Goal: Task Accomplishment & Management: Manage account settings

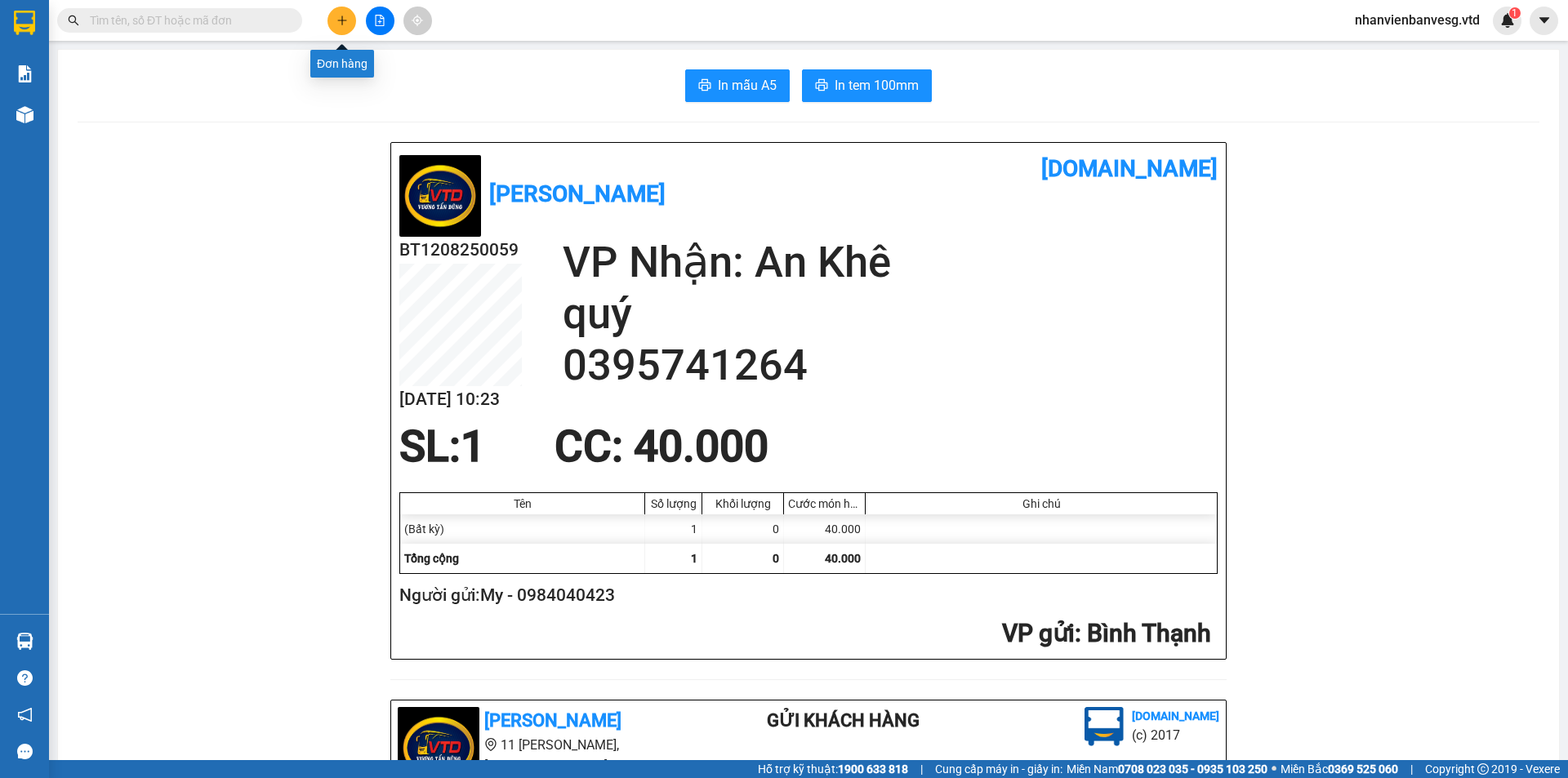
click at [341, 23] on icon "plus" at bounding box center [341, 20] width 11 height 11
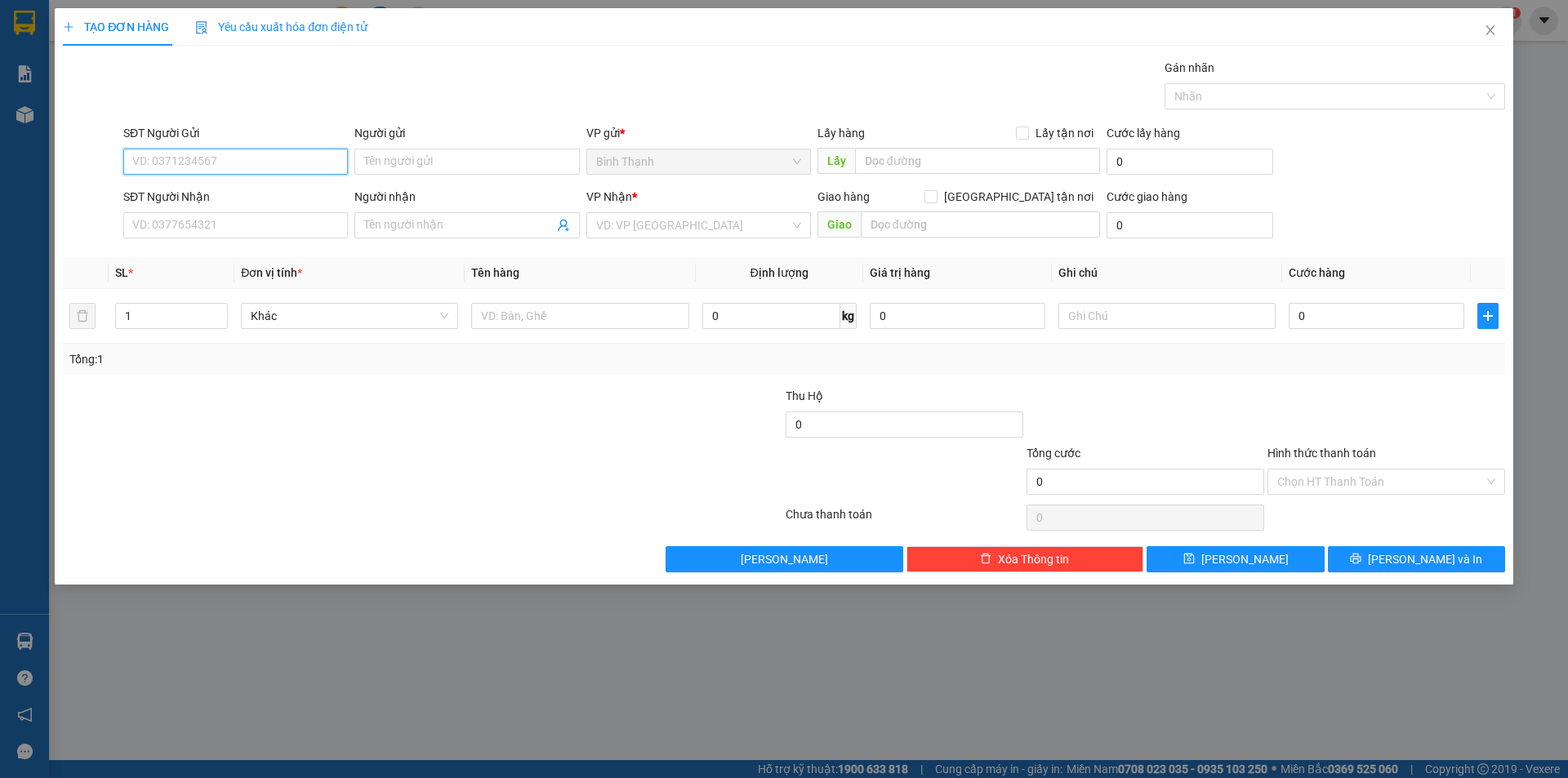
click at [279, 166] on input "SĐT Người Gửi" at bounding box center [236, 161] width 225 height 26
type input "0706237779"
click at [449, 161] on input "Người gửi" at bounding box center [467, 161] width 225 height 26
type input "a Phồn"
click at [136, 225] on input "SĐT Người Nhận" at bounding box center [236, 225] width 225 height 26
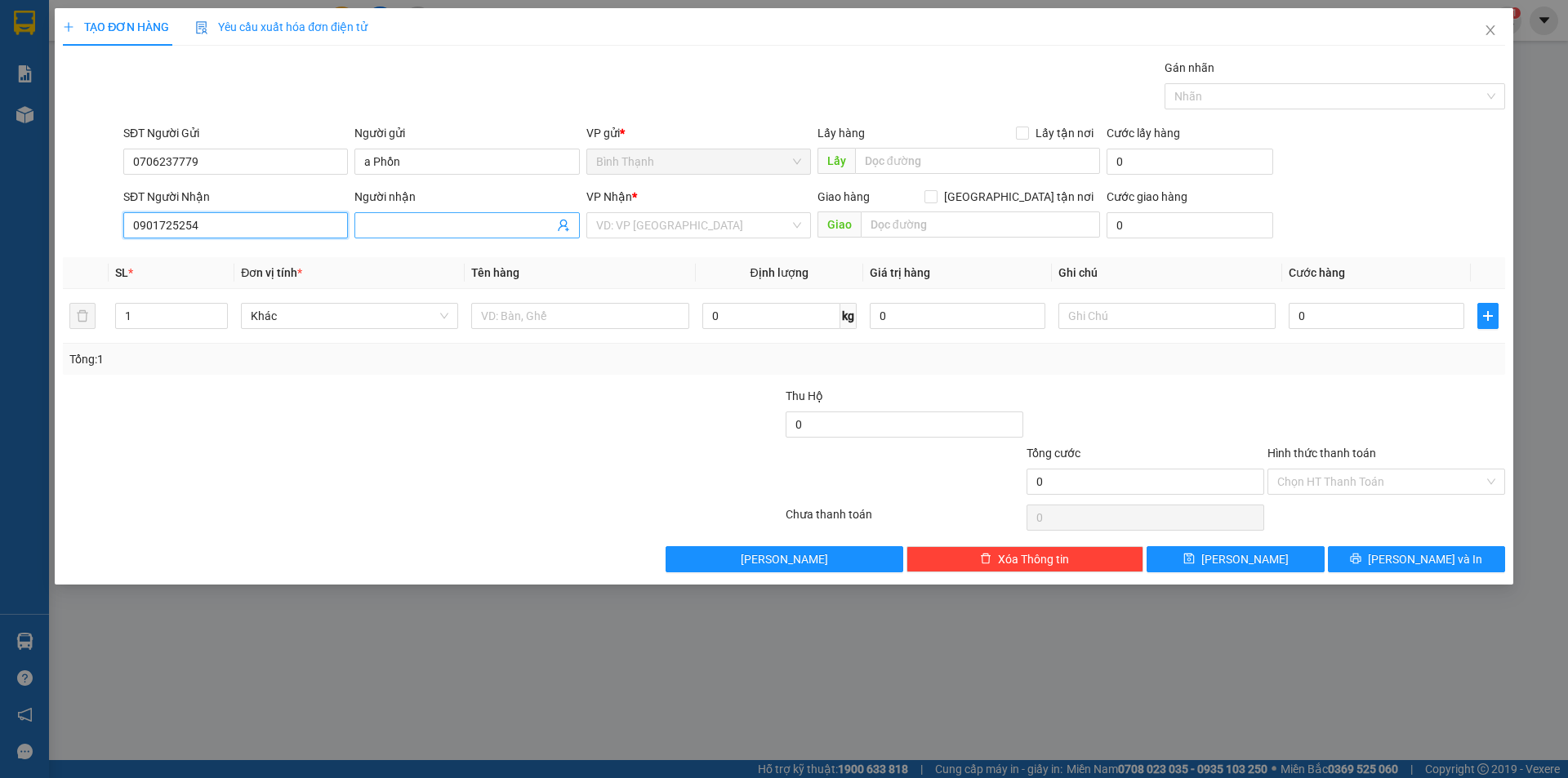
type input "0901725254"
click at [460, 232] on input "Người nhận" at bounding box center [459, 225] width 189 height 18
click at [482, 220] on input "Người nhận" at bounding box center [459, 225] width 189 height 18
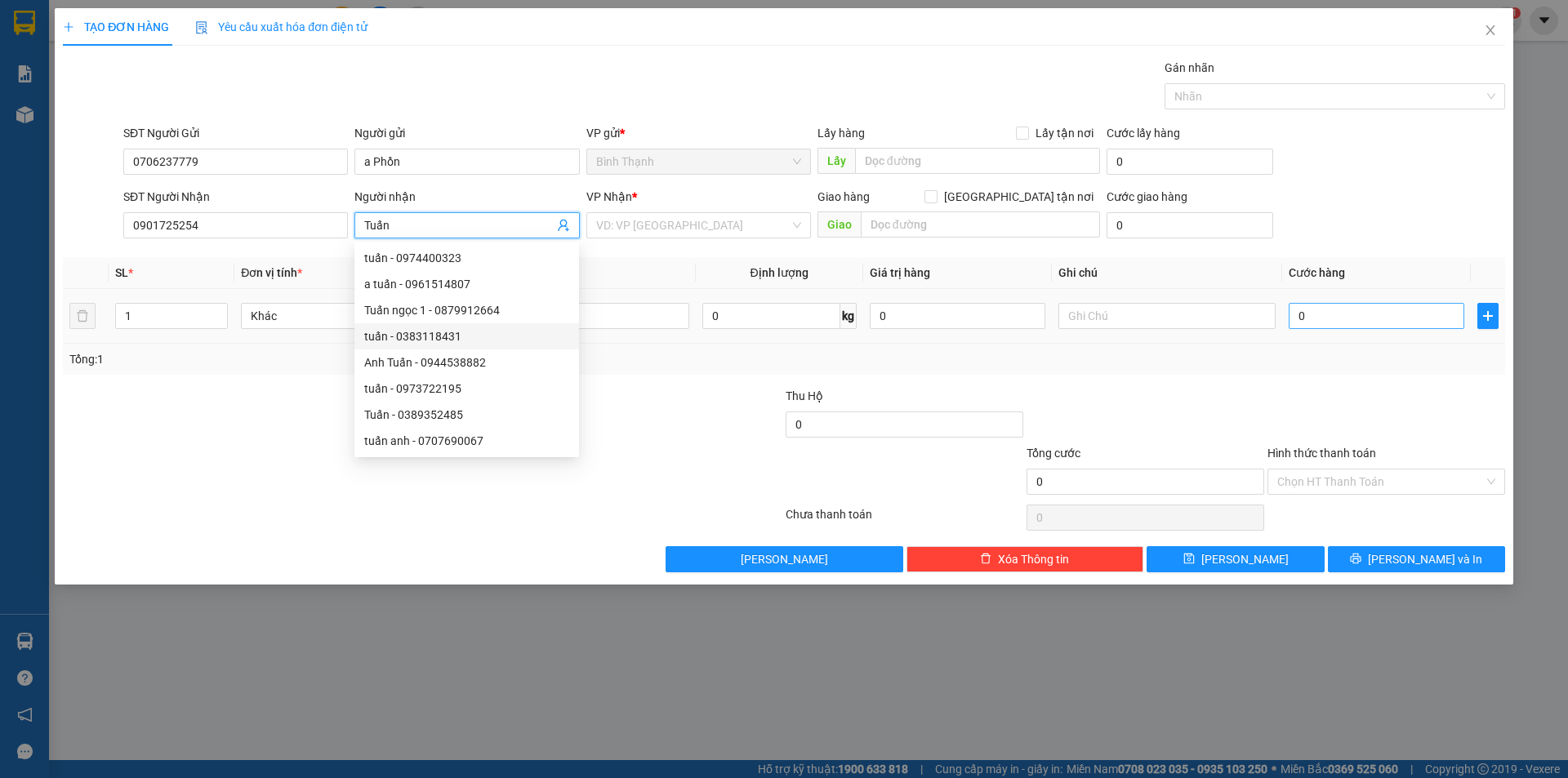
type input "Tuấn"
click at [1299, 319] on input "0" at bounding box center [1376, 316] width 176 height 26
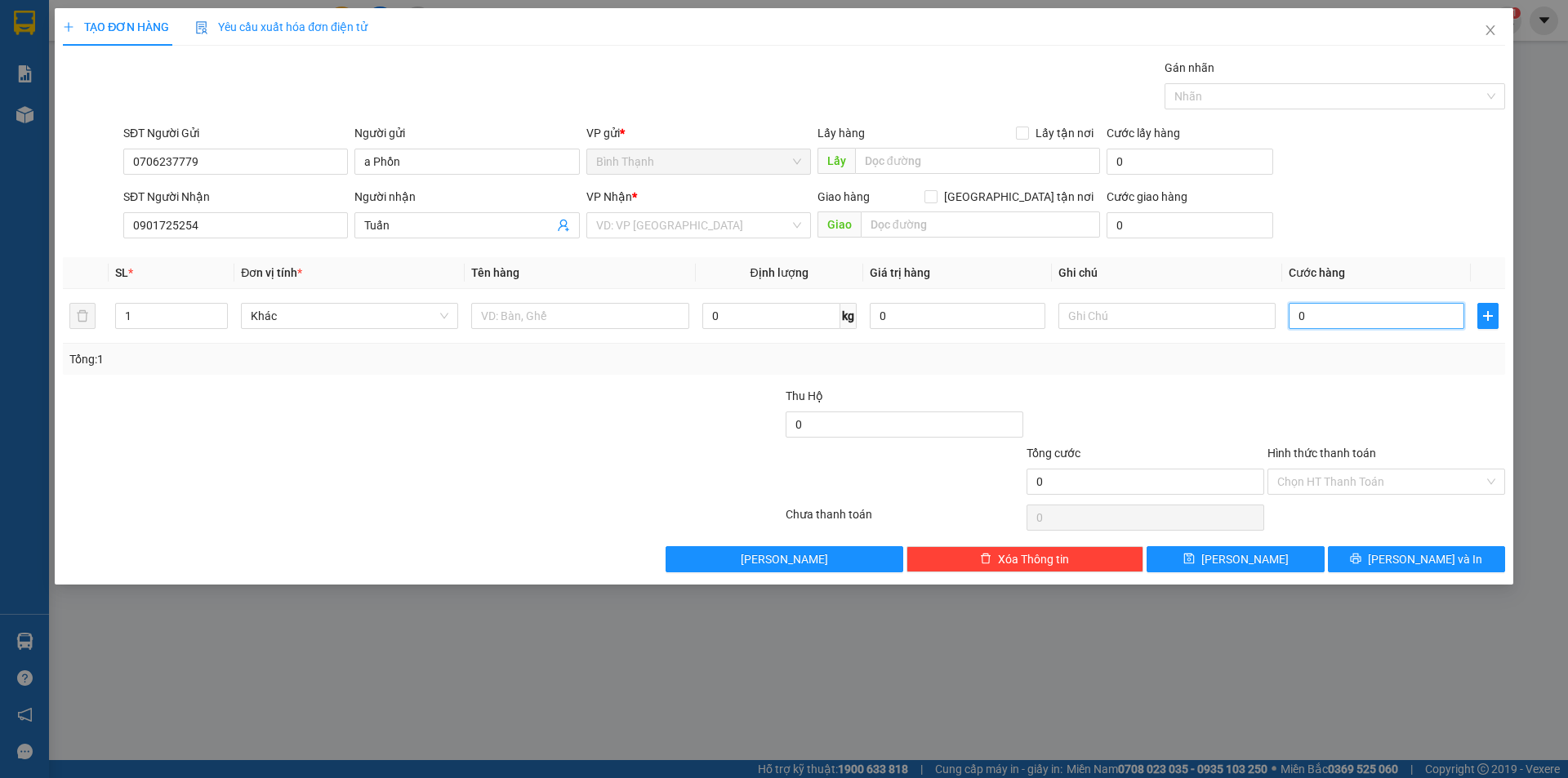
type input "3"
type input "30"
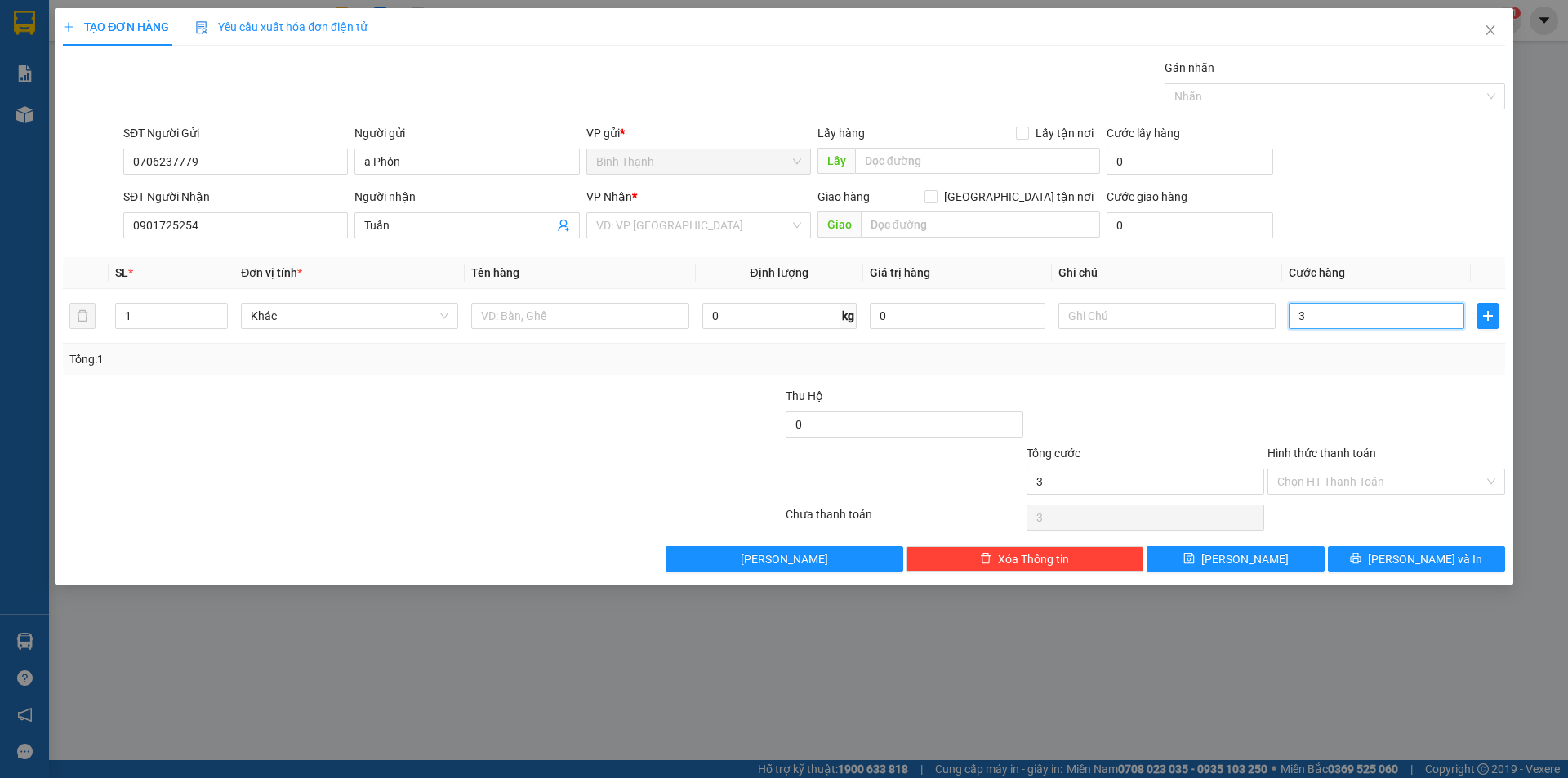
type input "30"
type input "300"
type input "3.000"
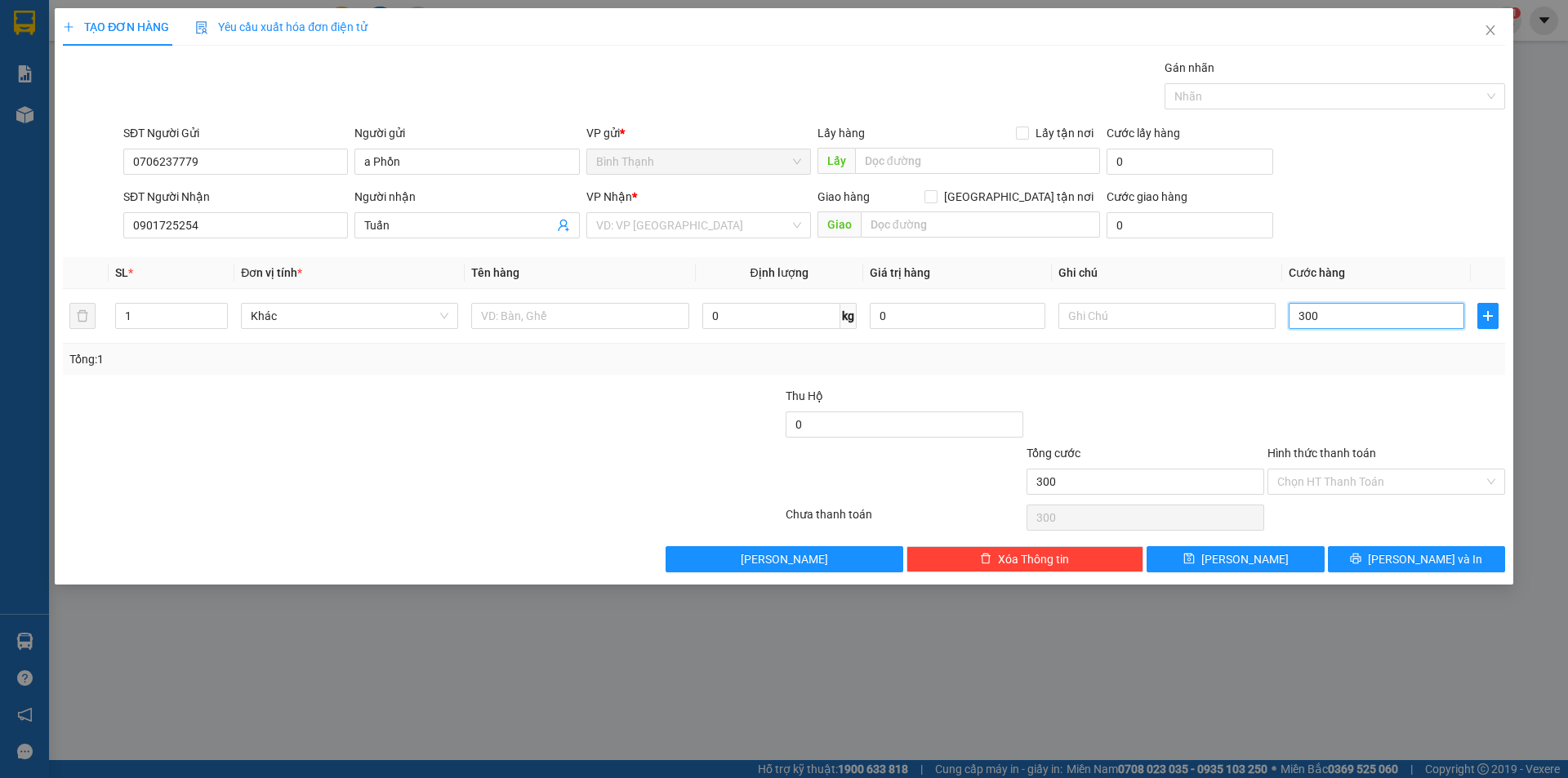
type input "3.000"
type input "30.000"
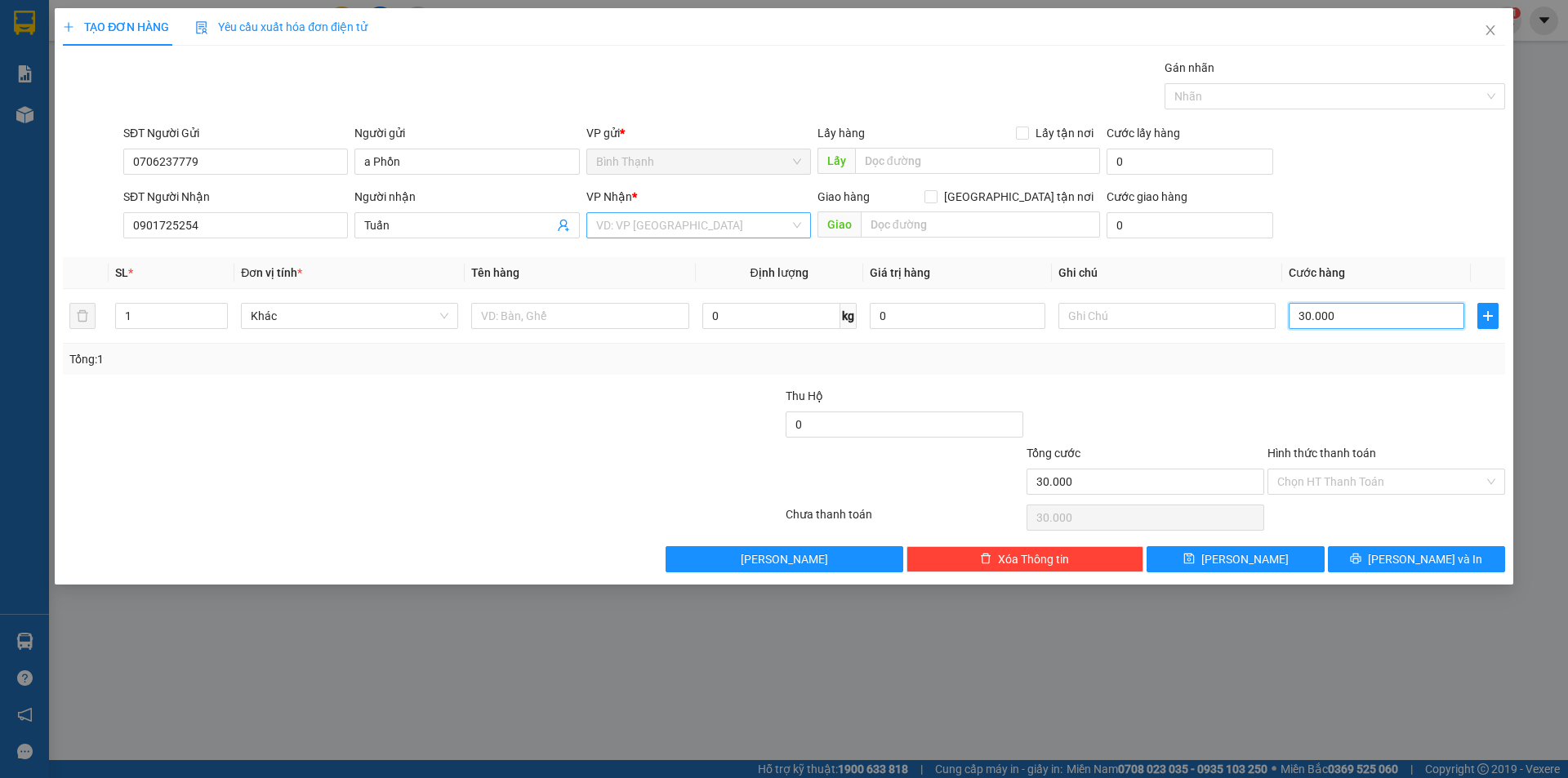
type input "30.000"
click at [721, 220] on input "search" at bounding box center [693, 225] width 194 height 25
drag, startPoint x: 664, startPoint y: 288, endPoint x: 732, endPoint y: 234, distance: 86.8
click at [686, 262] on div "KBang An Khê Bình Thạnh Văn Phòng Pleiku BX Trung Tâm [GEOGRAPHIC_DATA]" at bounding box center [698, 311] width 225 height 130
drag, startPoint x: 671, startPoint y: 276, endPoint x: 683, endPoint y: 265, distance: 16.3
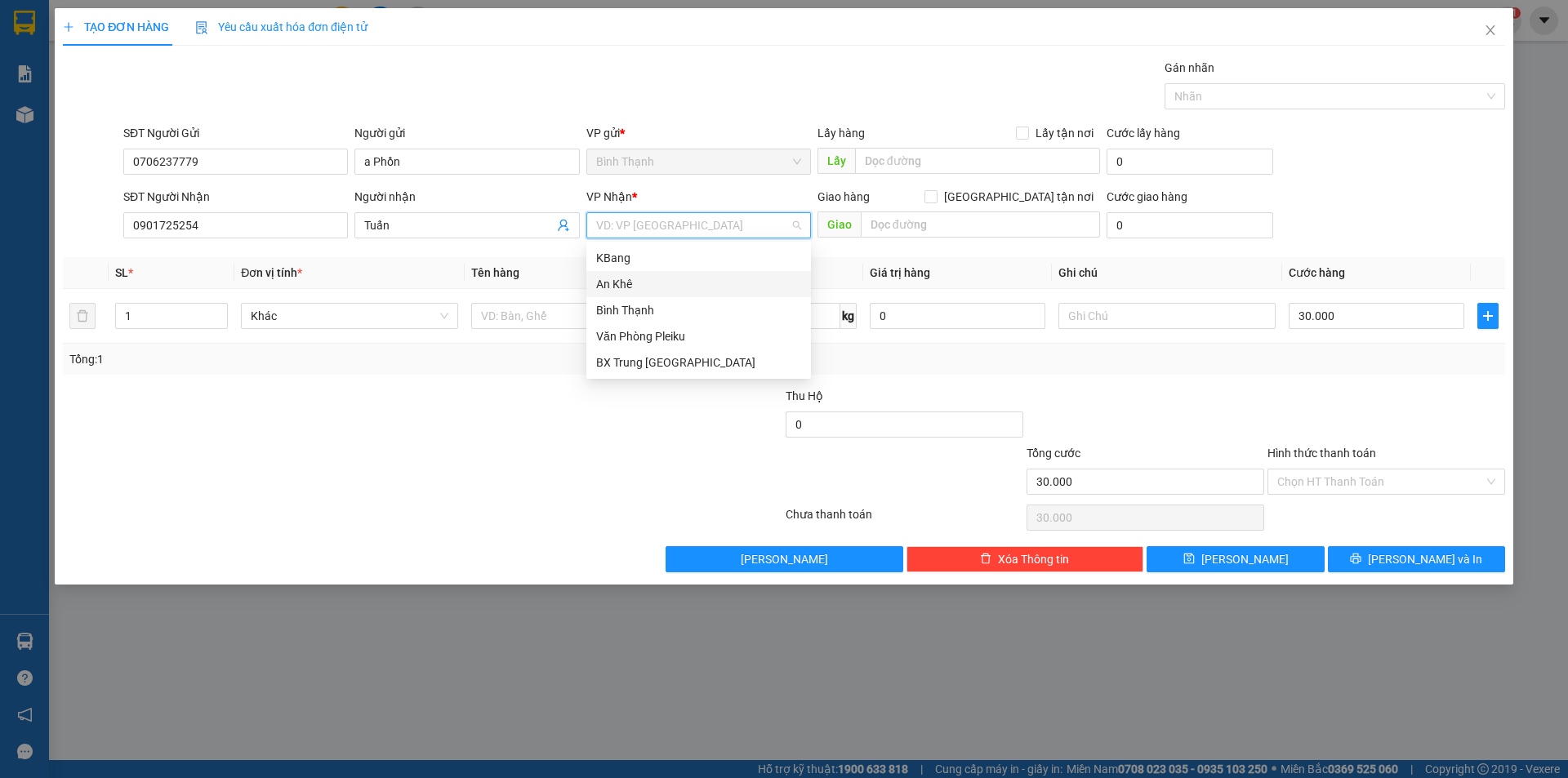
click at [670, 266] on div "KBang An Khê Bình Thạnh Văn Phòng Pleiku BX Trung Tâm [GEOGRAPHIC_DATA]" at bounding box center [698, 311] width 225 height 130
click at [624, 280] on div "An Khê" at bounding box center [698, 284] width 205 height 18
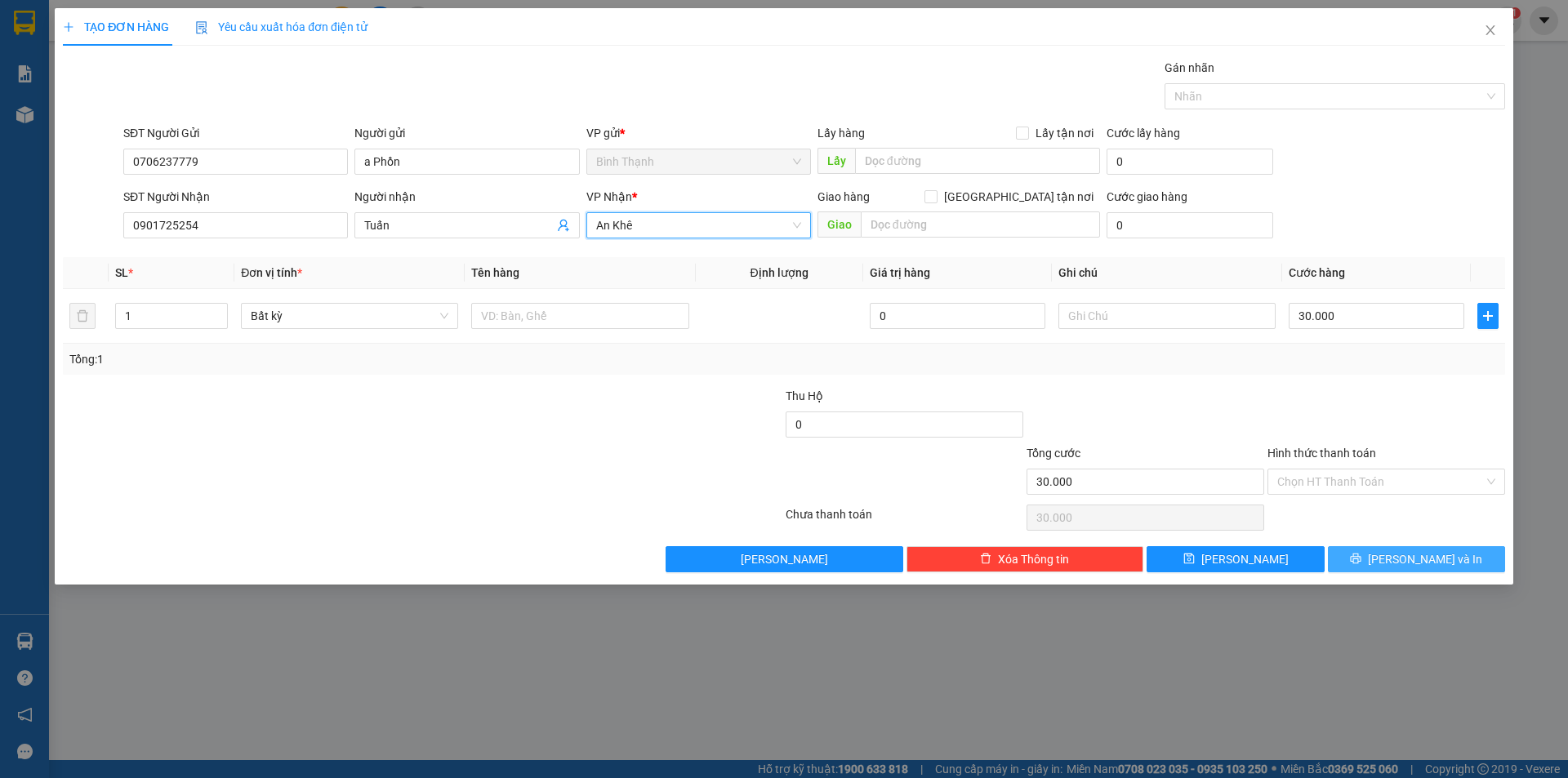
drag, startPoint x: 1449, startPoint y: 560, endPoint x: 1450, endPoint y: 546, distance: 14.0
click at [1449, 550] on button "[PERSON_NAME] và In" at bounding box center [1416, 559] width 178 height 26
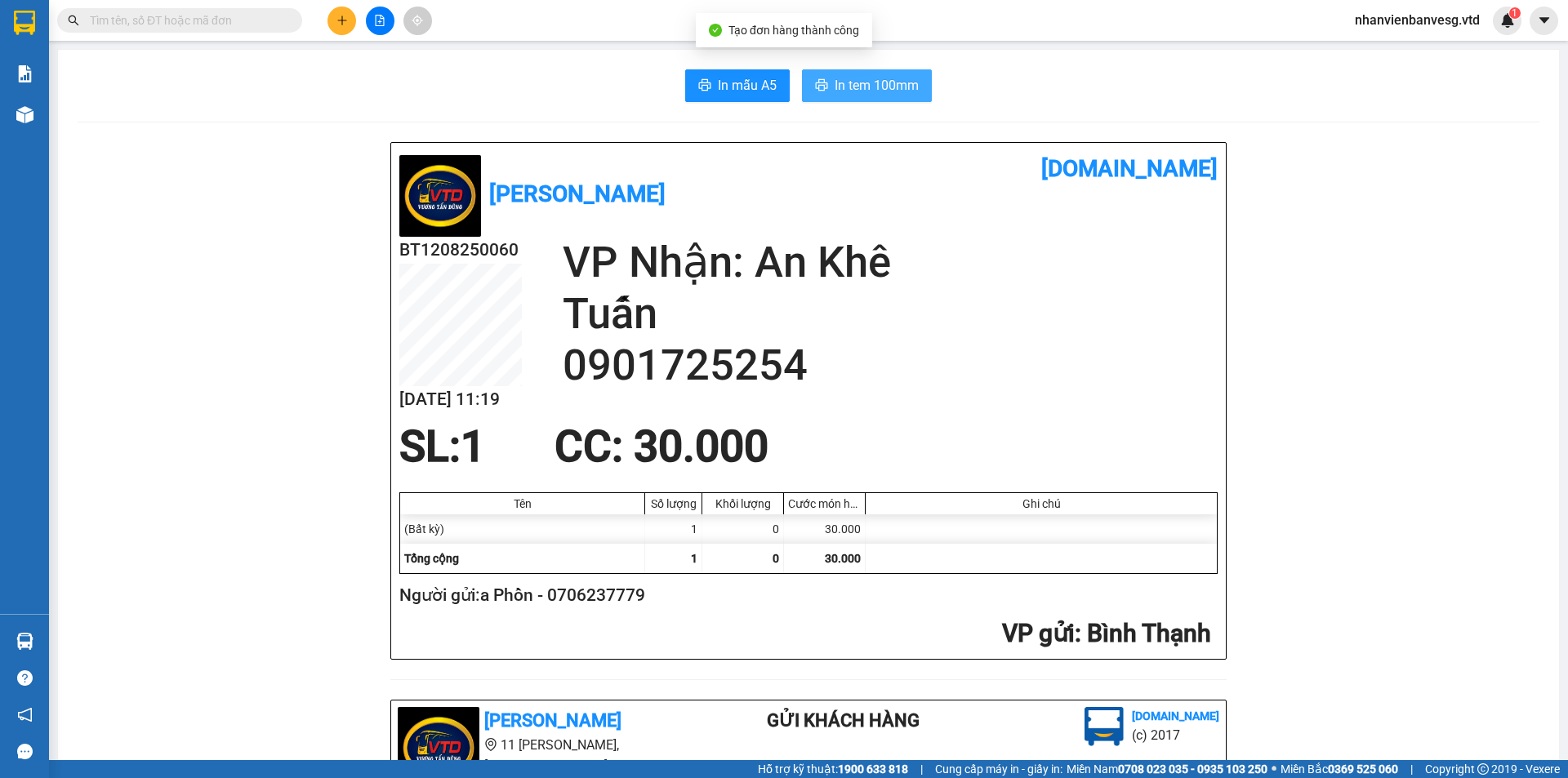
click at [874, 92] on span "In tem 100mm" at bounding box center [877, 86] width 84 height 21
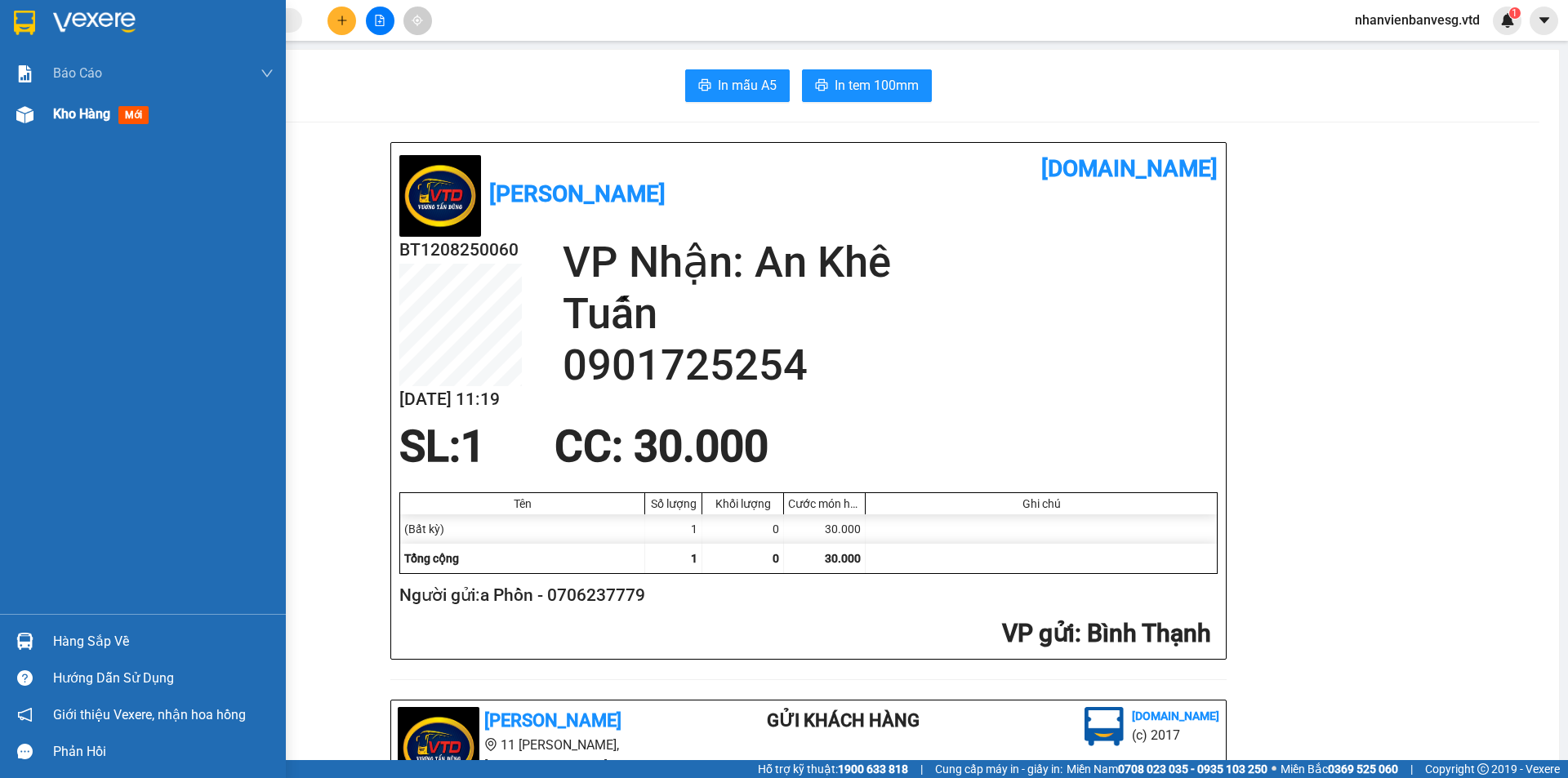
click at [45, 118] on div "Kho hàng mới" at bounding box center [142, 114] width 286 height 41
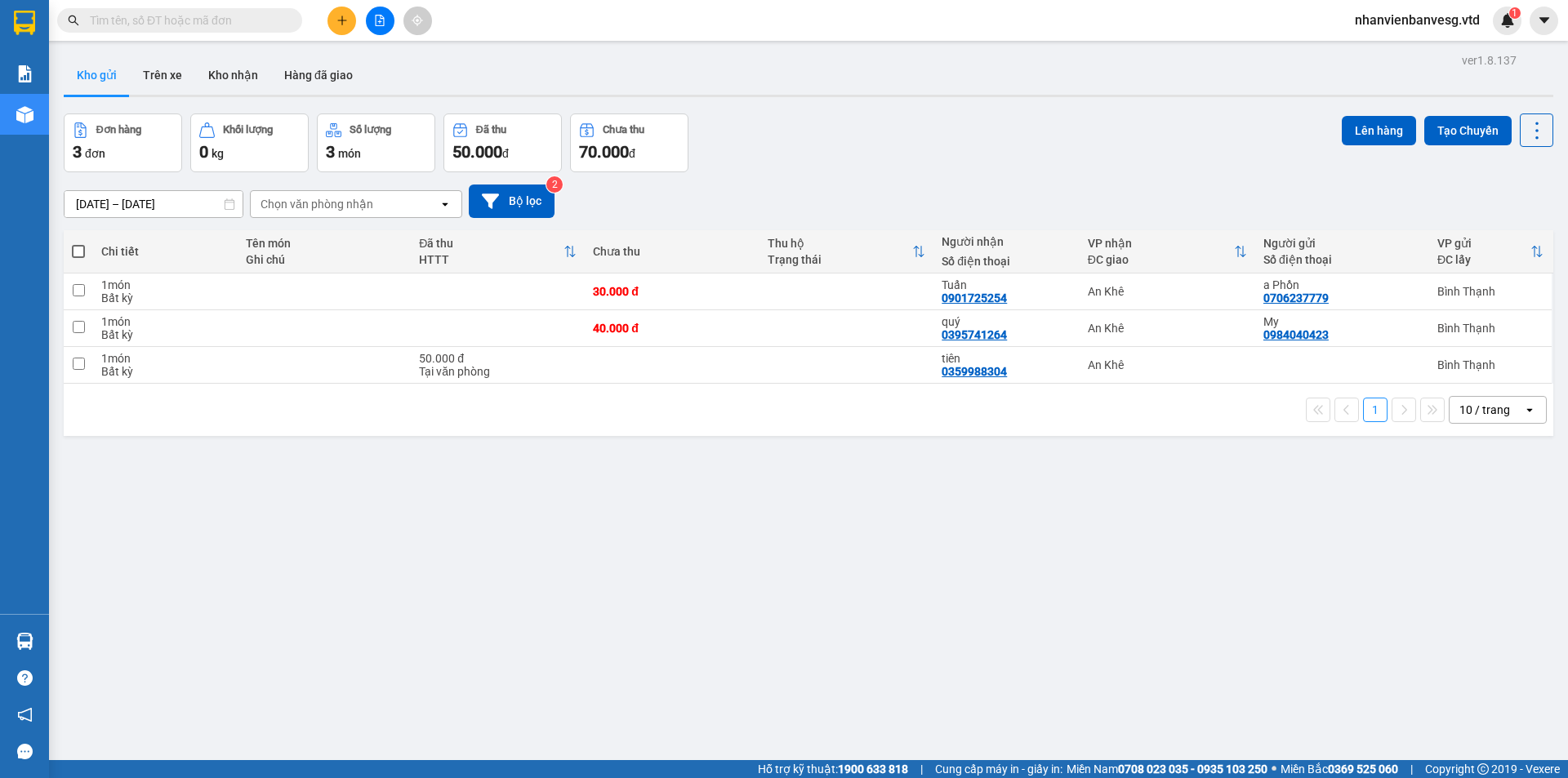
click at [347, 19] on icon "plus" at bounding box center [341, 20] width 11 height 11
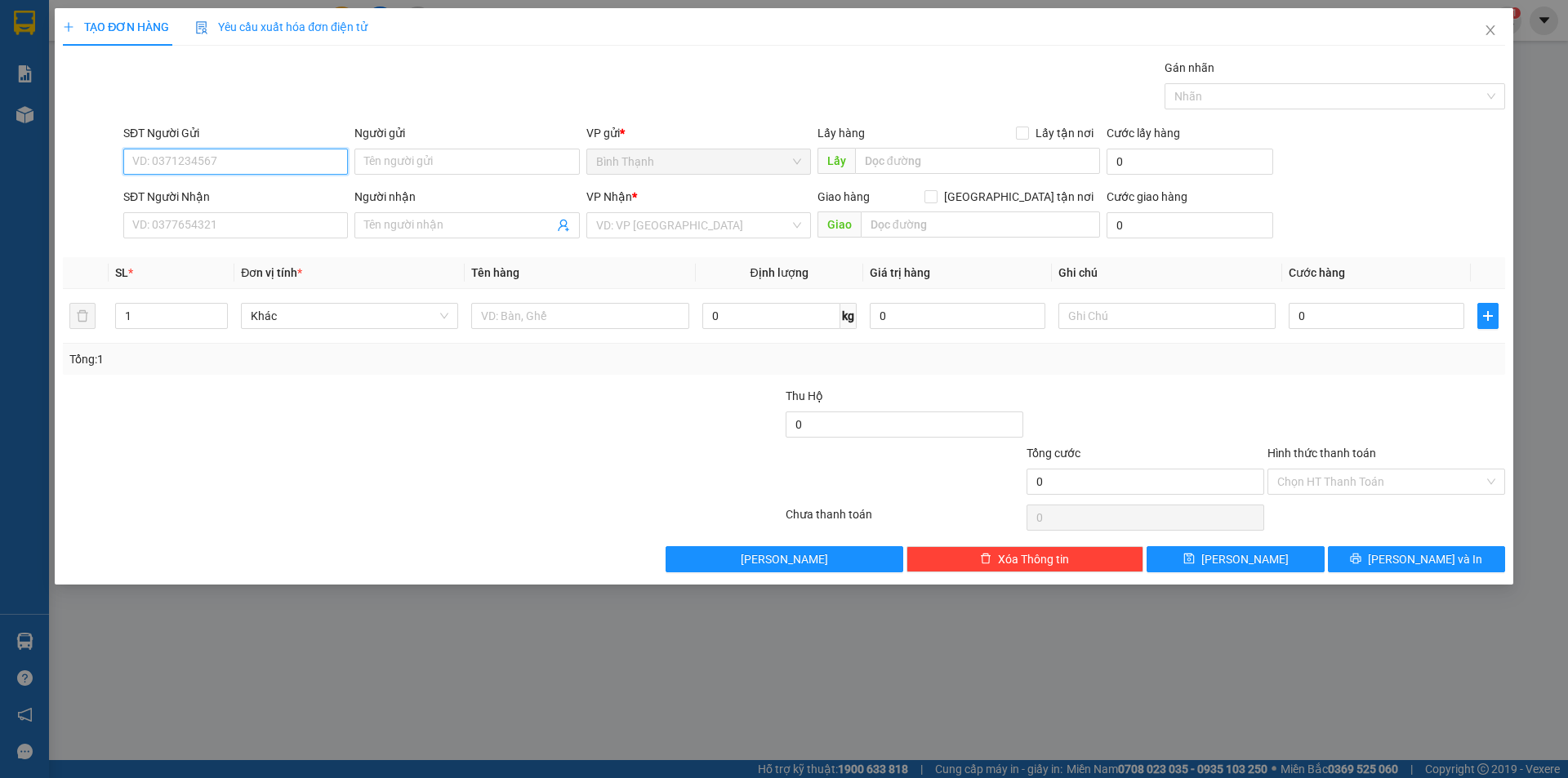
click at [250, 161] on input "SĐT Người Gửi" at bounding box center [236, 161] width 225 height 26
type input "0986769222"
click at [452, 166] on input "Người gửi" at bounding box center [467, 161] width 225 height 26
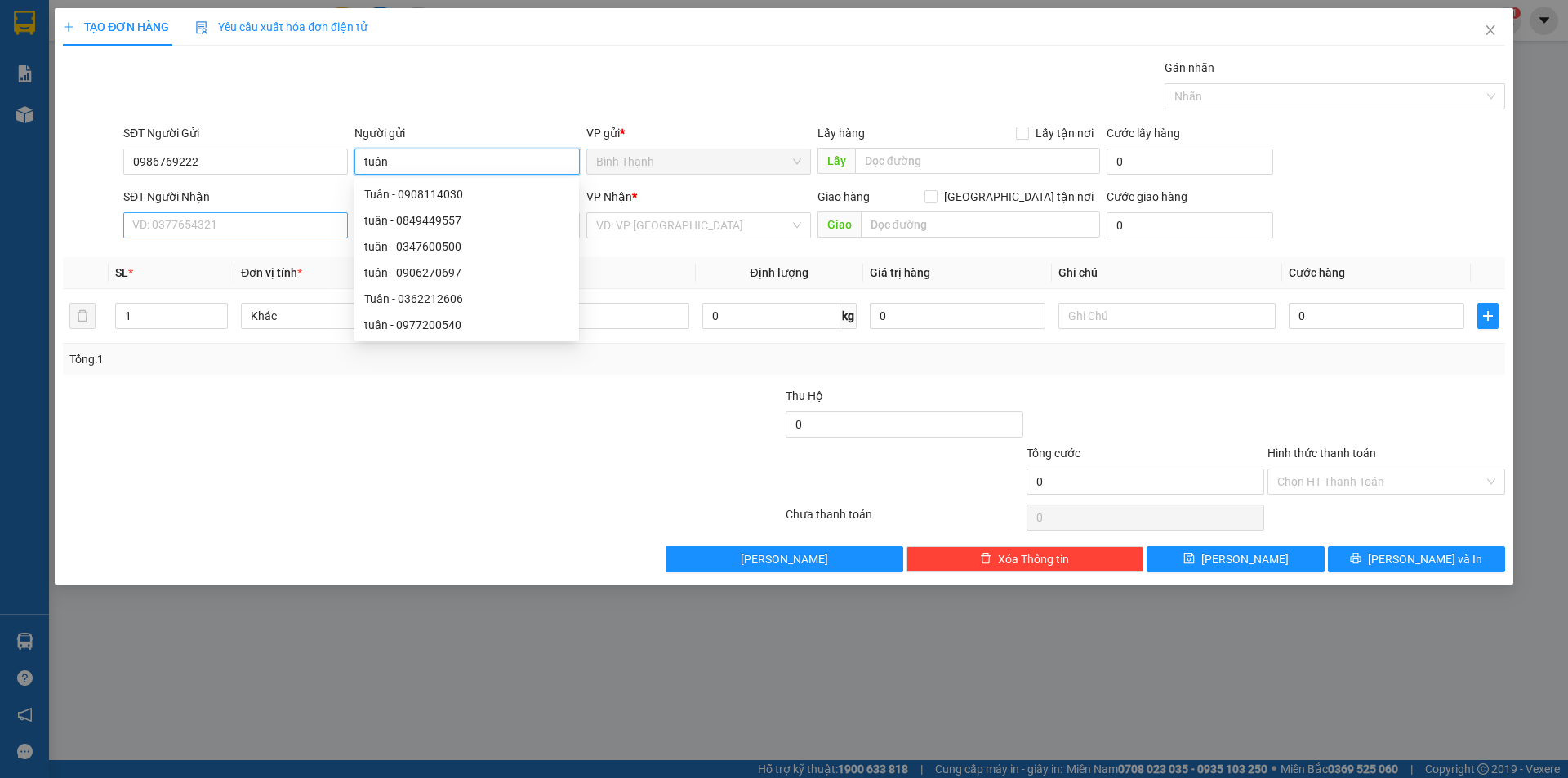
type input "tuân"
click at [286, 228] on input "SĐT Người Nhận" at bounding box center [236, 225] width 225 height 26
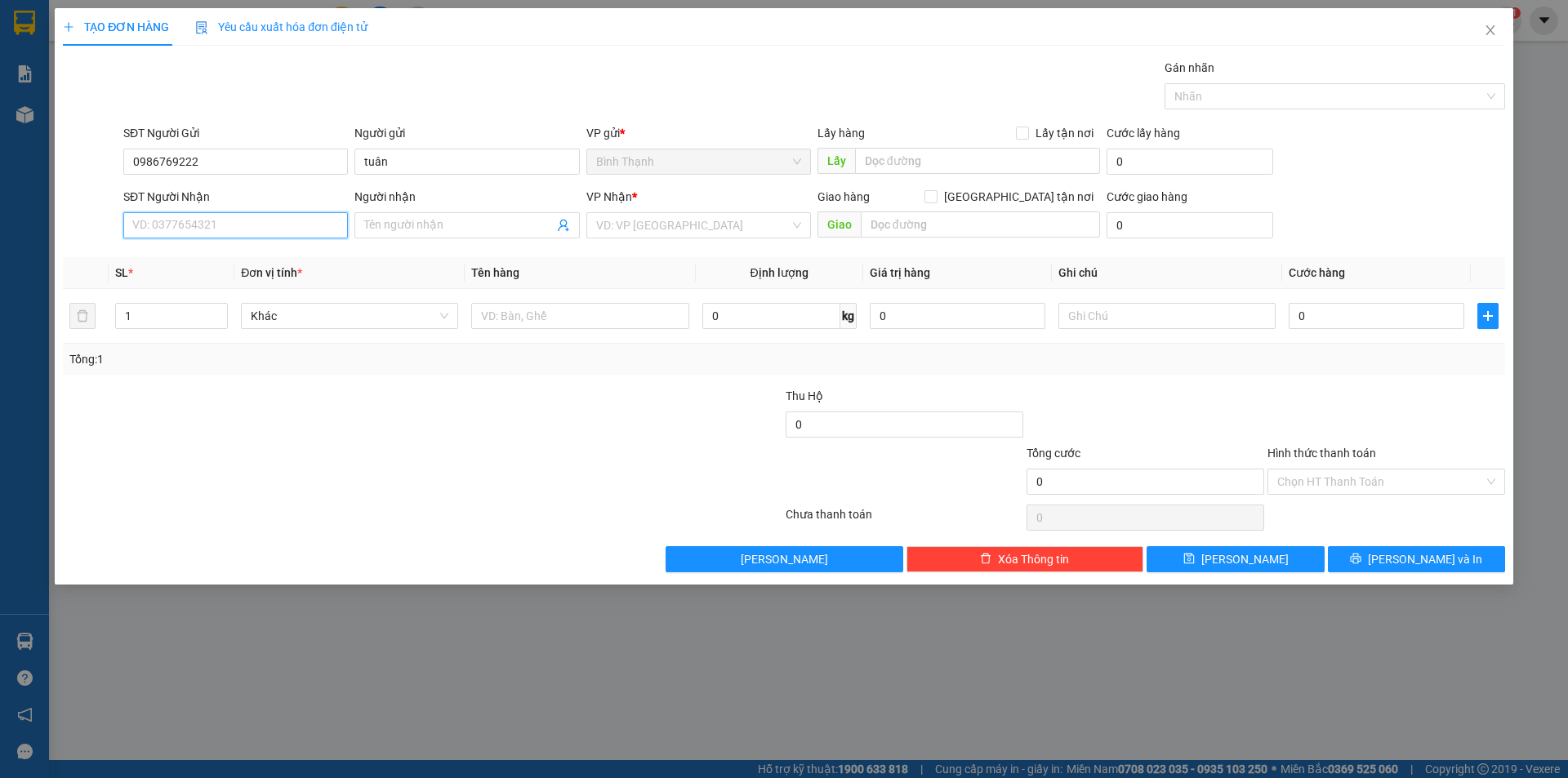
type input "2"
type input "3"
click at [274, 264] on div "0379569288 - gara pháp" at bounding box center [235, 257] width 205 height 18
type input "0379569288"
type input "gara pháp"
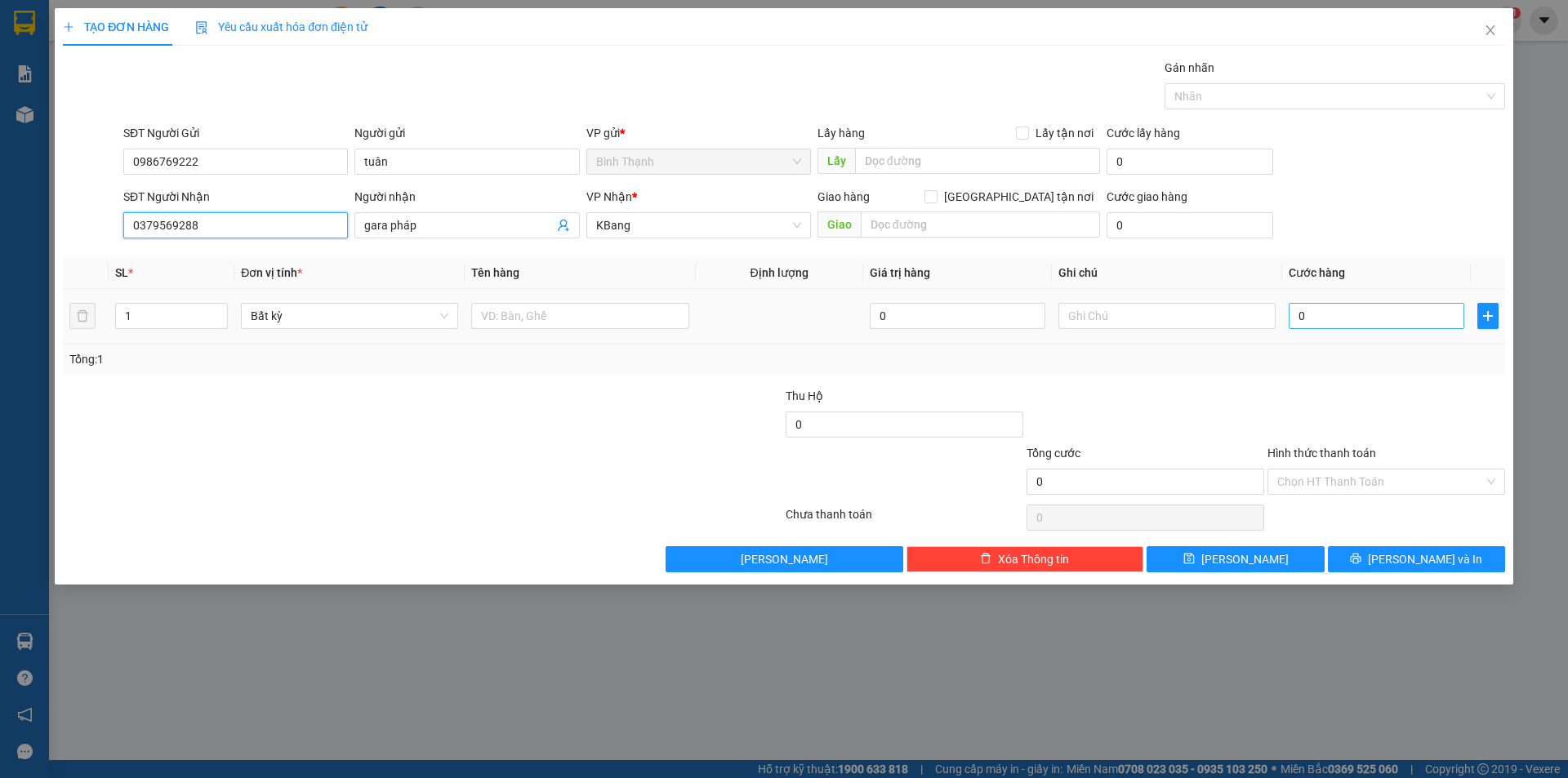
type input "0379569288"
type input "3"
type input "30"
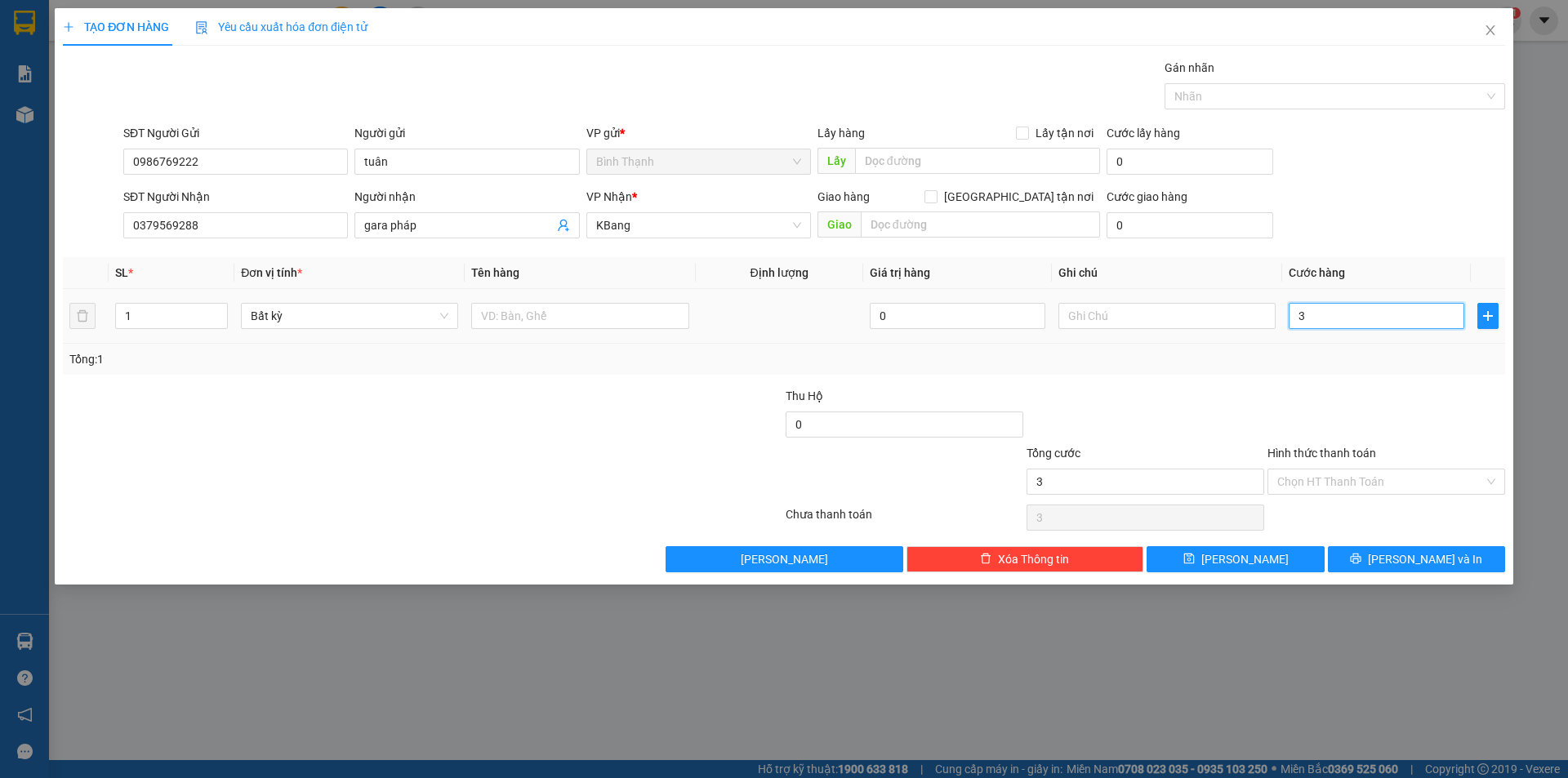
type input "30"
type input "300"
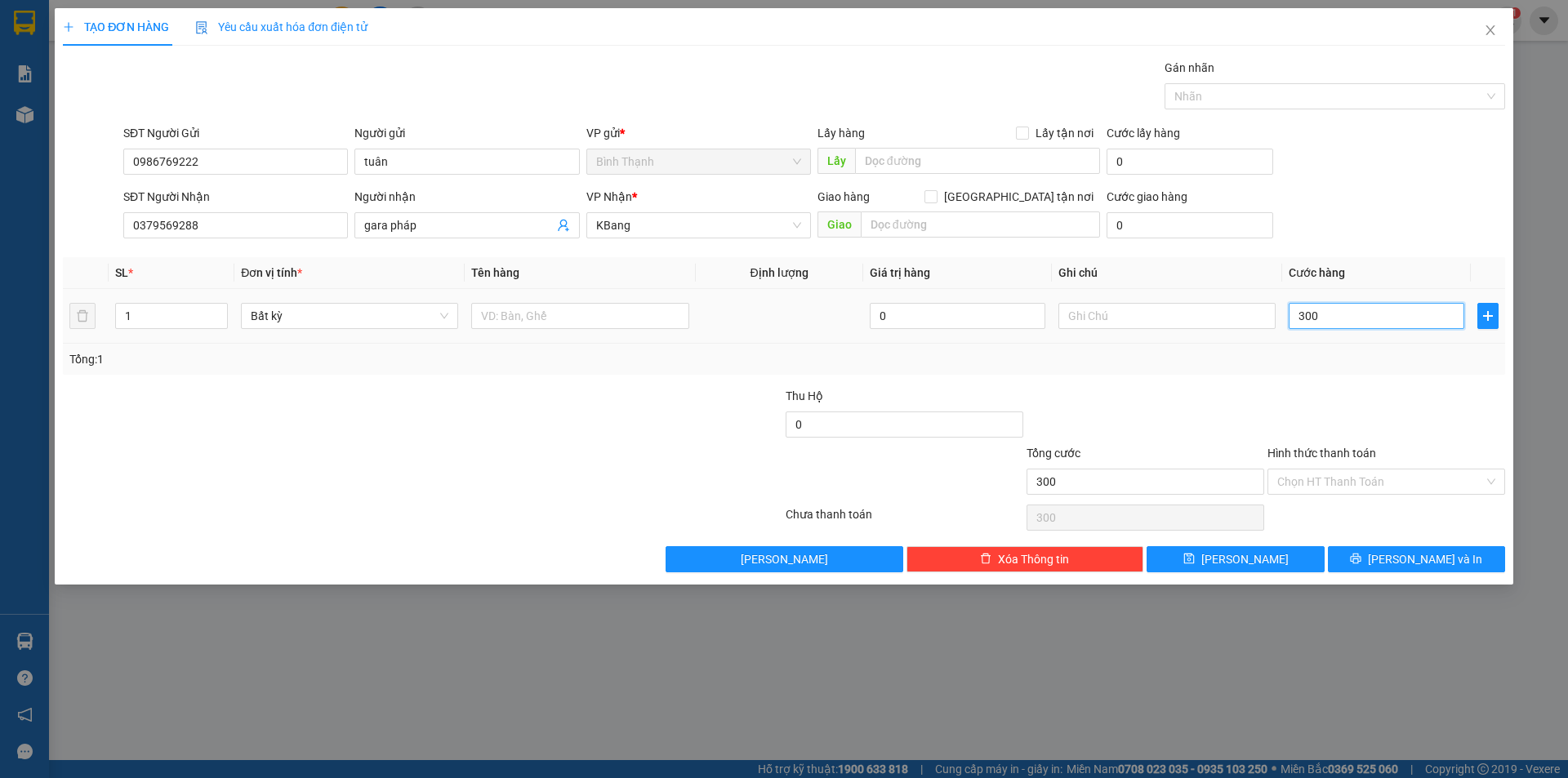
type input "3.000"
type input "30.000"
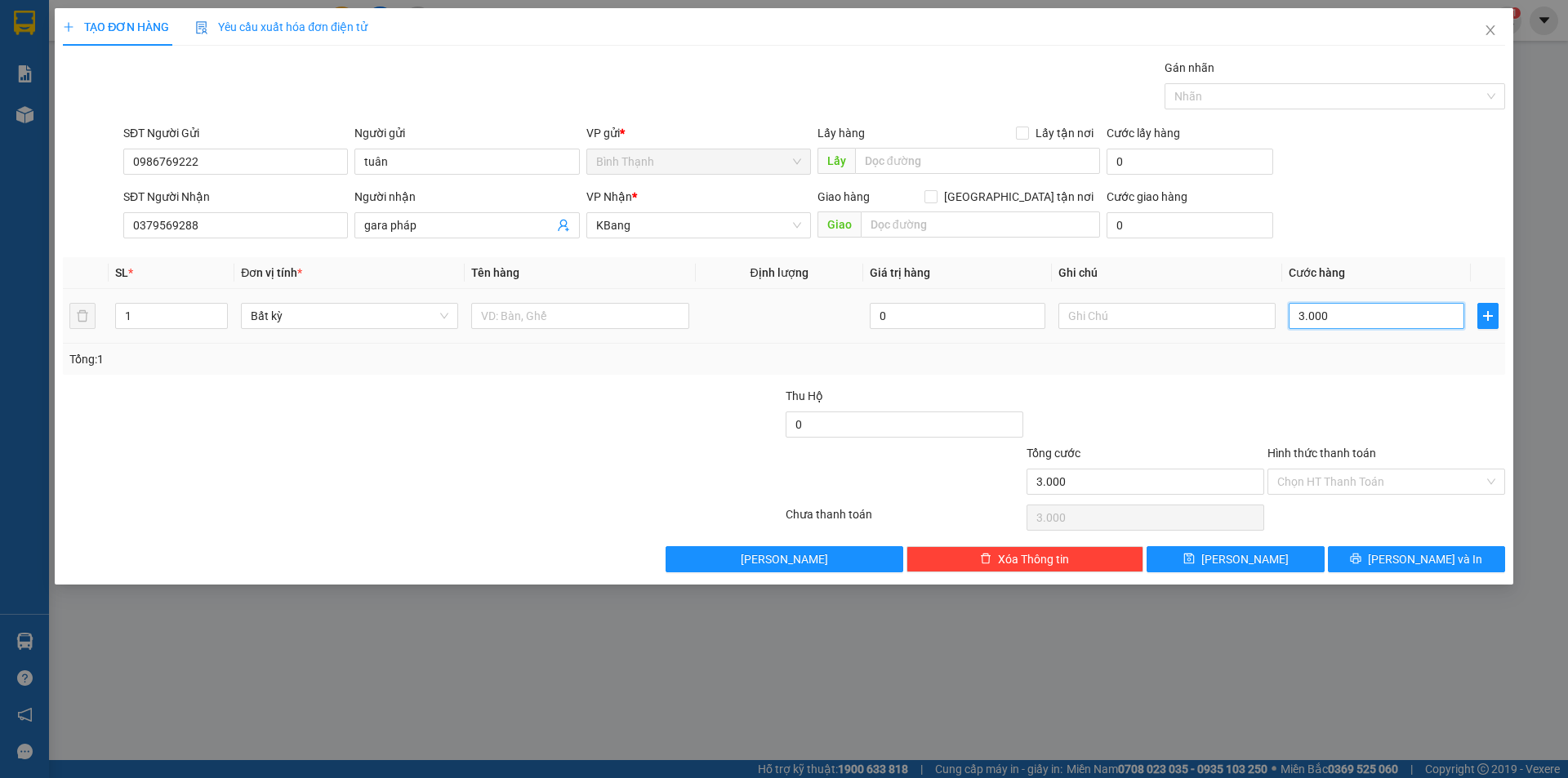
type input "30.000"
drag, startPoint x: 1383, startPoint y: 555, endPoint x: 1393, endPoint y: 554, distance: 10.0
click at [1384, 555] on button "[PERSON_NAME] và In" at bounding box center [1416, 559] width 178 height 26
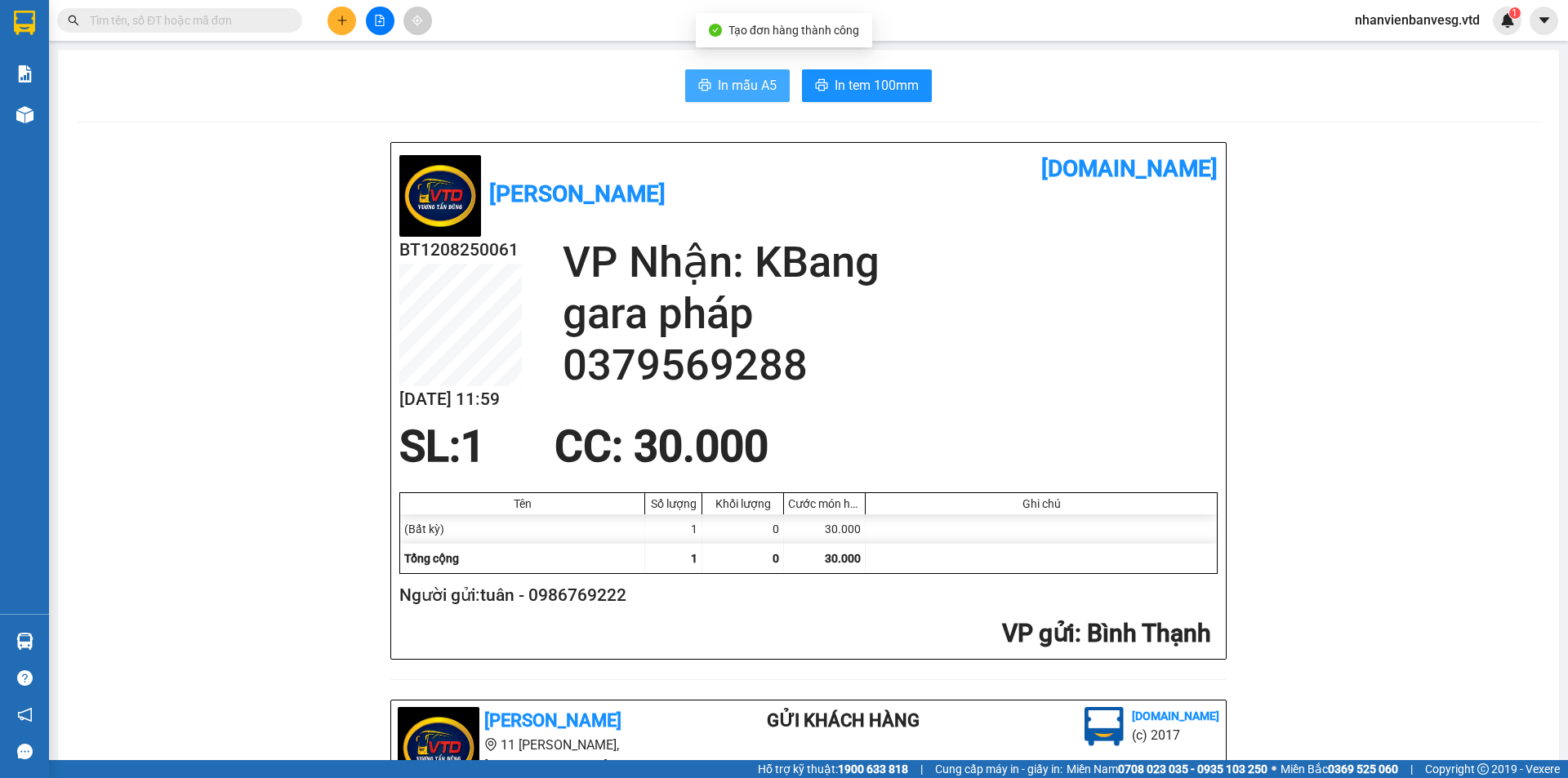
click at [737, 89] on span "In mẫu A5" at bounding box center [747, 86] width 59 height 21
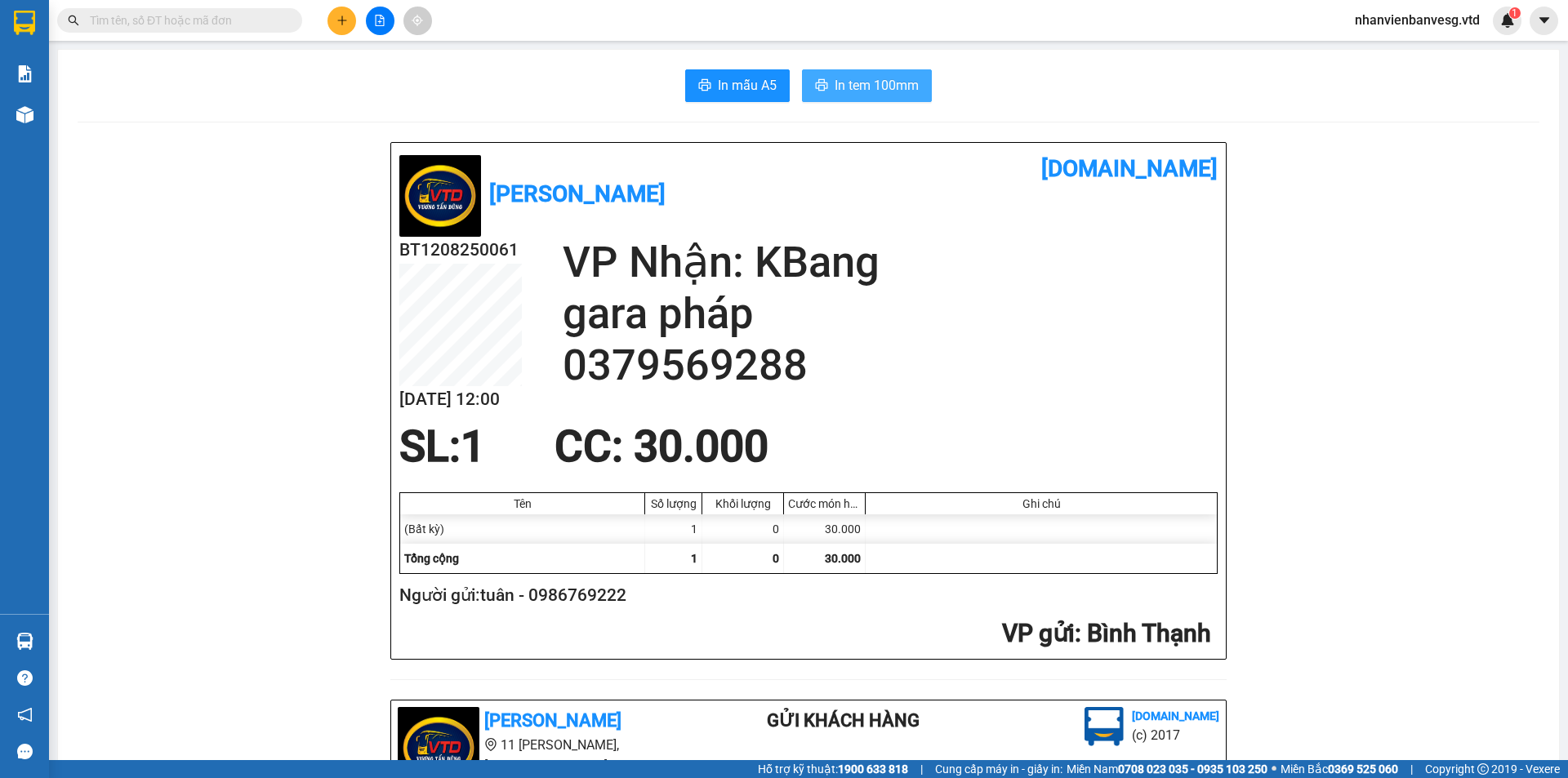
click at [912, 76] on span "In tem 100mm" at bounding box center [877, 86] width 84 height 21
drag, startPoint x: 1314, startPoint y: 288, endPoint x: 1280, endPoint y: 305, distance: 38.0
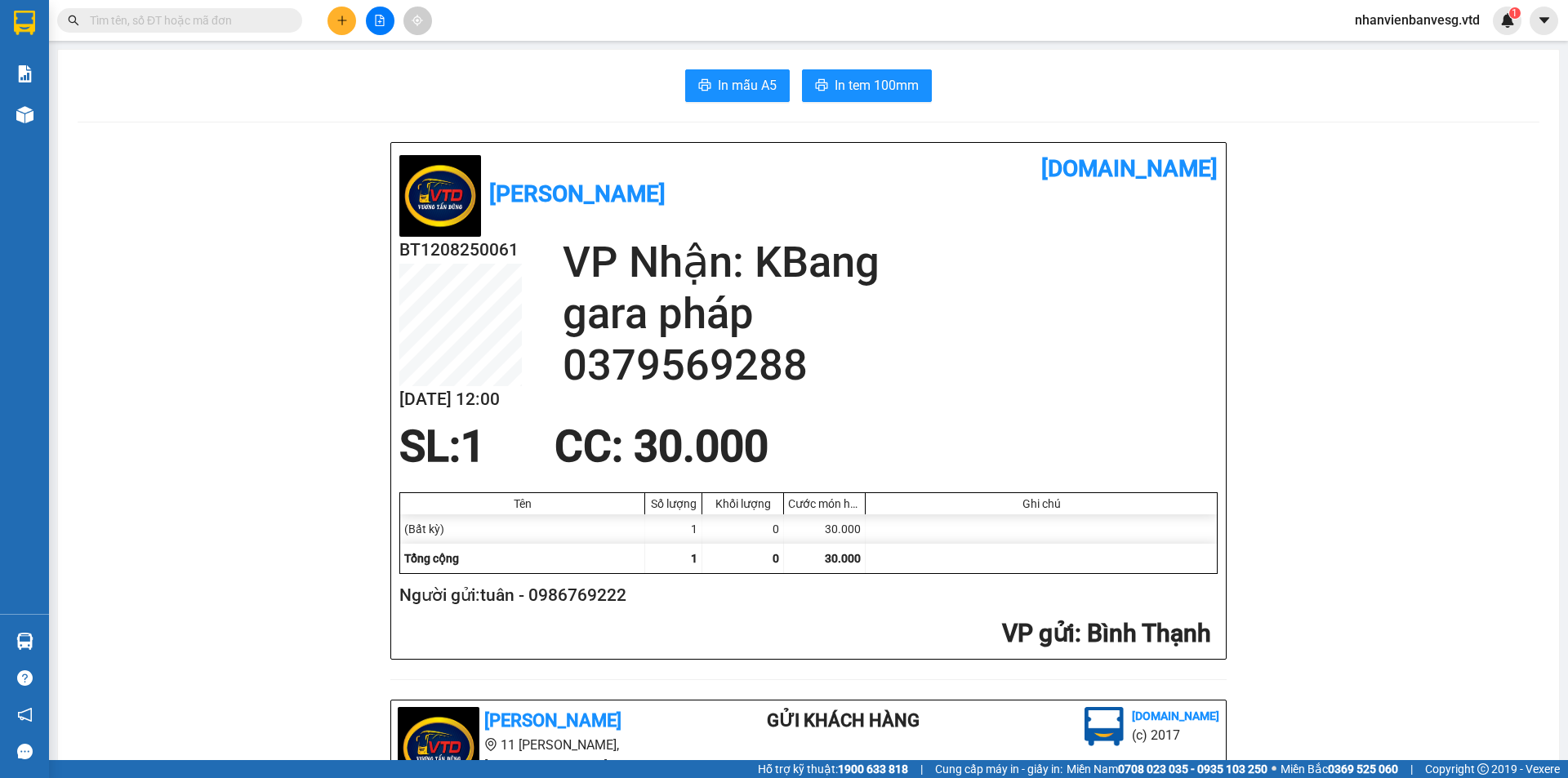
click at [342, 21] on icon "plus" at bounding box center [341, 20] width 9 height 1
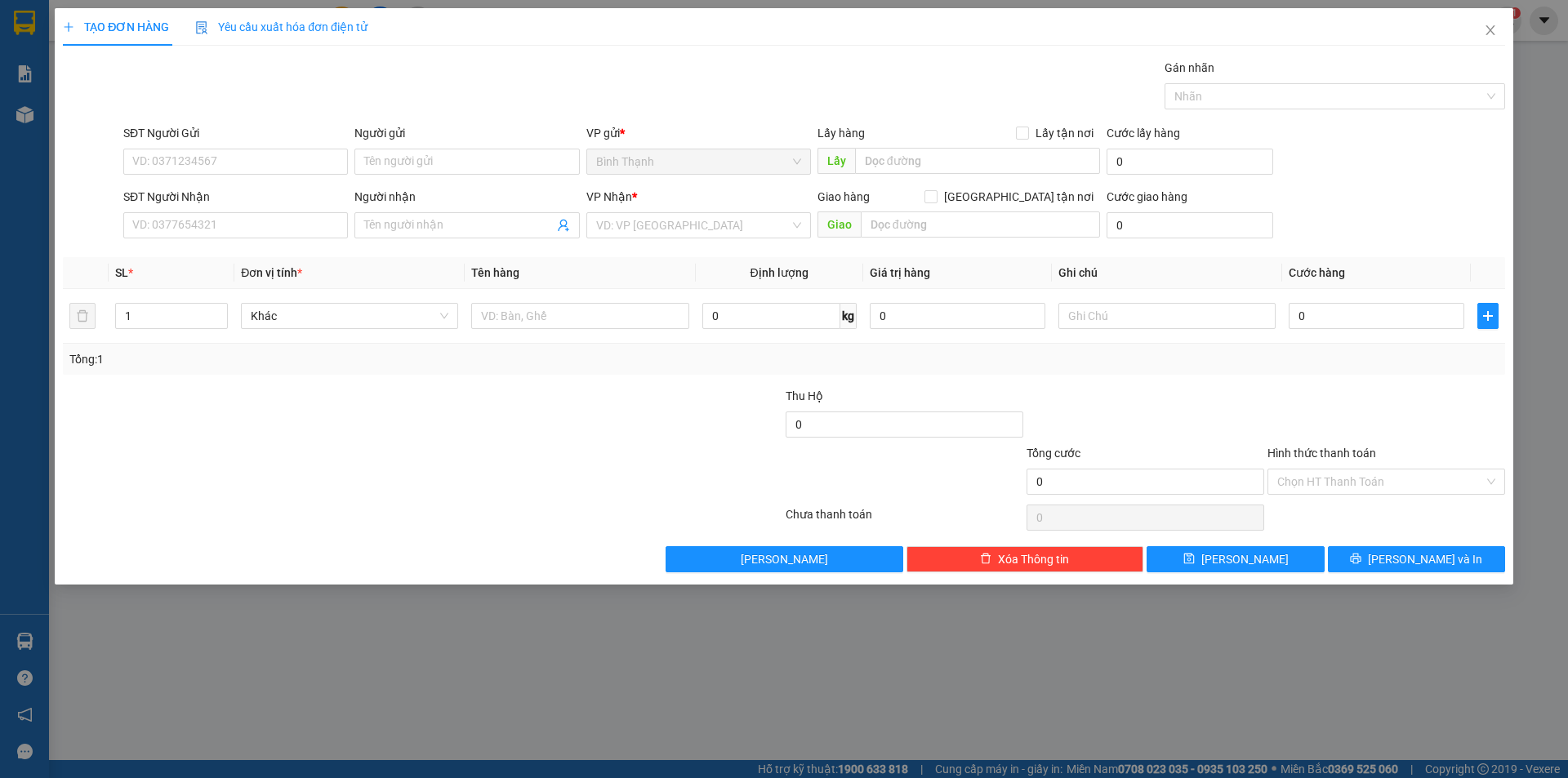
click at [1217, 630] on div "TẠO ĐƠN HÀNG Yêu cầu xuất hóa đơn điện tử Transit Pickup Surcharge Ids Transit …" at bounding box center [784, 389] width 1568 height 778
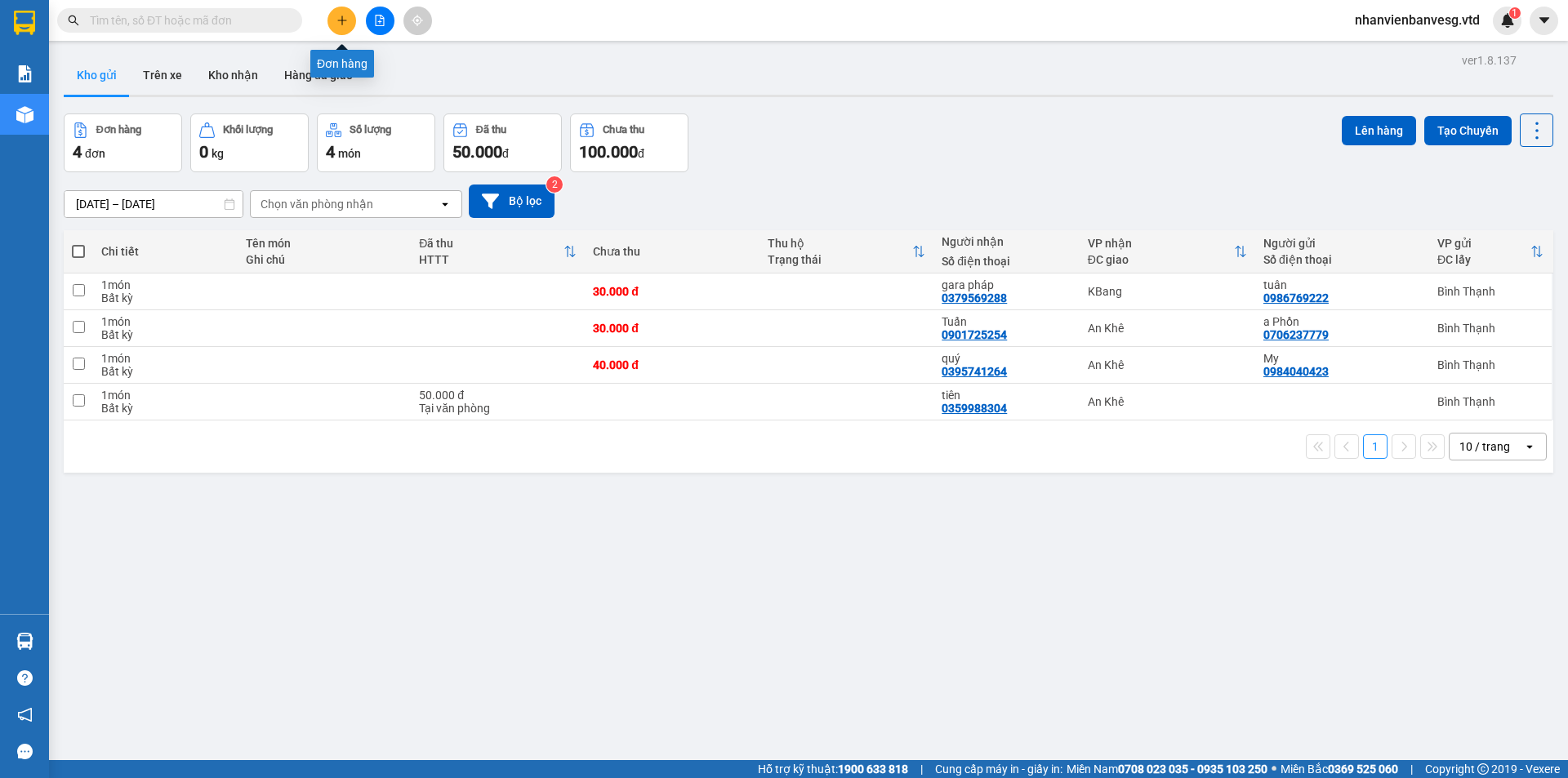
click at [347, 19] on icon "plus" at bounding box center [341, 20] width 11 height 11
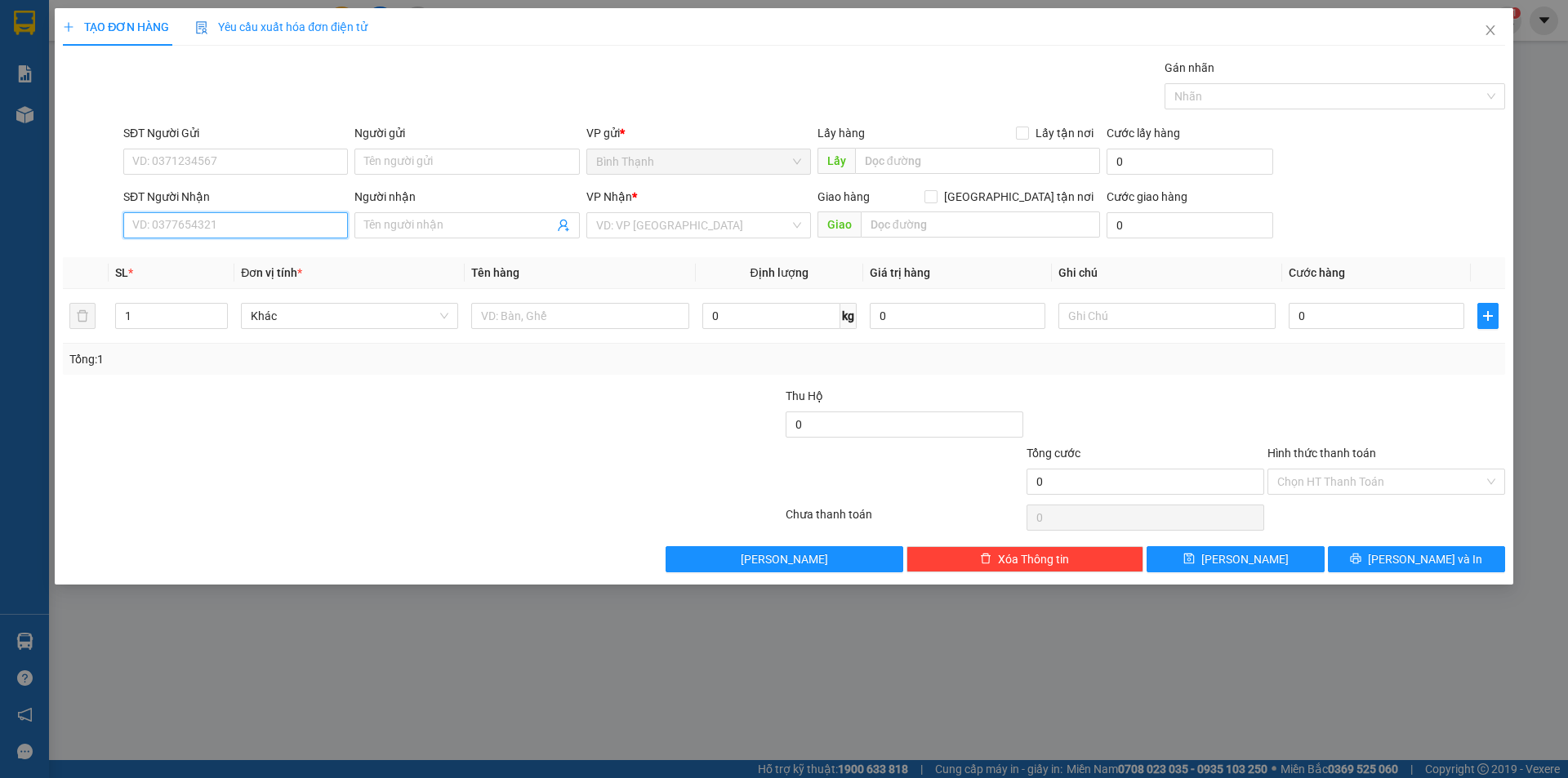
click at [225, 222] on input "SĐT Người Nhận" at bounding box center [236, 225] width 225 height 26
click at [415, 226] on input "Người nhận" at bounding box center [459, 225] width 189 height 18
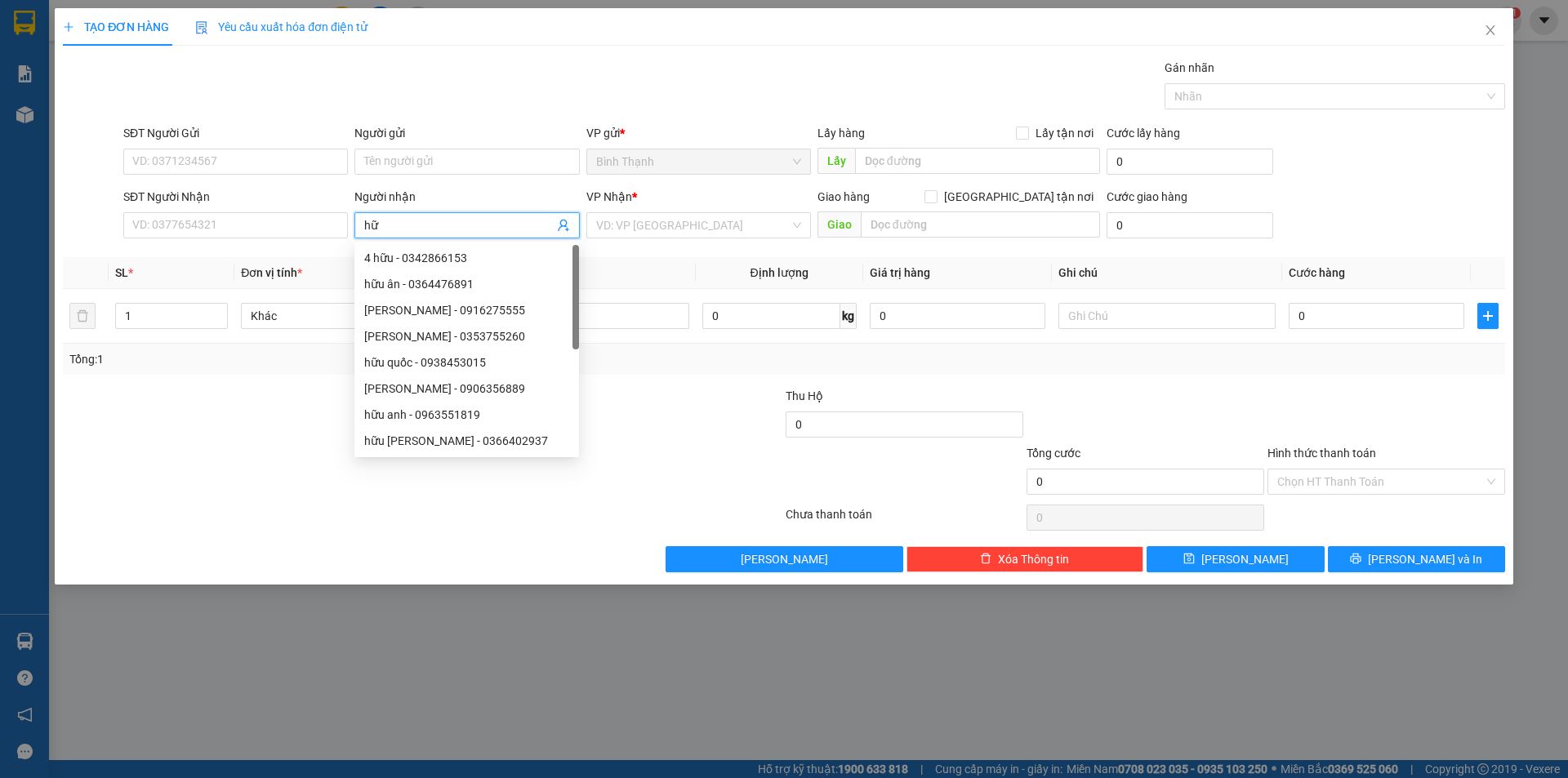
type input "h"
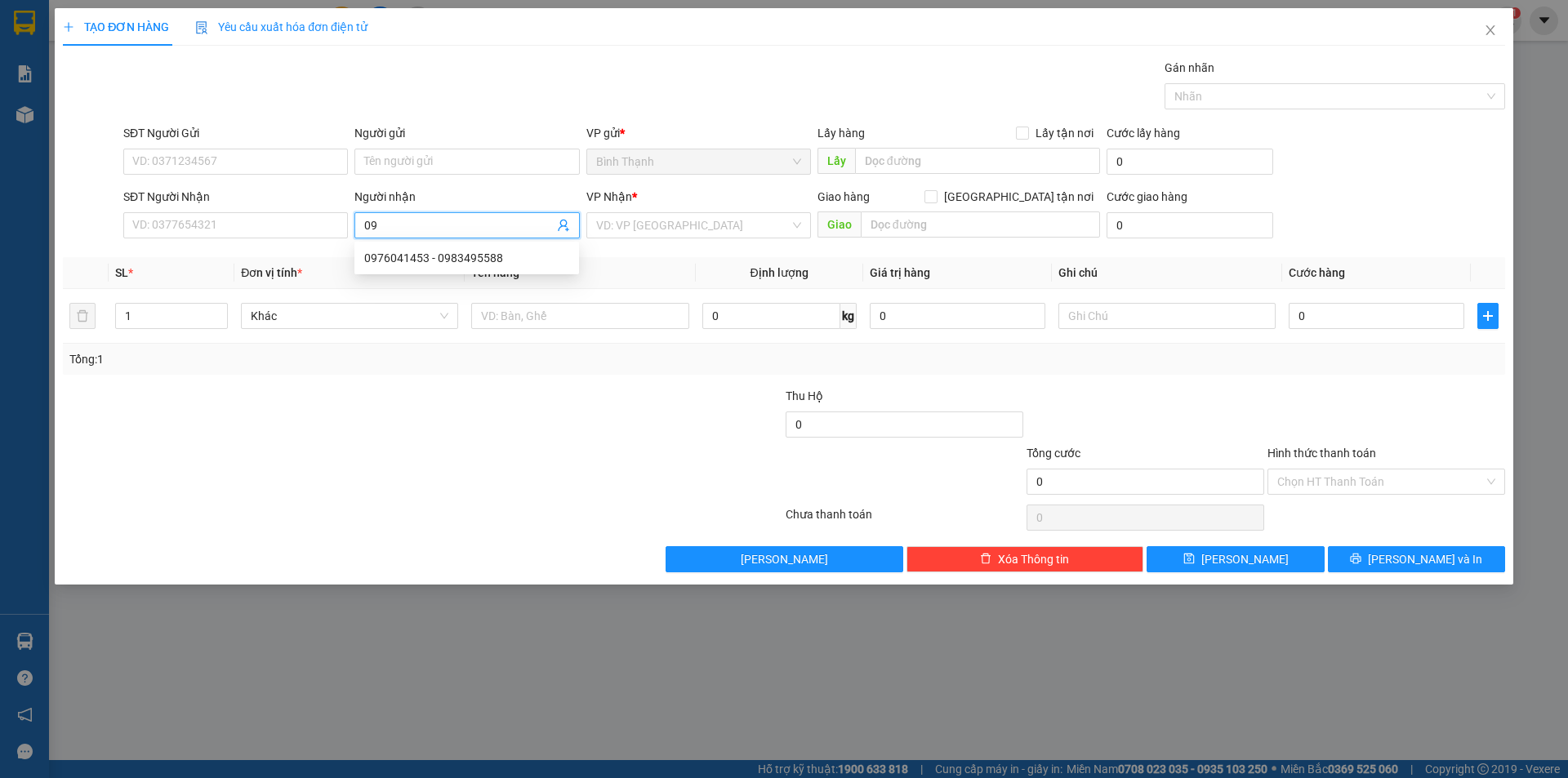
type input "0"
click at [290, 226] on input "SĐT Người Nhận" at bounding box center [236, 225] width 225 height 26
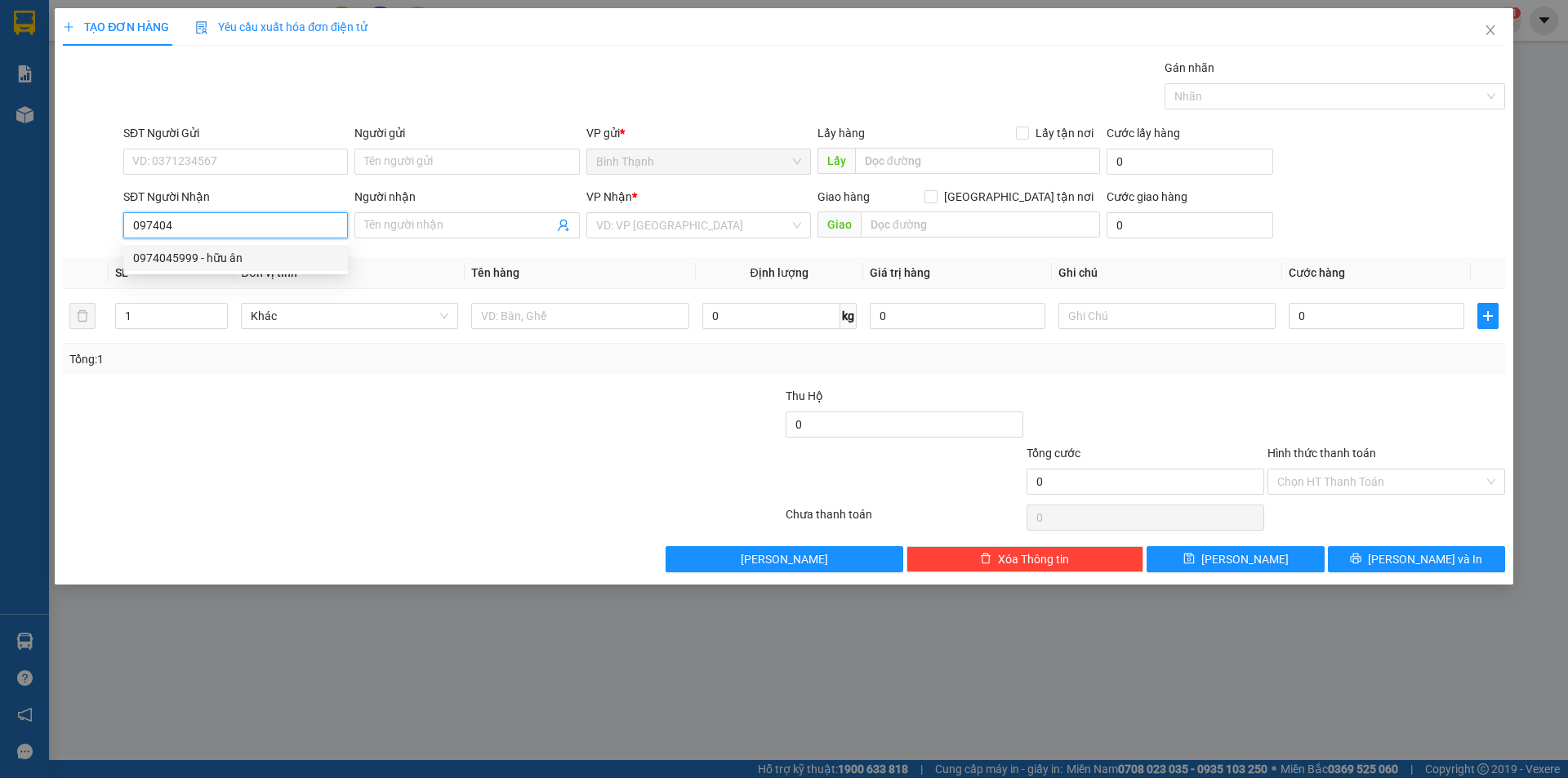
drag, startPoint x: 292, startPoint y: 259, endPoint x: 280, endPoint y: 260, distance: 12.0
click at [282, 261] on div "0974045999 - hữu ân" at bounding box center [235, 257] width 205 height 18
type input "0974045999"
type input "hữu ân"
type input "0974045999"
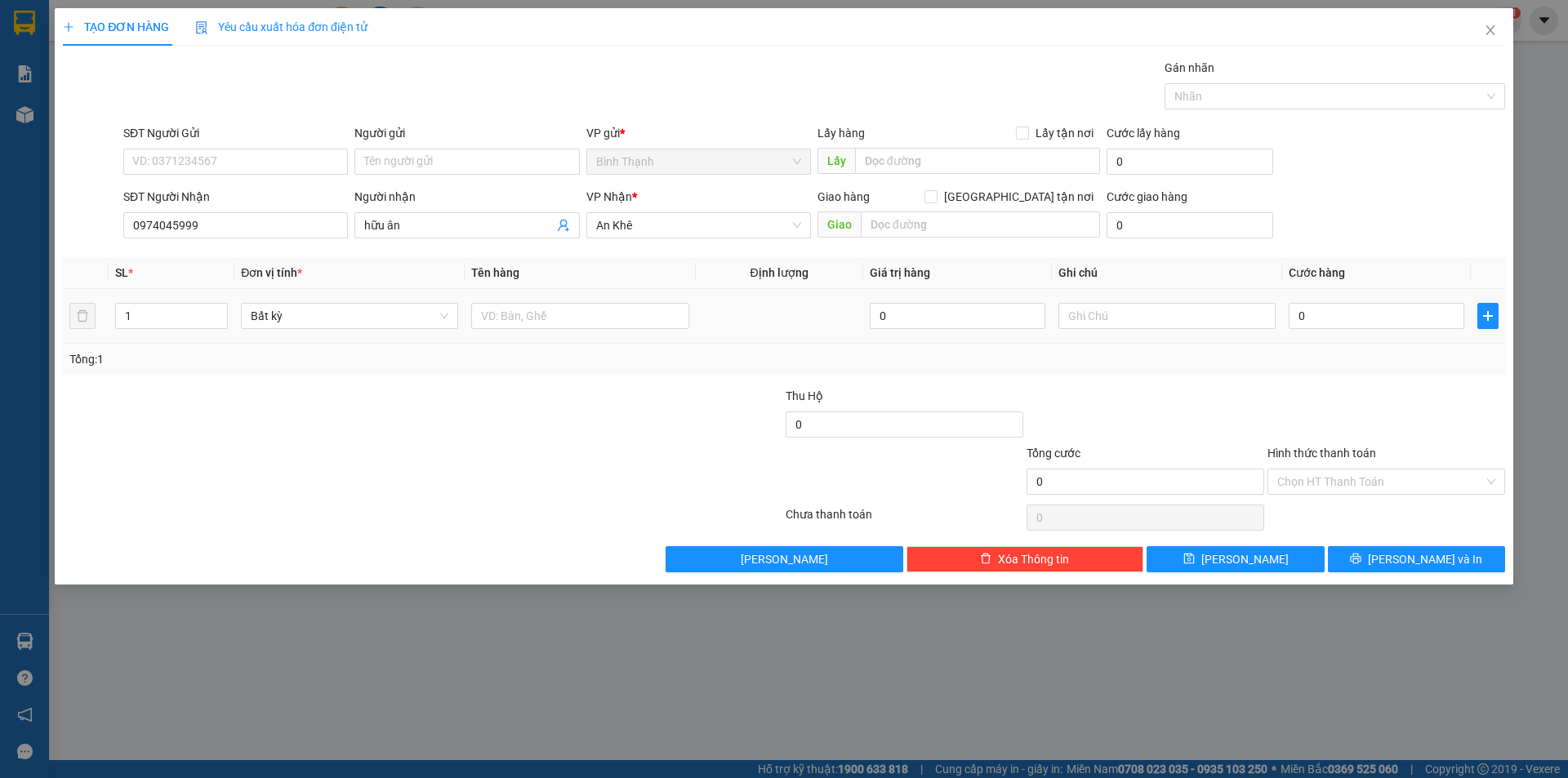
drag, startPoint x: 151, startPoint y: 320, endPoint x: 0, endPoint y: 338, distance: 152.1
click at [0, 338] on div "TẠO ĐƠN HÀNG Yêu cầu xuất hóa đơn điện tử Transit Pickup Surcharge Ids Transit …" at bounding box center [784, 389] width 1568 height 778
type input "6"
click at [1312, 321] on input "0" at bounding box center [1376, 316] width 176 height 26
type input "2"
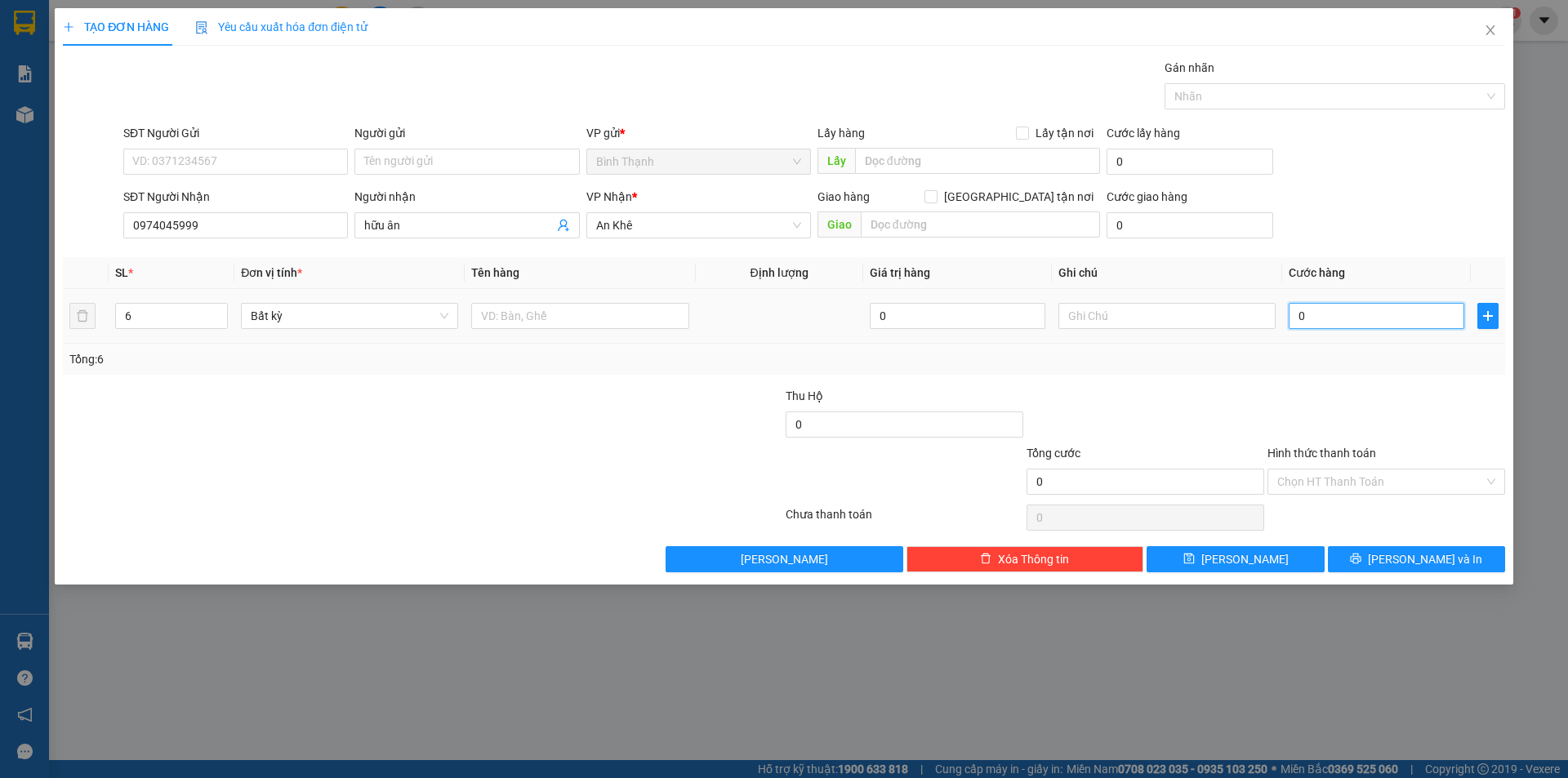
type input "2"
type input "24"
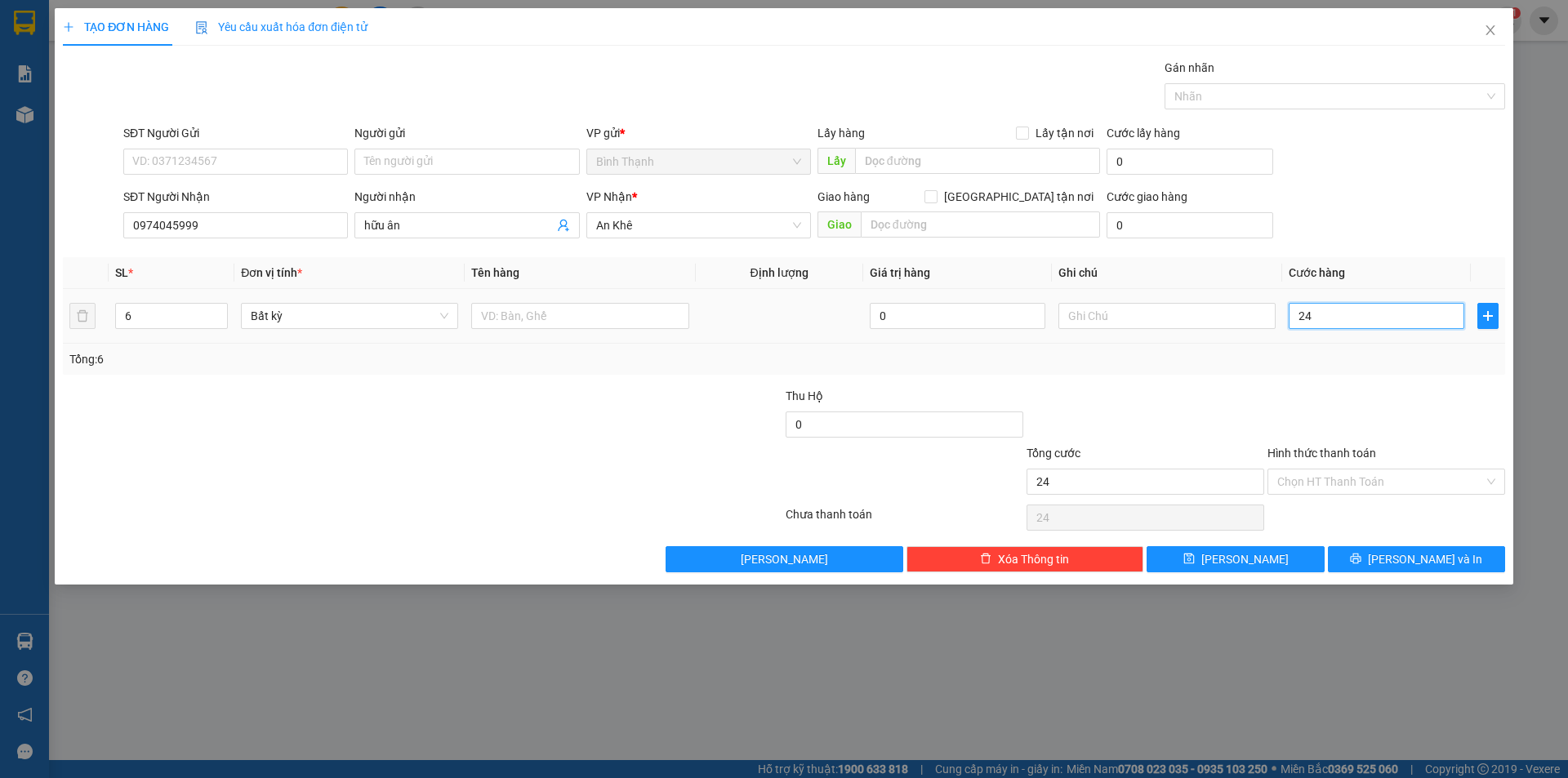
type input "240"
type input "2.400"
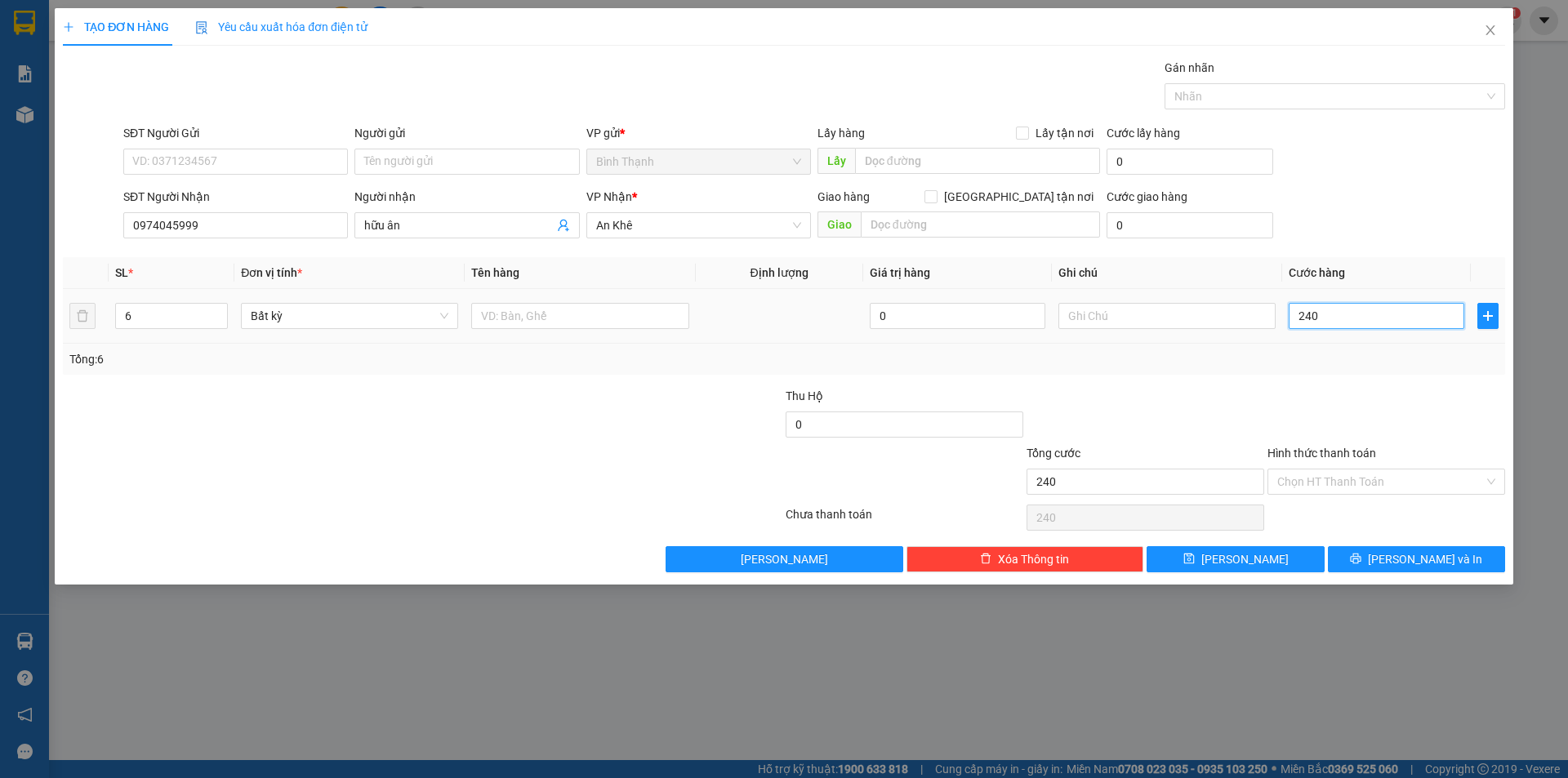
type input "2.400"
type input "24.000"
type input "240.000"
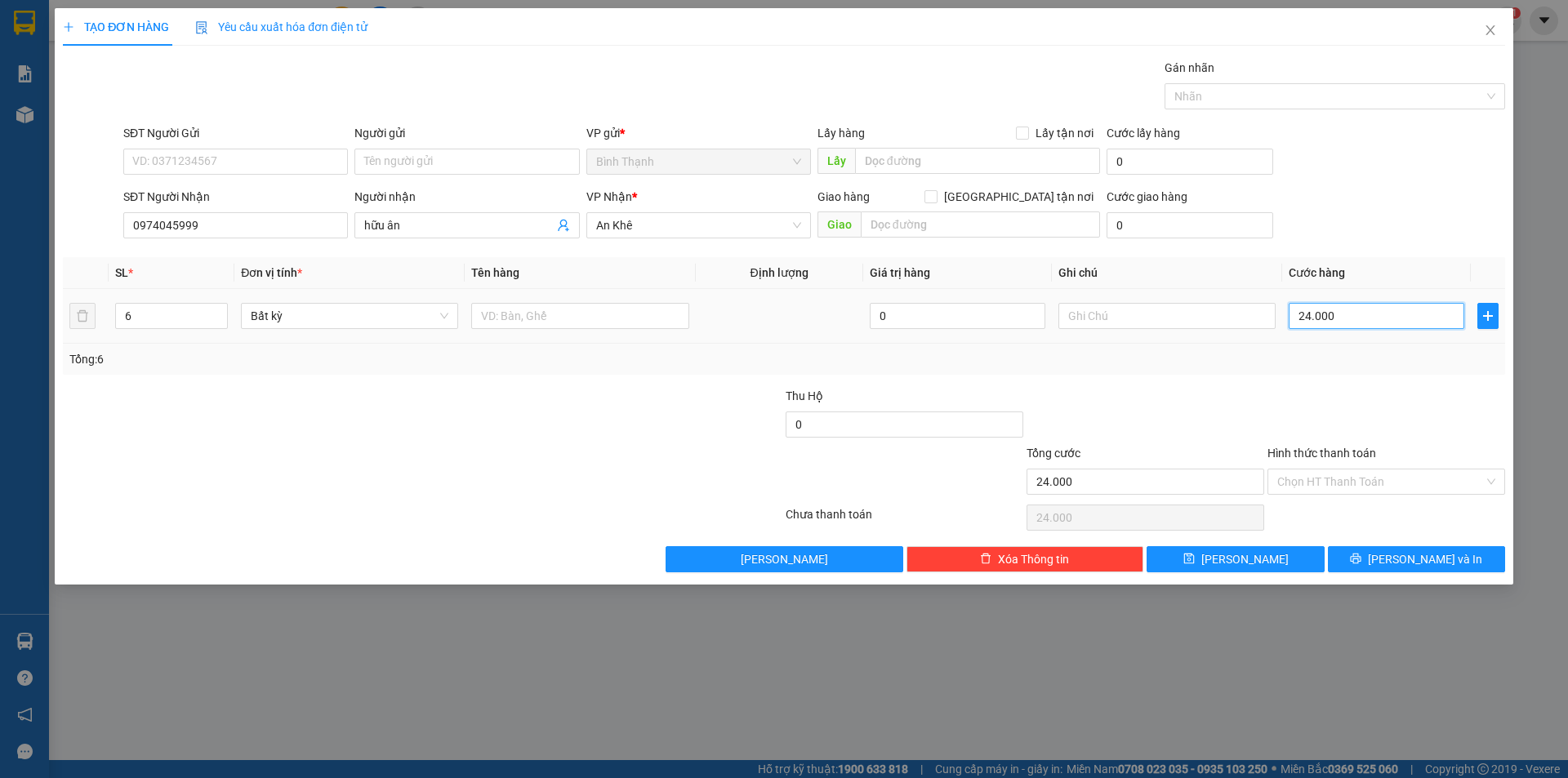
type input "240.000"
drag, startPoint x: 1415, startPoint y: 560, endPoint x: 1421, endPoint y: 570, distance: 11.7
click at [1415, 561] on span "[PERSON_NAME] và In" at bounding box center [1424, 559] width 114 height 18
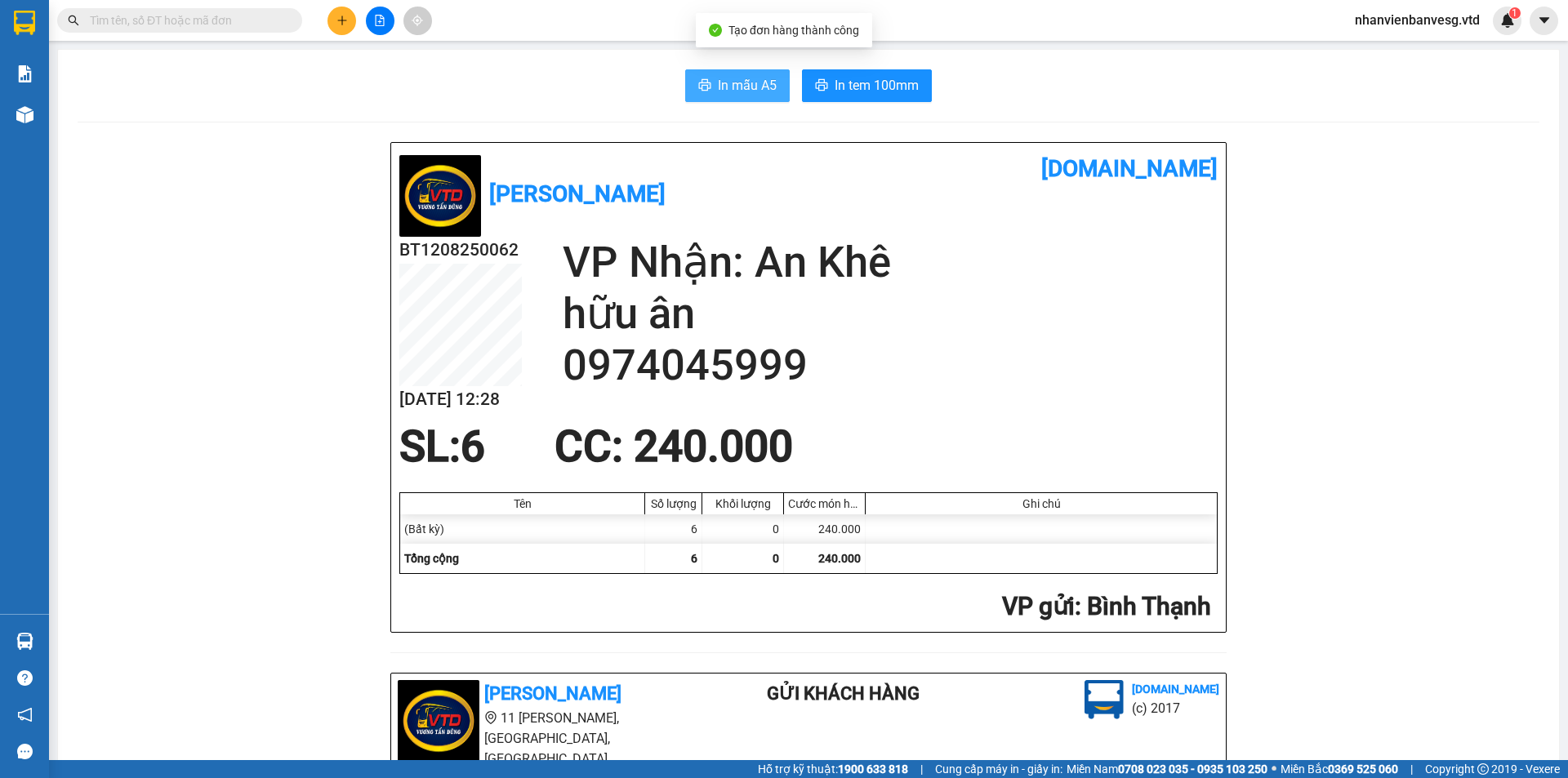
click at [739, 81] on span "In mẫu A5" at bounding box center [747, 86] width 59 height 21
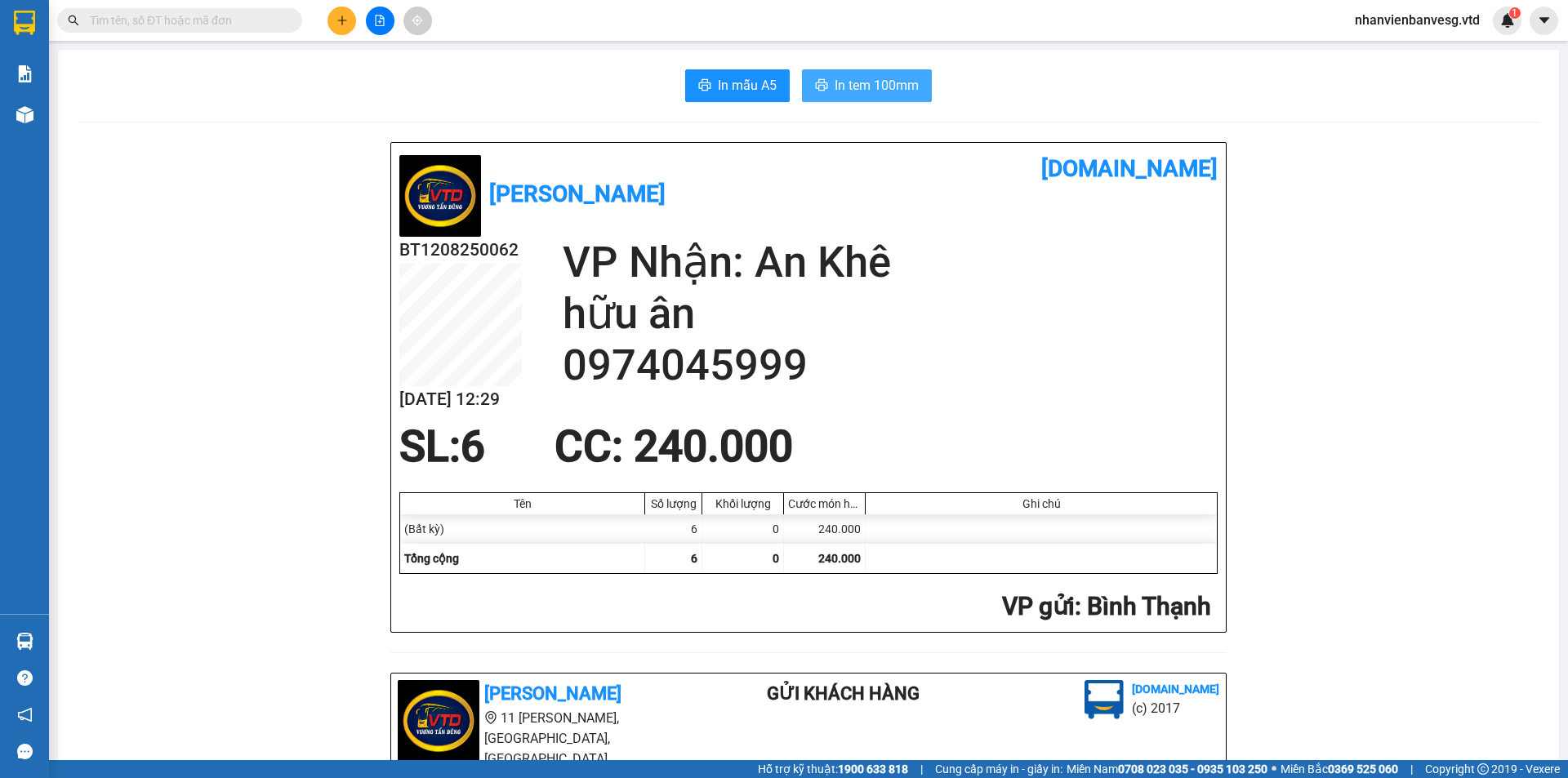
drag, startPoint x: 827, startPoint y: 76, endPoint x: 846, endPoint y: 92, distance: 24.8
click at [833, 81] on button "In tem 100mm" at bounding box center [866, 86] width 130 height 33
click at [342, 25] on icon "plus" at bounding box center [341, 20] width 11 height 11
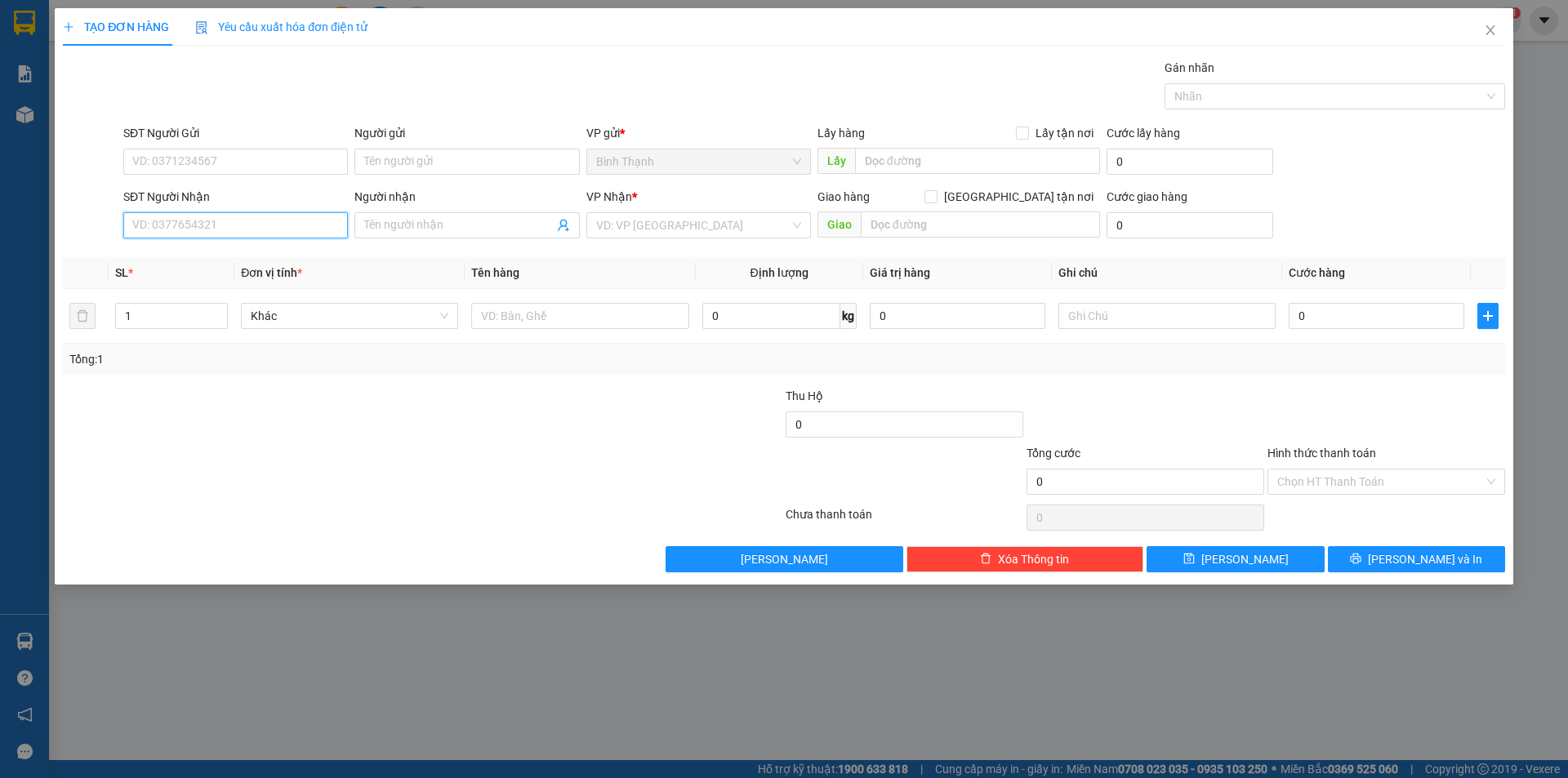
click at [249, 225] on input "SĐT Người Nhận" at bounding box center [236, 225] width 225 height 26
click at [425, 222] on input "Người nhận" at bounding box center [459, 225] width 189 height 18
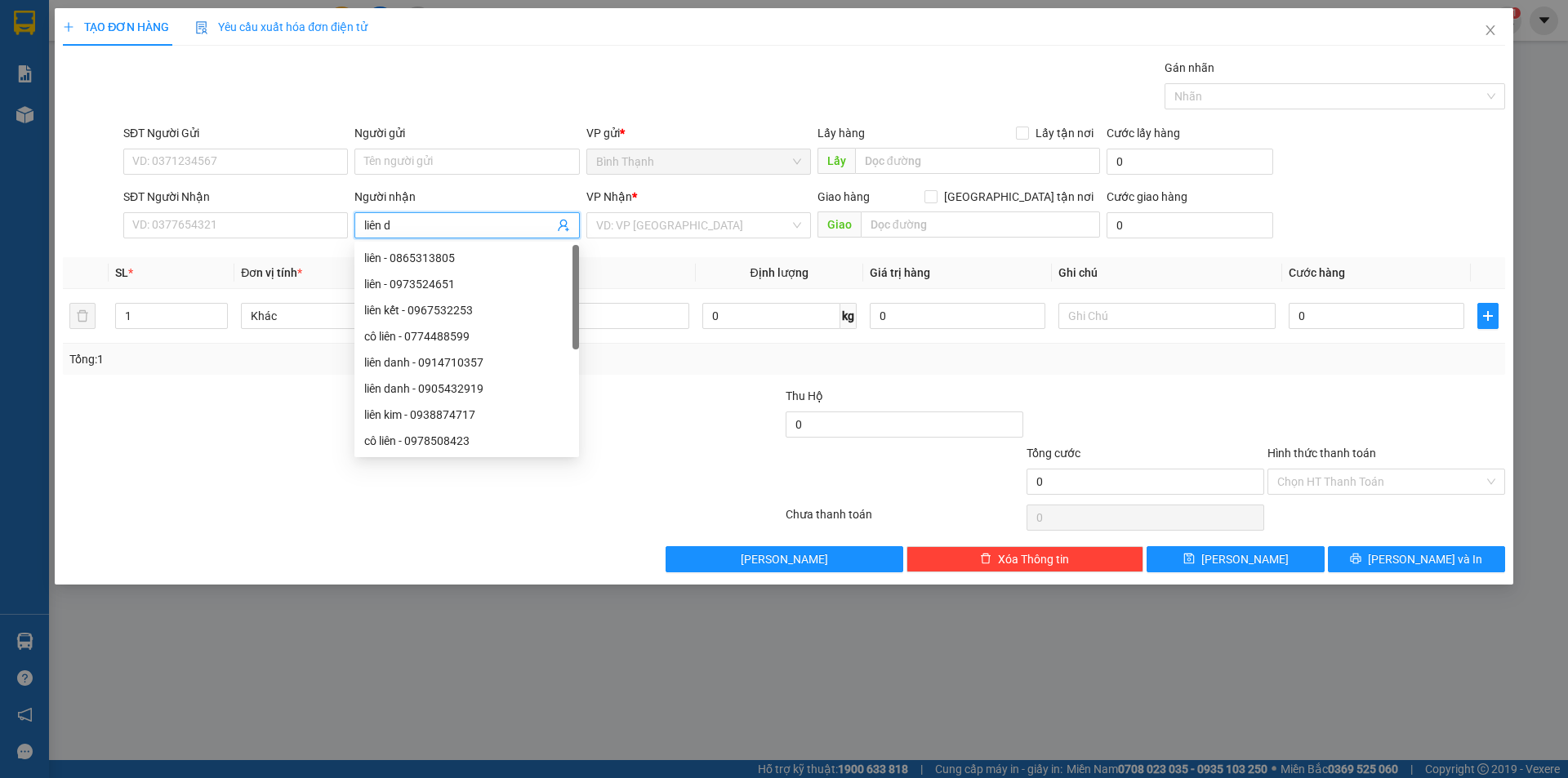
type input "liên da"
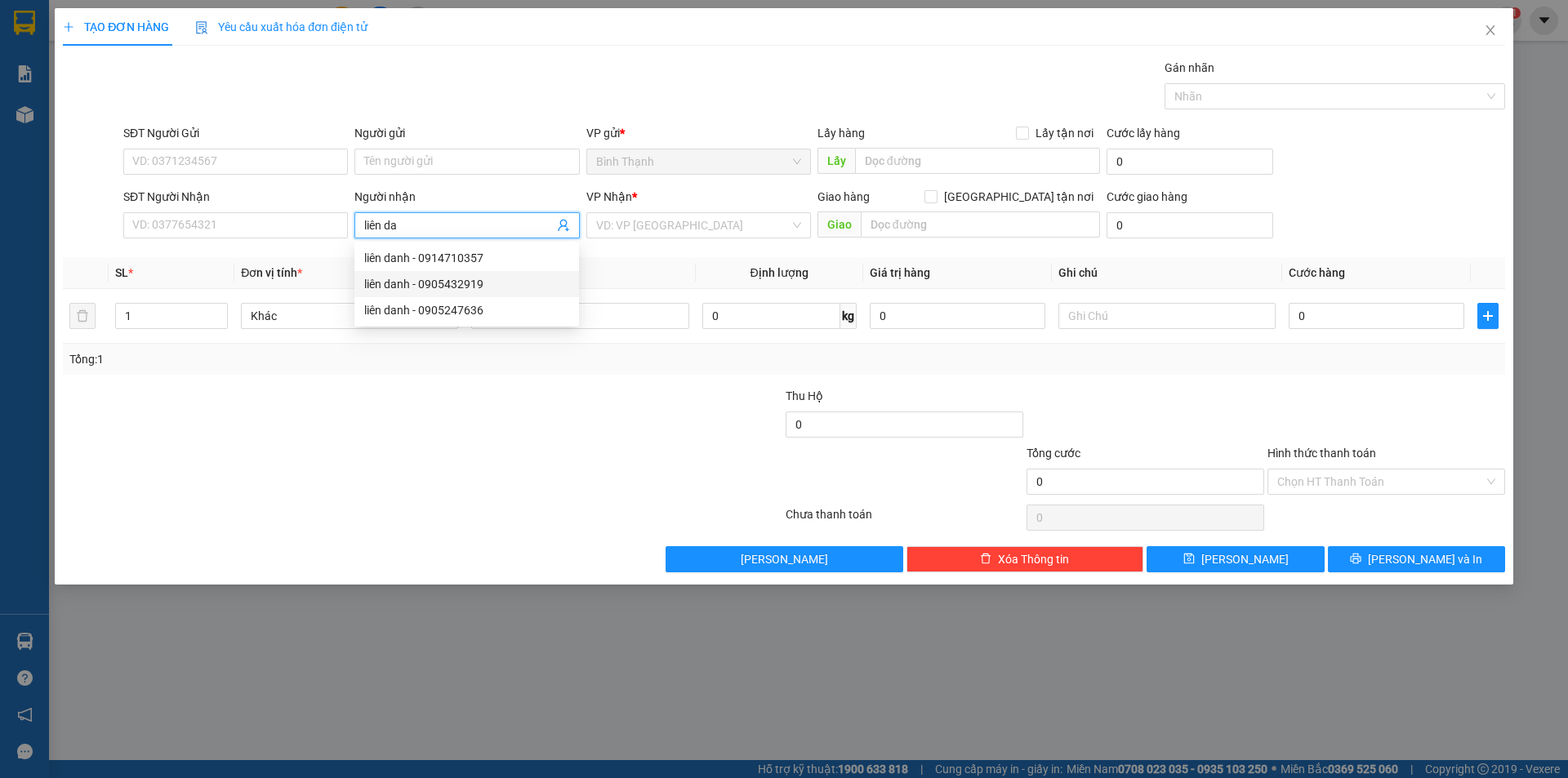
click at [487, 280] on div "liên danh - 0905432919" at bounding box center [467, 284] width 205 height 18
type input "0905432919"
type input "liên danh"
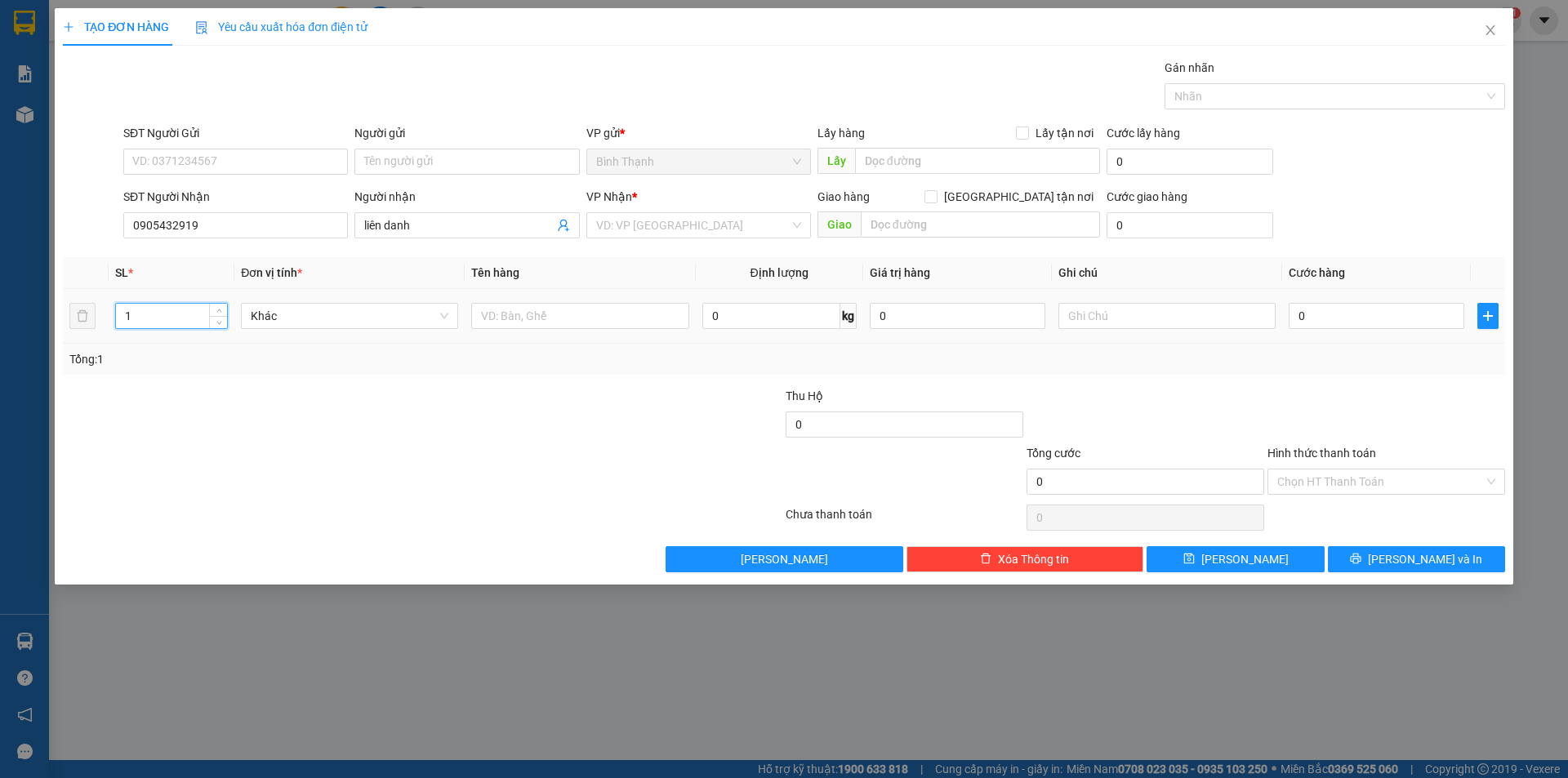
drag, startPoint x: 130, startPoint y: 314, endPoint x: 114, endPoint y: 317, distance: 16.3
click at [114, 317] on td "1" at bounding box center [172, 317] width 126 height 55
type input "3"
type input "1"
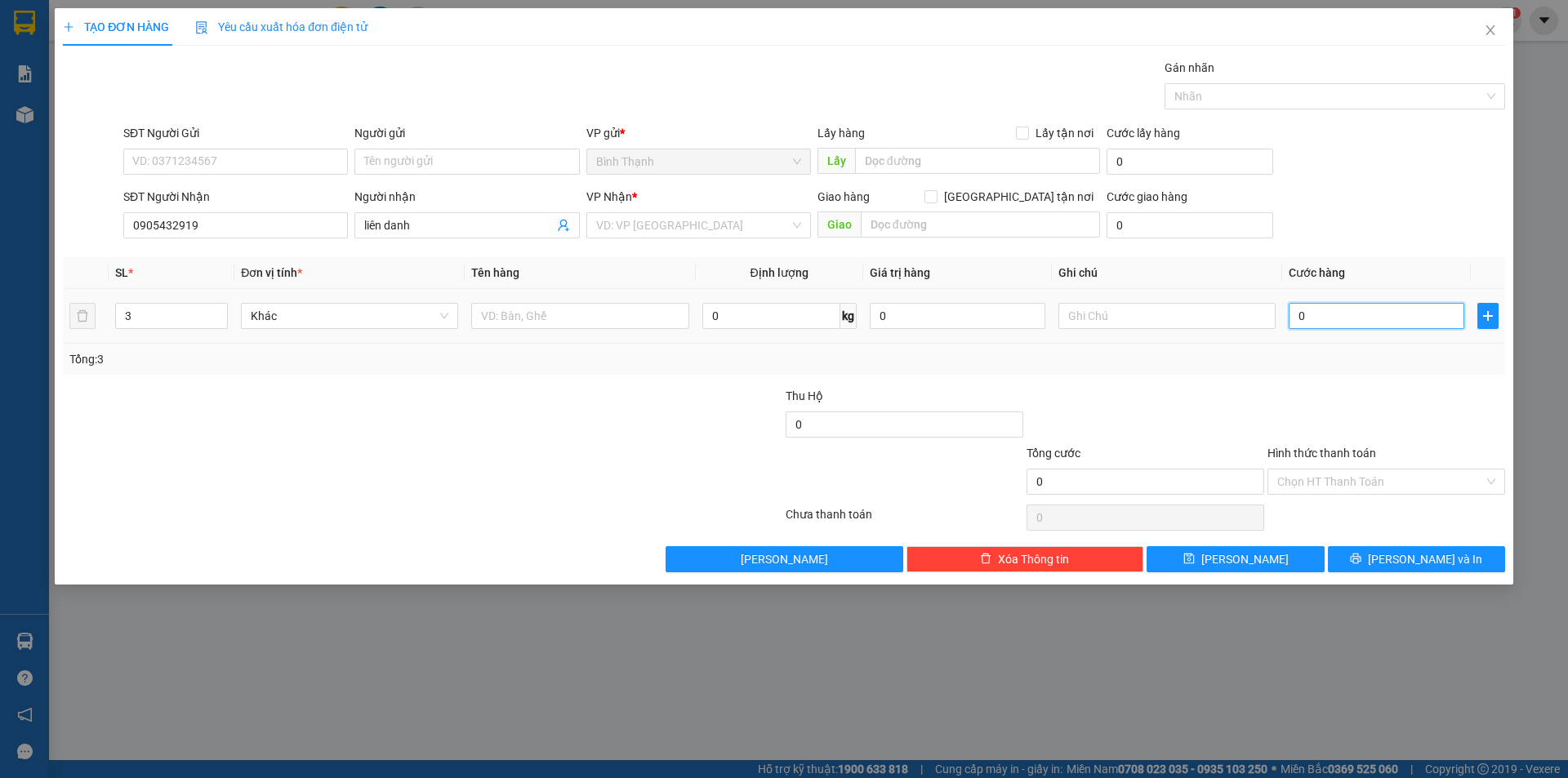
type input "1"
type input "15"
type input "150"
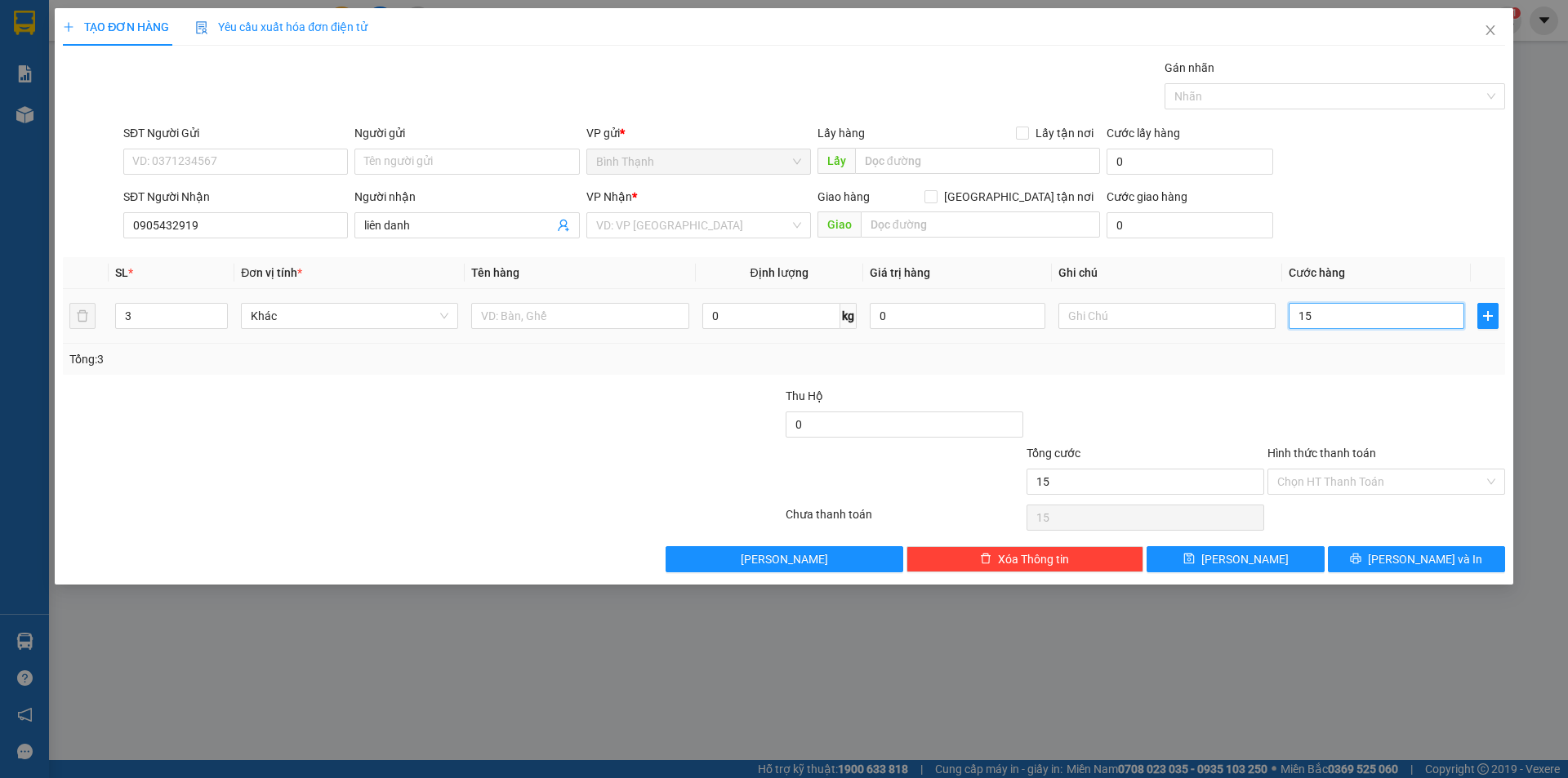
type input "150"
type input "1.500"
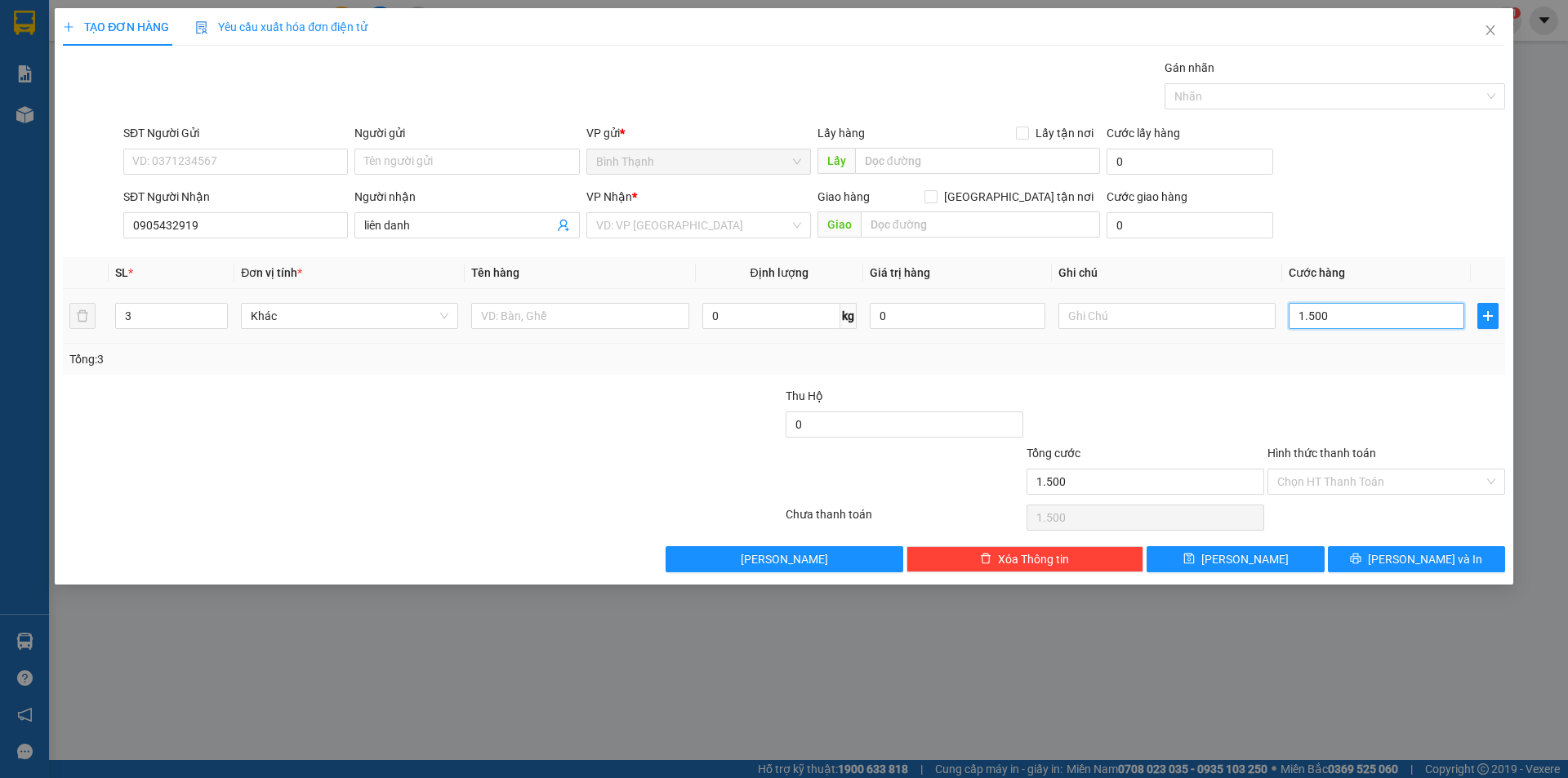
type input "15.000"
type input "150.000"
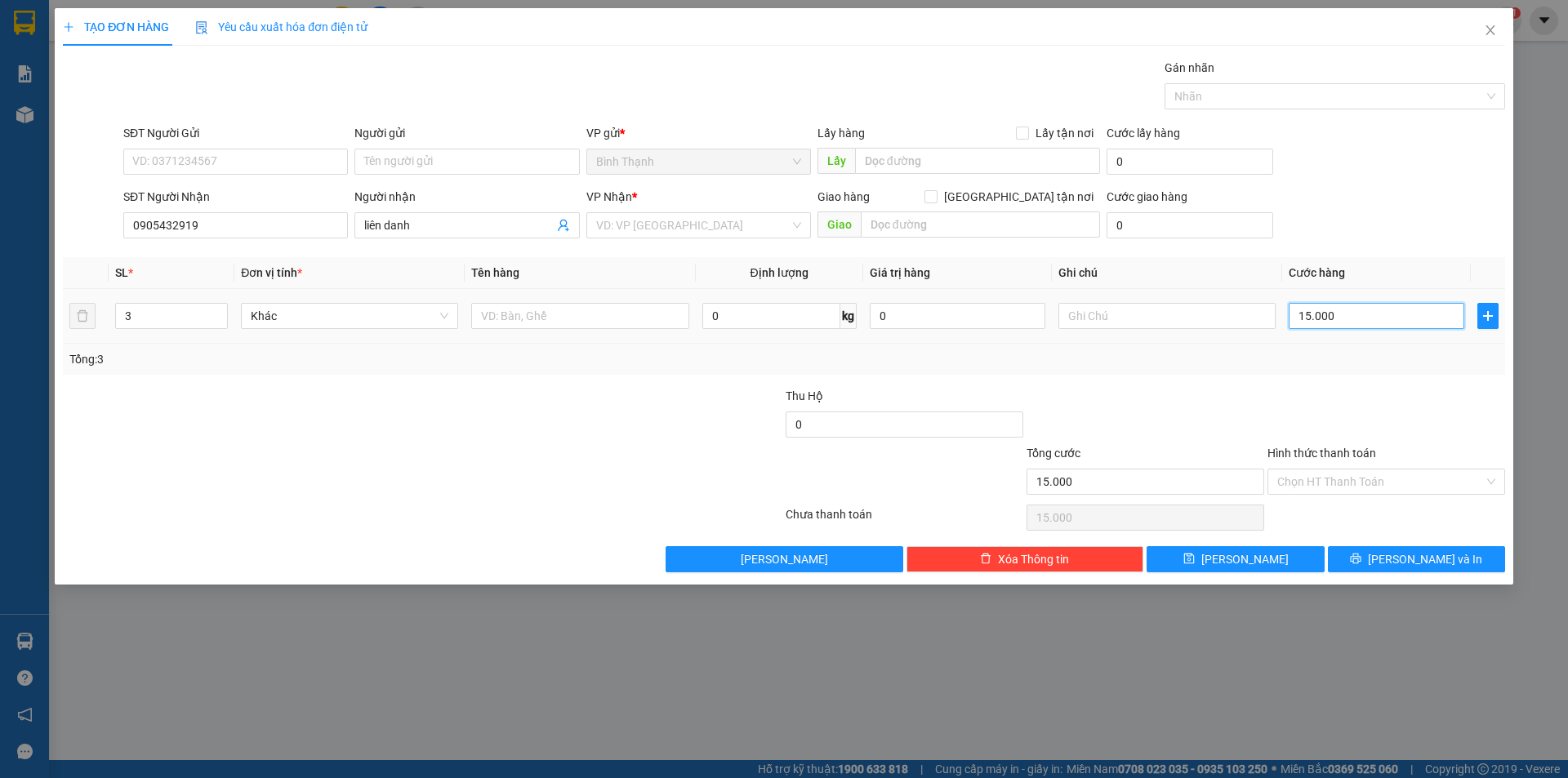
type input "150.000"
click at [731, 228] on input "search" at bounding box center [693, 225] width 194 height 25
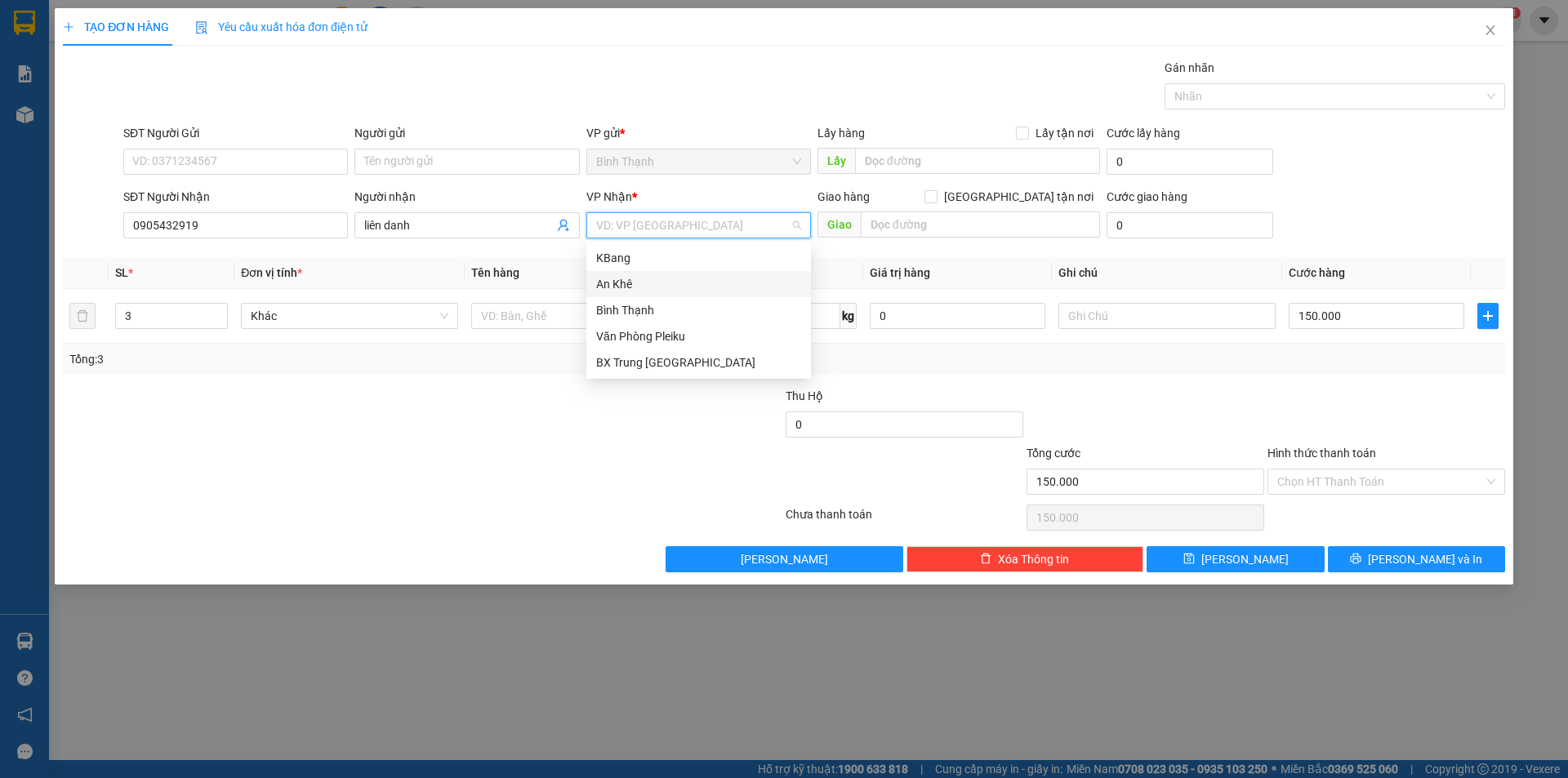
click at [687, 281] on div "An Khê" at bounding box center [698, 284] width 205 height 18
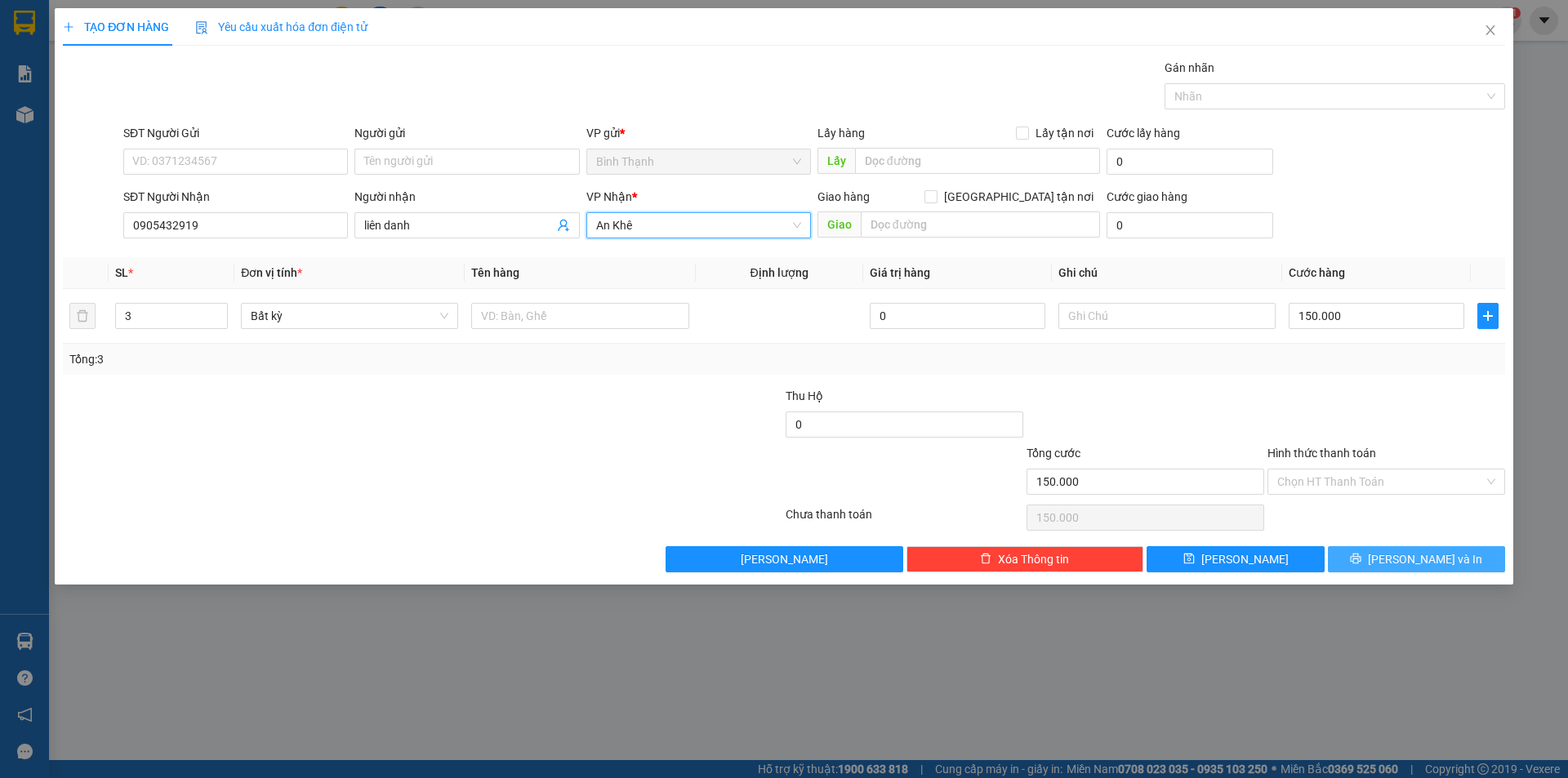
drag, startPoint x: 1452, startPoint y: 563, endPoint x: 1440, endPoint y: 560, distance: 12.4
click at [1451, 563] on button "[PERSON_NAME] và In" at bounding box center [1416, 559] width 178 height 26
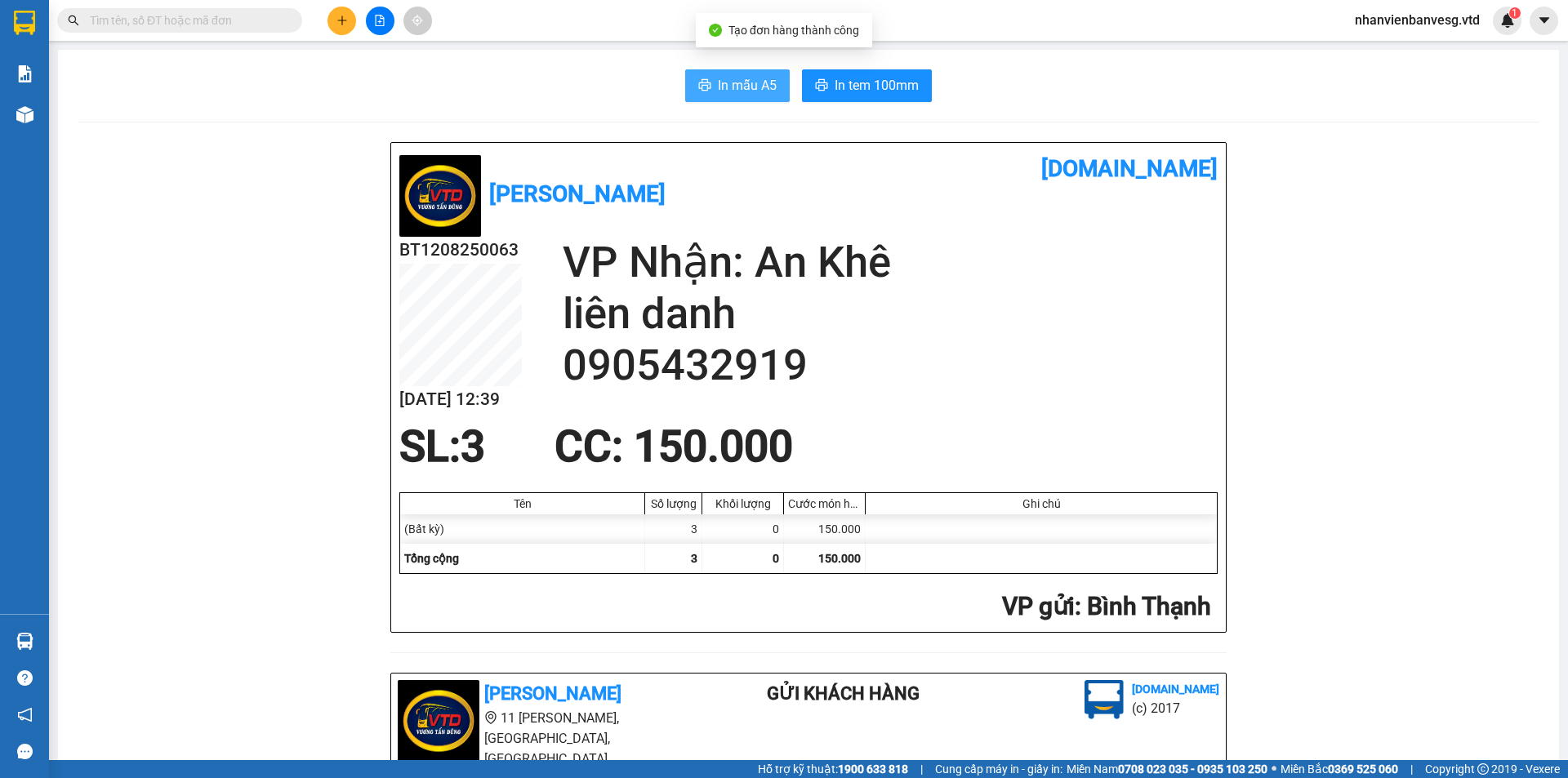
click at [743, 94] on span "In mẫu A5" at bounding box center [747, 86] width 59 height 21
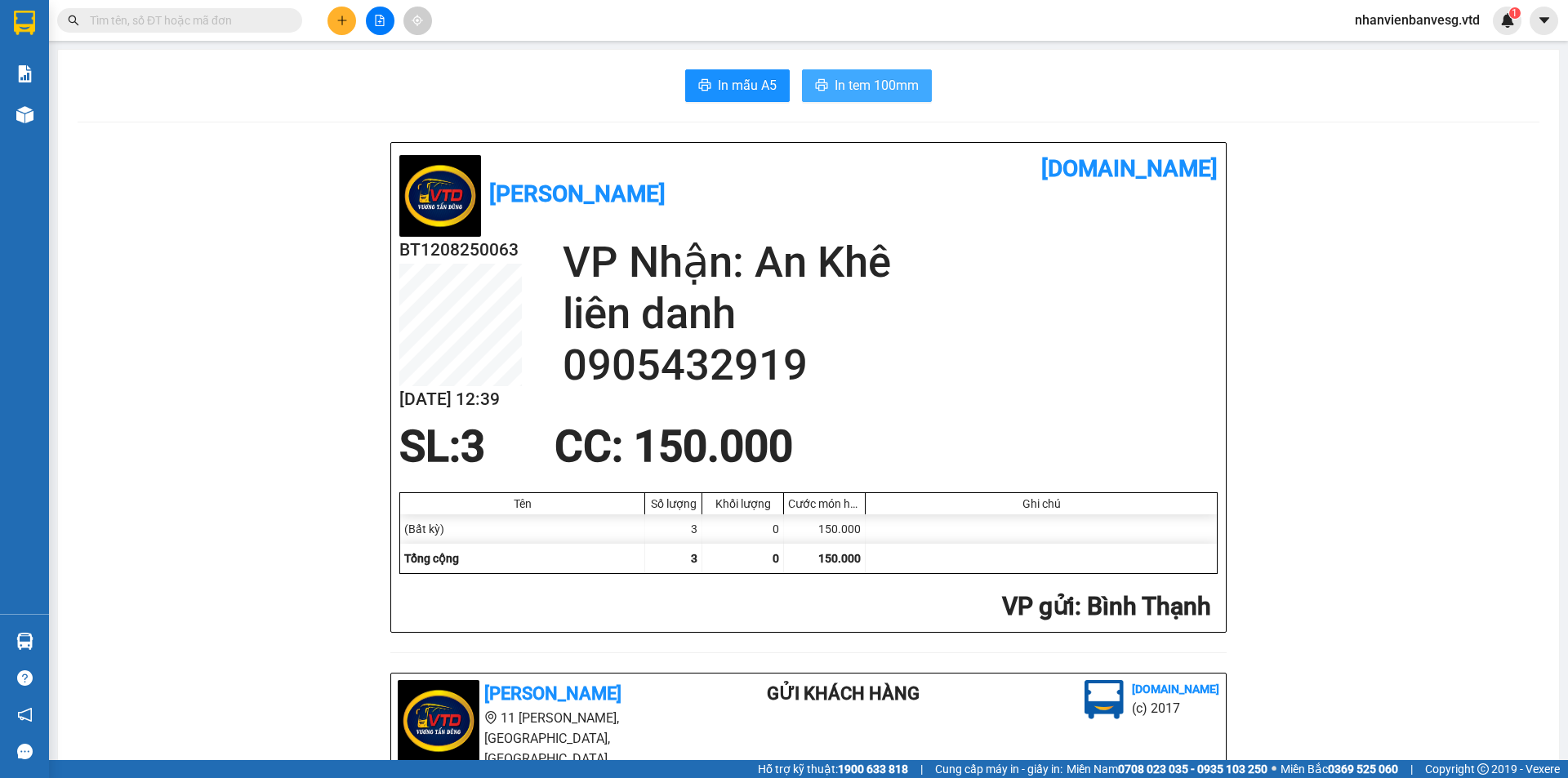
click at [861, 89] on span "In tem 100mm" at bounding box center [877, 86] width 84 height 21
drag, startPoint x: 333, startPoint y: 21, endPoint x: 330, endPoint y: 29, distance: 8.5
click at [330, 29] on button at bounding box center [341, 21] width 28 height 28
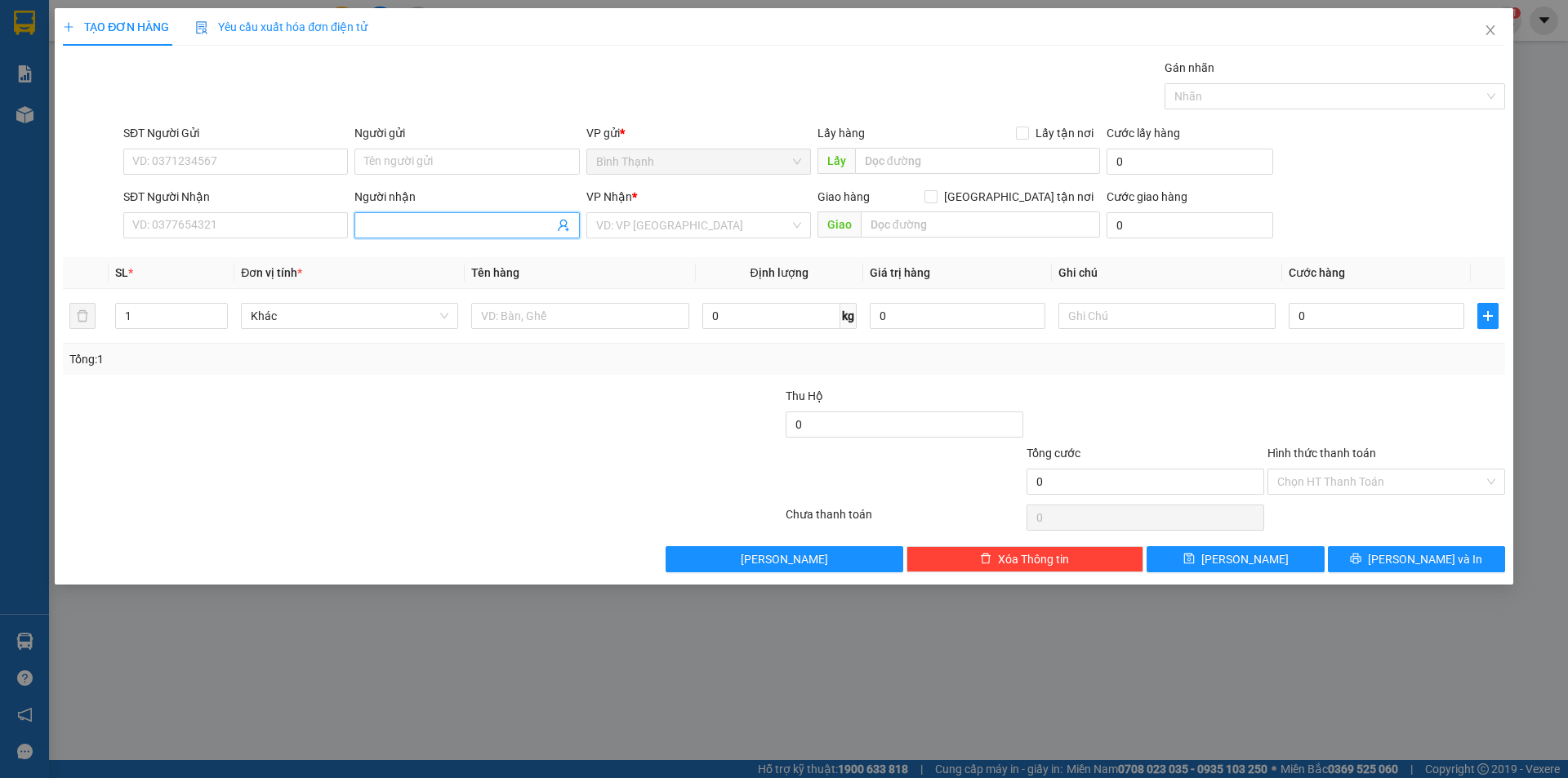
click at [418, 217] on span at bounding box center [467, 225] width 225 height 26
type input "loan on"
click at [492, 317] on div "loan on - 0903544936" at bounding box center [467, 310] width 205 height 18
type input "0903544936"
type input "loan on"
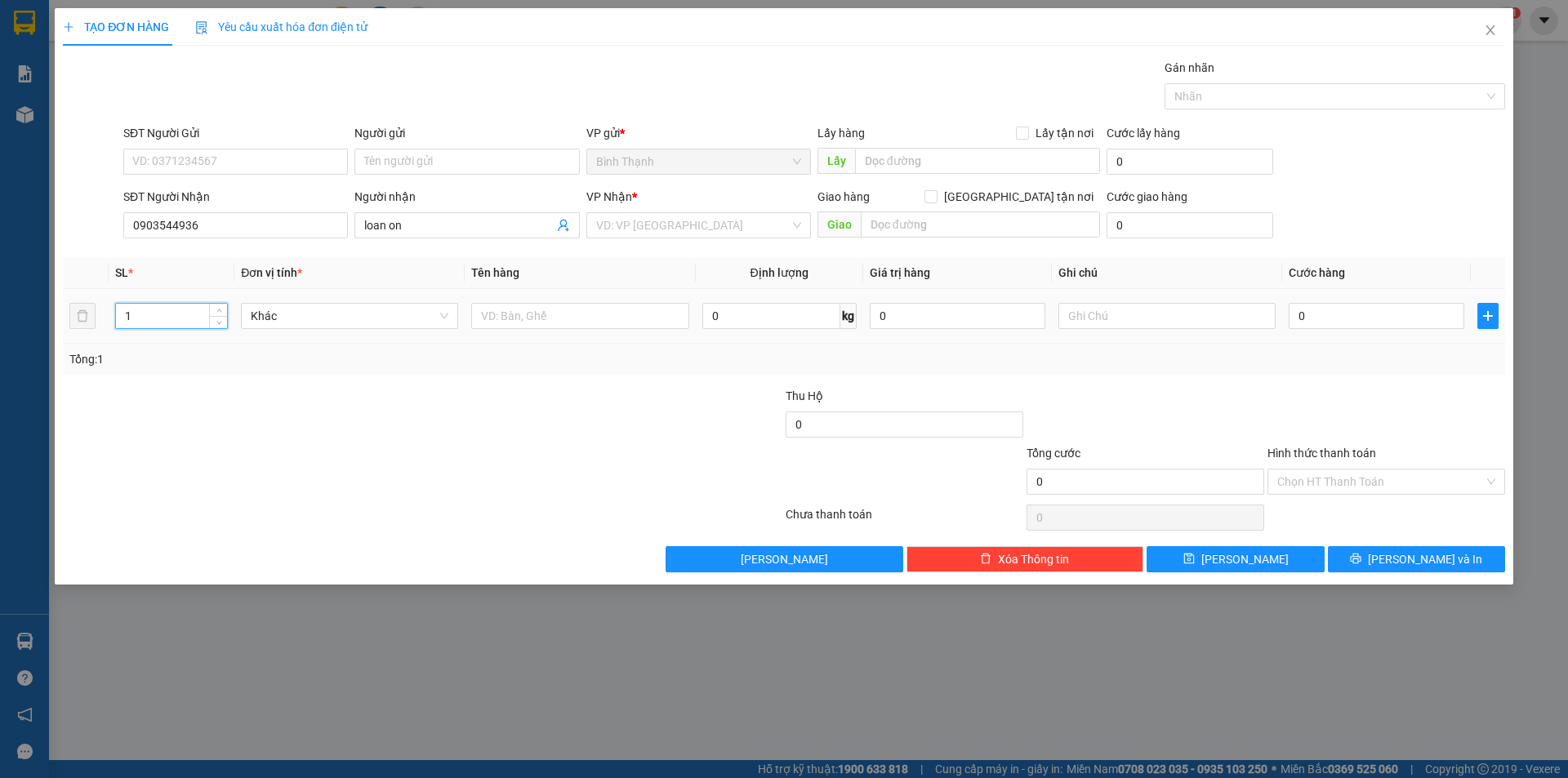
click at [92, 322] on tr "1 Khác 0 kg 0 0" at bounding box center [783, 317] width 1442 height 55
type input "25"
click at [1354, 323] on input "0" at bounding box center [1376, 316] width 176 height 26
type input "6"
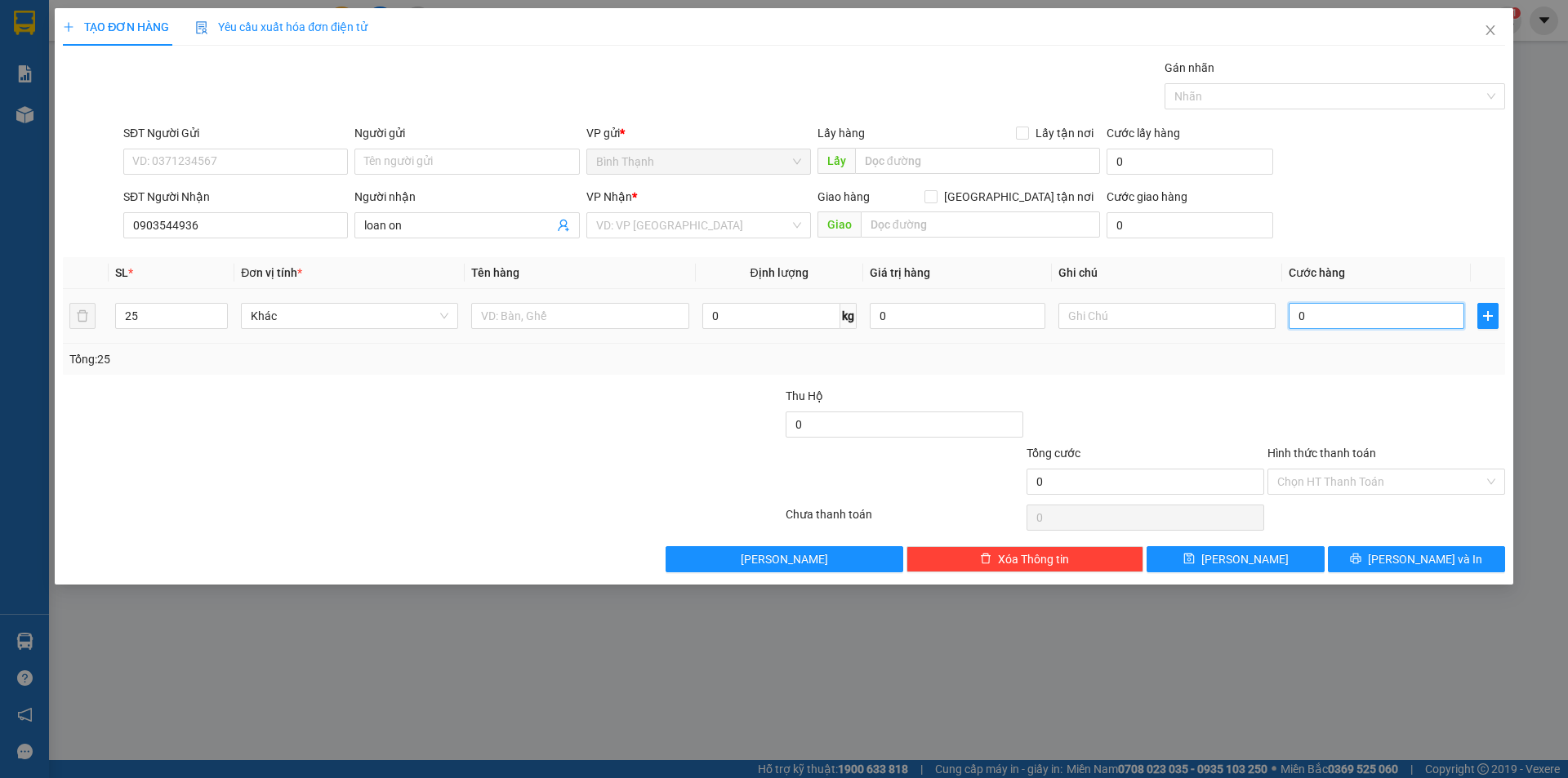
type input "6"
type input "65"
type input "652"
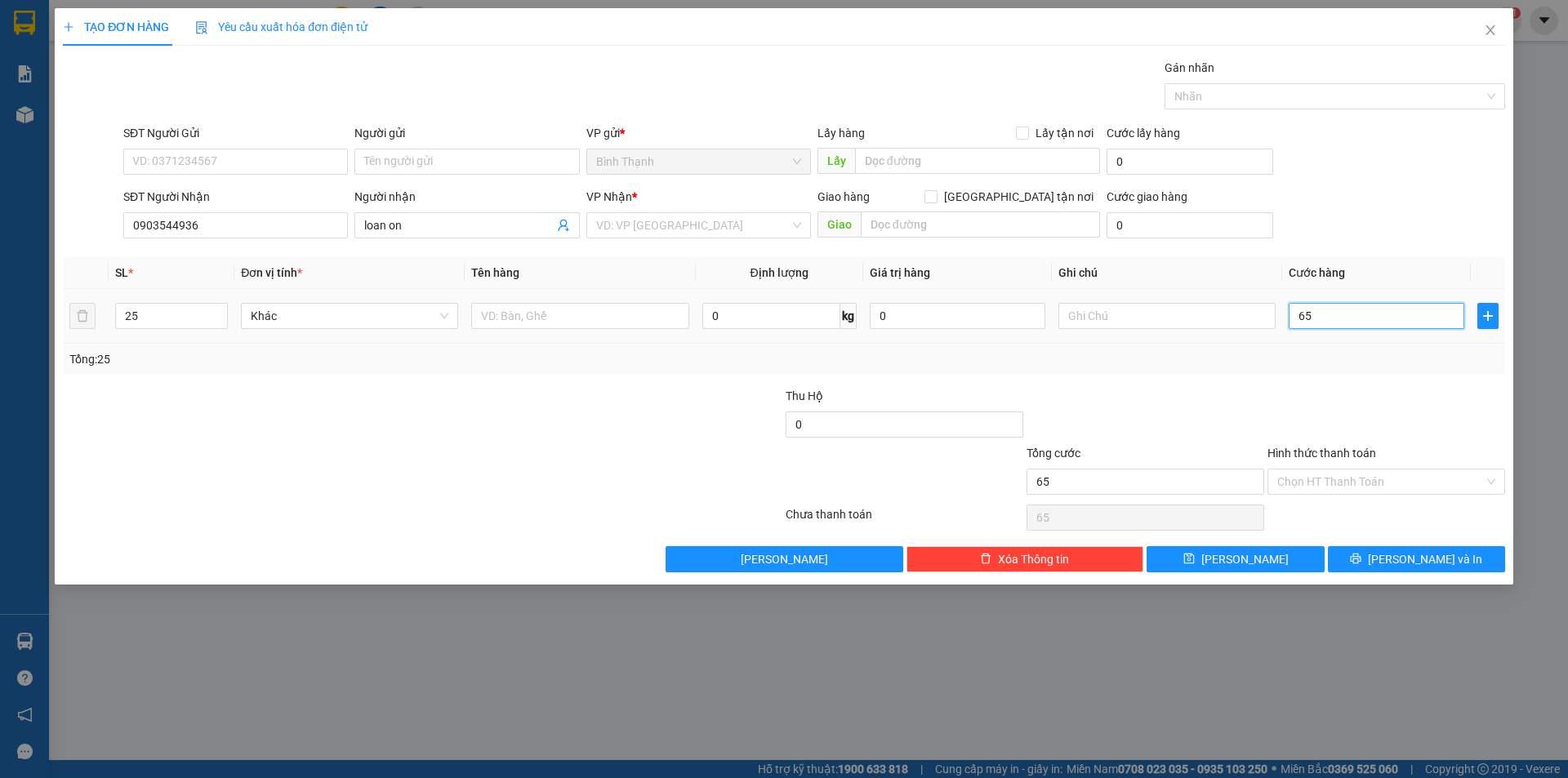
type input "652"
type input "65"
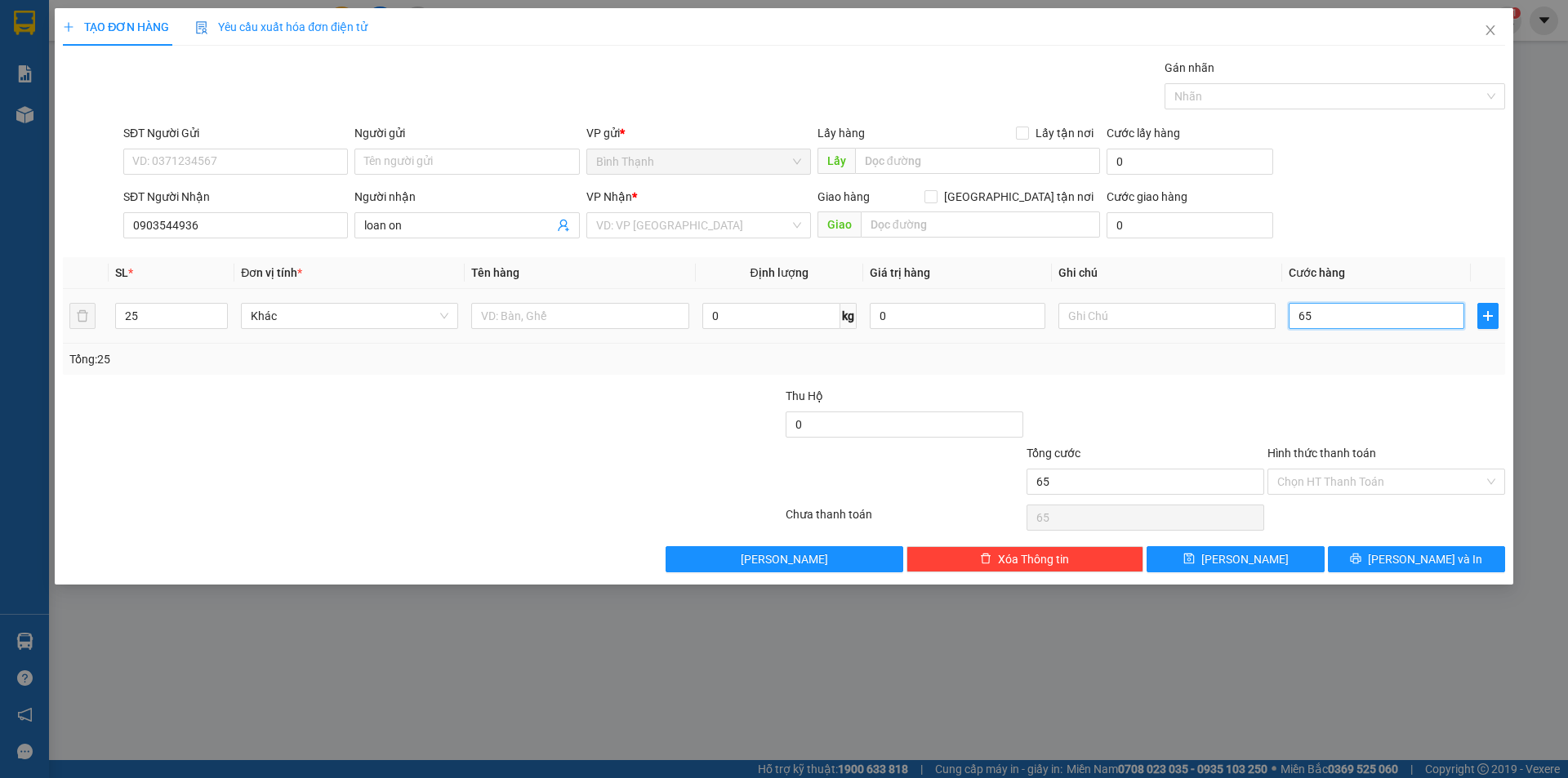
type input "6"
type input "62"
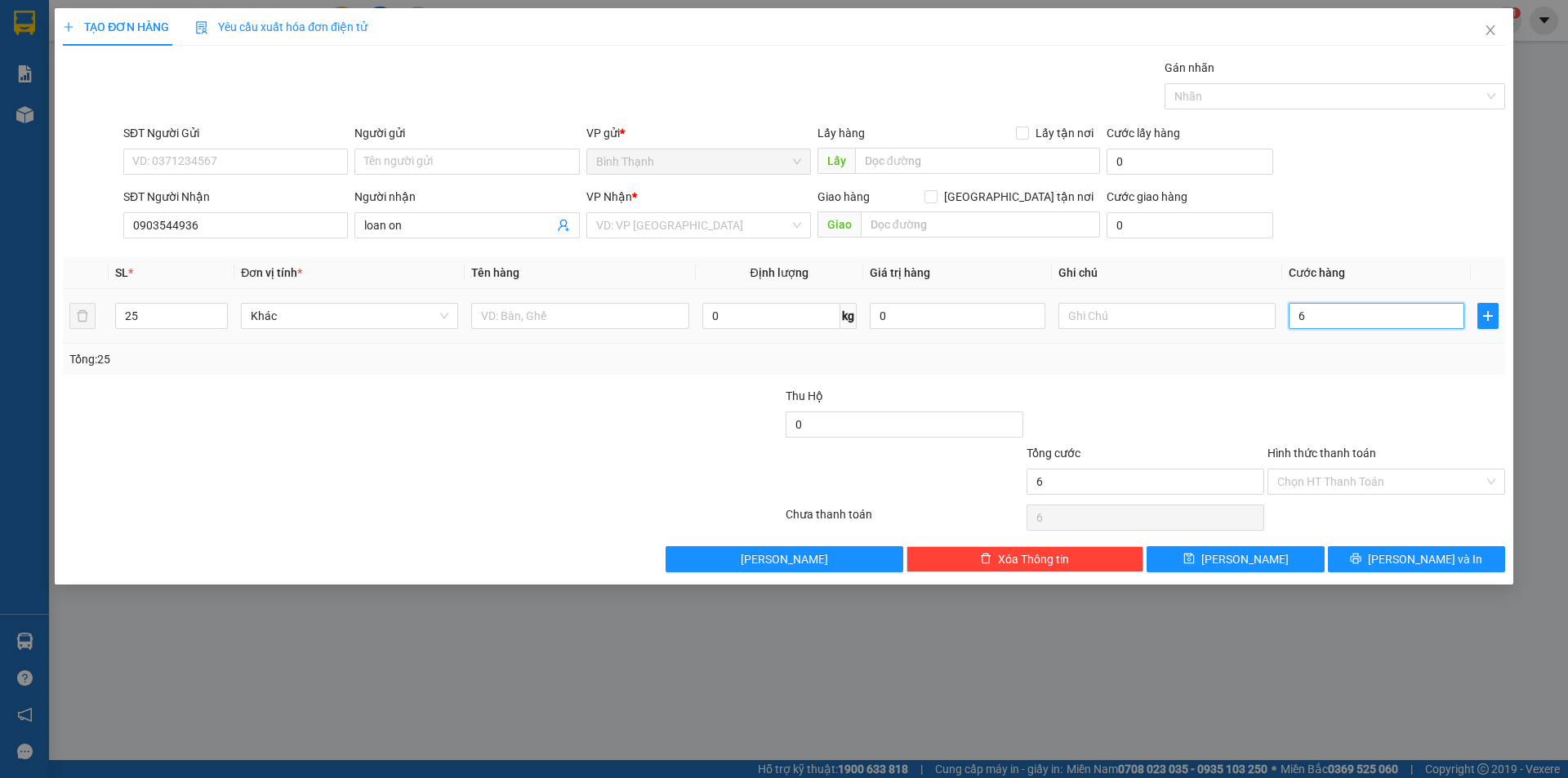
type input "62"
type input "625"
type input "6.250"
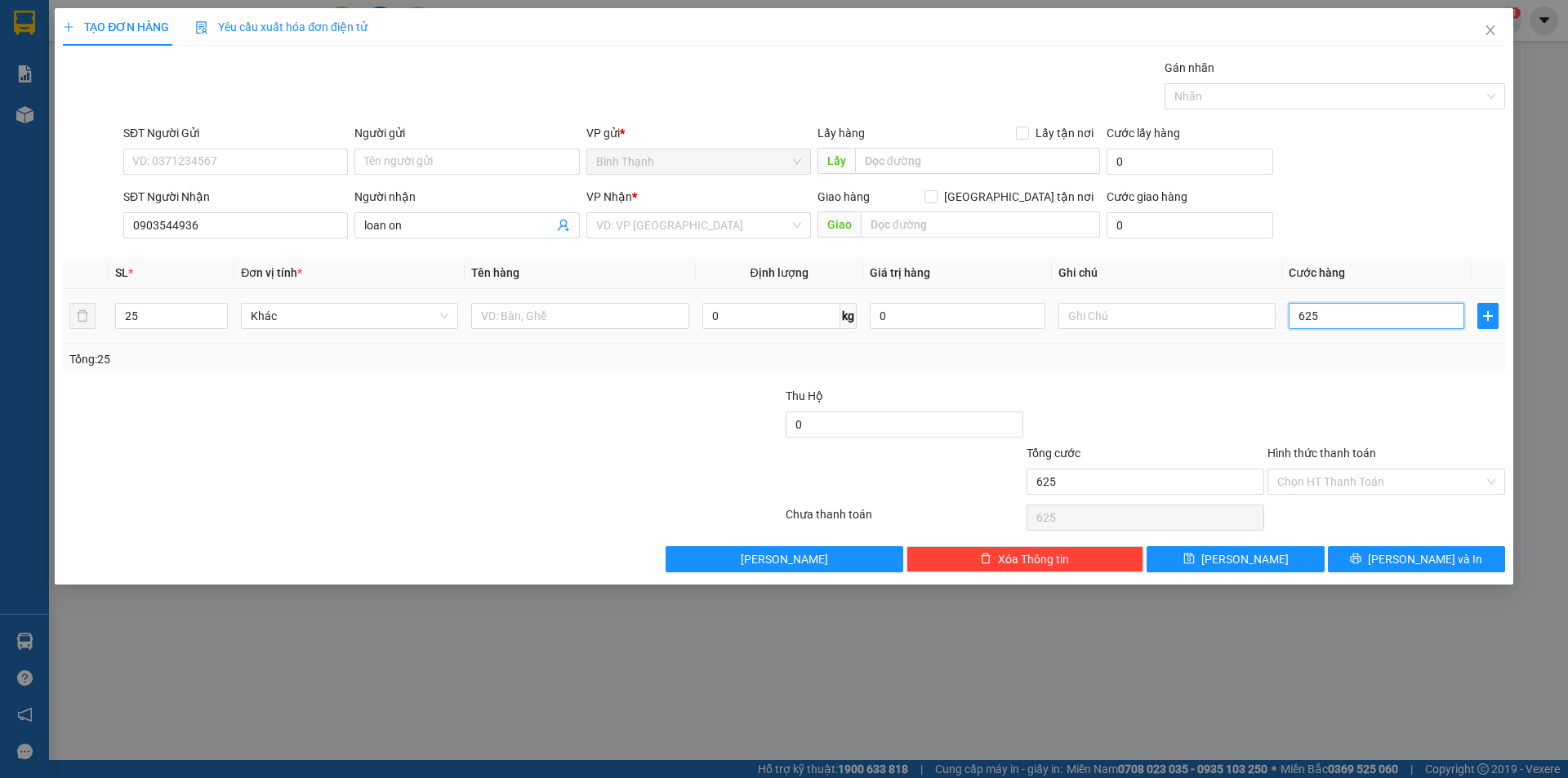
type input "6.250"
type input "62.500"
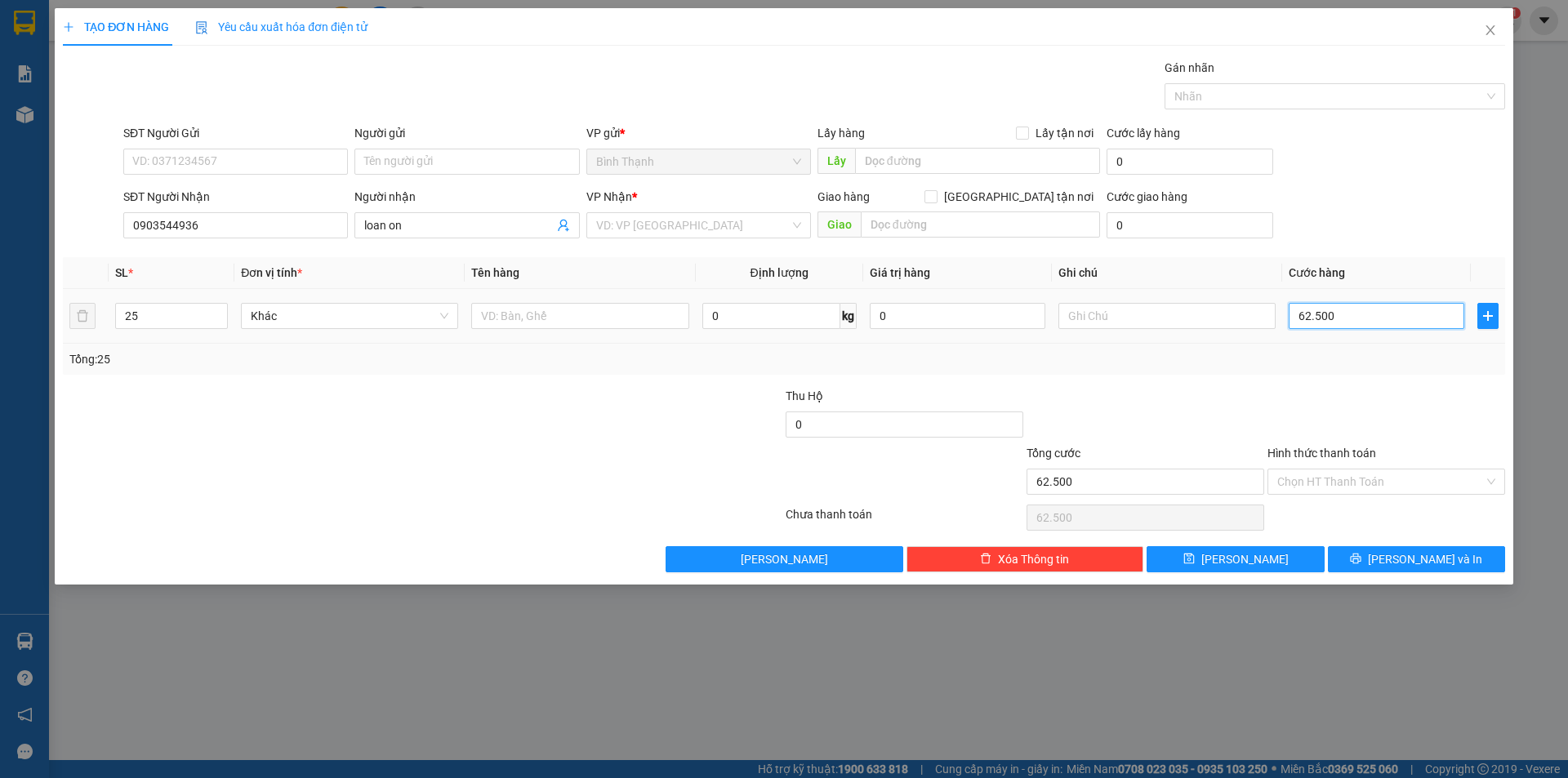
type input "625.000"
click at [1404, 563] on span "[PERSON_NAME] và In" at bounding box center [1424, 559] width 114 height 18
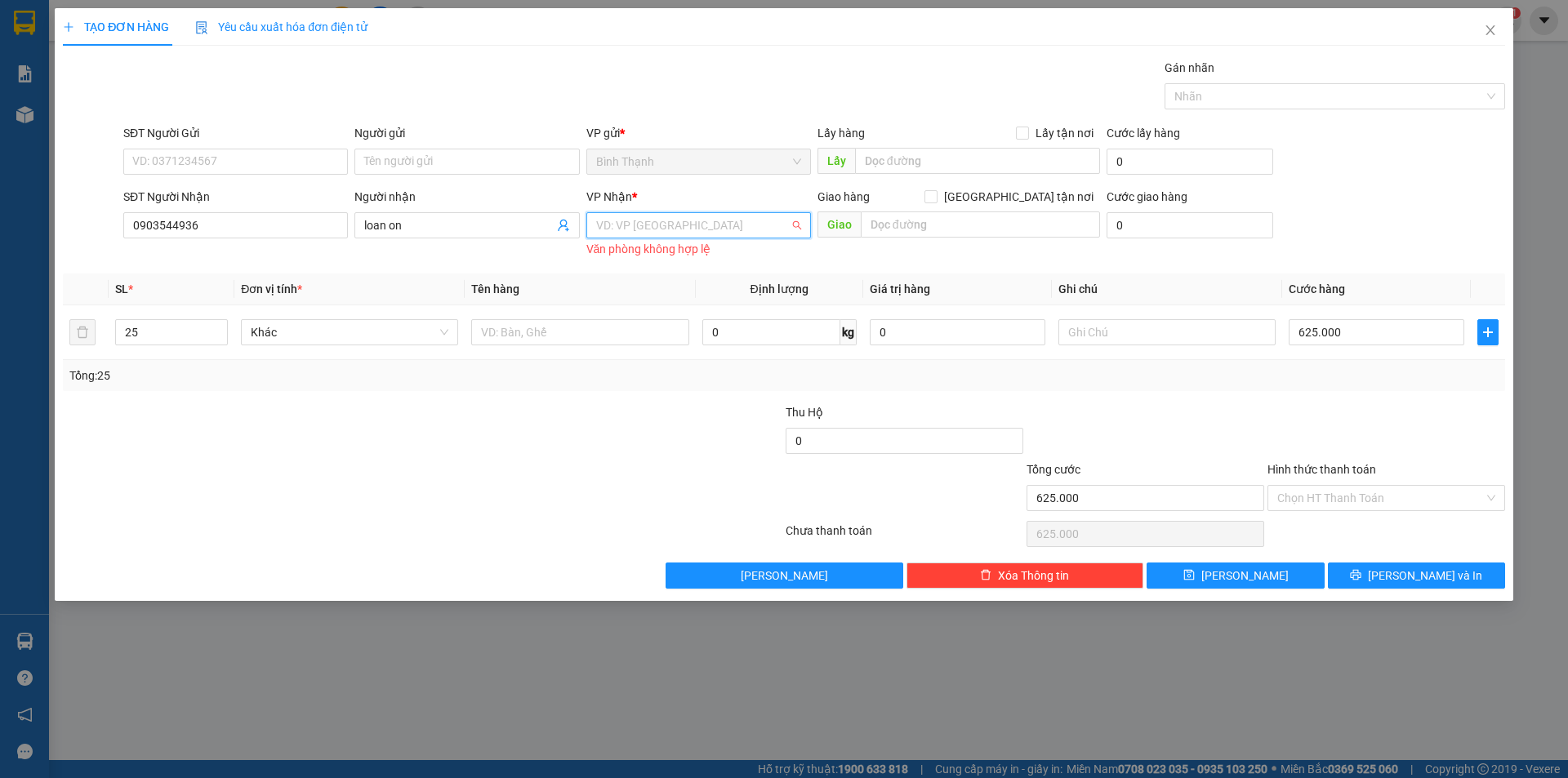
click at [721, 234] on input "search" at bounding box center [693, 225] width 194 height 25
click at [660, 282] on div "An Khê" at bounding box center [698, 284] width 205 height 18
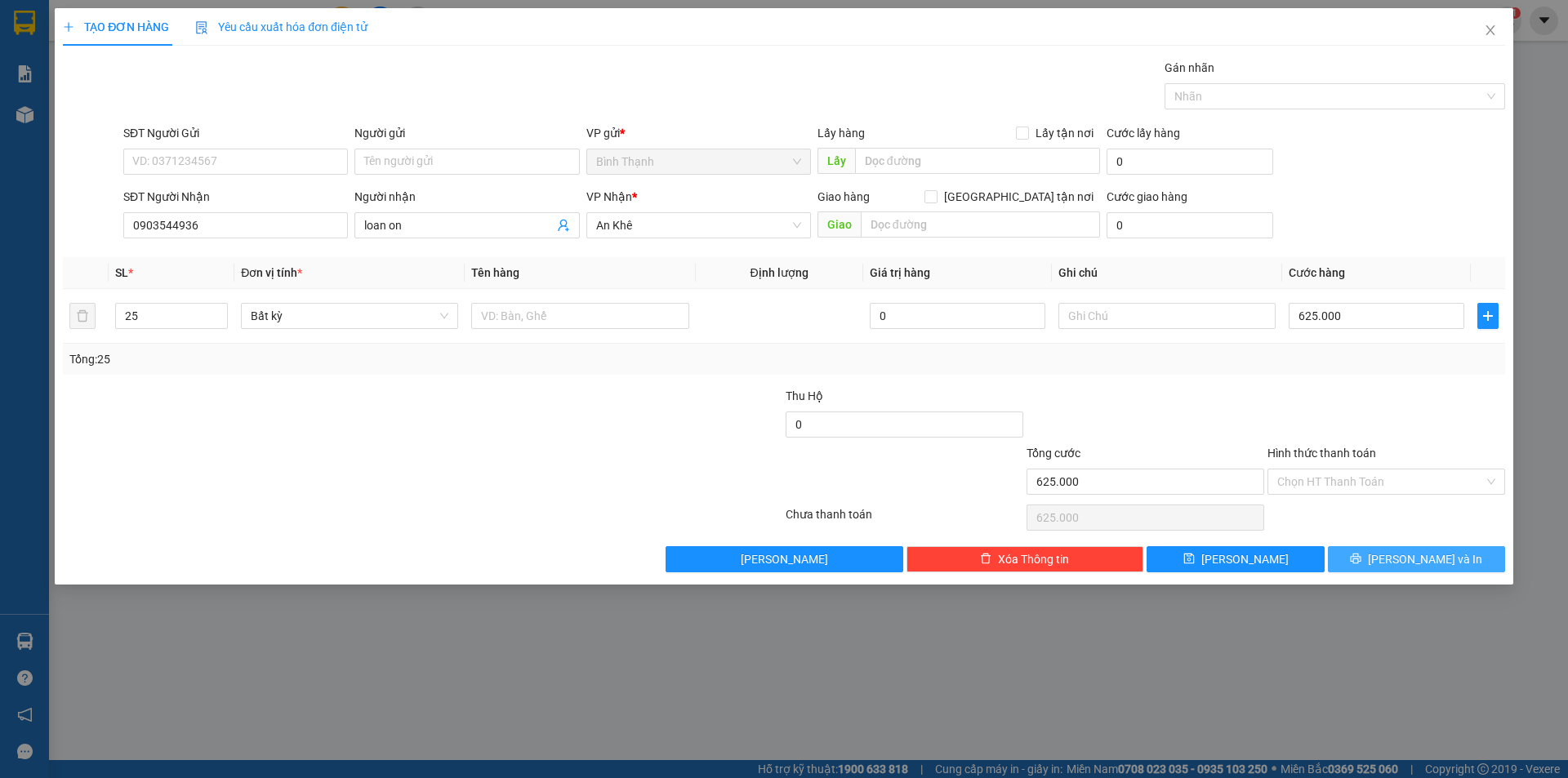
click at [1417, 565] on span "[PERSON_NAME] và In" at bounding box center [1424, 559] width 114 height 18
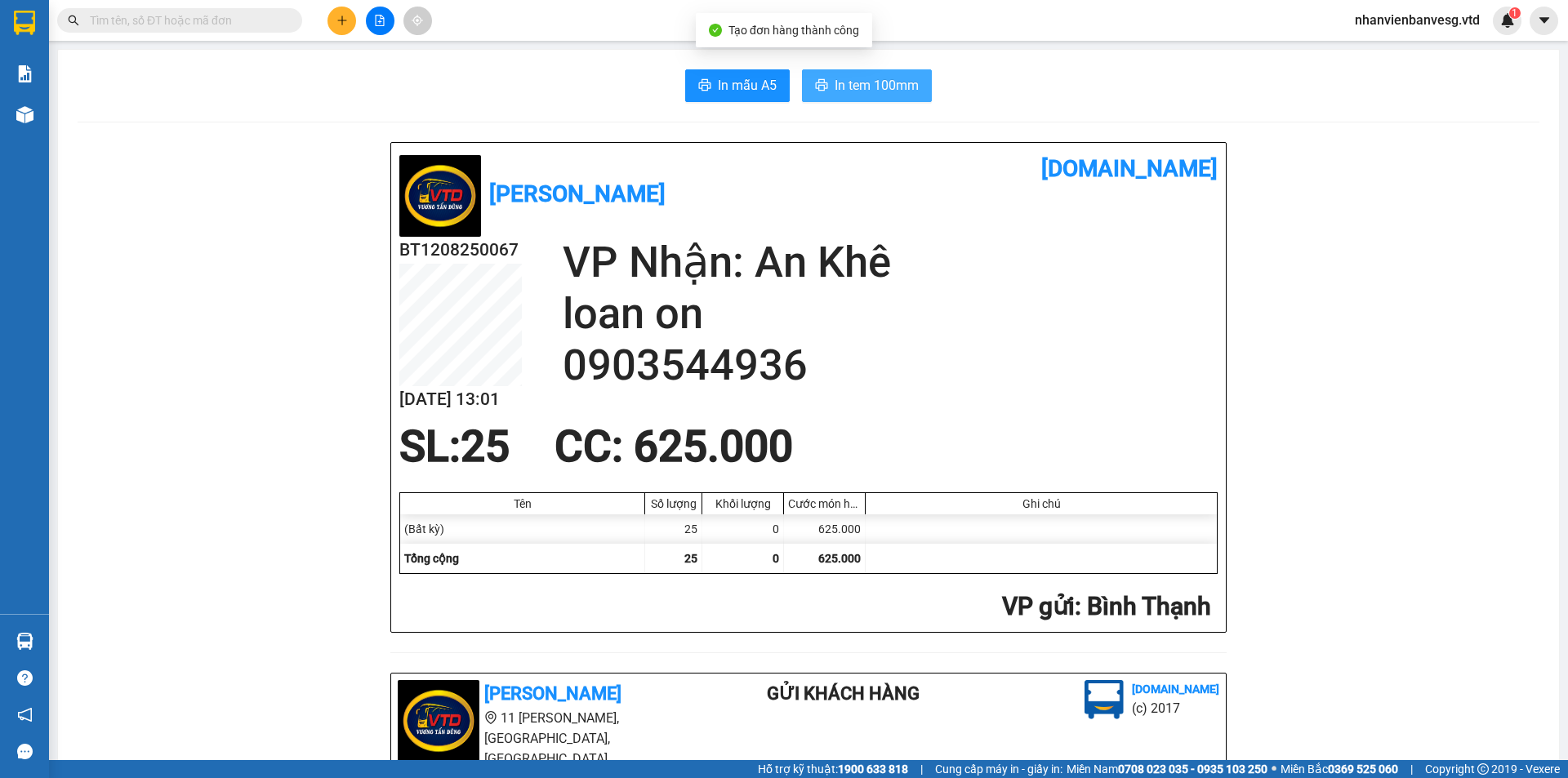
click at [864, 92] on span "In tem 100mm" at bounding box center [877, 86] width 84 height 21
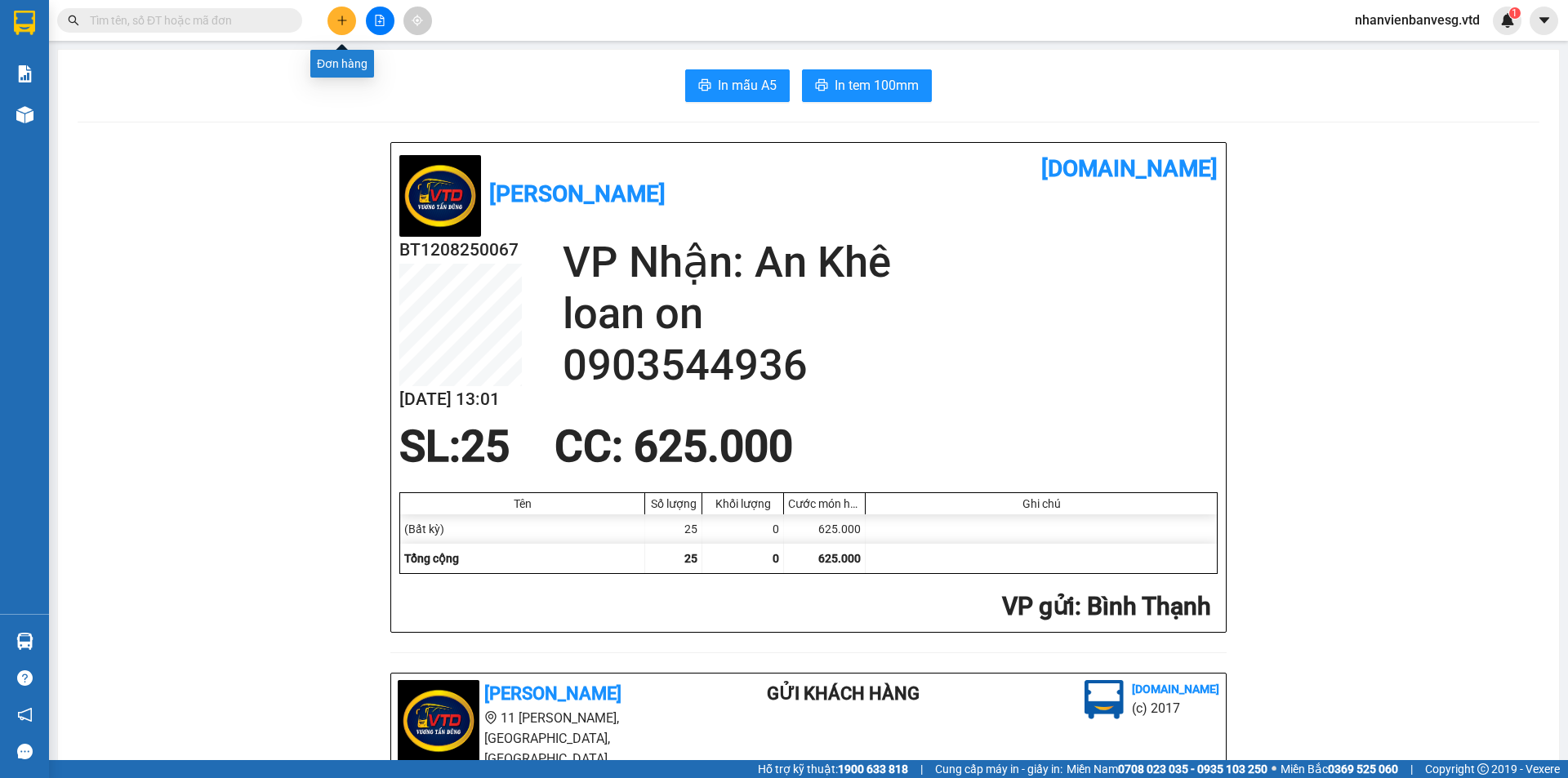
click at [349, 21] on button at bounding box center [341, 21] width 28 height 28
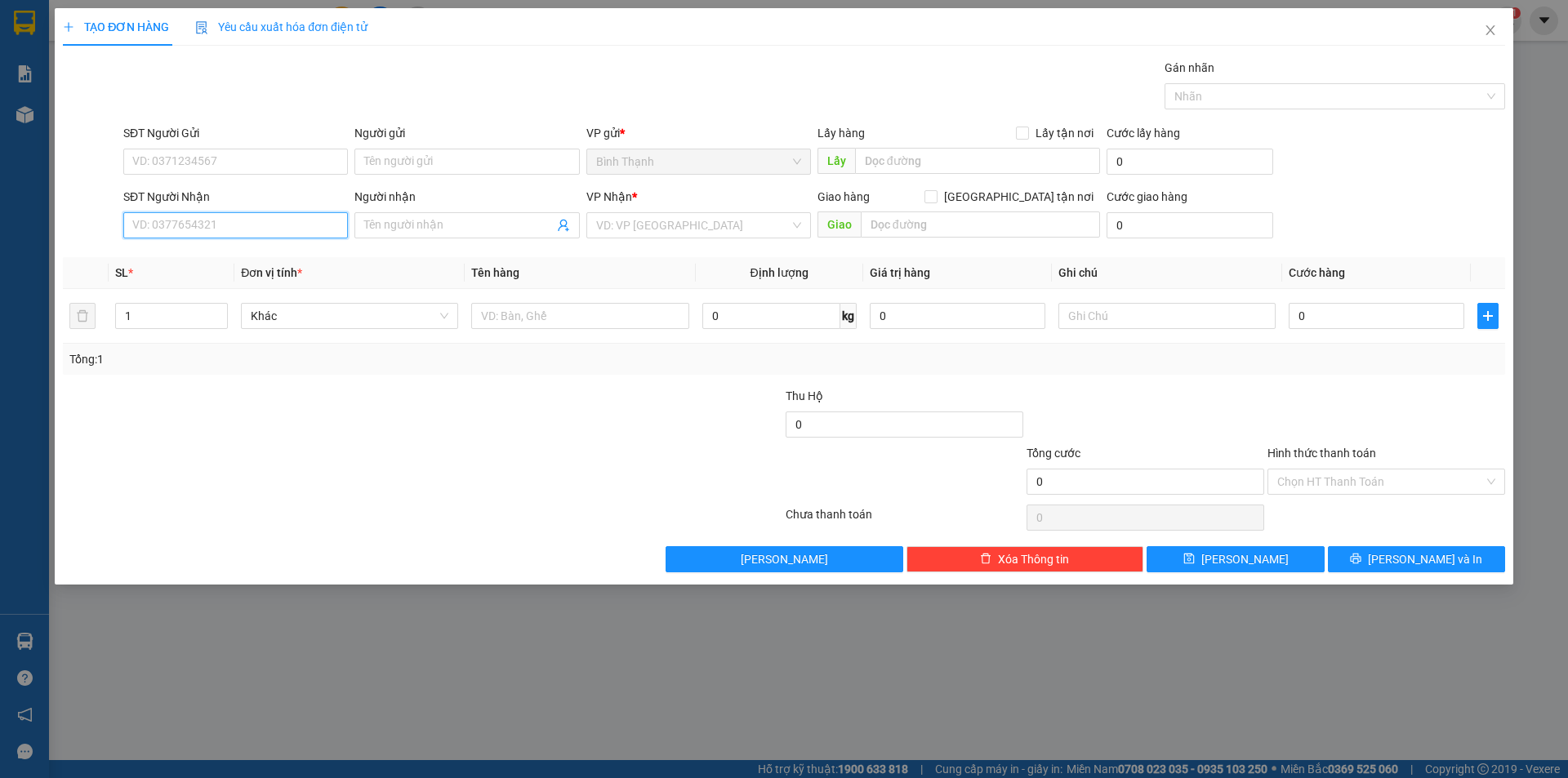
click at [244, 216] on input "SĐT Người Nhận" at bounding box center [236, 225] width 225 height 26
click at [259, 263] on div "0335976366 - kbang" at bounding box center [235, 257] width 205 height 18
type input "0335976366"
type input "kbang"
type input "0335976366"
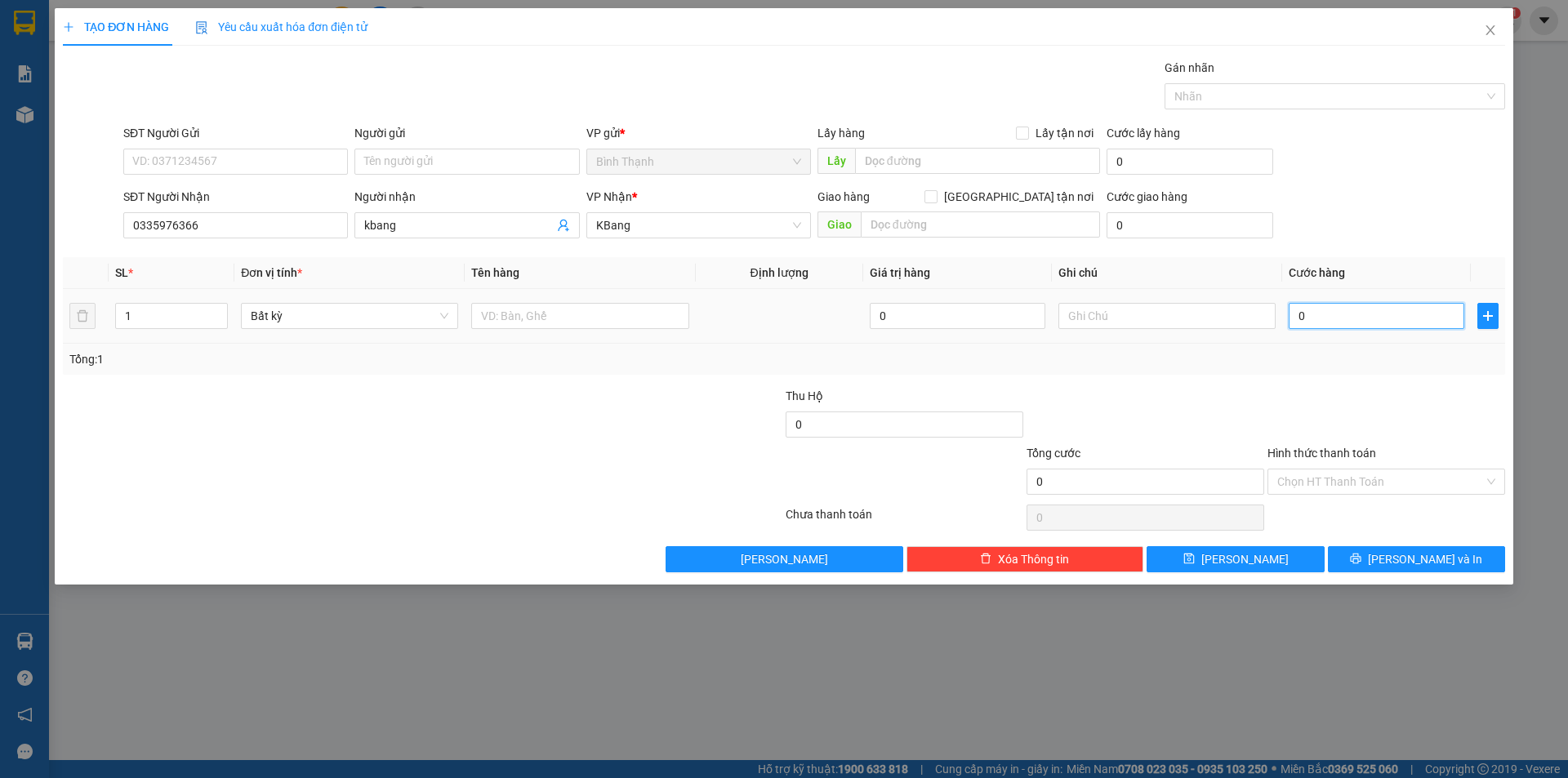
click at [1367, 315] on input "0" at bounding box center [1376, 316] width 176 height 26
click at [1458, 564] on button "[PERSON_NAME] và In" at bounding box center [1416, 559] width 178 height 26
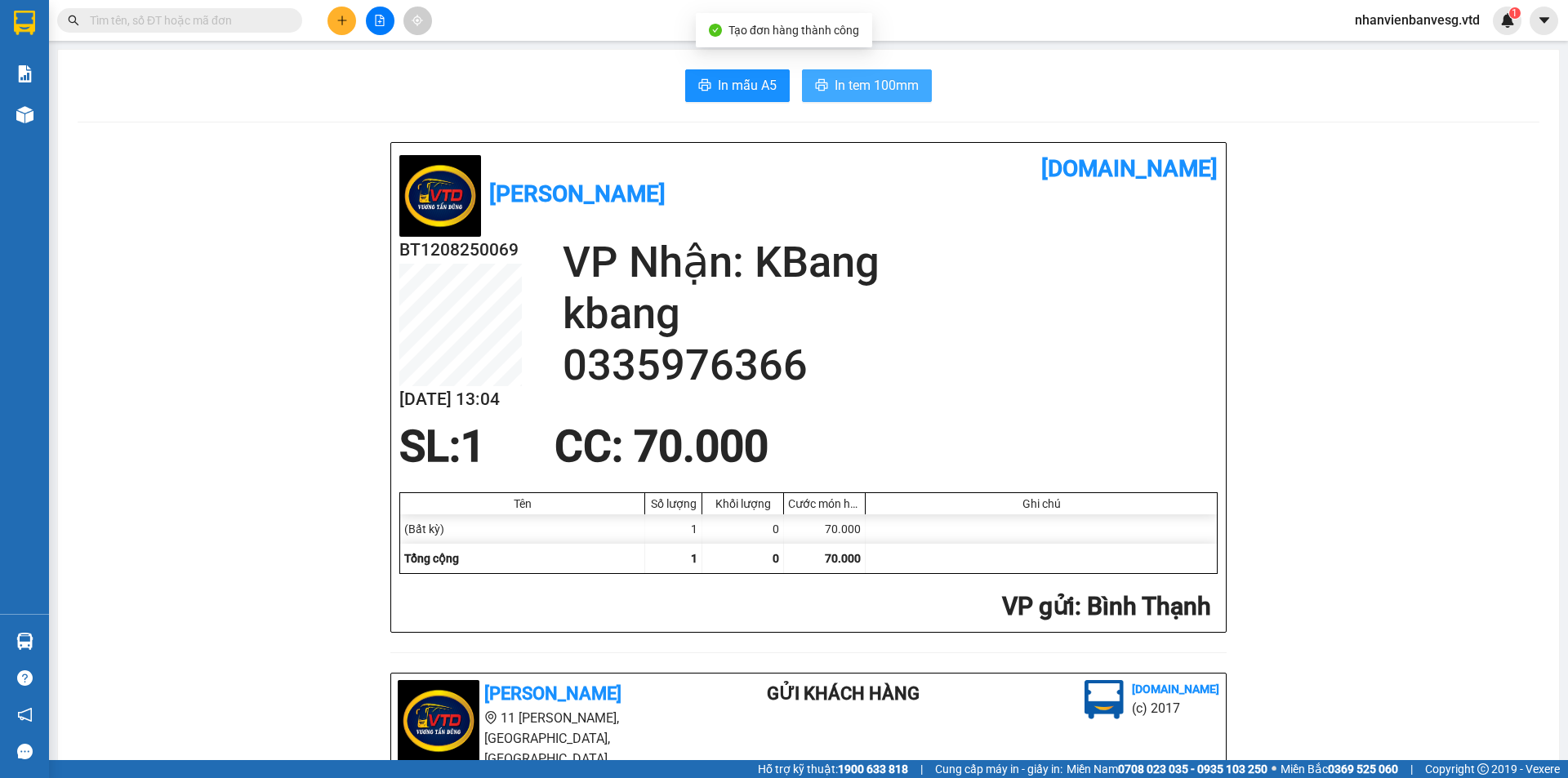
click at [874, 93] on span "In tem 100mm" at bounding box center [877, 86] width 84 height 21
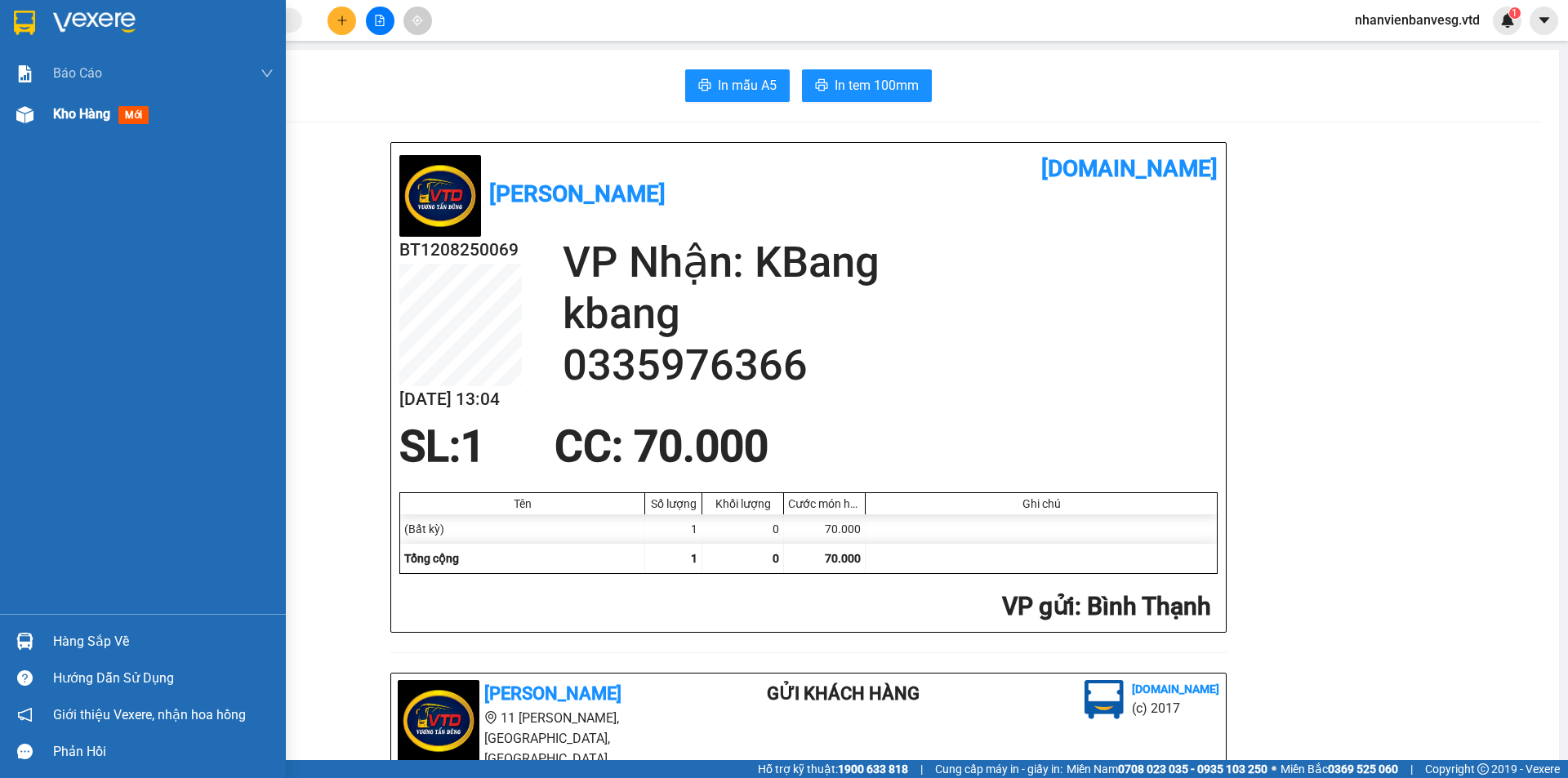
click at [98, 118] on span "Kho hàng" at bounding box center [81, 114] width 57 height 15
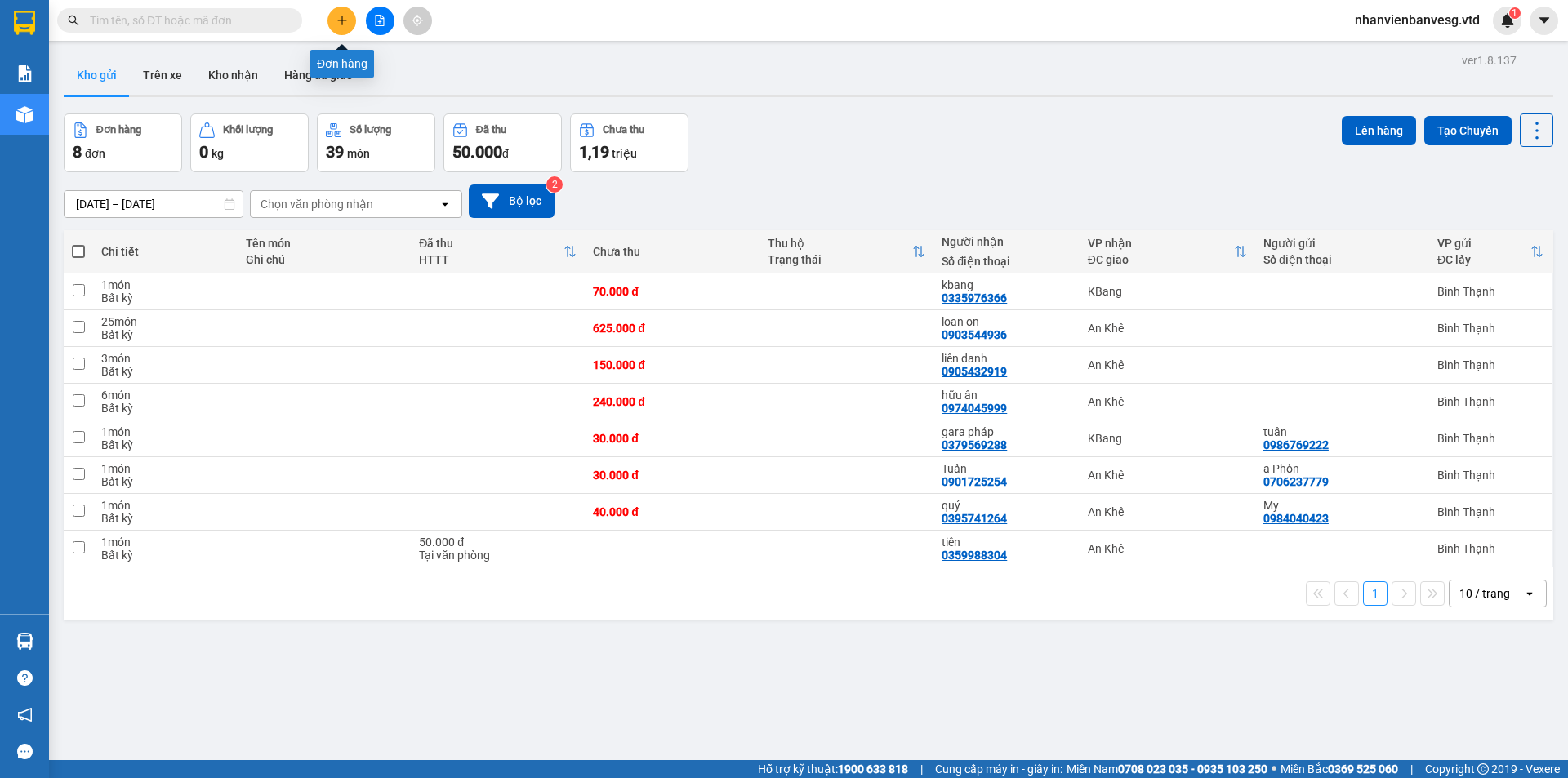
click at [332, 27] on button at bounding box center [341, 21] width 28 height 28
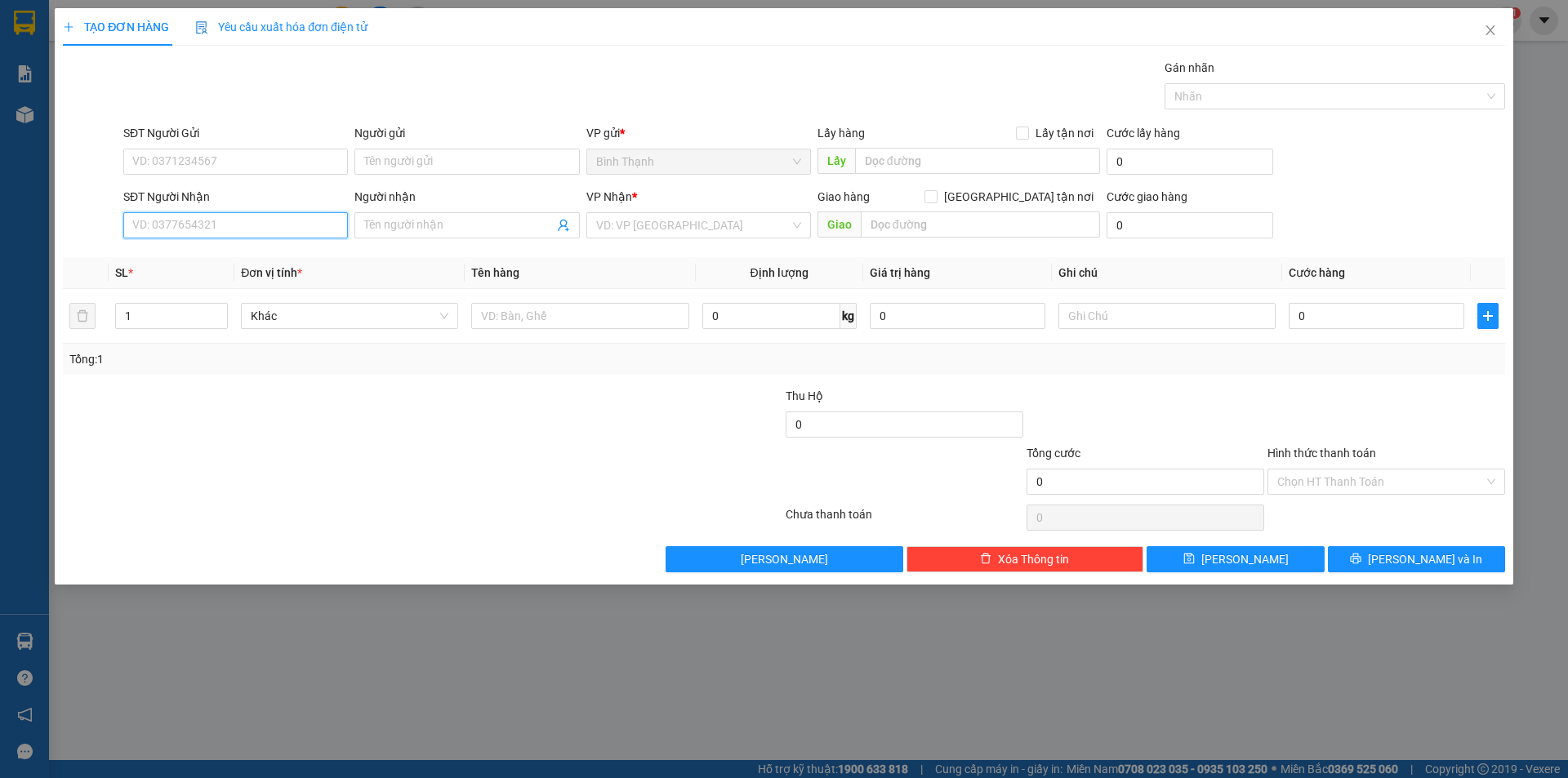
click at [194, 225] on input "SĐT Người Nhận" at bounding box center [236, 225] width 225 height 26
drag, startPoint x: 297, startPoint y: 248, endPoint x: 305, endPoint y: 276, distance: 29.1
click at [302, 262] on div "0363893303 0363893303 - hướng" at bounding box center [236, 258] width 225 height 33
click at [302, 276] on span "*" at bounding box center [299, 272] width 5 height 13
click at [242, 226] on input "0363893" at bounding box center [236, 225] width 225 height 26
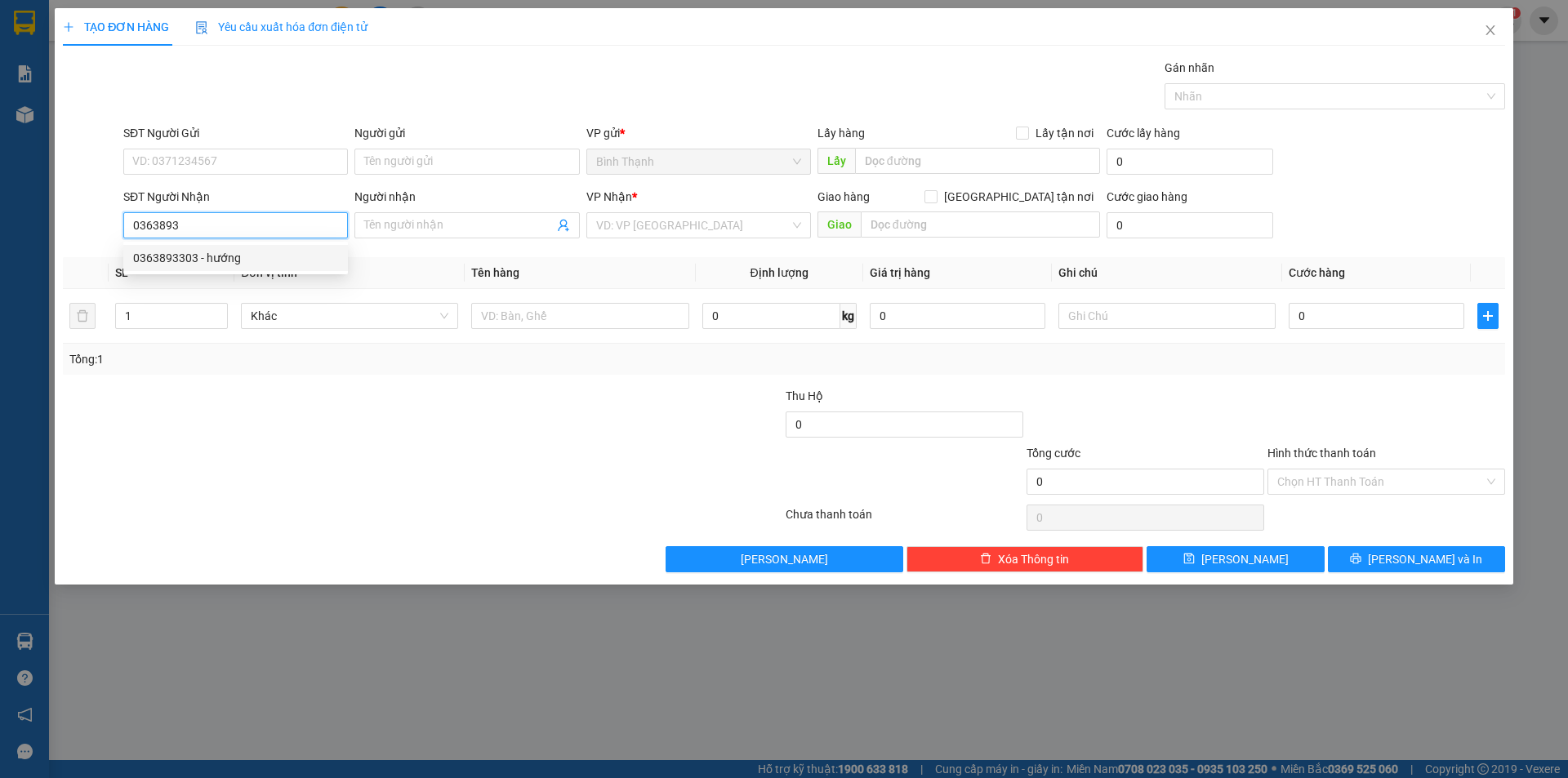
click at [299, 256] on div "0363893303 - hướng" at bounding box center [235, 257] width 205 height 18
type input "0363893303"
type input "hướng"
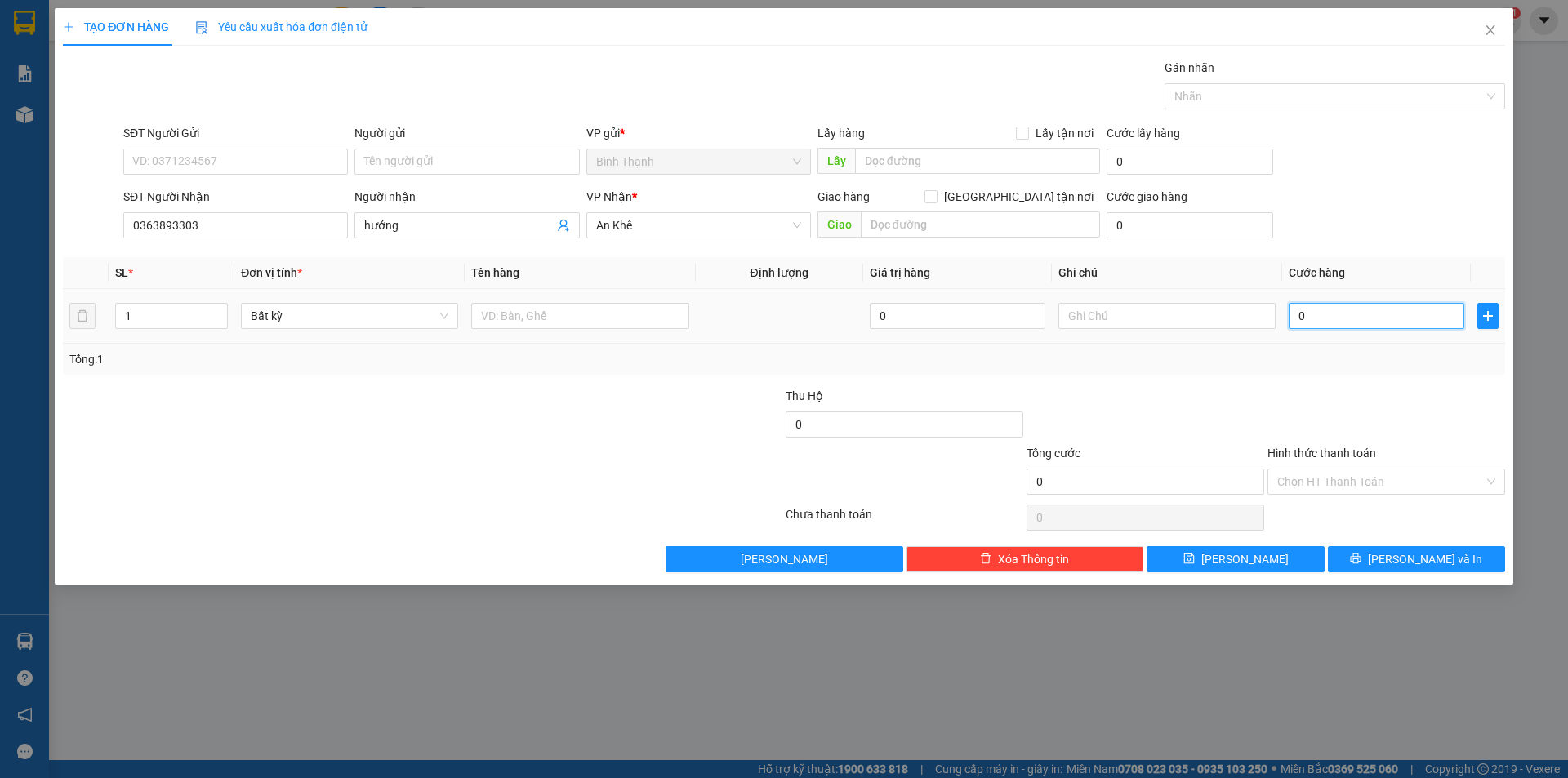
type input "6"
type input "60"
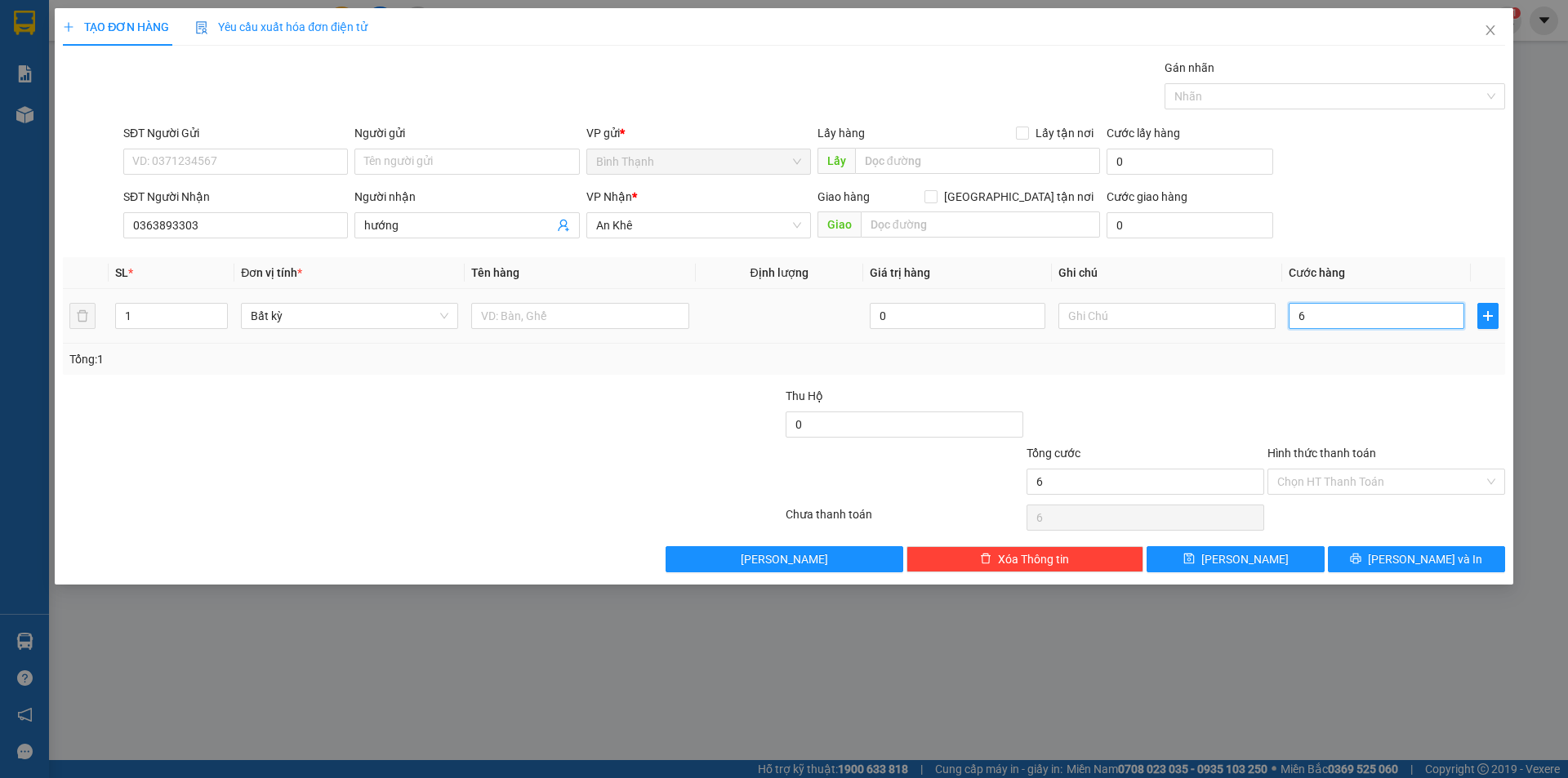
type input "60"
type input "600"
type input "6.000"
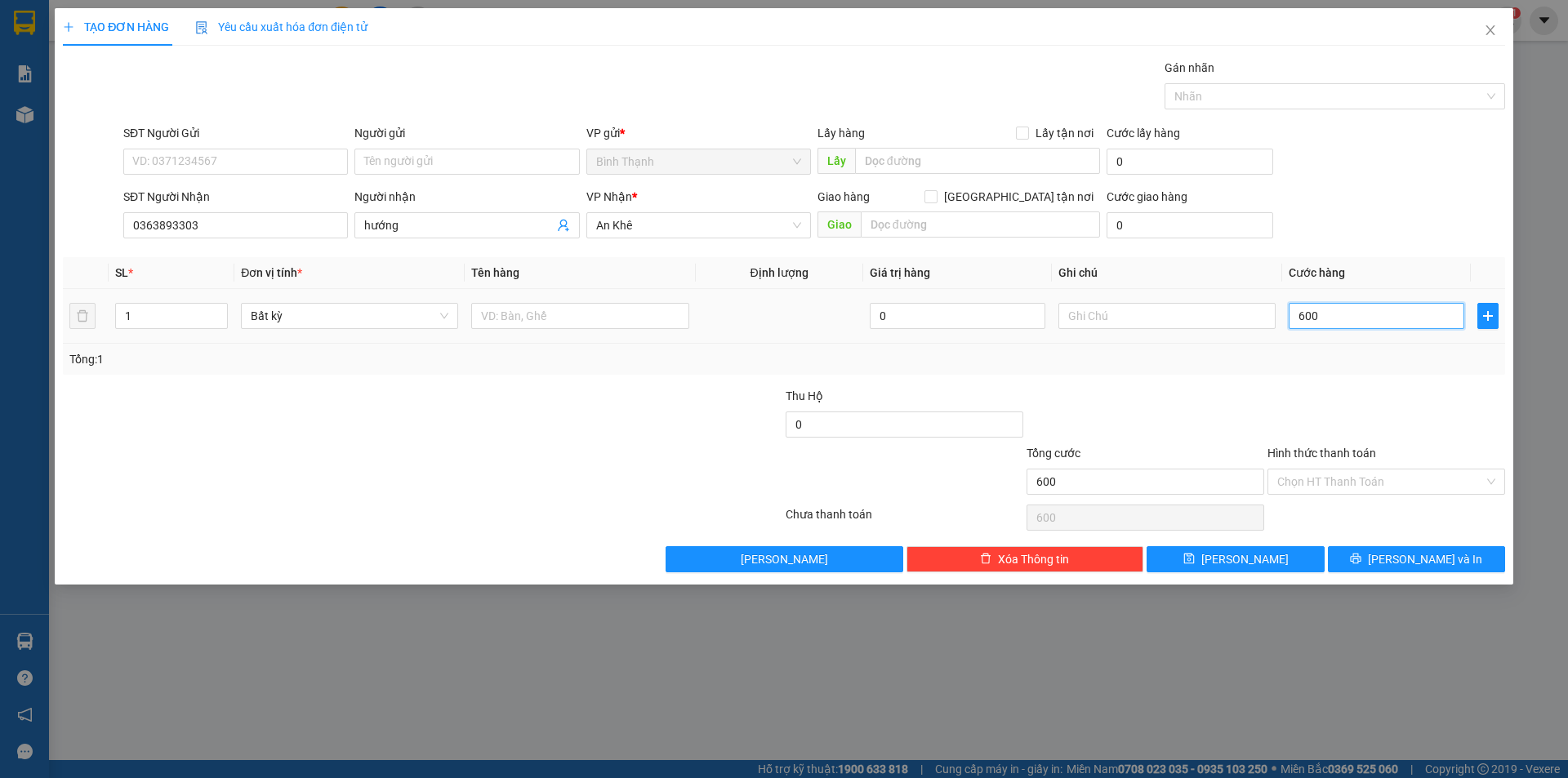
type input "6.000"
type input "60.000"
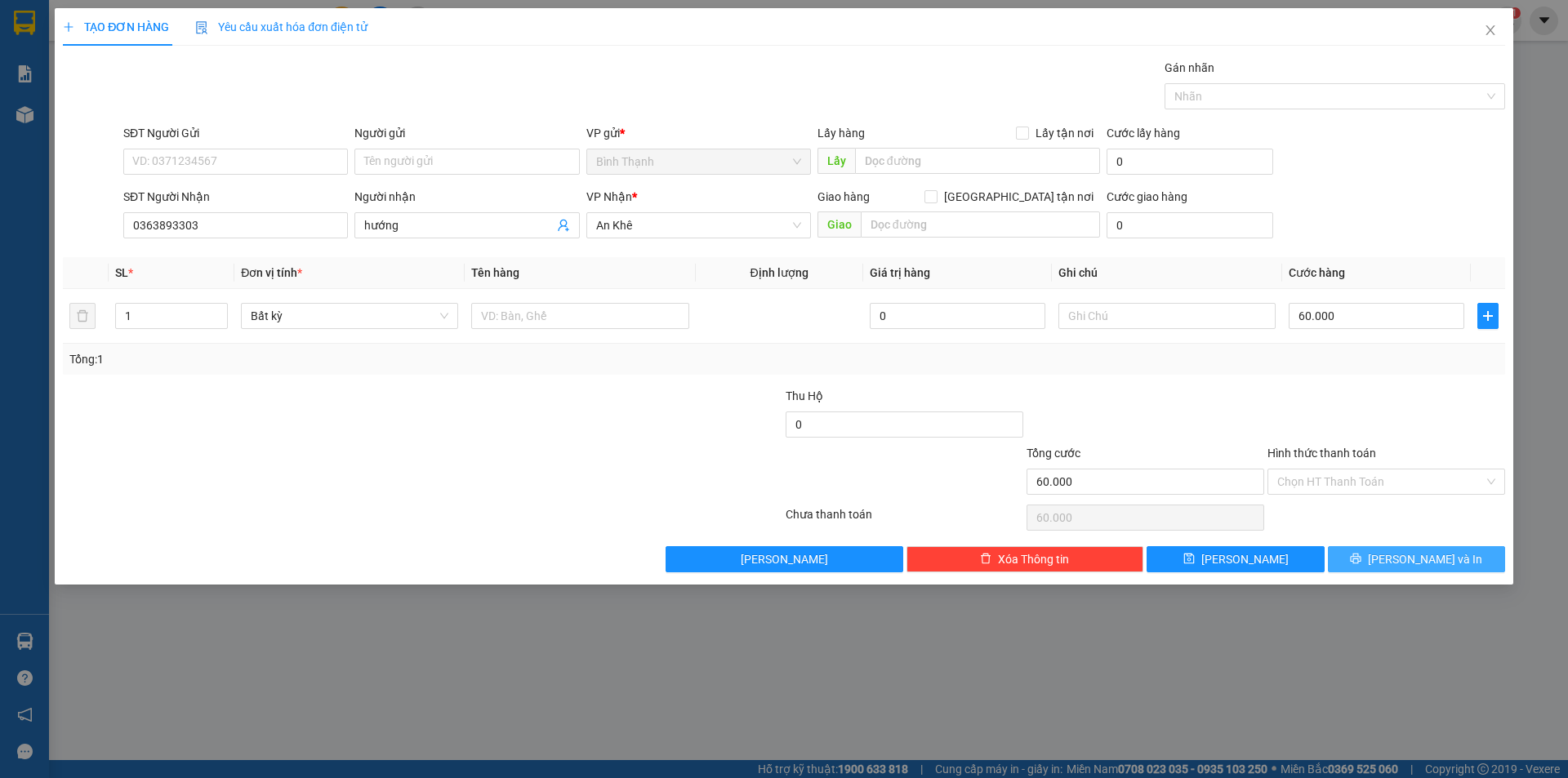
click at [1399, 561] on button "[PERSON_NAME] và In" at bounding box center [1416, 559] width 178 height 26
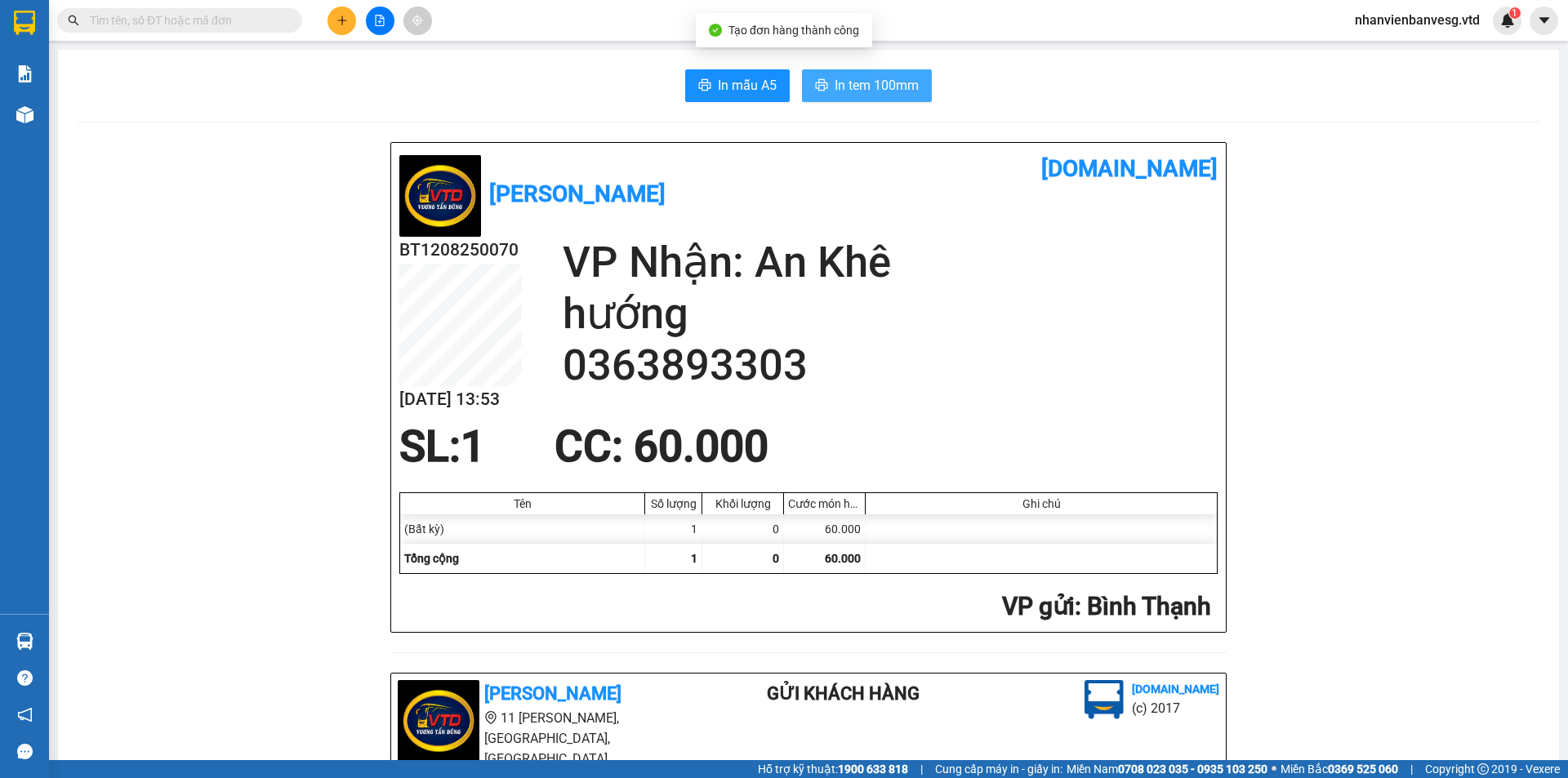
click at [867, 76] on span "In tem 100mm" at bounding box center [877, 86] width 84 height 21
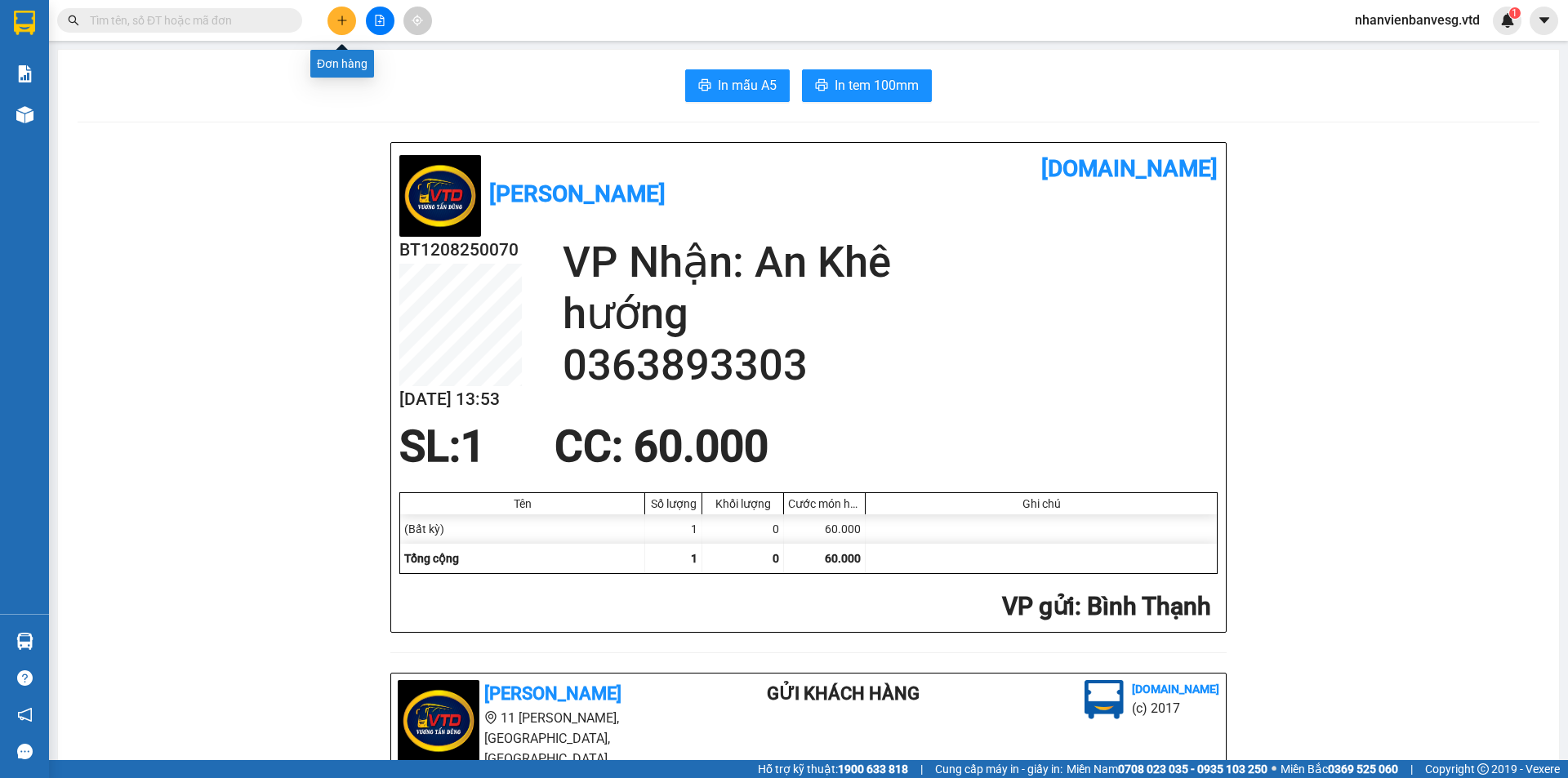
click at [341, 15] on icon "plus" at bounding box center [341, 20] width 11 height 11
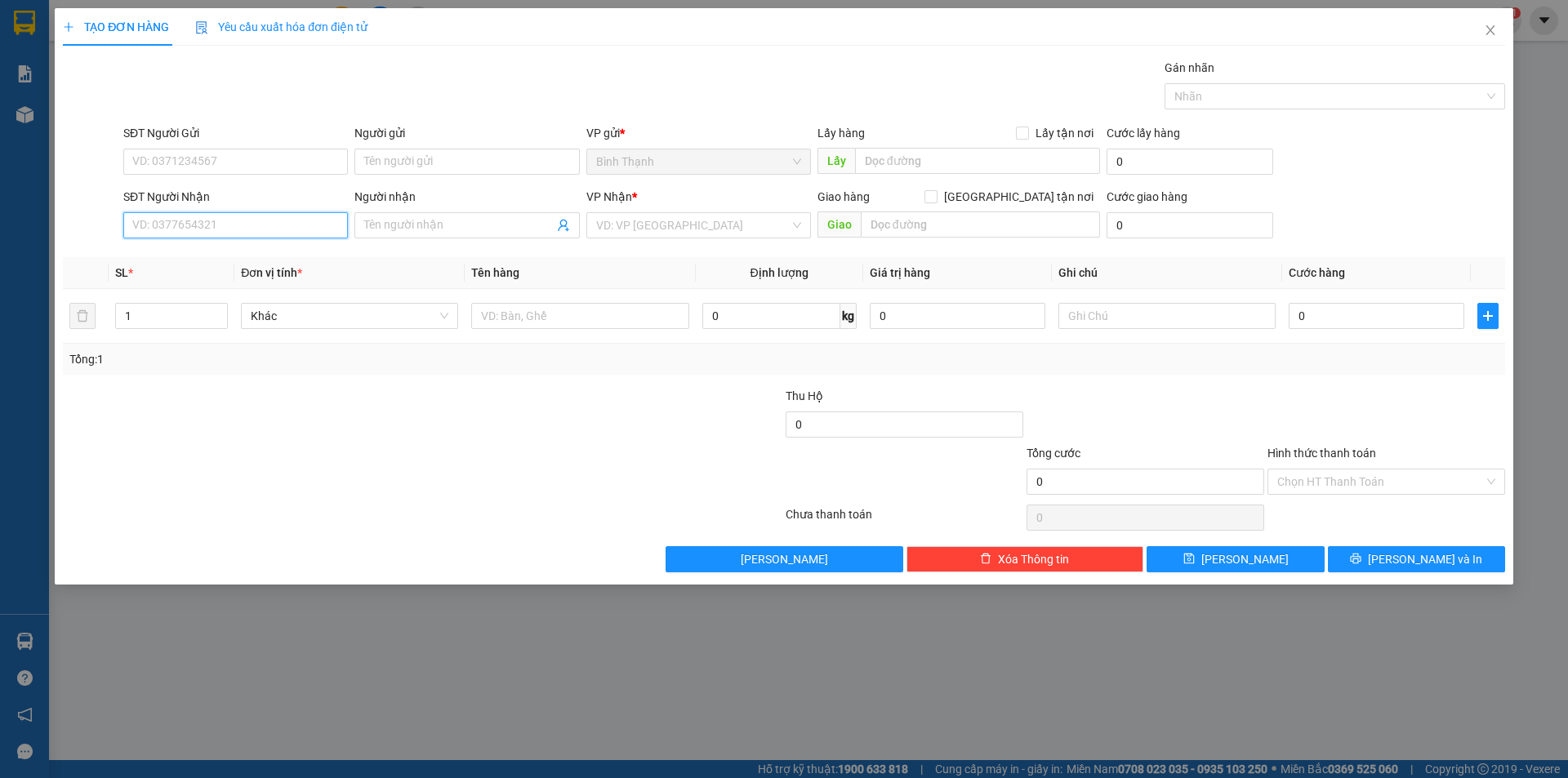
click at [225, 216] on input "SĐT Người Nhận" at bounding box center [236, 225] width 225 height 26
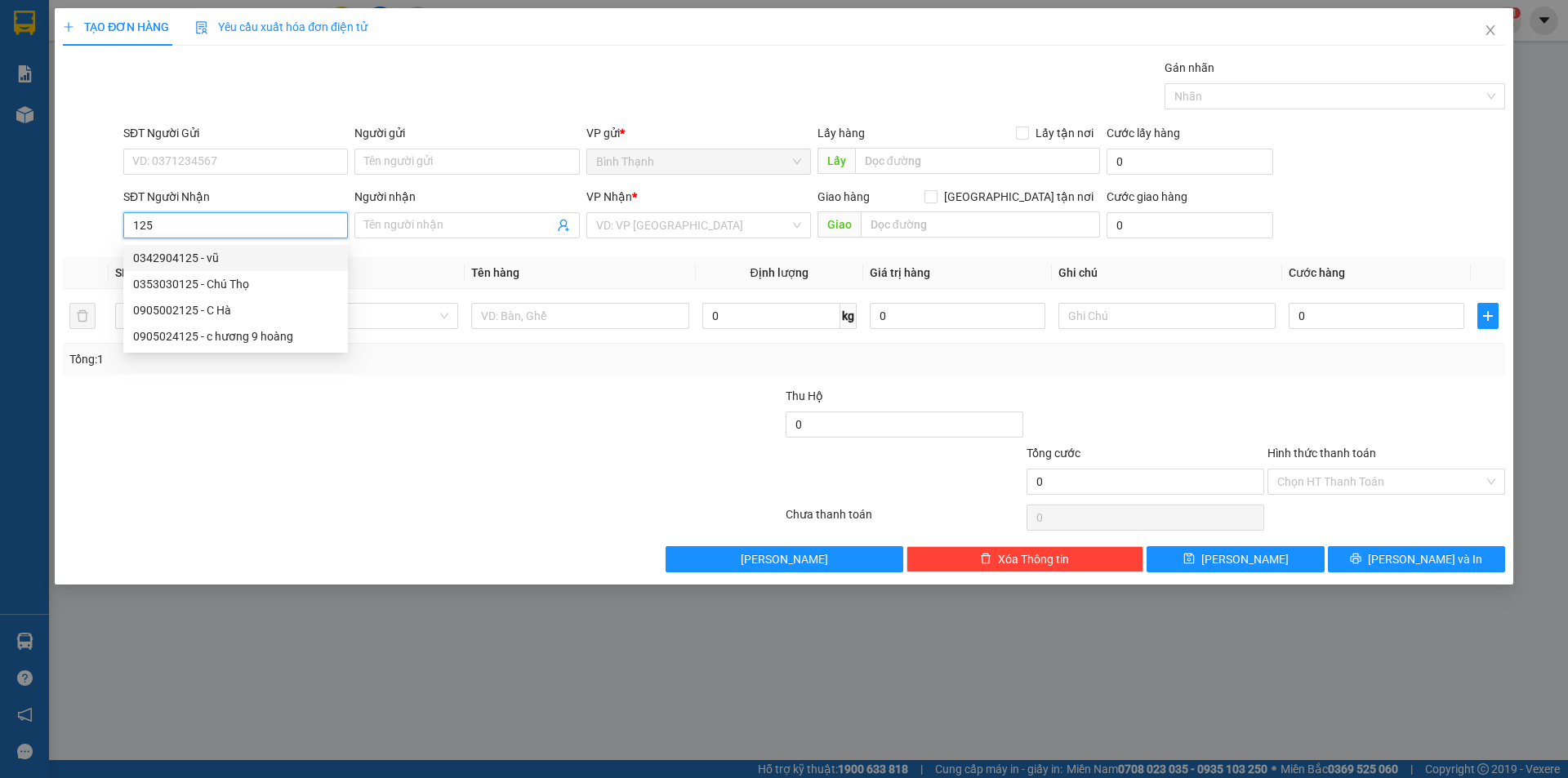
type input "125"
click at [262, 671] on div "TẠO ĐƠN HÀNG Yêu cầu xuất hóa đơn điện tử Transit Pickup Surcharge Ids Transit …" at bounding box center [784, 389] width 1568 height 778
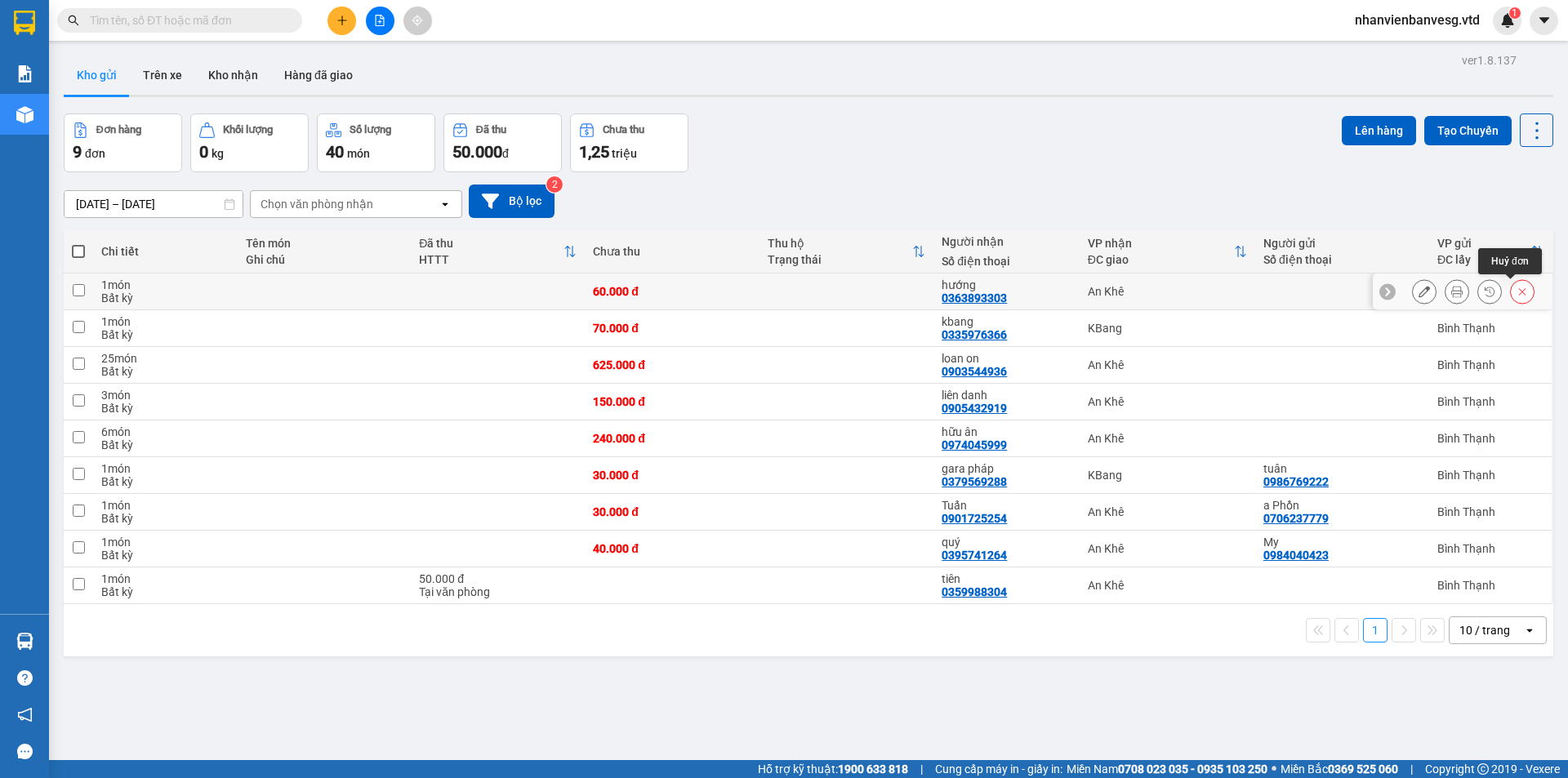
click at [1517, 294] on icon at bounding box center [1522, 291] width 11 height 11
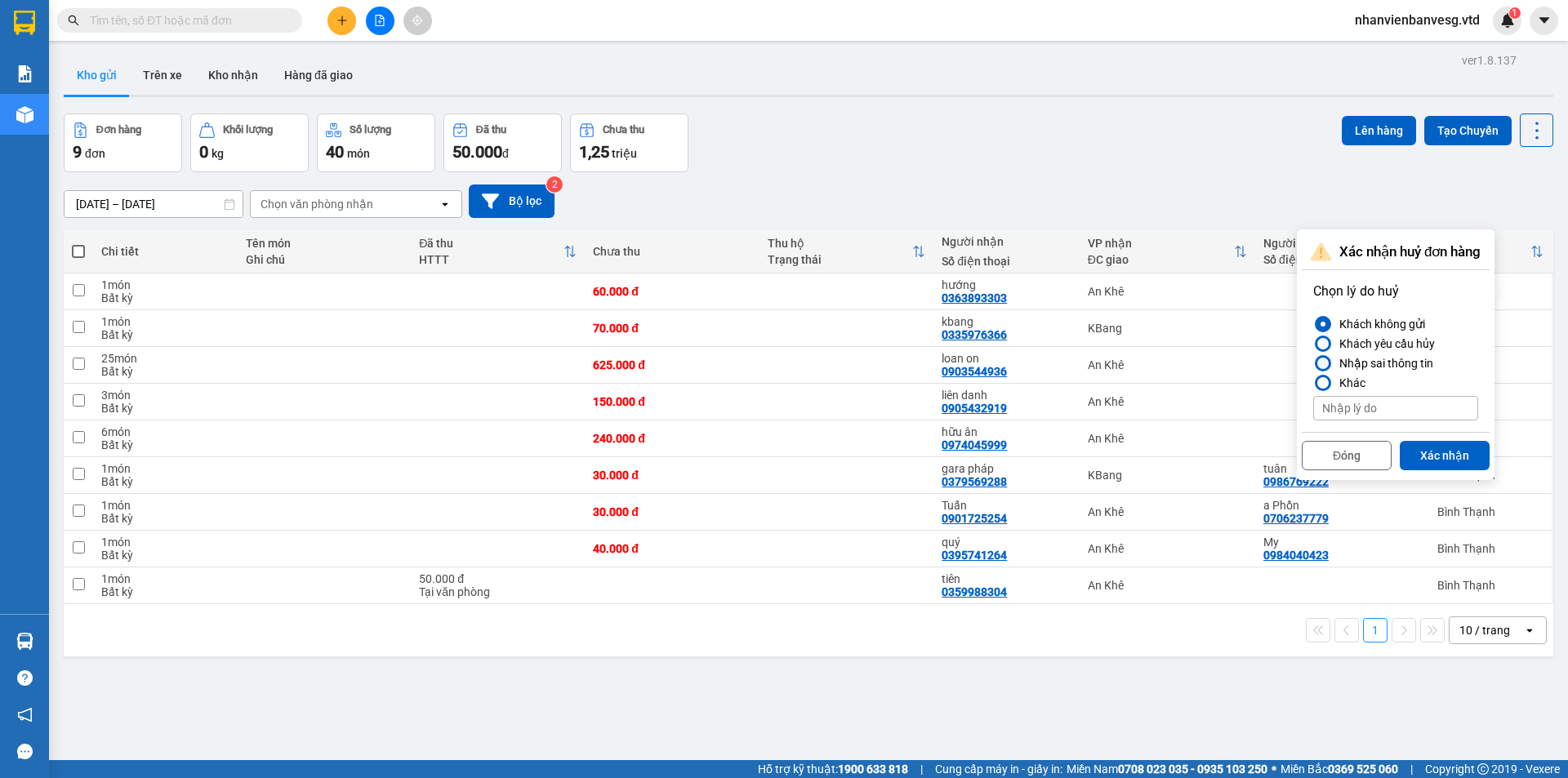
click at [1390, 361] on div "Nhập sai thông tin" at bounding box center [1382, 363] width 100 height 20
click at [1325, 363] on div at bounding box center [1322, 363] width 11 height 11
click at [1313, 364] on input "Nhập sai thông tin" at bounding box center [1313, 364] width 0 height 0
click at [1457, 447] on button "Xác nhận" at bounding box center [1444, 455] width 90 height 29
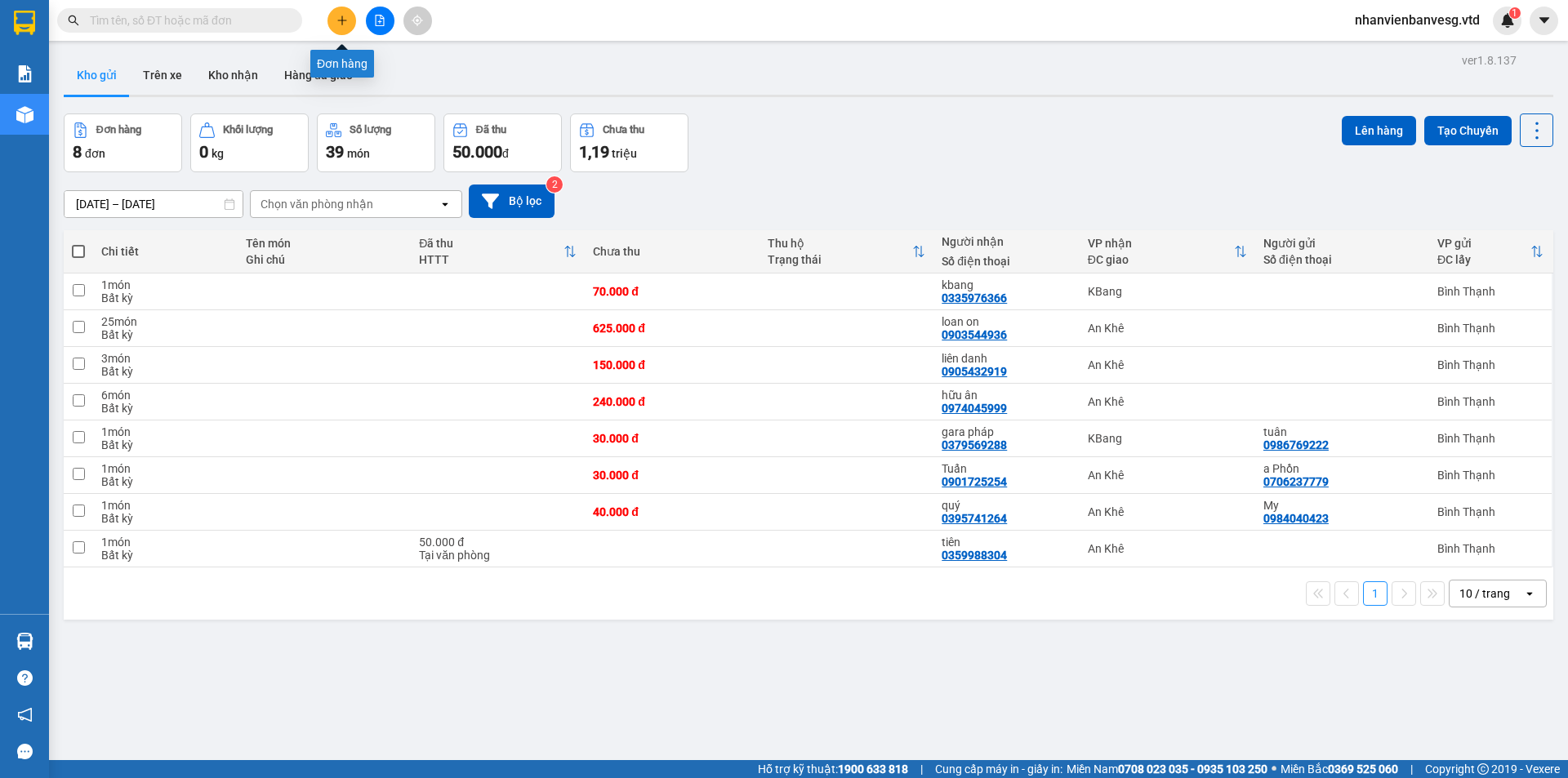
click at [341, 26] on icon "plus" at bounding box center [341, 20] width 11 height 11
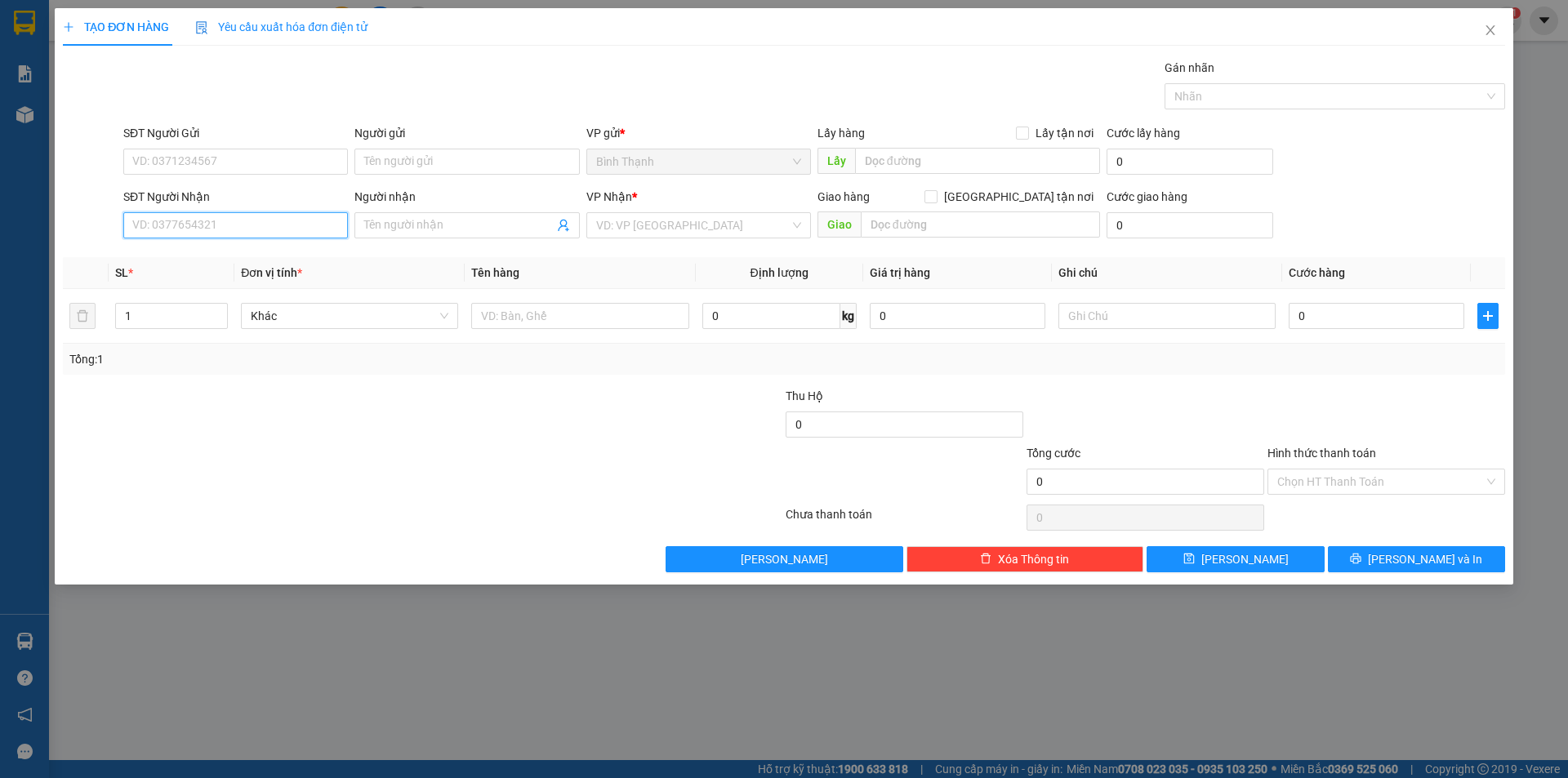
click at [227, 217] on input "SĐT Người Nhận" at bounding box center [236, 225] width 225 height 26
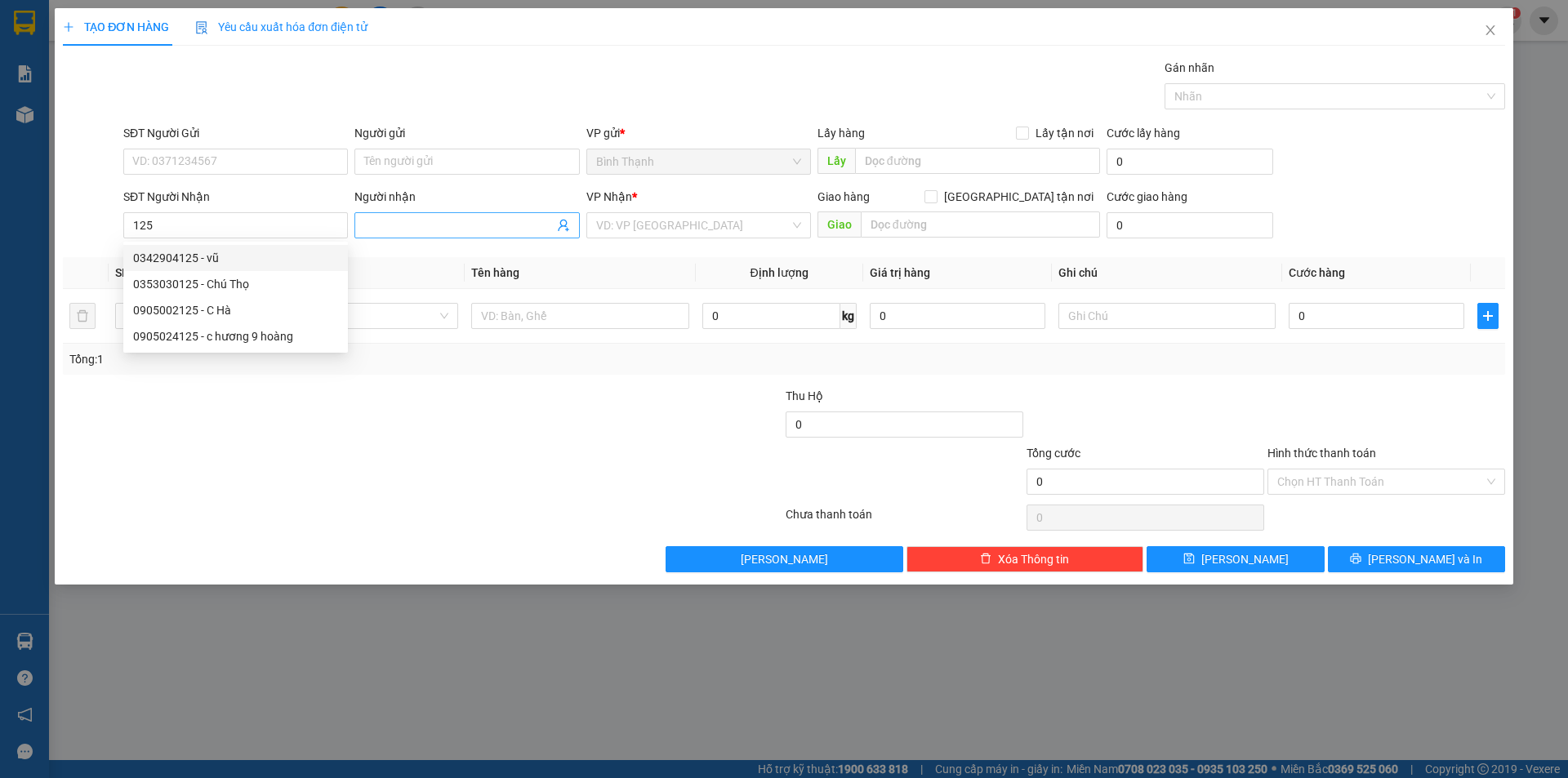
click at [368, 224] on input "Người nhận" at bounding box center [459, 225] width 189 height 18
drag, startPoint x: 172, startPoint y: 219, endPoint x: 128, endPoint y: 230, distance: 45.4
click at [128, 230] on input "125" at bounding box center [236, 225] width 225 height 26
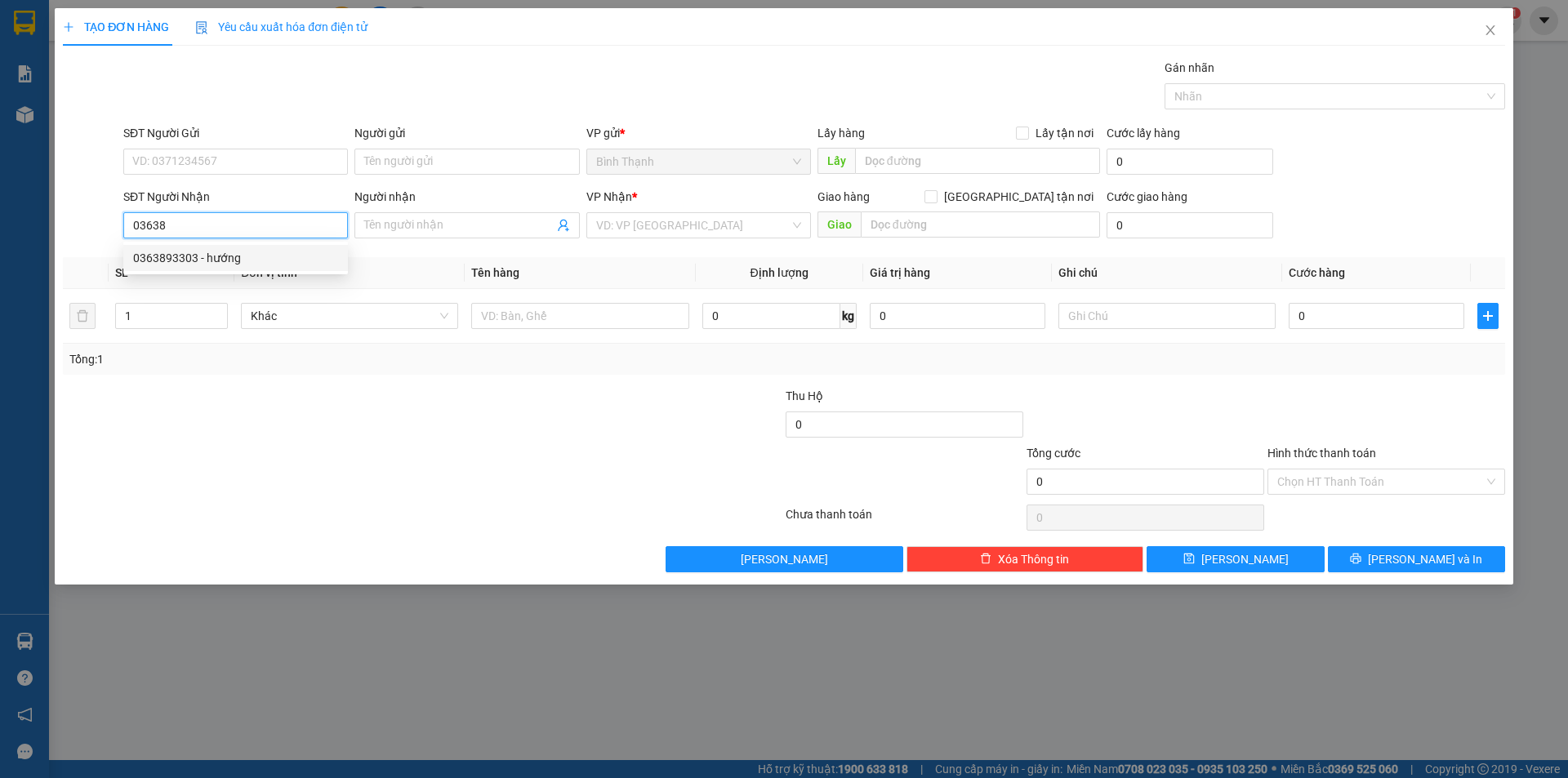
click at [254, 251] on div "0363893303 - hướng" at bounding box center [235, 257] width 205 height 18
type input "0363893303"
type input "hướng"
drag, startPoint x: 299, startPoint y: 226, endPoint x: 120, endPoint y: 229, distance: 179.0
click at [120, 229] on div "SĐT Người Nhận 0363893303" at bounding box center [235, 216] width 231 height 57
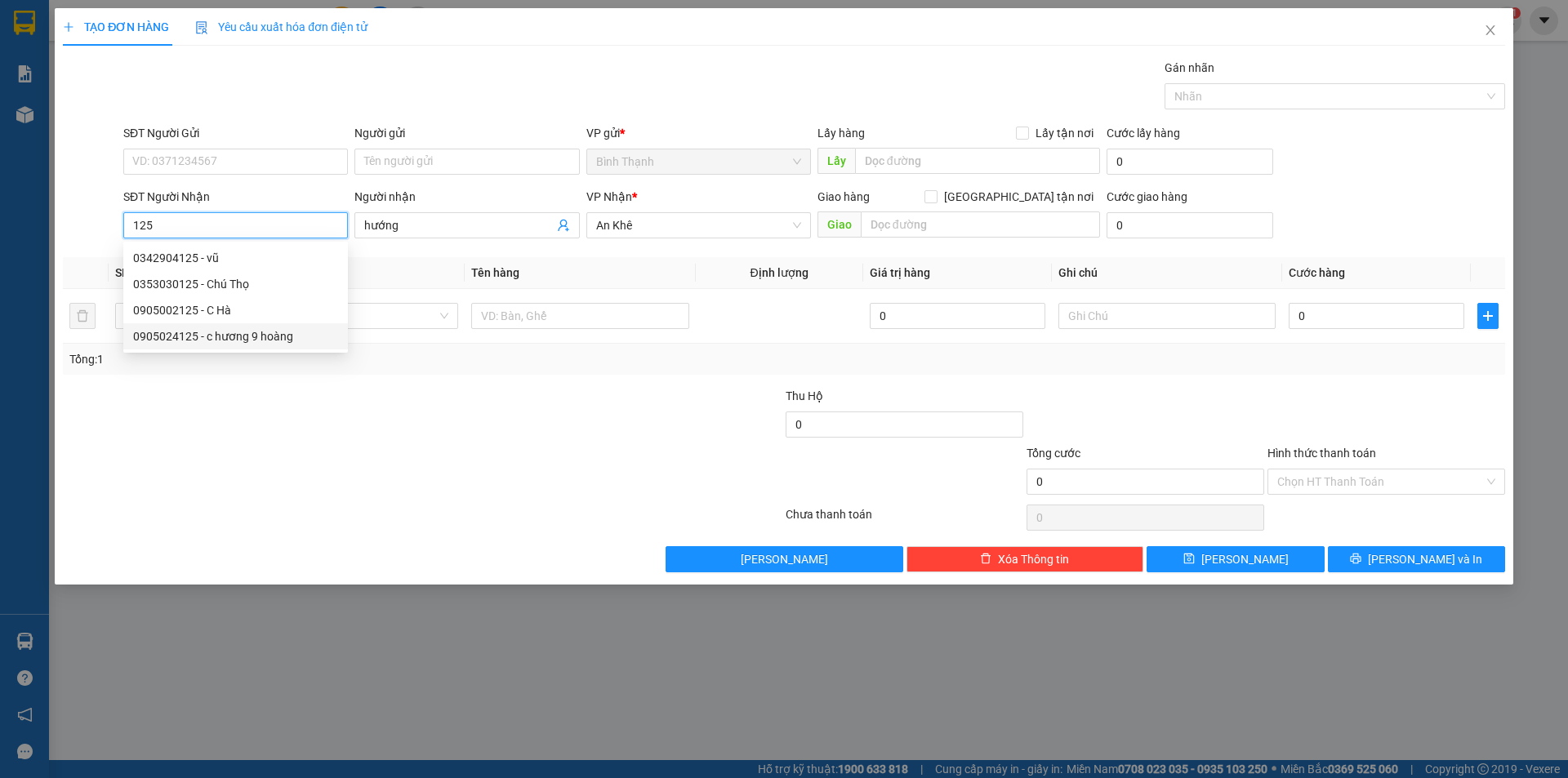
click at [292, 335] on div "0905024125 - c hương 9 hoàng" at bounding box center [235, 336] width 205 height 18
type input "0905024125"
type input "c hương 9 hoàng"
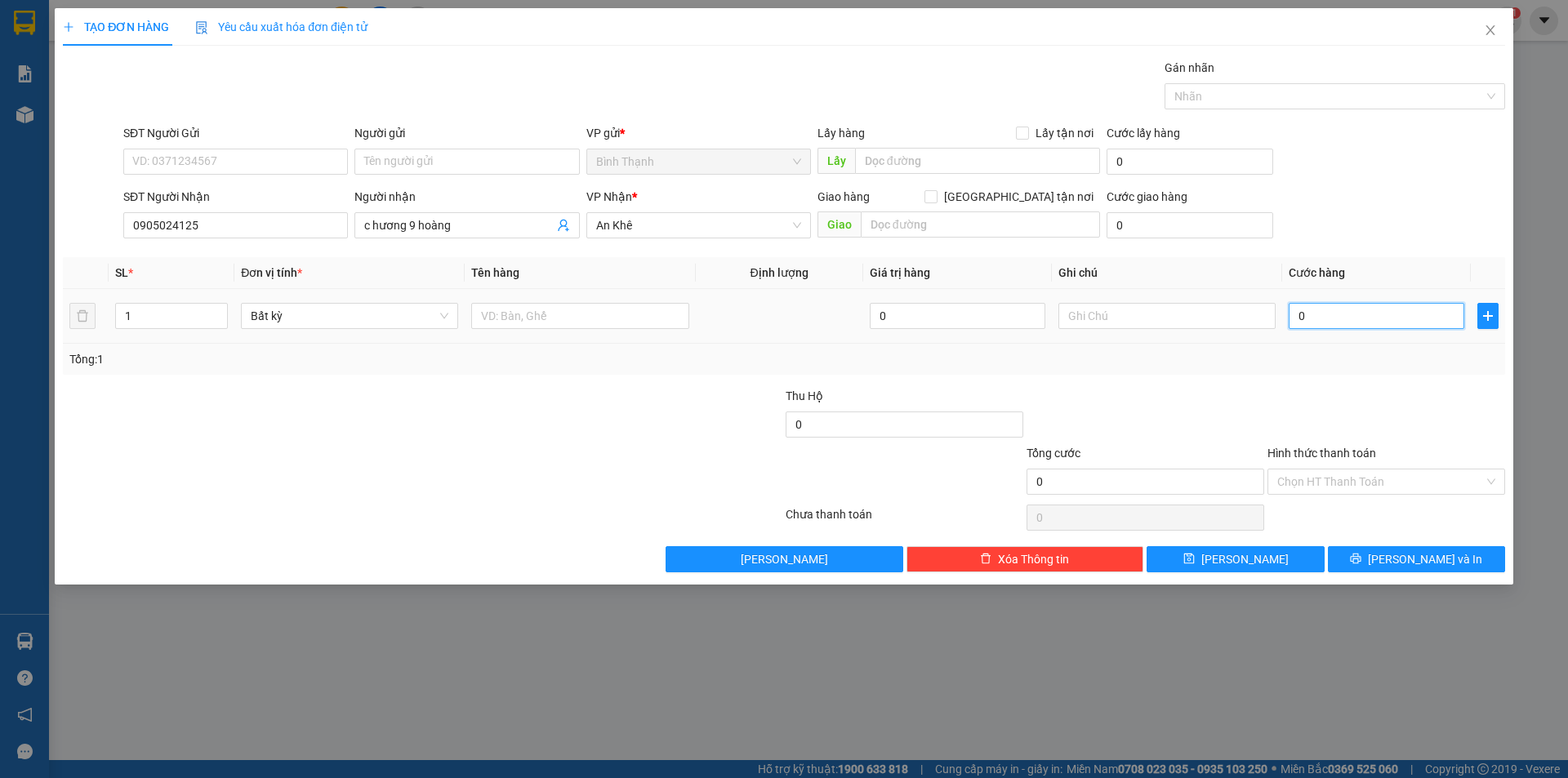
drag, startPoint x: 1308, startPoint y: 314, endPoint x: 1267, endPoint y: 340, distance: 48.5
click at [1307, 314] on input "0" at bounding box center [1376, 316] width 176 height 26
type input "6"
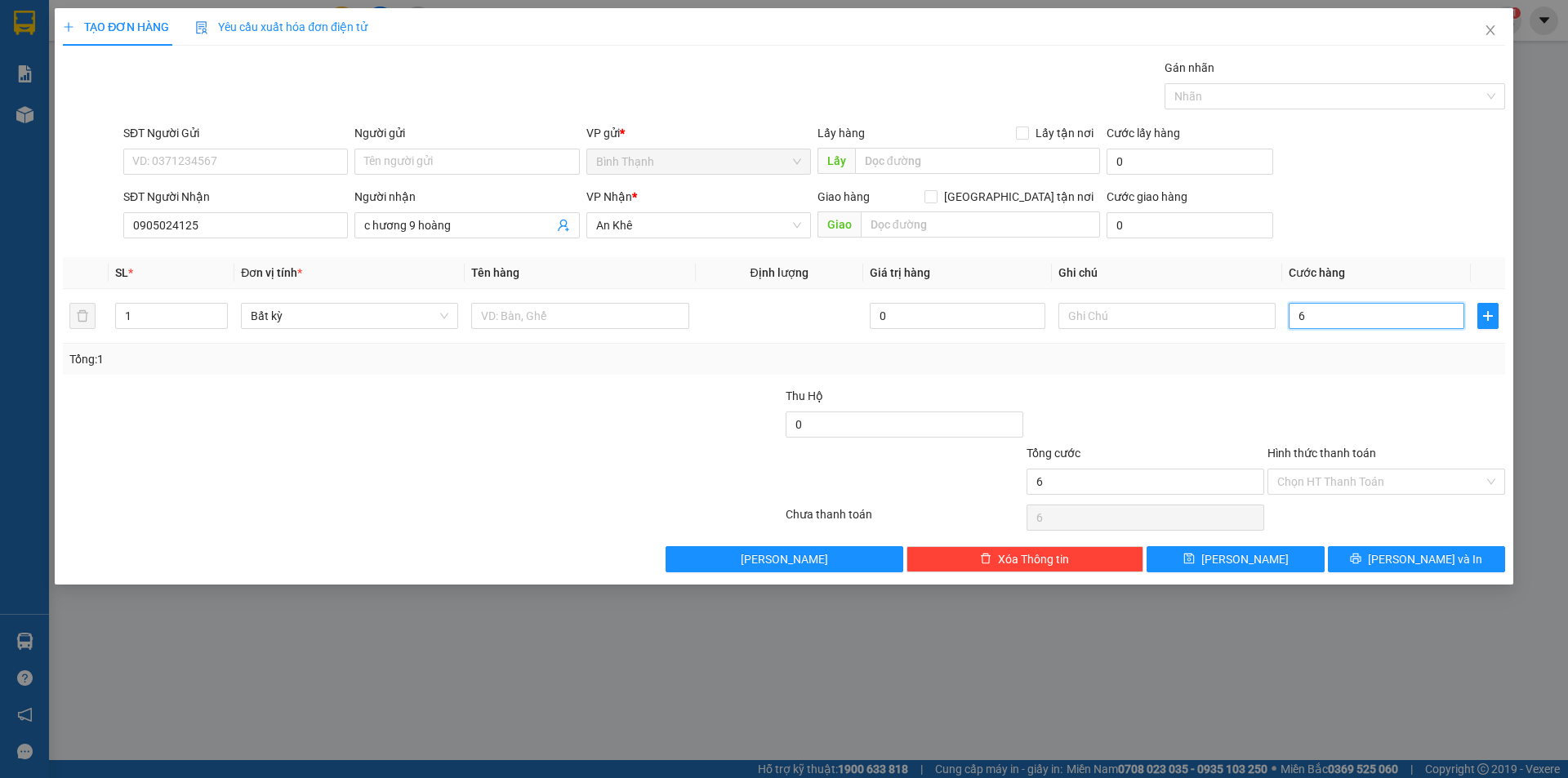
type input "60"
type input "600"
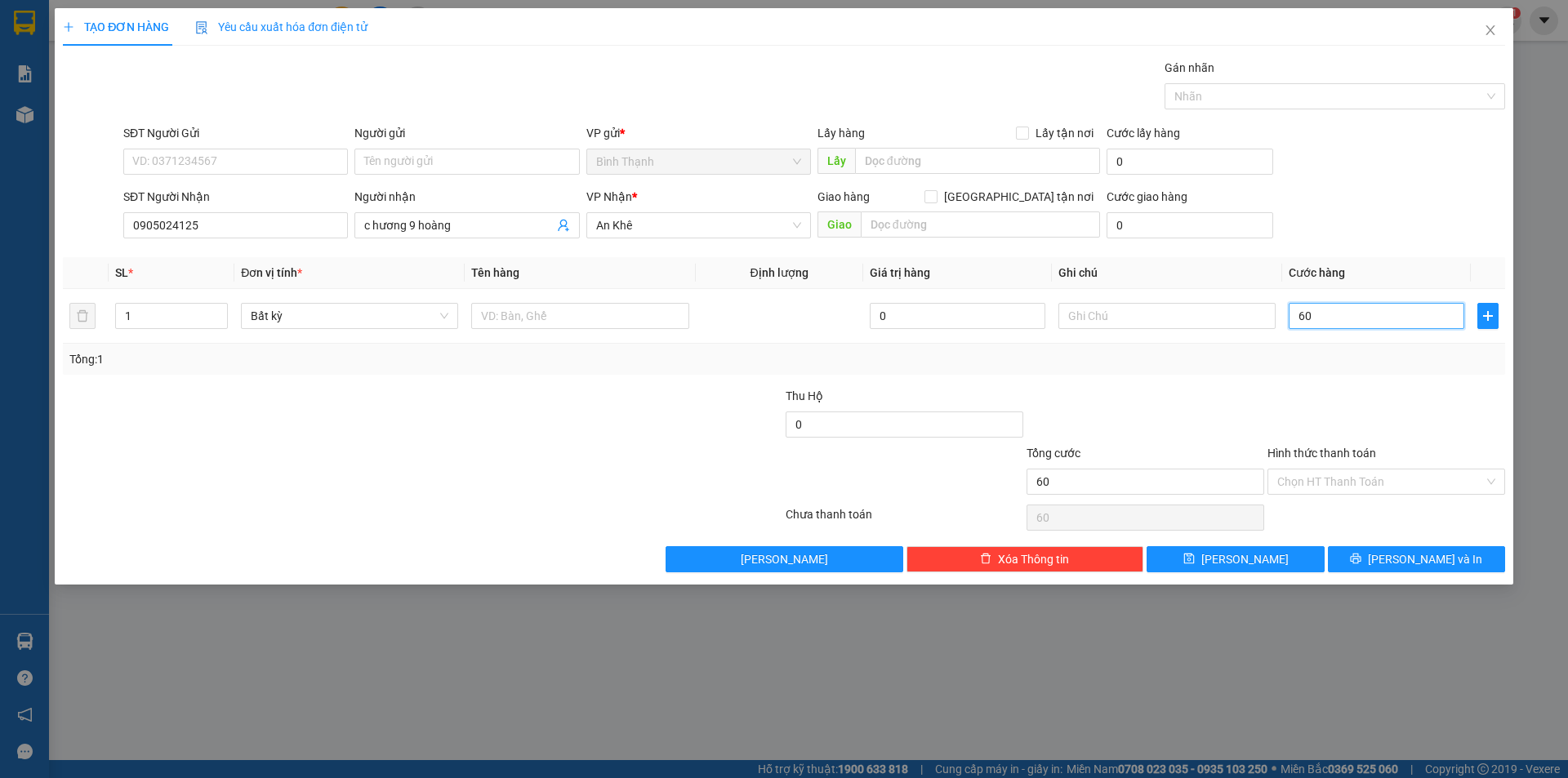
type input "600"
type input "6.000"
type input "60.000"
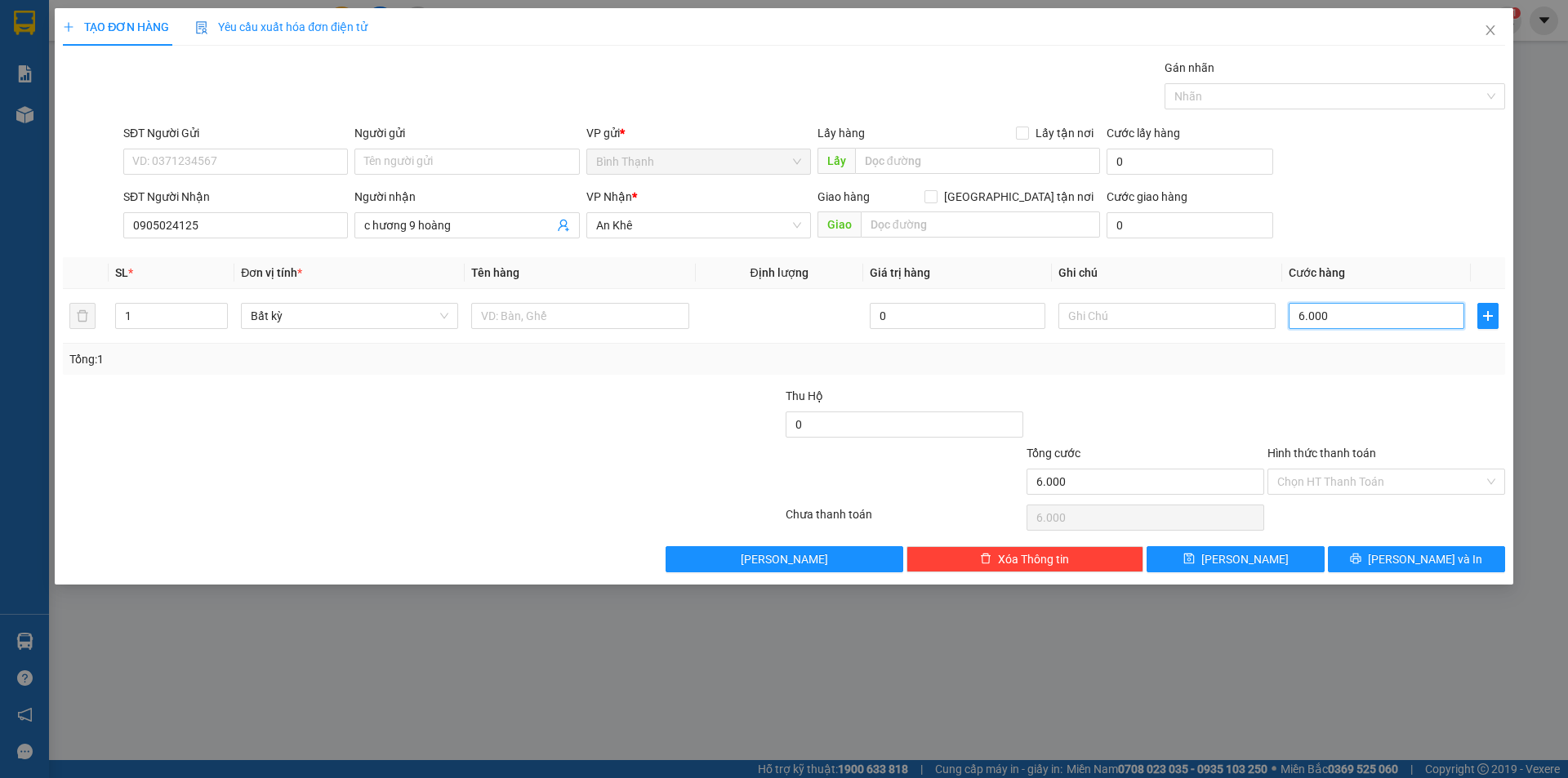
type input "60.000"
click at [1417, 560] on span "[PERSON_NAME] và In" at bounding box center [1424, 559] width 114 height 18
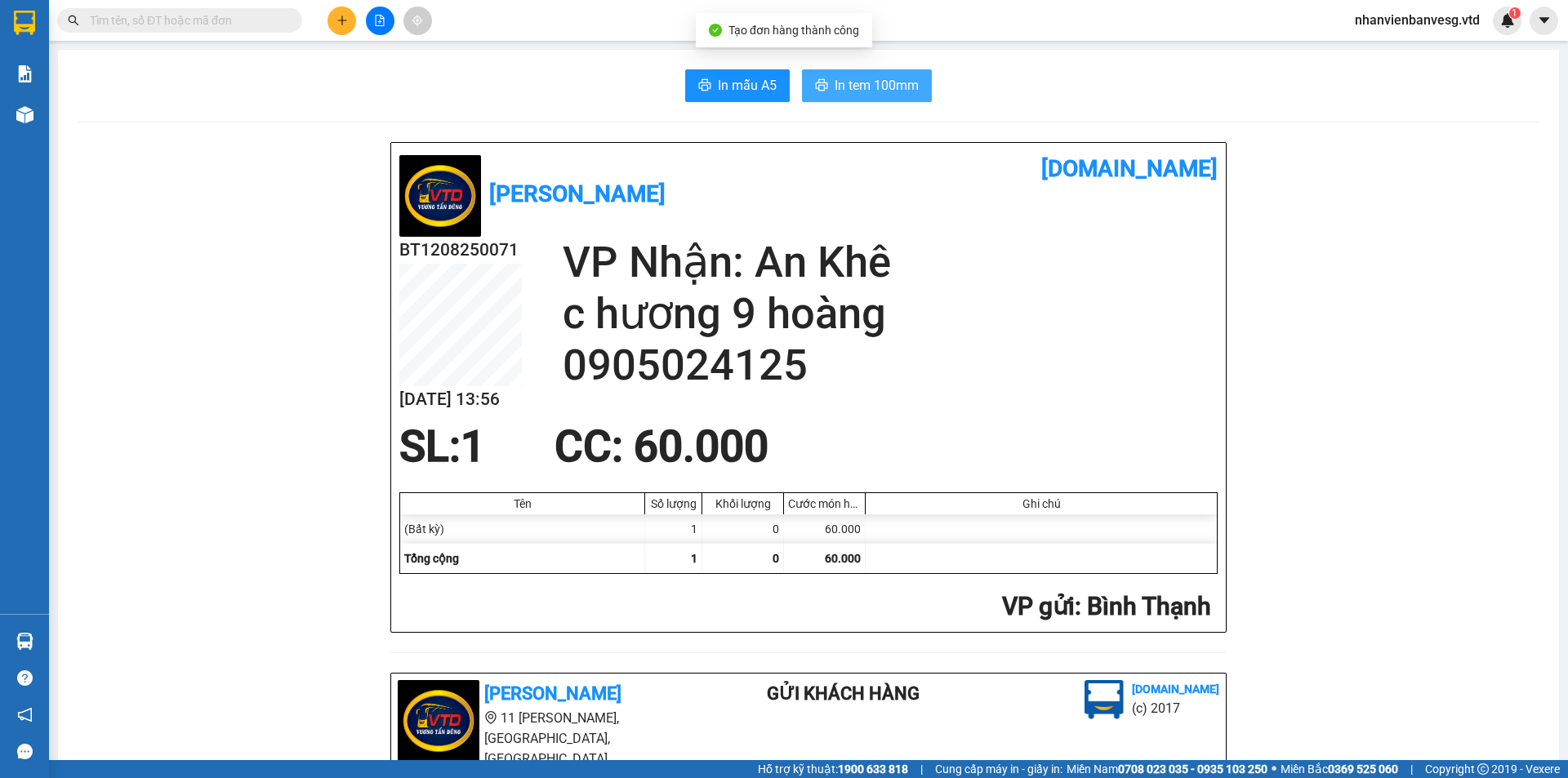
click at [835, 93] on span "In tem 100mm" at bounding box center [877, 86] width 84 height 21
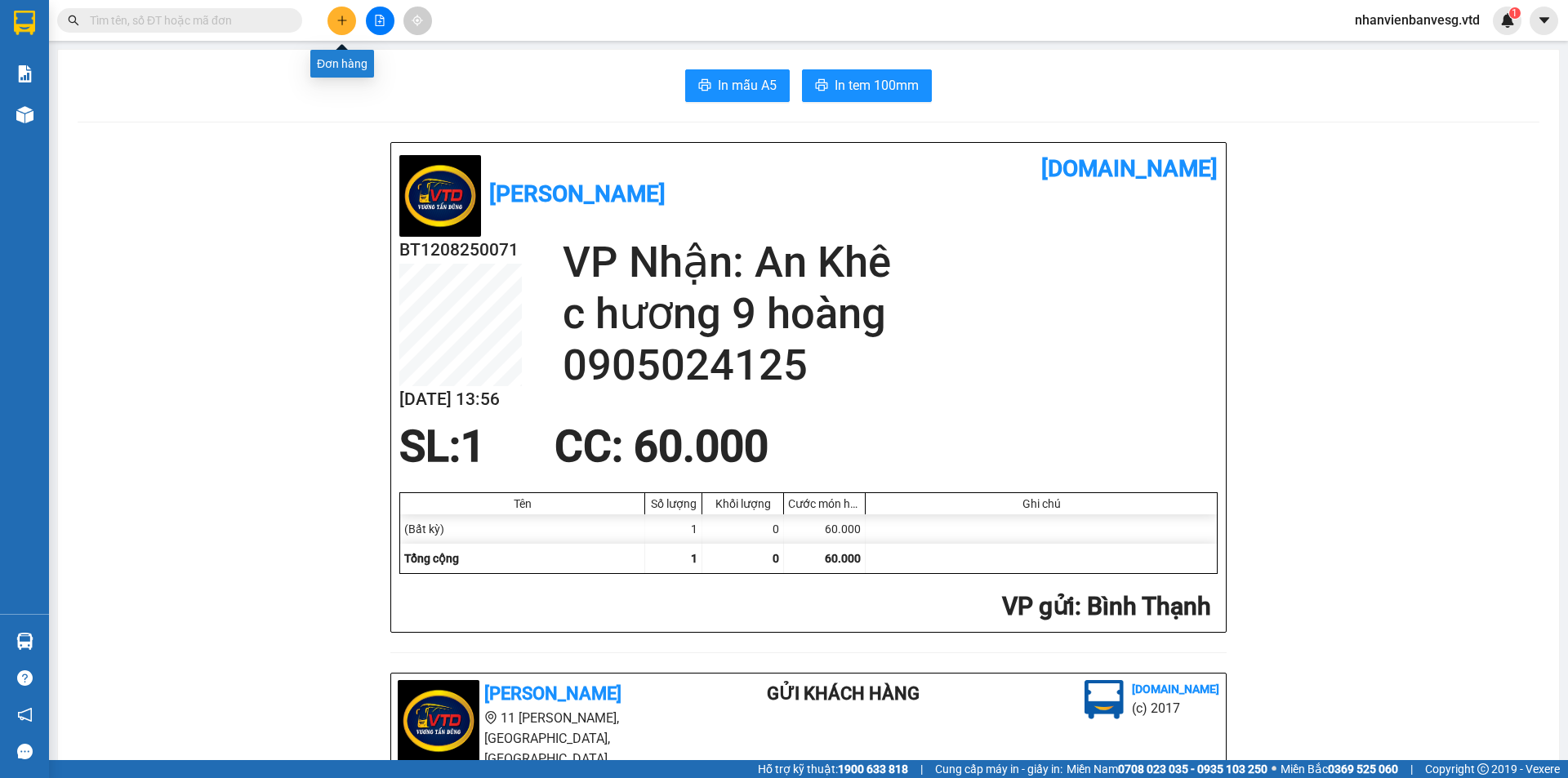
click at [347, 25] on button at bounding box center [341, 21] width 28 height 28
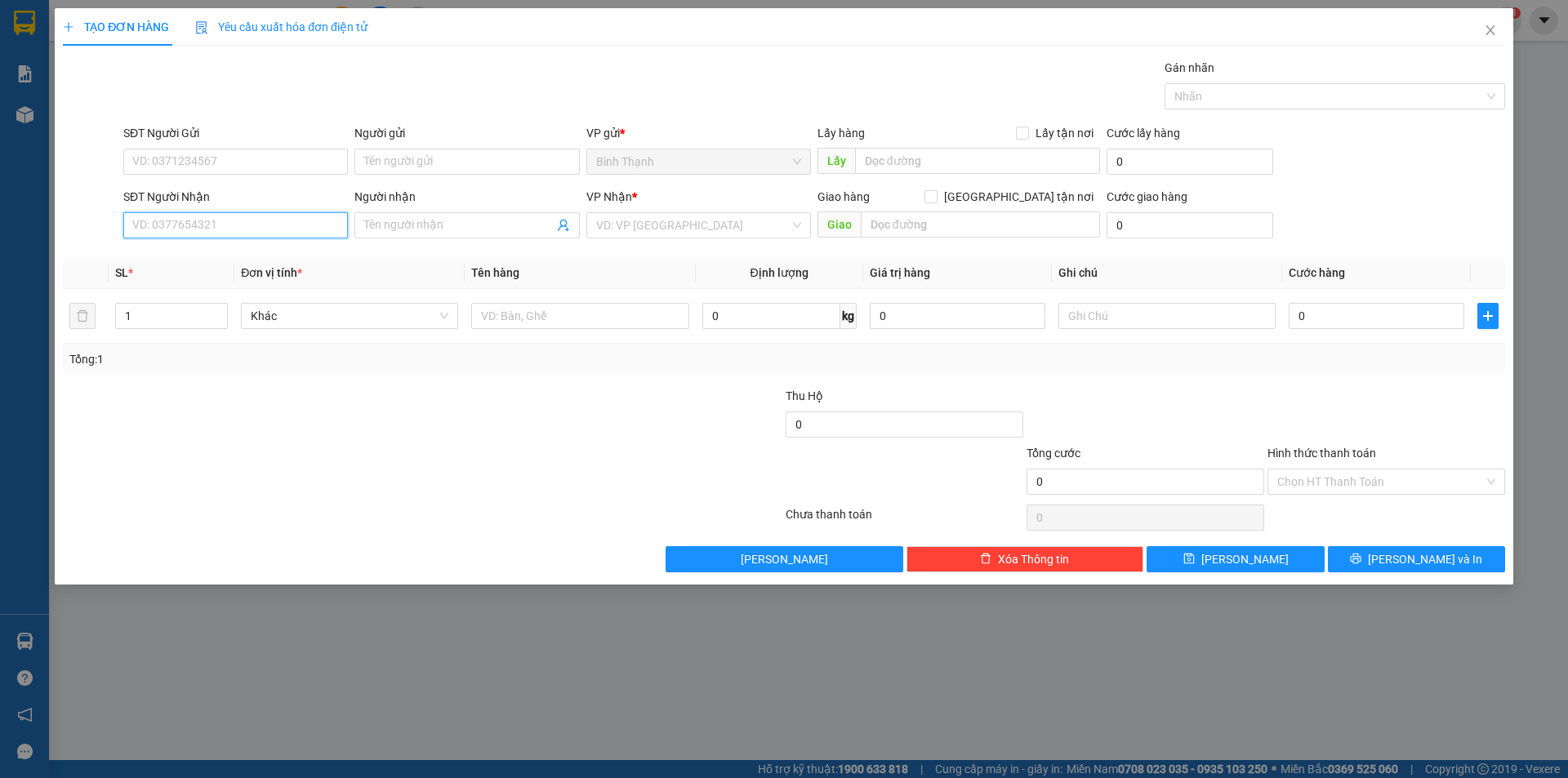
click at [232, 222] on input "SĐT Người Nhận" at bounding box center [236, 225] width 225 height 26
type input "0934378464"
drag, startPoint x: 107, startPoint y: 323, endPoint x: 101, endPoint y: 315, distance: 10.0
click at [101, 315] on tr "1 Khác 0 kg 0 0" at bounding box center [783, 317] width 1442 height 55
type input "7"
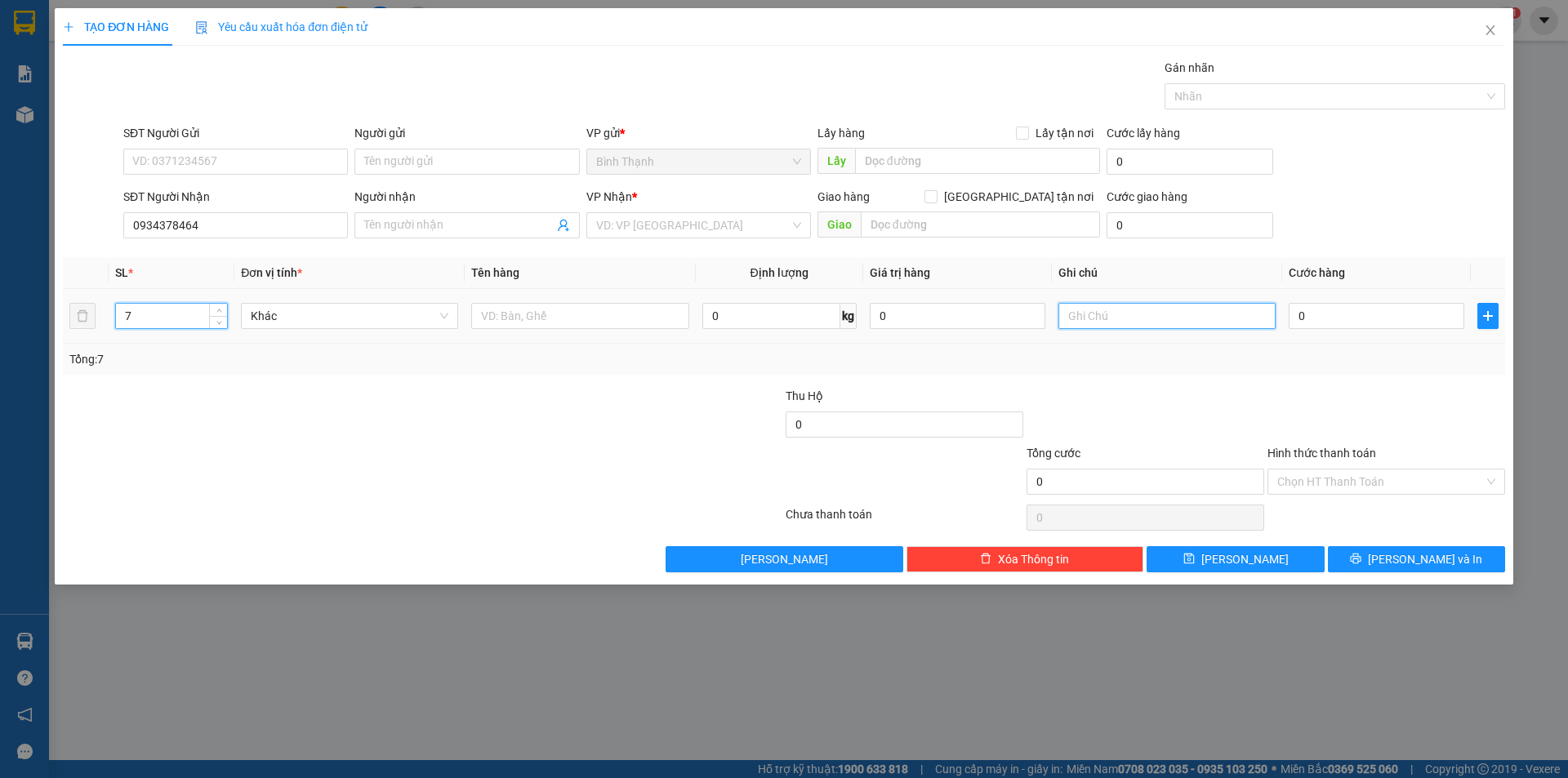
click at [1127, 305] on input "text" at bounding box center [1167, 316] width 217 height 26
type input "6 thùng+1 bó"
type input "2"
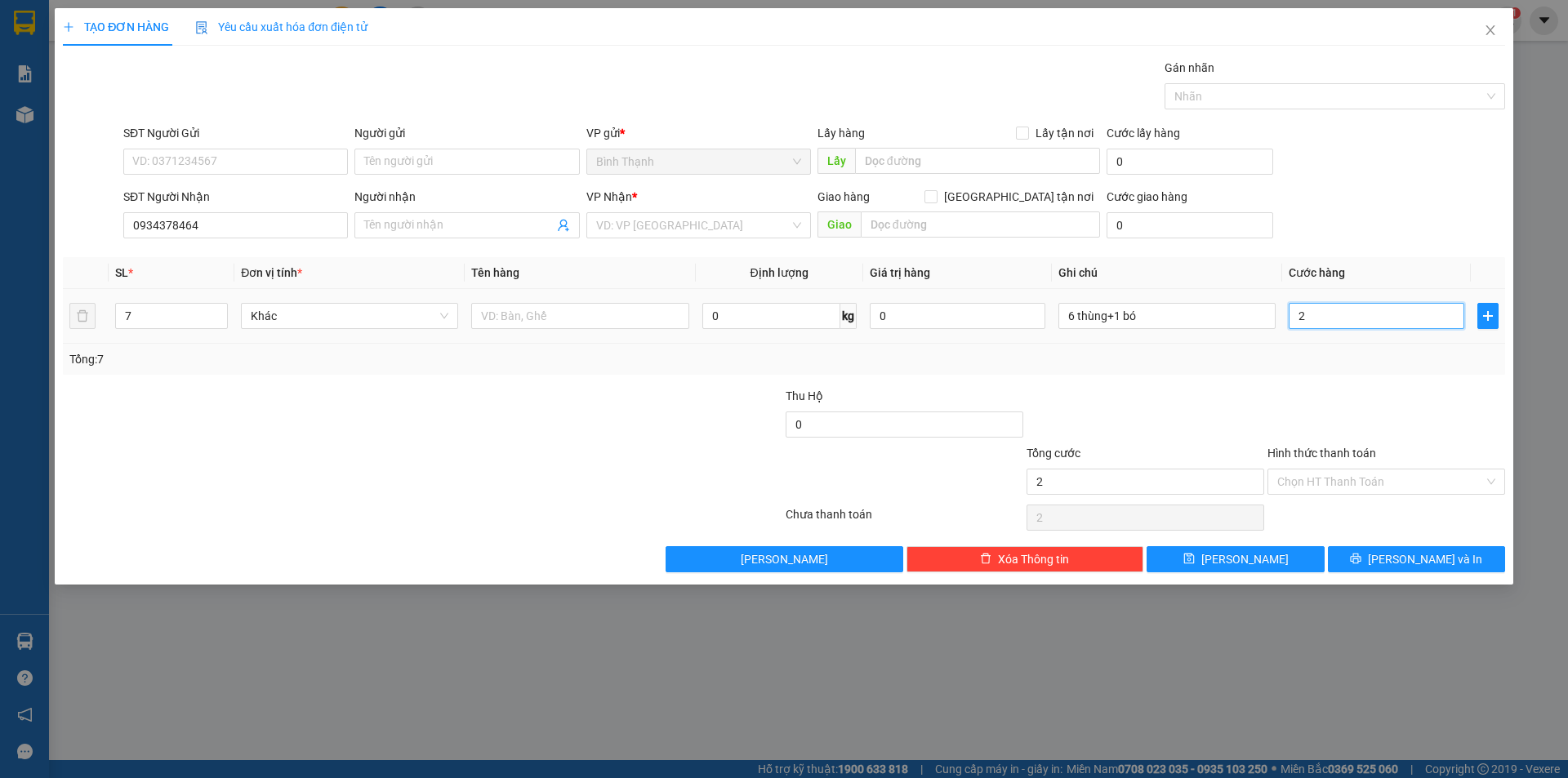
type input "20"
type input "200"
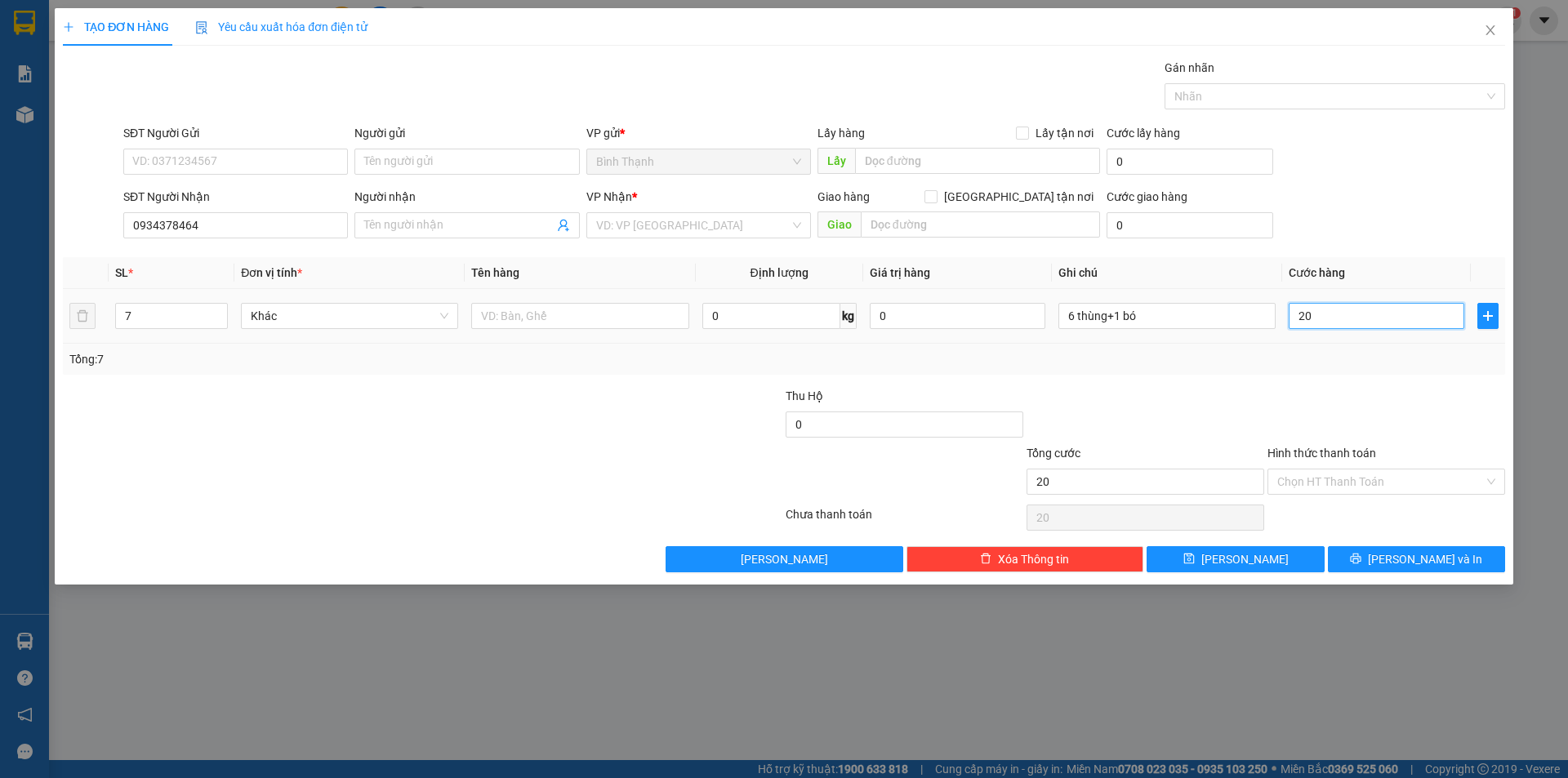
type input "200"
type input "2.000"
type input "20.000"
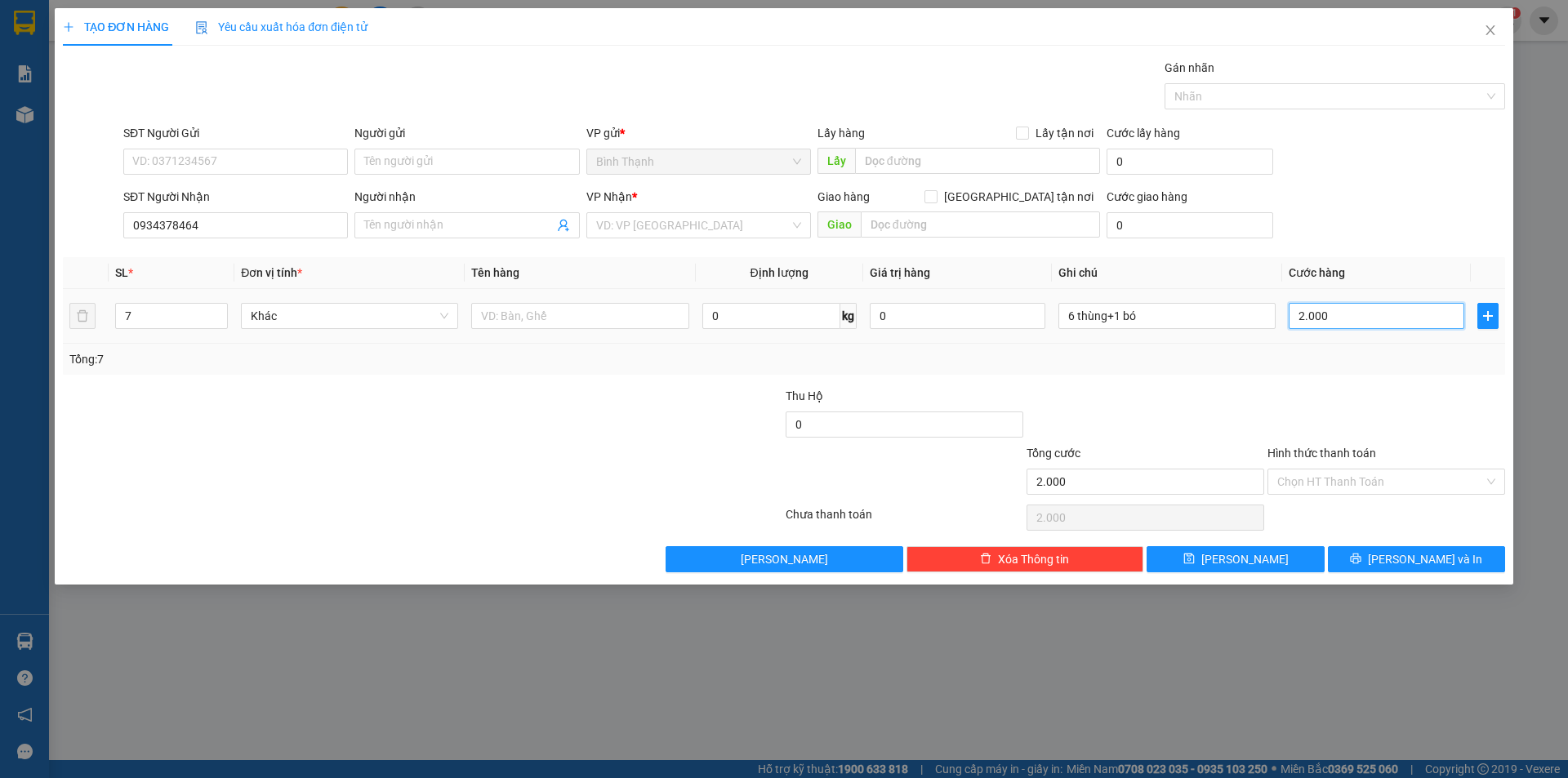
type input "20.000"
type input "200.000"
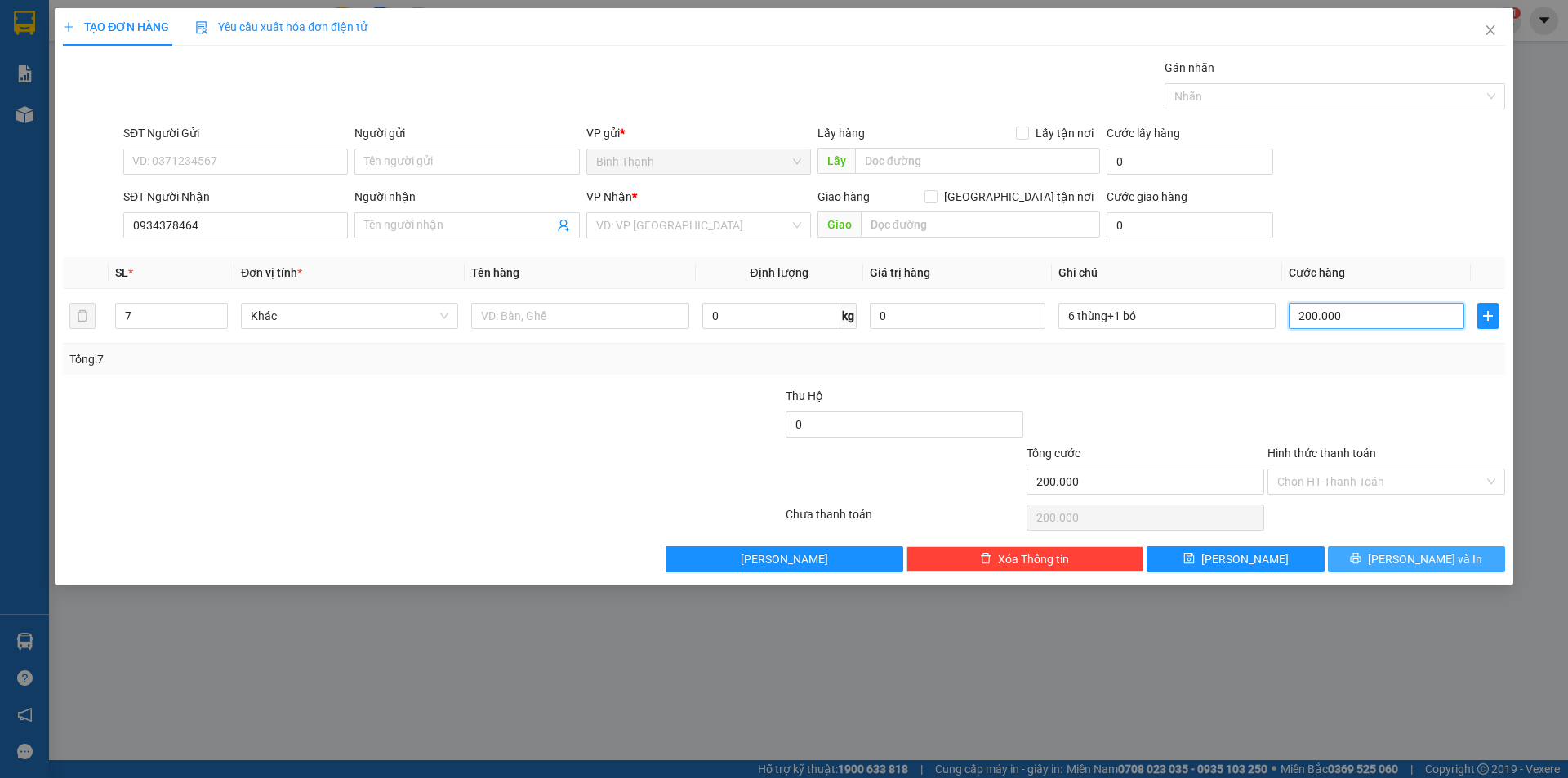
type input "200.000"
drag, startPoint x: 1407, startPoint y: 567, endPoint x: 1413, endPoint y: 558, distance: 10.8
click at [1408, 565] on span "[PERSON_NAME] và In" at bounding box center [1424, 559] width 114 height 18
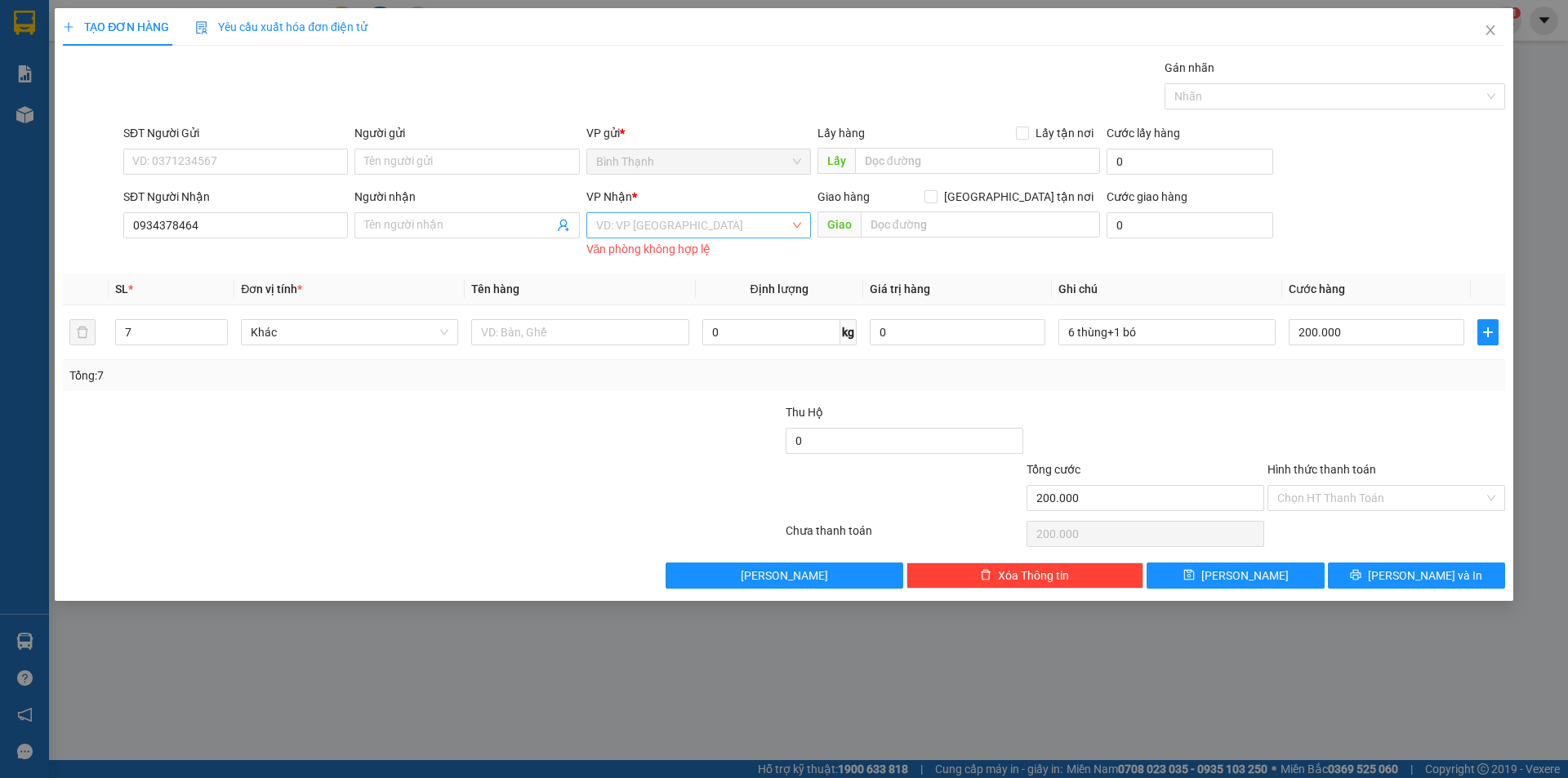
click at [691, 227] on input "search" at bounding box center [693, 225] width 194 height 25
click at [671, 284] on div "An Khê" at bounding box center [698, 284] width 205 height 18
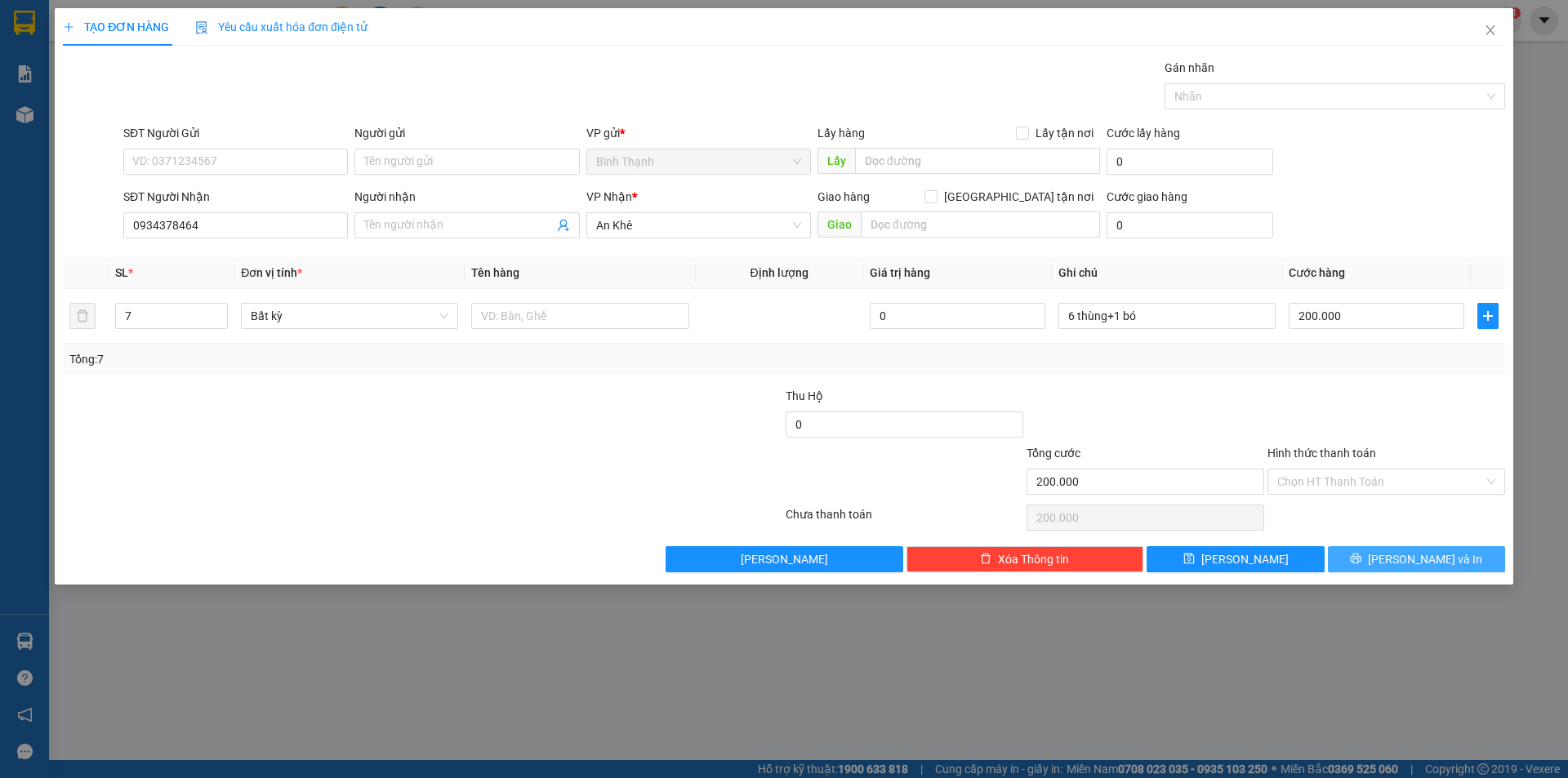
drag, startPoint x: 1416, startPoint y: 562, endPoint x: 1426, endPoint y: 541, distance: 23.3
click at [1416, 557] on span "[PERSON_NAME] và In" at bounding box center [1424, 559] width 114 height 18
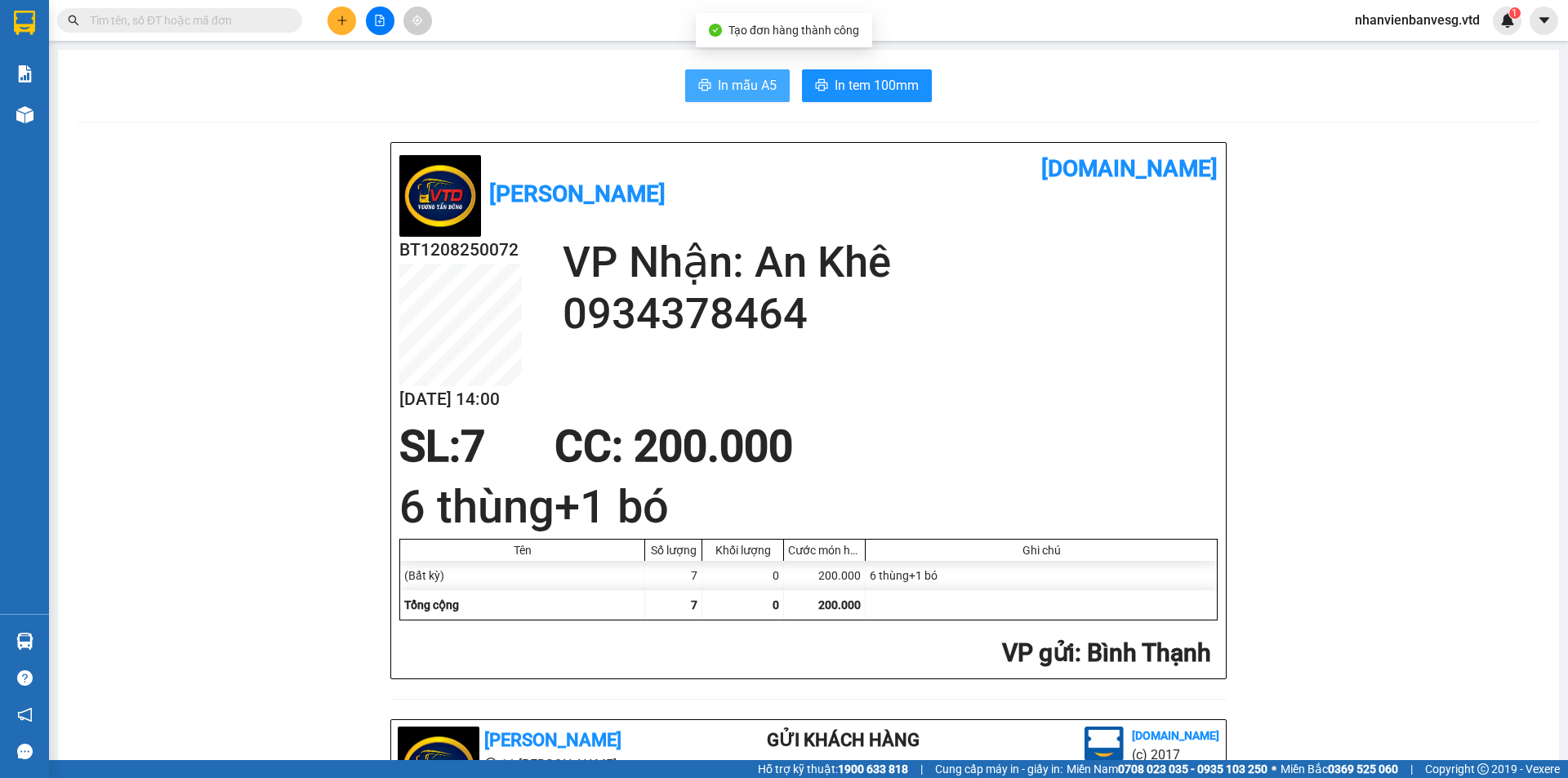
click at [752, 85] on span "In mẫu A5" at bounding box center [747, 86] width 59 height 21
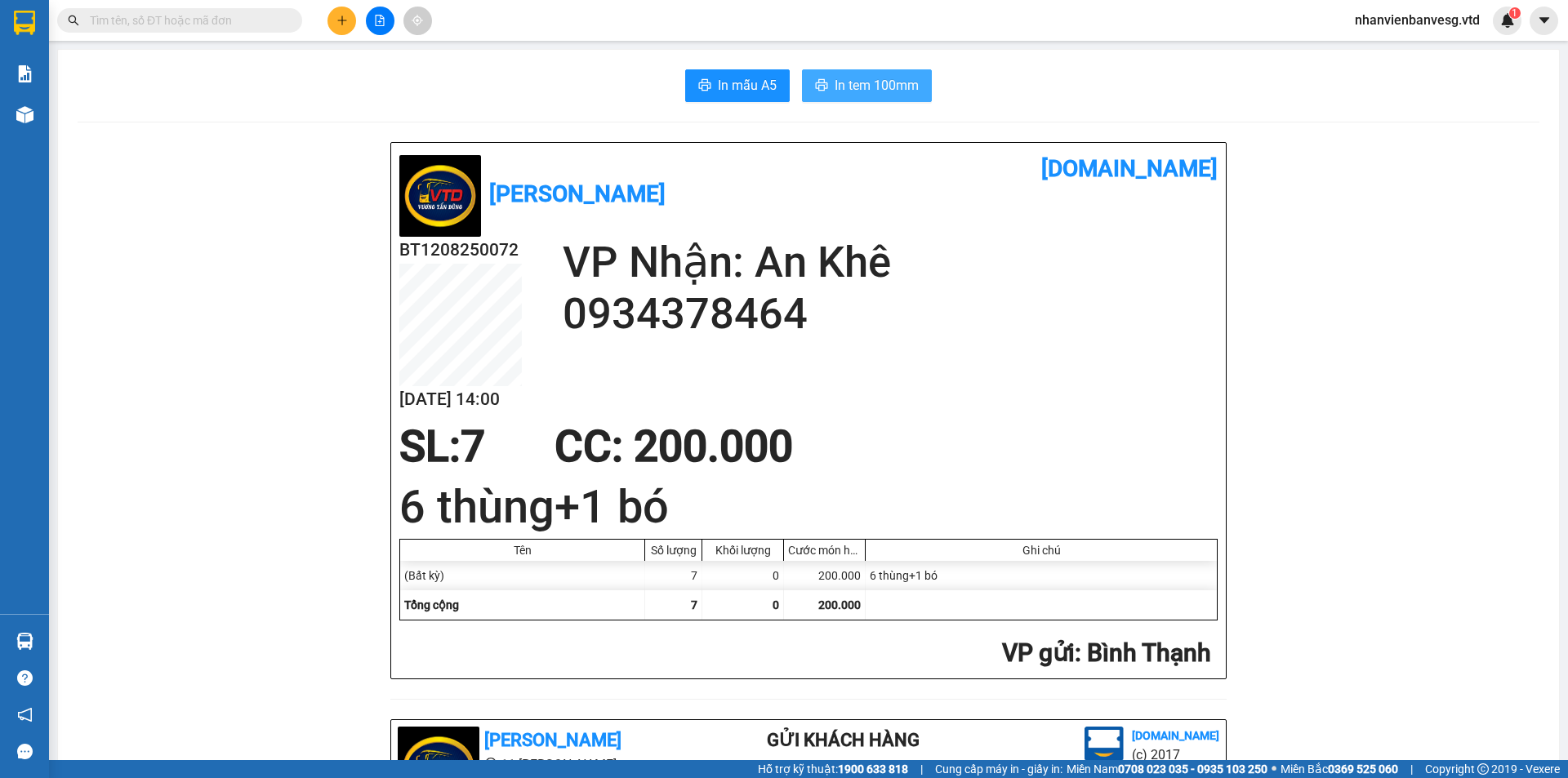
drag, startPoint x: 858, startPoint y: 92, endPoint x: 853, endPoint y: 98, distance: 7.8
click at [859, 94] on span "In tem 100mm" at bounding box center [877, 86] width 84 height 21
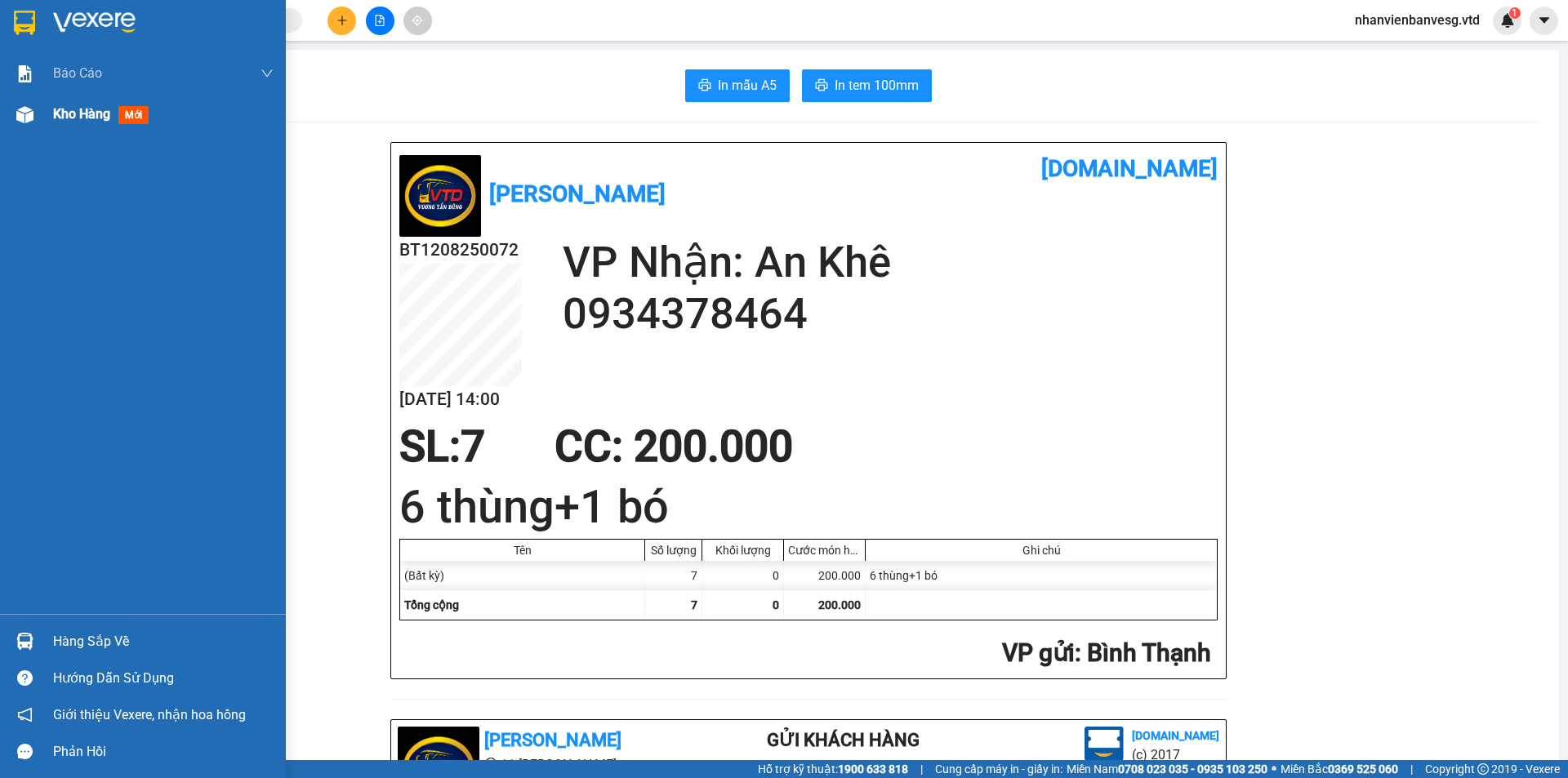
click at [74, 114] on span "Kho hàng" at bounding box center [81, 114] width 57 height 15
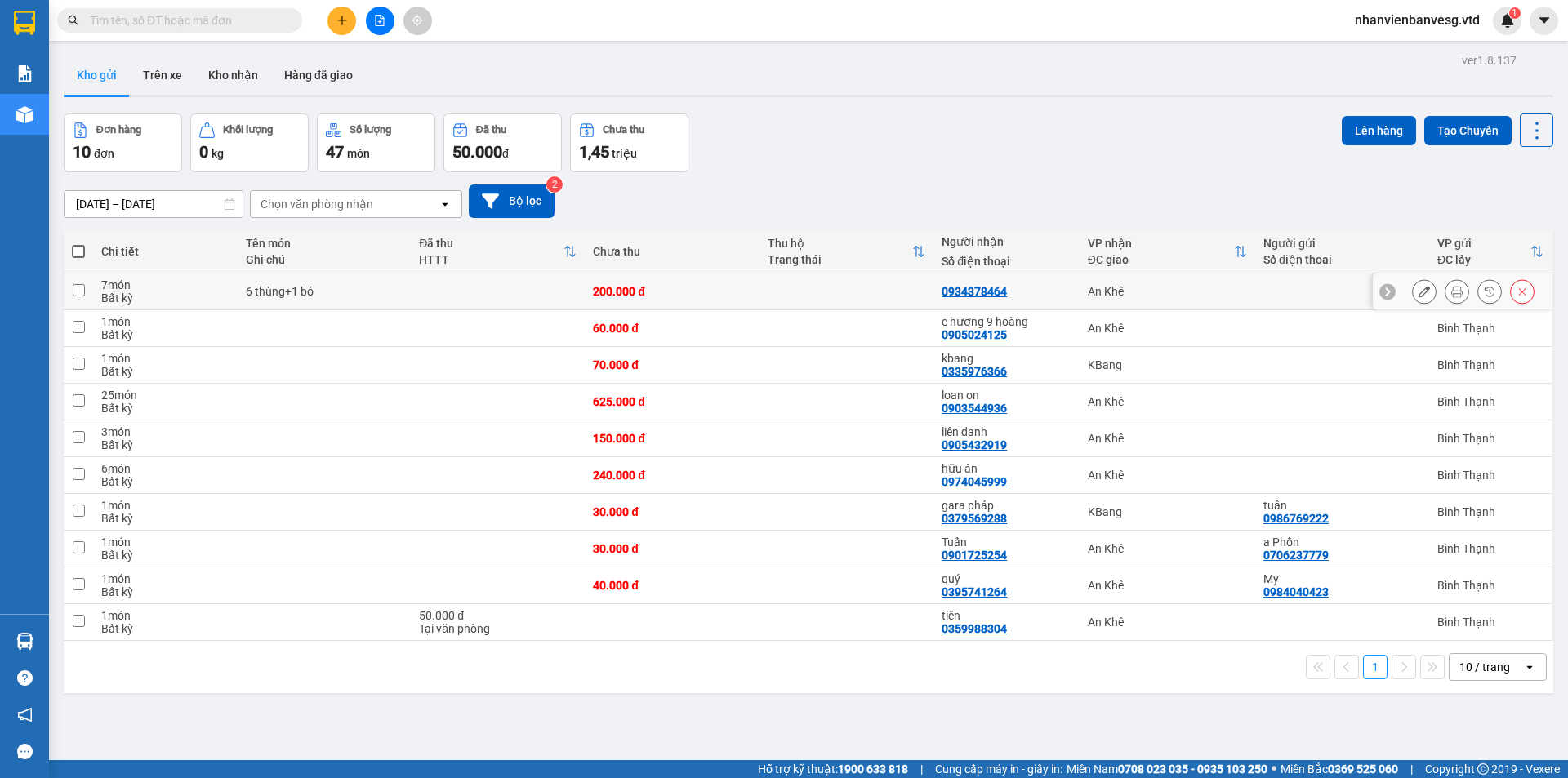
click at [87, 285] on td at bounding box center [78, 292] width 29 height 37
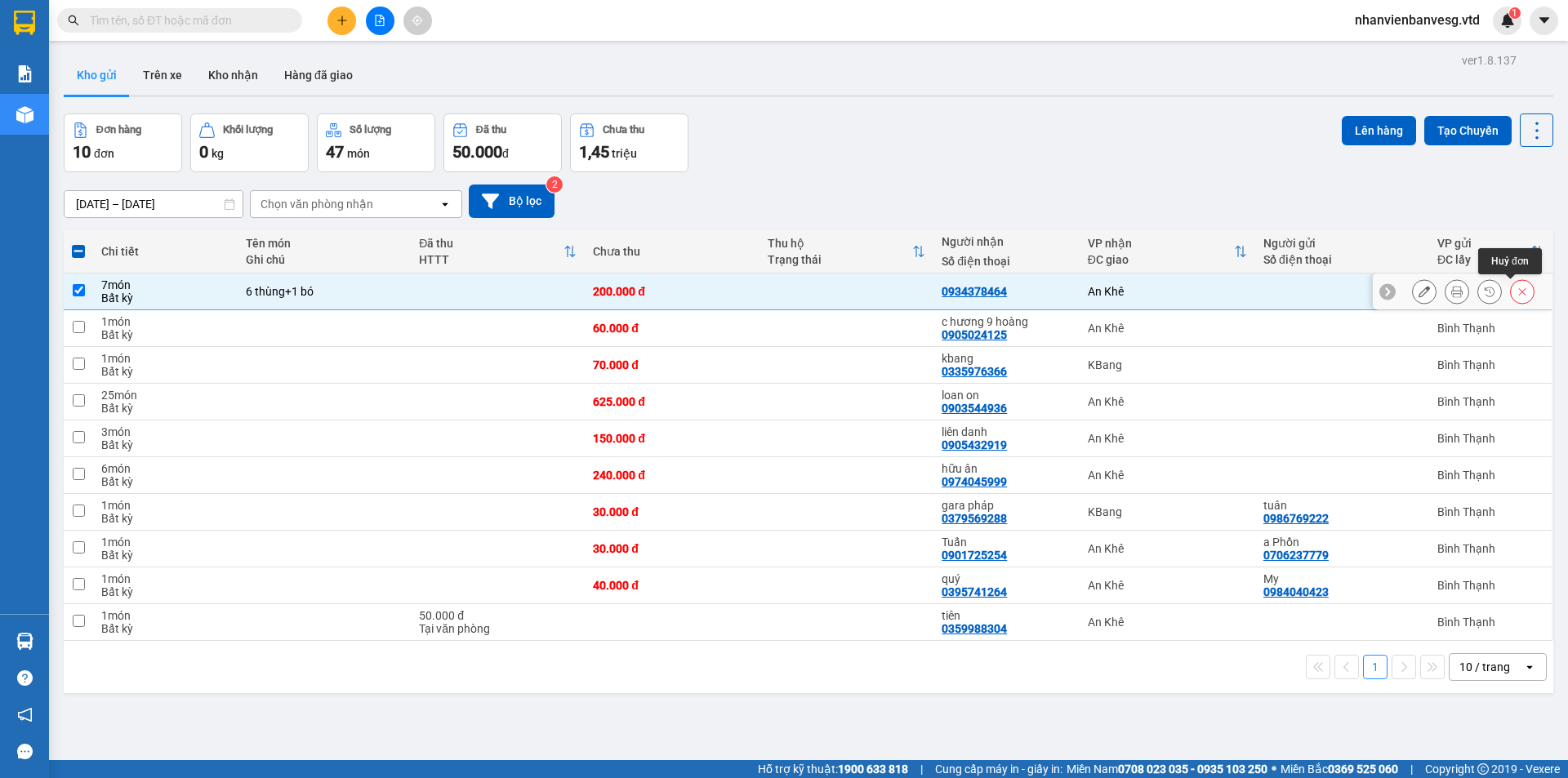
click at [1517, 291] on icon at bounding box center [1522, 291] width 11 height 11
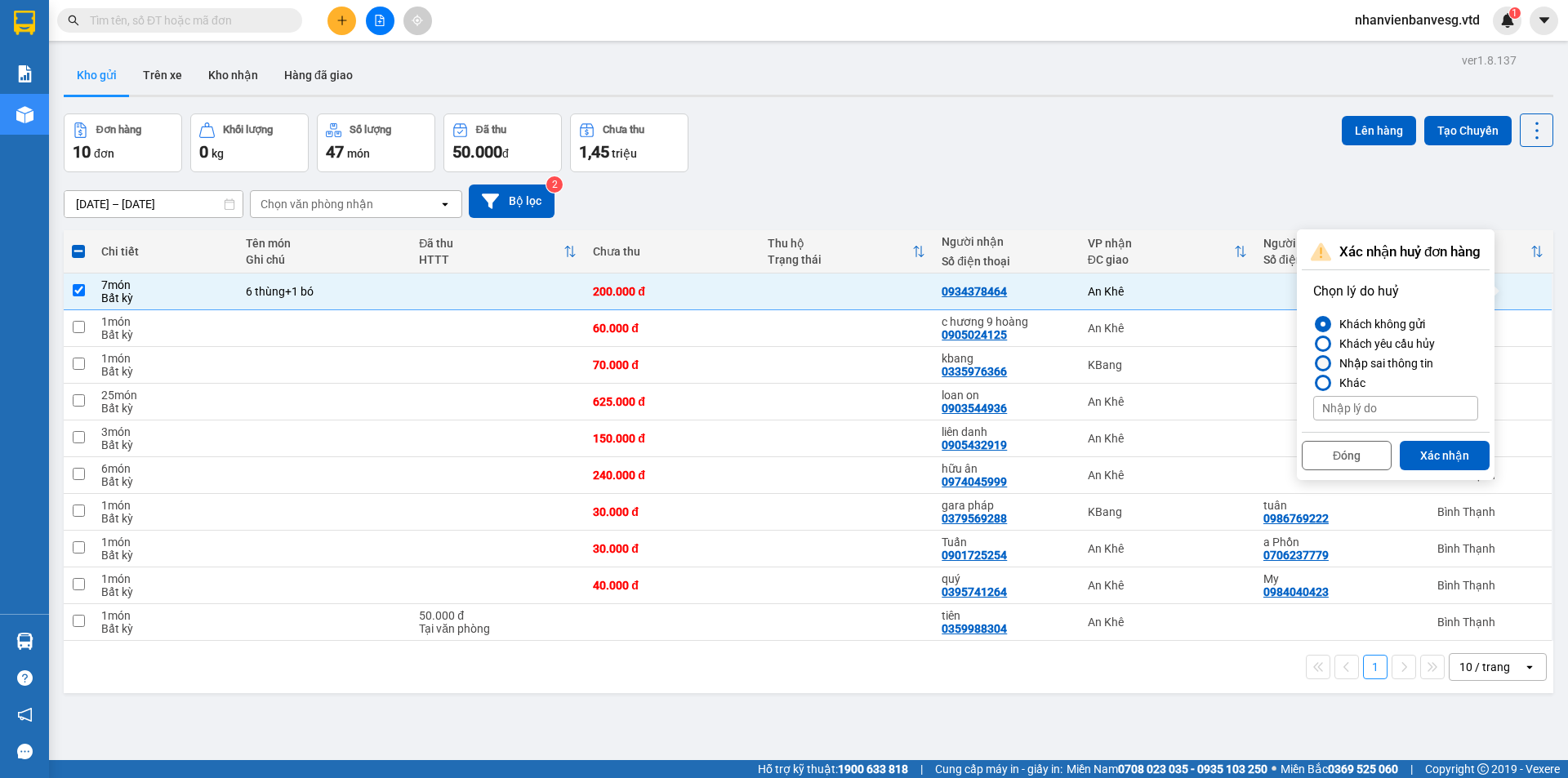
click at [1390, 359] on div "Nhập sai thông tin" at bounding box center [1382, 363] width 100 height 20
click at [1313, 364] on input "Nhập sai thông tin" at bounding box center [1313, 364] width 0 height 0
click at [1435, 455] on button "Xác nhận" at bounding box center [1444, 455] width 90 height 29
checkbox input "false"
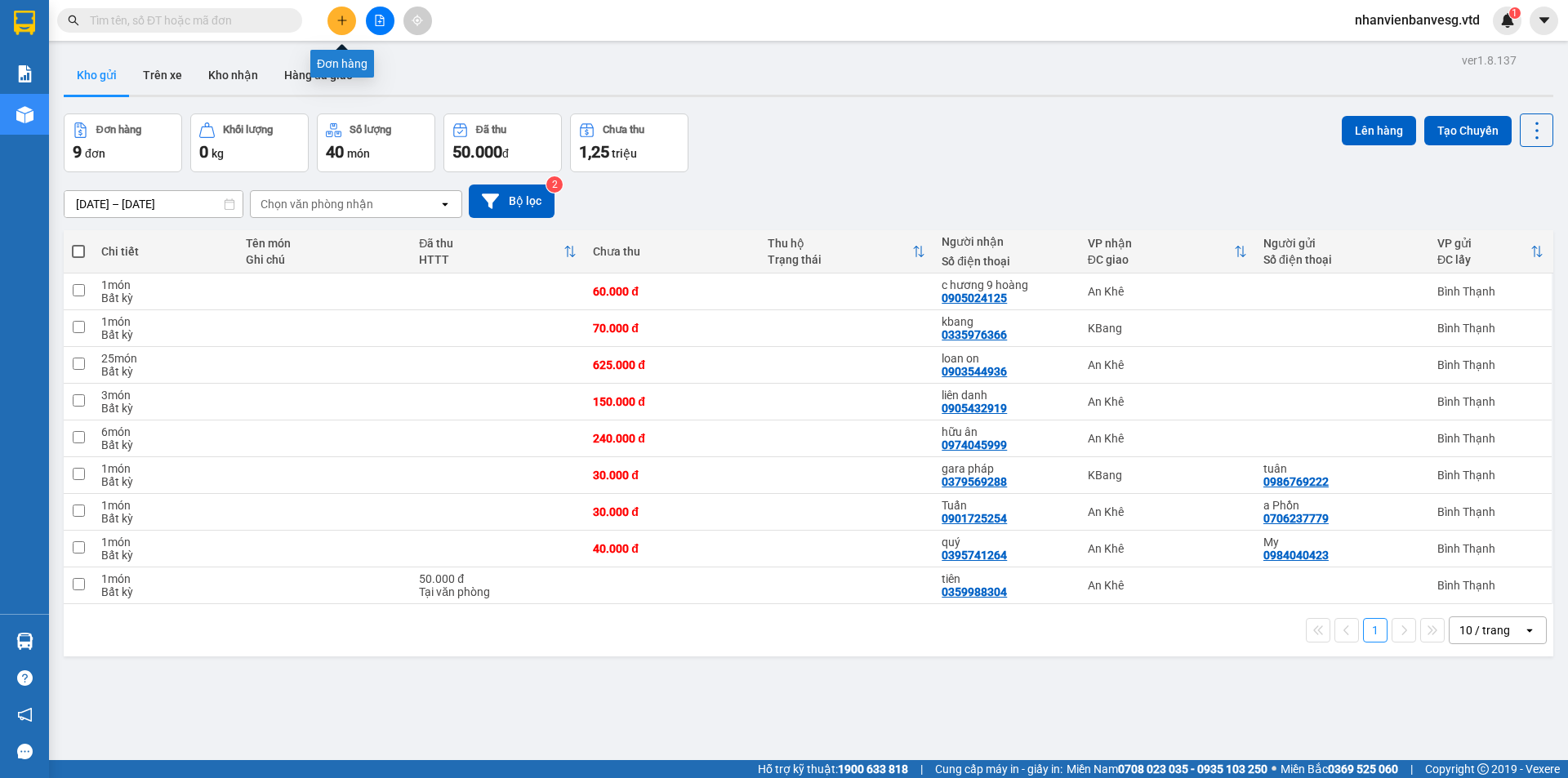
click at [343, 17] on icon "plus" at bounding box center [341, 20] width 11 height 11
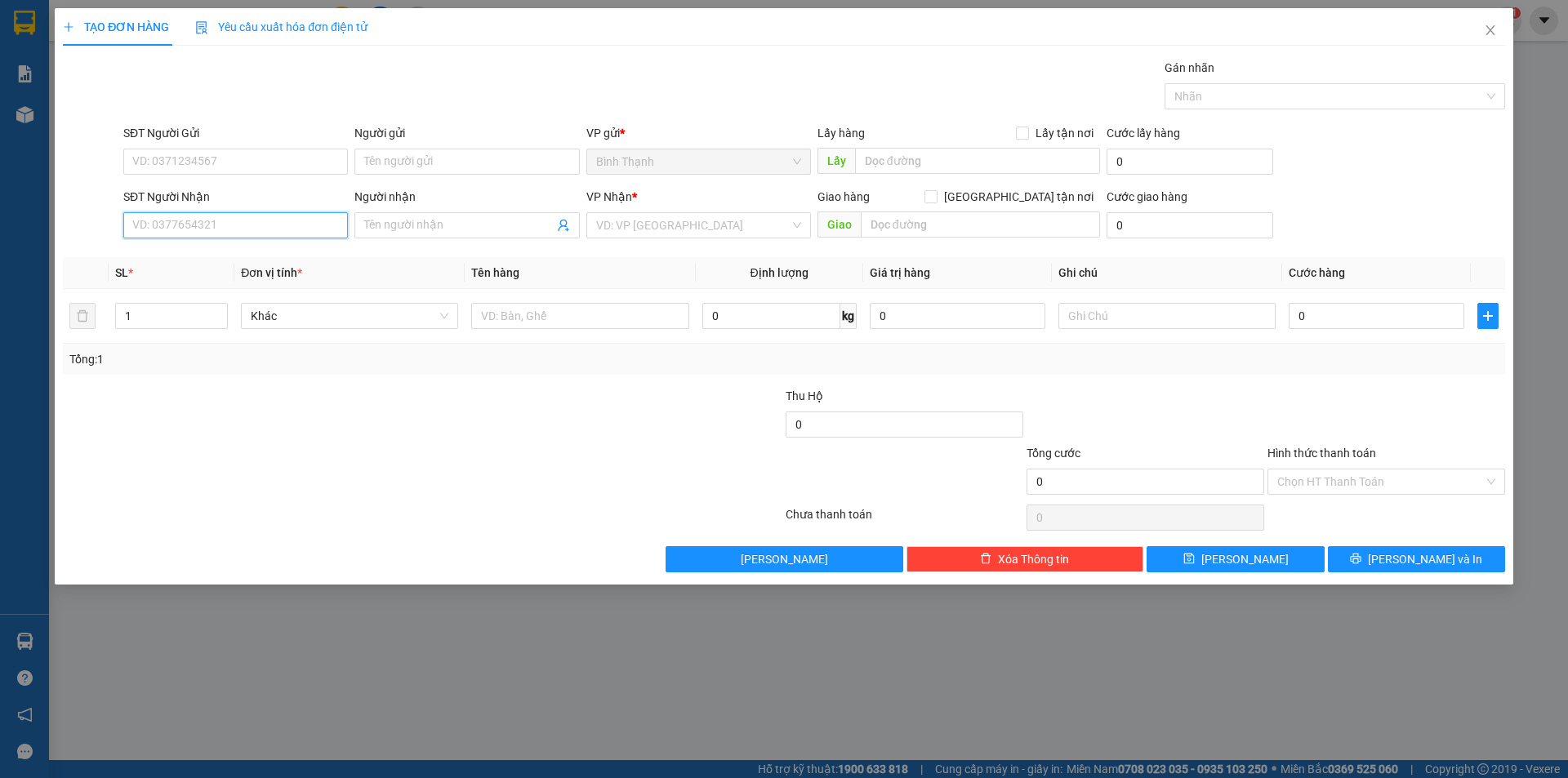
click at [186, 216] on input "SĐT Người Nhận" at bounding box center [236, 225] width 225 height 26
type input "9"
type input "0905363112"
drag, startPoint x: 104, startPoint y: 319, endPoint x: 67, endPoint y: 319, distance: 37.0
click at [67, 319] on tr "1 Khác 0 kg 0 0" at bounding box center [783, 317] width 1442 height 55
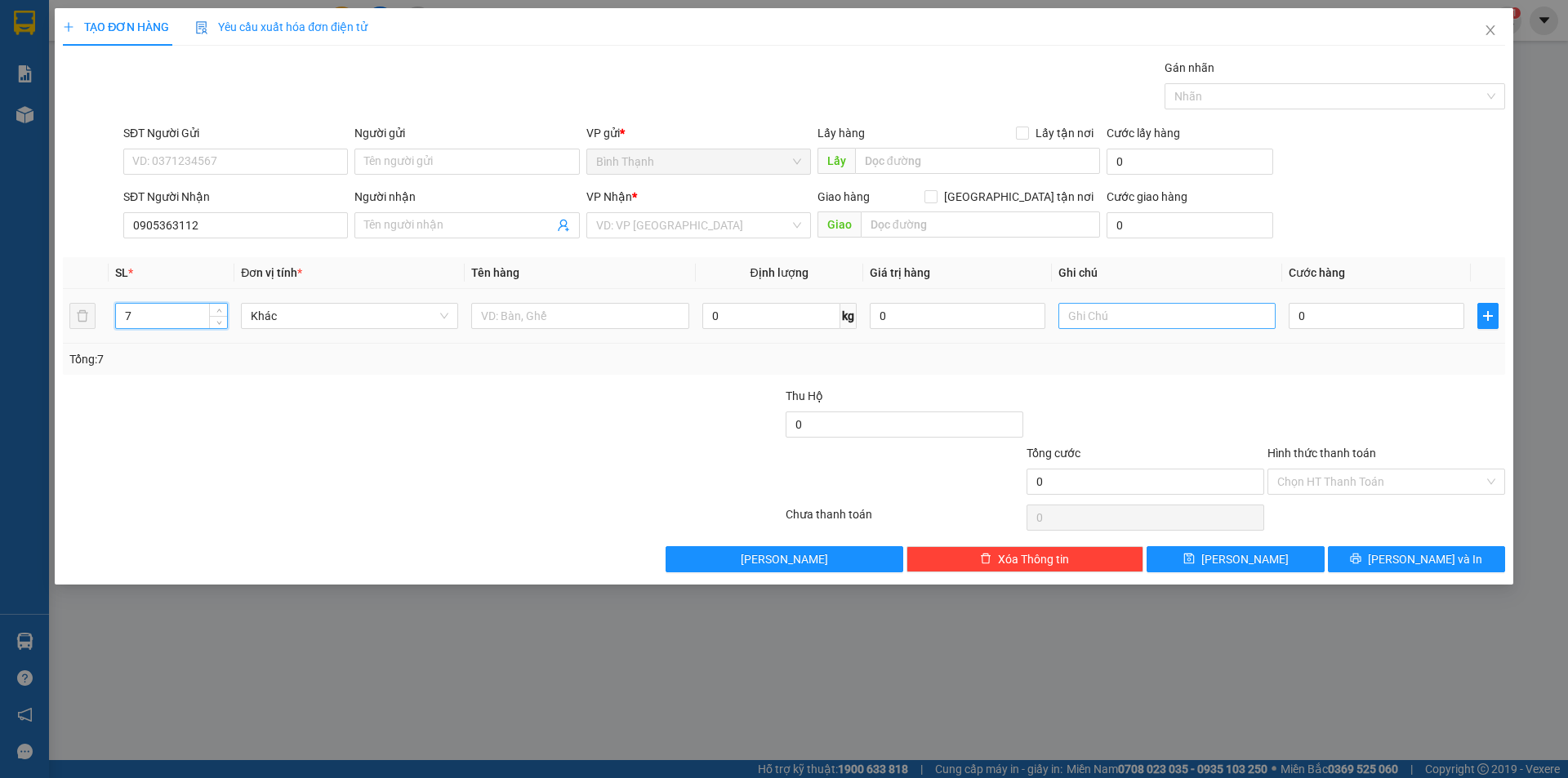
type input "7"
click at [1080, 317] on input "text" at bounding box center [1167, 316] width 217 height 26
type input "6 thùng+ 1 bó"
drag, startPoint x: 767, startPoint y: 222, endPoint x: 697, endPoint y: 264, distance: 81.6
click at [763, 224] on input "search" at bounding box center [693, 225] width 194 height 25
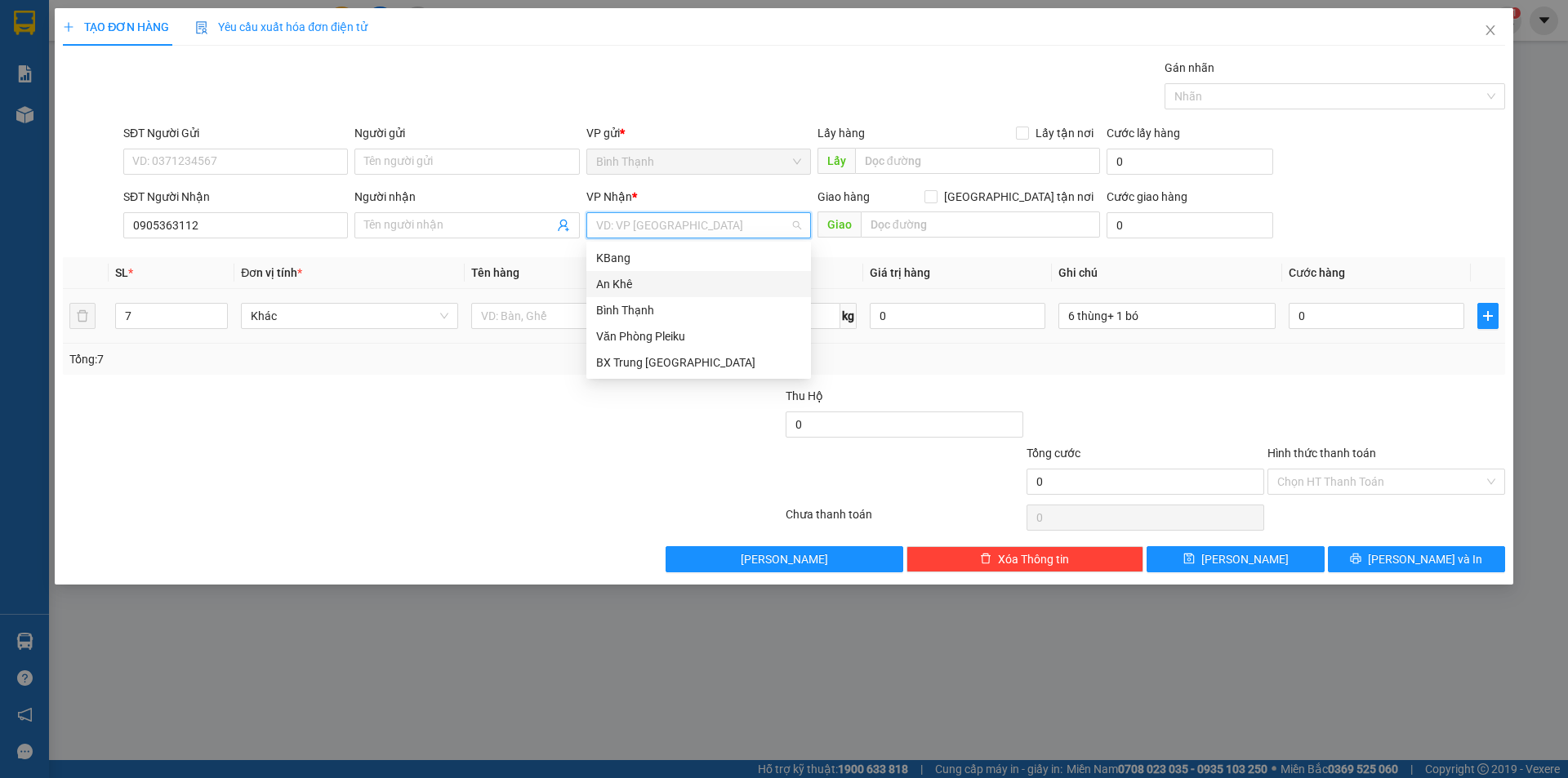
drag, startPoint x: 665, startPoint y: 288, endPoint x: 692, endPoint y: 297, distance: 28.5
click at [669, 288] on div "An Khê" at bounding box center [698, 284] width 205 height 18
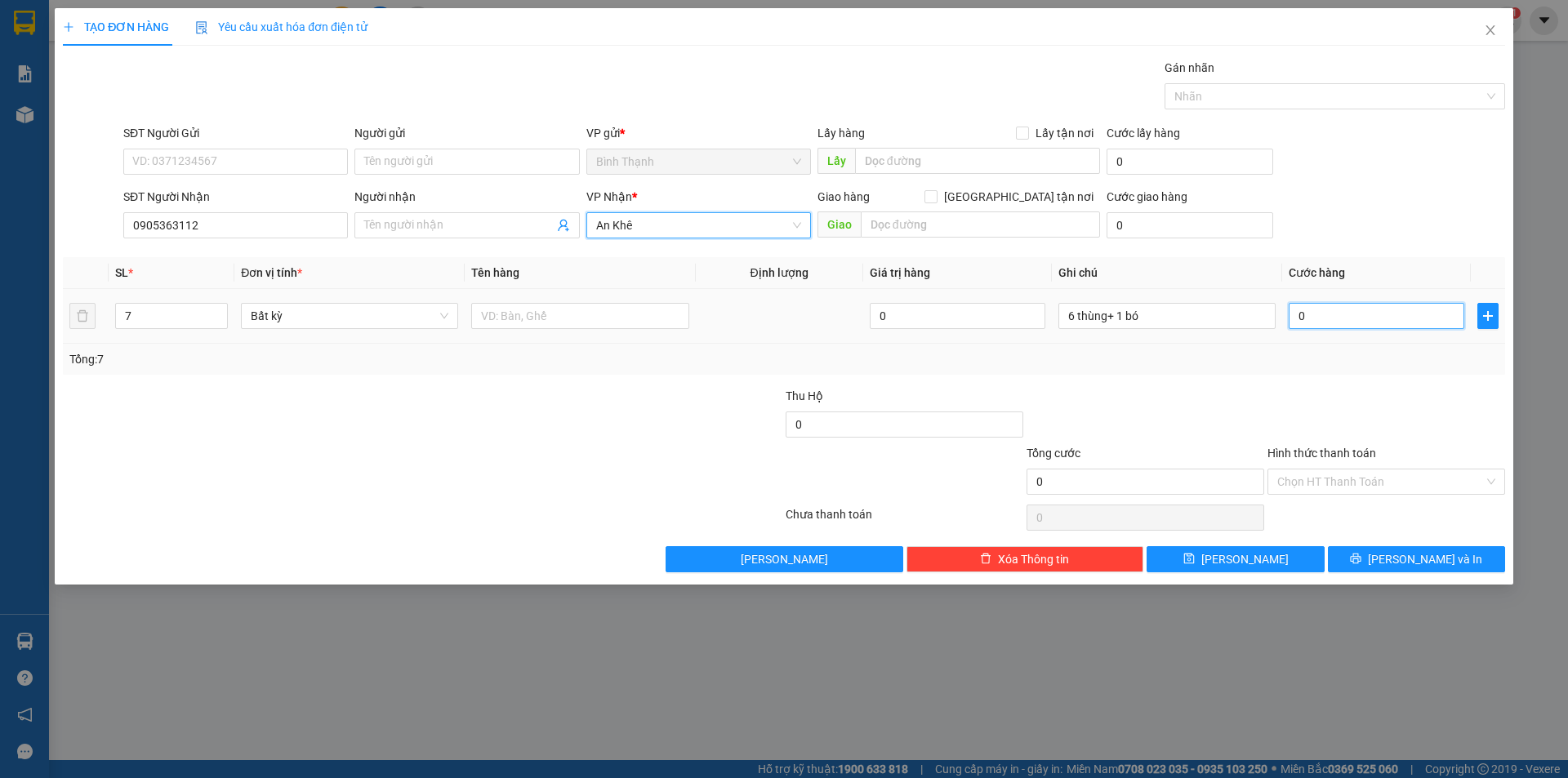
click at [1306, 312] on input "0" at bounding box center [1376, 316] width 176 height 26
type input "2"
type input "20"
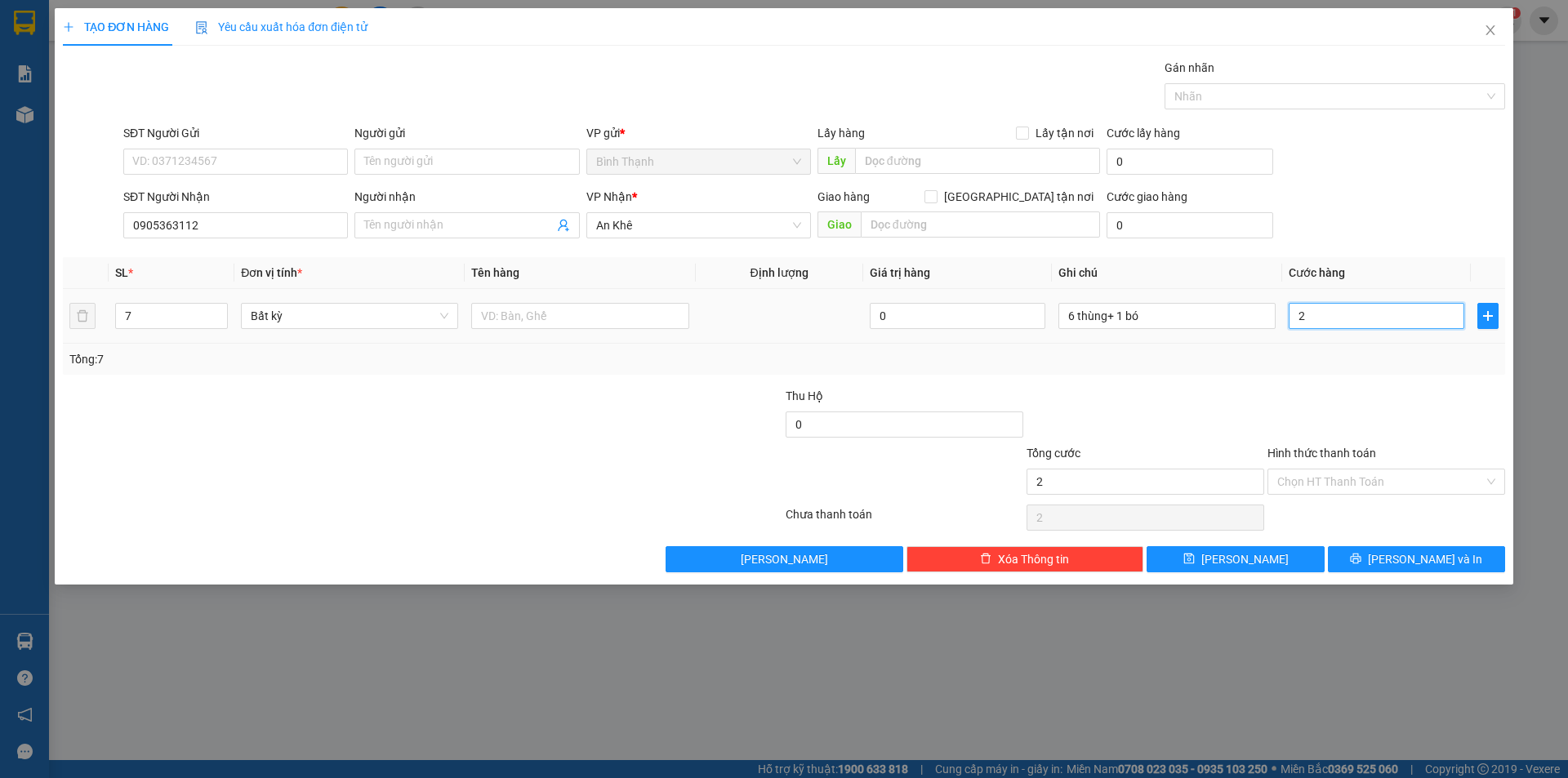
type input "20"
type input "200"
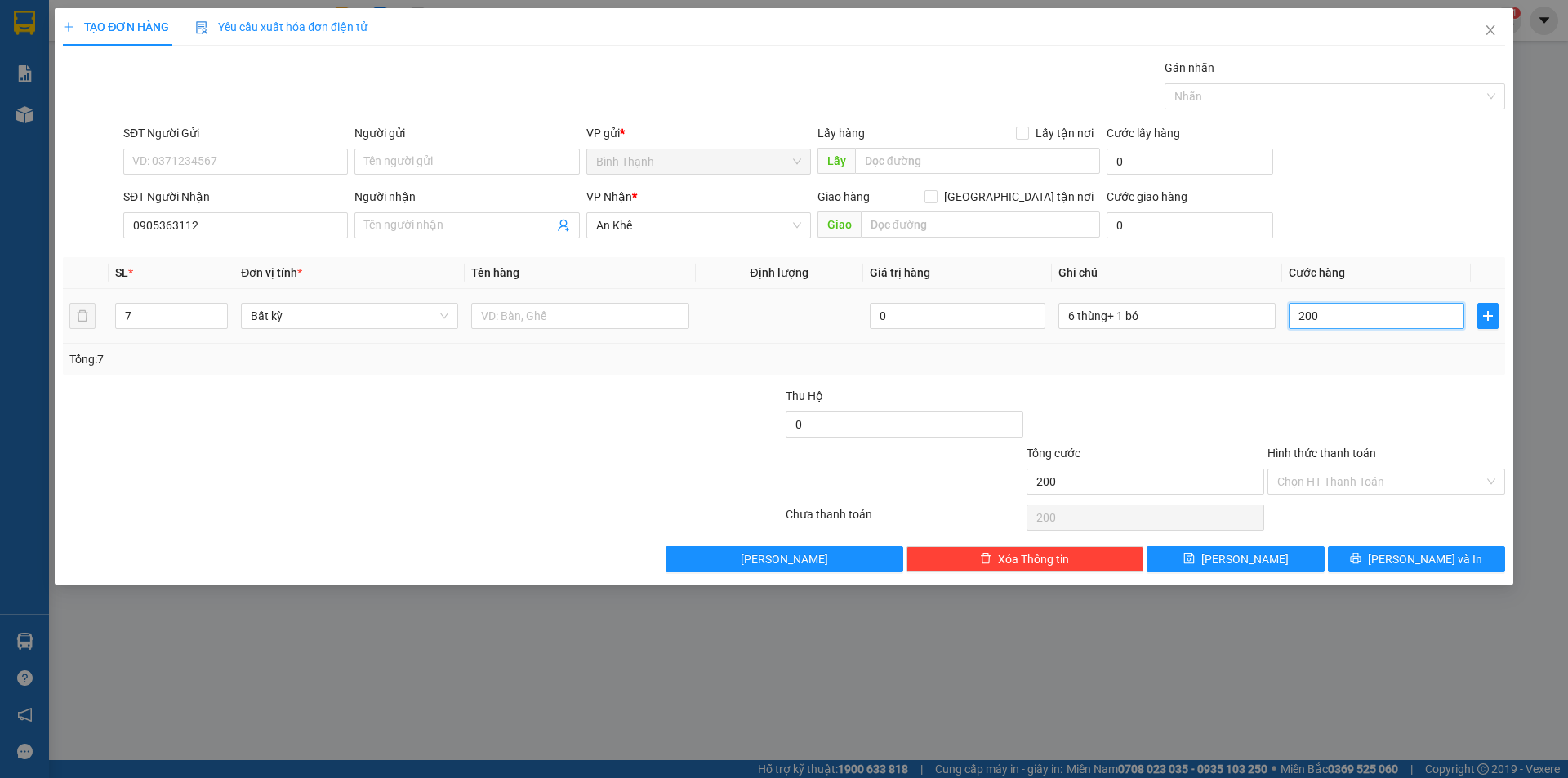
type input "2.000"
type input "20.000"
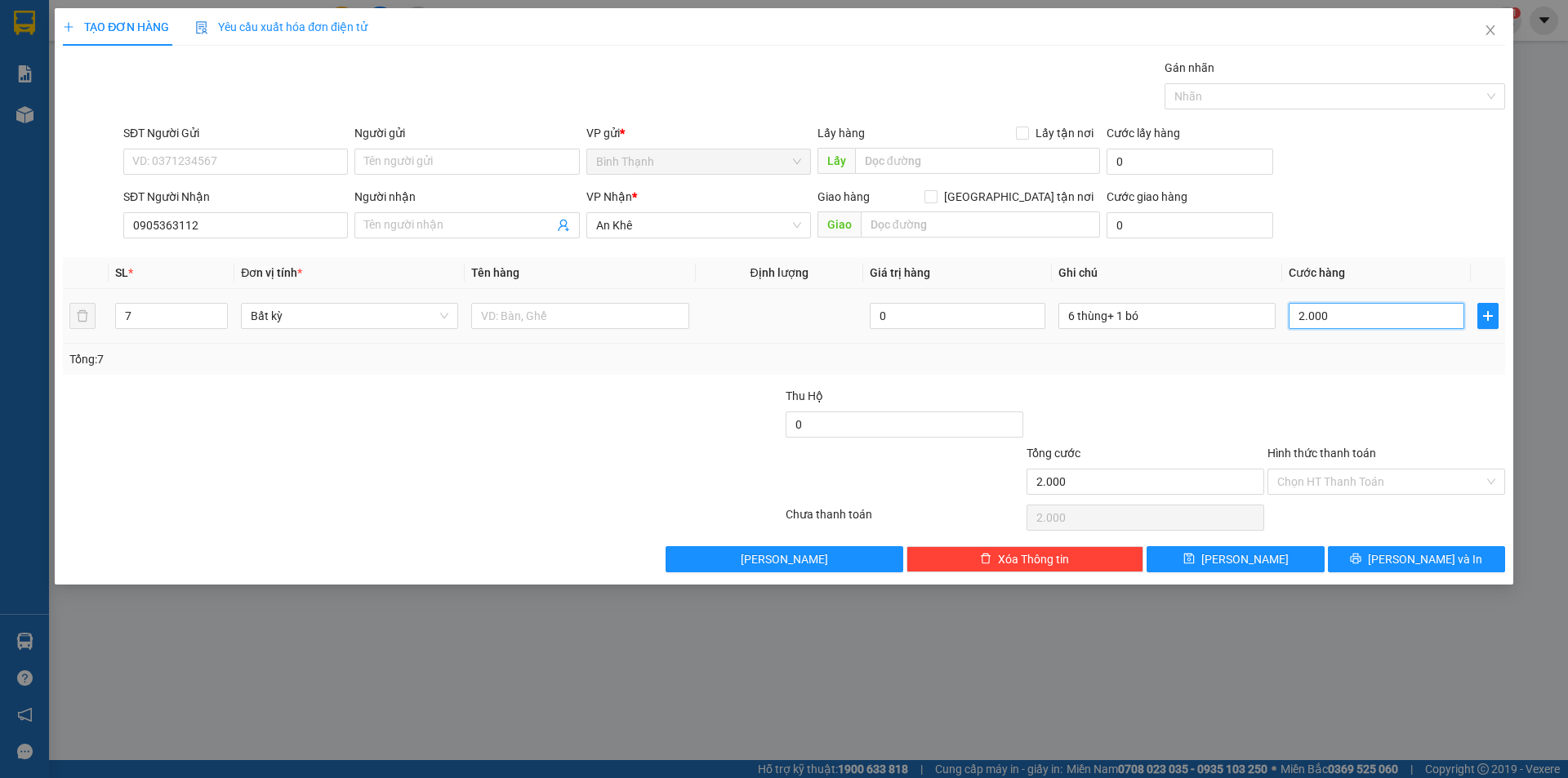
type input "20.000"
type input "200.000"
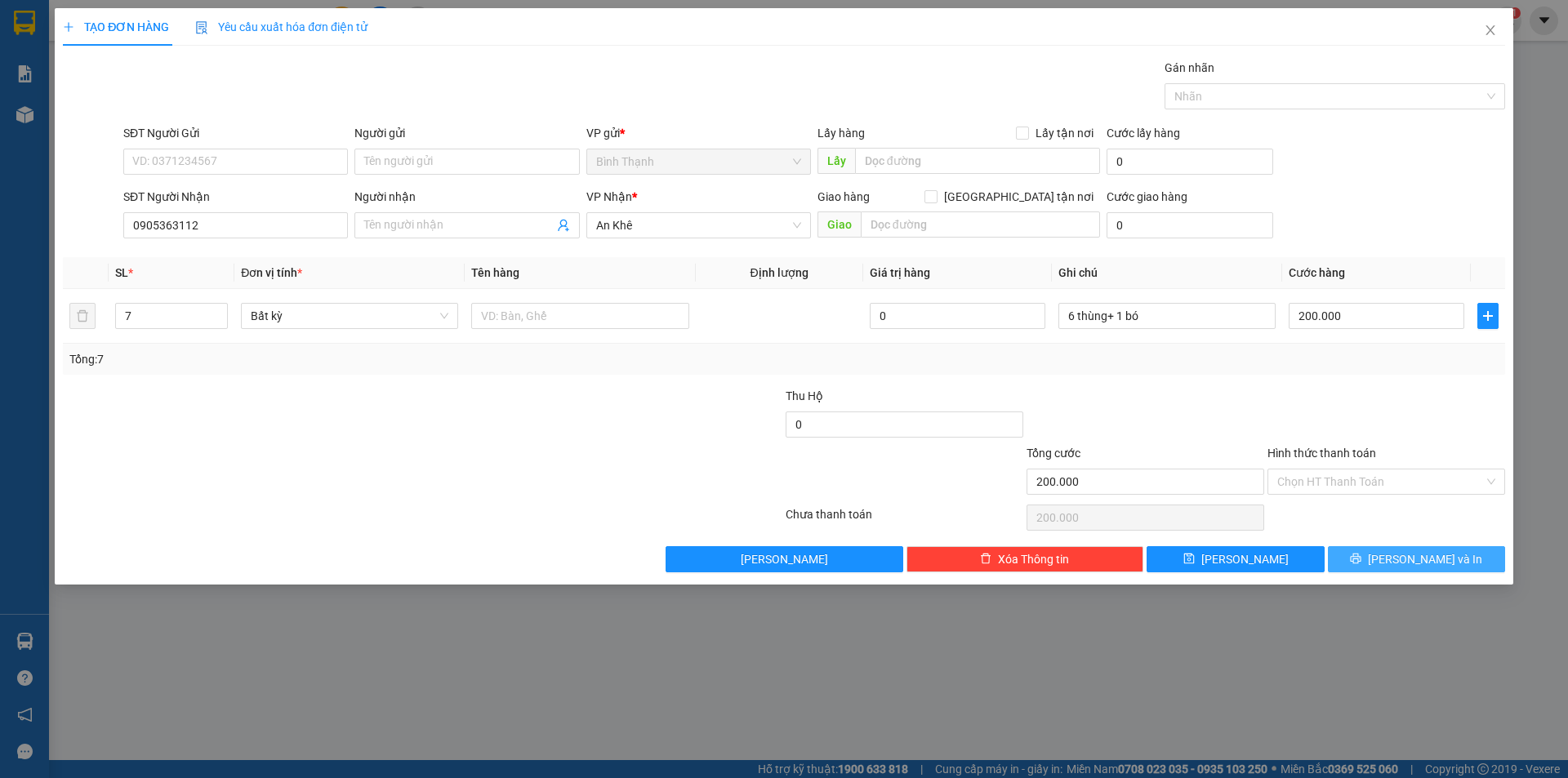
click at [1361, 555] on icon "printer" at bounding box center [1354, 558] width 11 height 11
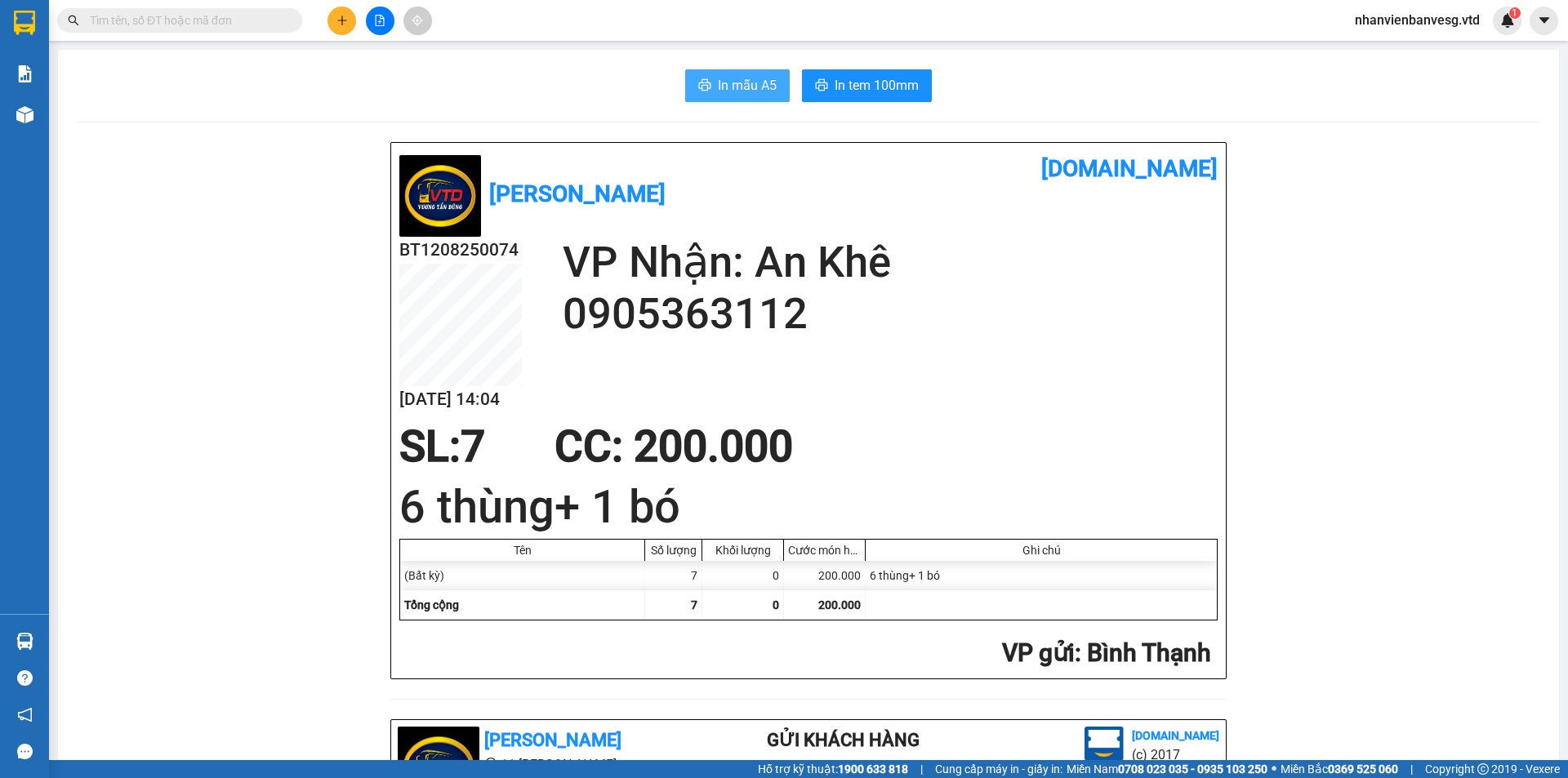
click at [732, 90] on span "In mẫu A5" at bounding box center [747, 86] width 59 height 21
click at [872, 76] on button "In tem 100mm" at bounding box center [866, 86] width 130 height 33
click at [347, 13] on button at bounding box center [341, 21] width 28 height 28
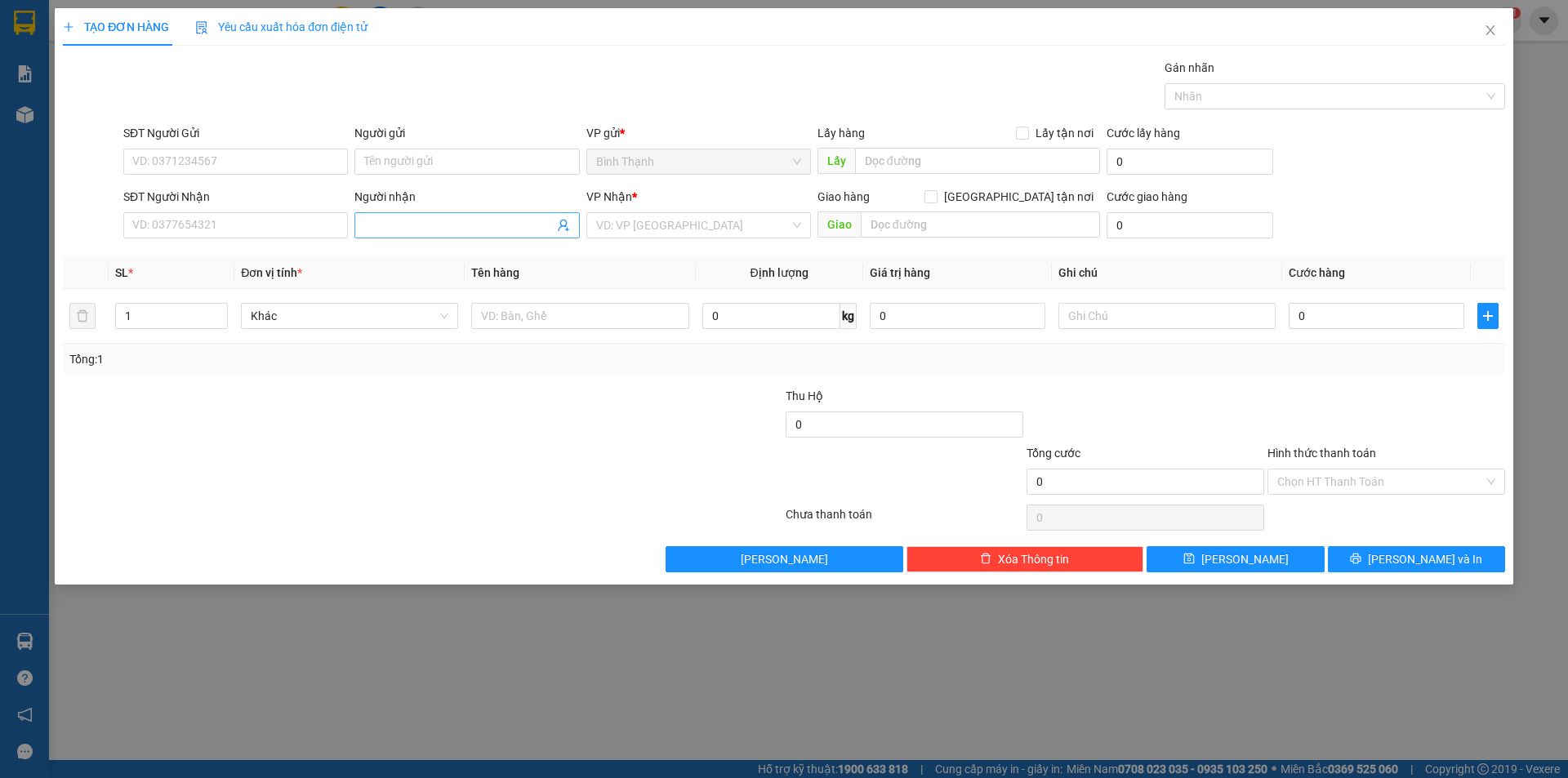
click at [453, 225] on input "Người nhận" at bounding box center [459, 225] width 189 height 18
type input "d"
type input "đức dép"
click at [487, 266] on div "đức dép - 0982385432" at bounding box center [467, 257] width 205 height 18
type input "0982385432"
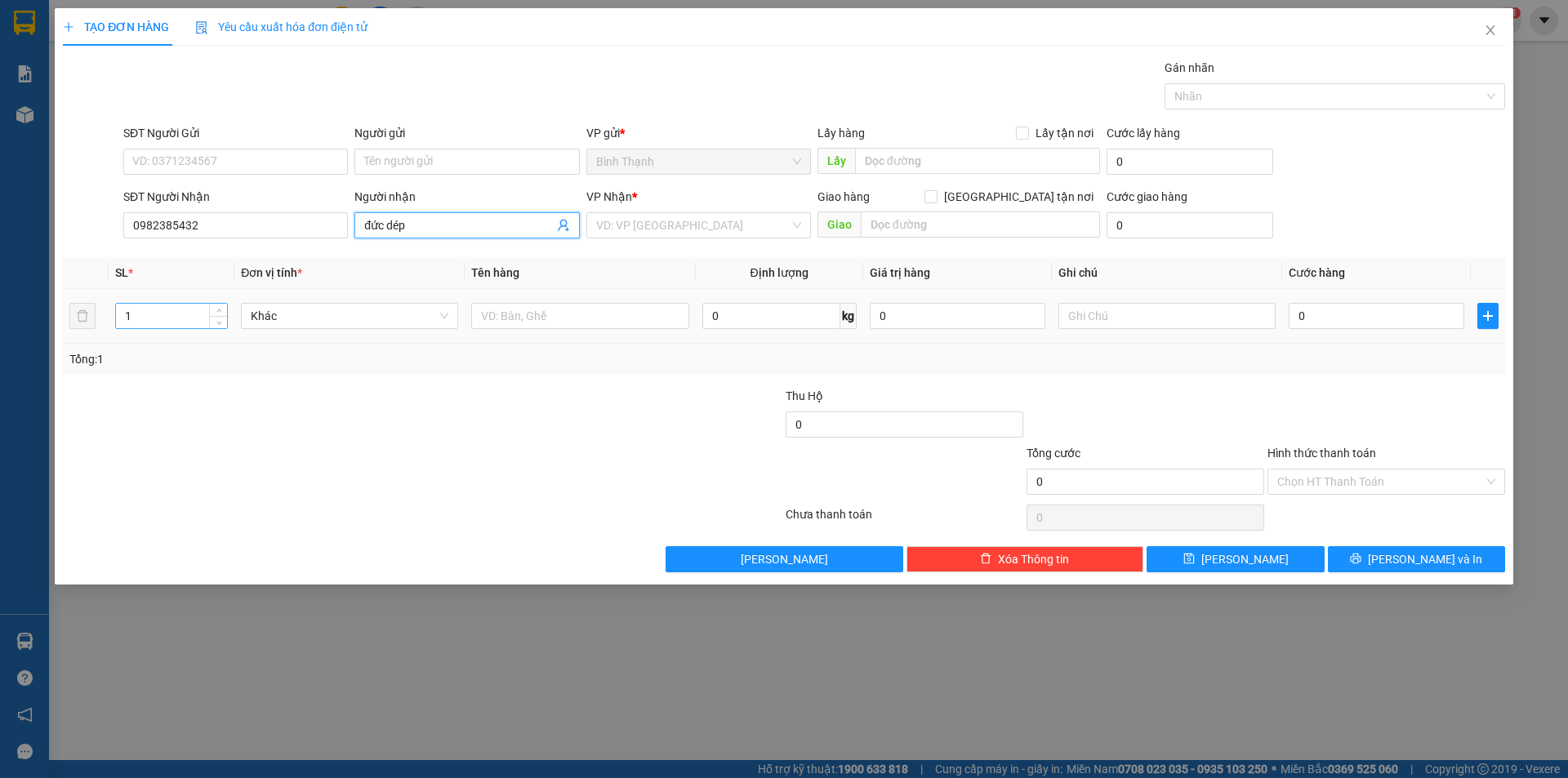
type input "đức dép"
drag, startPoint x: 137, startPoint y: 321, endPoint x: 76, endPoint y: 350, distance: 67.5
click at [76, 344] on div "SL * Đơn vị tính * Tên hàng Định lượng Giá trị hàng Ghi chú Cước hàng 1 Khác 0 …" at bounding box center [783, 316] width 1442 height 118
type input "2"
click at [1363, 320] on input "0" at bounding box center [1376, 316] width 176 height 26
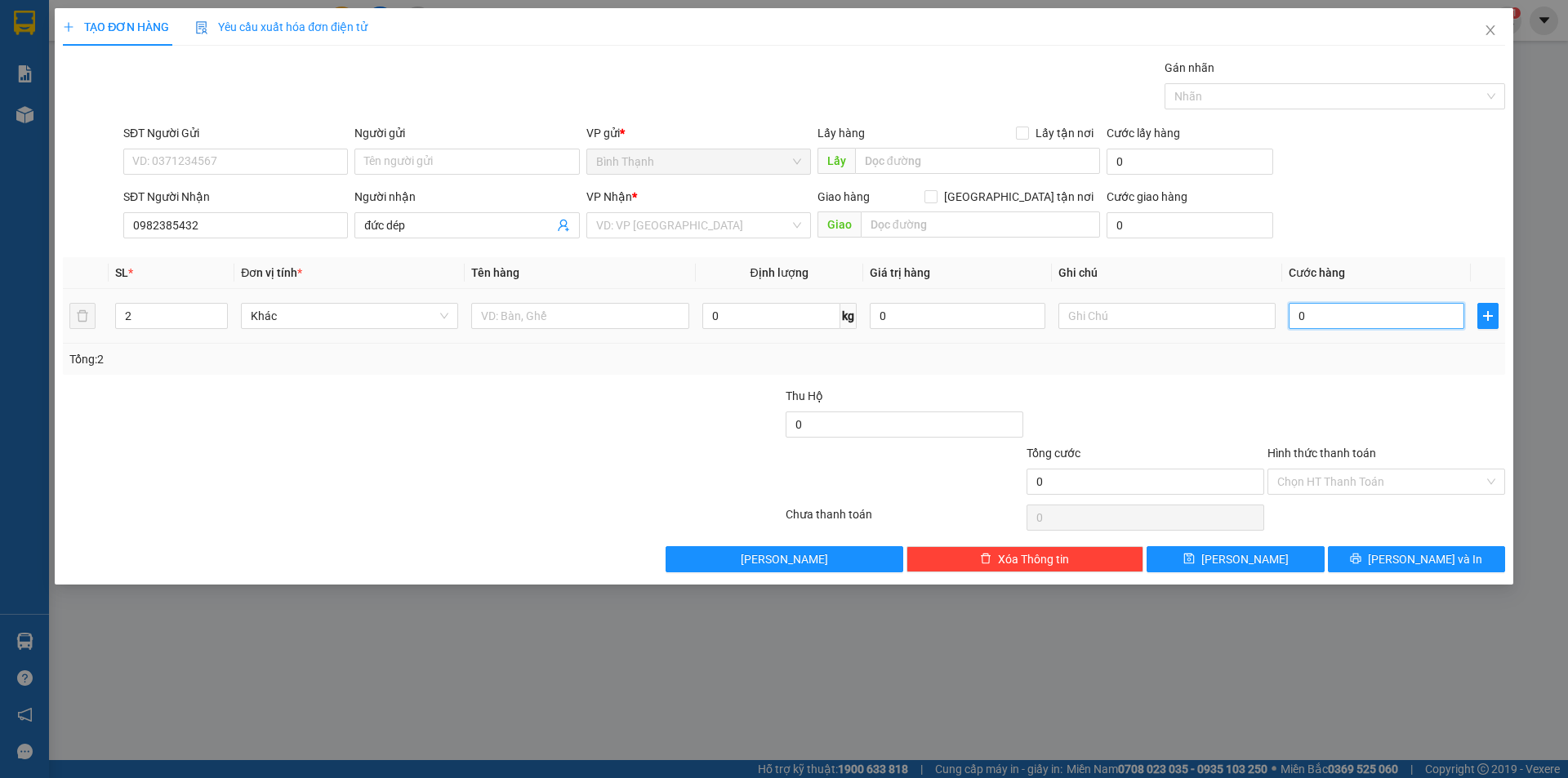
type input "1"
type input "15"
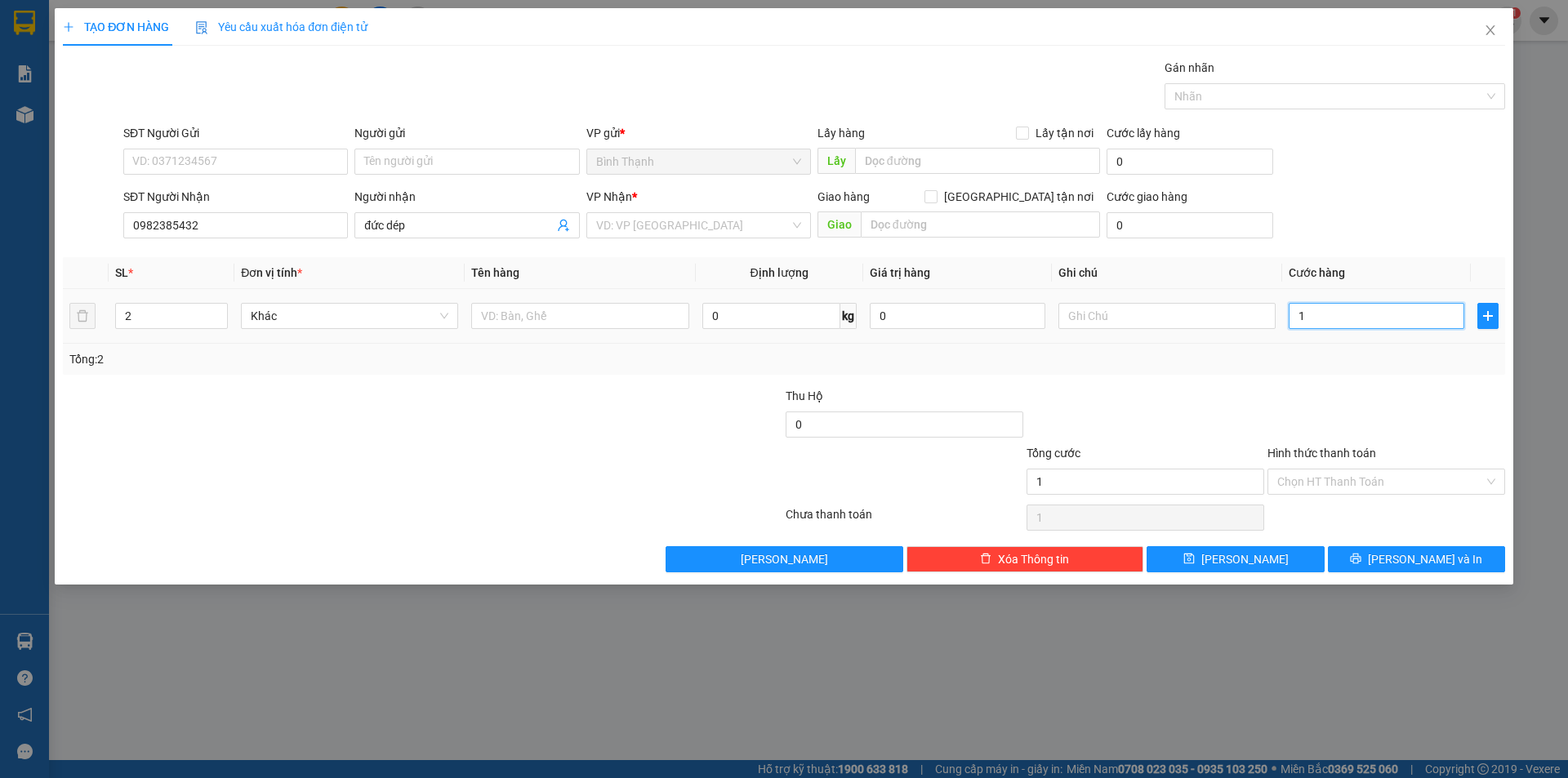
type input "15"
type input "150"
type input "1.500"
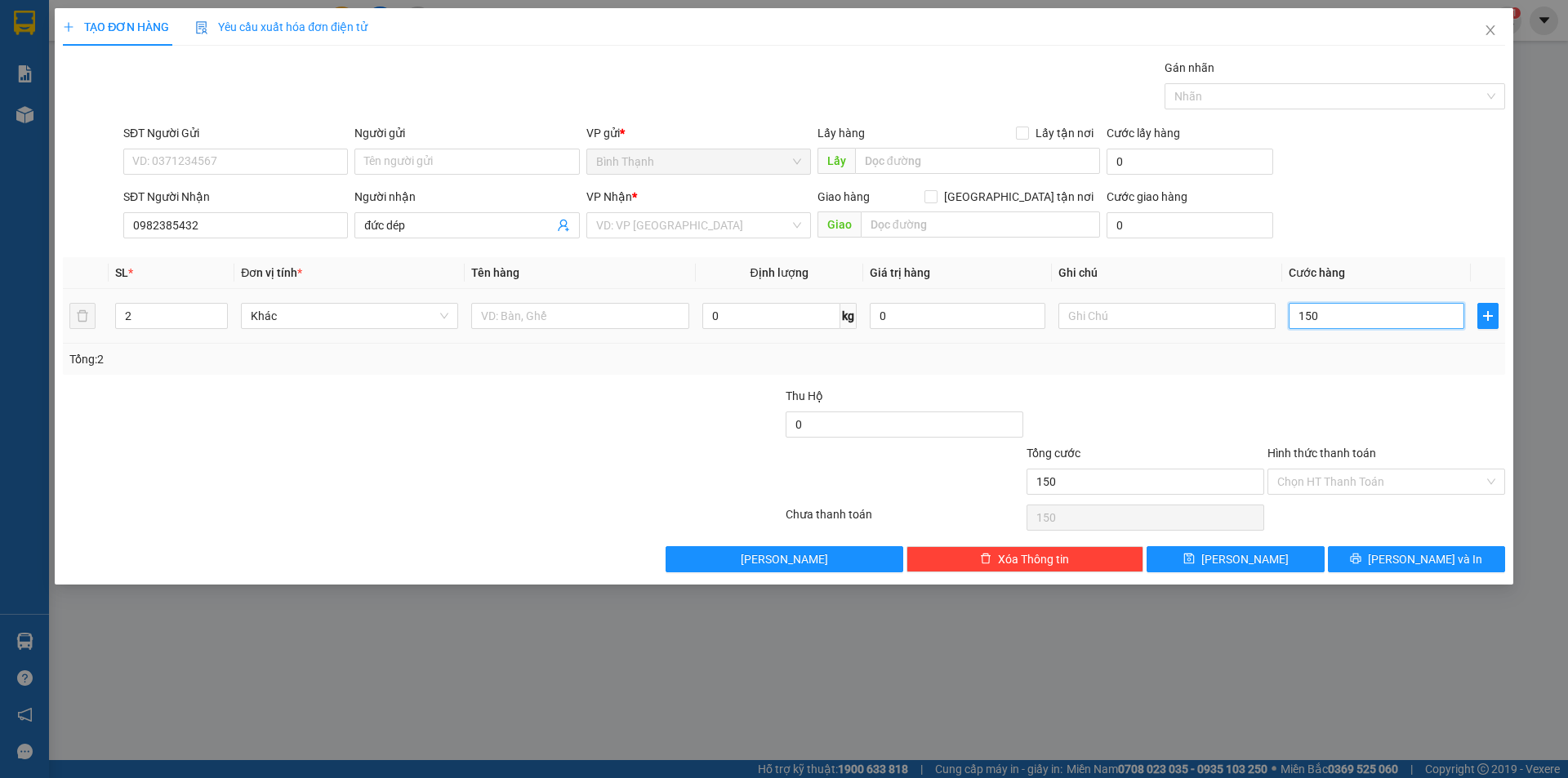
type input "1.500"
type input "15.000"
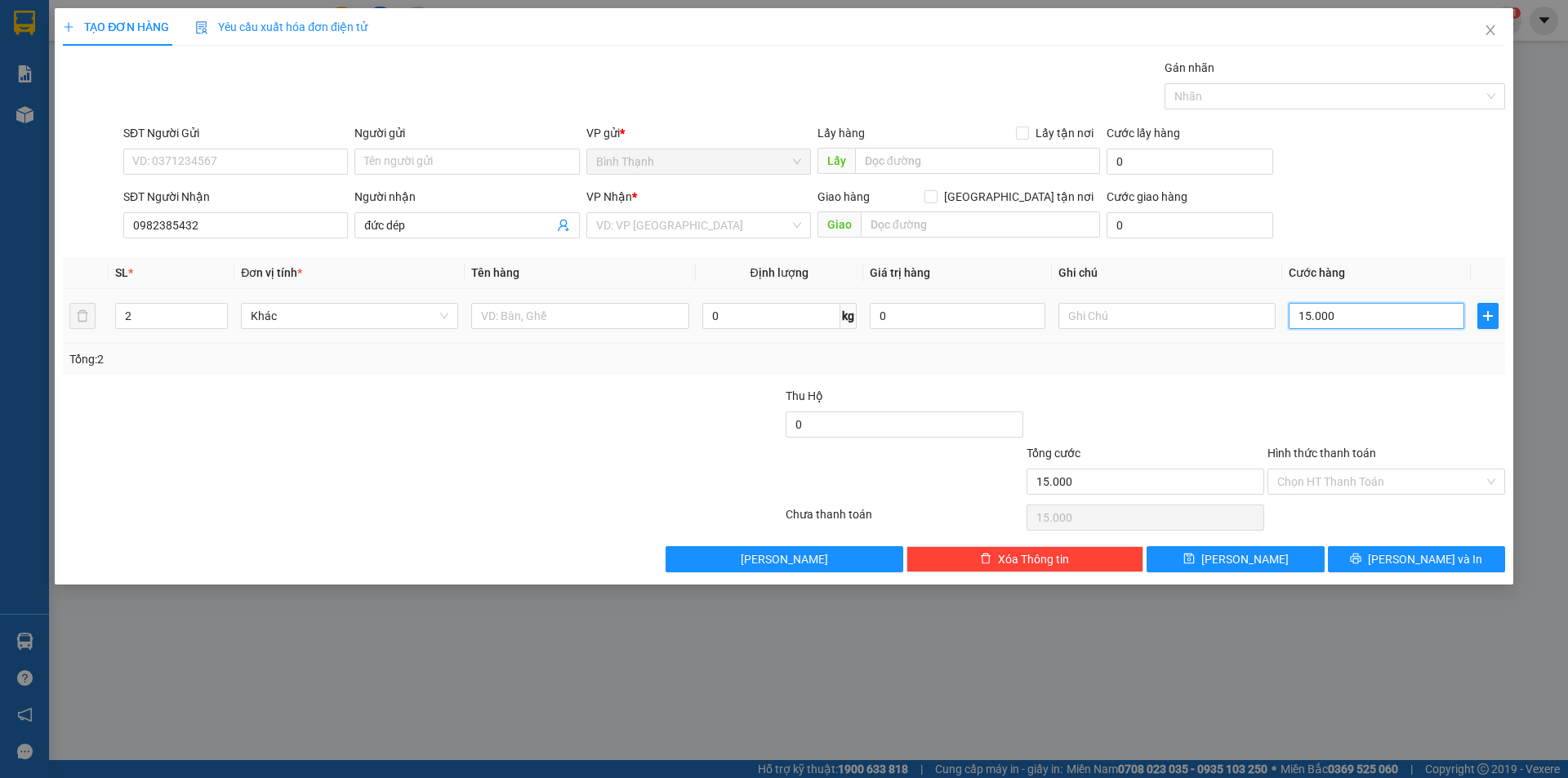
type input "150.000"
click at [658, 227] on input "search" at bounding box center [693, 225] width 194 height 25
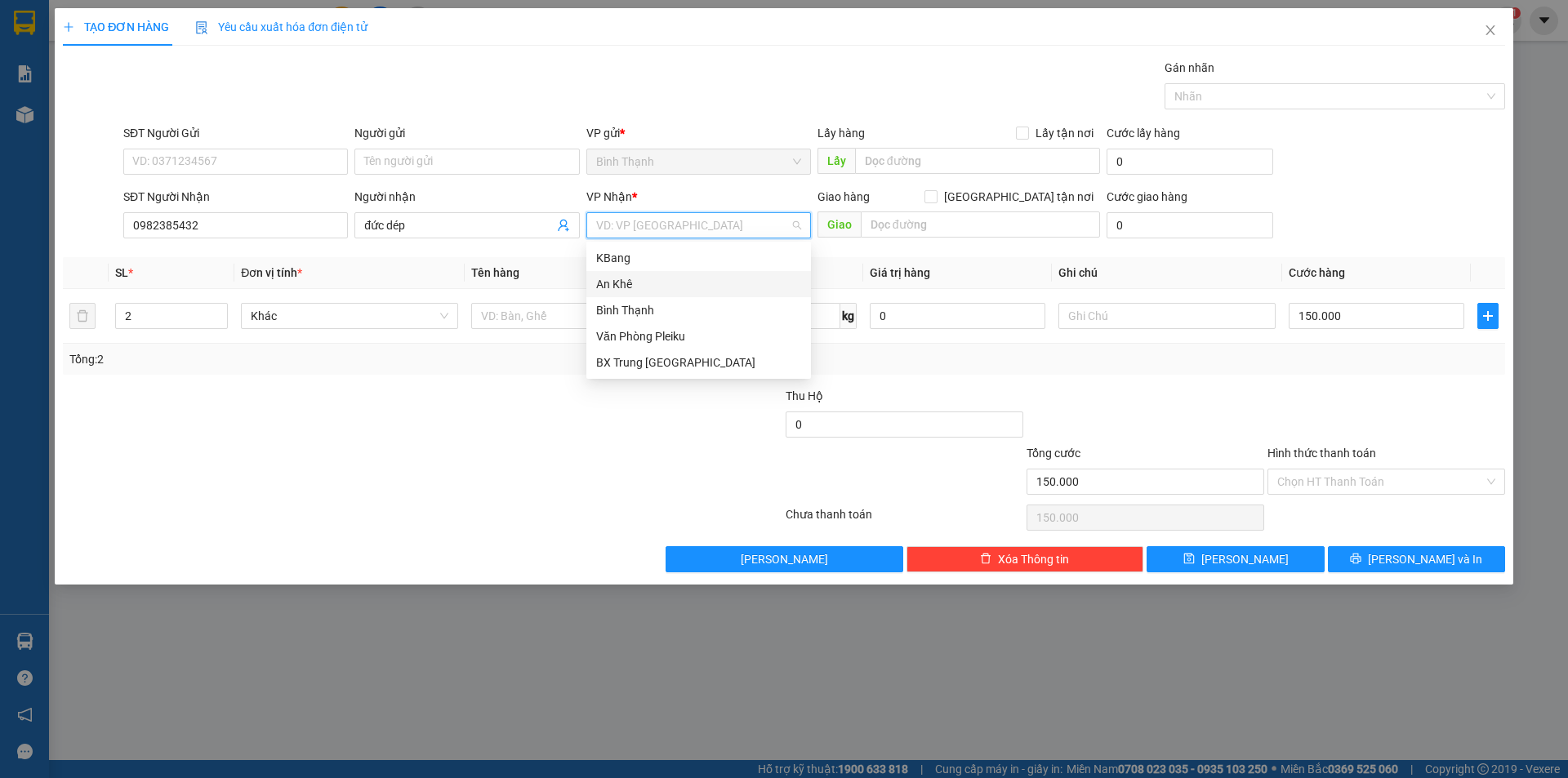
click at [644, 278] on div "An Khê" at bounding box center [698, 284] width 205 height 18
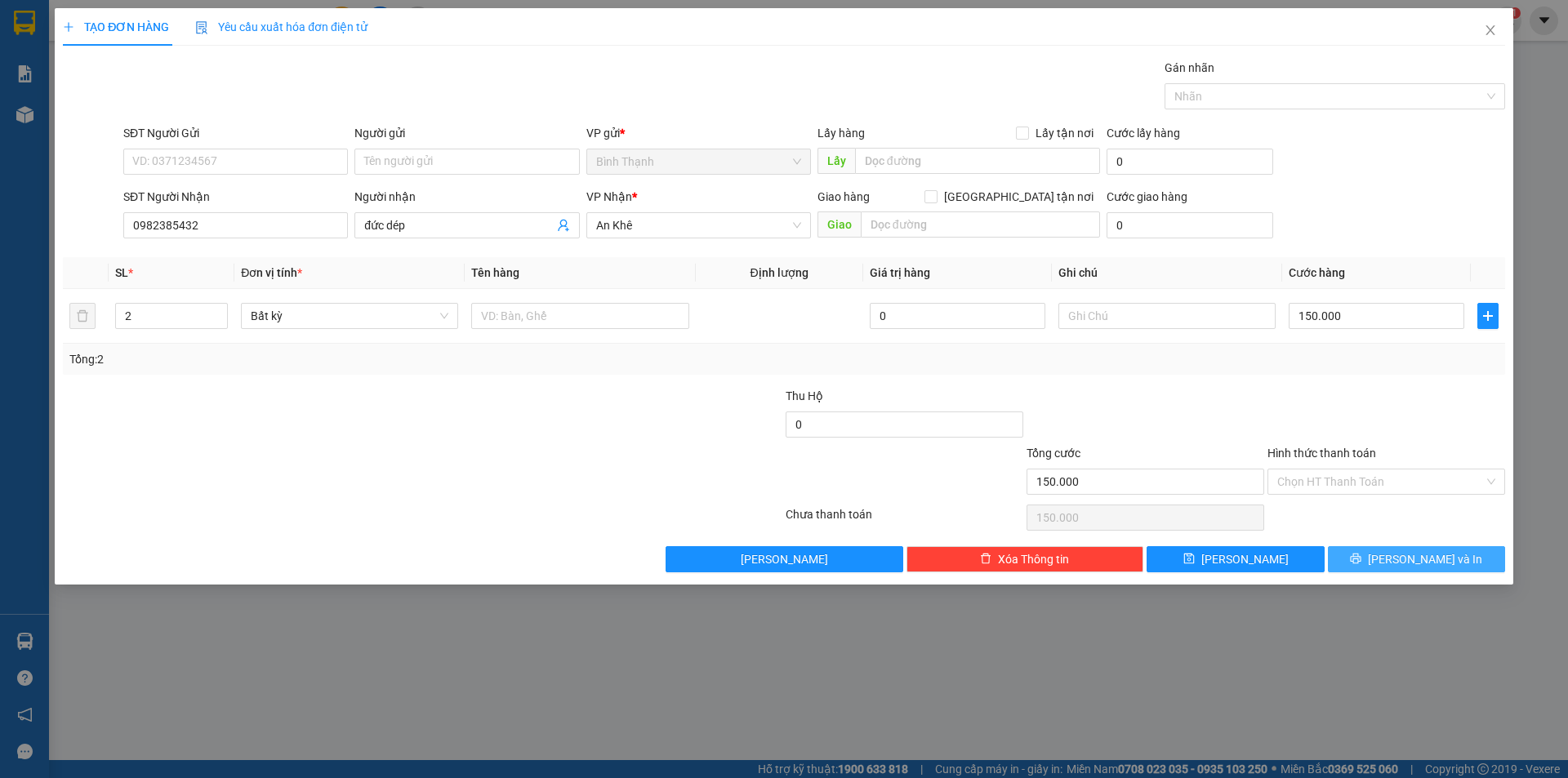
click at [1450, 568] on button "[PERSON_NAME] và In" at bounding box center [1416, 559] width 178 height 26
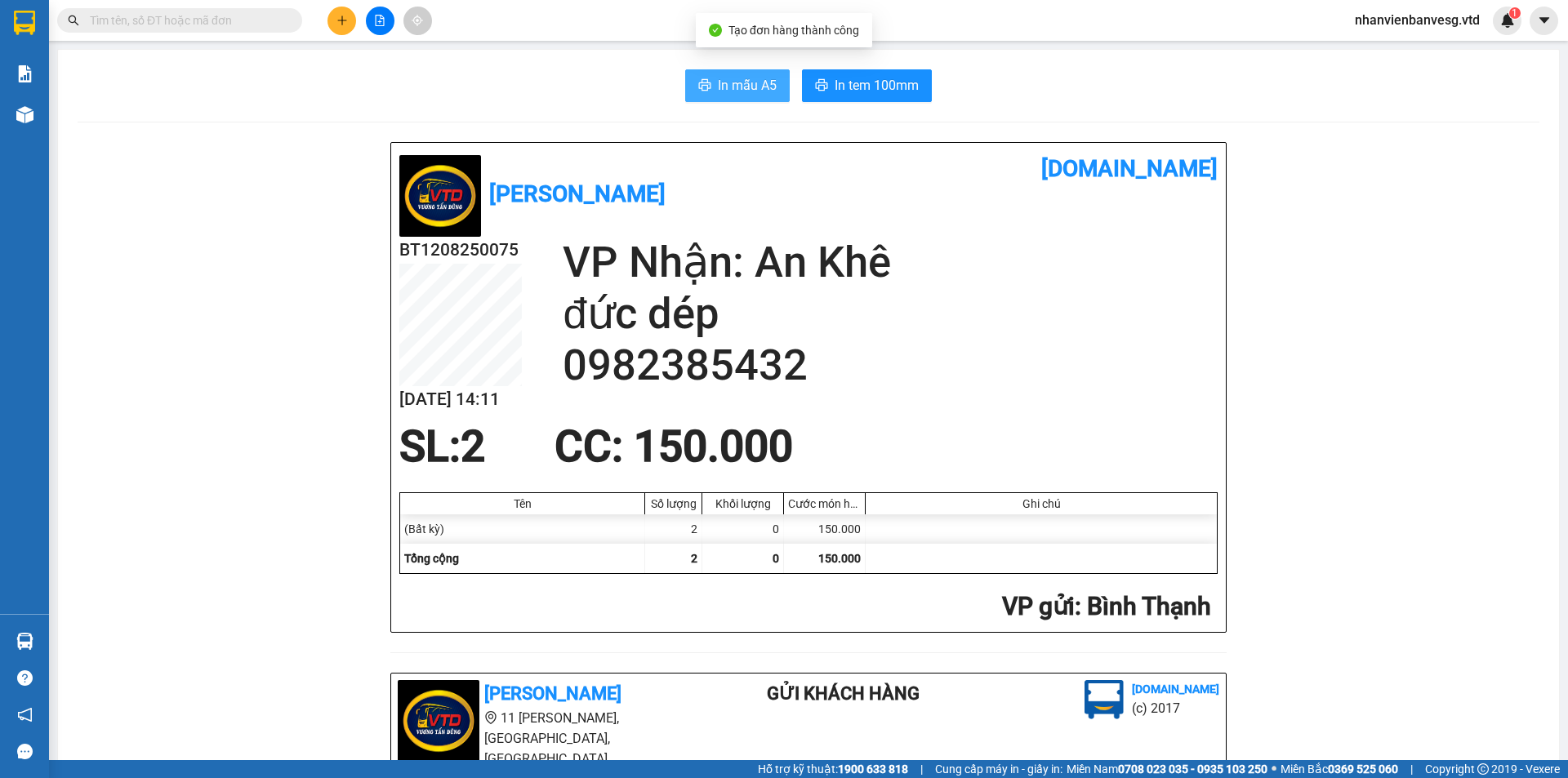
click at [741, 87] on span "In mẫu A5" at bounding box center [747, 86] width 59 height 21
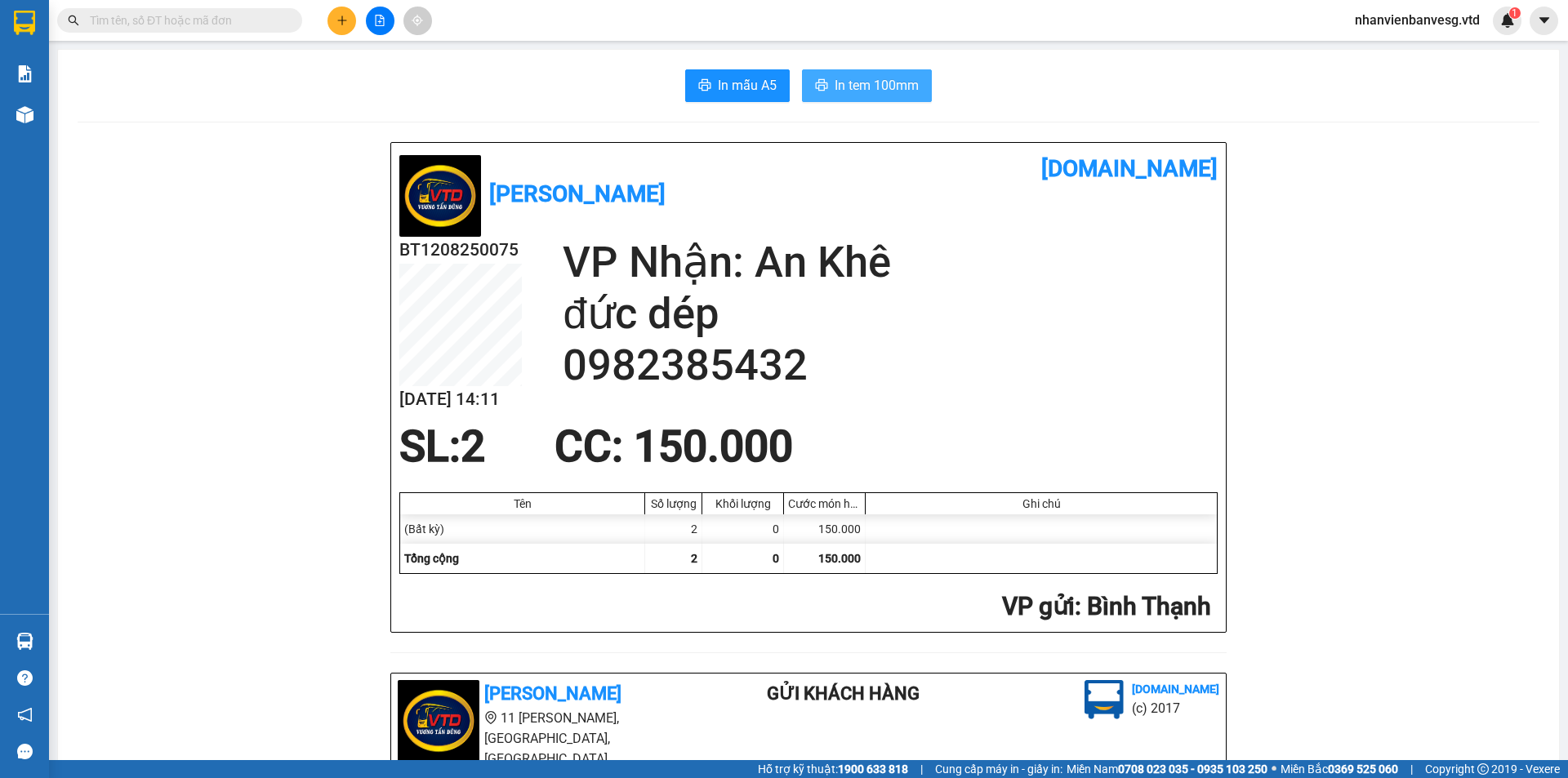
click at [888, 86] on span "In tem 100mm" at bounding box center [877, 86] width 84 height 21
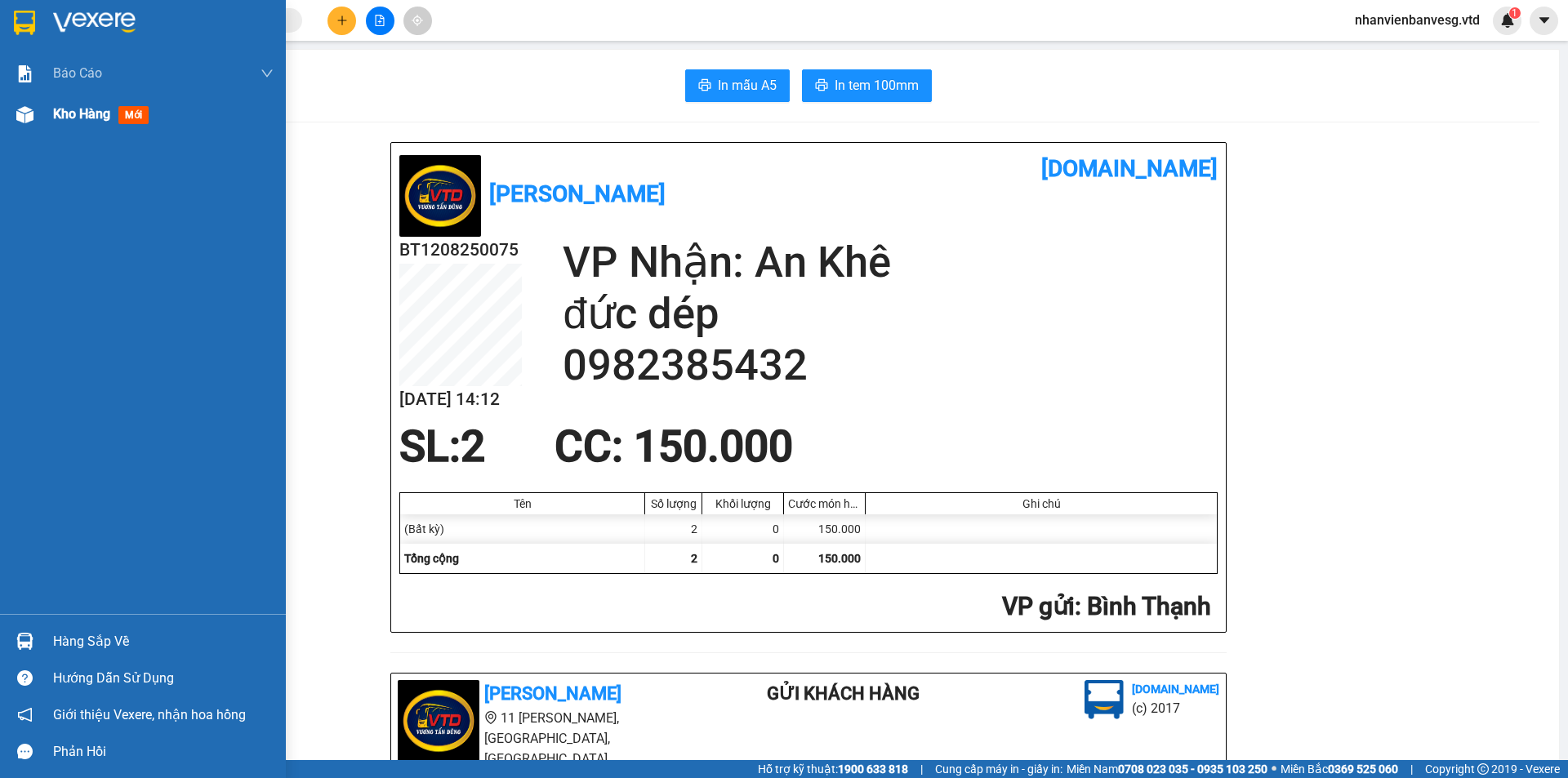
click at [78, 124] on div "Kho hàng mới" at bounding box center [104, 114] width 102 height 21
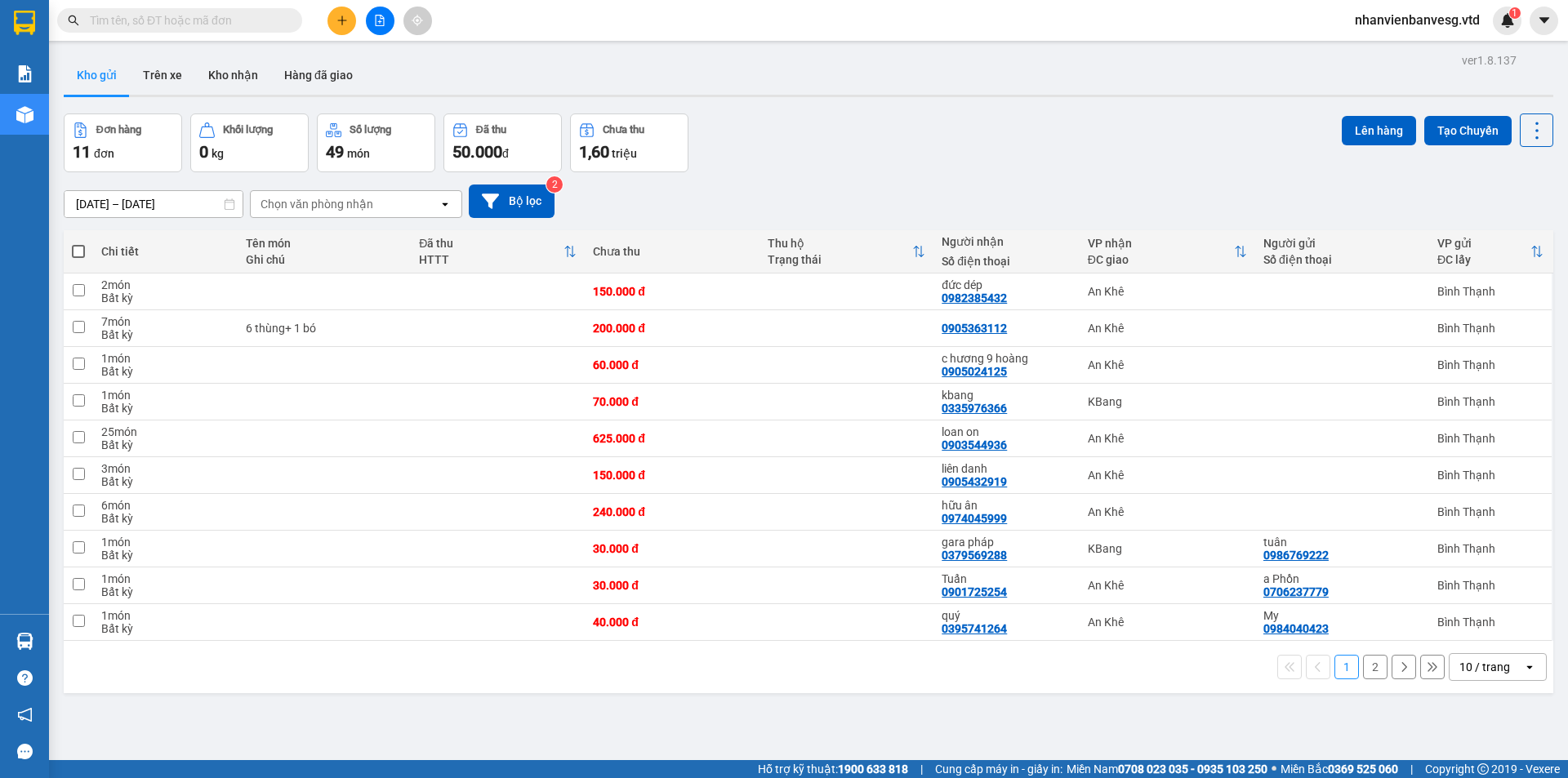
click at [1363, 666] on button "2" at bounding box center [1375, 666] width 25 height 25
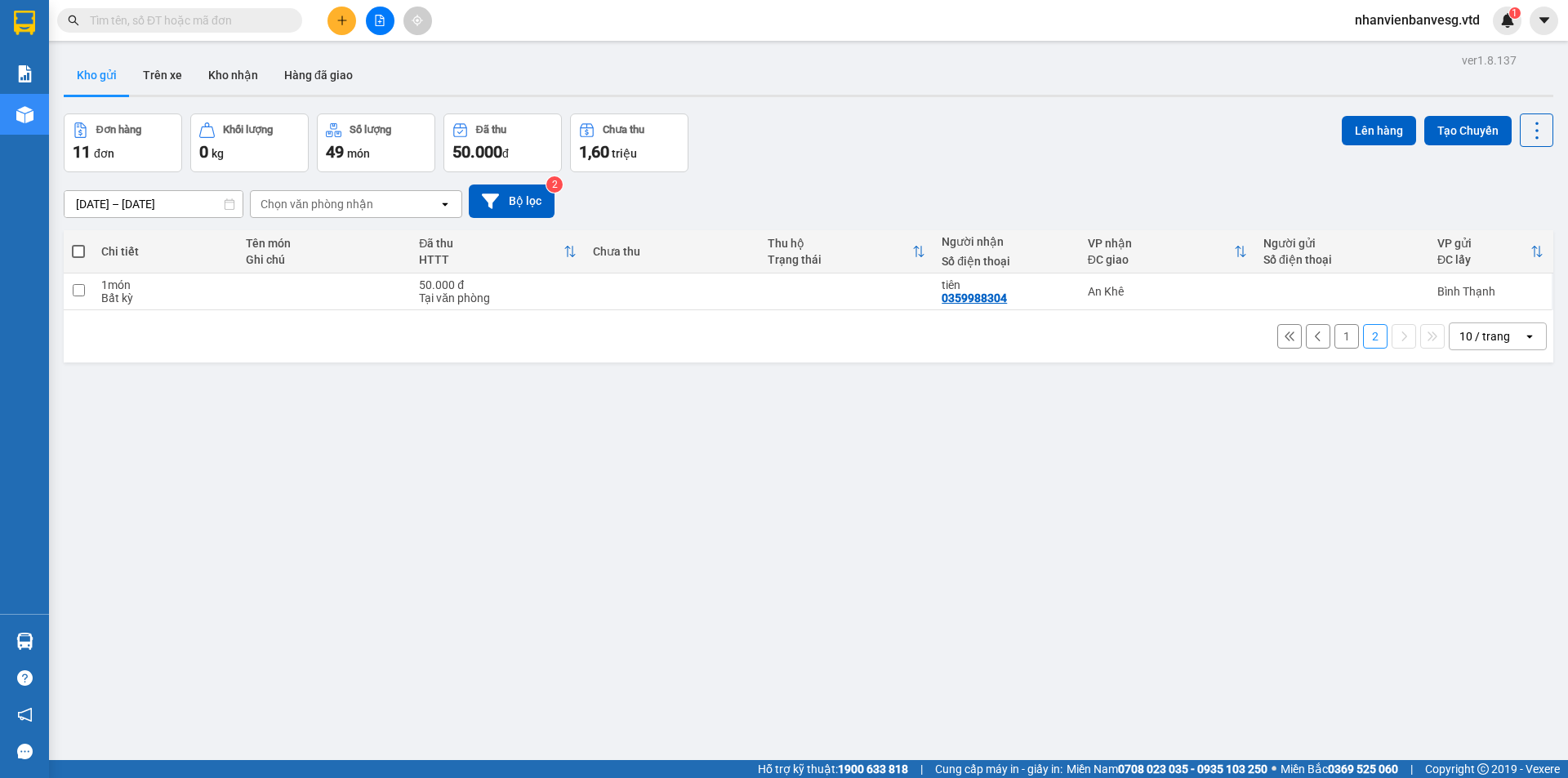
click at [1344, 341] on button "1" at bounding box center [1346, 336] width 25 height 25
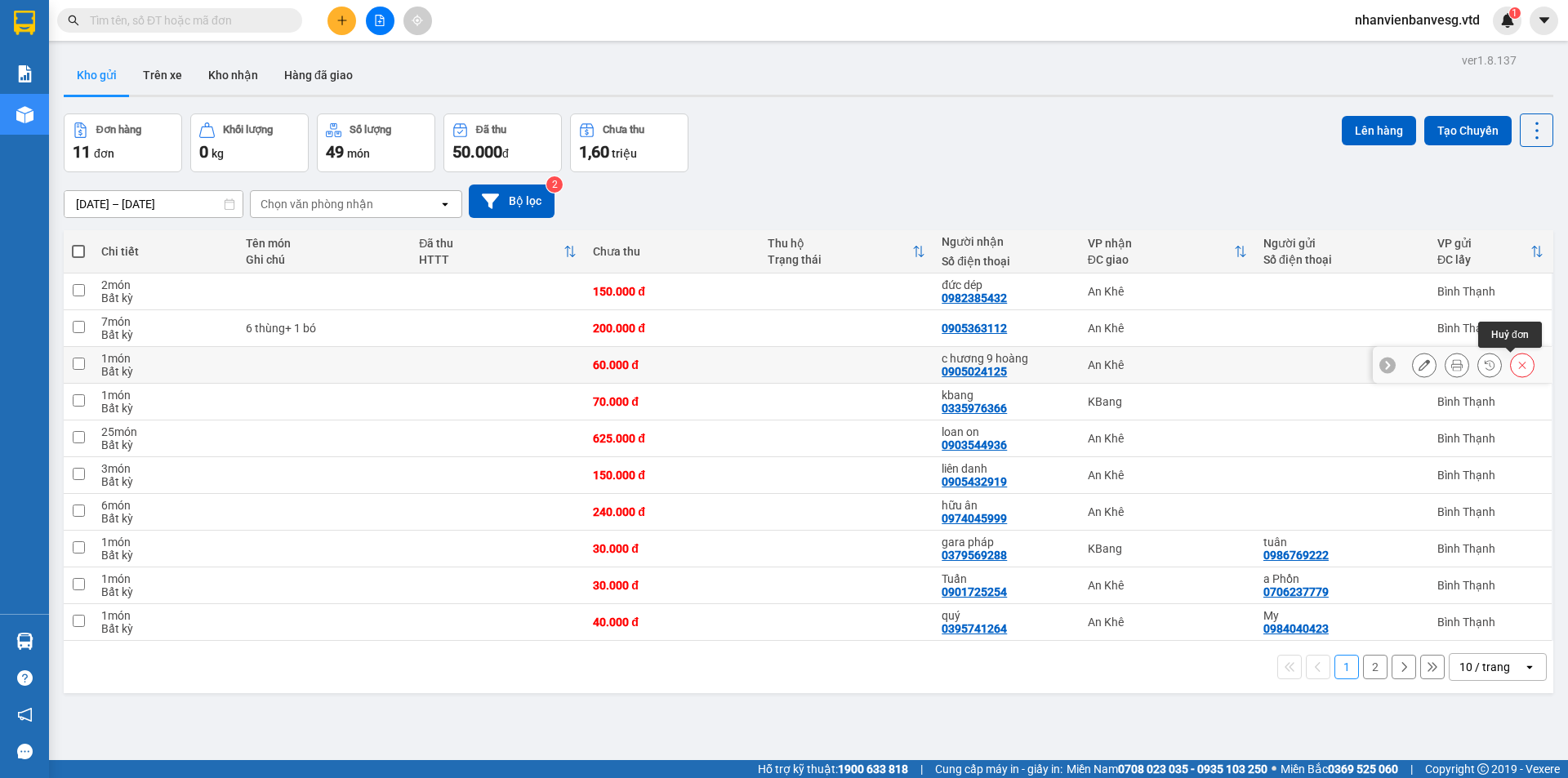
click at [1517, 362] on icon at bounding box center [1522, 365] width 11 height 11
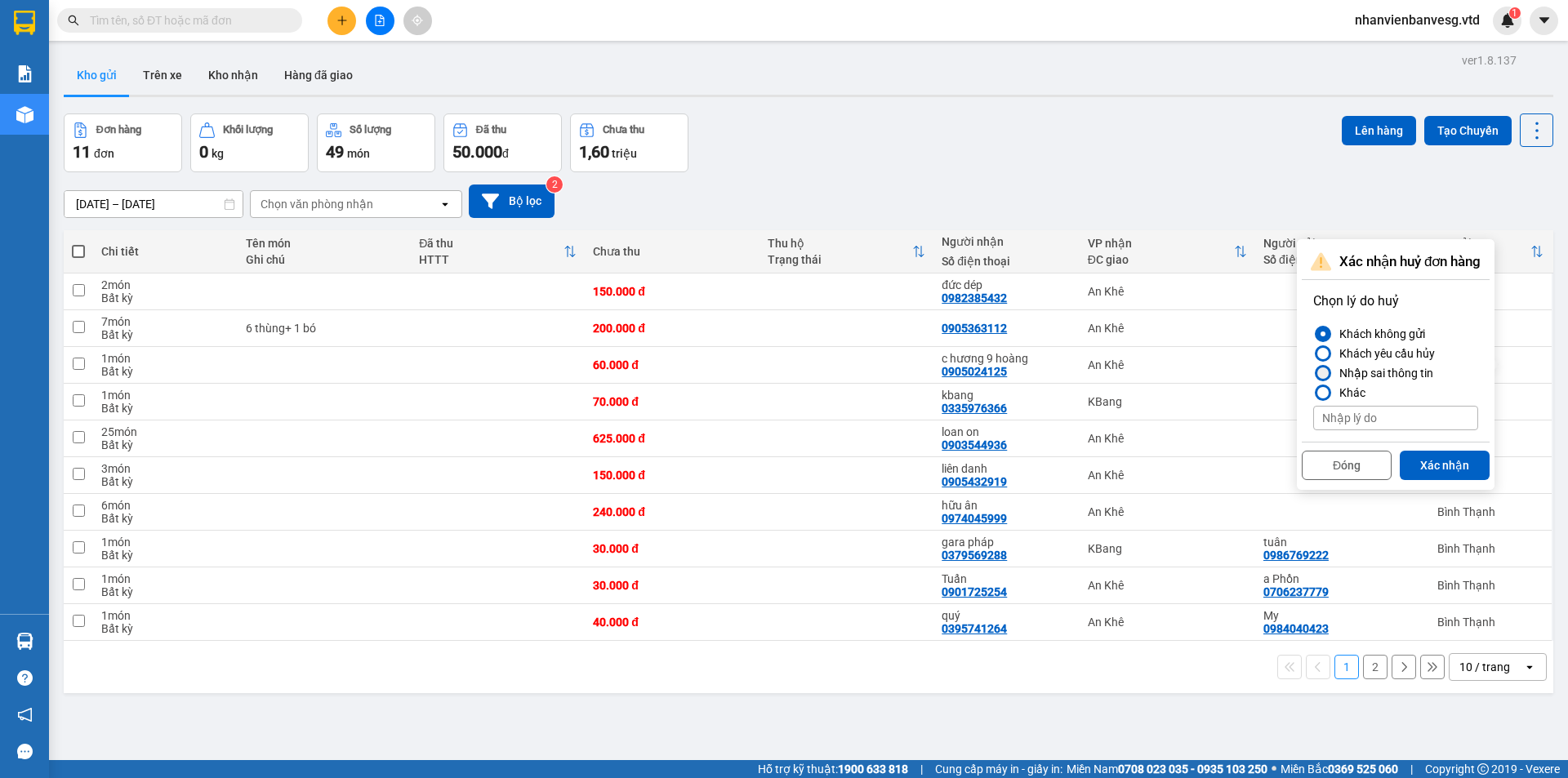
click at [1403, 370] on div "Nhập sai thông tin" at bounding box center [1382, 373] width 100 height 20
click at [1313, 373] on input "Nhập sai thông tin" at bounding box center [1313, 373] width 0 height 0
click at [1450, 467] on button "Xác nhận" at bounding box center [1444, 465] width 90 height 29
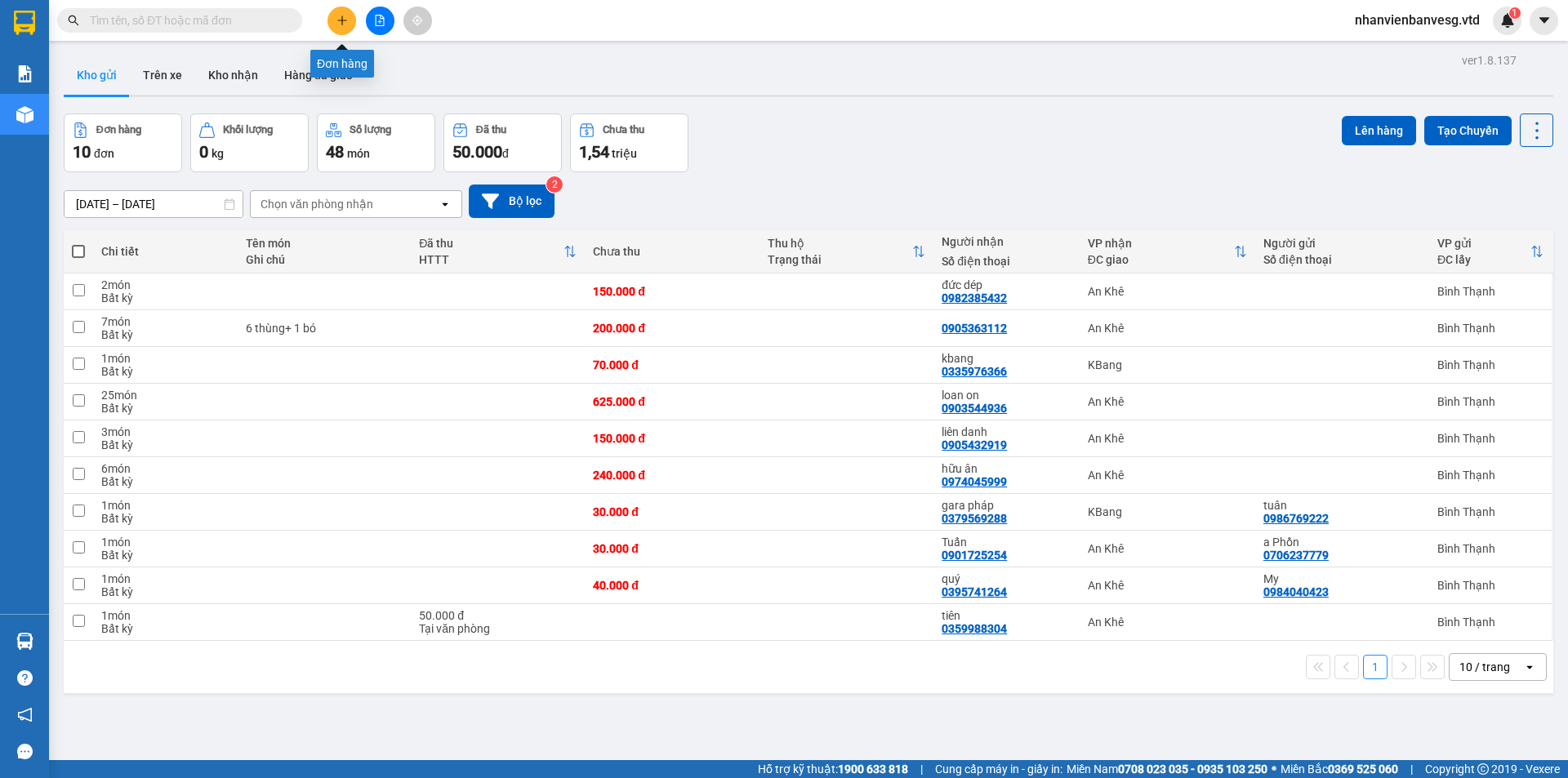
click at [342, 15] on icon "plus" at bounding box center [341, 20] width 11 height 11
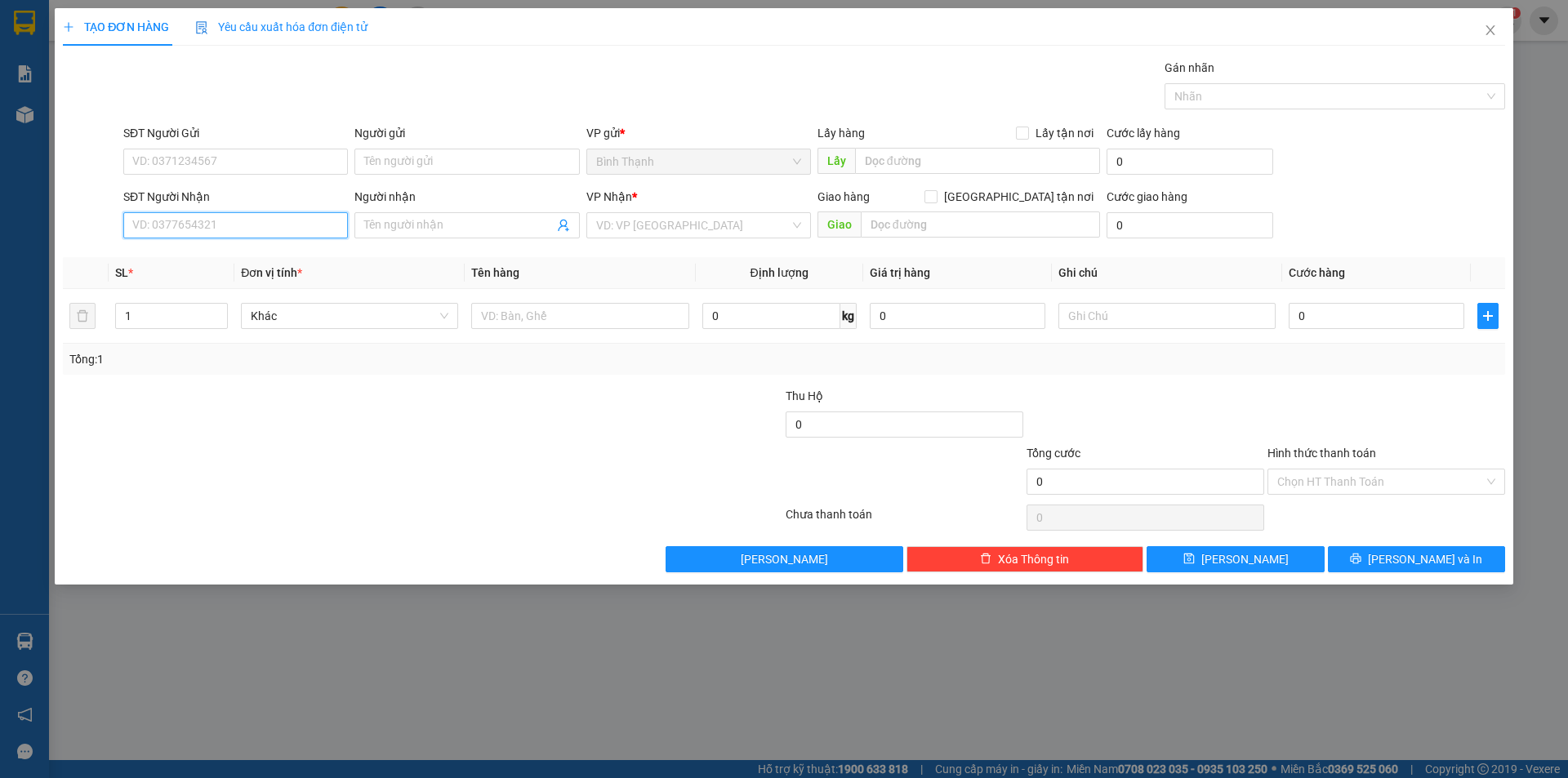
click at [300, 215] on input "SĐT Người Nhận" at bounding box center [236, 225] width 225 height 26
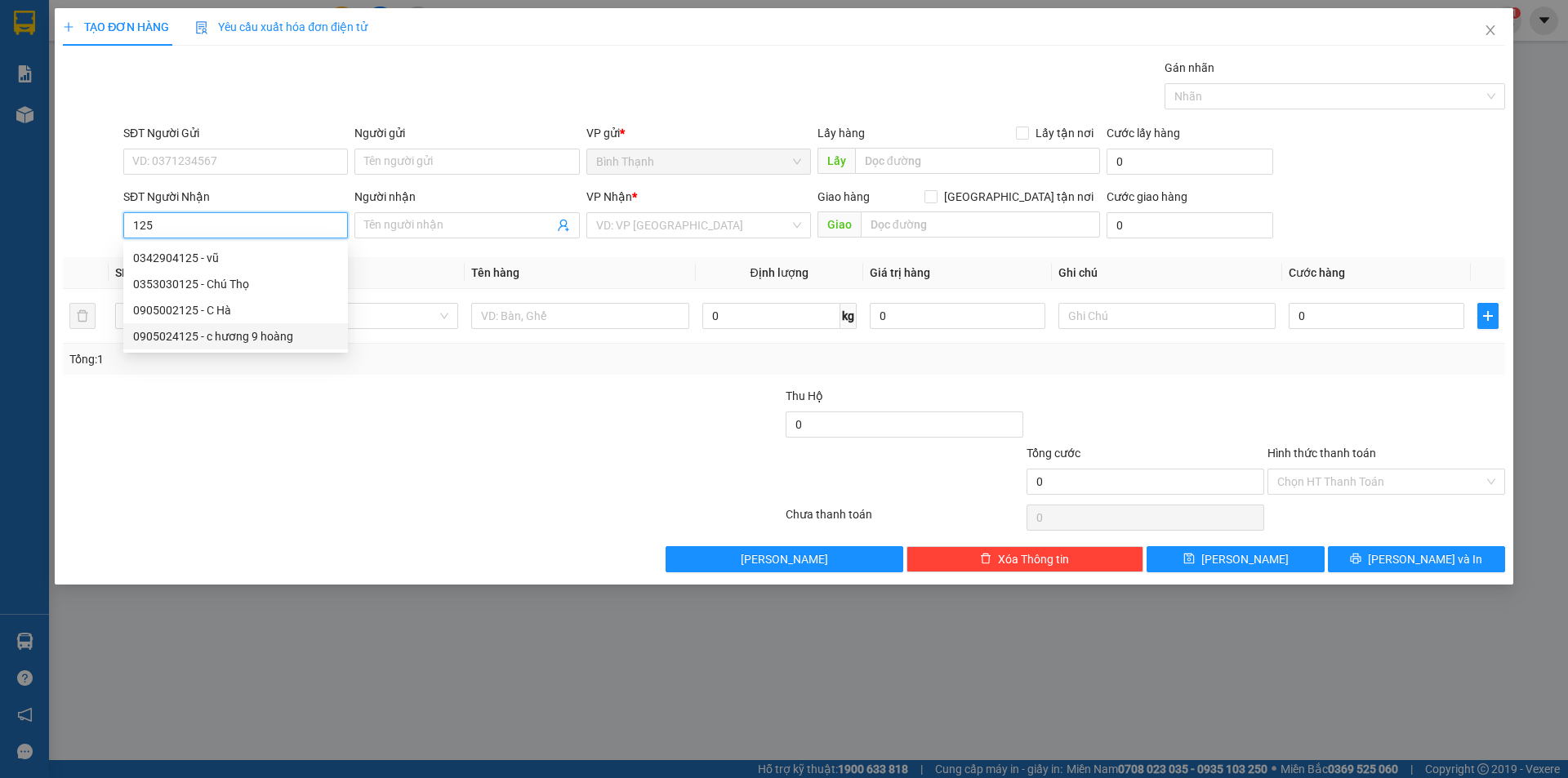
click at [257, 332] on div "0905024125 - c hương 9 hoàng" at bounding box center [235, 336] width 205 height 18
type input "0905024125"
type input "c hương 9 hoàng"
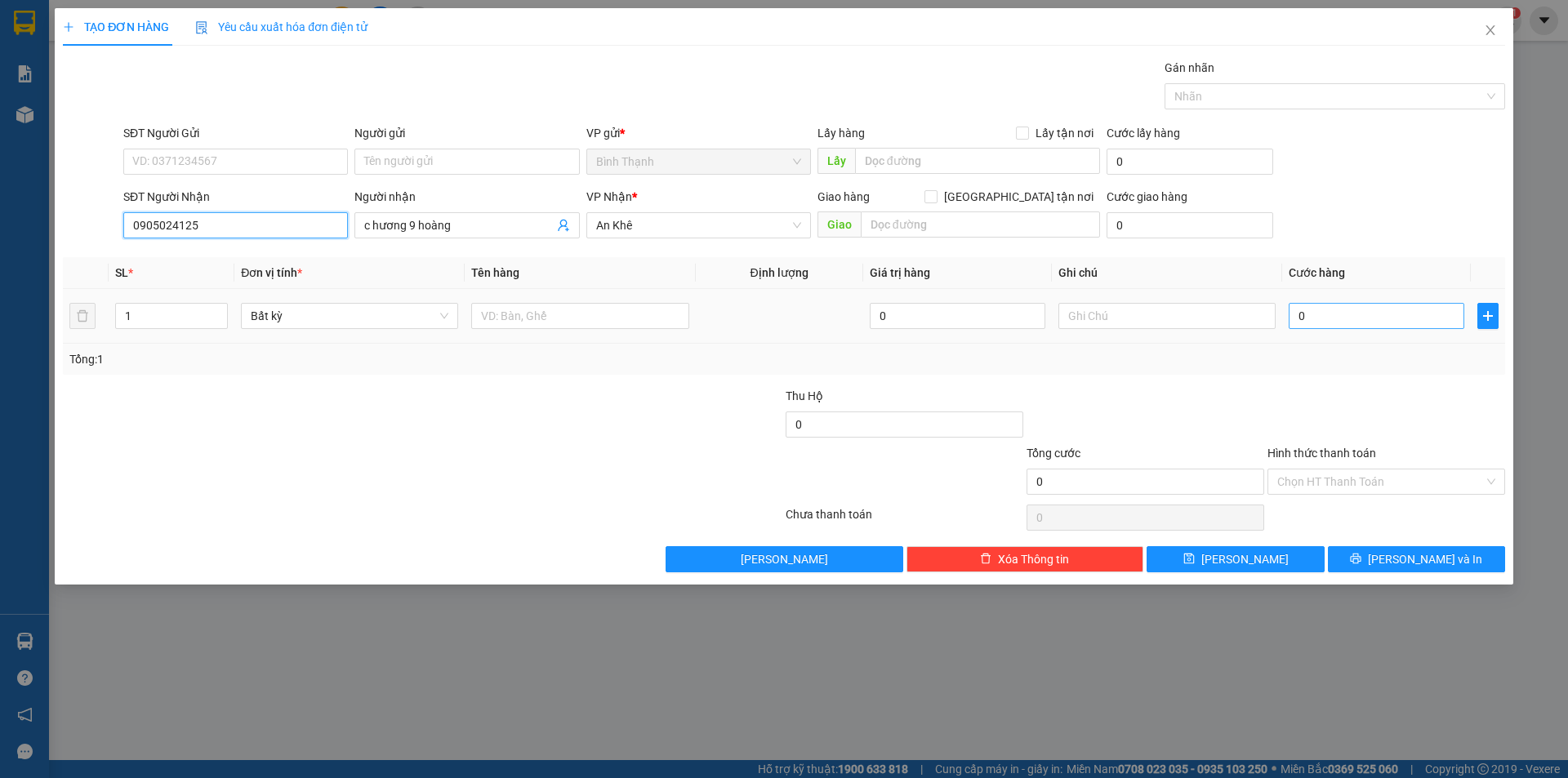
type input "0905024125"
drag, startPoint x: 1334, startPoint y: 319, endPoint x: 1330, endPoint y: 306, distance: 13.6
click at [1334, 318] on input "0" at bounding box center [1376, 316] width 176 height 26
type input "6"
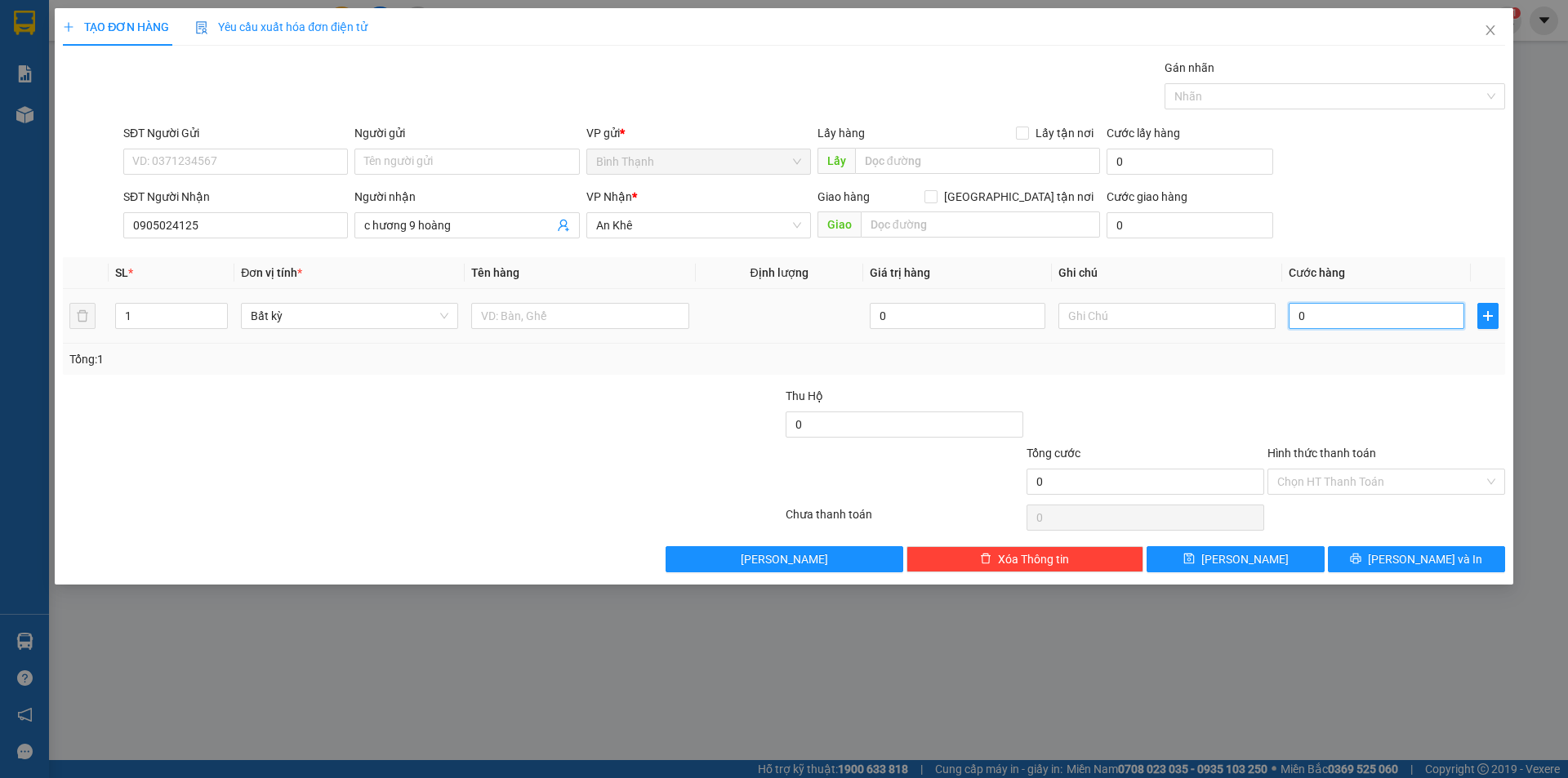
type input "6"
type input "60"
type input "600"
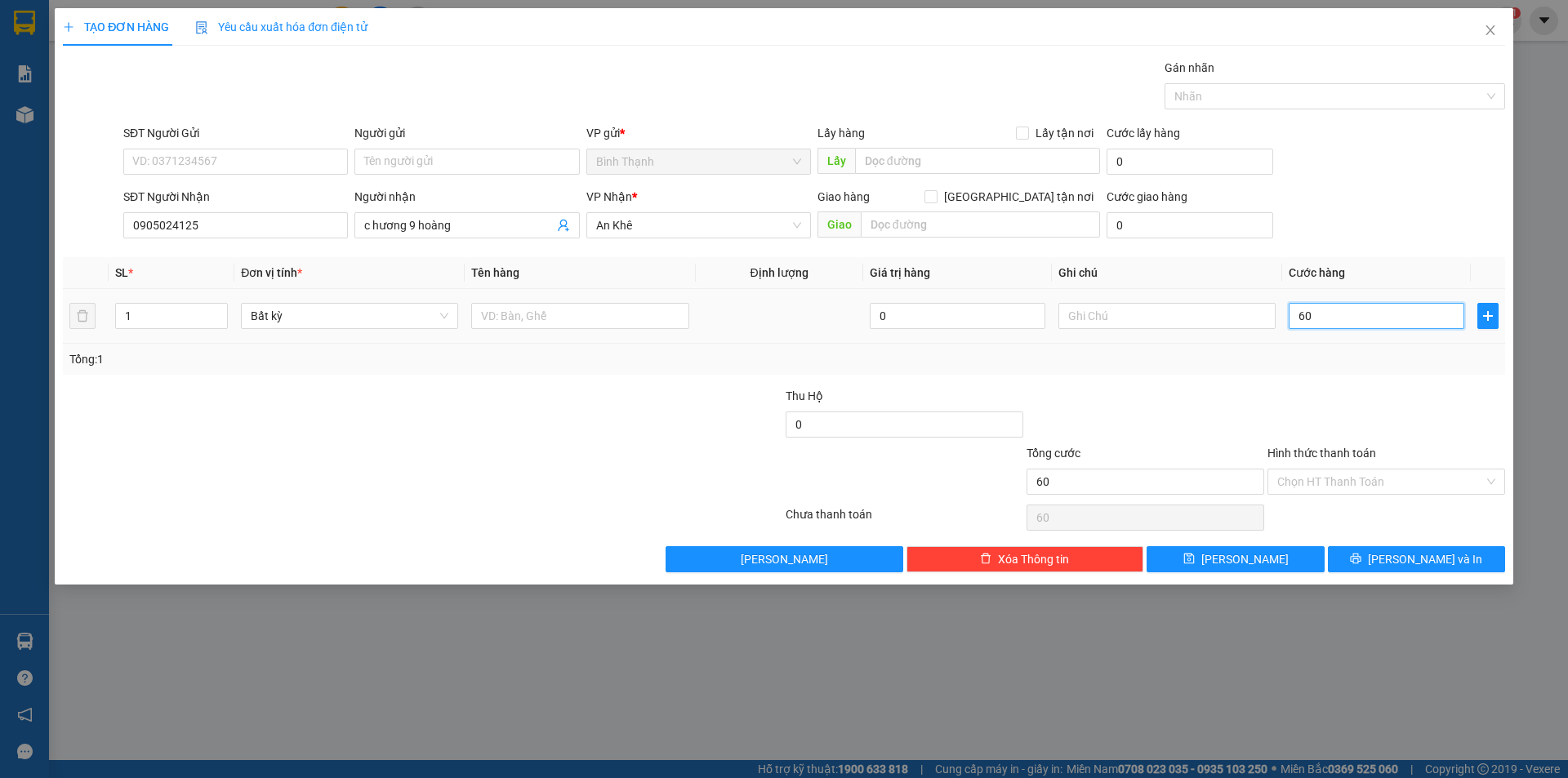
type input "600"
type input "6.000"
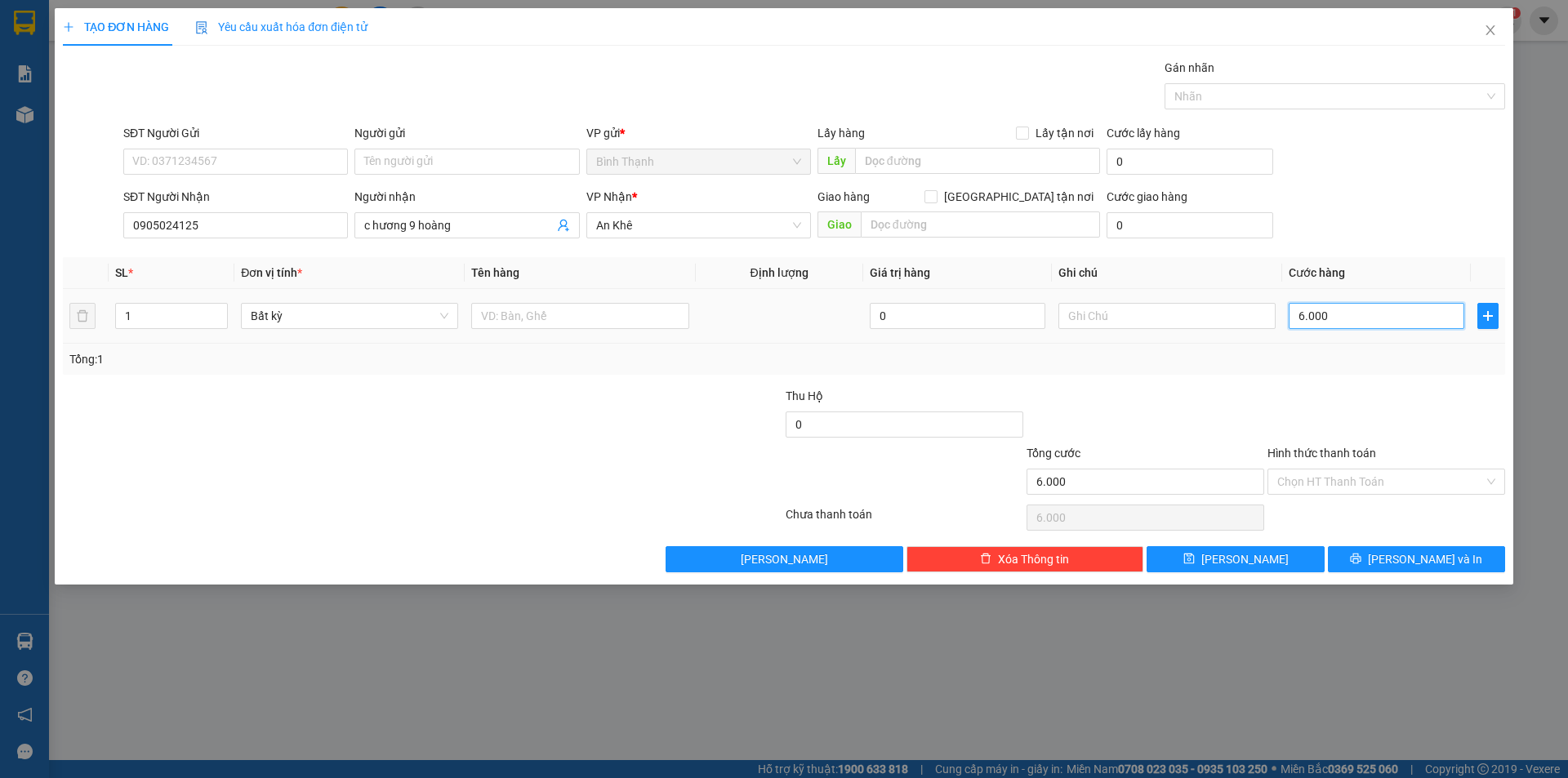
type input "60.000"
drag, startPoint x: 1292, startPoint y: 474, endPoint x: 1297, endPoint y: 481, distance: 8.6
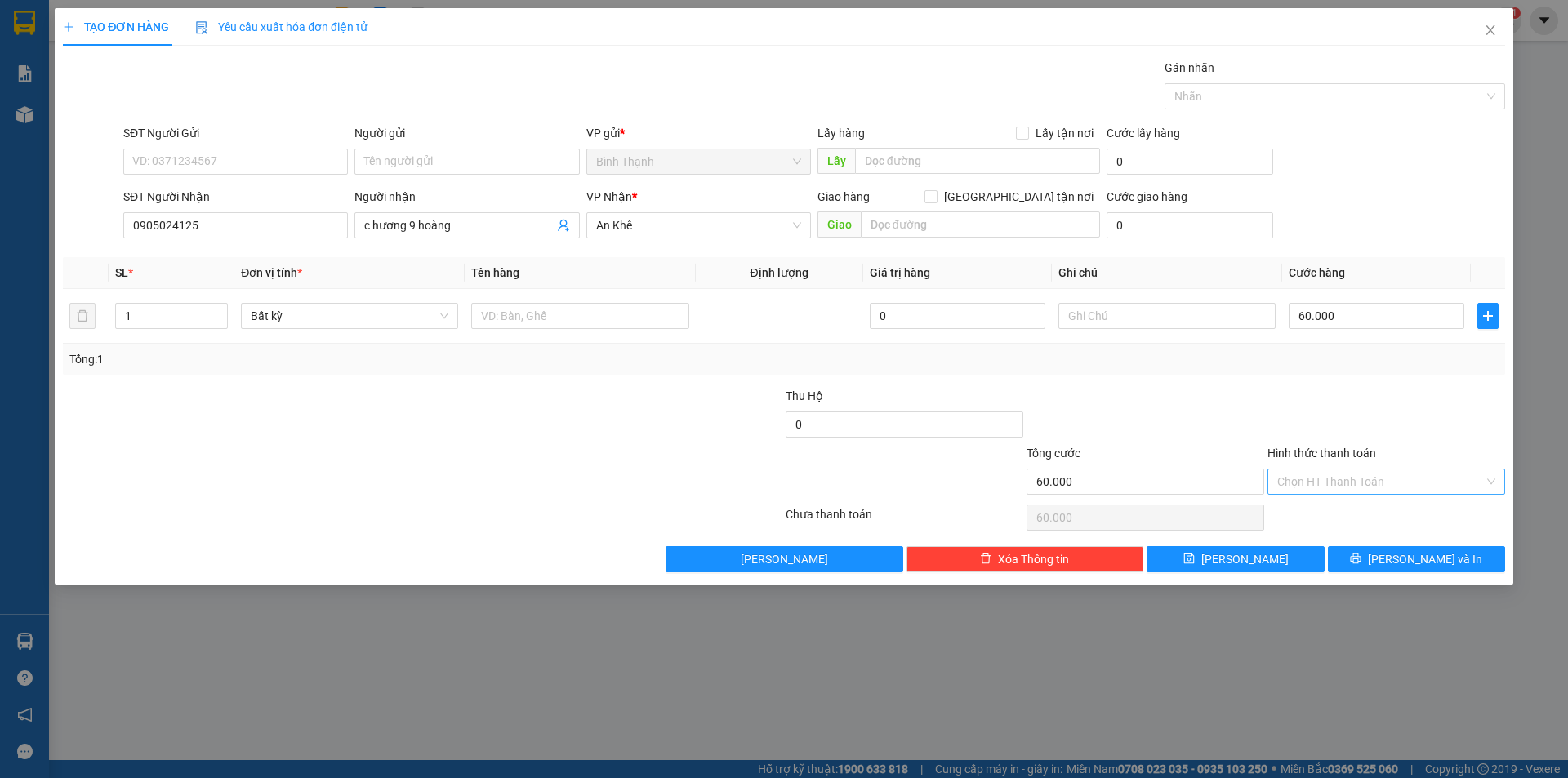
click at [1295, 477] on input "Hình thức thanh toán" at bounding box center [1380, 481] width 207 height 25
drag, startPoint x: 1306, startPoint y: 510, endPoint x: 1365, endPoint y: 543, distance: 67.6
click at [1311, 512] on div "Tại văn phòng" at bounding box center [1386, 514] width 218 height 18
type input "0"
click at [1361, 559] on icon "printer" at bounding box center [1354, 558] width 11 height 11
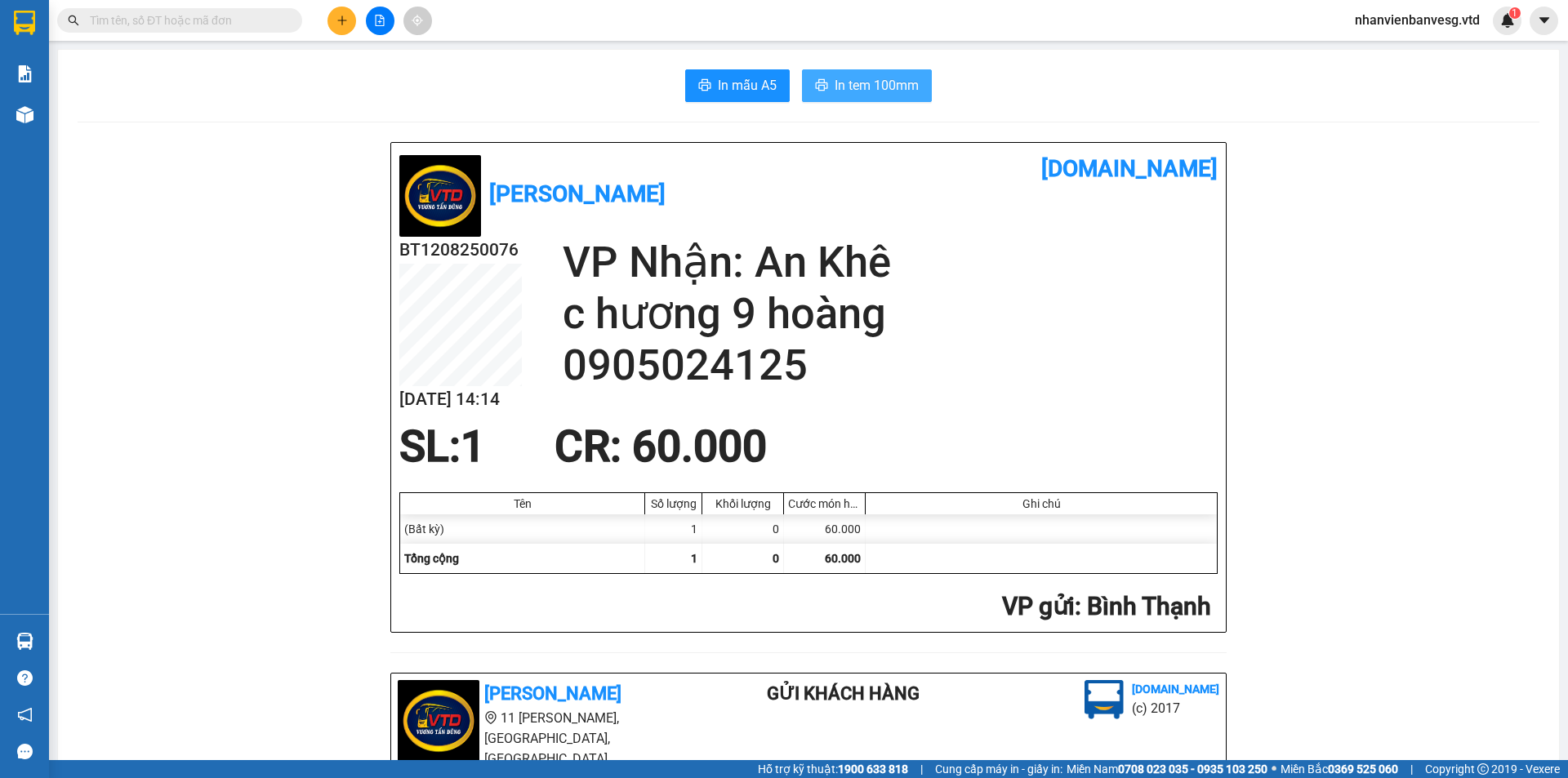
click at [888, 84] on span "In tem 100mm" at bounding box center [877, 86] width 84 height 21
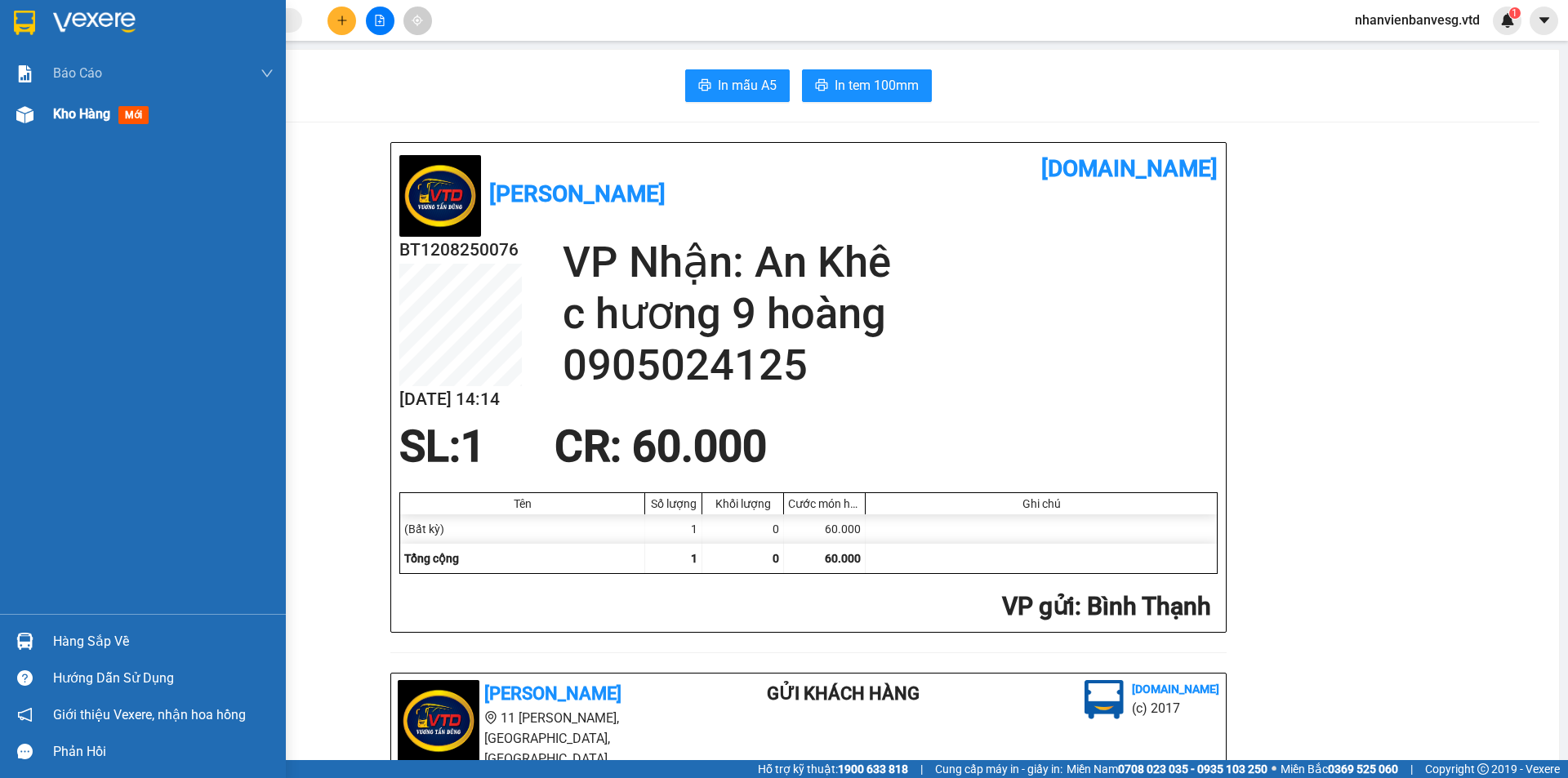
click at [89, 124] on div "Kho hàng mới" at bounding box center [104, 114] width 102 height 21
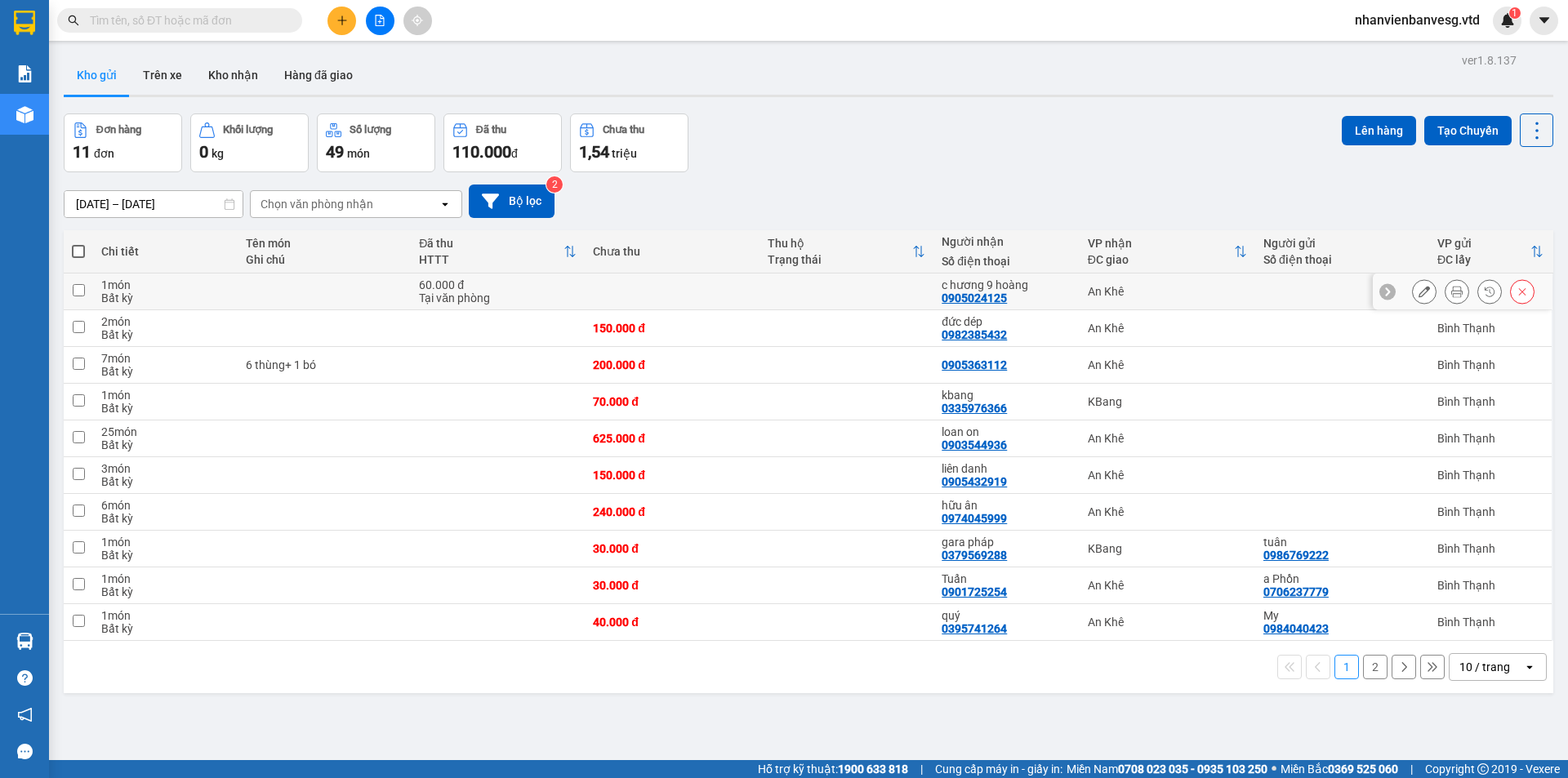
click at [1516, 288] on button at bounding box center [1522, 292] width 23 height 28
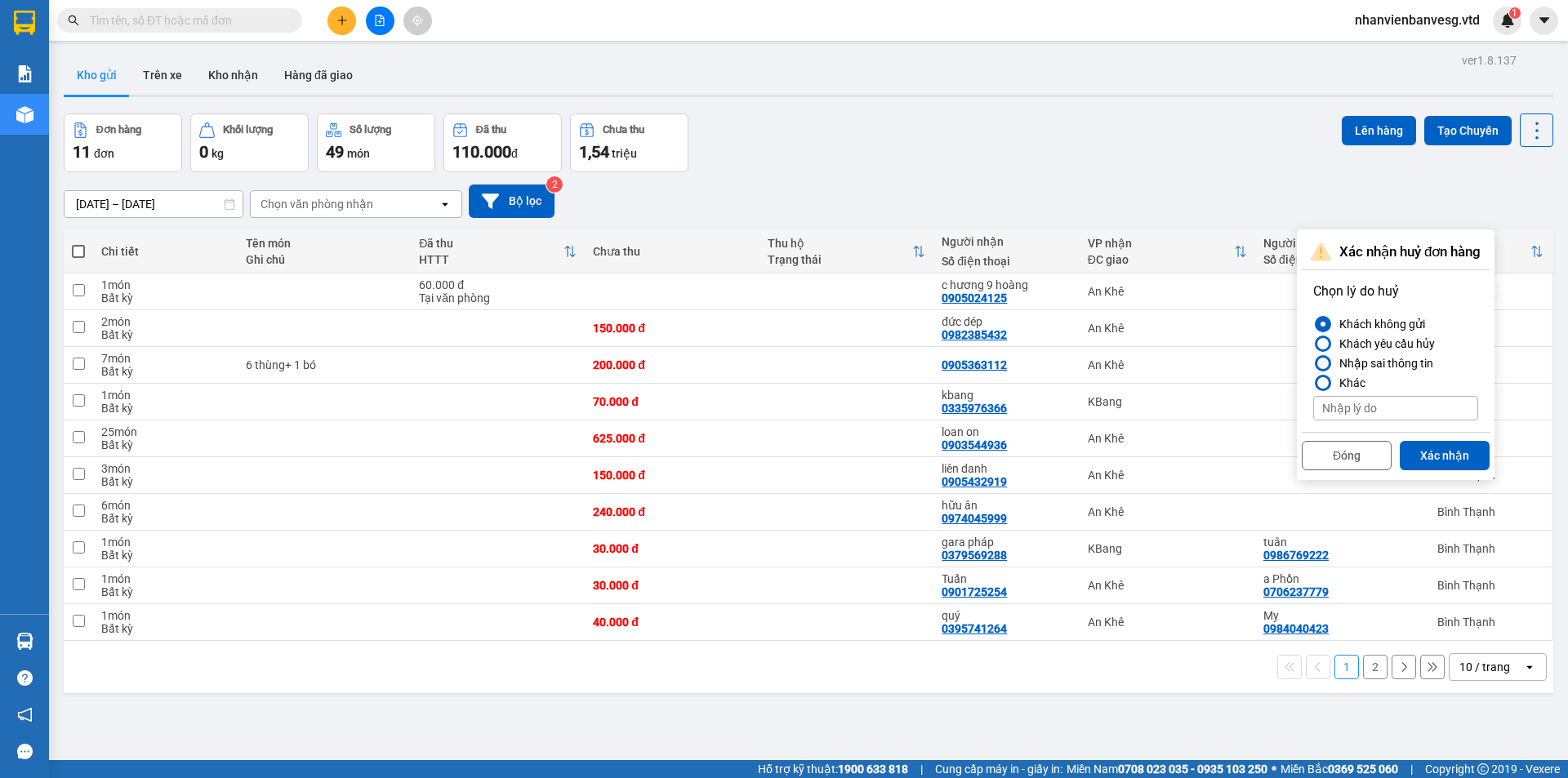
drag, startPoint x: 1398, startPoint y: 365, endPoint x: 1414, endPoint y: 394, distance: 33.1
click at [1399, 365] on div "Nhập sai thông tin" at bounding box center [1382, 363] width 100 height 20
click at [1313, 364] on input "Nhập sai thông tin" at bounding box center [1313, 364] width 0 height 0
click at [1444, 453] on button "Xác nhận" at bounding box center [1444, 455] width 90 height 29
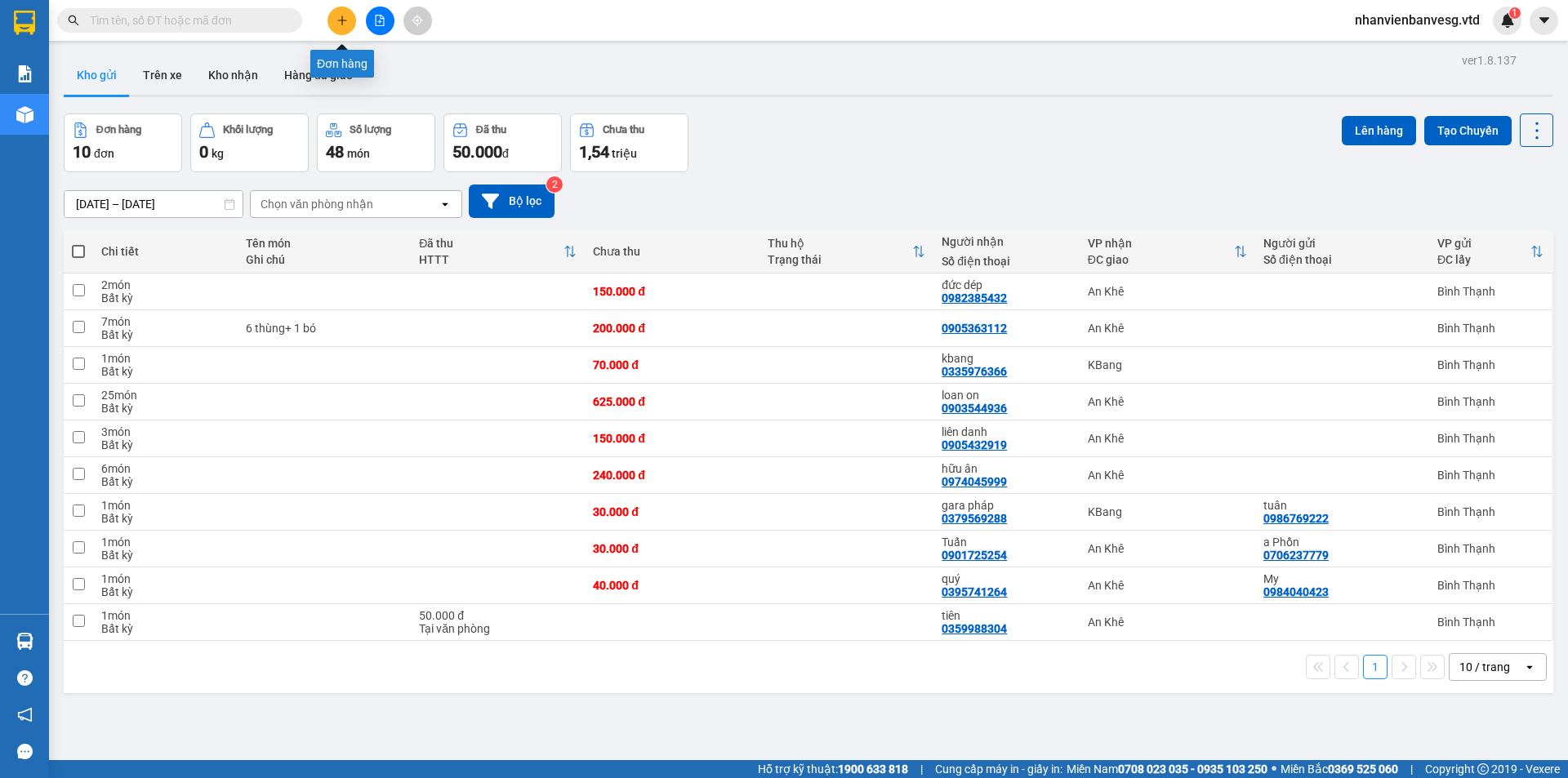
click at [336, 20] on icon "plus" at bounding box center [341, 20] width 11 height 11
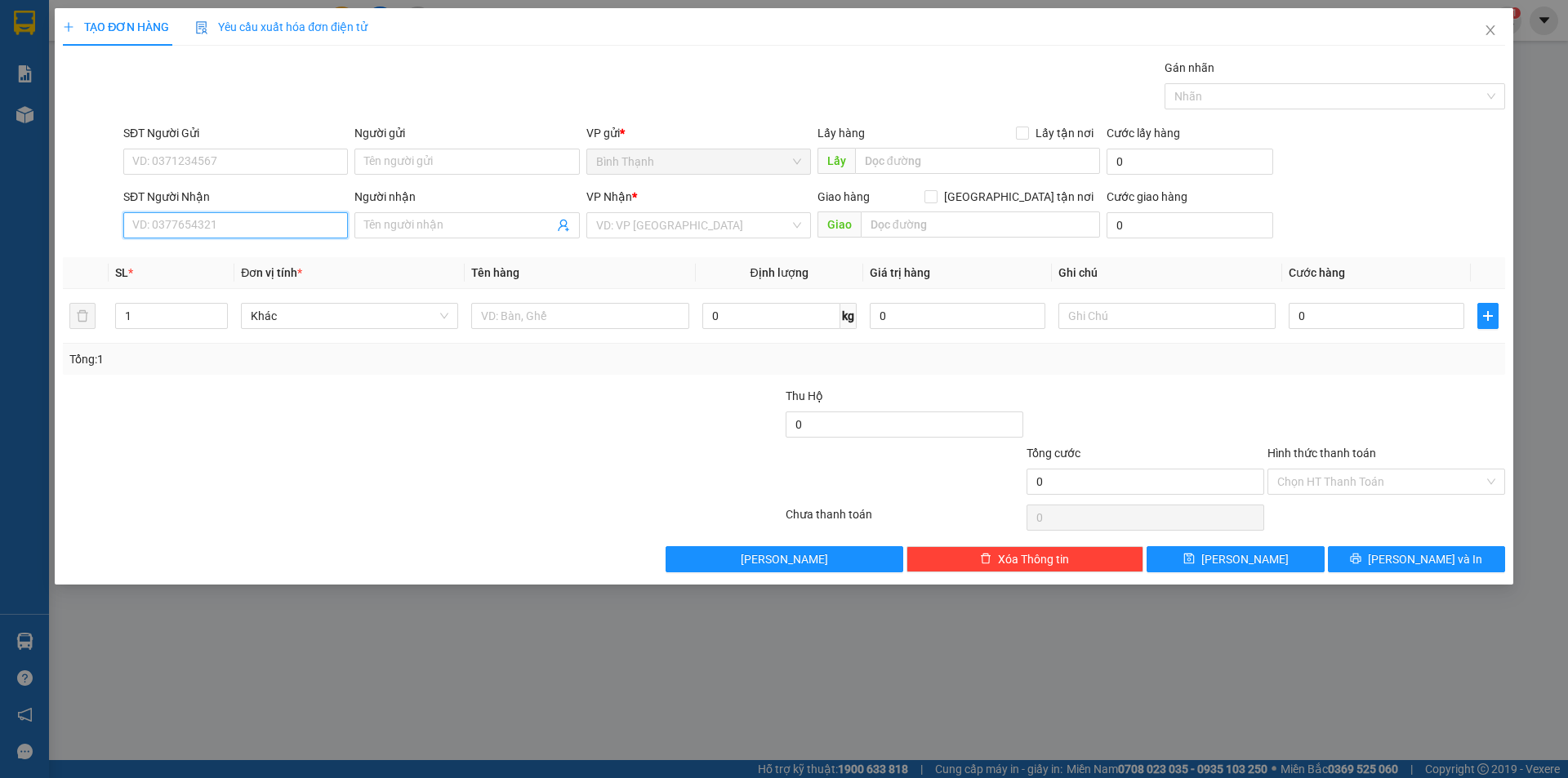
click at [246, 227] on input "SĐT Người Nhận" at bounding box center [236, 225] width 225 height 26
drag, startPoint x: 429, startPoint y: 222, endPoint x: 378, endPoint y: 229, distance: 51.5
click at [427, 223] on input "Người nhận" at bounding box center [459, 225] width 189 height 18
drag, startPoint x: 277, startPoint y: 214, endPoint x: 266, endPoint y: 229, distance: 18.6
click at [267, 227] on input "3303" at bounding box center [236, 225] width 225 height 26
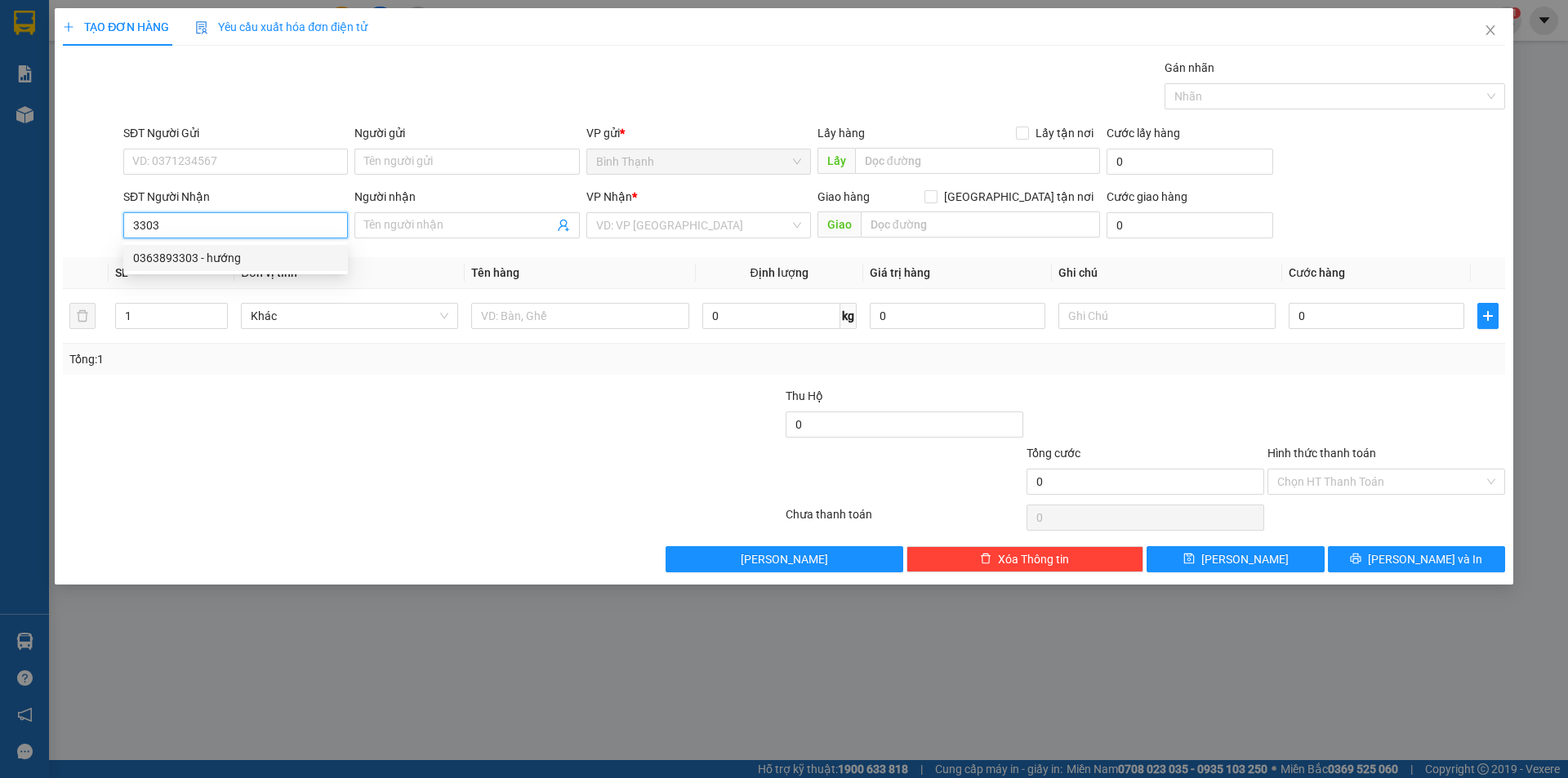
click at [226, 255] on div "0363893303 - hướng" at bounding box center [235, 257] width 205 height 18
type input "0363893303"
type input "hướng"
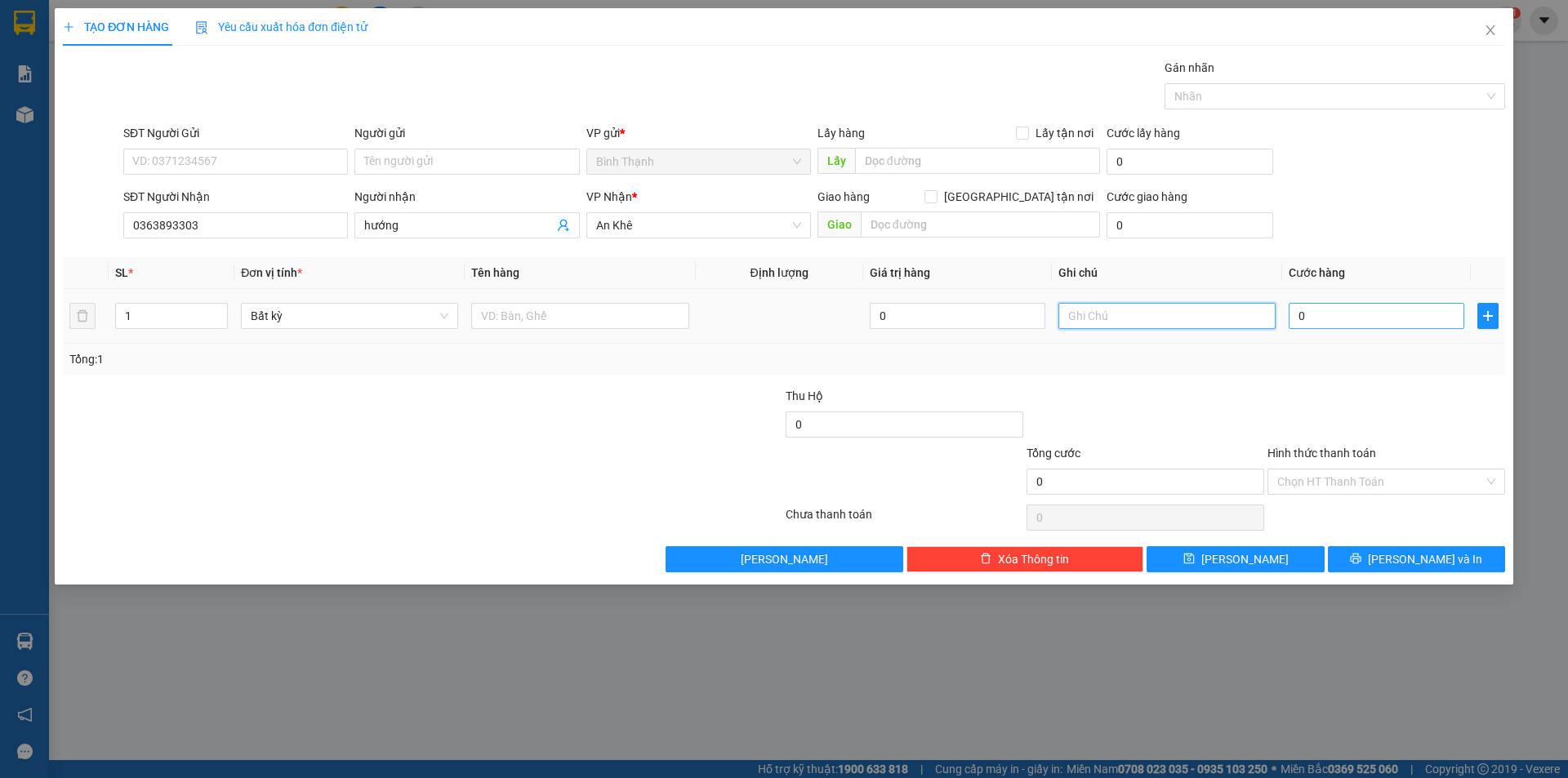
type input "0"
type input "6"
drag, startPoint x: 1353, startPoint y: 309, endPoint x: 1307, endPoint y: 336, distance: 53.3
click at [1351, 309] on input "0" at bounding box center [1376, 316] width 176 height 26
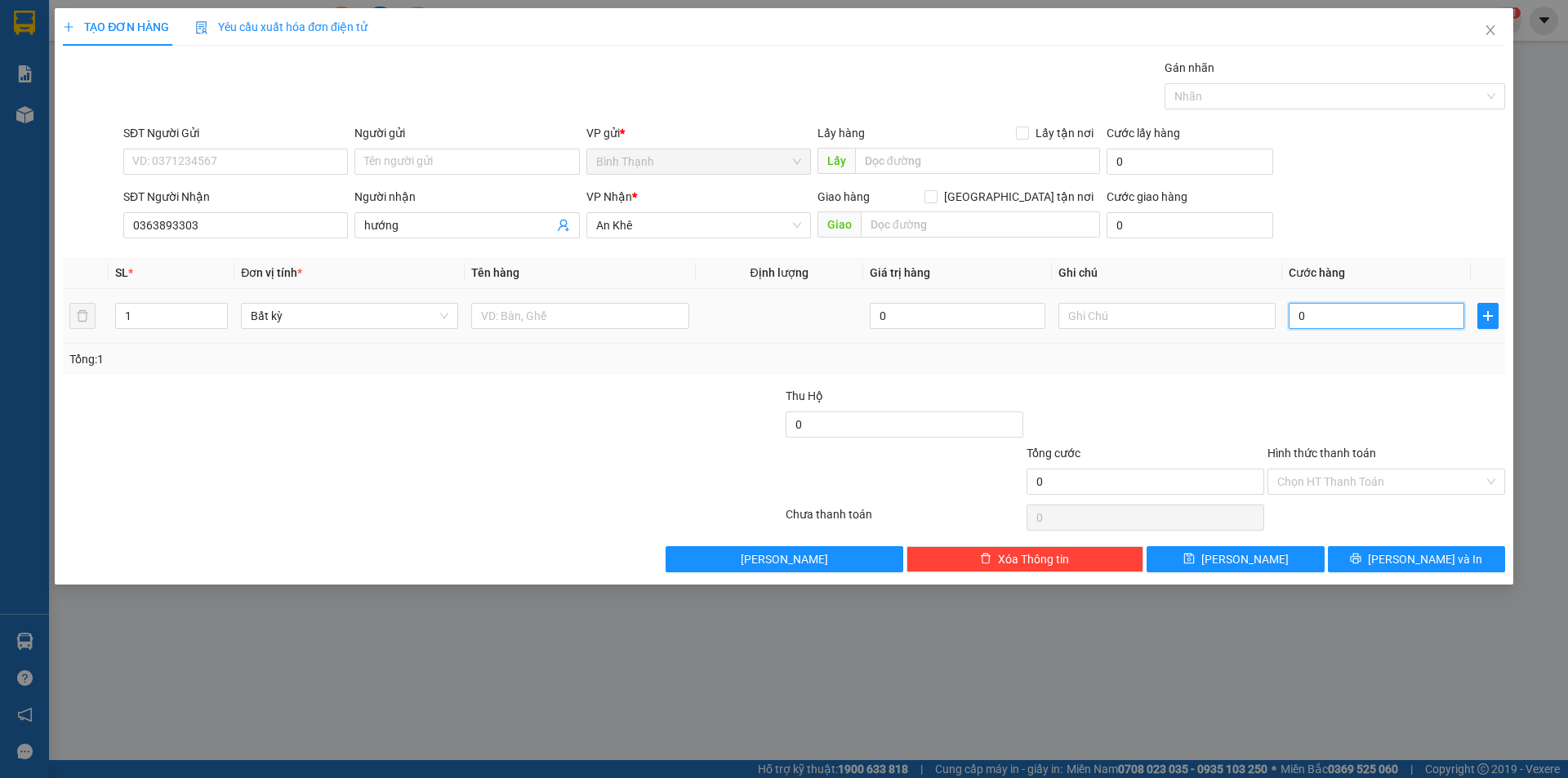
type input "6"
type input "60"
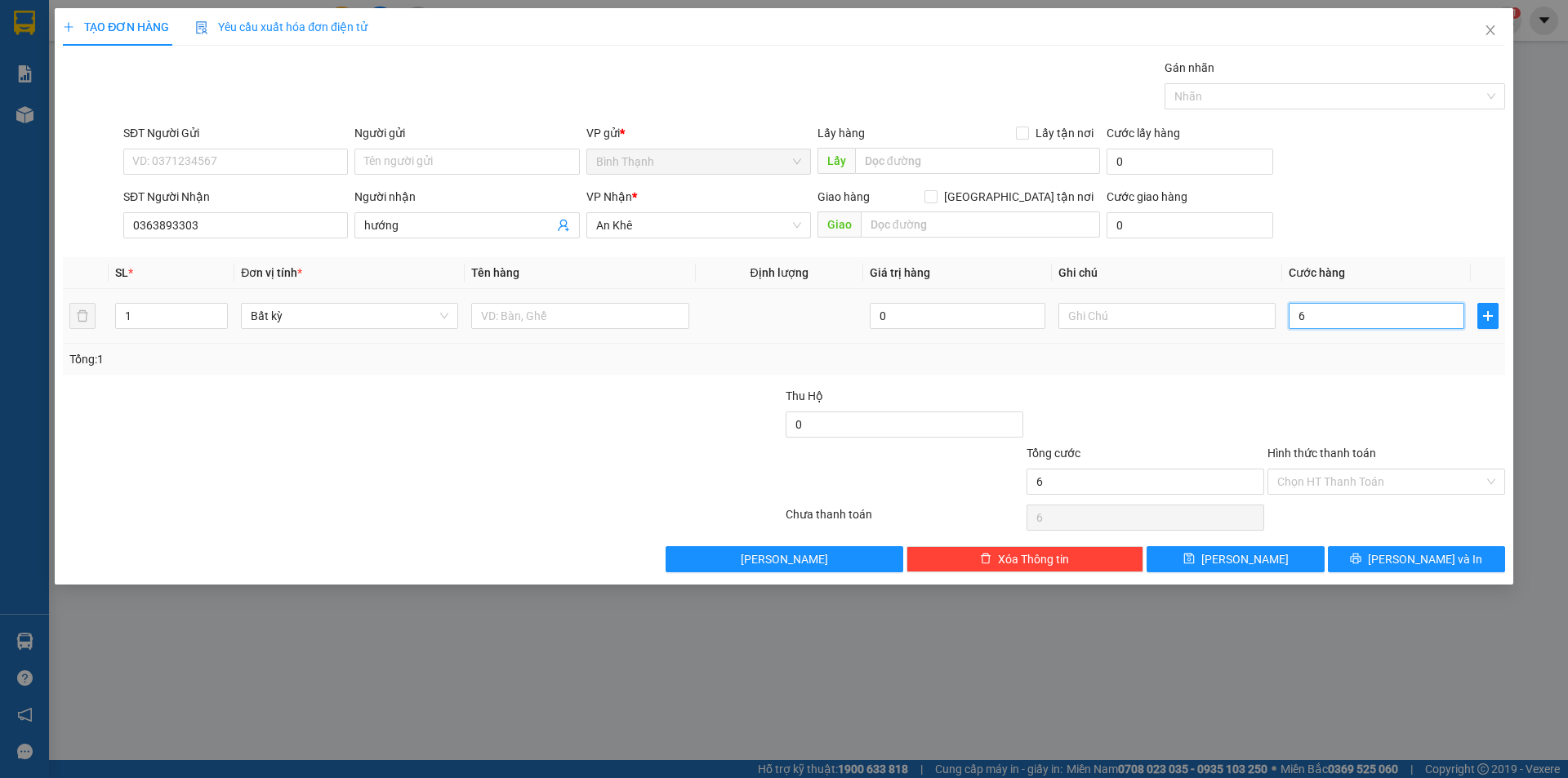
type input "60"
type input "600"
type input "6.000"
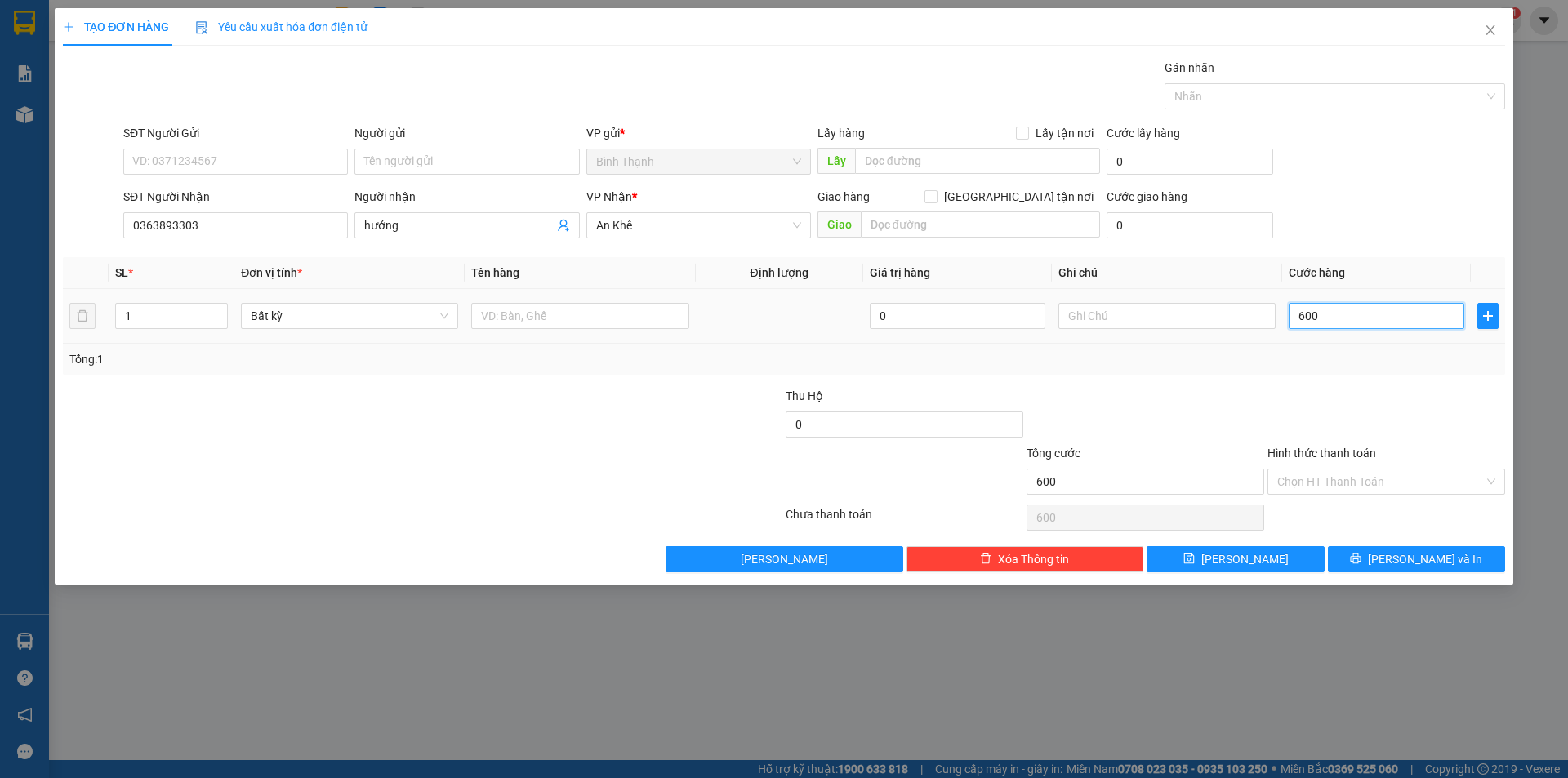
type input "6.000"
type input "60.000"
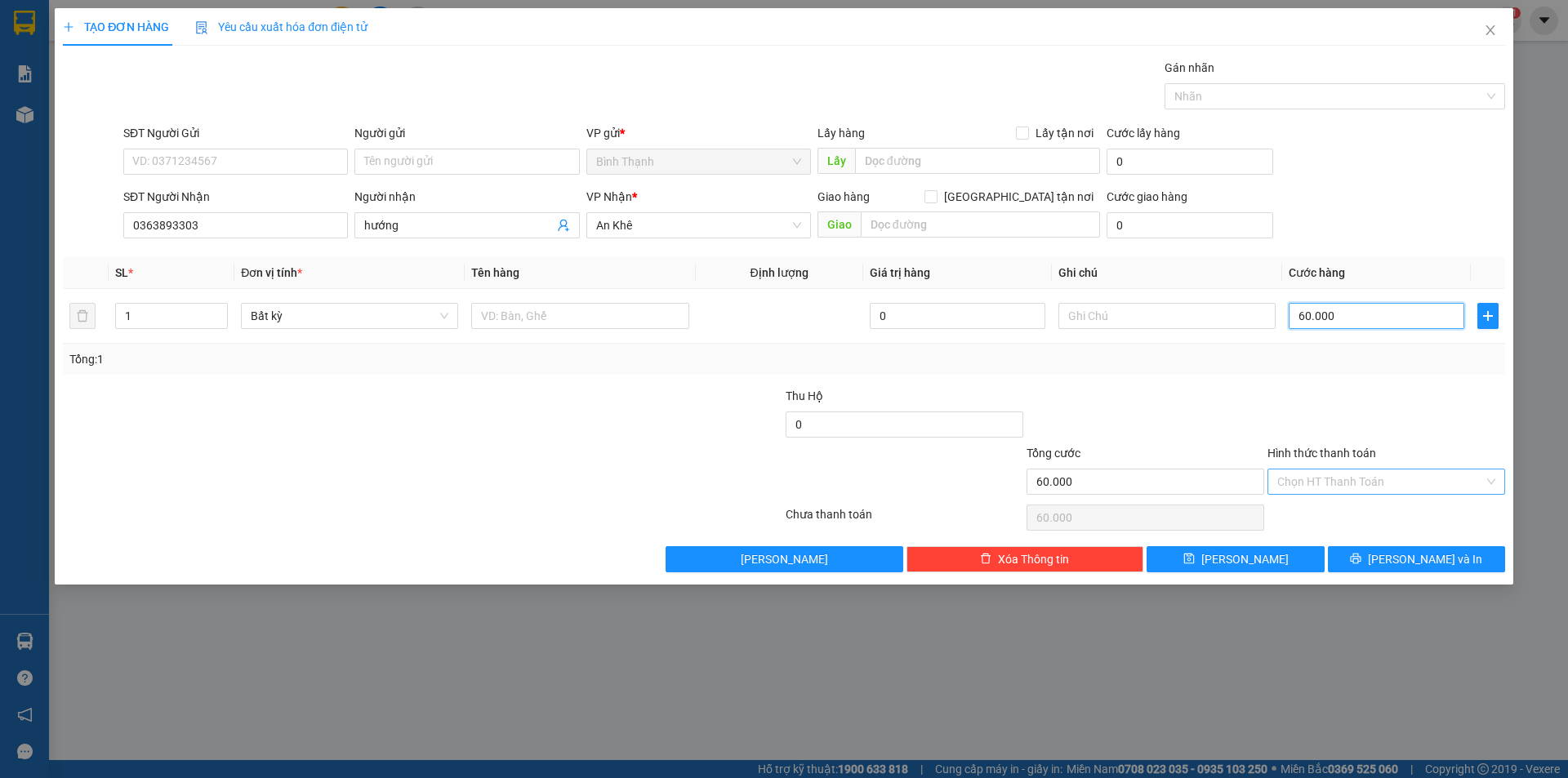
type input "60.000"
click at [1352, 476] on input "Hình thức thanh toán" at bounding box center [1380, 481] width 207 height 25
click at [1357, 505] on div "Tại văn phòng" at bounding box center [1386, 514] width 218 height 18
type input "0"
drag, startPoint x: 1404, startPoint y: 558, endPoint x: 1329, endPoint y: 490, distance: 101.2
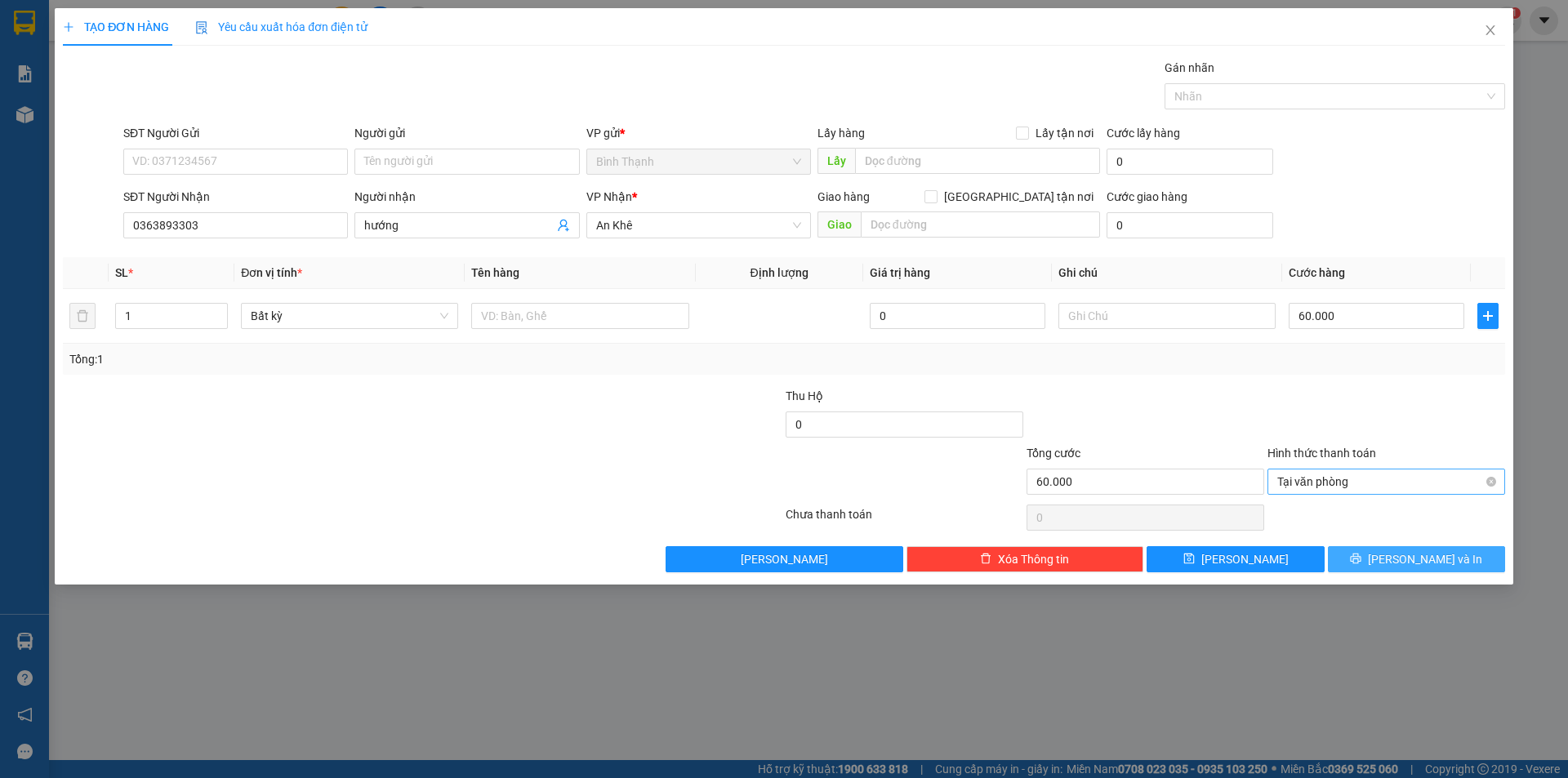
click at [1404, 555] on span "[PERSON_NAME] và In" at bounding box center [1424, 559] width 114 height 18
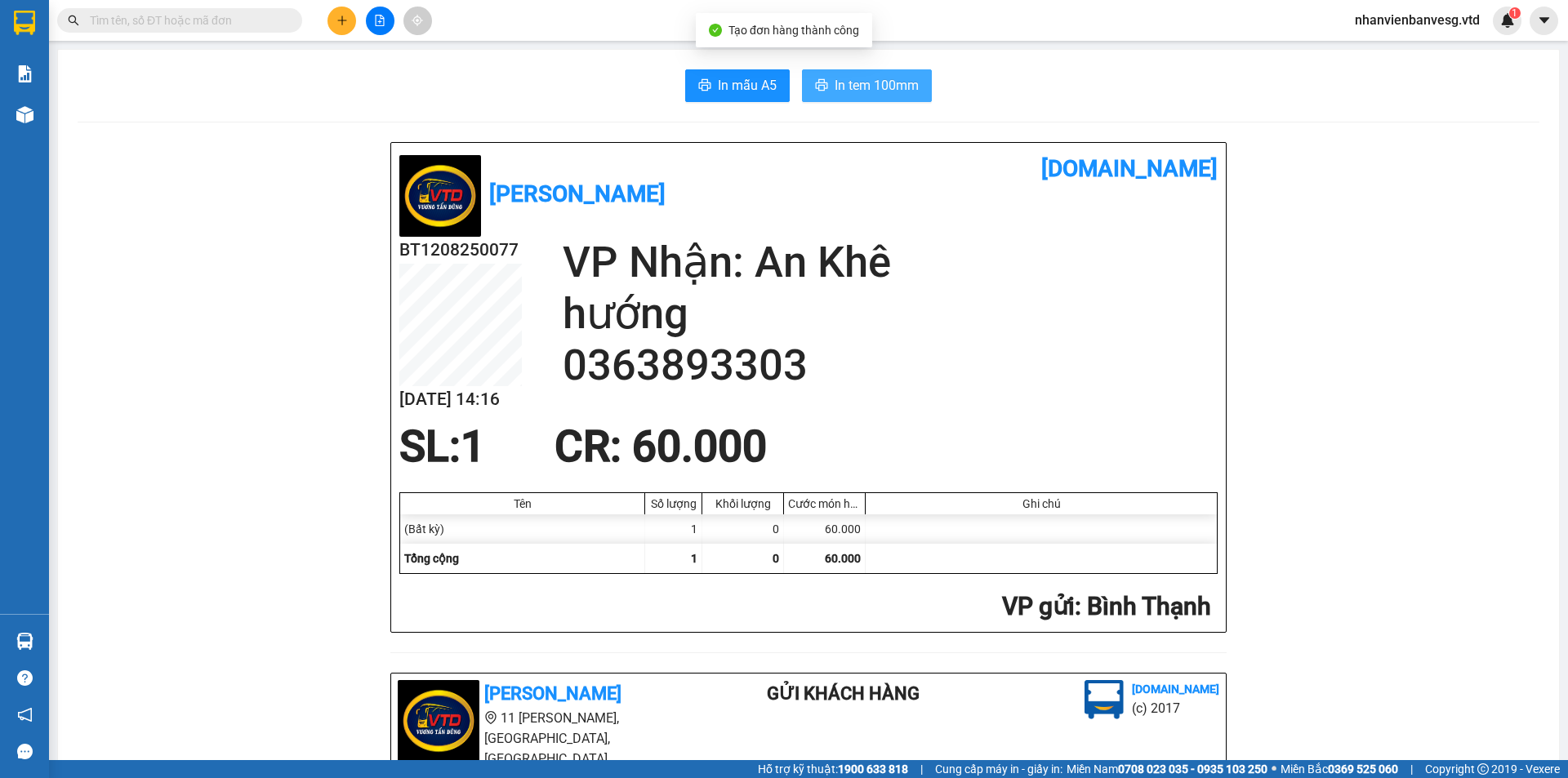
drag, startPoint x: 845, startPoint y: 92, endPoint x: 861, endPoint y: 93, distance: 16.0
click at [850, 91] on span "In tem 100mm" at bounding box center [877, 86] width 84 height 21
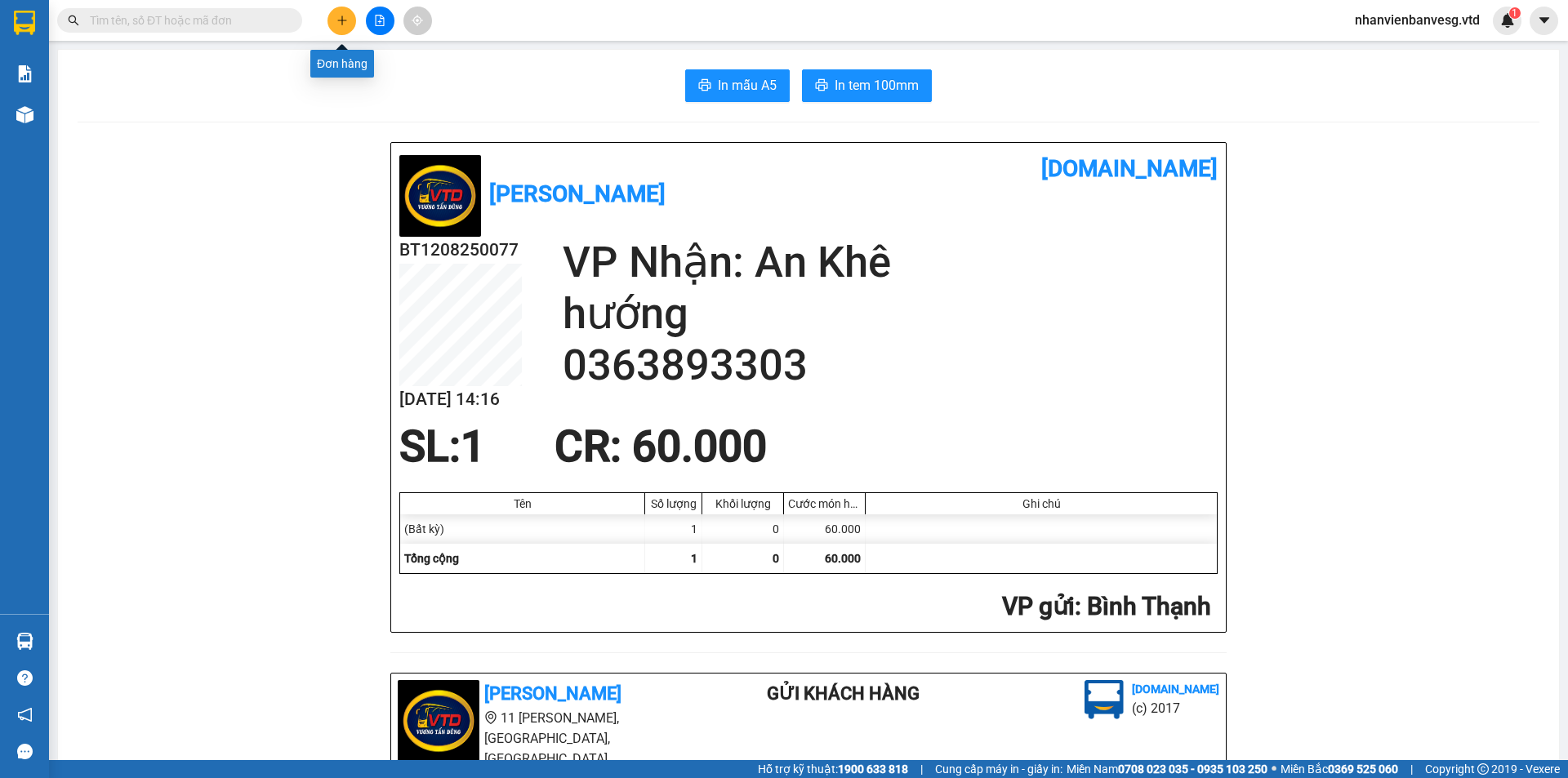
click at [353, 23] on button at bounding box center [341, 21] width 28 height 28
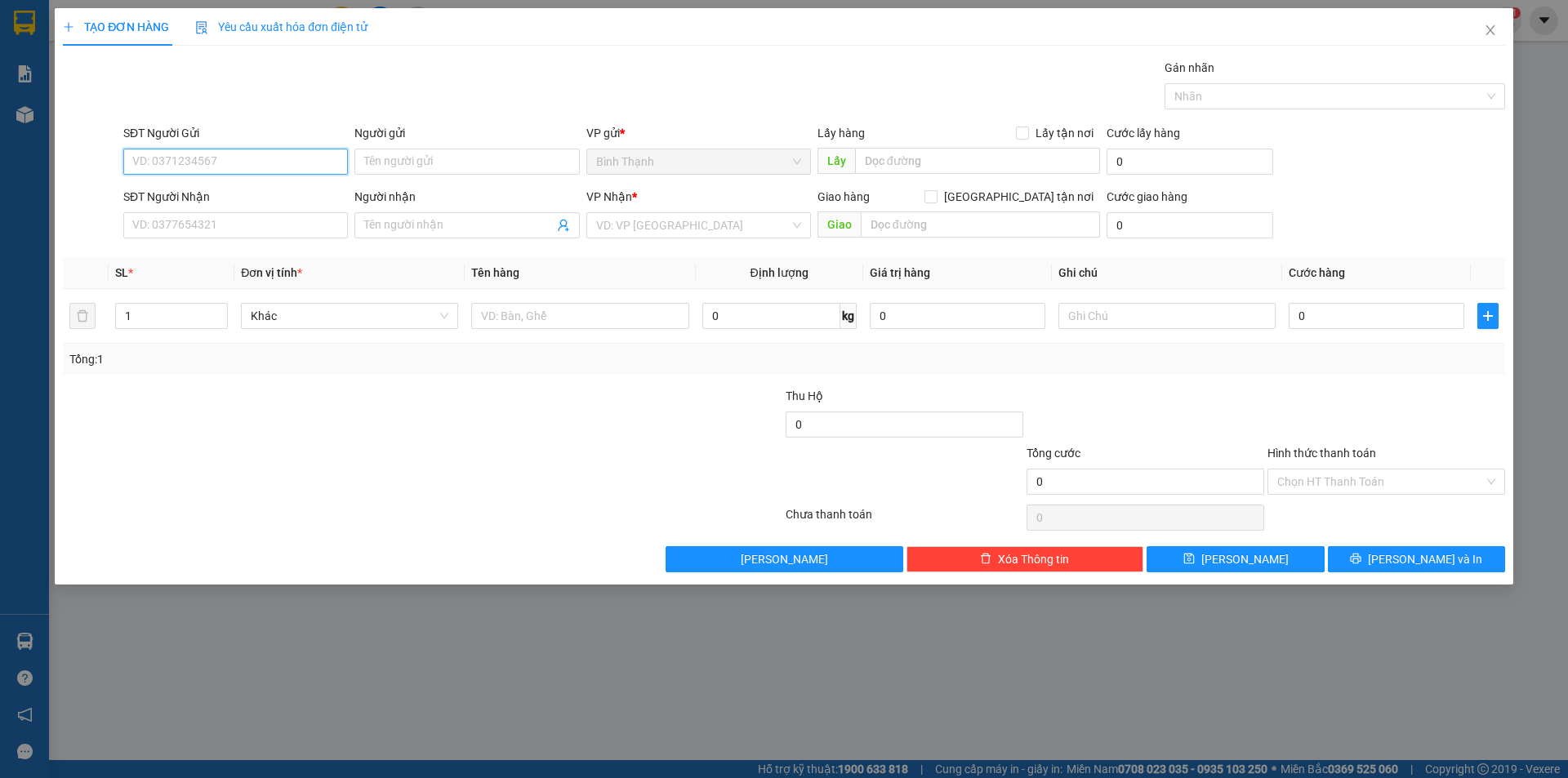
click at [211, 159] on input "SĐT Người Gửi" at bounding box center [236, 161] width 225 height 26
type input "0782565765"
click at [471, 162] on input "Người gửi" at bounding box center [467, 161] width 225 height 26
drag, startPoint x: 198, startPoint y: 165, endPoint x: 110, endPoint y: 170, distance: 88.1
click at [110, 170] on div "SĐT Người Gửi 0782565765 0782565765 Người gửi Tên người gửi VP gửi * Bình Thạnh…" at bounding box center [783, 153] width 1445 height 57
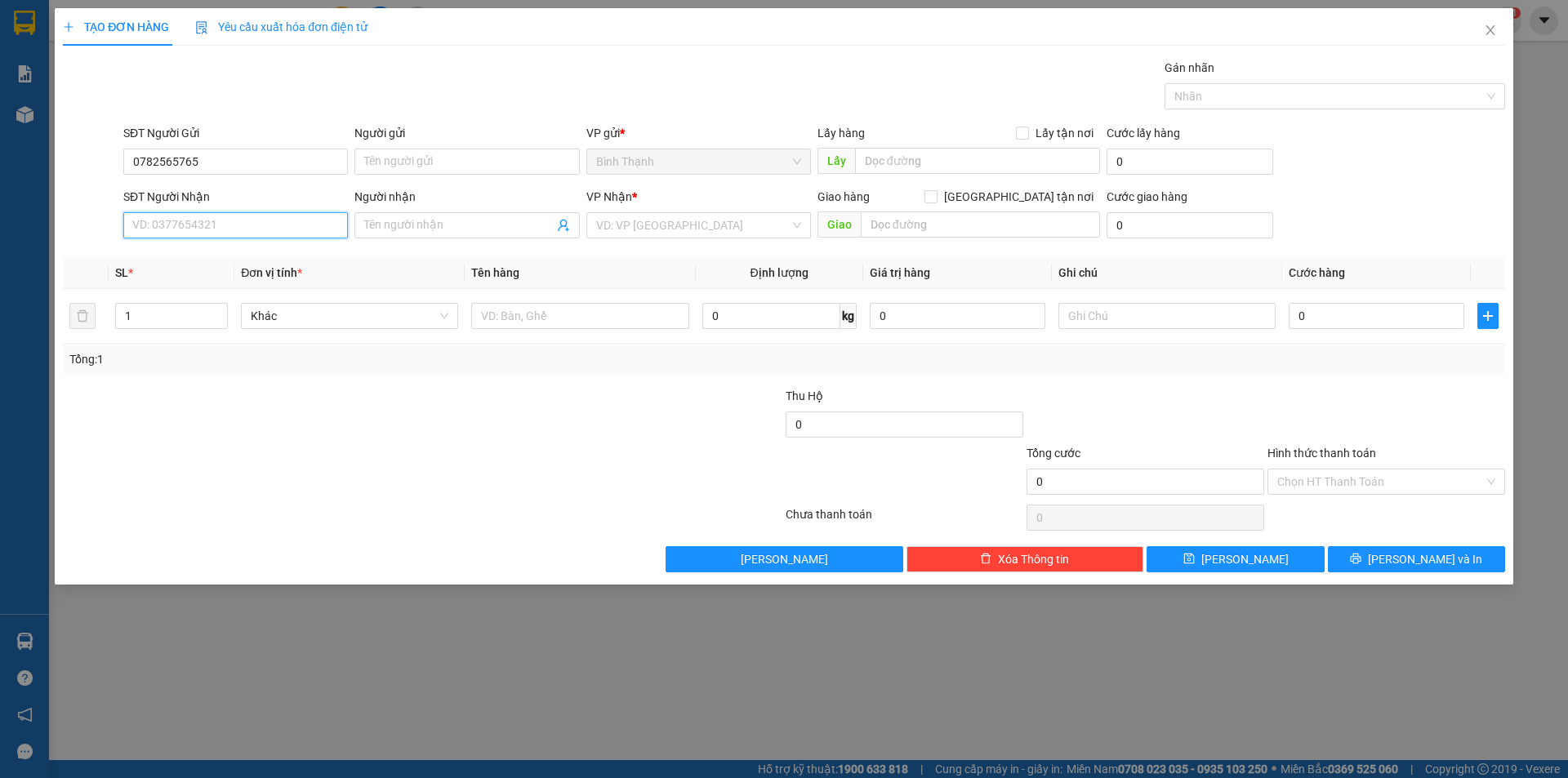
click at [177, 233] on input "SĐT Người Nhận" at bounding box center [236, 225] width 225 height 26
paste input "0782565765"
type input "0782565765"
drag, startPoint x: 147, startPoint y: 154, endPoint x: 71, endPoint y: 177, distance: 79.4
click at [71, 177] on div "SĐT Người Gửi 0782565765 Người gửi Tên người gửi VP gửi * Bình Thạnh Lấy hàng L…" at bounding box center [783, 153] width 1445 height 57
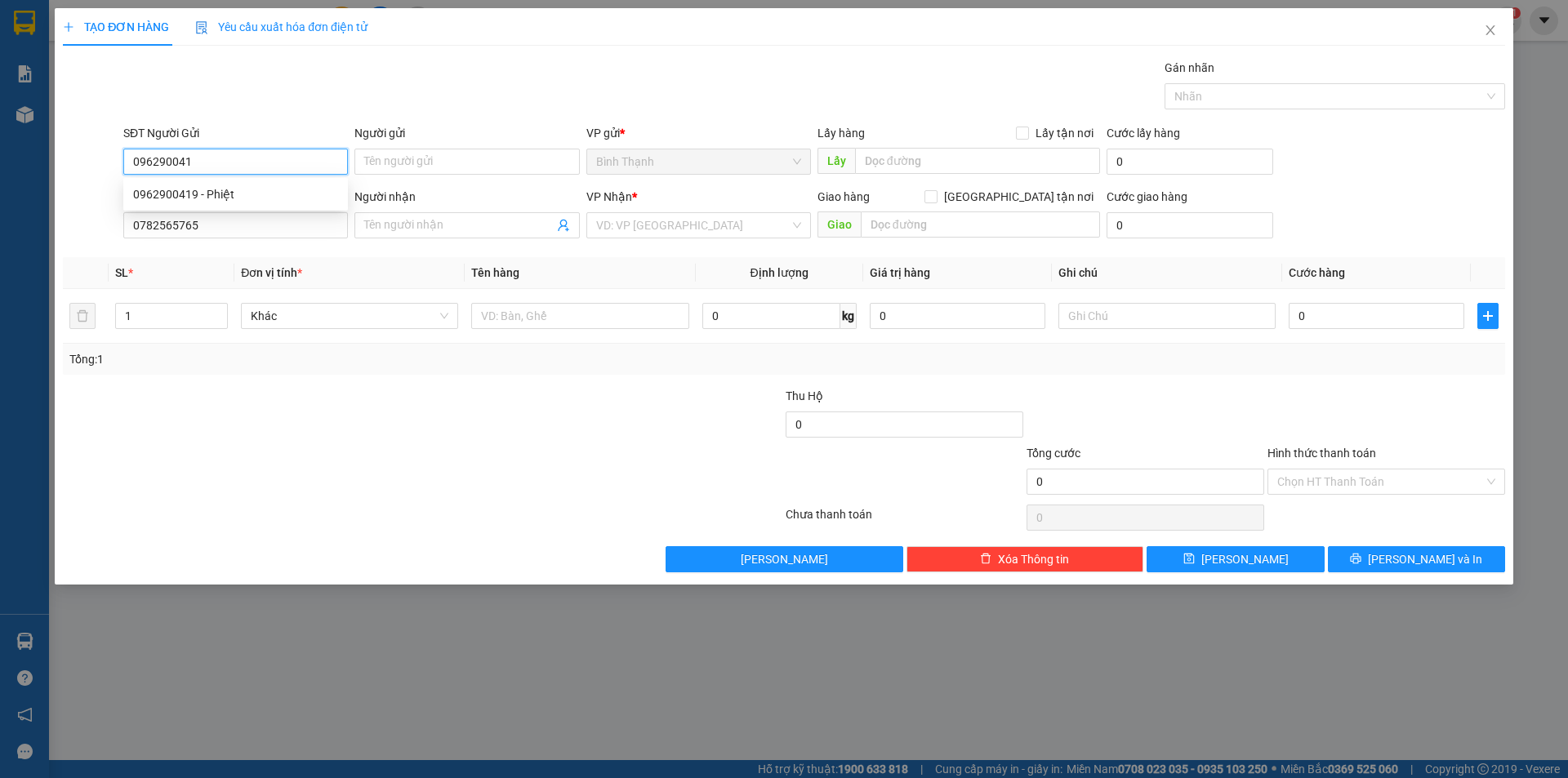
type input "0962900419"
click at [243, 196] on div "0962900419 - Phiệt" at bounding box center [235, 194] width 205 height 18
type input "Phiệt"
type input "0962900419"
click at [399, 220] on input "Người nhận" at bounding box center [459, 225] width 189 height 18
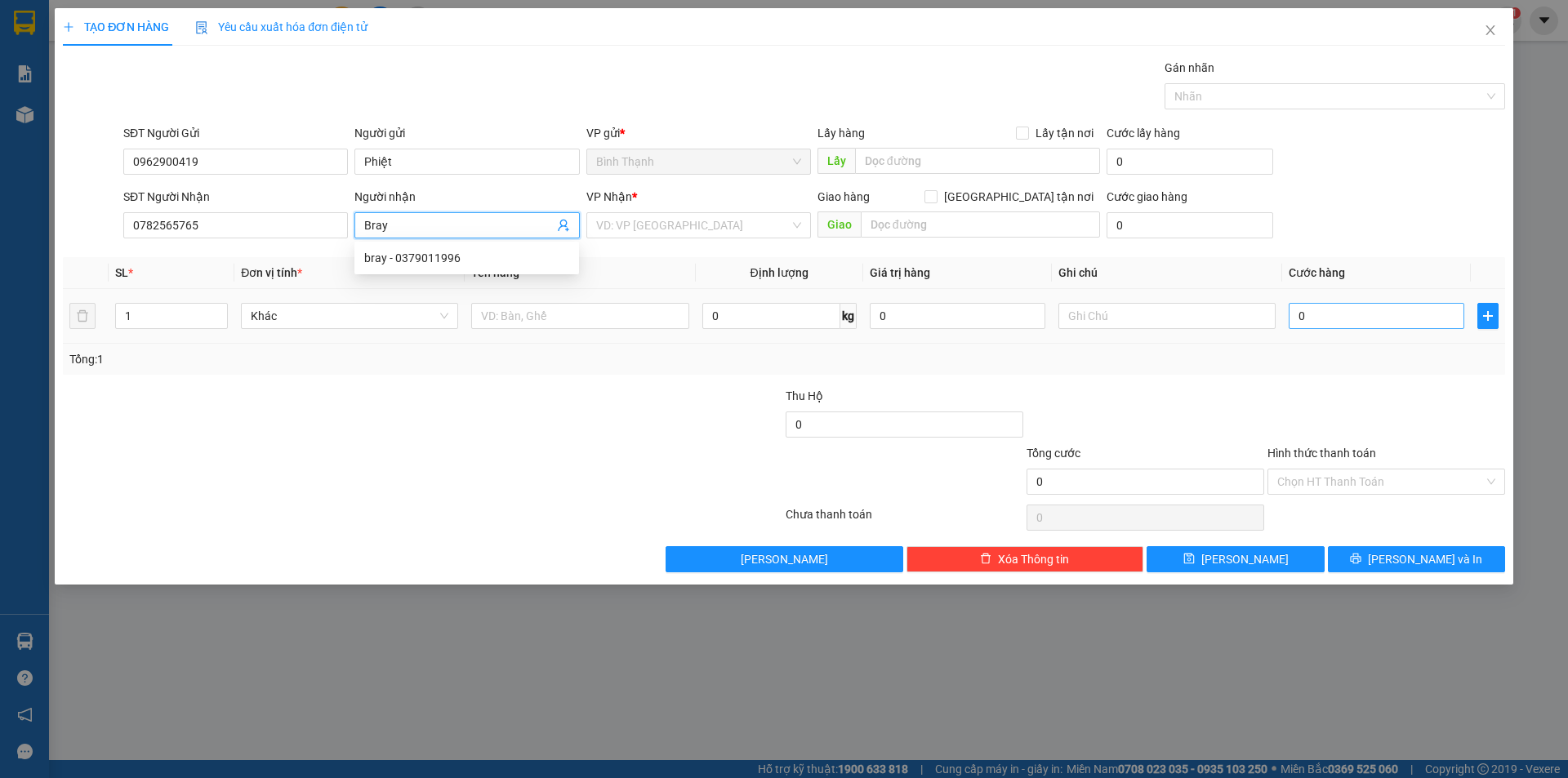
type input "Bray"
type input "5"
type input "50"
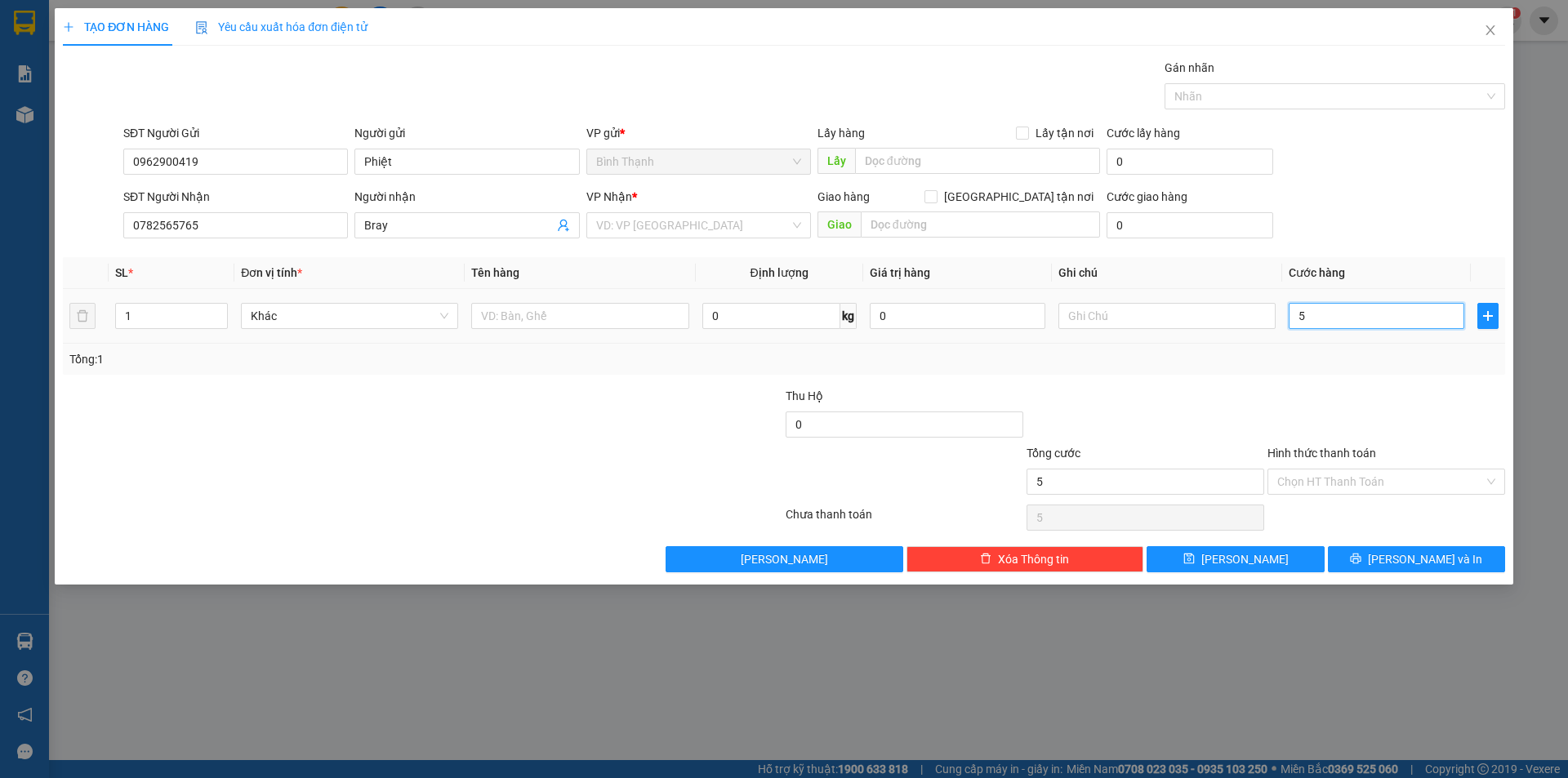
type input "50"
type input "500"
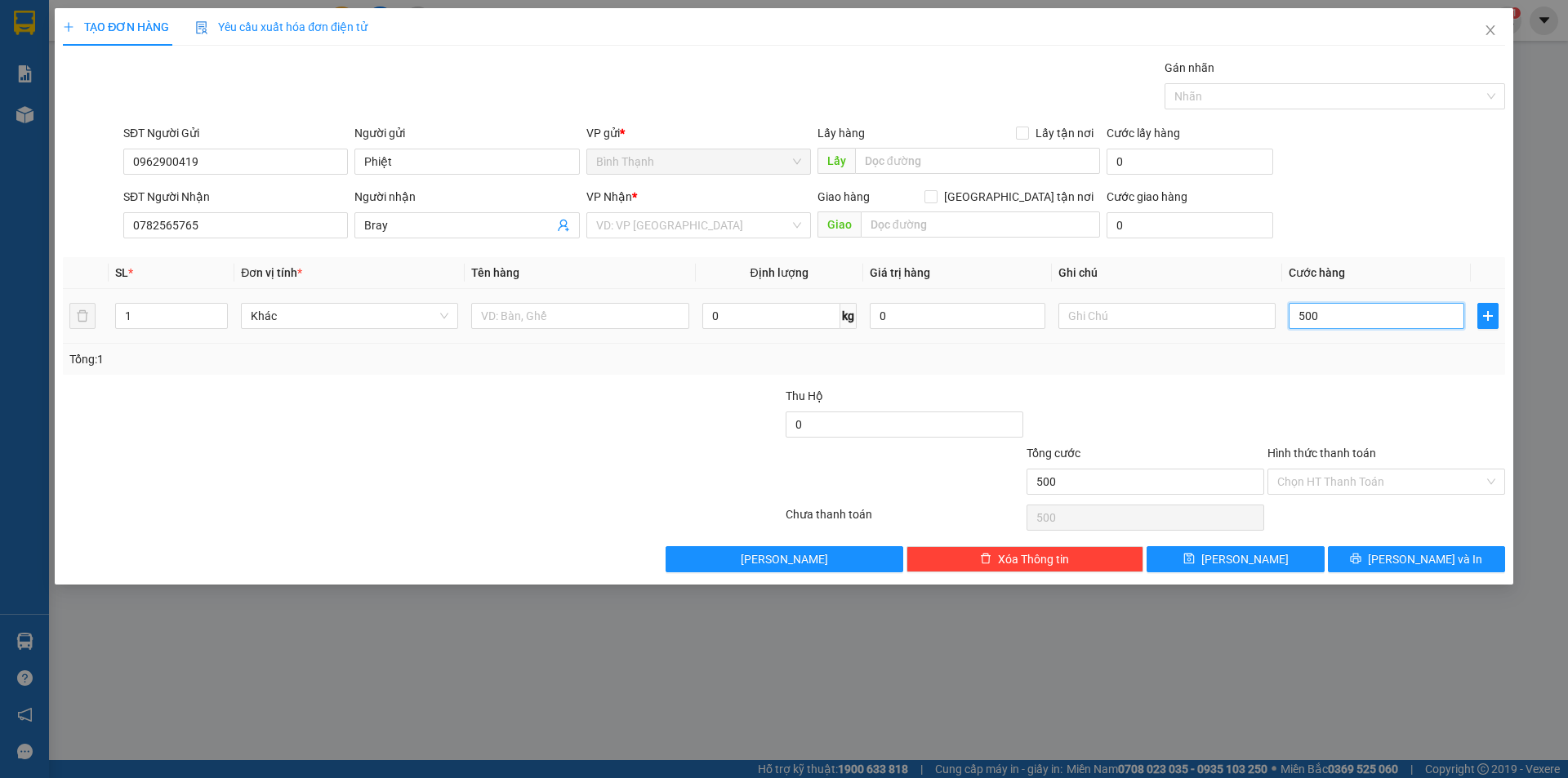
type input "5.000"
type input "50.000"
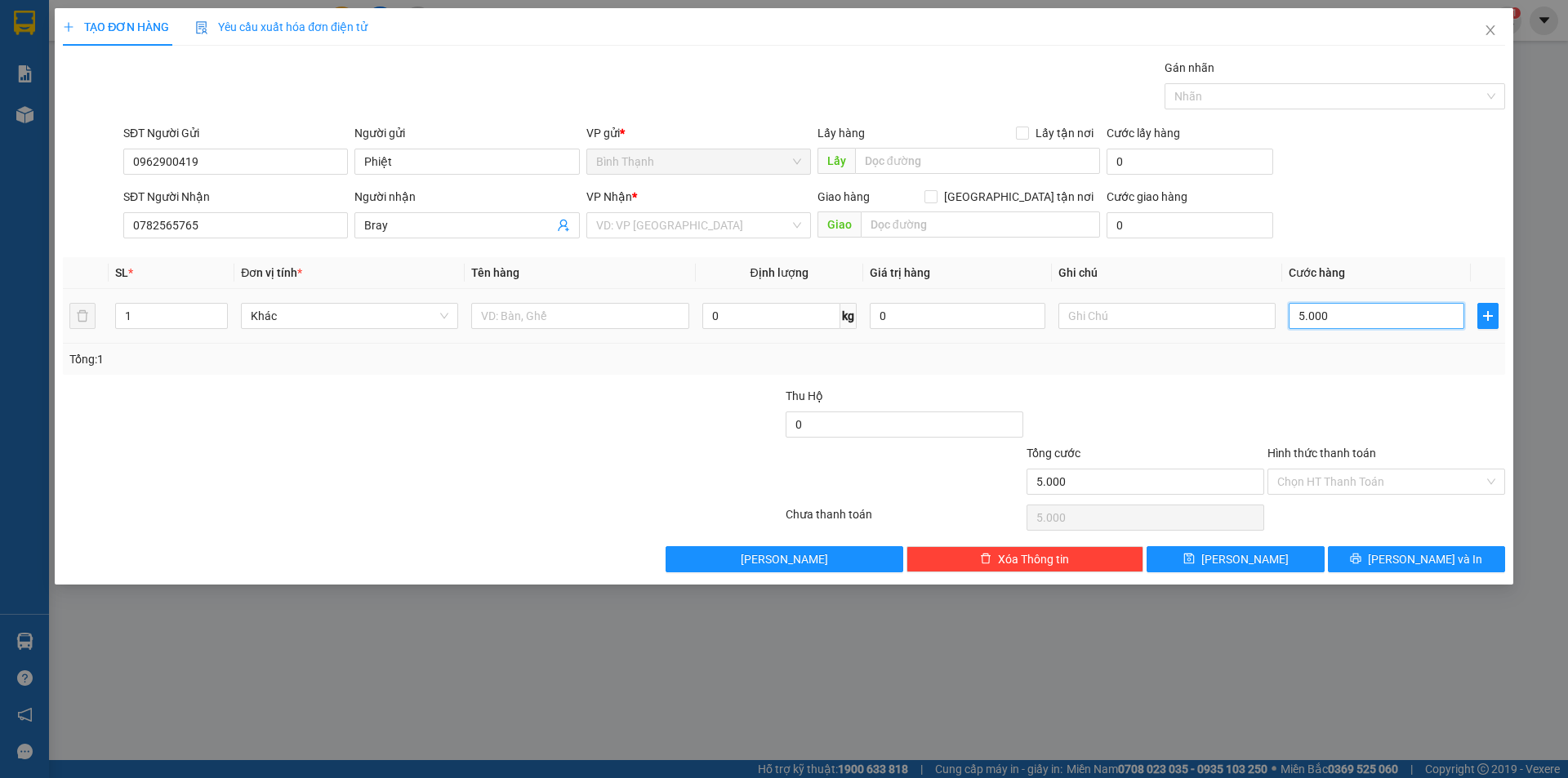
type input "50.000"
click at [1455, 565] on button "[PERSON_NAME] và In" at bounding box center [1416, 559] width 178 height 26
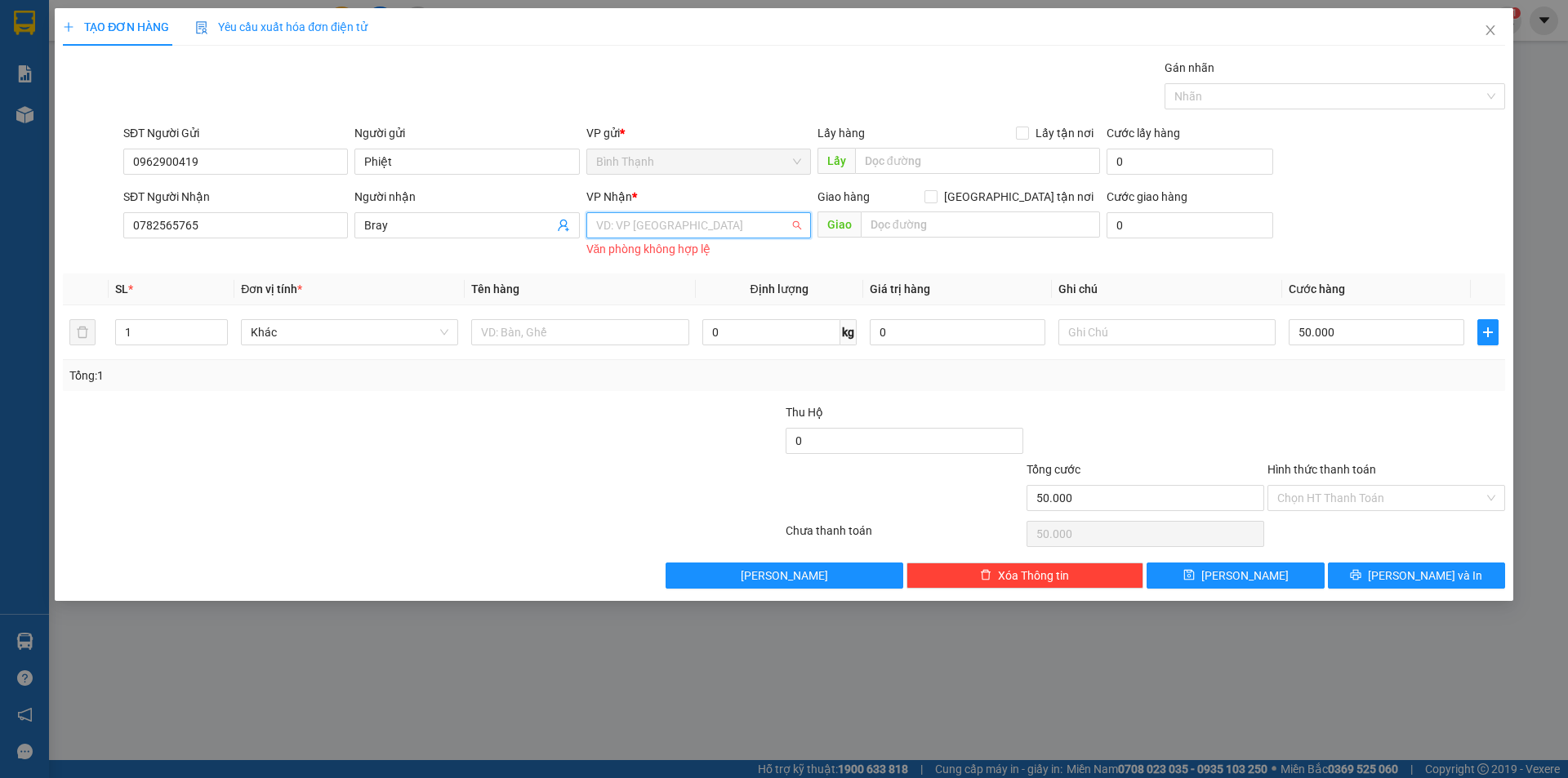
drag, startPoint x: 666, startPoint y: 224, endPoint x: 639, endPoint y: 241, distance: 31.9
click at [666, 222] on input "search" at bounding box center [693, 225] width 194 height 25
drag, startPoint x: 663, startPoint y: 286, endPoint x: 684, endPoint y: 271, distance: 25.8
click at [660, 291] on div "An Khê" at bounding box center [698, 284] width 205 height 18
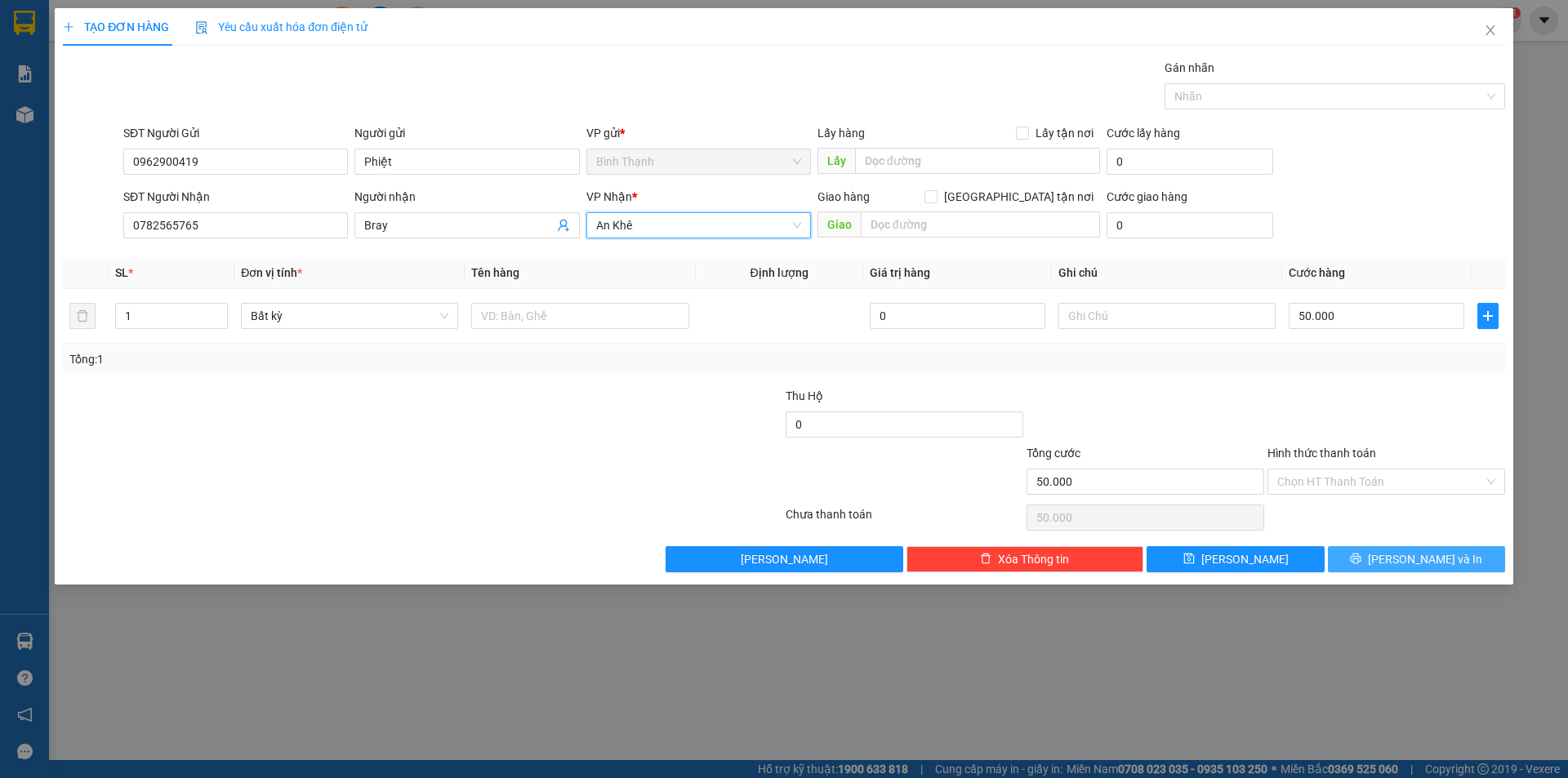
click at [1413, 563] on span "[PERSON_NAME] và In" at bounding box center [1424, 559] width 114 height 18
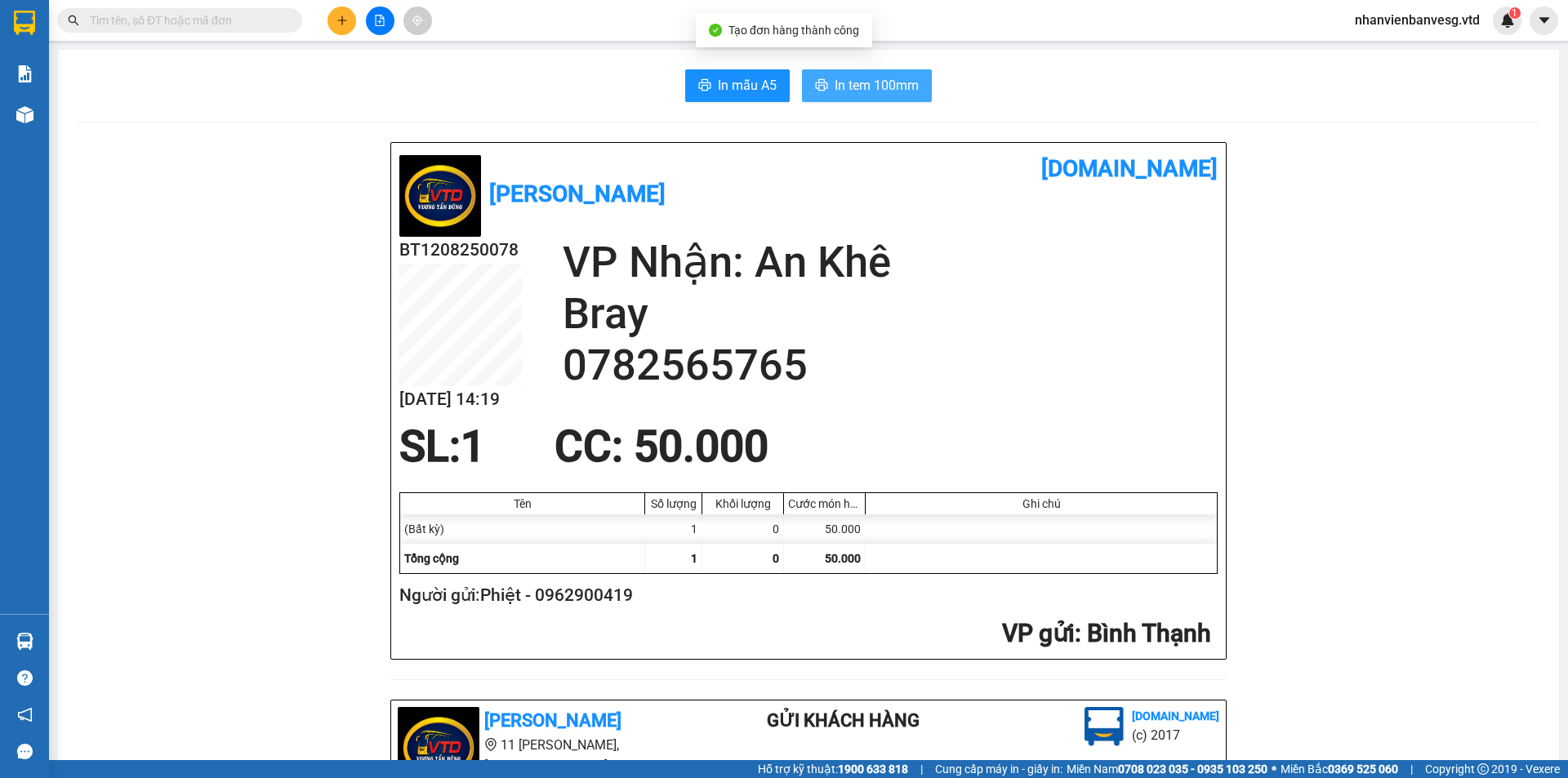
click at [854, 92] on span "In tem 100mm" at bounding box center [877, 86] width 84 height 21
click at [358, 23] on div at bounding box center [379, 21] width 123 height 28
click at [353, 22] on button at bounding box center [341, 21] width 28 height 28
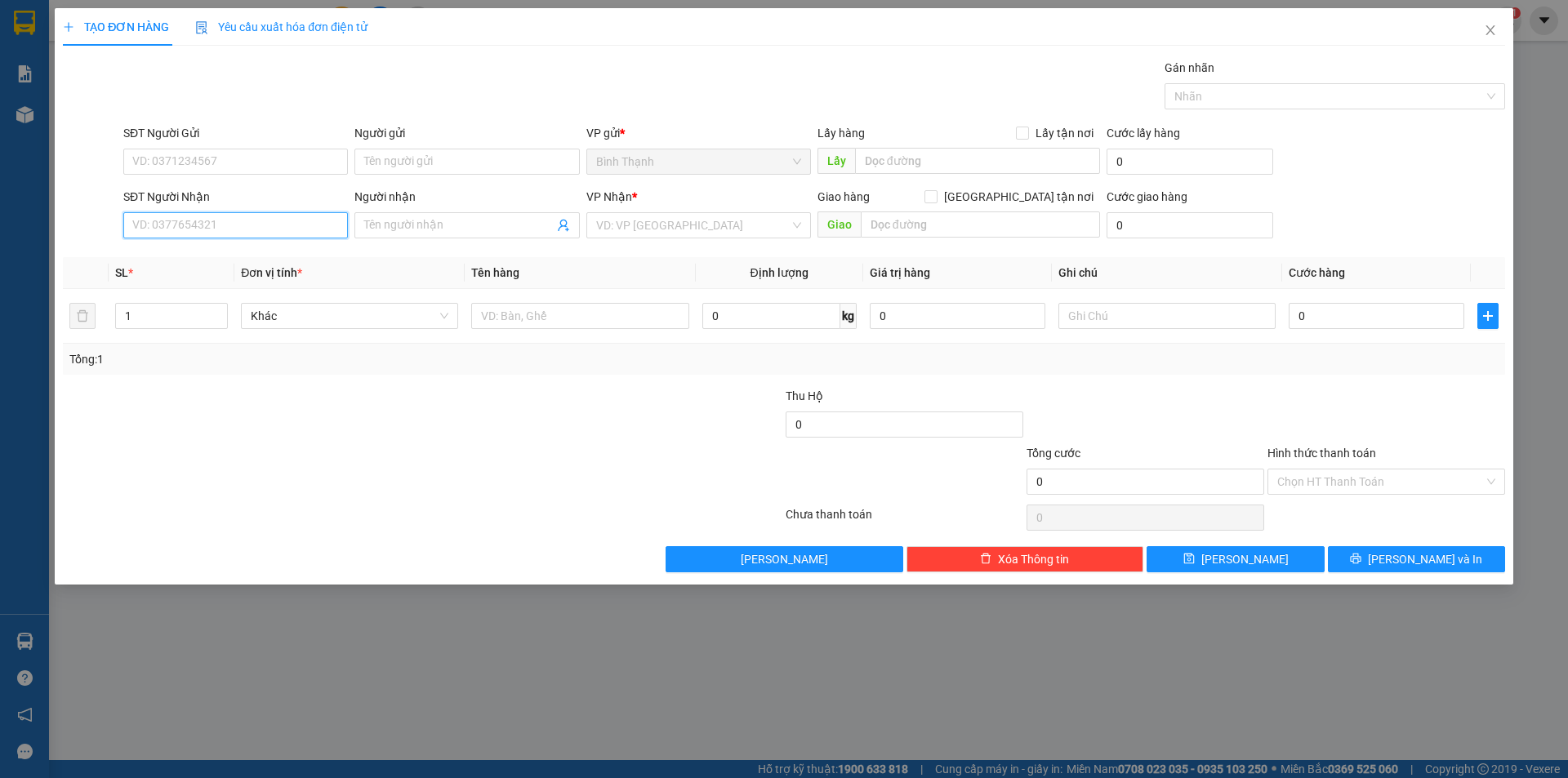
click at [222, 229] on input "SĐT Người Nhận" at bounding box center [236, 225] width 225 height 26
type input "0935832357"
click at [401, 214] on span at bounding box center [467, 225] width 225 height 26
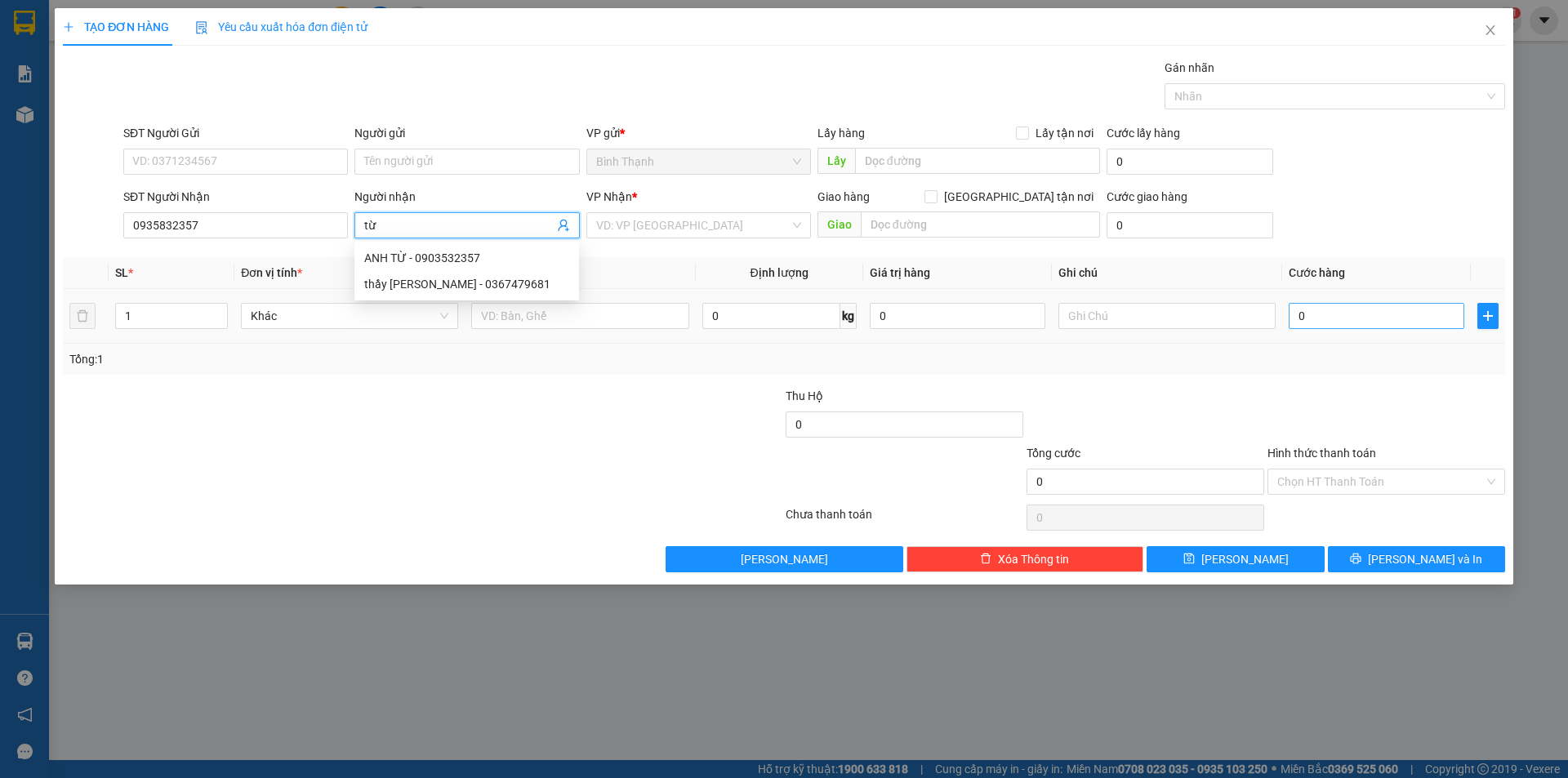
type input "từ"
click at [1342, 317] on input "0" at bounding box center [1376, 316] width 176 height 26
type input "4"
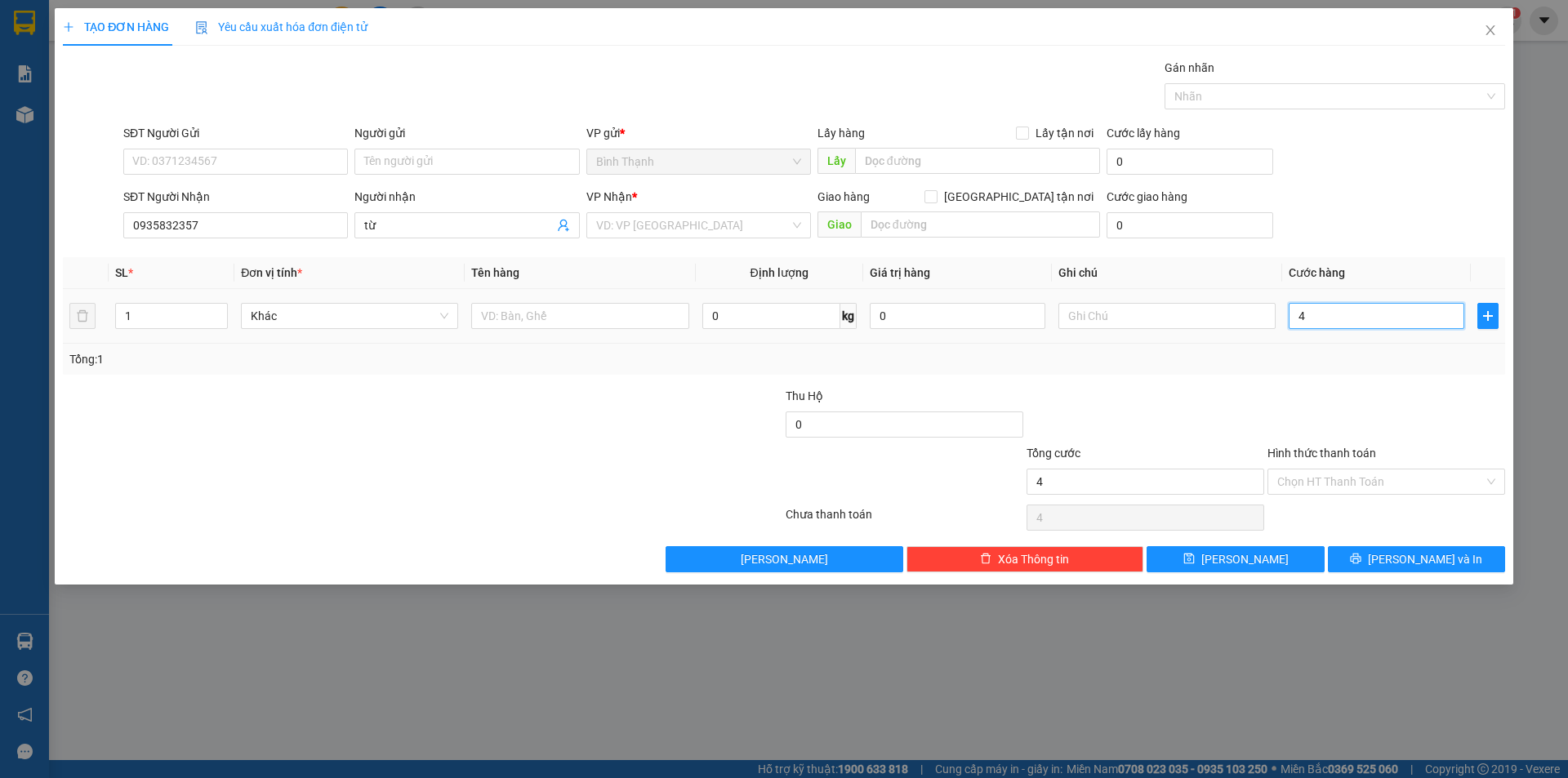
type input "40"
type input "400"
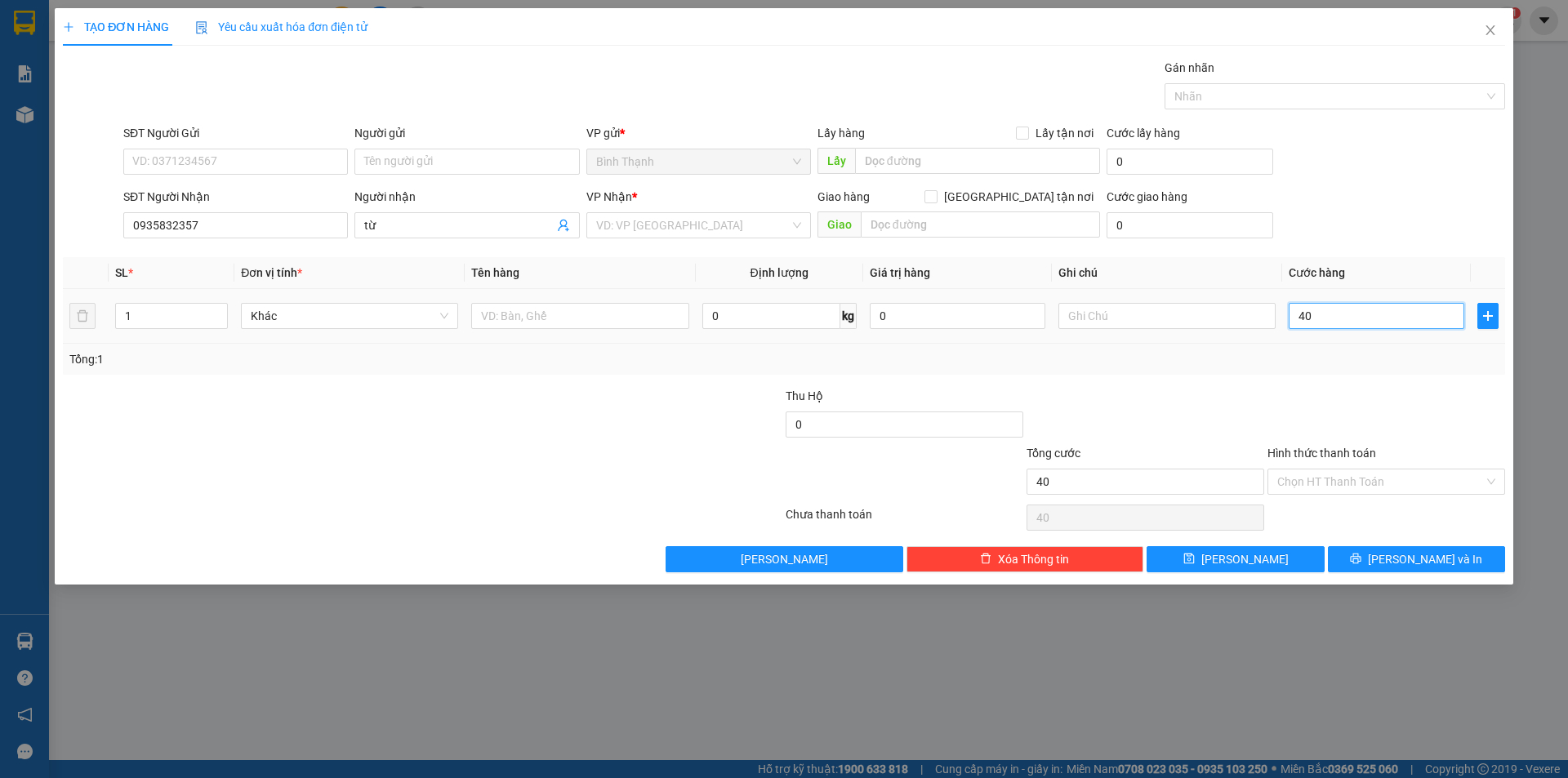
type input "400"
type input "4.000"
type input "40.000"
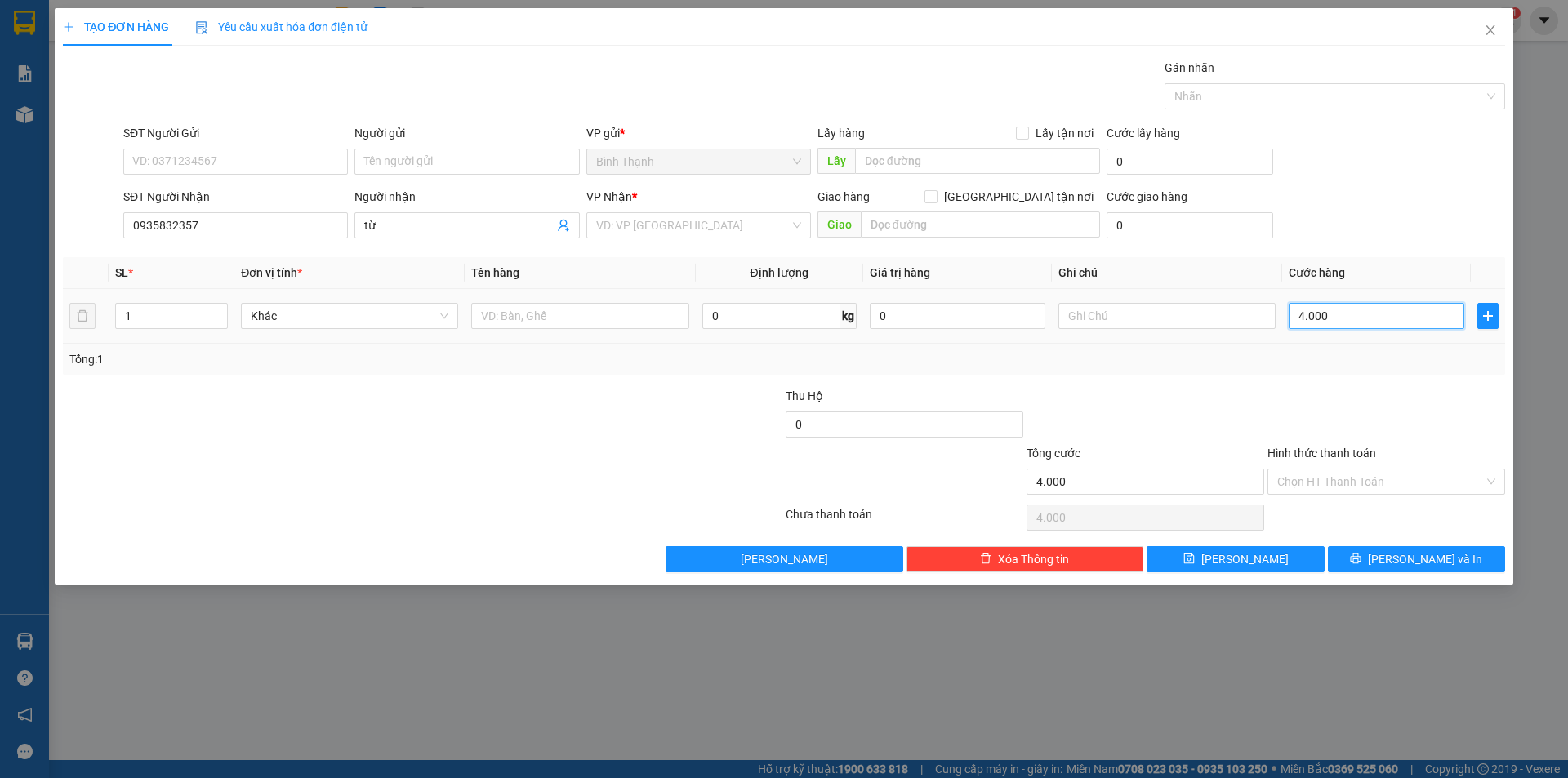
type input "40.000"
click at [1406, 552] on span "[PERSON_NAME] và In" at bounding box center [1424, 559] width 114 height 18
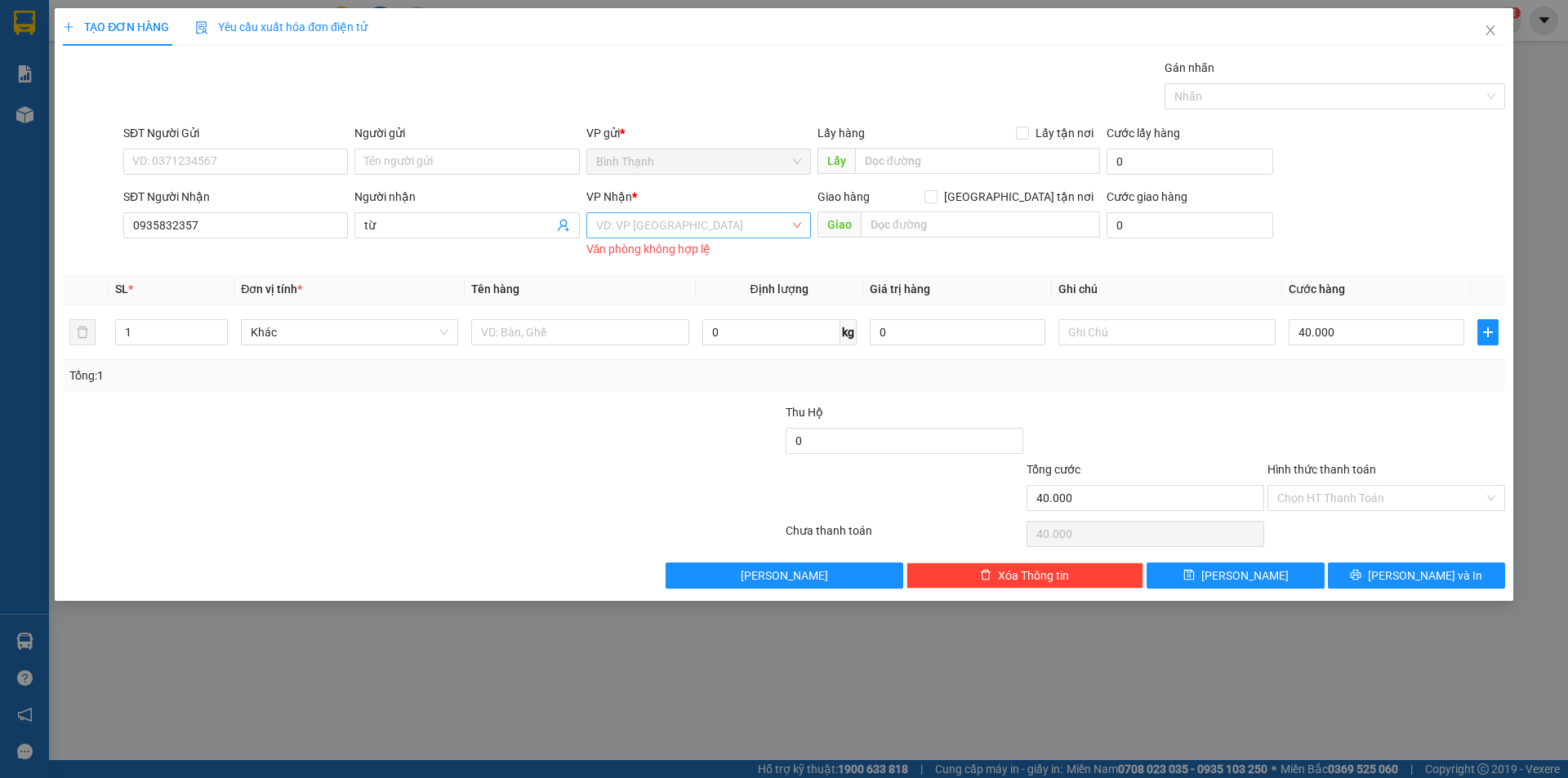
click at [709, 231] on input "search" at bounding box center [693, 225] width 194 height 25
click at [681, 274] on div "An Khê" at bounding box center [698, 284] width 225 height 26
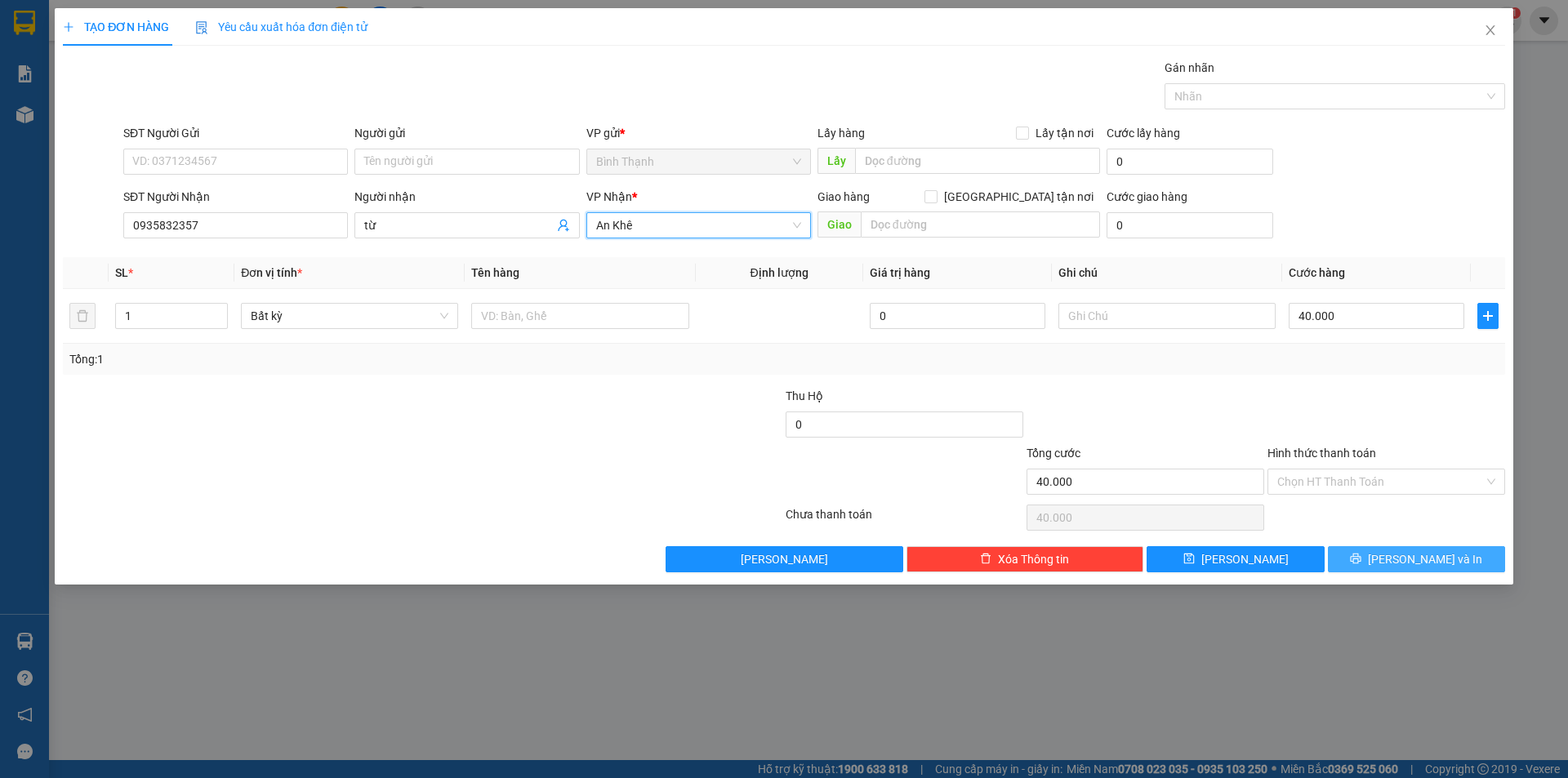
click at [1437, 556] on span "[PERSON_NAME] và In" at bounding box center [1424, 559] width 114 height 18
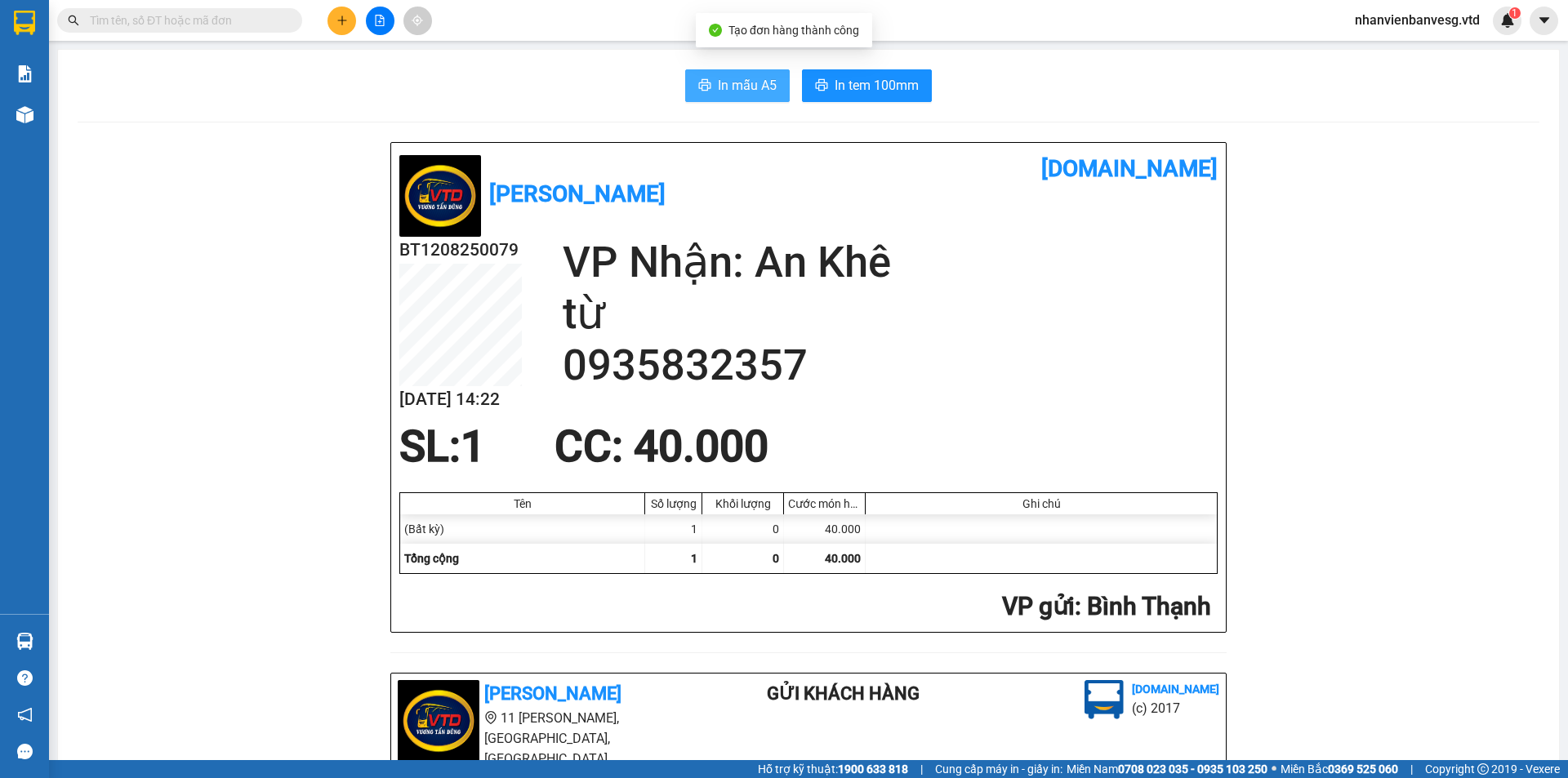
click at [755, 93] on span "In mẫu A5" at bounding box center [747, 86] width 59 height 21
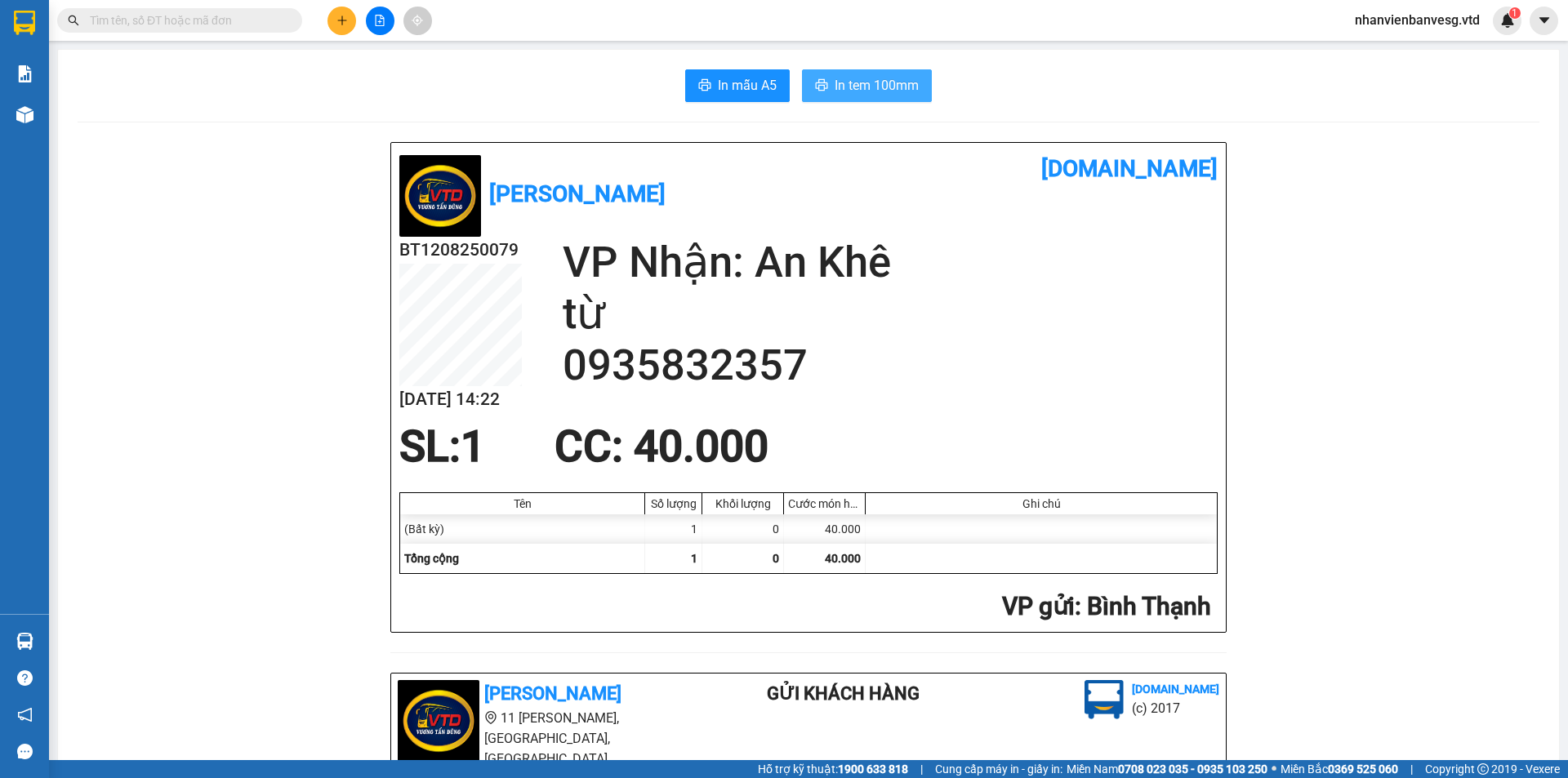
click at [862, 90] on span "In tem 100mm" at bounding box center [877, 86] width 84 height 21
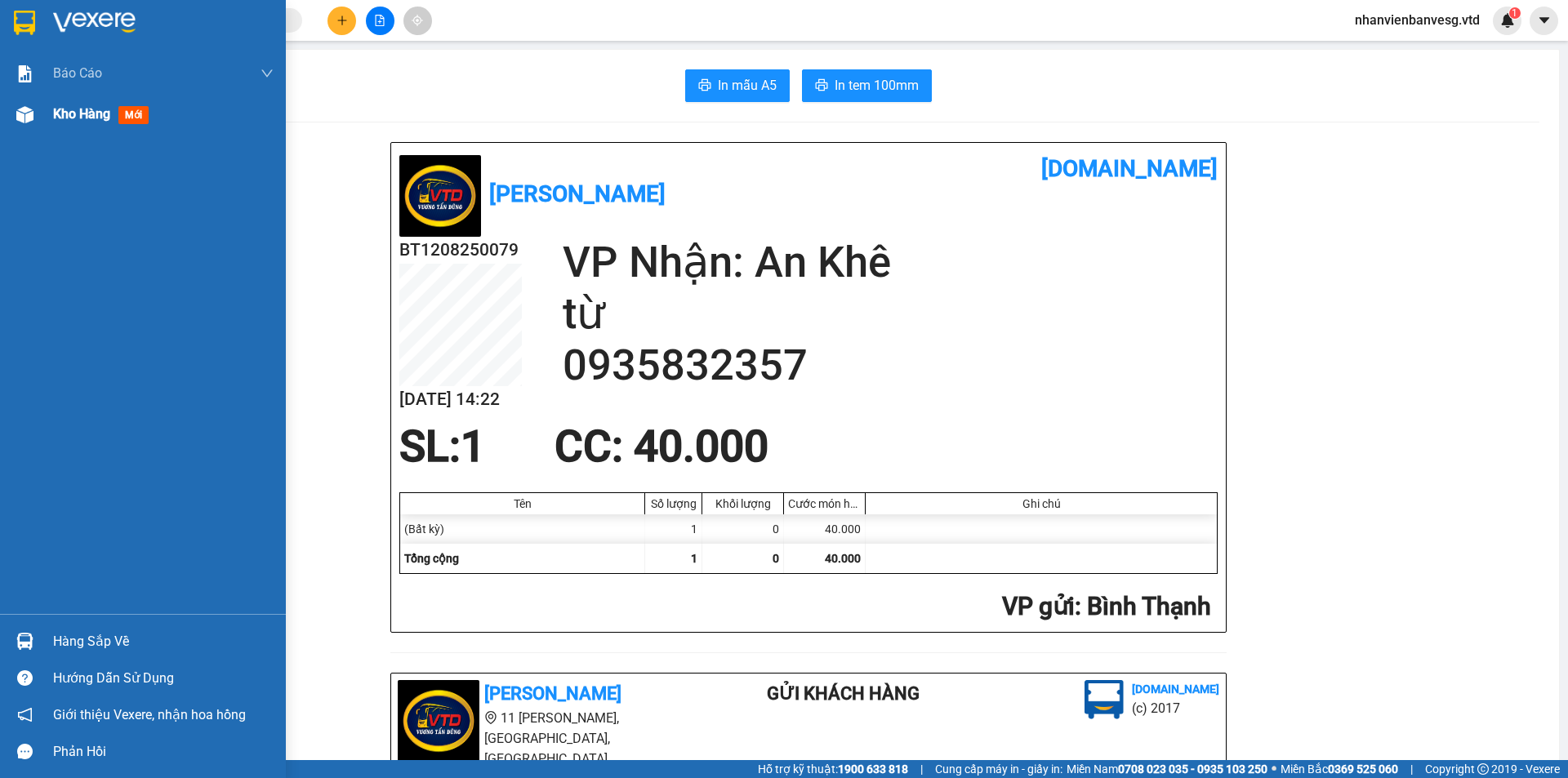
click at [90, 112] on span "Kho hàng" at bounding box center [81, 114] width 57 height 15
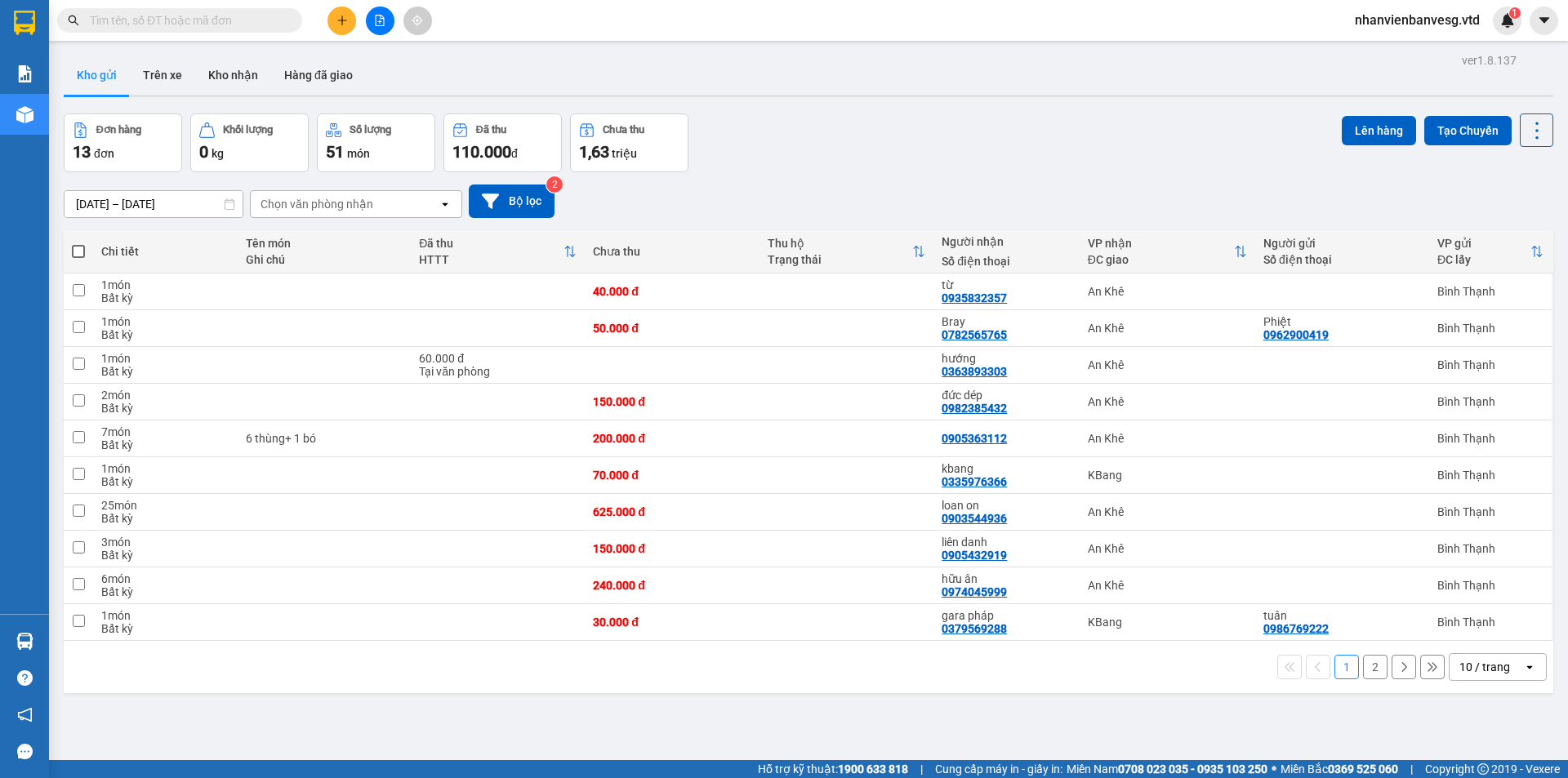
click at [76, 249] on span at bounding box center [78, 251] width 13 height 13
click at [78, 244] on input "checkbox" at bounding box center [78, 244] width 0 height 0
checkbox input "true"
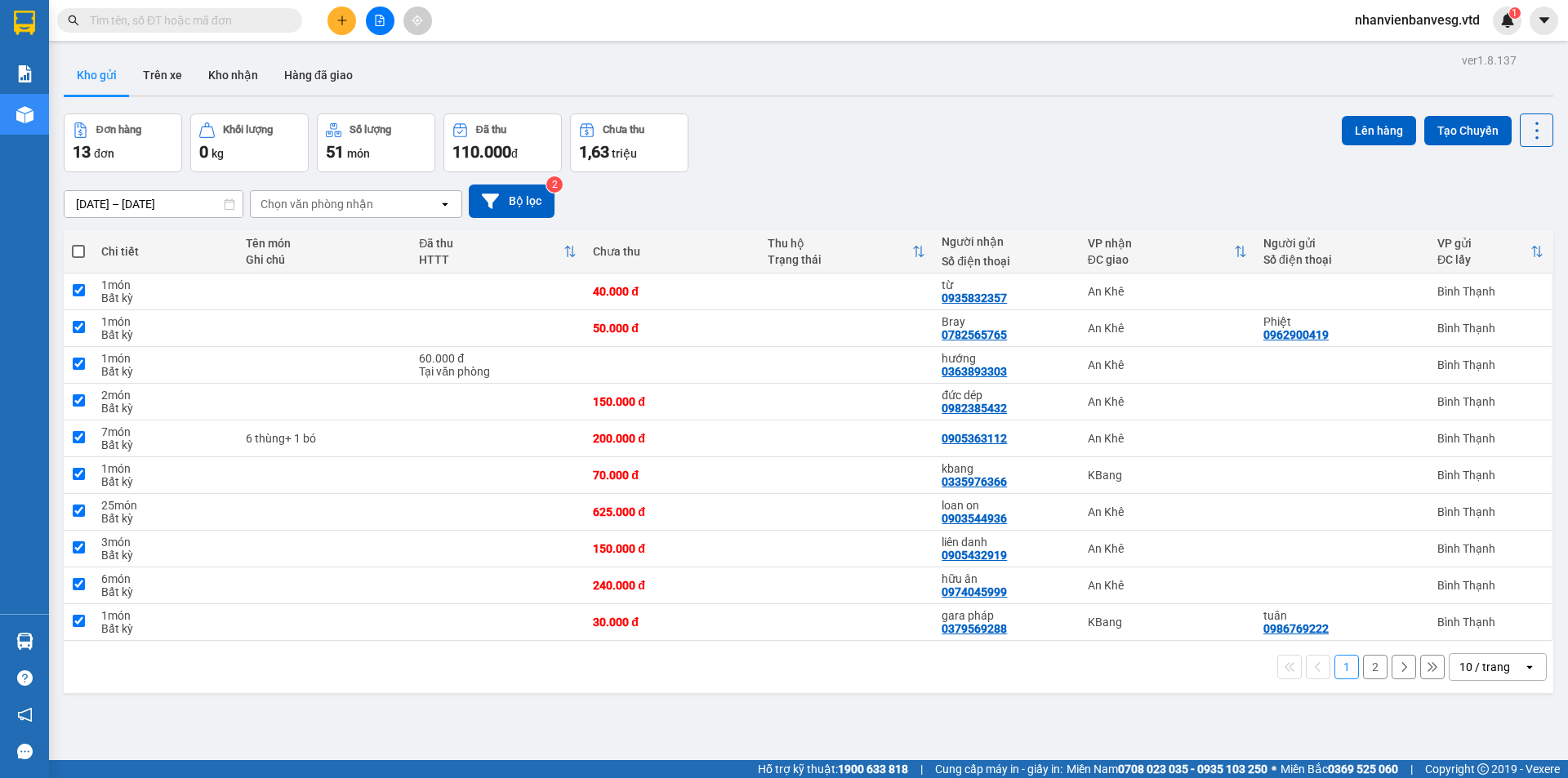
checkbox input "true"
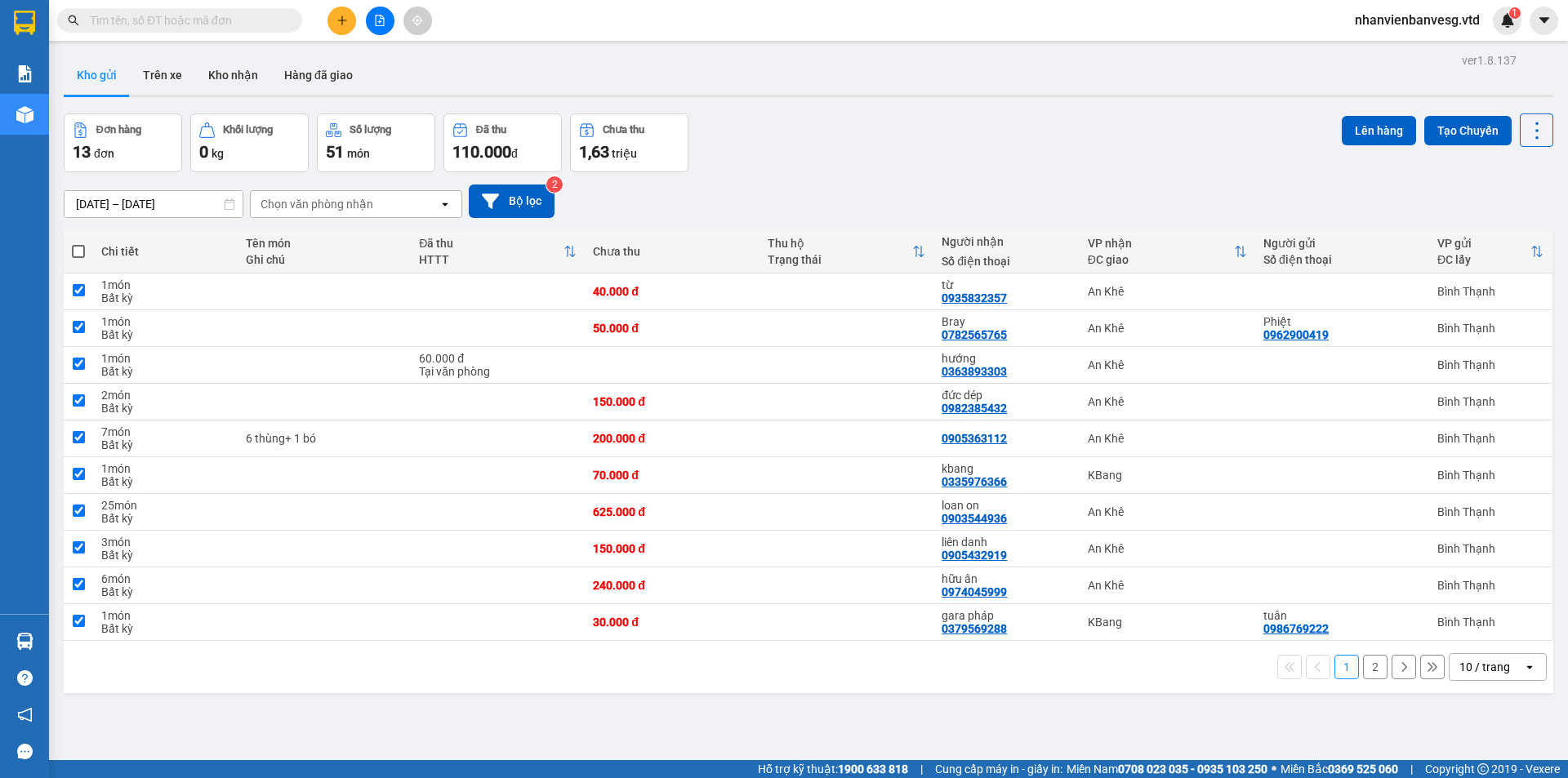
checkbox input "true"
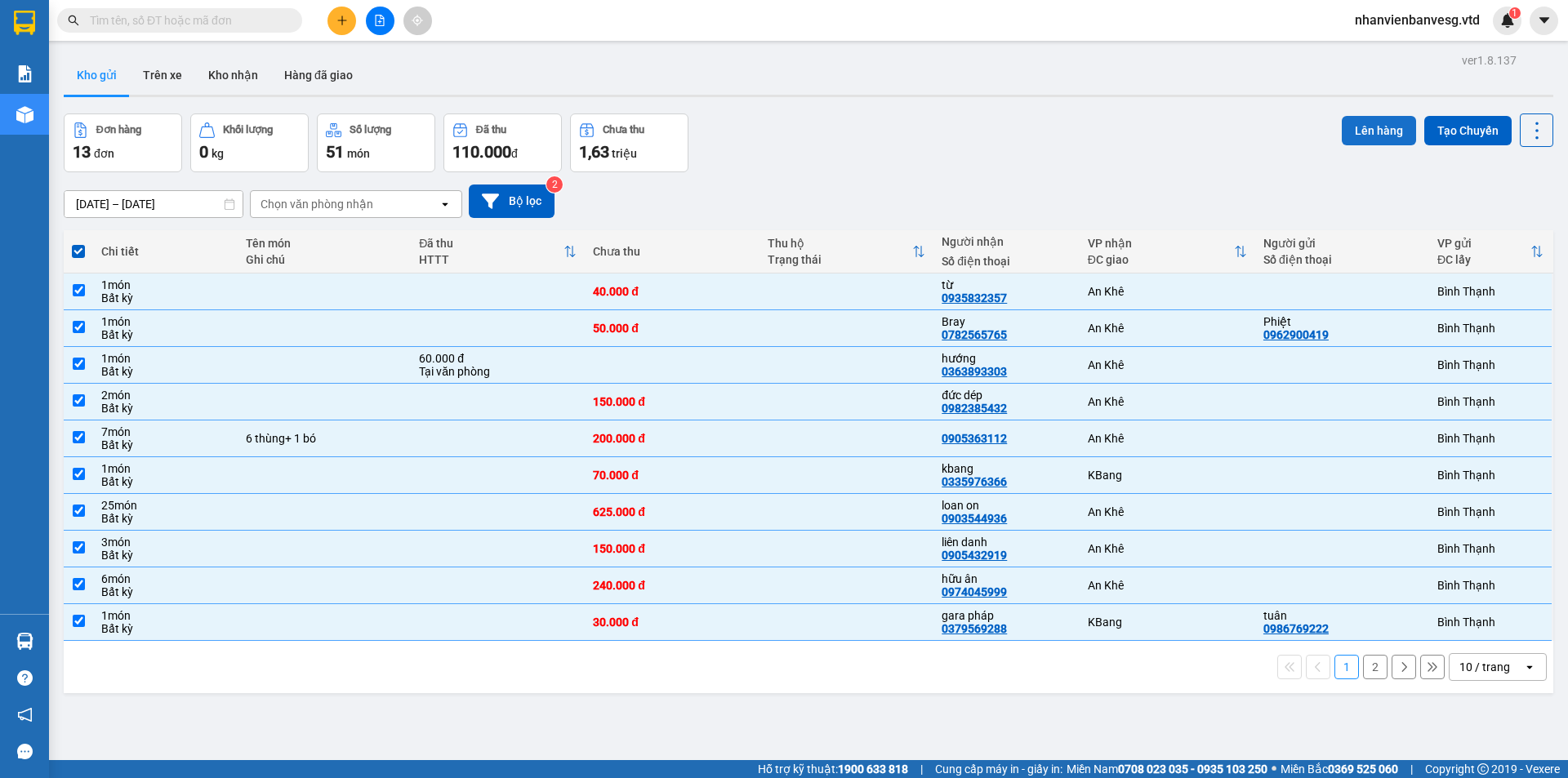
click at [1368, 125] on button "Lên hàng" at bounding box center [1378, 130] width 75 height 29
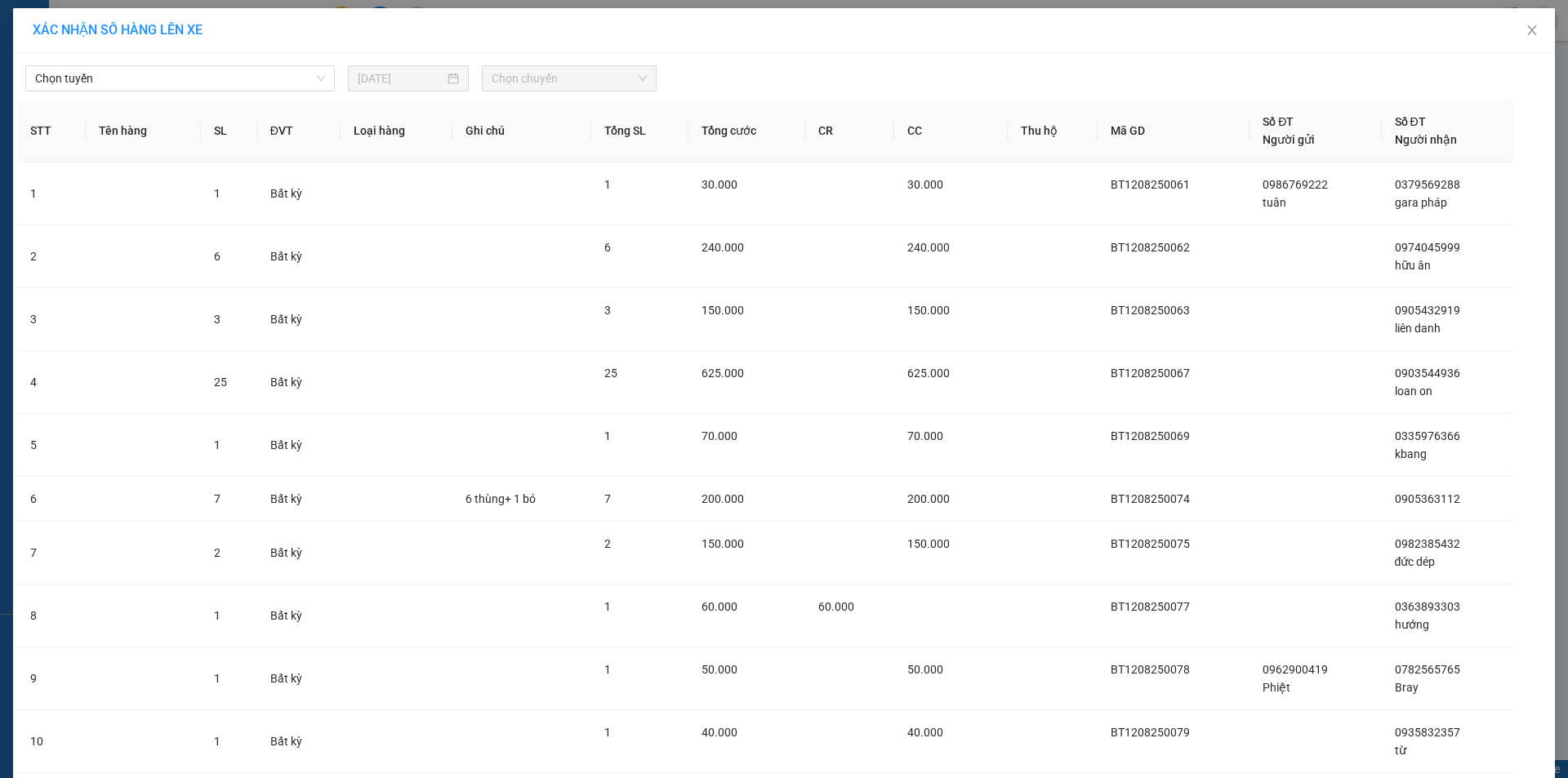
click at [202, 59] on div "Chọn tuyến 12/08/2025 Chọn chuyến" at bounding box center [784, 75] width 1534 height 34
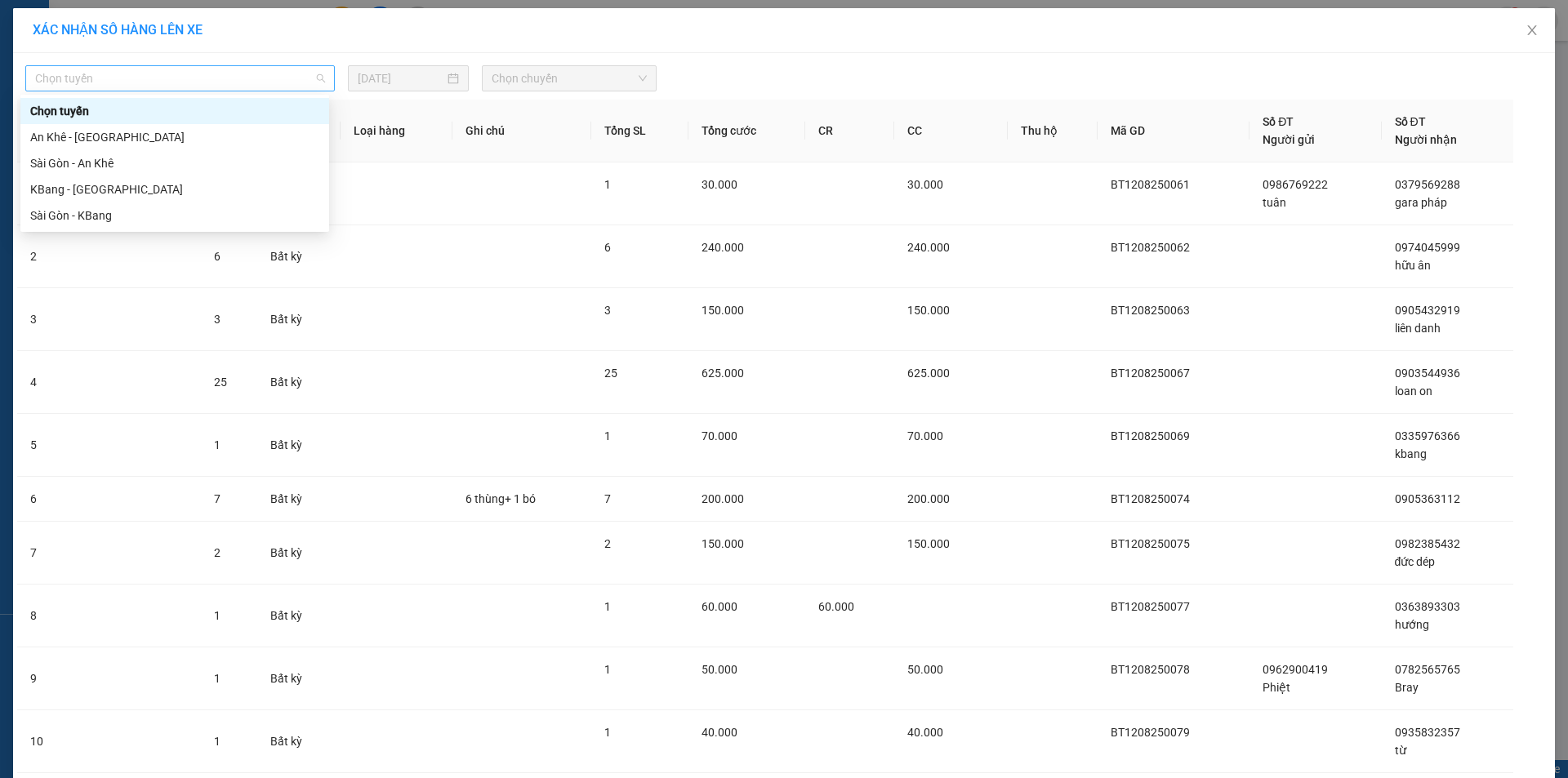
click at [205, 69] on span "Chọn tuyến" at bounding box center [180, 78] width 290 height 25
click at [174, 218] on div "Sài Gòn - KBang" at bounding box center [174, 215] width 289 height 18
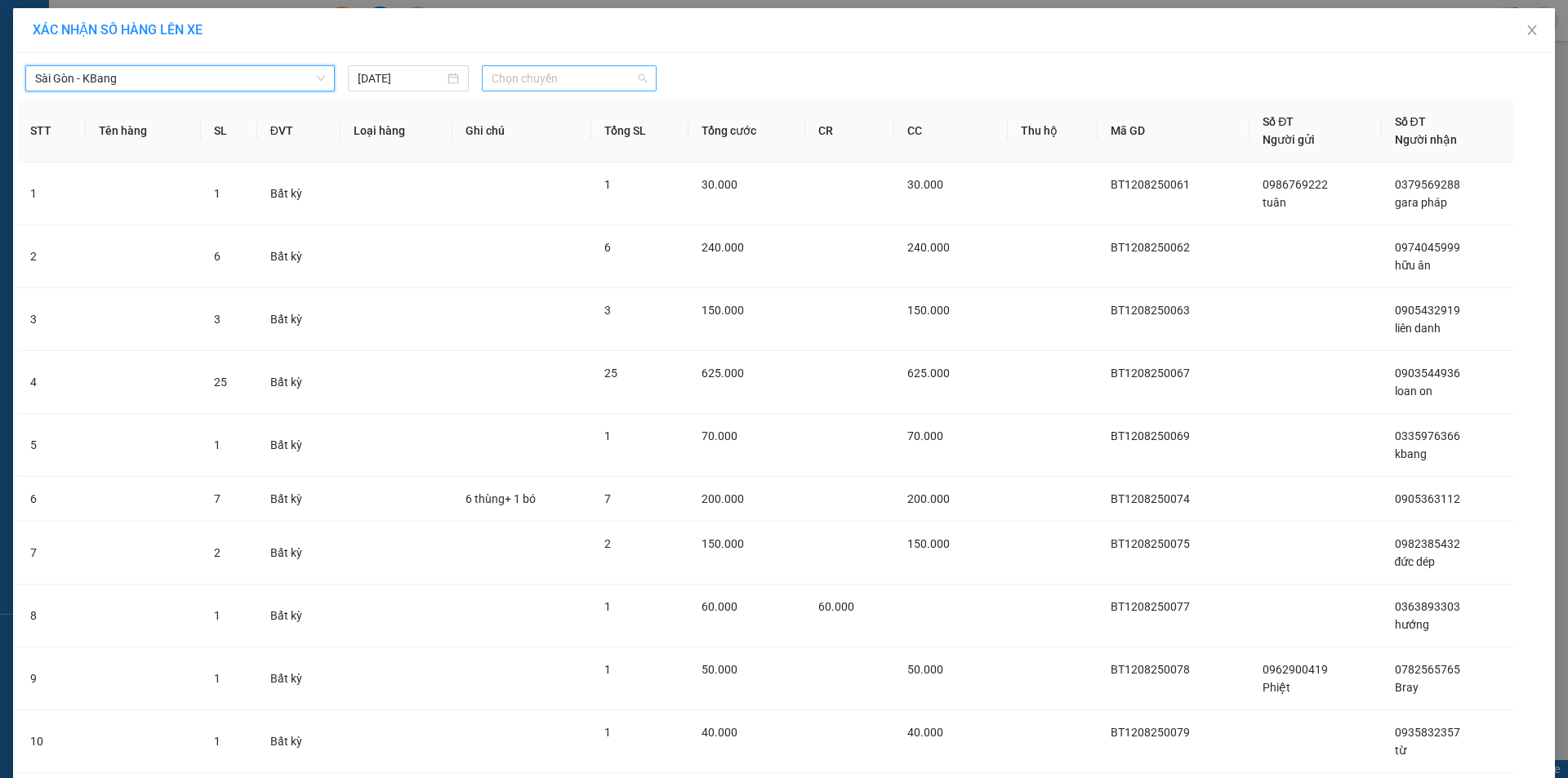
click at [522, 87] on span "Chọn chuyến" at bounding box center [569, 78] width 155 height 25
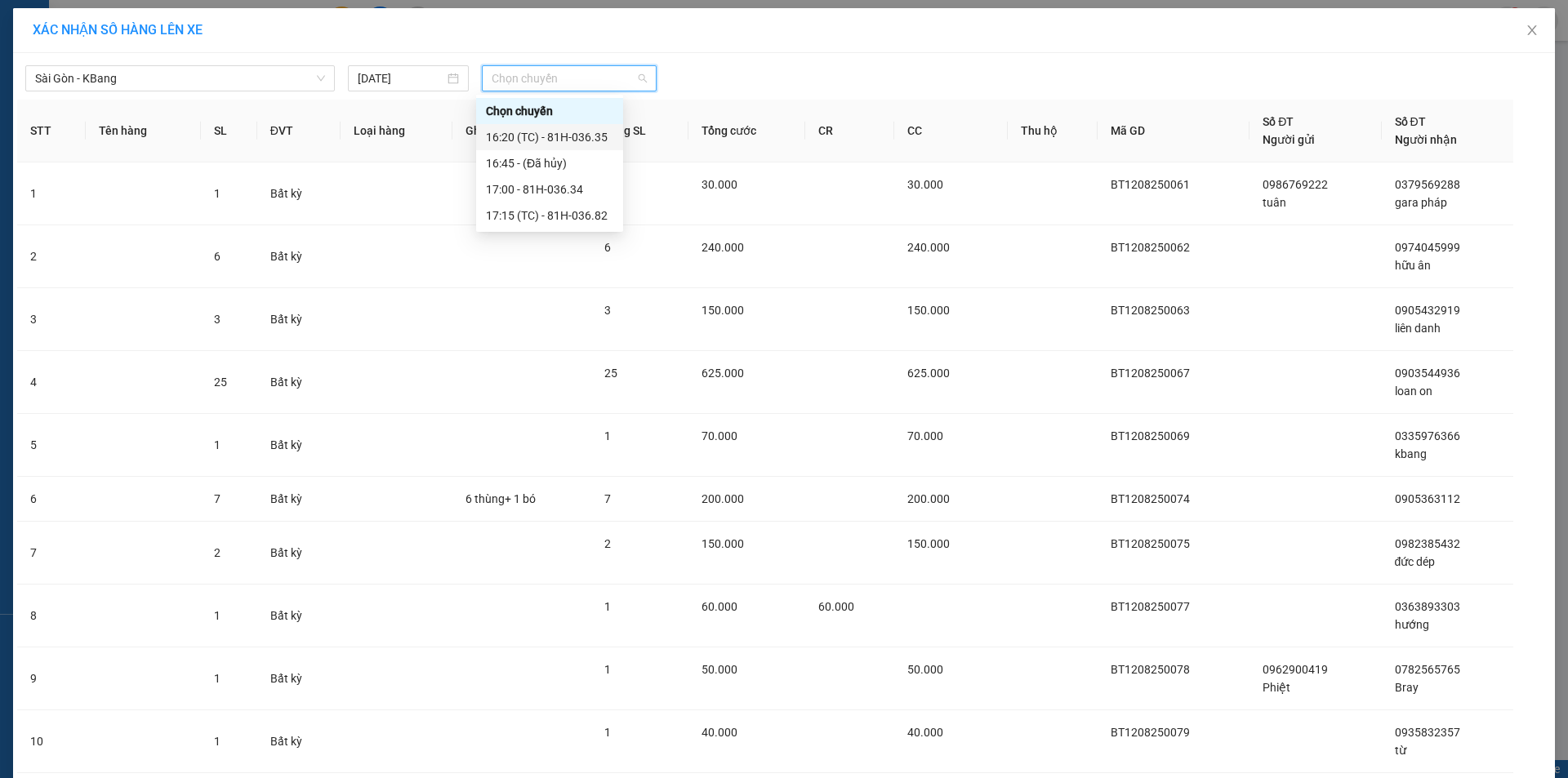
click at [533, 134] on div "16:20 (TC) - 81H-036.35" at bounding box center [549, 136] width 127 height 18
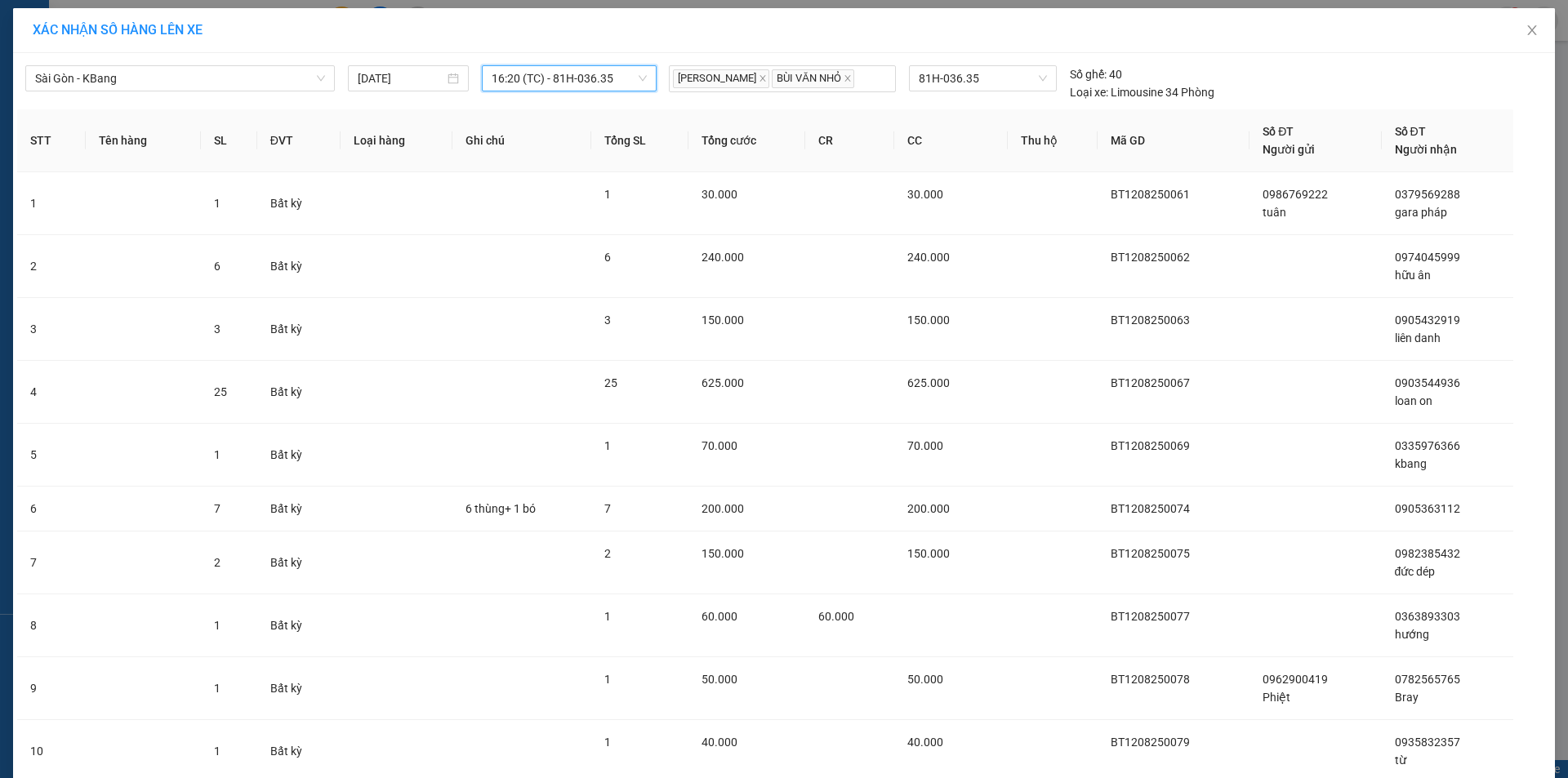
click at [558, 78] on span "16:20 (TC) - 81H-036.35" at bounding box center [569, 78] width 155 height 25
click at [541, 188] on div "17:00 - 81H-036.34" at bounding box center [549, 189] width 127 height 18
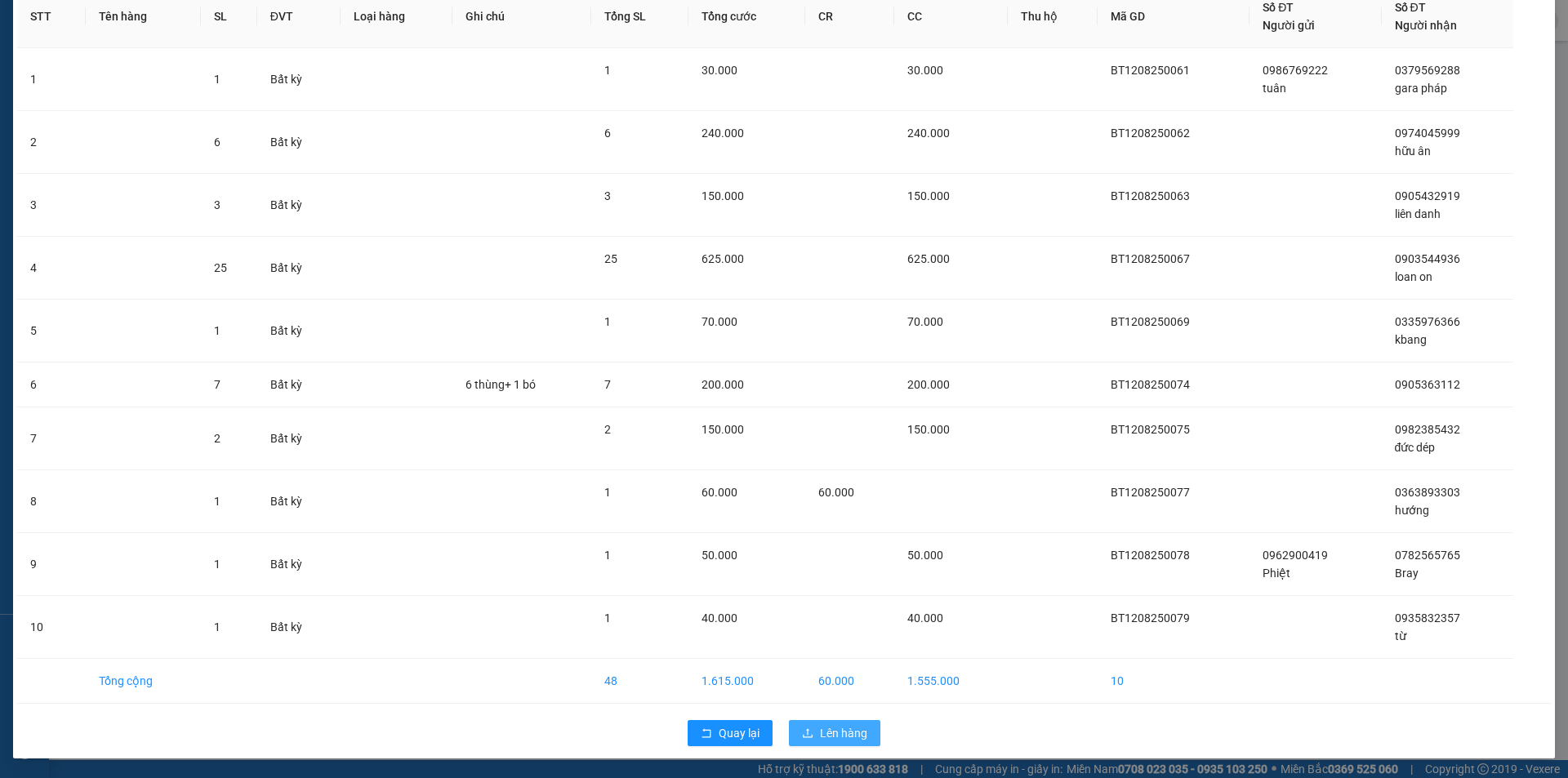
click at [820, 737] on span "Lên hàng" at bounding box center [843, 733] width 47 height 18
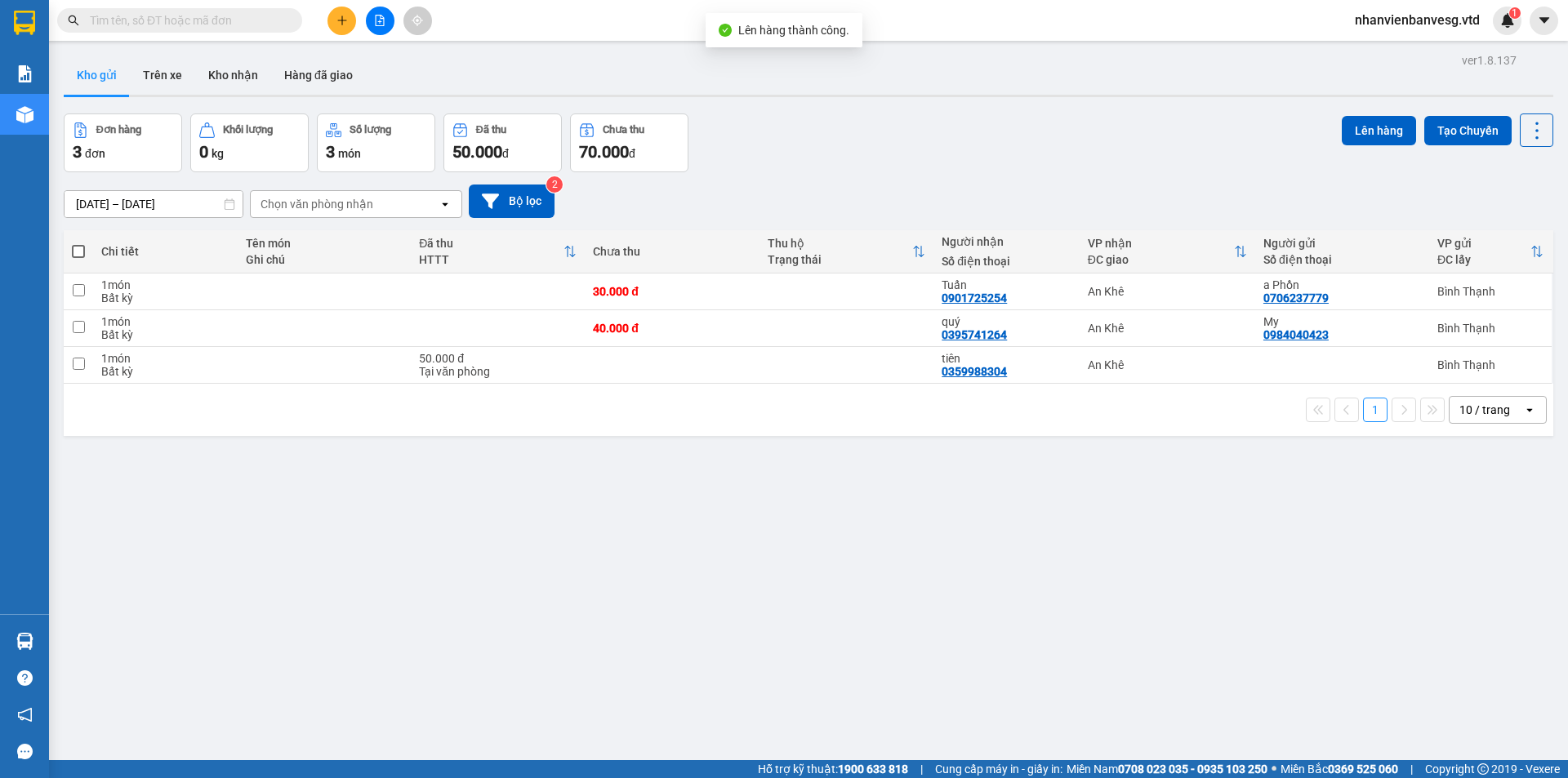
click at [80, 247] on span at bounding box center [78, 251] width 13 height 13
click at [78, 244] on input "checkbox" at bounding box center [78, 244] width 0 height 0
checkbox input "true"
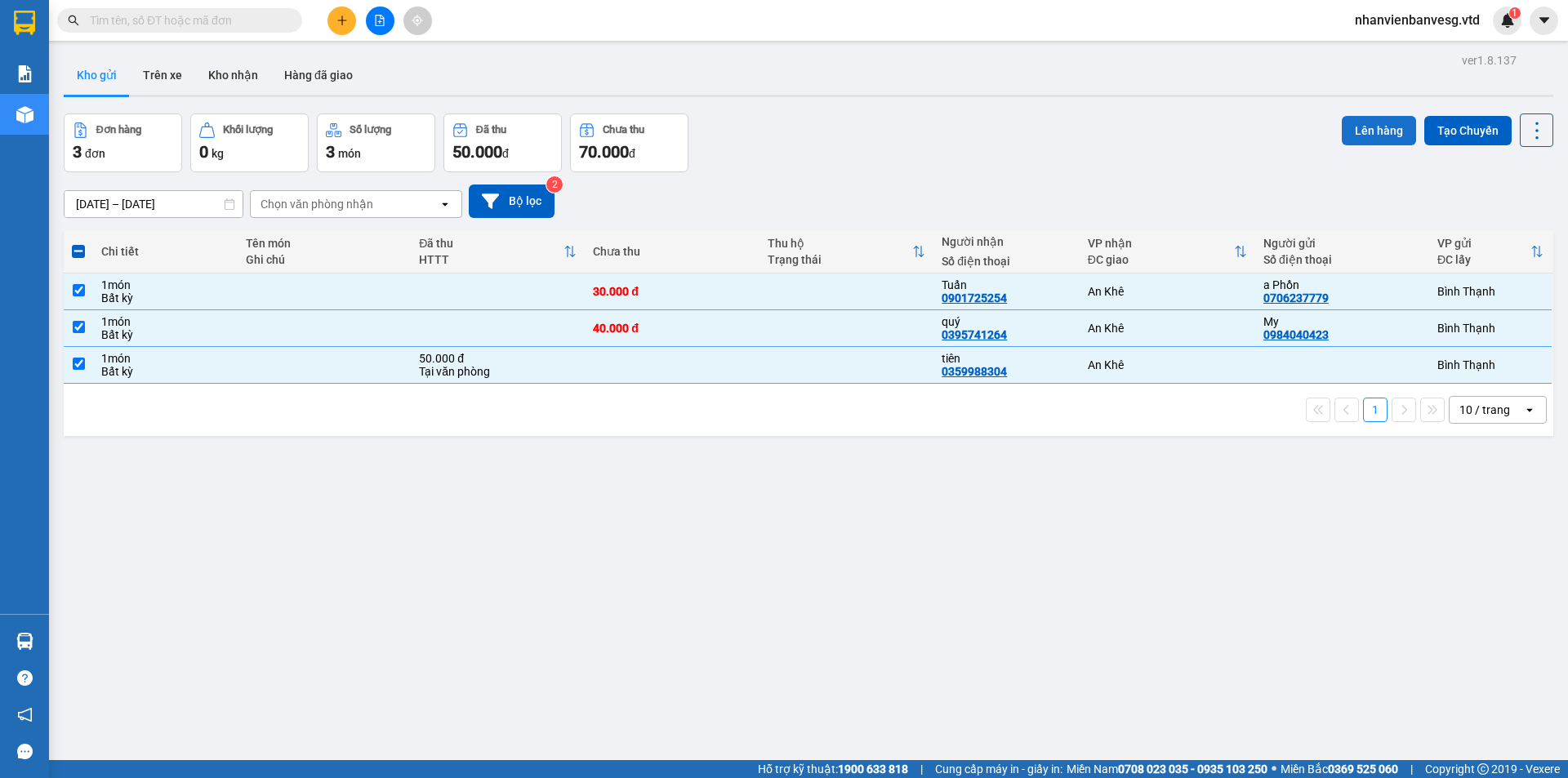
click at [1379, 133] on button "Lên hàng" at bounding box center [1378, 130] width 75 height 29
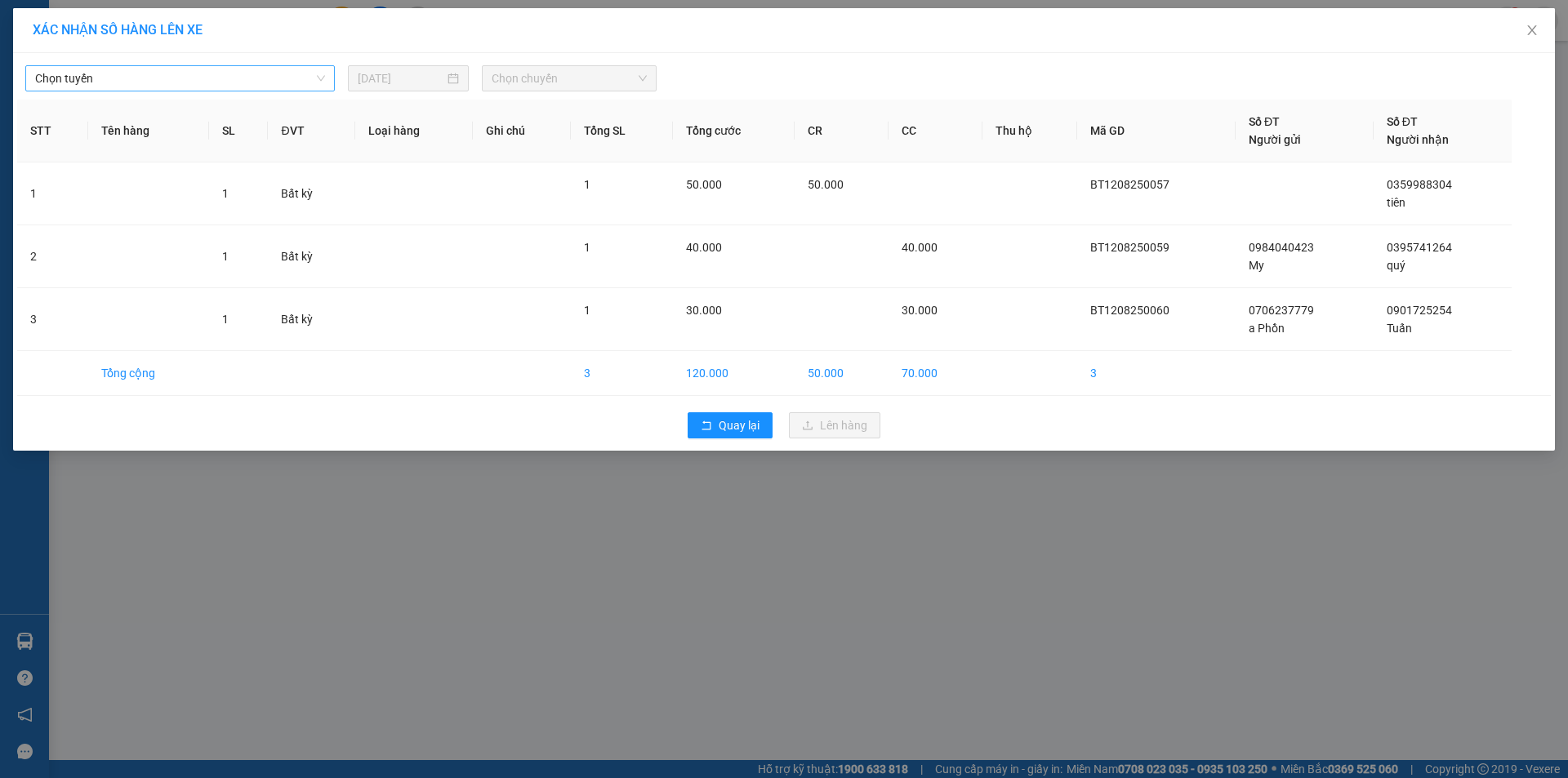
click at [219, 82] on span "Chọn tuyến" at bounding box center [180, 78] width 290 height 25
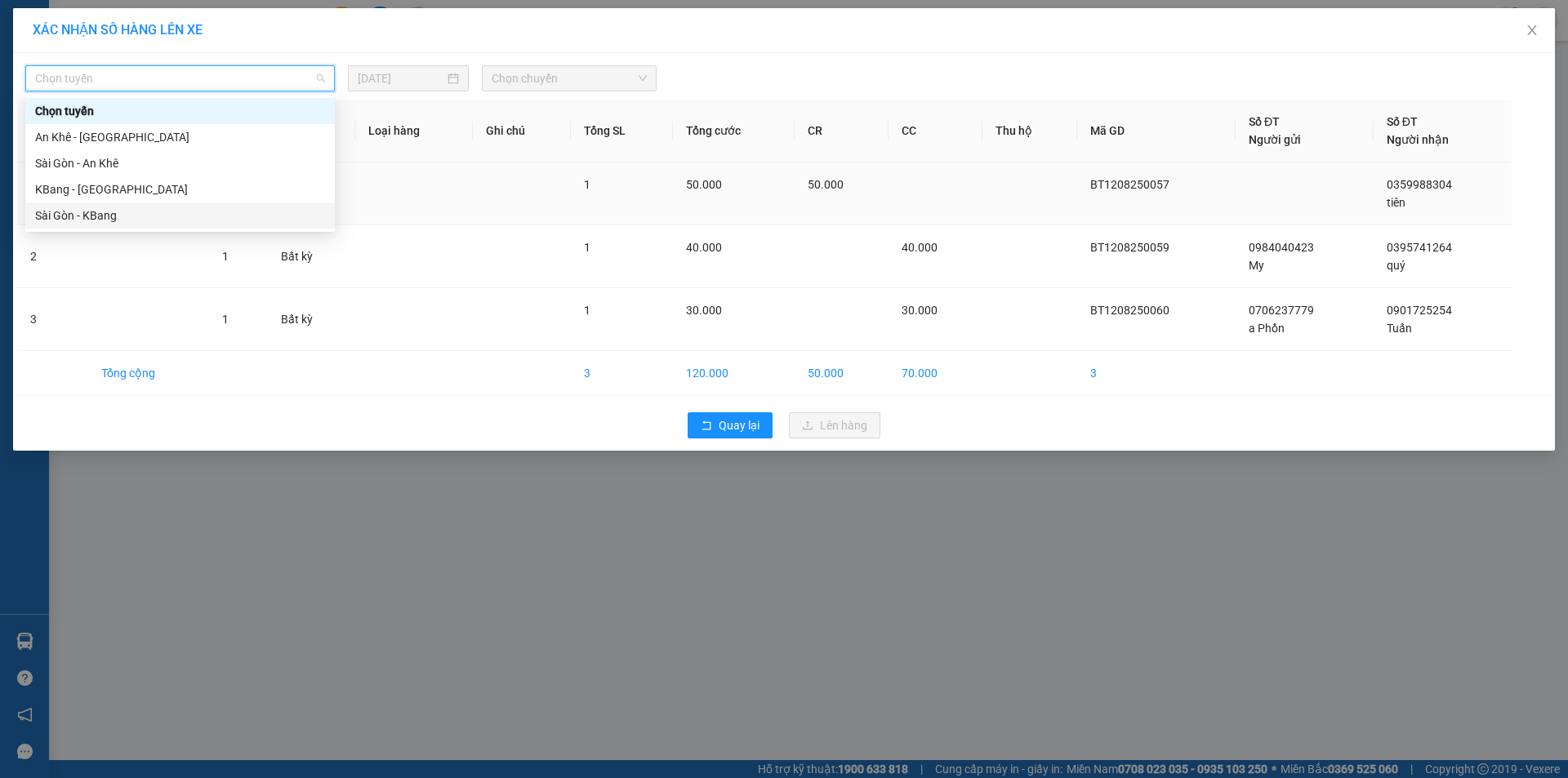
drag, startPoint x: 214, startPoint y: 214, endPoint x: 304, endPoint y: 173, distance: 98.9
click at [226, 202] on div "Sài Gòn - KBang" at bounding box center [180, 215] width 310 height 26
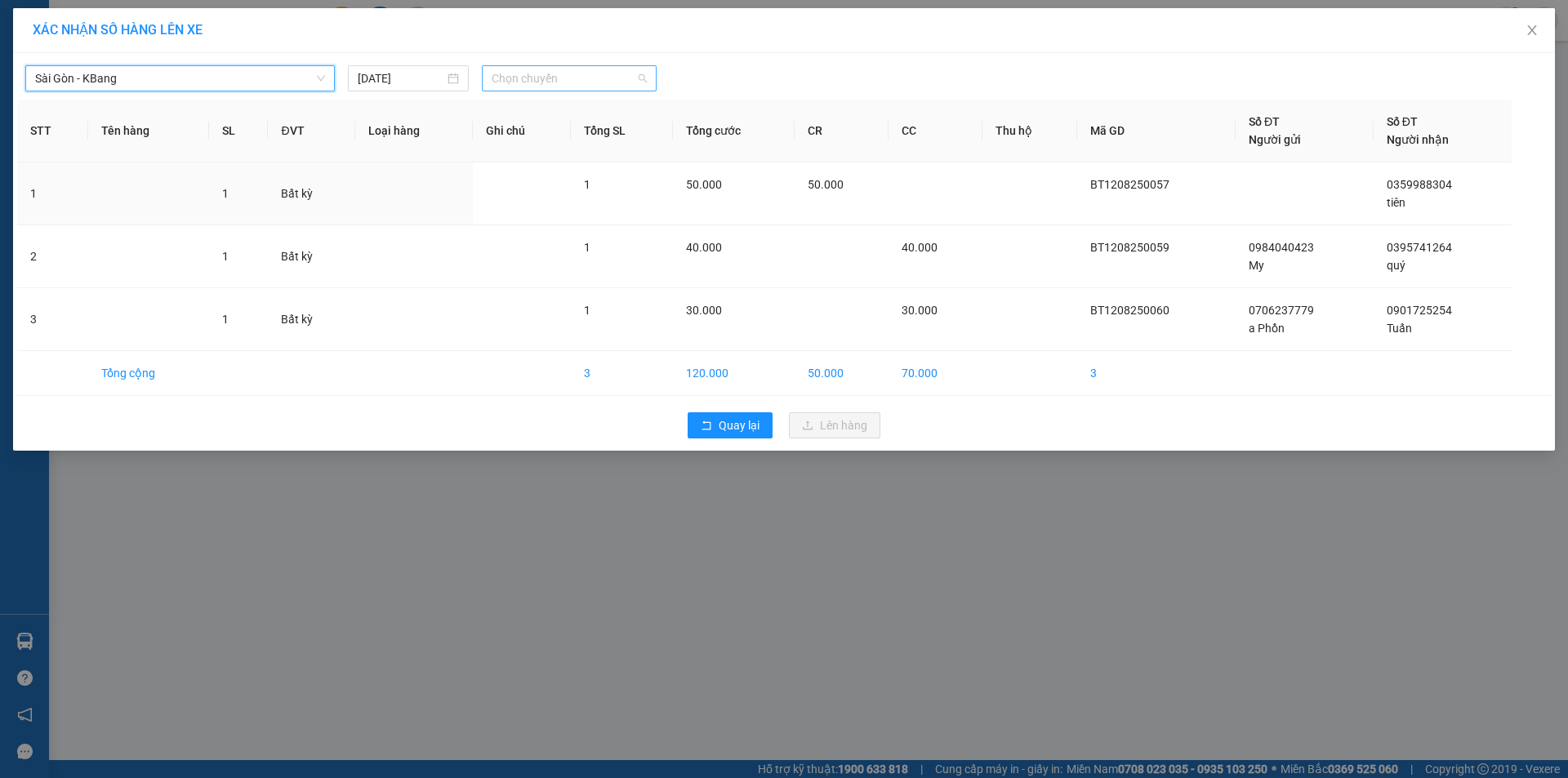
click at [589, 82] on span "Chọn chuyến" at bounding box center [569, 78] width 155 height 25
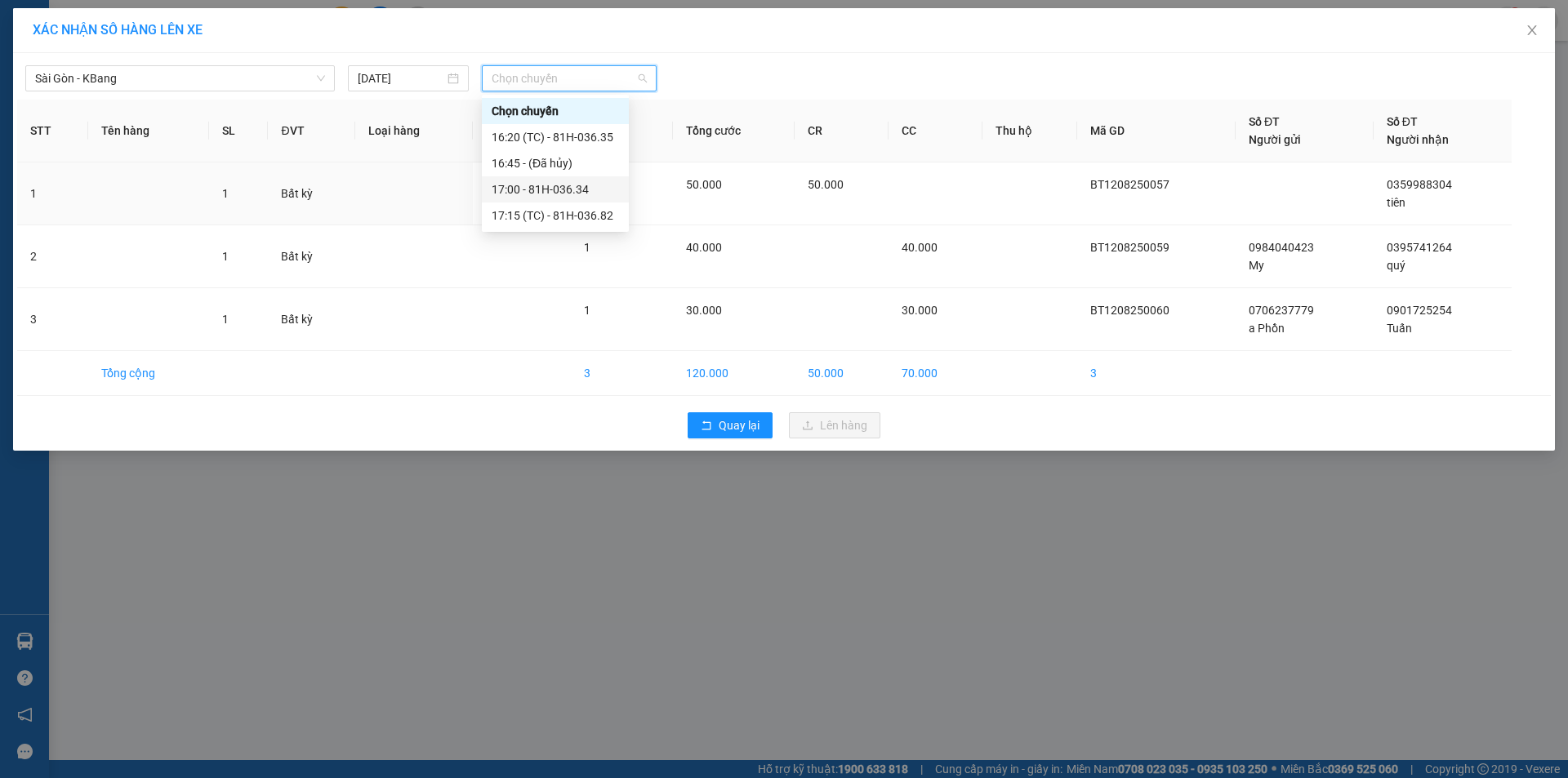
drag, startPoint x: 579, startPoint y: 188, endPoint x: 559, endPoint y: 160, distance: 34.4
click at [578, 188] on div "17:00 - 81H-036.34" at bounding box center [555, 189] width 127 height 18
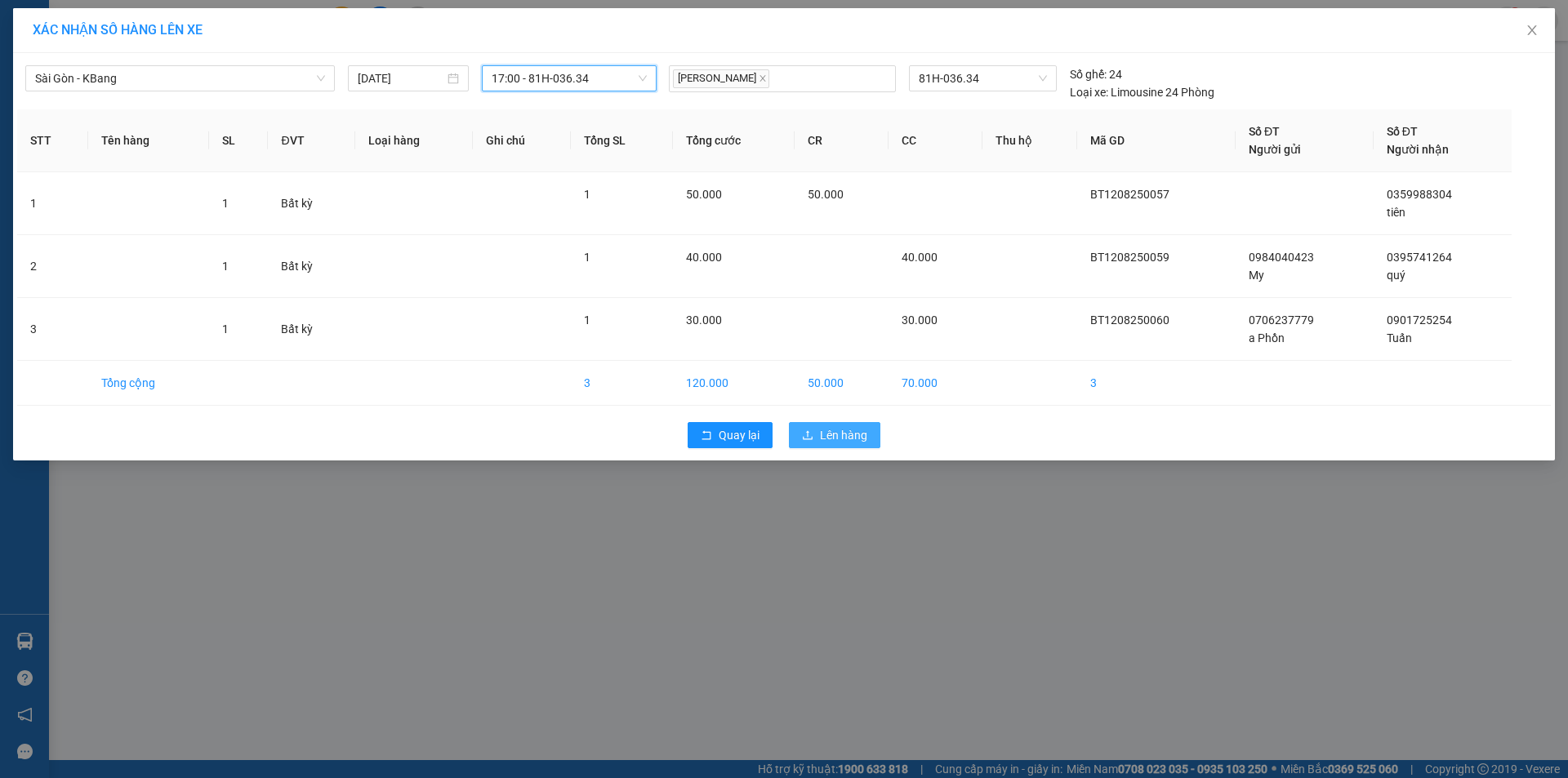
click at [845, 425] on button "Lên hàng" at bounding box center [834, 435] width 92 height 26
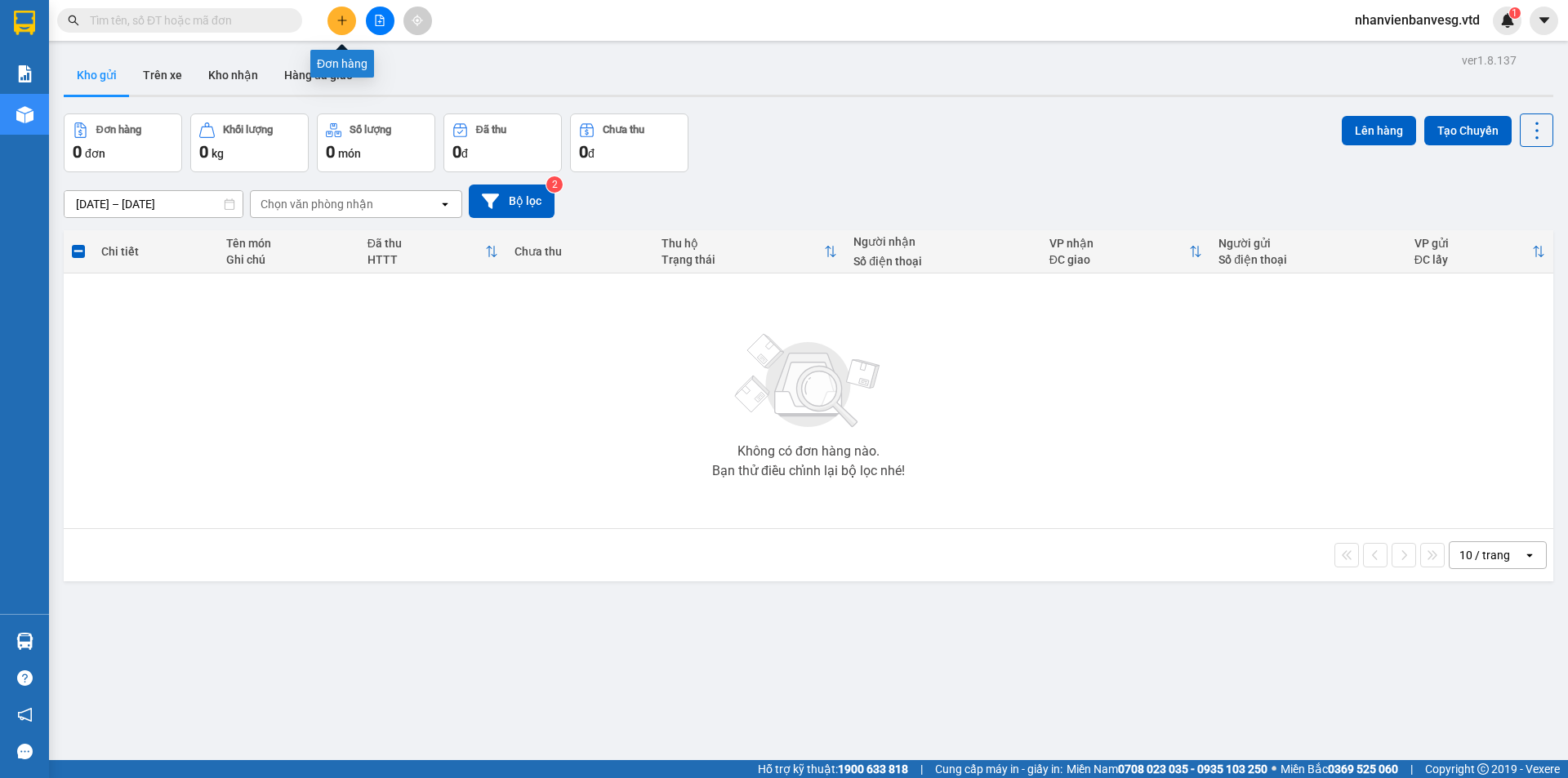
click at [346, 25] on icon "plus" at bounding box center [341, 20] width 11 height 11
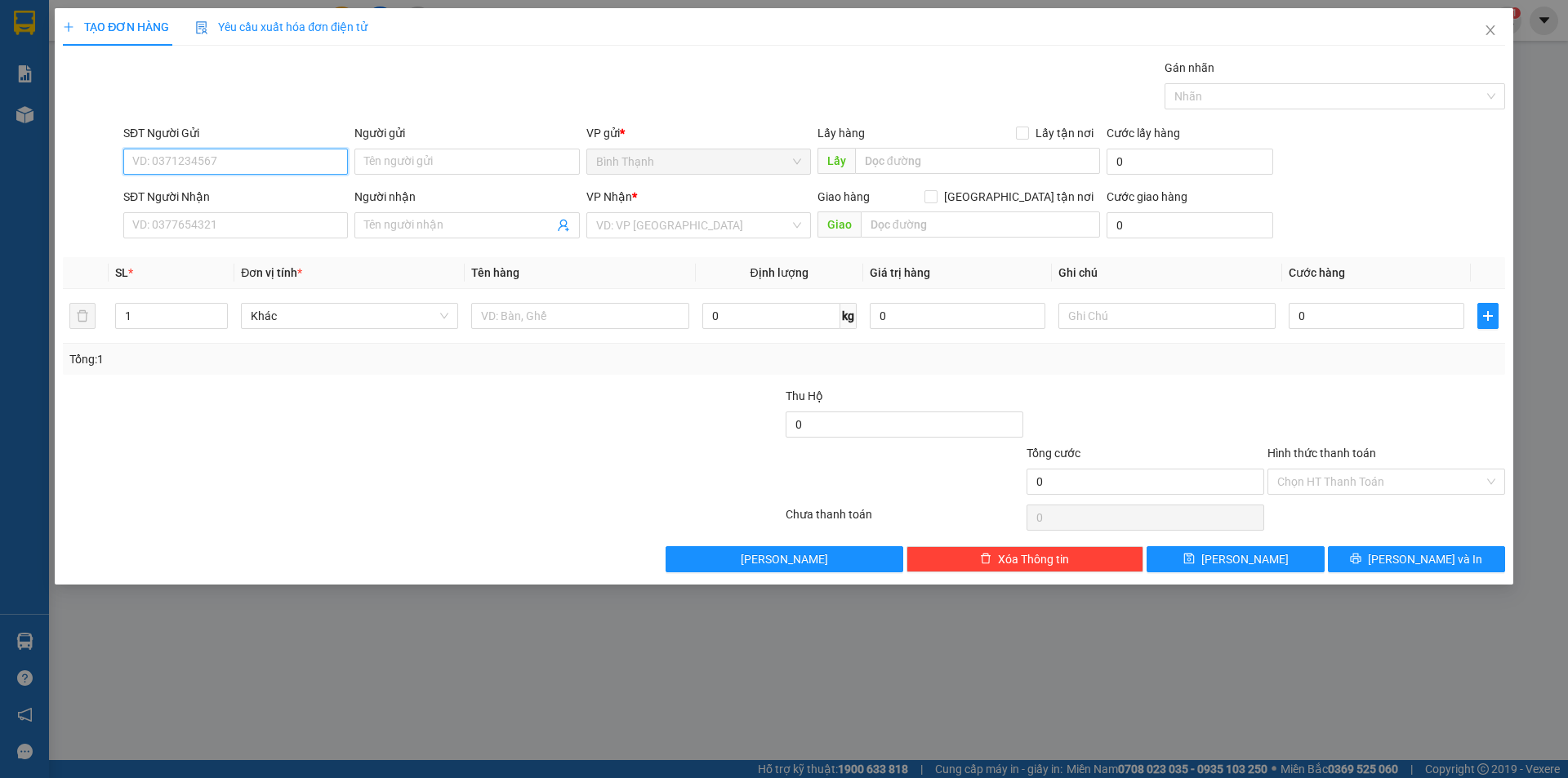
type input "0"
click at [207, 229] on input "SĐT Người Nhận" at bounding box center [236, 225] width 225 height 26
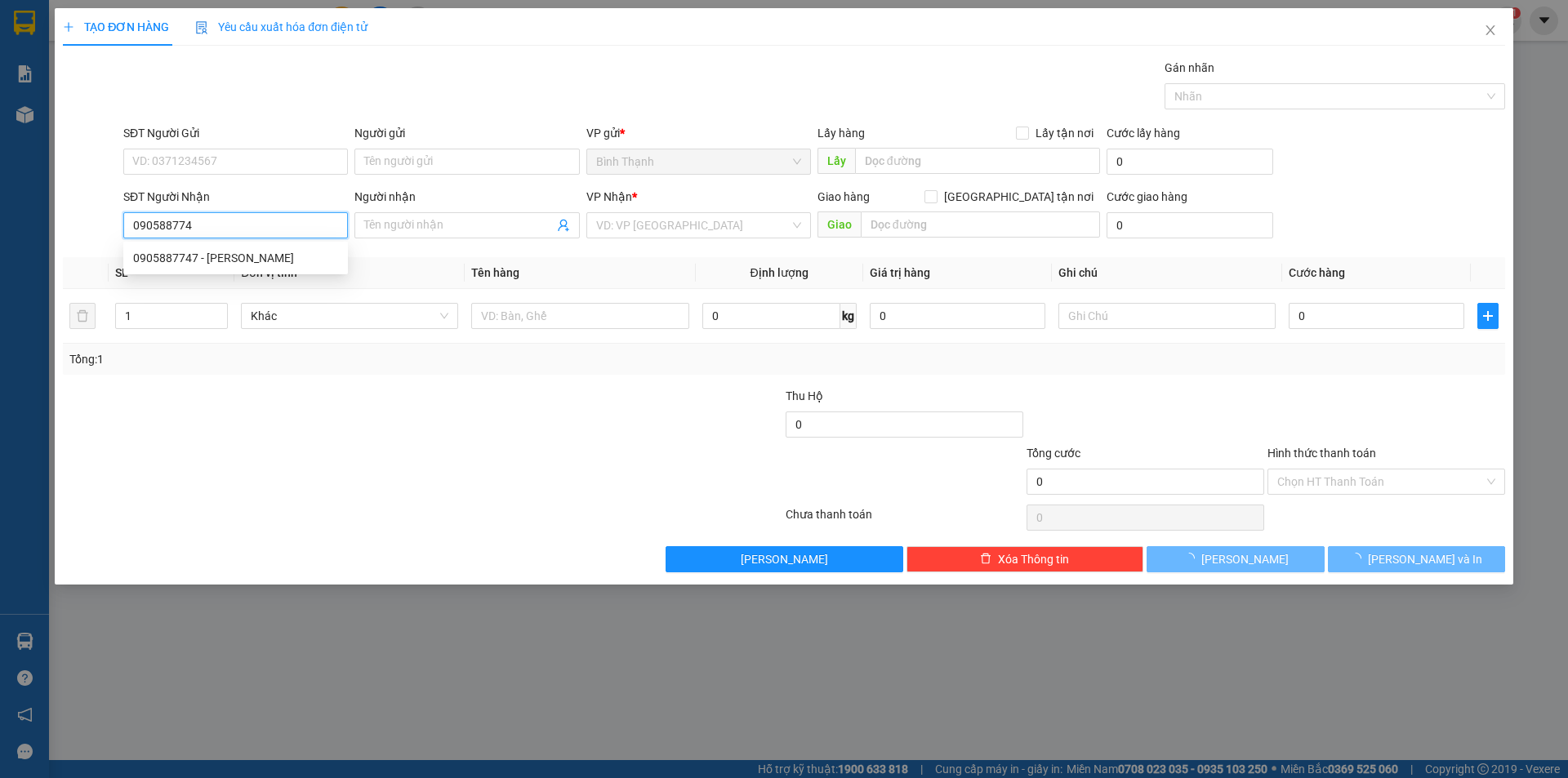
type input "0905887747"
click at [256, 262] on div "0905887747 - CHI THUY" at bounding box center [235, 257] width 205 height 18
type input "CHI THUY"
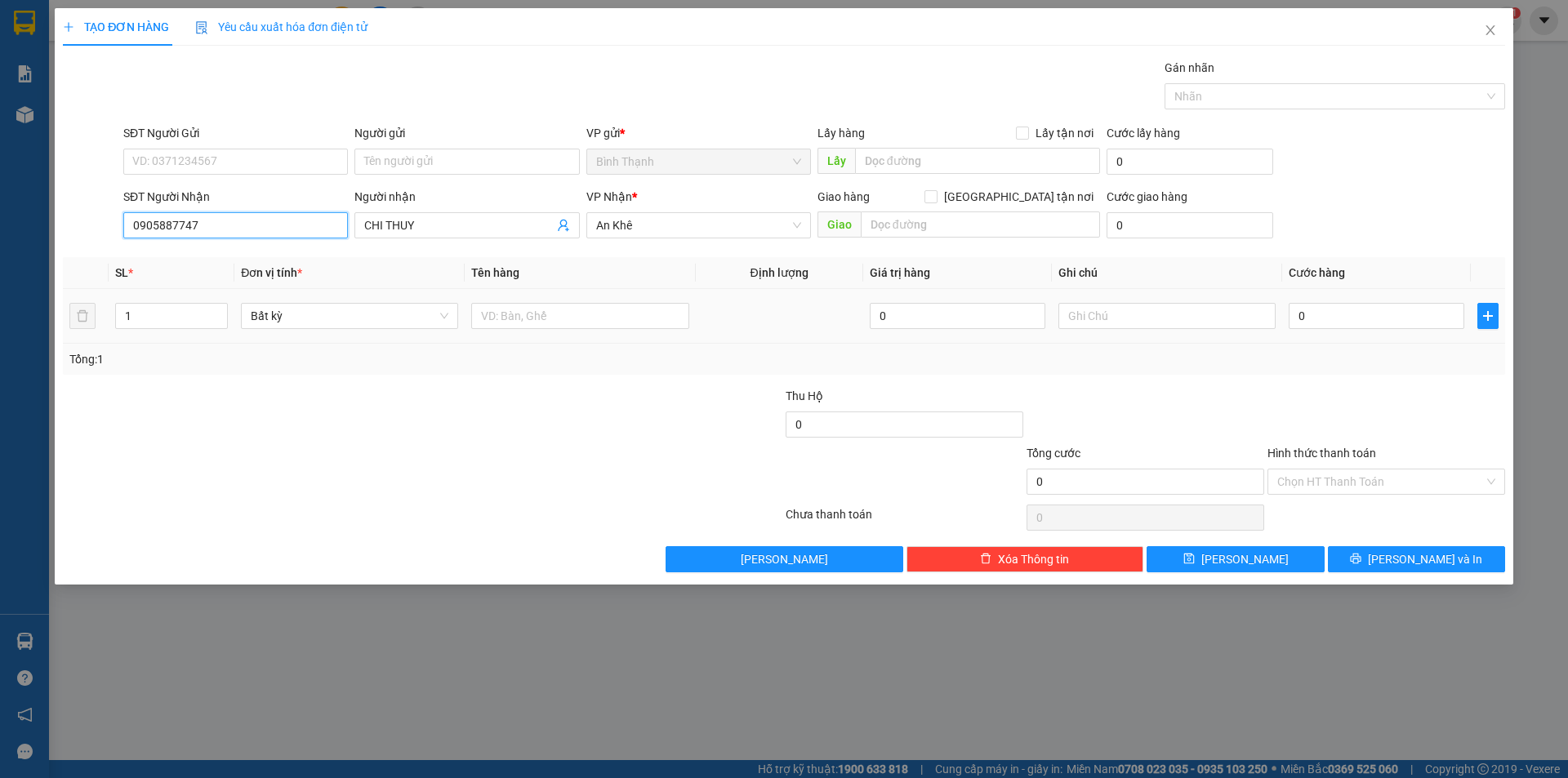
type input "0905887747"
click at [74, 328] on tr "1 Bất kỳ 0 0" at bounding box center [783, 317] width 1442 height 55
type input "3"
click at [1325, 327] on input "0" at bounding box center [1376, 316] width 176 height 26
type input "2"
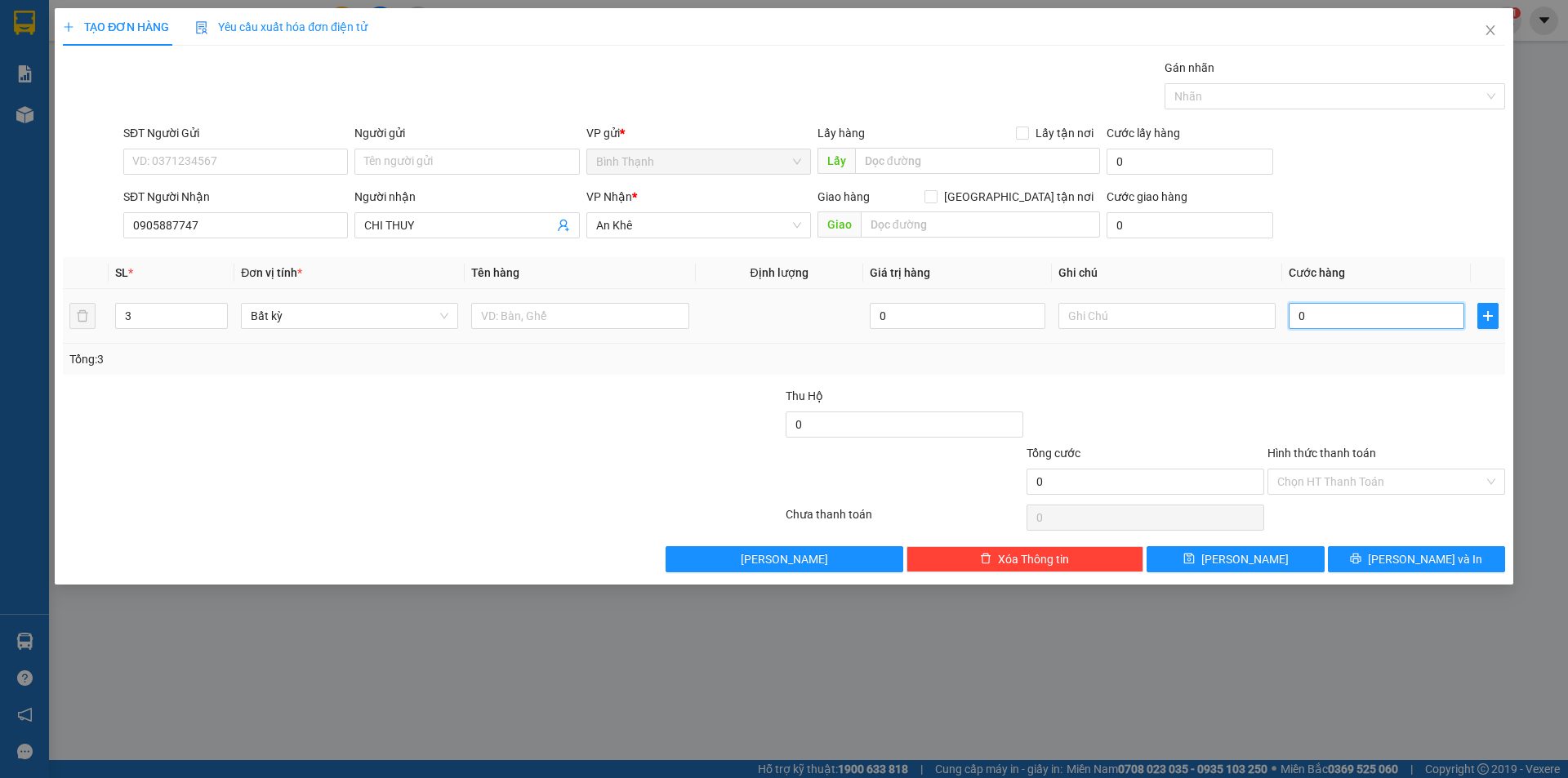
type input "2"
type input "21"
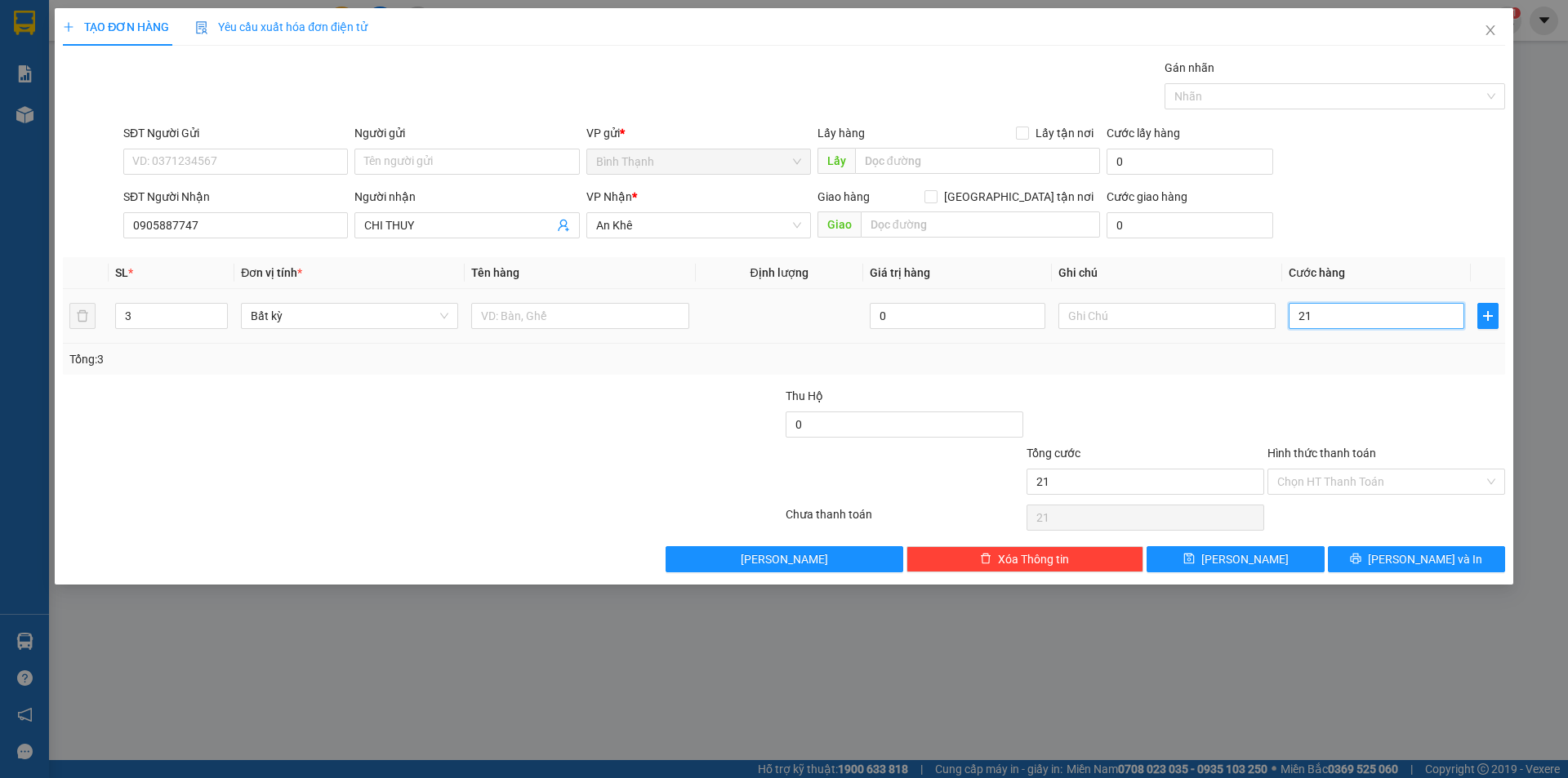
type input "210"
click at [1367, 469] on input "Hình thức thanh toán" at bounding box center [1380, 481] width 207 height 25
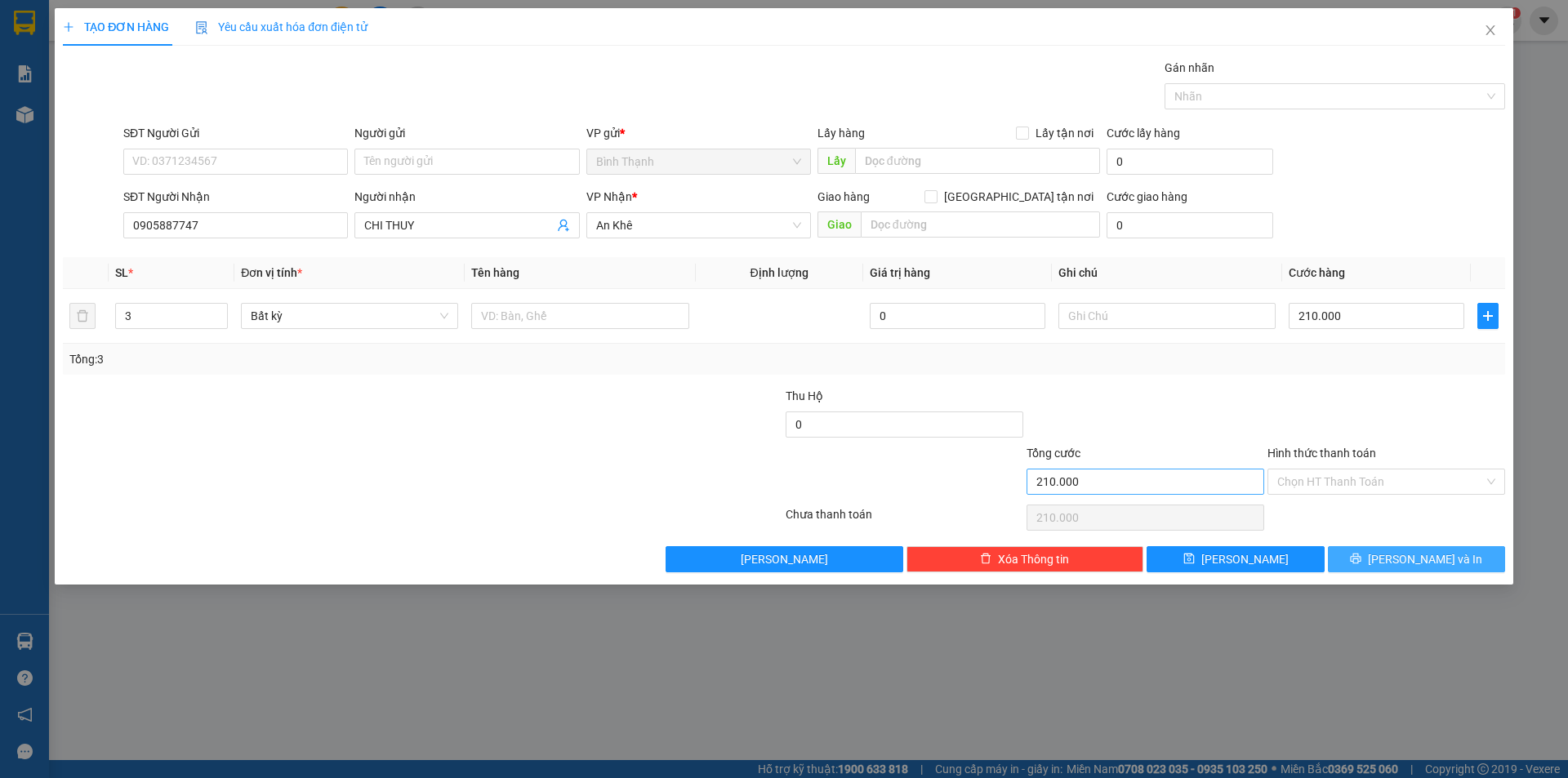
drag, startPoint x: 1420, startPoint y: 567, endPoint x: 1240, endPoint y: 491, distance: 195.4
click at [1416, 566] on span "[PERSON_NAME] và In" at bounding box center [1424, 559] width 114 height 18
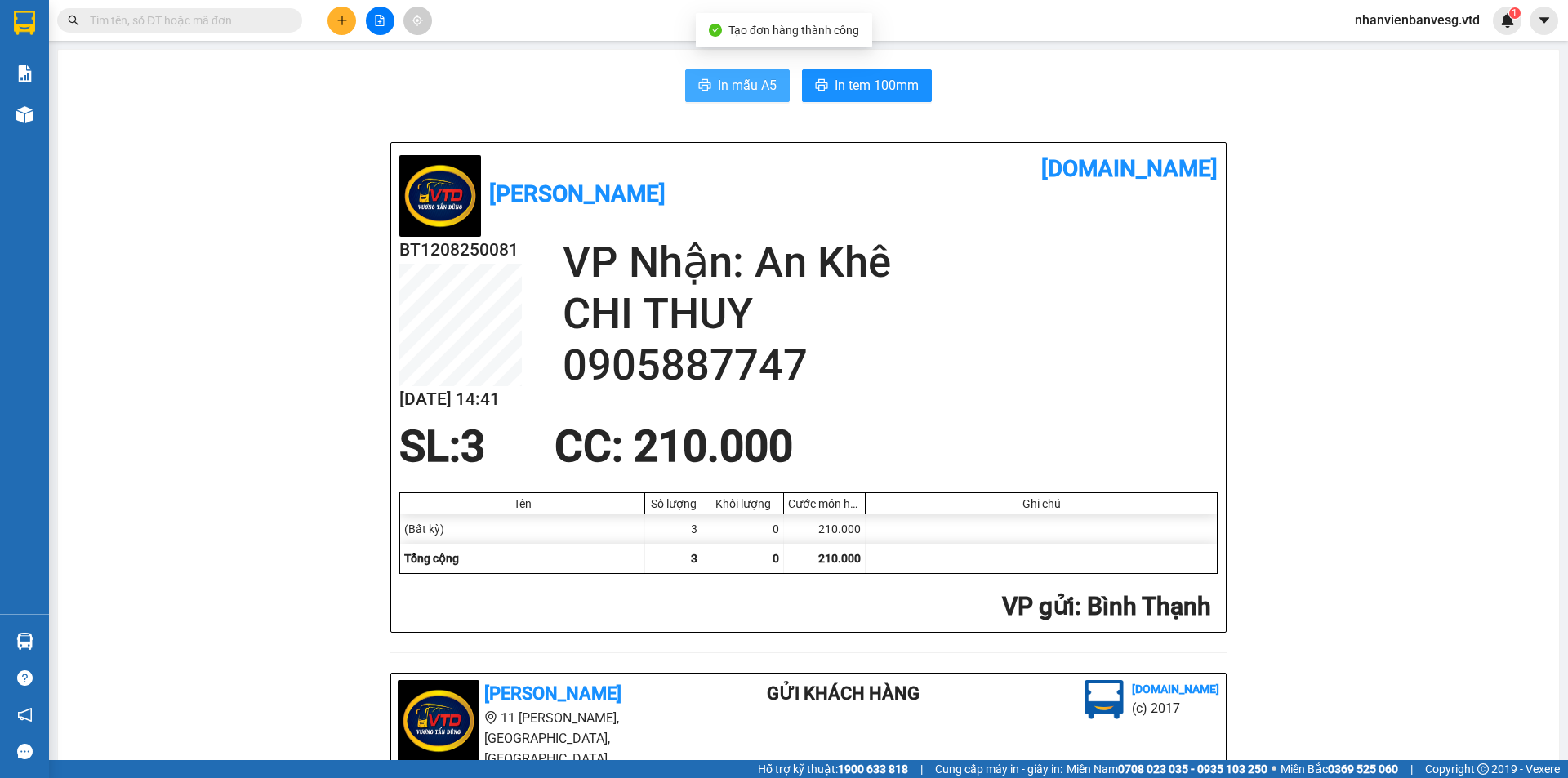
click at [706, 80] on button "In mẫu A5" at bounding box center [738, 86] width 105 height 33
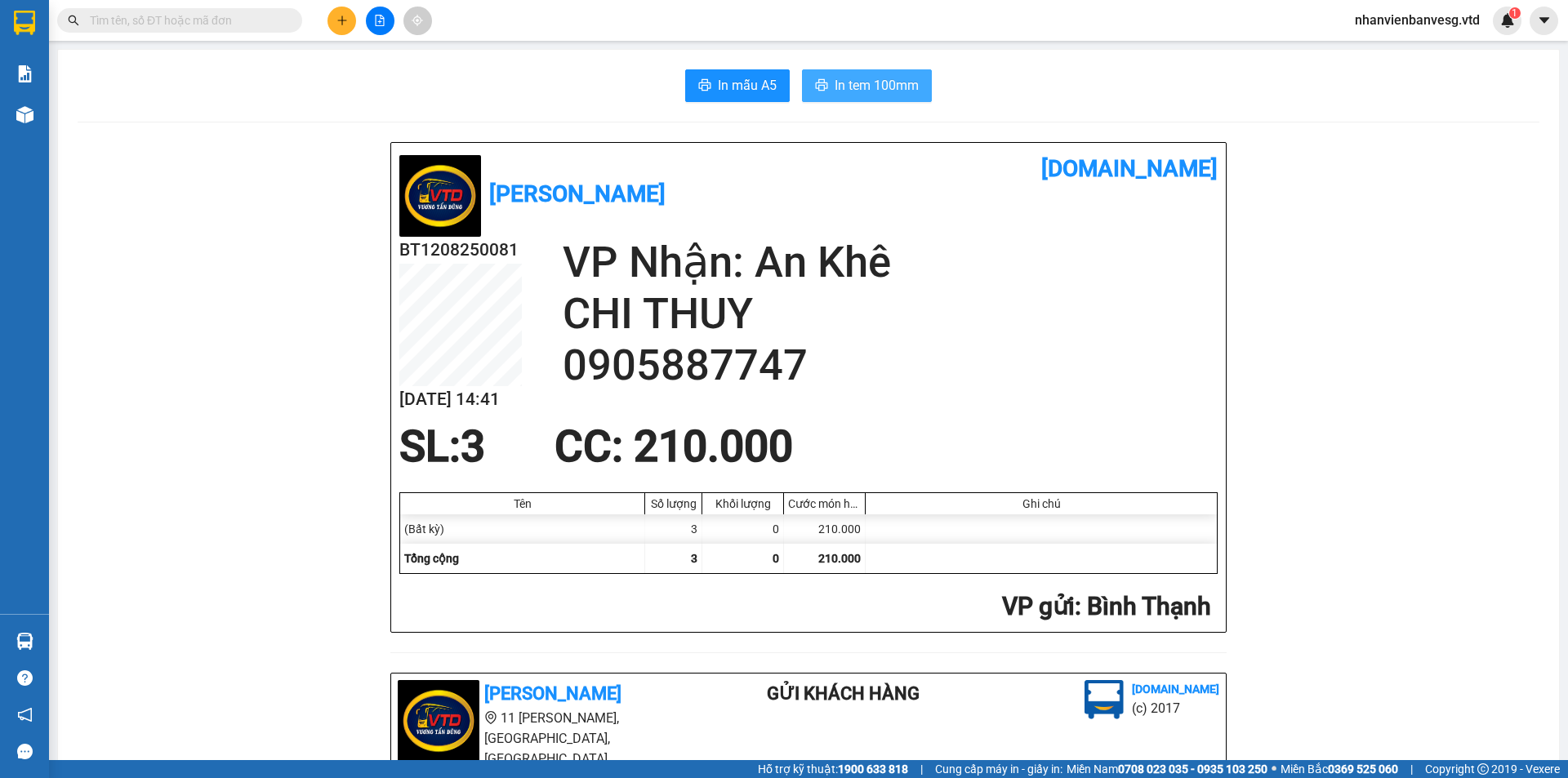
click at [873, 81] on span "In tem 100mm" at bounding box center [877, 86] width 84 height 21
click at [871, 76] on span "In tem 100mm" at bounding box center [877, 86] width 84 height 21
click at [145, 21] on input "text" at bounding box center [186, 20] width 193 height 18
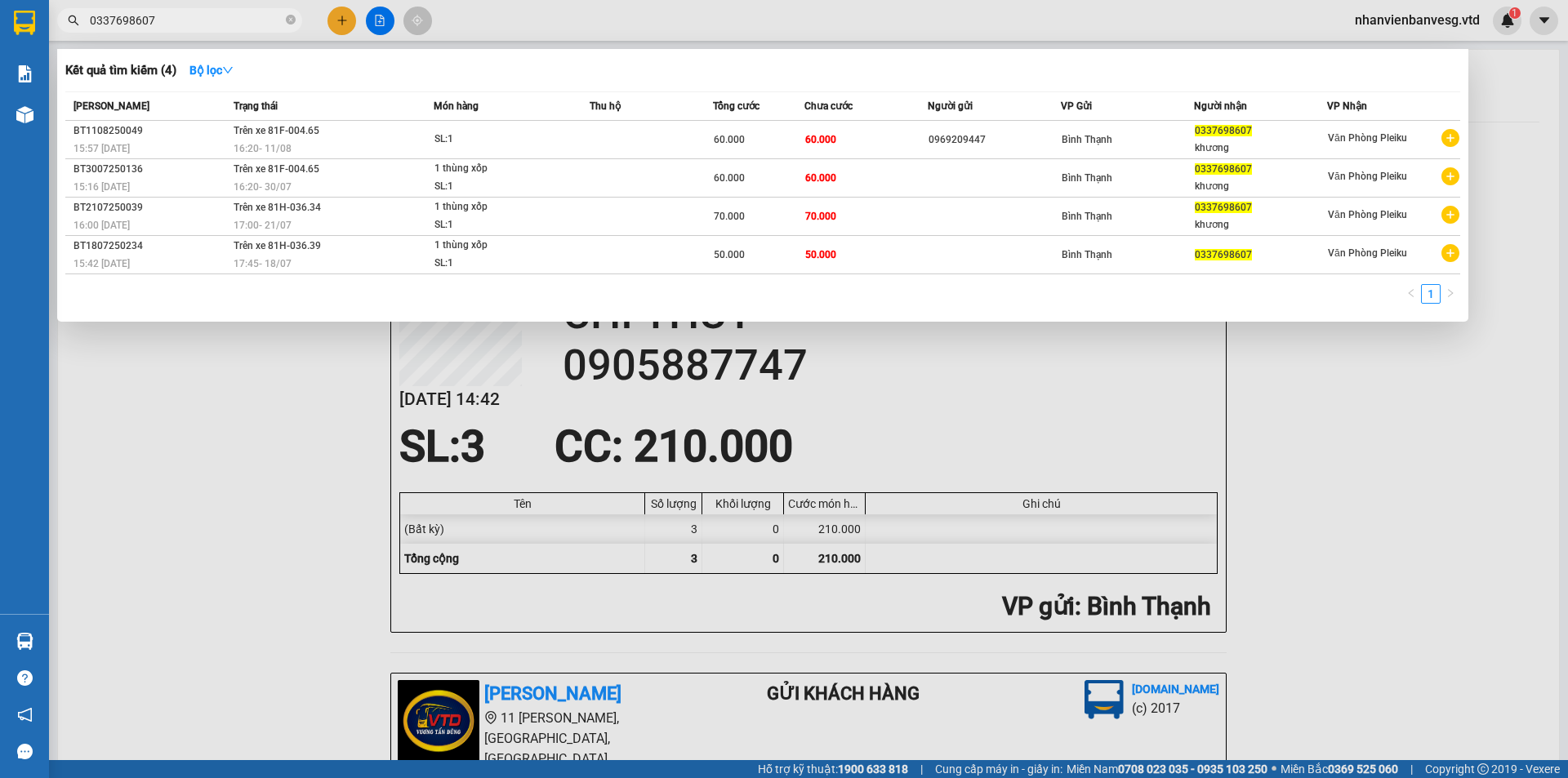
click at [1285, 417] on div at bounding box center [784, 389] width 1568 height 778
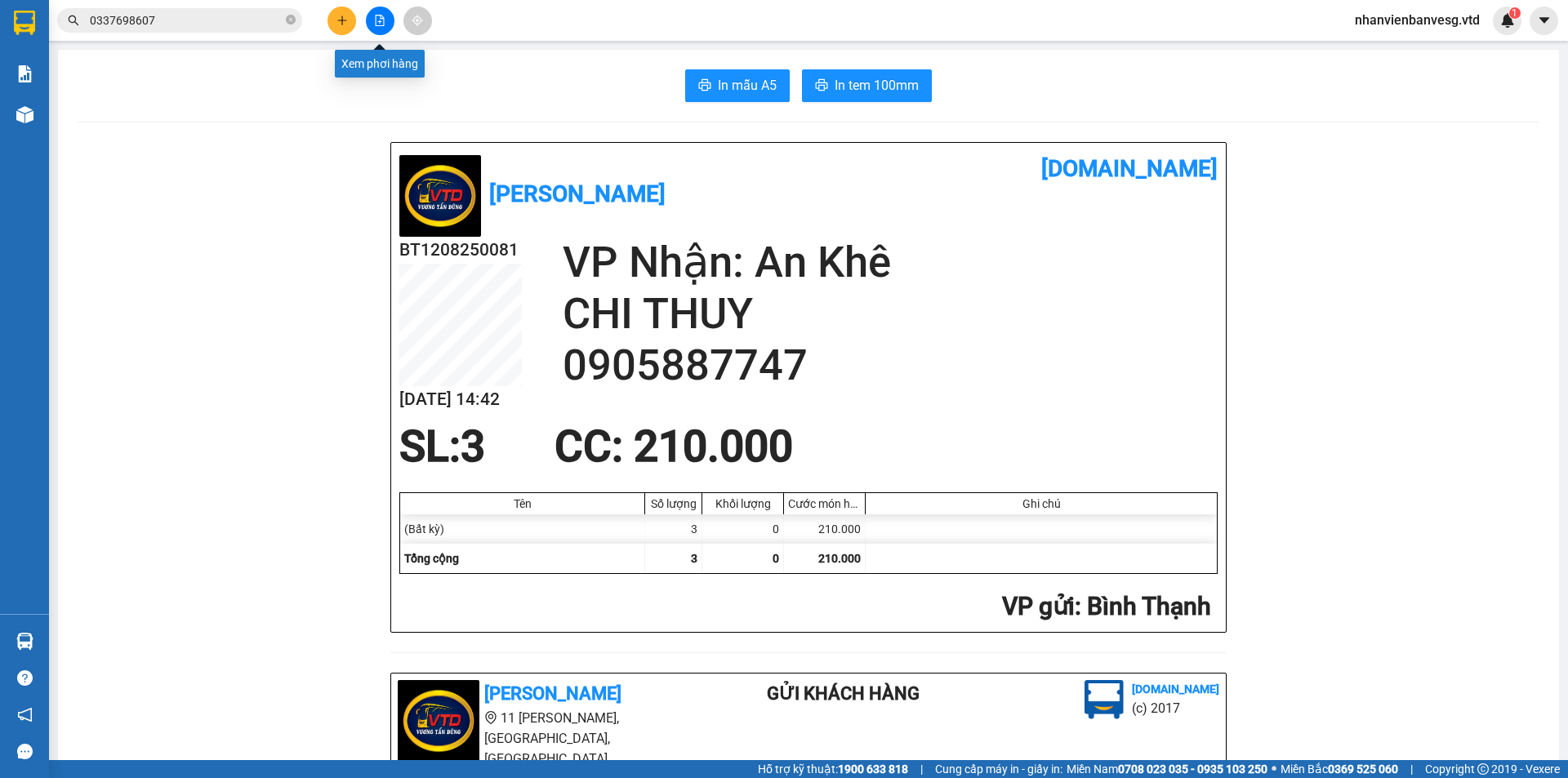
click at [385, 28] on button at bounding box center [379, 21] width 28 height 28
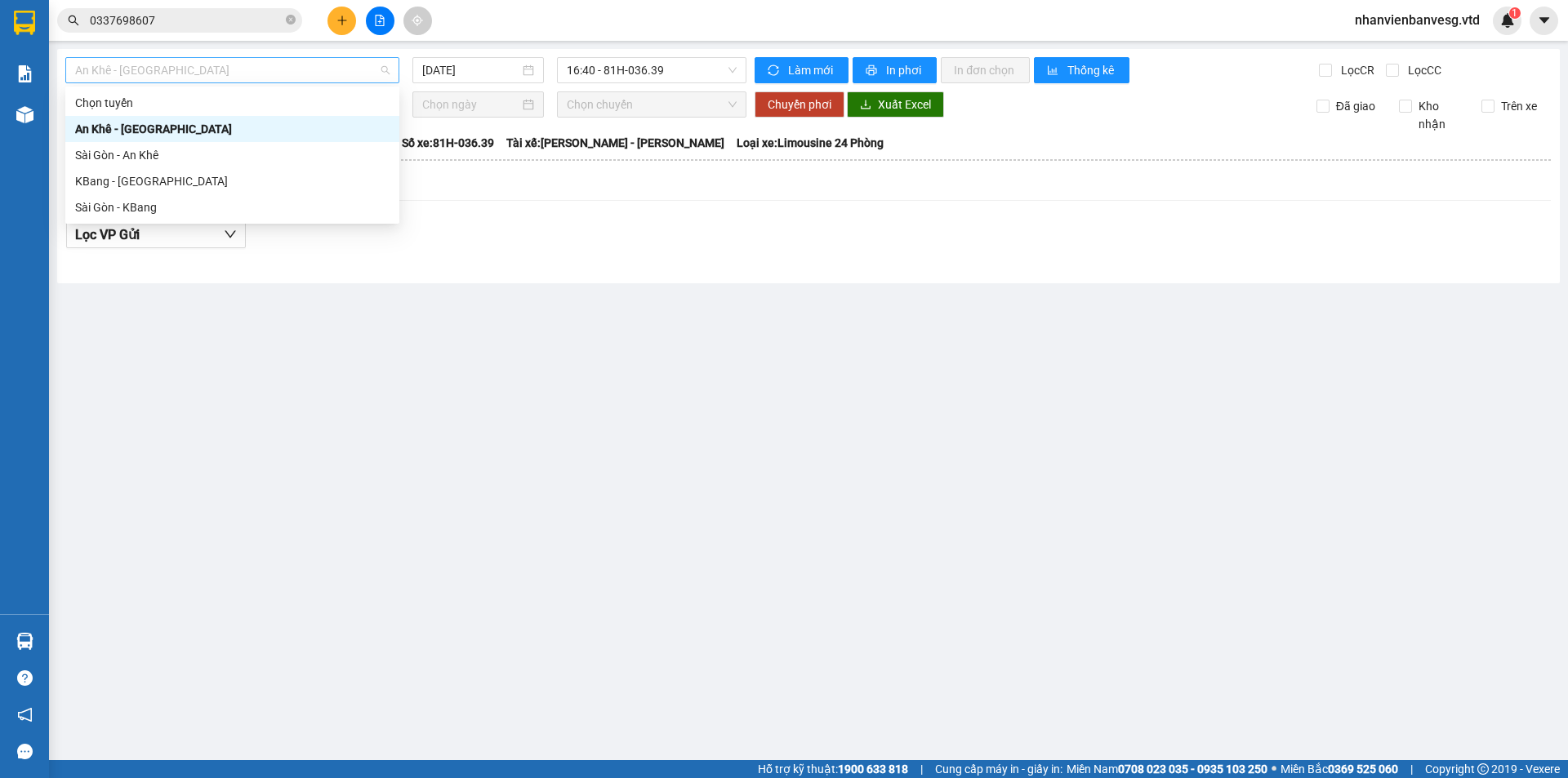
click at [290, 72] on span "An Khê - [GEOGRAPHIC_DATA]" at bounding box center [232, 70] width 314 height 25
click at [232, 202] on div "Sài Gòn - KBang" at bounding box center [232, 207] width 314 height 18
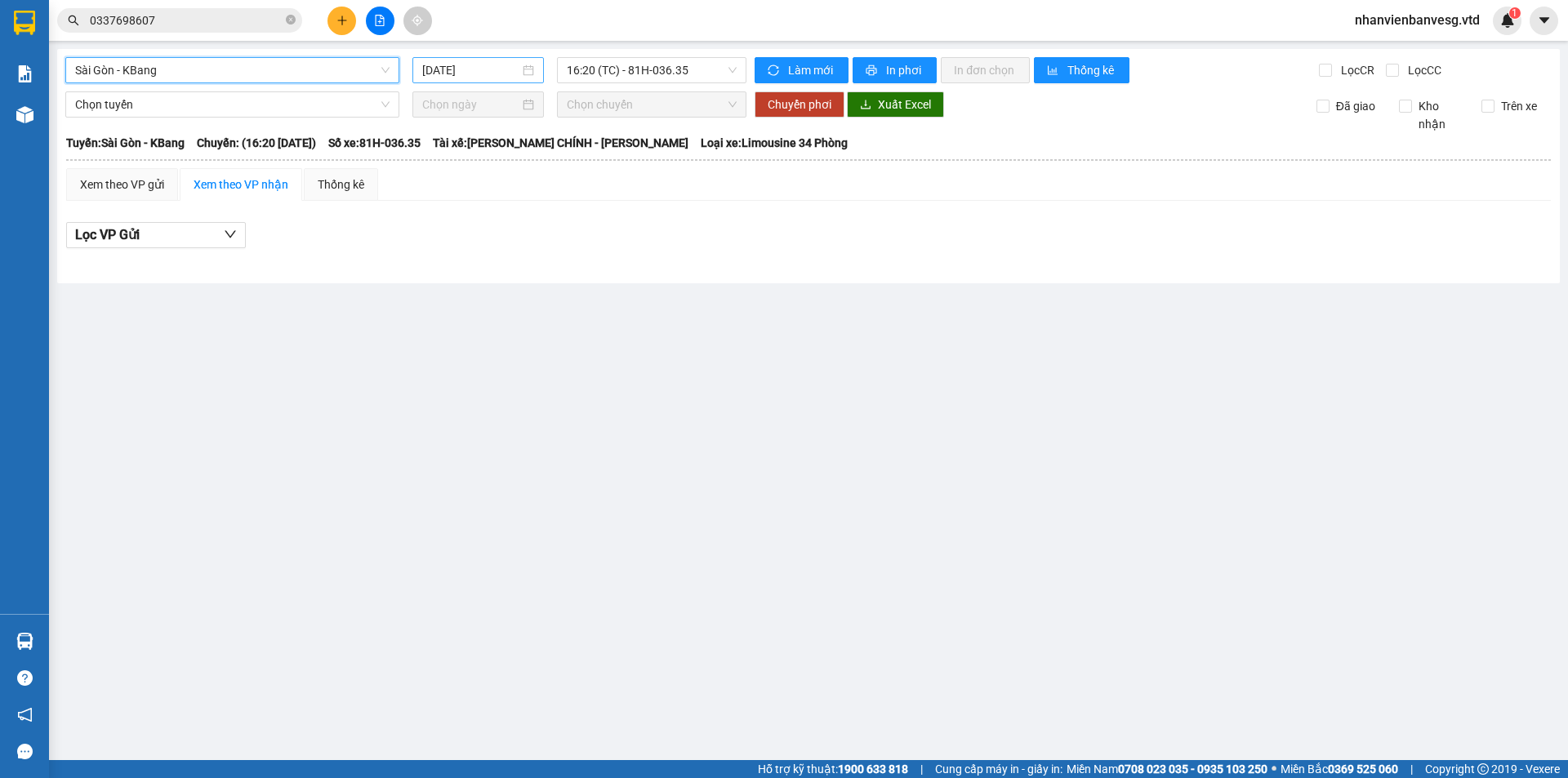
click at [447, 65] on input "[DATE]" at bounding box center [470, 69] width 97 height 18
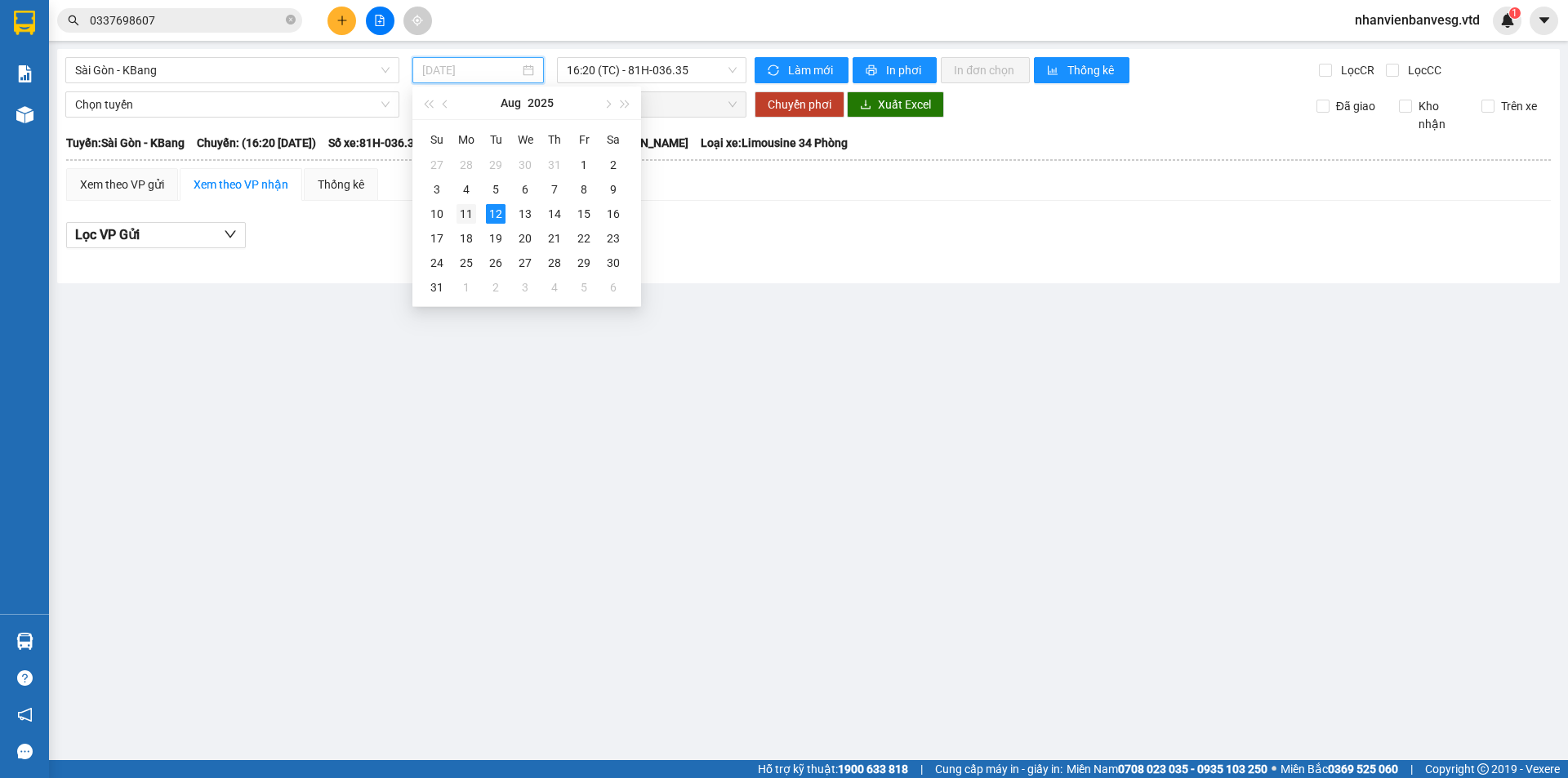
click at [468, 208] on div "11" at bounding box center [466, 214] width 20 height 20
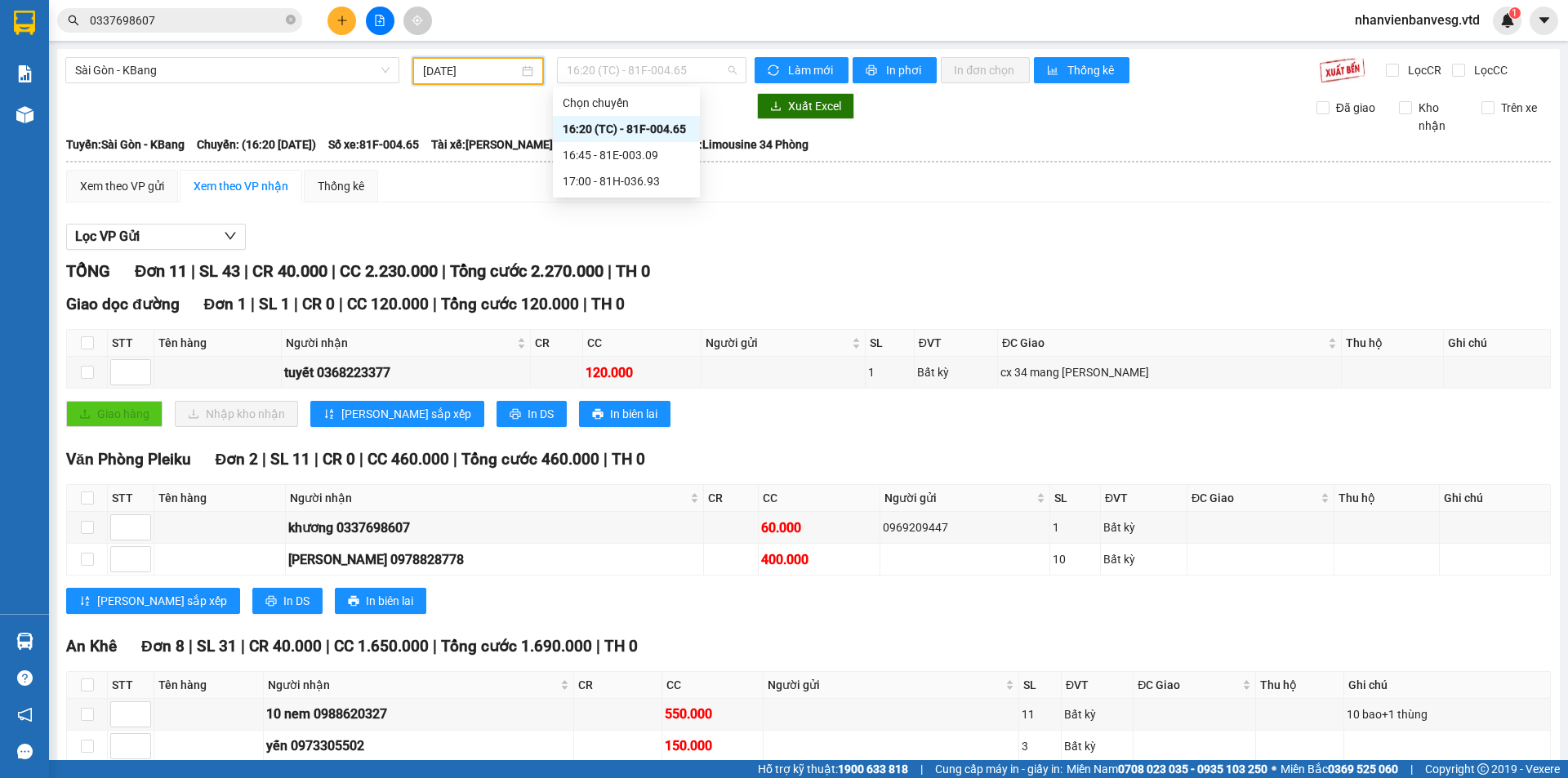
drag, startPoint x: 637, startPoint y: 69, endPoint x: 637, endPoint y: 130, distance: 61.0
click at [637, 73] on span "16:20 (TC) - 81F-004.65" at bounding box center [652, 70] width 170 height 25
click at [636, 152] on div "16:45 - 81E-003.09" at bounding box center [626, 154] width 127 height 18
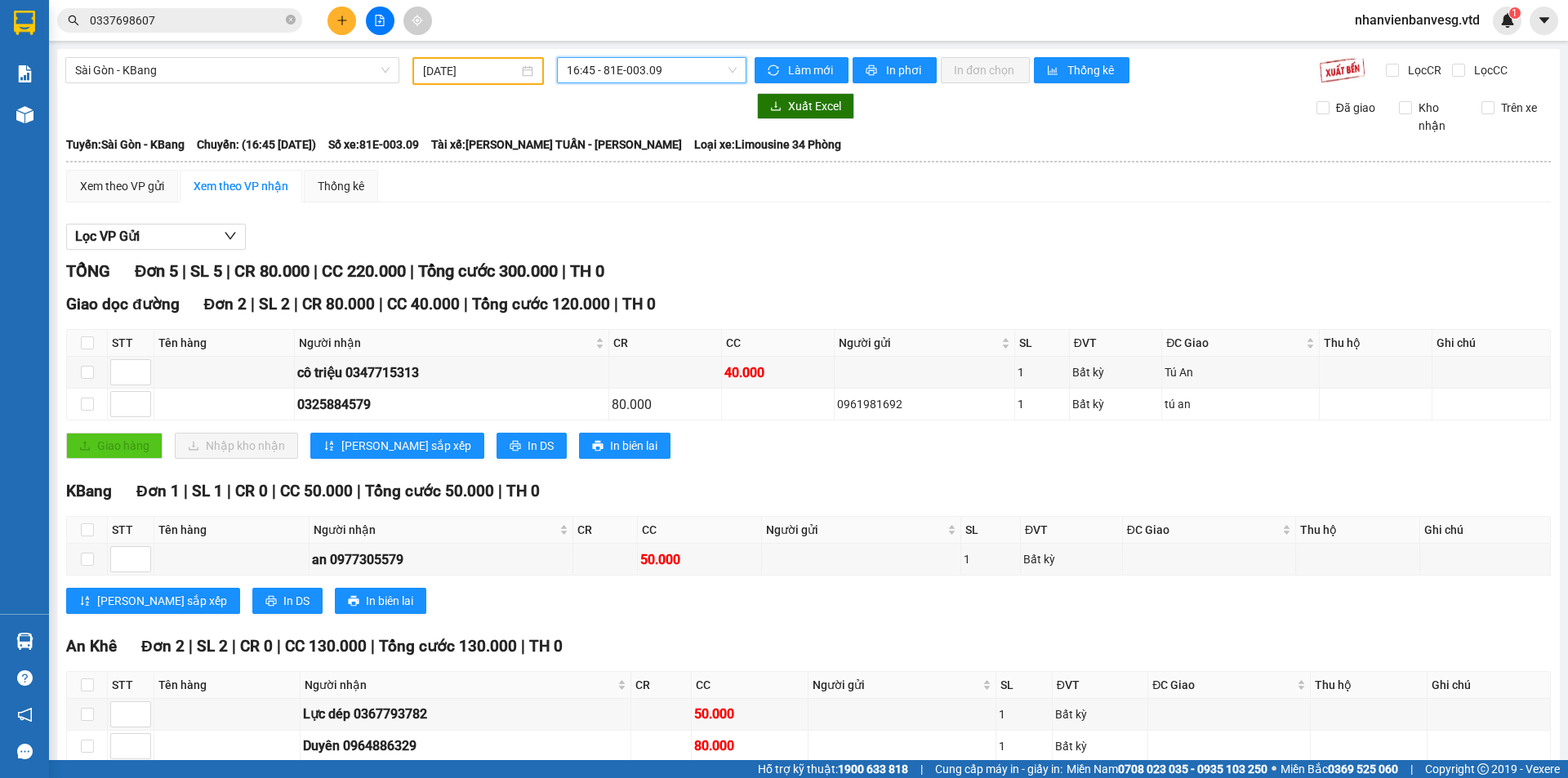
click at [656, 76] on span "16:45 - 81E-003.09" at bounding box center [652, 70] width 170 height 25
click at [650, 179] on div "17:00 - 81H-036.93" at bounding box center [626, 181] width 127 height 18
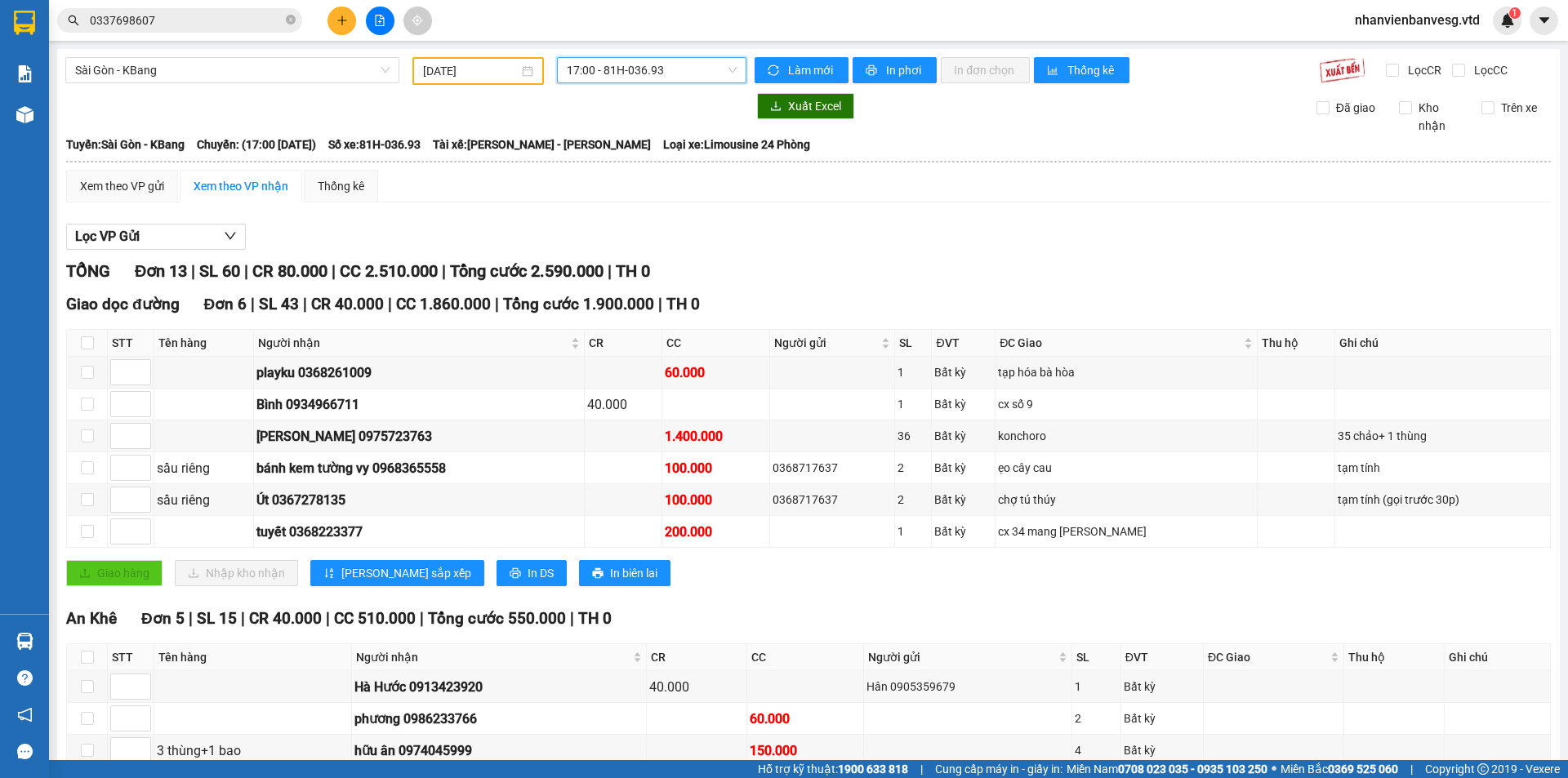
drag, startPoint x: 613, startPoint y: 79, endPoint x: 619, endPoint y: 70, distance: 10.8
click at [617, 75] on span "17:00 - 81H-036.93" at bounding box center [652, 70] width 170 height 25
click at [630, 151] on div "16:45 - 81E-003.09" at bounding box center [626, 154] width 127 height 18
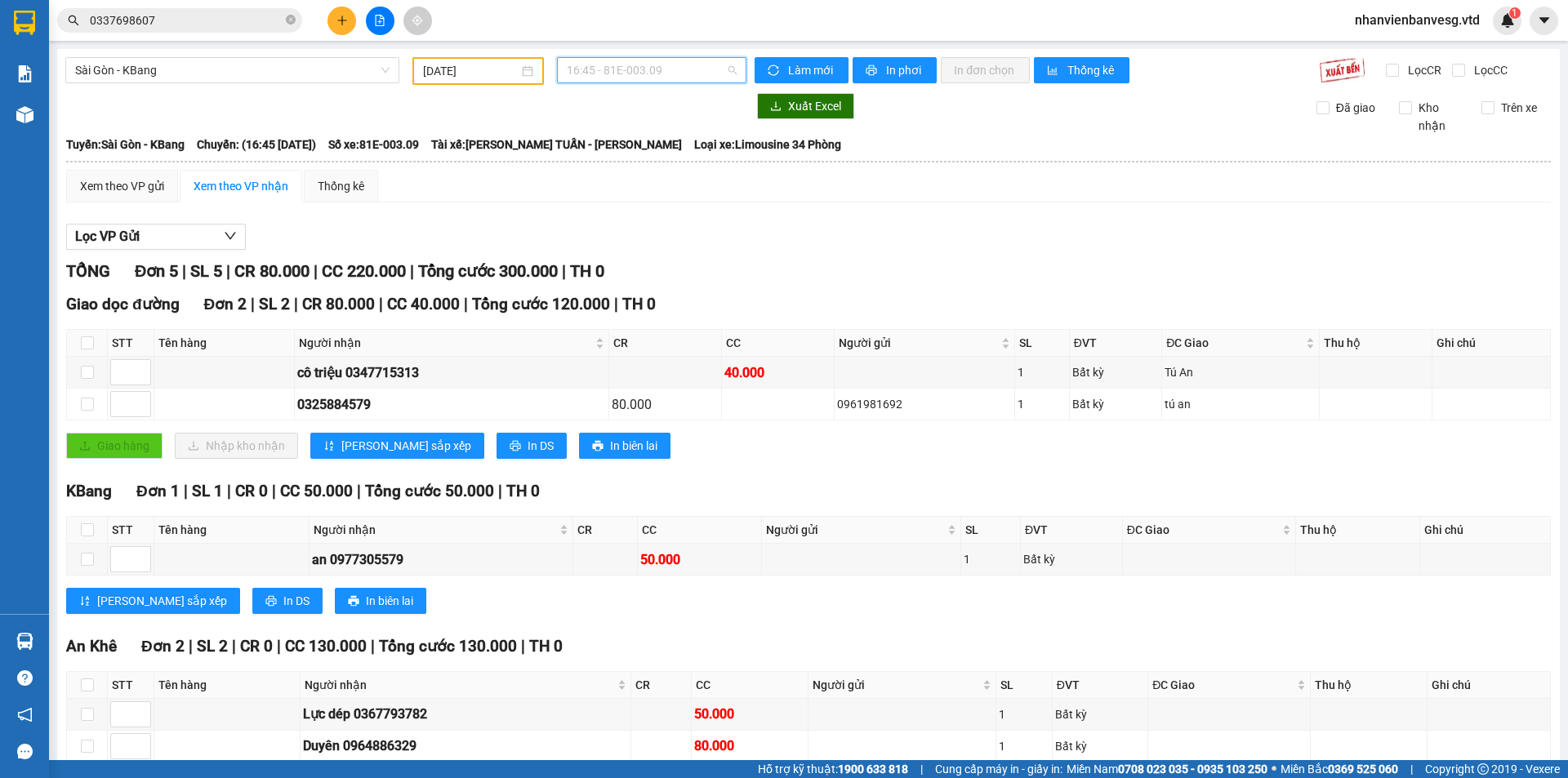
click at [685, 80] on span "16:45 - 81E-003.09" at bounding box center [652, 70] width 170 height 25
click at [678, 133] on div "16:20 (TC) - 81F-004.65" at bounding box center [626, 129] width 127 height 18
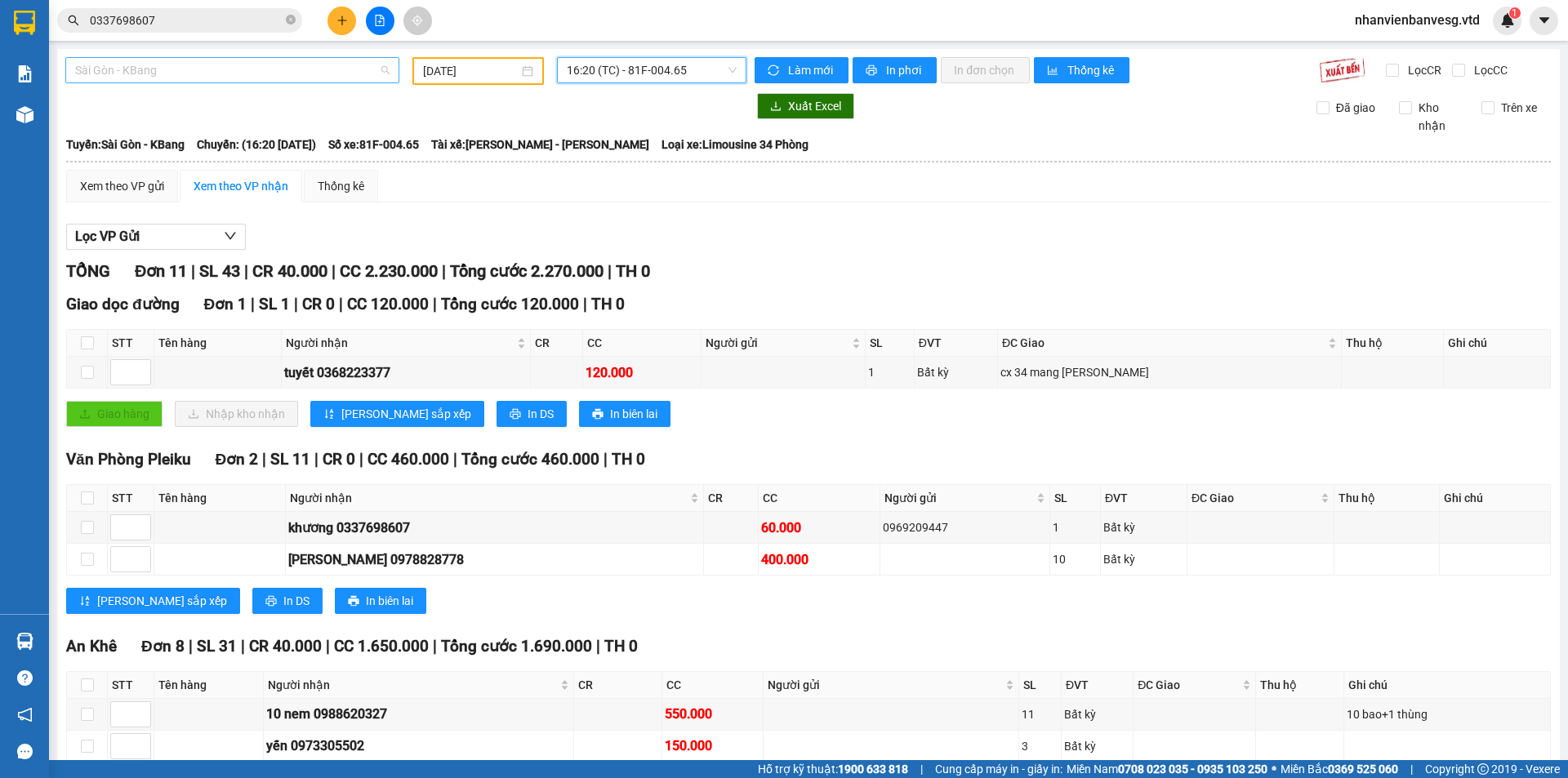
click at [189, 76] on span "Sài Gòn - KBang" at bounding box center [232, 70] width 314 height 25
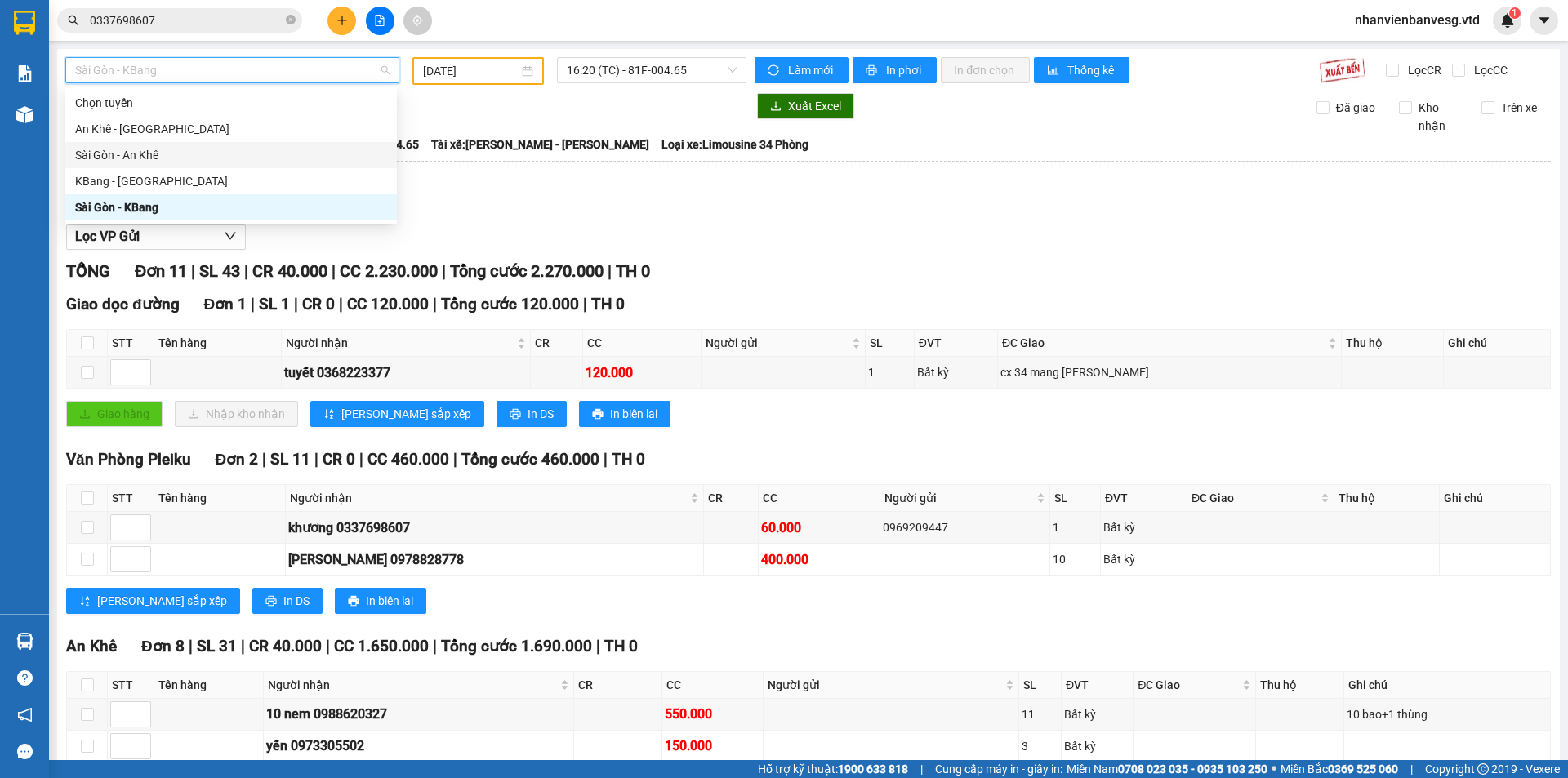
click at [180, 154] on div "Sài Gòn - An Khê" at bounding box center [232, 154] width 312 height 18
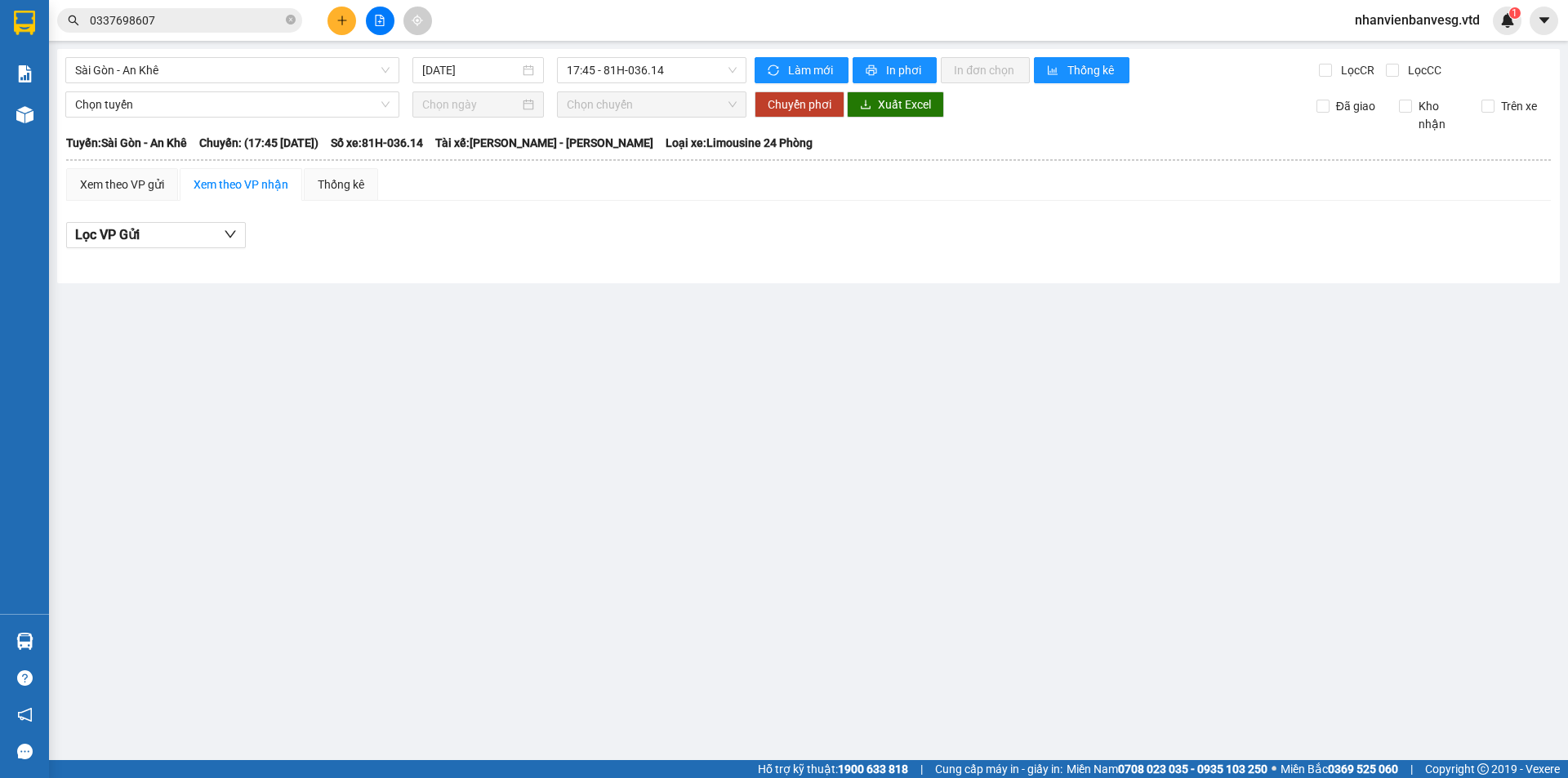
drag, startPoint x: 436, startPoint y: 59, endPoint x: 442, endPoint y: 86, distance: 27.7
click at [437, 64] on div "[DATE]" at bounding box center [478, 70] width 131 height 26
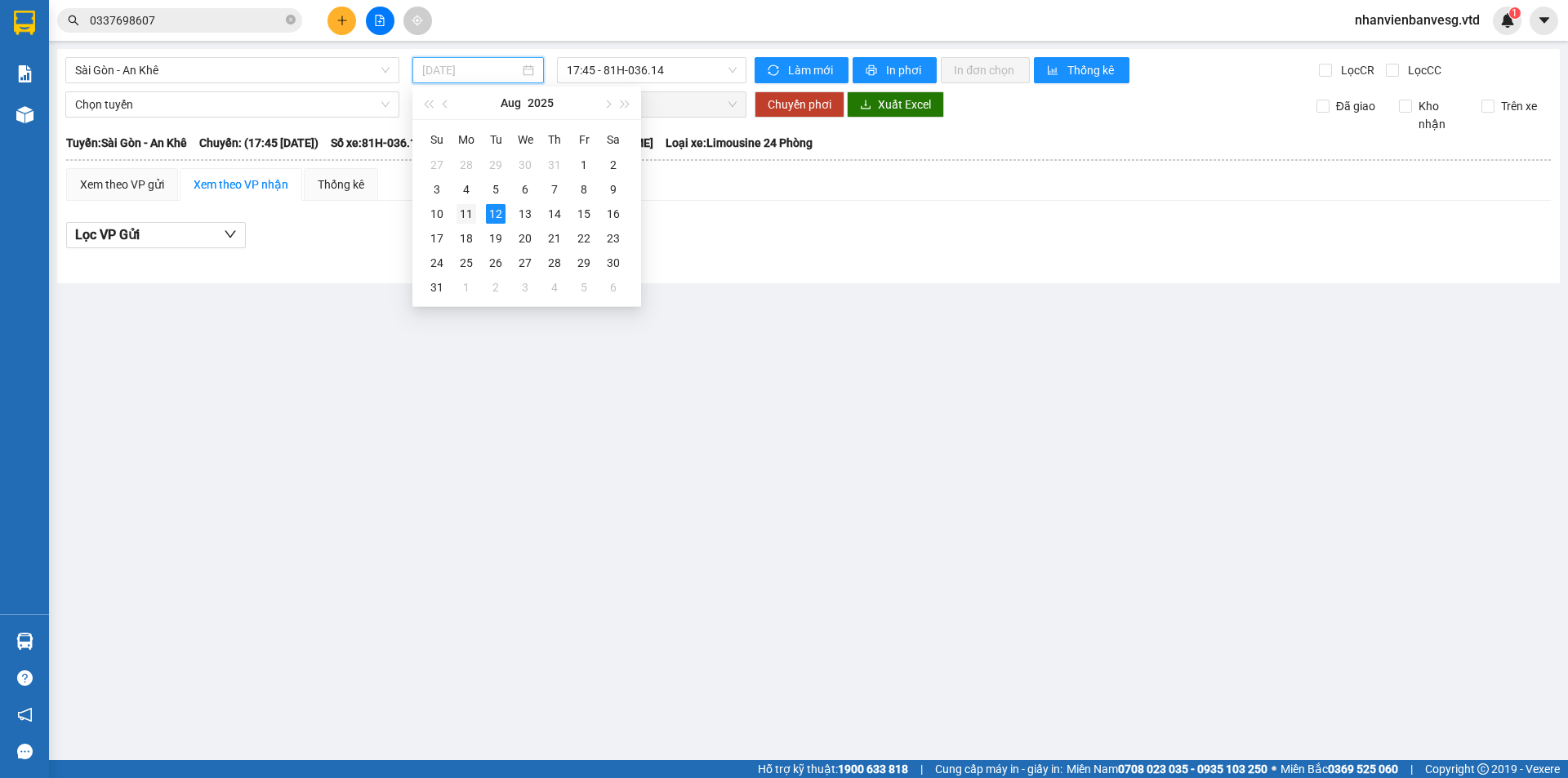
click at [467, 213] on div "11" at bounding box center [466, 214] width 20 height 20
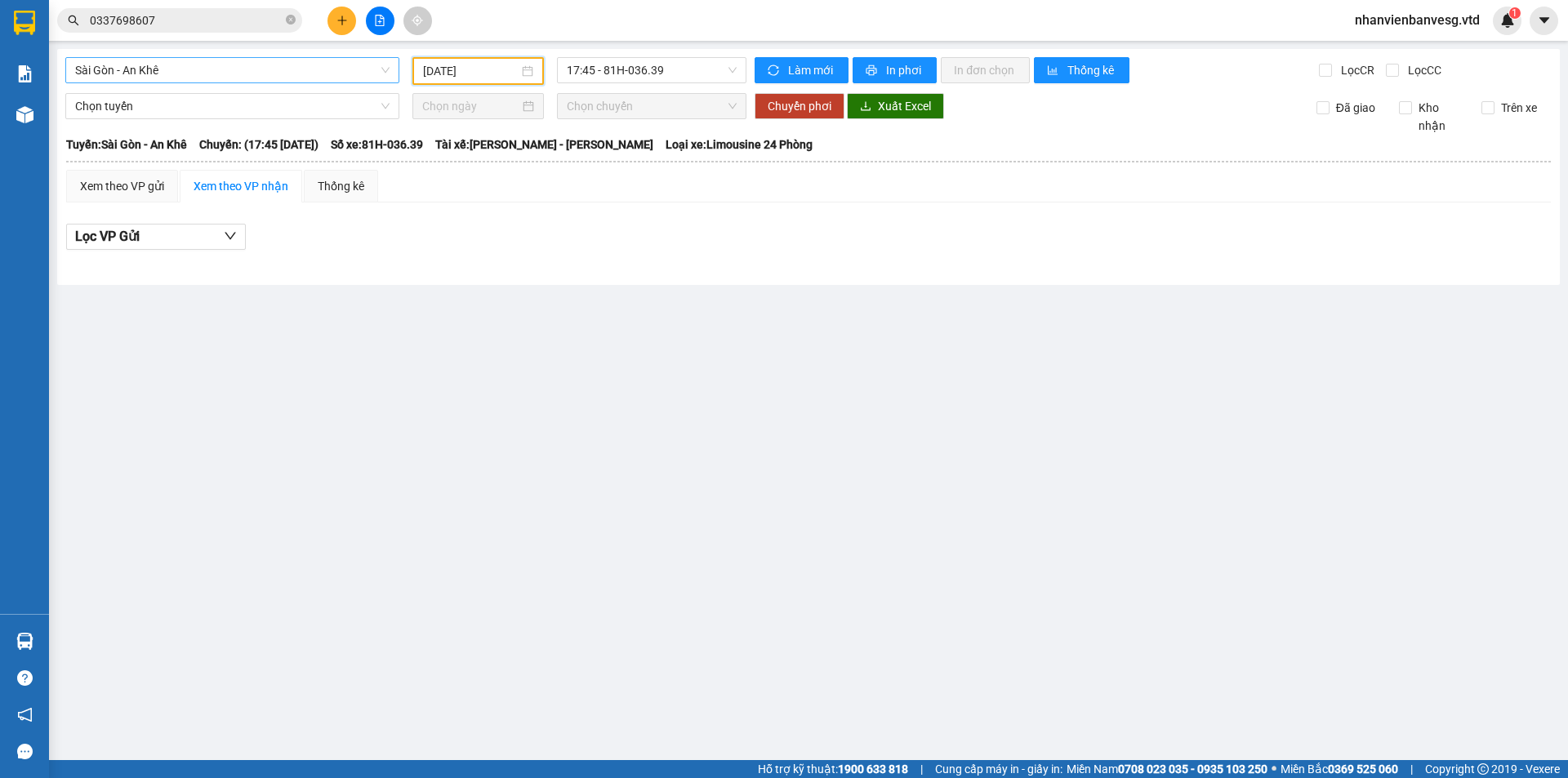
click at [253, 67] on span "Sài Gòn - An Khê" at bounding box center [232, 70] width 314 height 25
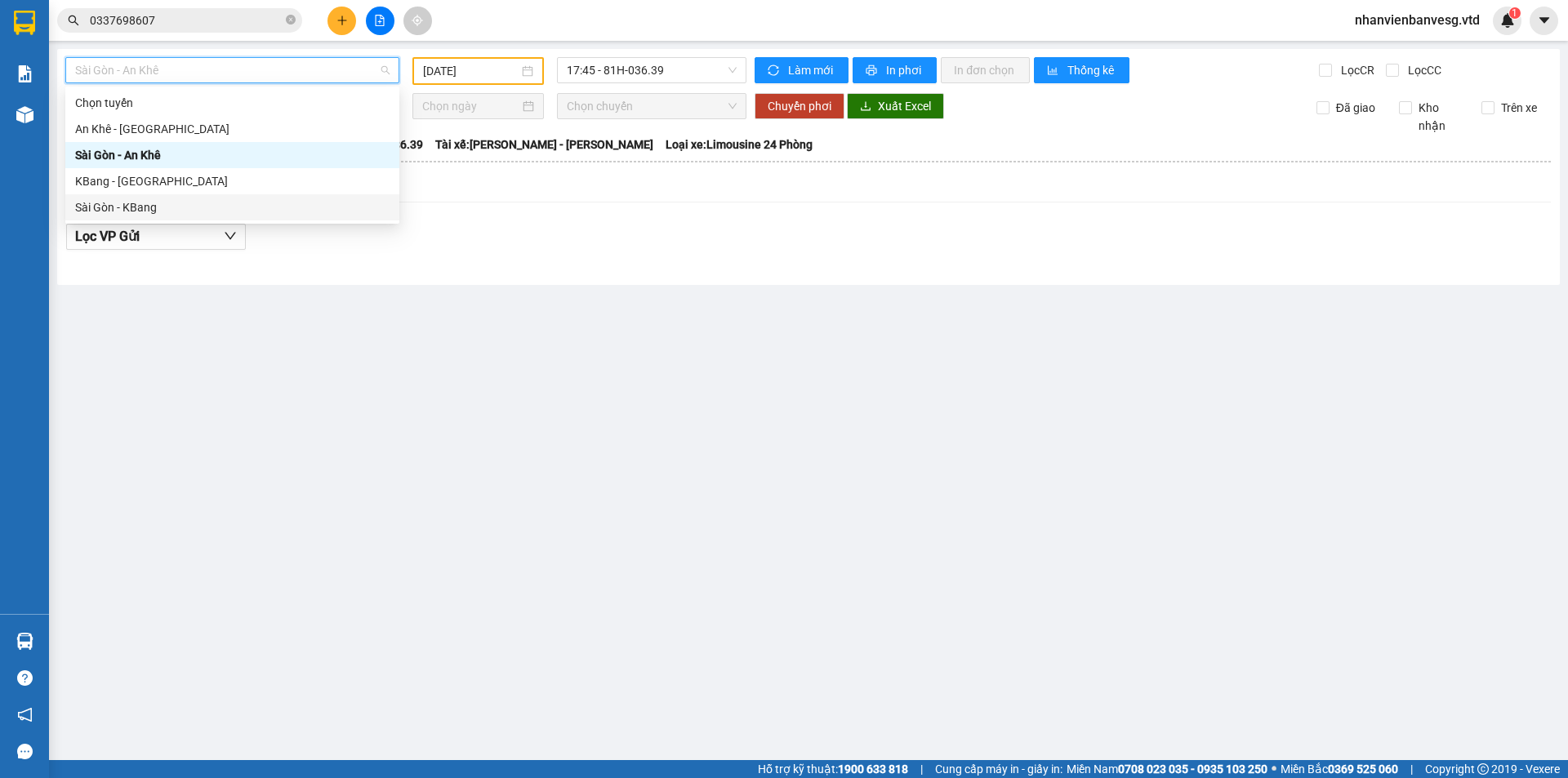
drag, startPoint x: 238, startPoint y: 210, endPoint x: 413, endPoint y: 118, distance: 197.7
click at [238, 208] on div "Sài Gòn - KBang" at bounding box center [232, 207] width 314 height 18
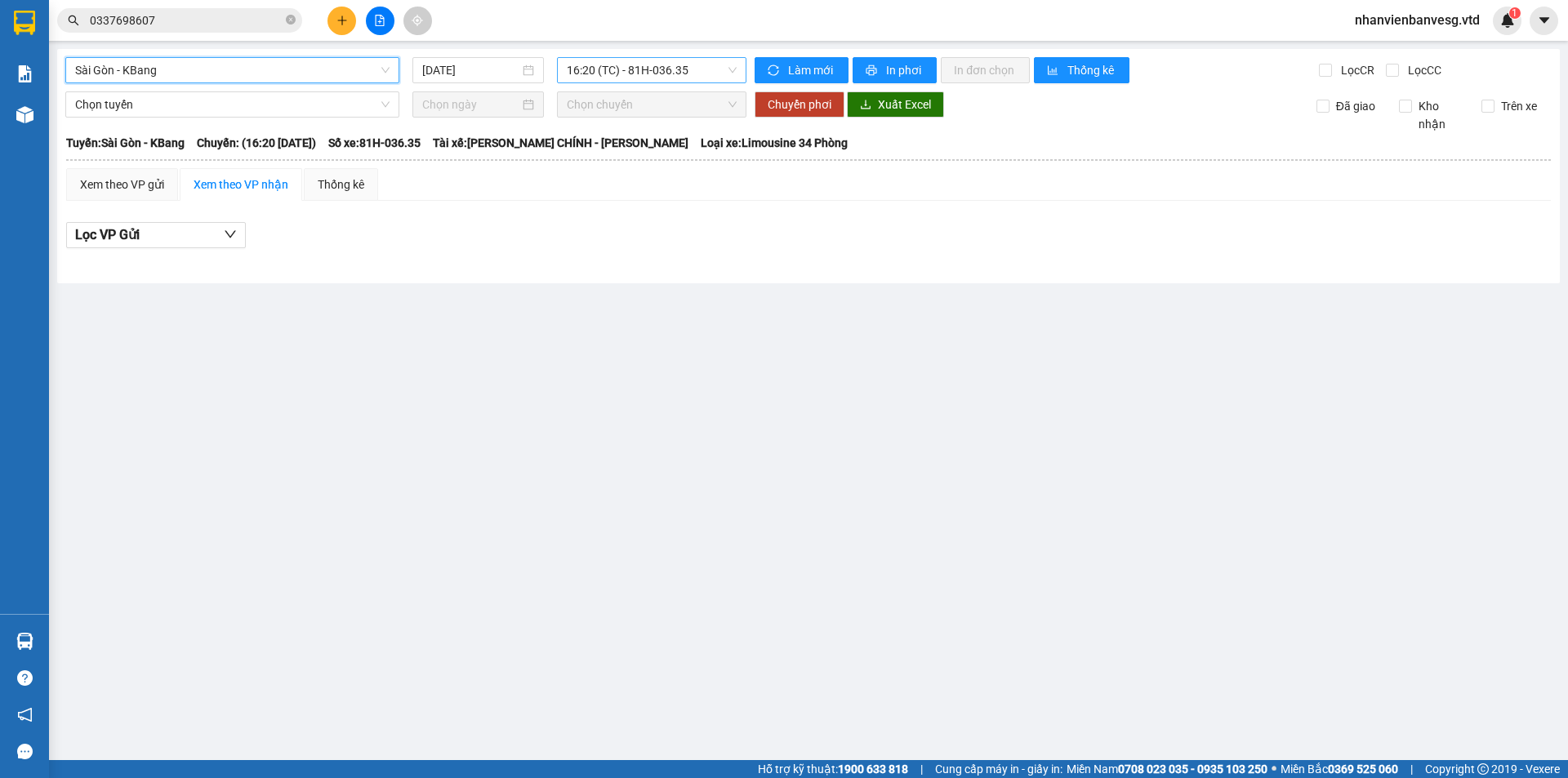
click at [630, 70] on span "16:20 (TC) - 81H-036.35" at bounding box center [652, 70] width 170 height 25
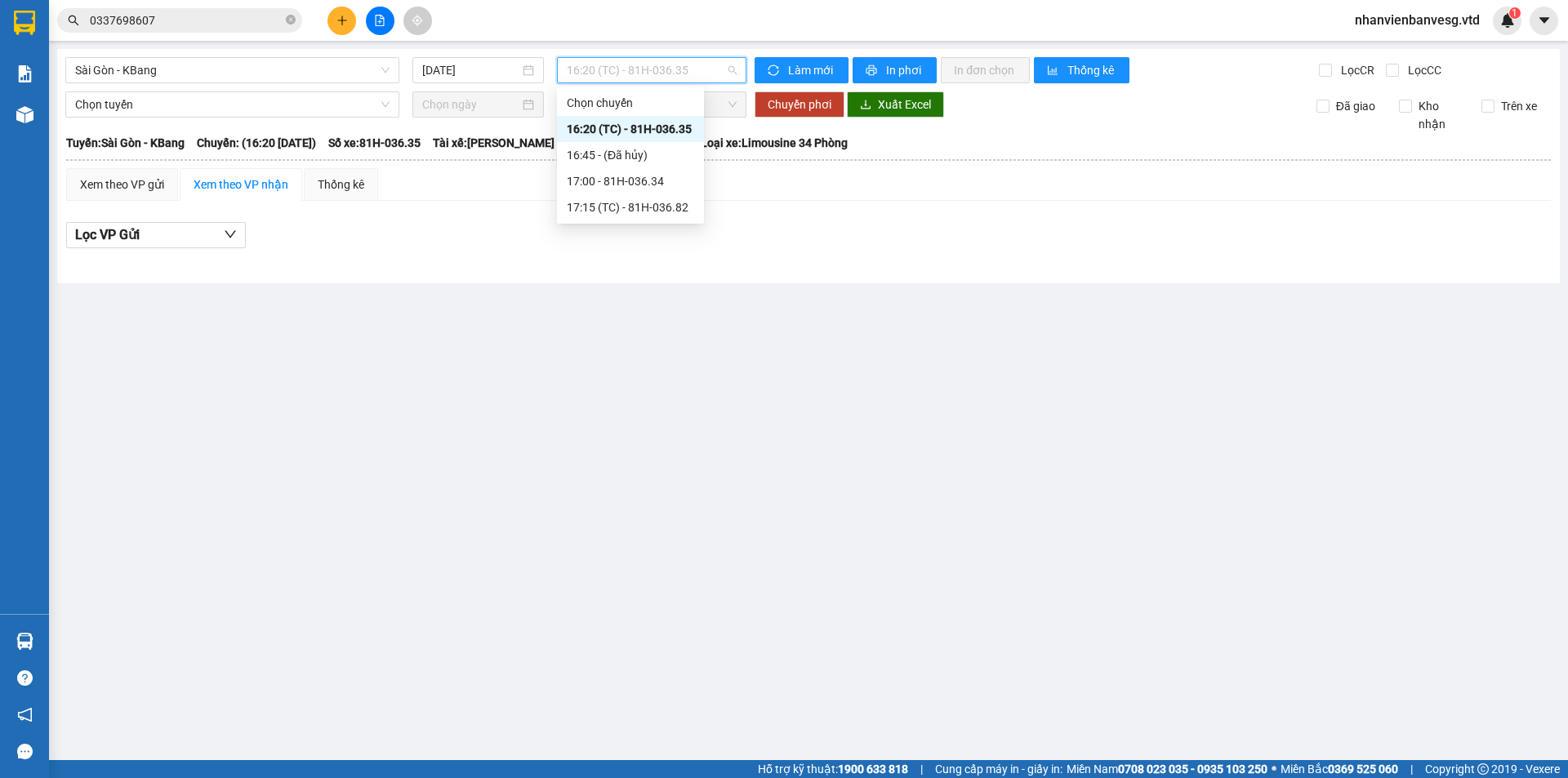
click at [625, 131] on div "16:20 (TC) - 81H-036.35" at bounding box center [630, 129] width 127 height 18
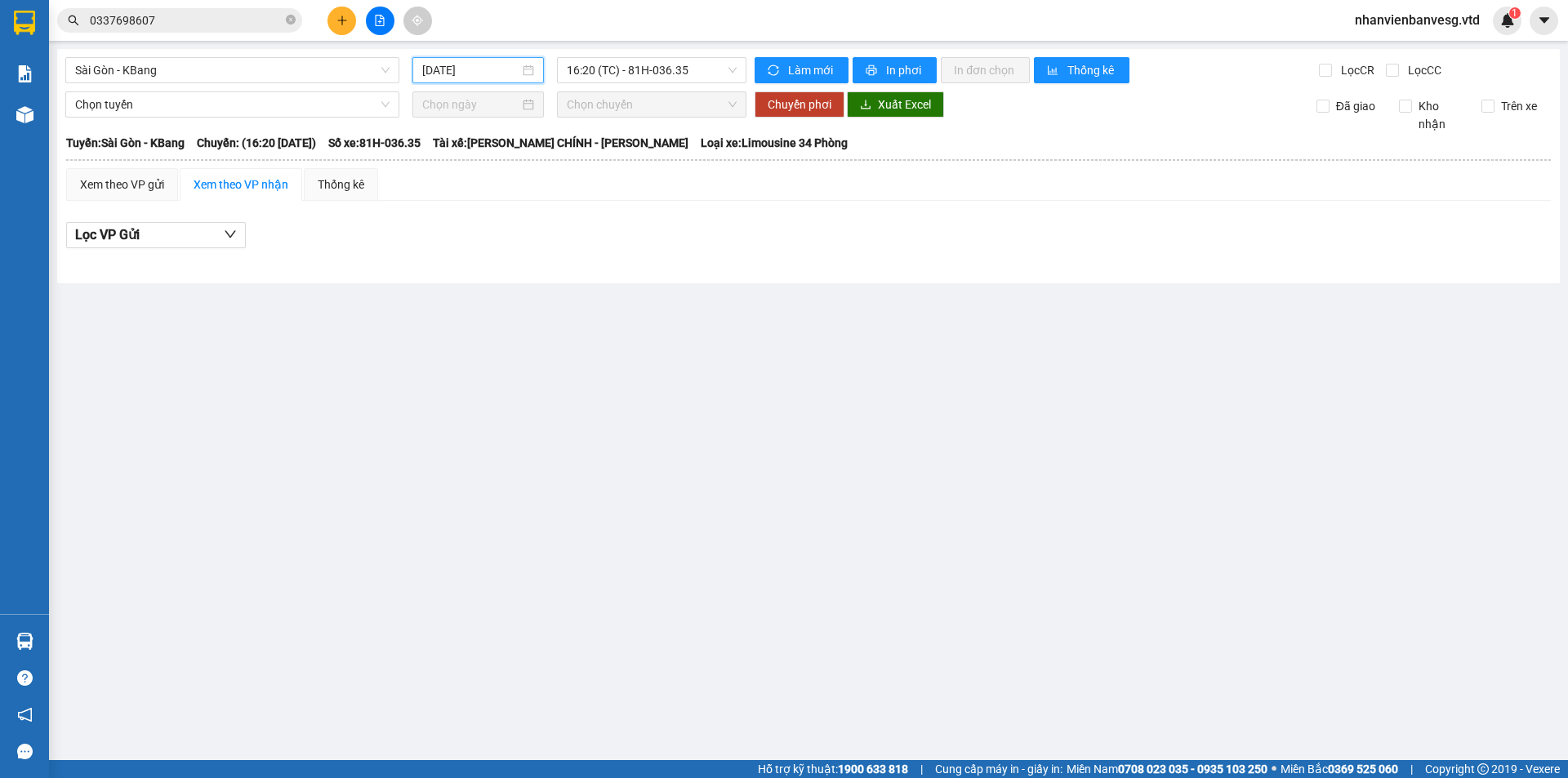
click at [448, 74] on input "[DATE]" at bounding box center [470, 69] width 97 height 18
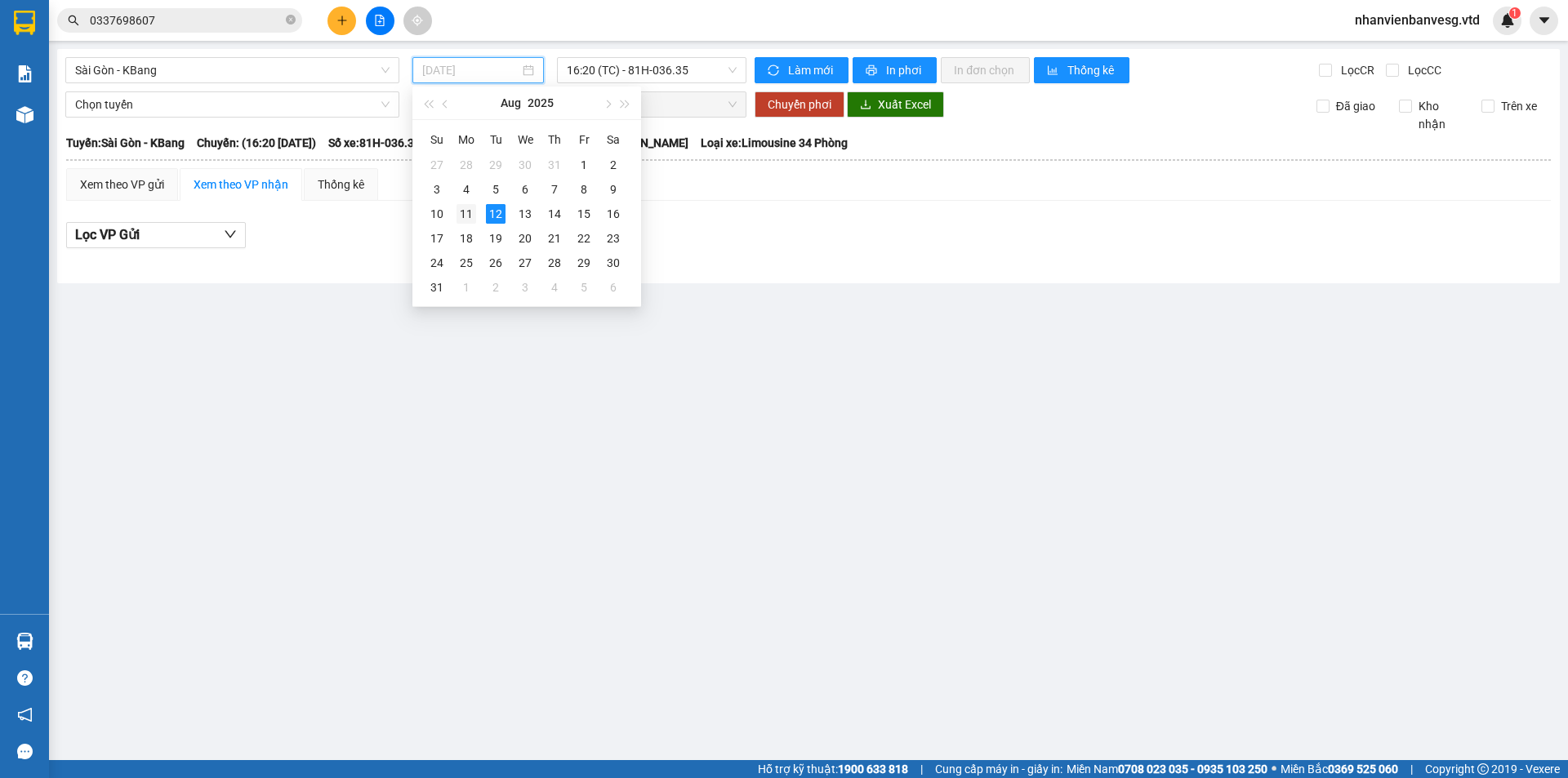
click at [466, 203] on td "11" at bounding box center [466, 214] width 29 height 25
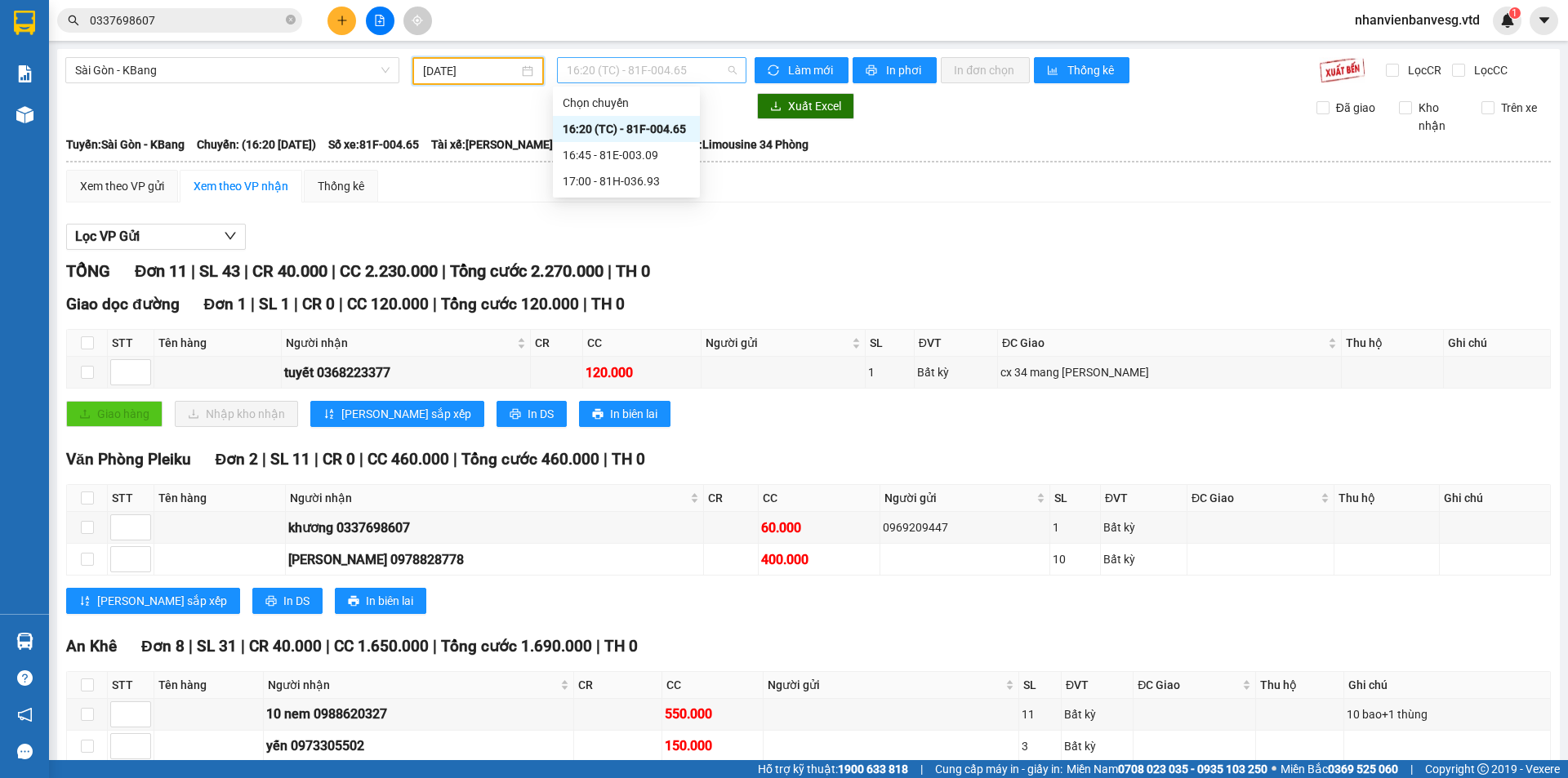
click at [634, 68] on span "16:20 (TC) - 81F-004.65" at bounding box center [652, 70] width 170 height 25
click at [632, 152] on div "16:45 - 81E-003.09" at bounding box center [626, 154] width 127 height 18
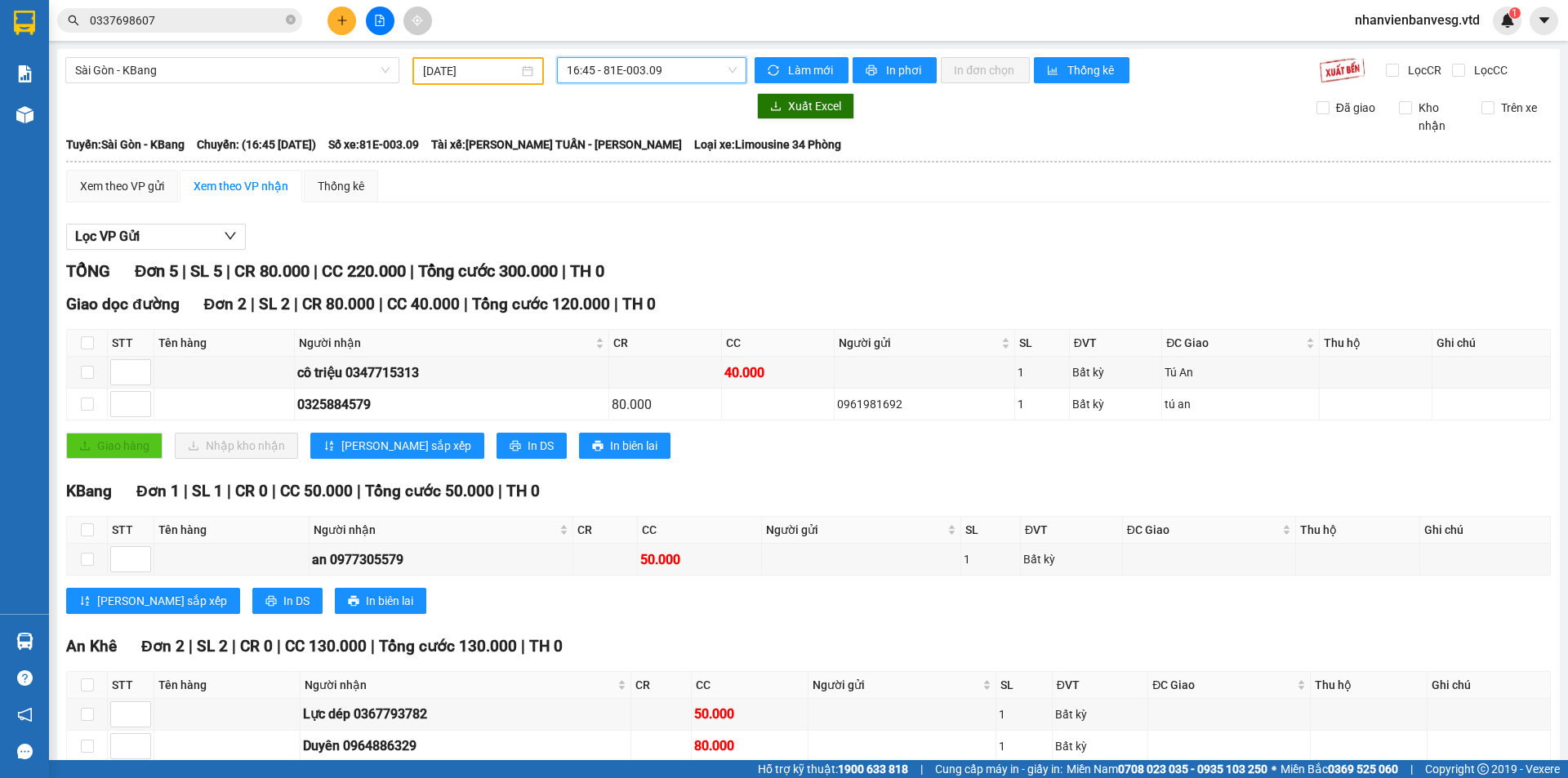
click at [681, 67] on span "16:45 - 81E-003.09" at bounding box center [652, 70] width 170 height 25
click at [683, 180] on div "17:00 - 81H-036.93" at bounding box center [626, 181] width 127 height 18
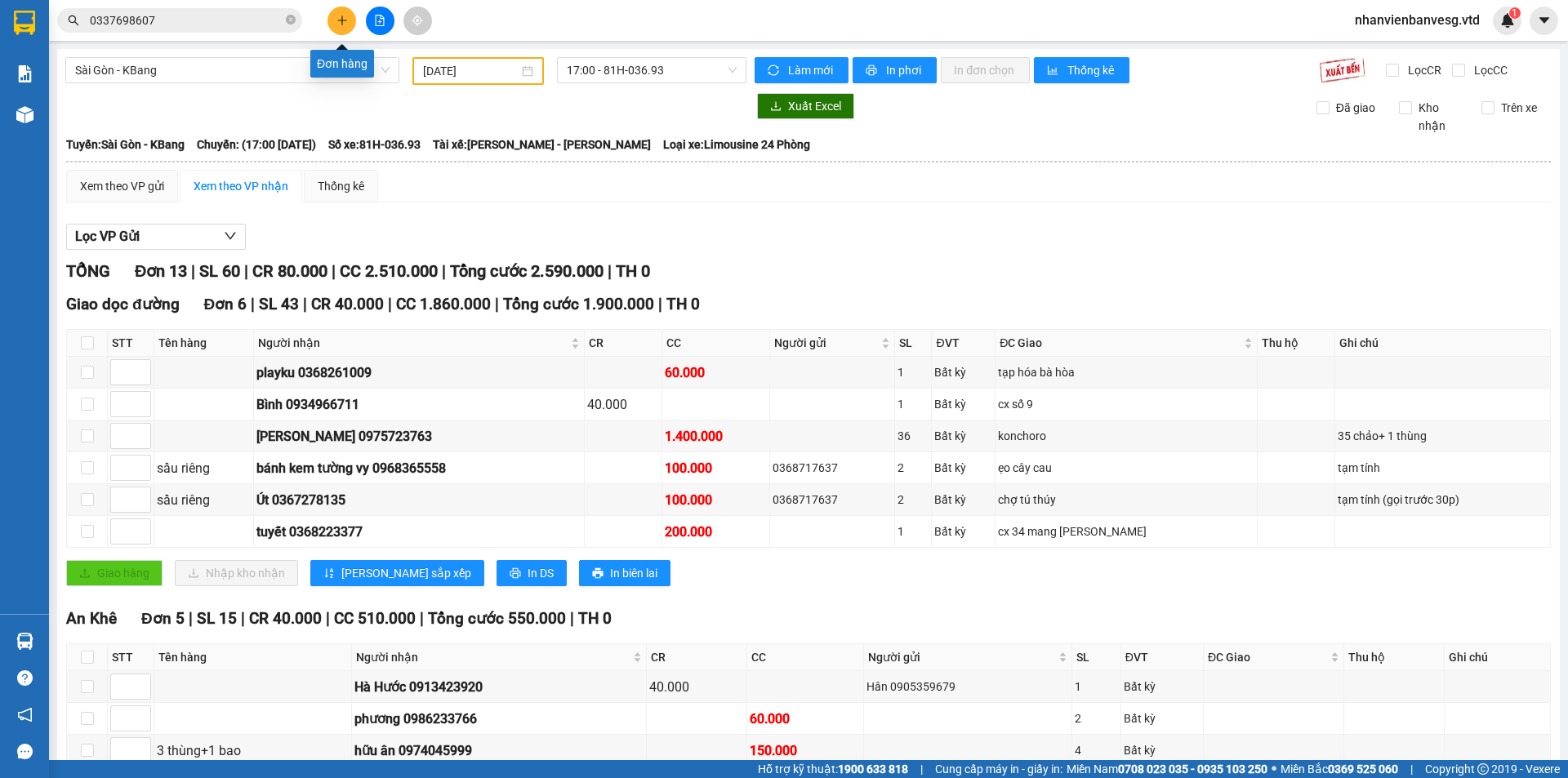
click at [340, 24] on icon "plus" at bounding box center [341, 20] width 11 height 11
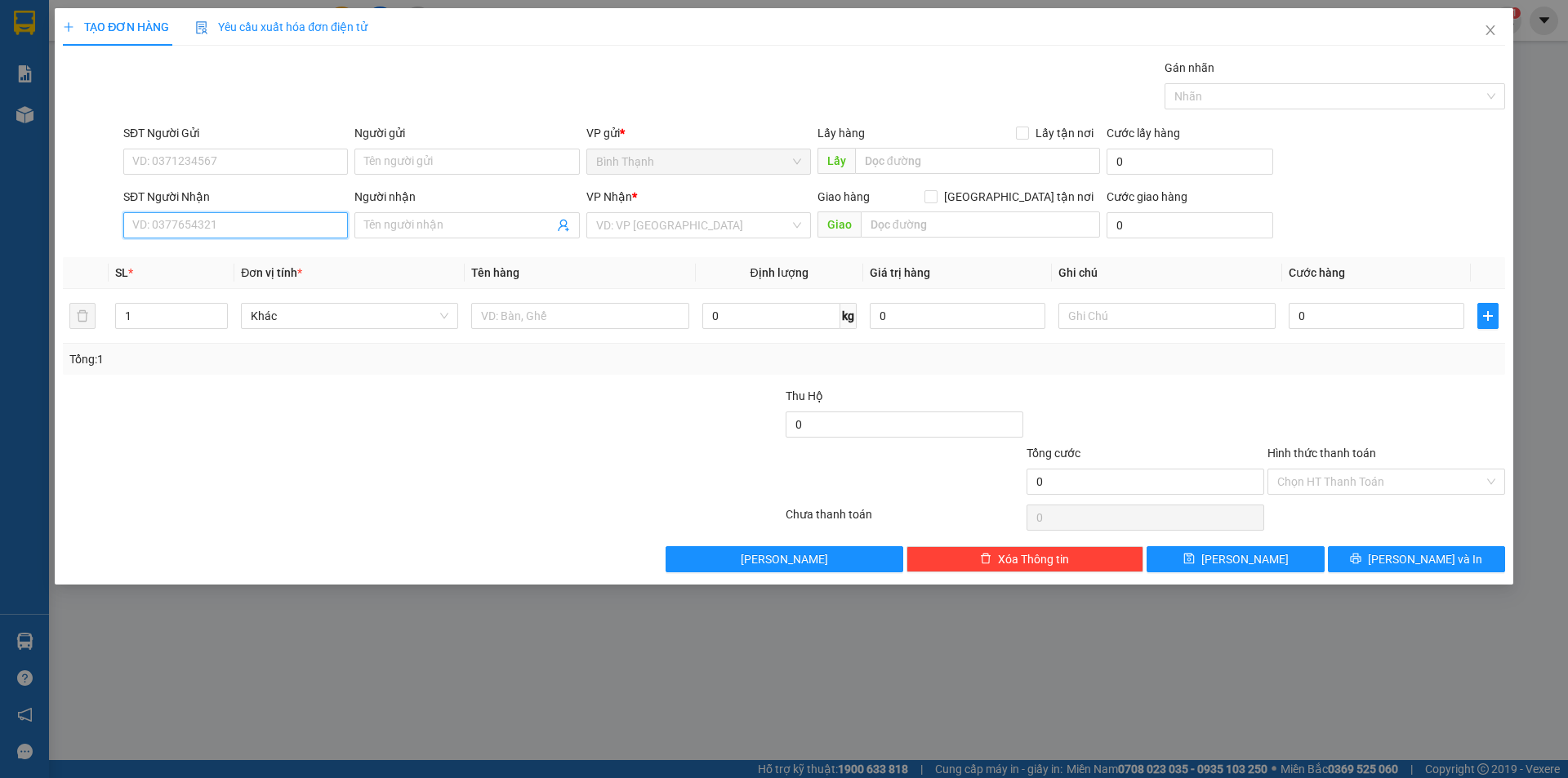
click at [163, 226] on input "SĐT Người Nhận" at bounding box center [236, 225] width 225 height 26
click at [193, 149] on input "SĐT Người Gửi" at bounding box center [236, 161] width 225 height 26
click at [483, 153] on input "Người gửi" at bounding box center [467, 161] width 225 height 26
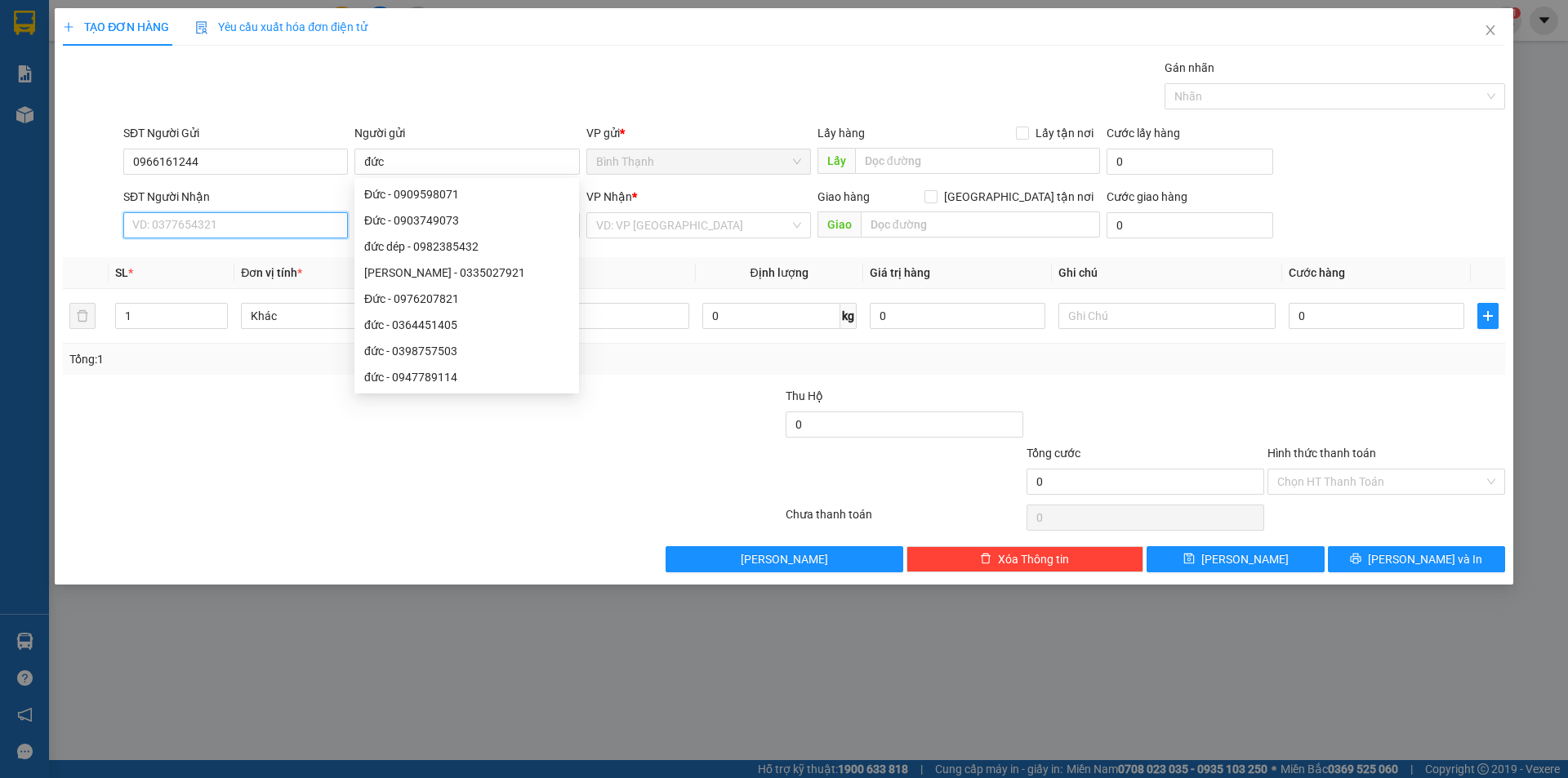
click at [214, 223] on input "SĐT Người Nhận" at bounding box center [236, 225] width 225 height 26
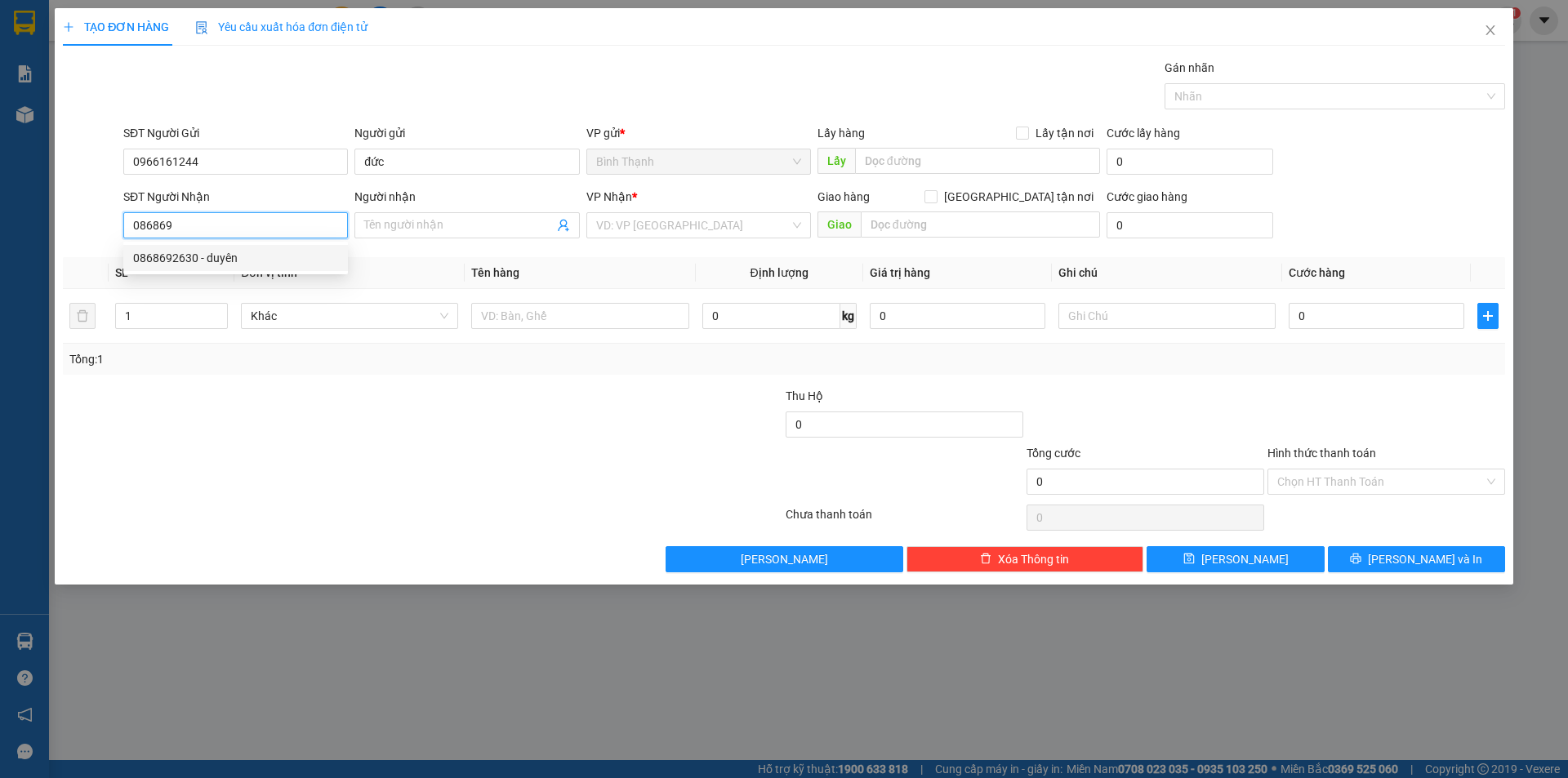
click at [227, 261] on div "0868692630 - duyên" at bounding box center [235, 257] width 205 height 18
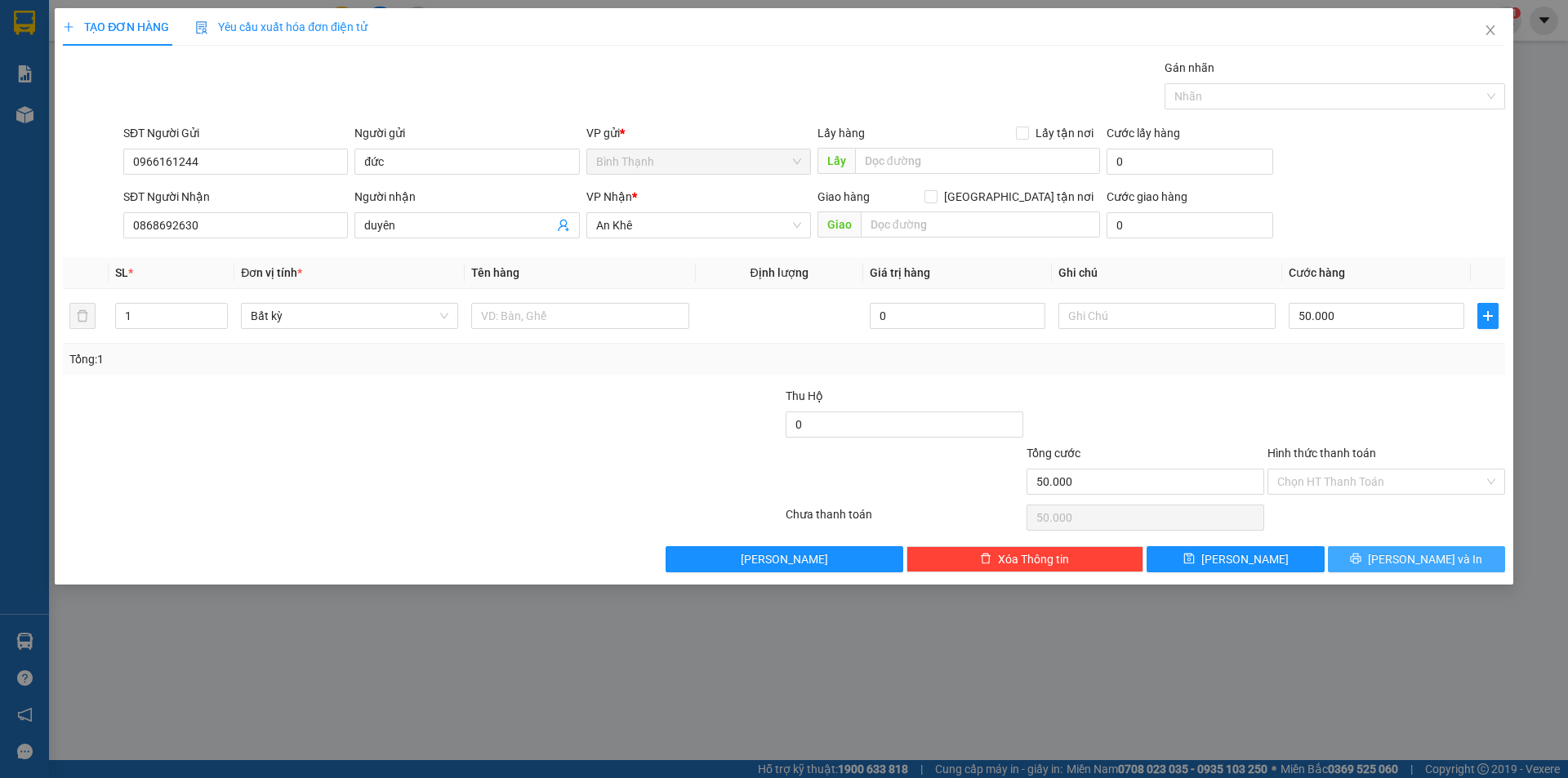
click at [1432, 551] on span "[PERSON_NAME] và In" at bounding box center [1424, 559] width 114 height 18
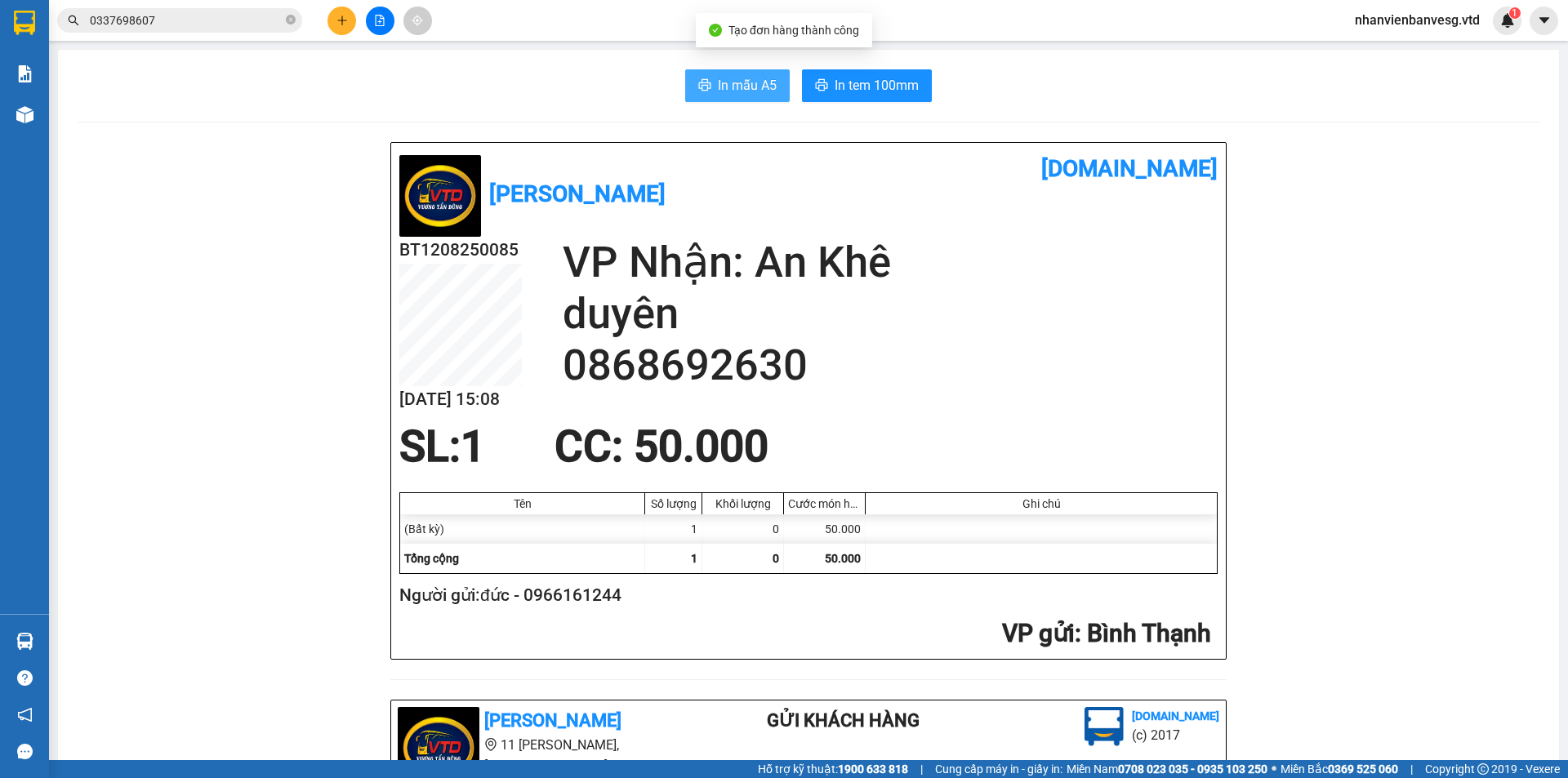
click at [733, 86] on span "In mẫu A5" at bounding box center [747, 86] width 59 height 21
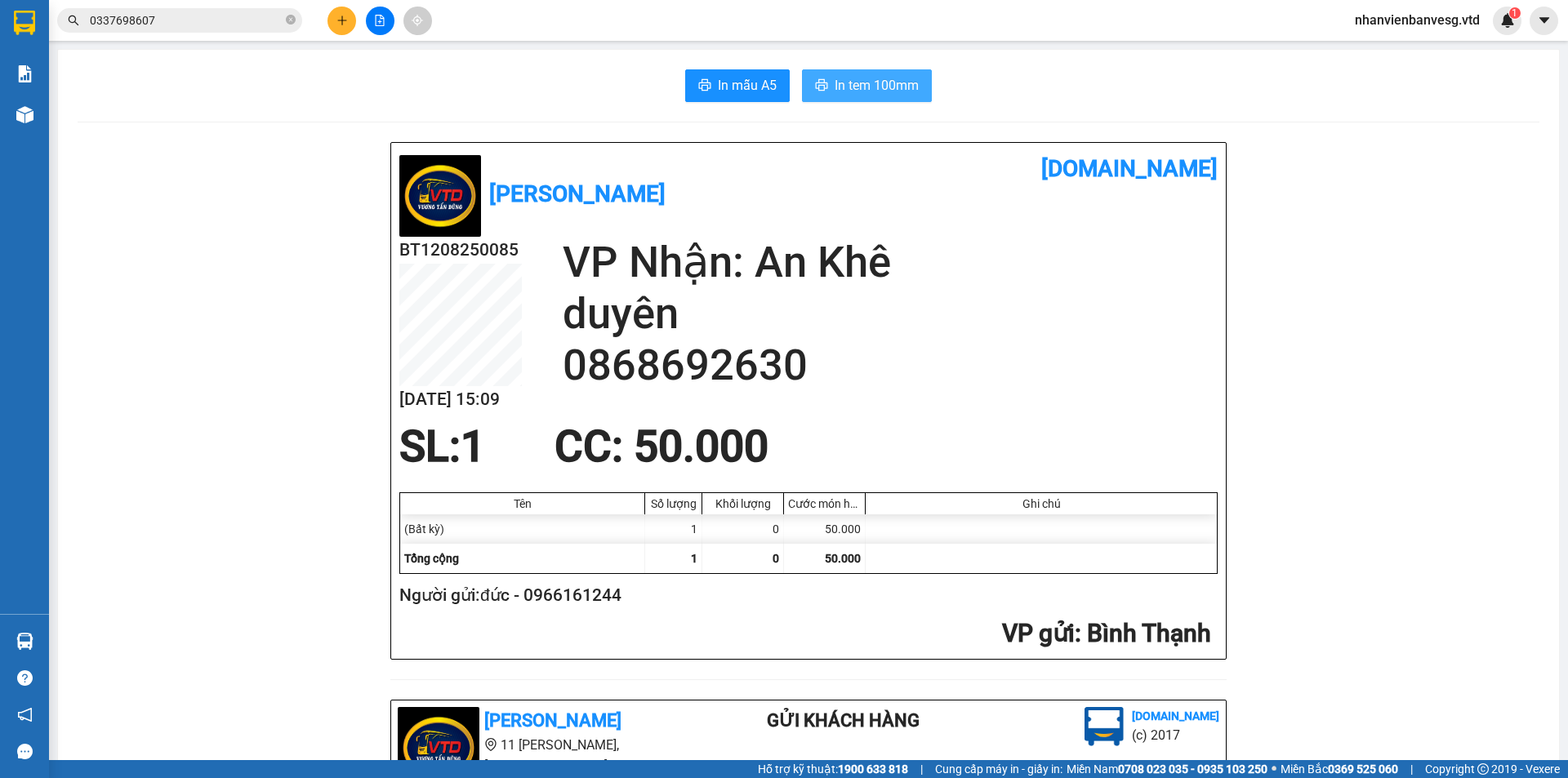
click at [871, 87] on span "In tem 100mm" at bounding box center [877, 86] width 84 height 21
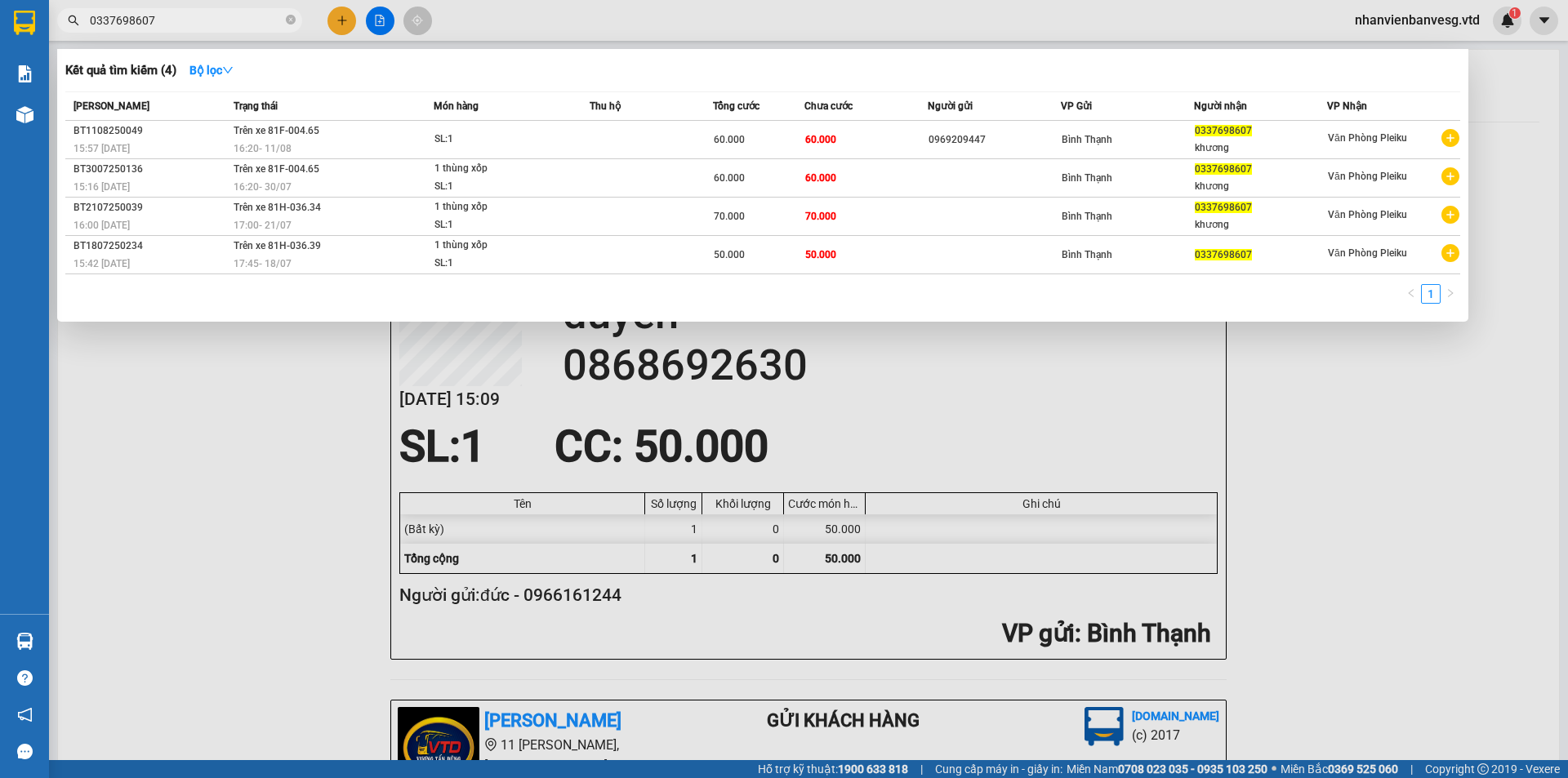
drag, startPoint x: 223, startPoint y: 10, endPoint x: 124, endPoint y: 14, distance: 99.1
click at [94, 16] on span "0337698607" at bounding box center [180, 21] width 245 height 25
drag, startPoint x: 169, startPoint y: 17, endPoint x: 68, endPoint y: 31, distance: 102.0
click at [68, 31] on span "0337698607" at bounding box center [180, 21] width 245 height 25
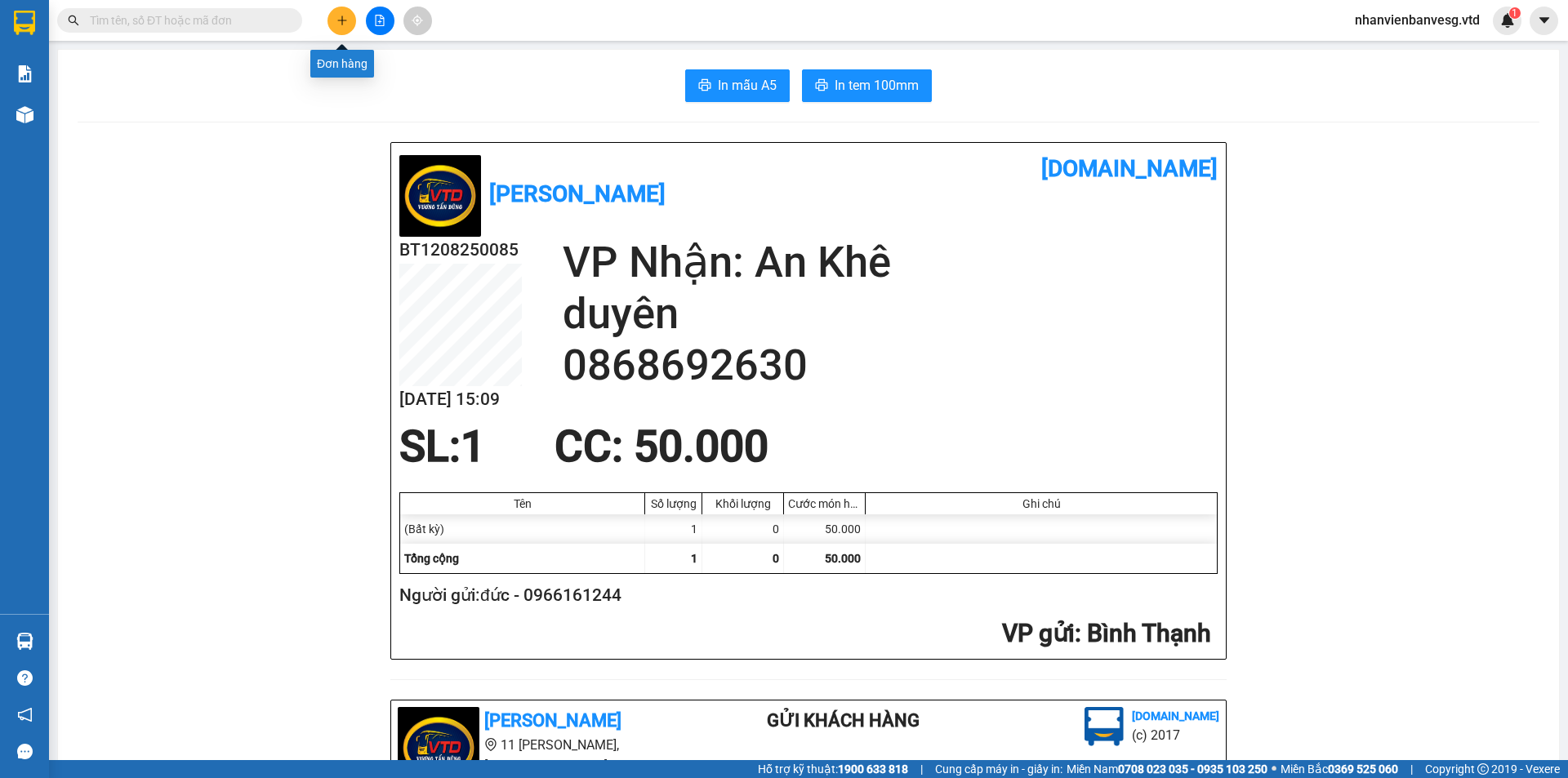
click at [341, 14] on button at bounding box center [341, 21] width 28 height 28
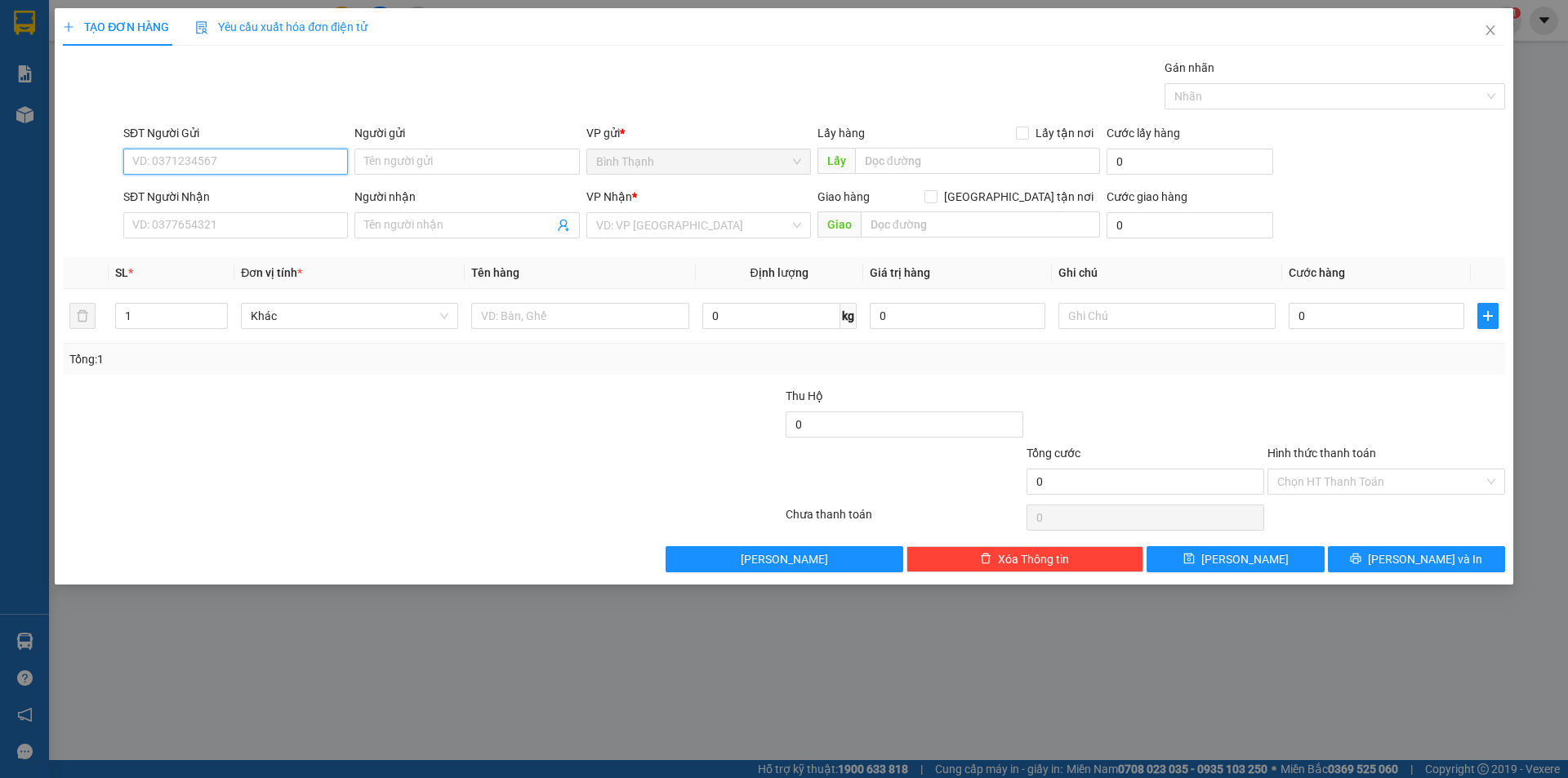
click at [280, 161] on input "SĐT Người Gửi" at bounding box center [236, 161] width 225 height 26
click at [295, 223] on input "SĐT Người Nhận" at bounding box center [236, 225] width 225 height 26
click at [280, 161] on input "SĐT Người Gửi" at bounding box center [236, 161] width 225 height 26
click at [727, 698] on div "TẠO ĐƠN HÀNG Yêu cầu xuất hóa đơn điện tử Transit Pickup Surcharge Ids Transit …" at bounding box center [784, 389] width 1568 height 778
drag, startPoint x: 208, startPoint y: 158, endPoint x: 199, endPoint y: 107, distance: 51.8
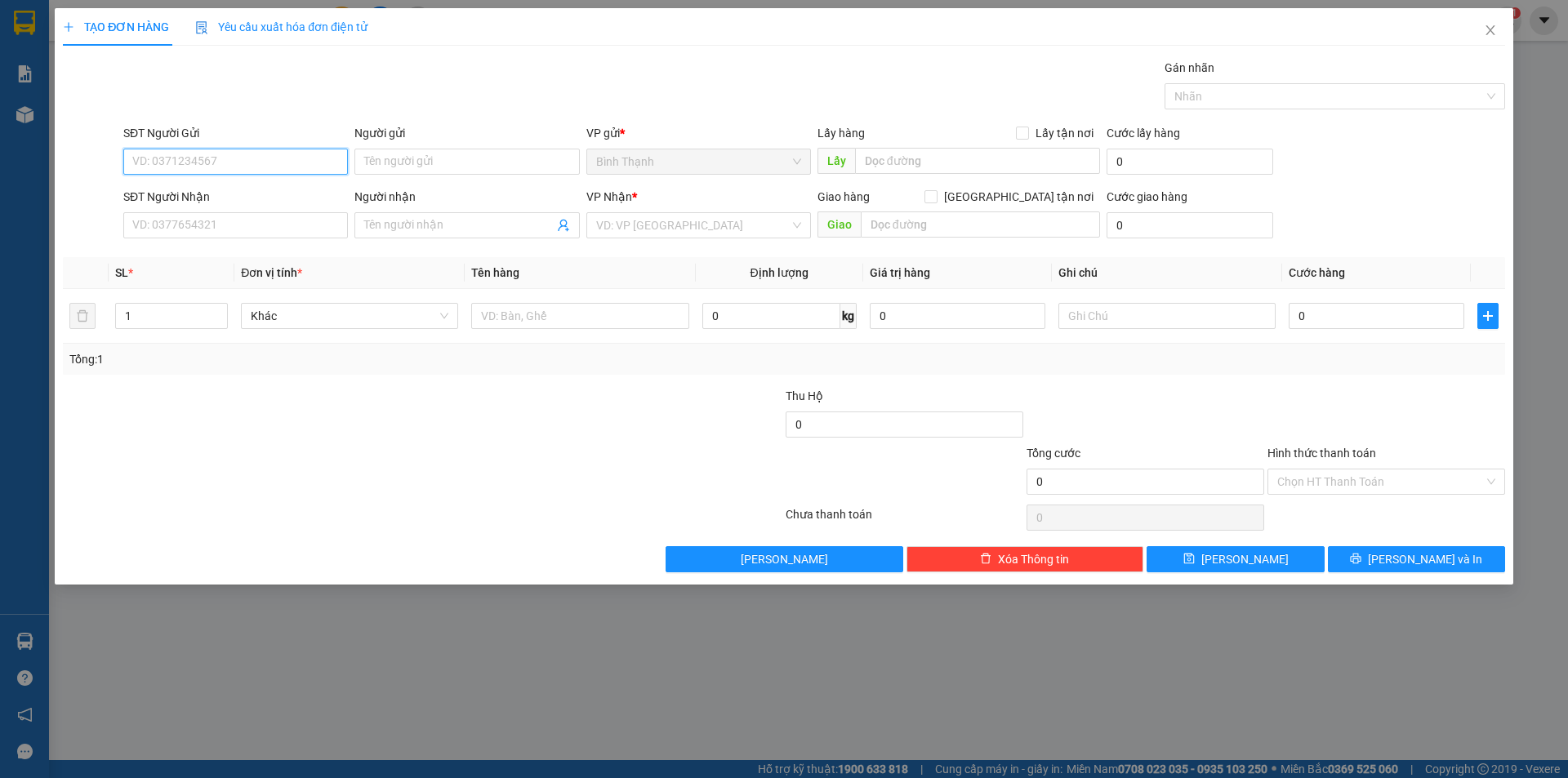
click at [199, 112] on div "Transit Pickup Surcharge Ids Transit Deliver Surcharge Ids Transit Deliver Surc…" at bounding box center [783, 316] width 1442 height 514
click at [231, 229] on input "SĐT Người Nhận" at bounding box center [236, 225] width 225 height 26
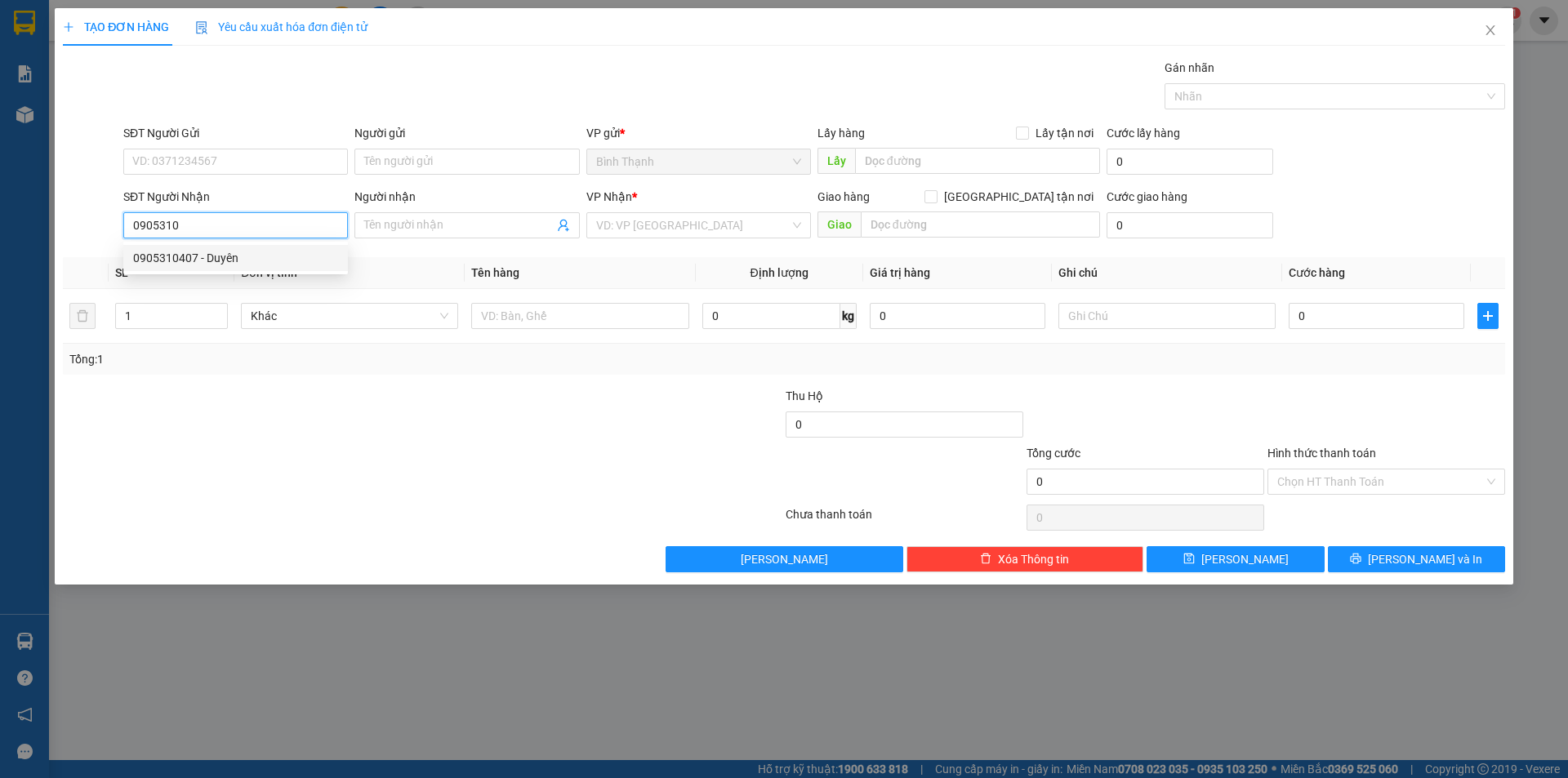
click at [213, 261] on div "0905310407 - Duyên" at bounding box center [235, 257] width 205 height 18
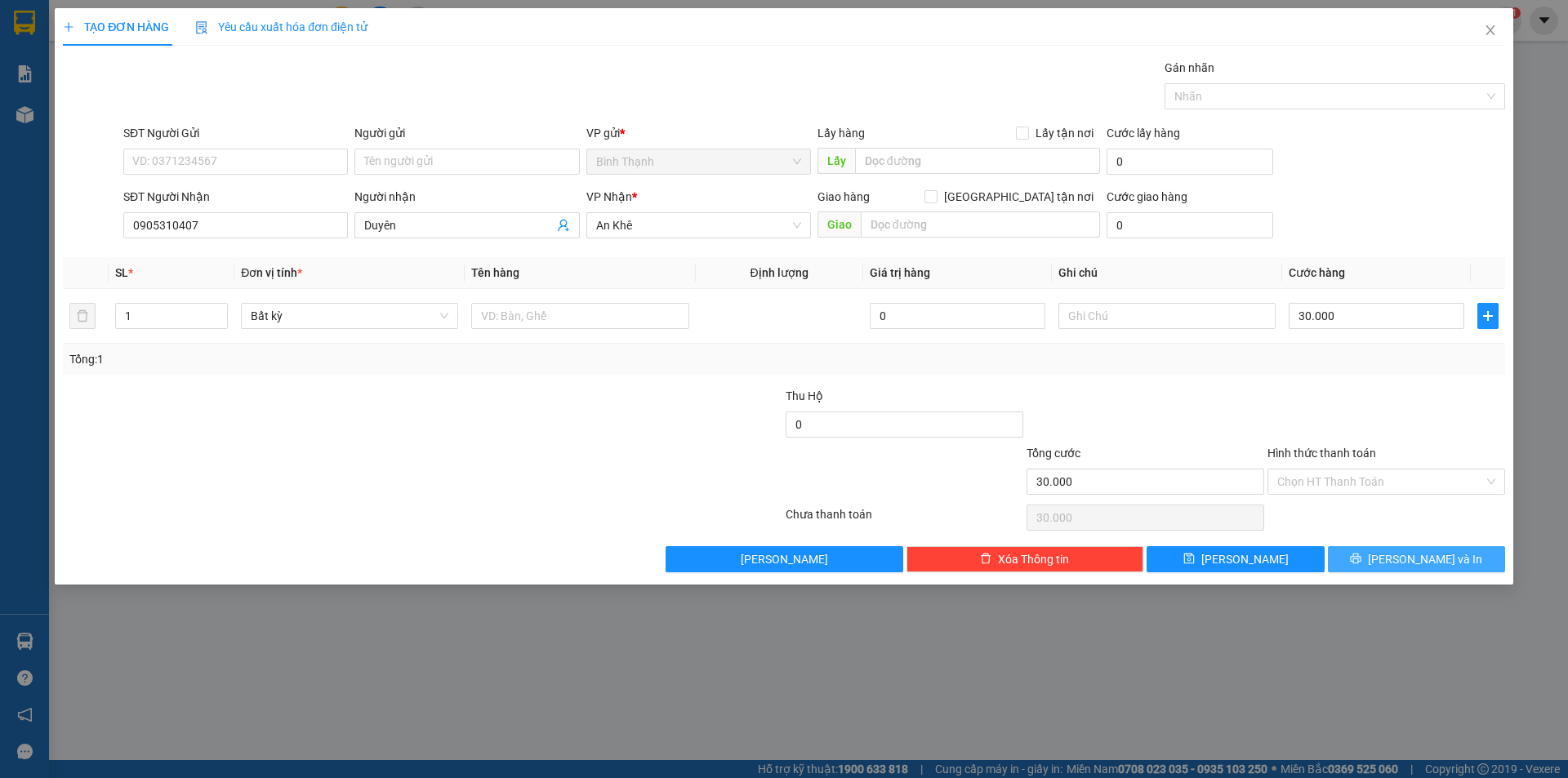
click at [1450, 550] on button "[PERSON_NAME] và In" at bounding box center [1416, 559] width 178 height 26
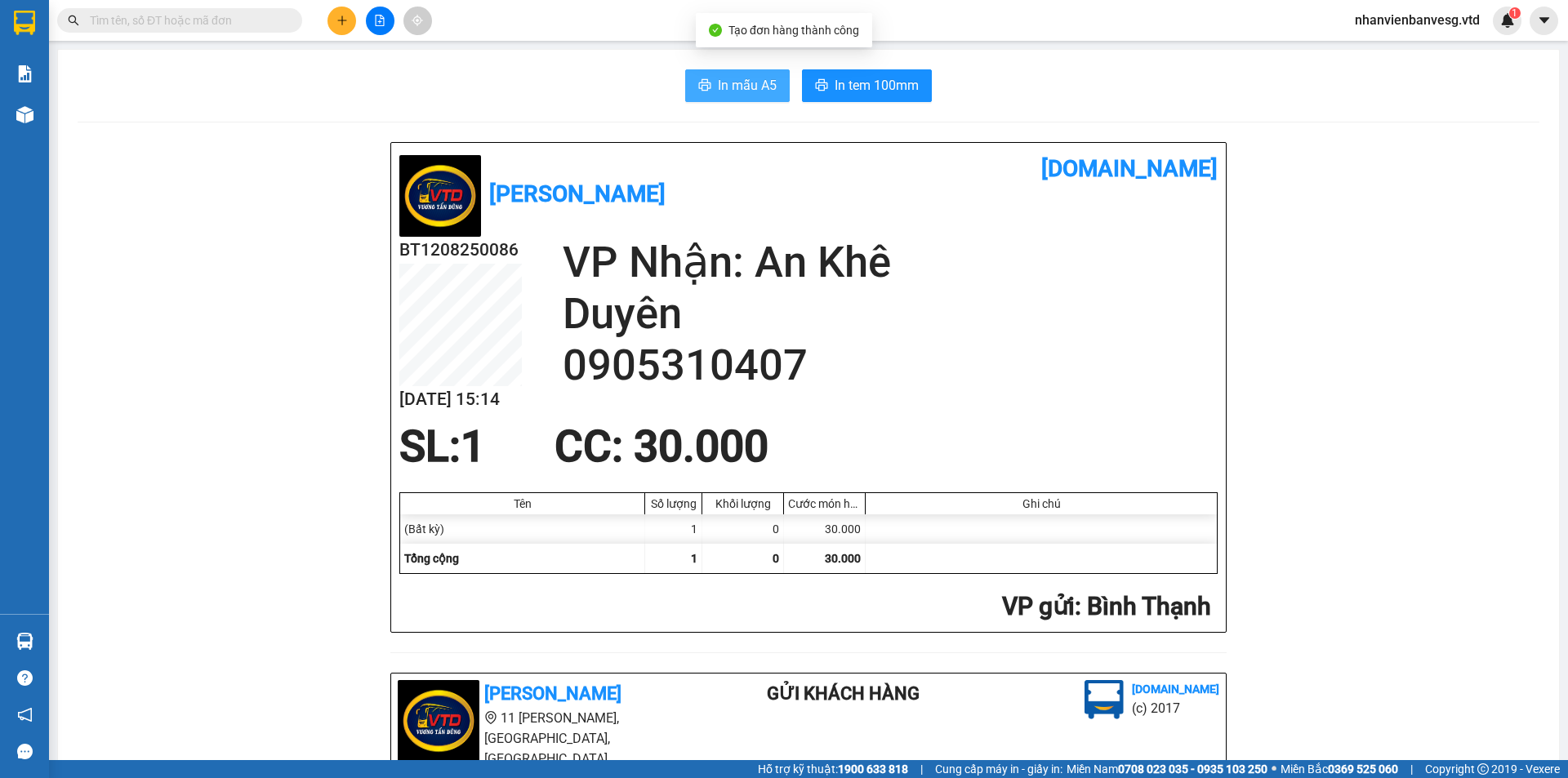
click at [748, 81] on span "In mẫu A5" at bounding box center [747, 86] width 59 height 21
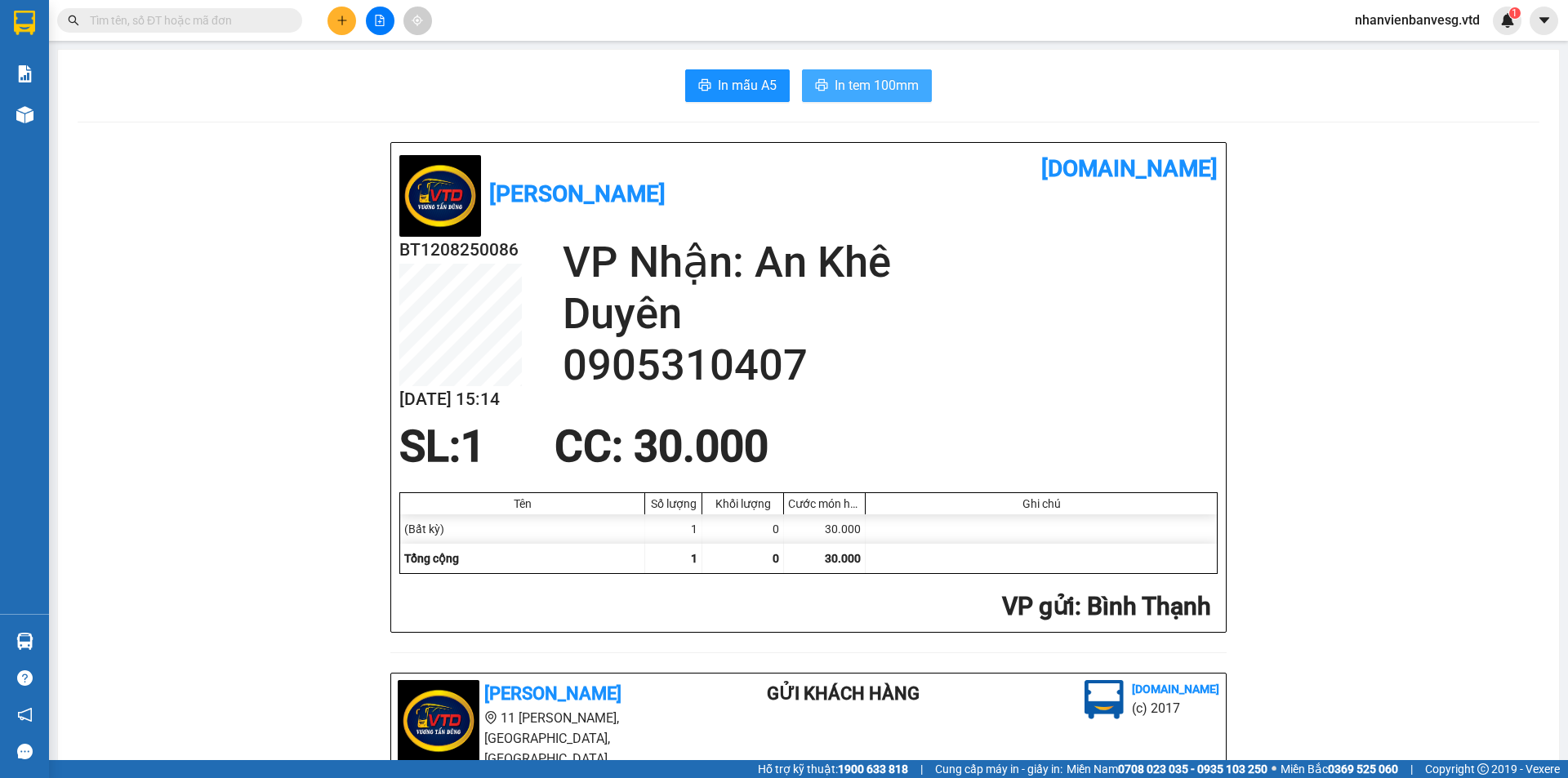
click at [859, 80] on span "In tem 100mm" at bounding box center [877, 86] width 84 height 21
click at [347, 20] on button at bounding box center [341, 21] width 28 height 28
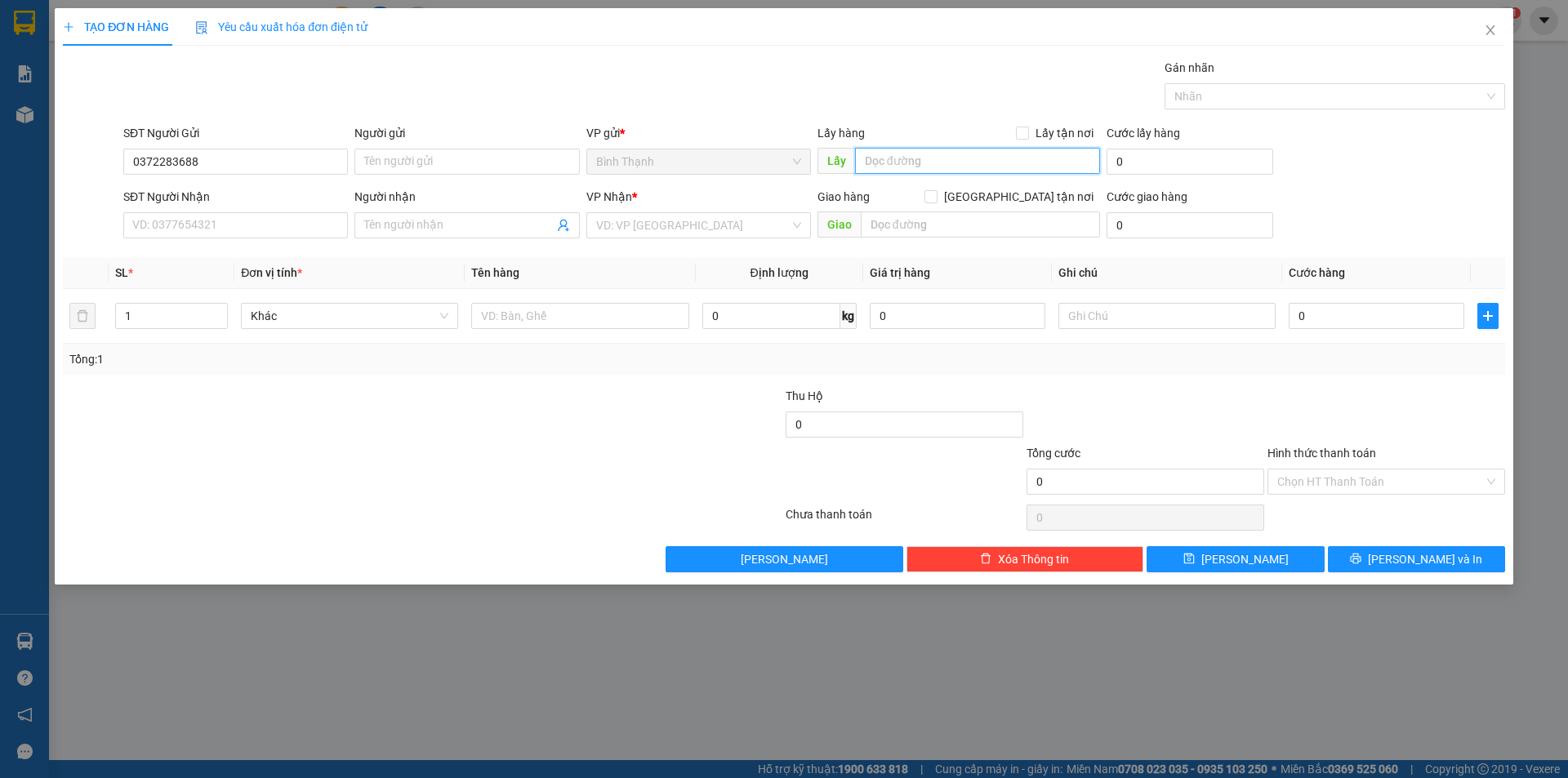
click at [953, 149] on input "text" at bounding box center [978, 160] width 245 height 26
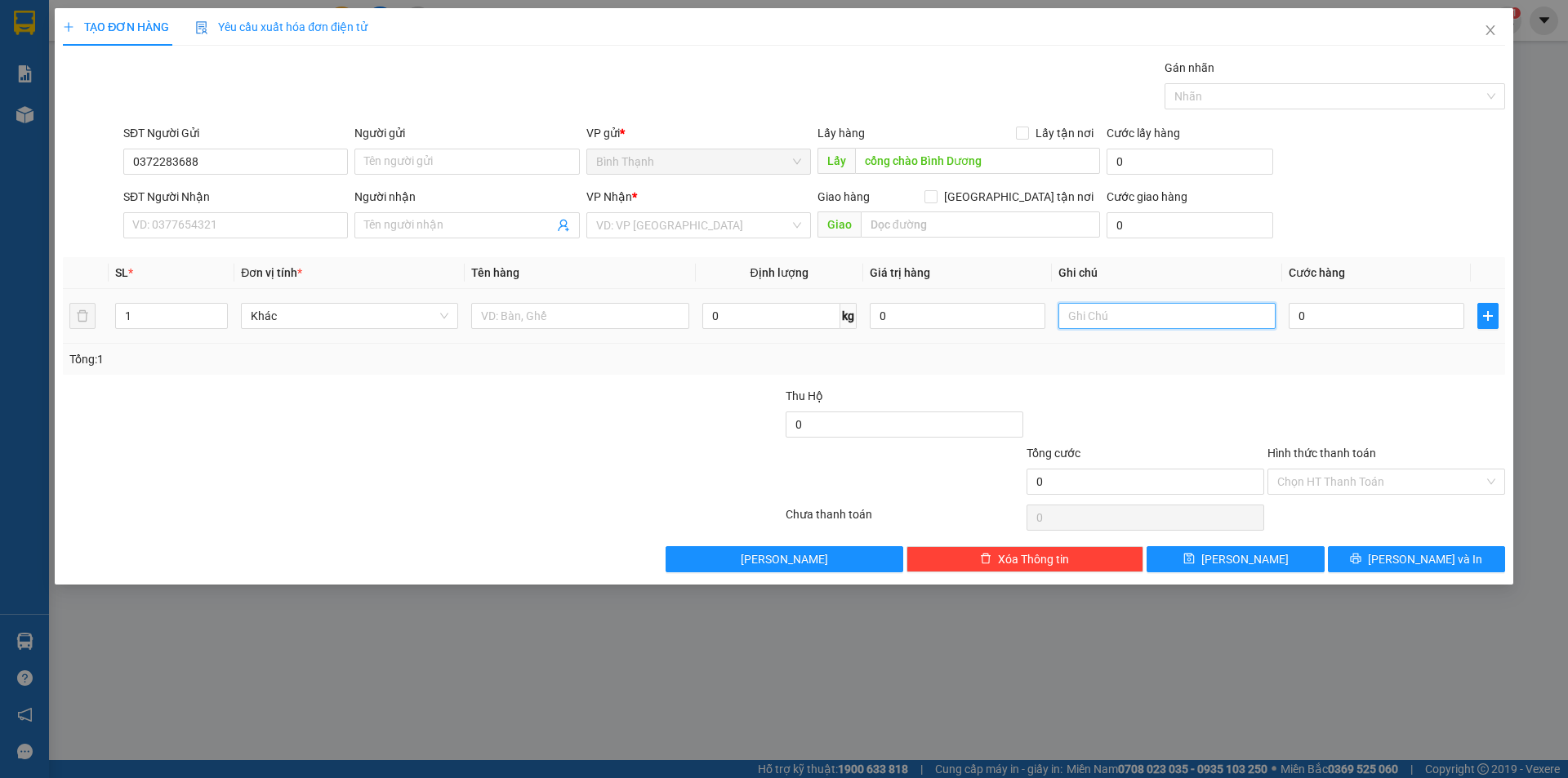
click at [1161, 323] on input "text" at bounding box center [1167, 316] width 217 height 26
click at [1343, 317] on input "0" at bounding box center [1376, 316] width 176 height 26
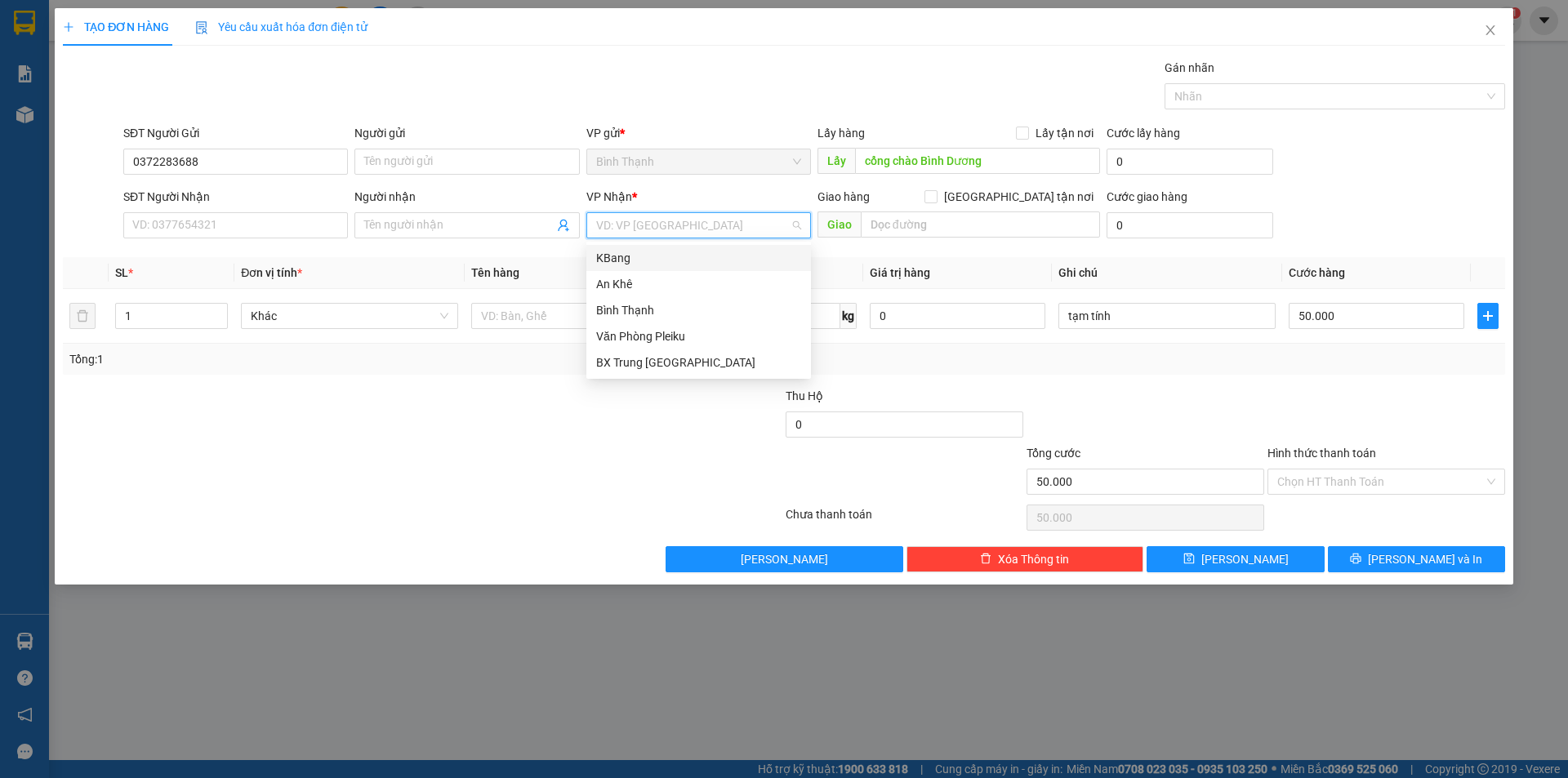
click at [661, 229] on input "search" at bounding box center [693, 225] width 194 height 25
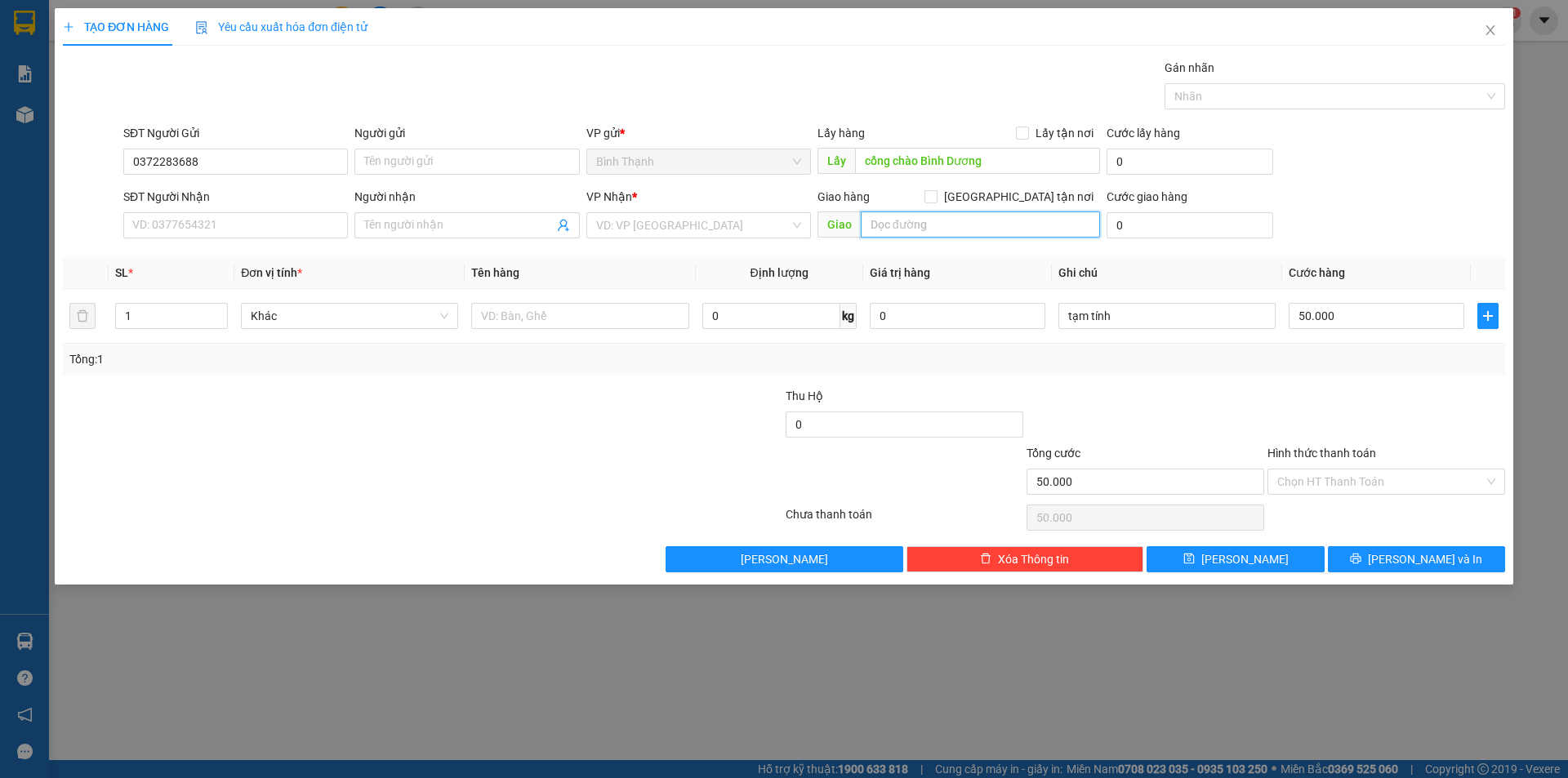
click at [877, 223] on input "text" at bounding box center [980, 225] width 239 height 26
click at [652, 224] on input "search" at bounding box center [693, 225] width 194 height 25
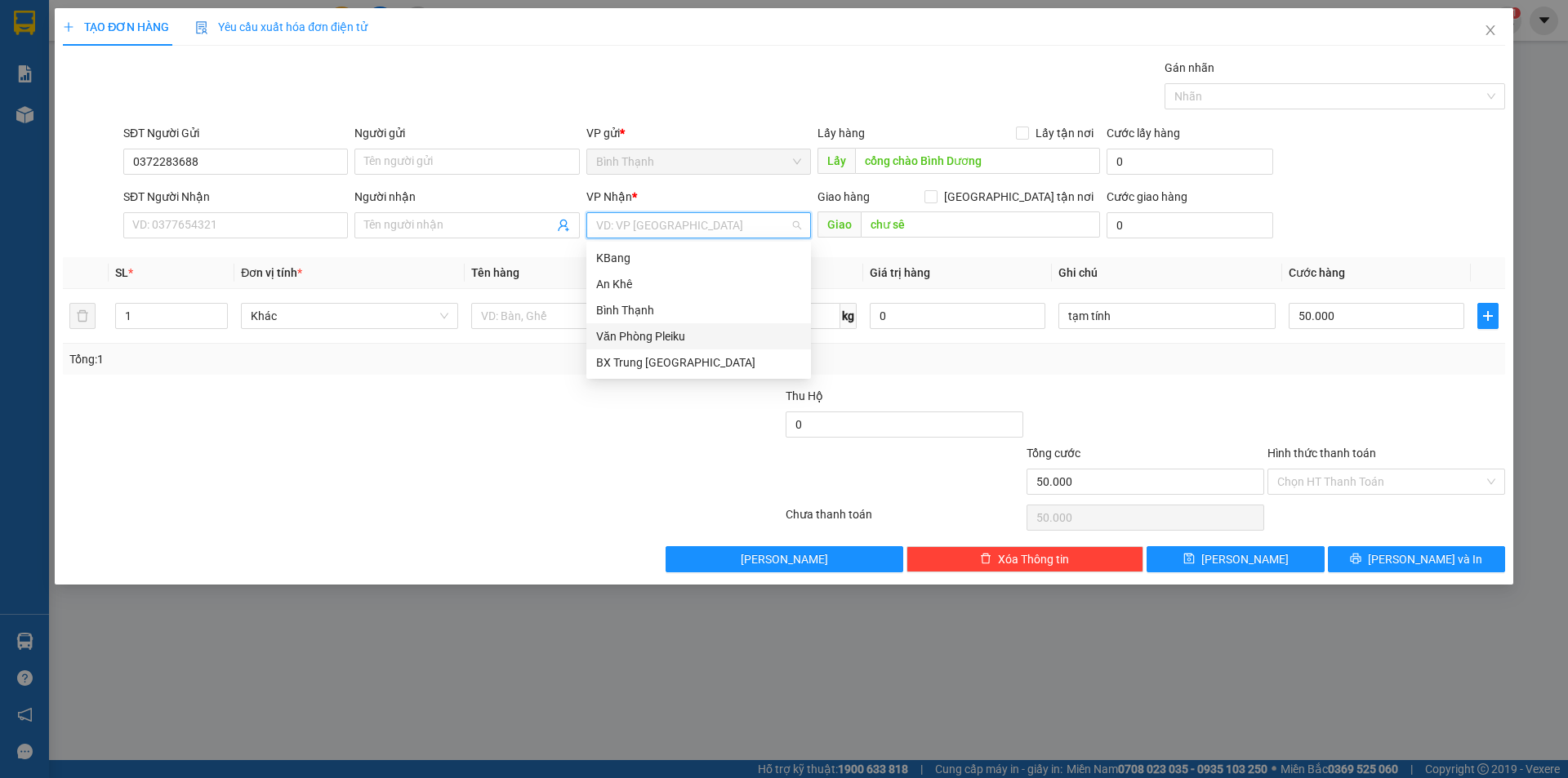
drag, startPoint x: 625, startPoint y: 333, endPoint x: 642, endPoint y: 326, distance: 18.4
click at [626, 333] on div "Văn Phòng Pleiku" at bounding box center [698, 336] width 205 height 18
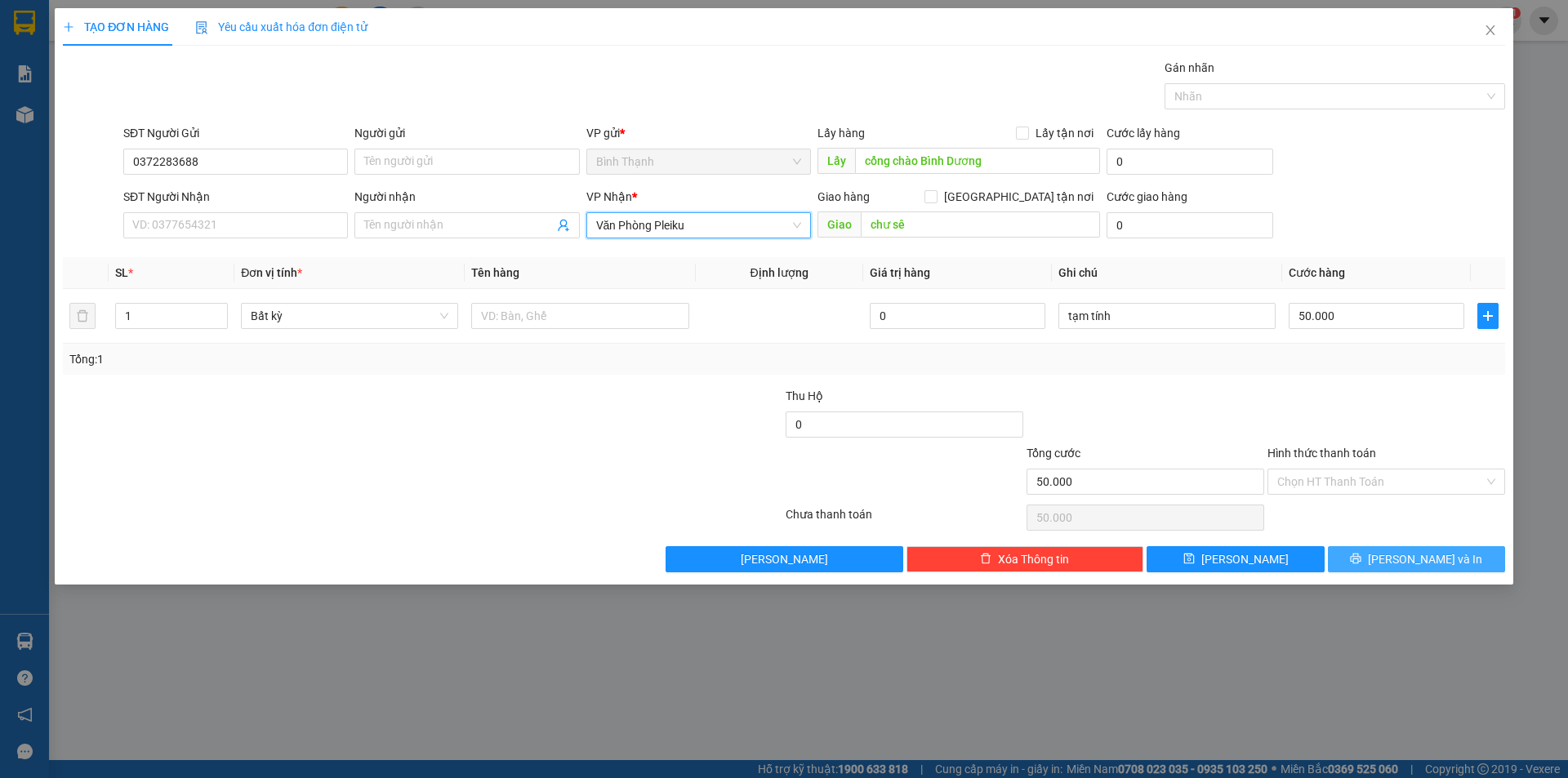
click at [1399, 562] on button "[PERSON_NAME] và In" at bounding box center [1416, 559] width 178 height 26
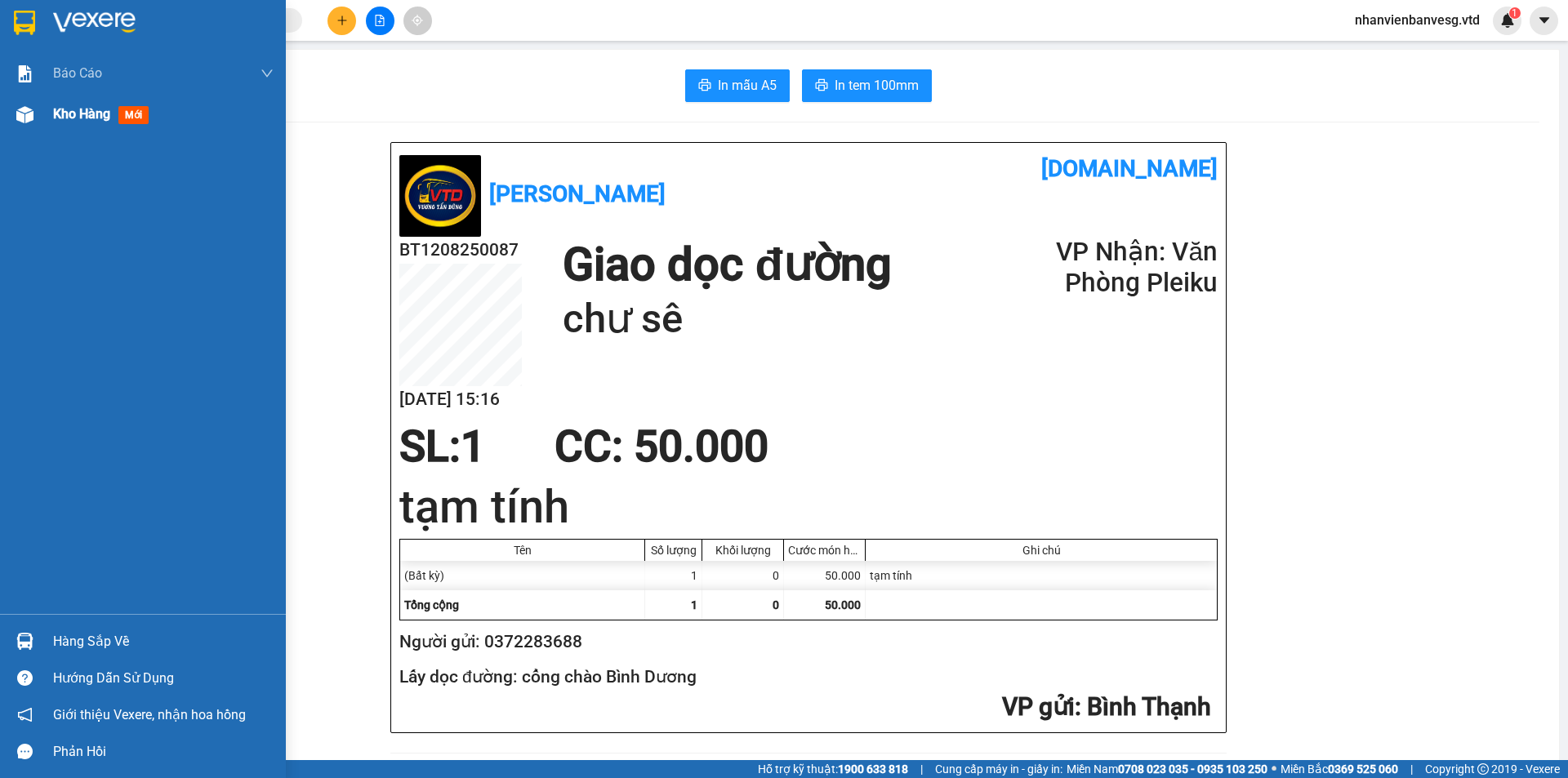
click at [58, 112] on span "Kho hàng" at bounding box center [81, 114] width 57 height 15
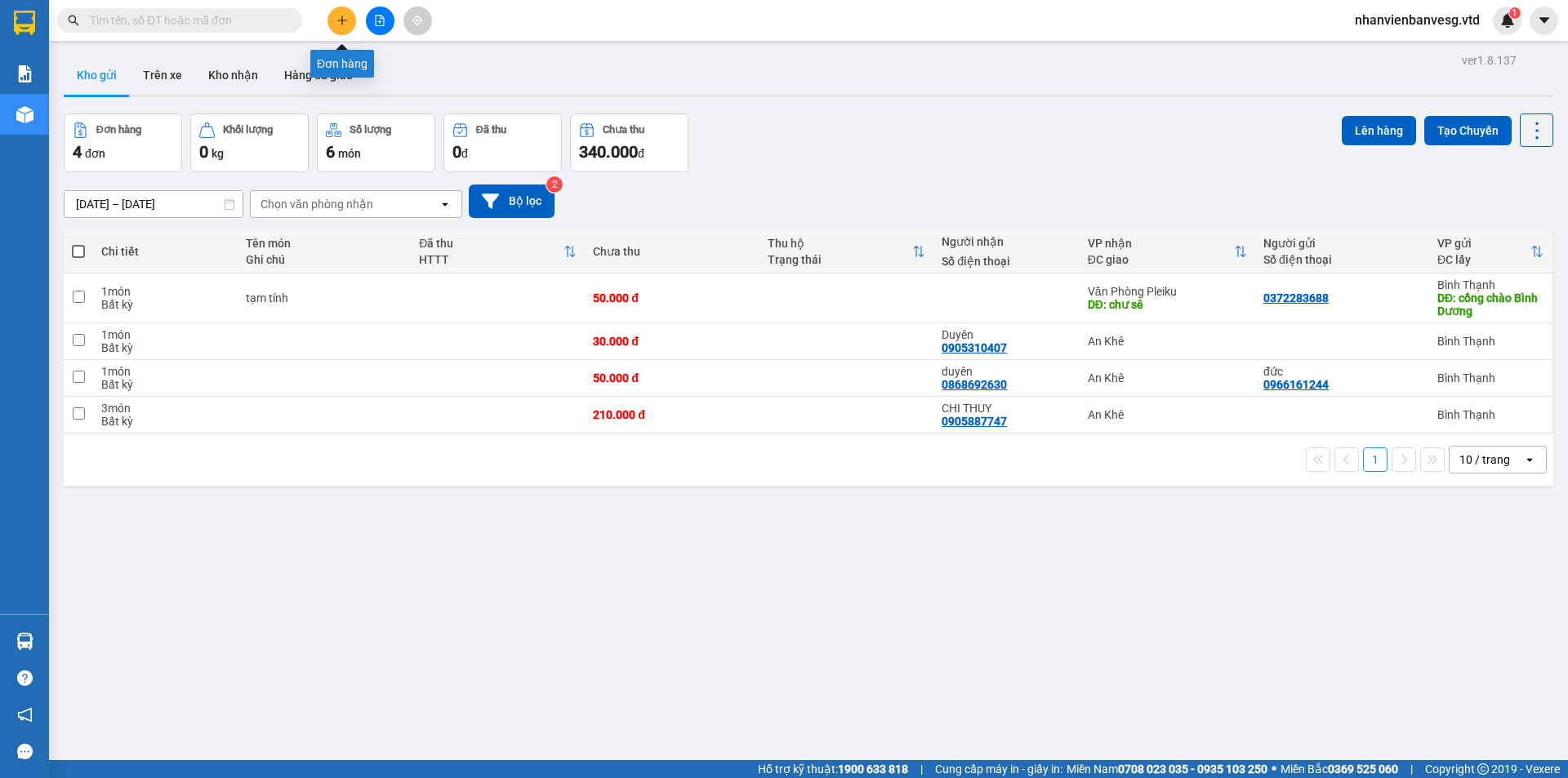
click at [347, 25] on button at bounding box center [341, 21] width 28 height 28
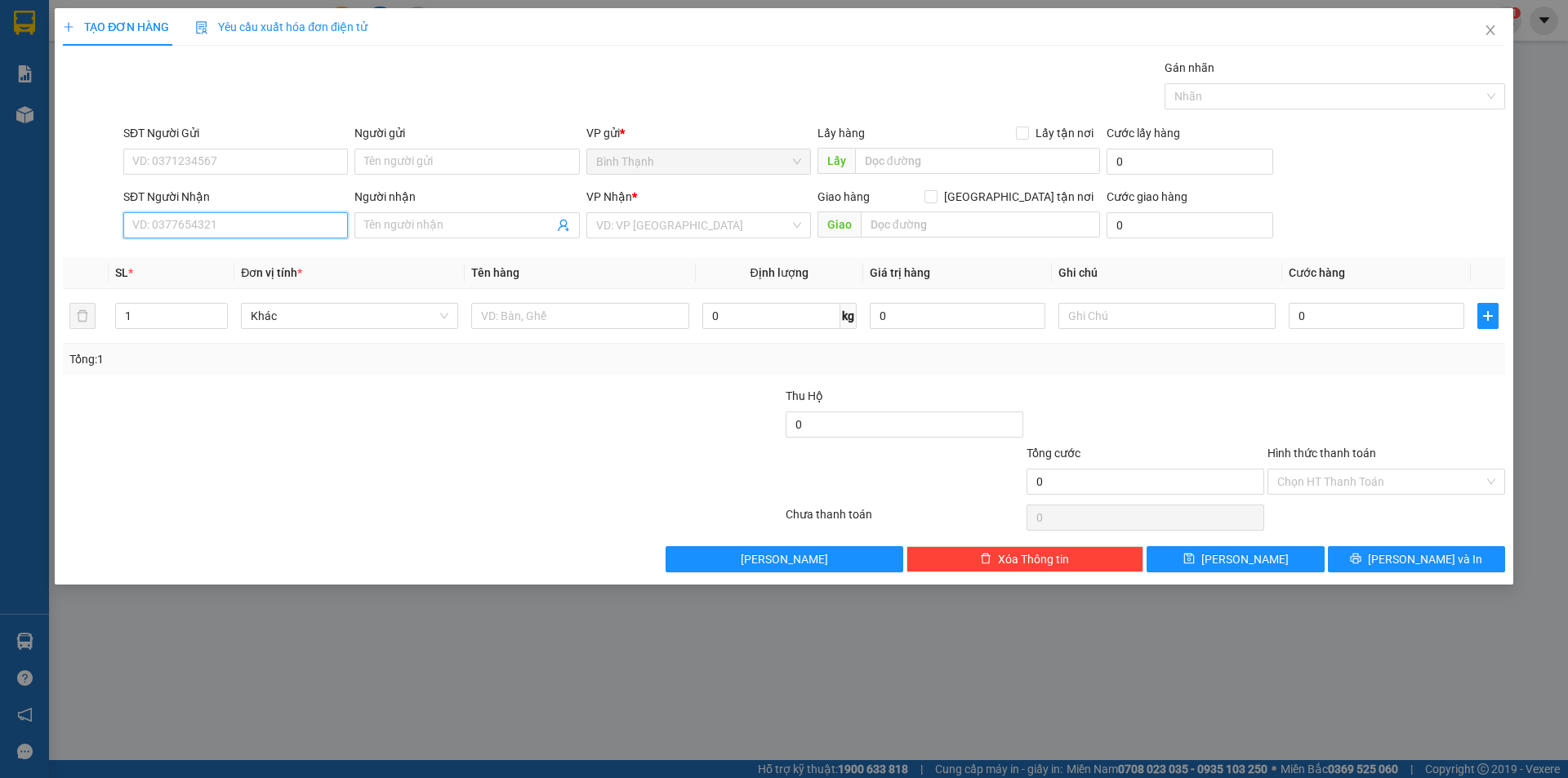
click at [277, 220] on input "SĐT Người Nhận" at bounding box center [236, 225] width 225 height 26
click at [461, 220] on input "Người nhận" at bounding box center [459, 225] width 189 height 18
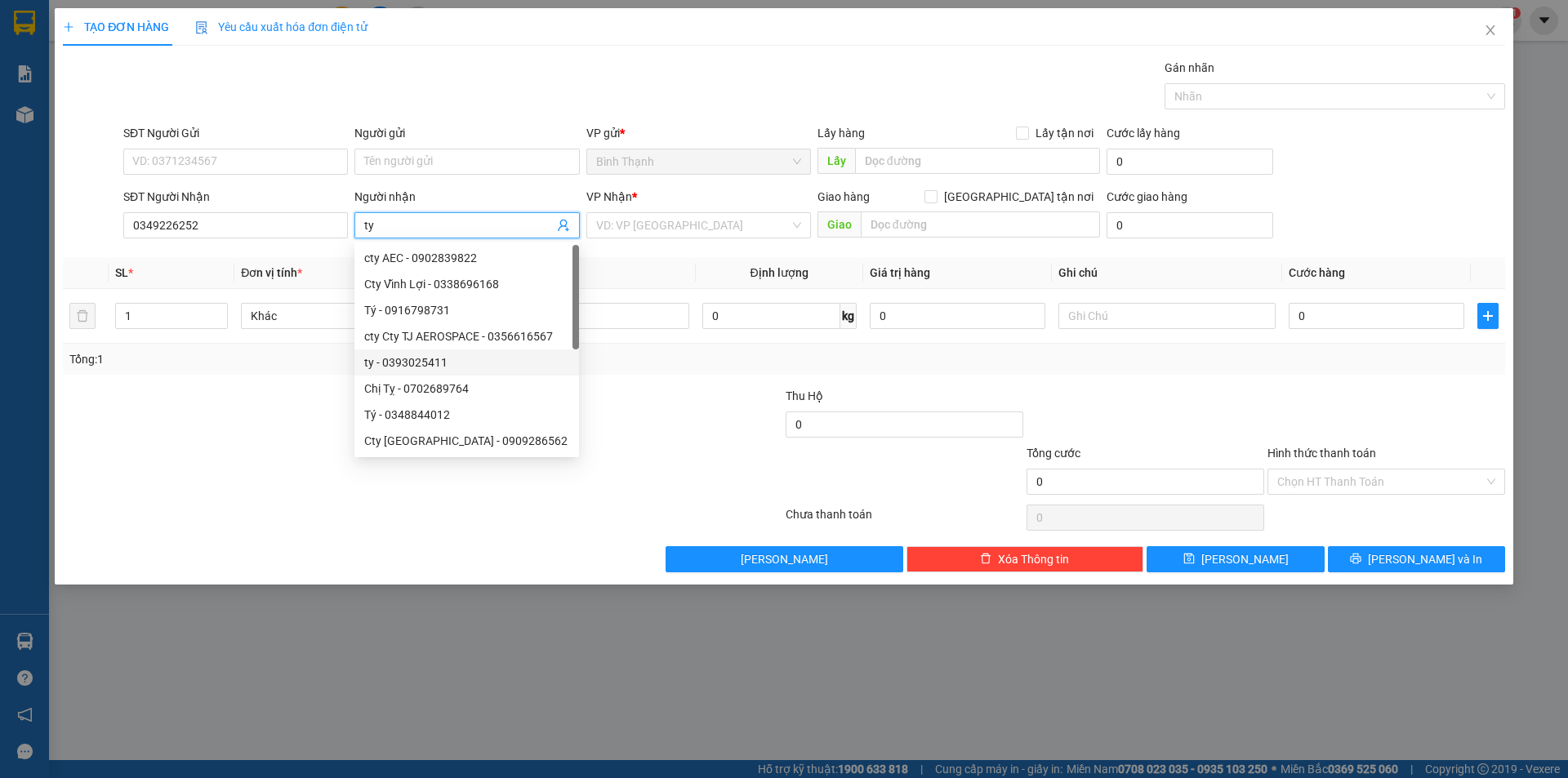
click at [720, 371] on div "Tổng: 1" at bounding box center [783, 359] width 1442 height 31
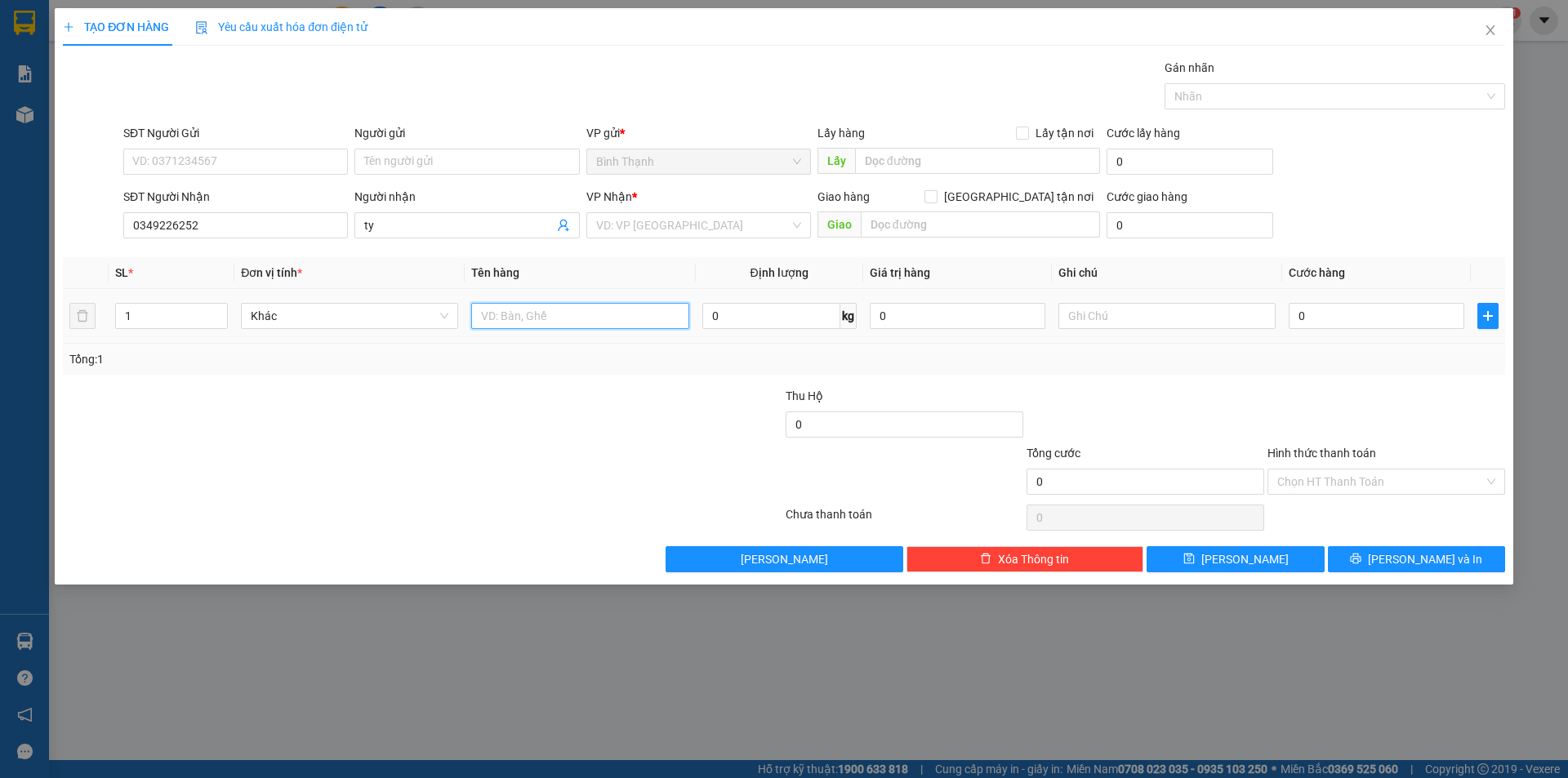
click at [521, 314] on input "text" at bounding box center [579, 316] width 217 height 26
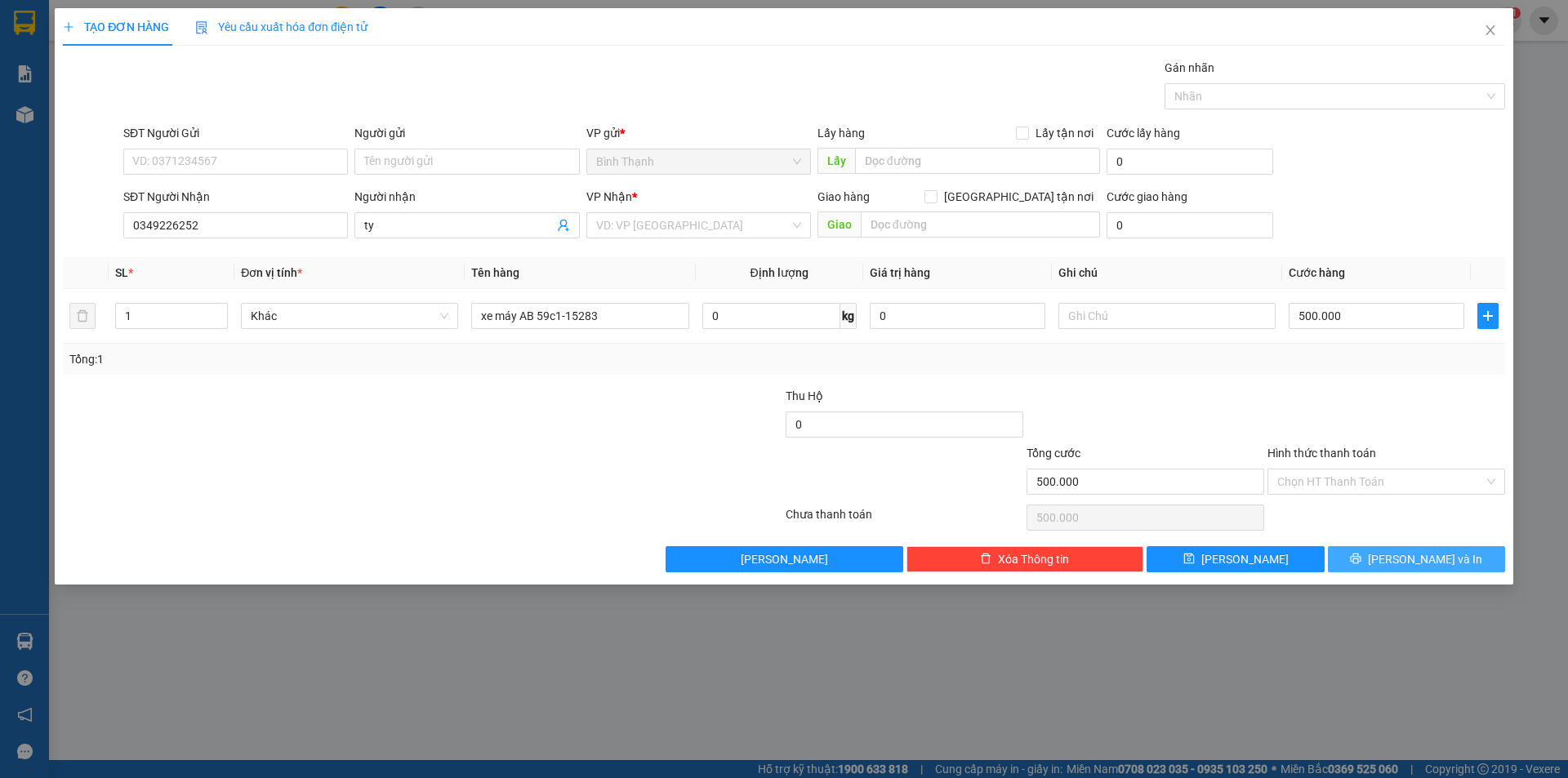
drag, startPoint x: 1404, startPoint y: 563, endPoint x: 1416, endPoint y: 568, distance: 13.0
click at [1405, 563] on span "[PERSON_NAME] và In" at bounding box center [1424, 559] width 114 height 18
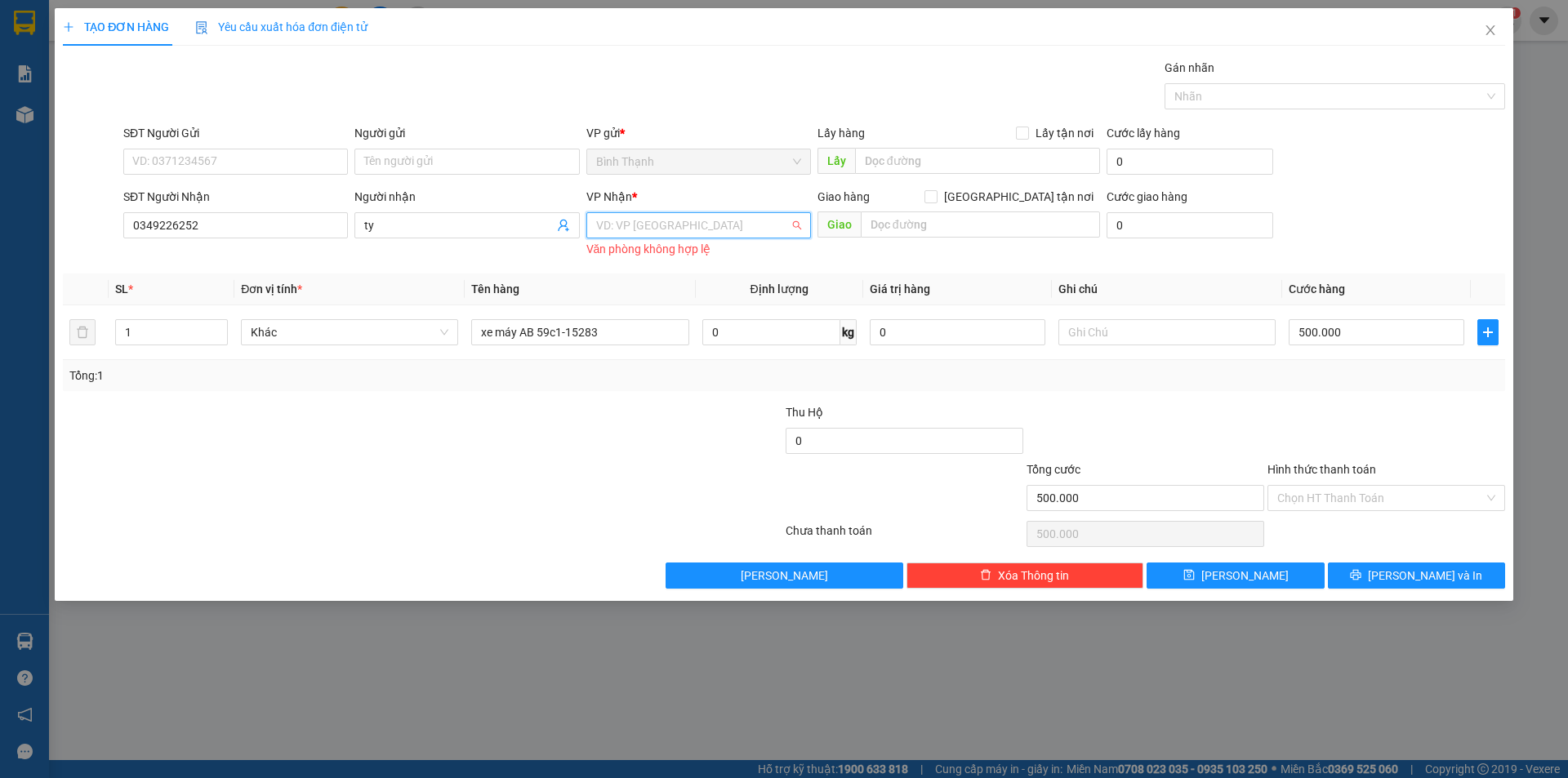
click at [731, 225] on input "search" at bounding box center [693, 225] width 194 height 25
drag, startPoint x: 679, startPoint y: 256, endPoint x: 671, endPoint y: 275, distance: 20.6
click at [674, 266] on div "An Khê" at bounding box center [698, 257] width 205 height 18
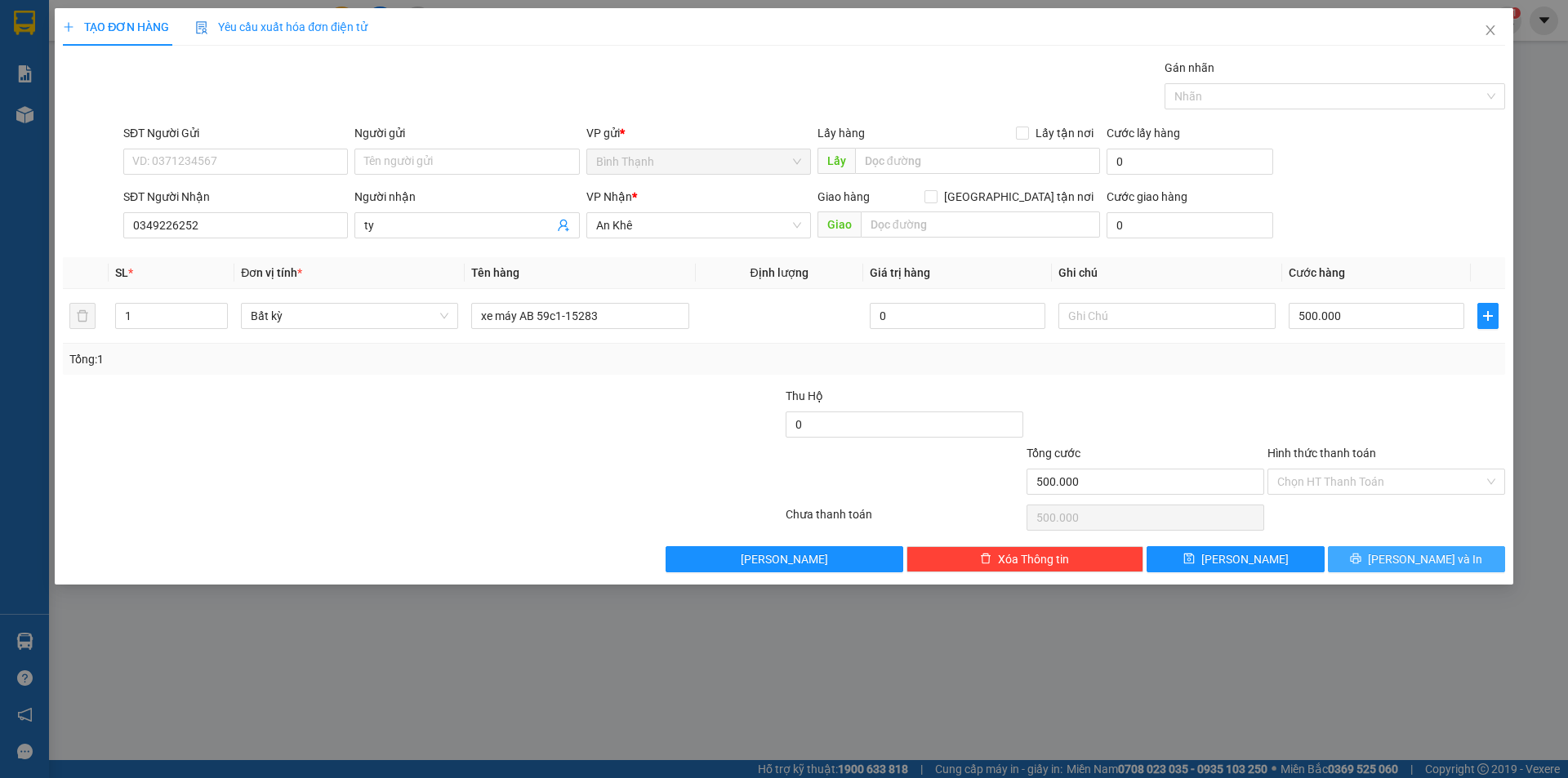
click at [1361, 559] on icon "printer" at bounding box center [1355, 558] width 10 height 10
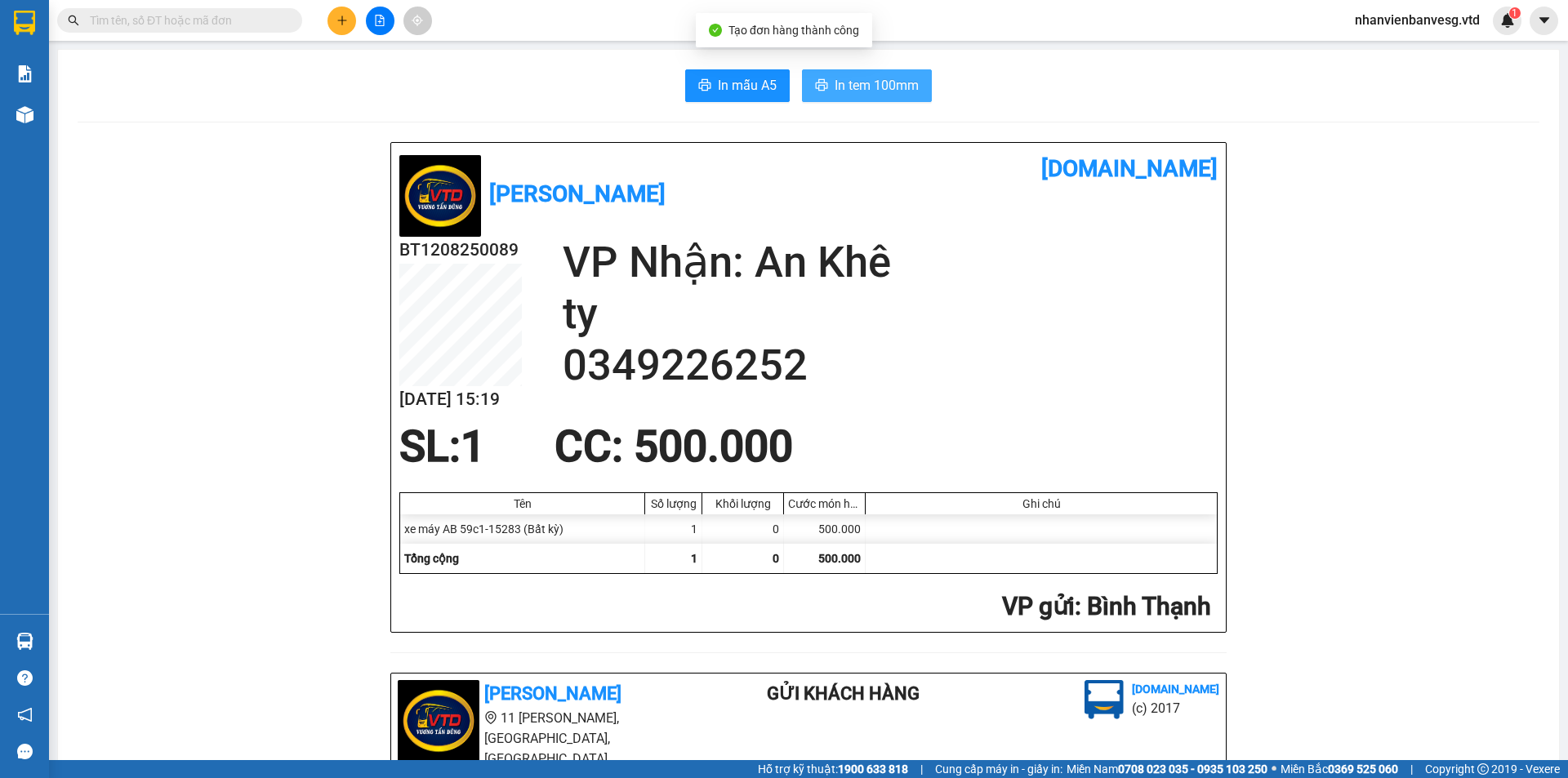
click at [836, 85] on span "In tem 100mm" at bounding box center [877, 86] width 84 height 21
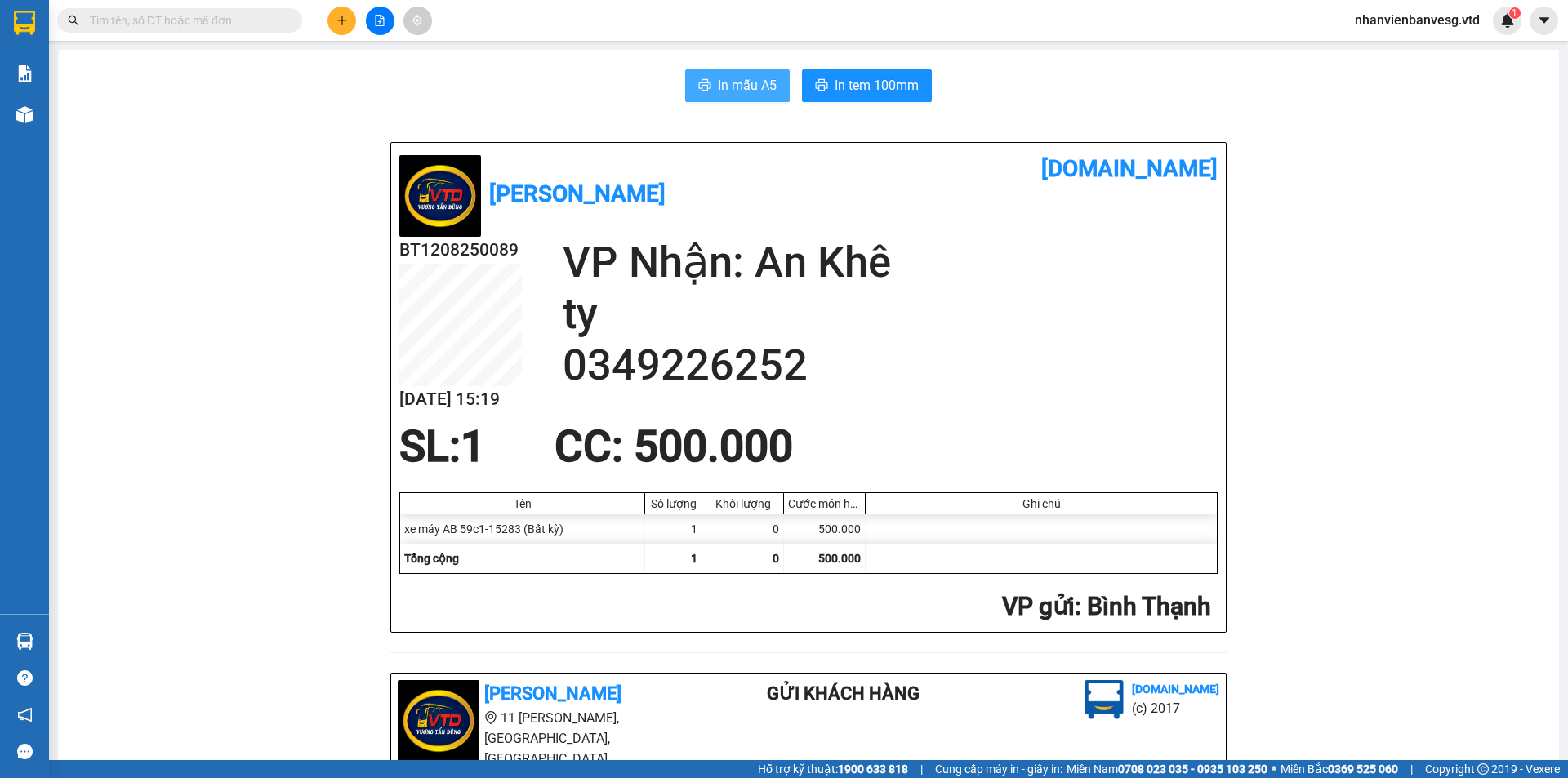
drag, startPoint x: 745, startPoint y: 77, endPoint x: 740, endPoint y: 88, distance: 12.1
click at [745, 78] on span "In mẫu A5" at bounding box center [747, 86] width 59 height 21
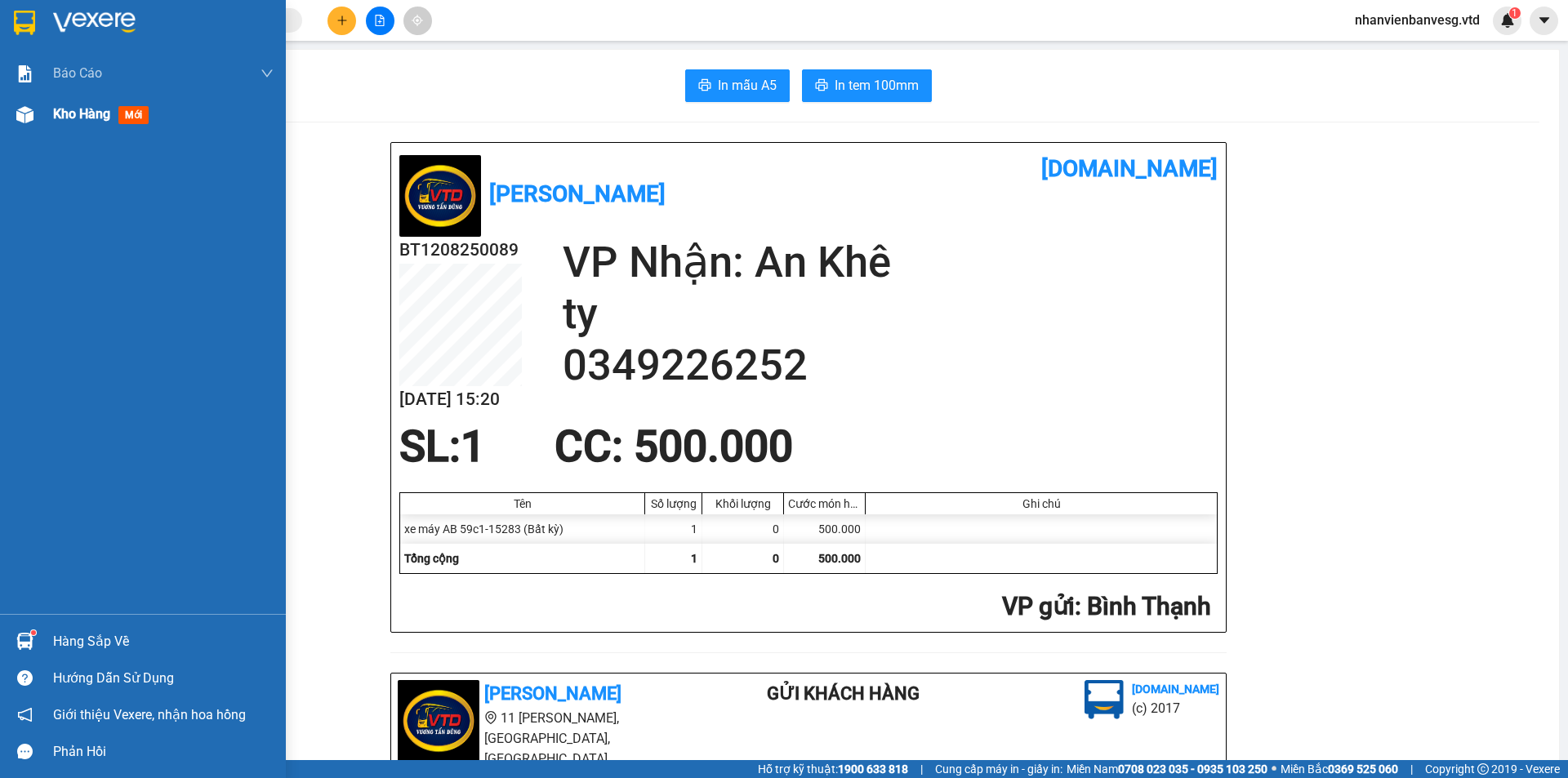
click at [91, 113] on span "Kho hàng" at bounding box center [81, 114] width 57 height 15
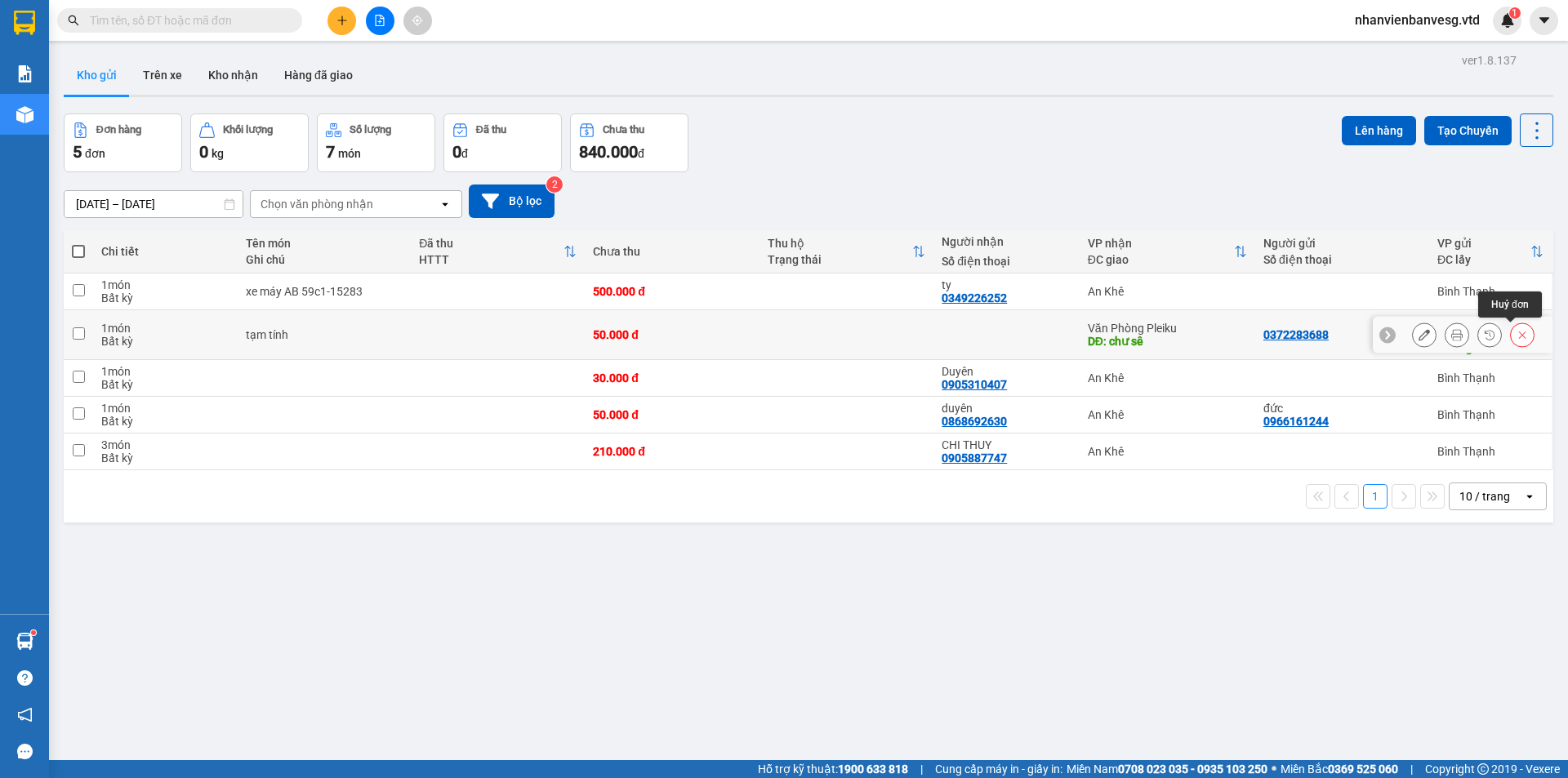
click at [1519, 332] on button at bounding box center [1522, 335] width 23 height 28
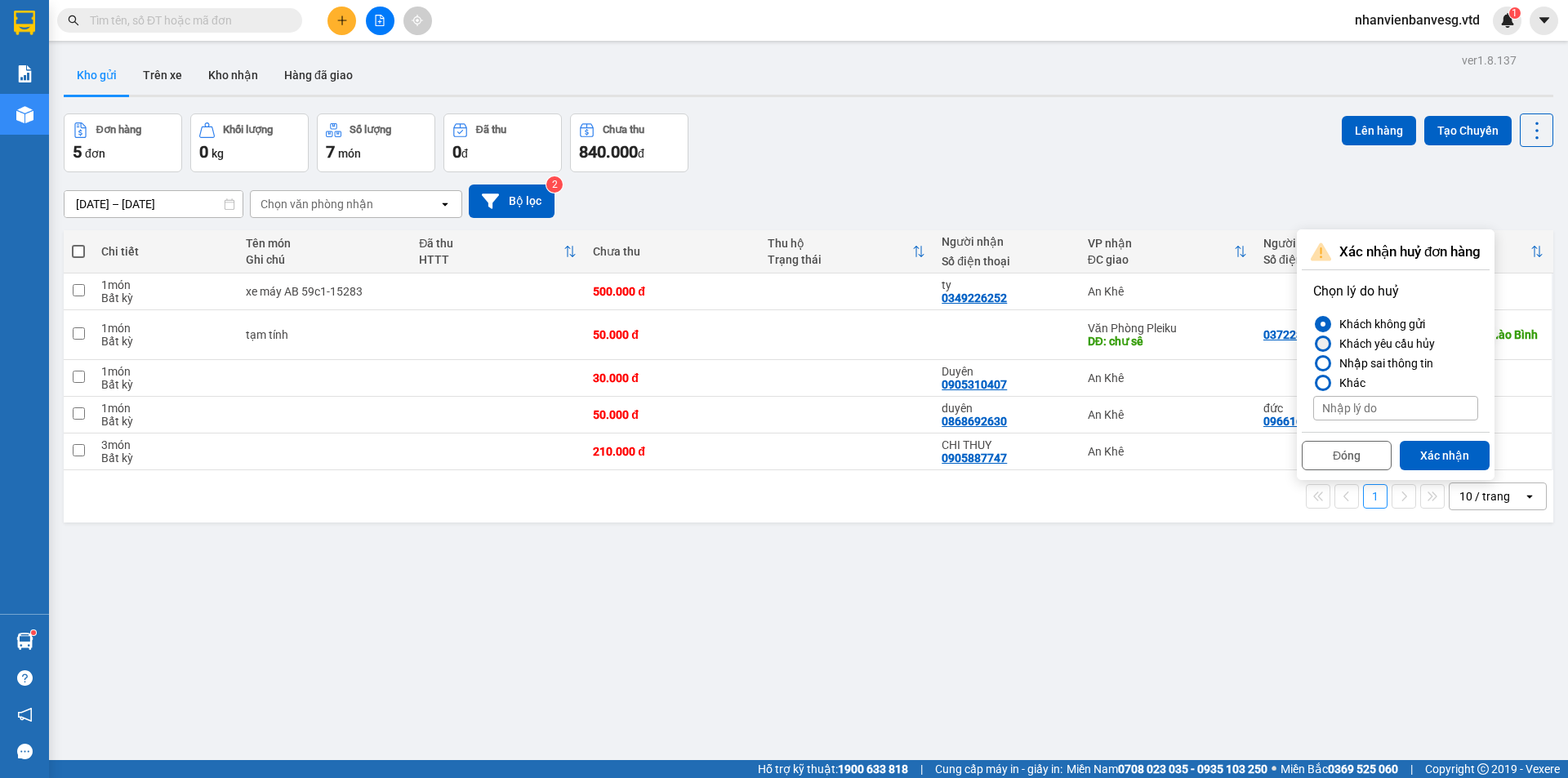
click at [1393, 343] on div "Khách yêu cầu hủy" at bounding box center [1383, 343] width 102 height 20
click at [1313, 344] on input "Khách yêu cầu hủy" at bounding box center [1313, 344] width 0 height 0
click at [1450, 450] on button "Xác nhận" at bounding box center [1444, 455] width 90 height 29
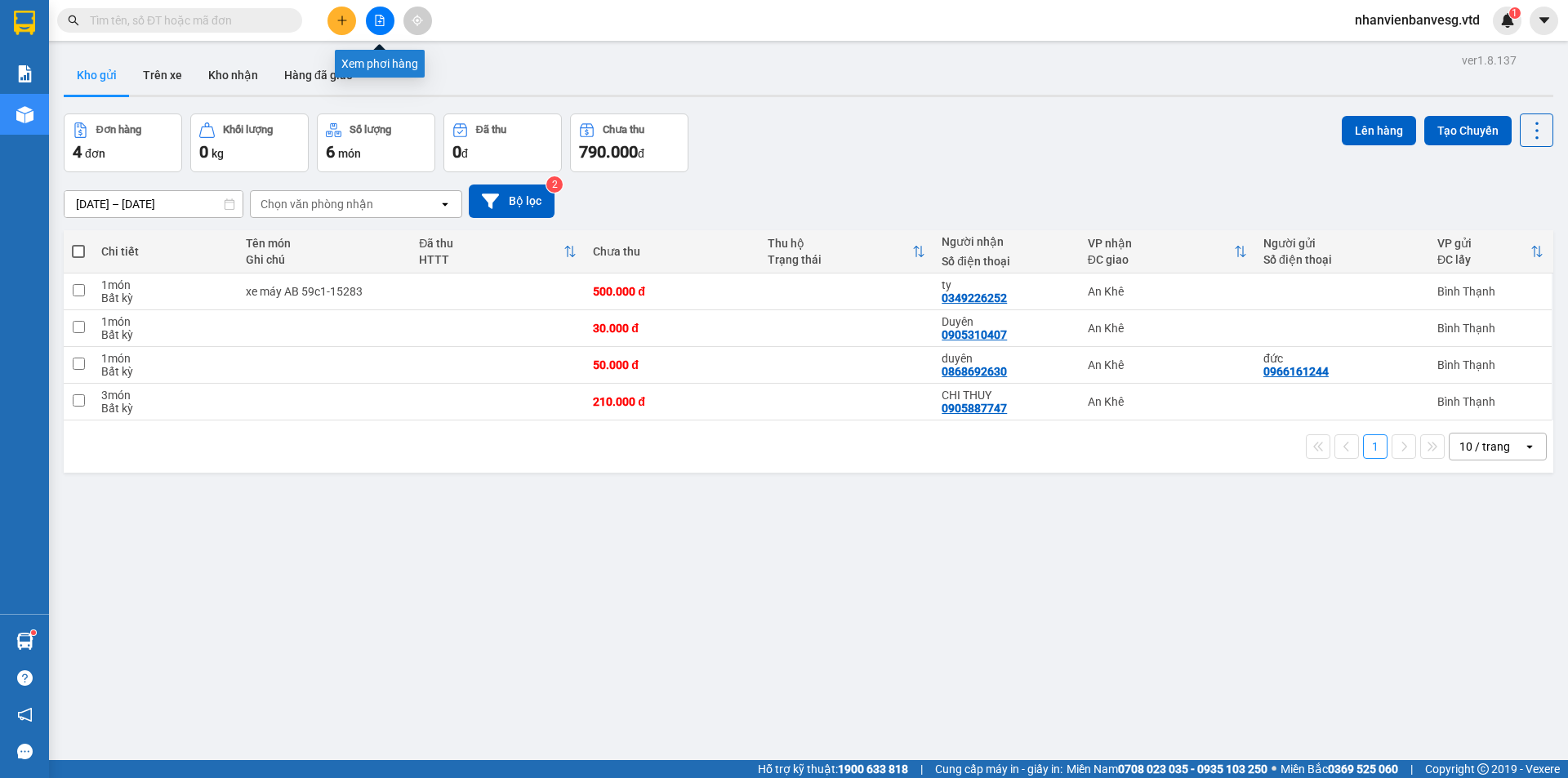
click at [383, 18] on icon "file-add" at bounding box center [379, 20] width 11 height 11
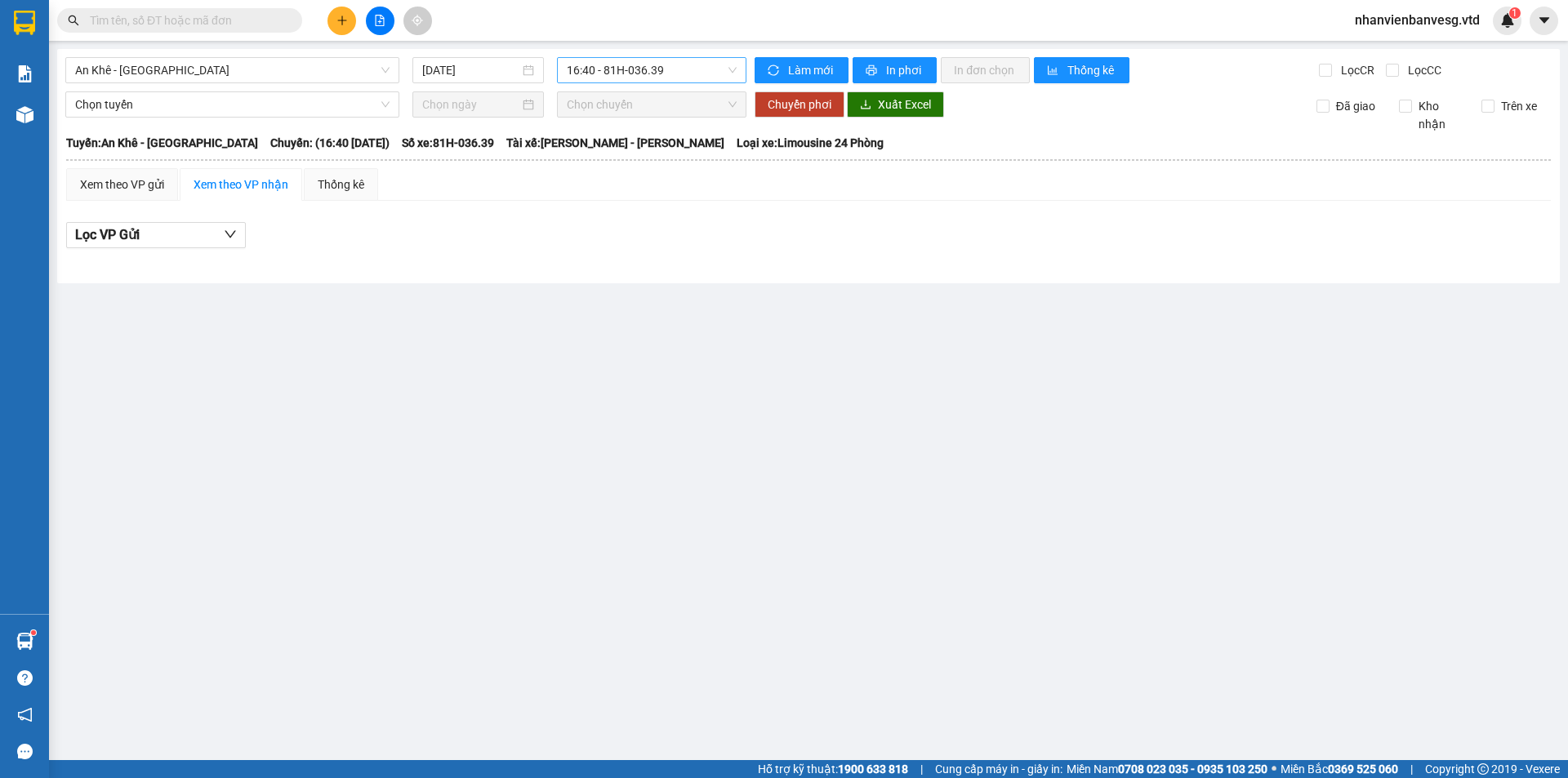
click at [676, 76] on span "16:40 - 81H-036.39" at bounding box center [652, 70] width 170 height 25
click at [169, 68] on span "An Khê - [GEOGRAPHIC_DATA]" at bounding box center [232, 70] width 314 height 25
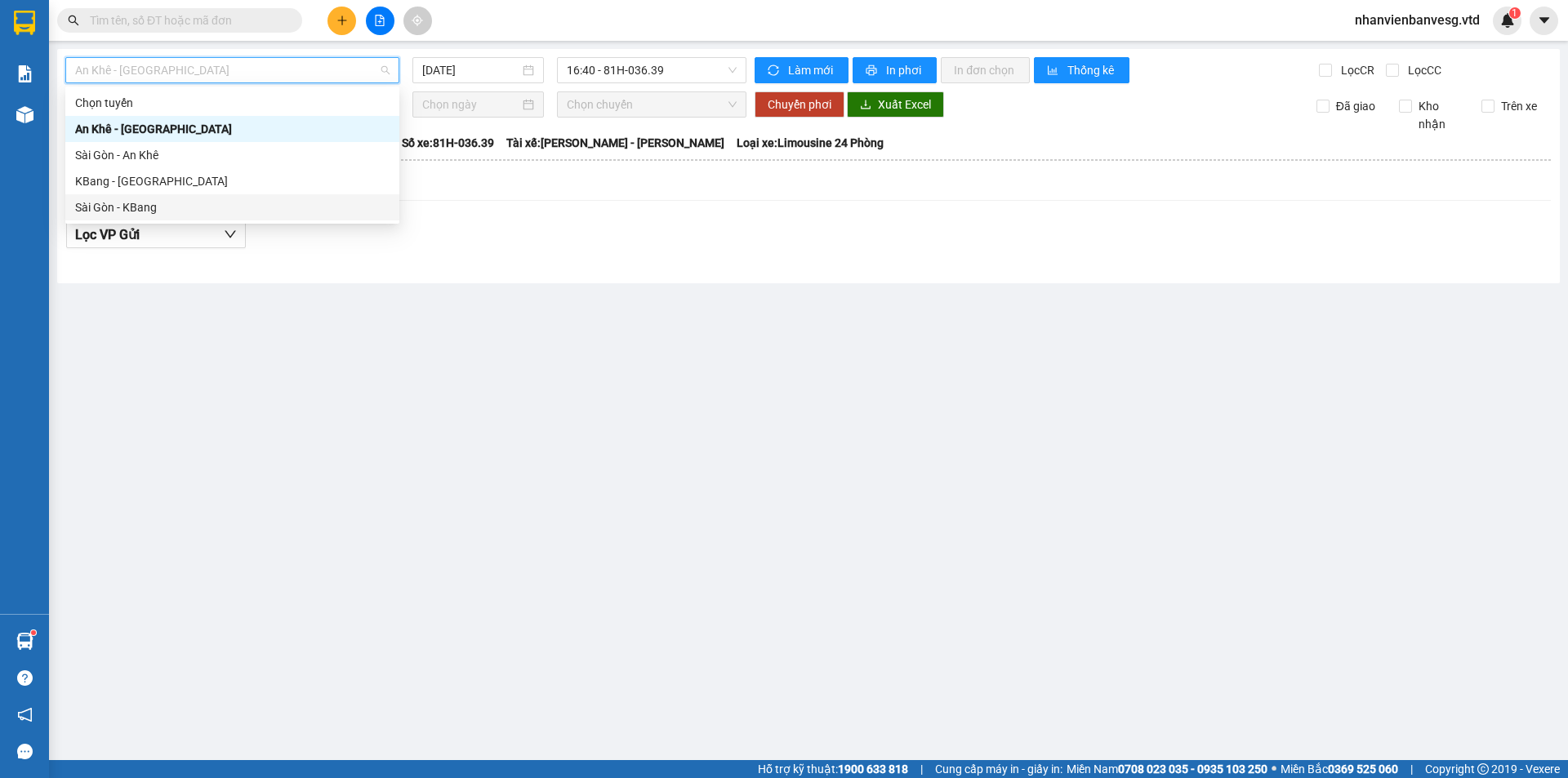
click at [190, 208] on div "Sài Gòn - KBang" at bounding box center [232, 207] width 314 height 18
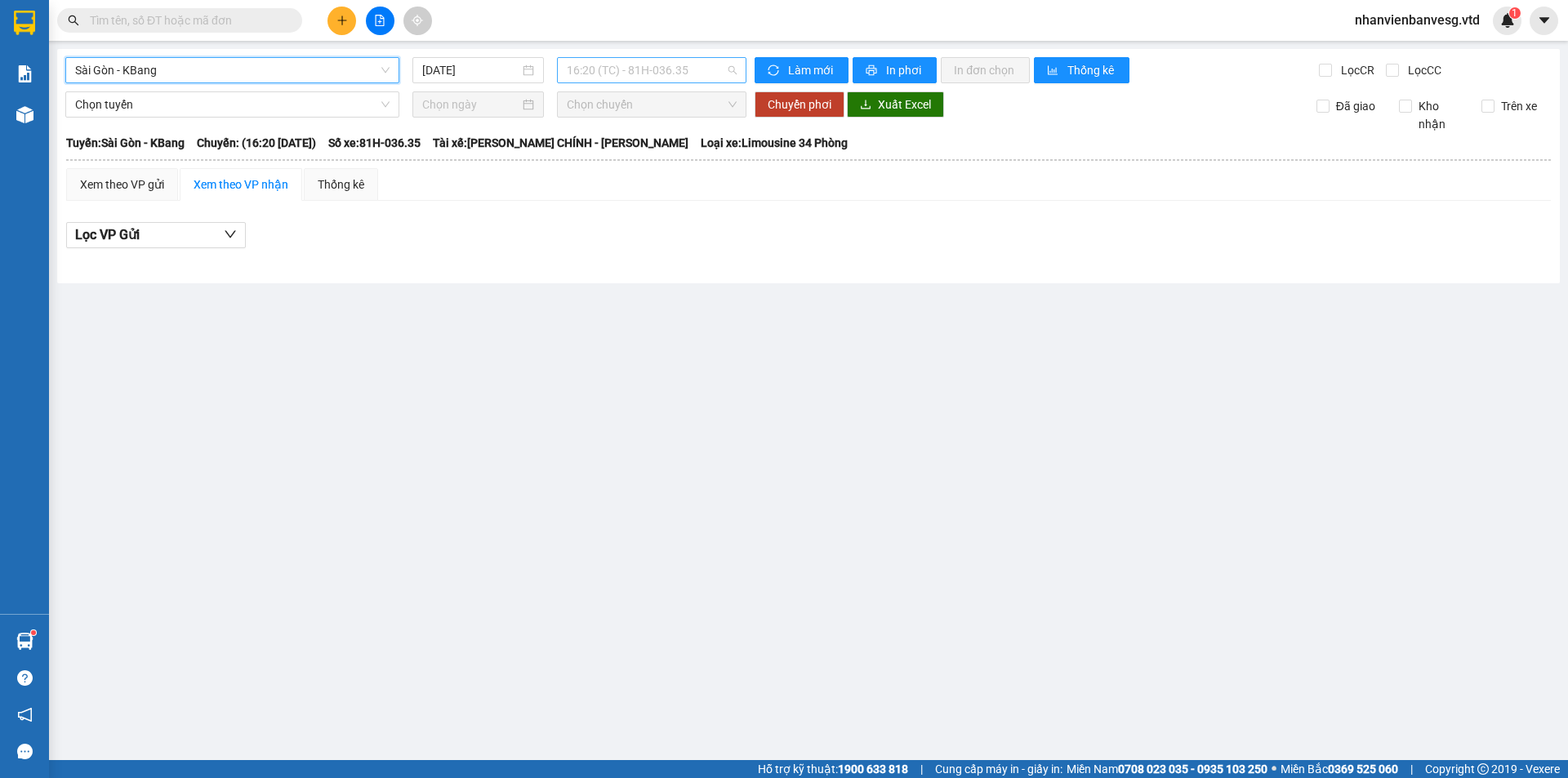
click at [692, 68] on span "16:20 (TC) - 81H-036.35" at bounding box center [652, 70] width 170 height 25
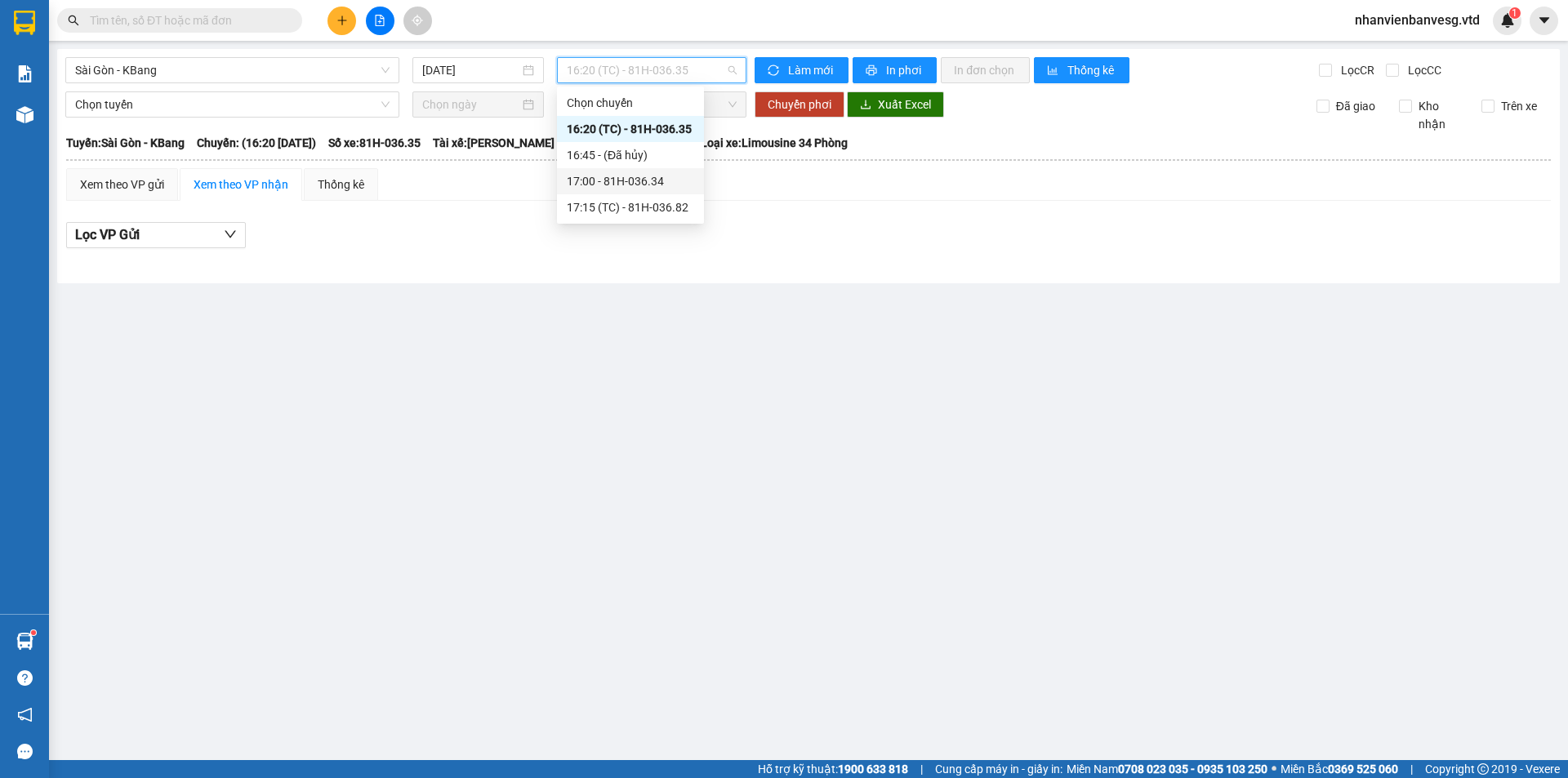
click at [666, 178] on div "17:00 - 81H-036.34" at bounding box center [630, 181] width 127 height 18
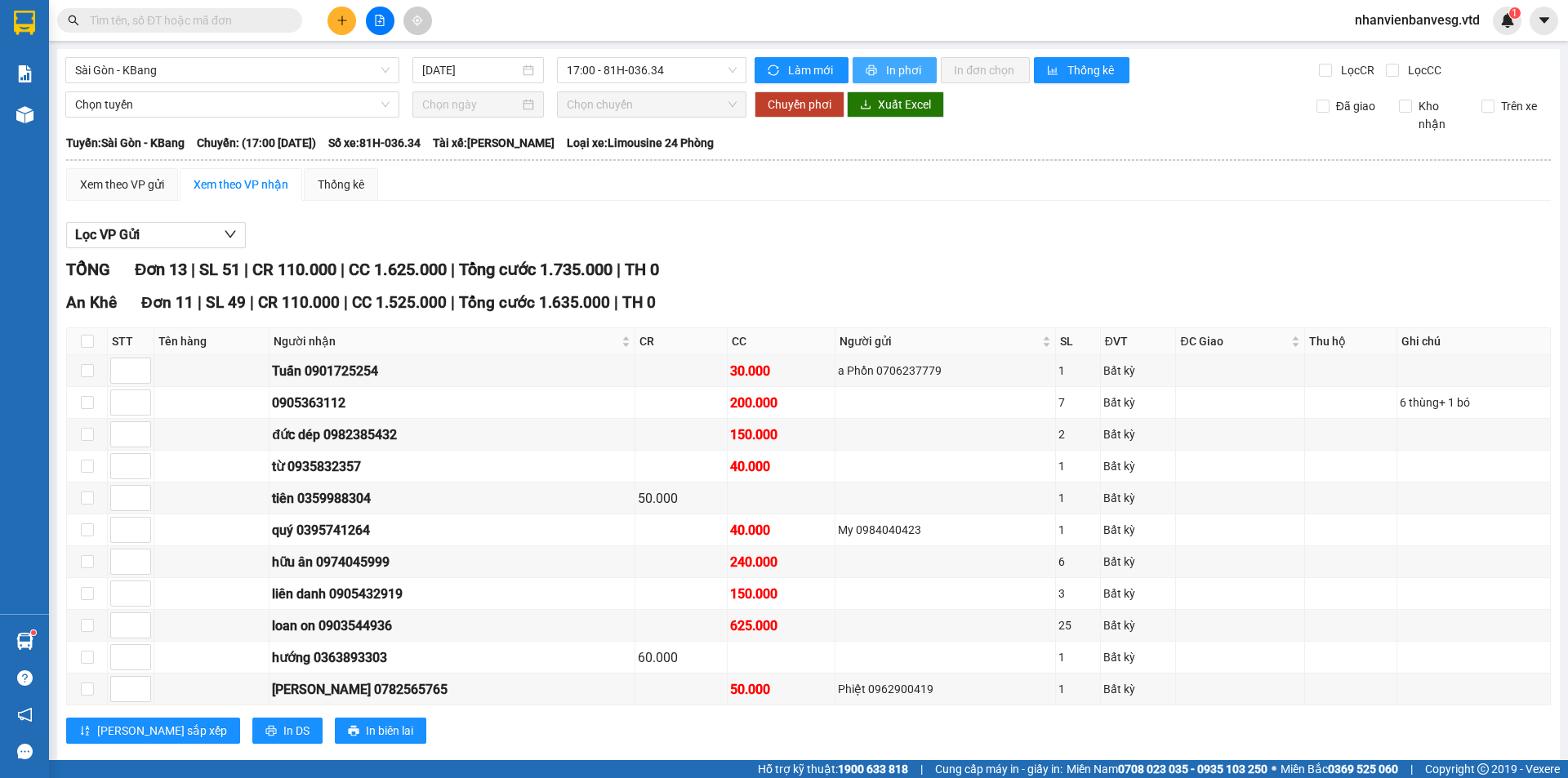
drag, startPoint x: 891, startPoint y: 68, endPoint x: 899, endPoint y: 72, distance: 8.9
click at [893, 69] on span "In phơi" at bounding box center [905, 69] width 38 height 18
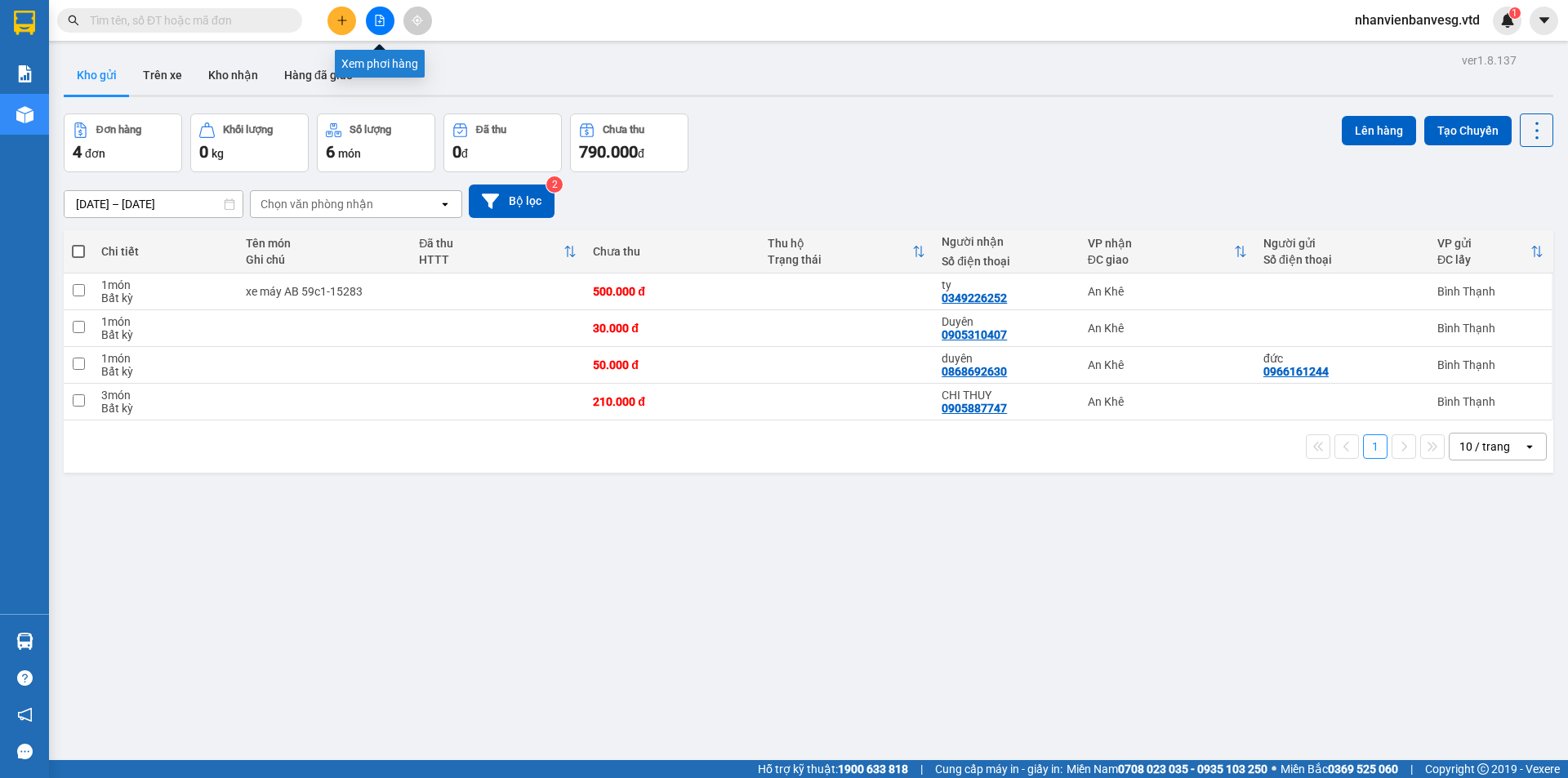
click at [382, 22] on icon "file-add" at bounding box center [379, 20] width 11 height 11
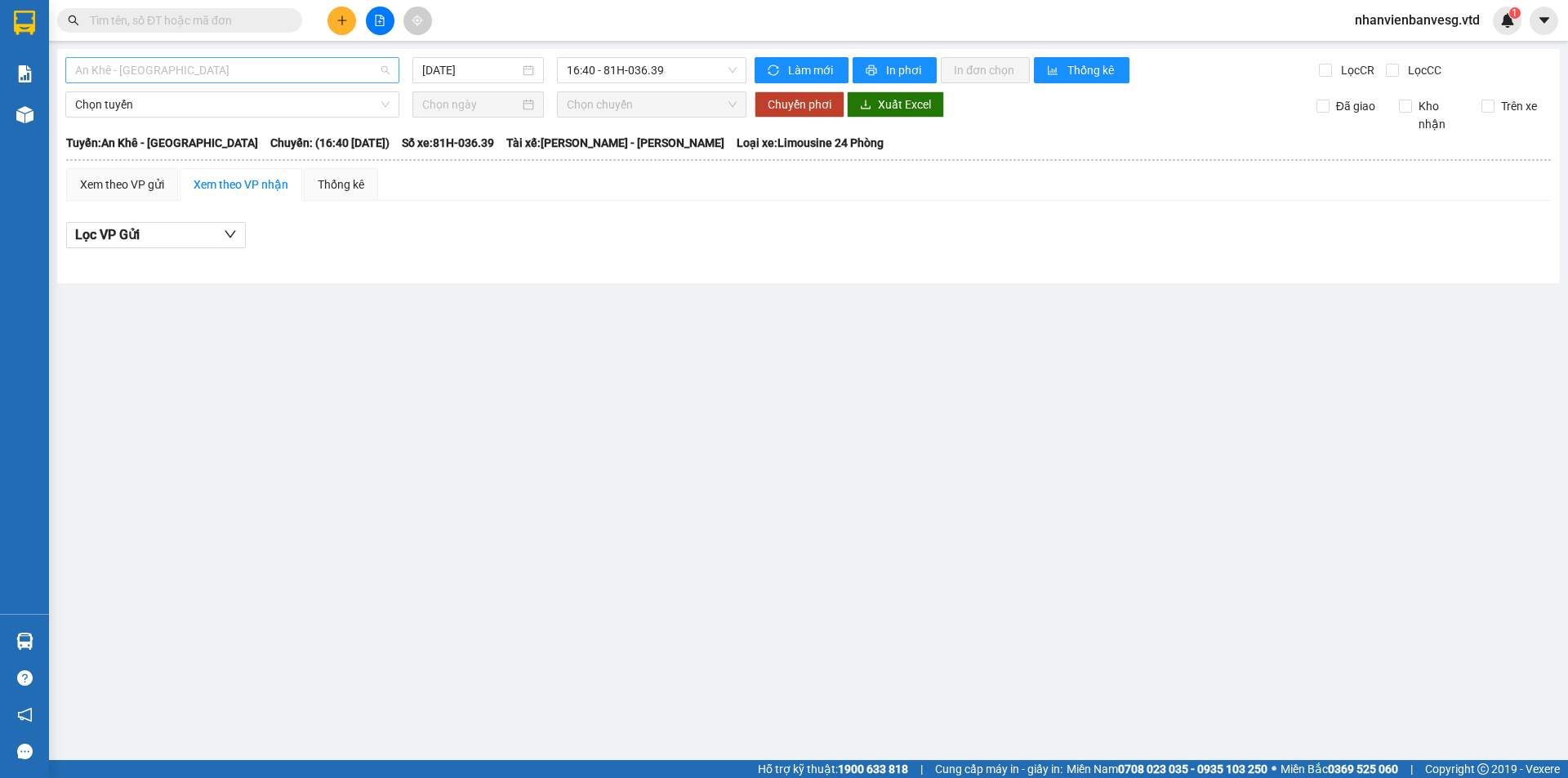
drag, startPoint x: 300, startPoint y: 67, endPoint x: 304, endPoint y: 81, distance: 14.6
click at [302, 69] on span "An Khê - Sài Gòn" at bounding box center [232, 70] width 314 height 25
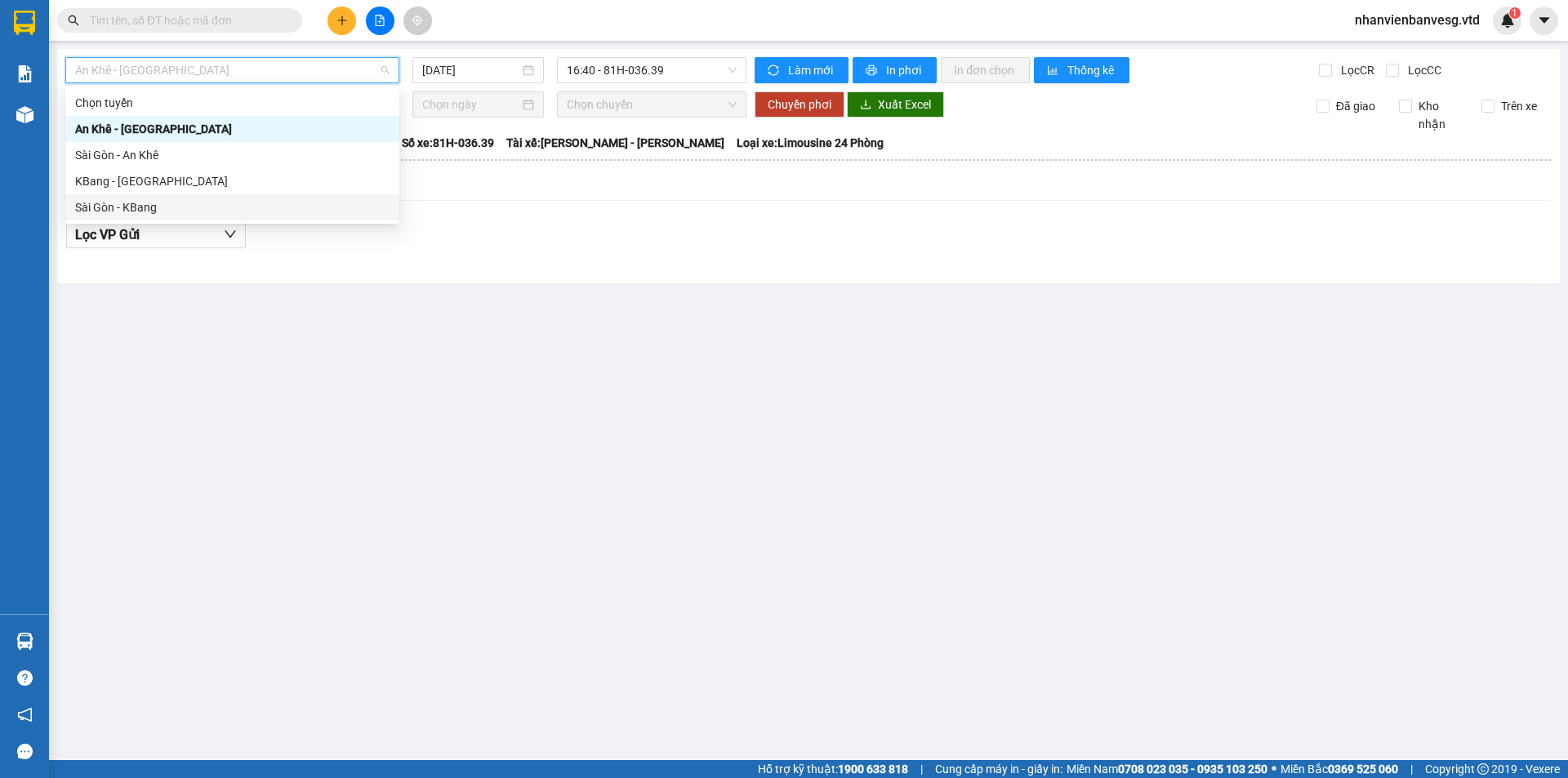
click at [285, 206] on div "Sài Gòn - KBang" at bounding box center [232, 207] width 314 height 18
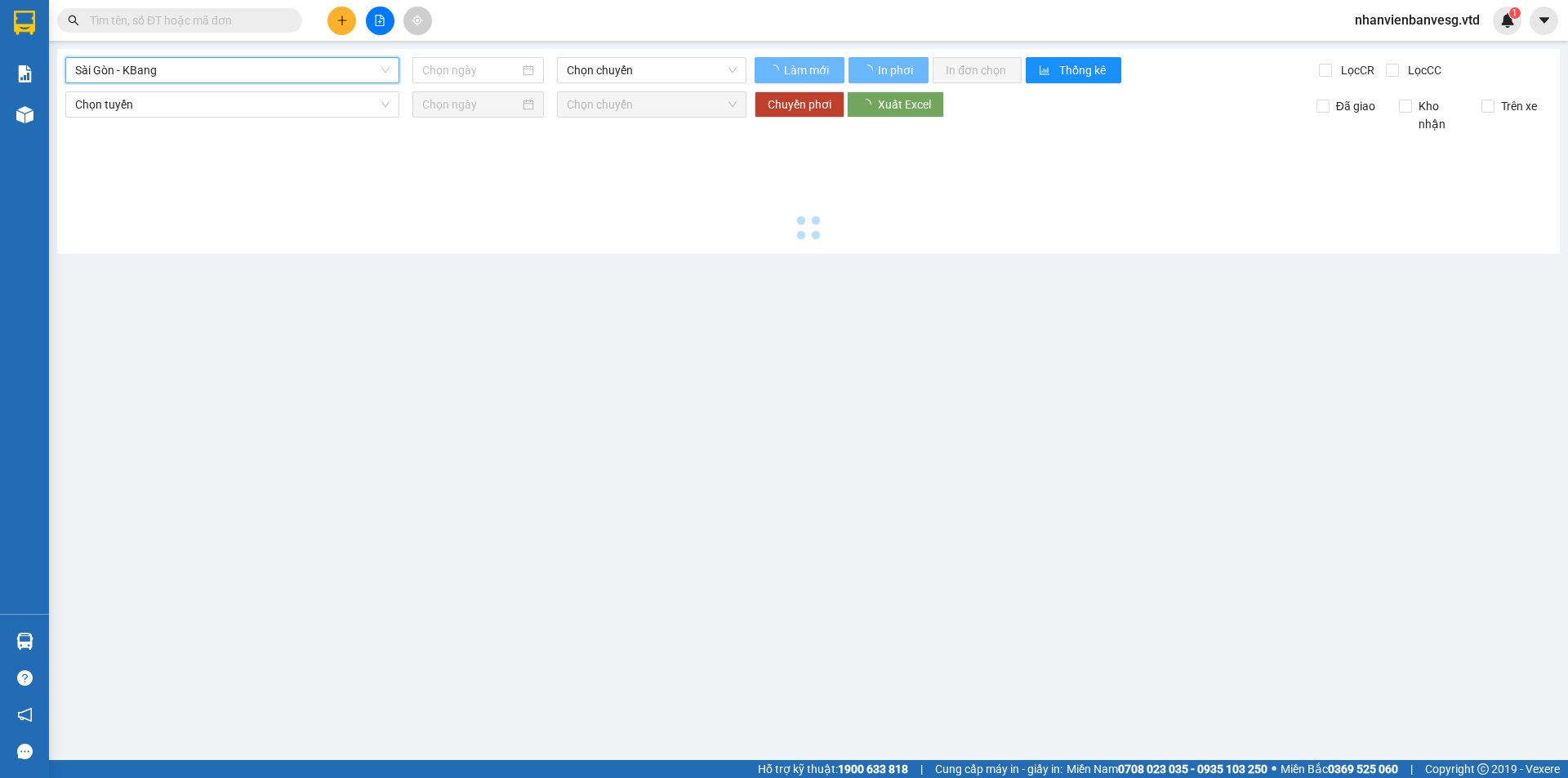
type input "[DATE]"
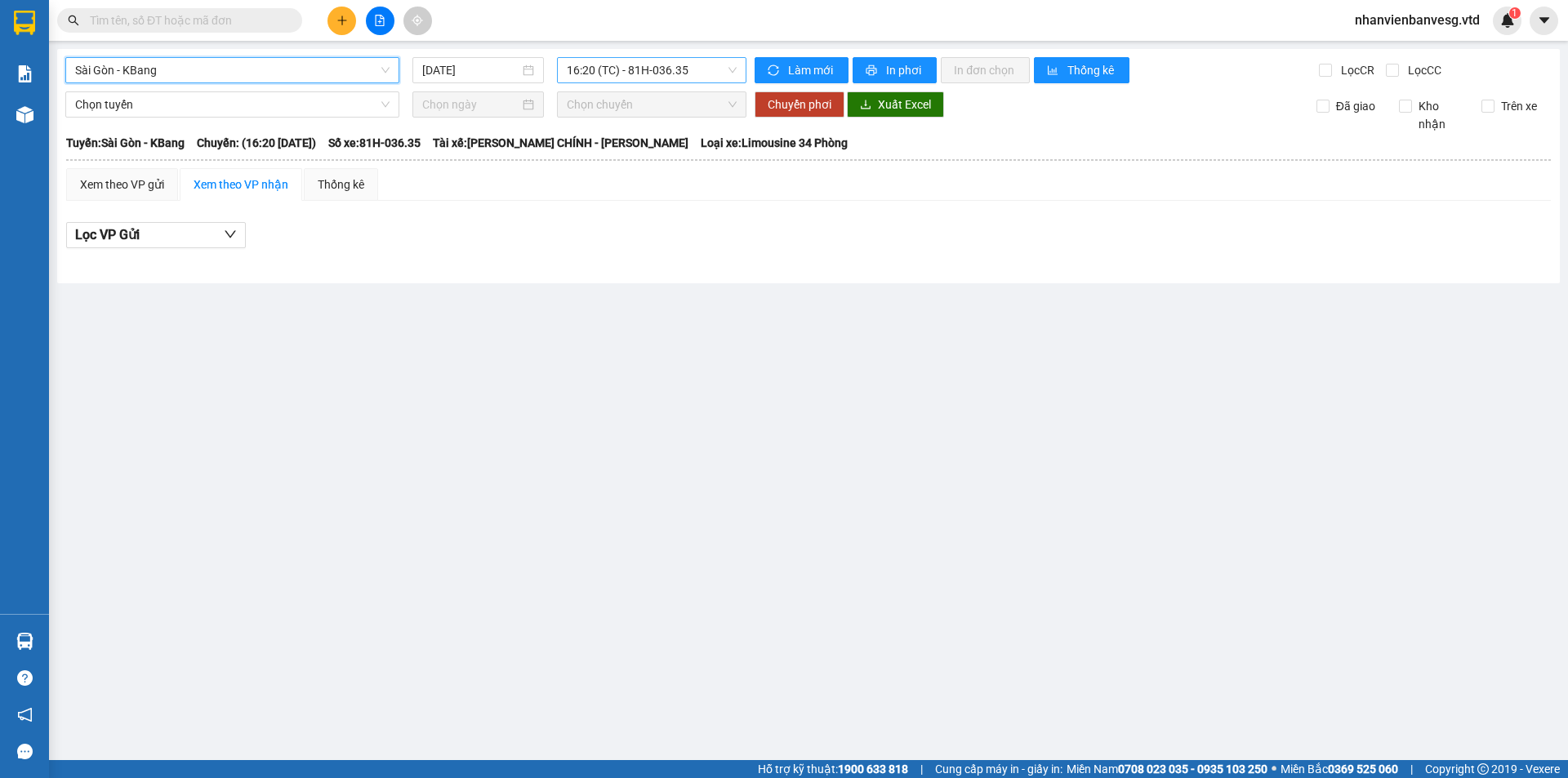
drag, startPoint x: 587, startPoint y: 69, endPoint x: 591, endPoint y: 79, distance: 10.8
click at [588, 70] on span "16:20 (TC) - 81H-036.35" at bounding box center [652, 70] width 170 height 25
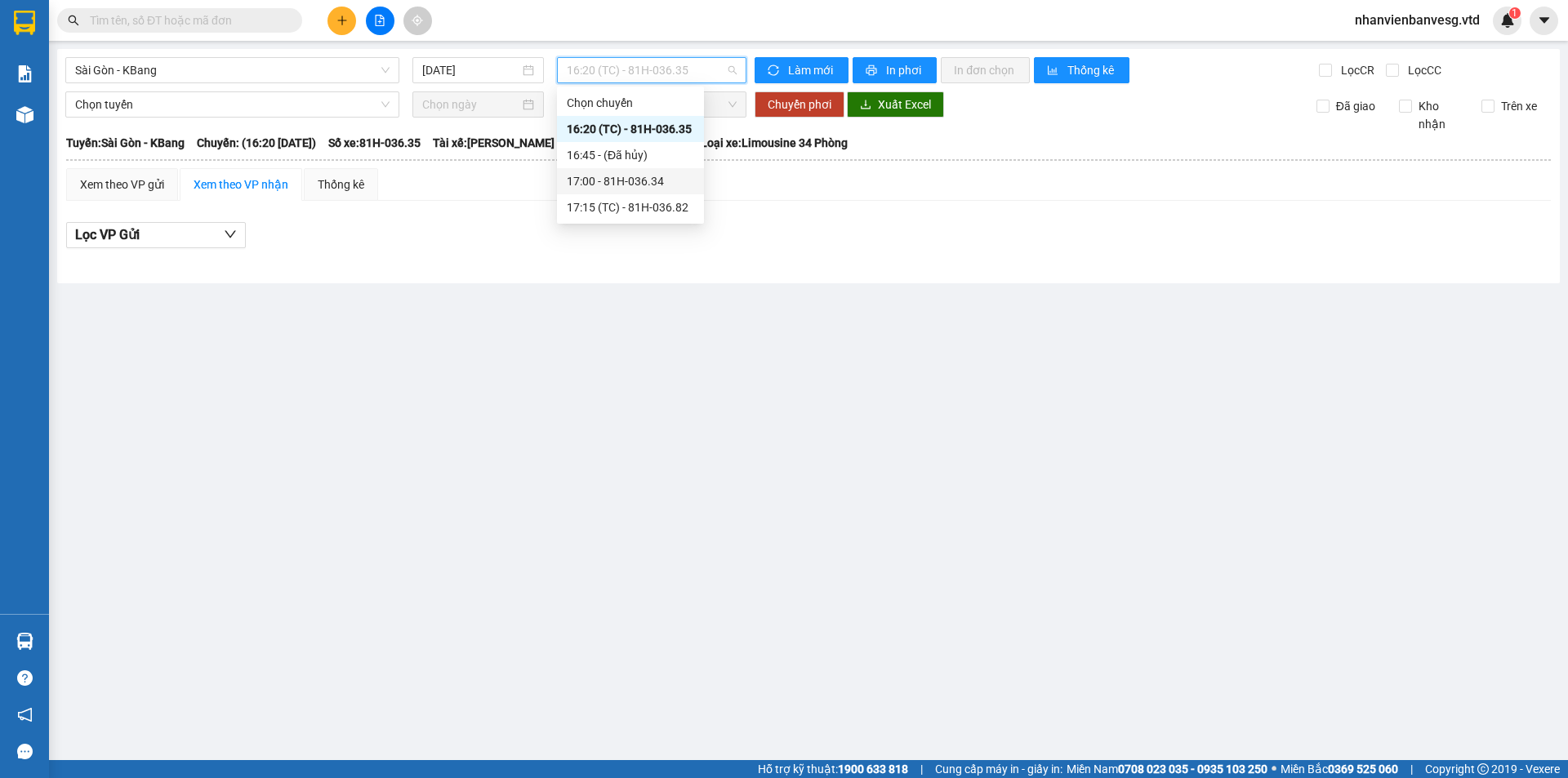
click at [642, 177] on div "17:00 - 81H-036.34" at bounding box center [630, 181] width 127 height 18
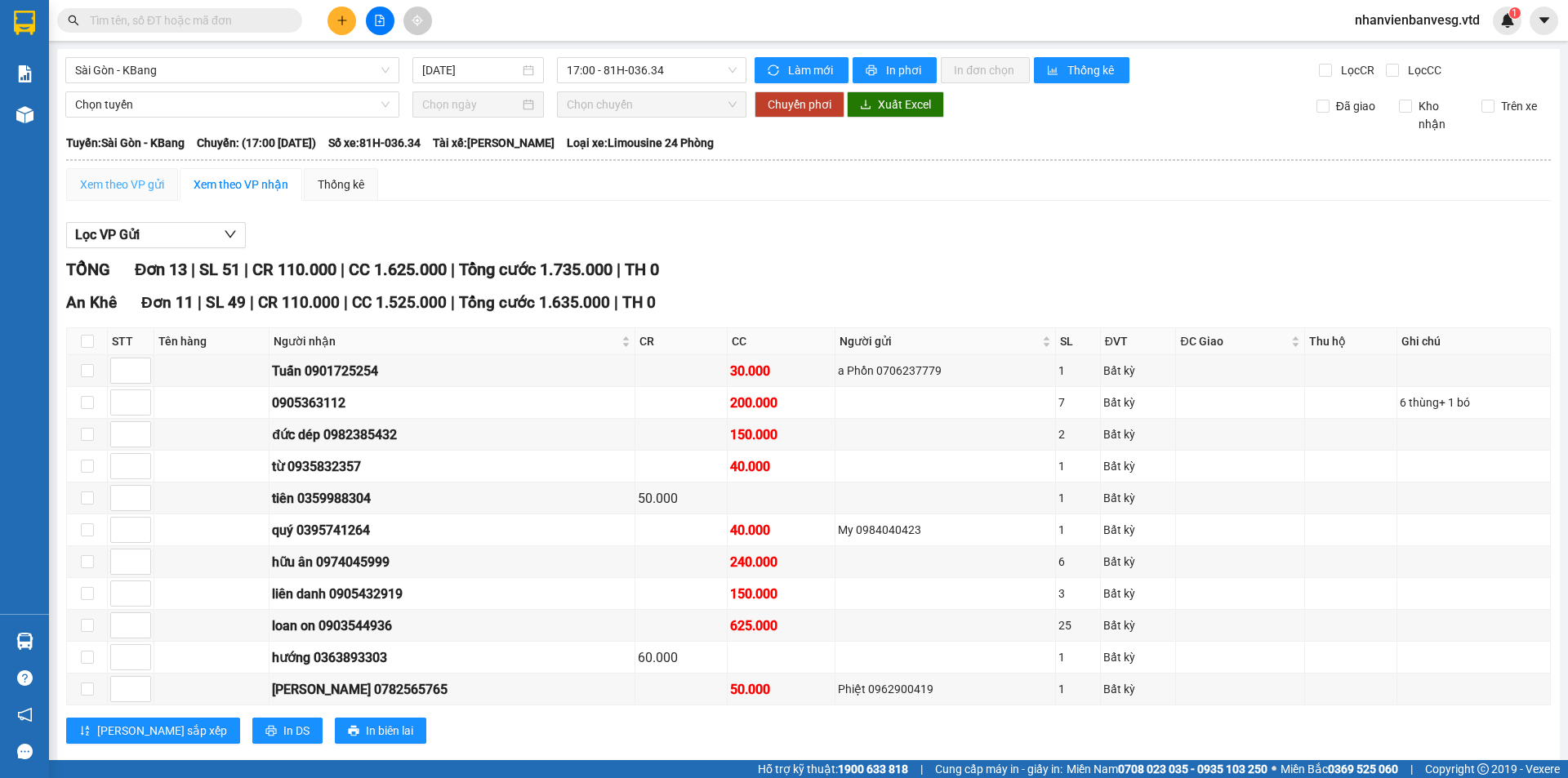
click at [163, 194] on div "Xem theo VP gửi" at bounding box center [122, 184] width 112 height 33
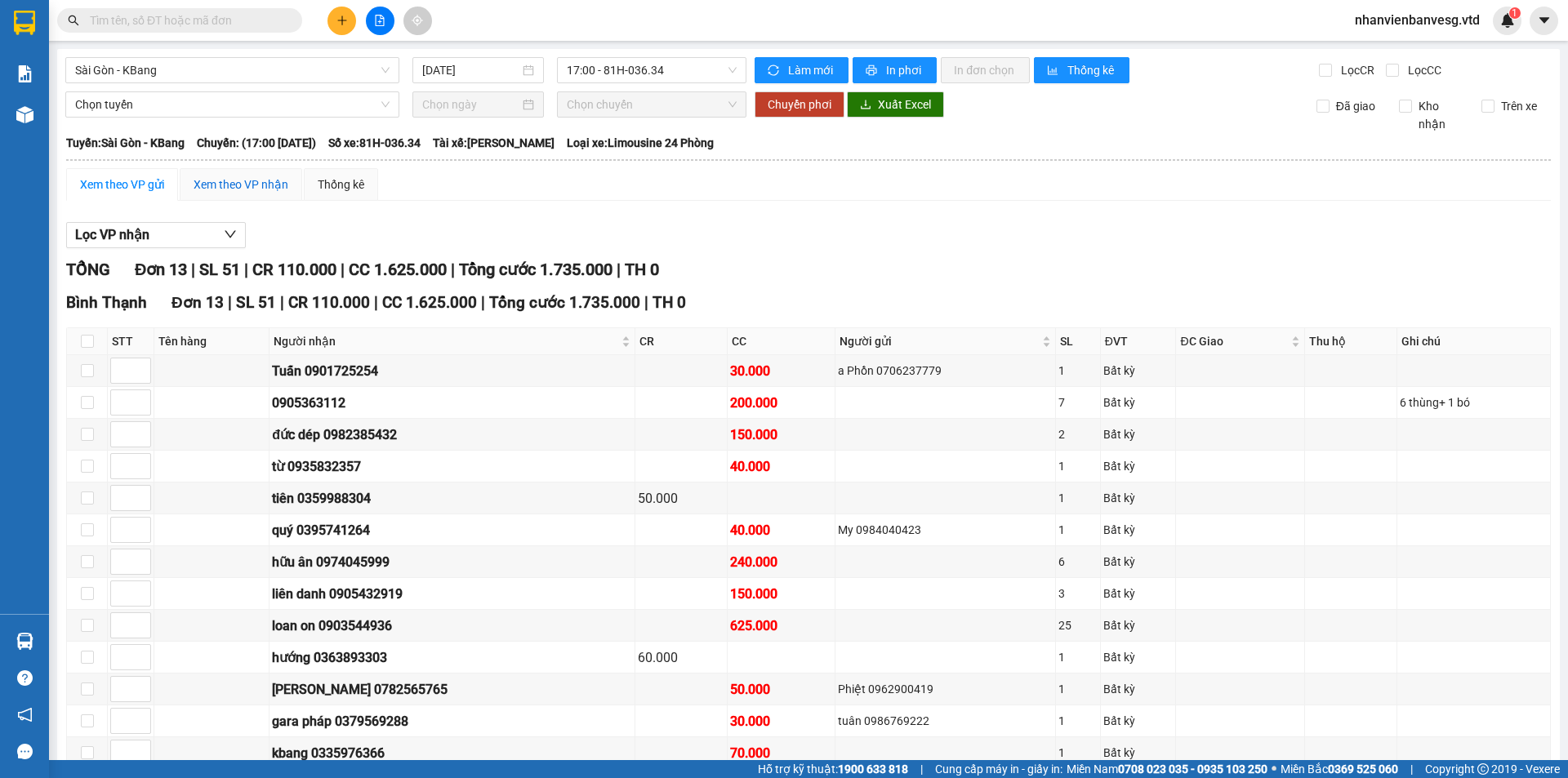
click at [266, 187] on div "Xem theo VP nhận" at bounding box center [241, 184] width 94 height 18
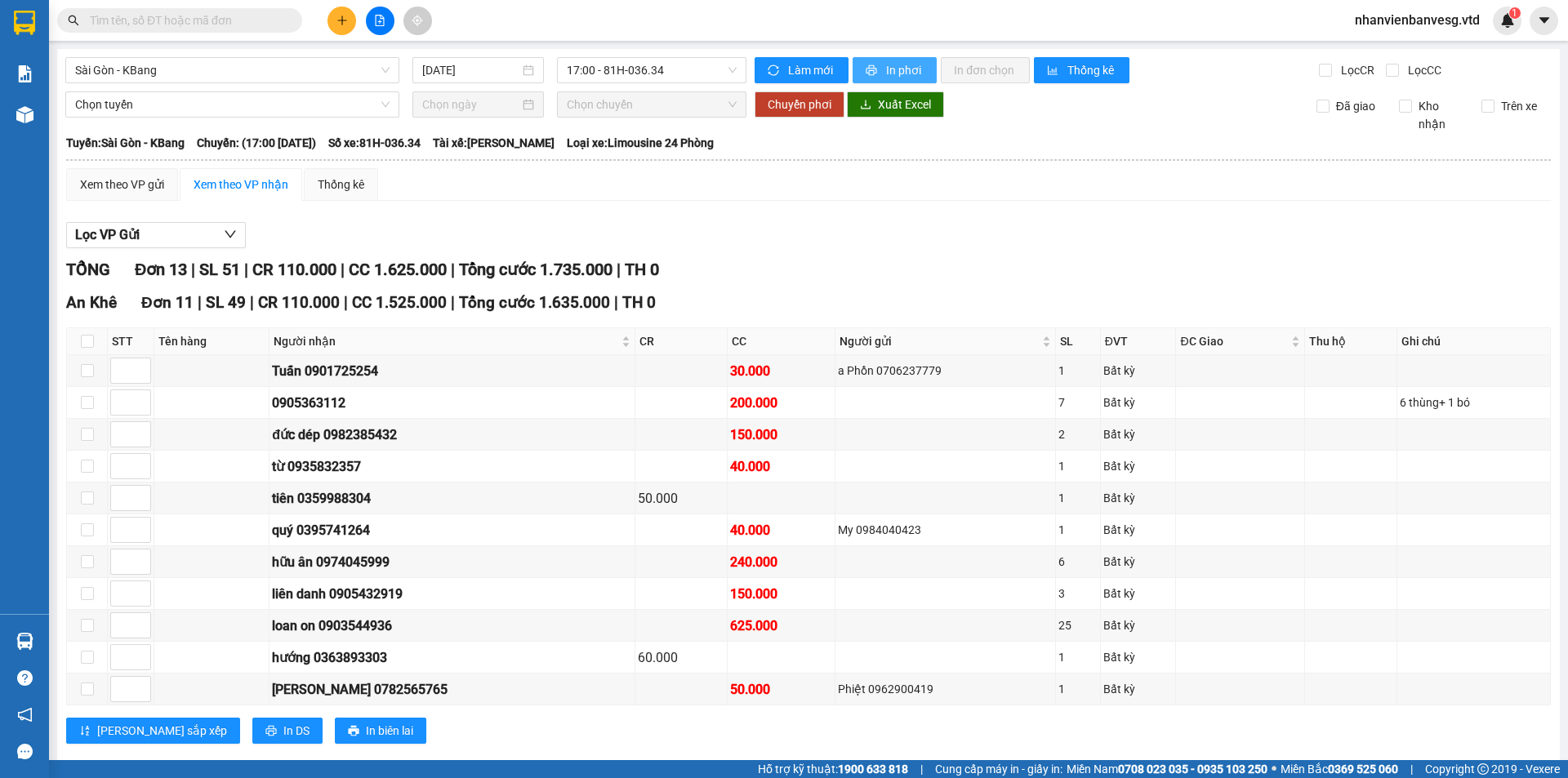
click at [893, 75] on span "In phơi" at bounding box center [905, 69] width 38 height 18
click at [893, 74] on span "In phơi" at bounding box center [905, 69] width 38 height 18
click at [337, 21] on icon "plus" at bounding box center [341, 20] width 11 height 11
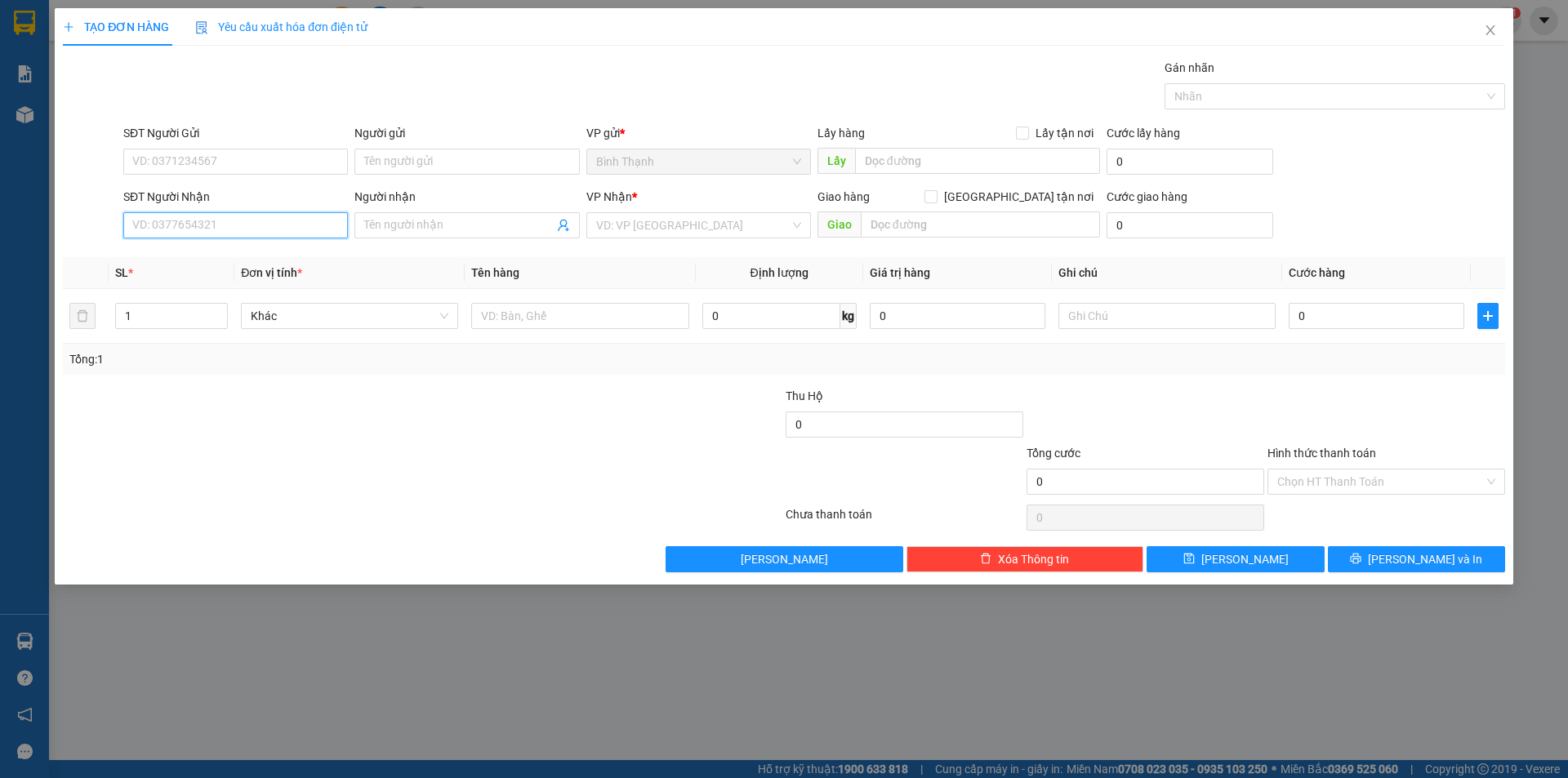
click at [283, 217] on input "SĐT Người Nhận" at bounding box center [236, 225] width 225 height 26
drag, startPoint x: 395, startPoint y: 228, endPoint x: 359, endPoint y: 225, distance: 36.1
click at [366, 225] on input "Người nhận" at bounding box center [459, 225] width 189 height 18
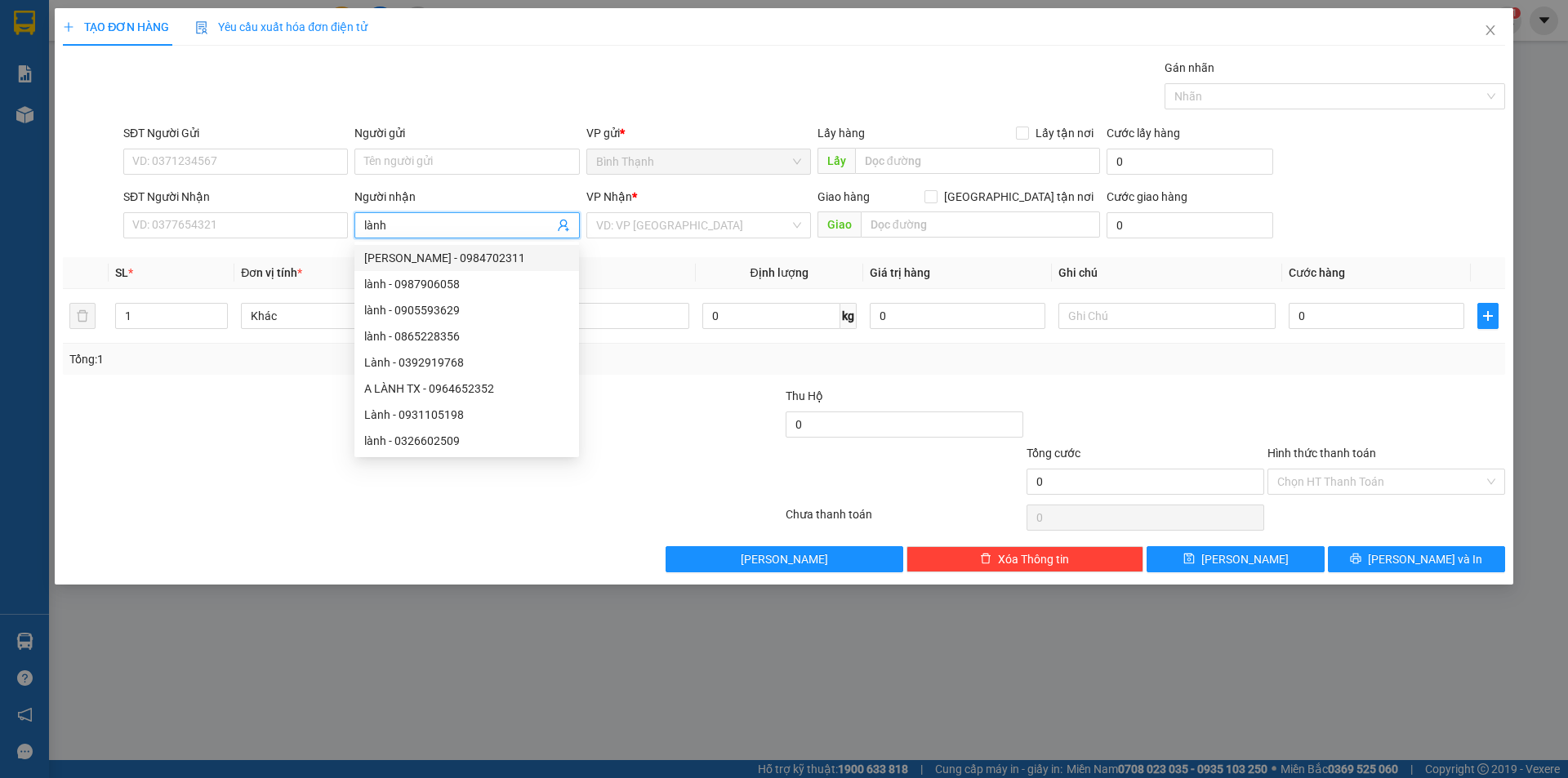
click at [454, 225] on input "lành" at bounding box center [459, 225] width 189 height 18
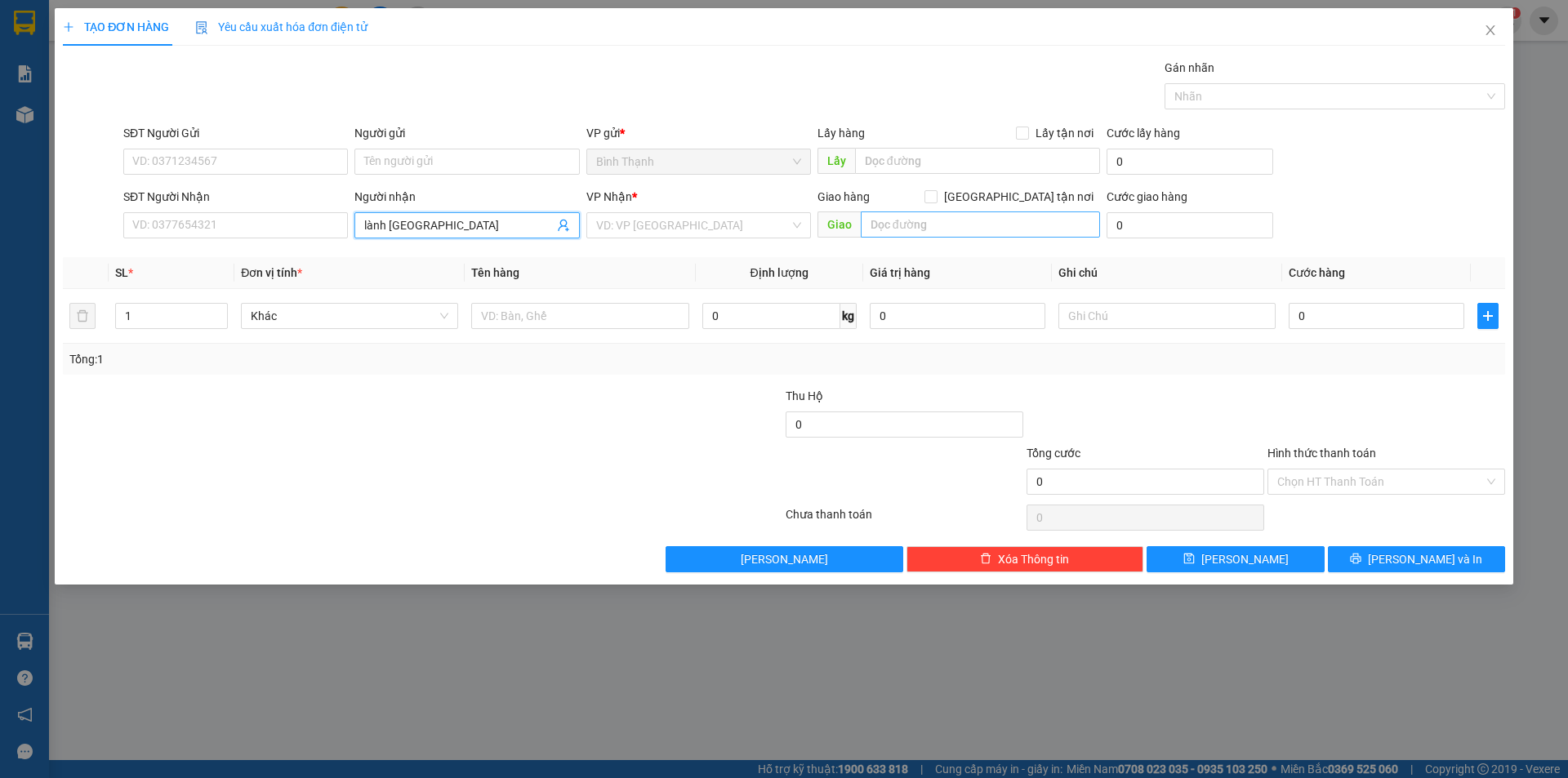
type input "lành chợ đồn"
click at [952, 226] on input "text" at bounding box center [980, 225] width 239 height 26
click at [672, 230] on input "search" at bounding box center [693, 225] width 194 height 25
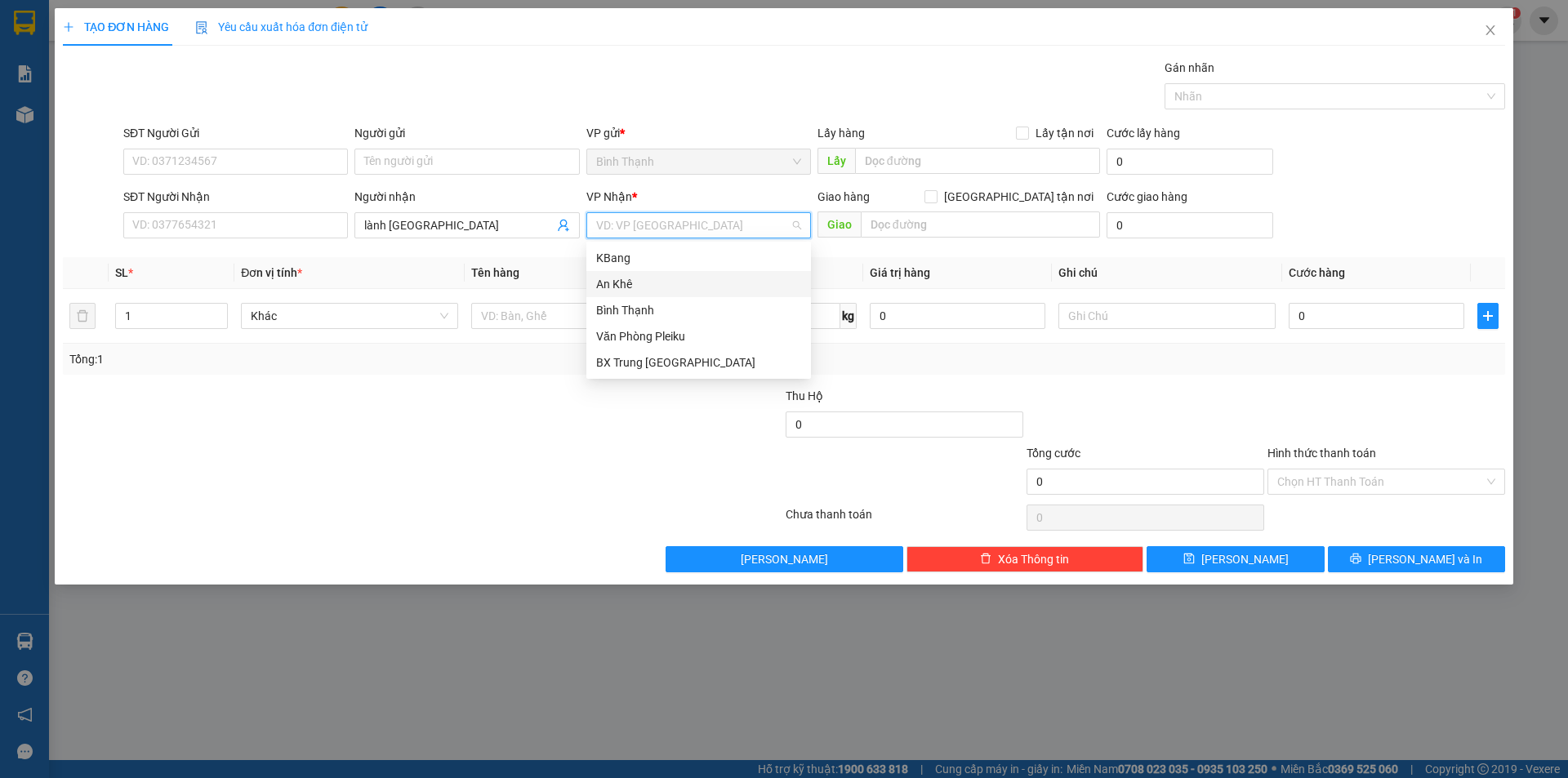
click at [647, 285] on div "An Khê" at bounding box center [698, 284] width 205 height 18
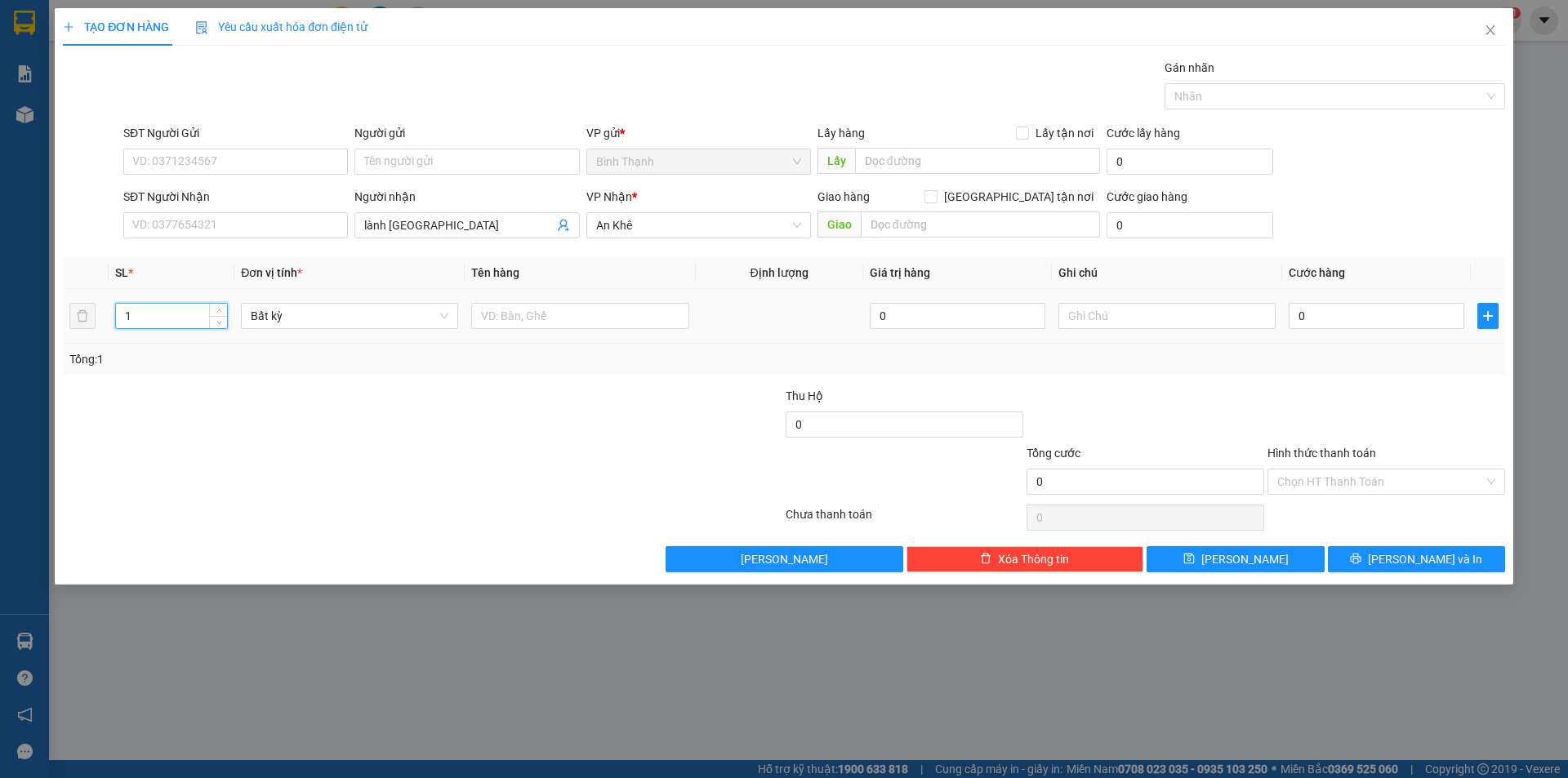
drag, startPoint x: 146, startPoint y: 325, endPoint x: 91, endPoint y: 323, distance: 55.0
click at [75, 336] on tr "1 Bất kỳ 0 0" at bounding box center [783, 317] width 1442 height 55
type input "2"
type input "7"
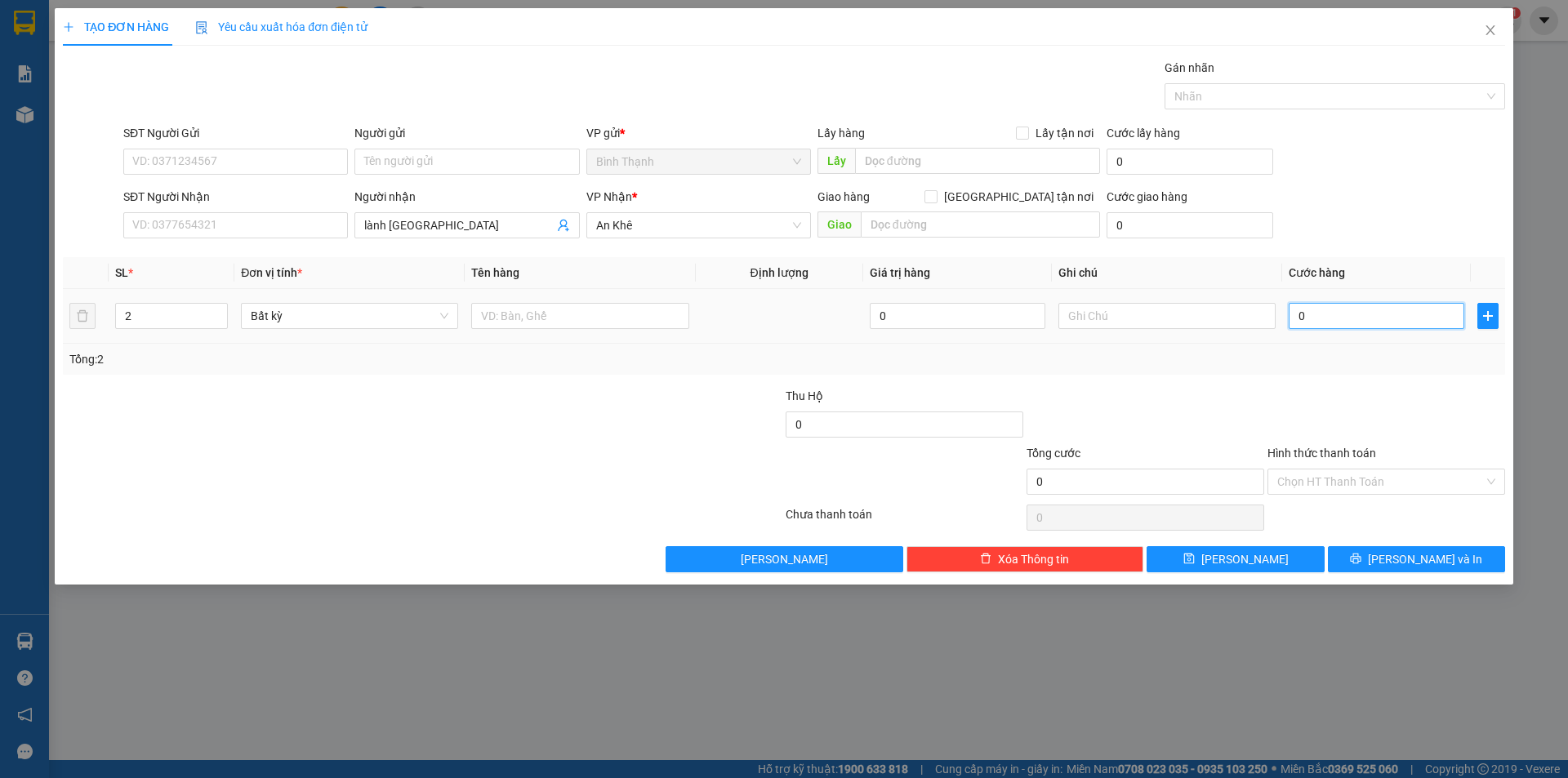
type input "7"
type input "70"
type input "700"
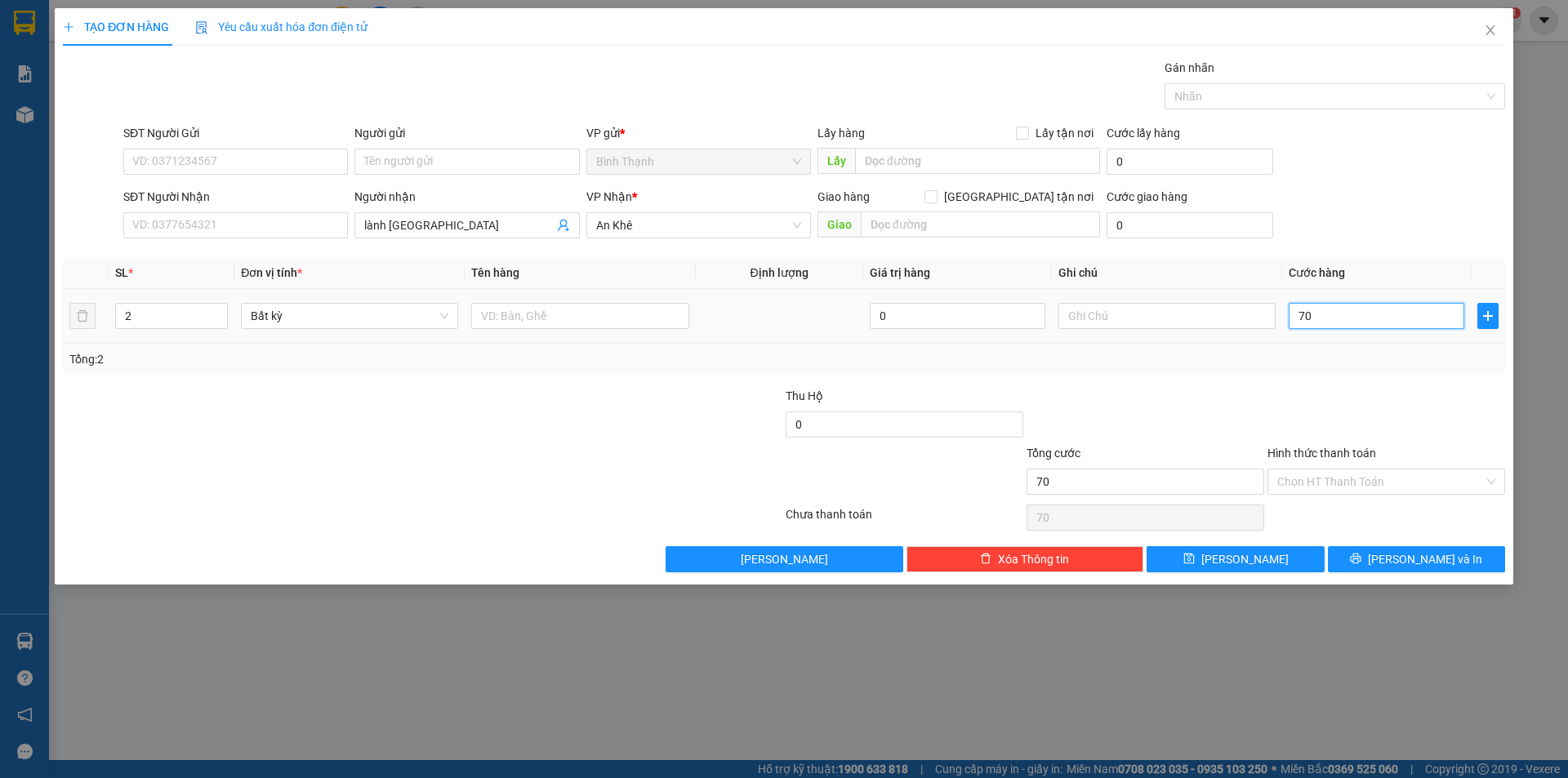
type input "700"
type input "7.000"
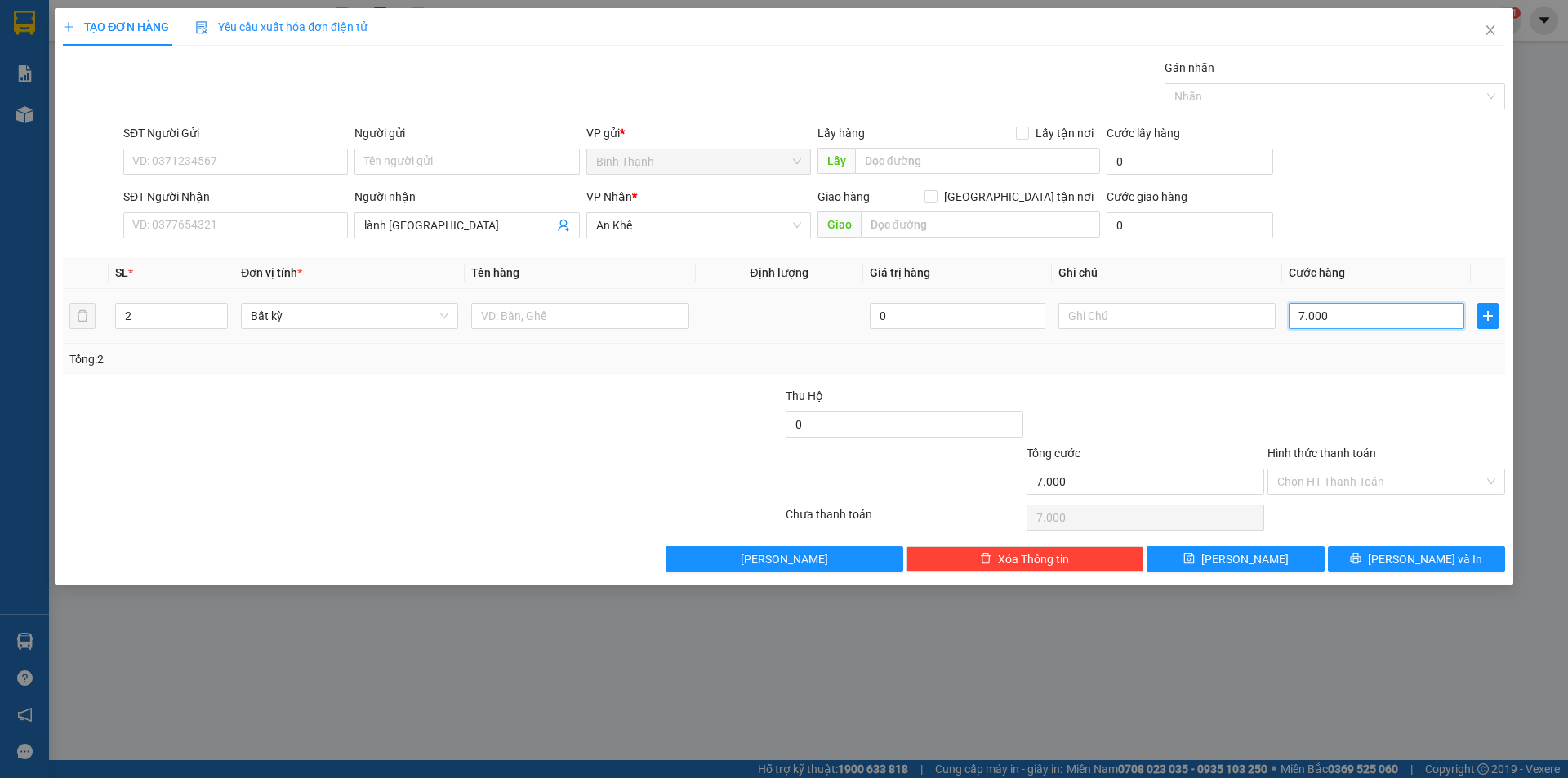
type input "70.000"
click at [650, 227] on span "An Khê" at bounding box center [698, 225] width 205 height 25
type input "70.000"
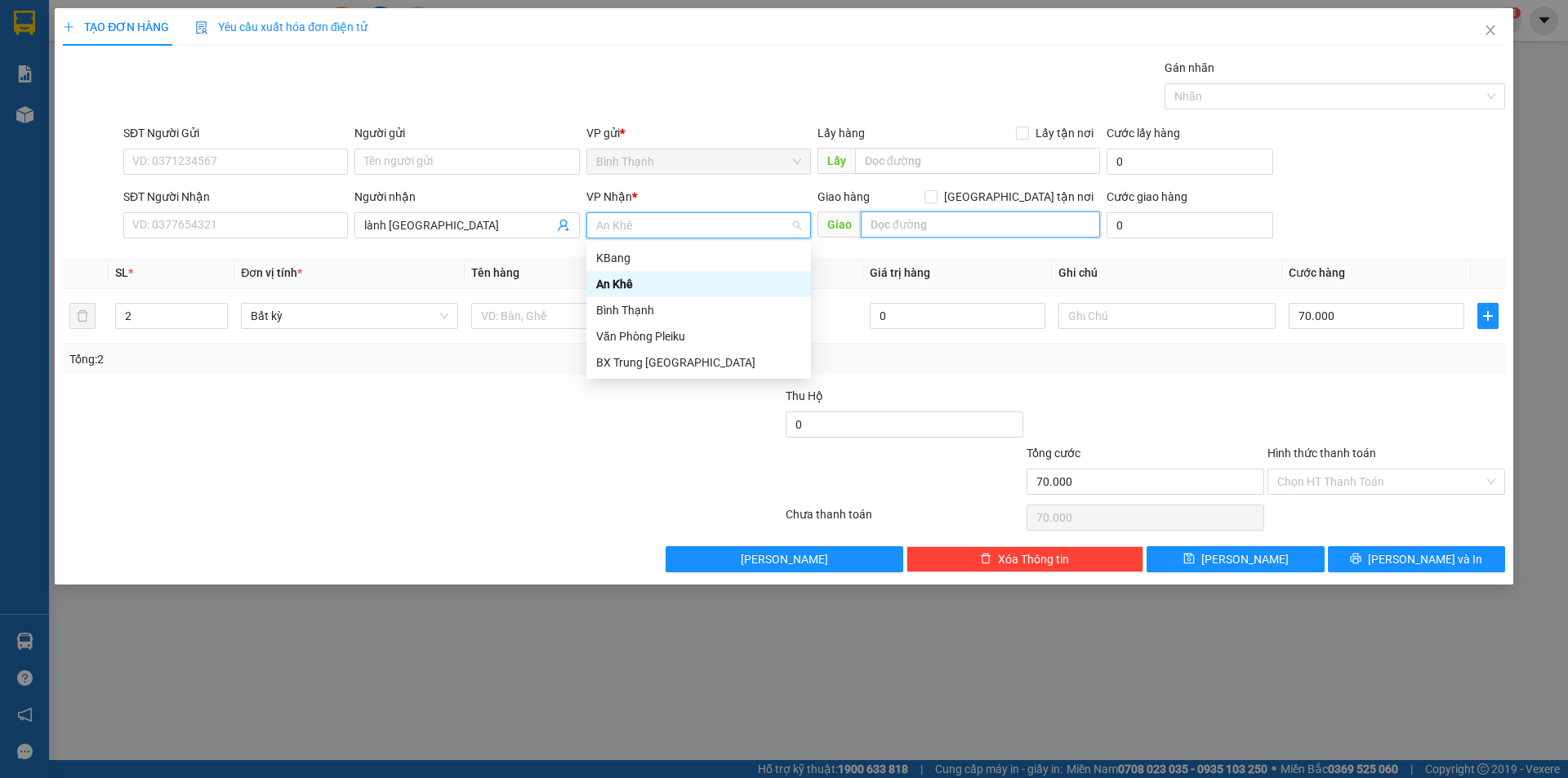
click at [947, 216] on input "text" at bounding box center [980, 225] width 239 height 26
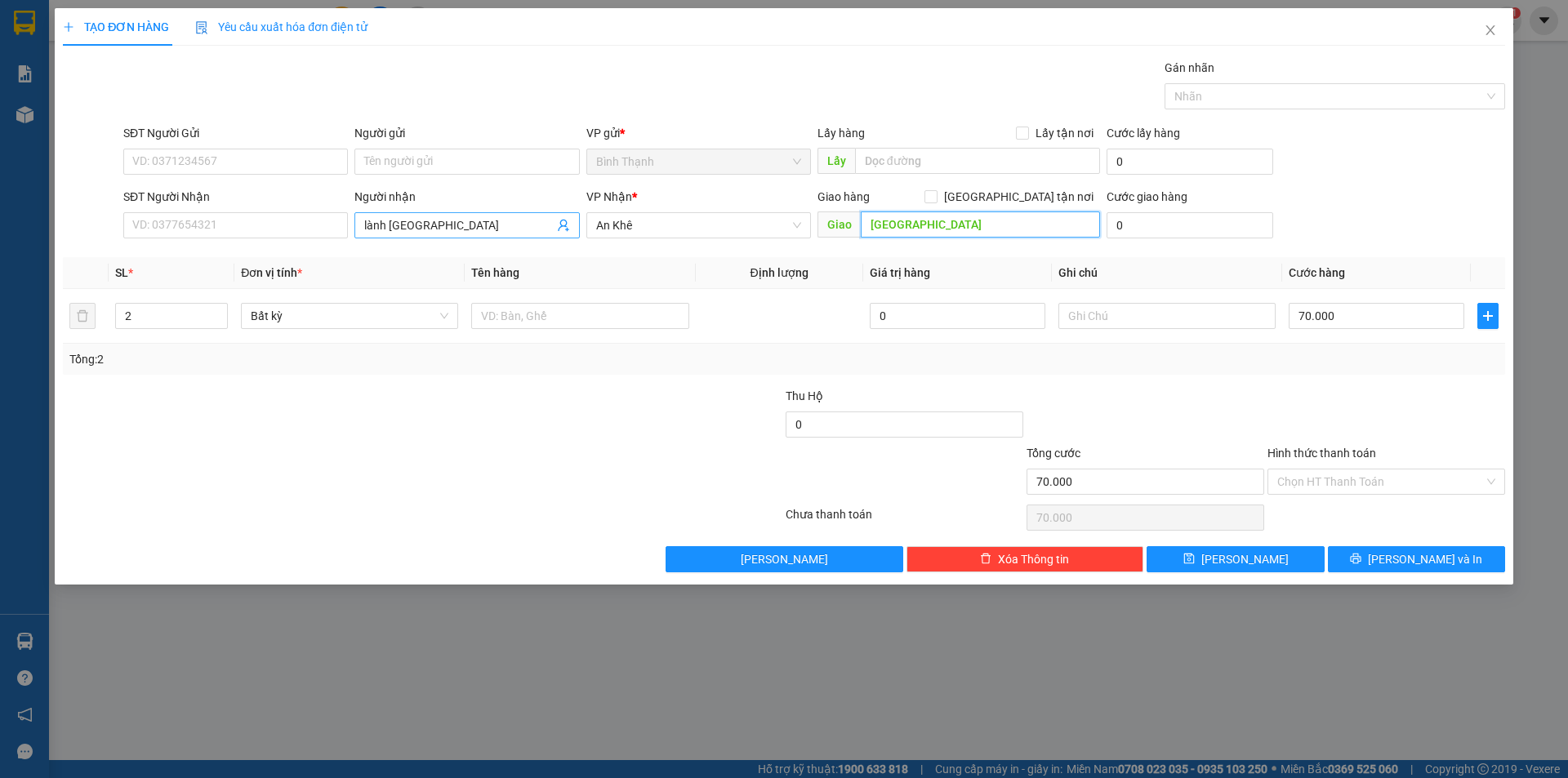
type input "chợ đồn"
drag, startPoint x: 437, startPoint y: 226, endPoint x: 383, endPoint y: 239, distance: 55.5
click at [383, 239] on div "Người nhận lành chợ đồn lành chợ đồn" at bounding box center [467, 216] width 225 height 57
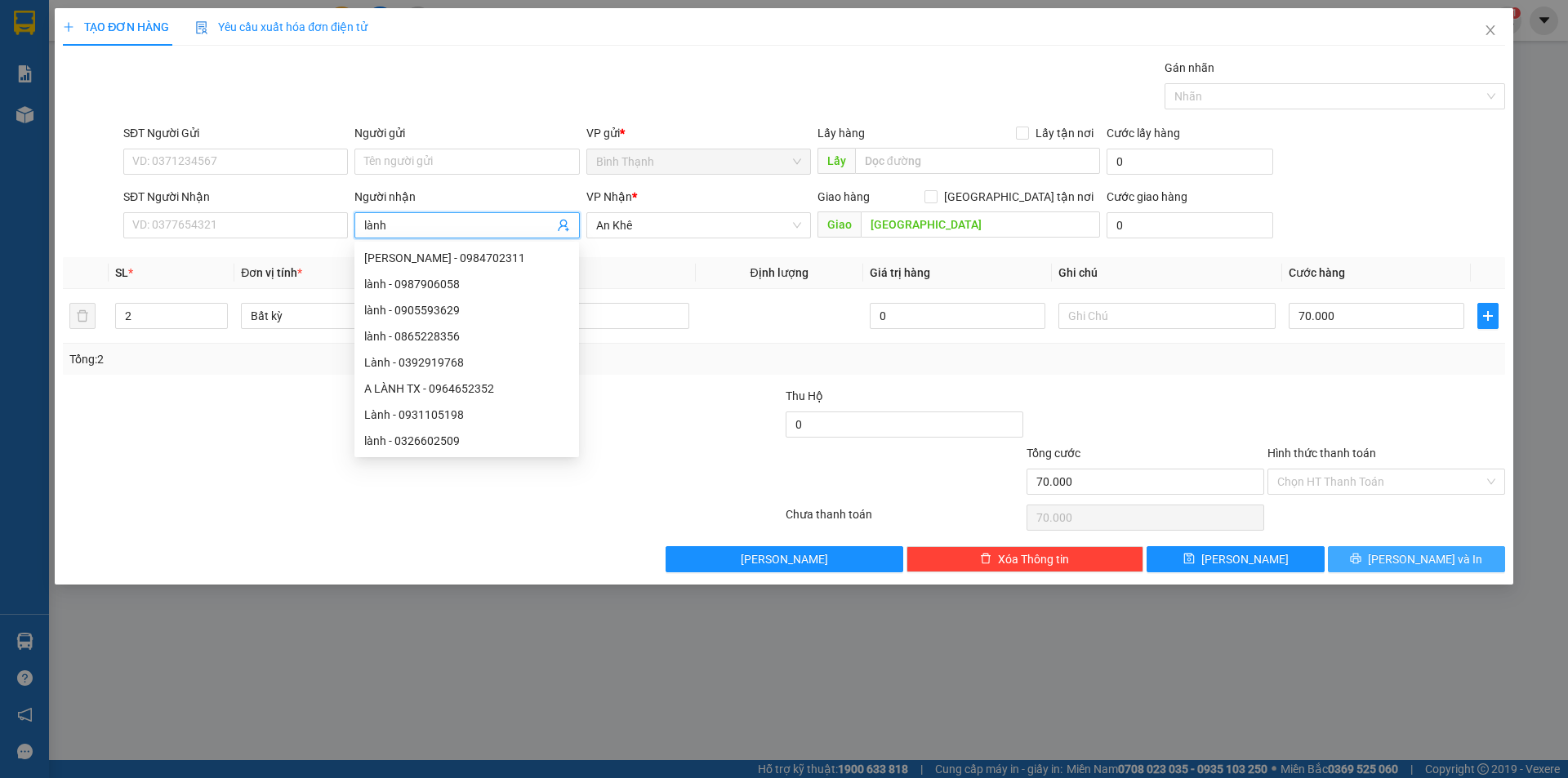
type input "lành"
click at [1410, 554] on span "[PERSON_NAME] và In" at bounding box center [1424, 559] width 114 height 18
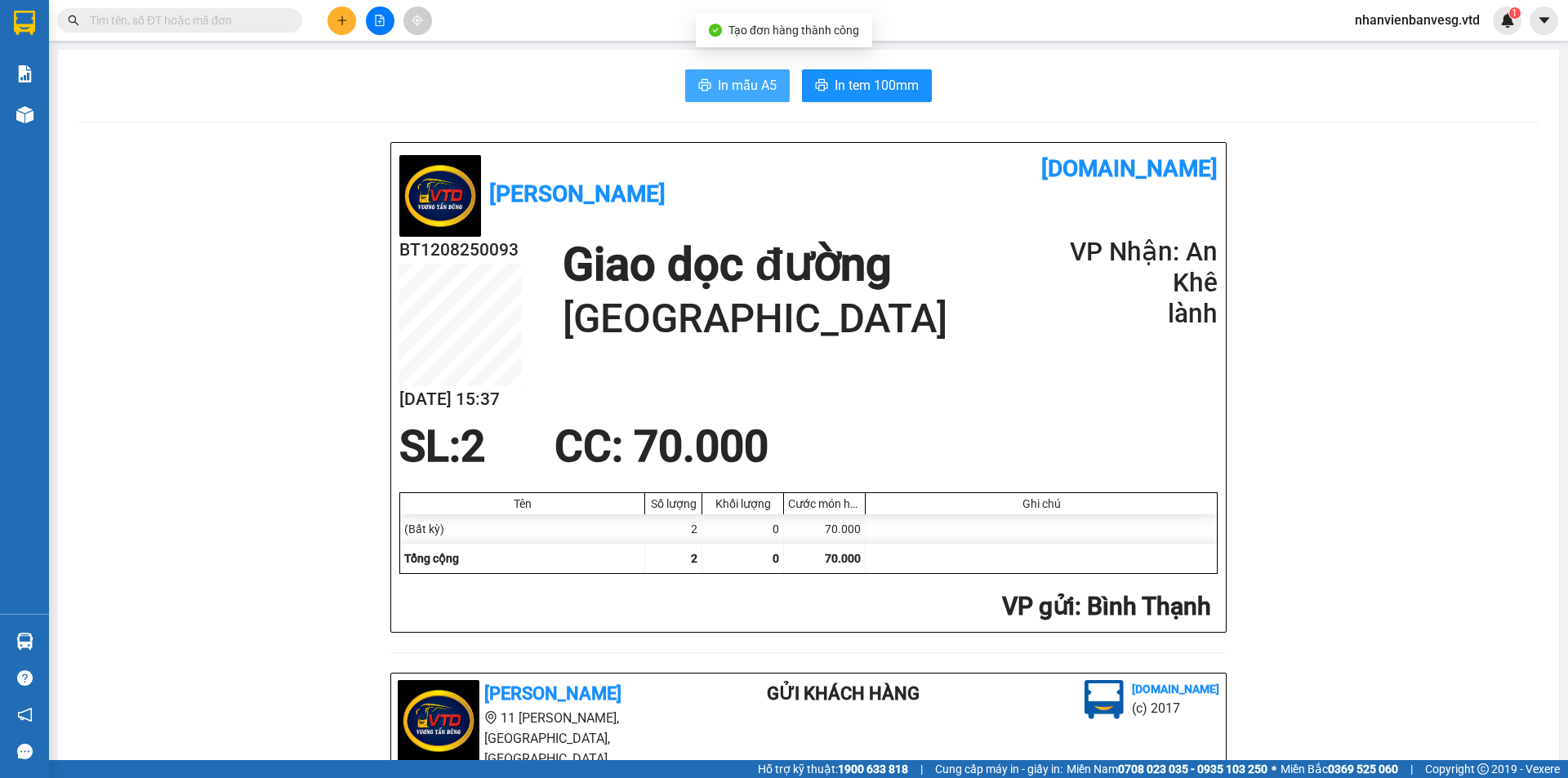
click at [733, 82] on span "In mẫu A5" at bounding box center [747, 86] width 59 height 21
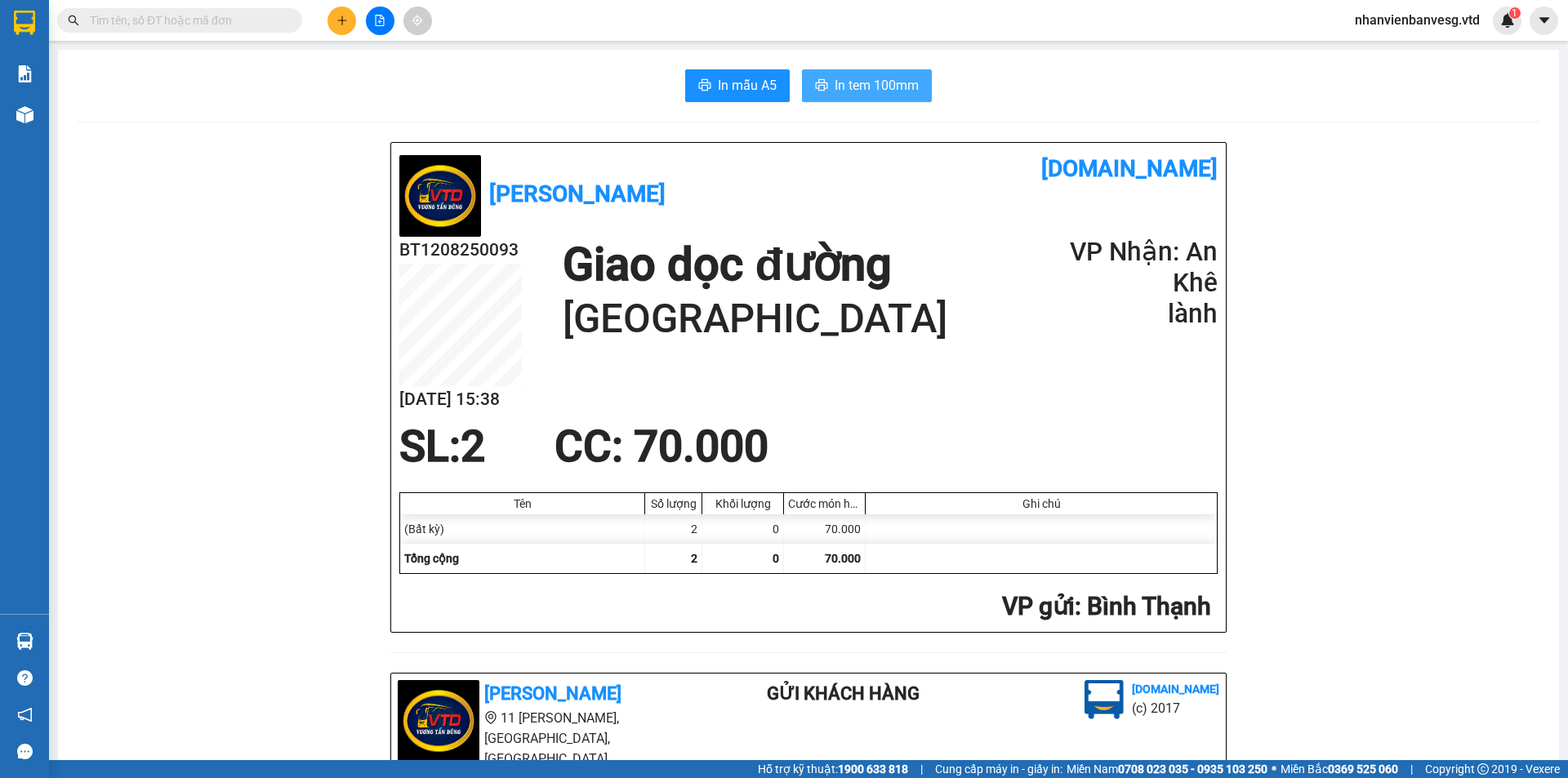
click at [862, 91] on span "In tem 100mm" at bounding box center [877, 86] width 84 height 21
click at [900, 96] on button "In tem 100mm" at bounding box center [866, 86] width 130 height 33
click at [347, 15] on icon "plus" at bounding box center [341, 20] width 11 height 11
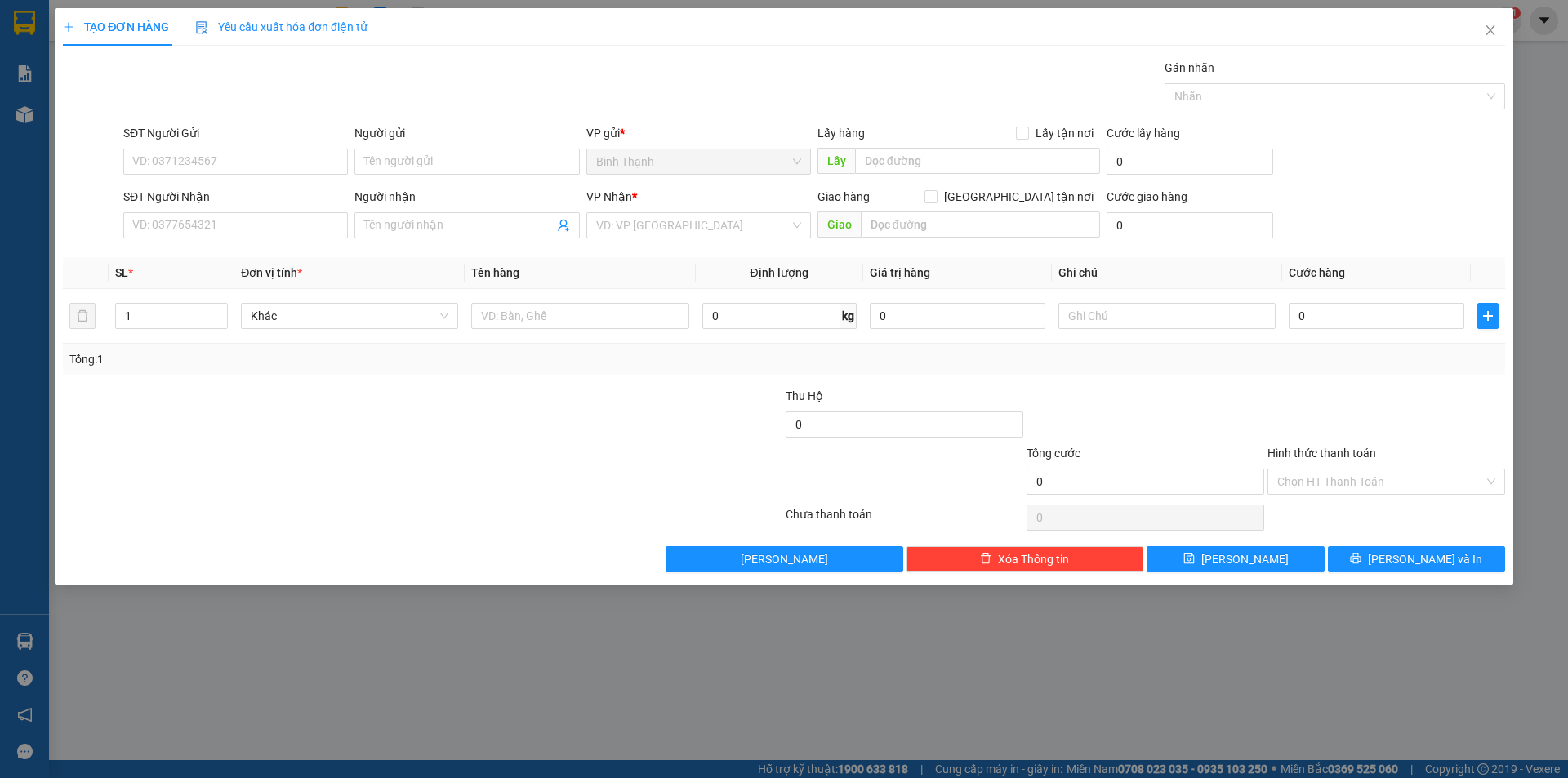
drag, startPoint x: 429, startPoint y: 233, endPoint x: 466, endPoint y: 203, distance: 47.6
click at [445, 224] on input "Người nhận" at bounding box center [459, 225] width 189 height 18
type input "nhung an khê"
click at [234, 214] on input "SĐT Người Nhận" at bounding box center [236, 225] width 225 height 26
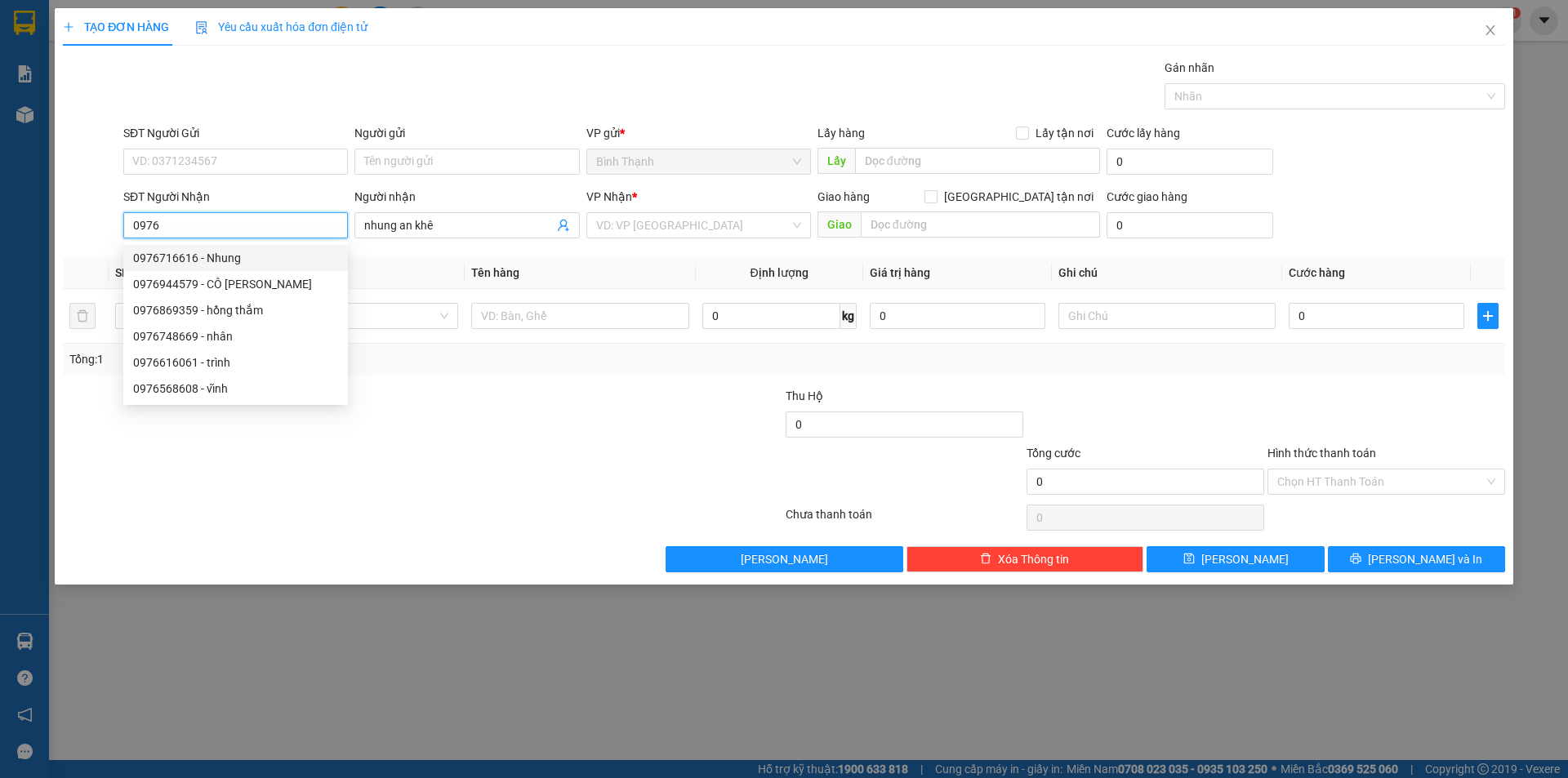
drag, startPoint x: 186, startPoint y: 253, endPoint x: 234, endPoint y: 229, distance: 53.7
click at [193, 256] on div "0976716616 - Nhung" at bounding box center [235, 257] width 205 height 18
type input "0976716616"
type input "Nhung"
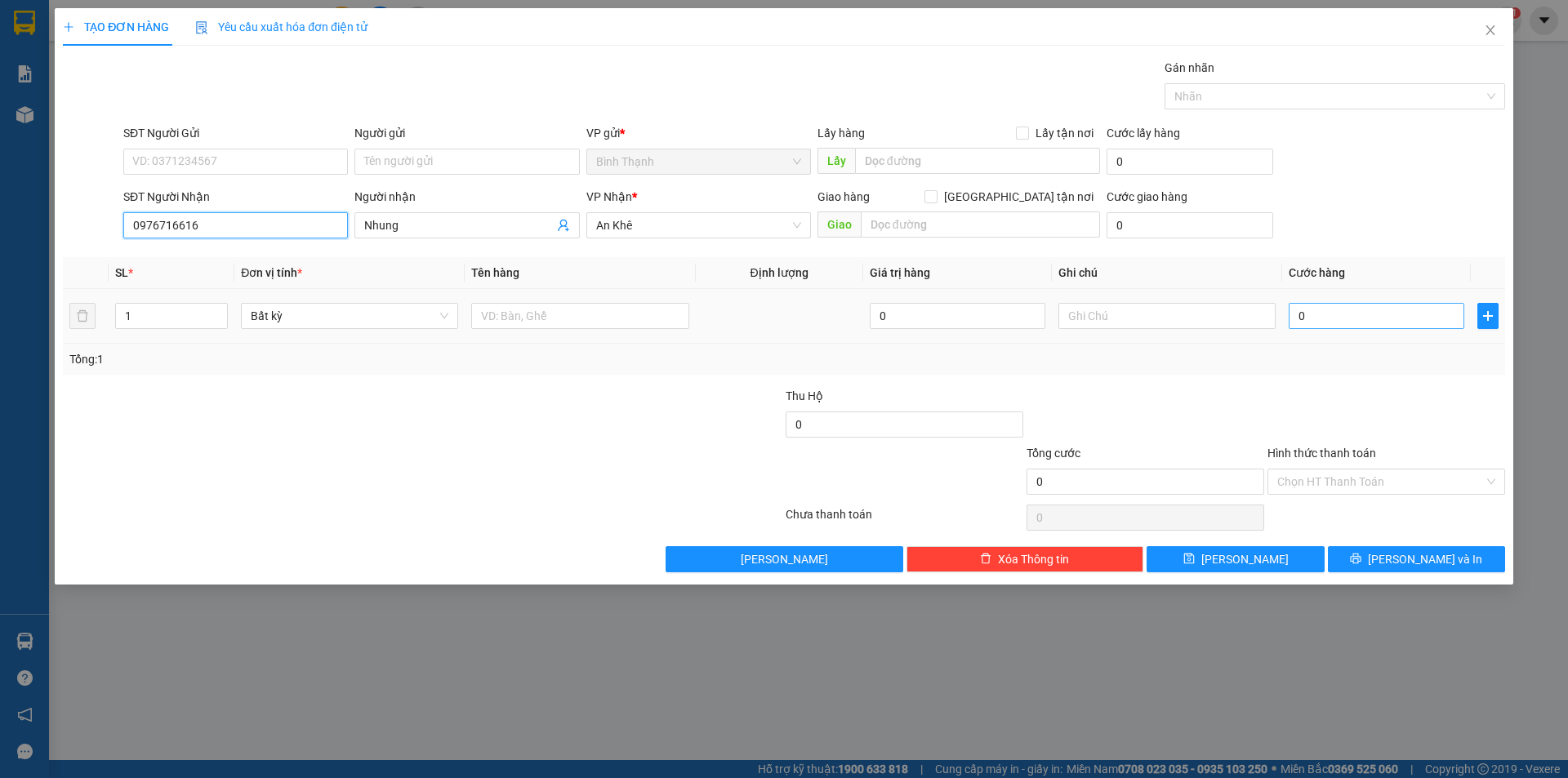
type input "0976716616"
type input "7"
type input "70"
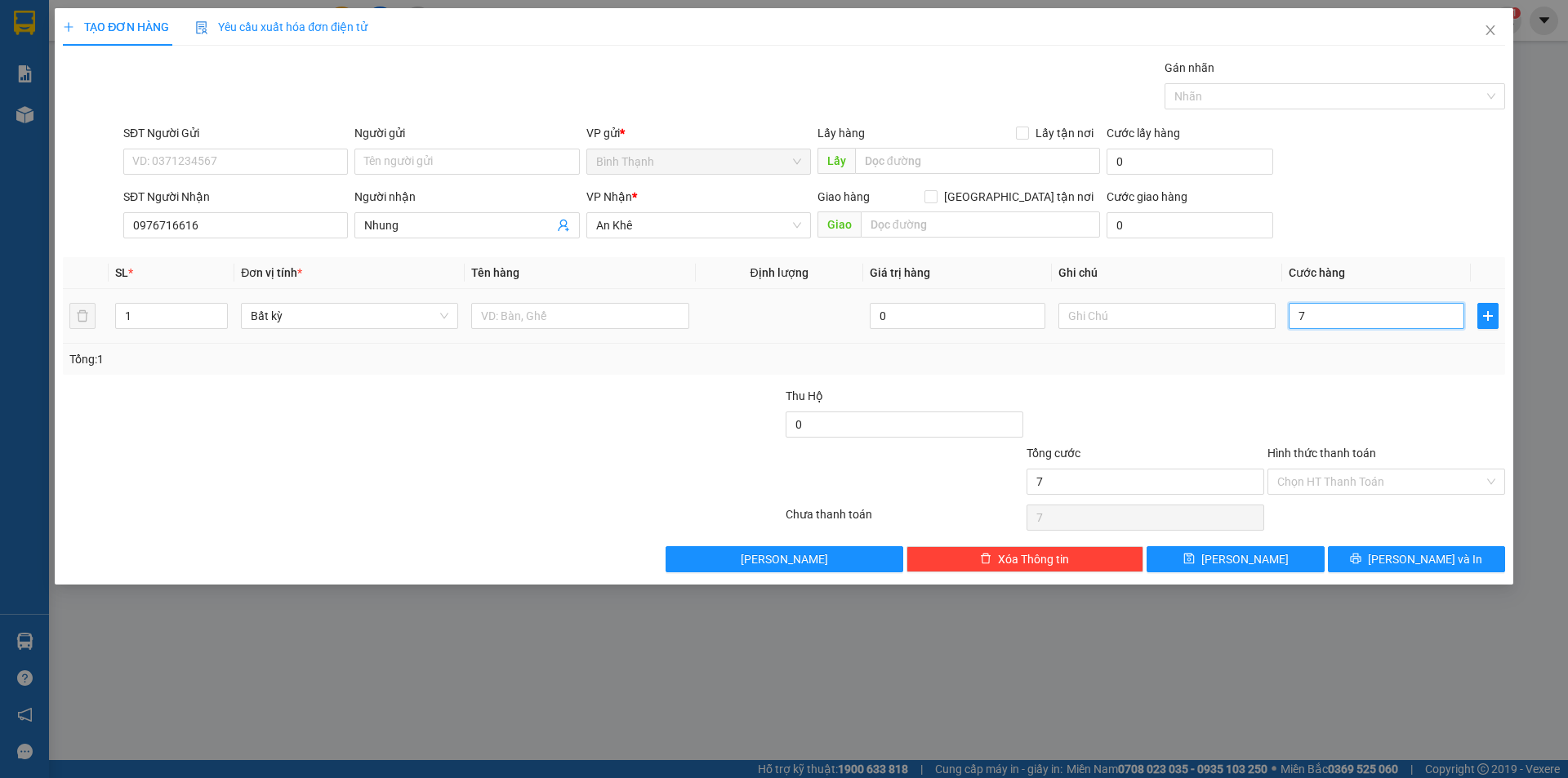
type input "70"
type input "700"
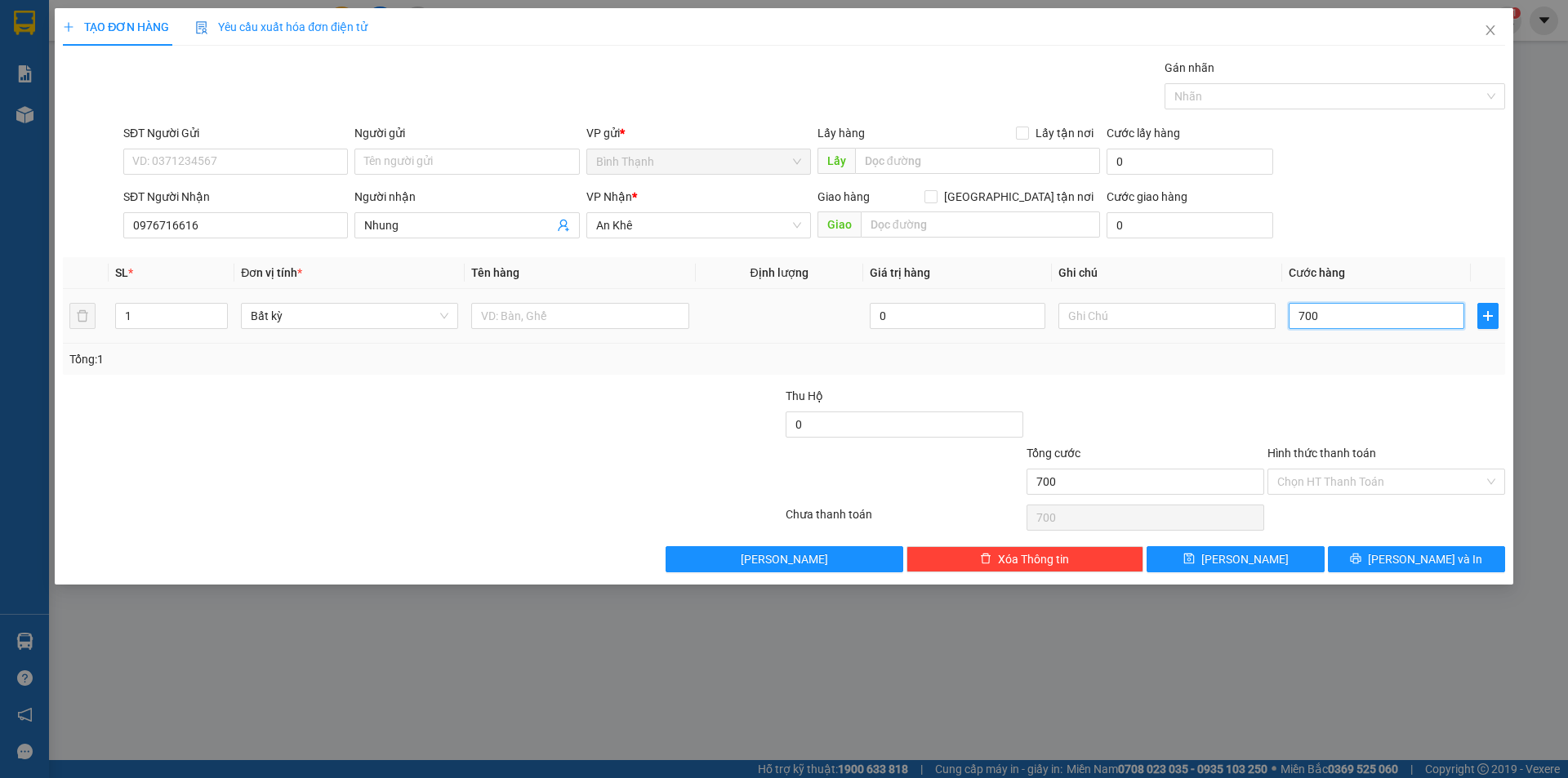
type input "7.000"
type input "70.000"
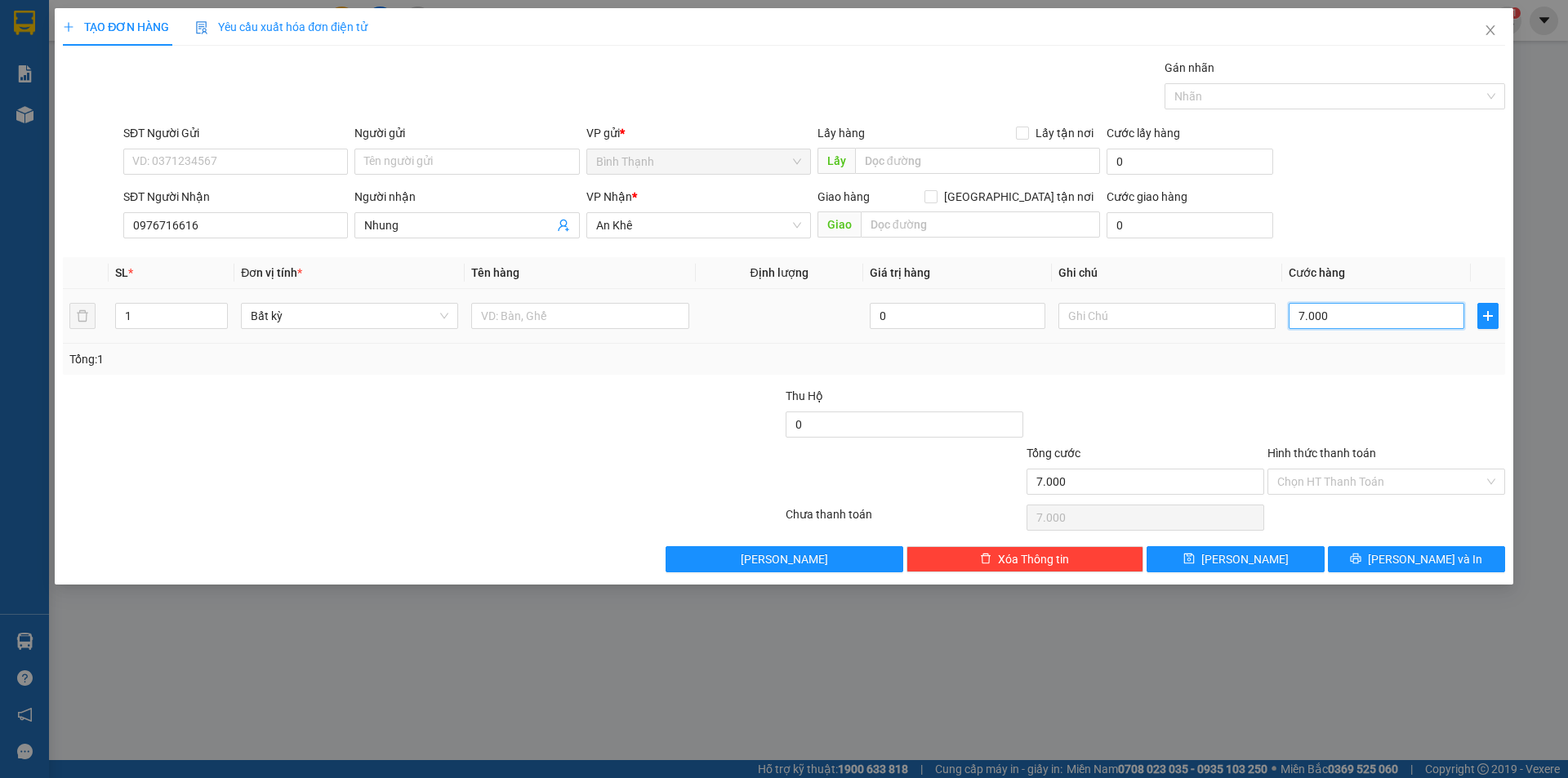
type input "70.000"
click at [1439, 564] on span "[PERSON_NAME] và In" at bounding box center [1424, 559] width 114 height 18
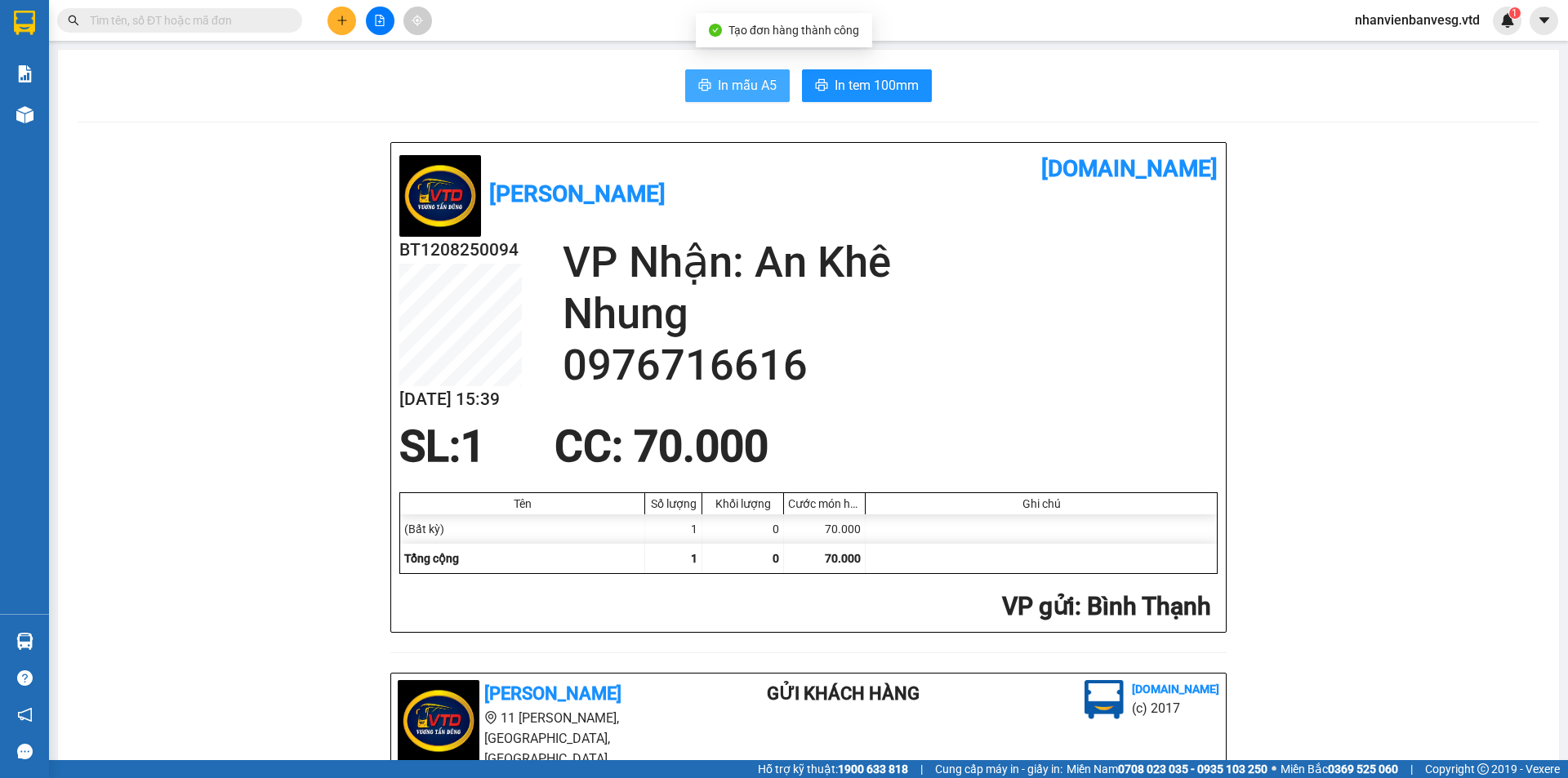
click at [704, 77] on button "In mẫu A5" at bounding box center [738, 86] width 105 height 33
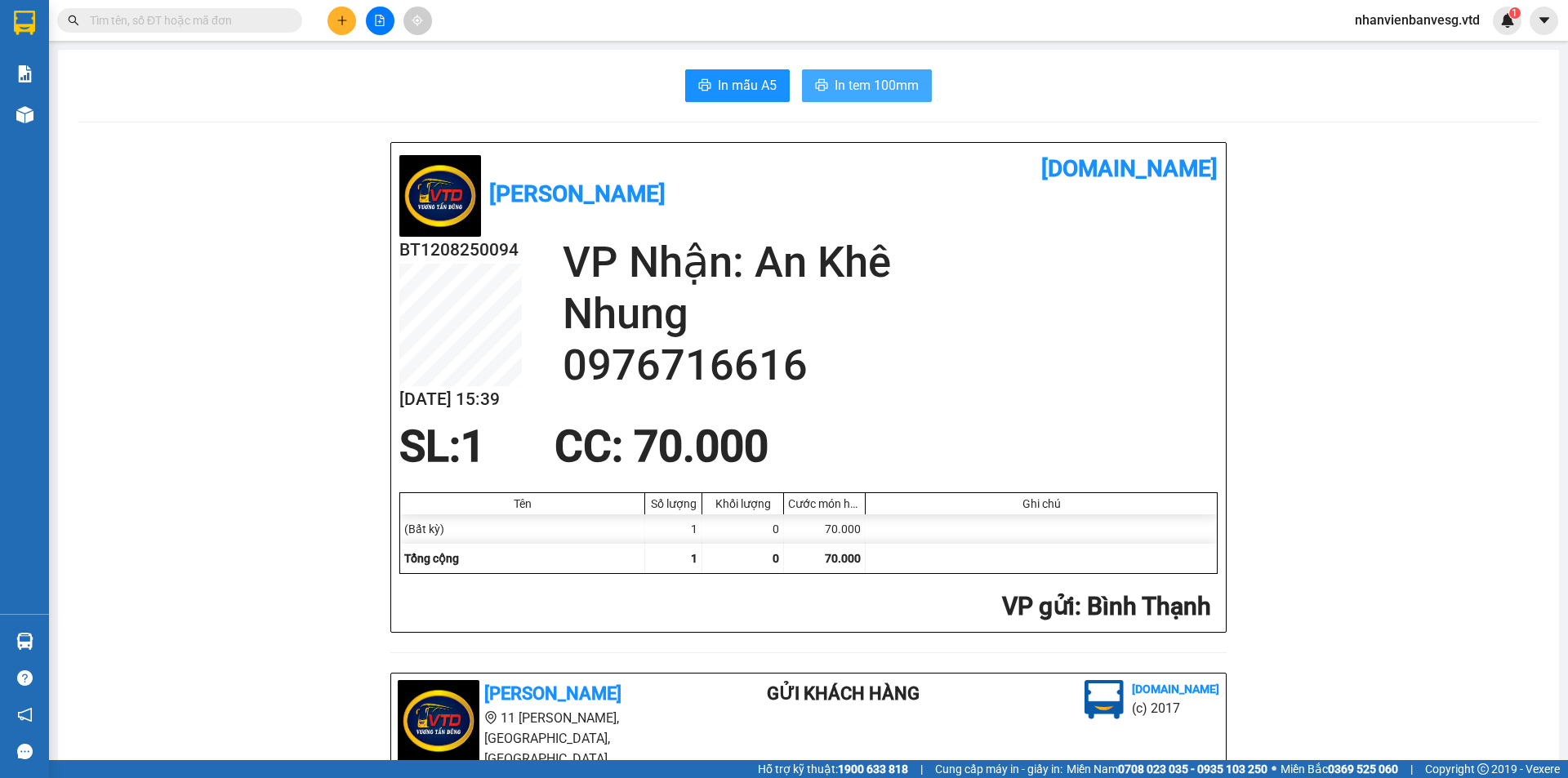
click at [852, 85] on span "In tem 100mm" at bounding box center [877, 86] width 84 height 21
click at [344, 15] on icon "plus" at bounding box center [341, 20] width 11 height 11
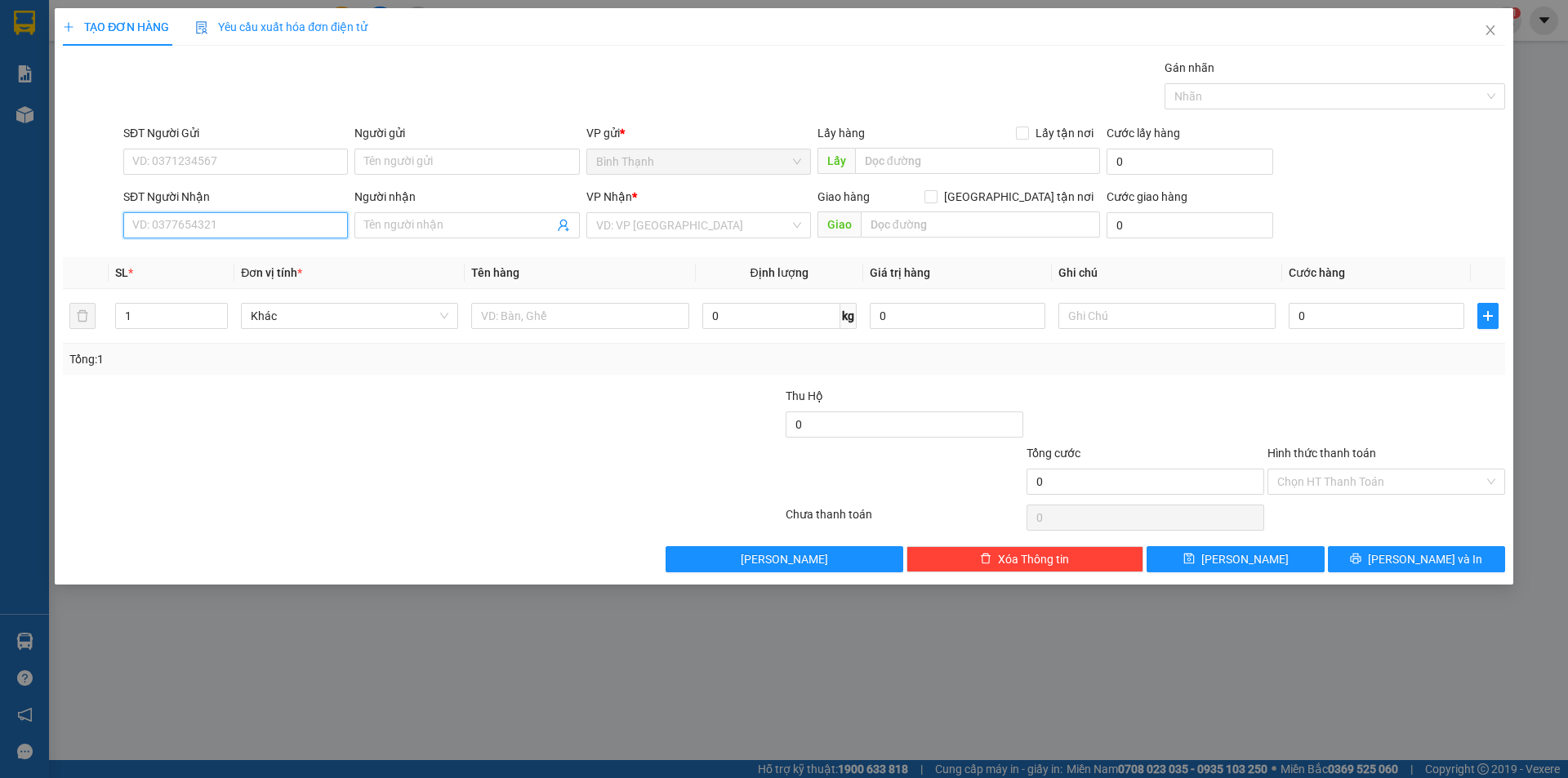
click at [208, 232] on input "SĐT Người Nhận" at bounding box center [236, 225] width 225 height 26
click at [190, 256] on div "0865456163 - vỹ" at bounding box center [235, 257] width 205 height 18
type input "0865456163"
type input "vỹ"
type input "0865456163"
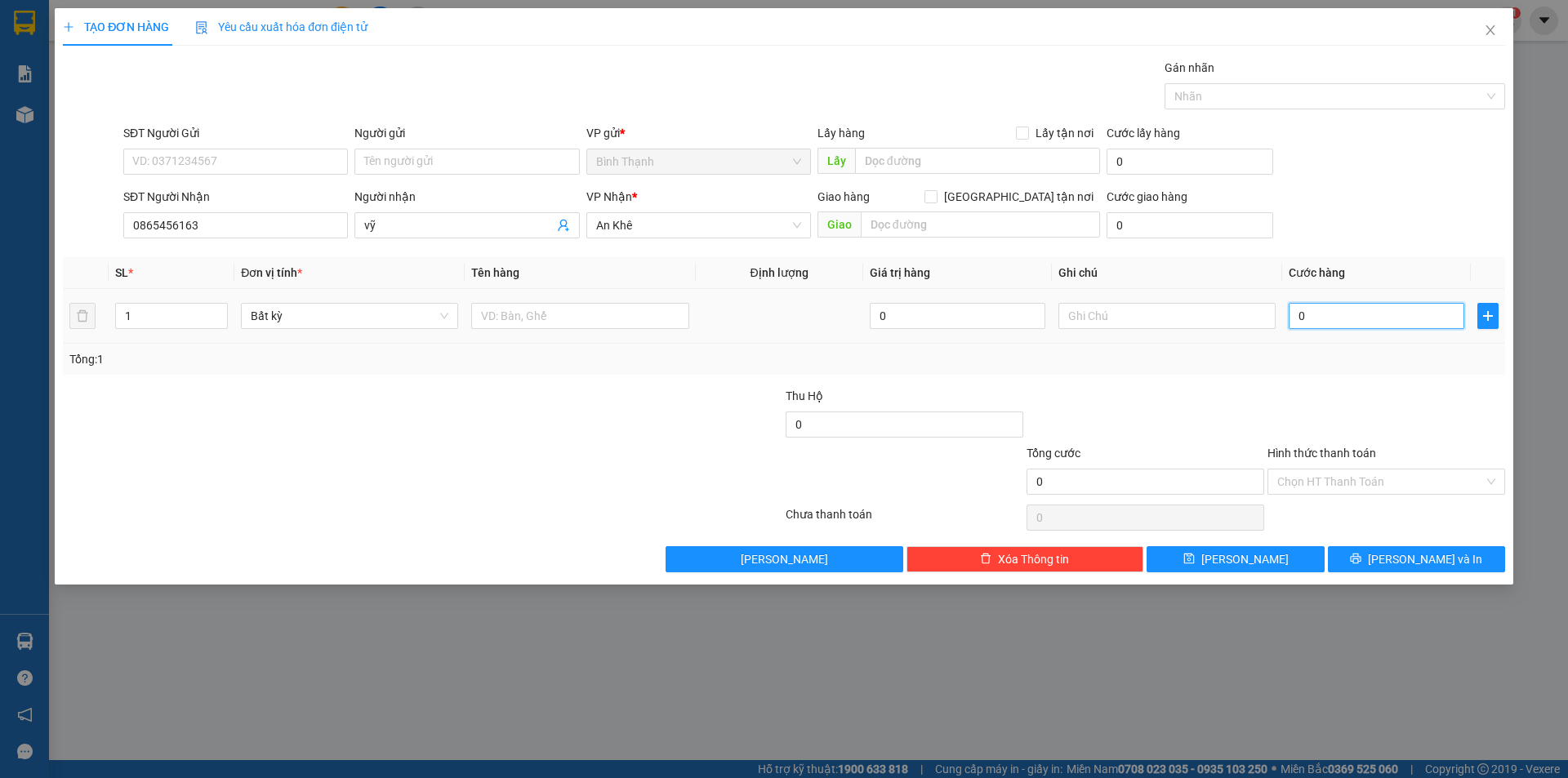
type input "3"
type input "39"
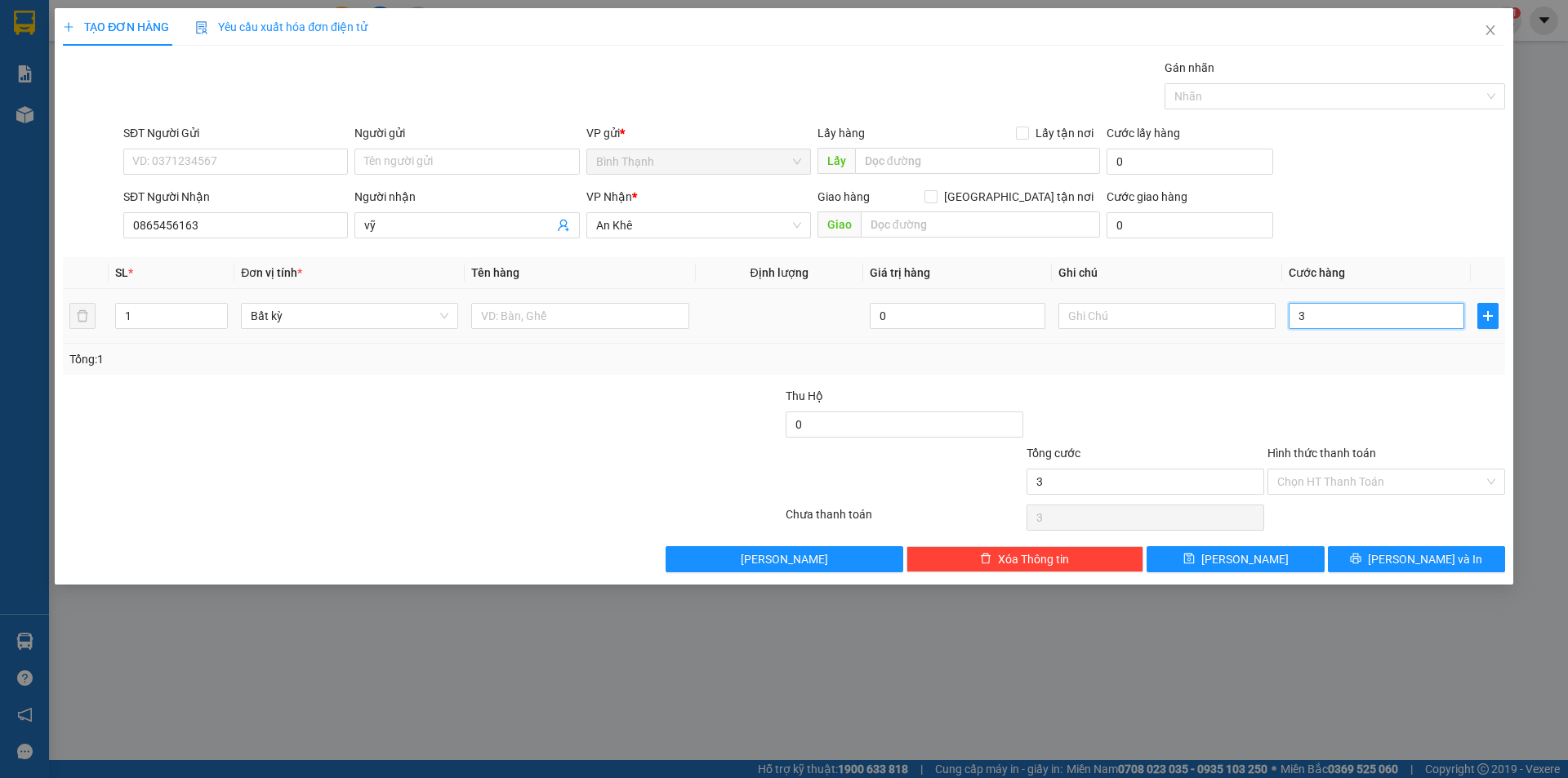
type input "39"
type input "3"
type input "30"
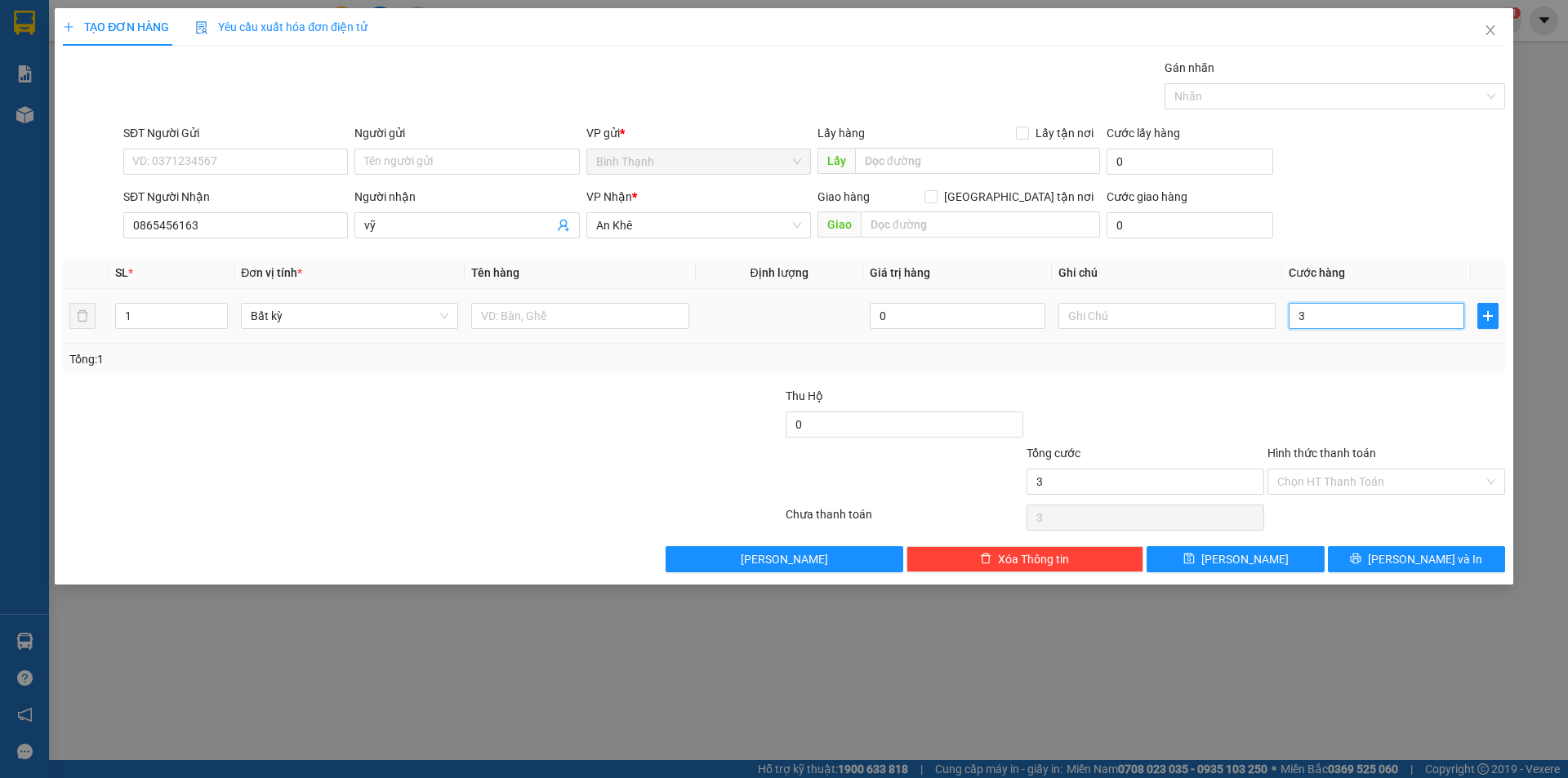
type input "30"
type input "300"
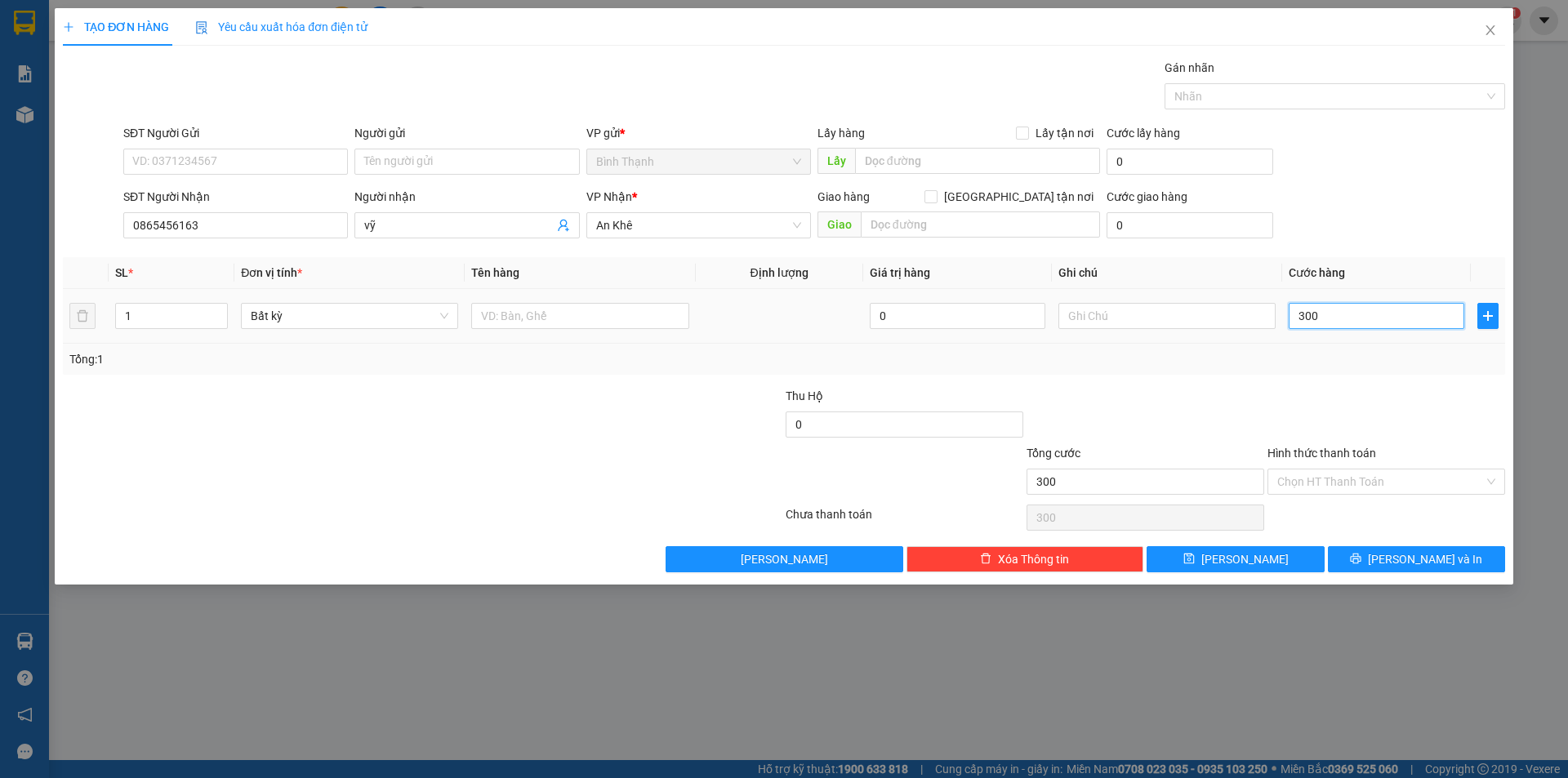
type input "3.000"
type input "30.000"
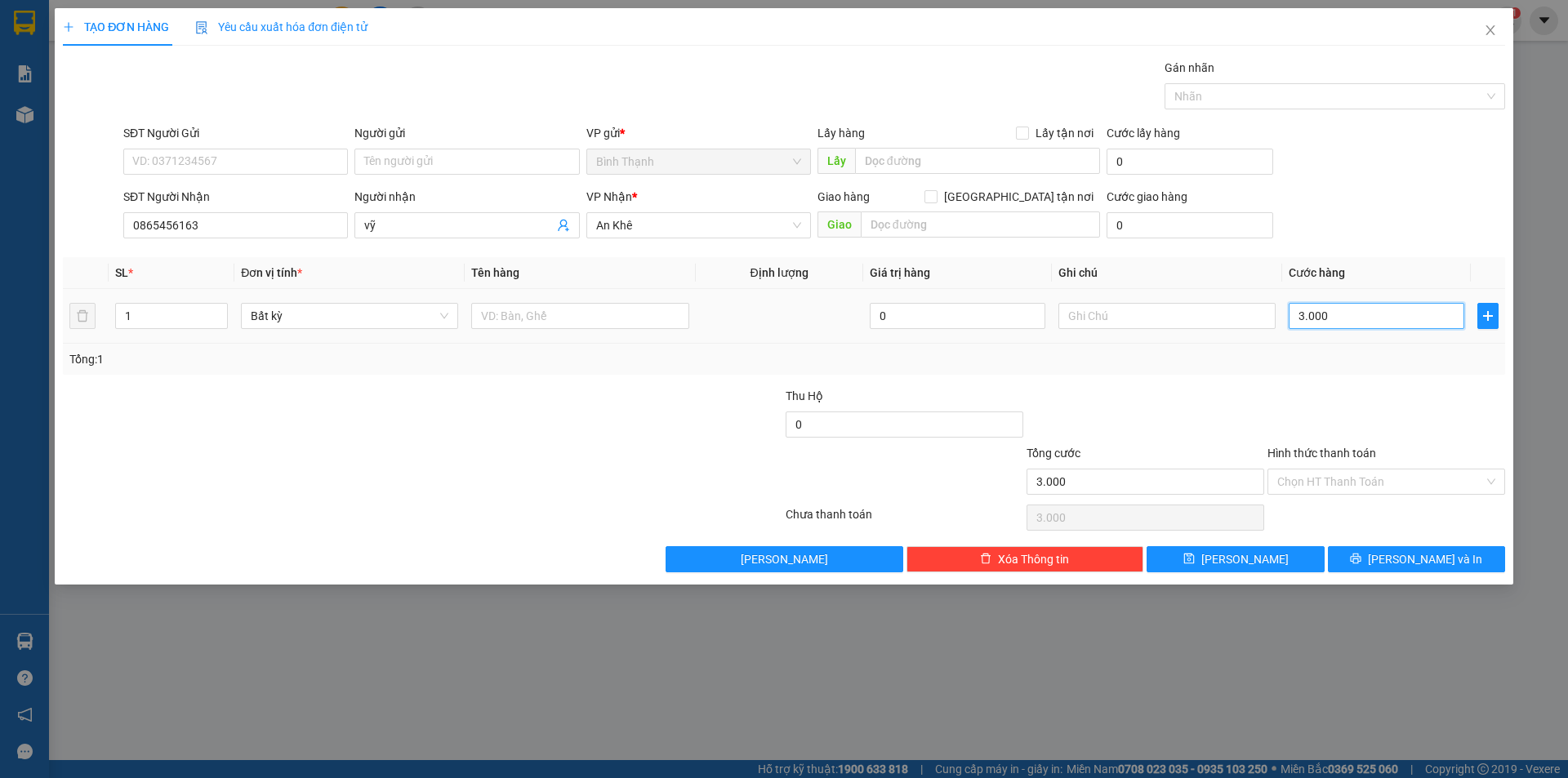
type input "30.000"
click at [1405, 553] on span "[PERSON_NAME] và In" at bounding box center [1424, 559] width 114 height 18
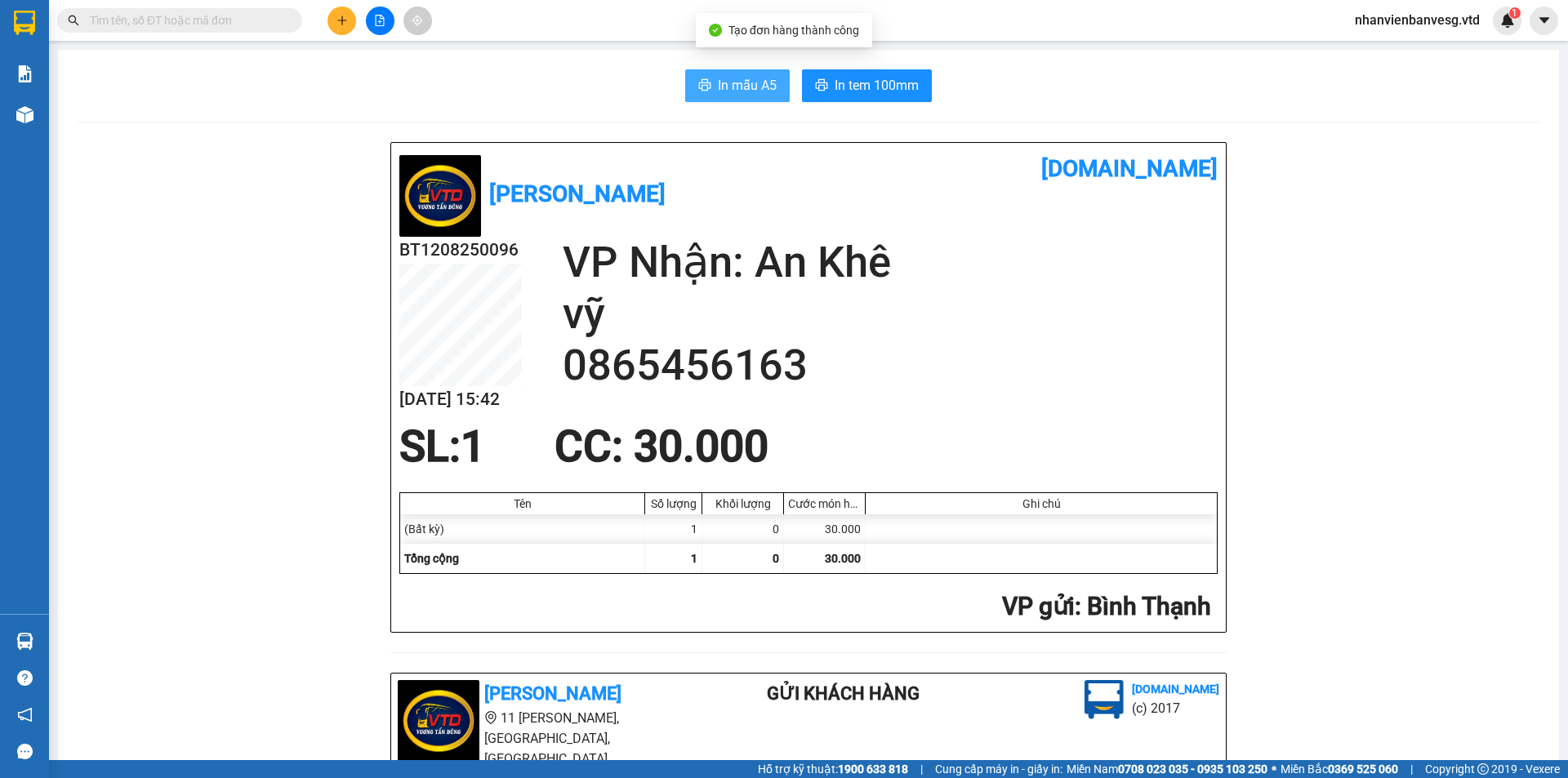
drag, startPoint x: 721, startPoint y: 80, endPoint x: 726, endPoint y: 92, distance: 13.0
click at [721, 85] on span "In mẫu A5" at bounding box center [747, 86] width 59 height 21
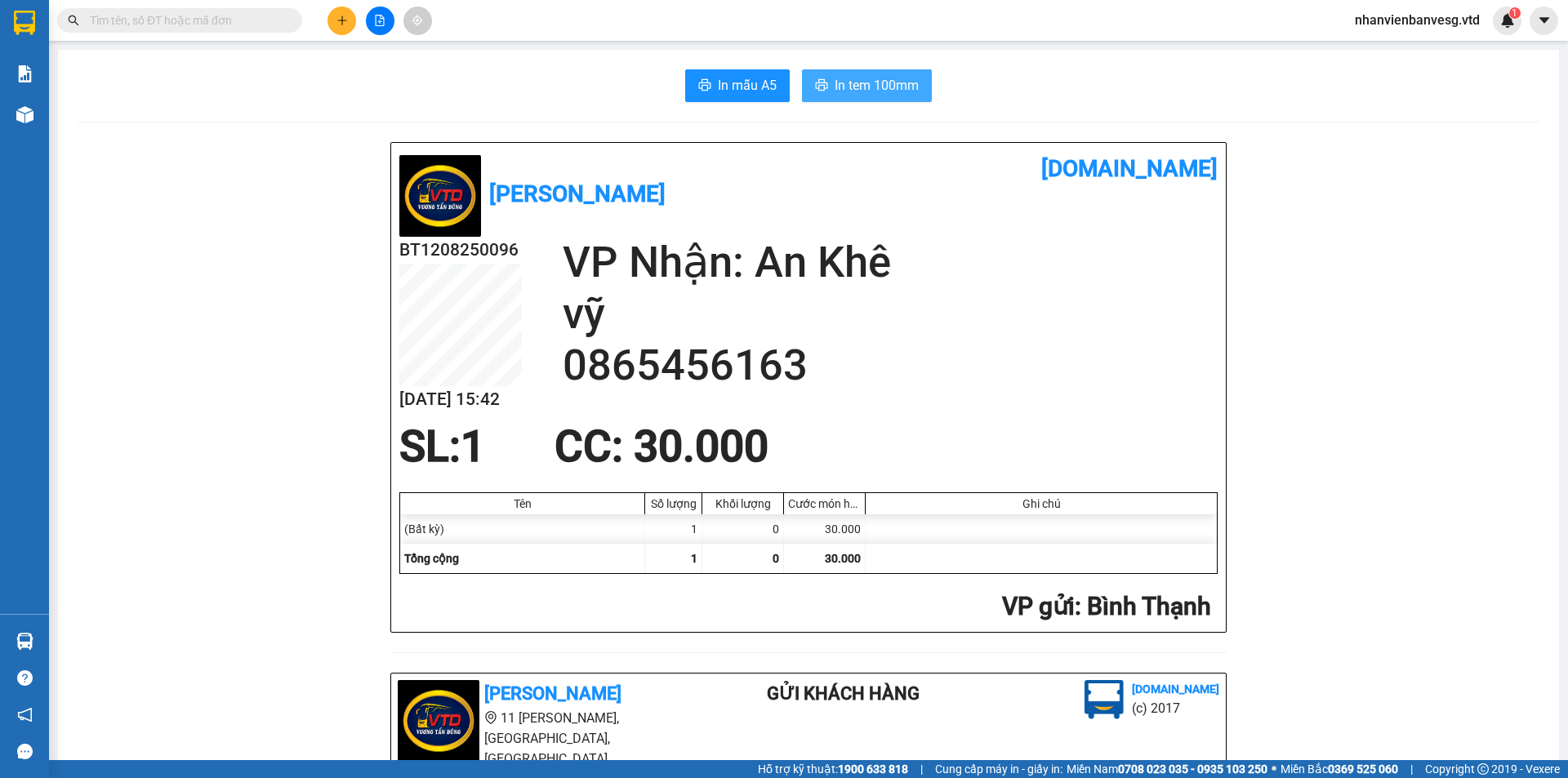
drag, startPoint x: 855, startPoint y: 89, endPoint x: 886, endPoint y: 92, distance: 31.1
click at [855, 89] on span "In tem 100mm" at bounding box center [877, 86] width 84 height 21
click at [891, 81] on span "In tem 100mm" at bounding box center [877, 86] width 84 height 21
click at [252, 81] on div "In mẫu A5 In tem 100mm" at bounding box center [808, 86] width 1462 height 33
click at [382, 25] on icon "file-add" at bounding box center [379, 20] width 11 height 11
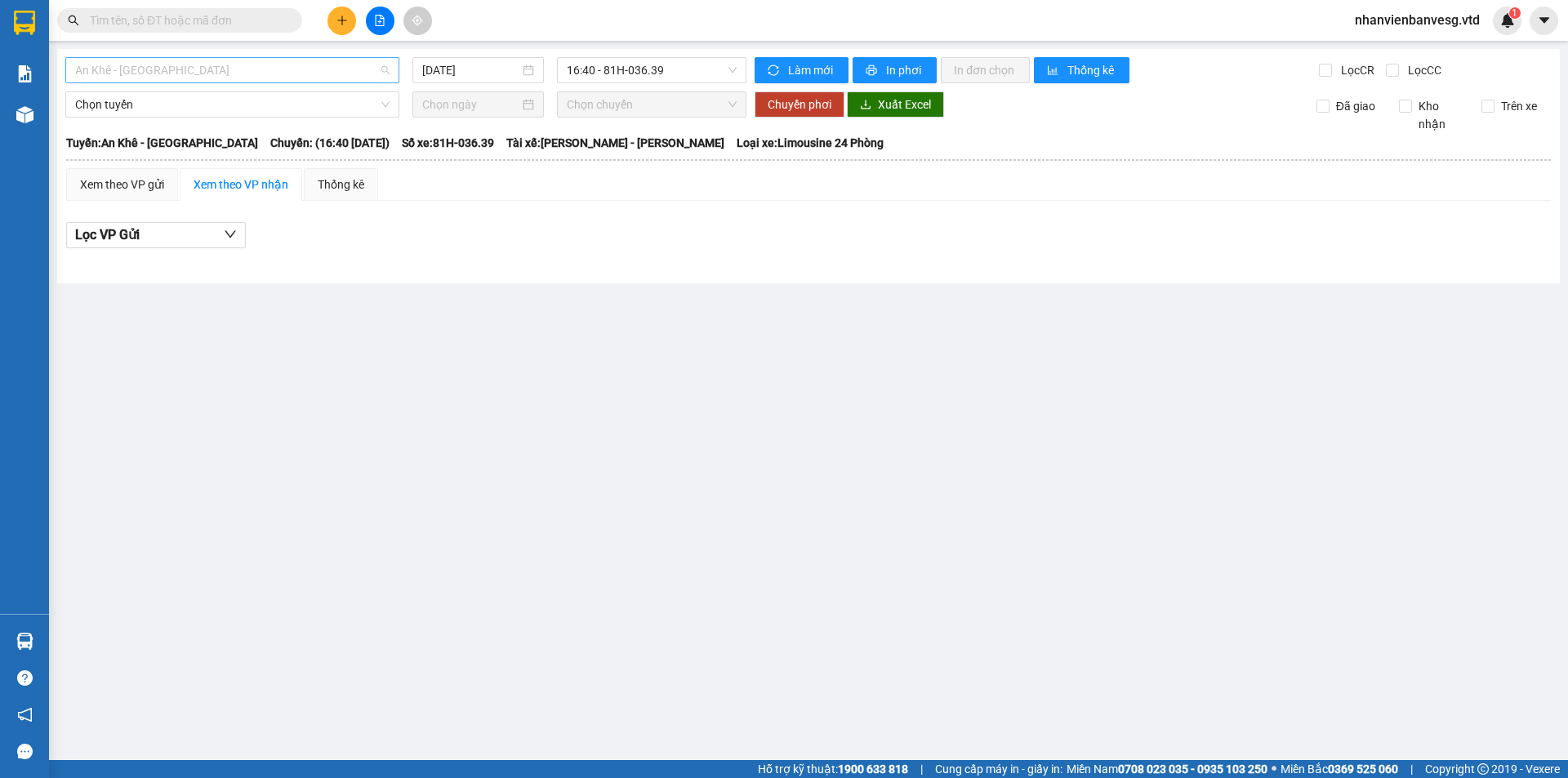
click at [244, 73] on span "An Khê - Sài Gòn" at bounding box center [232, 70] width 314 height 25
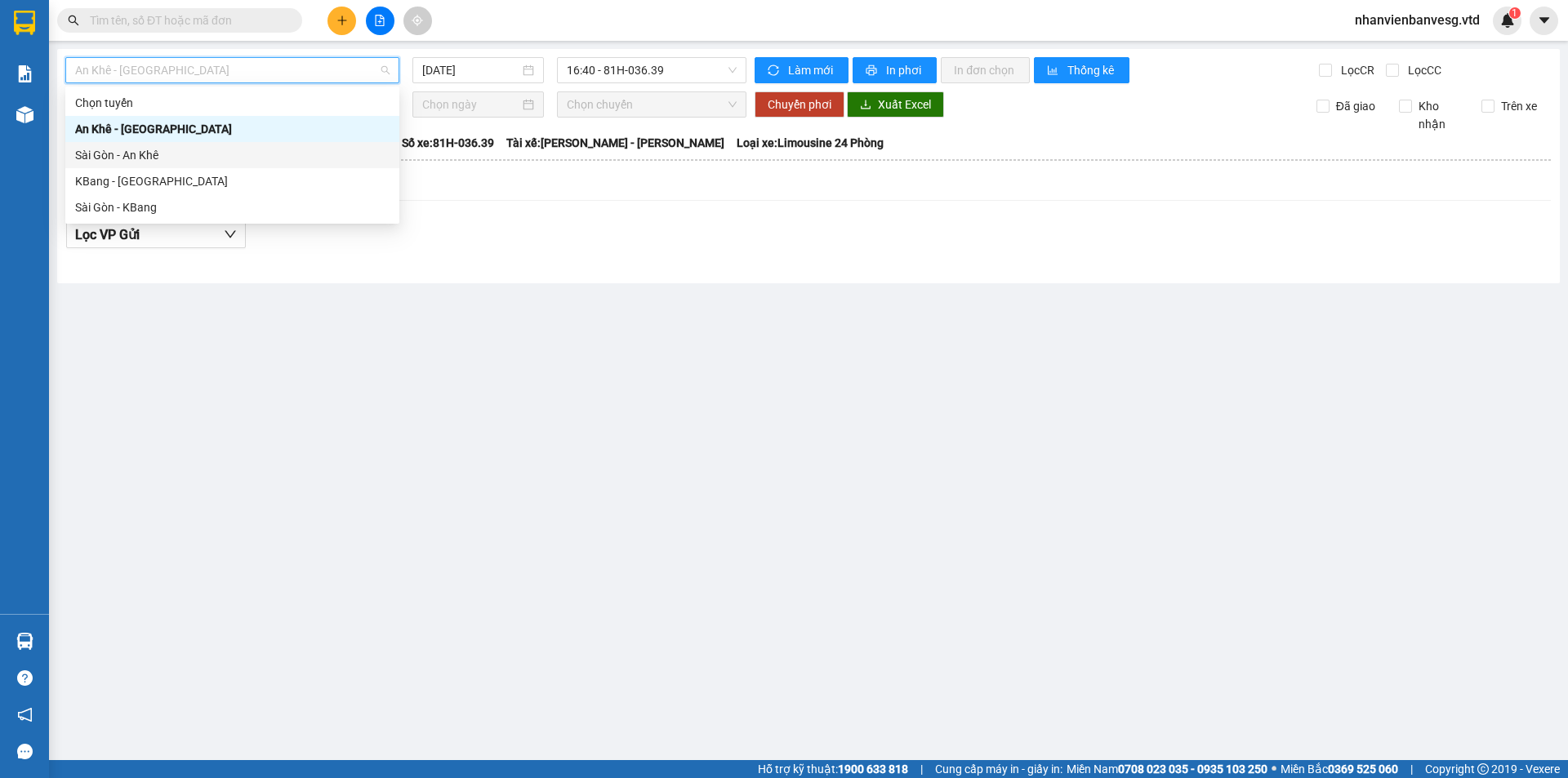
click at [244, 160] on div "Sài Gòn - An Khê" at bounding box center [232, 154] width 314 height 18
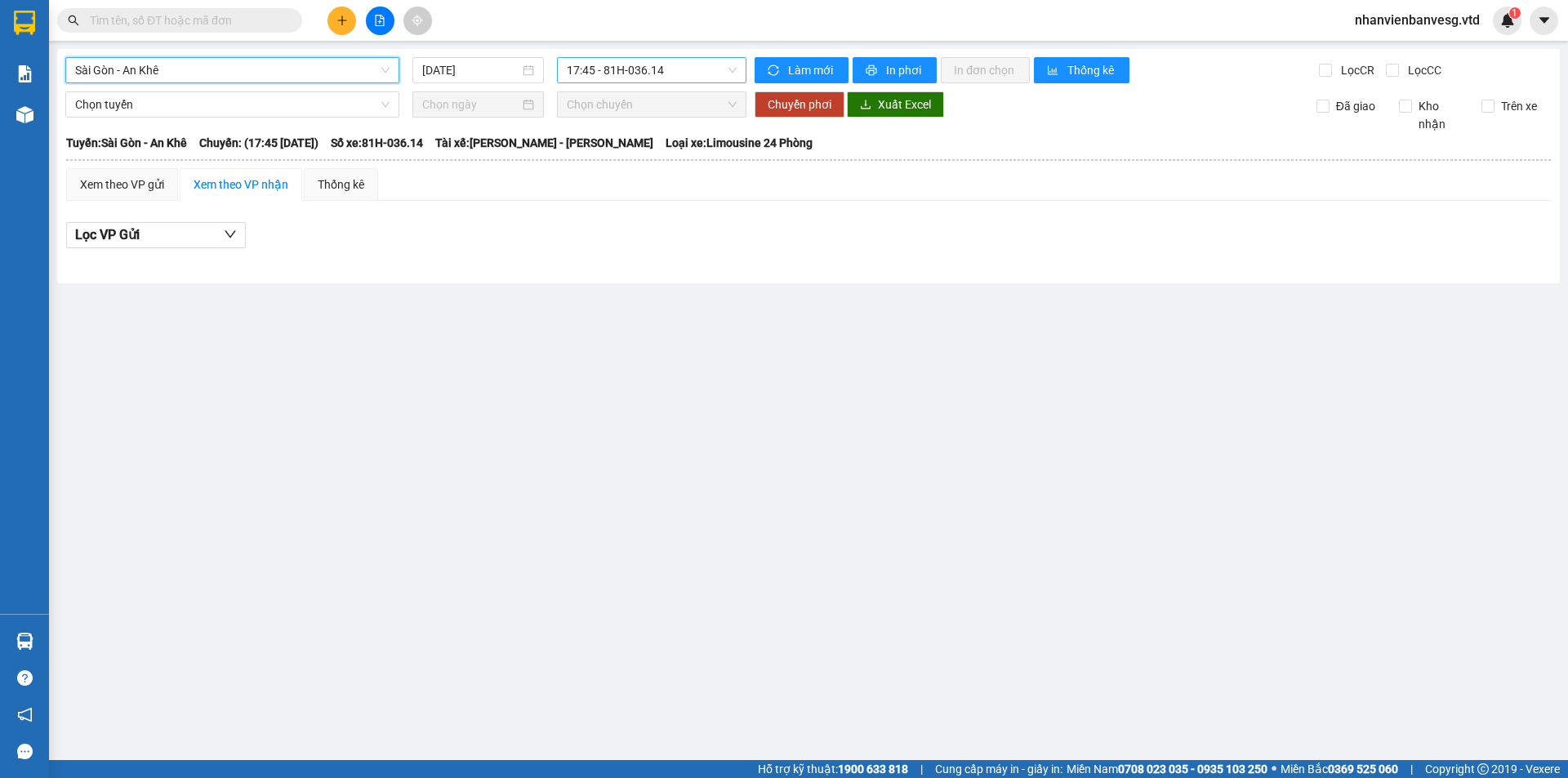
click at [660, 71] on span "17:45 - 81H-036.14" at bounding box center [652, 70] width 170 height 25
click at [493, 68] on input "12/08/2025" at bounding box center [470, 69] width 97 height 18
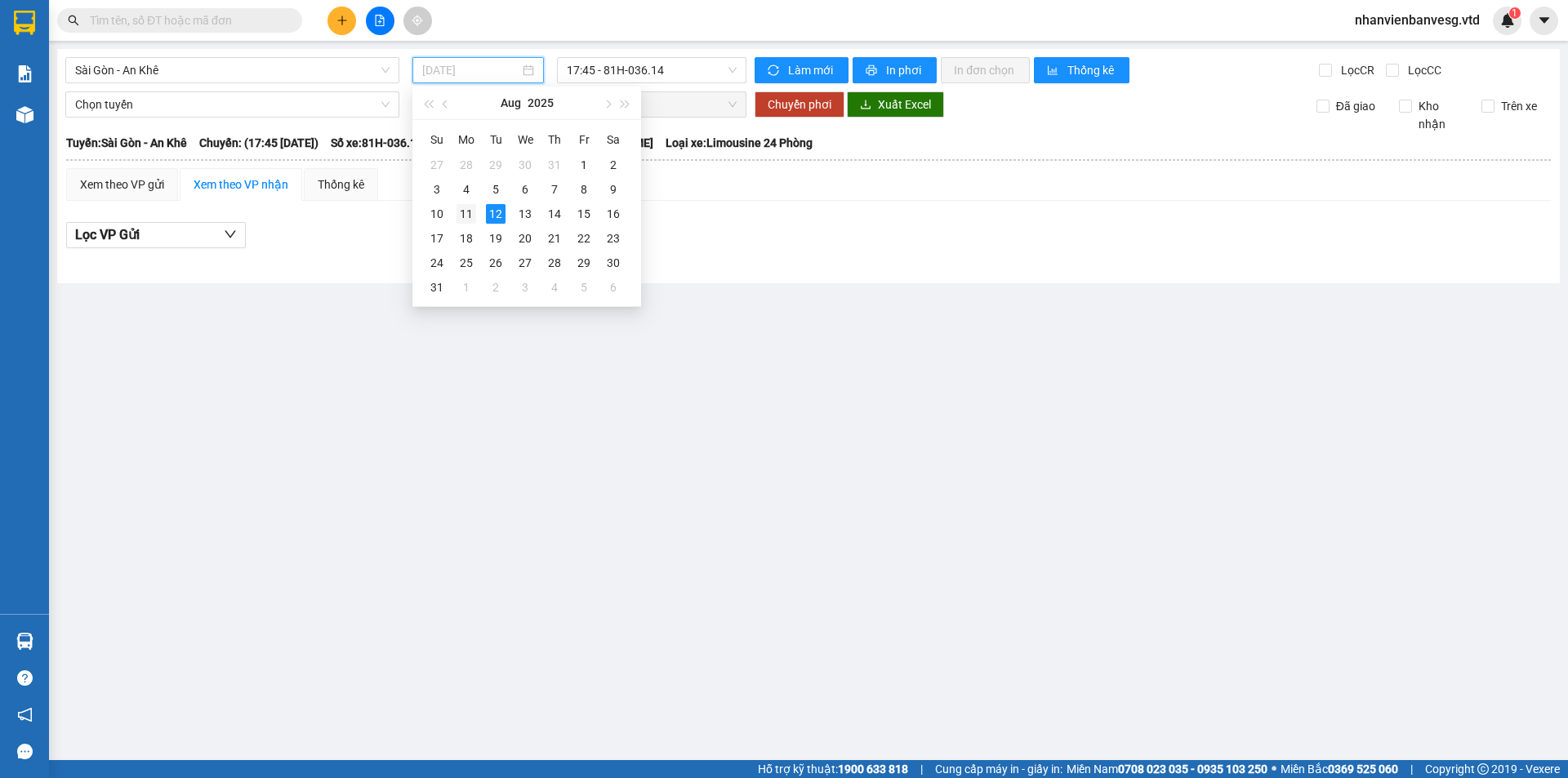
click at [469, 211] on div "11" at bounding box center [466, 214] width 20 height 20
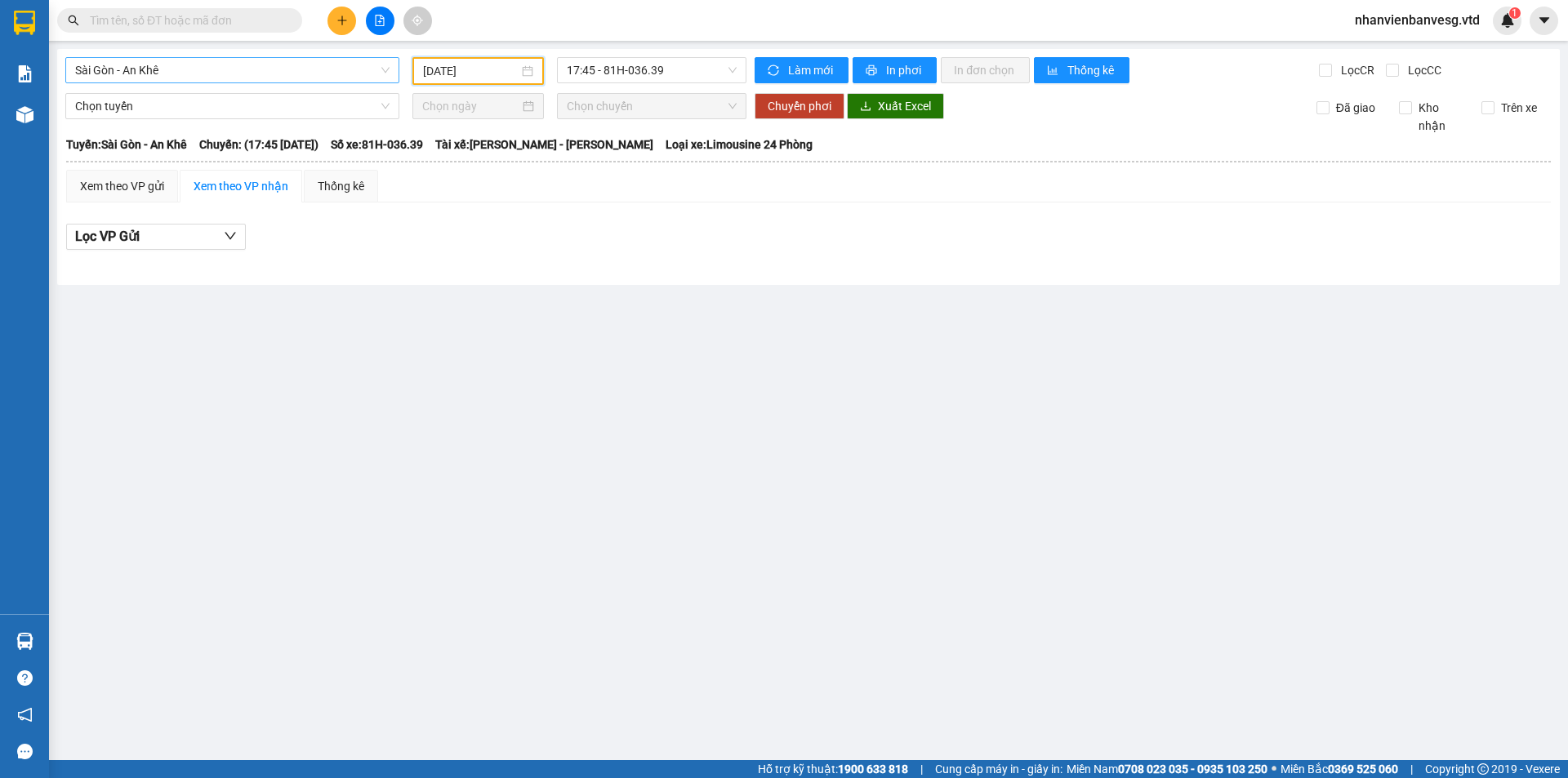
click at [196, 71] on span "Sài Gòn - An Khê" at bounding box center [232, 70] width 314 height 25
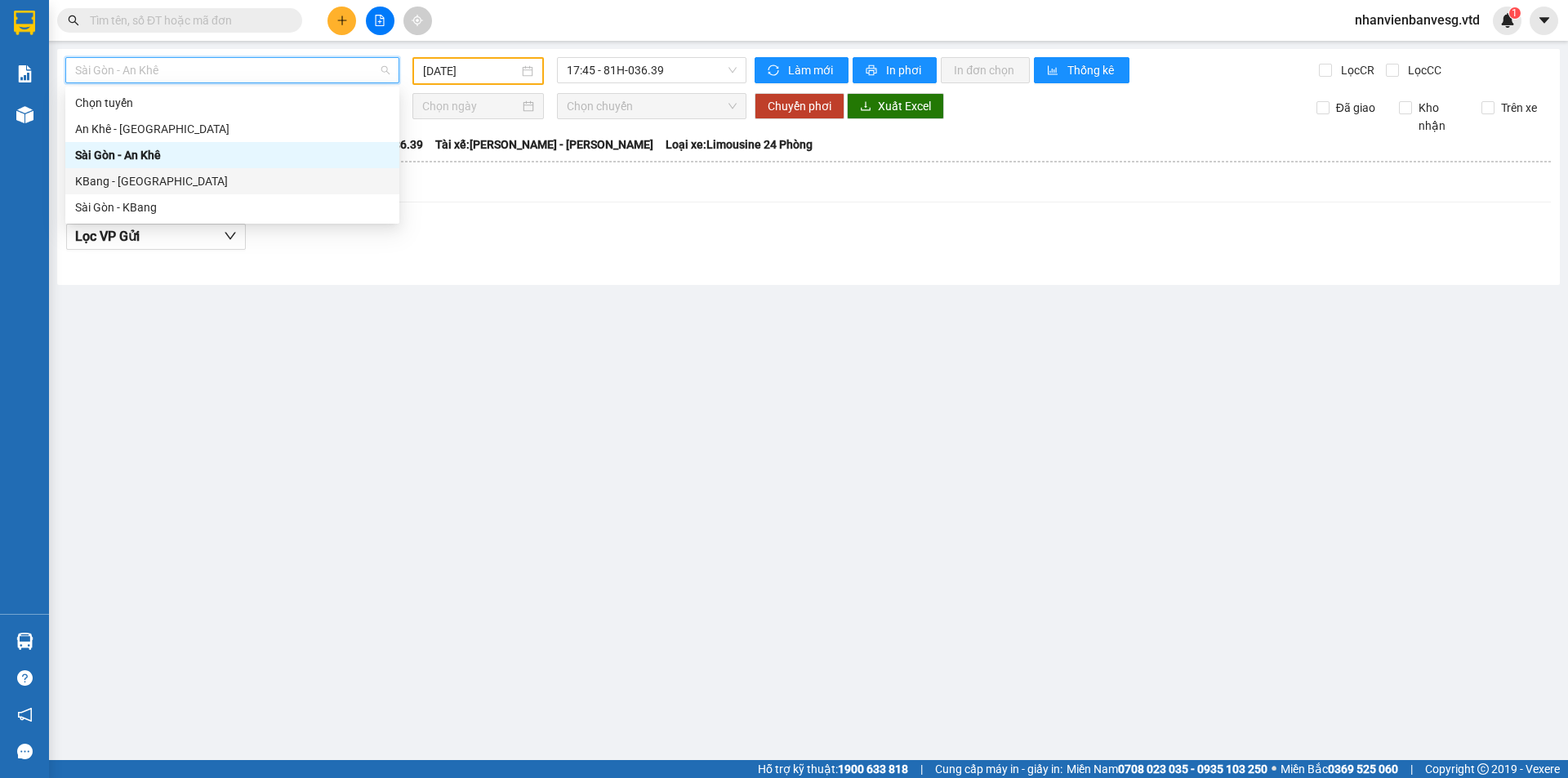
click at [229, 396] on main "Sài Gòn - An Khê 11/08/2025 17:45 - 81H-036.39 Làm mới In phơi In đơn chọn Thốn…" at bounding box center [784, 380] width 1568 height 760
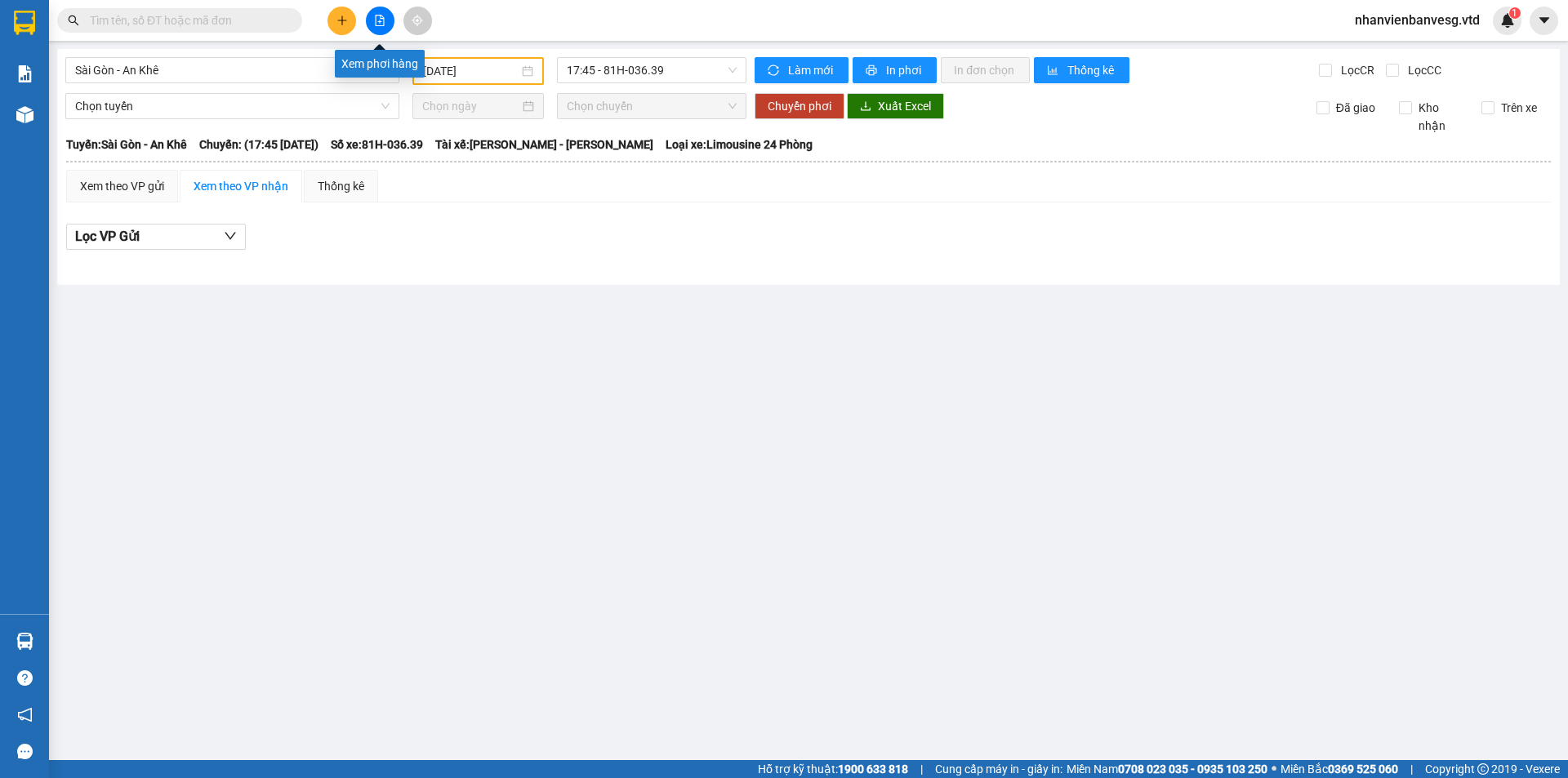
click at [378, 14] on button at bounding box center [379, 21] width 28 height 28
click at [376, 21] on icon "file-add" at bounding box center [380, 20] width 9 height 11
click at [390, 15] on button at bounding box center [379, 21] width 28 height 28
drag, startPoint x: 454, startPoint y: 71, endPoint x: 449, endPoint y: 110, distance: 39.3
click at [454, 72] on input "11/08/2025" at bounding box center [470, 70] width 95 height 18
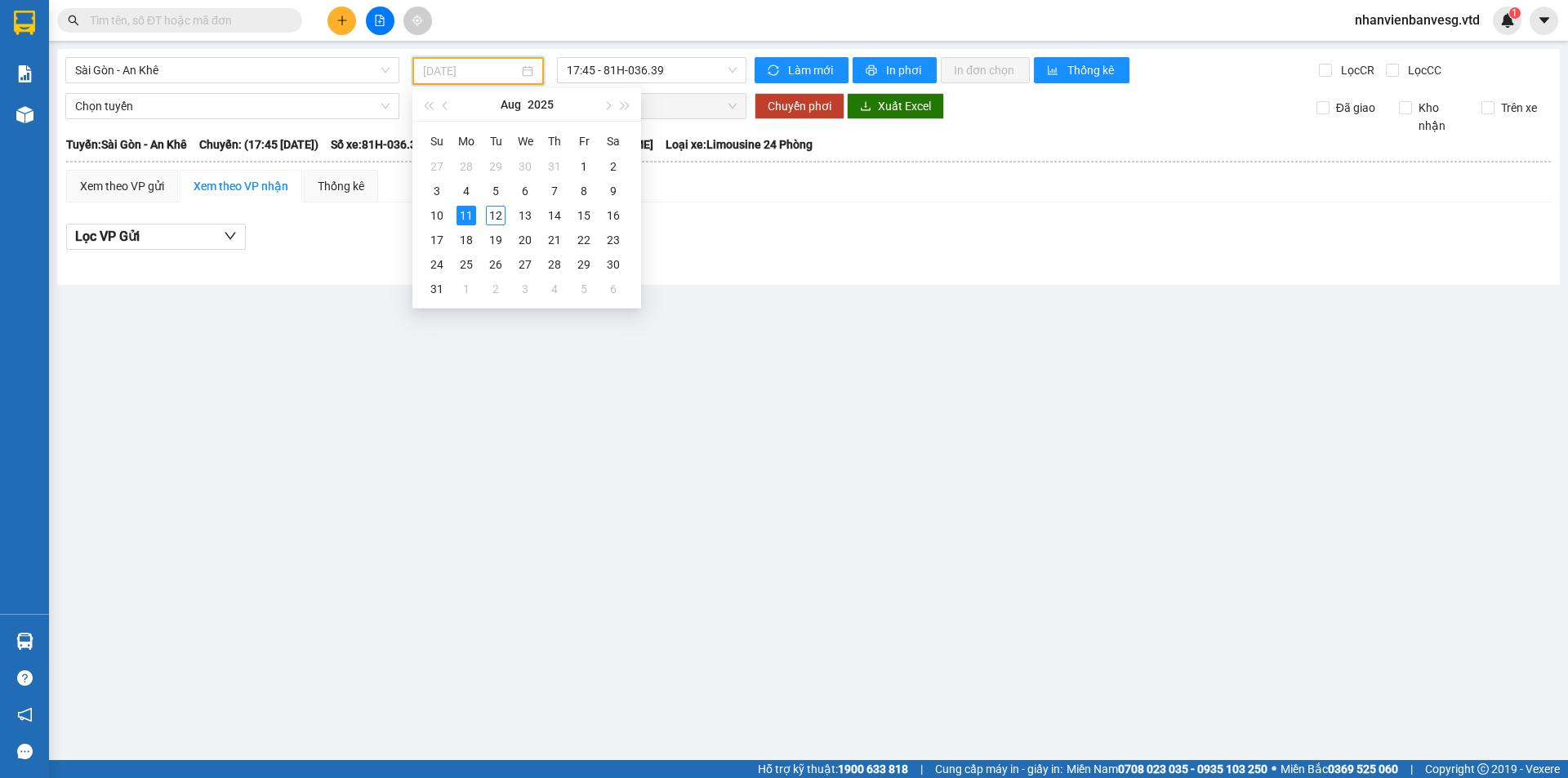
type input "11/08/2025"
click at [684, 76] on span "17:45 - 81H-036.39" at bounding box center [652, 70] width 170 height 25
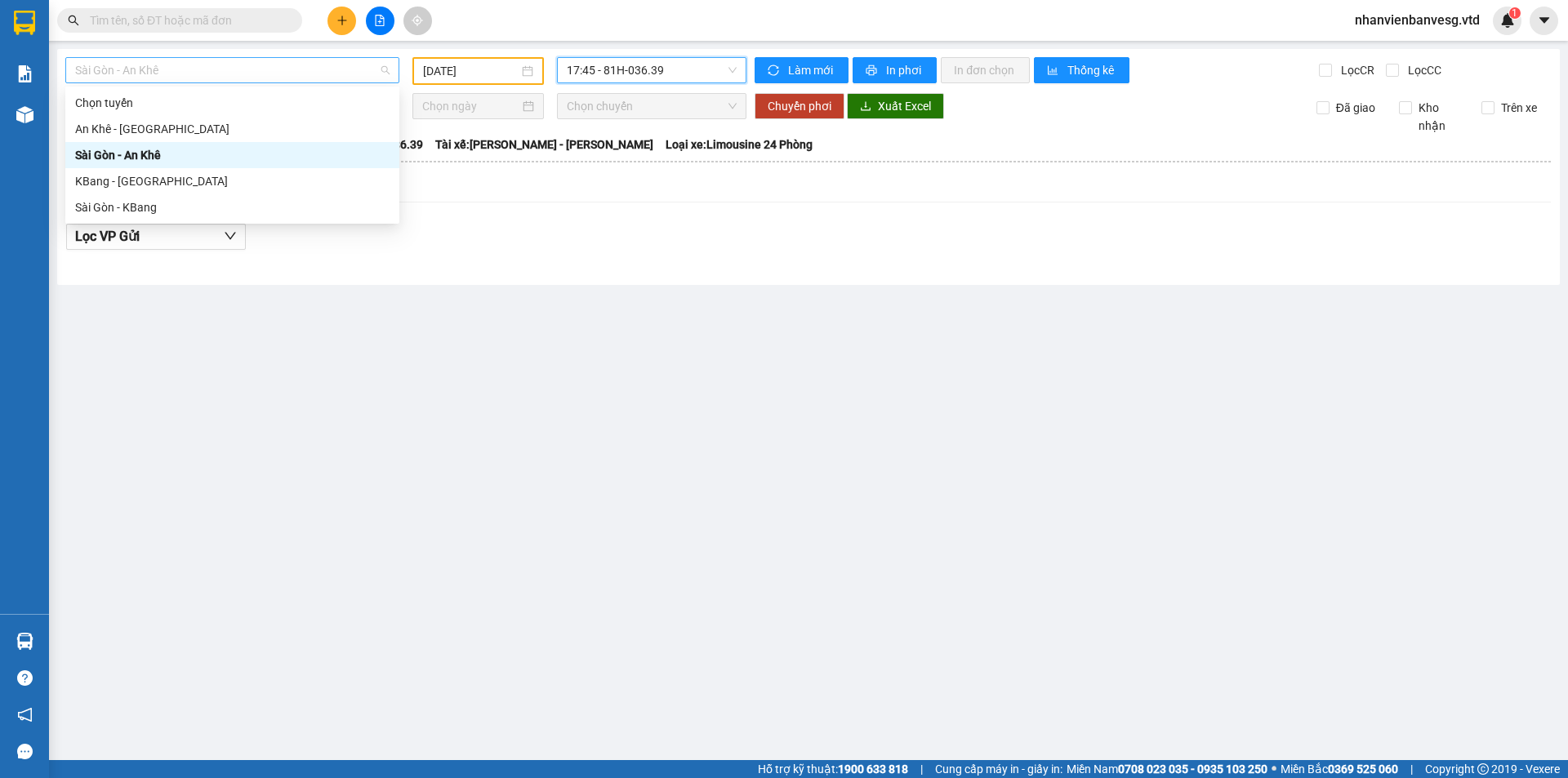
click at [314, 71] on span "Sài Gòn - An Khê" at bounding box center [232, 70] width 314 height 25
drag, startPoint x: 220, startPoint y: 202, endPoint x: 603, endPoint y: 39, distance: 416.2
click at [245, 192] on div "Chọn tuyến An Khê - Sài Gòn Sài Gòn - An Khê KBang - Sài Gòn Sài Gòn - KBang" at bounding box center [232, 155] width 334 height 130
click at [265, 209] on div "Sài Gòn - KBang" at bounding box center [232, 207] width 314 height 18
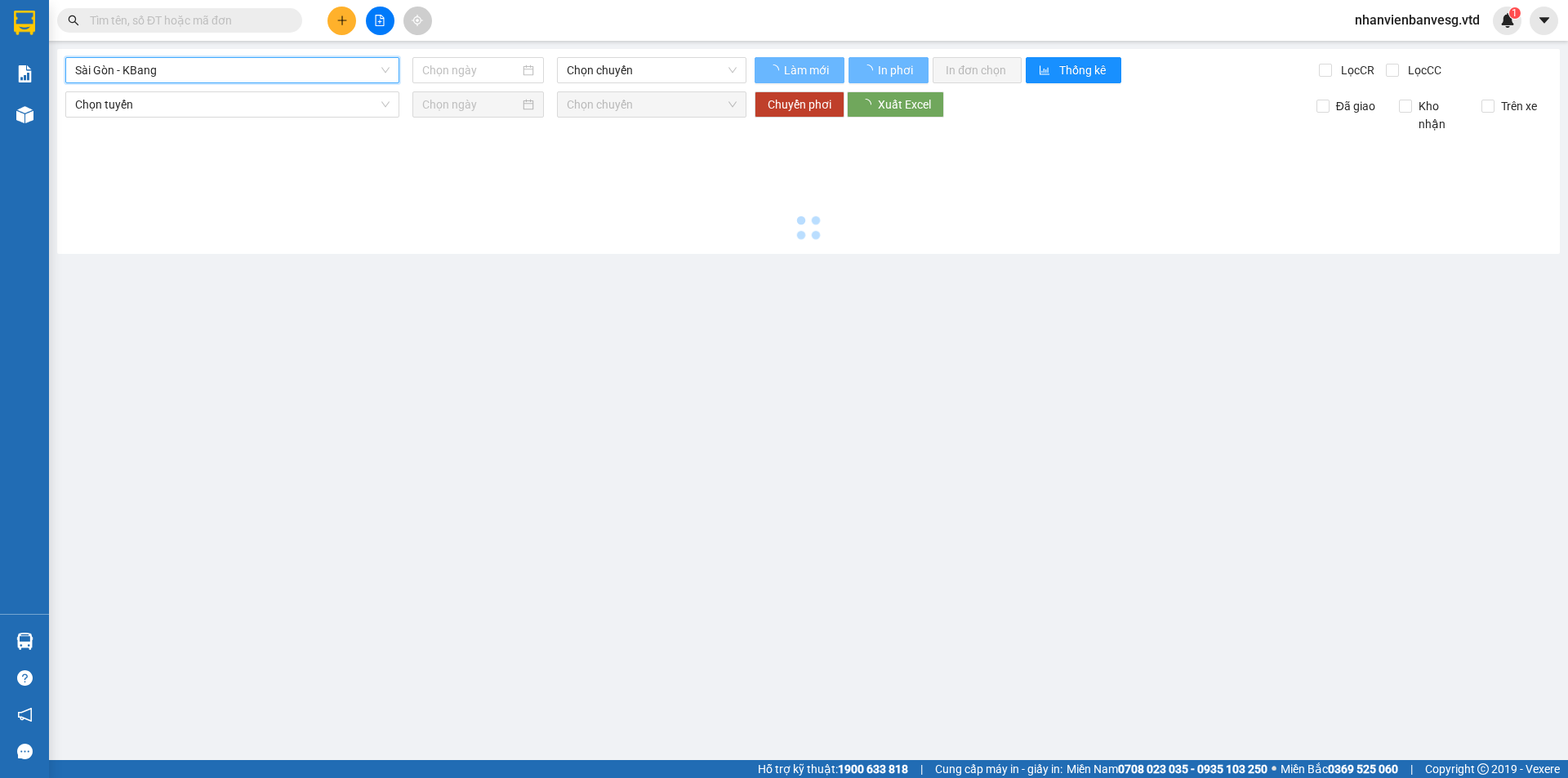
type input "12/08/2025"
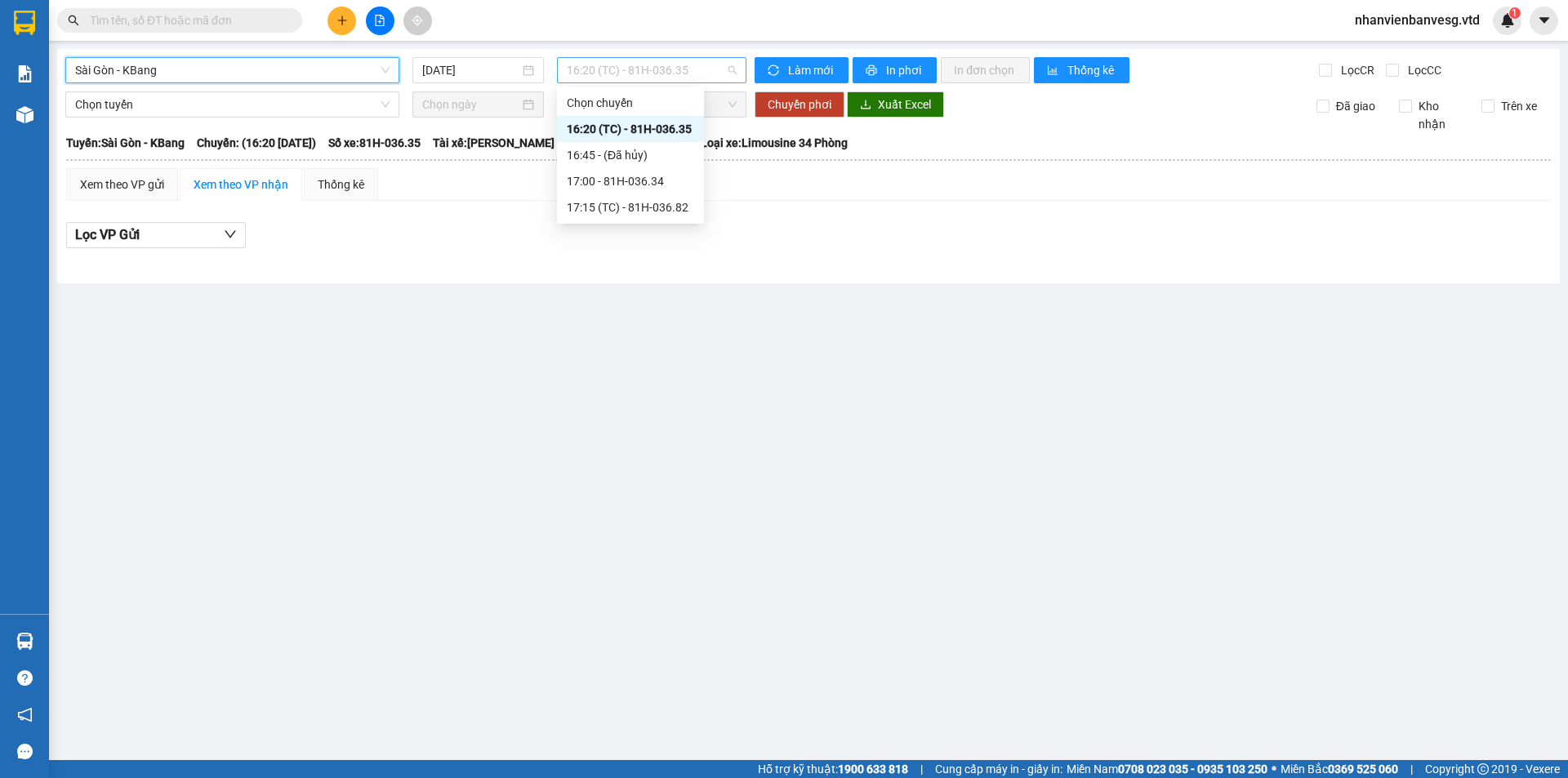
click at [642, 70] on span "16:20 (TC) - 81H-036.35" at bounding box center [652, 70] width 170 height 25
drag, startPoint x: 635, startPoint y: 177, endPoint x: 638, endPoint y: 144, distance: 33.1
click at [635, 166] on div "Chọn chuyến 16:20 (TC) - 81H-036.35 16:45 - (Đã hủy) 17:00 - 81H-036.34 17:15 (…" at bounding box center [630, 155] width 147 height 130
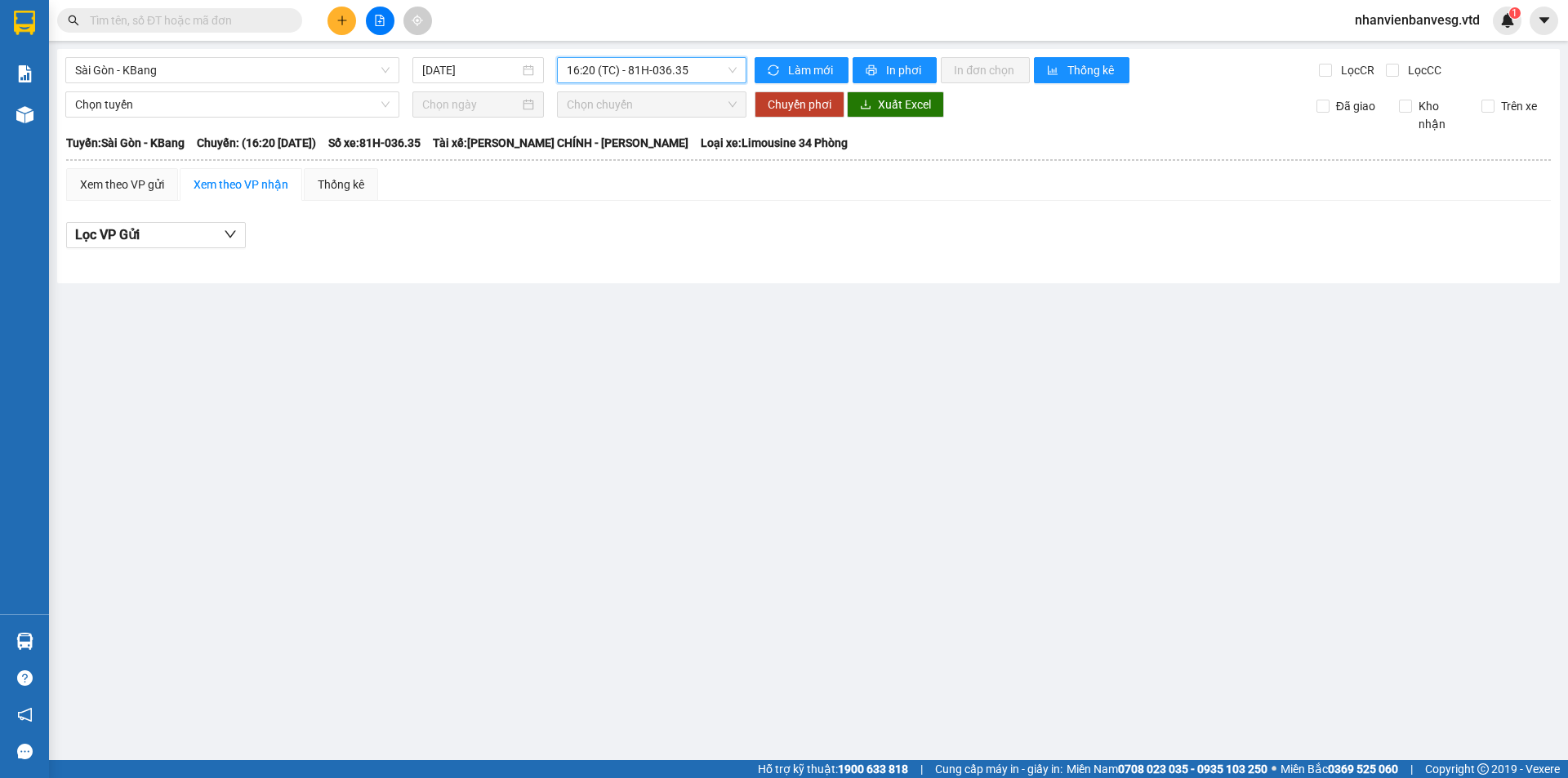
drag, startPoint x: 686, startPoint y: 73, endPoint x: 697, endPoint y: 76, distance: 11.4
click at [688, 74] on span "16:20 (TC) - 81H-036.35" at bounding box center [652, 70] width 170 height 25
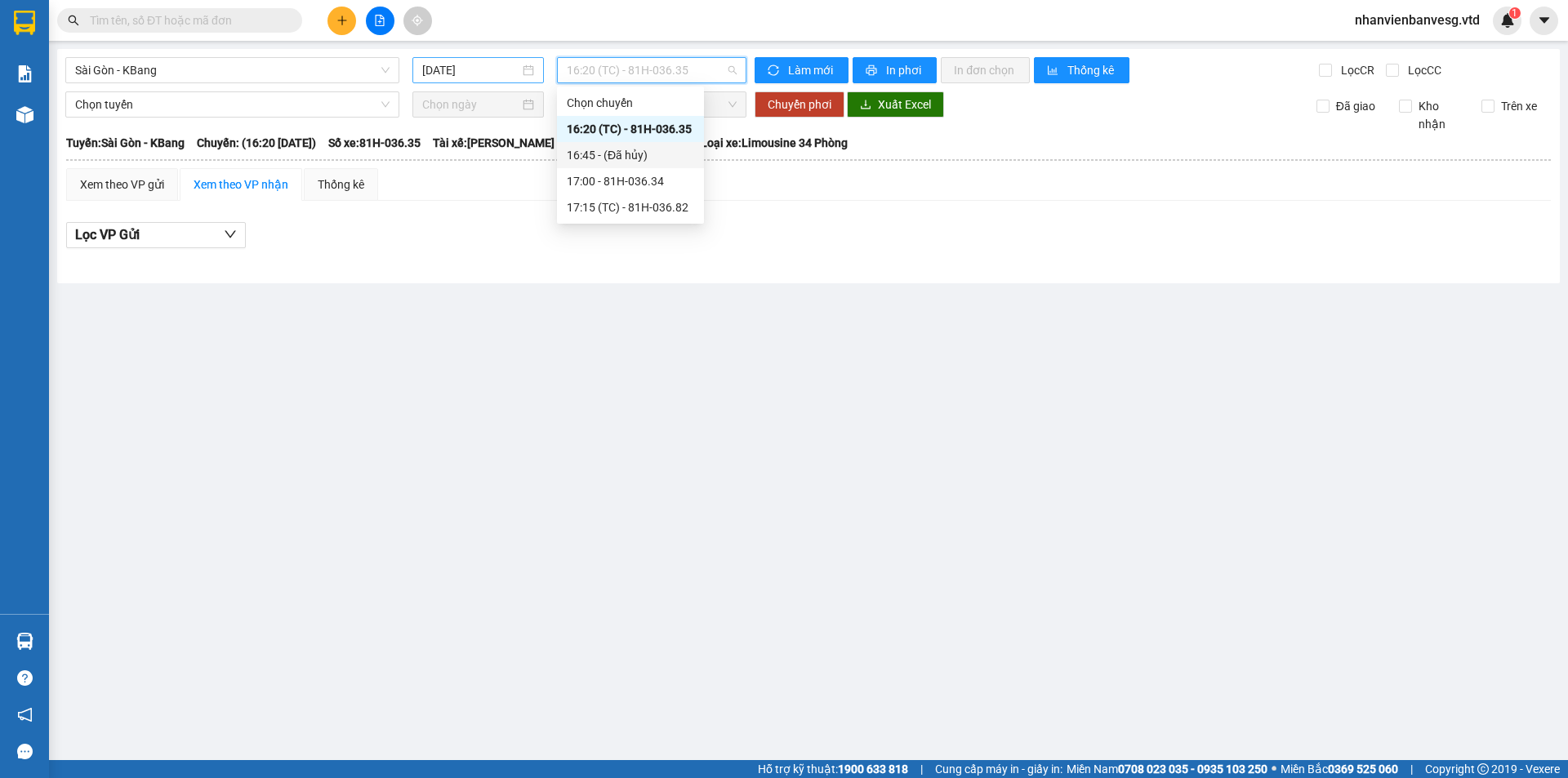
drag, startPoint x: 479, startPoint y: 67, endPoint x: 488, endPoint y: 60, distance: 11.4
click at [482, 63] on input "12/08/2025" at bounding box center [470, 69] width 97 height 18
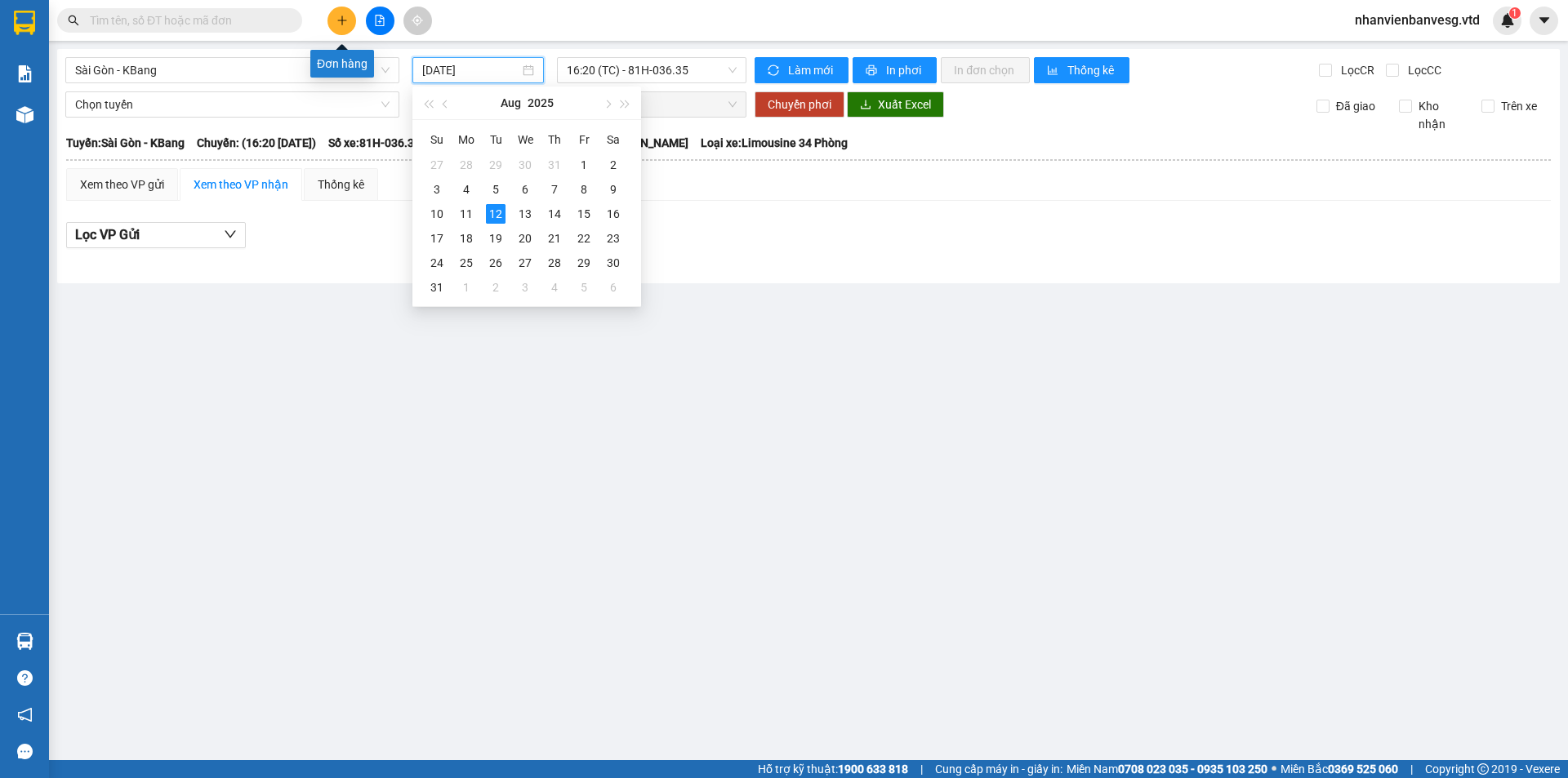
click at [349, 17] on button at bounding box center [341, 21] width 28 height 28
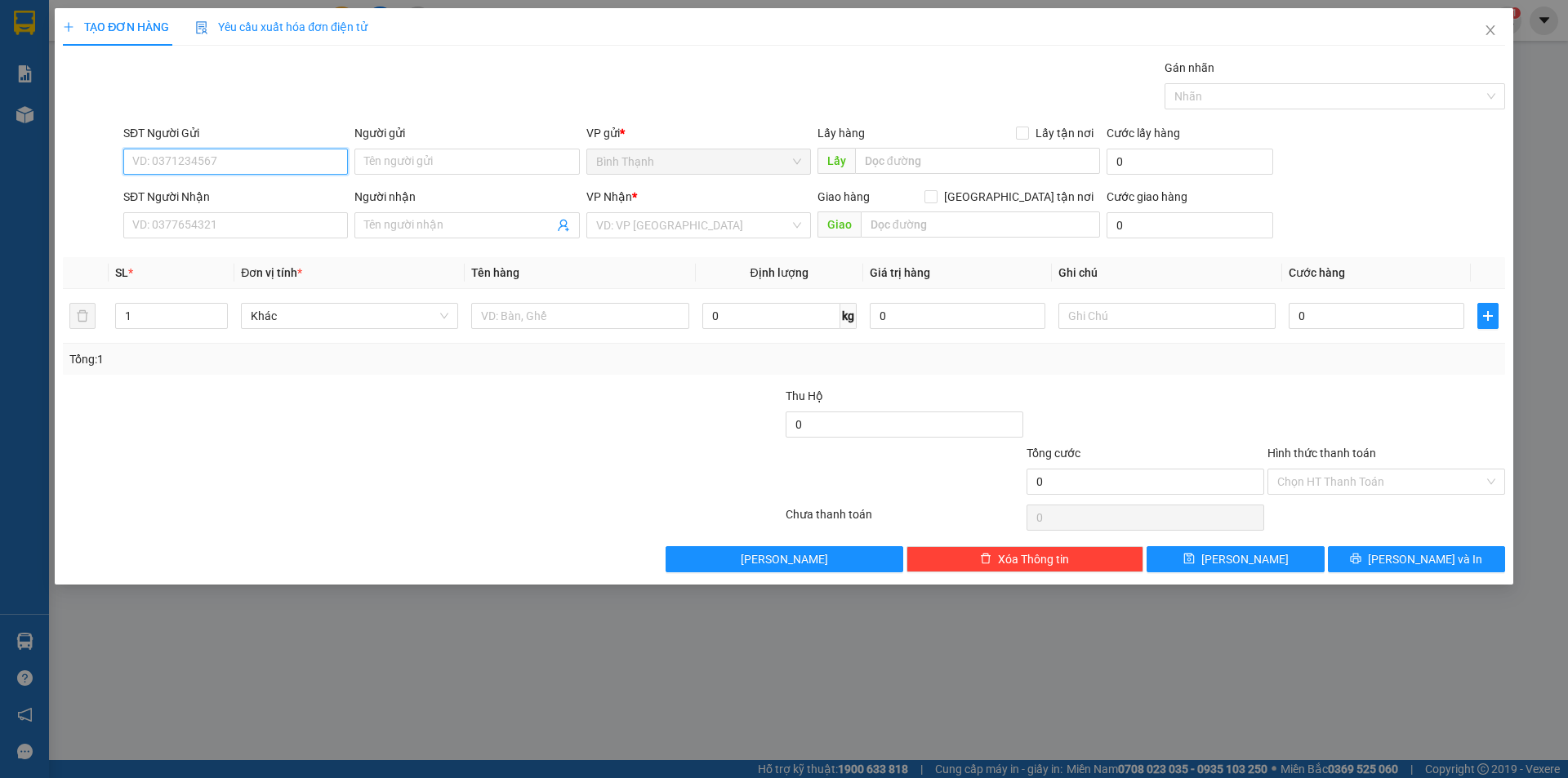
click at [243, 162] on input "SĐT Người Gửi" at bounding box center [236, 161] width 225 height 26
paste input "0393991198"
type input "0393991198"
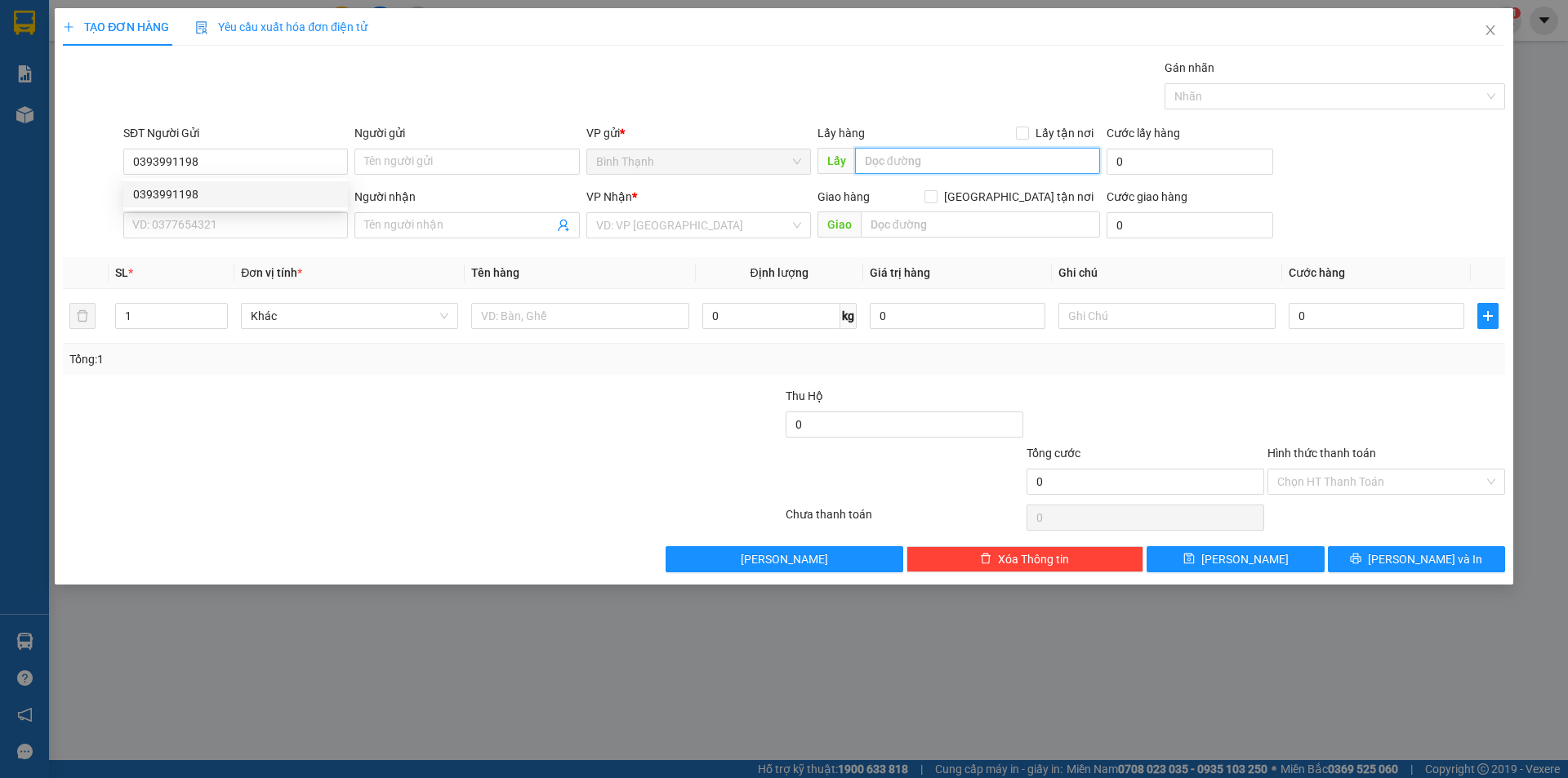
click at [882, 154] on input "text" at bounding box center [978, 160] width 245 height 26
type input "nhân cơ"
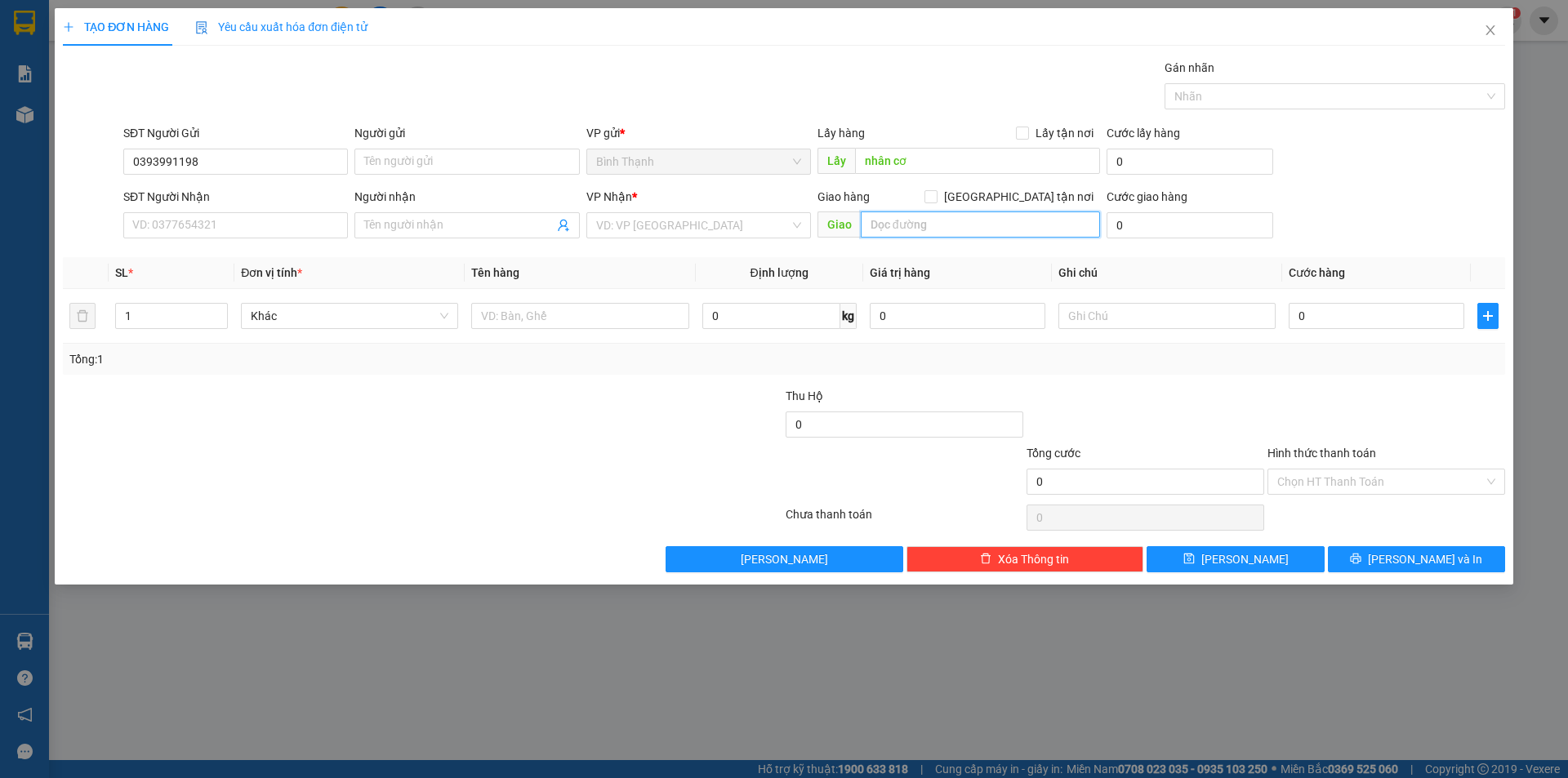
click at [915, 231] on input "text" at bounding box center [980, 225] width 239 height 26
type input "an sơn"
click at [1309, 312] on input "0" at bounding box center [1376, 316] width 176 height 26
type input "5"
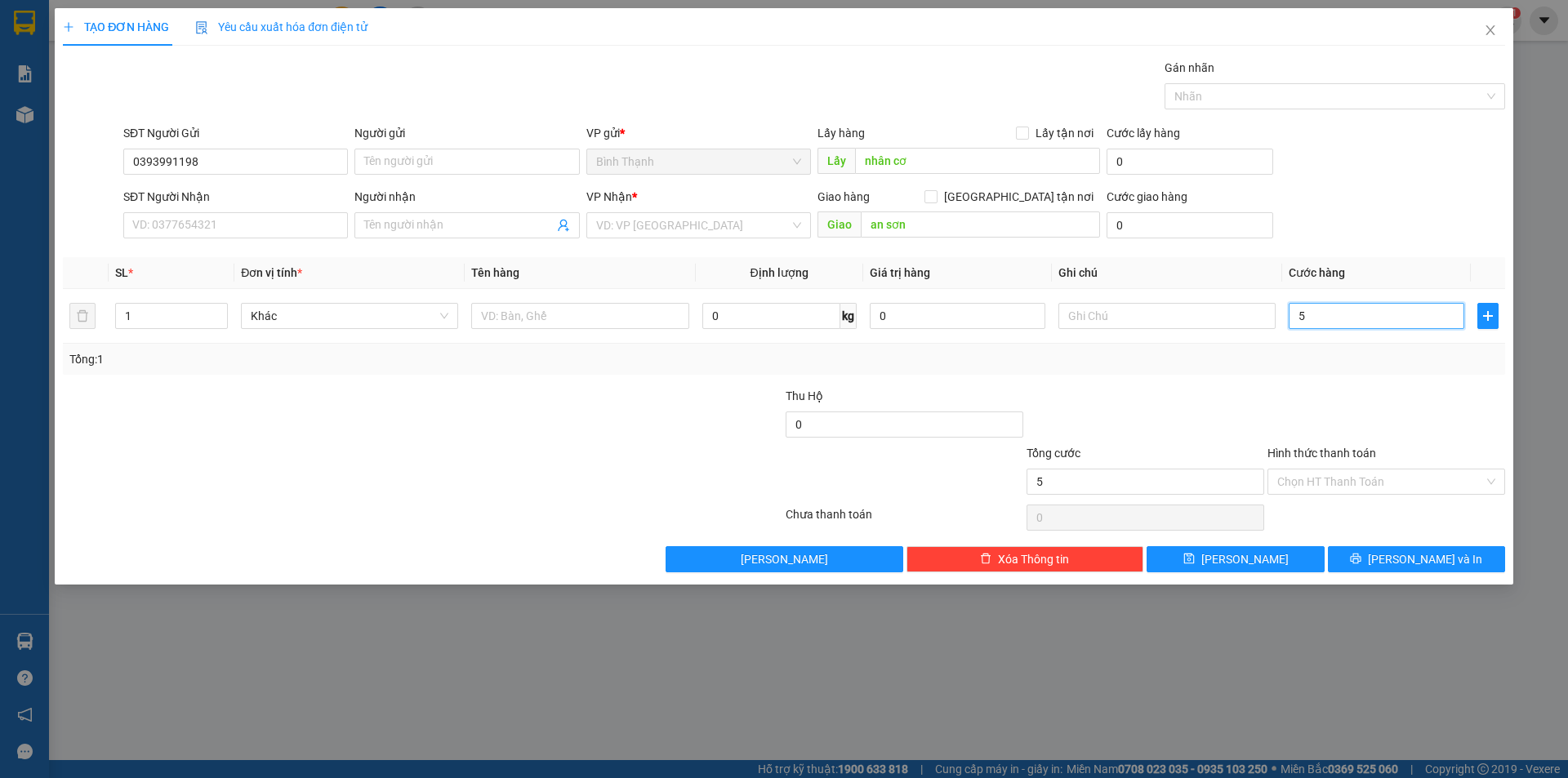
type input "5"
type input "50"
type input "500"
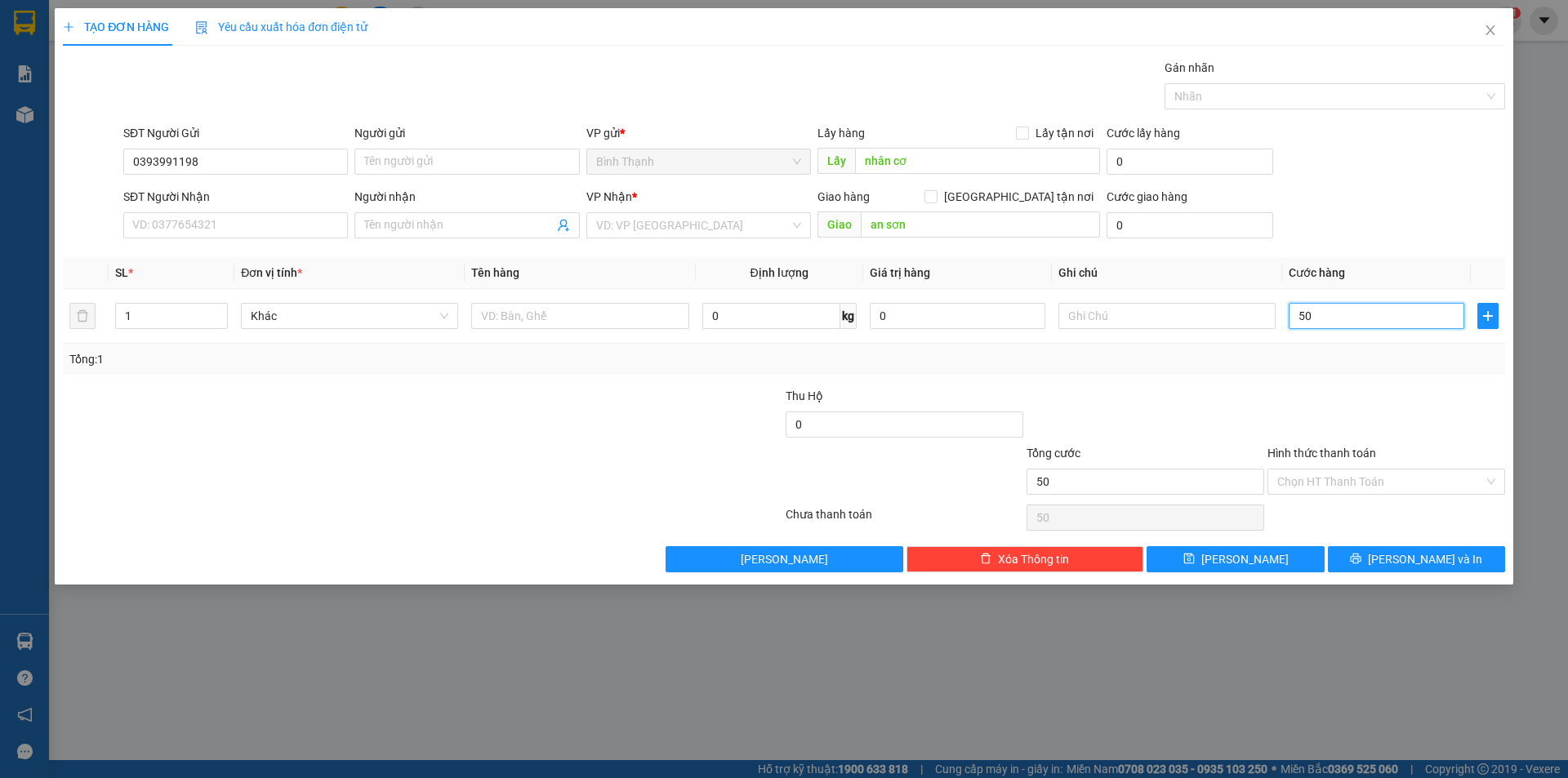
type input "500"
type input "5.000"
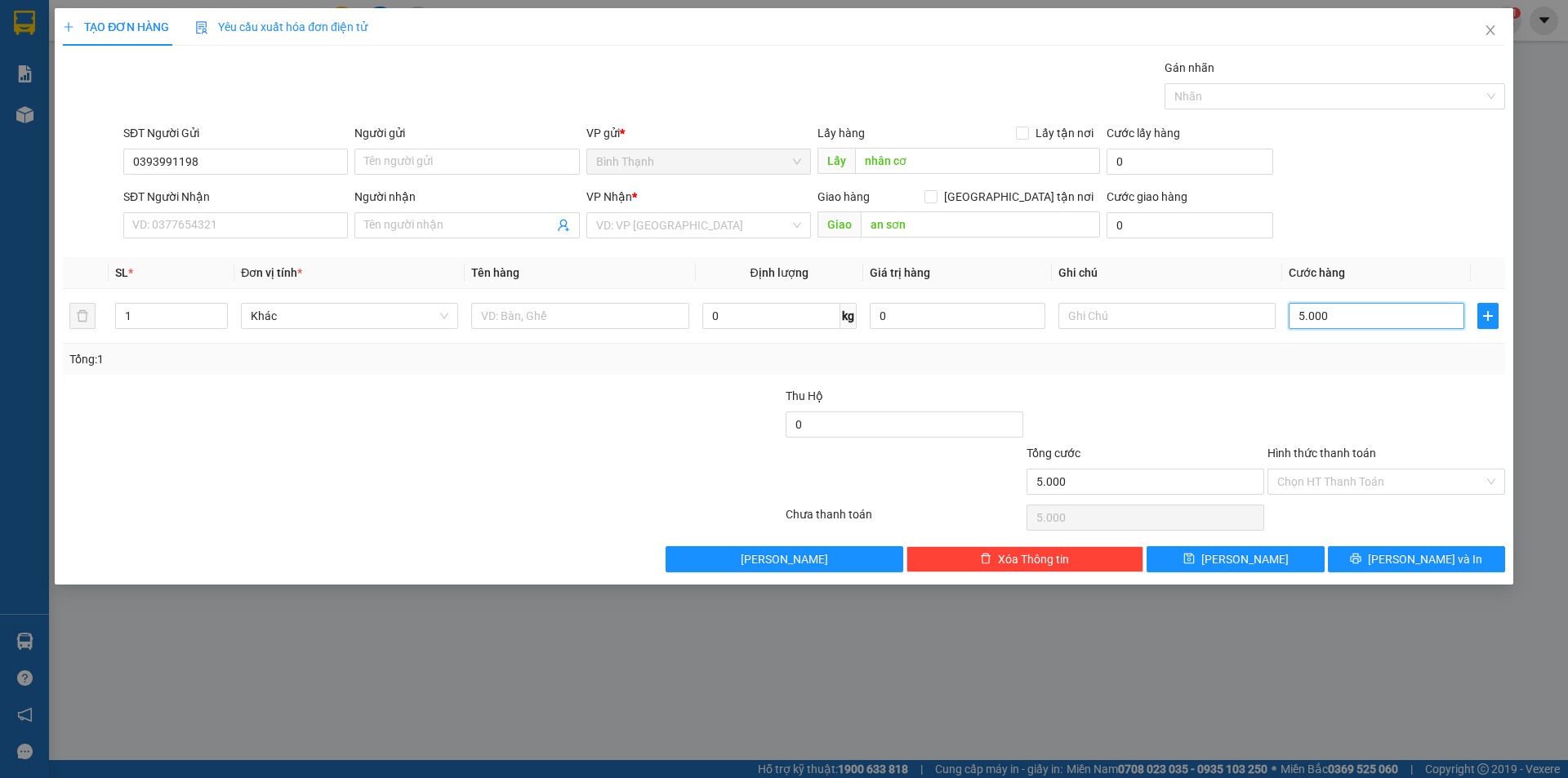
type input "50.000"
click at [1215, 325] on input "text" at bounding box center [1167, 316] width 217 height 26
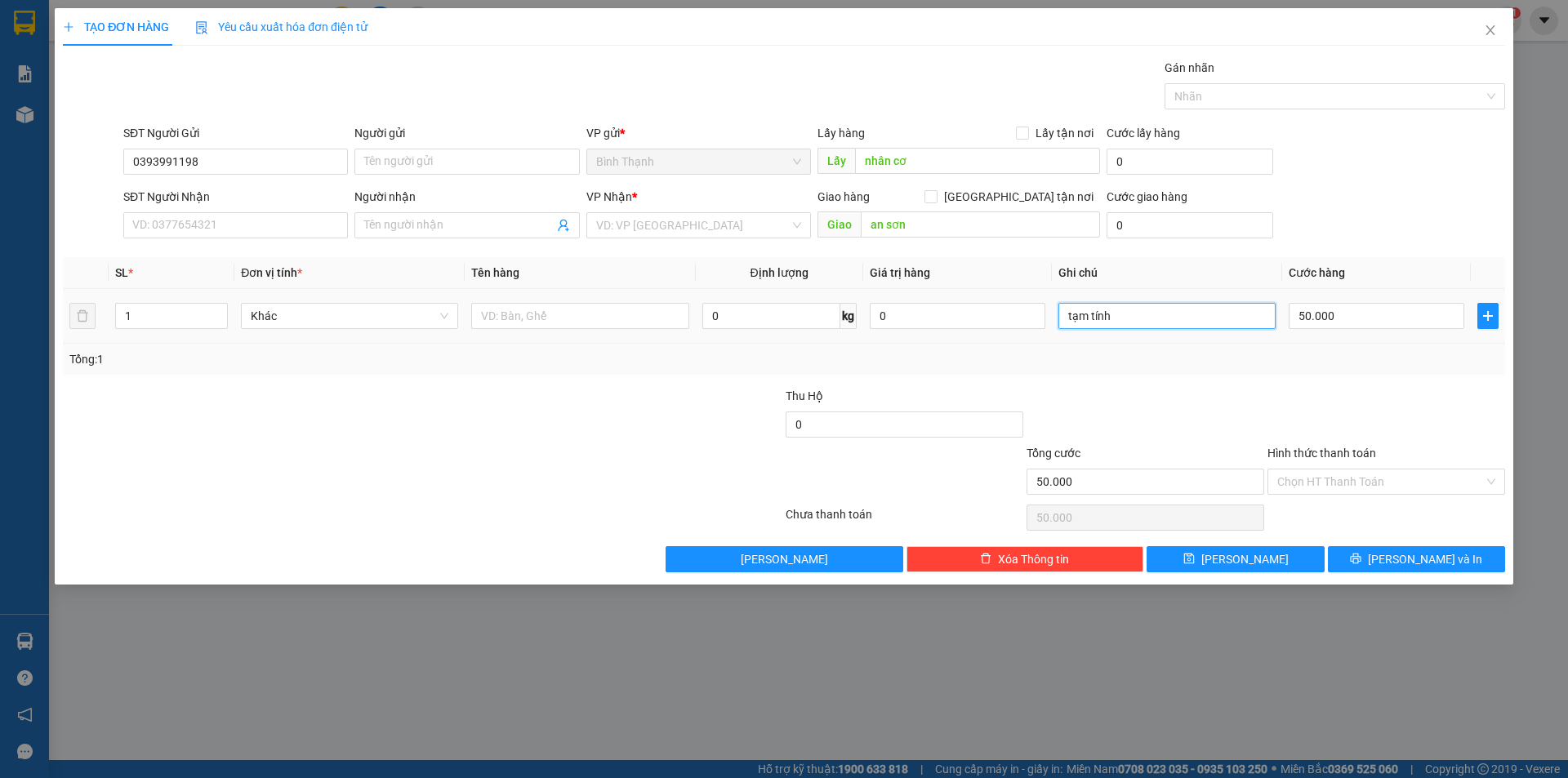
type input "tạm tính"
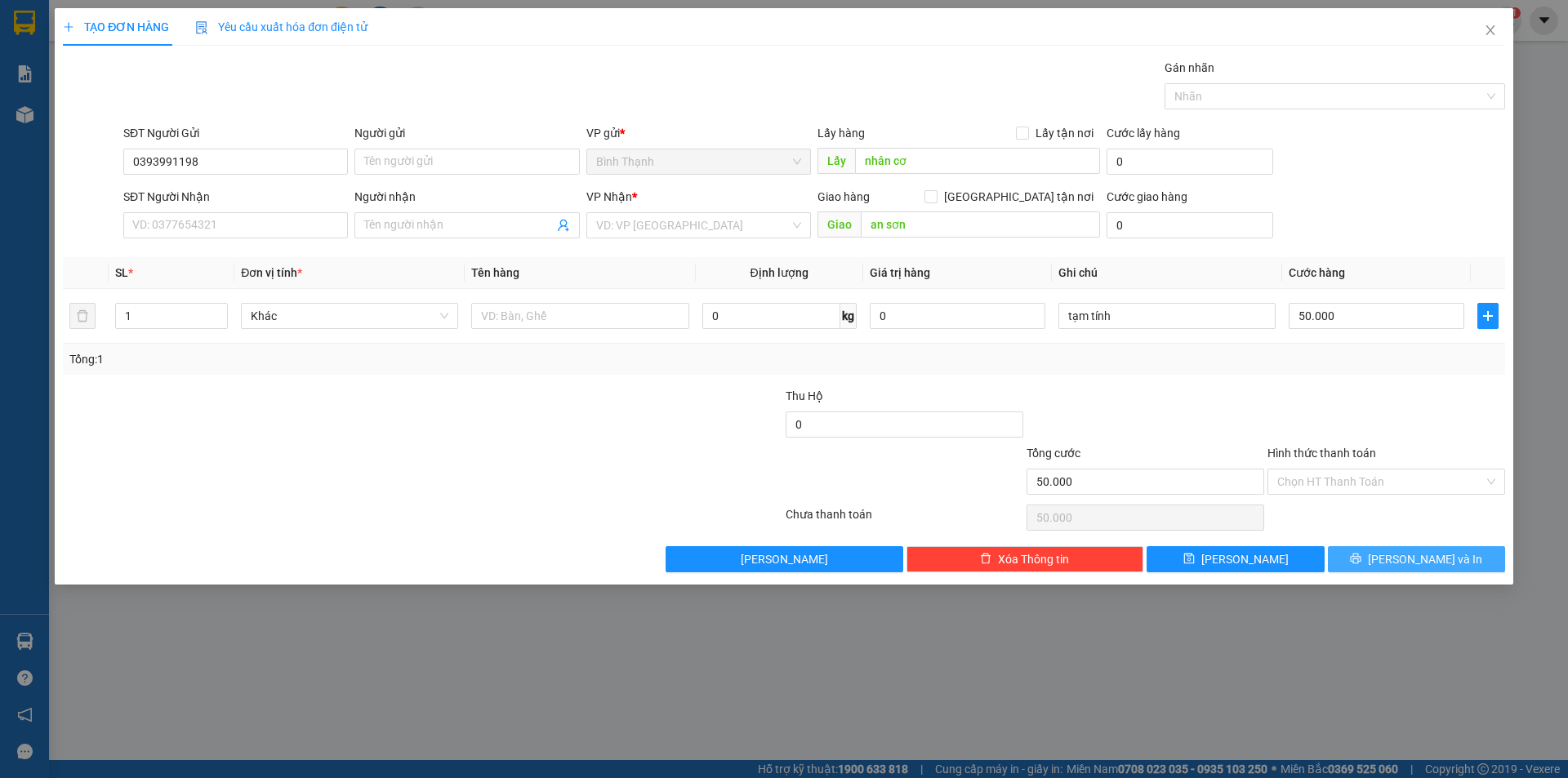
drag, startPoint x: 1390, startPoint y: 555, endPoint x: 1407, endPoint y: 563, distance: 18.8
click at [1402, 560] on button "[PERSON_NAME] và In" at bounding box center [1416, 559] width 178 height 26
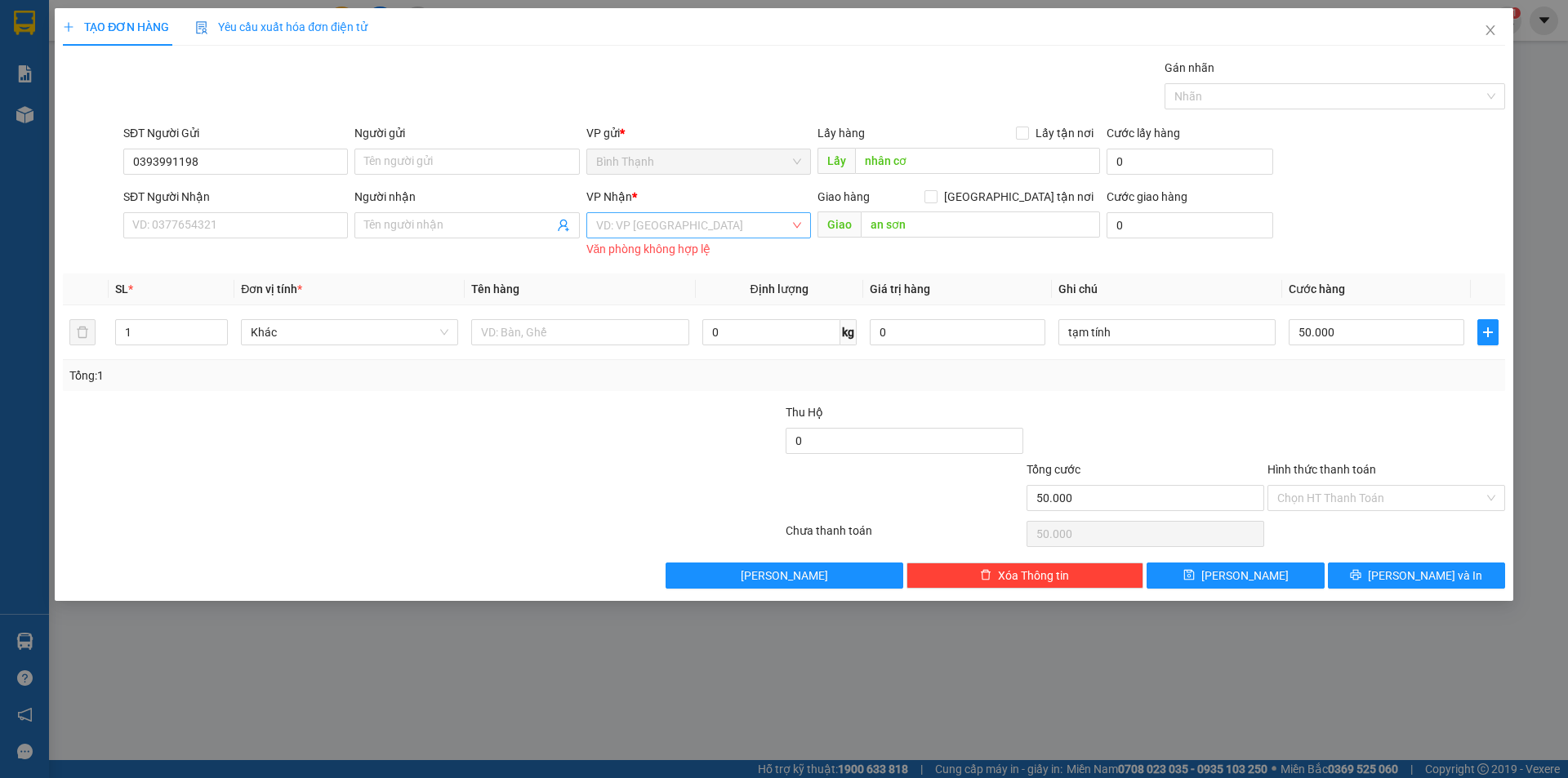
click at [708, 225] on input "search" at bounding box center [693, 225] width 194 height 25
click at [678, 282] on div "An Khê" at bounding box center [698, 284] width 205 height 18
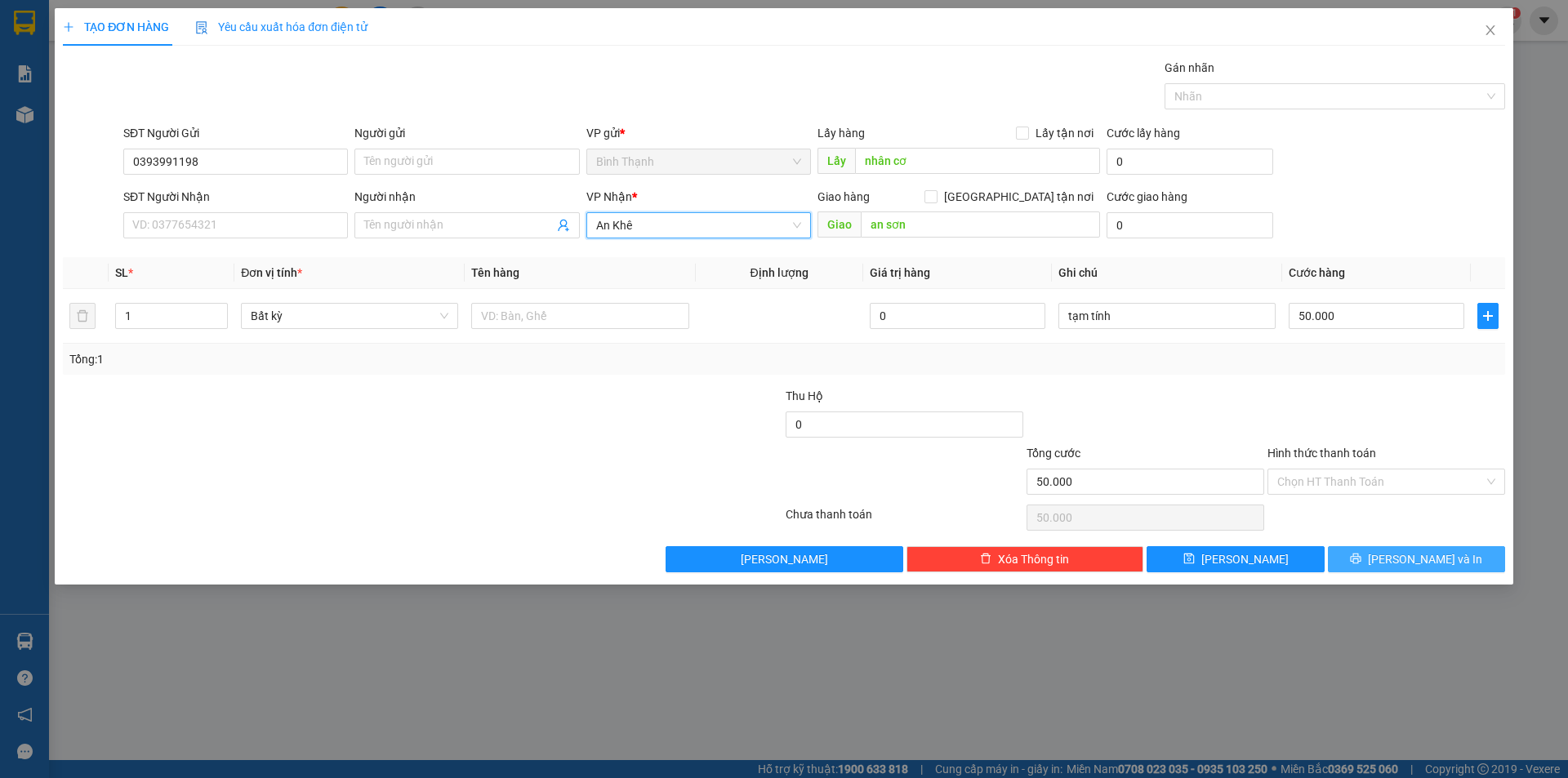
click at [1406, 562] on span "[PERSON_NAME] và In" at bounding box center [1424, 559] width 114 height 18
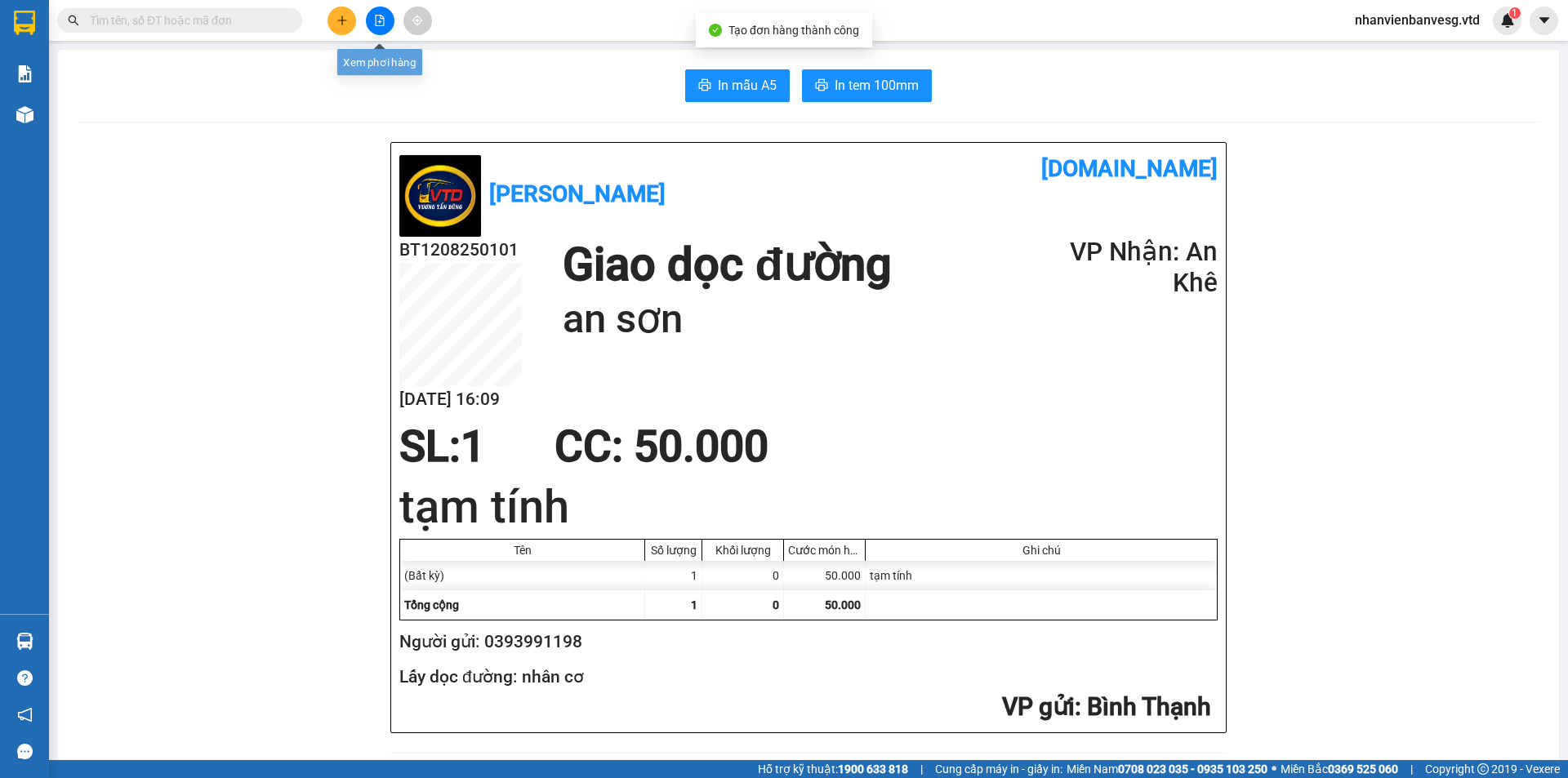
click at [377, 18] on icon "file-add" at bounding box center [379, 20] width 11 height 11
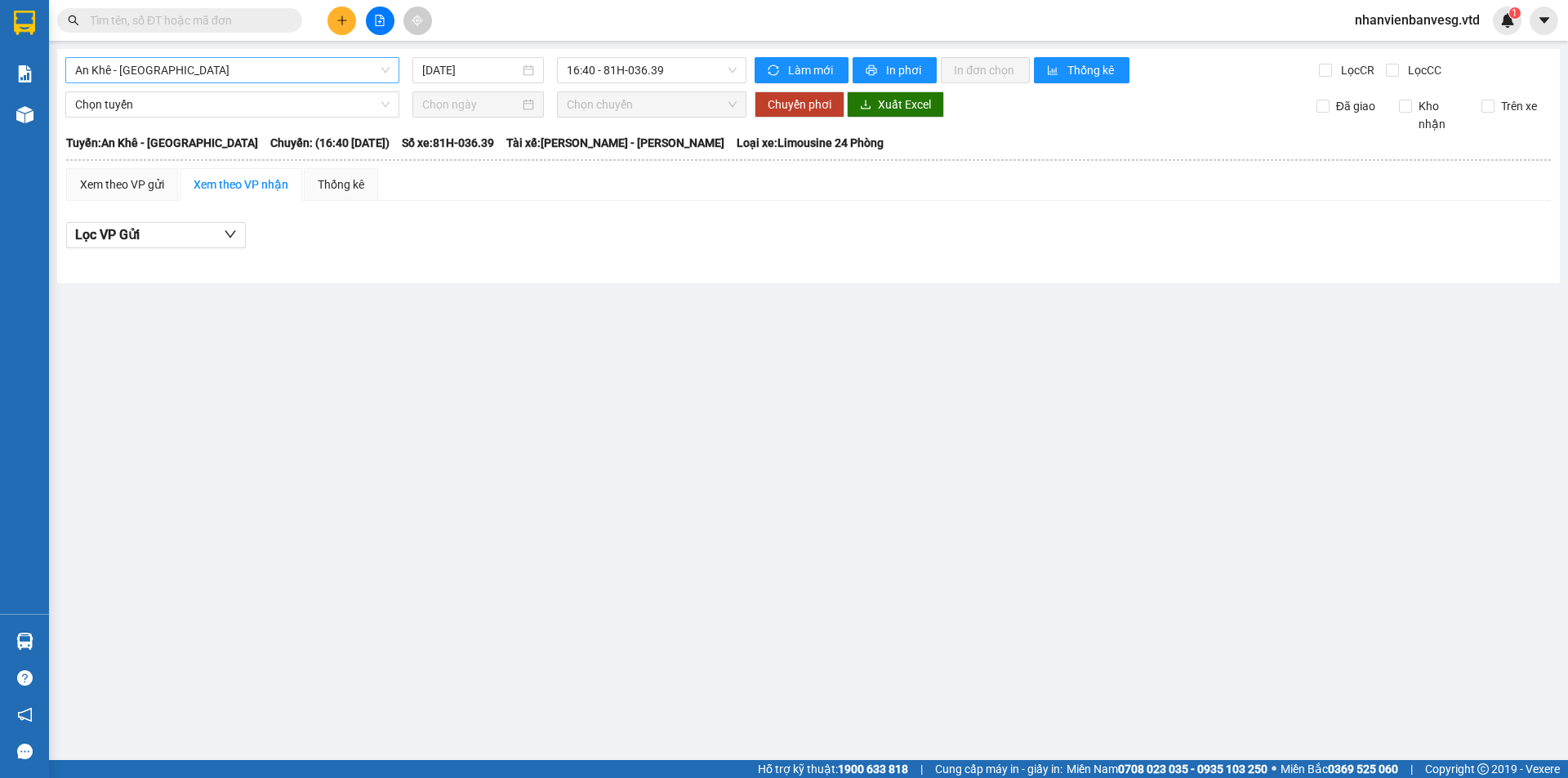
click at [308, 75] on span "An Khê - Sài Gòn" at bounding box center [232, 70] width 314 height 25
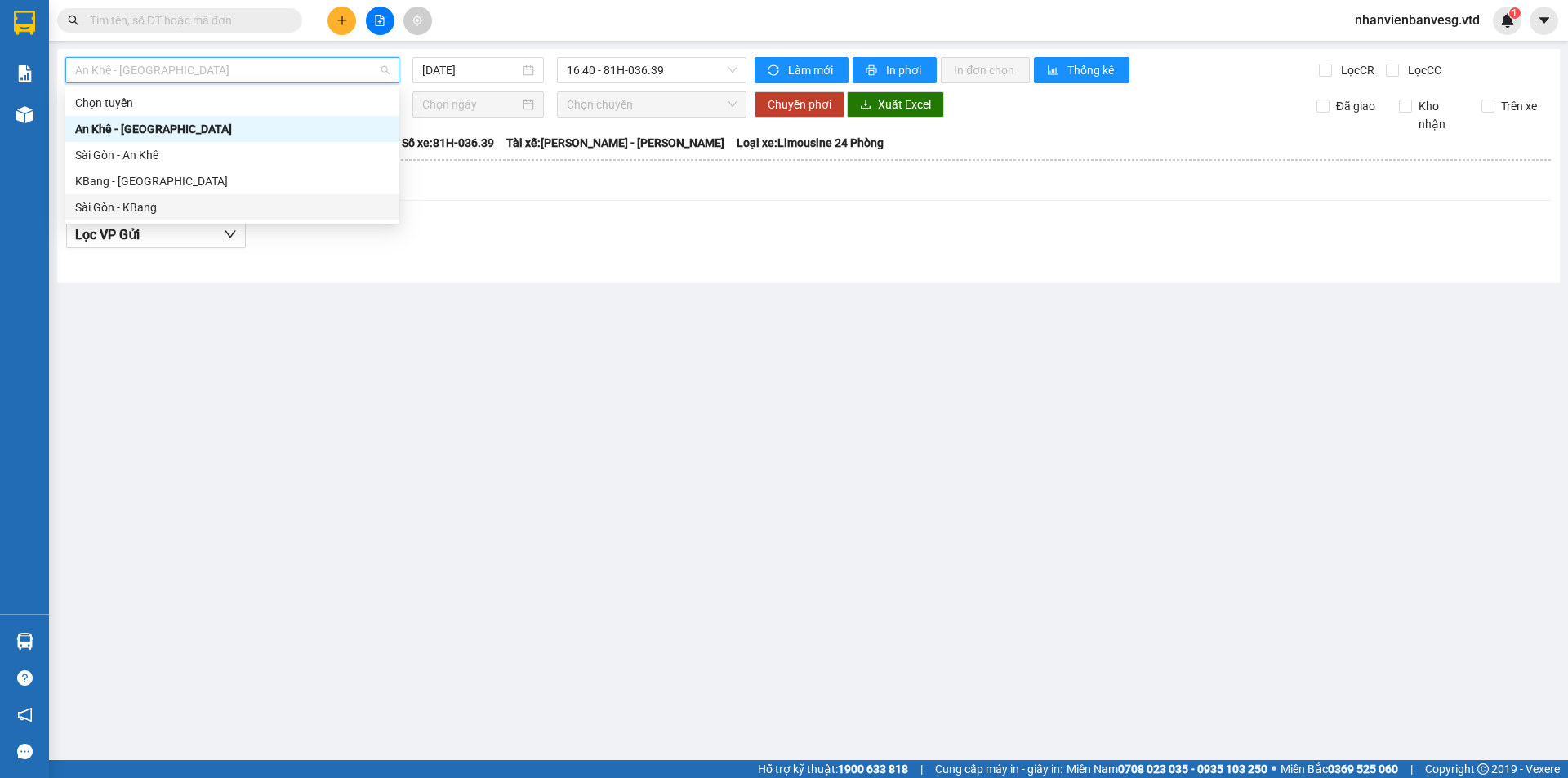
click at [280, 204] on div "Sài Gòn - KBang" at bounding box center [232, 207] width 314 height 18
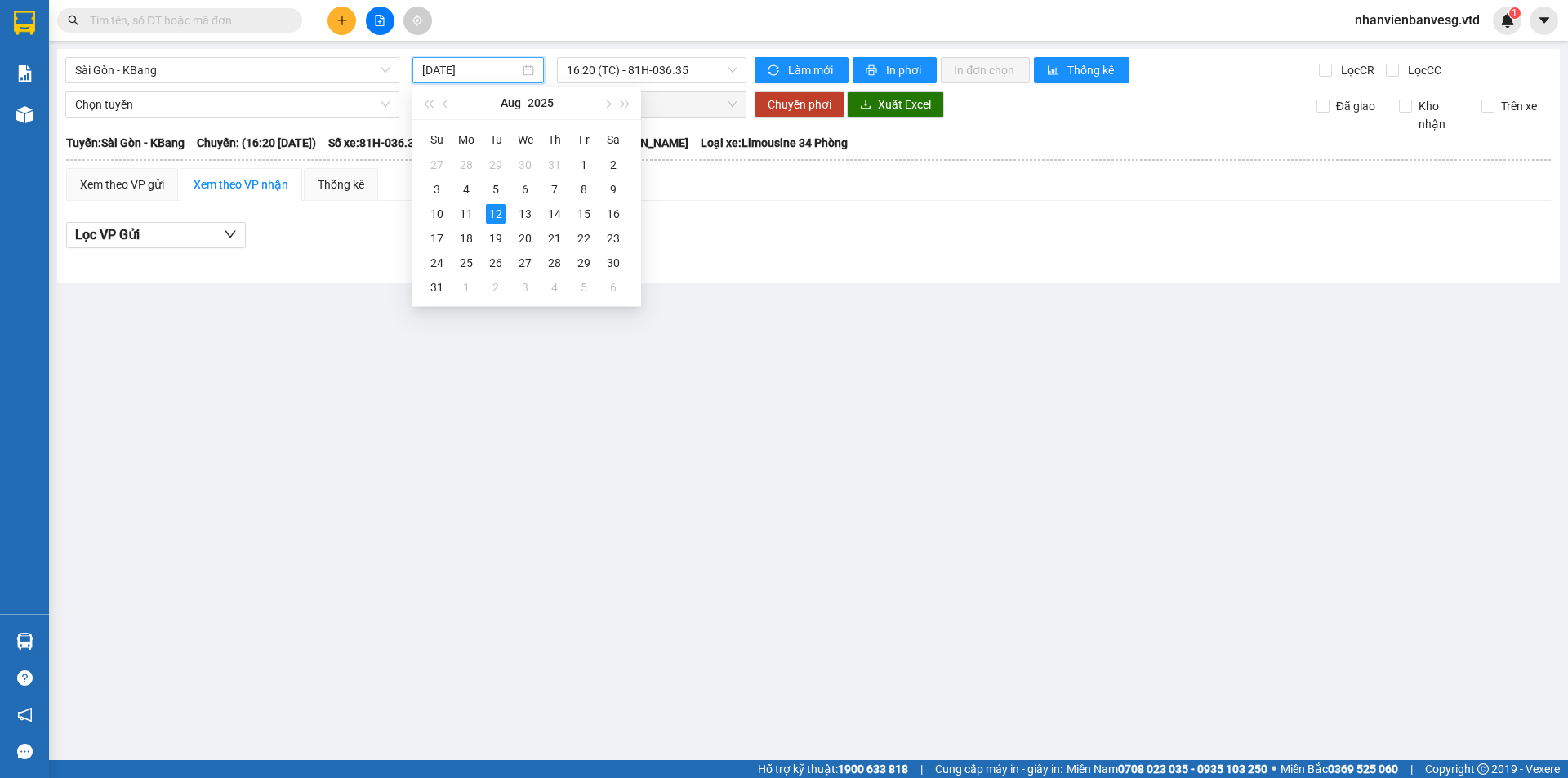
click at [444, 69] on input "12/08/2025" at bounding box center [470, 69] width 97 height 18
click at [467, 209] on div "11" at bounding box center [466, 214] width 20 height 20
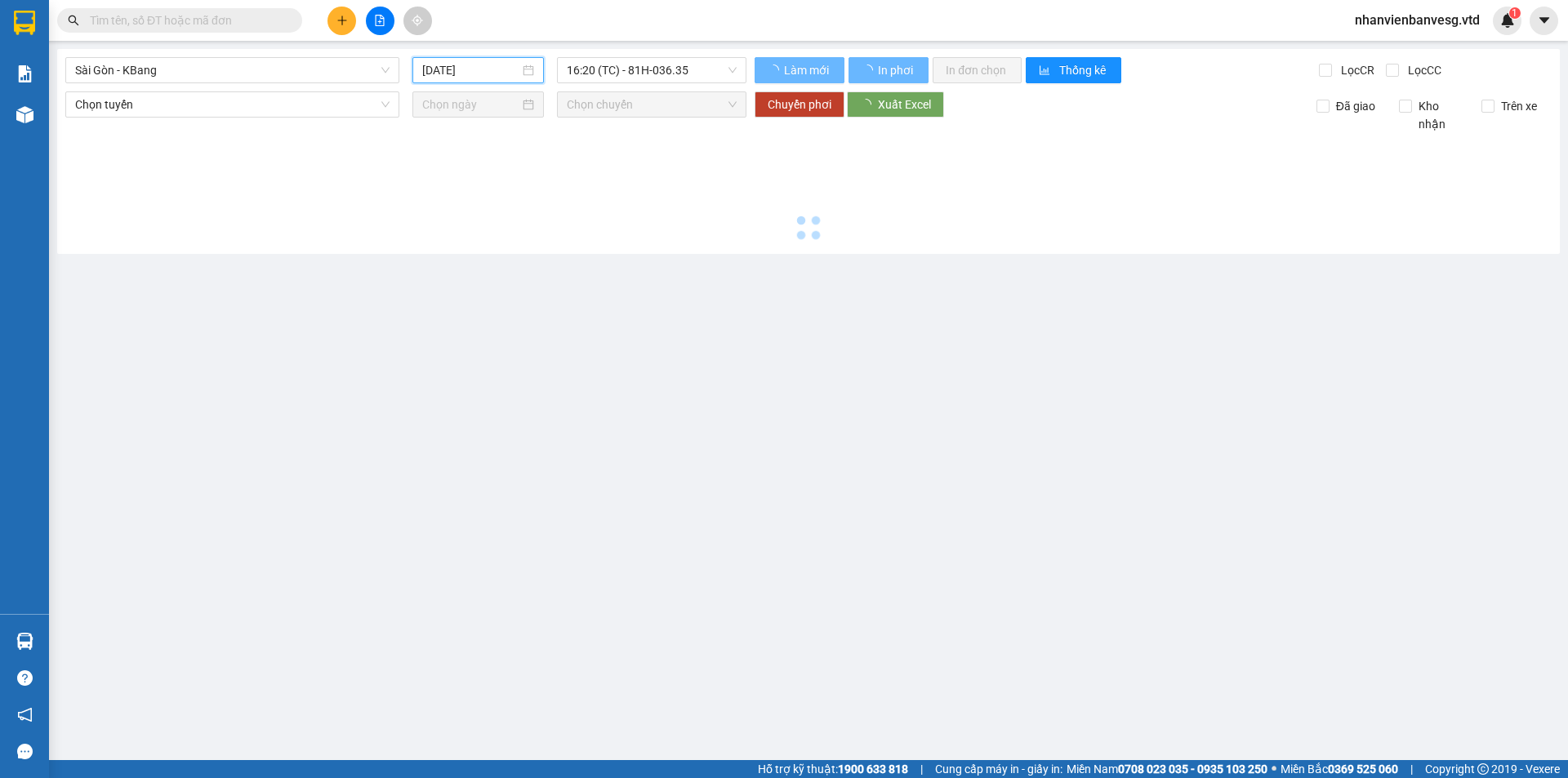
type input "11/08/2025"
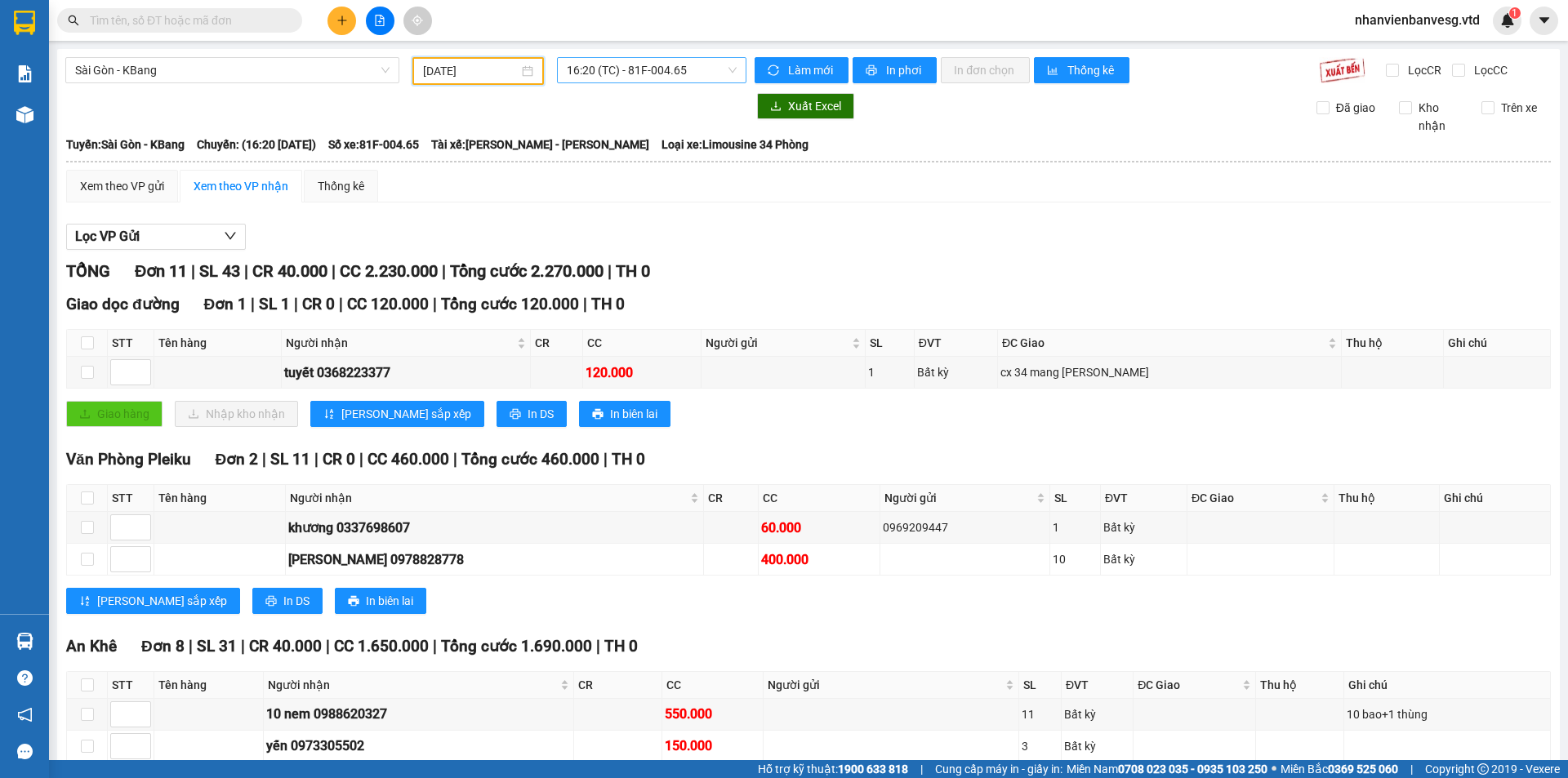
click at [670, 65] on span "16:20 (TC) - 81F-004.65" at bounding box center [652, 70] width 170 height 25
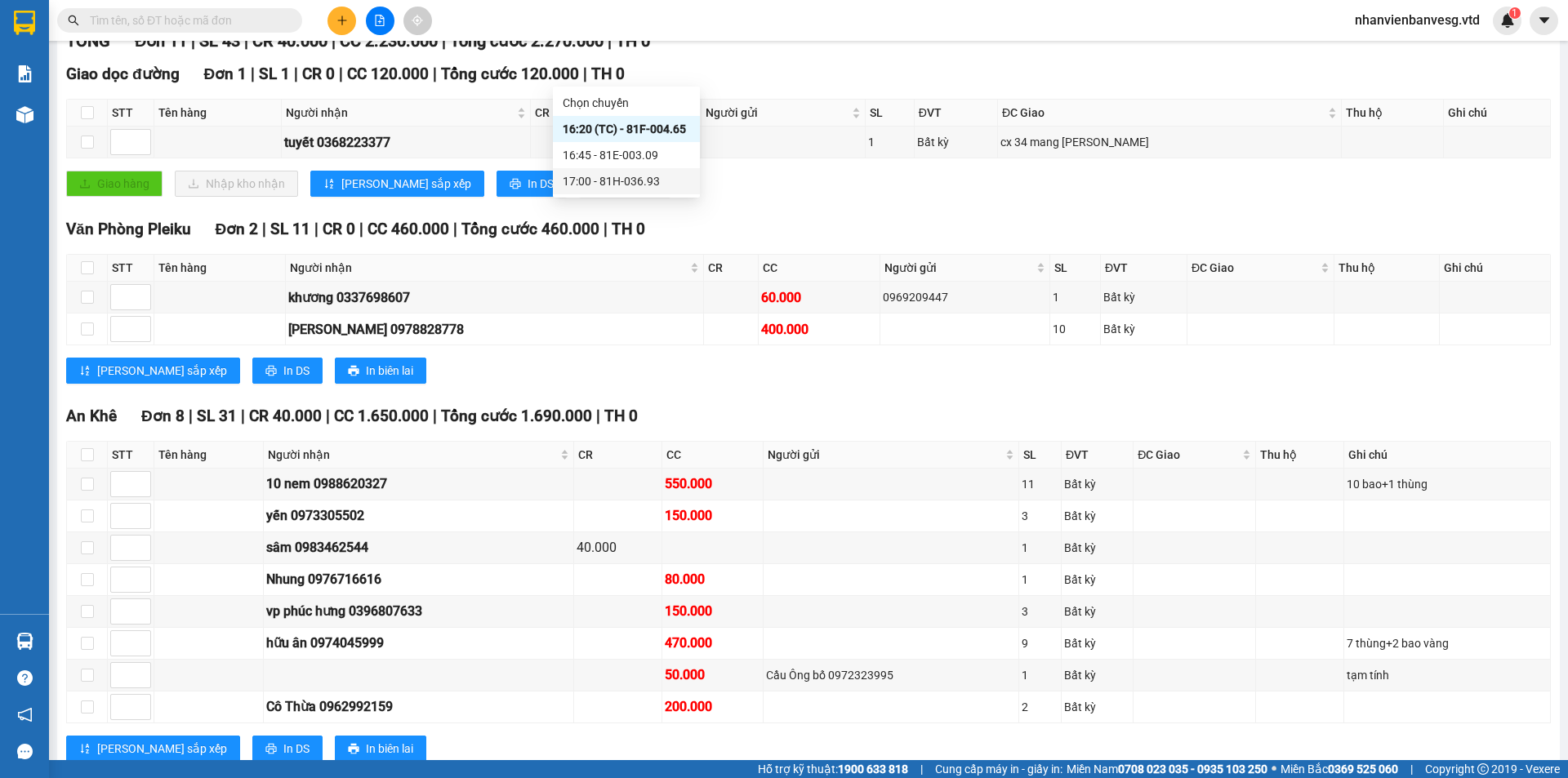
scroll to position [278, 0]
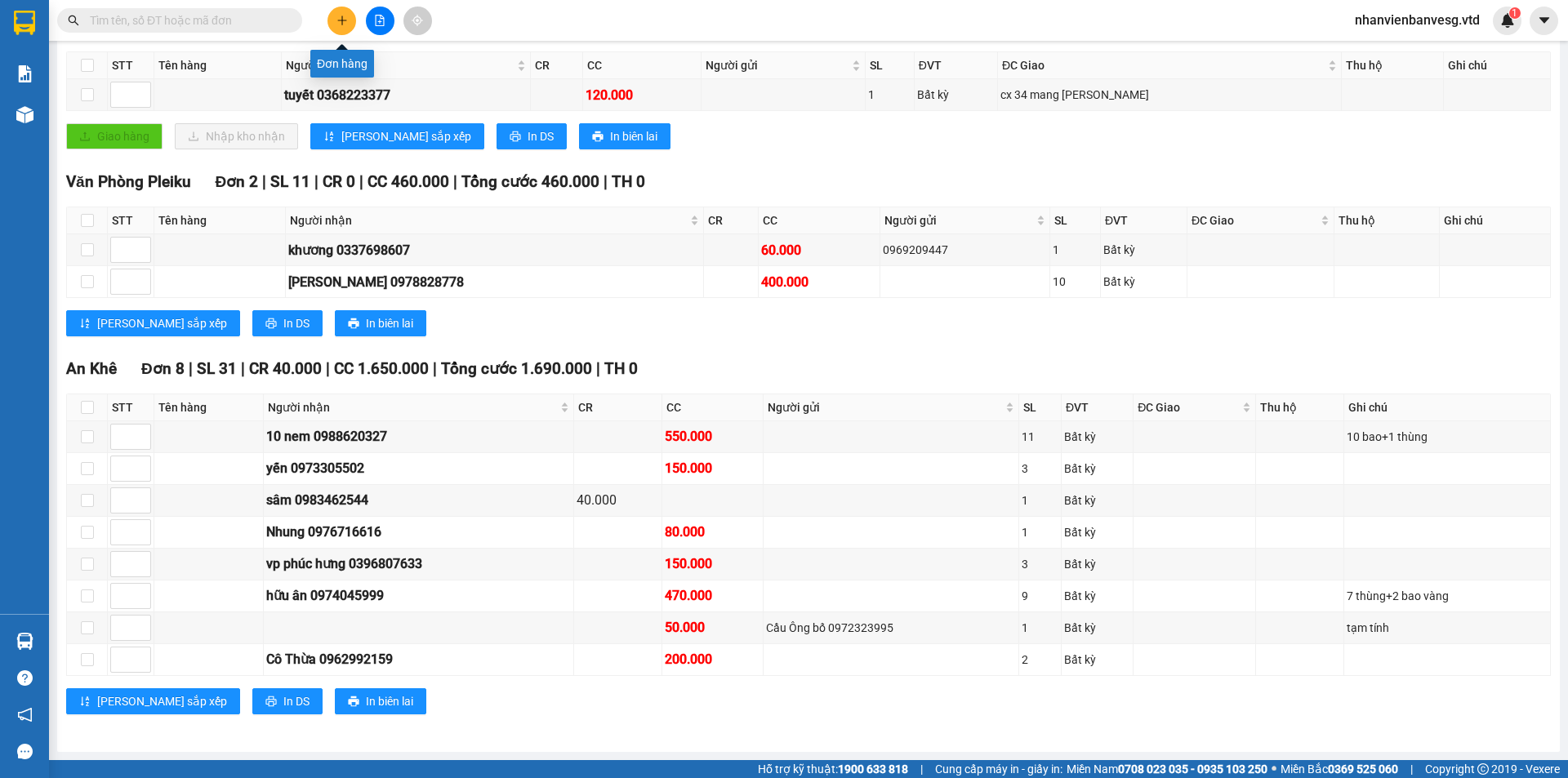
click at [332, 18] on button at bounding box center [341, 21] width 28 height 28
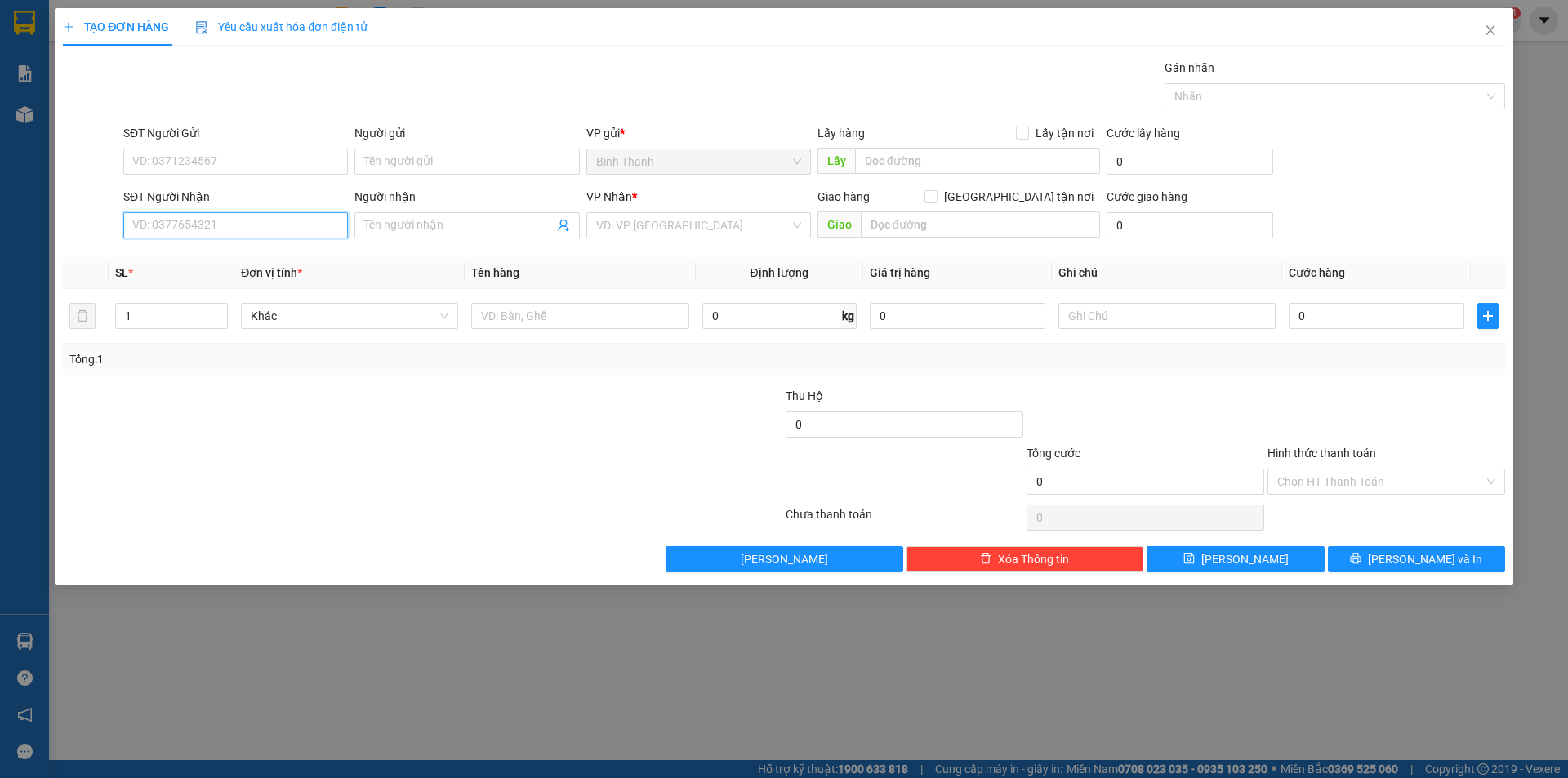
click at [252, 221] on input "SĐT Người Nhận" at bounding box center [236, 225] width 225 height 26
click at [276, 258] on div "0908710062 - tường vi" at bounding box center [235, 257] width 205 height 18
type input "0908710062"
type input "tường vi"
type input "0908710062"
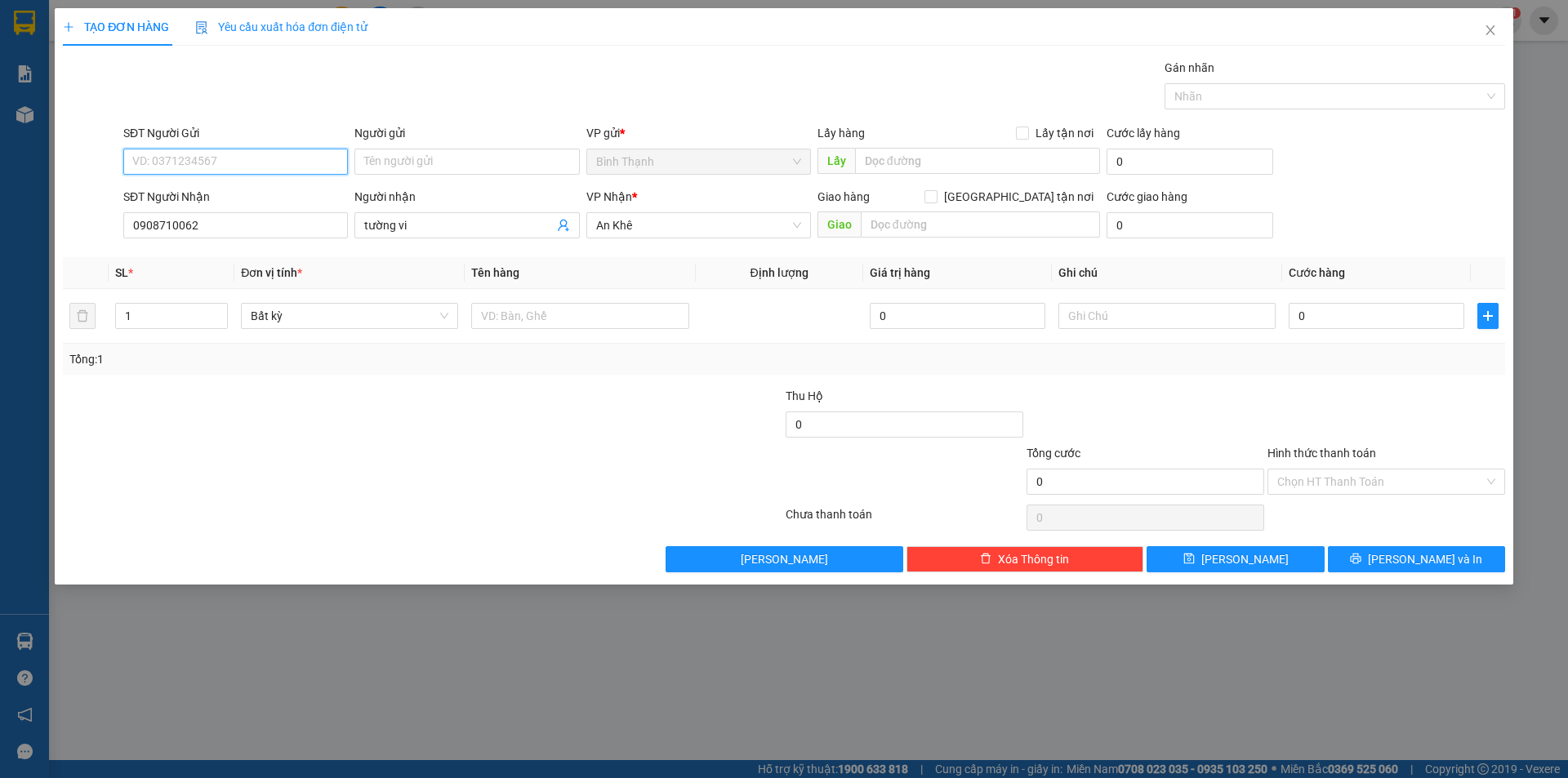
click at [247, 169] on input "SĐT Người Gửi" at bounding box center [236, 161] width 225 height 26
type input "0939333482"
click at [437, 156] on input "Người gửi" at bounding box center [467, 161] width 225 height 26
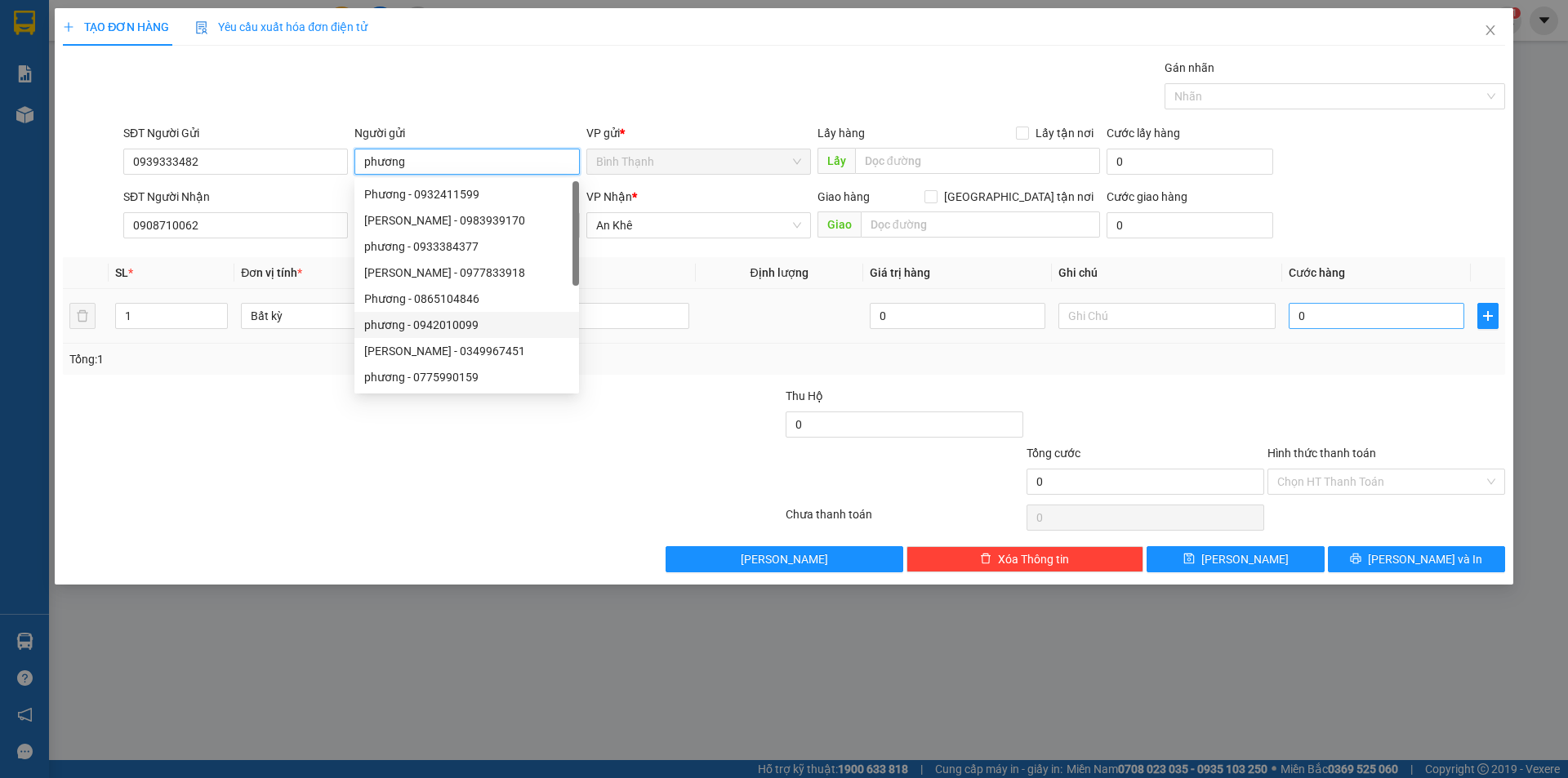
type input "phương"
click at [1315, 326] on input "0" at bounding box center [1376, 316] width 176 height 26
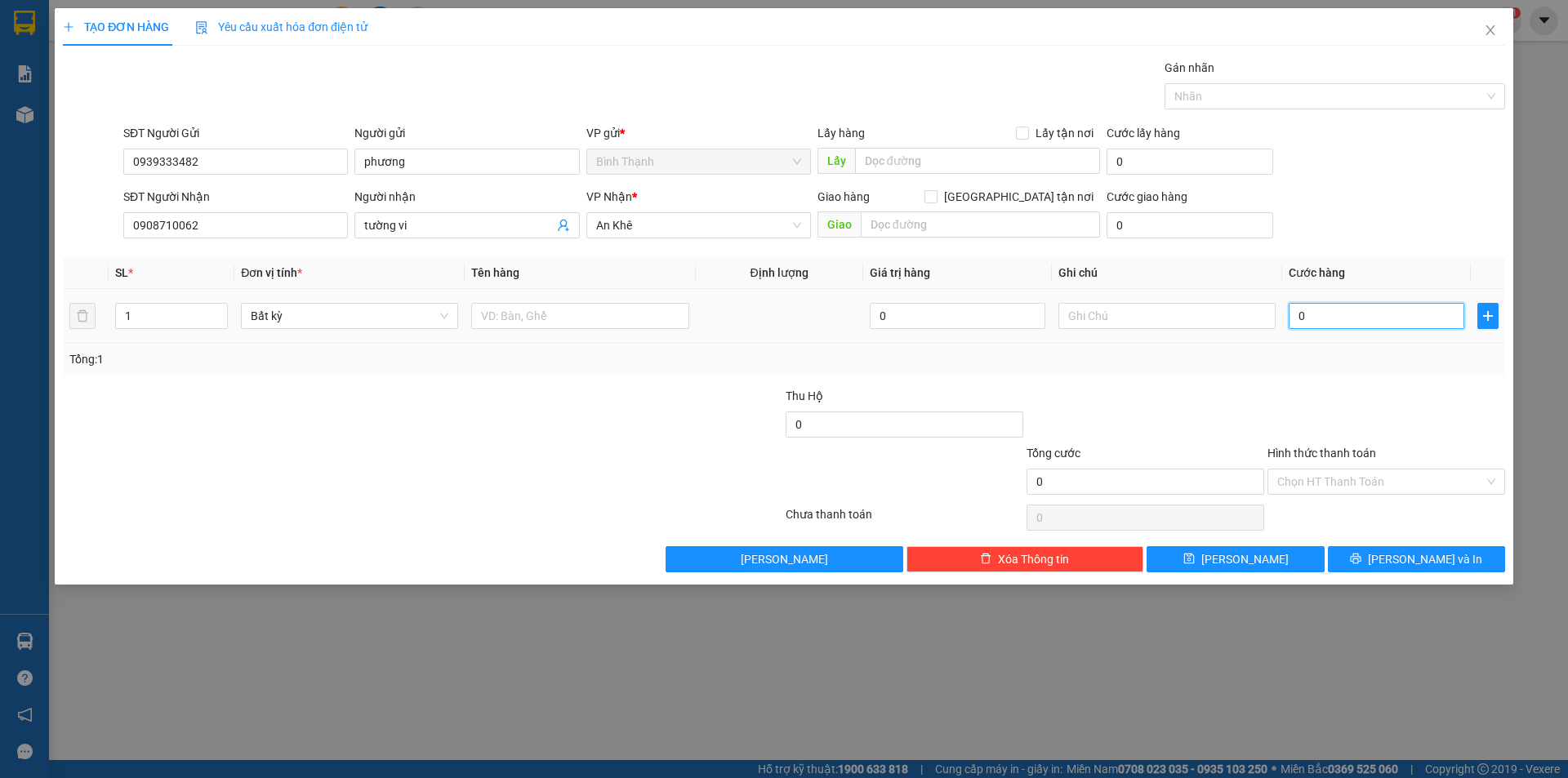
type input "4"
type input "40"
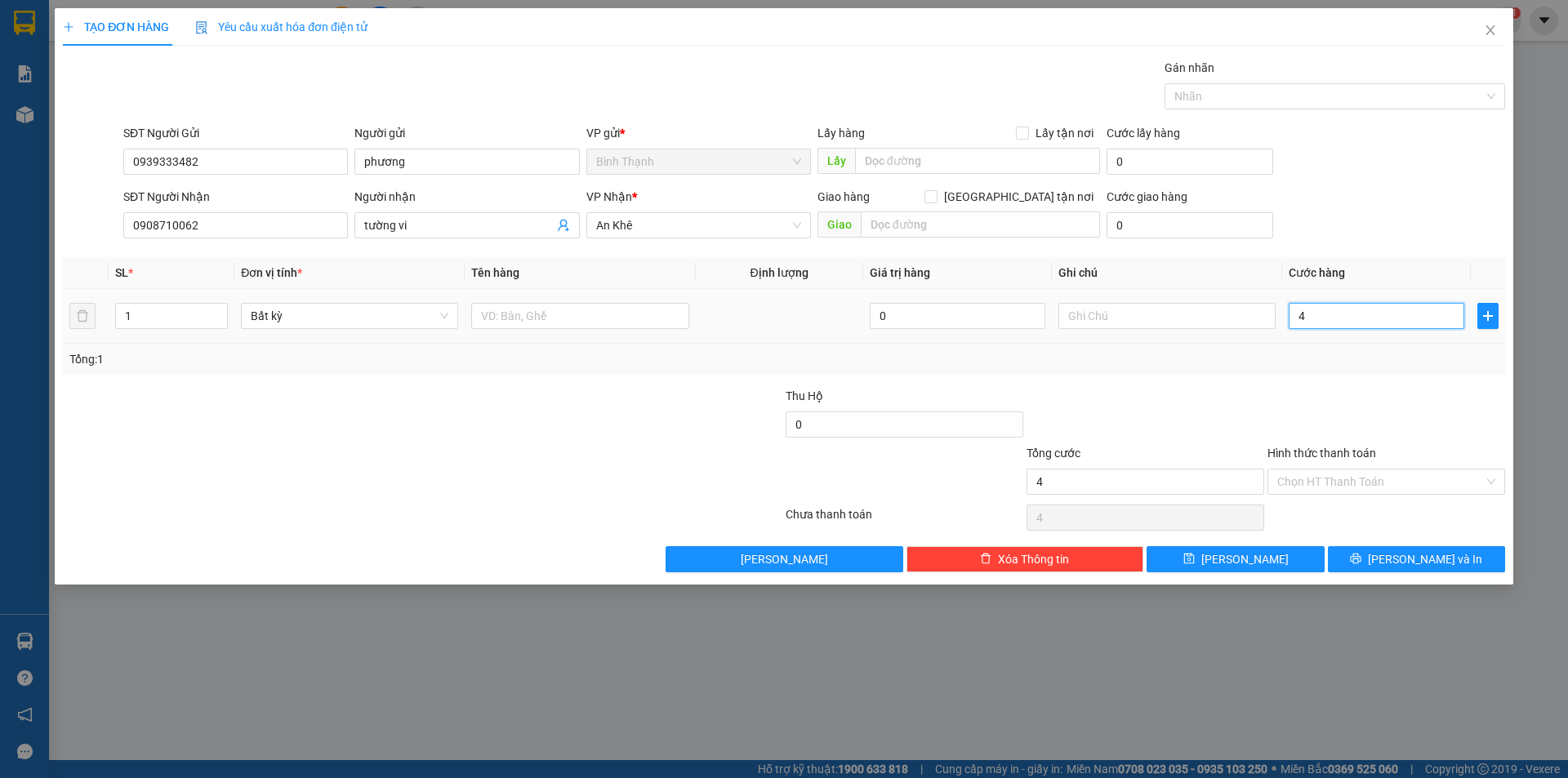
type input "40"
type input "400"
type input "4.000"
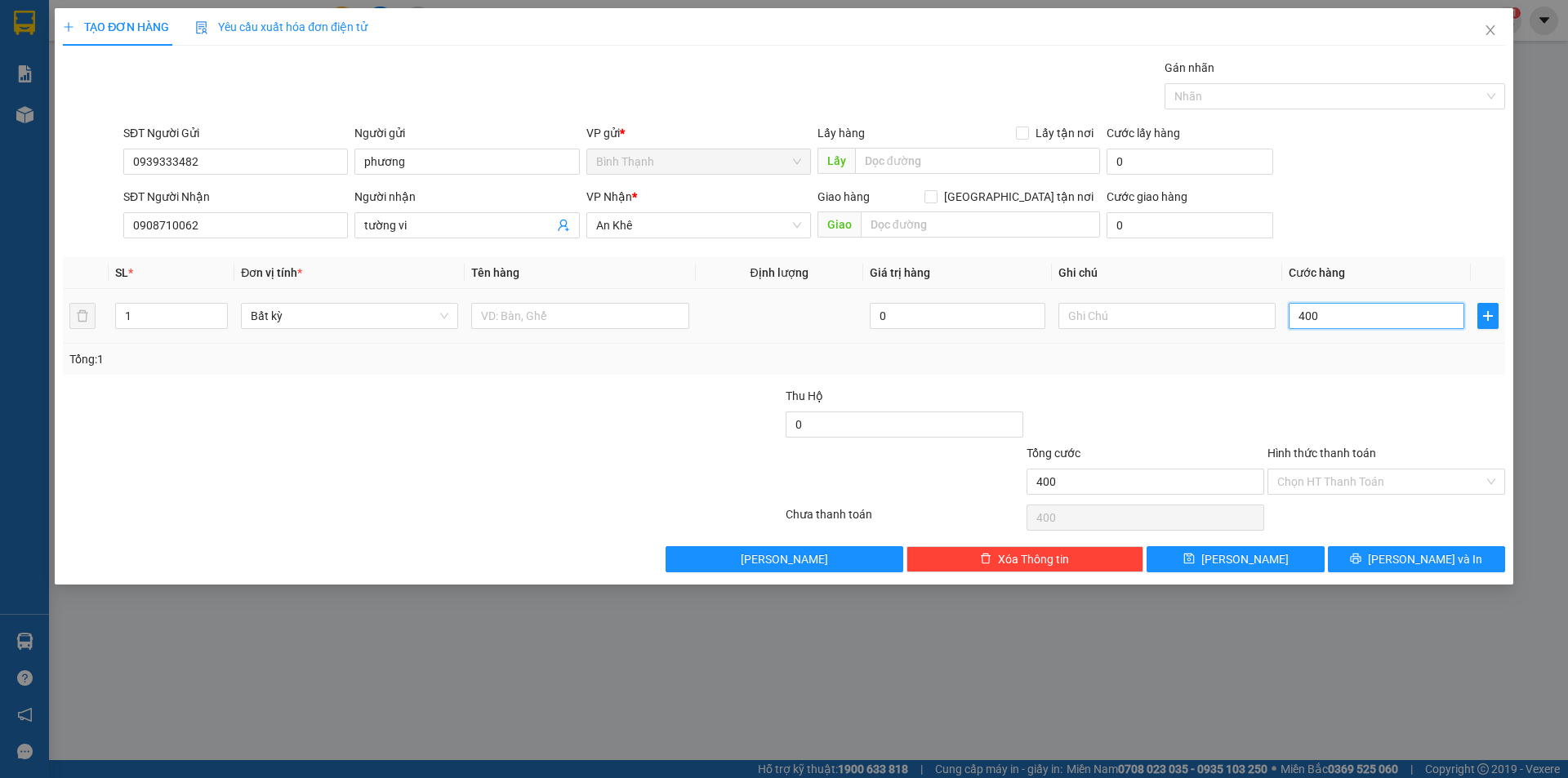
type input "4.000"
type input "40.000"
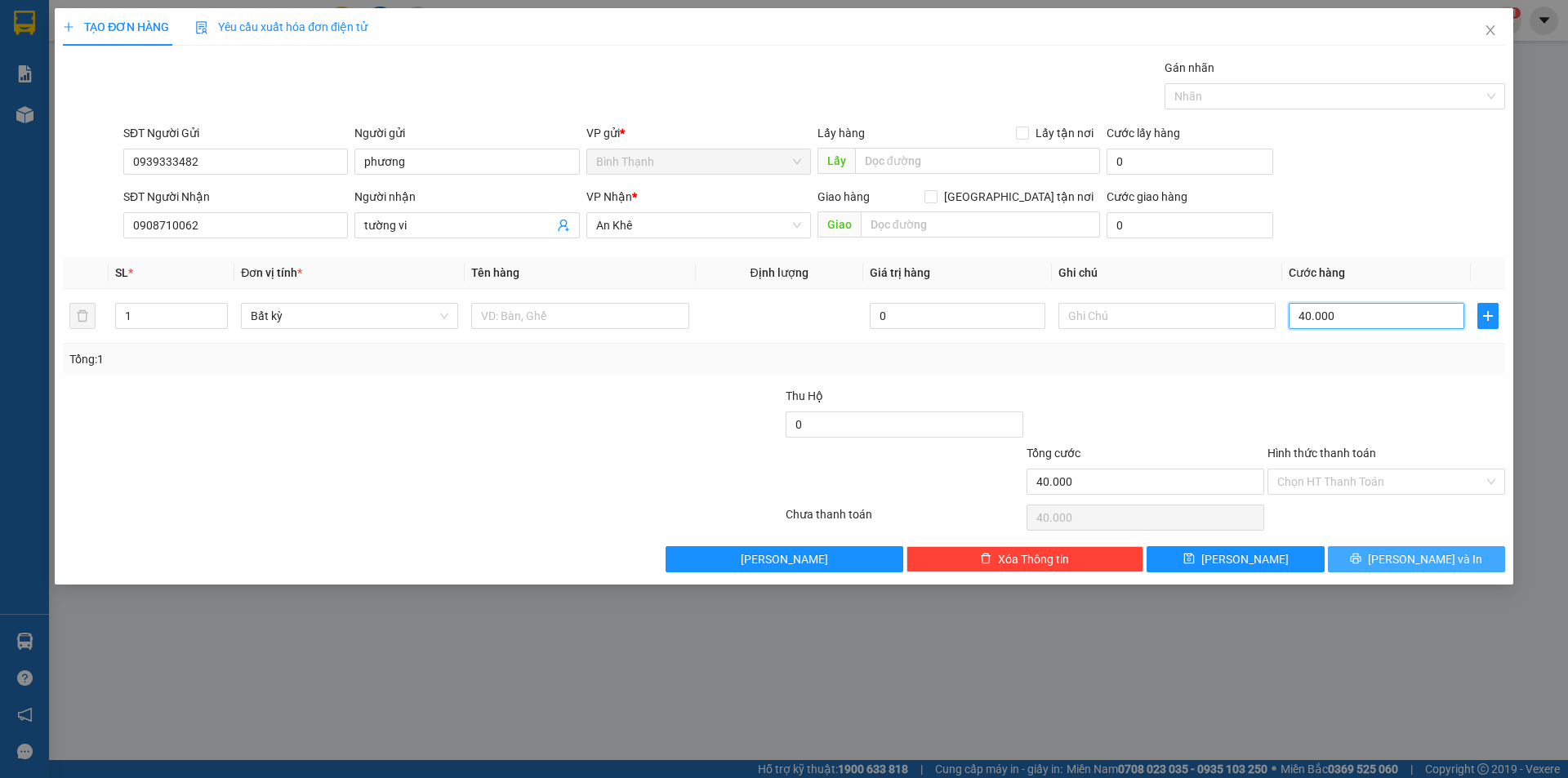
type input "40.000"
click at [1417, 558] on span "[PERSON_NAME] và In" at bounding box center [1424, 559] width 114 height 18
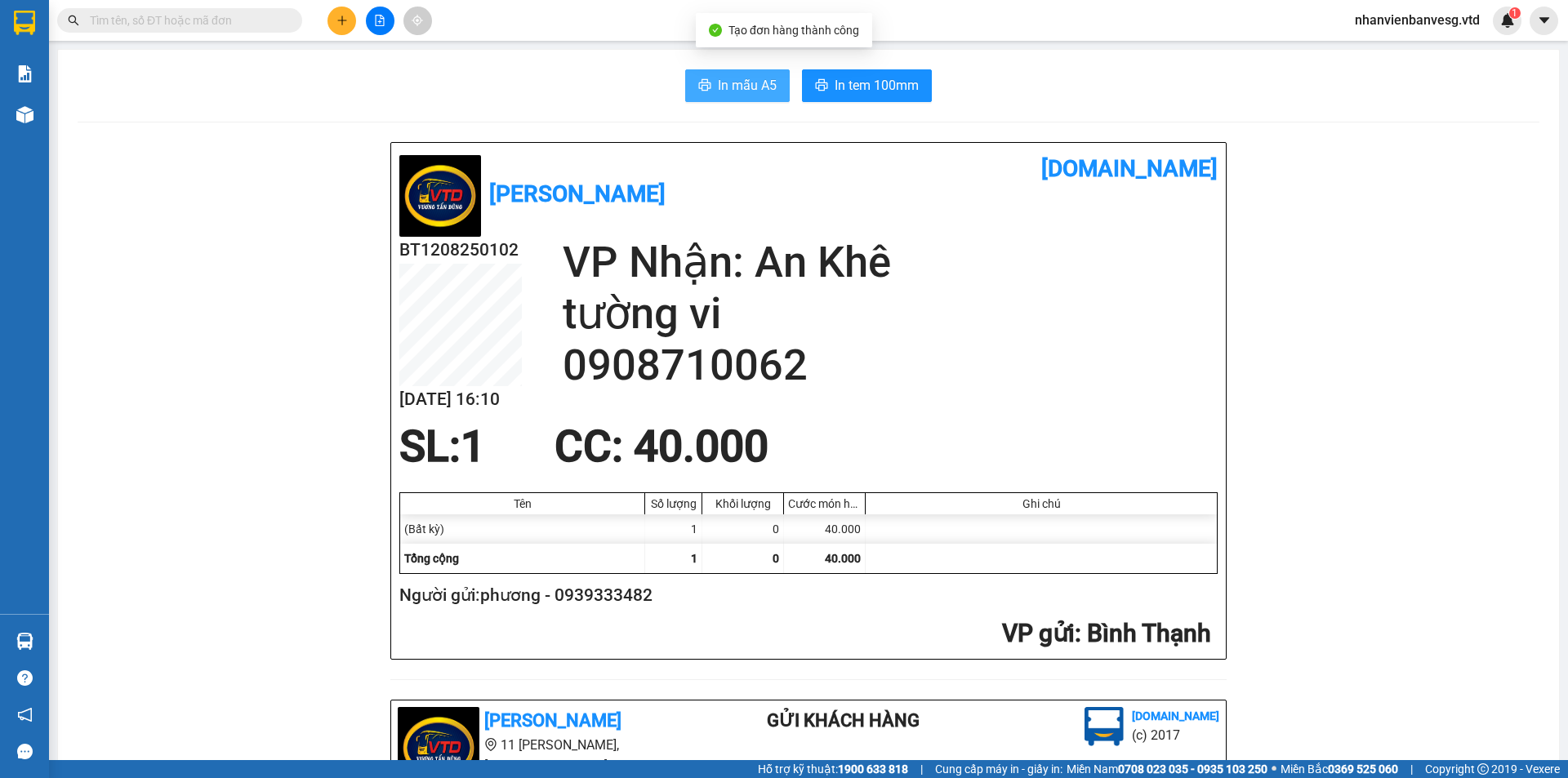
click at [732, 81] on span "In mẫu A5" at bounding box center [747, 86] width 59 height 21
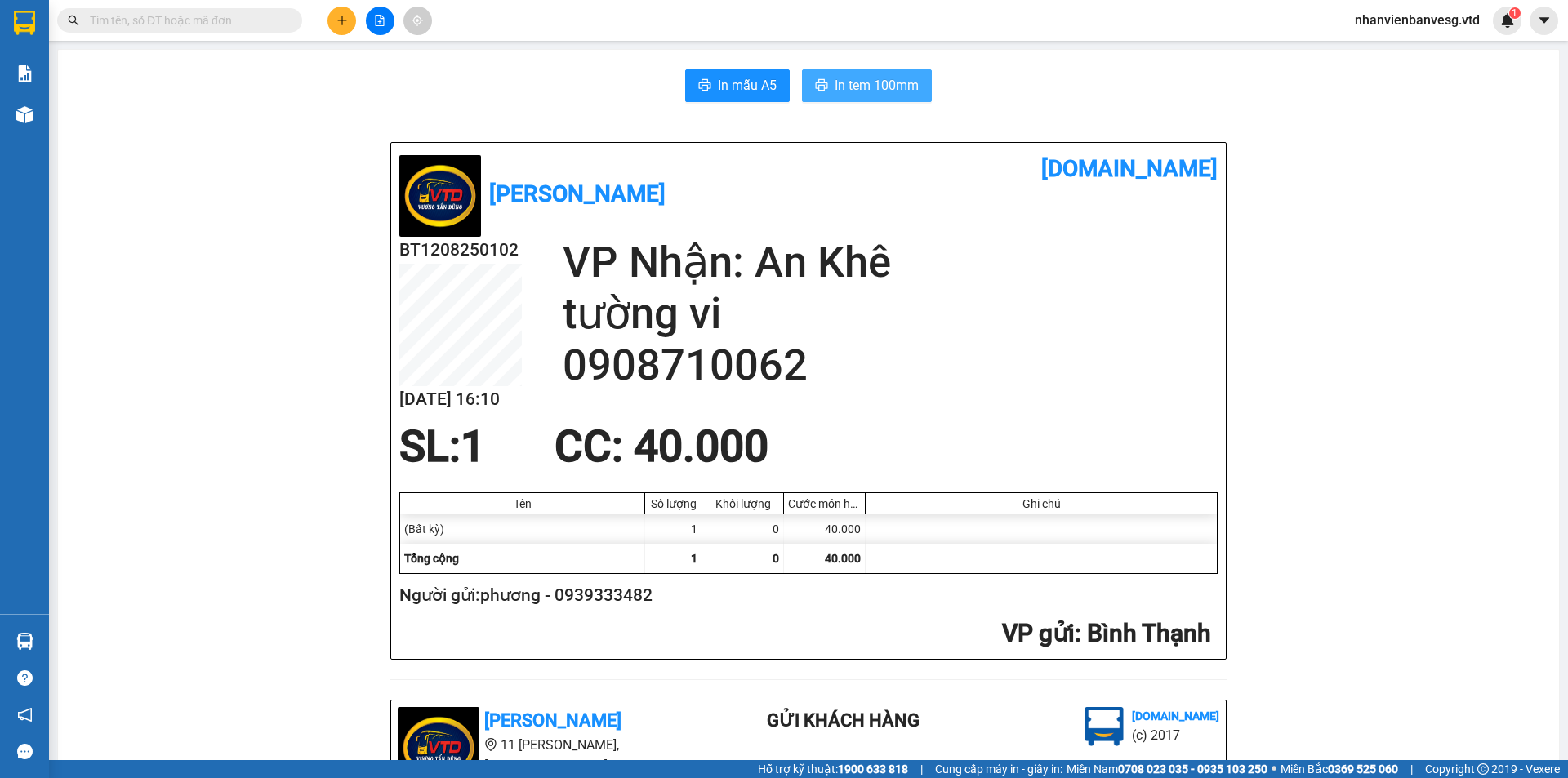
click at [887, 87] on span "In tem 100mm" at bounding box center [877, 86] width 84 height 21
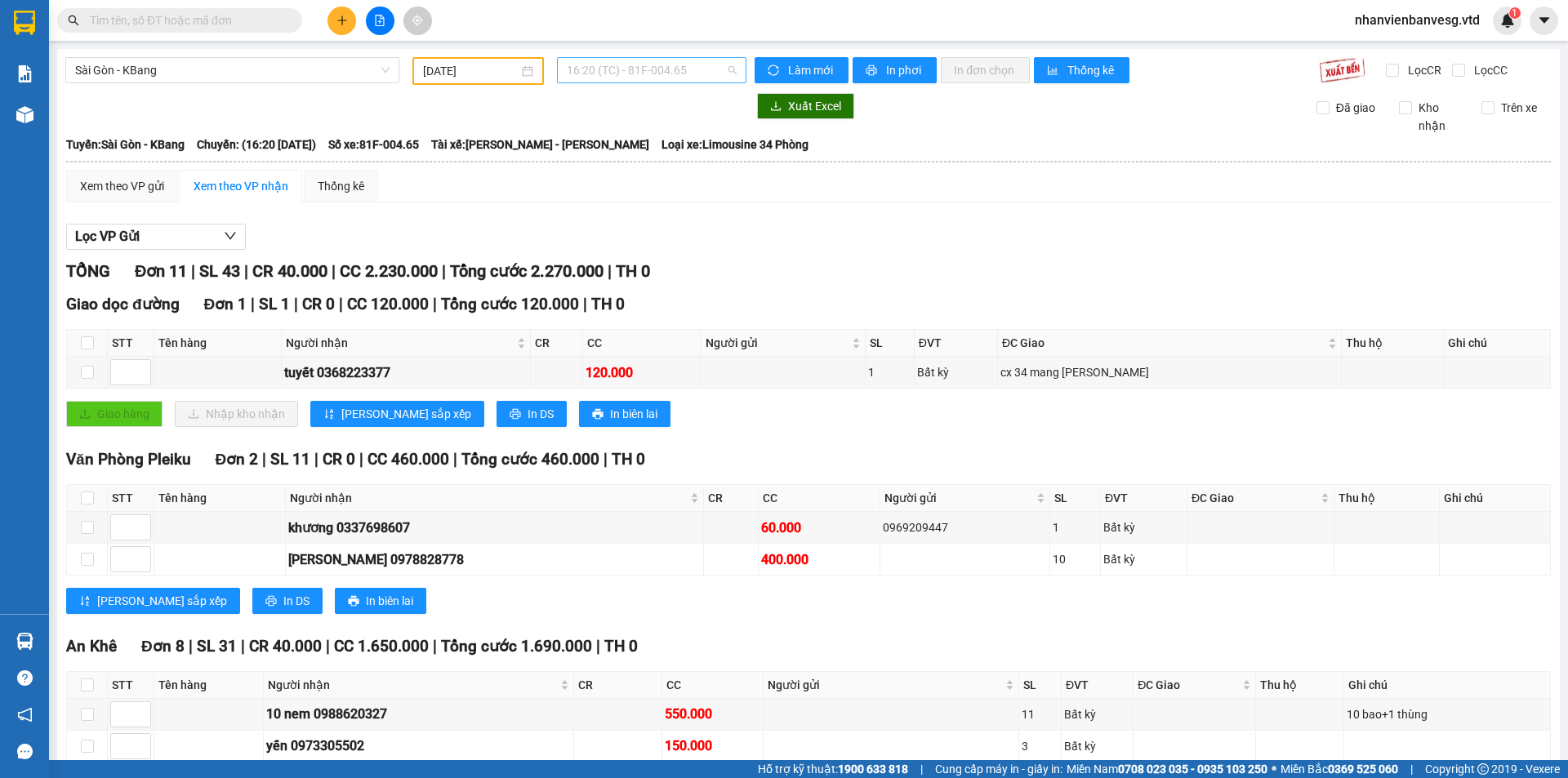
click at [676, 72] on span "16:20 (TC) - 81F-004.65" at bounding box center [652, 70] width 170 height 25
click at [668, 148] on div "16:45 - 81E-003.09" at bounding box center [626, 154] width 127 height 18
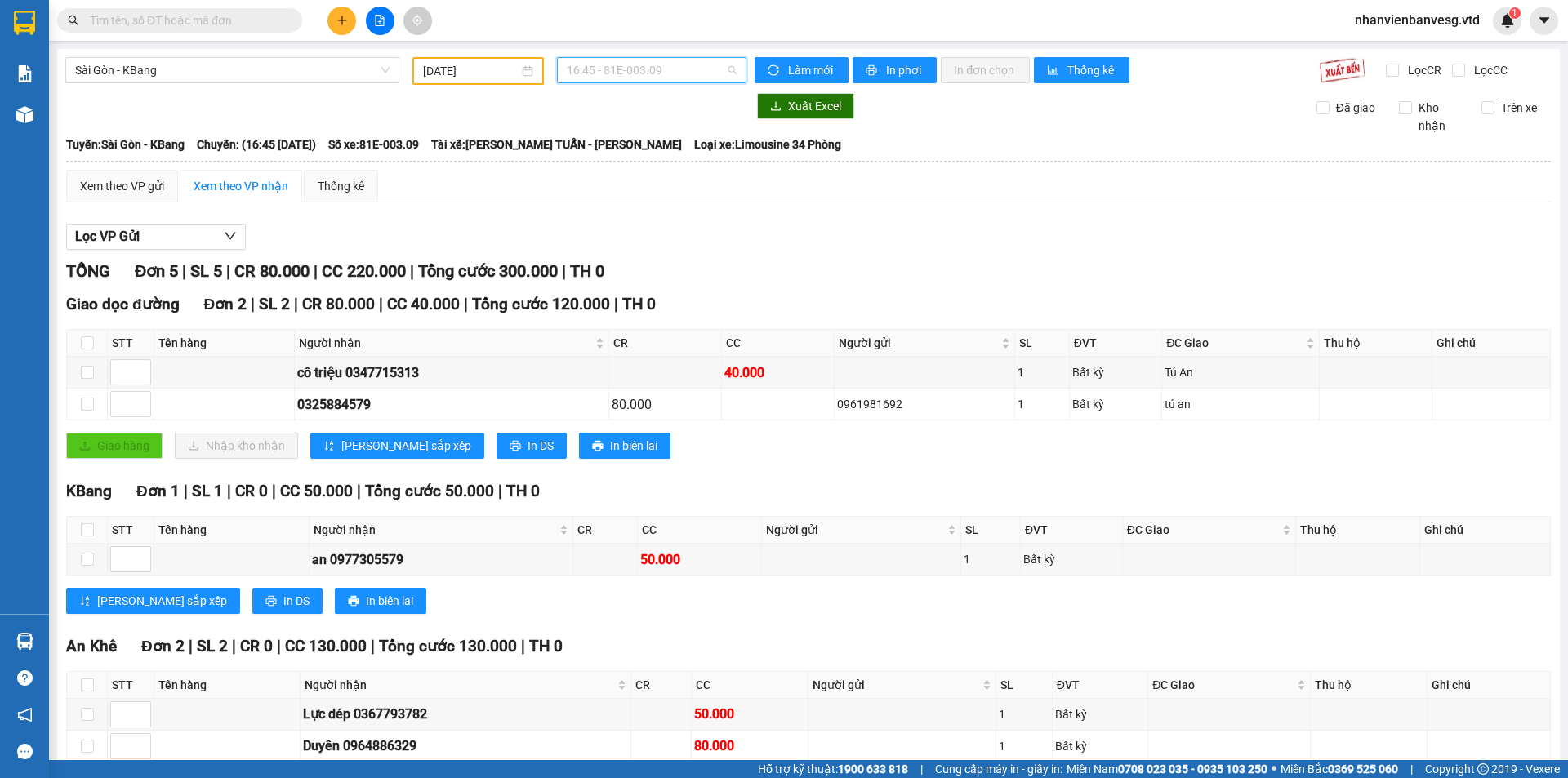
drag, startPoint x: 667, startPoint y: 69, endPoint x: 667, endPoint y: 113, distance: 44.0
click at [667, 75] on span "16:45 - 81E-003.09" at bounding box center [652, 70] width 170 height 25
click at [657, 178] on div "17:00 - 81H-036.93" at bounding box center [626, 181] width 127 height 18
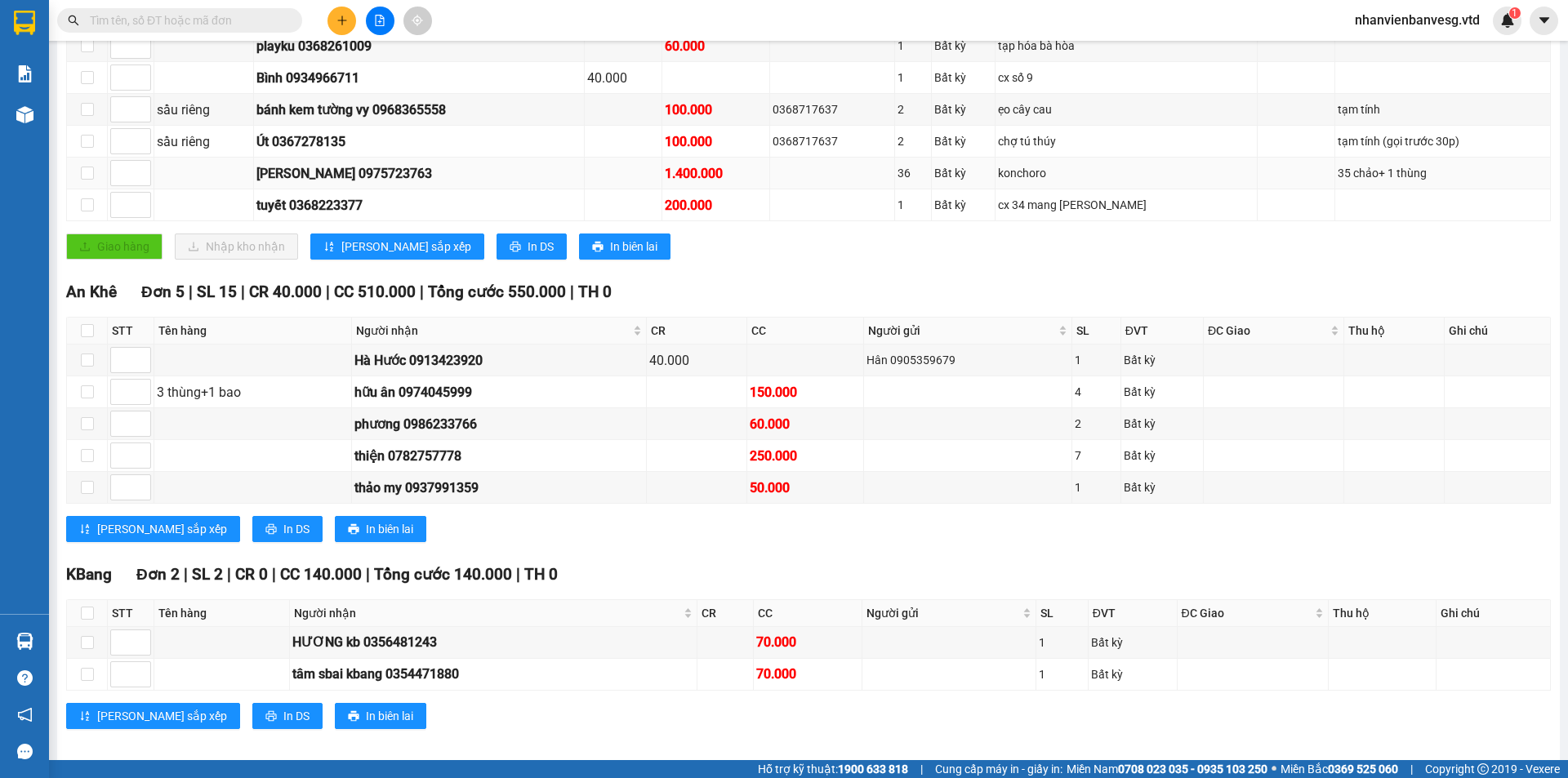
scroll to position [245, 0]
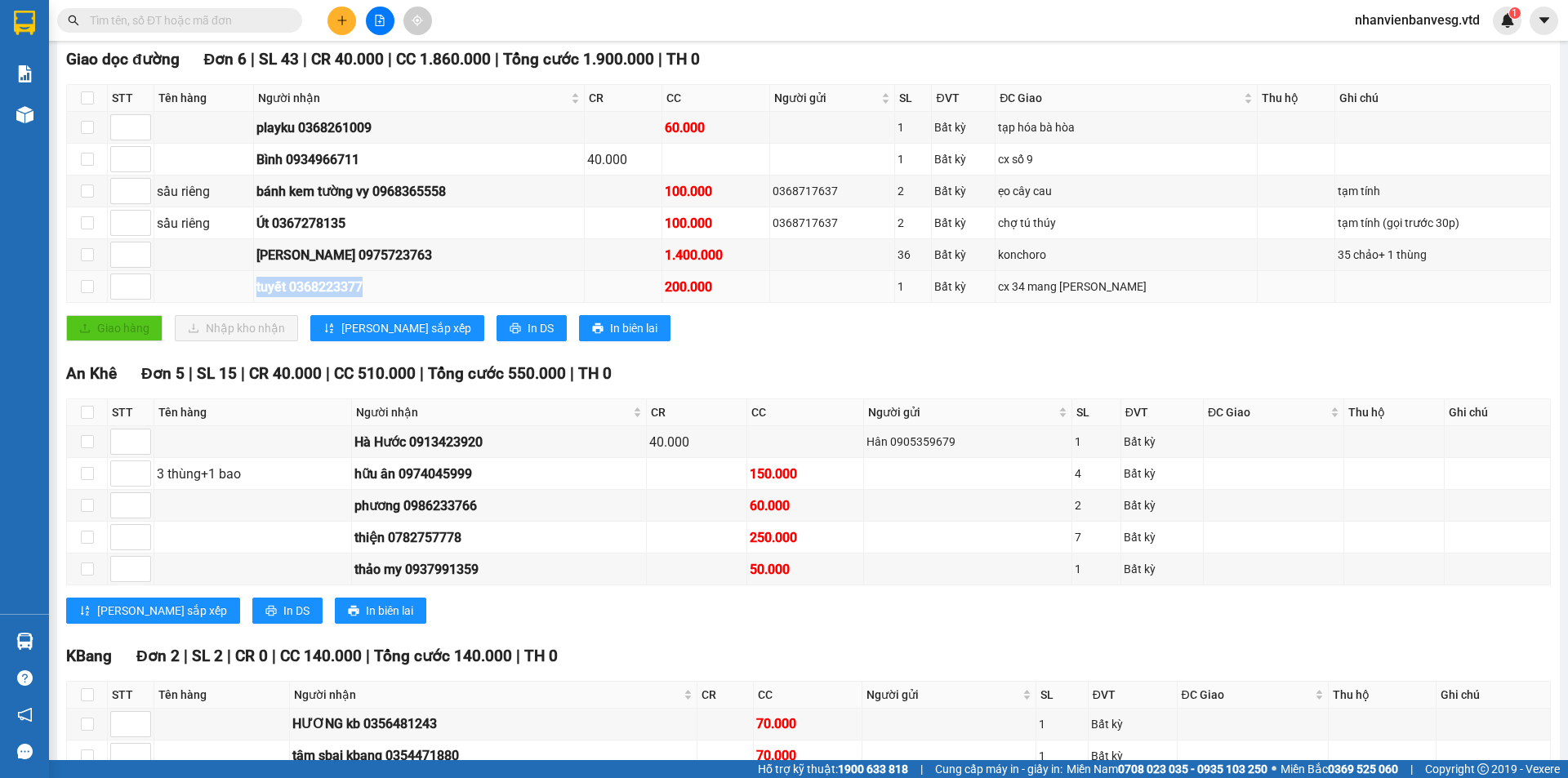
drag, startPoint x: 262, startPoint y: 284, endPoint x: 422, endPoint y: 293, distance: 160.3
click at [418, 299] on td "tuyết 0368223377" at bounding box center [419, 286] width 330 height 32
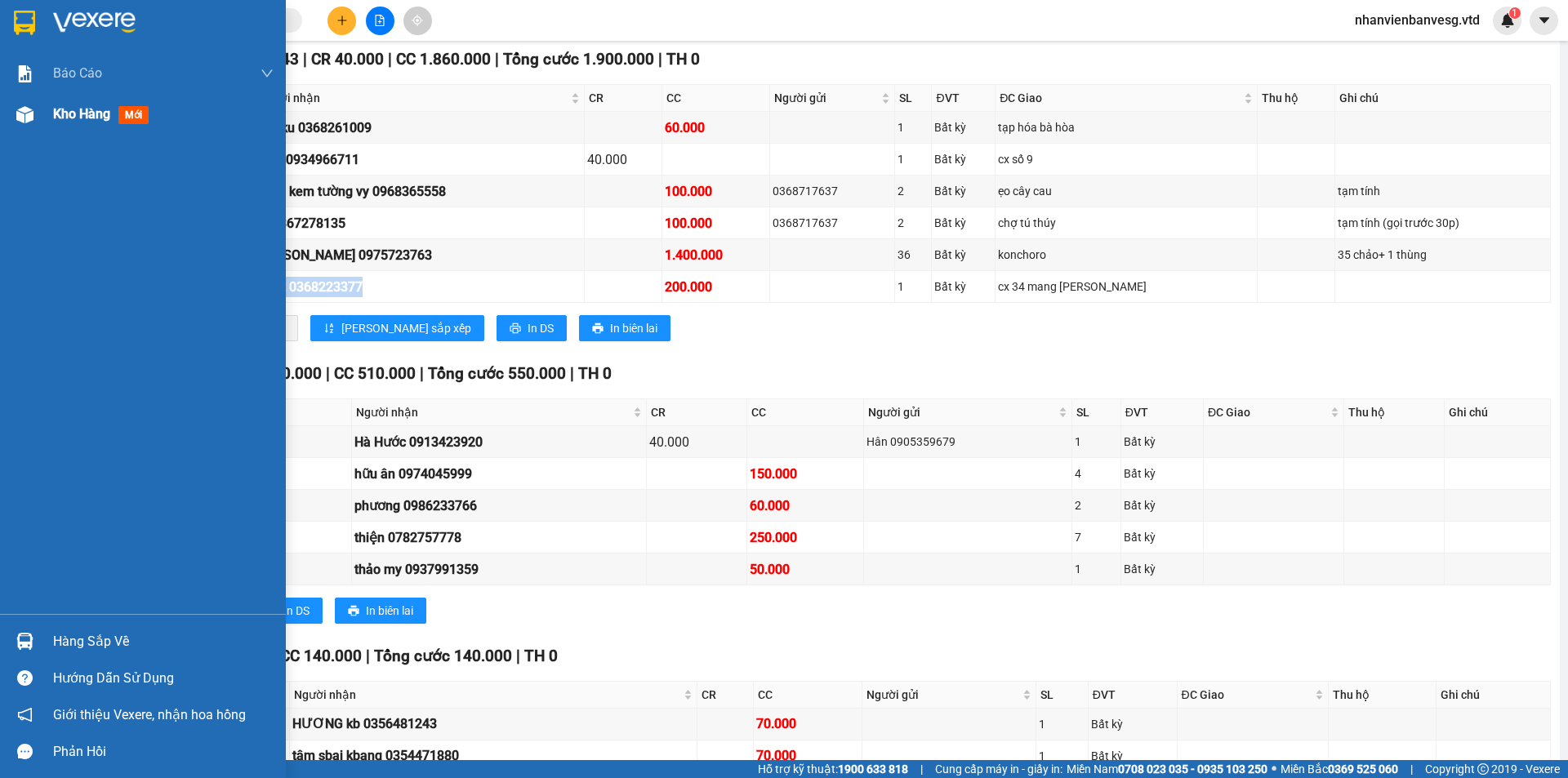
click at [93, 117] on span "Kho hàng" at bounding box center [81, 114] width 57 height 15
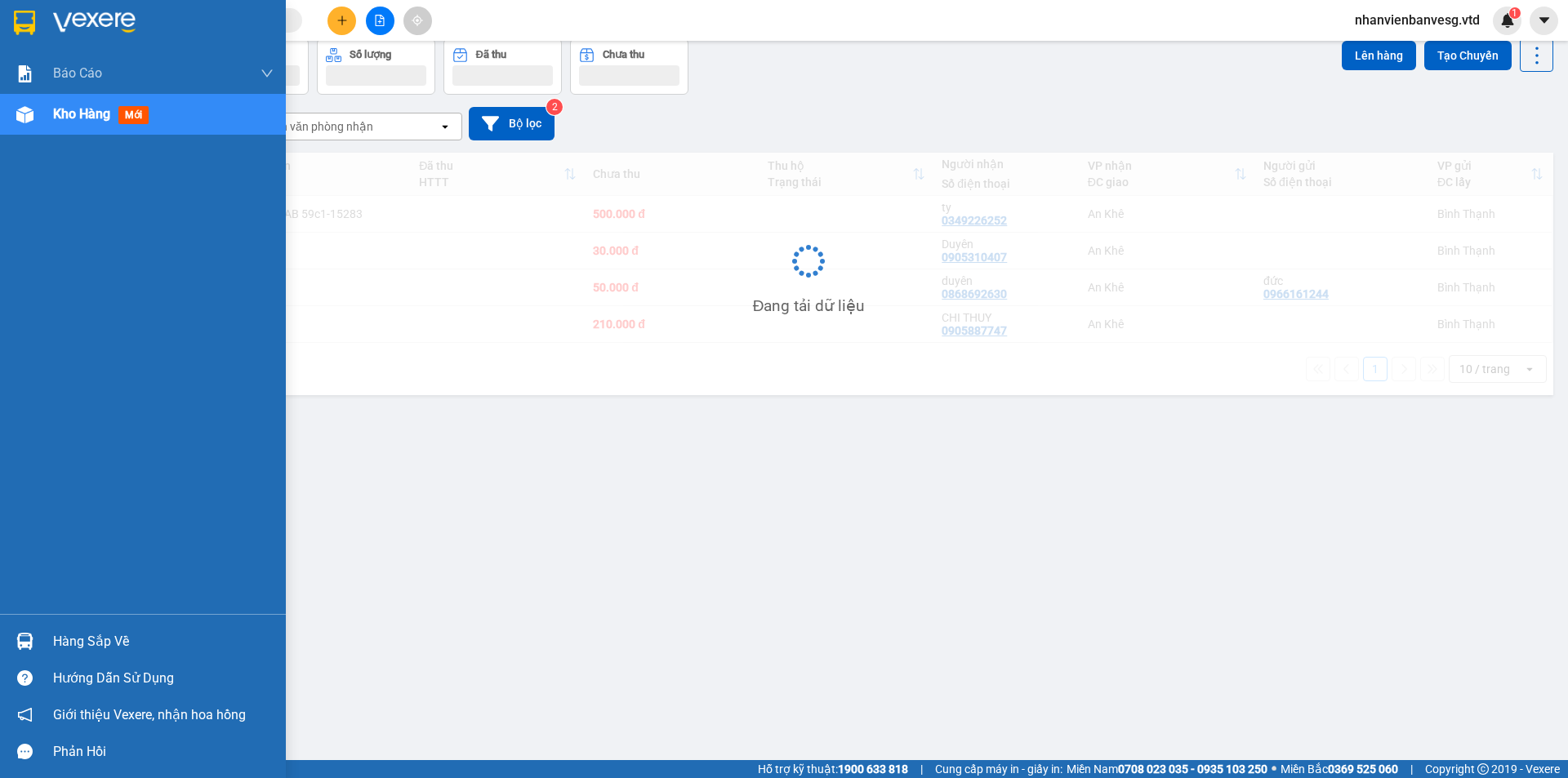
scroll to position [75, 0]
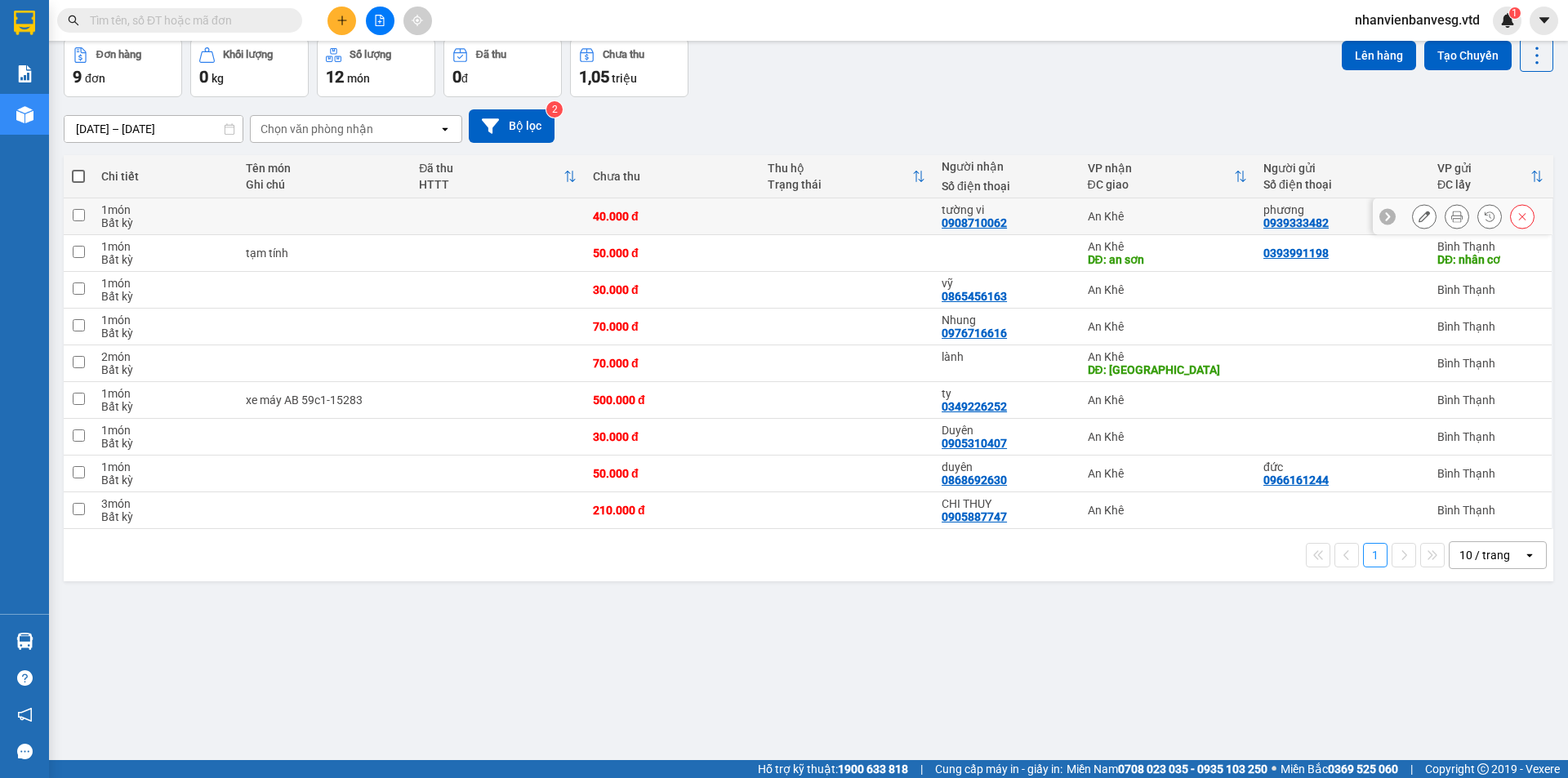
click at [82, 215] on input "checkbox" at bounding box center [79, 215] width 12 height 12
checkbox input "true"
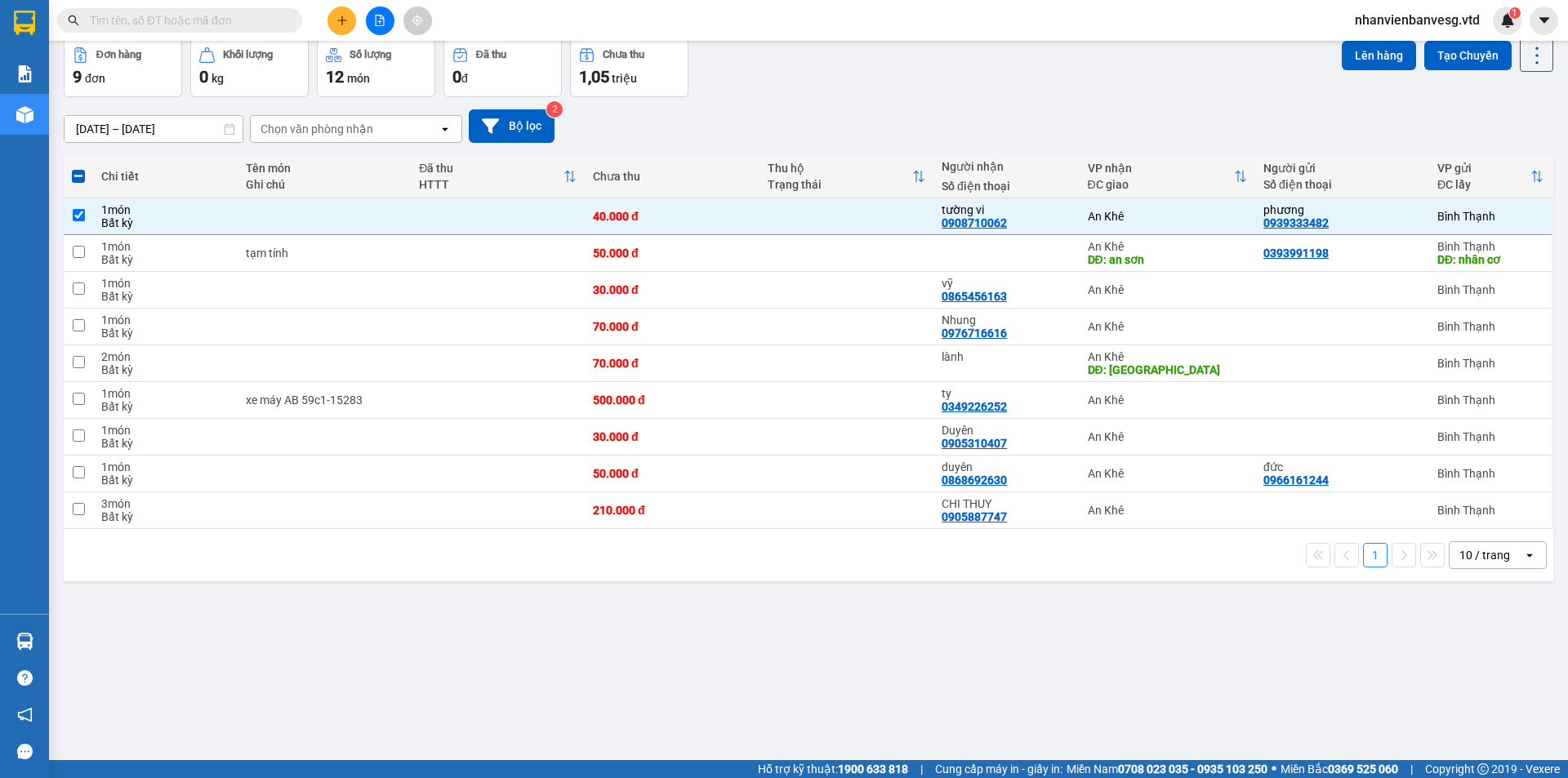
click at [81, 175] on span at bounding box center [78, 176] width 13 height 13
click at [78, 168] on input "checkbox" at bounding box center [78, 168] width 0 height 0
checkbox input "true"
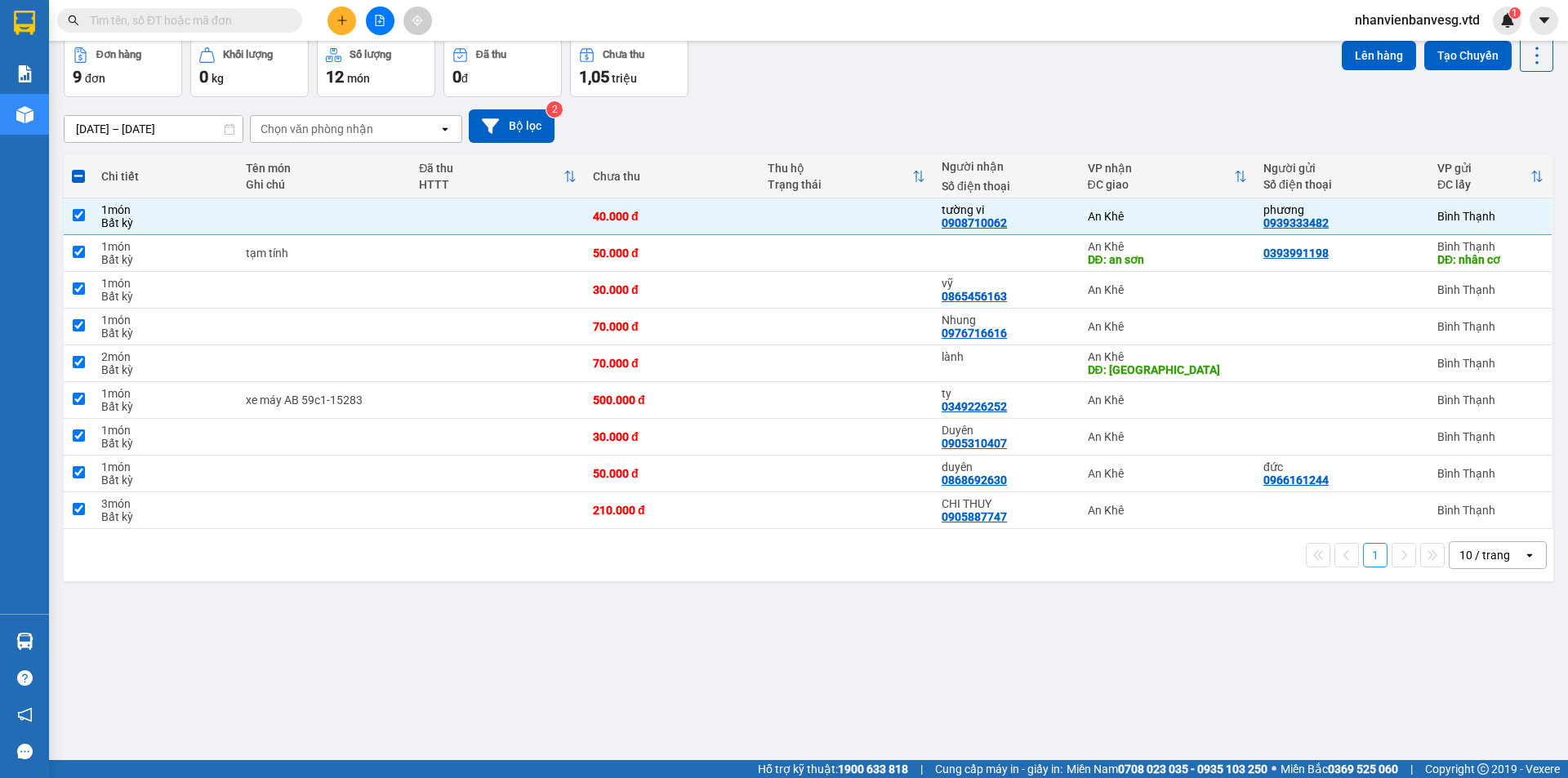
checkbox input "true"
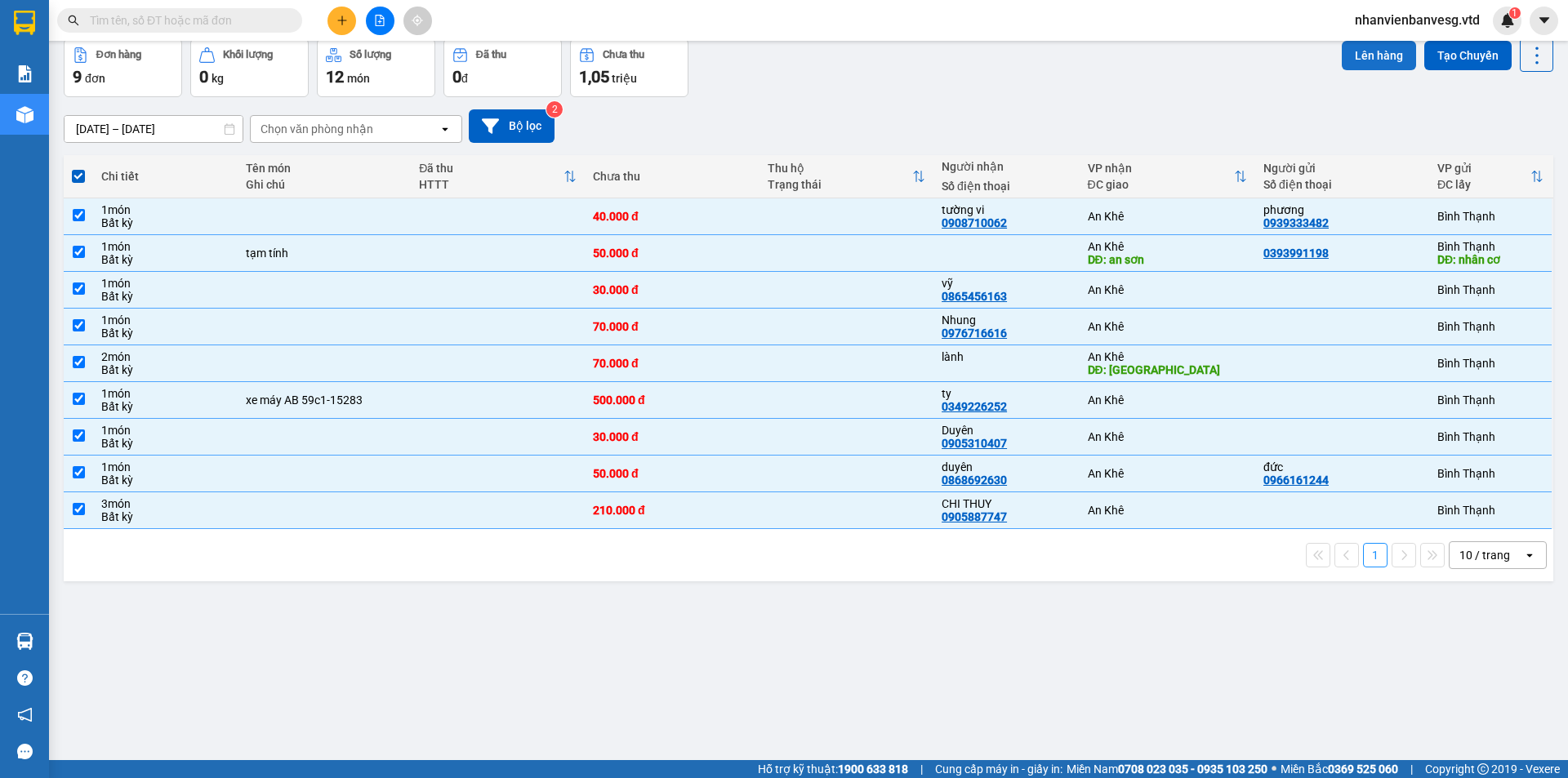
click at [1377, 47] on button "Lên hàng" at bounding box center [1378, 56] width 75 height 29
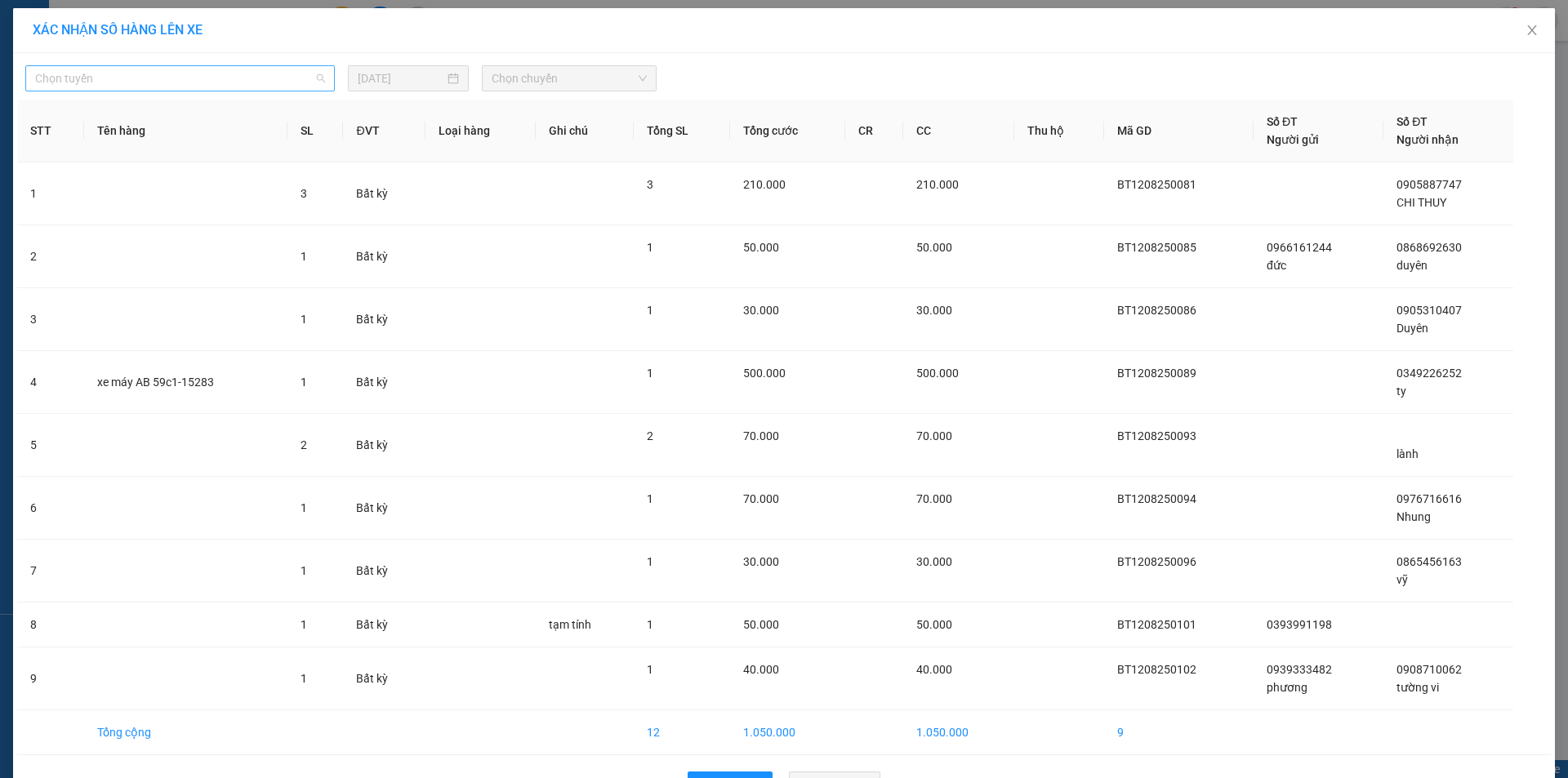
drag, startPoint x: 278, startPoint y: 81, endPoint x: 267, endPoint y: 118, distance: 38.6
click at [279, 81] on span "Chọn tuyến" at bounding box center [180, 78] width 290 height 25
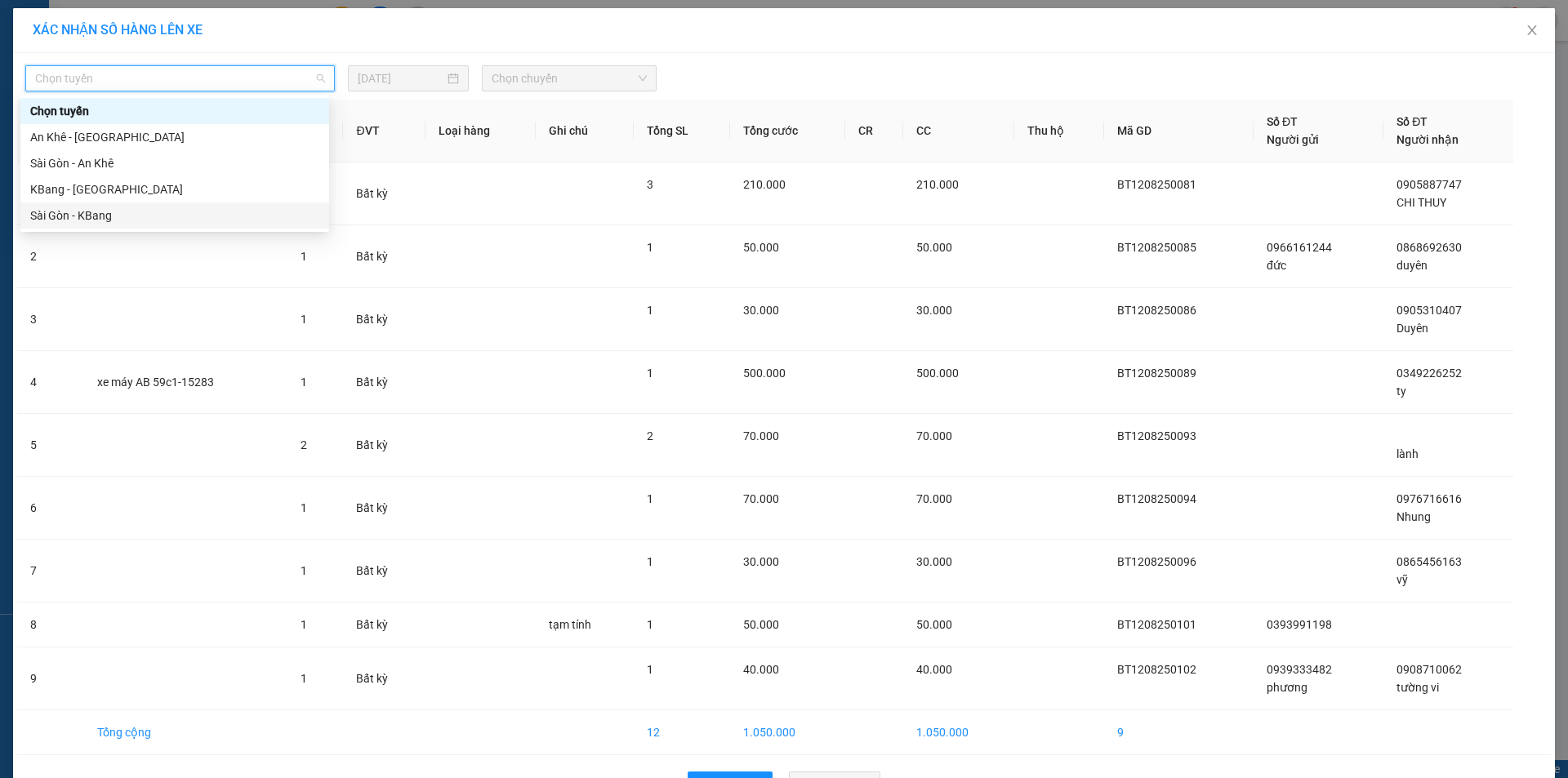
click at [117, 214] on div "Sài Gòn - KBang" at bounding box center [174, 215] width 289 height 18
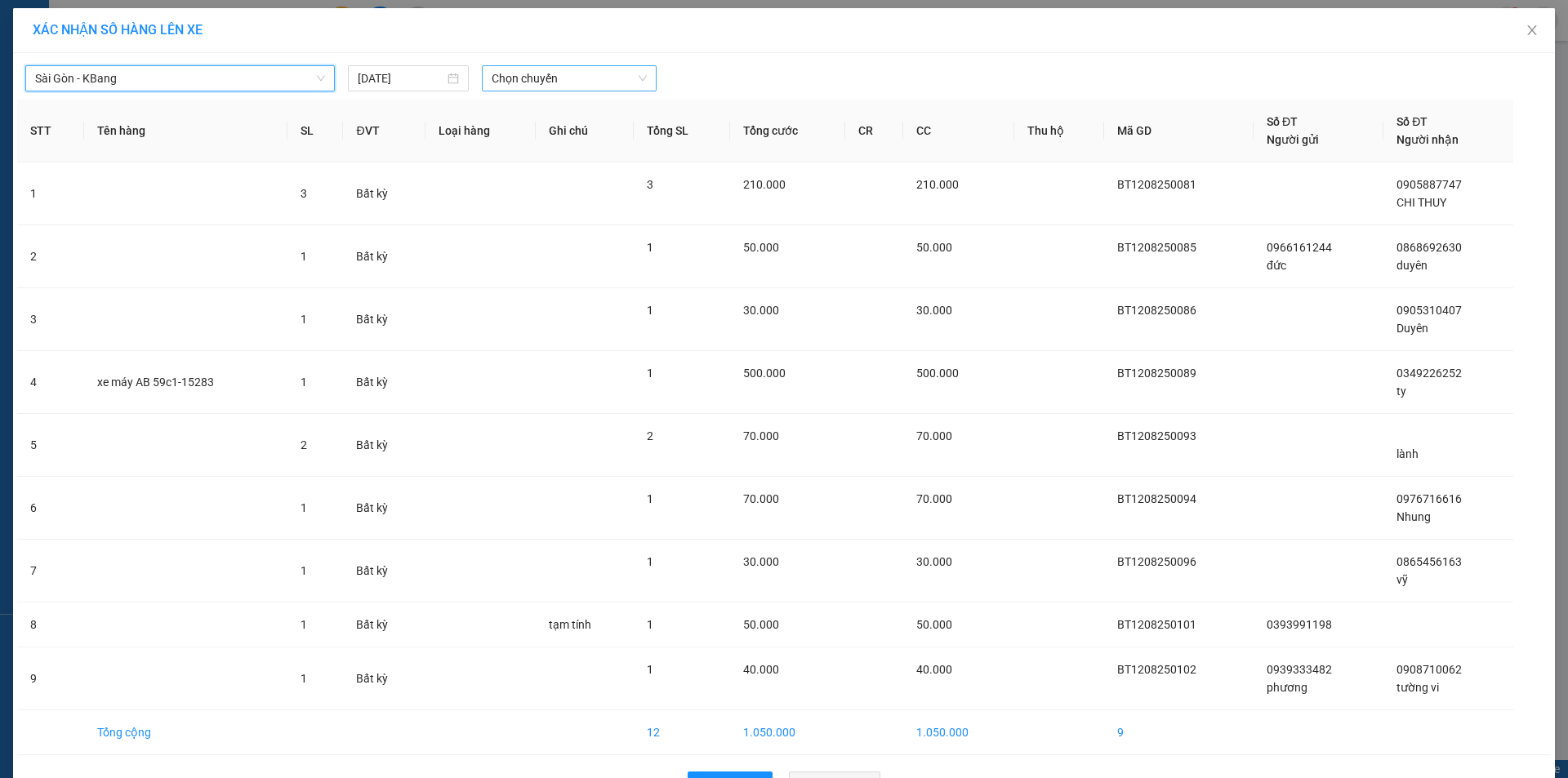
click at [570, 80] on span "Chọn chuyến" at bounding box center [569, 78] width 155 height 25
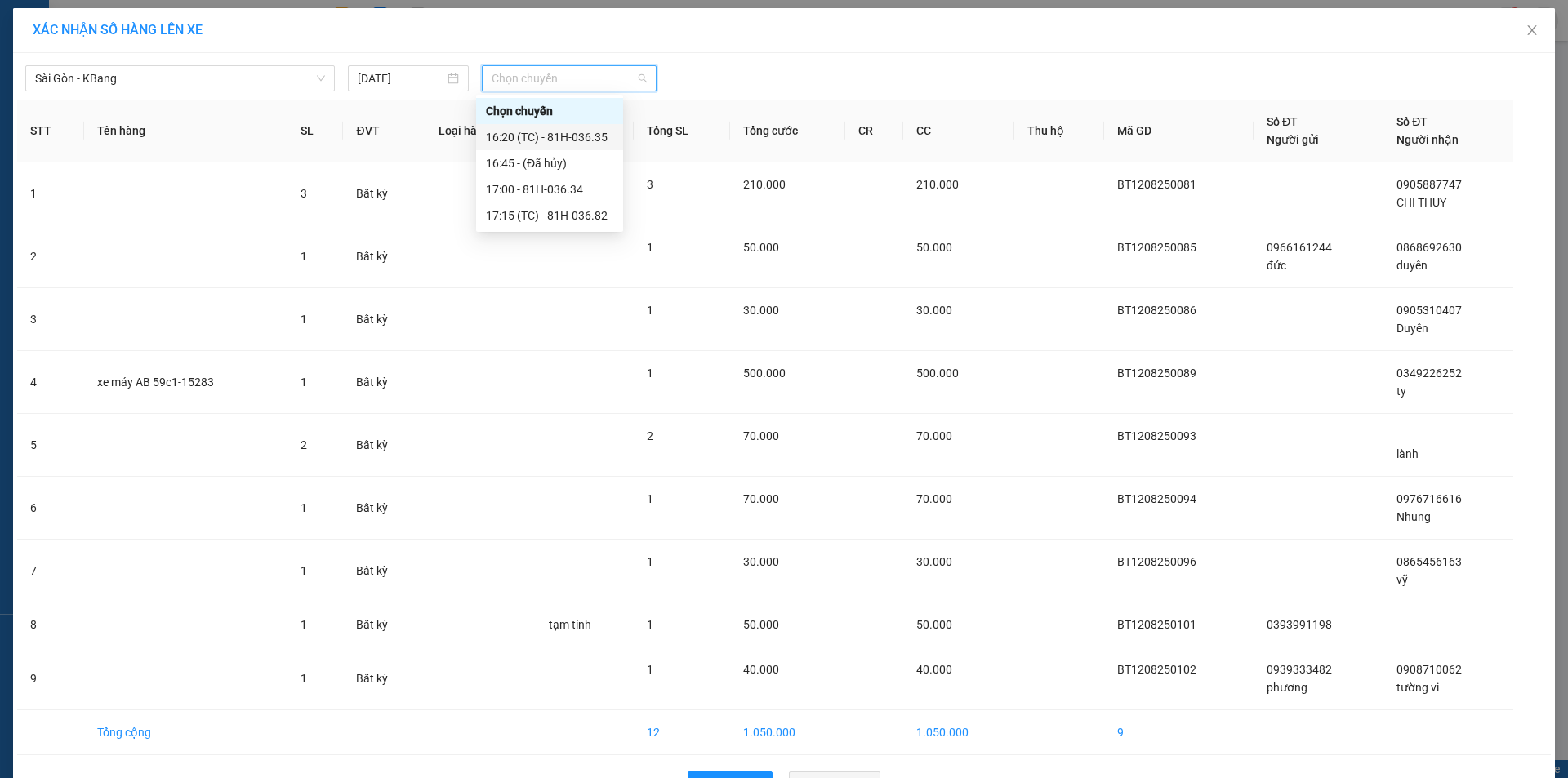
click at [600, 142] on div "16:20 (TC) - 81H-036.35" at bounding box center [549, 136] width 127 height 18
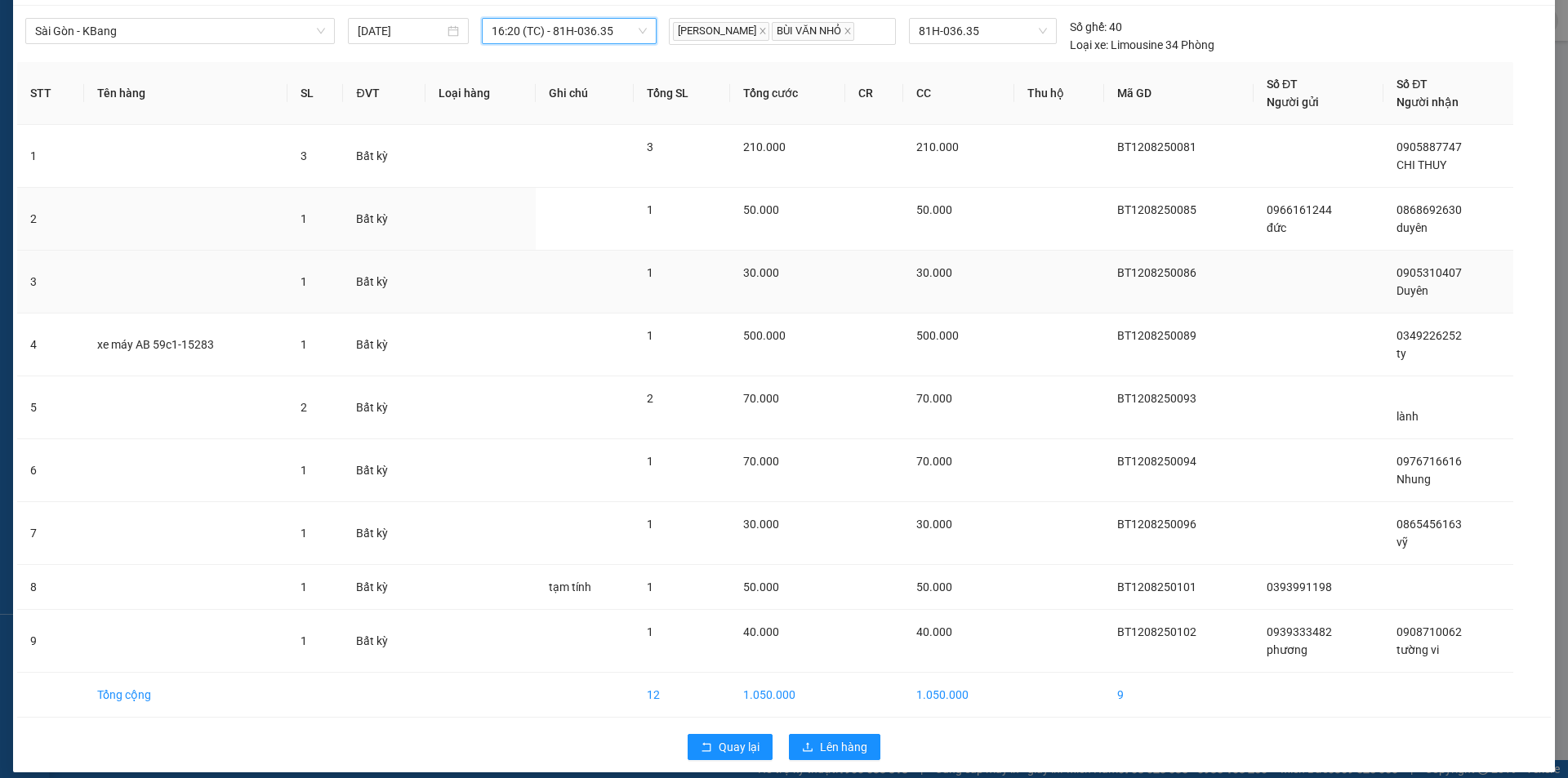
scroll to position [72, 0]
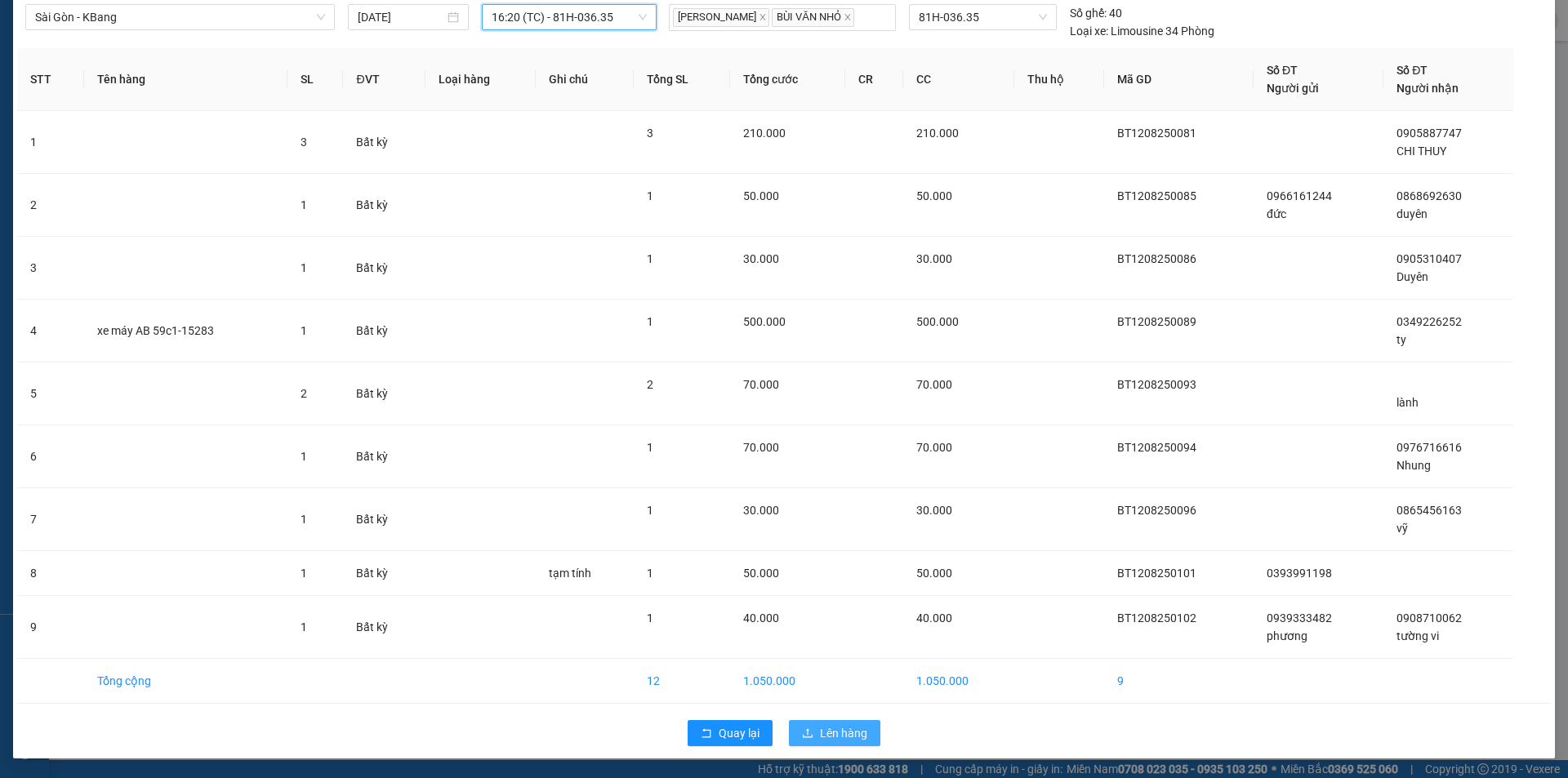
click at [851, 732] on span "Lên hàng" at bounding box center [843, 733] width 47 height 18
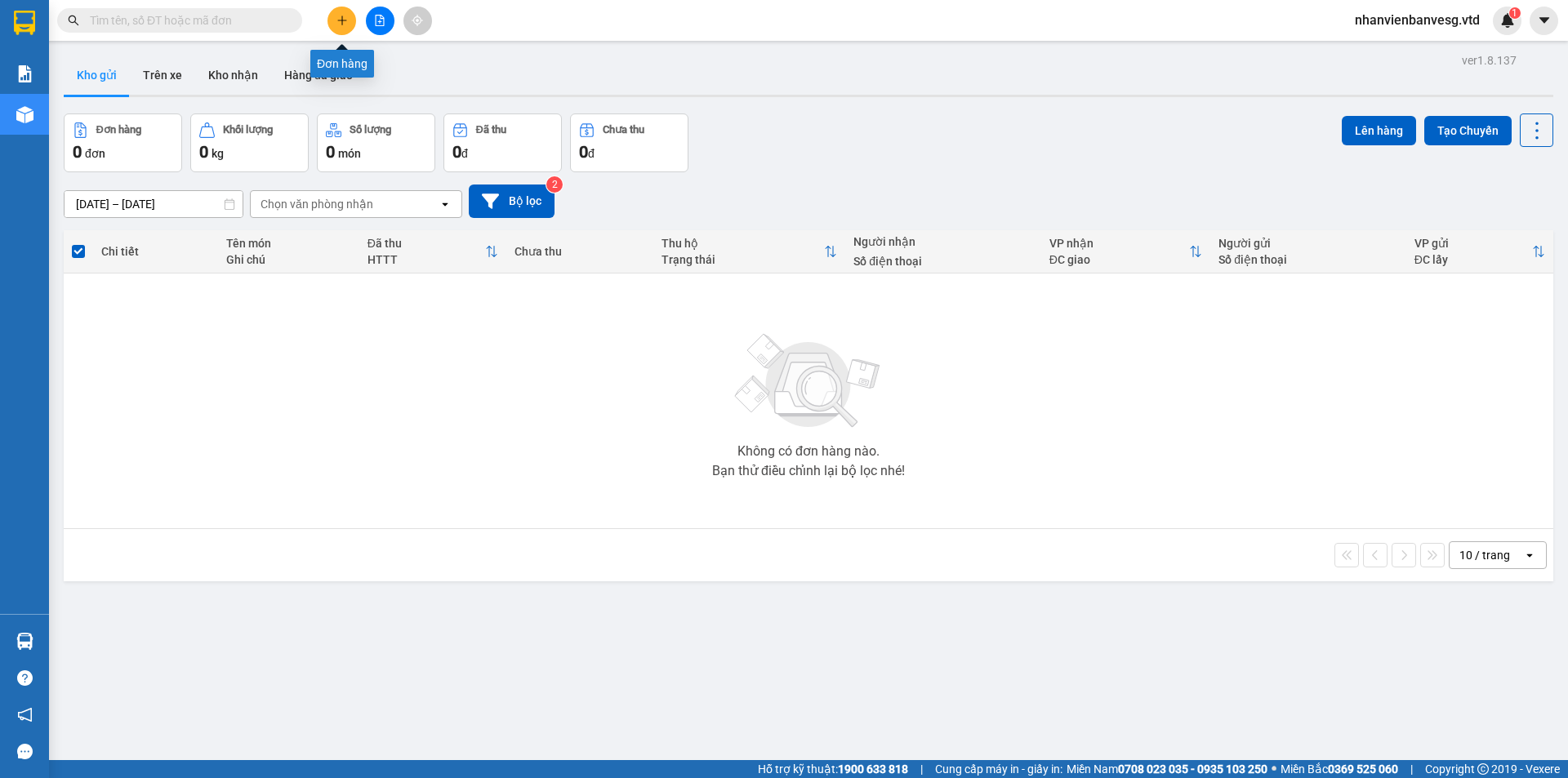
click at [344, 26] on button at bounding box center [341, 21] width 28 height 28
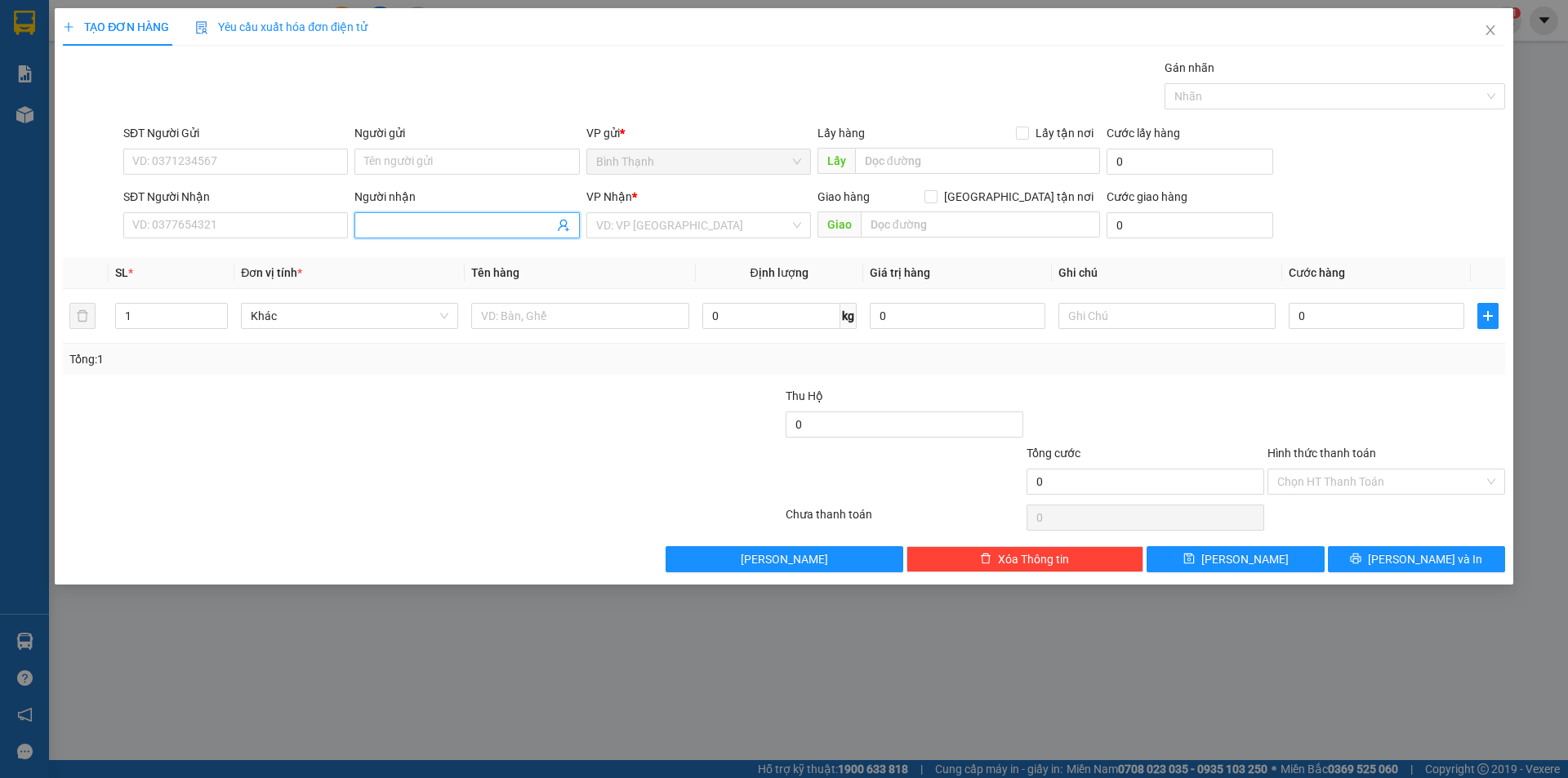
click at [430, 229] on input "Người nhận" at bounding box center [459, 225] width 189 height 18
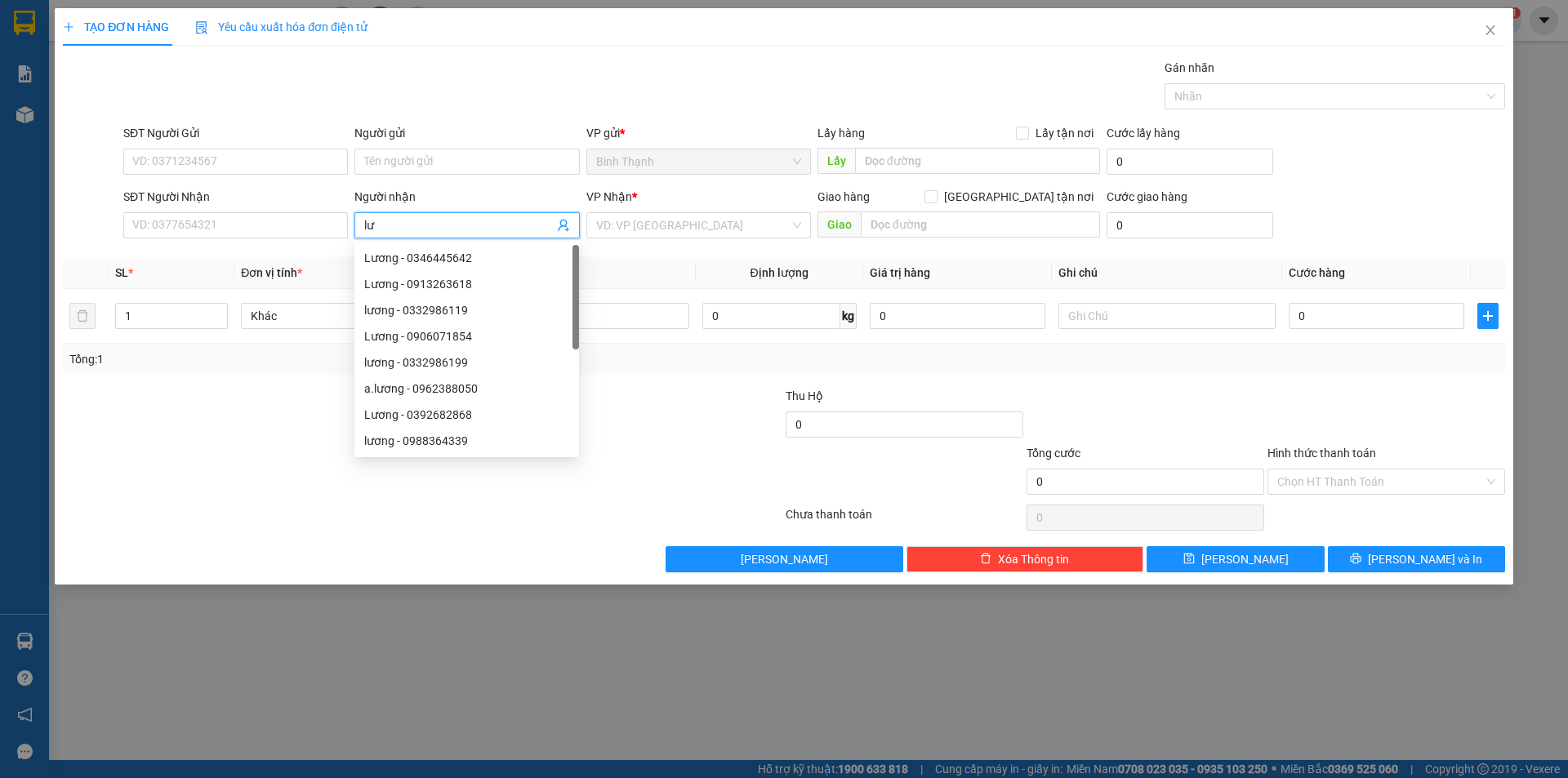
type input "l"
click at [100, 645] on div "TẠO ĐƠN HÀNG Yêu cầu xuất hóa đơn điện tử Transit Pickup Surcharge Ids Transit …" at bounding box center [784, 389] width 1568 height 778
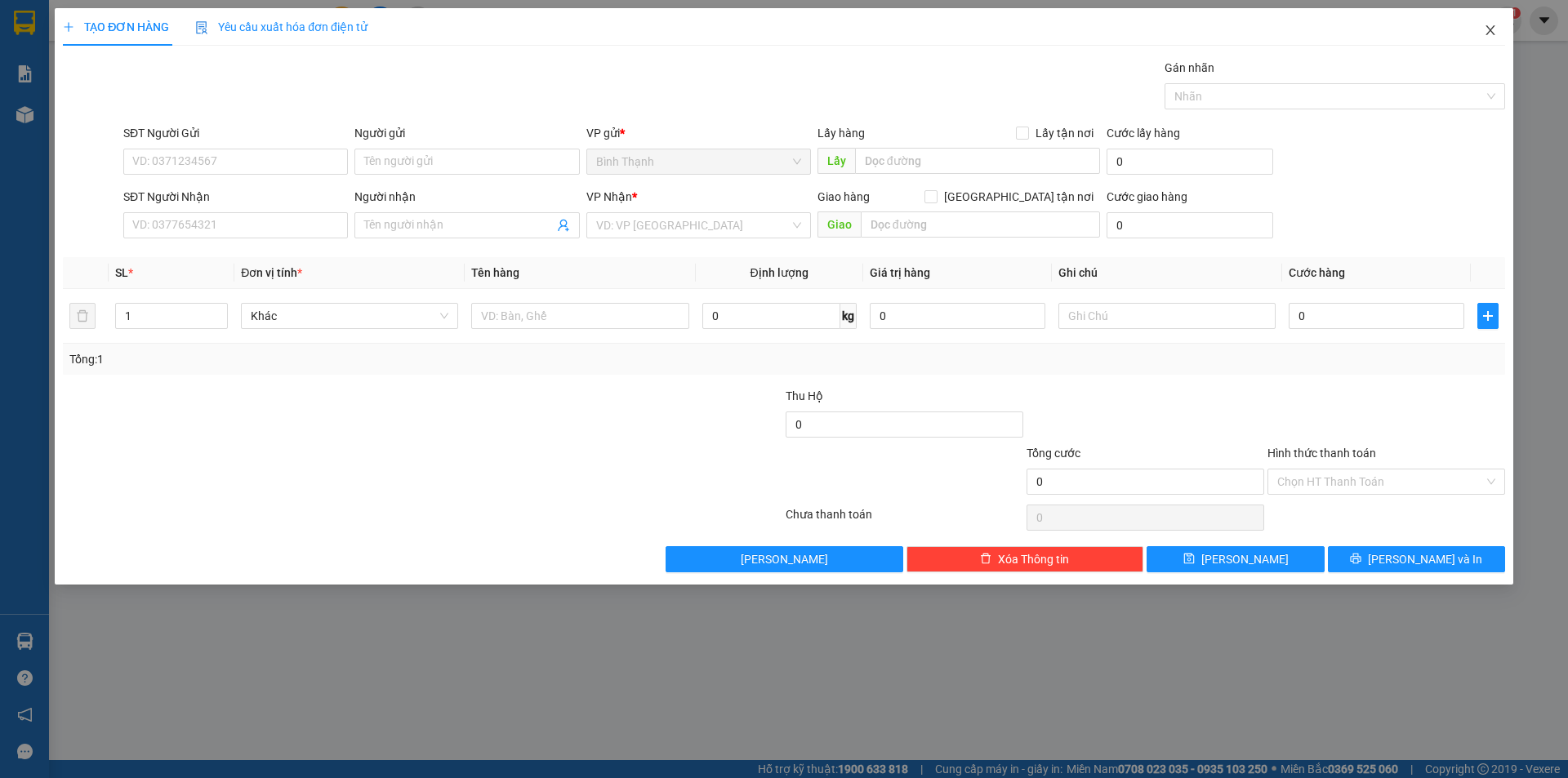
click at [1492, 25] on icon "close" at bounding box center [1490, 30] width 13 height 13
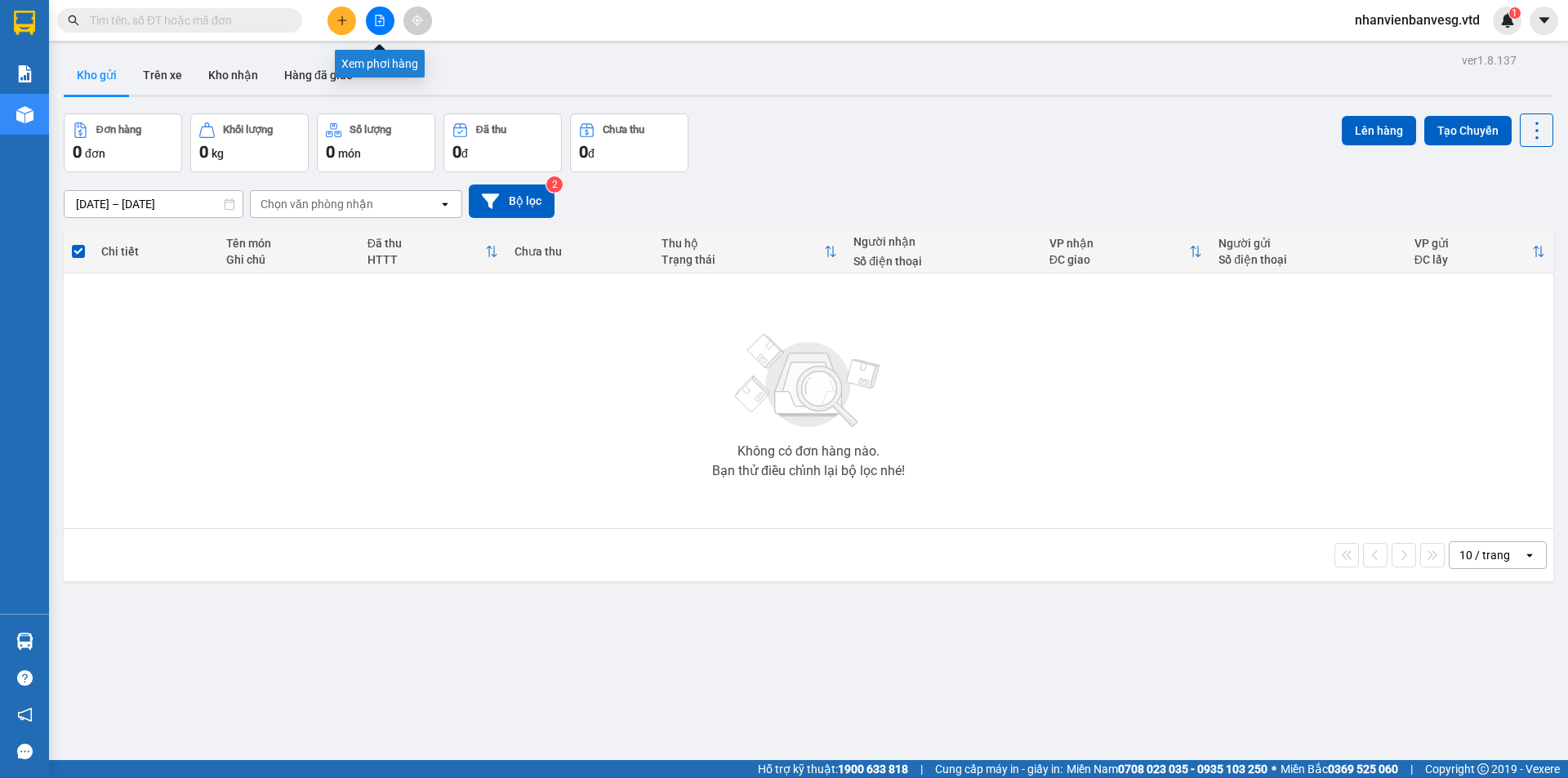
click at [378, 20] on icon "file-add" at bounding box center [379, 20] width 11 height 11
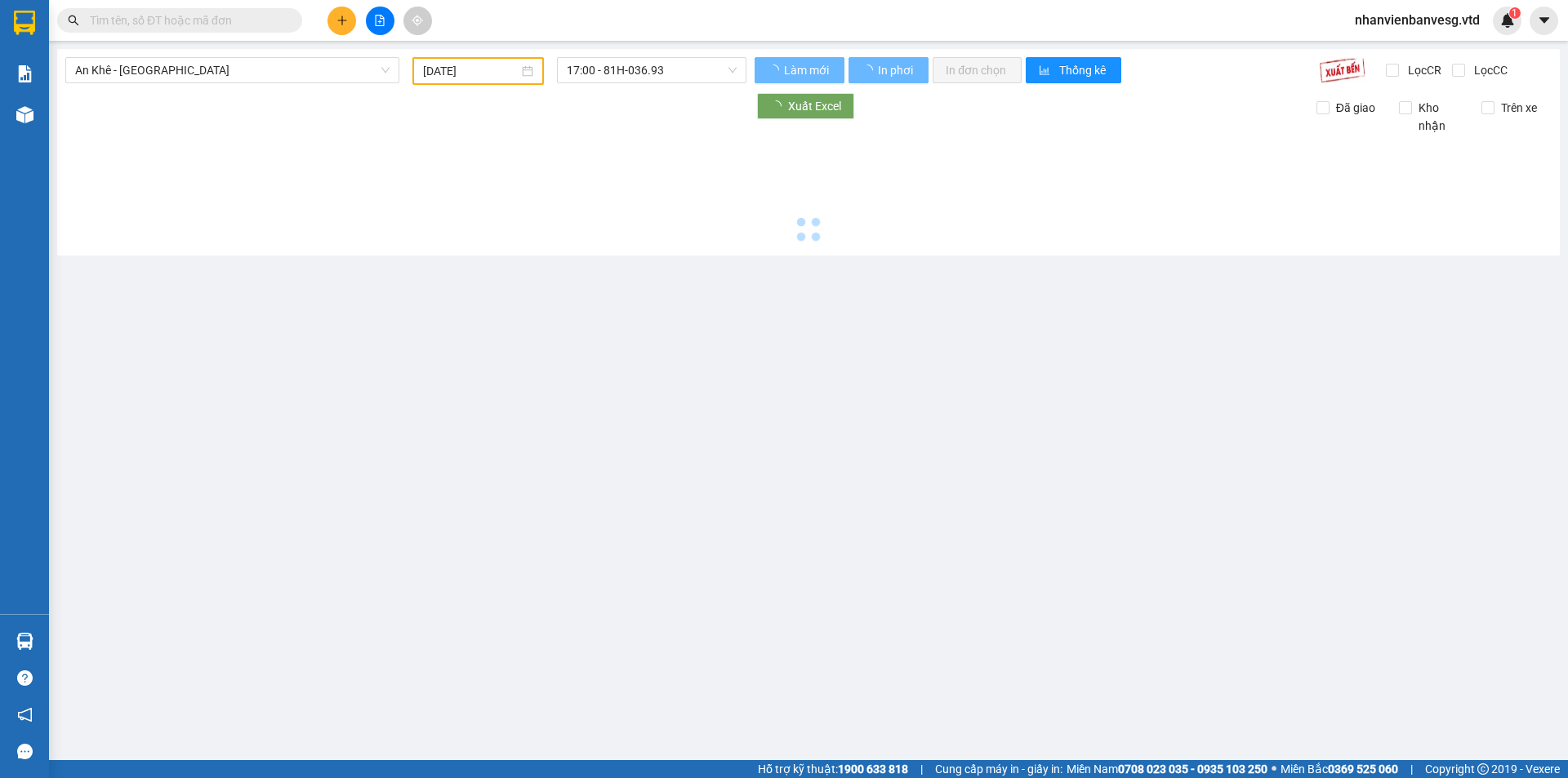
type input "12/08/2025"
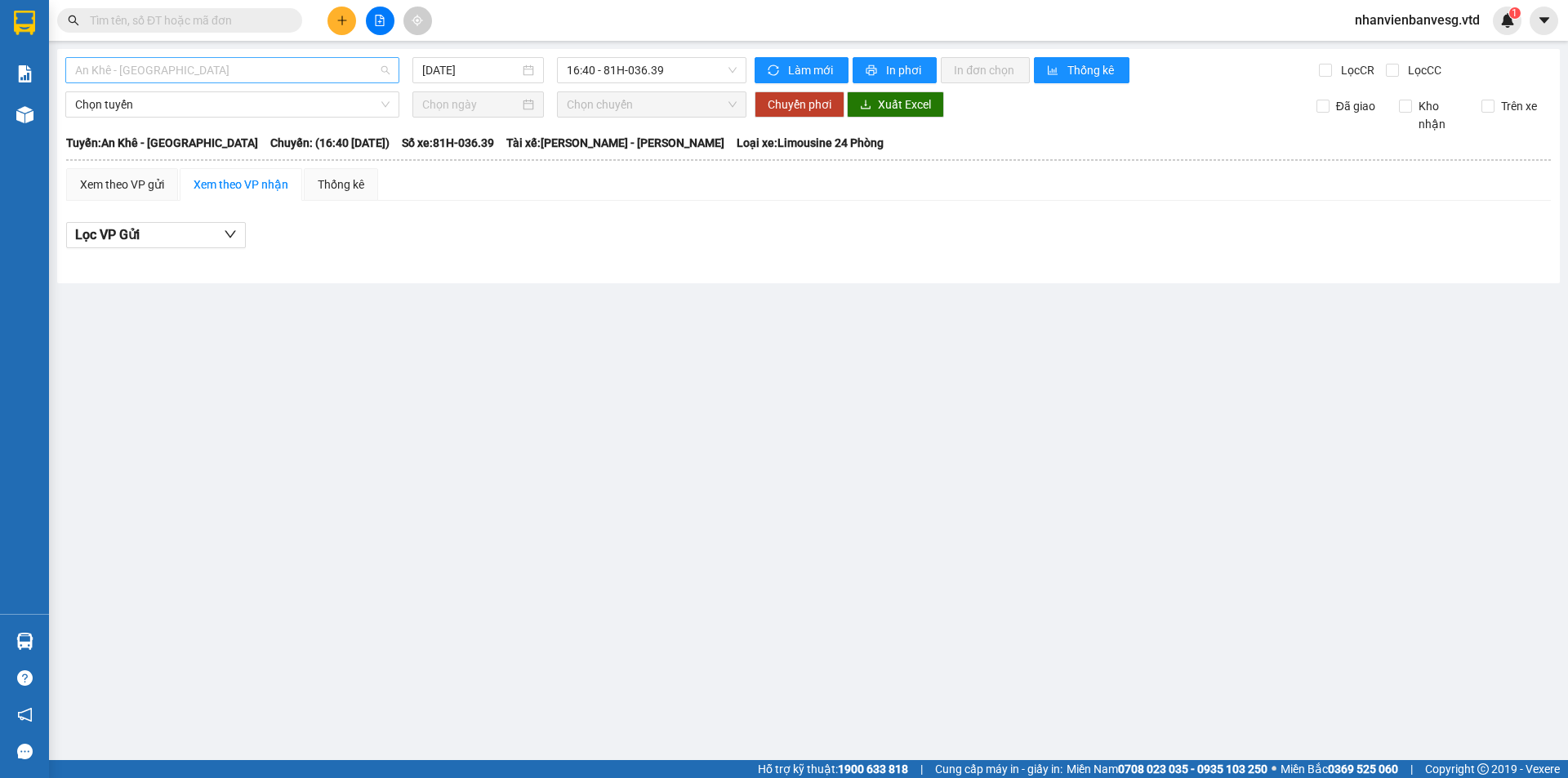
click at [237, 69] on span "An Khê - Sài Gòn" at bounding box center [232, 70] width 314 height 25
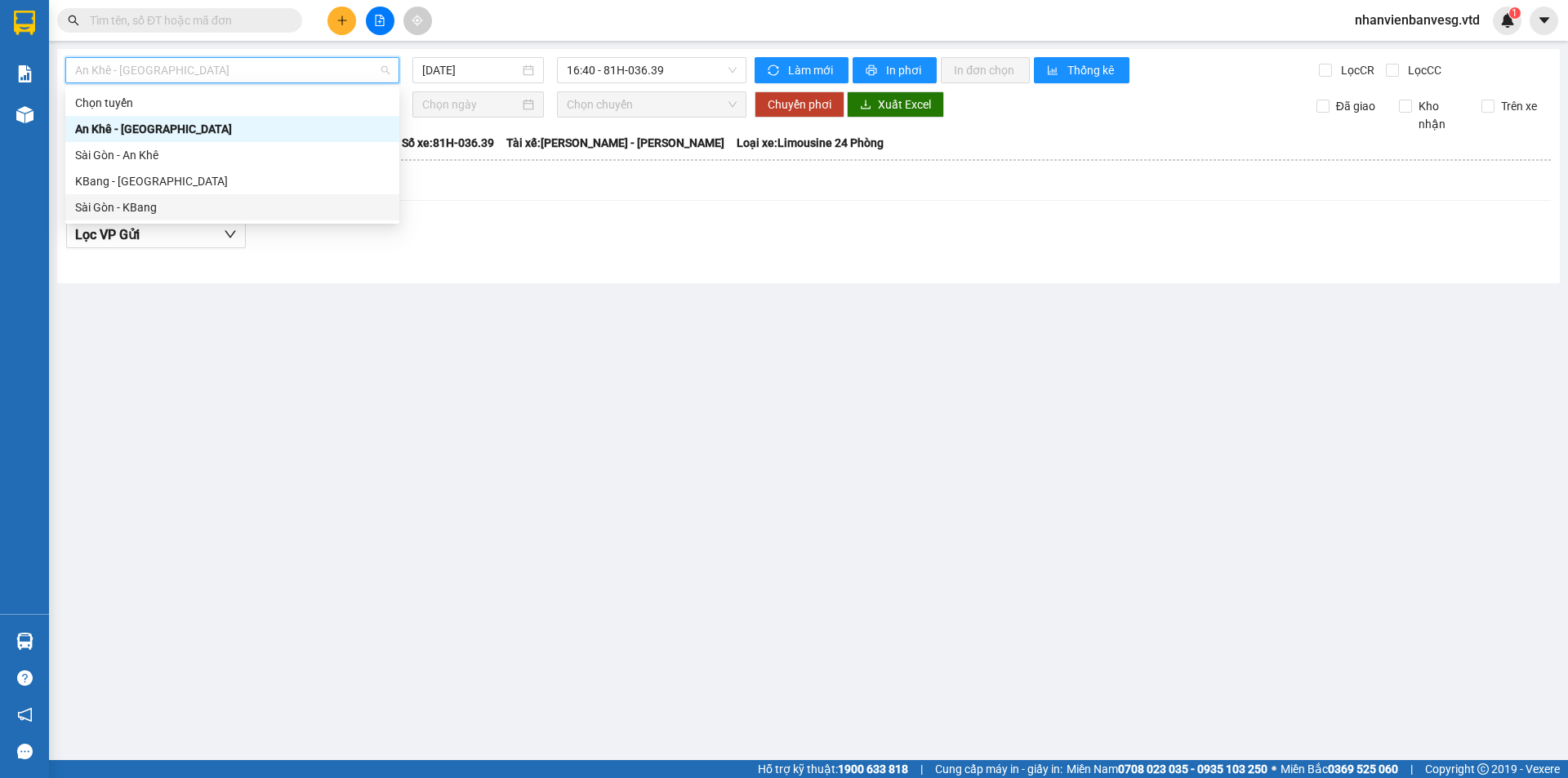
drag, startPoint x: 227, startPoint y: 212, endPoint x: 246, endPoint y: 198, distance: 23.6
click at [246, 198] on div "Sài Gòn - KBang" at bounding box center [232, 207] width 314 height 18
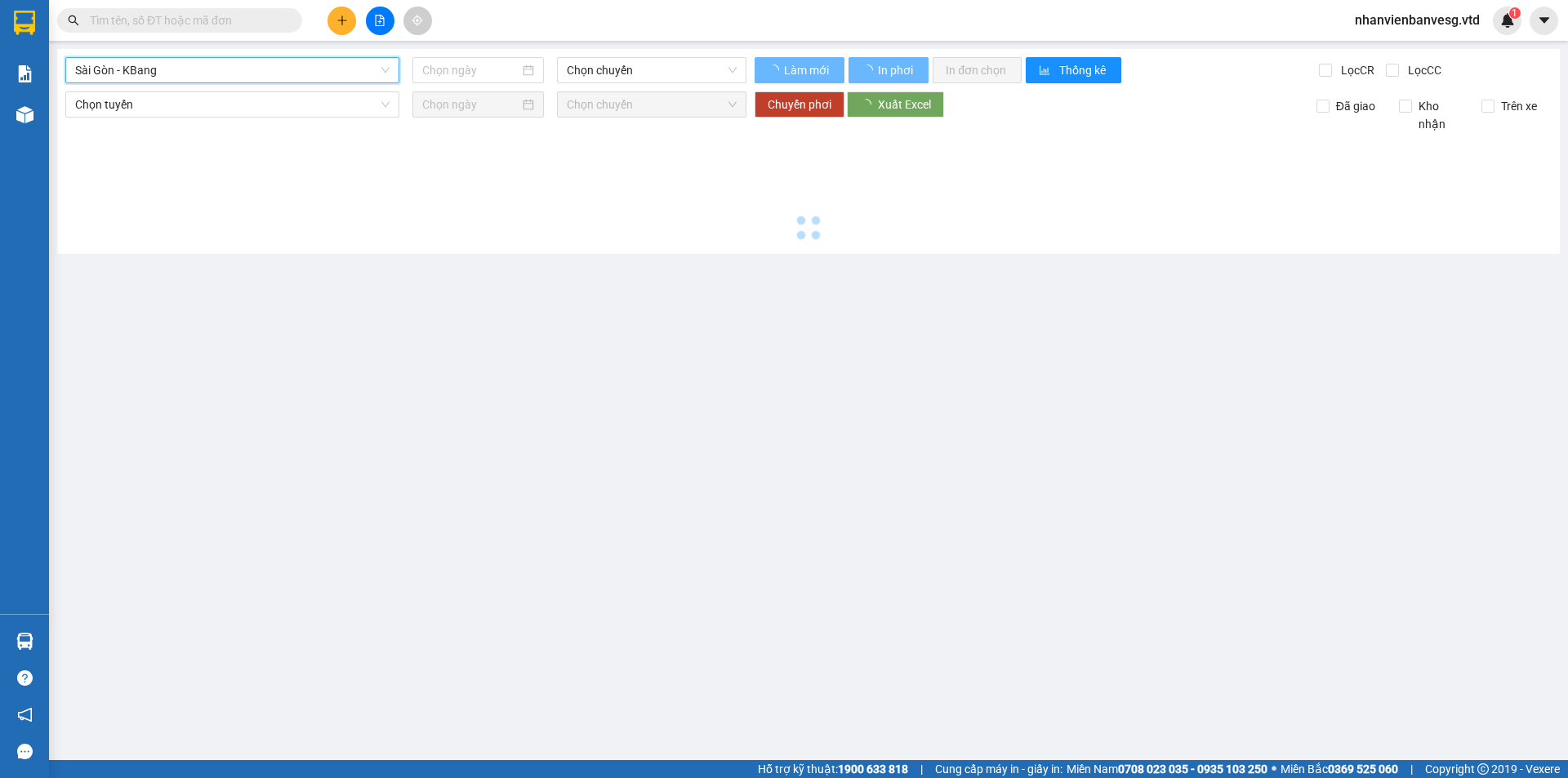
type input "12/08/2025"
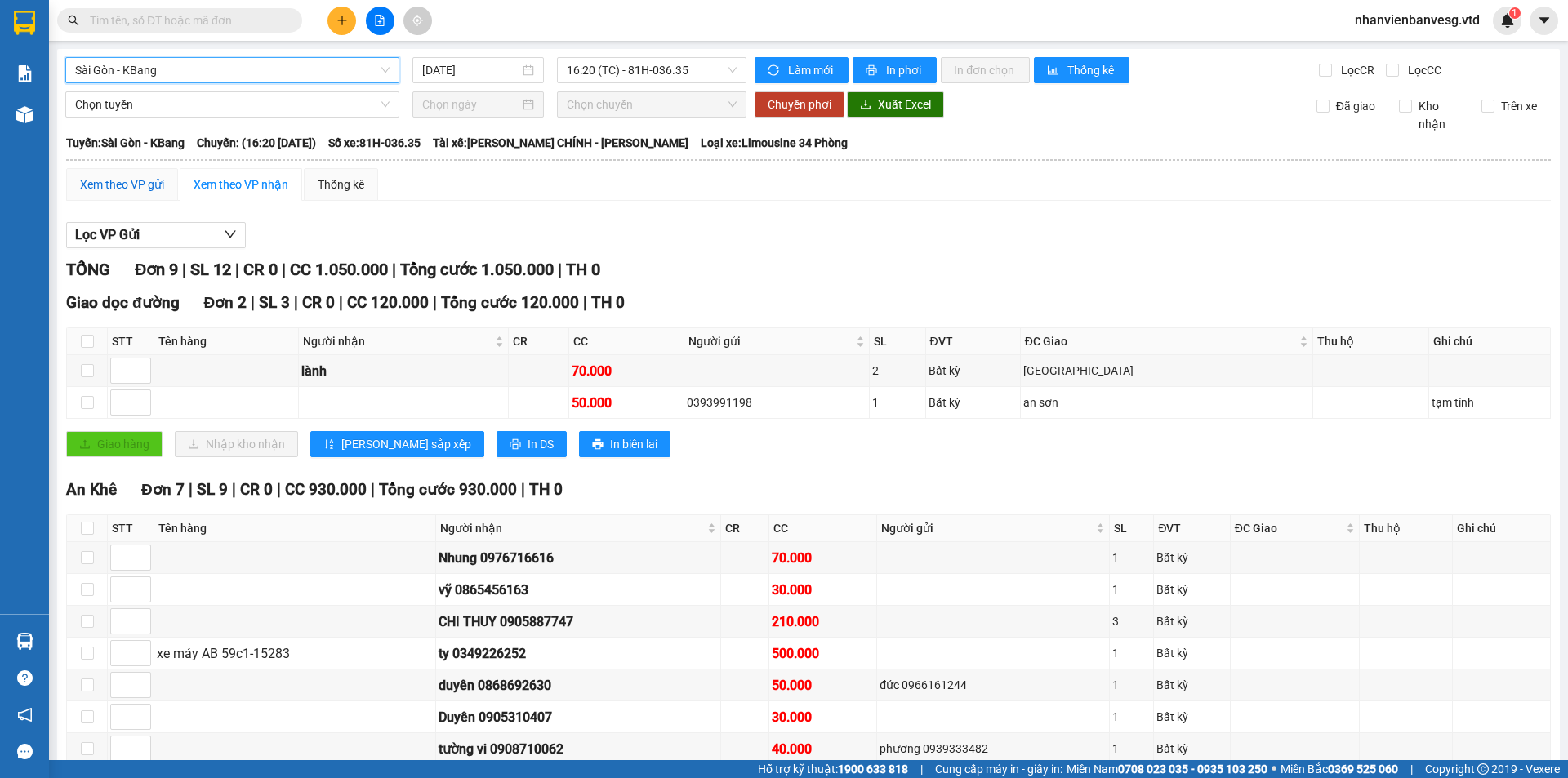
drag, startPoint x: 149, startPoint y: 186, endPoint x: 177, endPoint y: 189, distance: 28.2
click at [149, 185] on div "Xem theo VP gửi" at bounding box center [122, 184] width 84 height 18
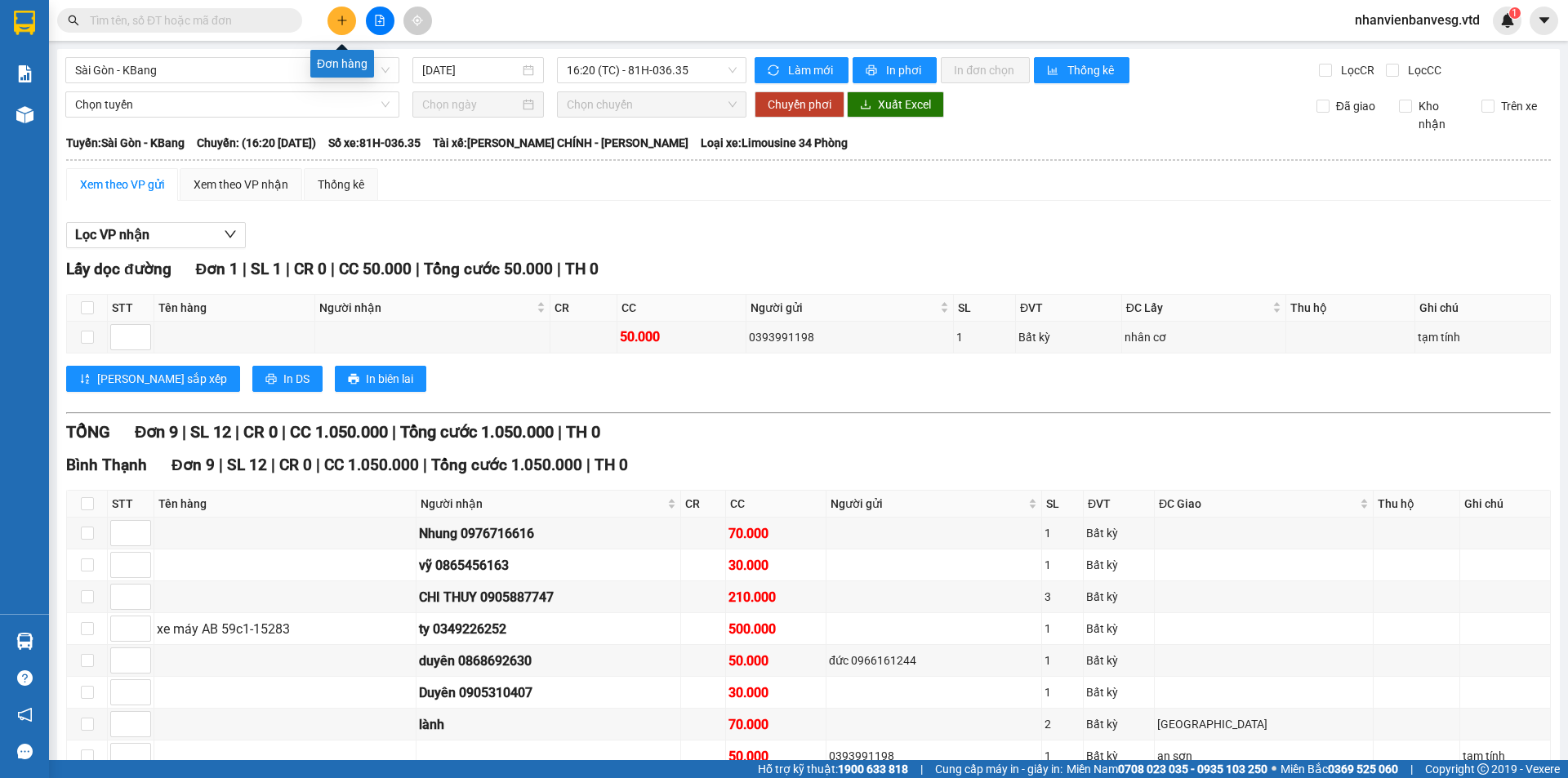
click at [346, 26] on button at bounding box center [341, 21] width 28 height 28
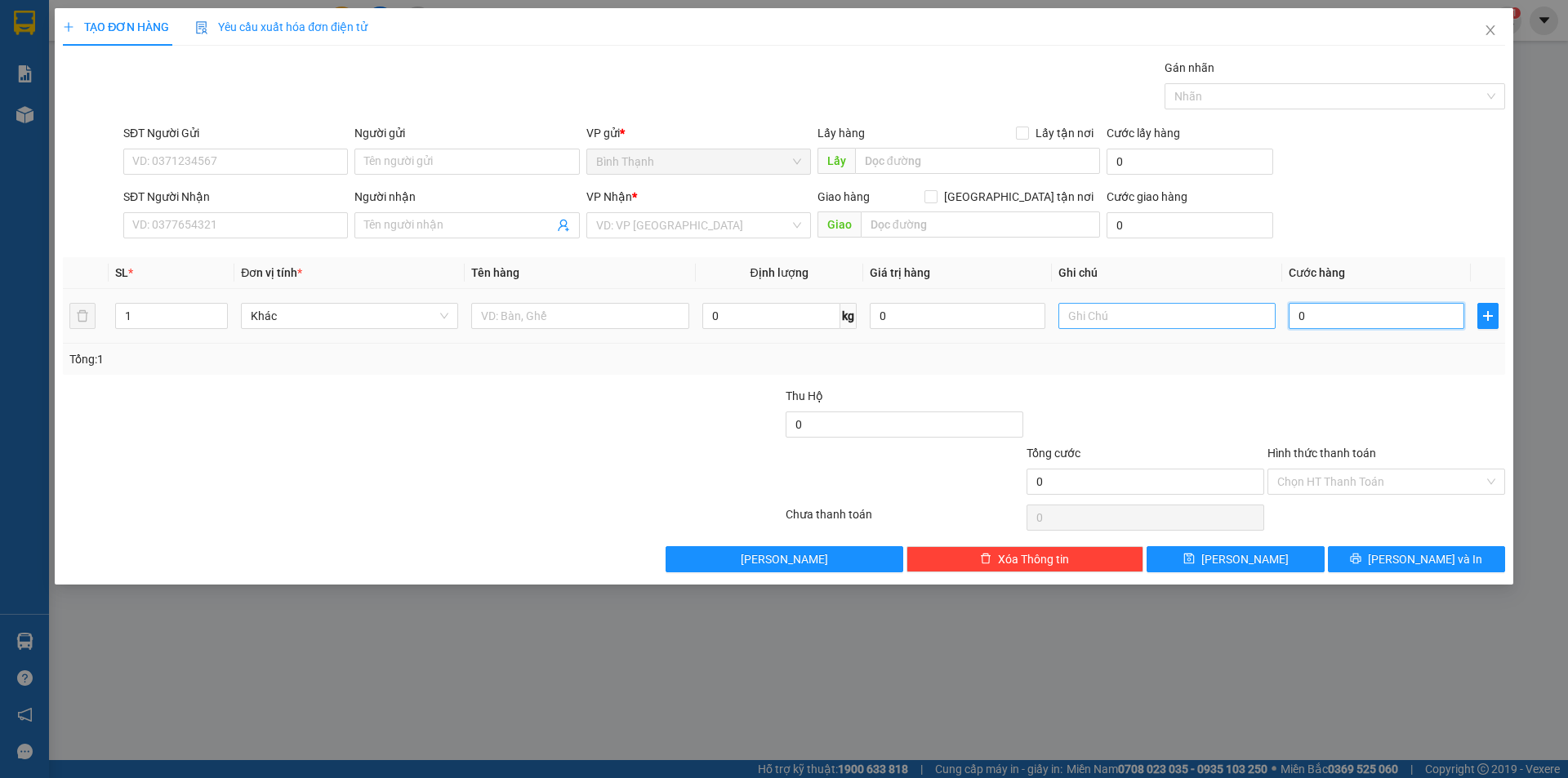
type input "3"
type input "30"
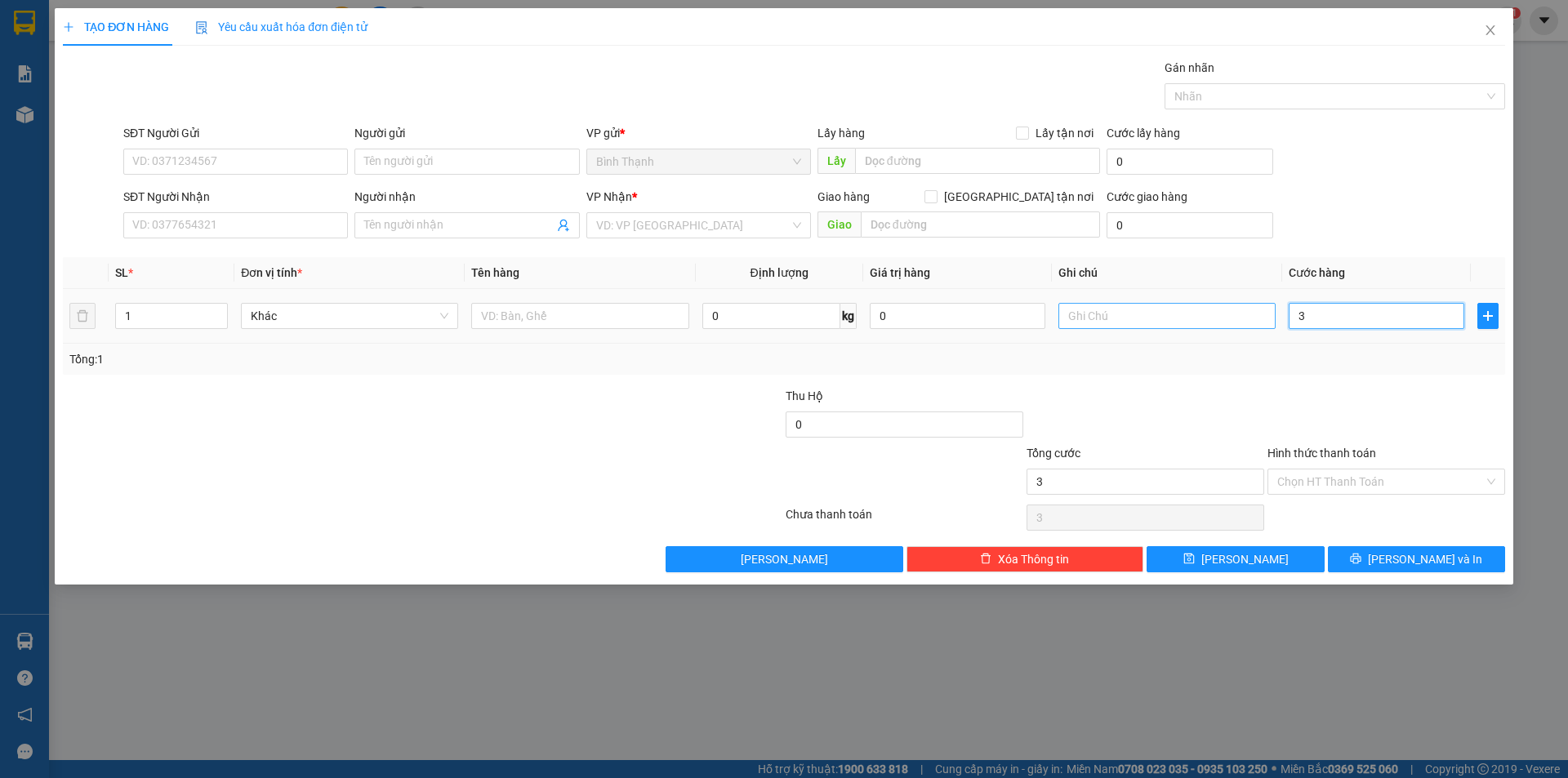
type input "30"
type input "300"
type input "3.000"
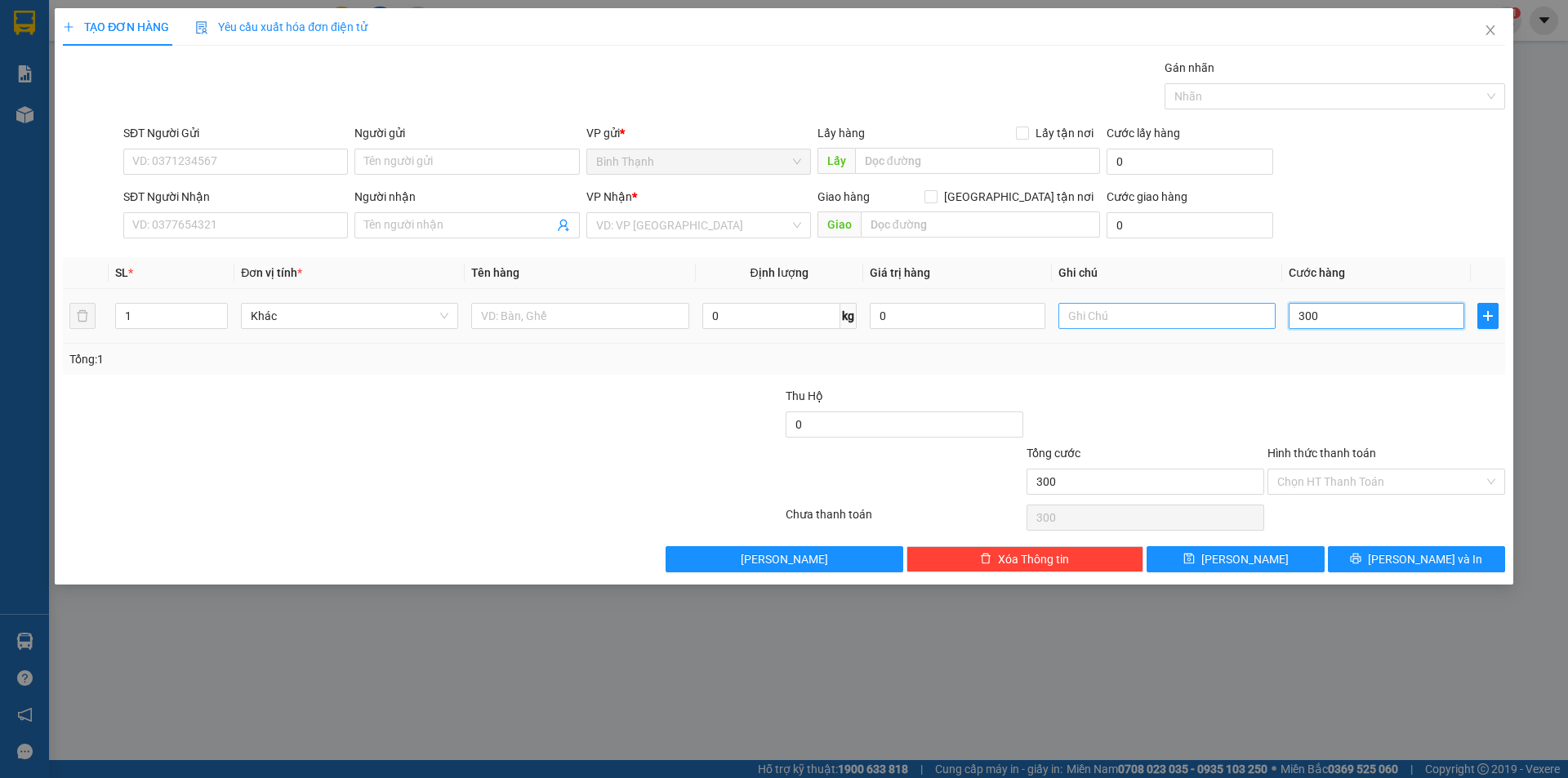
type input "3.000"
type input "30.000"
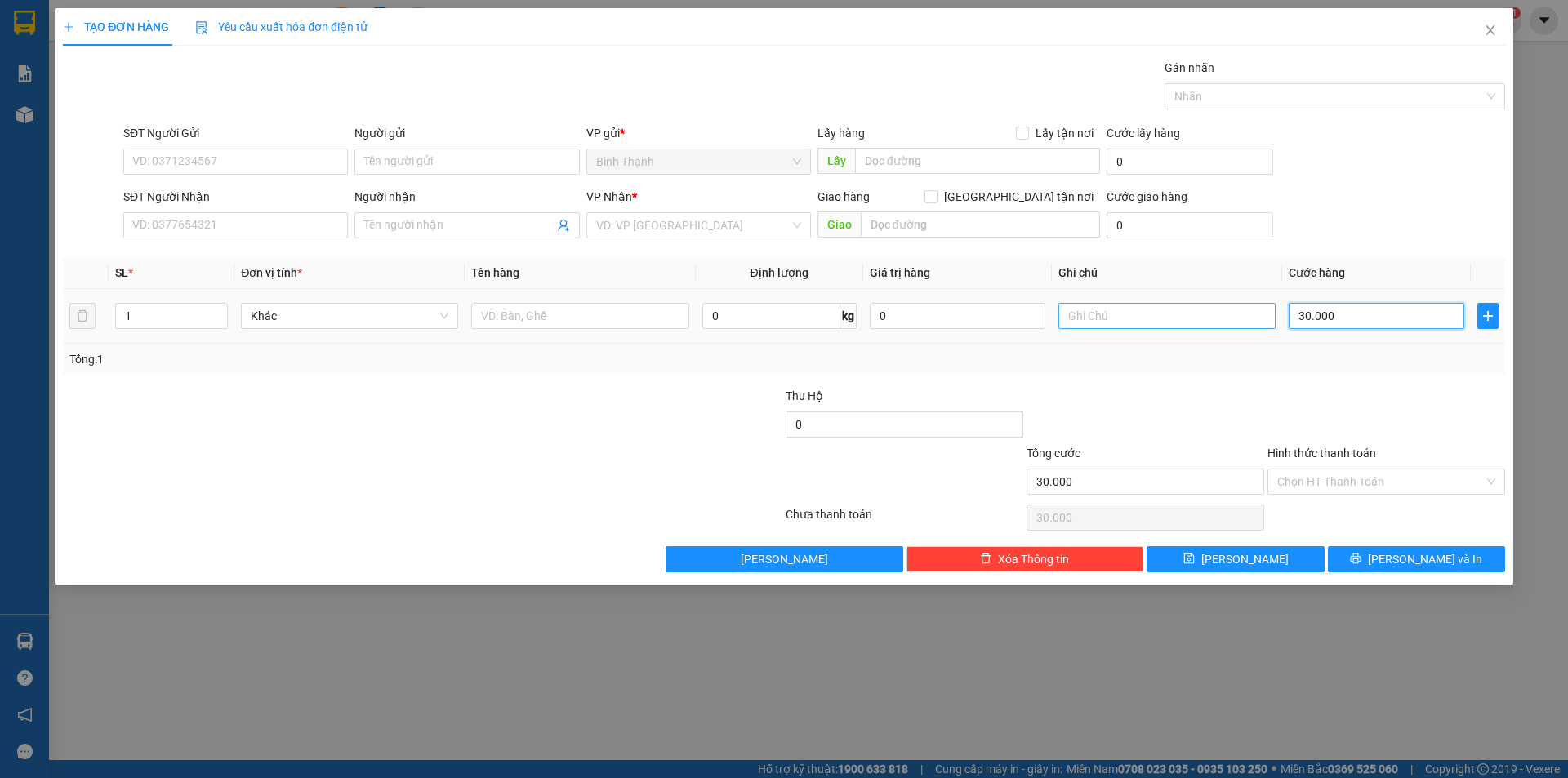
type input "300.000"
click at [1119, 306] on input "text" at bounding box center [1167, 316] width 217 height 26
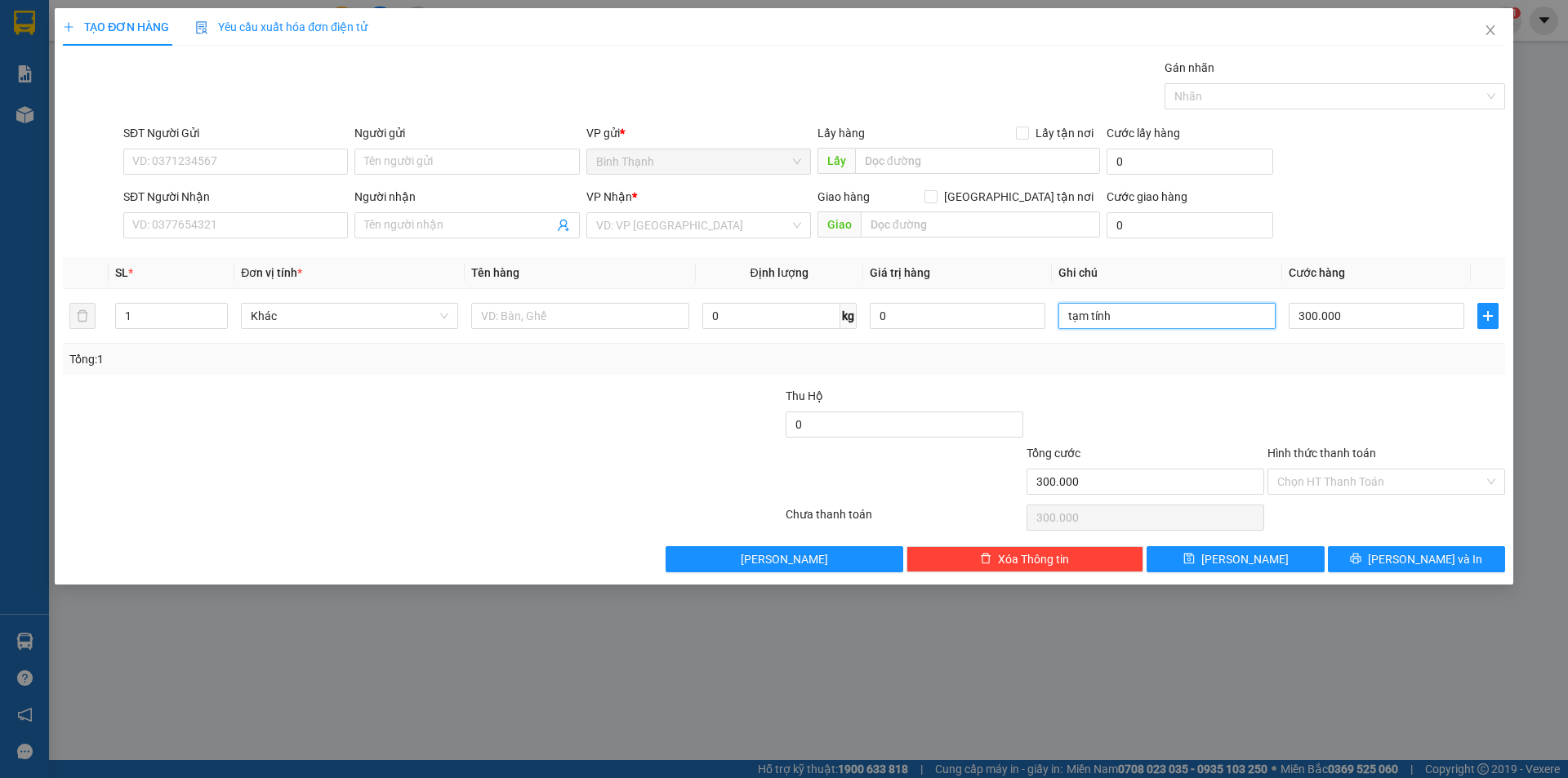
type input "tạm tính"
click at [207, 213] on input "SĐT Người Nhận" at bounding box center [236, 225] width 225 height 26
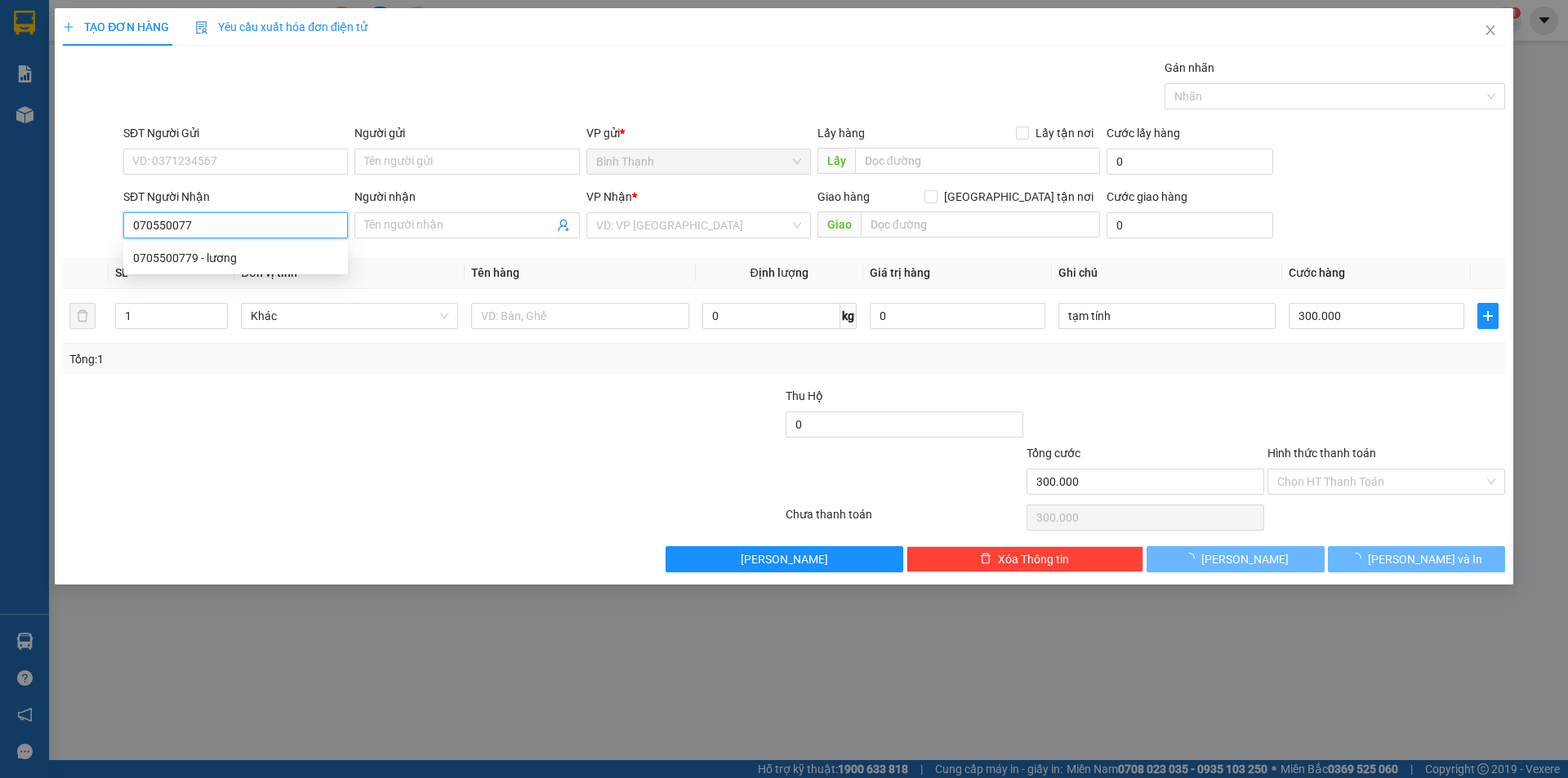
type input "0705500779"
click at [285, 258] on div "0705500779 - lương" at bounding box center [235, 257] width 205 height 18
type input "lương"
type input "dmx dakpơ"
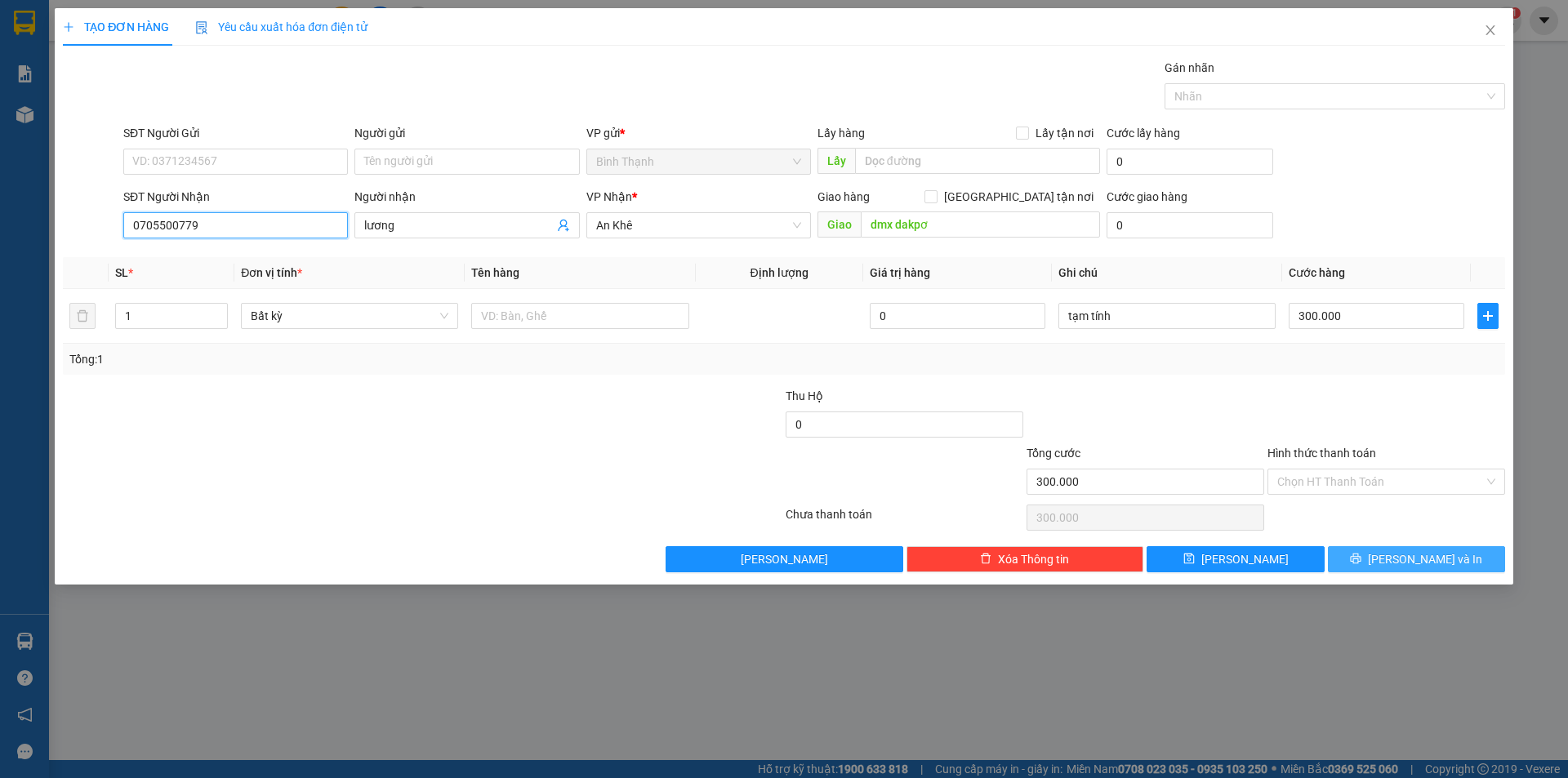
type input "0705500779"
click at [1374, 553] on button "[PERSON_NAME] và In" at bounding box center [1416, 559] width 178 height 26
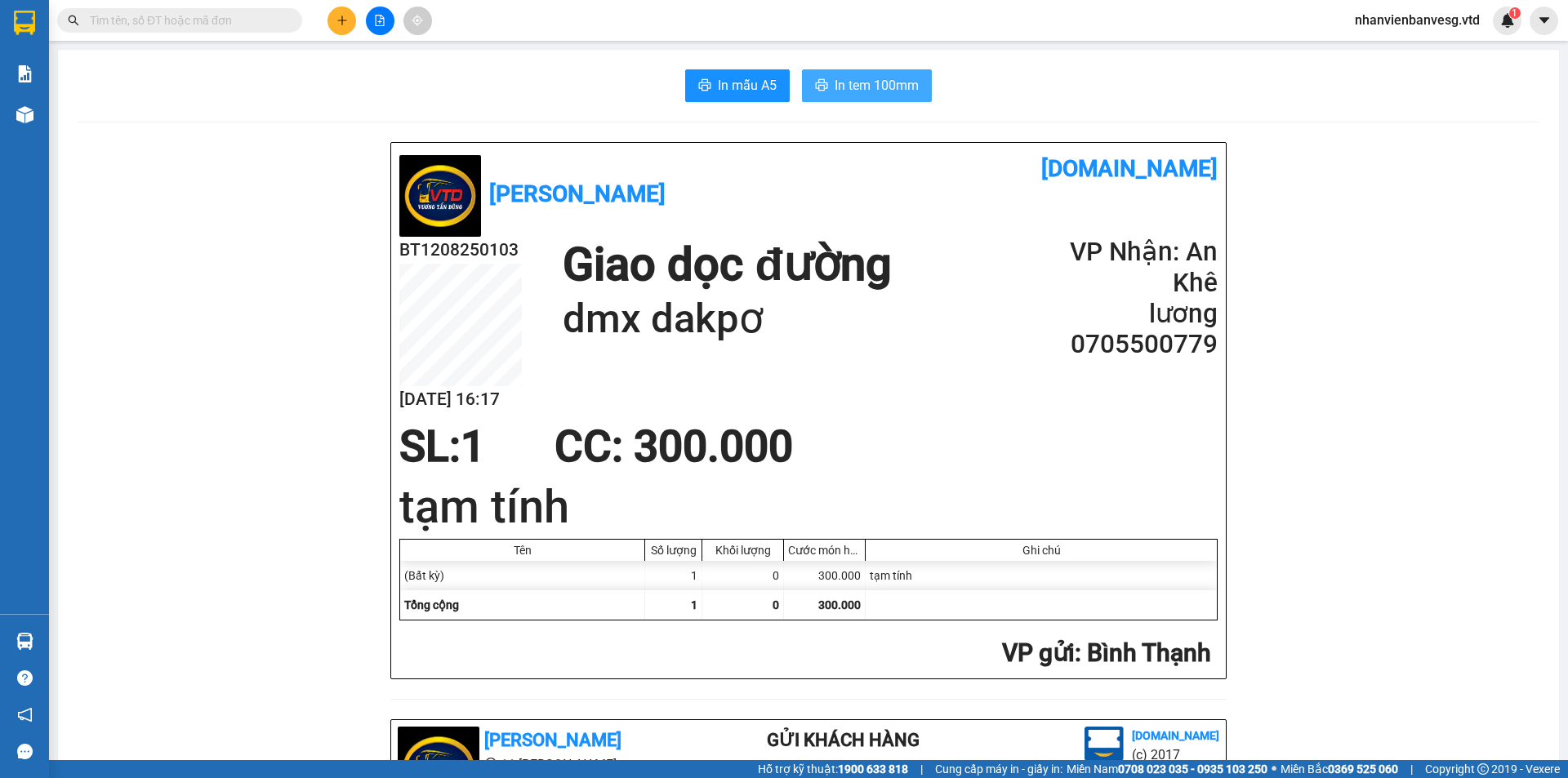
click at [869, 84] on span "In tem 100mm" at bounding box center [877, 86] width 84 height 21
click at [885, 91] on span "In tem 100mm" at bounding box center [877, 86] width 84 height 21
click at [372, 21] on button at bounding box center [379, 21] width 28 height 28
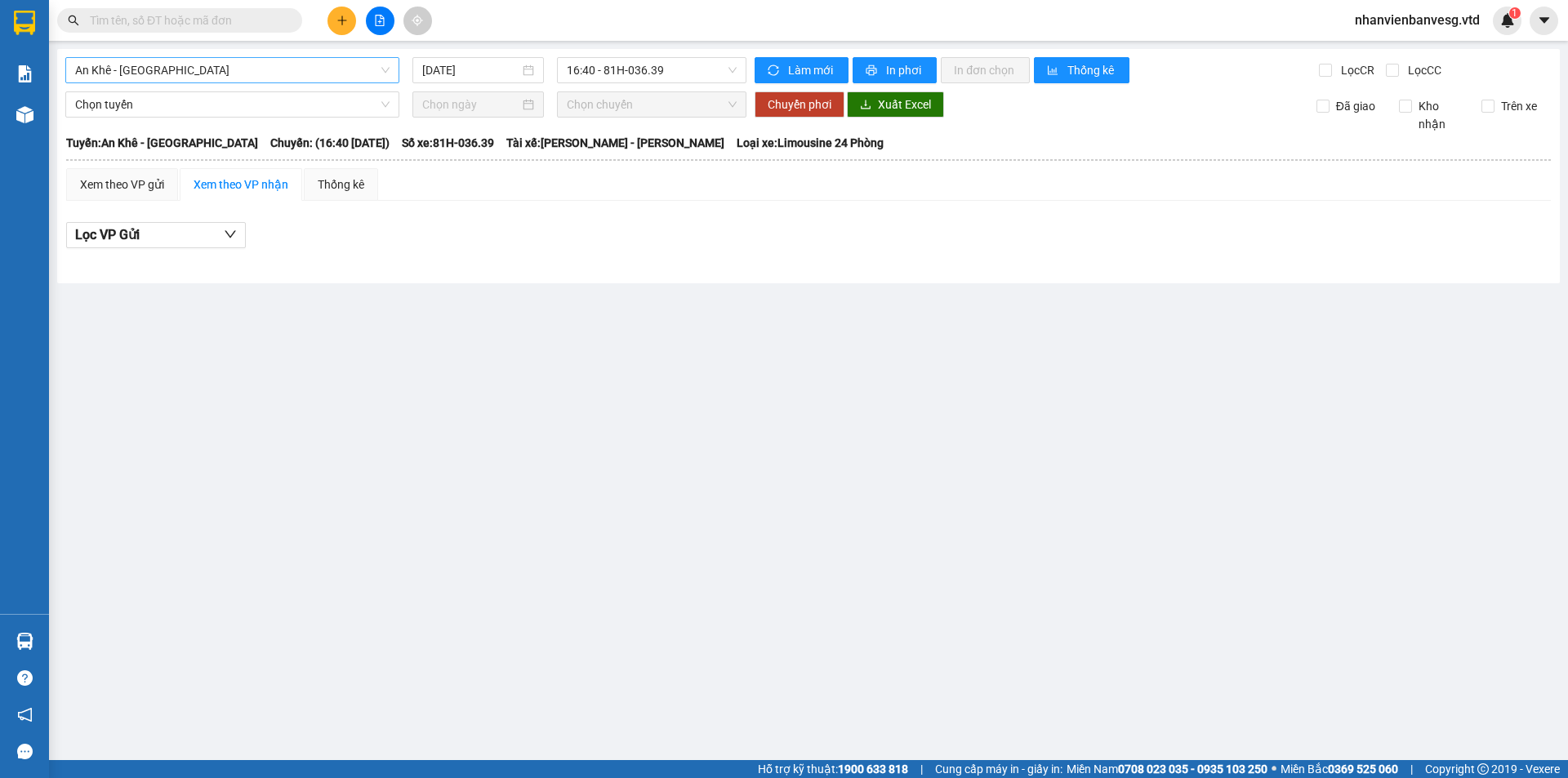
drag, startPoint x: 177, startPoint y: 63, endPoint x: 188, endPoint y: 82, distance: 22.0
click at [178, 64] on span "An Khê - [GEOGRAPHIC_DATA]" at bounding box center [232, 70] width 314 height 25
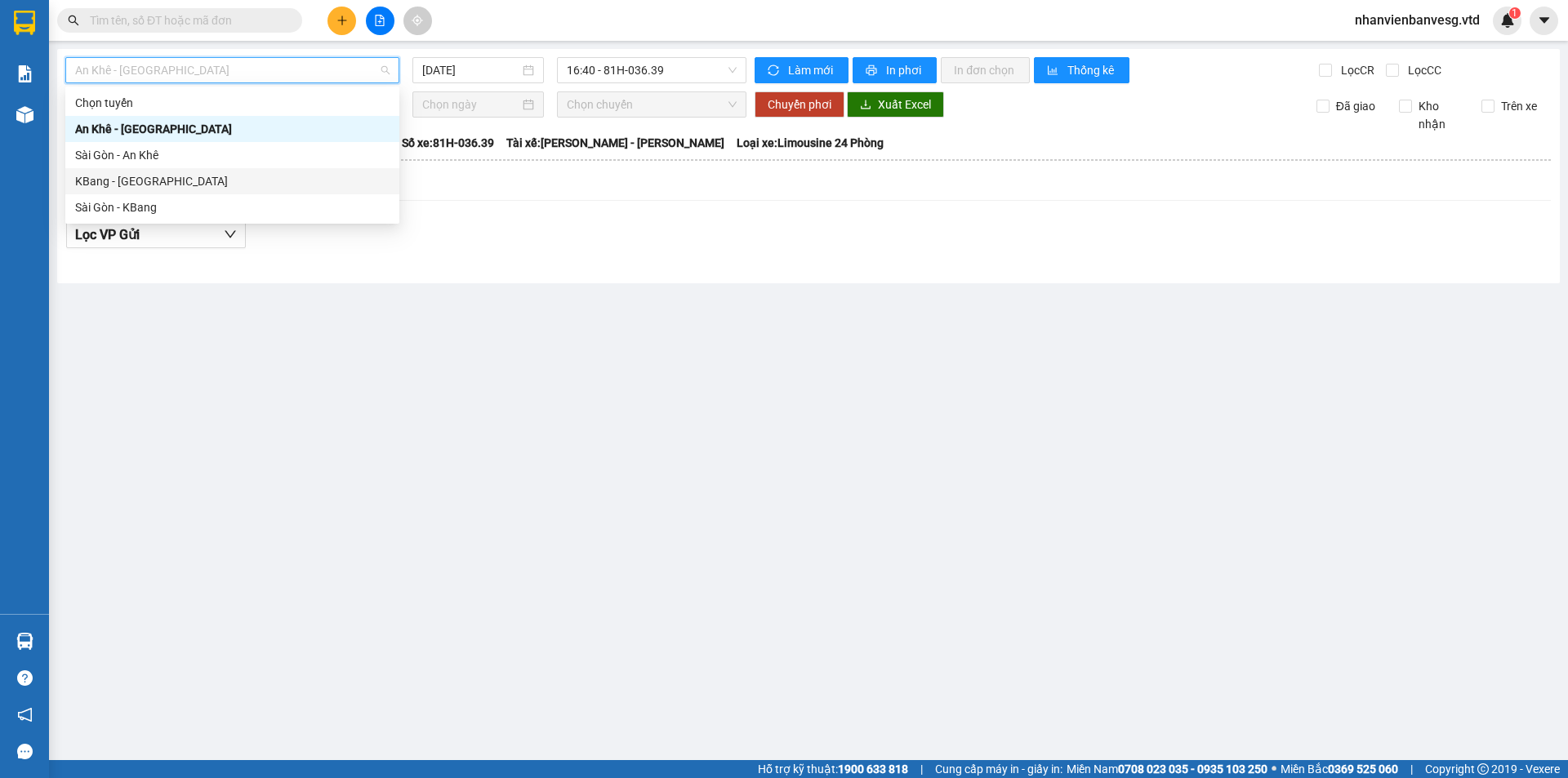
click at [187, 178] on div "KBang - [GEOGRAPHIC_DATA]" at bounding box center [232, 181] width 314 height 18
type input "[DATE]"
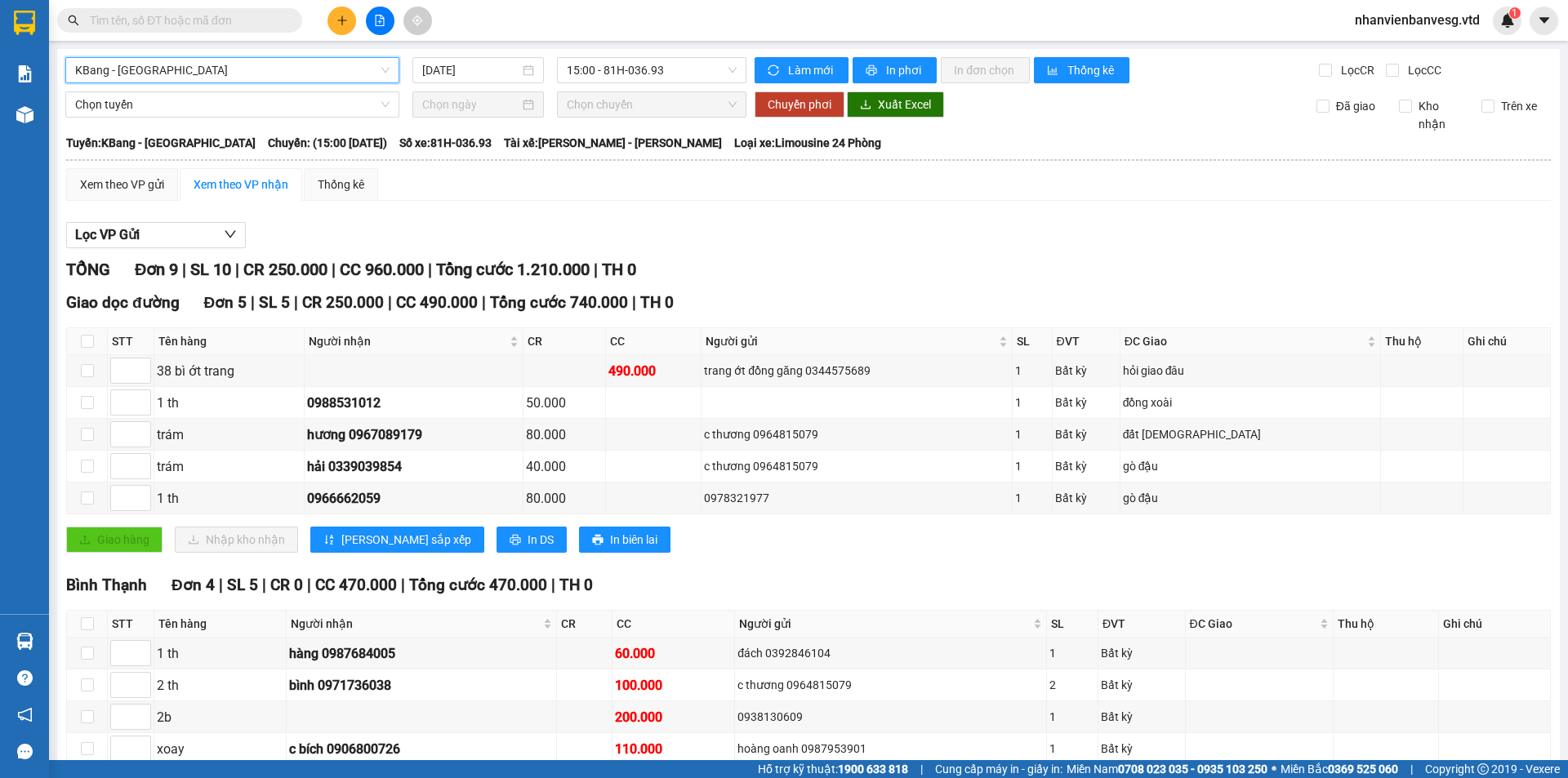
click at [196, 71] on span "KBang - [GEOGRAPHIC_DATA]" at bounding box center [232, 70] width 314 height 25
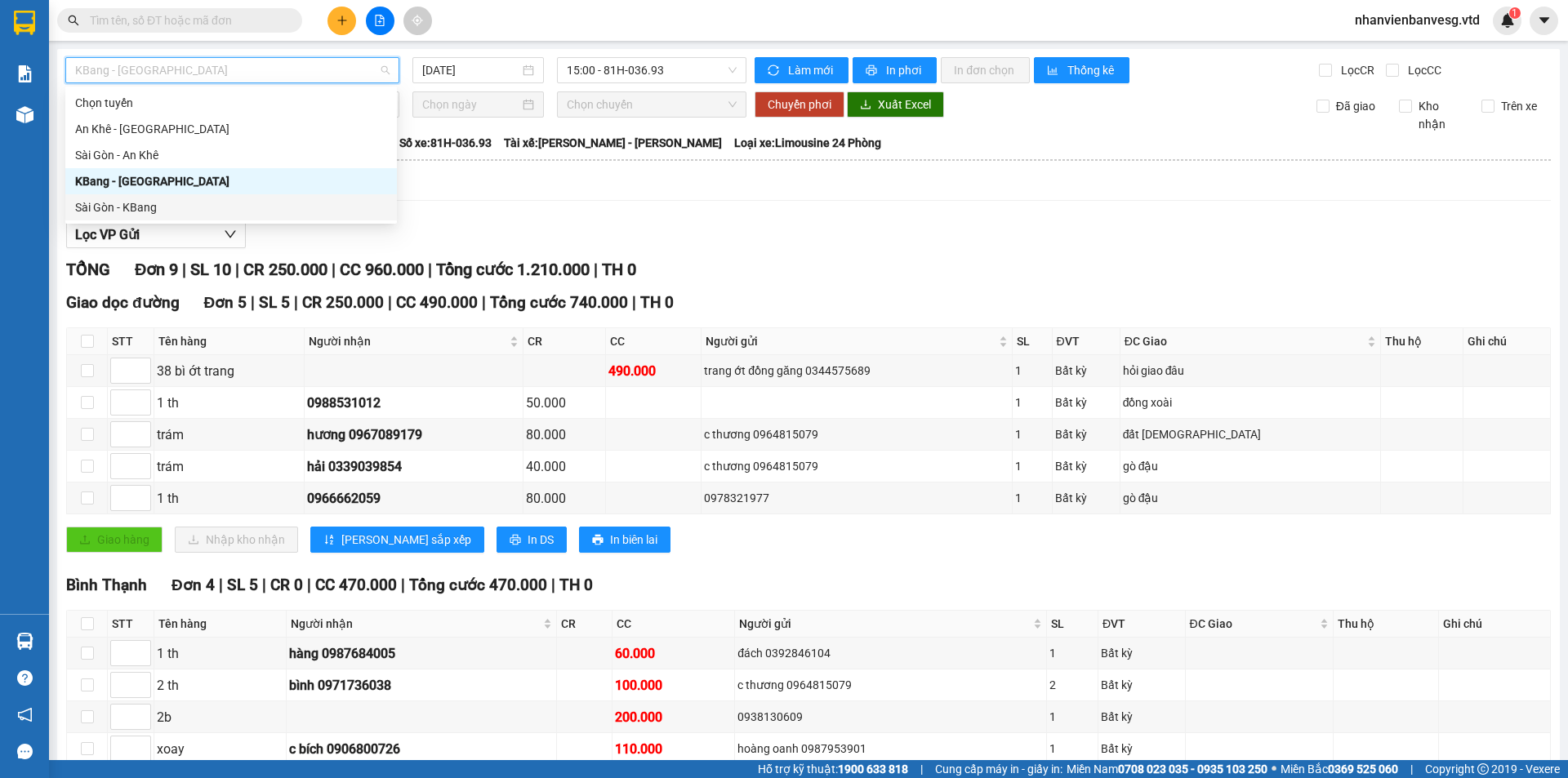
click at [206, 208] on div "Sài Gòn - KBang" at bounding box center [232, 207] width 312 height 18
type input "[DATE]"
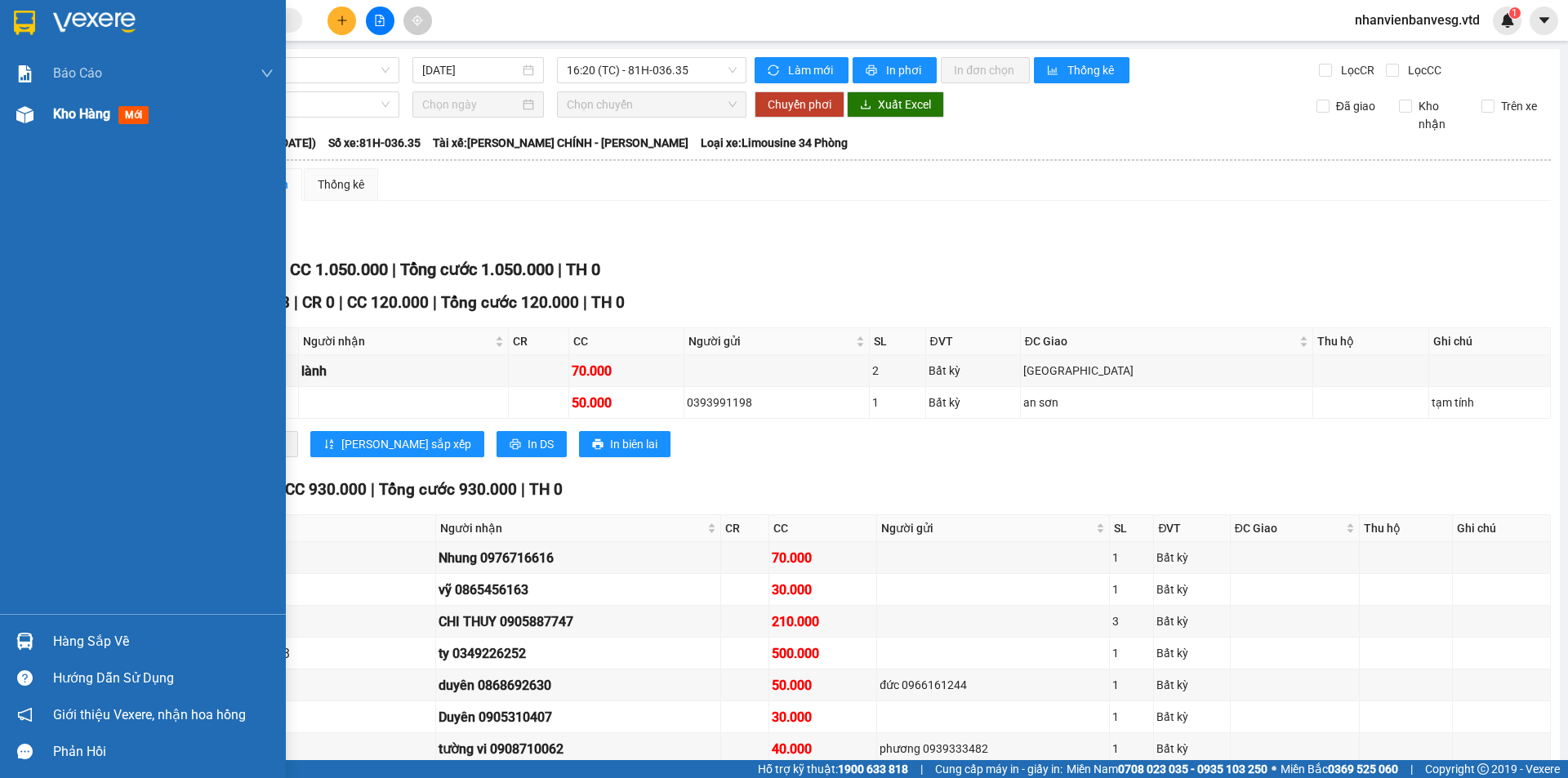
click at [38, 111] on div at bounding box center [24, 114] width 28 height 28
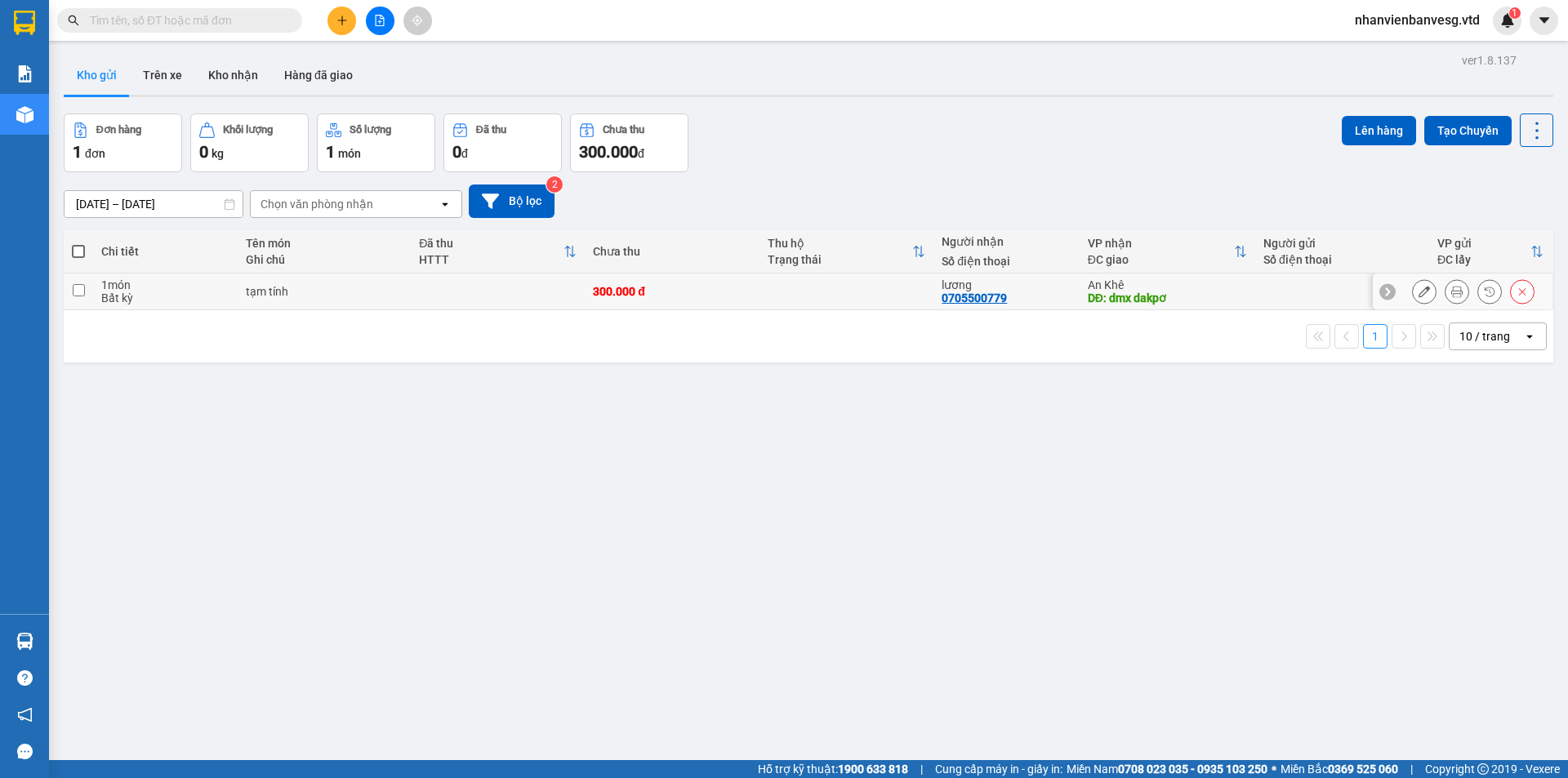
click at [281, 296] on div "tạm tính" at bounding box center [324, 291] width 157 height 13
checkbox input "true"
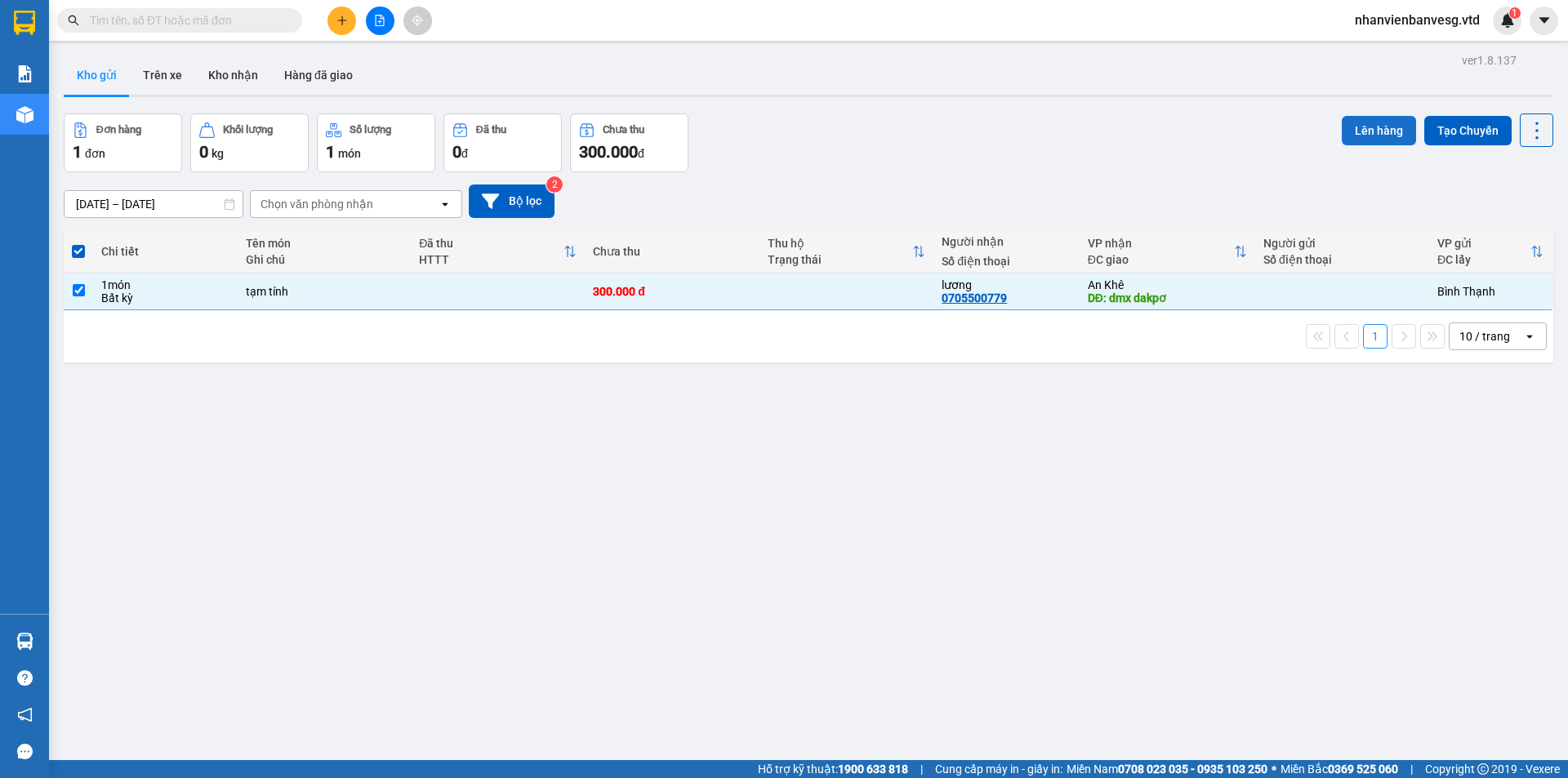
click at [1378, 137] on button "Lên hàng" at bounding box center [1378, 130] width 75 height 29
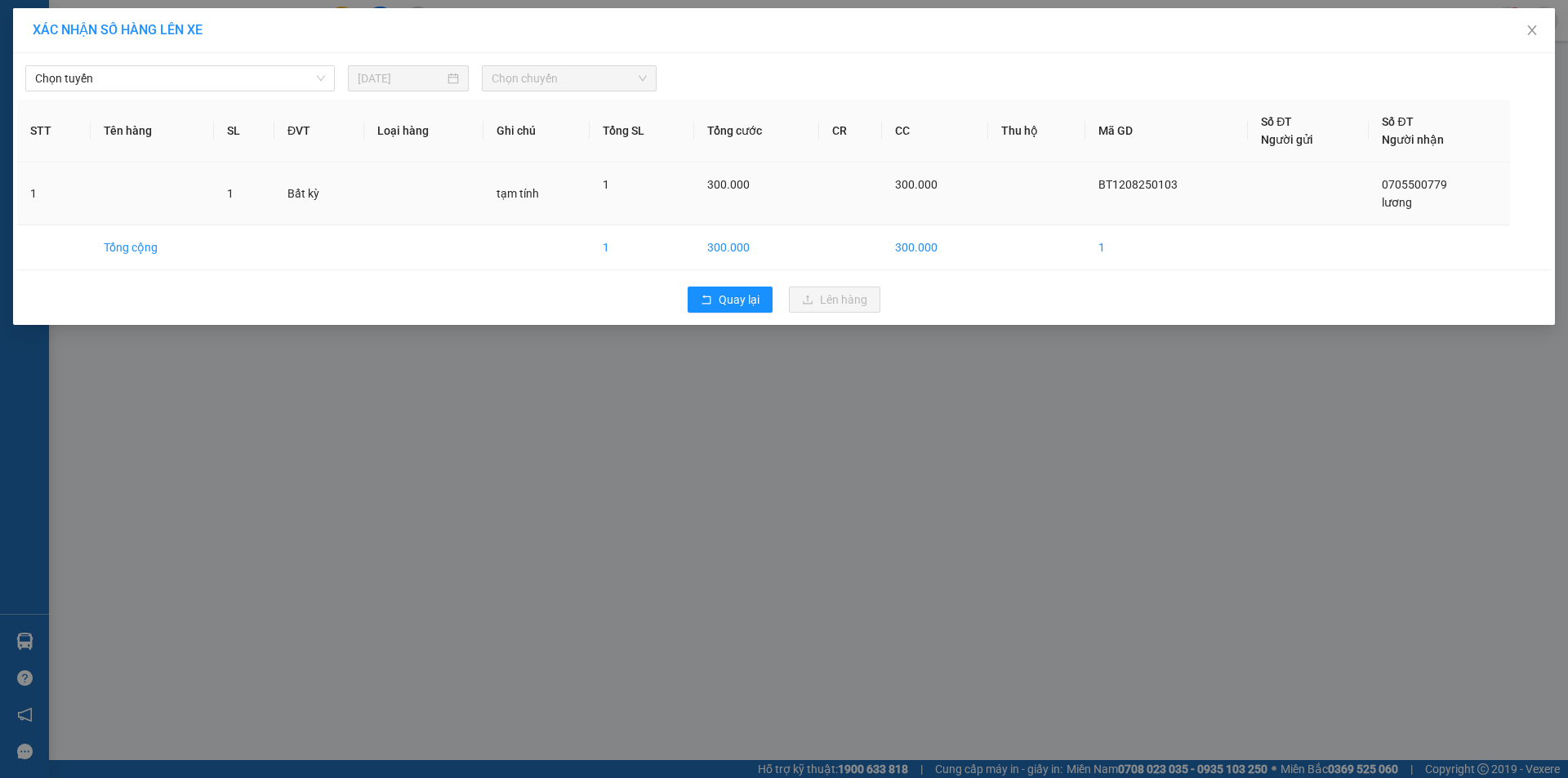
click at [70, 184] on td "1" at bounding box center [54, 193] width 74 height 63
click at [220, 72] on span "Chọn tuyến" at bounding box center [180, 78] width 290 height 25
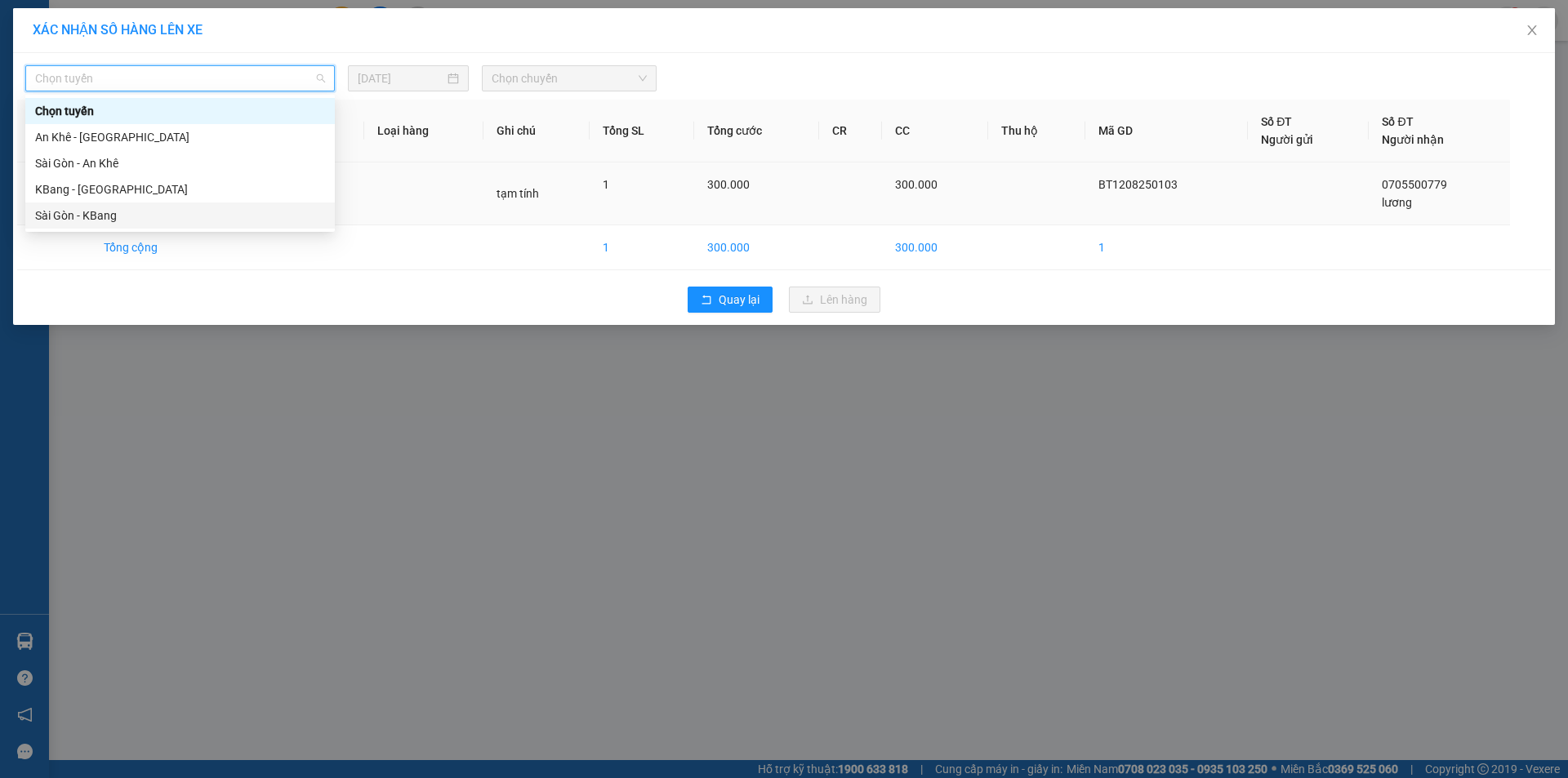
click at [189, 214] on div "Sài Gòn - KBang" at bounding box center [180, 215] width 290 height 18
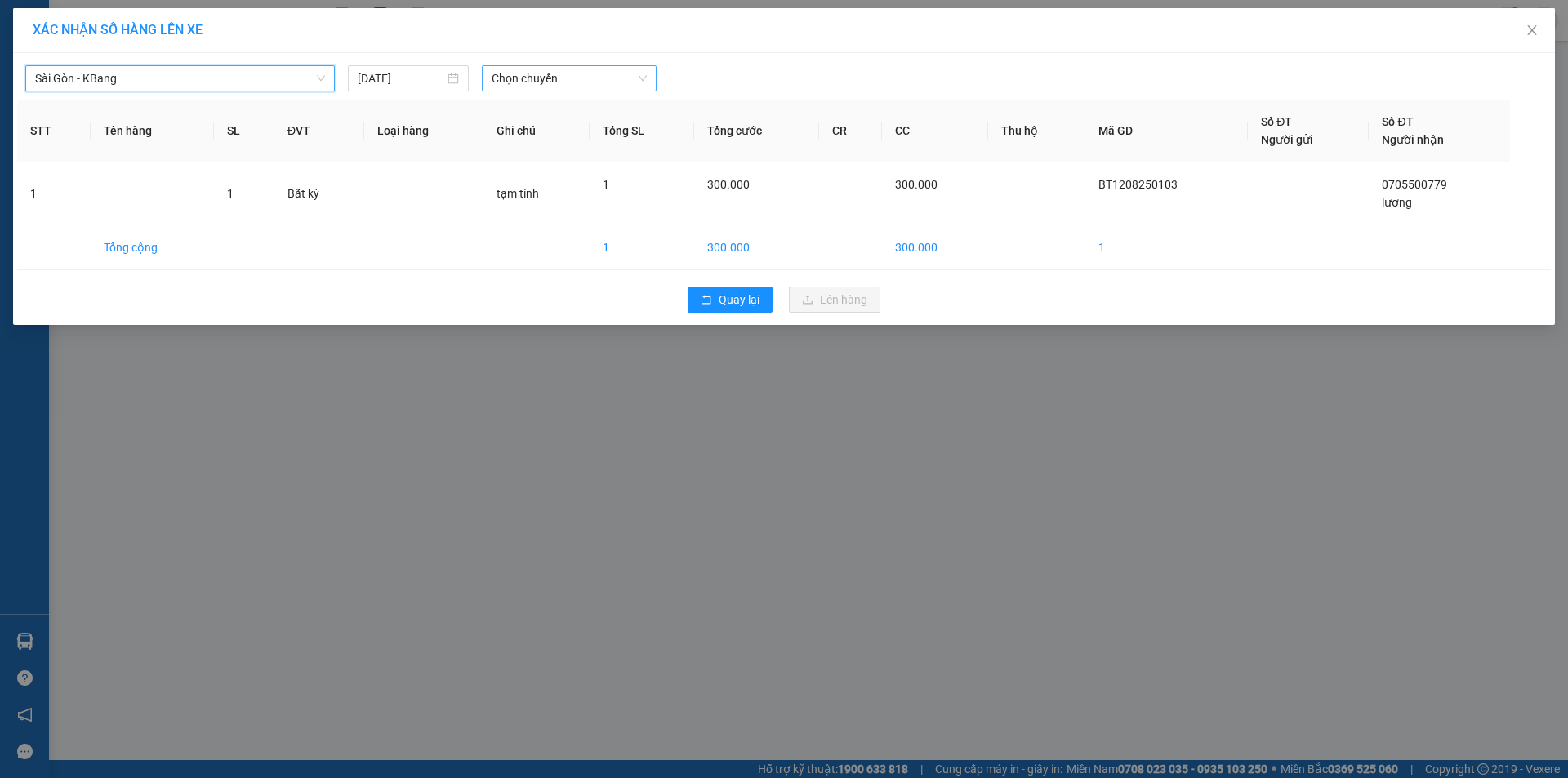
click at [546, 72] on span "Chọn chuyến" at bounding box center [569, 78] width 155 height 25
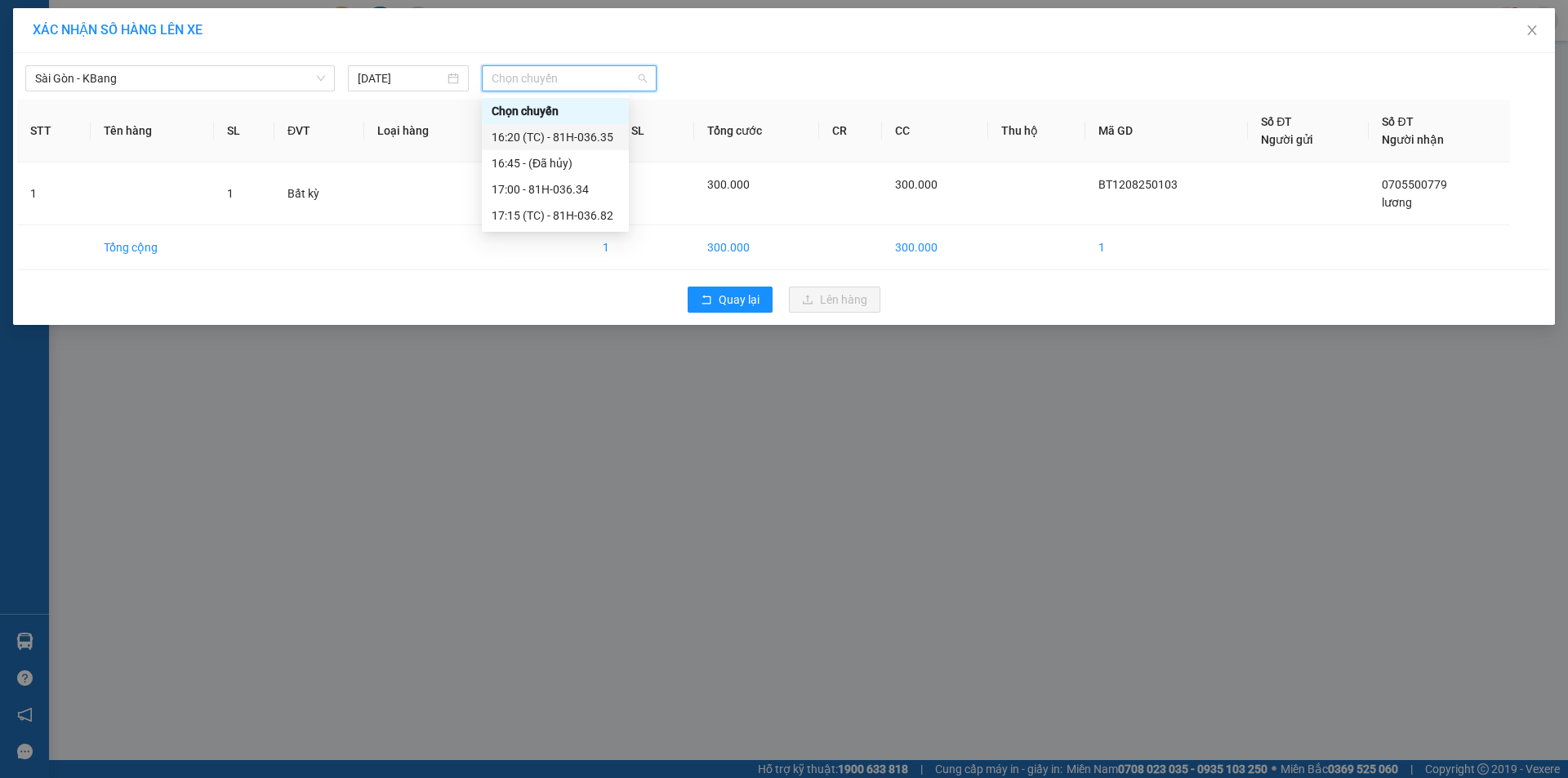
click at [597, 136] on div "16:20 (TC) - 81H-036.35" at bounding box center [555, 136] width 127 height 18
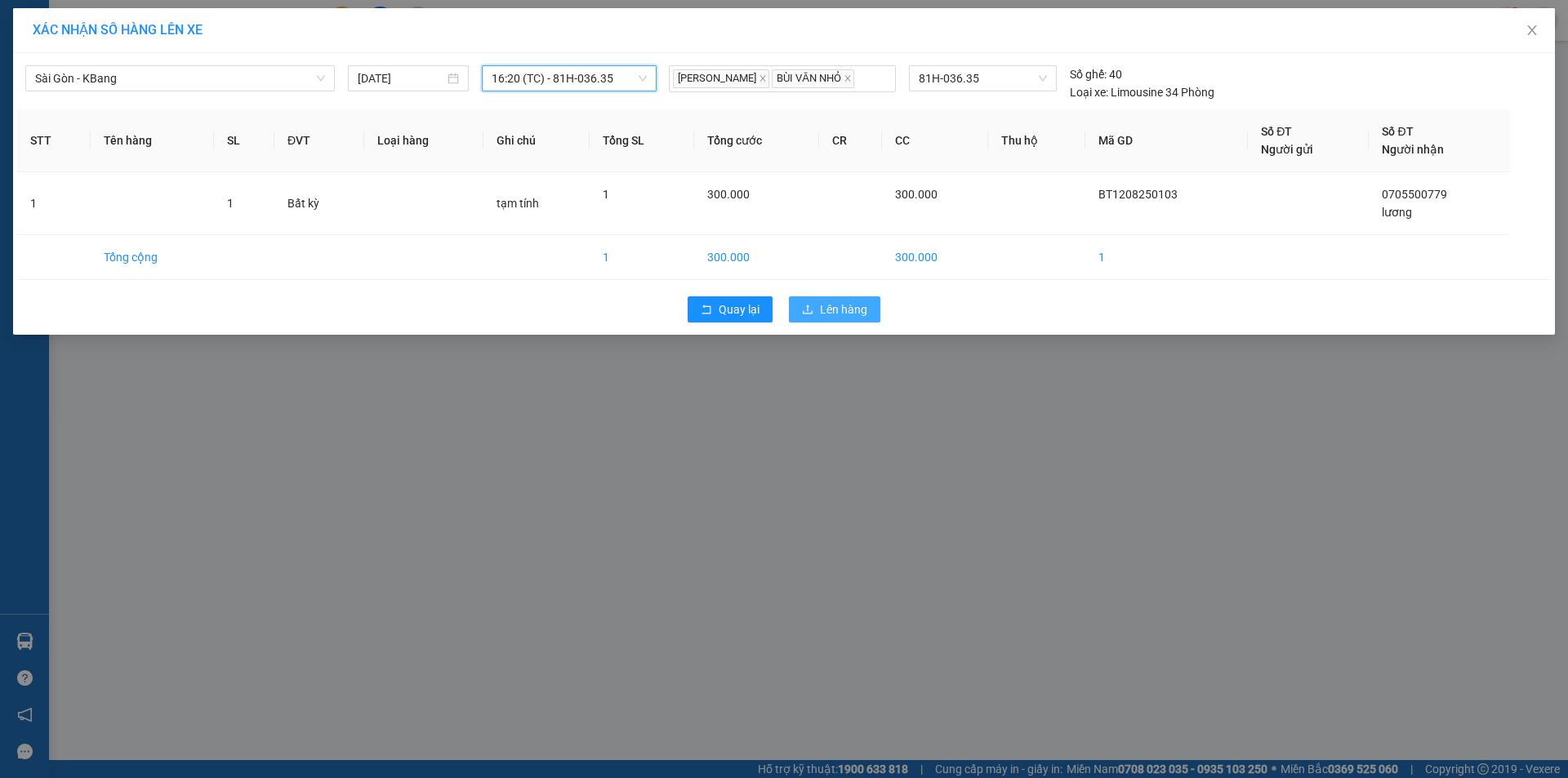
click at [821, 316] on span "Lên hàng" at bounding box center [843, 309] width 47 height 18
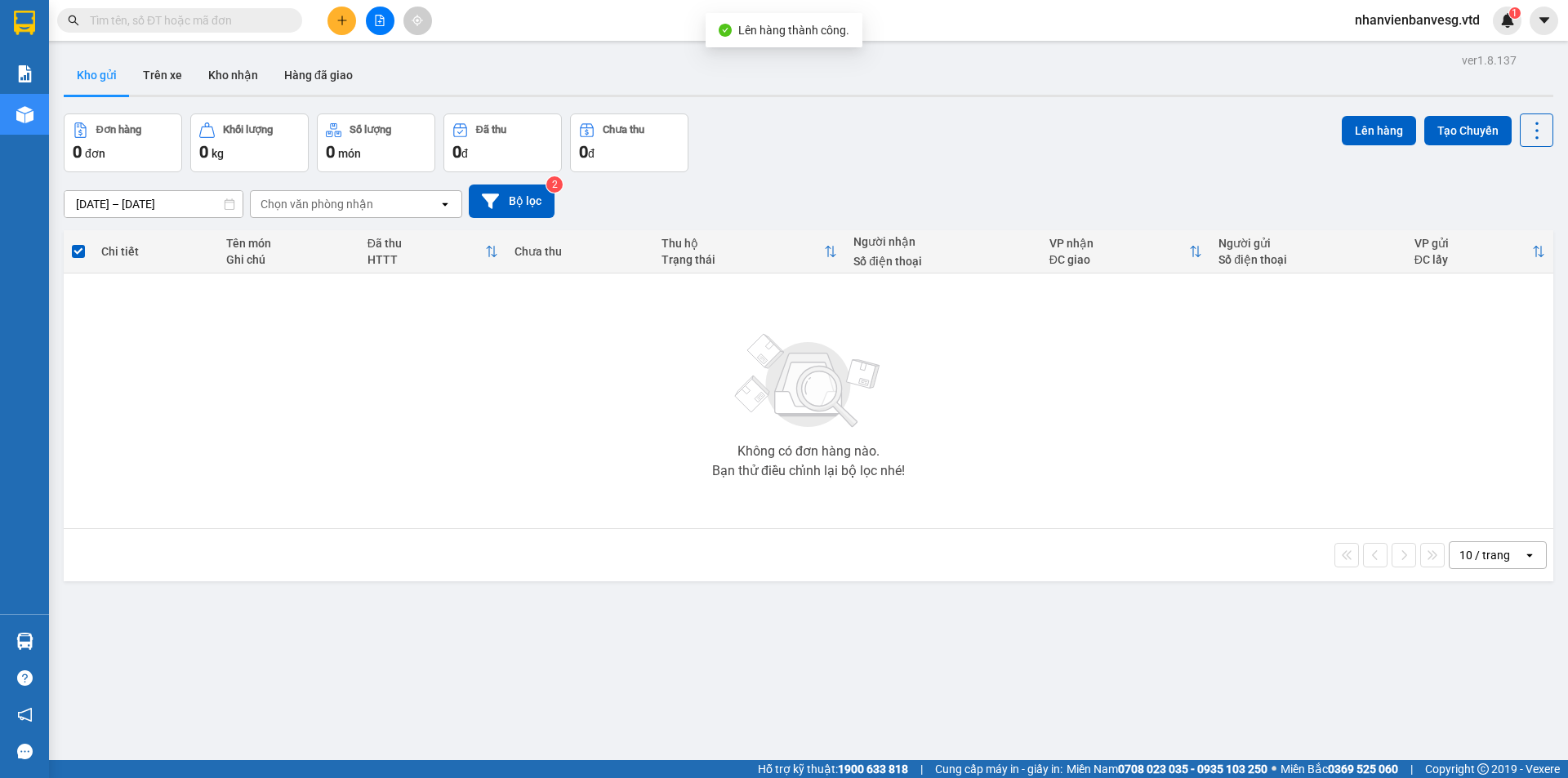
click at [392, 24] on button at bounding box center [379, 21] width 28 height 28
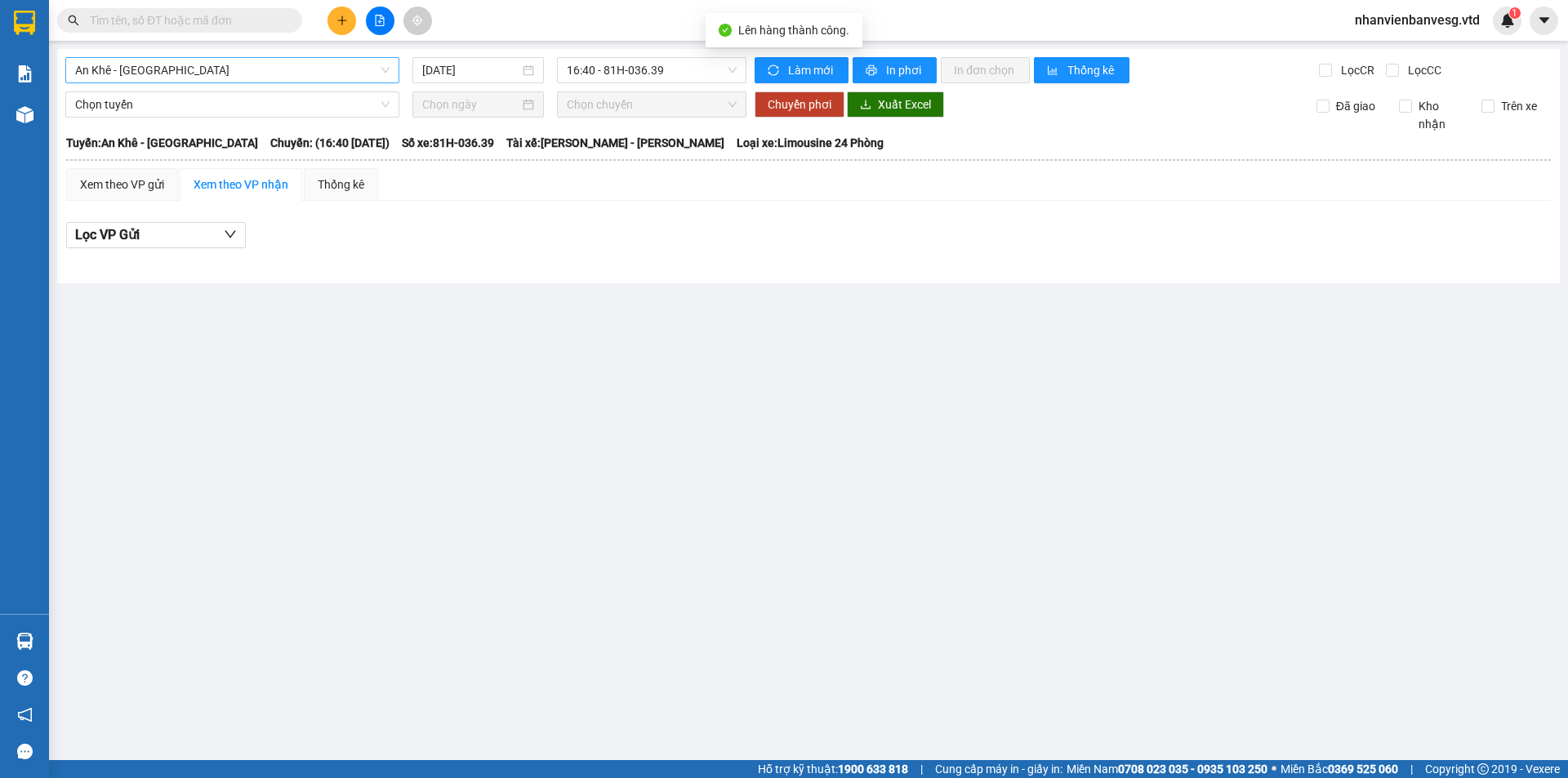
drag, startPoint x: 286, startPoint y: 72, endPoint x: 286, endPoint y: 81, distance: 9.0
click at [286, 75] on span "An Khê - [GEOGRAPHIC_DATA]" at bounding box center [232, 70] width 314 height 25
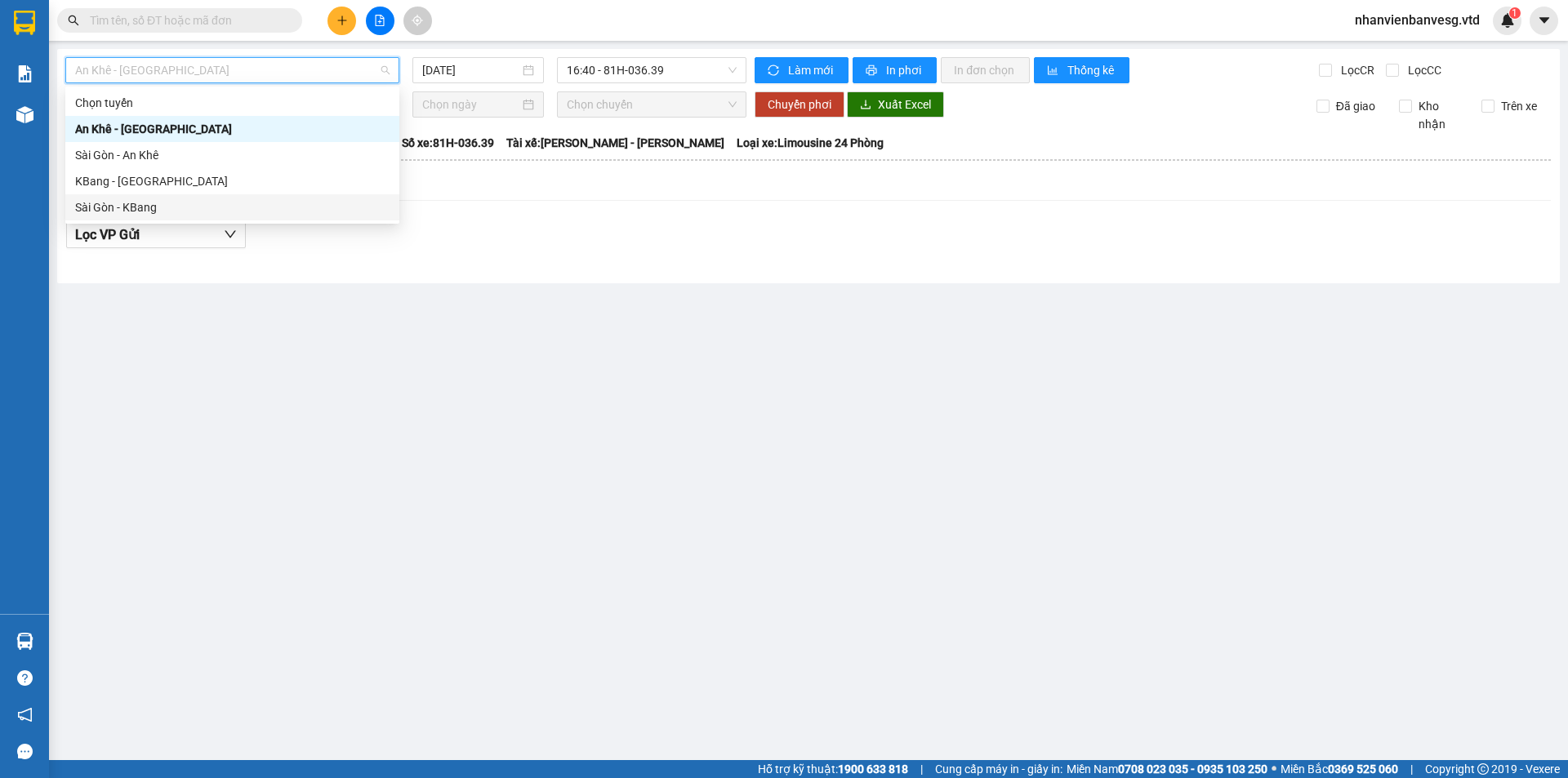
click at [219, 205] on div "Sài Gòn - KBang" at bounding box center [232, 207] width 314 height 18
type input "[DATE]"
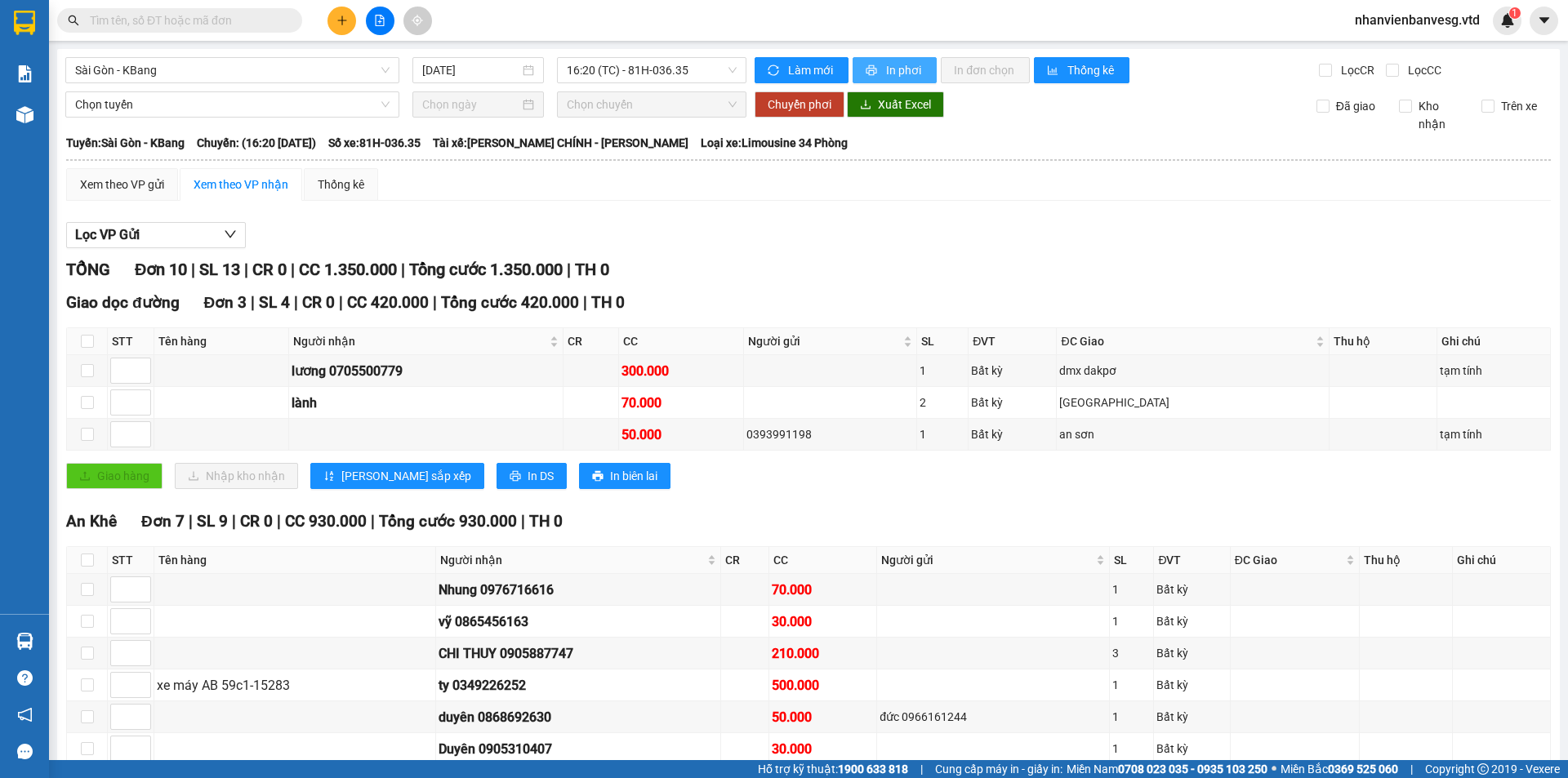
click at [871, 68] on span "printer" at bounding box center [872, 70] width 14 height 13
click at [262, 60] on span "Sài Gòn - KBang" at bounding box center [232, 70] width 314 height 25
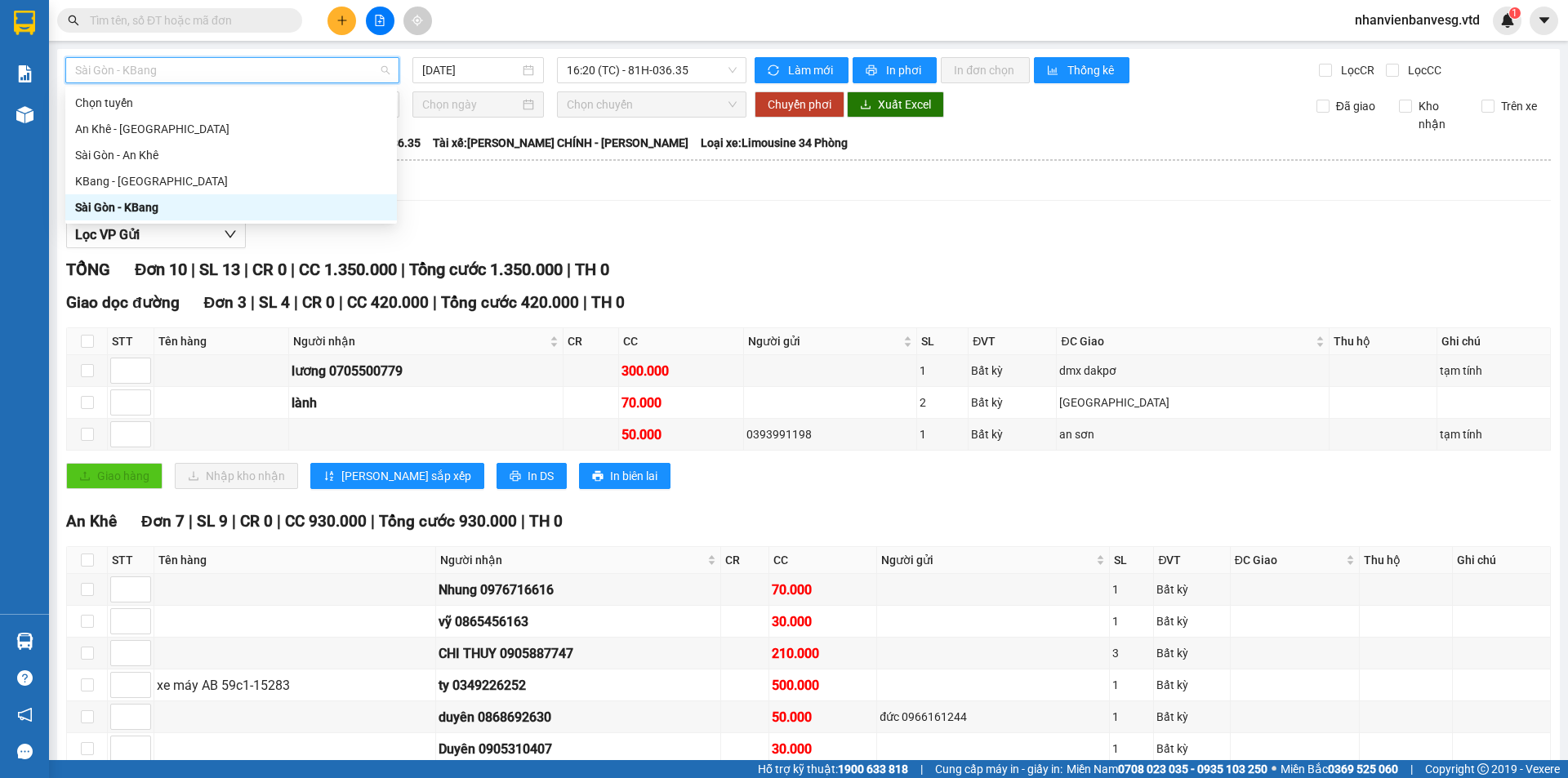
click at [185, 207] on div "Sài Gòn - KBang" at bounding box center [232, 207] width 312 height 18
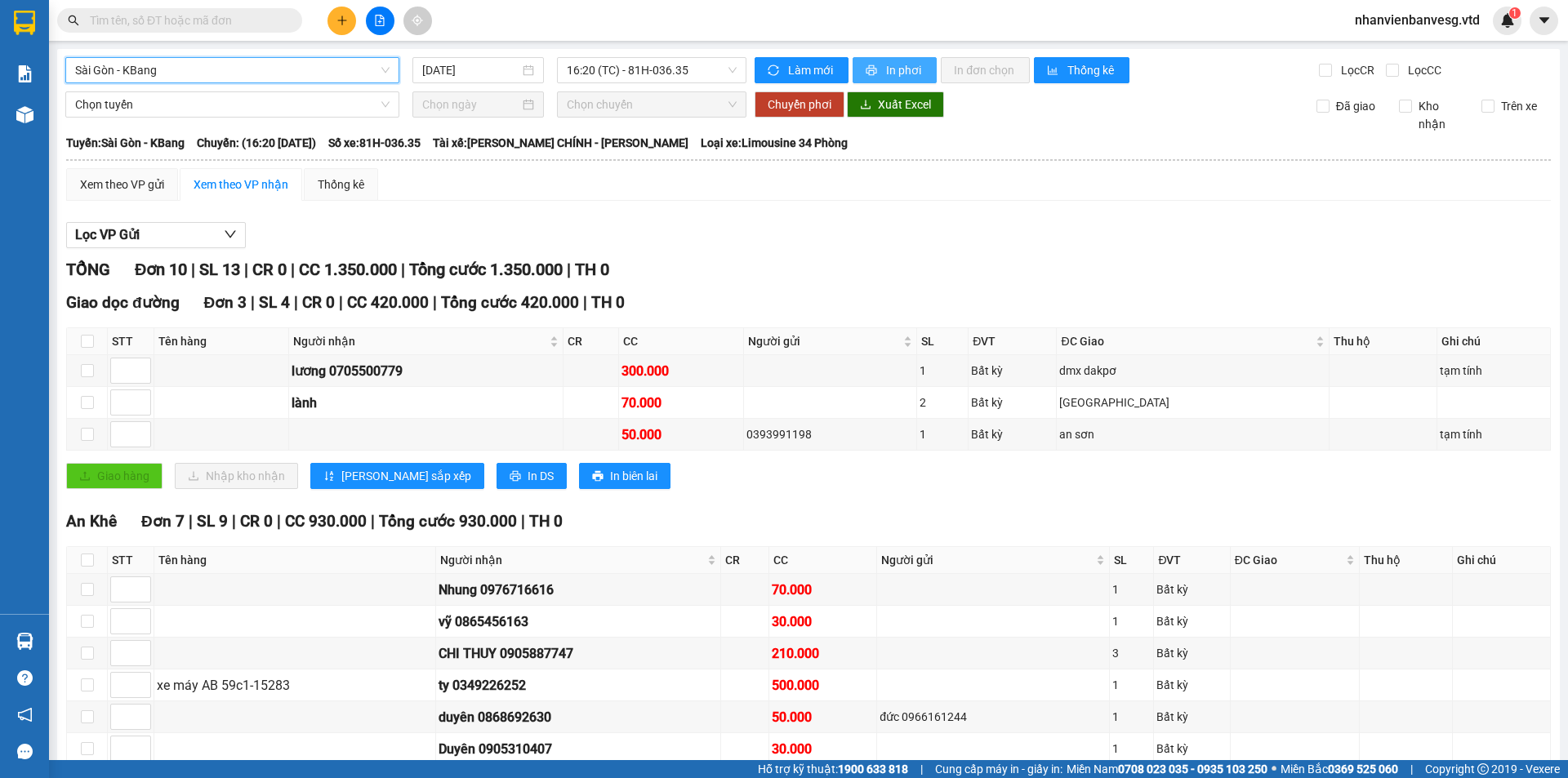
click at [902, 64] on span "In phơi" at bounding box center [905, 69] width 38 height 18
click at [154, 187] on div "Xem theo VP gửi" at bounding box center [122, 184] width 84 height 18
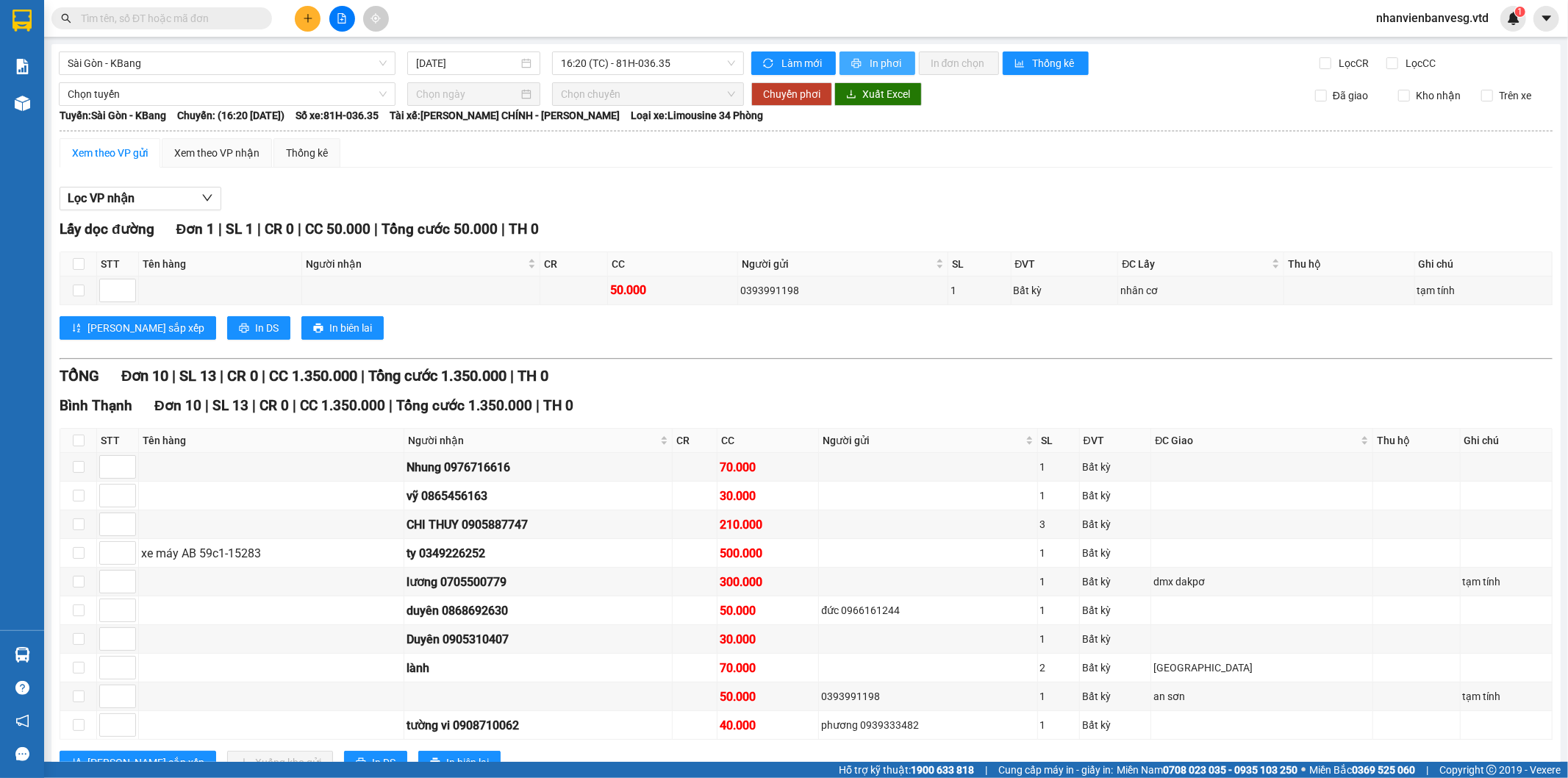
click at [874, 63] on span "In phơi" at bounding box center [887, 63] width 34 height 16
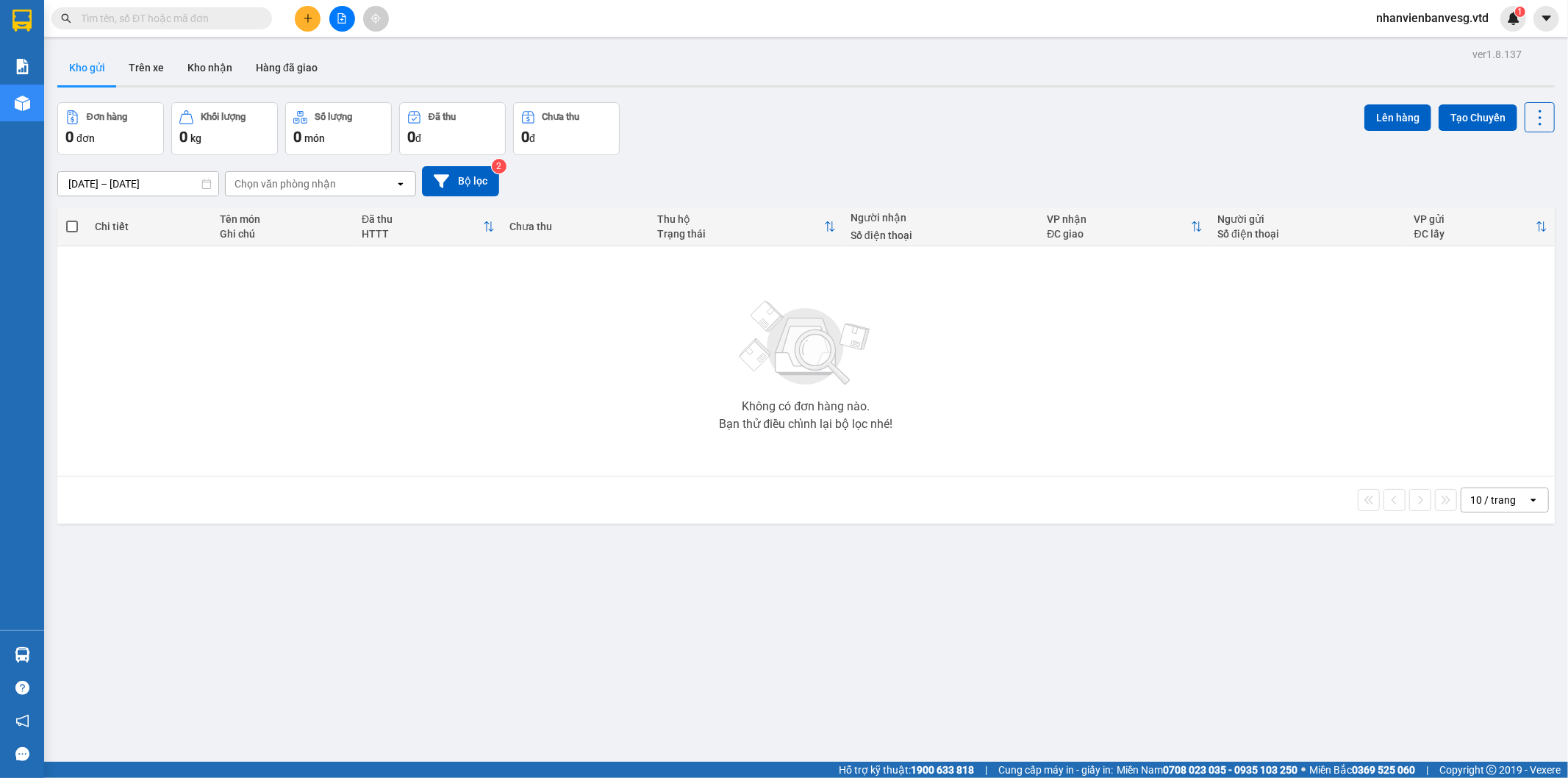
click at [222, 10] on input "text" at bounding box center [168, 18] width 174 height 16
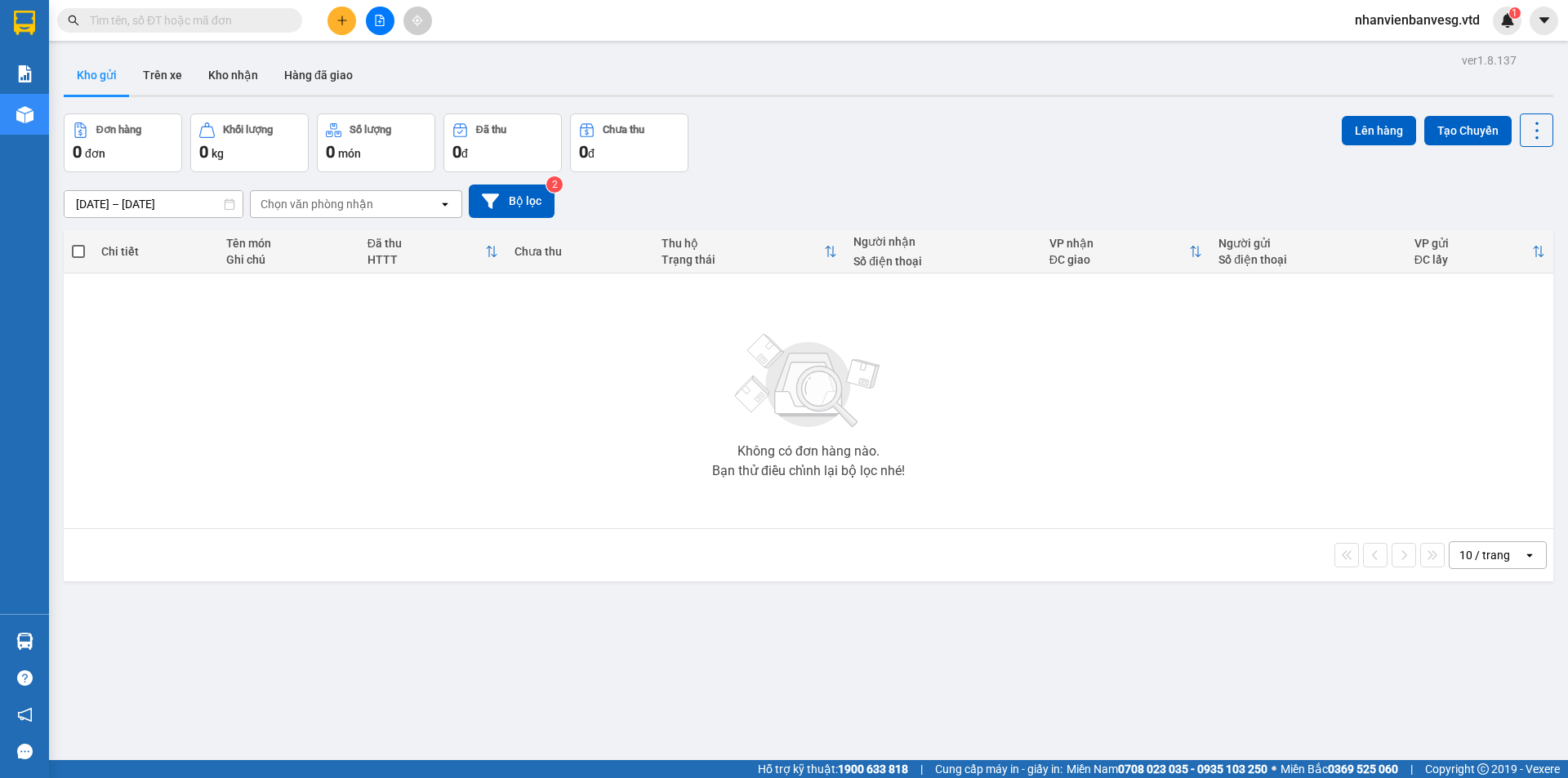
drag, startPoint x: 244, startPoint y: 33, endPoint x: 240, endPoint y: 16, distance: 17.5
click at [244, 30] on div "Kết quả tìm kiếm ( 0 ) Bộ lọc No Data" at bounding box center [159, 21] width 318 height 28
click at [240, 16] on input "text" at bounding box center [186, 20] width 193 height 18
click at [239, 16] on input "text" at bounding box center [186, 20] width 193 height 18
drag, startPoint x: 239, startPoint y: 16, endPoint x: 229, endPoint y: 29, distance: 16.4
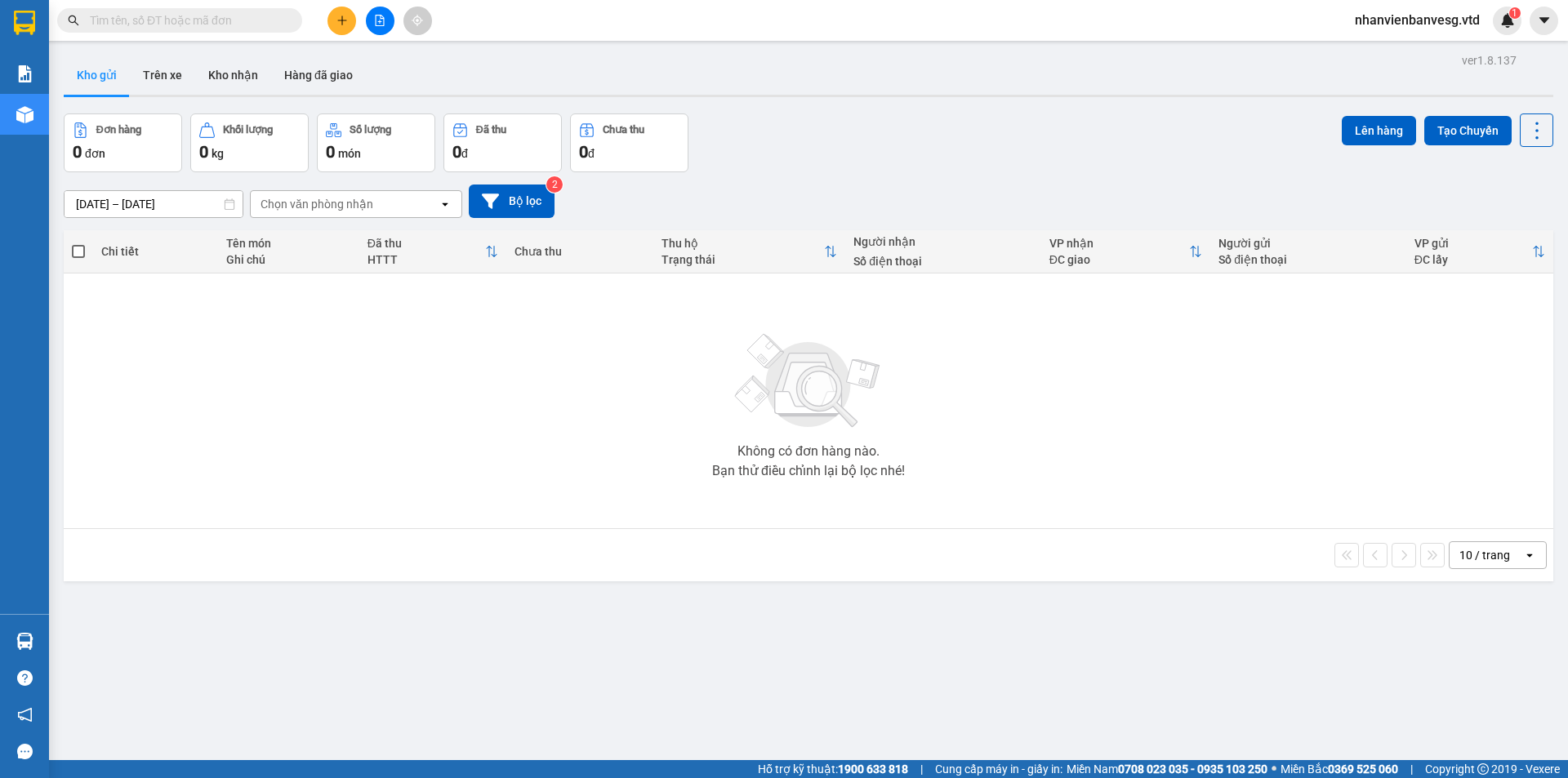
click at [238, 20] on input "text" at bounding box center [186, 20] width 193 height 18
click at [281, 20] on input "text" at bounding box center [186, 20] width 193 height 18
click at [137, 23] on input "text" at bounding box center [186, 20] width 193 height 18
drag, startPoint x: 144, startPoint y: 26, endPoint x: 389, endPoint y: 3, distance: 246.1
click at [156, 27] on input "text" at bounding box center [186, 20] width 193 height 18
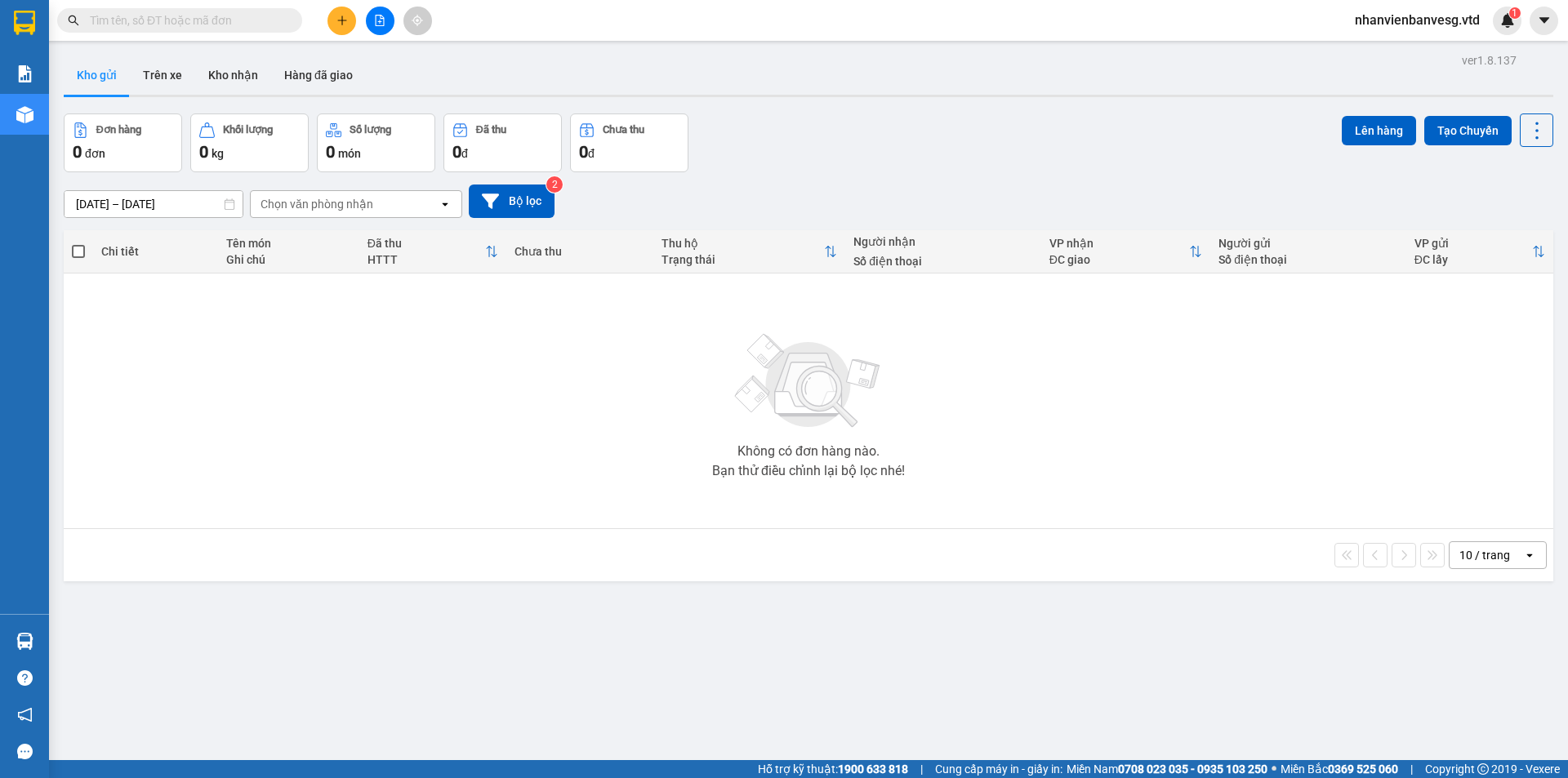
click at [163, 15] on input "text" at bounding box center [186, 20] width 193 height 18
click at [336, 25] on icon "plus" at bounding box center [341, 20] width 11 height 11
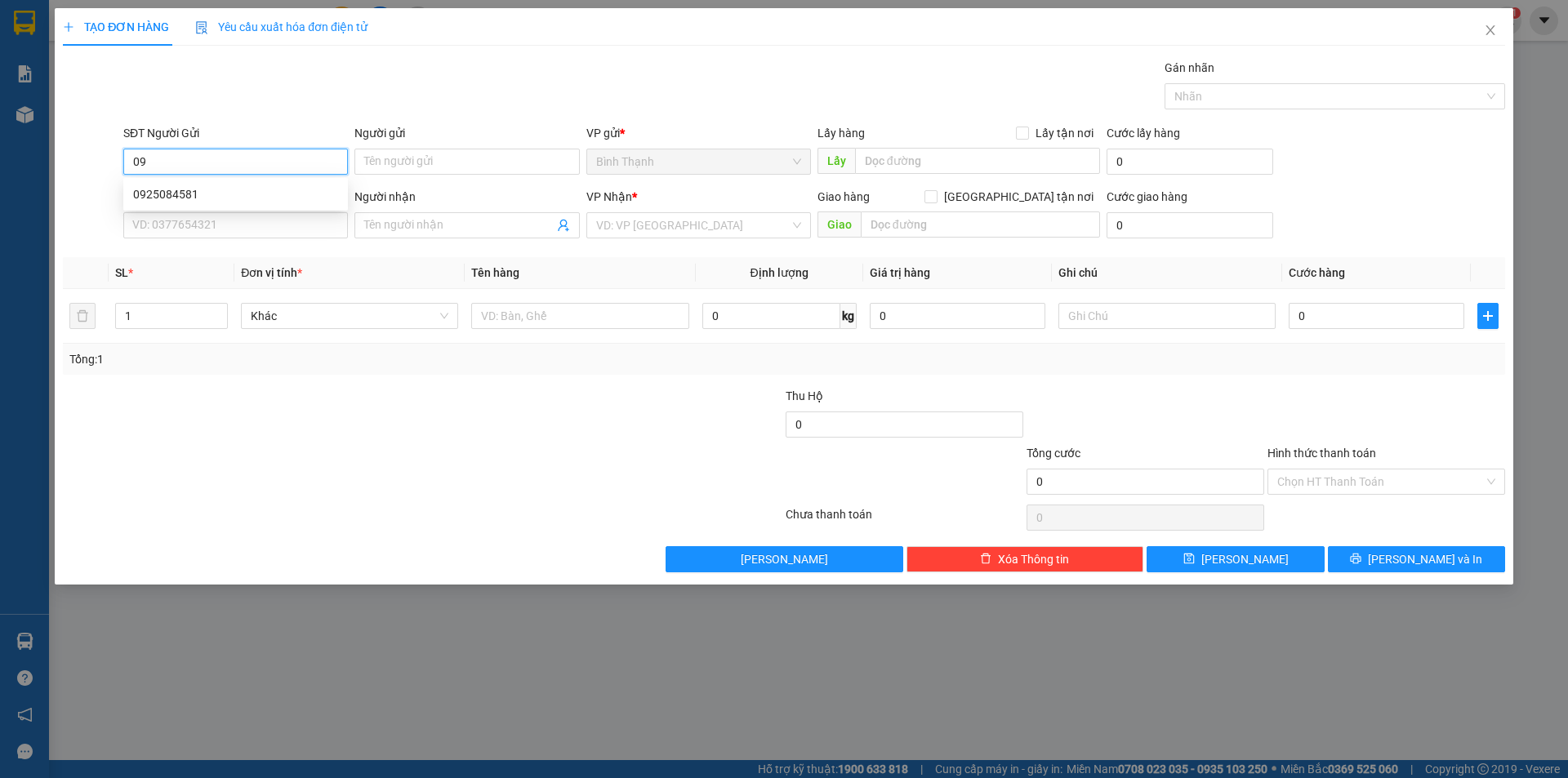
type input "0"
drag, startPoint x: 264, startPoint y: 403, endPoint x: 235, endPoint y: 287, distance: 119.6
click at [263, 363] on div "Transit Pickup Surcharge Ids Transit Deliver Surcharge Ids Transit Deliver Surc…" at bounding box center [783, 316] width 1442 height 514
click at [252, 226] on input "SĐT Người Nhận" at bounding box center [236, 225] width 225 height 26
type input "0925421784"
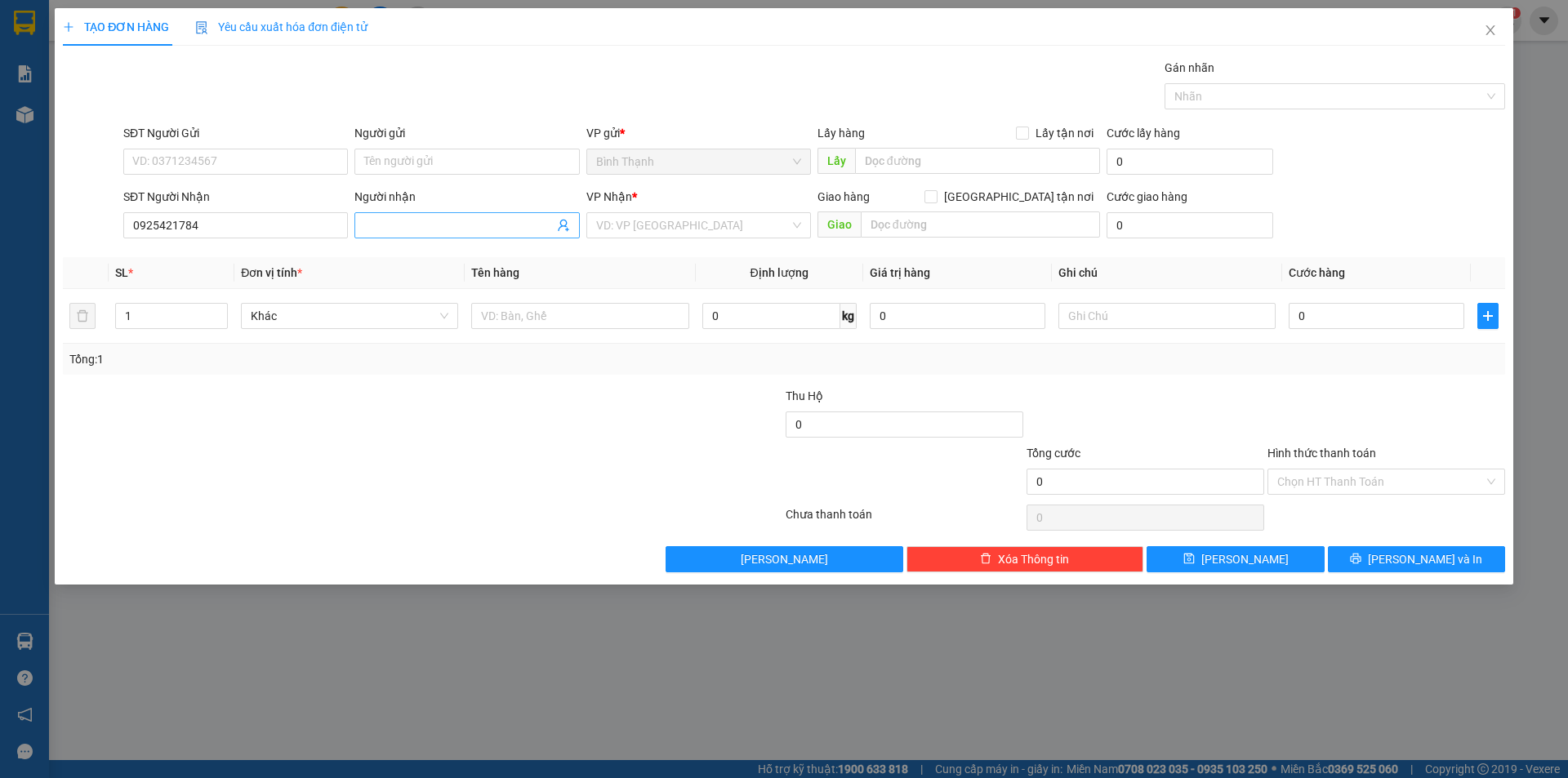
click at [454, 225] on input "Người nhận" at bounding box center [459, 225] width 189 height 18
type input "1"
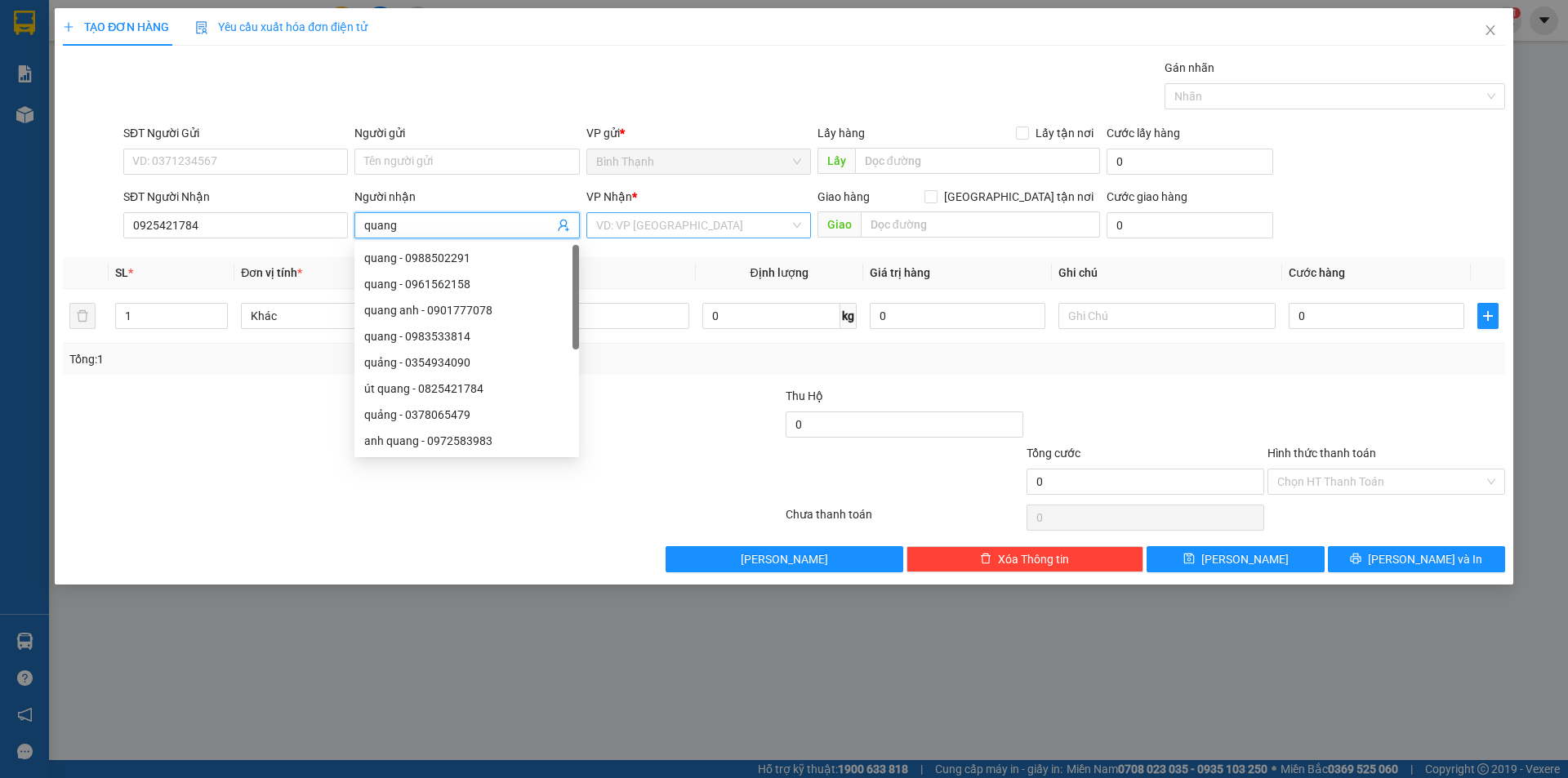
type input "quang"
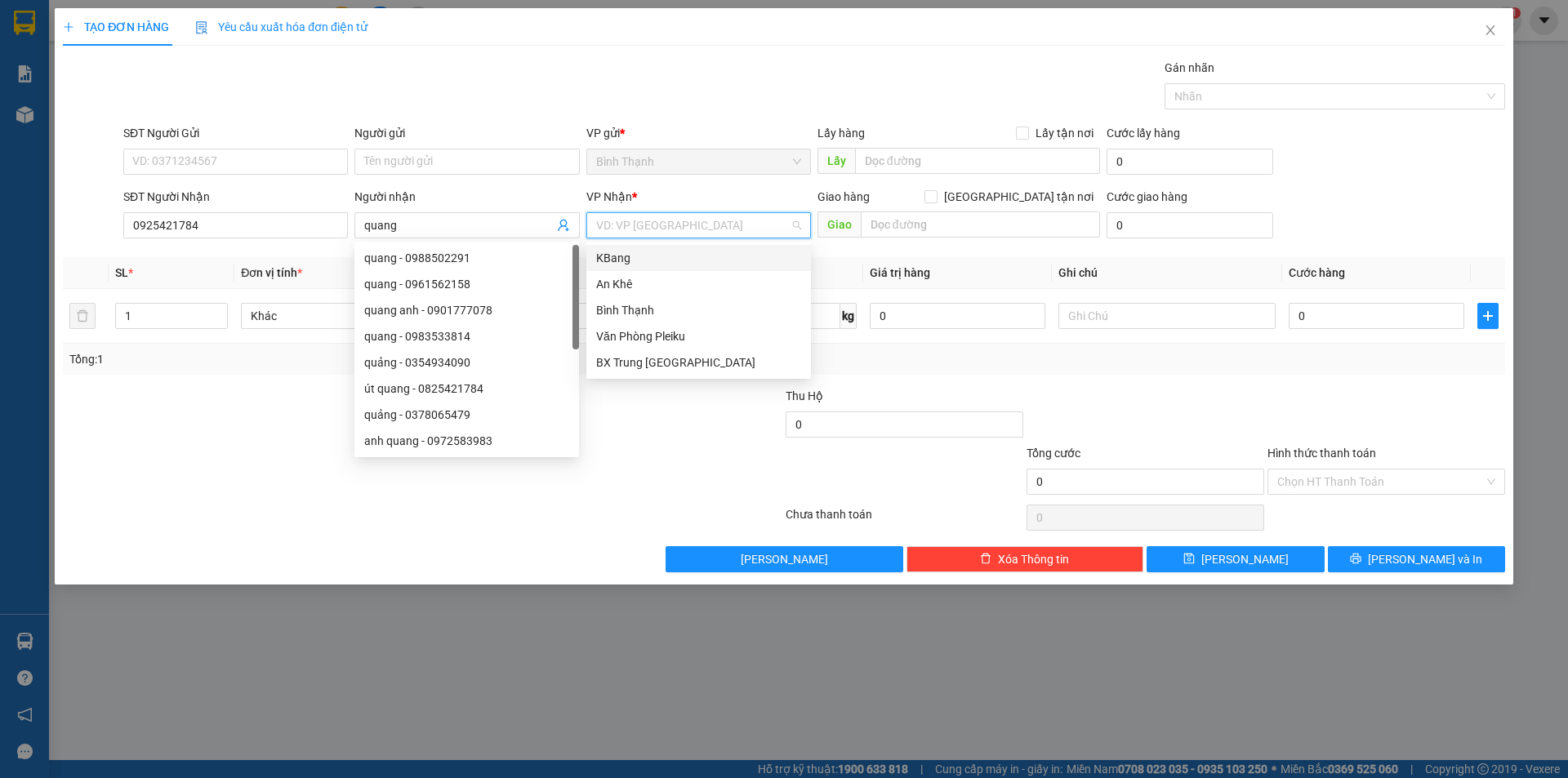
click at [624, 220] on input "search" at bounding box center [693, 225] width 194 height 25
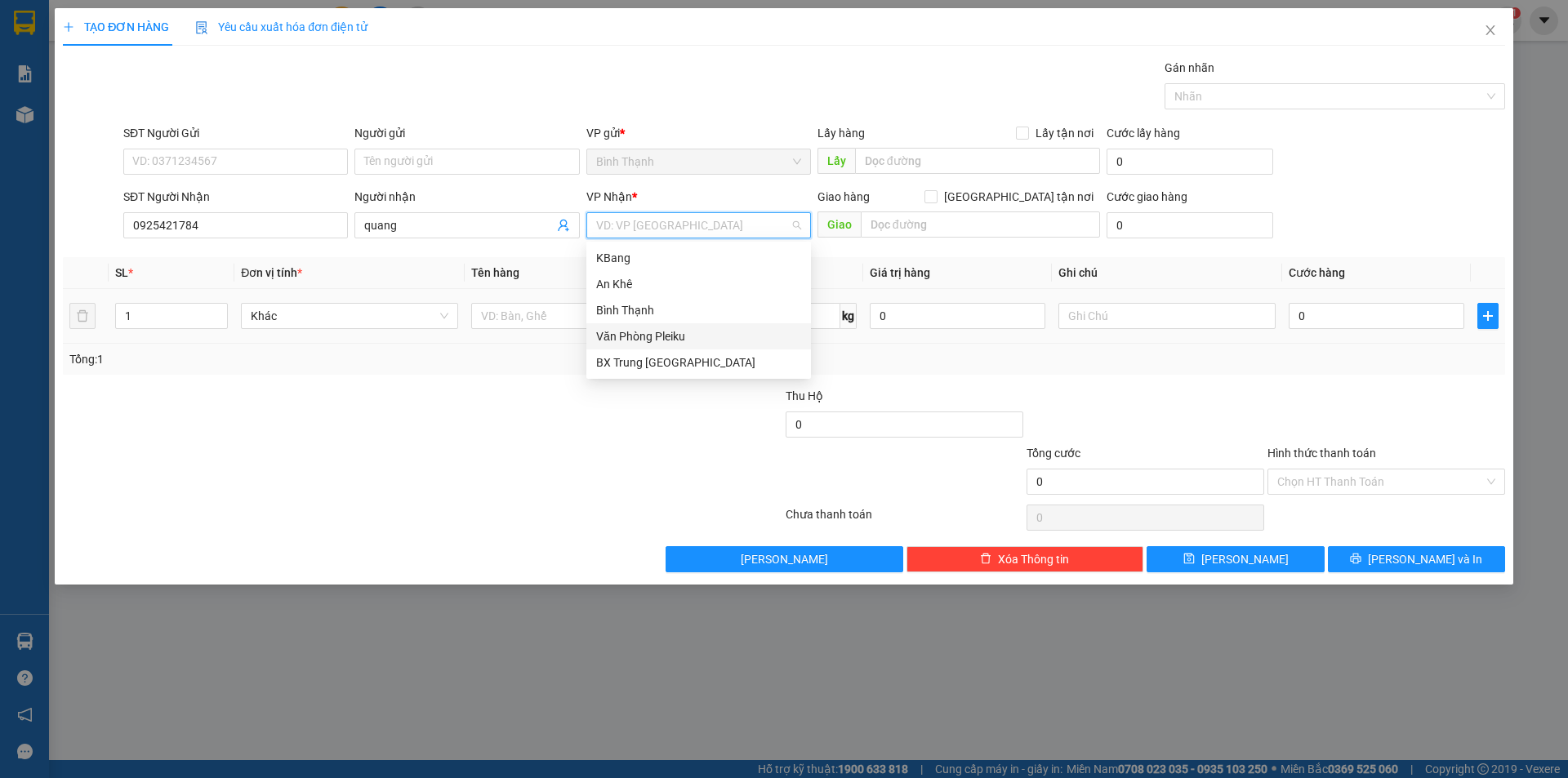
drag, startPoint x: 672, startPoint y: 337, endPoint x: 654, endPoint y: 337, distance: 18.0
click at [667, 337] on div "Văn Phòng Pleiku" at bounding box center [698, 336] width 205 height 18
drag, startPoint x: 127, startPoint y: 325, endPoint x: 132, endPoint y: 317, distance: 9.4
click at [131, 319] on input "1" at bounding box center [171, 316] width 111 height 25
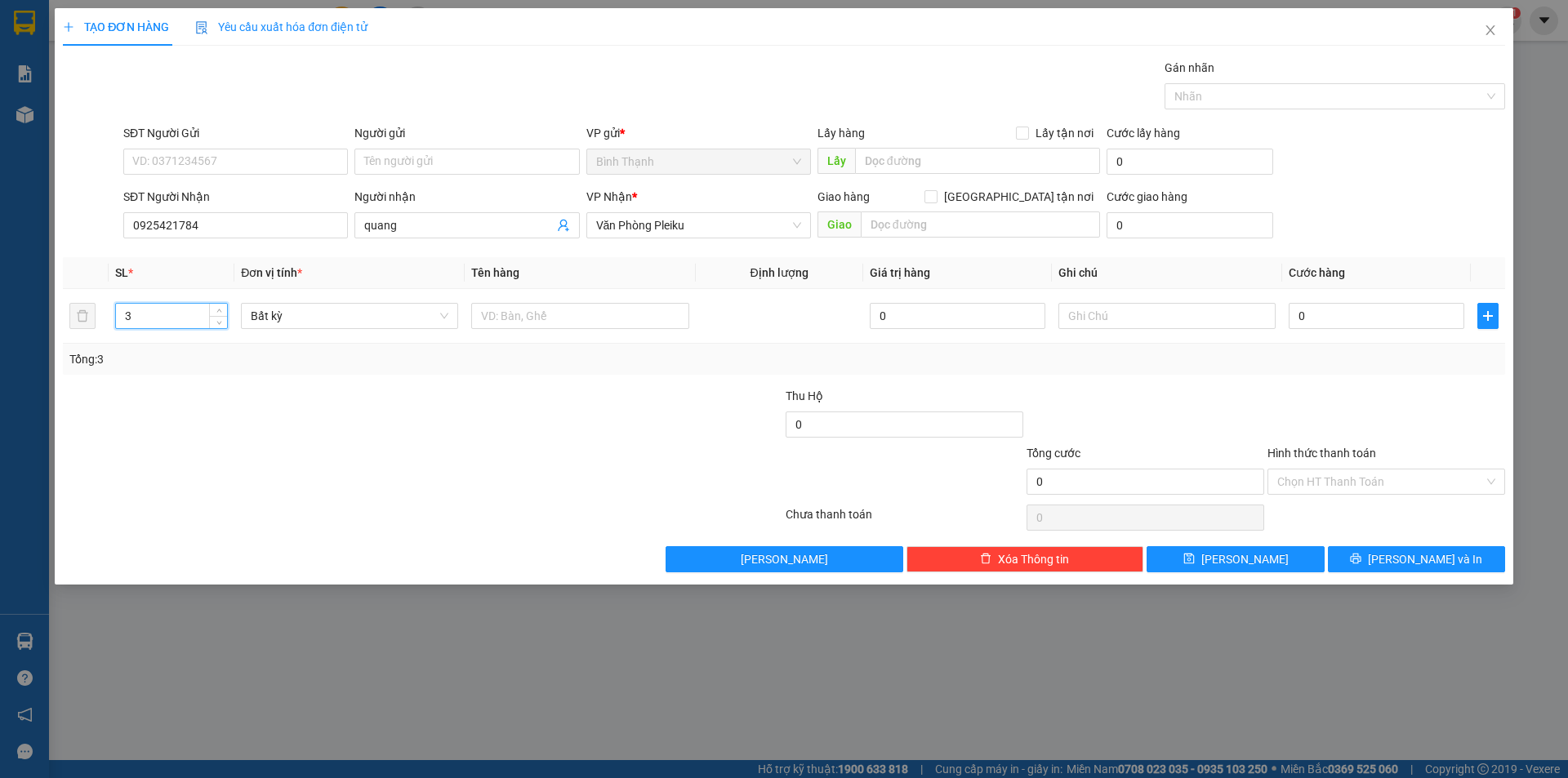
type input "3"
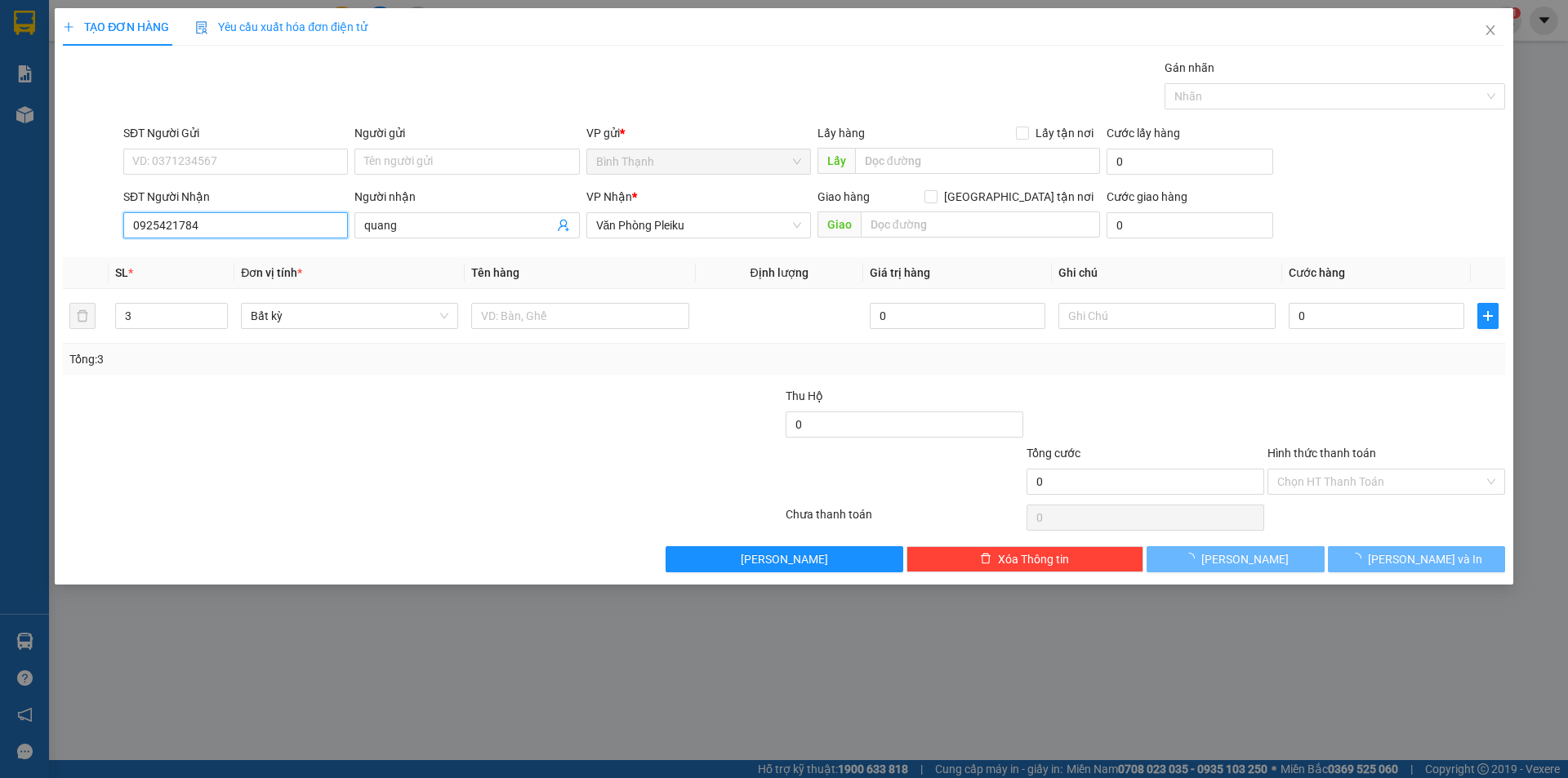
drag, startPoint x: 220, startPoint y: 232, endPoint x: 224, endPoint y: 226, distance: 7.2
click at [221, 231] on input "0925421784" at bounding box center [236, 225] width 225 height 26
click at [272, 224] on input "0925421784" at bounding box center [236, 225] width 225 height 26
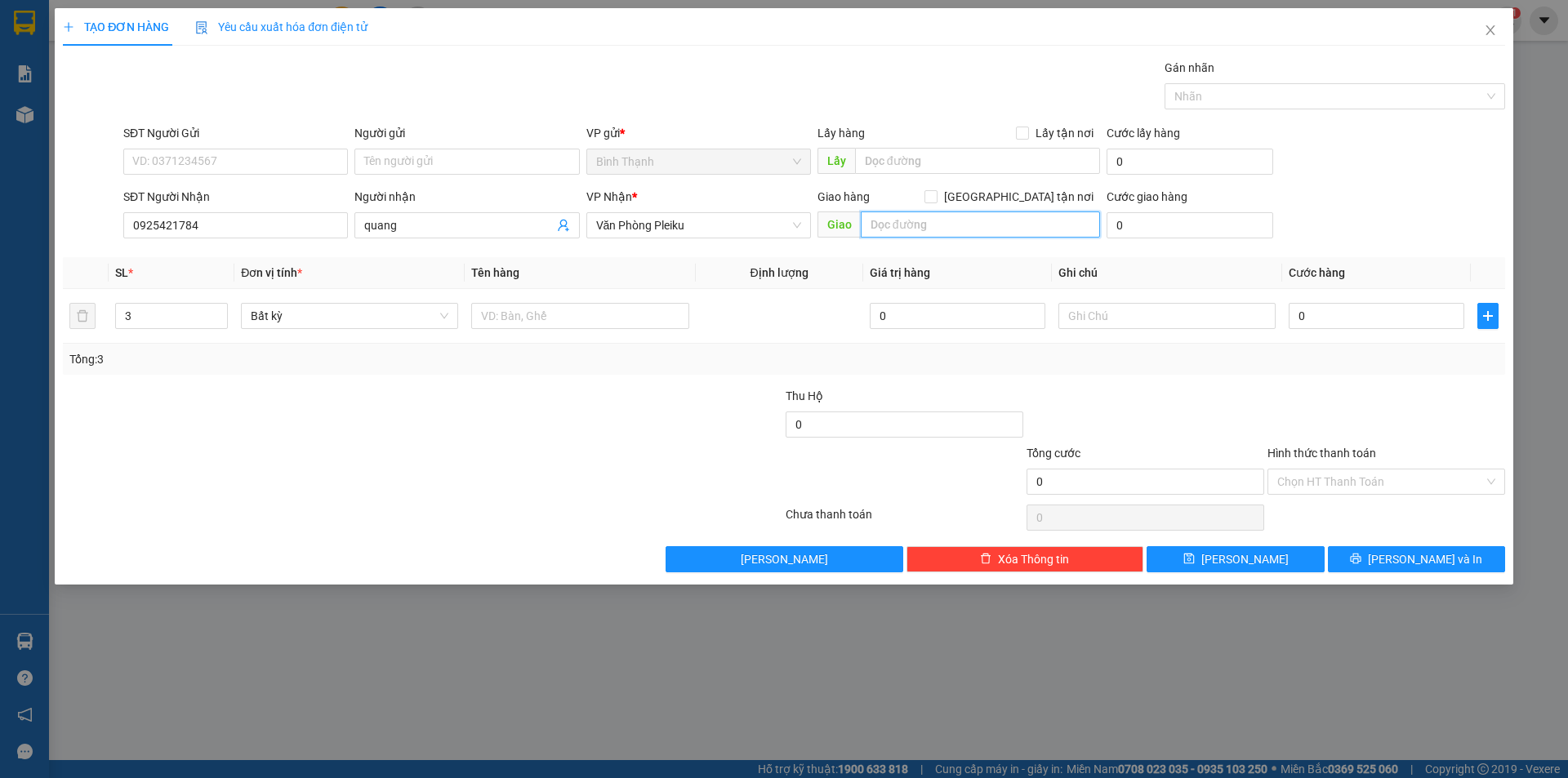
drag, startPoint x: 941, startPoint y: 228, endPoint x: 934, endPoint y: 232, distance: 8.1
click at [941, 227] on input "text" at bounding box center [980, 225] width 239 height 26
type input "l"
click at [898, 223] on input "text" at bounding box center [980, 225] width 239 height 26
type input "[PERSON_NAME]"
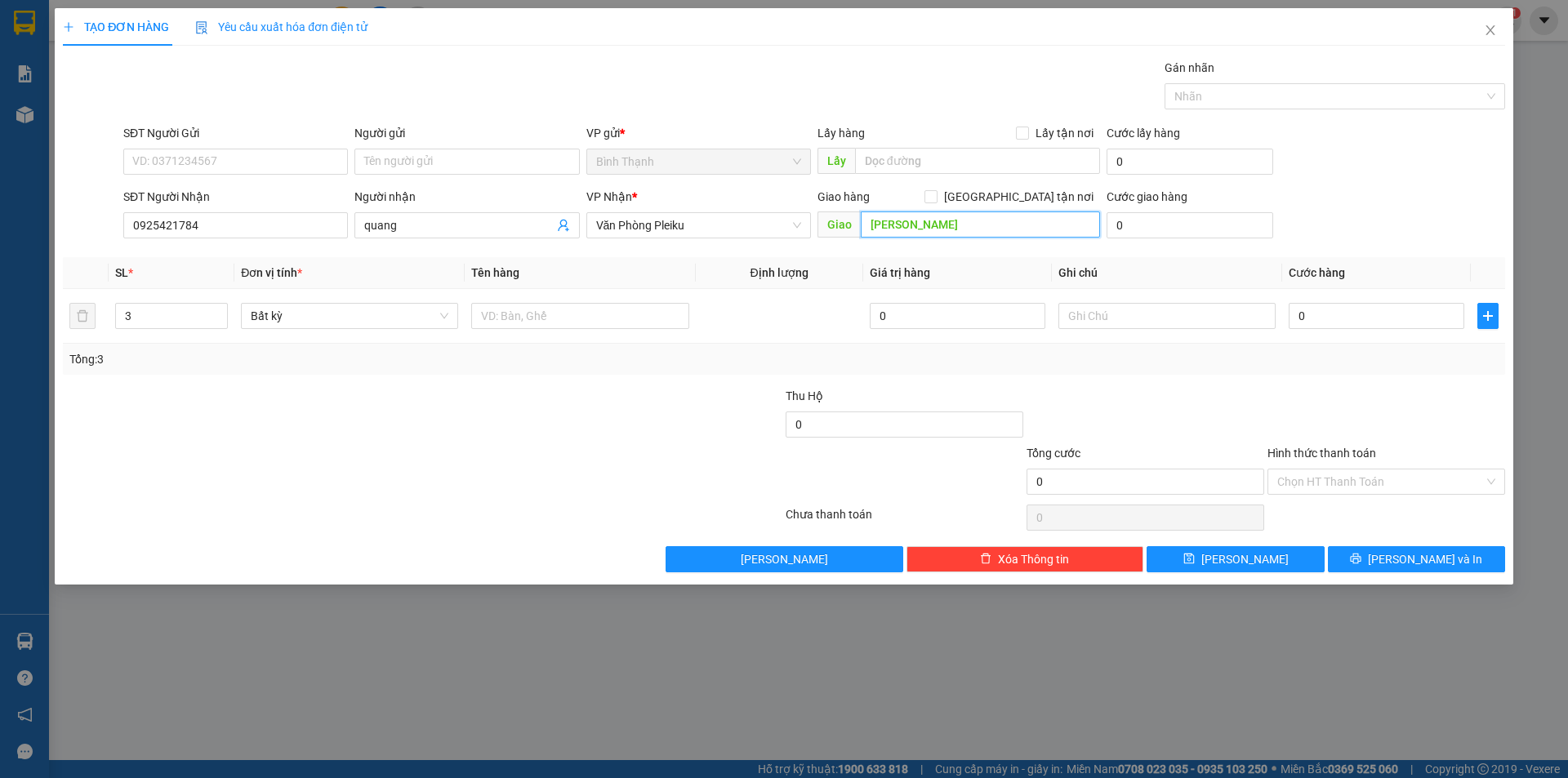
drag, startPoint x: 968, startPoint y: 226, endPoint x: 863, endPoint y: 232, distance: 105.2
click at [863, 232] on input "[PERSON_NAME]" at bounding box center [980, 225] width 239 height 26
type input "bx đức long"
click at [1313, 314] on input "0" at bounding box center [1376, 316] width 176 height 26
type input "6"
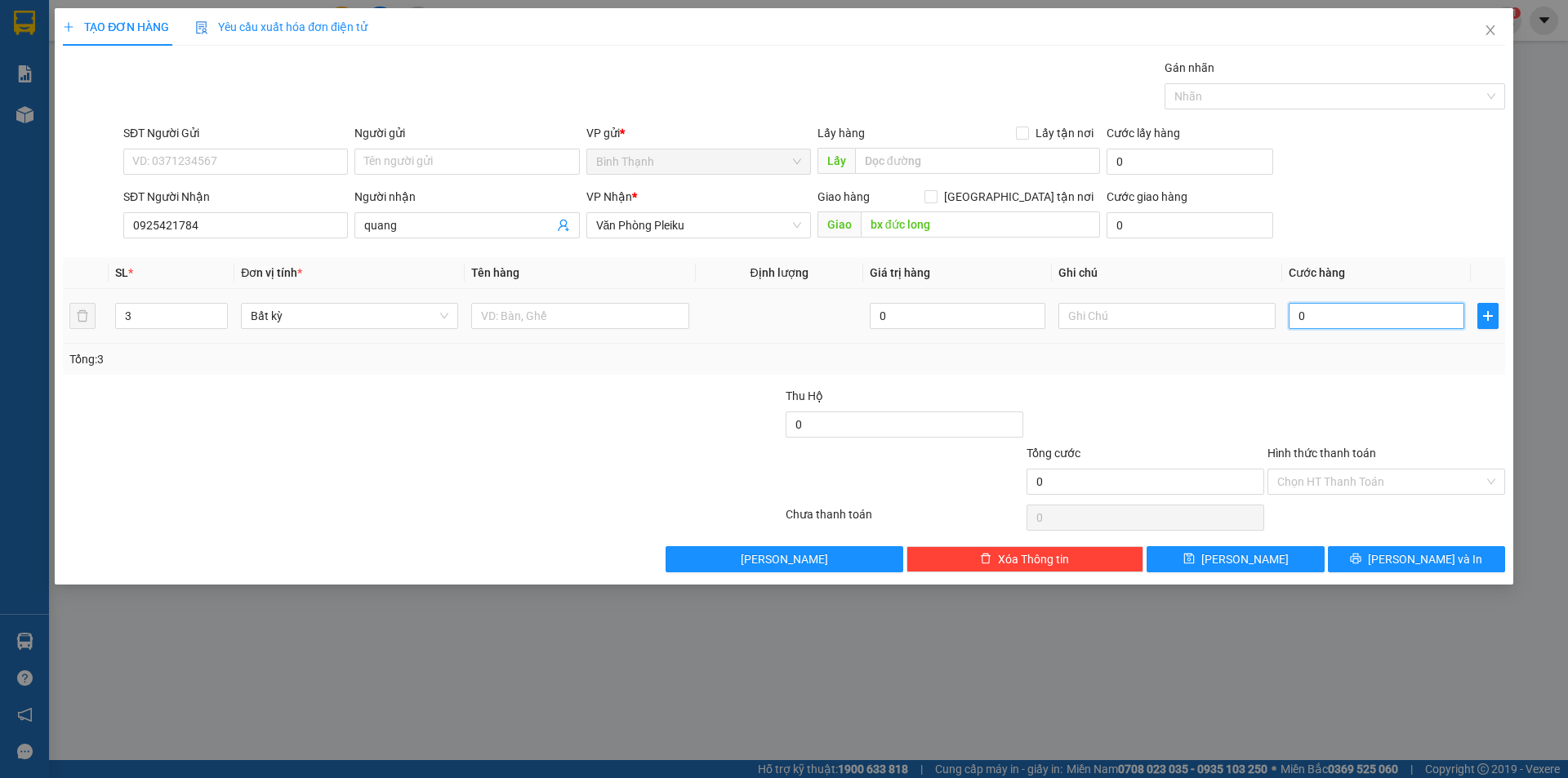
type input "6"
type input "60"
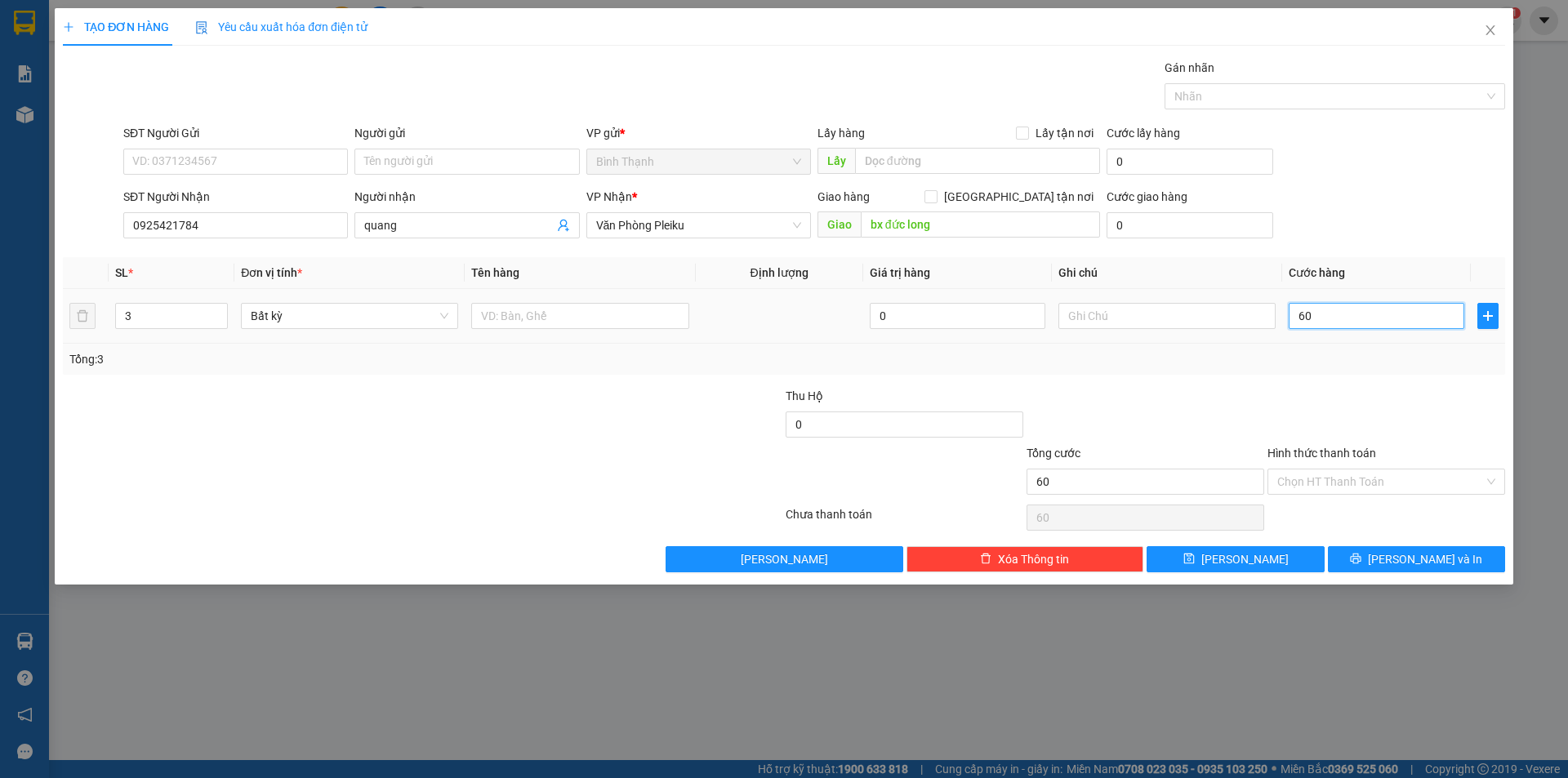
type input "600"
type input "6.000"
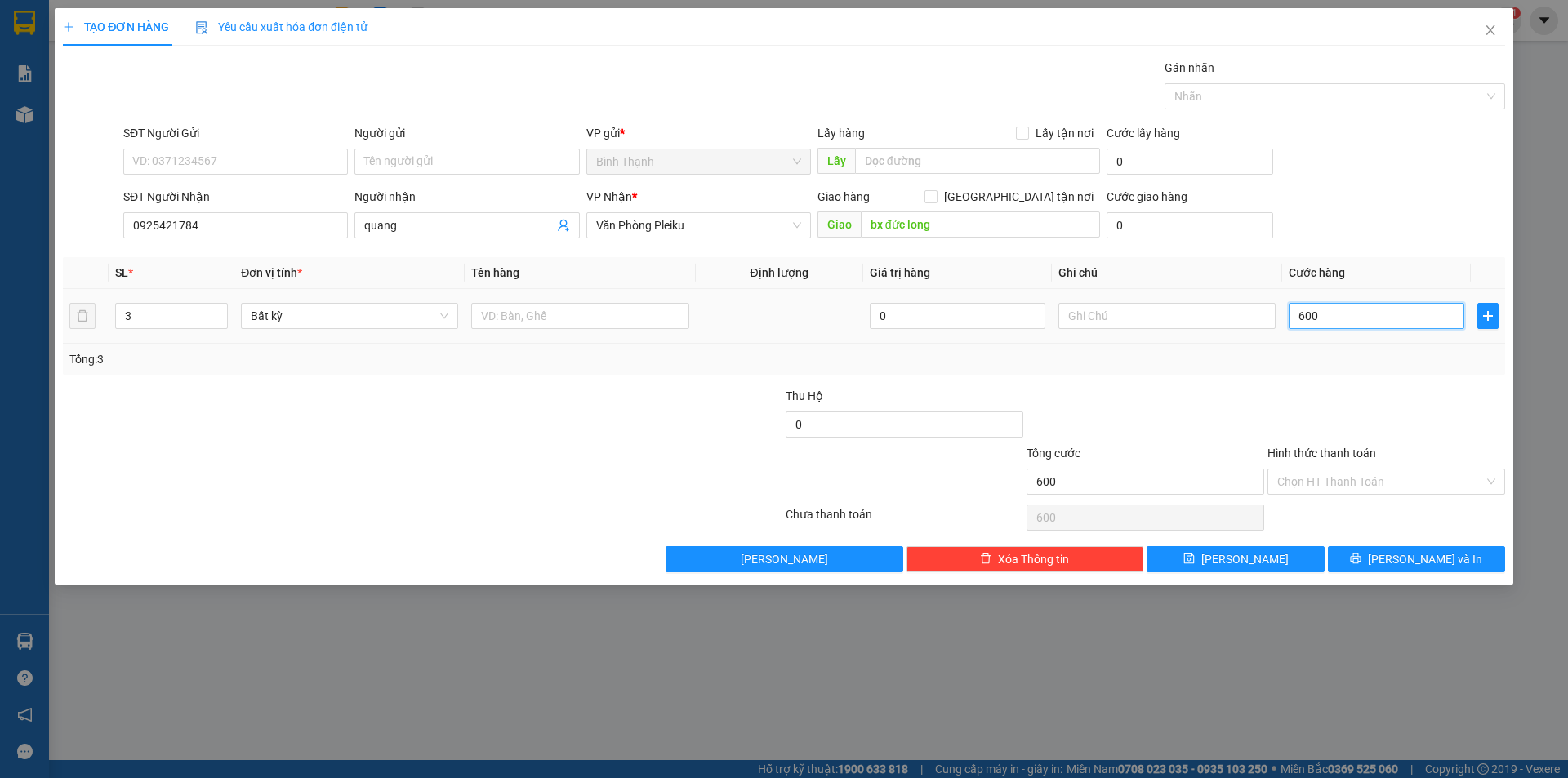
type input "6.000"
type input "60.000"
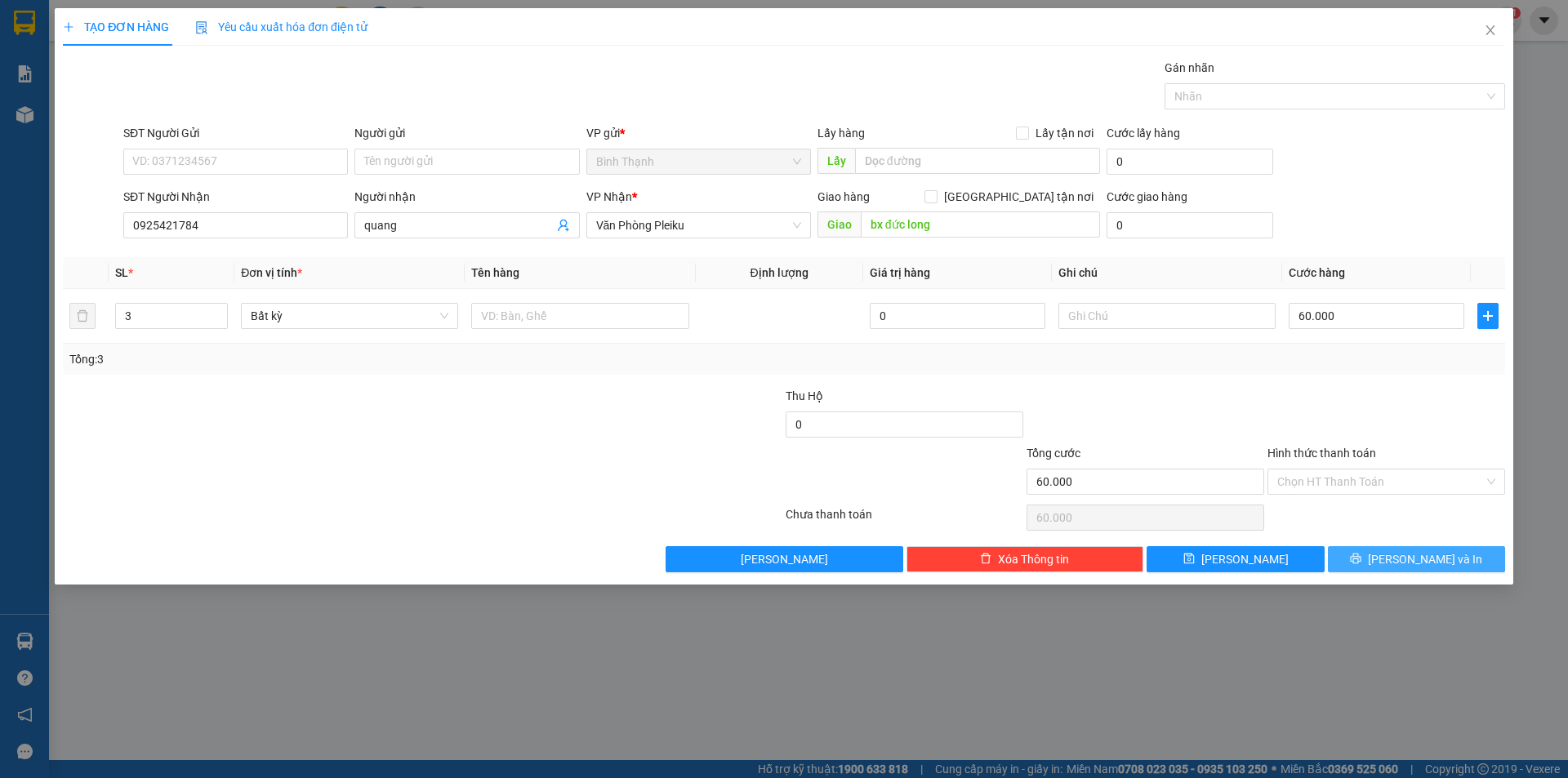
click at [1442, 558] on span "[PERSON_NAME] và In" at bounding box center [1424, 559] width 114 height 18
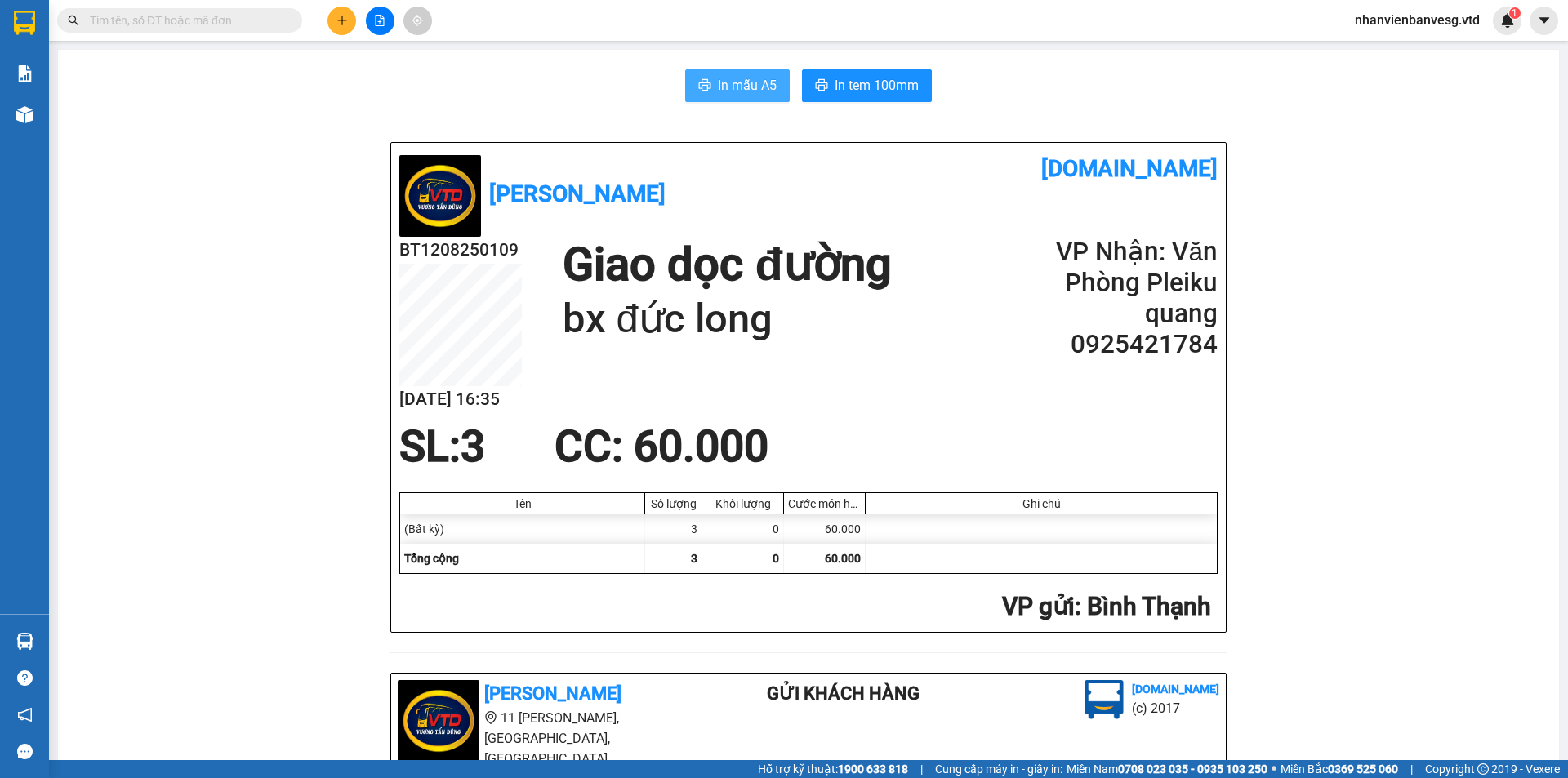
click at [747, 76] on span "In mẫu A5" at bounding box center [747, 86] width 59 height 21
click at [867, 83] on span "In tem 100mm" at bounding box center [877, 86] width 84 height 21
click at [347, 25] on button at bounding box center [341, 21] width 28 height 28
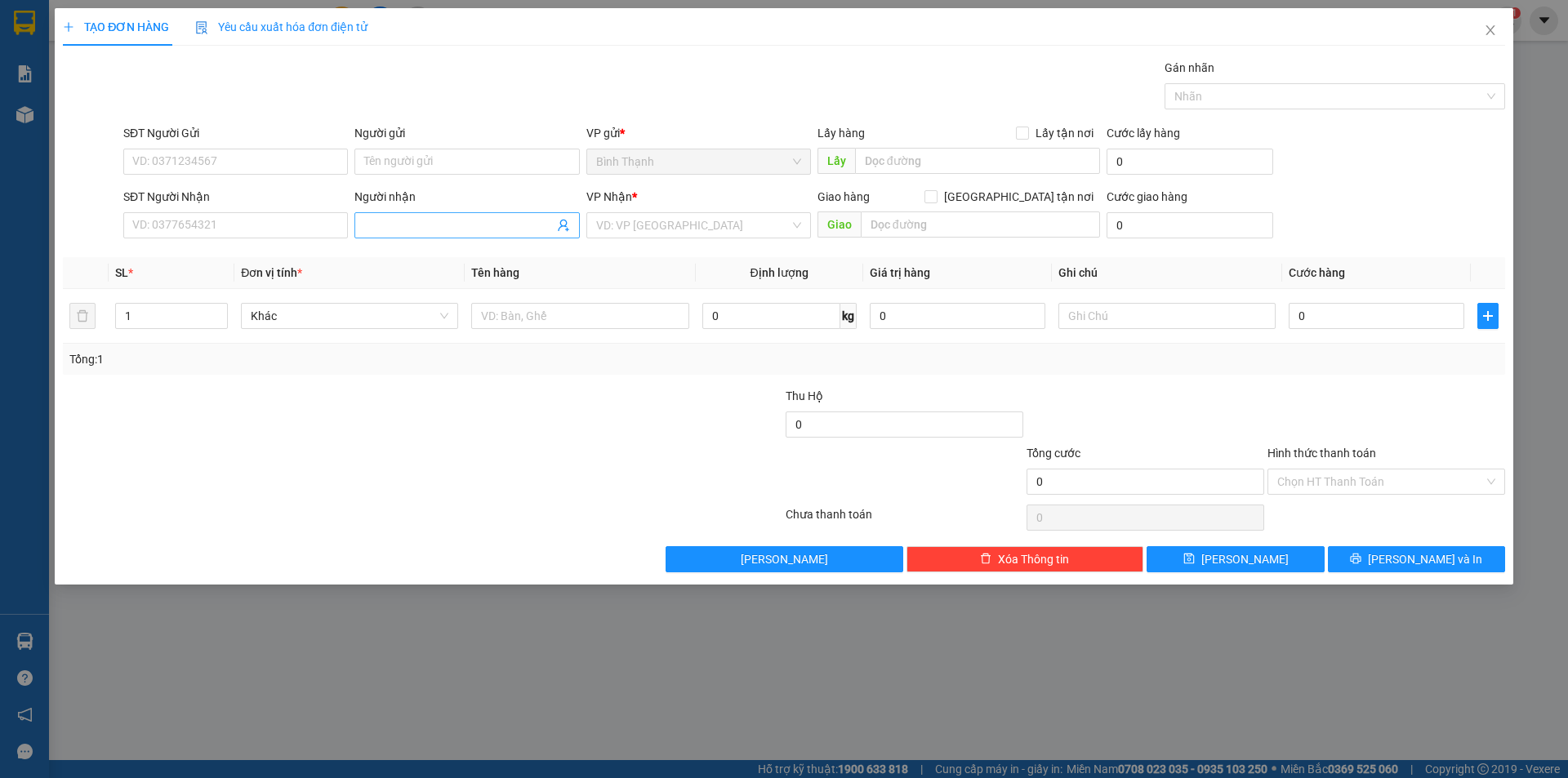
drag, startPoint x: 498, startPoint y: 217, endPoint x: 533, endPoint y: 214, distance: 35.1
click at [501, 214] on span at bounding box center [467, 225] width 225 height 26
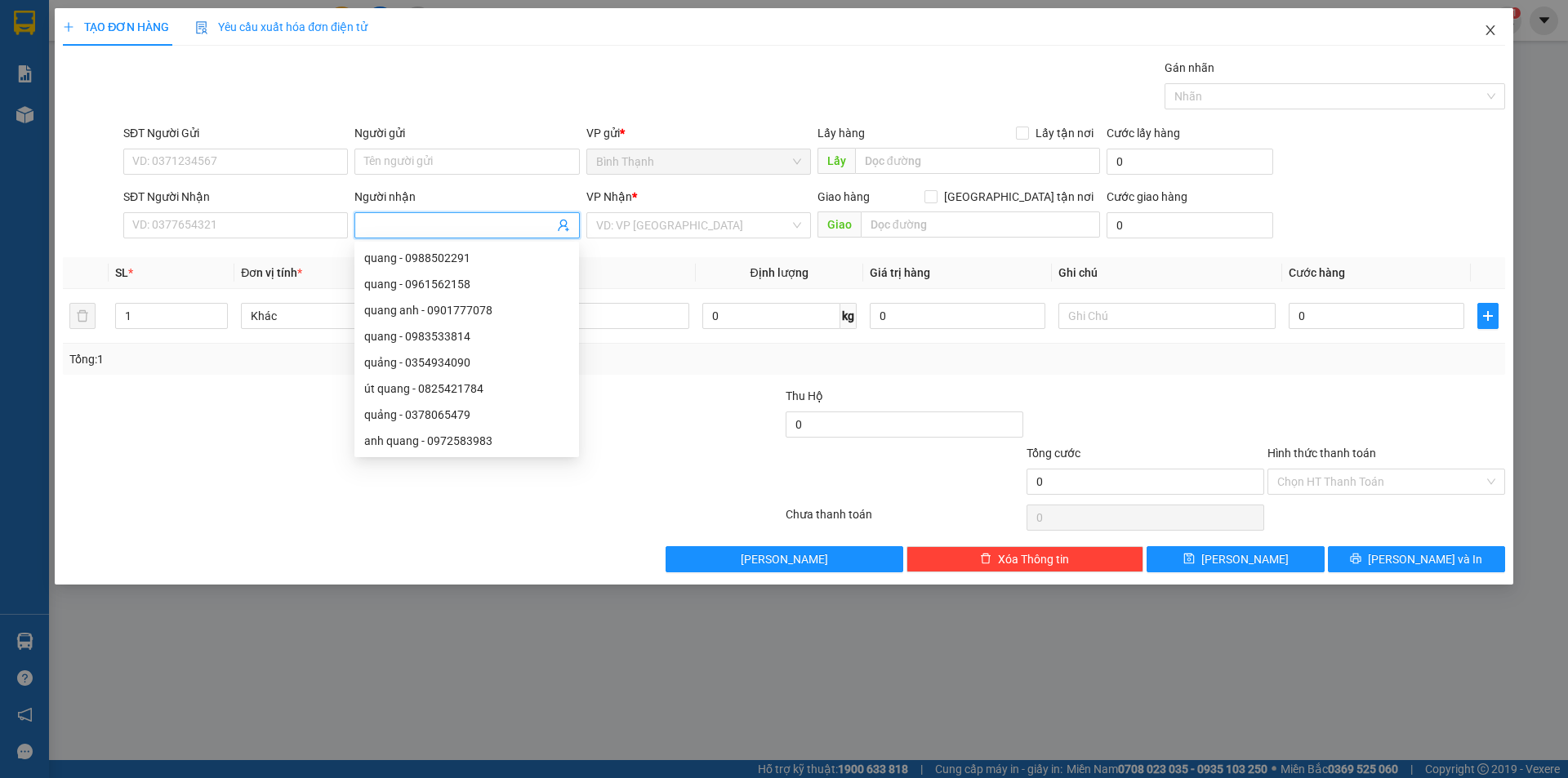
click at [1492, 25] on icon "close" at bounding box center [1490, 30] width 13 height 13
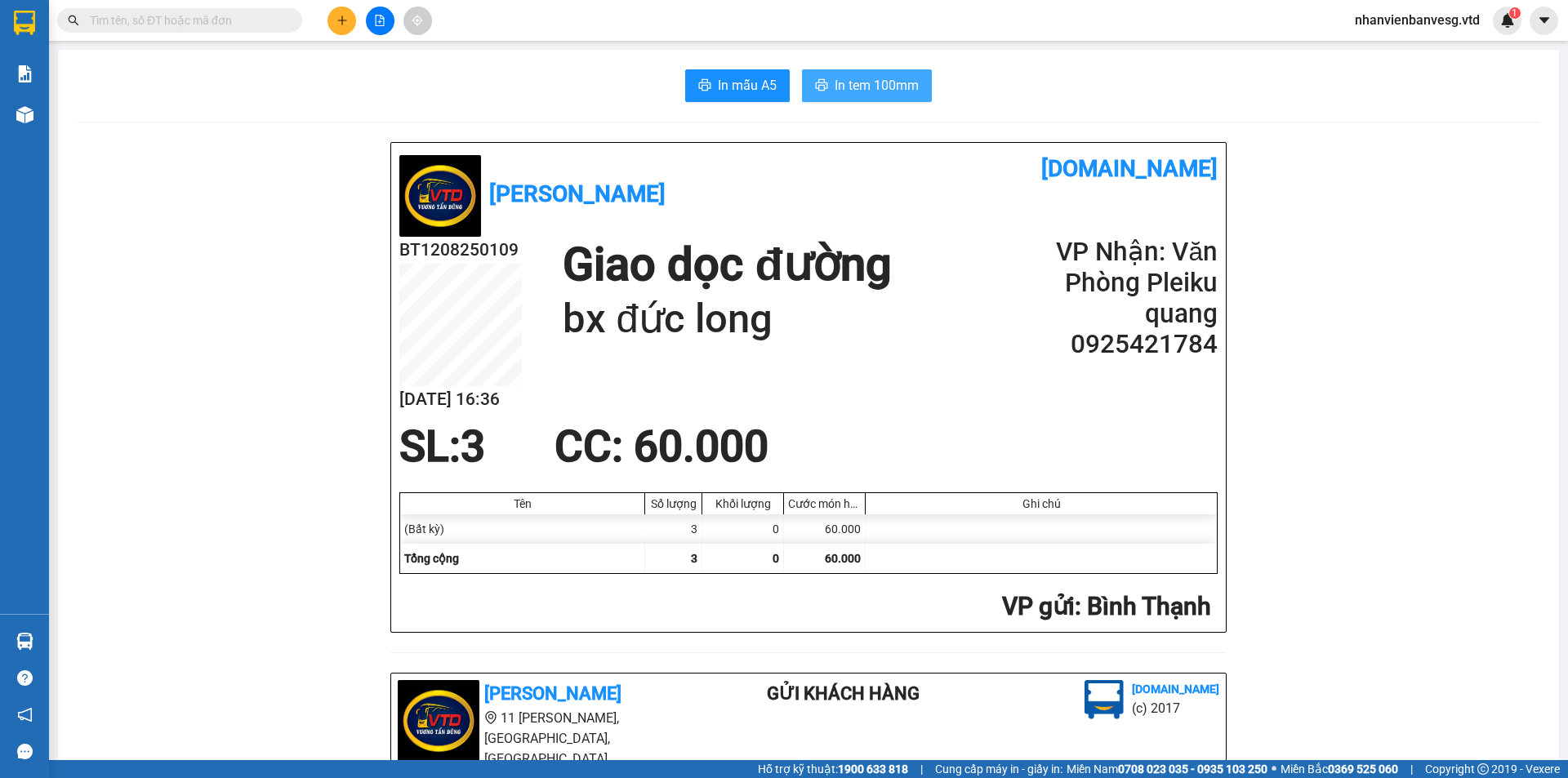
click at [874, 83] on span "In tem 100mm" at bounding box center [877, 86] width 84 height 21
click at [344, 23] on icon "plus" at bounding box center [341, 20] width 11 height 11
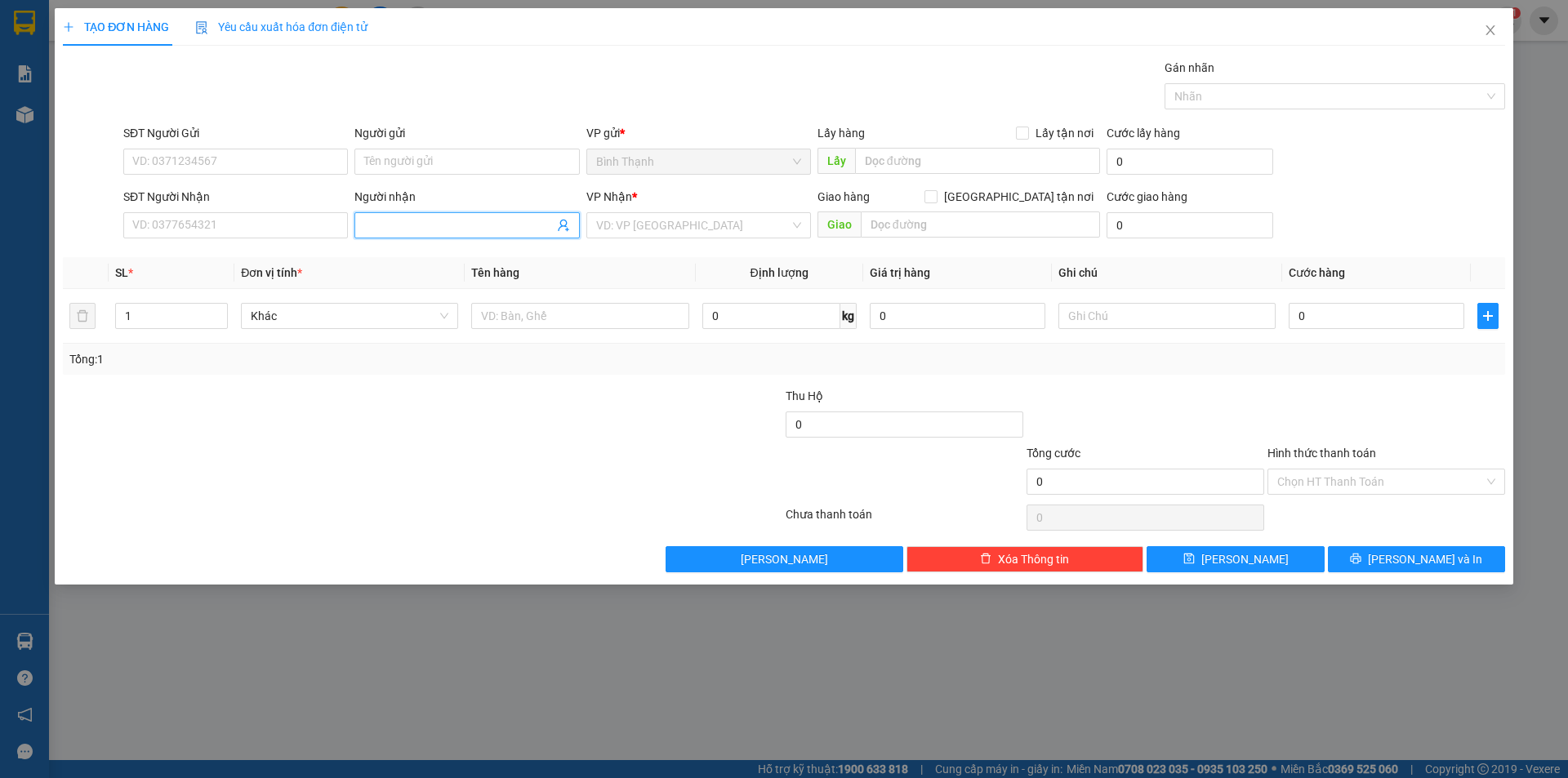
click at [505, 220] on input "Người nhận" at bounding box center [459, 225] width 189 height 18
click at [434, 244] on div "1302014 Lực dép - 0367793782" at bounding box center [467, 258] width 225 height 33
drag, startPoint x: 435, startPoint y: 257, endPoint x: 206, endPoint y: 313, distance: 235.7
click at [432, 257] on th "Đơn vị tính *" at bounding box center [349, 273] width 230 height 32
drag, startPoint x: 429, startPoint y: 224, endPoint x: 437, endPoint y: 229, distance: 9.4
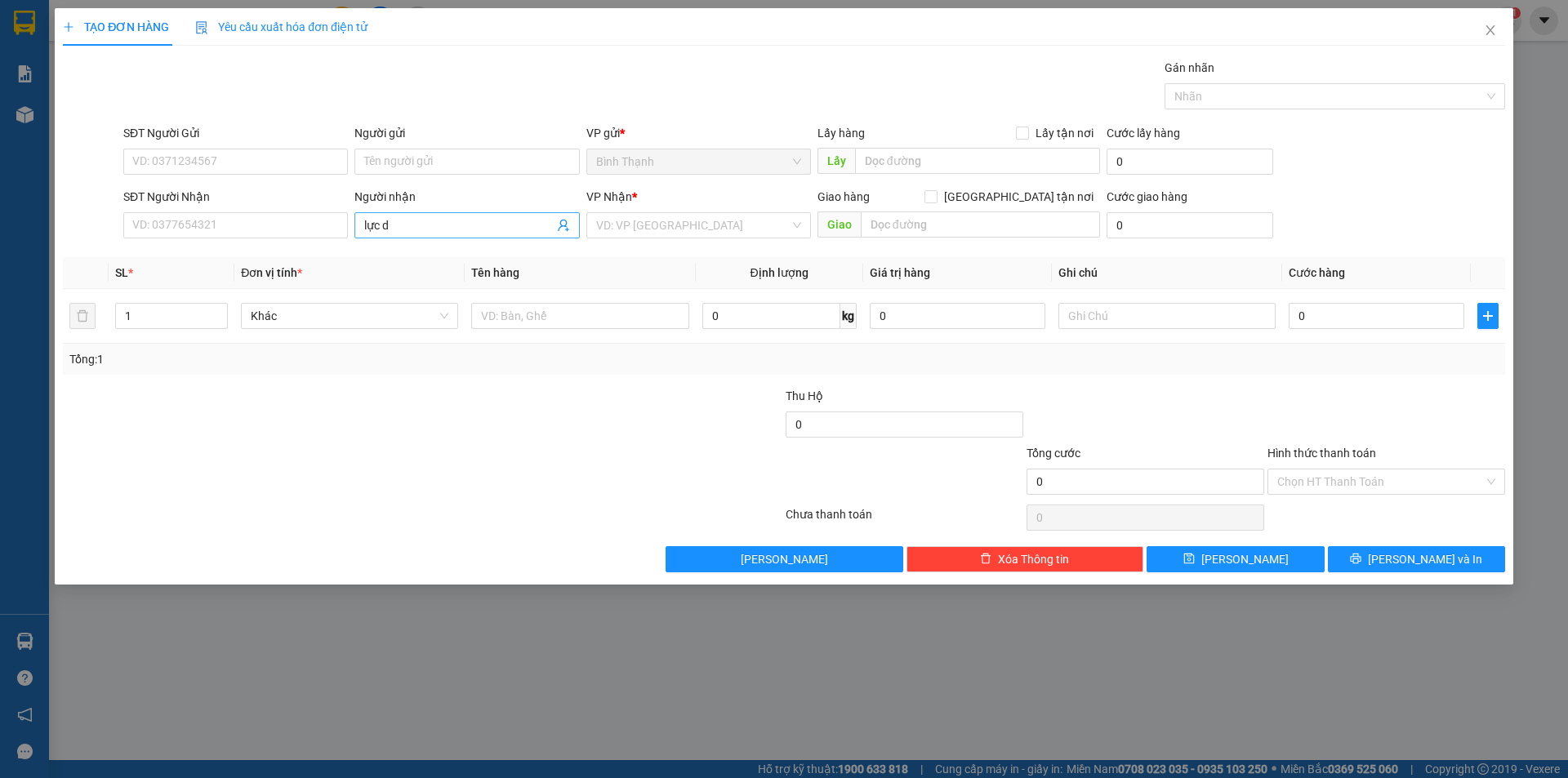
click at [429, 225] on input "lực d" at bounding box center [459, 225] width 189 height 18
type input "lực dép"
click at [480, 259] on div "Lực dép - 0367793782" at bounding box center [467, 257] width 205 height 18
type input "0367793782"
type input "Lực dép"
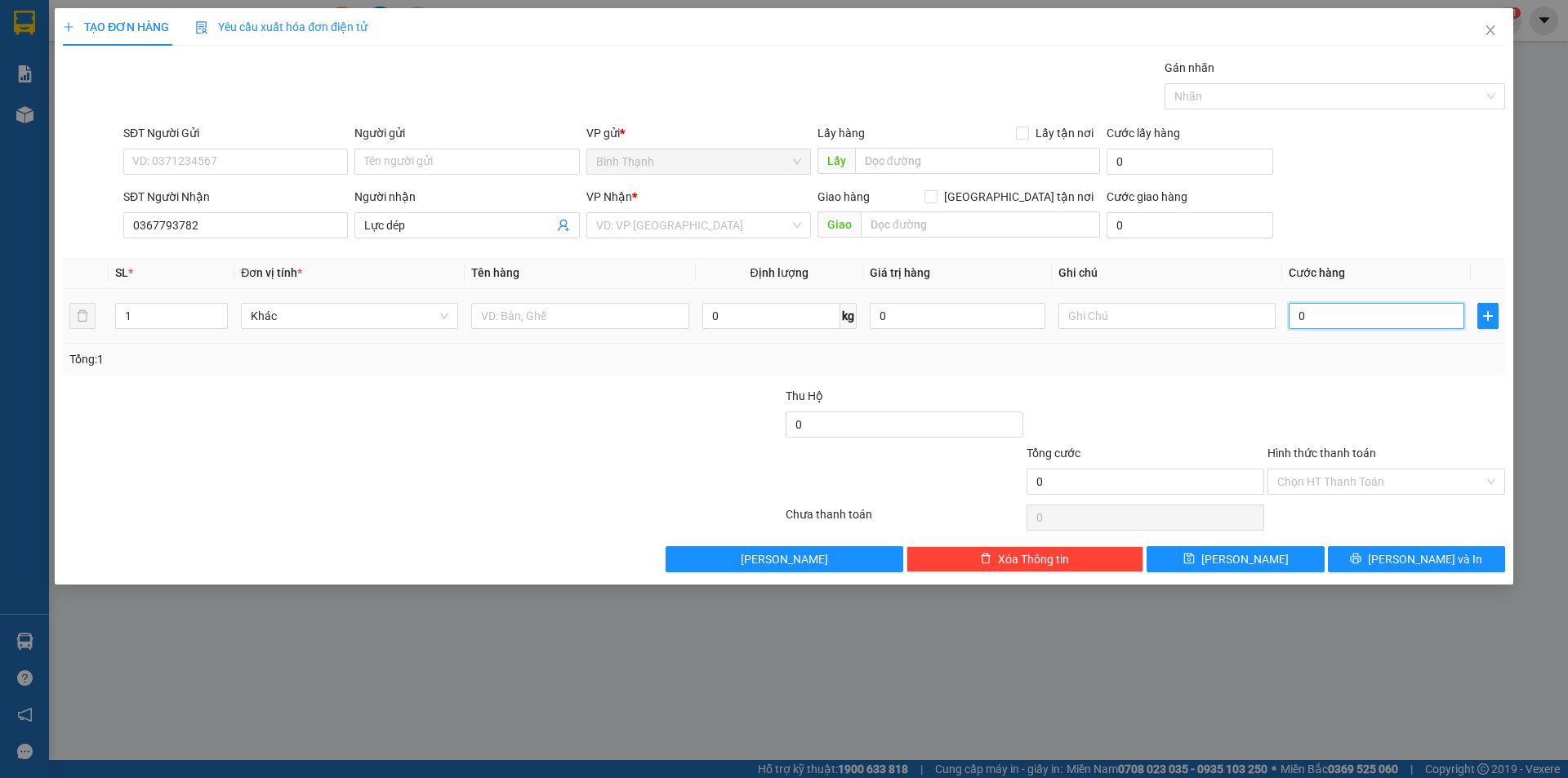
click at [1321, 317] on input "0" at bounding box center [1376, 316] width 176 height 26
click at [1498, 33] on span "Close" at bounding box center [1489, 31] width 45 height 45
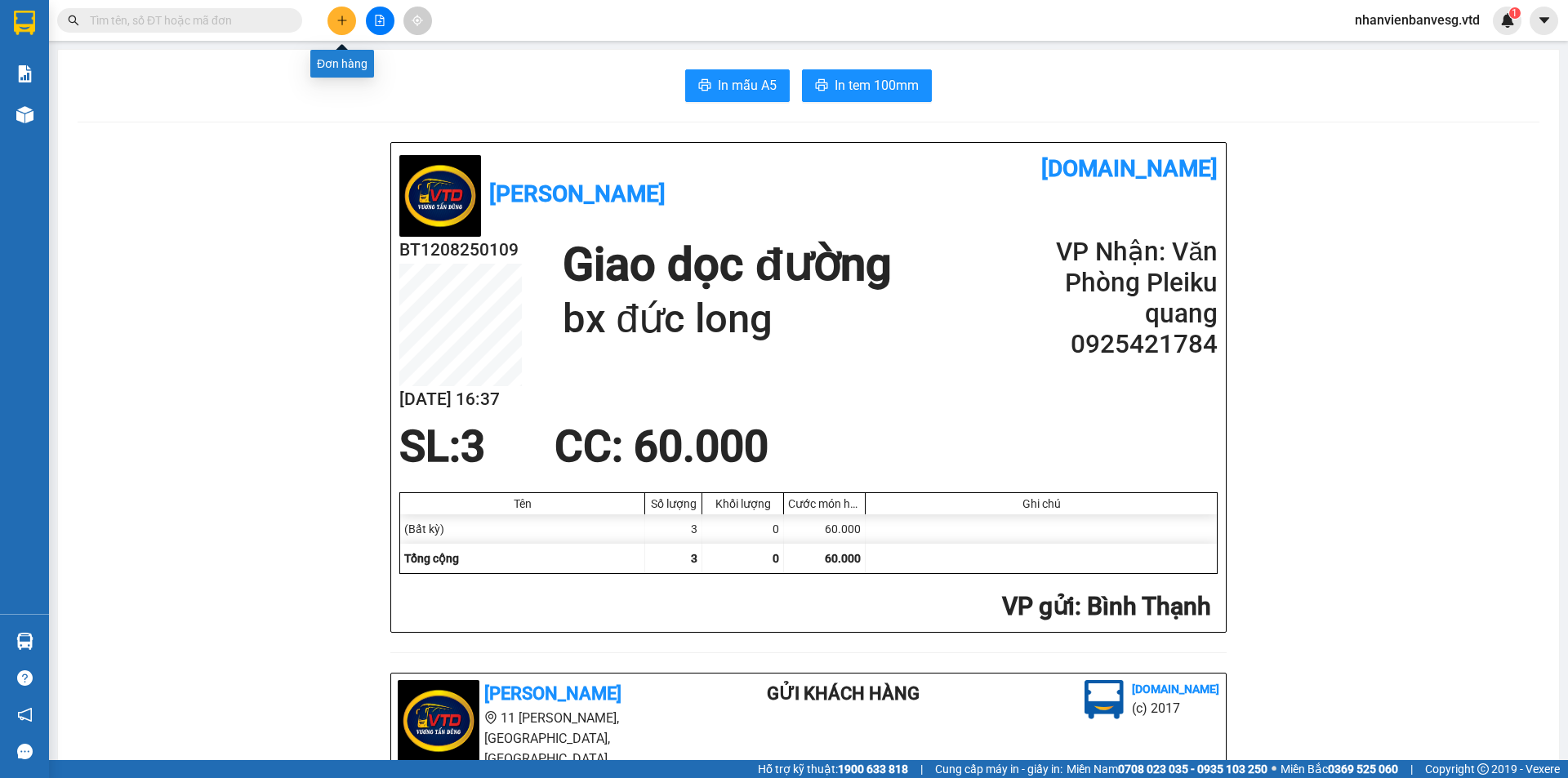
click at [340, 18] on icon "plus" at bounding box center [341, 20] width 11 height 11
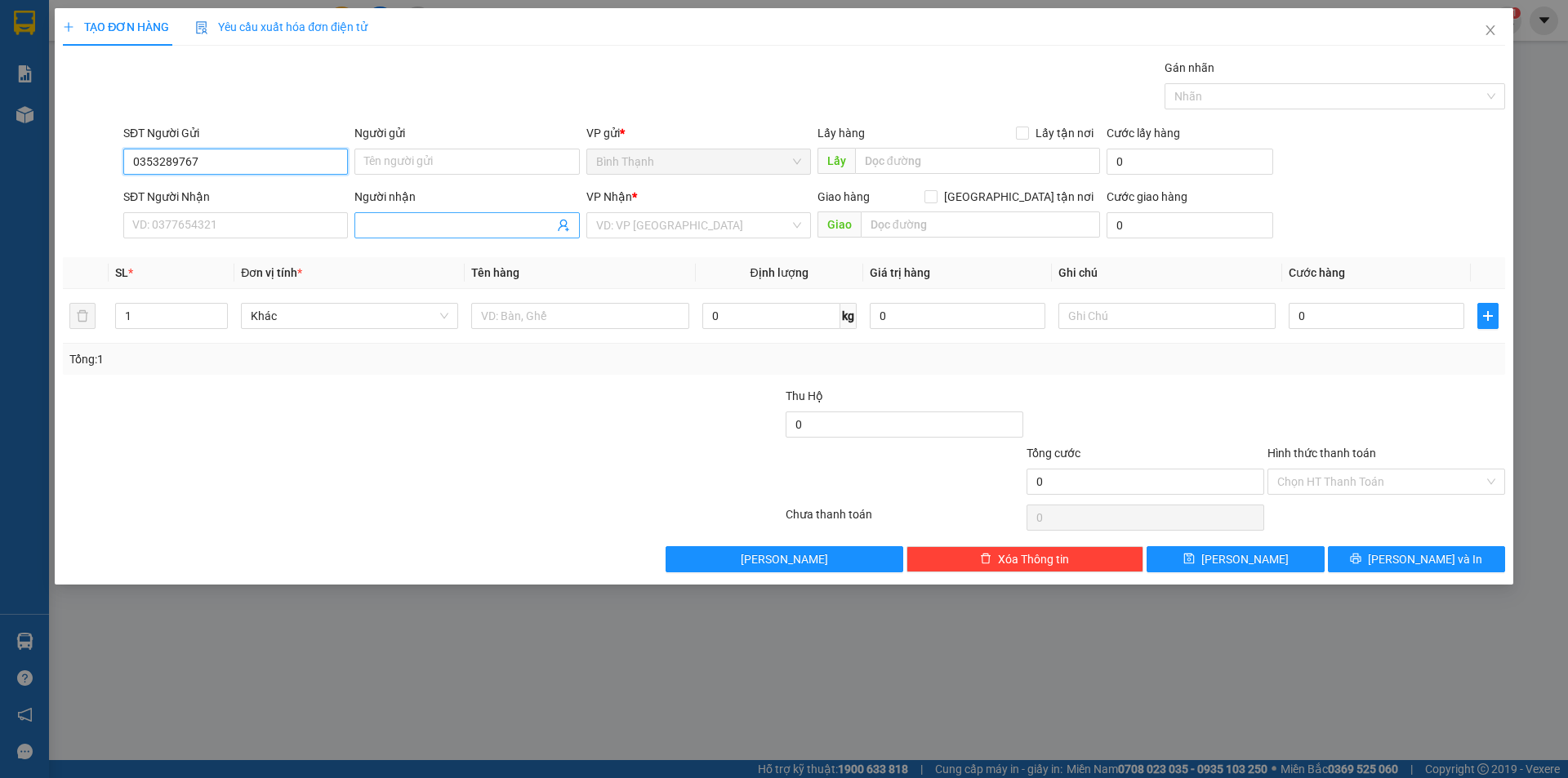
type input "0353289767"
click at [431, 233] on input "Người nhận" at bounding box center [459, 225] width 189 height 18
type input "[PERSON_NAME]"
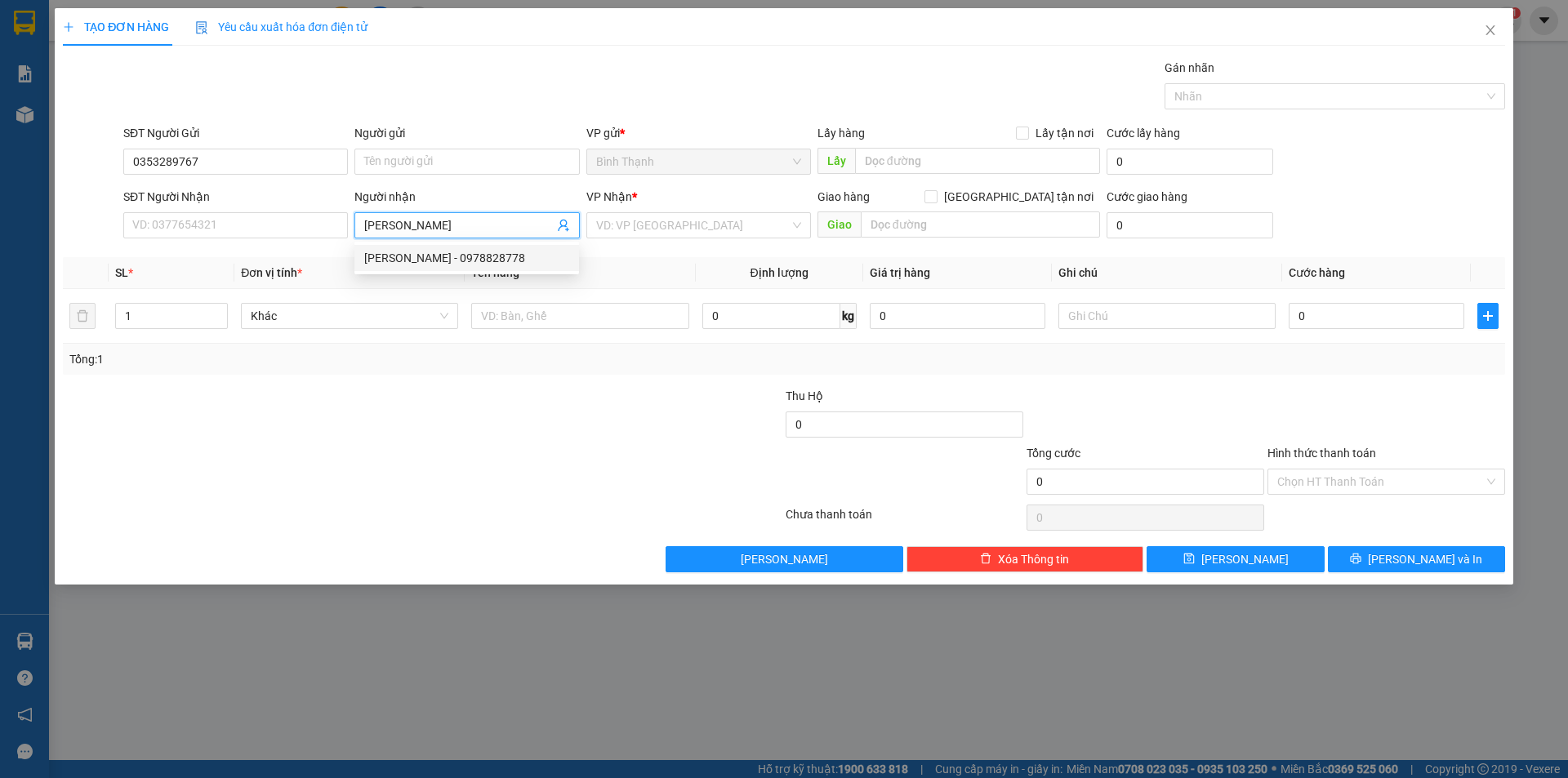
drag, startPoint x: 504, startPoint y: 262, endPoint x: 542, endPoint y: 272, distance: 39.3
click at [528, 272] on div "1292836 [PERSON_NAME] - 0978828778" at bounding box center [467, 258] width 225 height 33
drag, startPoint x: 477, startPoint y: 262, endPoint x: 485, endPoint y: 255, distance: 10.6
click at [478, 262] on div "[PERSON_NAME] - 0978828778" at bounding box center [467, 257] width 205 height 18
type input "0978828778"
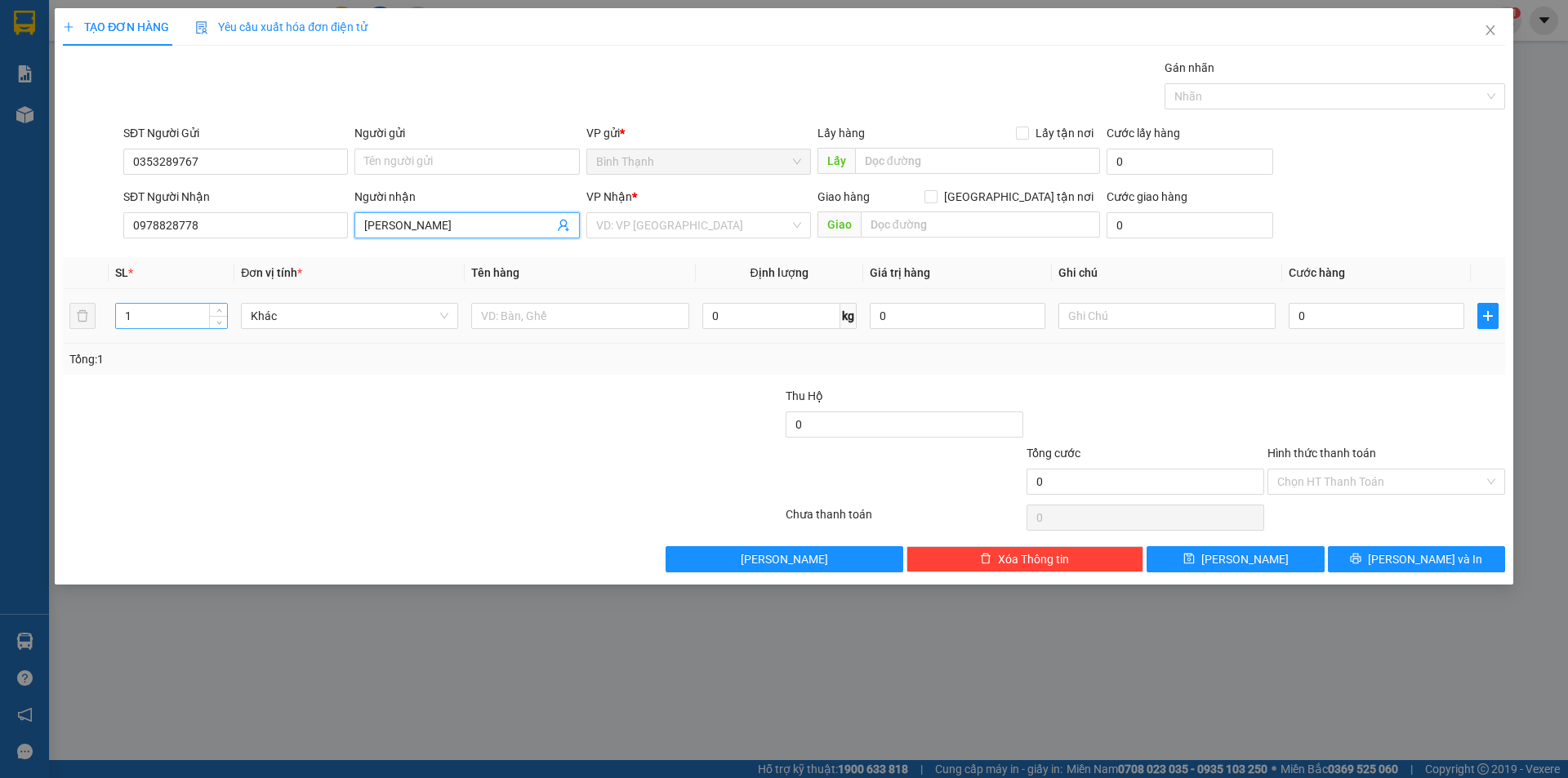
type input "[PERSON_NAME]"
drag, startPoint x: 127, startPoint y: 314, endPoint x: 116, endPoint y: 316, distance: 11.2
click at [116, 316] on input "1" at bounding box center [171, 316] width 111 height 25
type input "8"
type input "1"
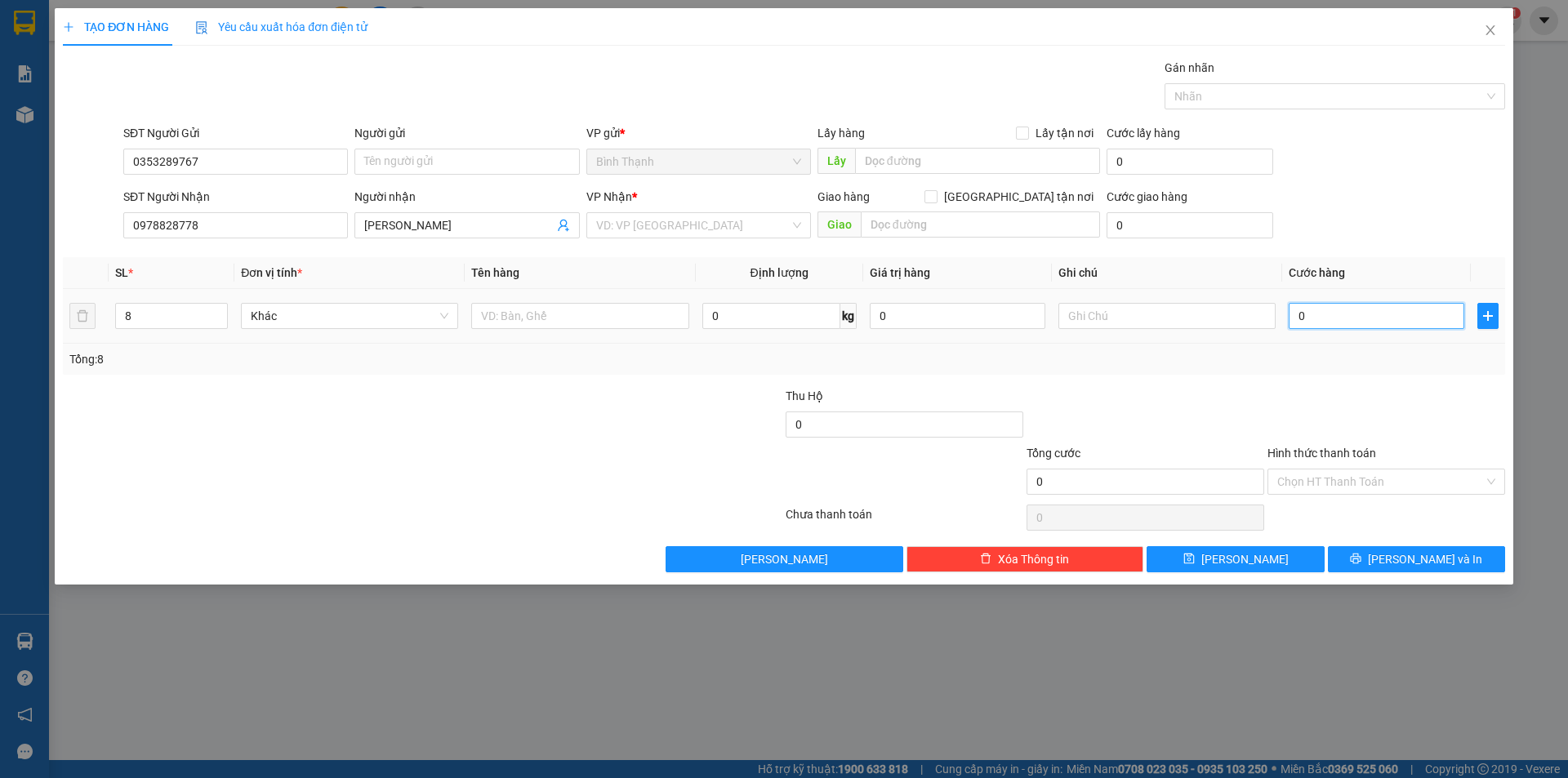
type input "1"
type input "16"
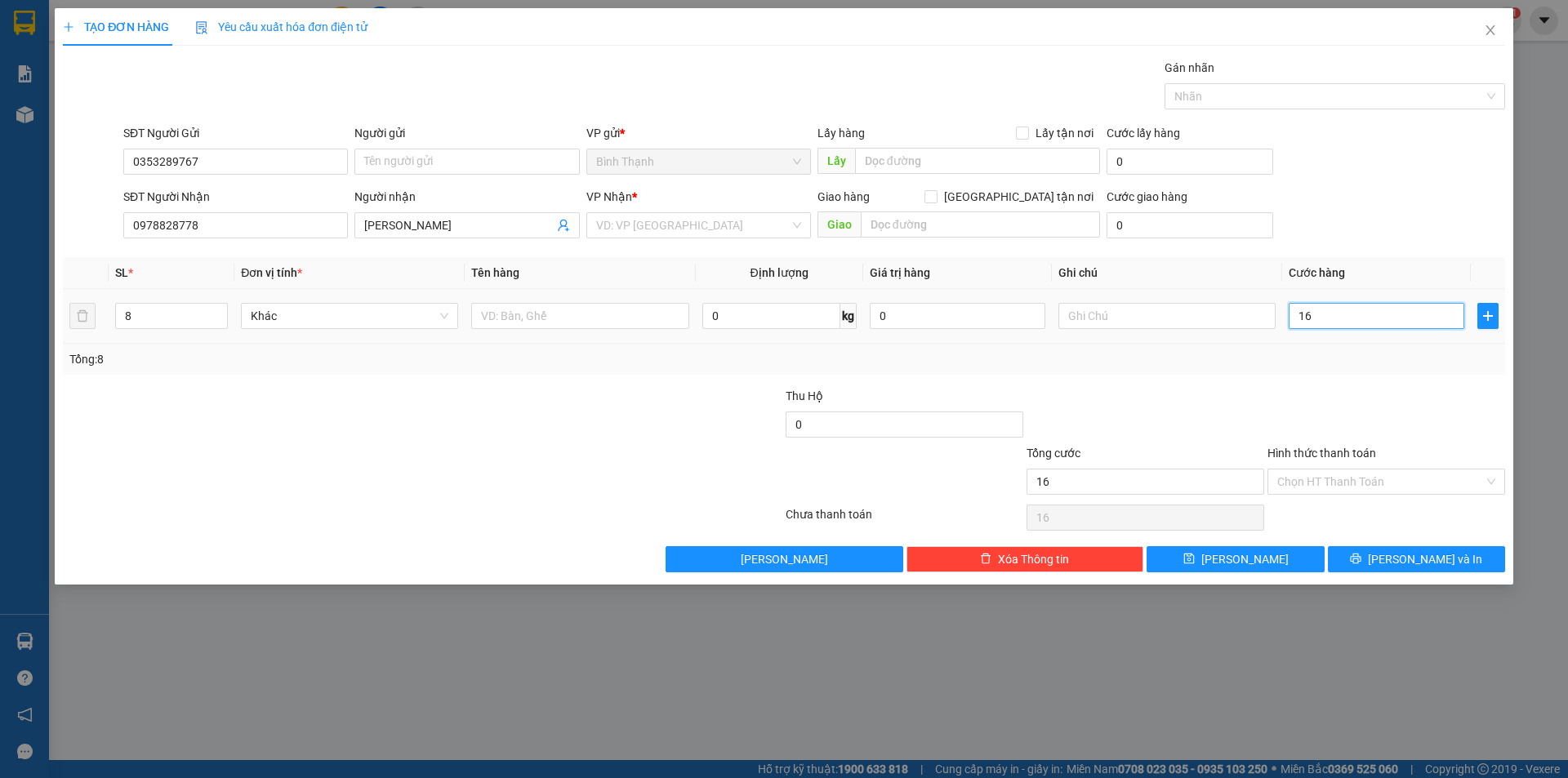
type input "160"
type input "1.600"
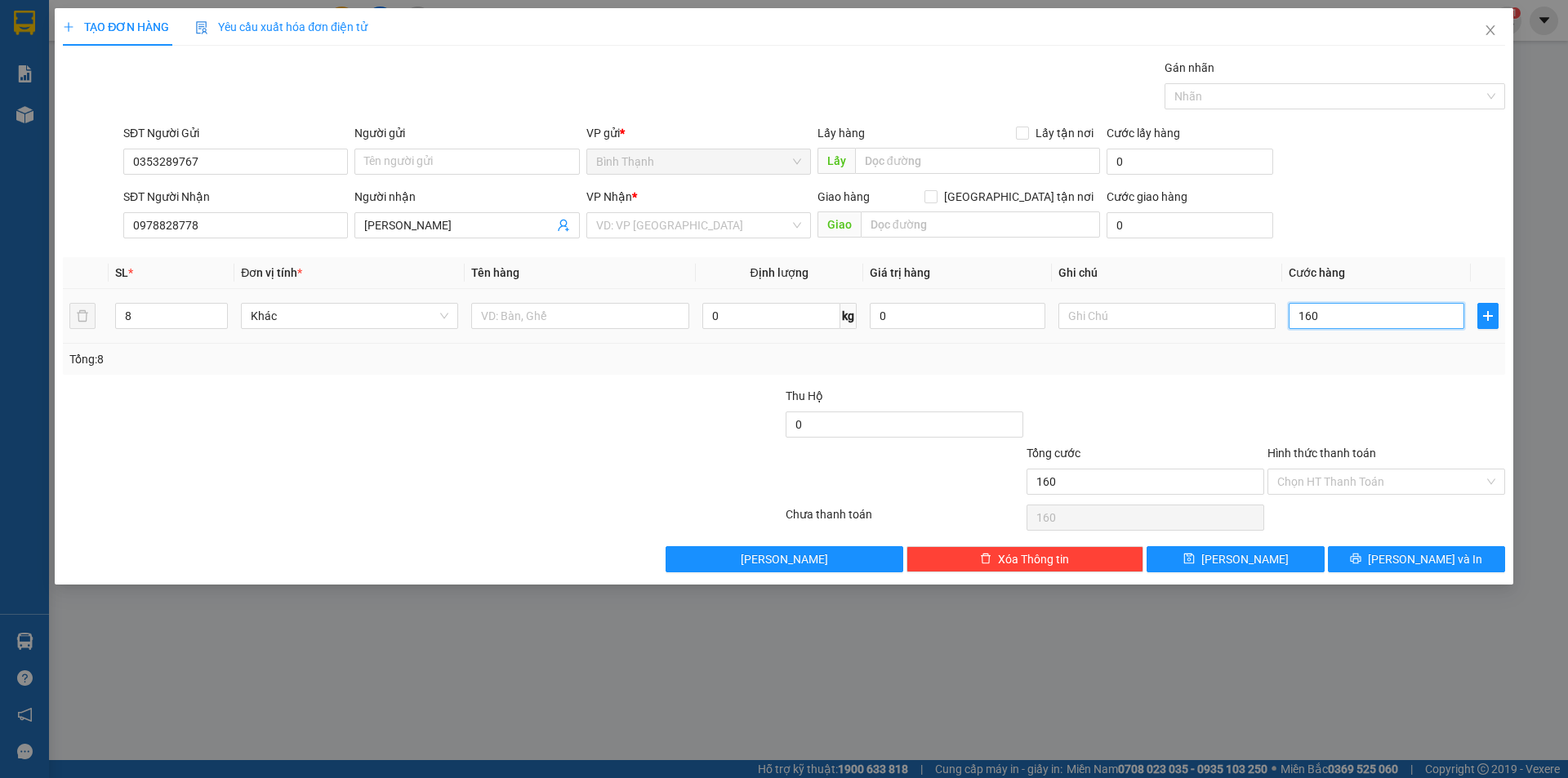
type input "1.600"
type input "16.000"
type input "160.000"
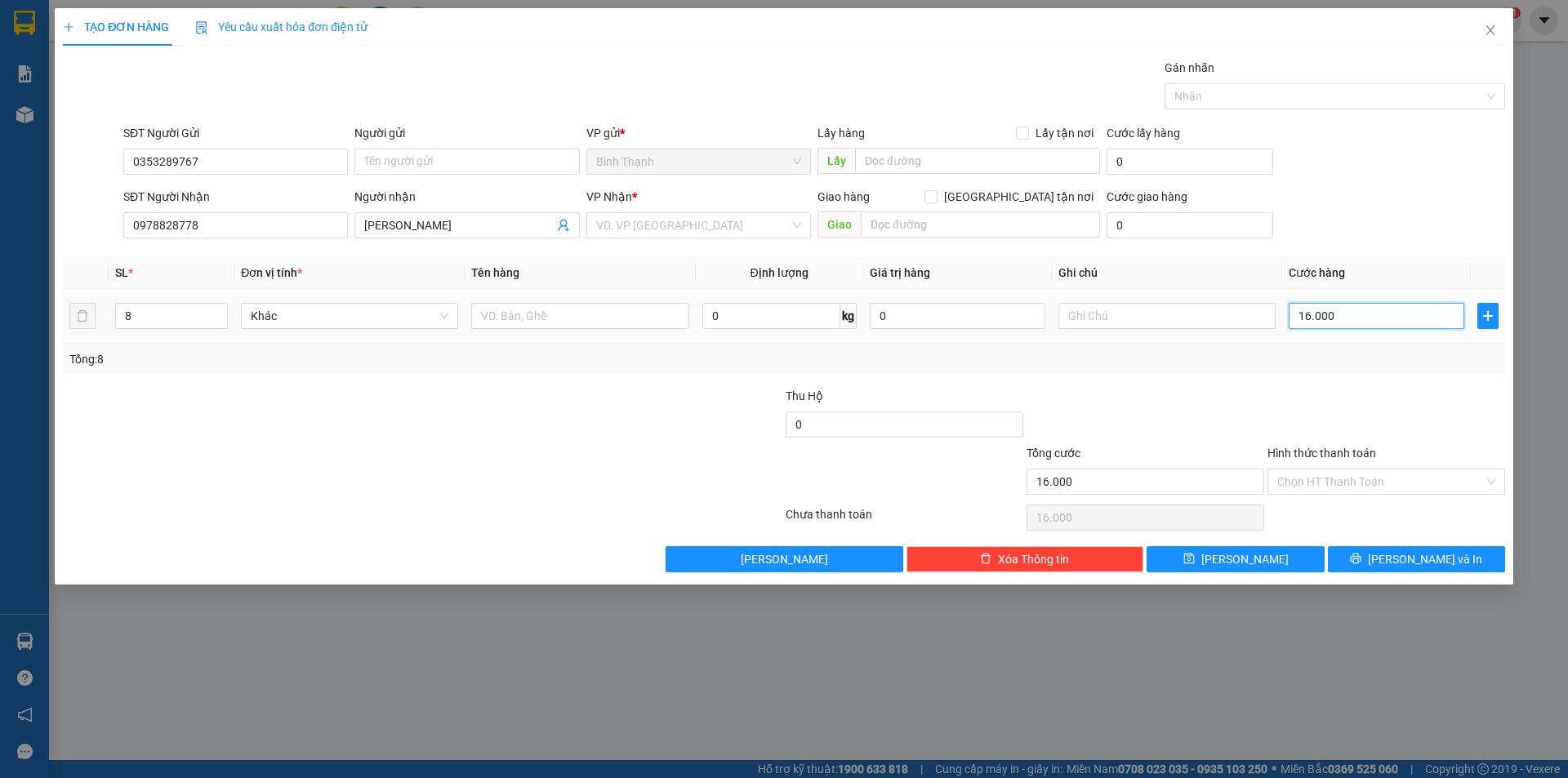
type input "160.000"
click at [943, 165] on input "text" at bounding box center [978, 160] width 245 height 26
type input "cổng chào bình dương"
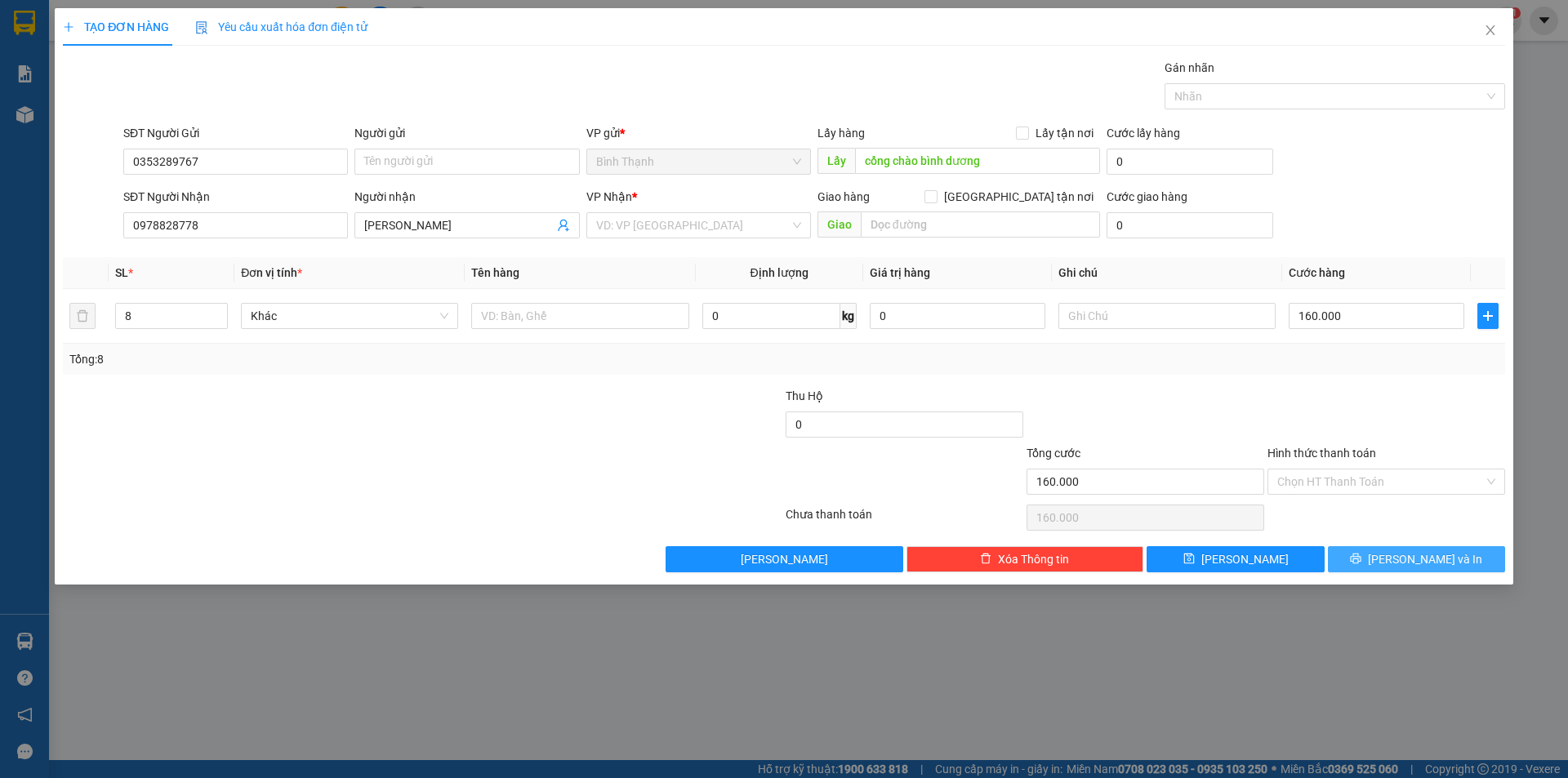
click at [1354, 552] on button "[PERSON_NAME] và In" at bounding box center [1416, 559] width 178 height 26
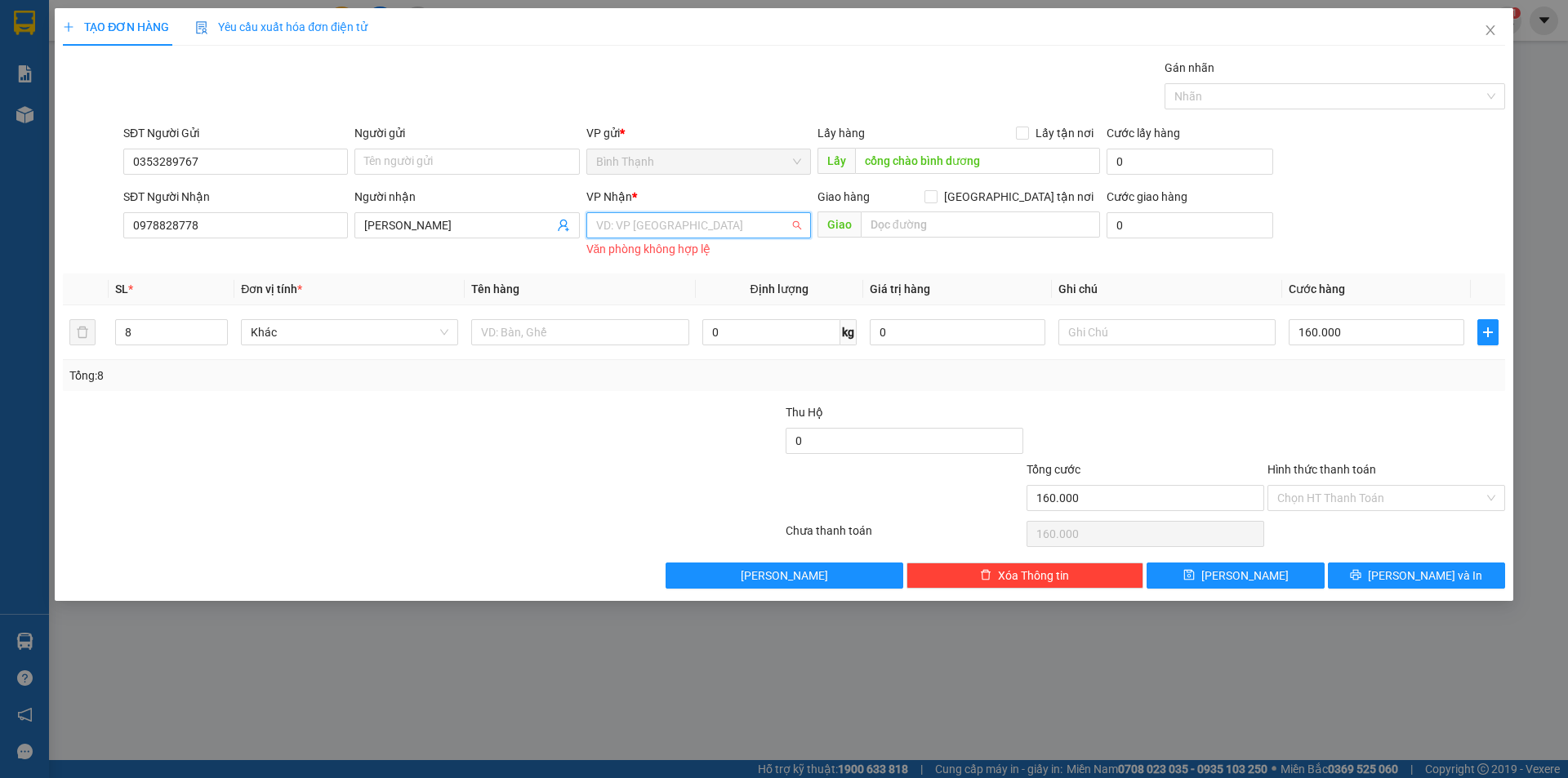
click at [687, 228] on input "search" at bounding box center [693, 225] width 194 height 25
type input "pl"
click at [730, 263] on div "Văn Phòng Pleiku" at bounding box center [698, 257] width 205 height 18
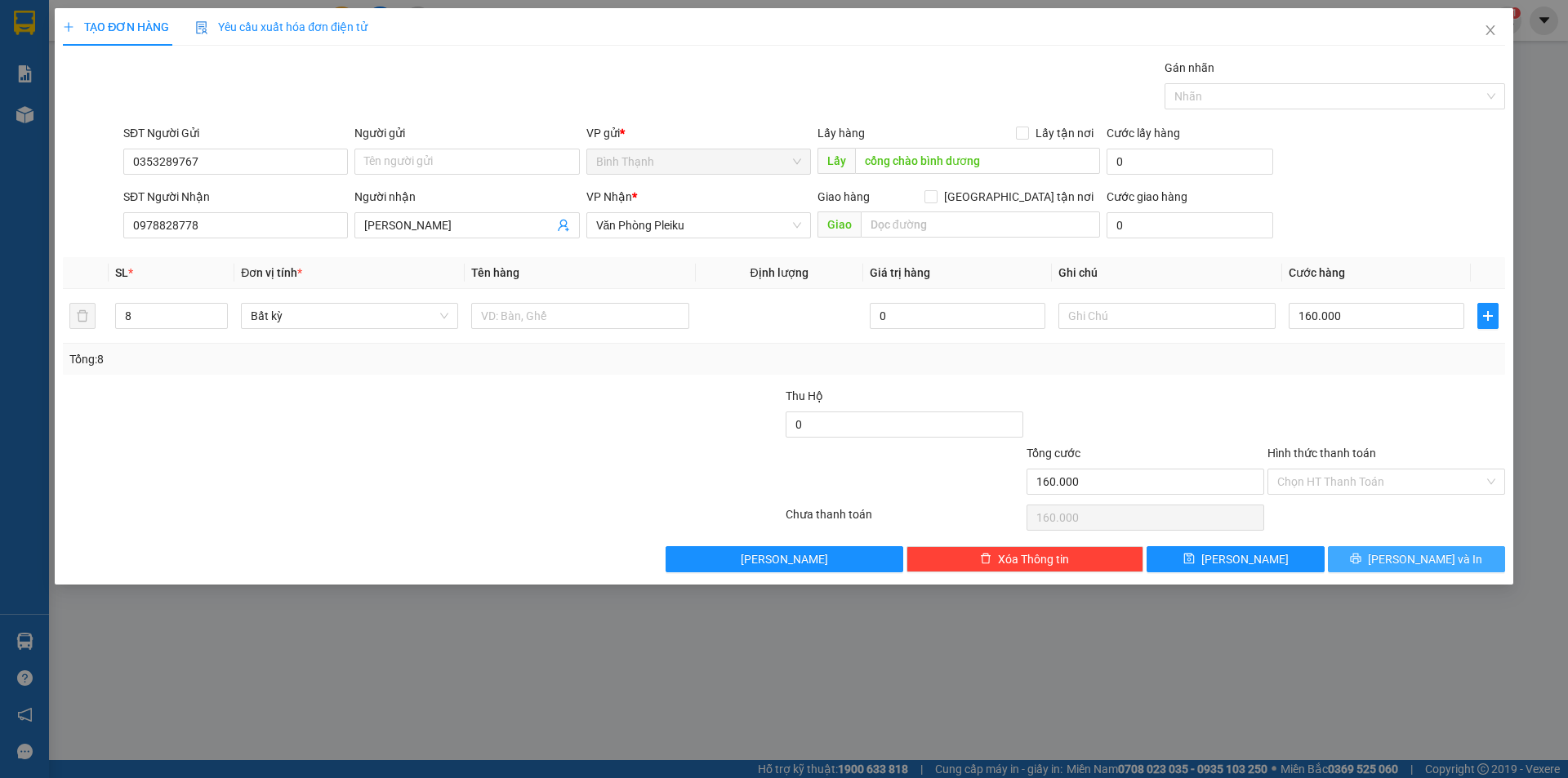
click at [1411, 558] on span "[PERSON_NAME] và In" at bounding box center [1424, 559] width 114 height 18
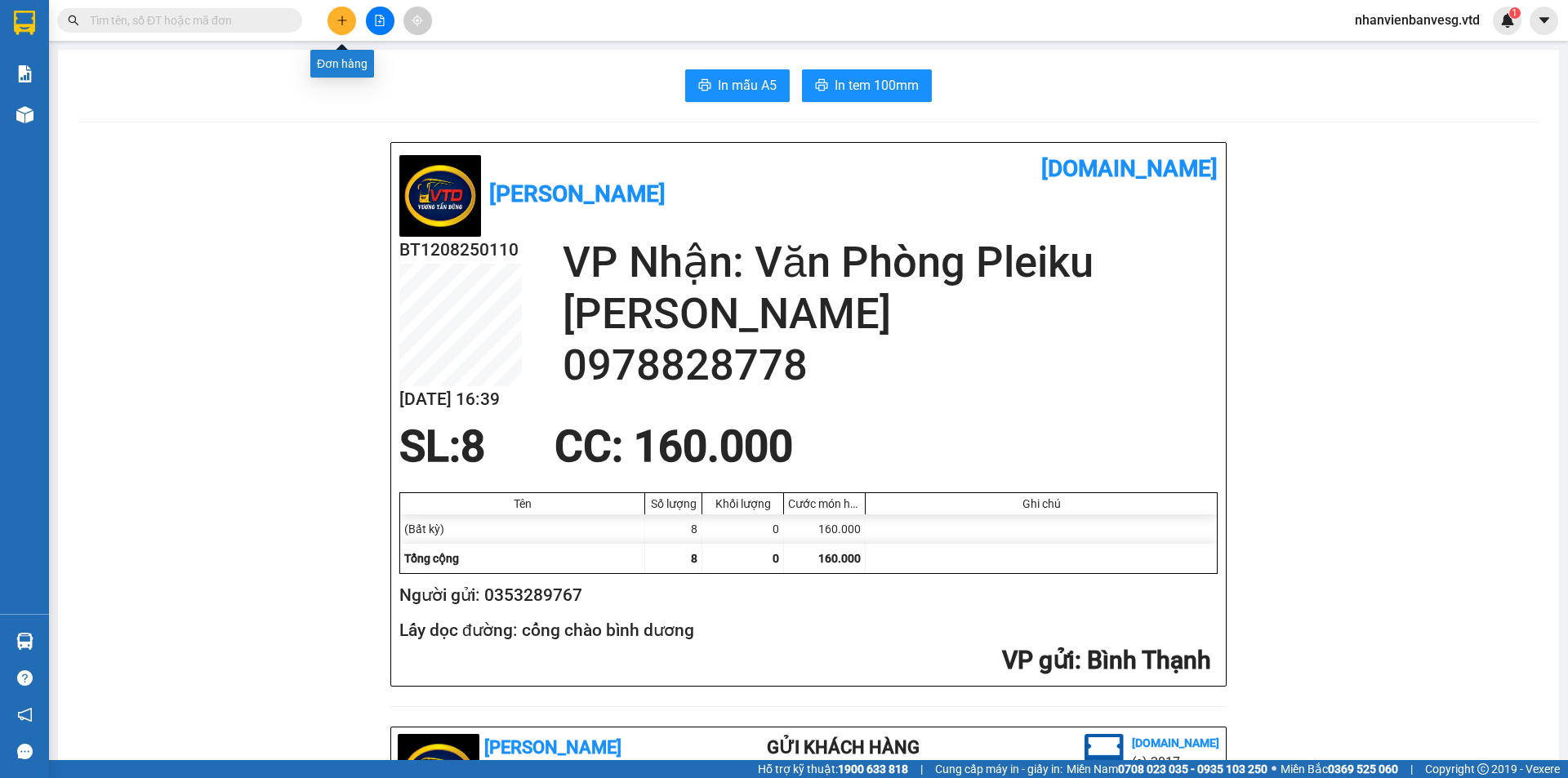
click at [346, 26] on icon "plus" at bounding box center [341, 20] width 11 height 11
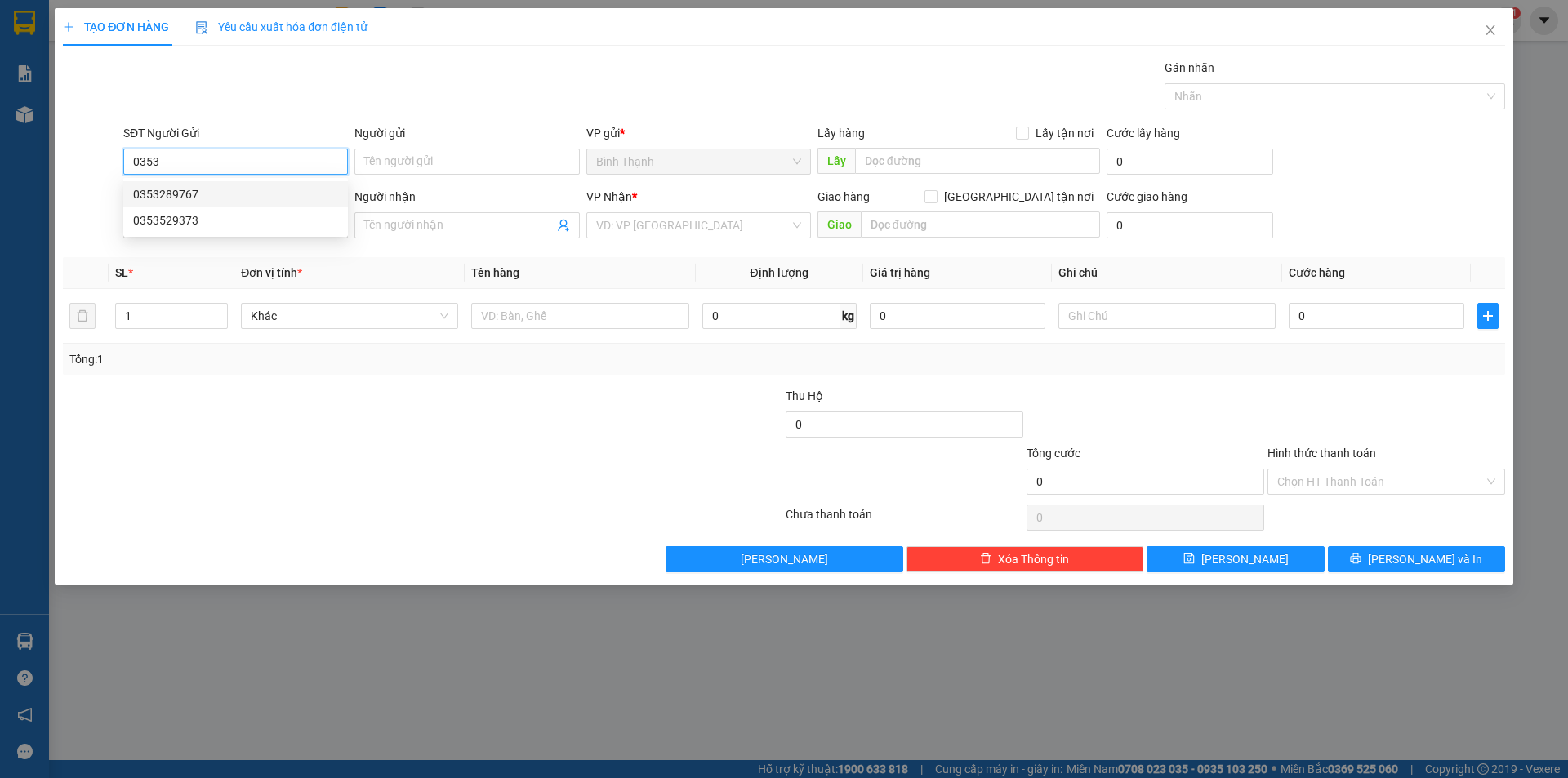
click at [314, 195] on div "0353289767" at bounding box center [235, 194] width 205 height 18
type input "0353289767"
type input "cổng chào bình dương"
type input "0978828778"
type input "[PERSON_NAME]"
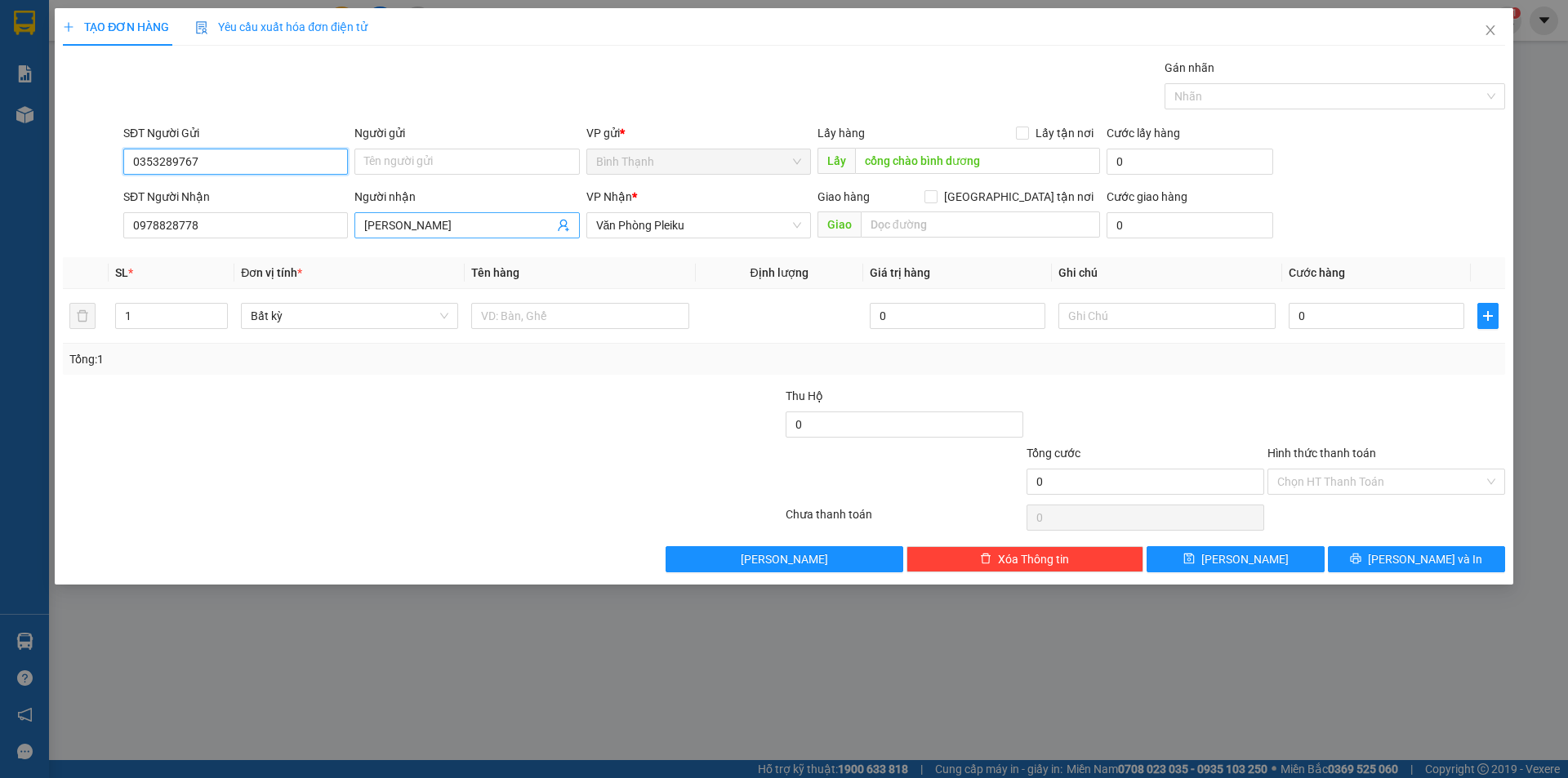
type input "0353289767"
drag, startPoint x: 465, startPoint y: 231, endPoint x: 355, endPoint y: 231, distance: 110.0
click at [353, 231] on div "Người nhận [PERSON_NAME]" at bounding box center [466, 216] width 231 height 57
click at [698, 227] on span "Văn Phòng Pleiku" at bounding box center [698, 225] width 205 height 25
type input "lành [GEOGRAPHIC_DATA]"
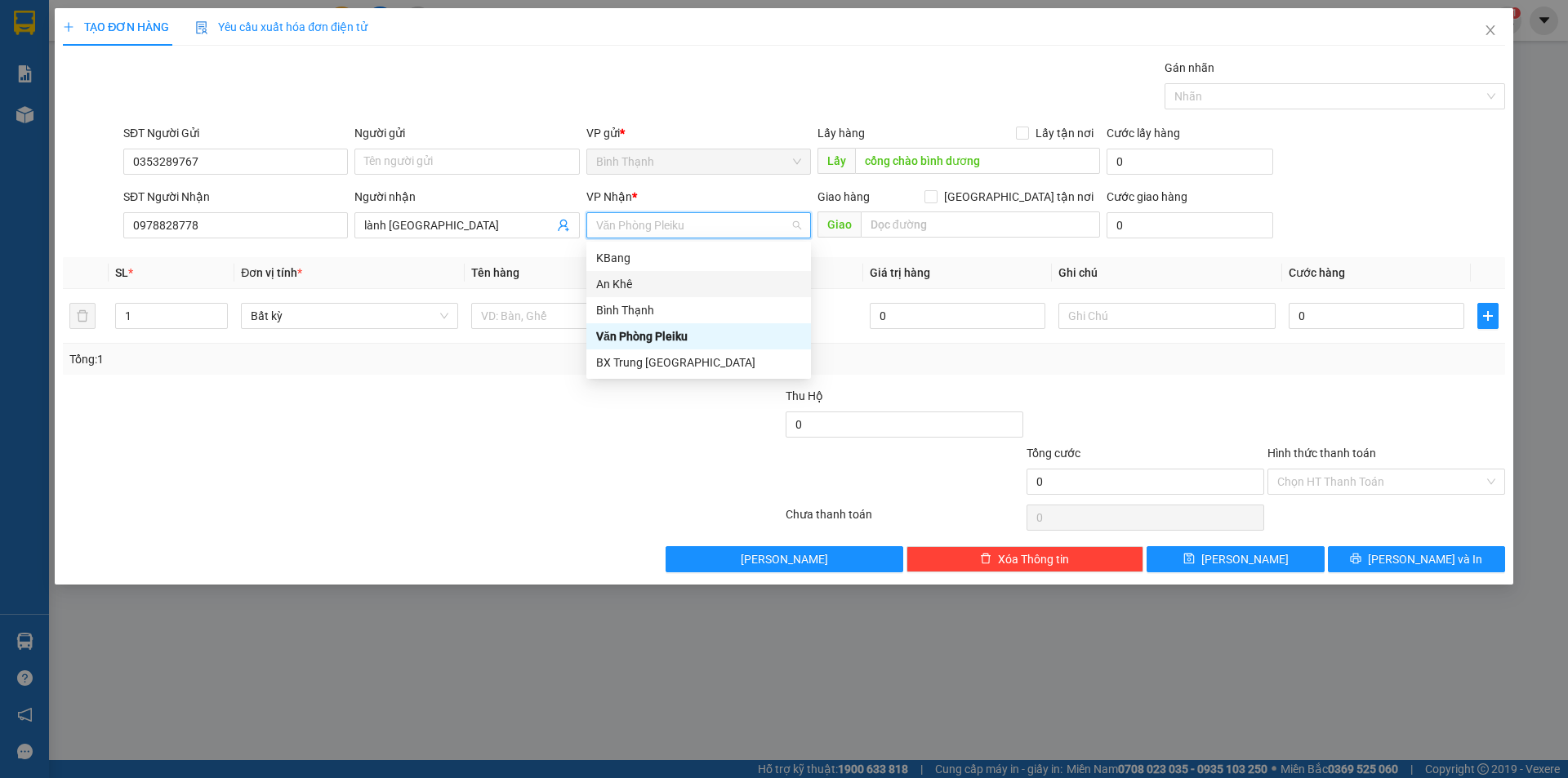
drag, startPoint x: 676, startPoint y: 280, endPoint x: 801, endPoint y: 256, distance: 127.3
click at [676, 279] on div "An Khê" at bounding box center [698, 284] width 205 height 18
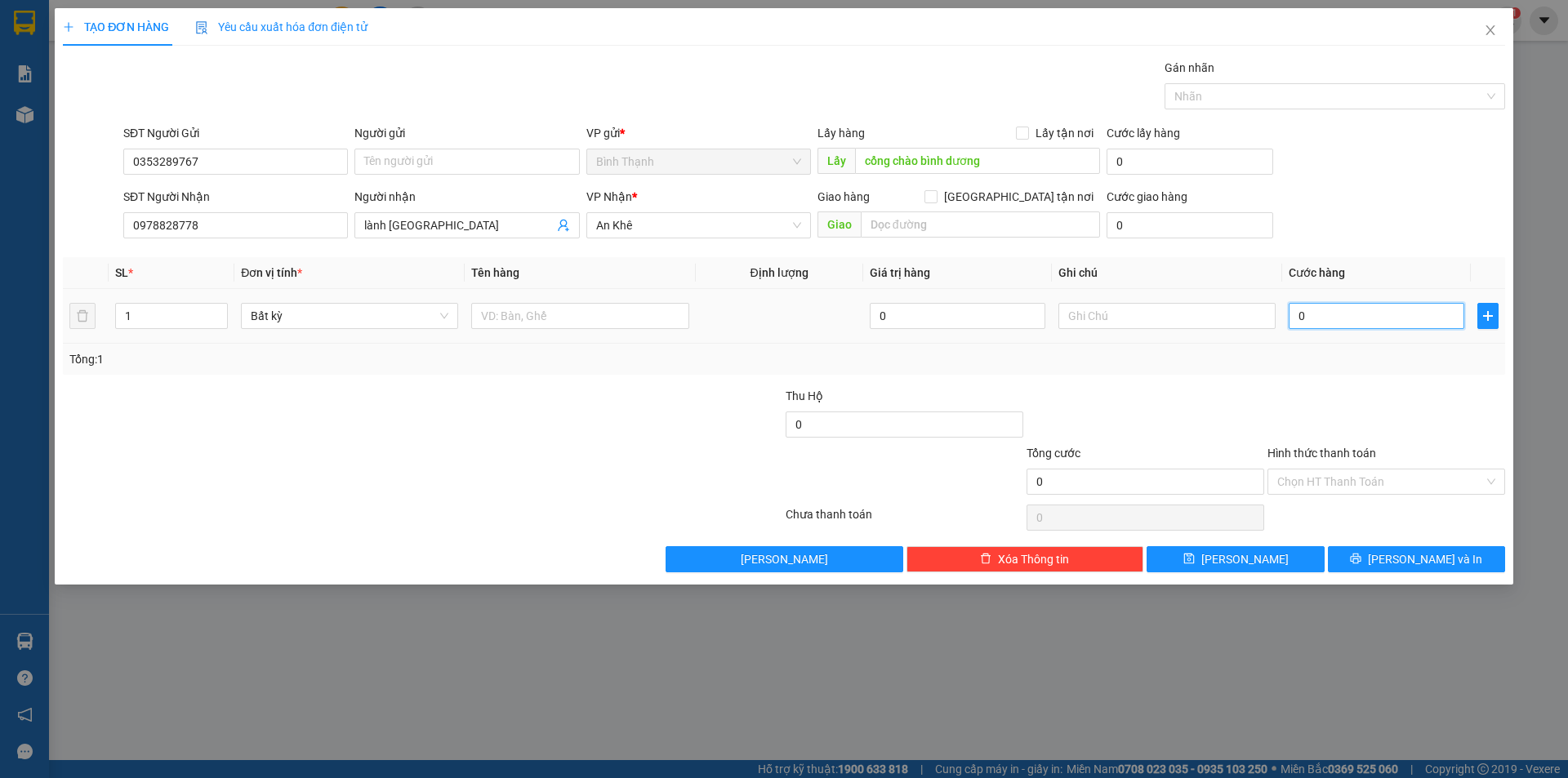
type input "5"
type input "50"
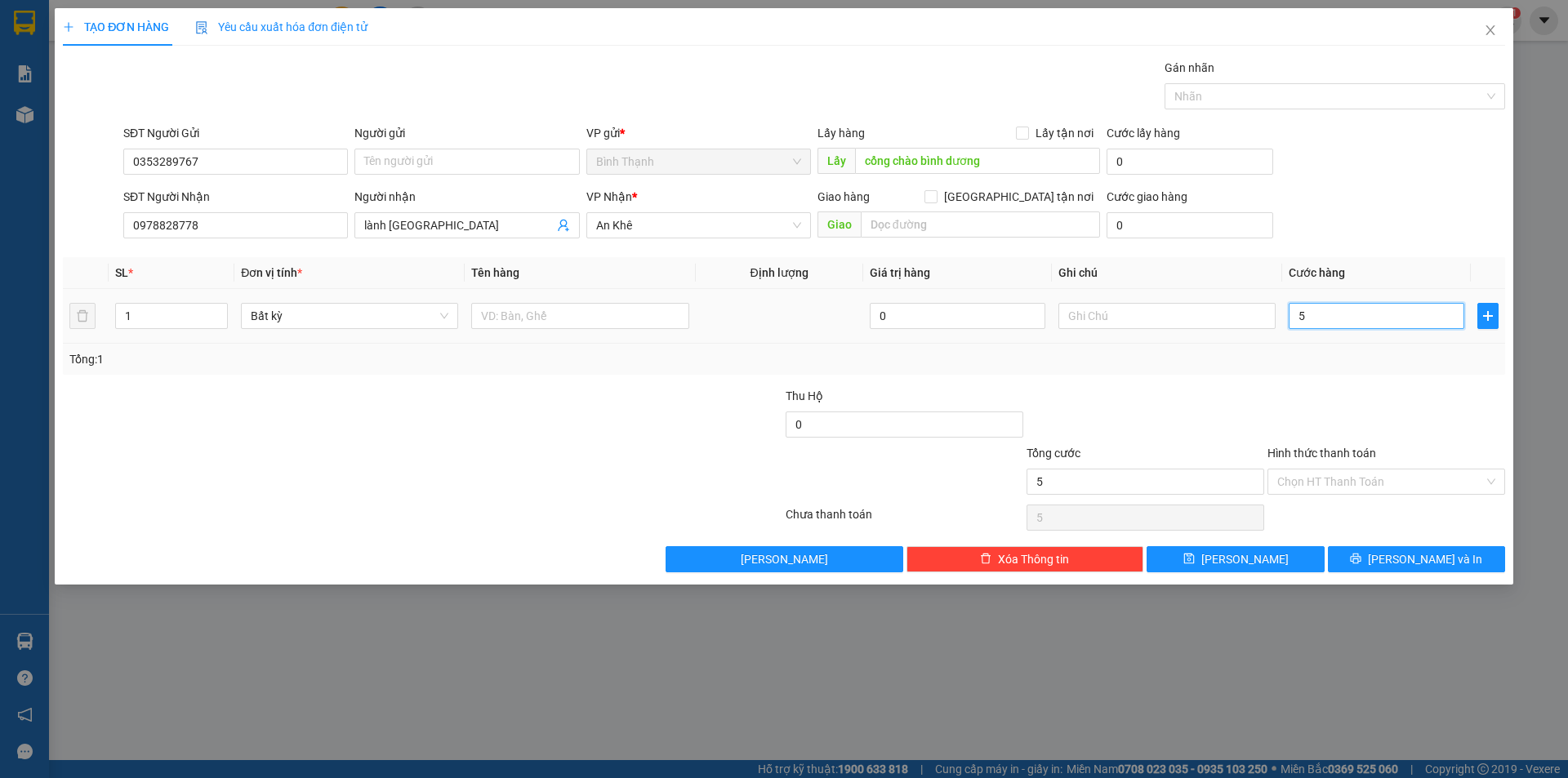
type input "50"
type input "500"
type input "5.000"
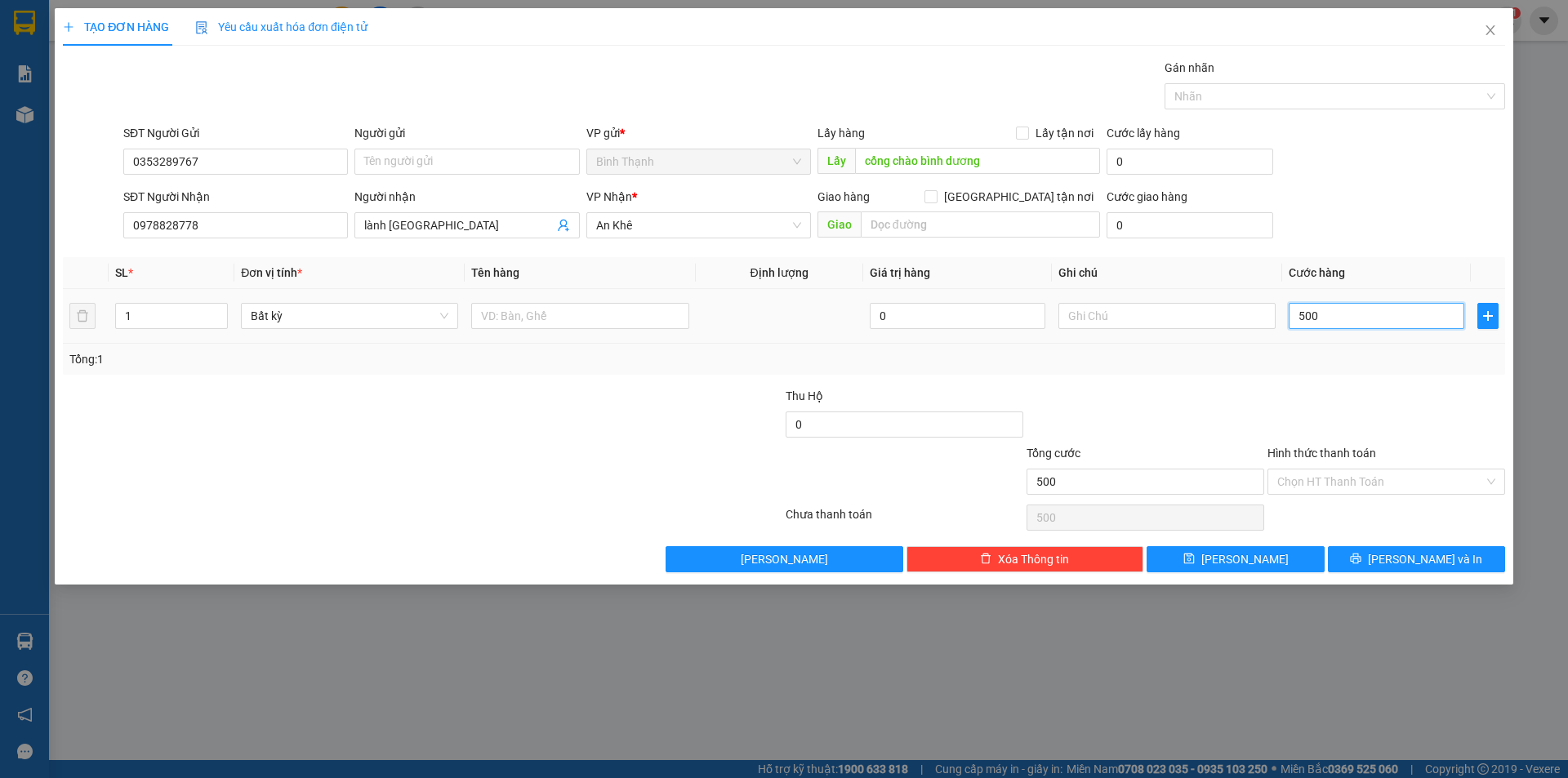
type input "5.000"
type input "50.000"
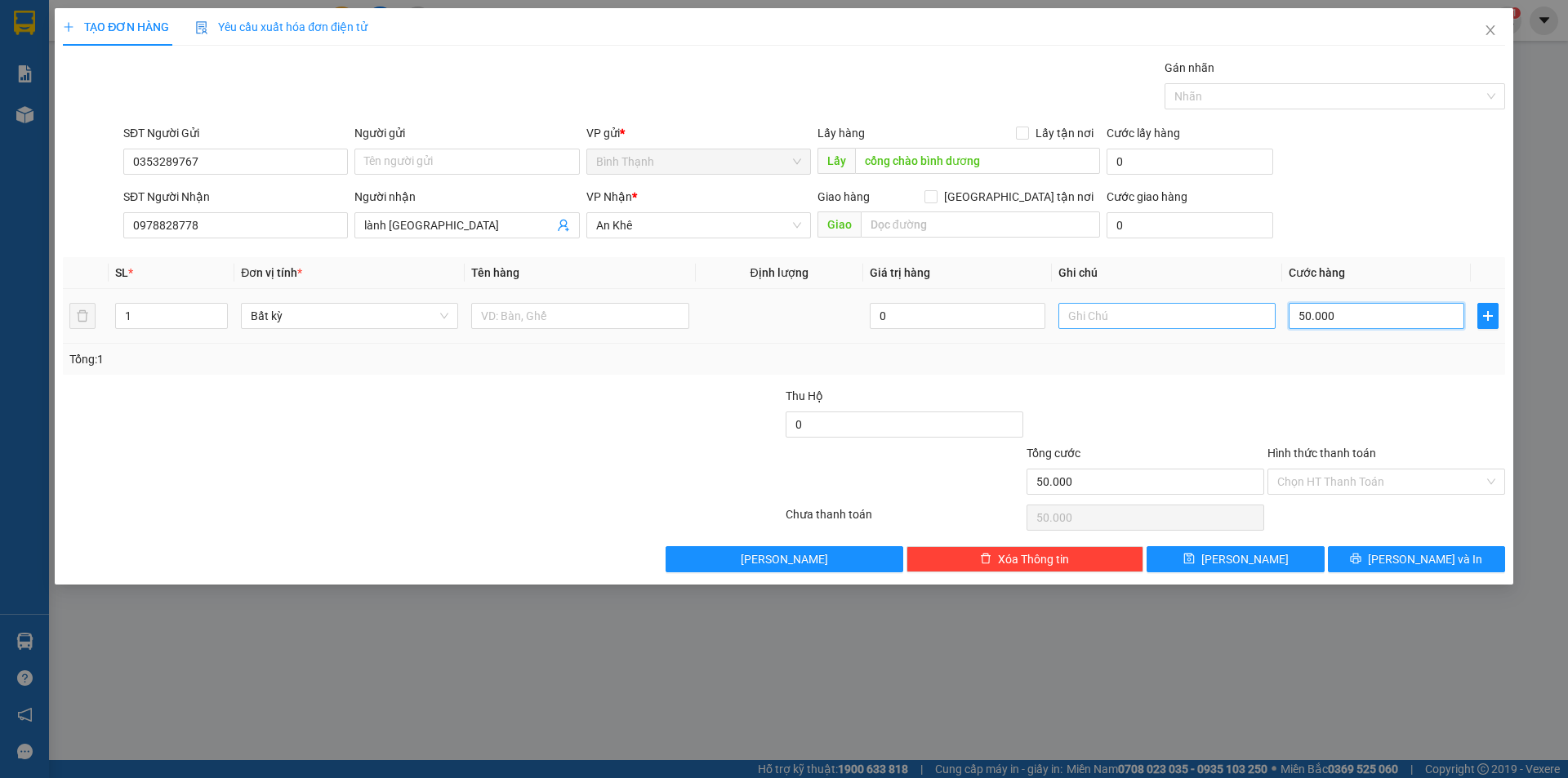
type input "50.000"
click at [1095, 316] on input "text" at bounding box center [1167, 316] width 217 height 26
type input "tạm tính"
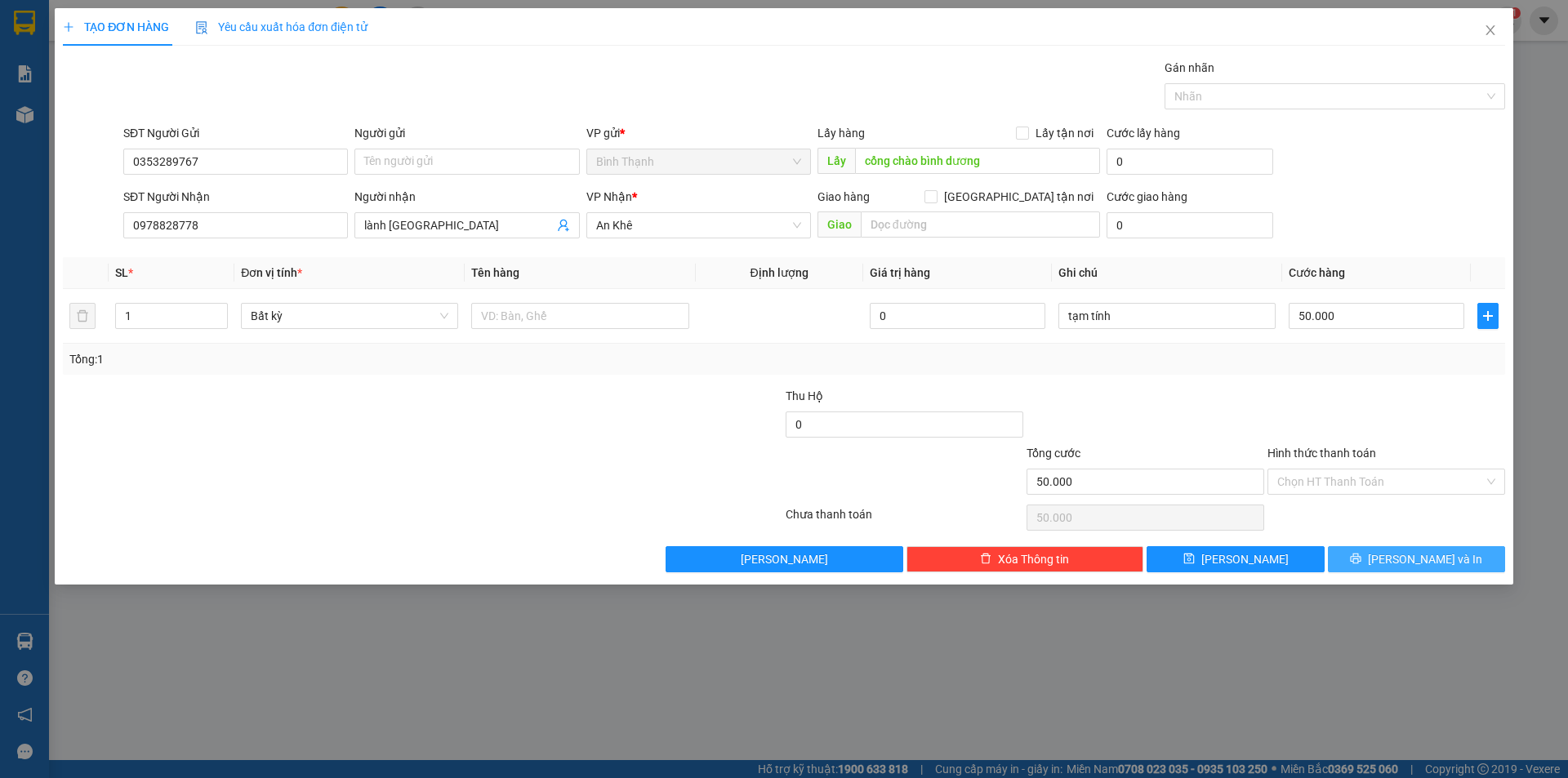
click at [1432, 566] on span "[PERSON_NAME] và In" at bounding box center [1424, 559] width 114 height 18
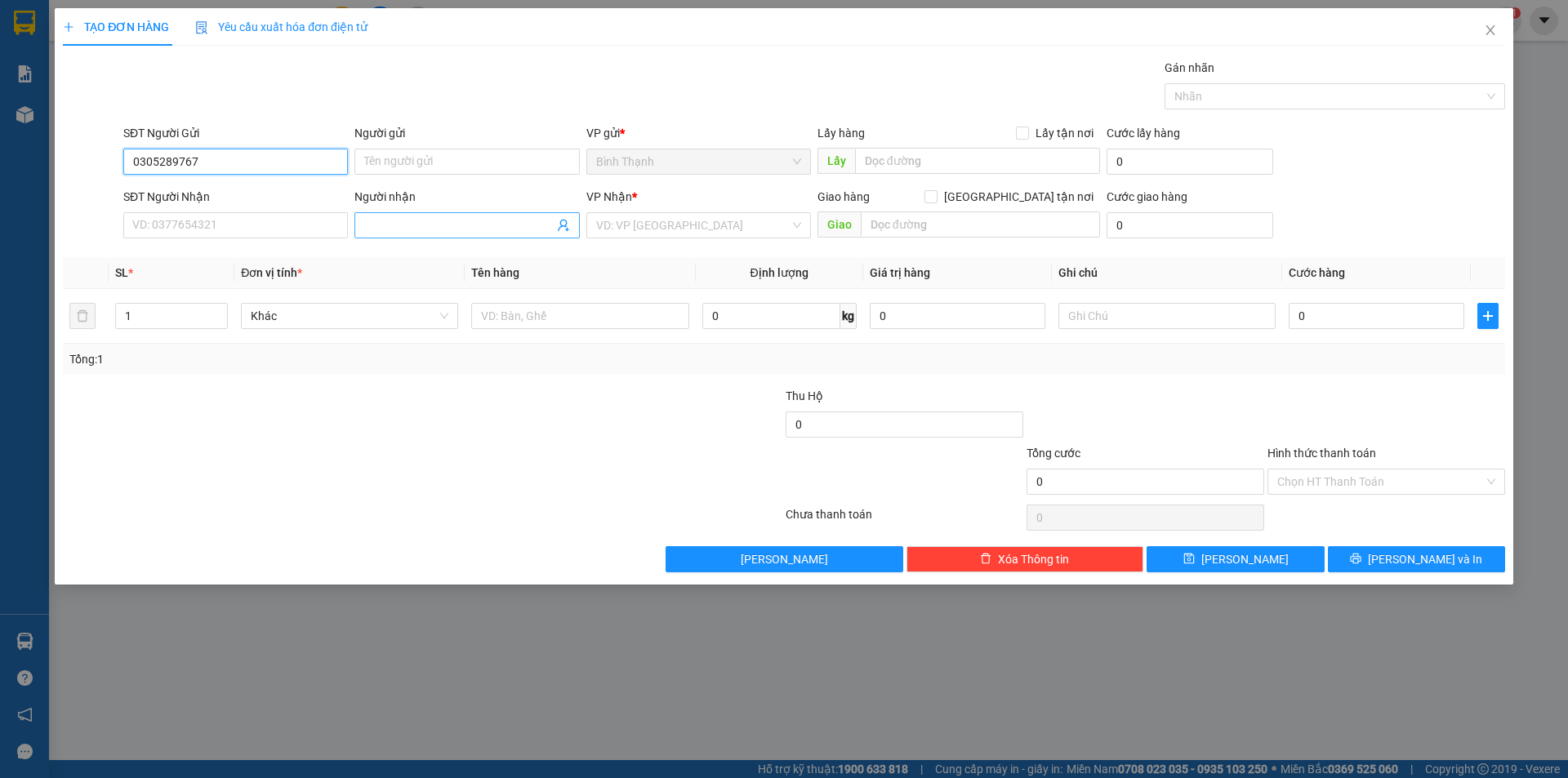
type input "0305289767"
click at [401, 214] on span at bounding box center [467, 225] width 225 height 26
type input "lành chợ"
drag, startPoint x: 446, startPoint y: 262, endPoint x: 464, endPoint y: 265, distance: 18.2
click at [449, 262] on div "lành chợ đồn - 0978828778" at bounding box center [467, 257] width 205 height 18
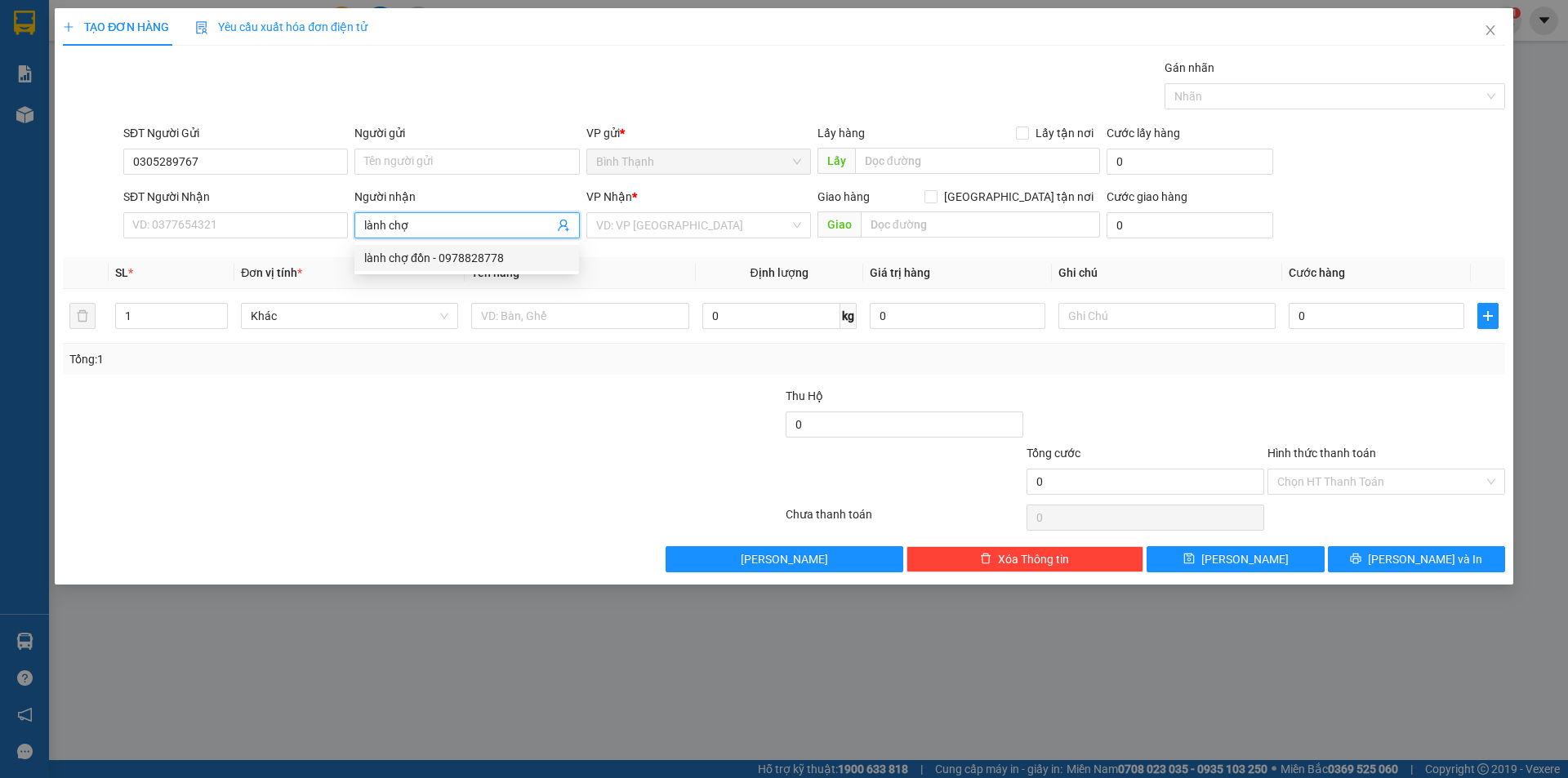
type input "0978828778"
type input "lành [GEOGRAPHIC_DATA]"
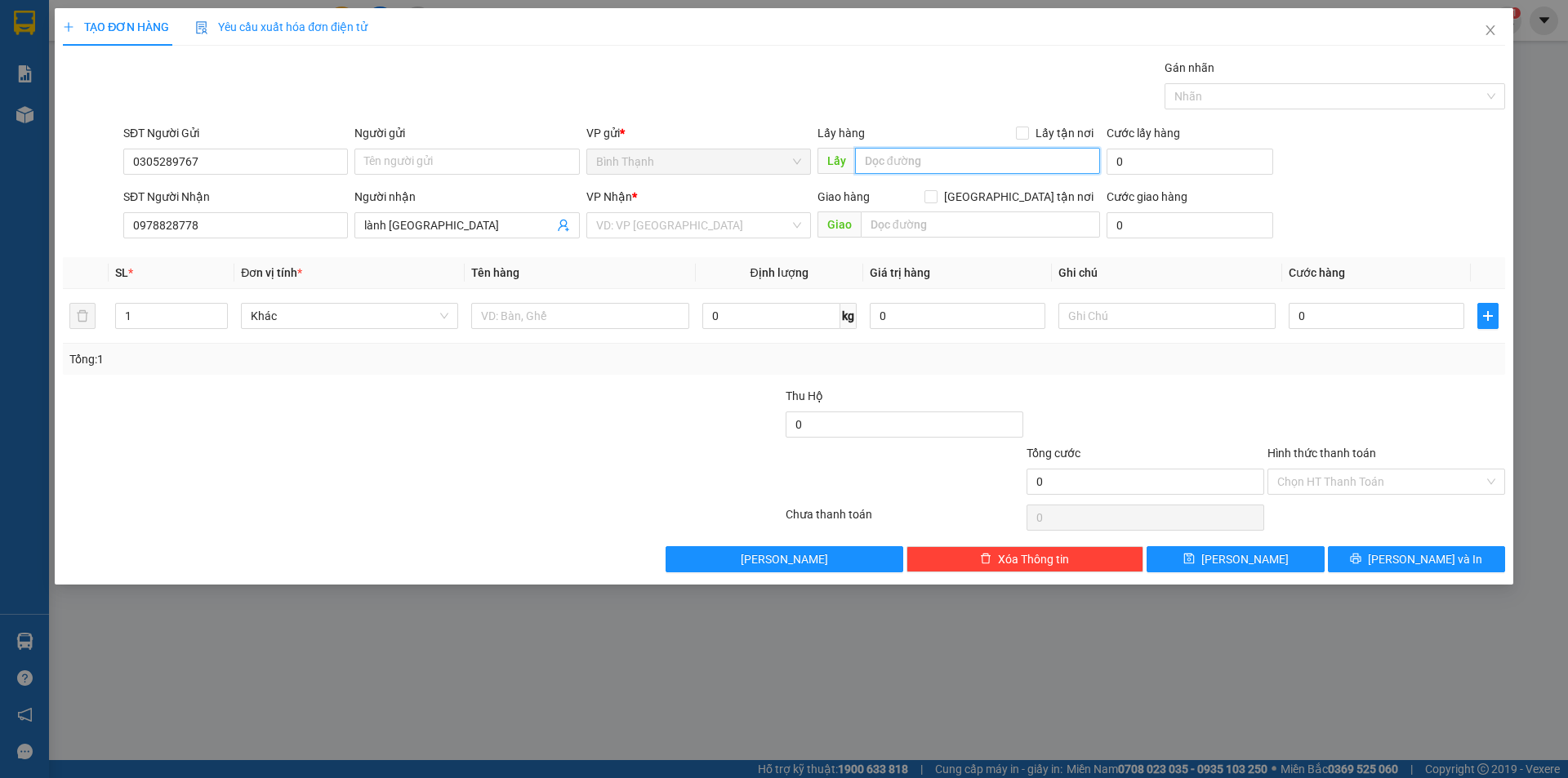
click at [903, 155] on input "text" at bounding box center [978, 160] width 245 height 26
type input "cổng chào bình dương"
click at [665, 219] on input "search" at bounding box center [693, 225] width 194 height 25
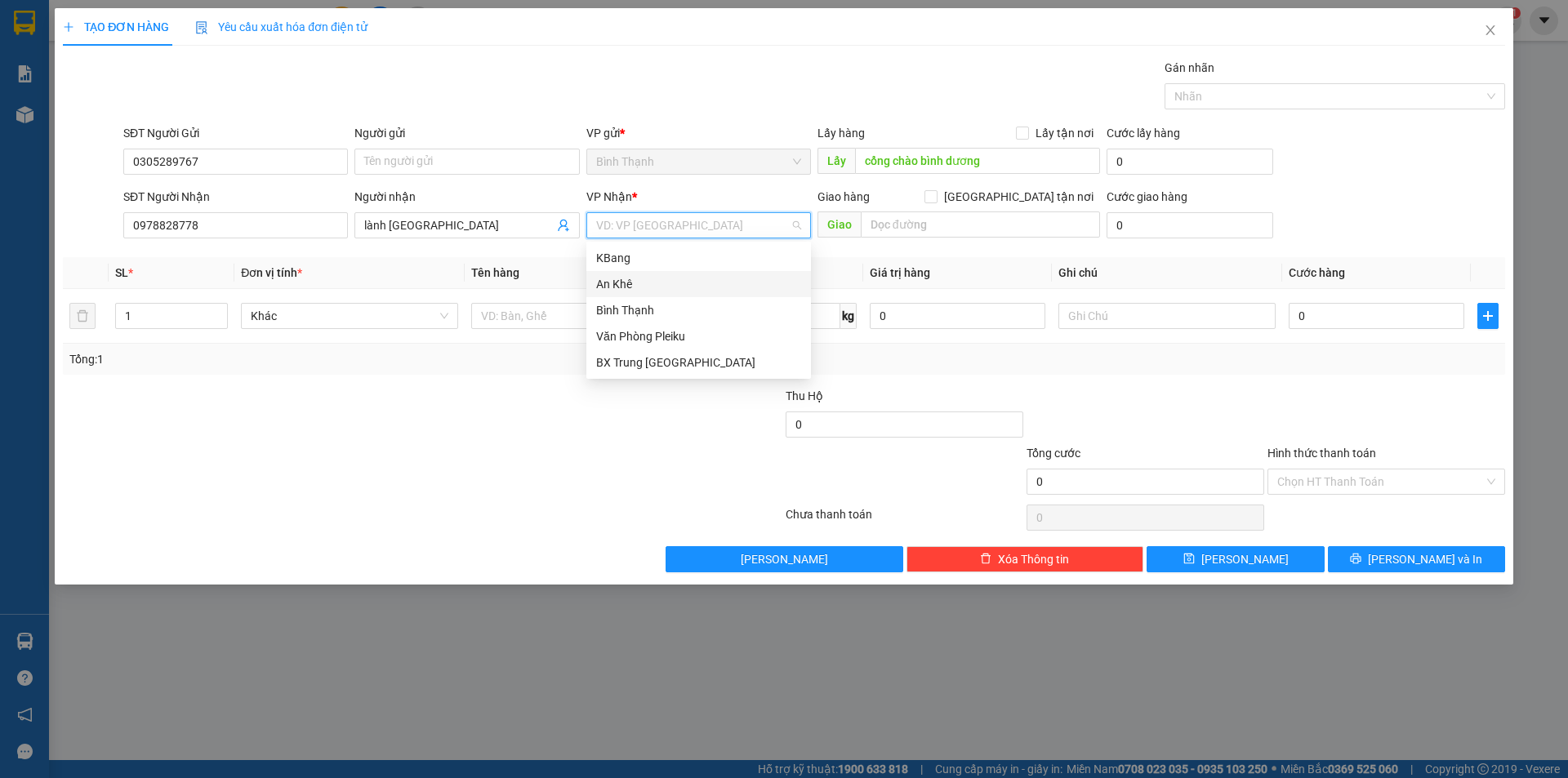
drag, startPoint x: 645, startPoint y: 286, endPoint x: 656, endPoint y: 280, distance: 12.5
click at [645, 284] on div "An Khê" at bounding box center [698, 284] width 205 height 18
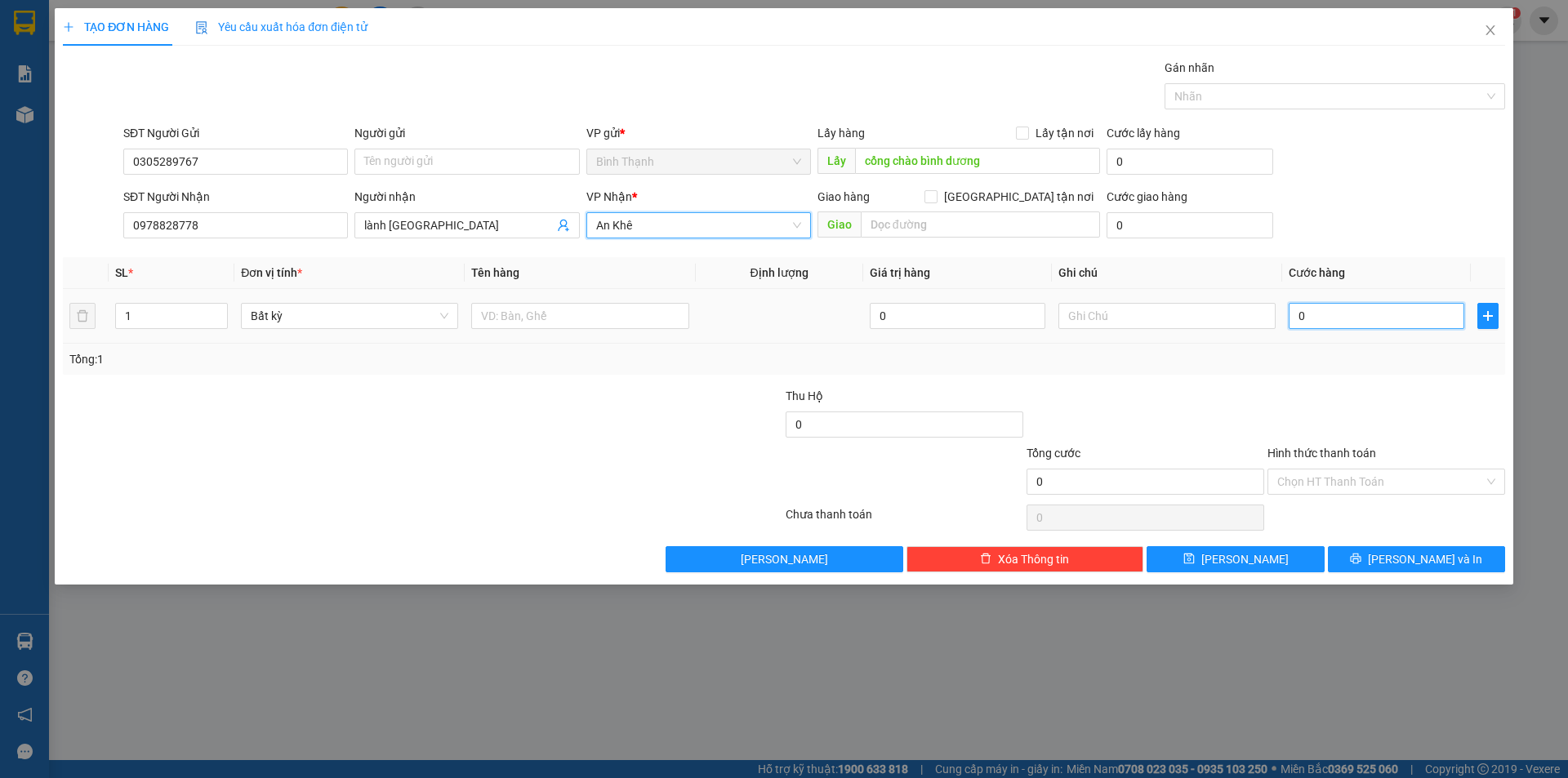
click at [1318, 314] on input "0" at bounding box center [1376, 316] width 176 height 26
type input "5"
type input "50"
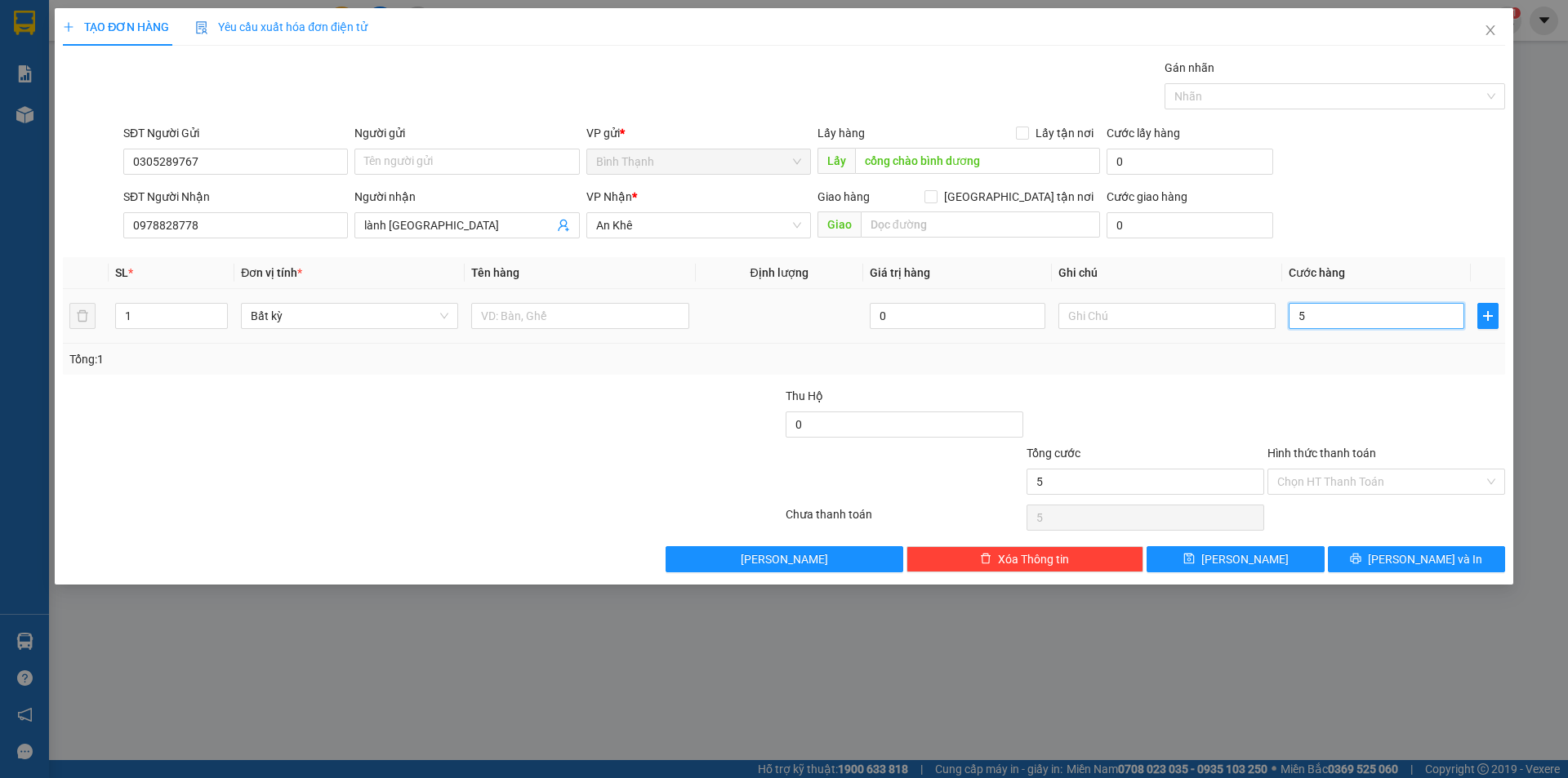
type input "50"
type input "500"
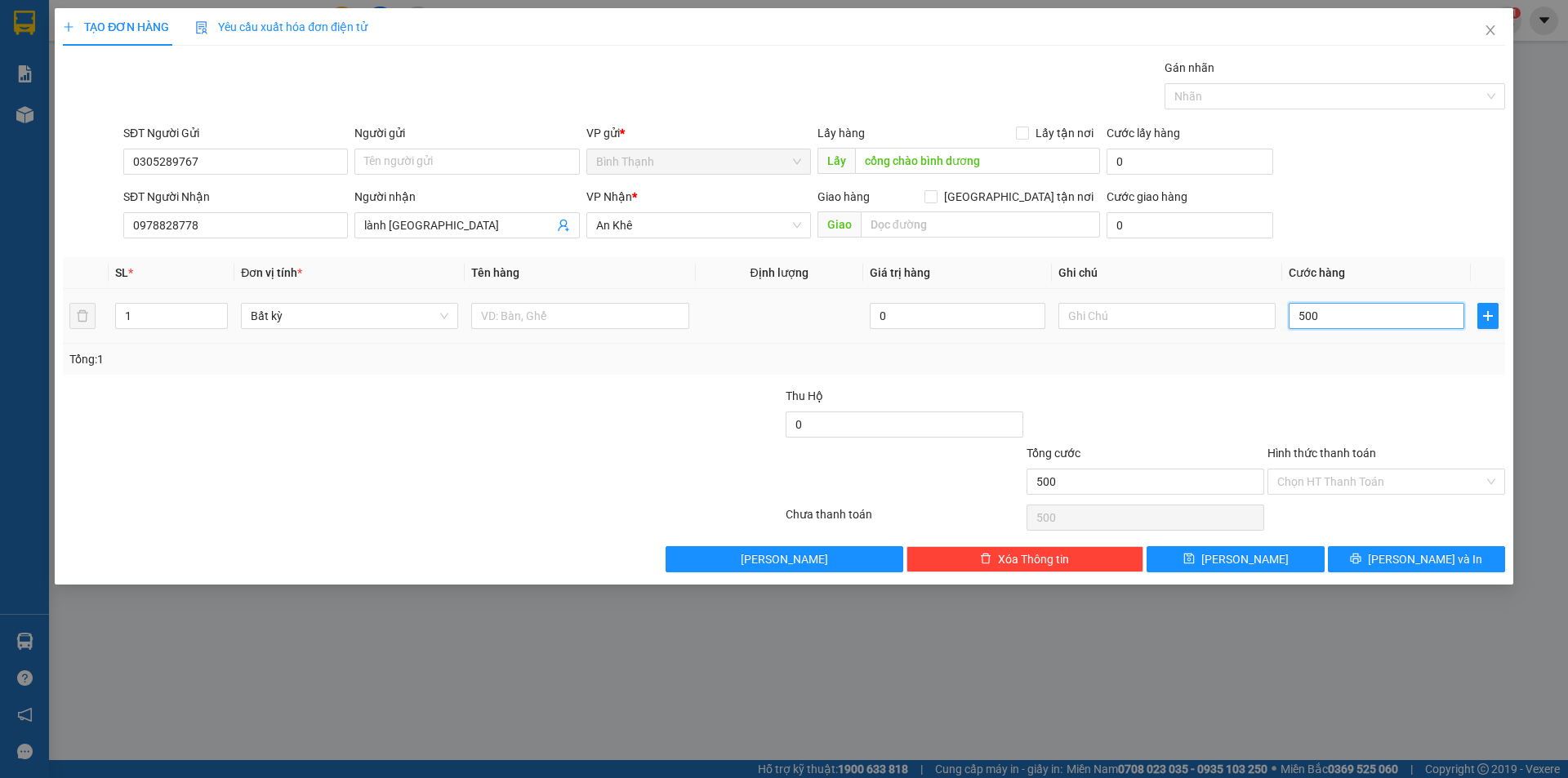
type input "5.000"
type input "50.000"
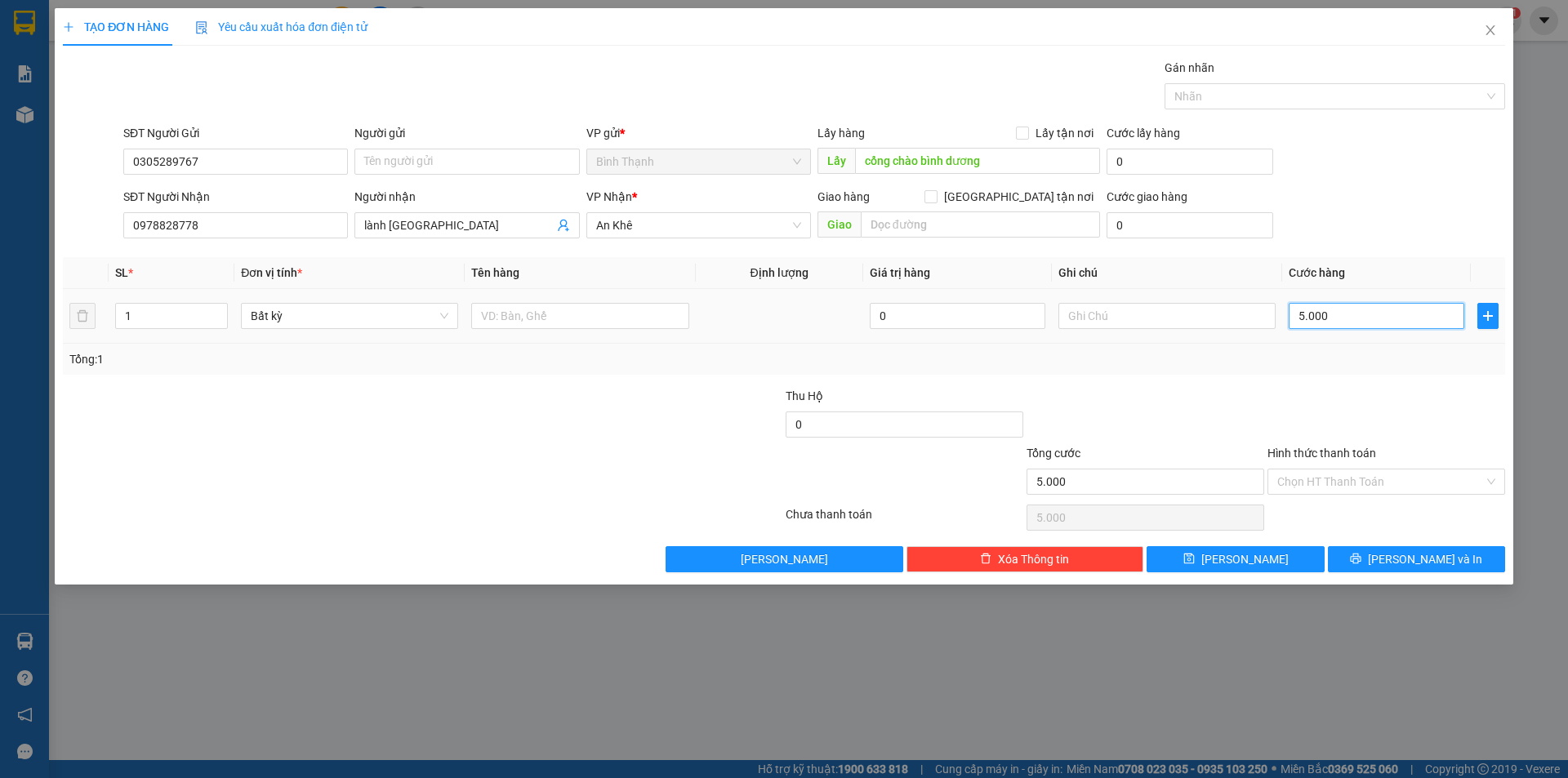
type input "50.000"
drag, startPoint x: 1119, startPoint y: 311, endPoint x: 1130, endPoint y: 304, distance: 13.0
click at [1125, 306] on input "text" at bounding box center [1167, 316] width 217 height 26
type input "5"
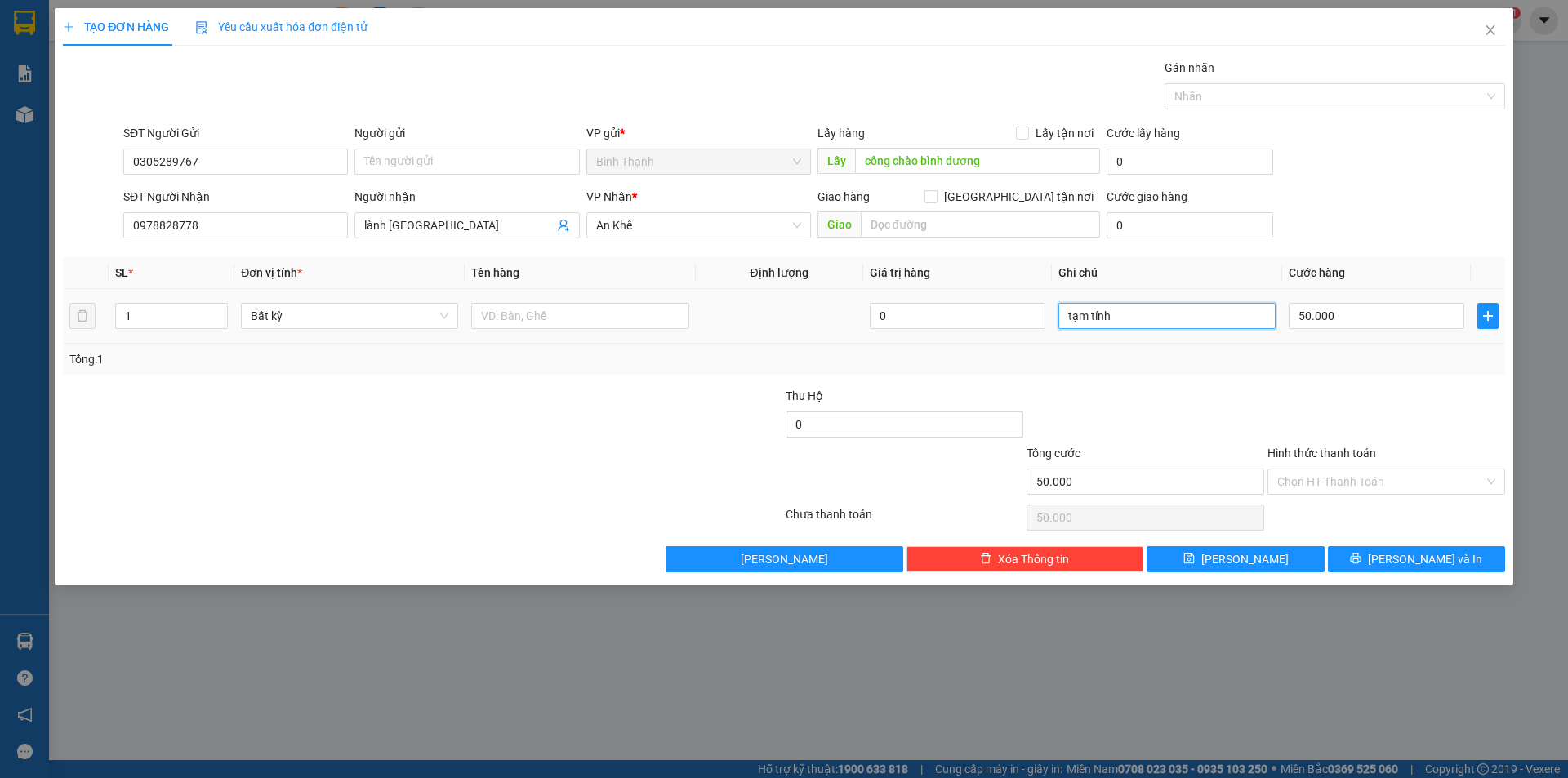
type input "tạm tính"
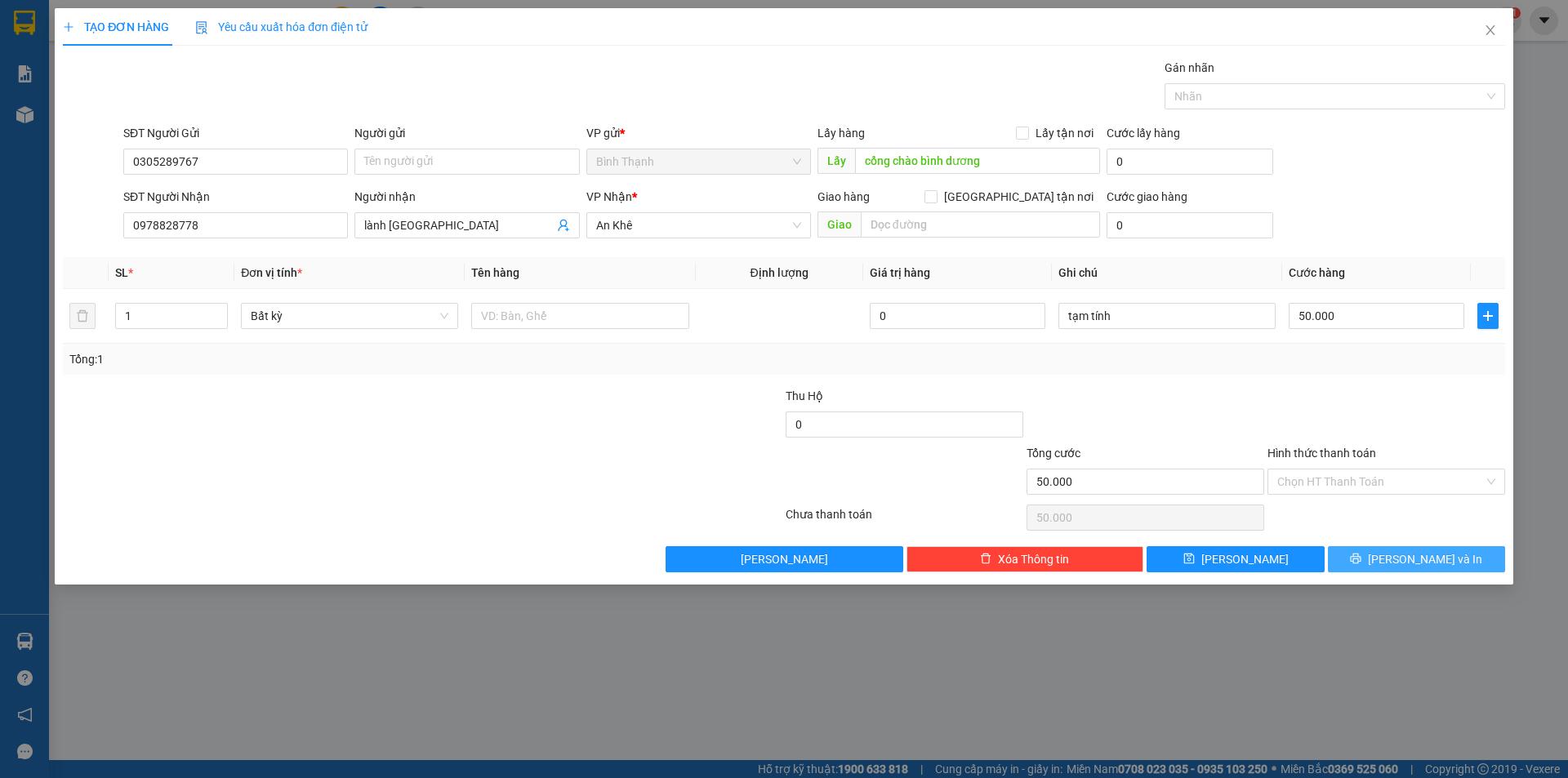
drag, startPoint x: 1442, startPoint y: 559, endPoint x: 1432, endPoint y: 554, distance: 11.2
click at [1440, 558] on span "[PERSON_NAME] và In" at bounding box center [1424, 559] width 114 height 18
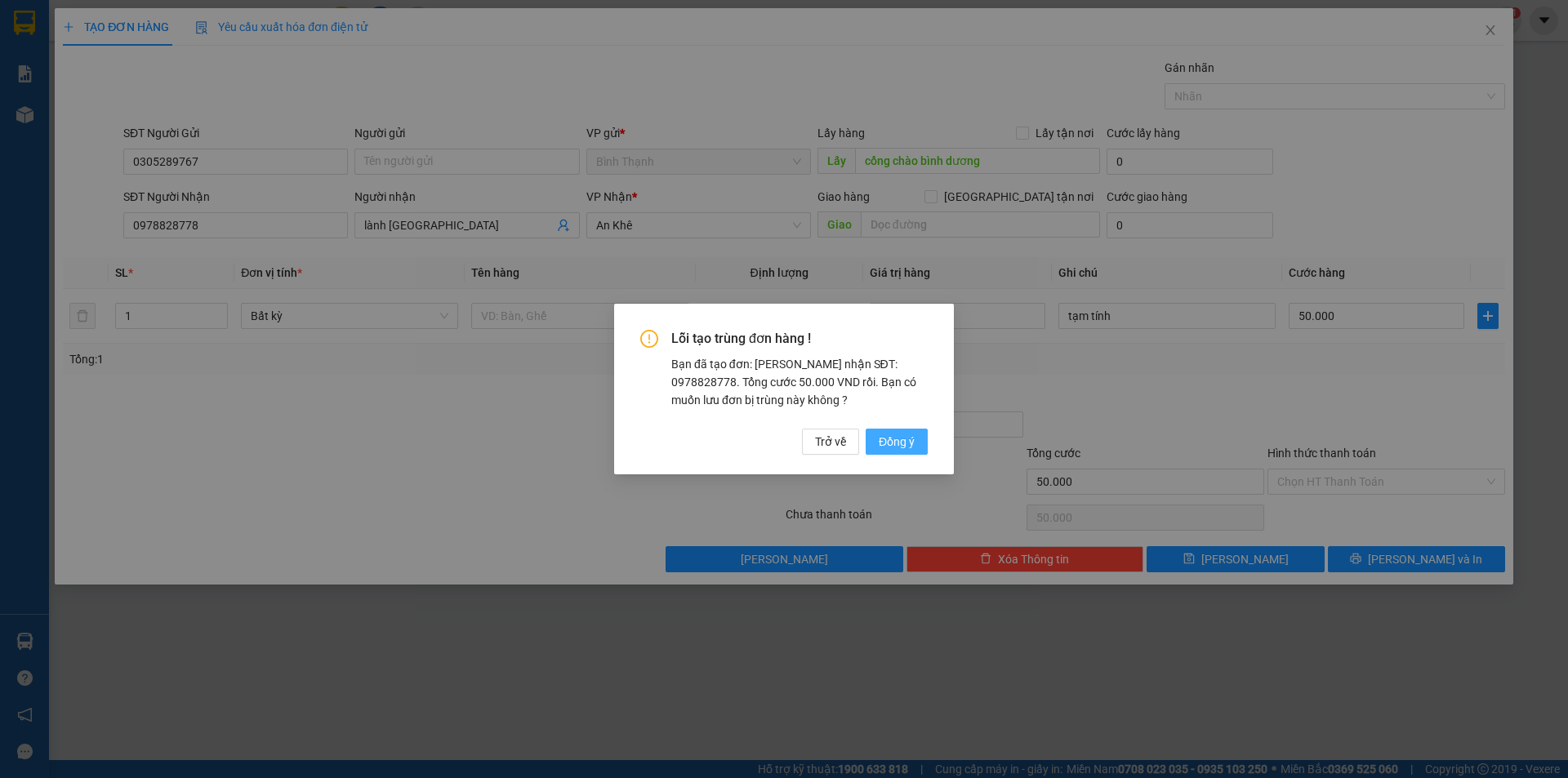
drag, startPoint x: 884, startPoint y: 439, endPoint x: 880, endPoint y: 431, distance: 8.9
click at [880, 431] on button "Đồng ý" at bounding box center [896, 442] width 62 height 26
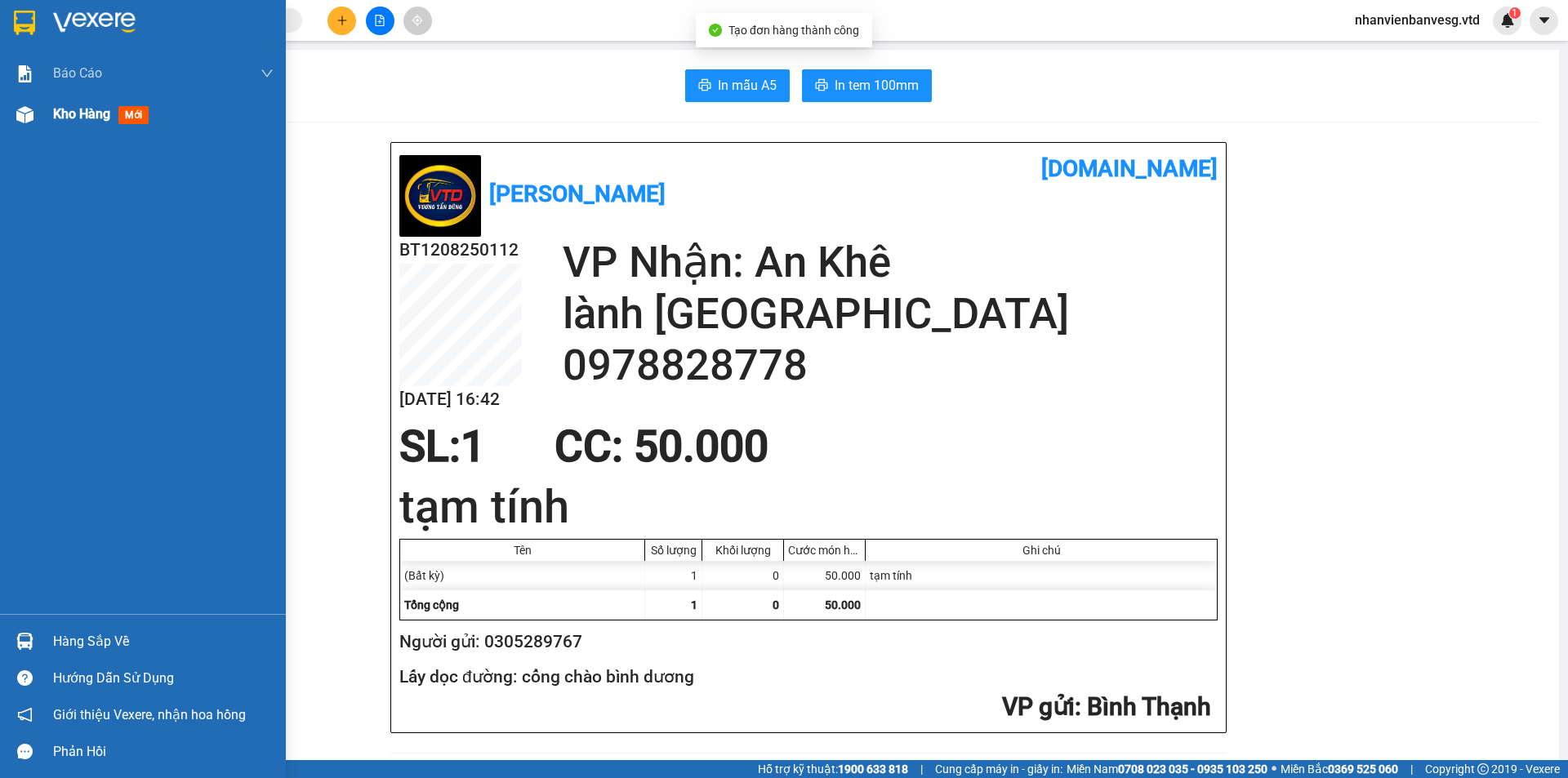
click at [64, 113] on span "Kho hàng" at bounding box center [81, 114] width 57 height 15
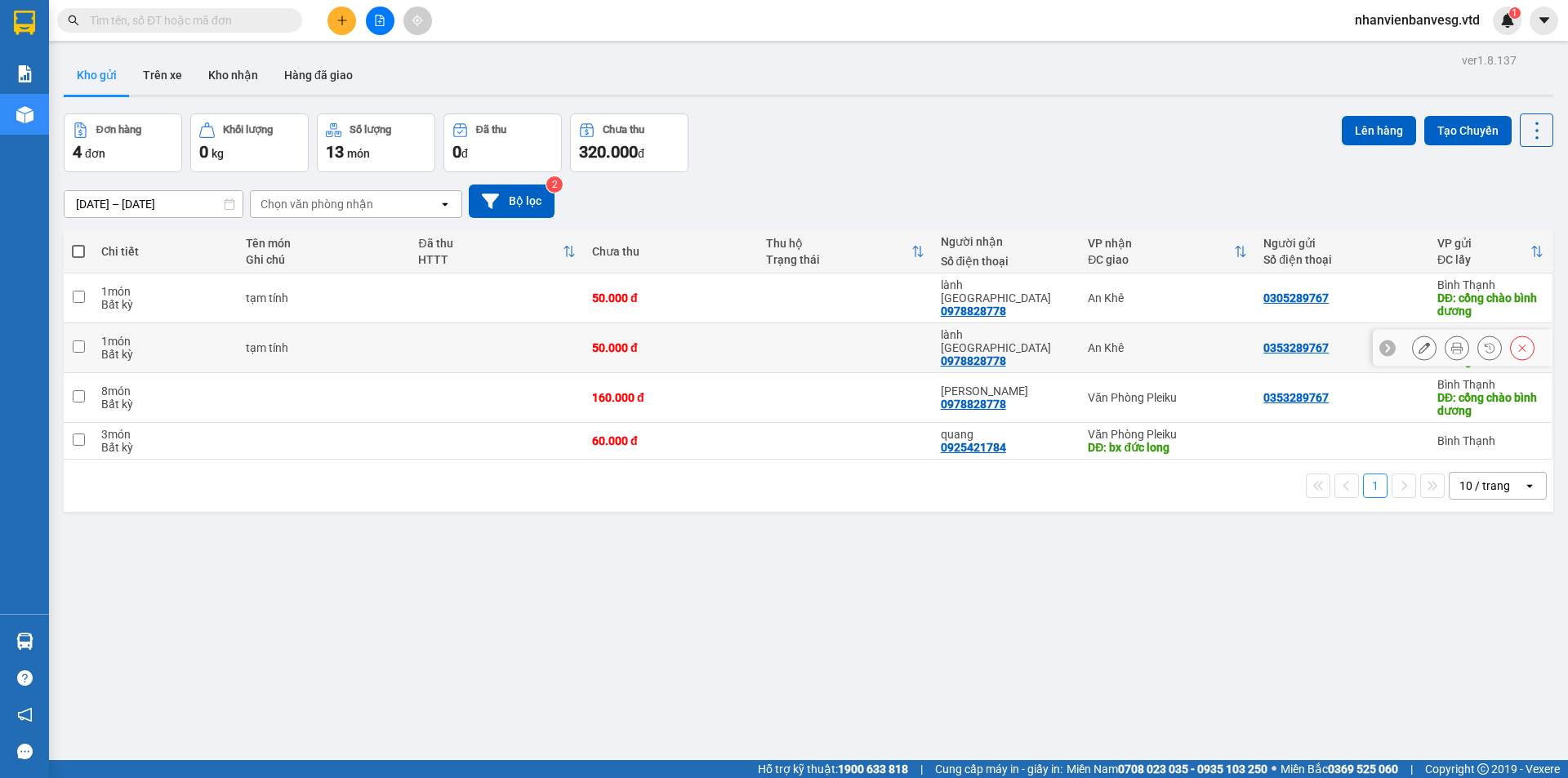
drag, startPoint x: 86, startPoint y: 341, endPoint x: 307, endPoint y: 344, distance: 221.0
click at [89, 341] on td at bounding box center [78, 348] width 29 height 50
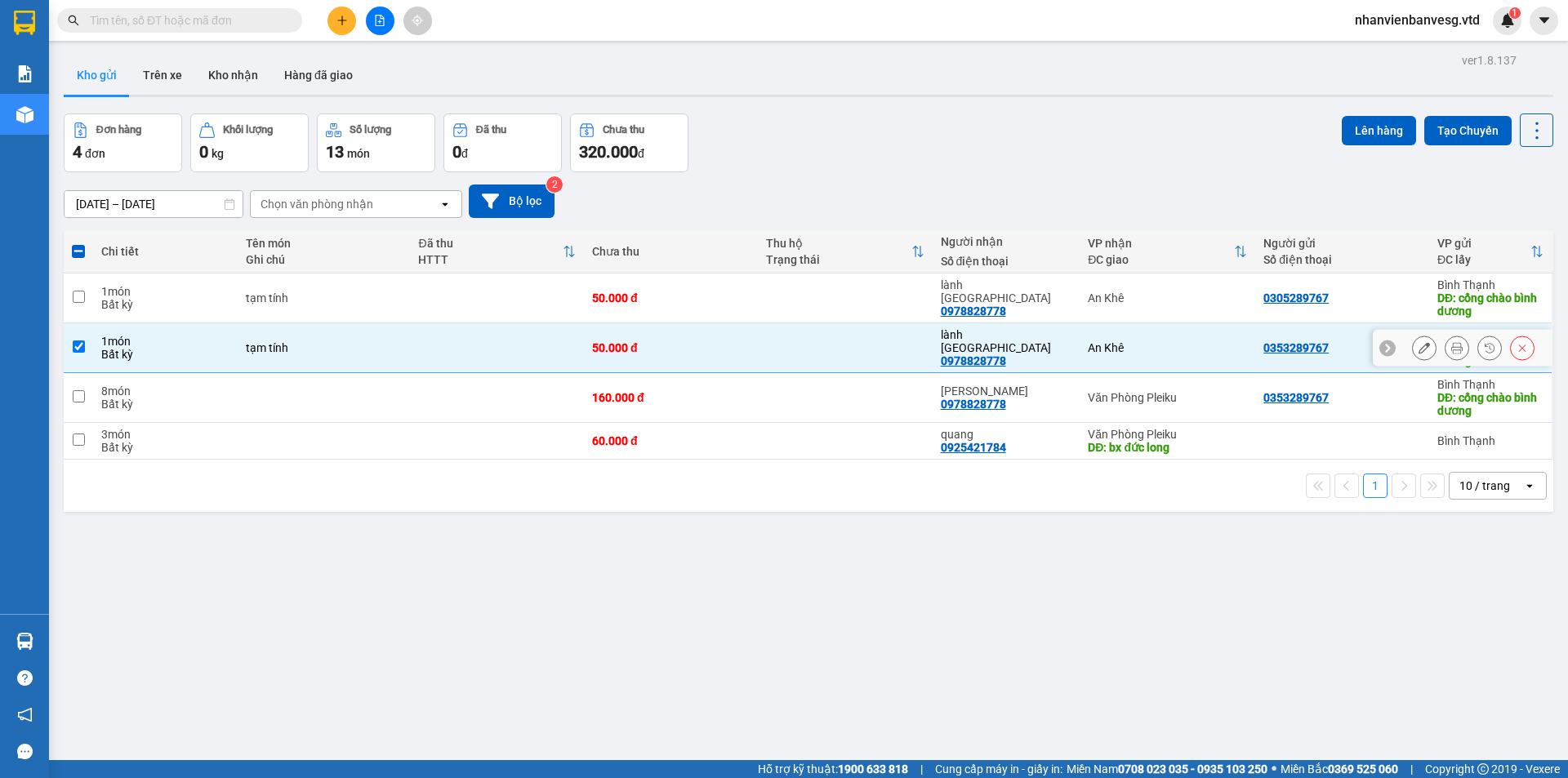
click at [1511, 352] on button at bounding box center [1522, 347] width 23 height 28
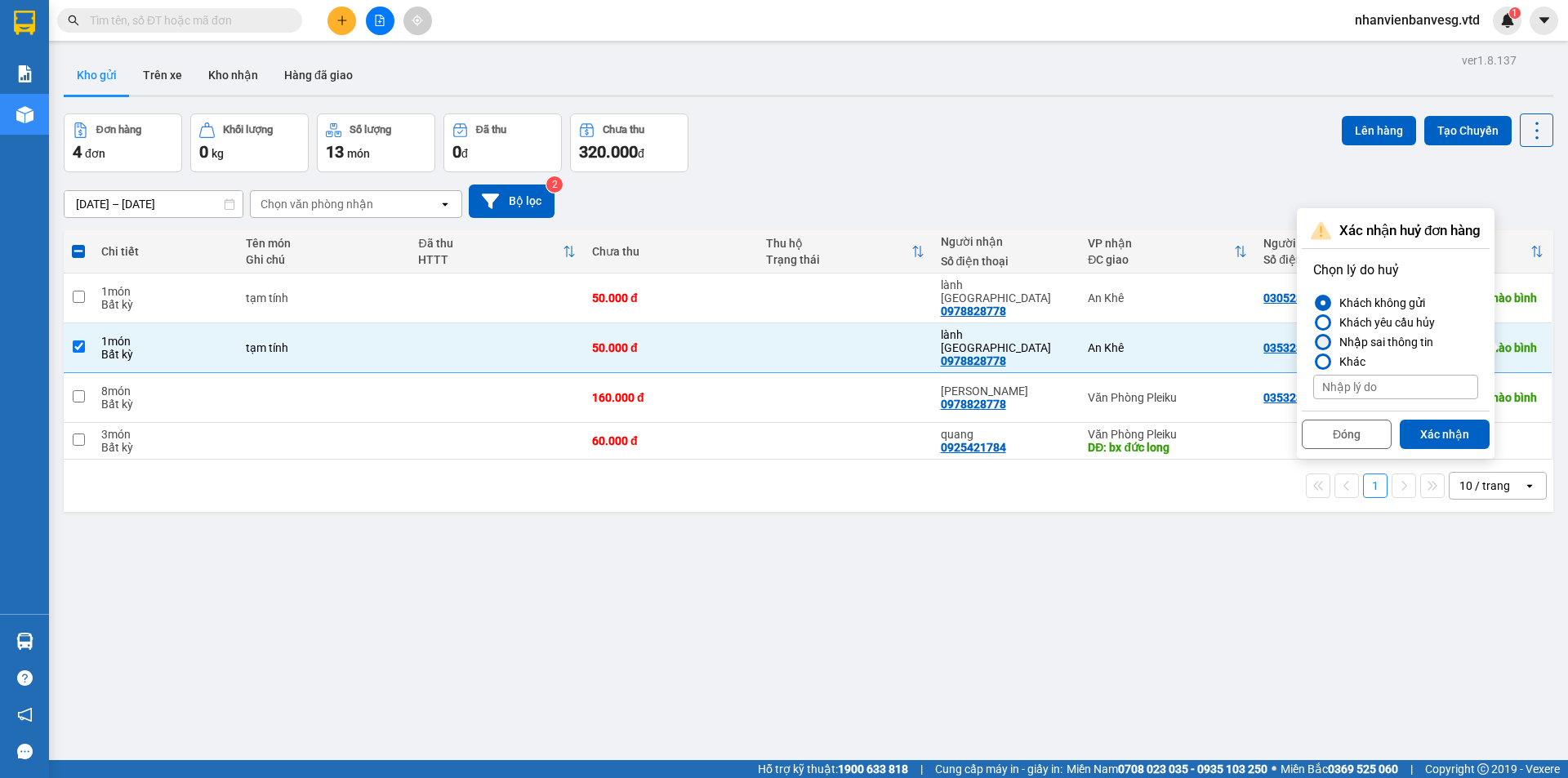
click at [1378, 336] on div "Nhập sai thông tin" at bounding box center [1382, 341] width 100 height 20
click at [1313, 342] on input "Nhập sai thông tin" at bounding box center [1313, 342] width 0 height 0
click at [1432, 426] on button "Xác nhận" at bounding box center [1444, 434] width 90 height 29
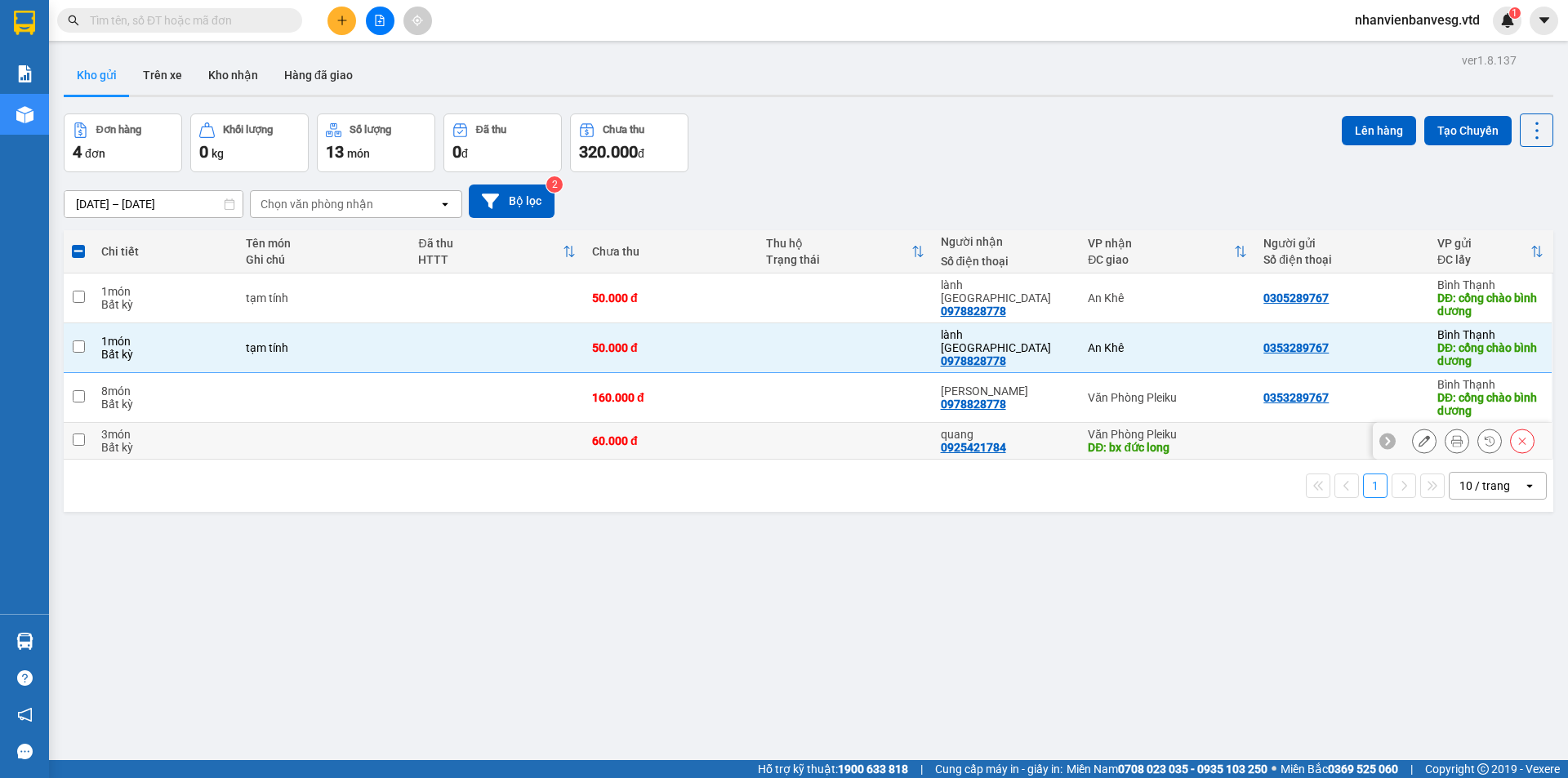
checkbox input "false"
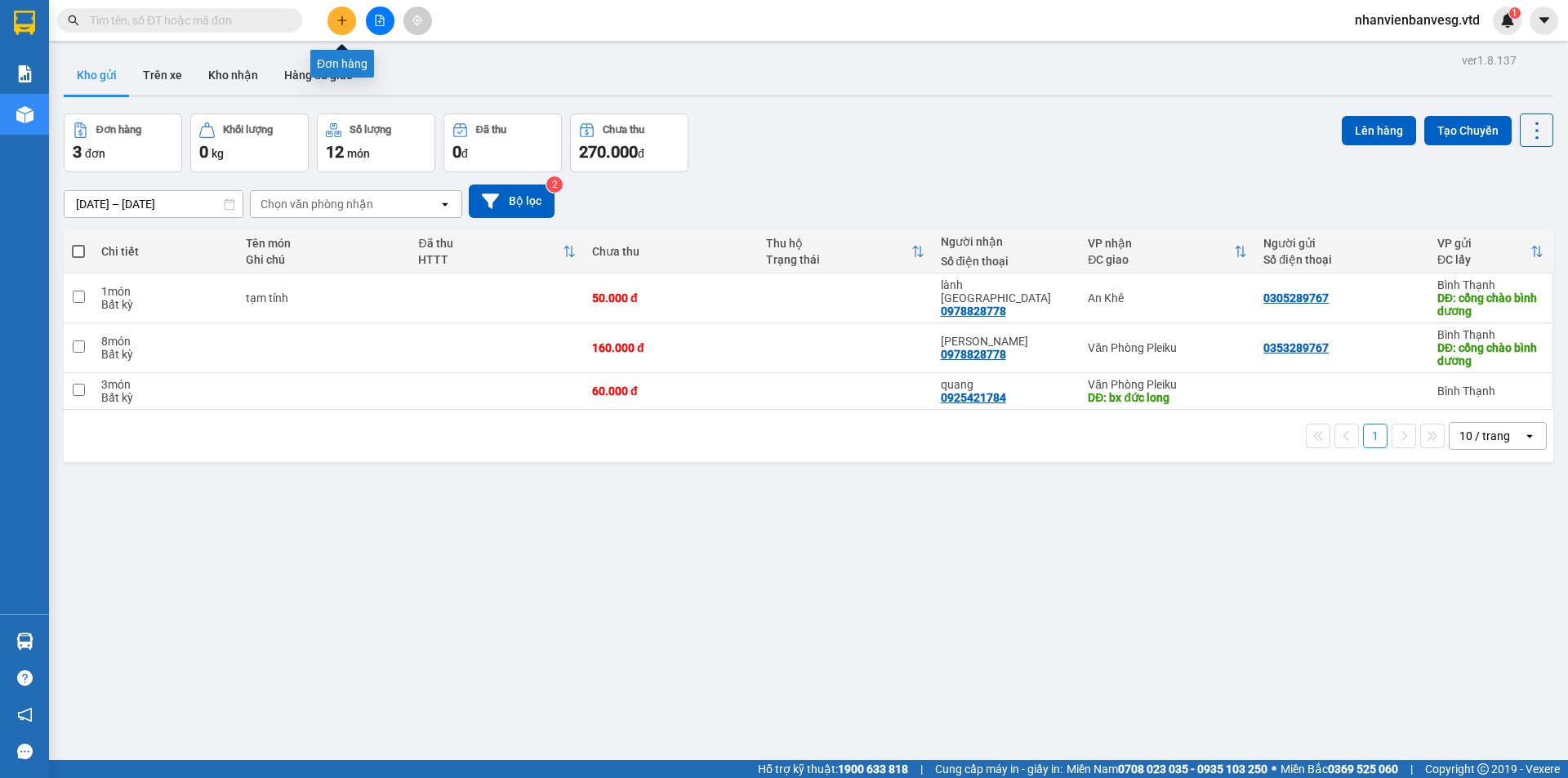
click at [342, 20] on icon "plus" at bounding box center [341, 20] width 11 height 11
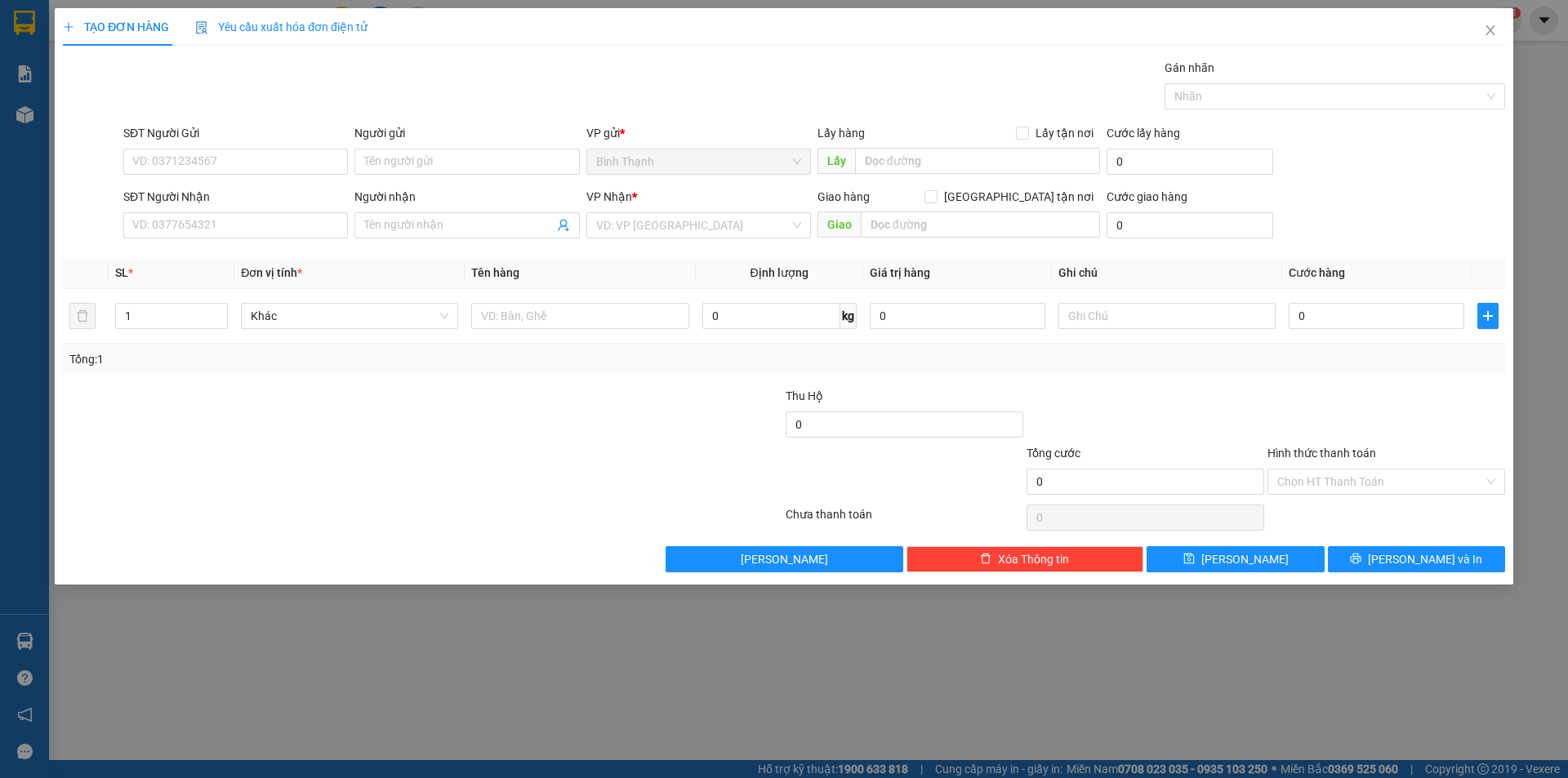
click at [157, 212] on div "SĐT Người Nhận" at bounding box center [236, 200] width 225 height 25
click at [192, 222] on input "SĐT Người Nhận" at bounding box center [236, 225] width 225 height 26
type input "0916832548"
click at [256, 261] on div "0916832548 - hiền tiến" at bounding box center [235, 257] width 205 height 18
type input "hiền tiến"
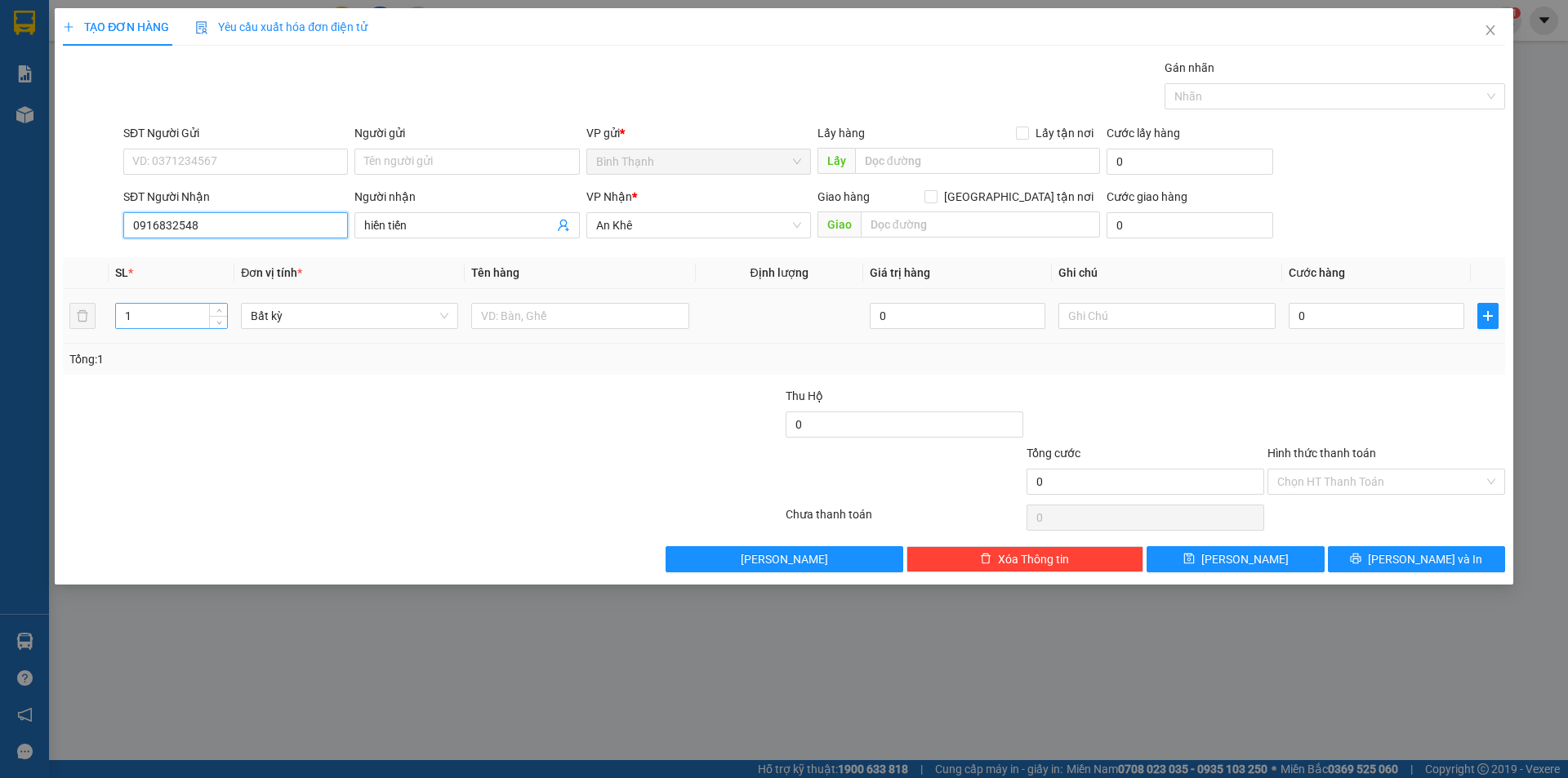
type input "0916832548"
click at [88, 323] on tr "1 Bất kỳ 0 0" at bounding box center [783, 317] width 1442 height 55
type input "2"
click at [1342, 306] on input "0" at bounding box center [1376, 316] width 176 height 26
type input "1"
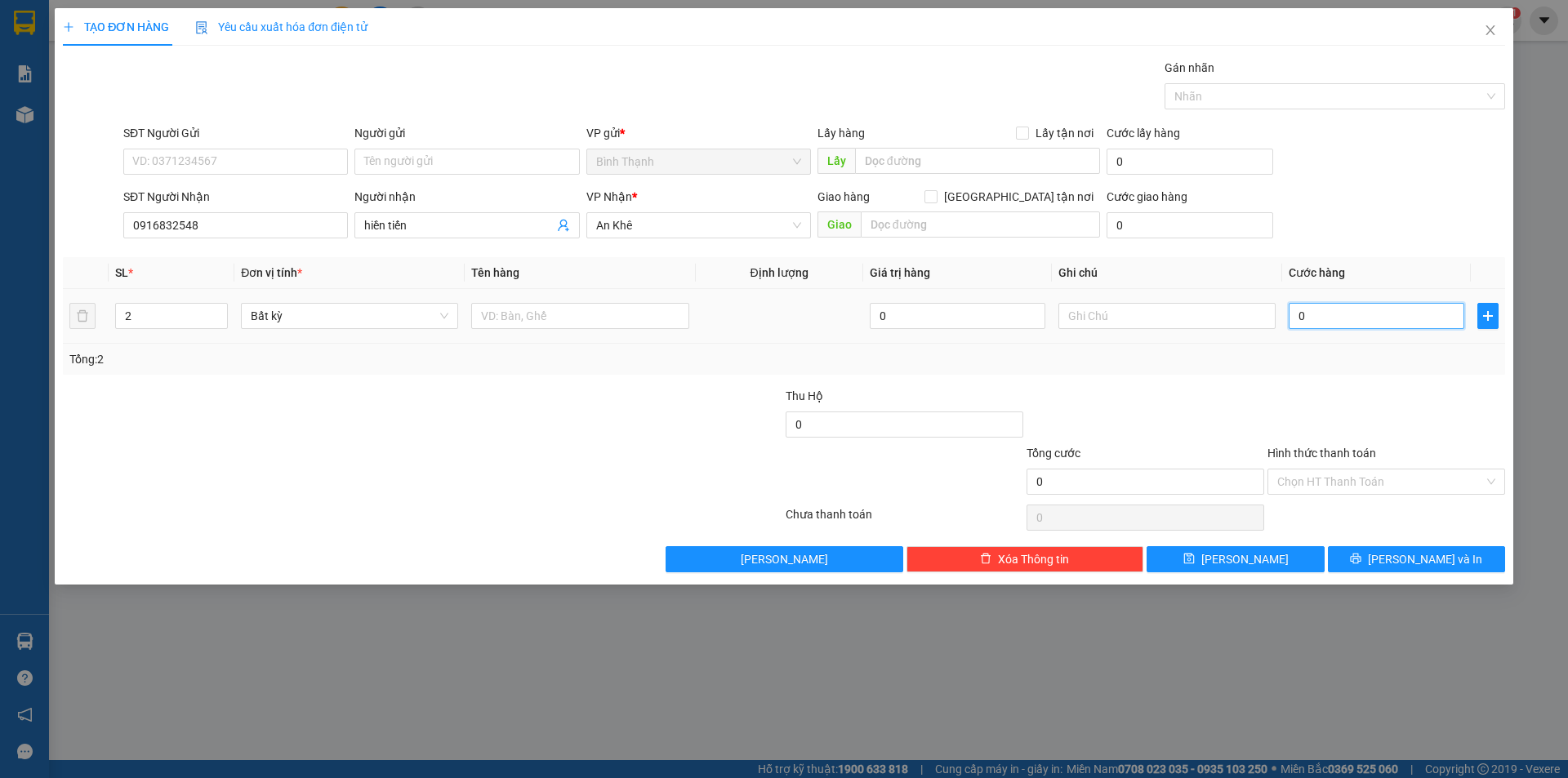
type input "1"
type input "18"
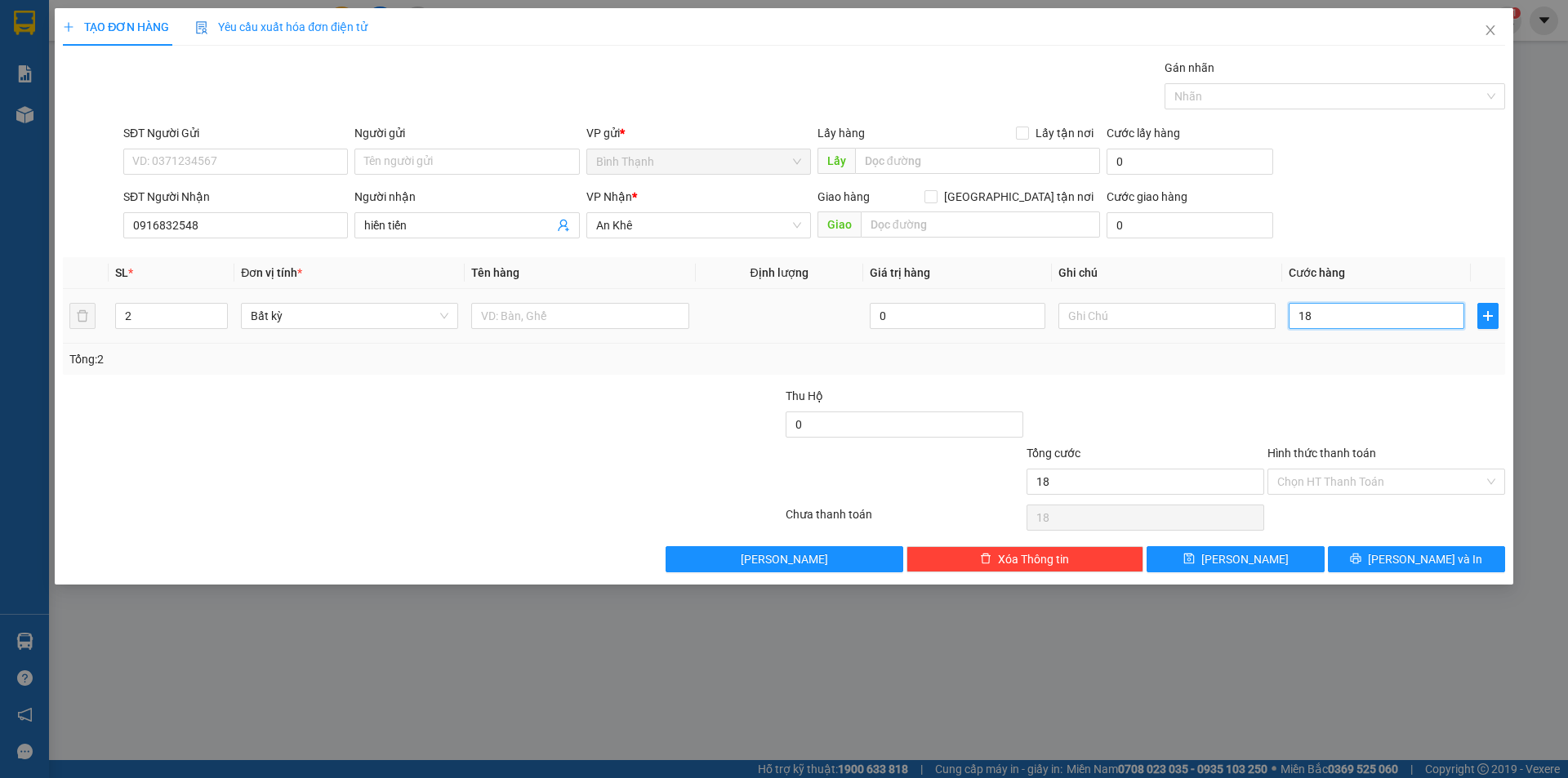
type input "180"
type input "1.800"
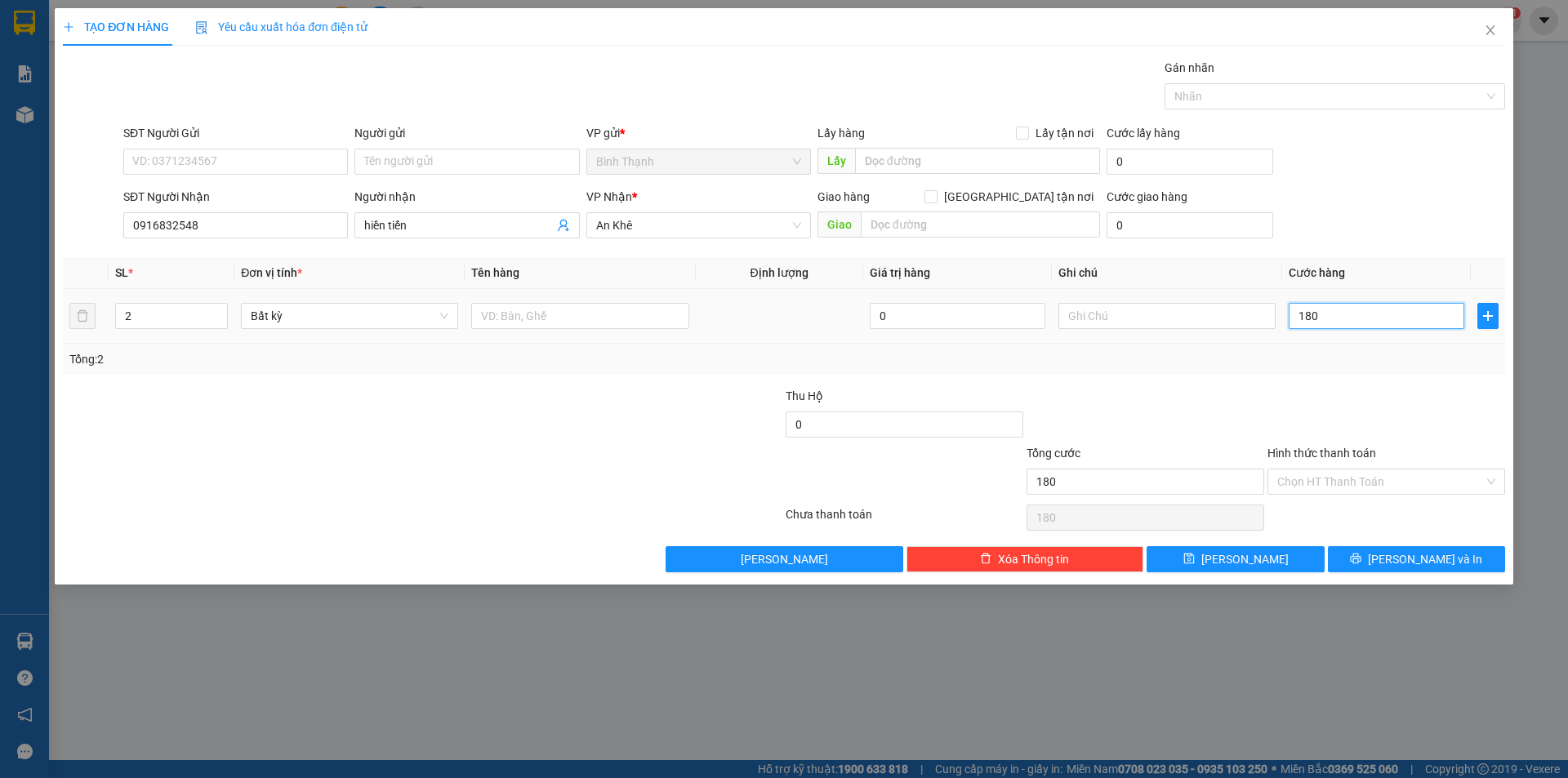
type input "1.800"
type input "18.000"
type input "180.000"
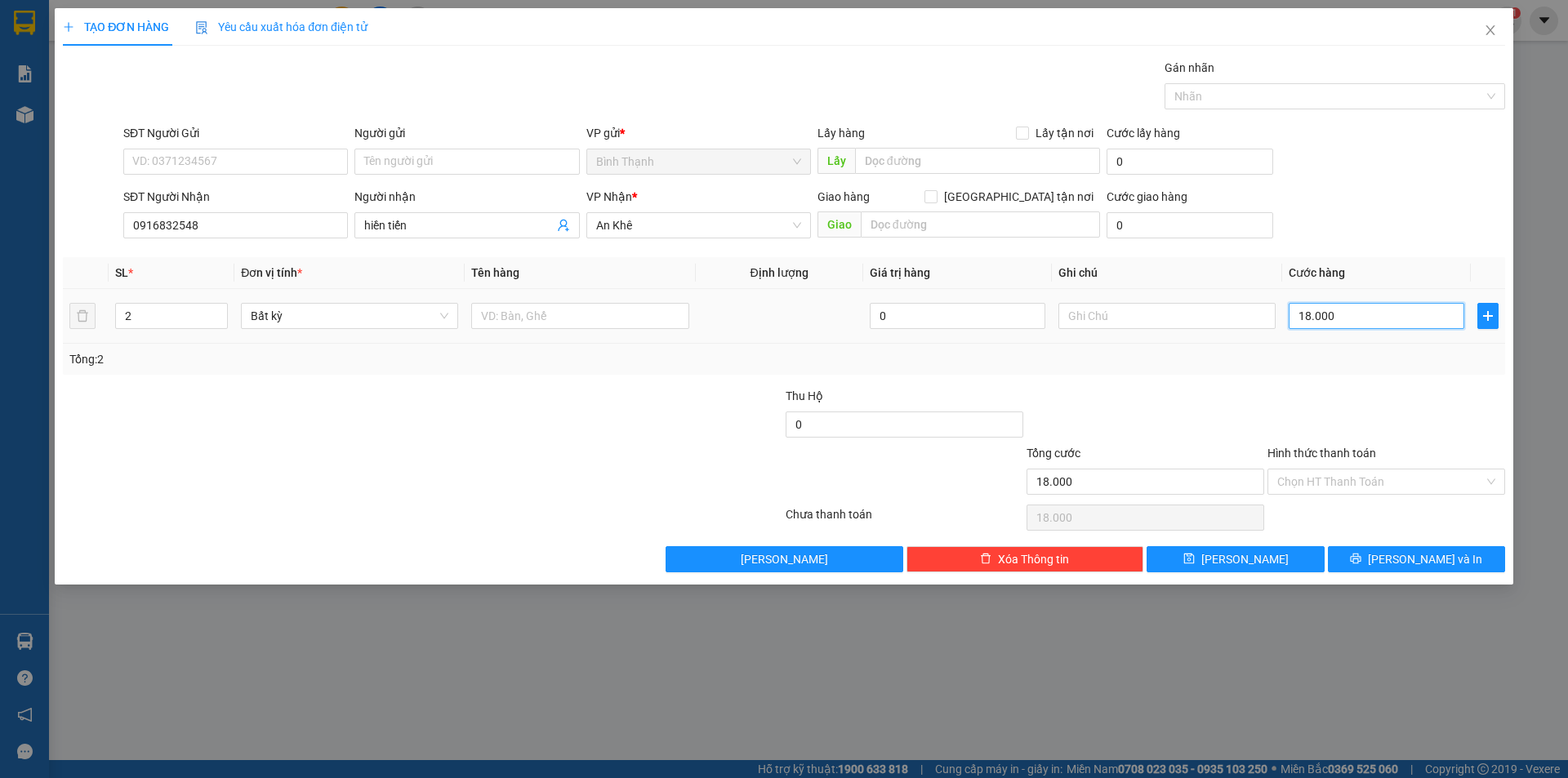
type input "180.000"
type input "18.000"
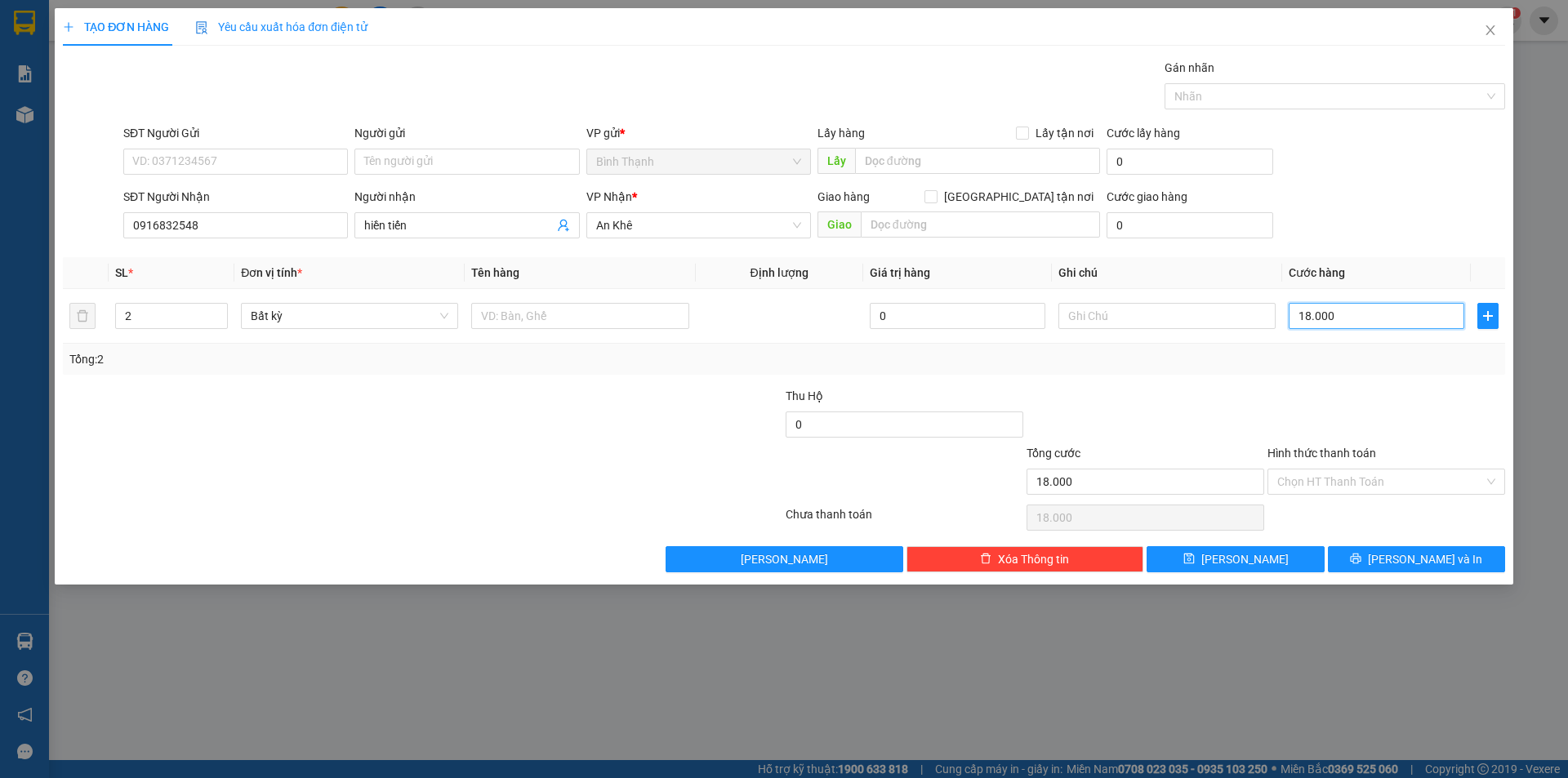
type input "1.800"
type input "180"
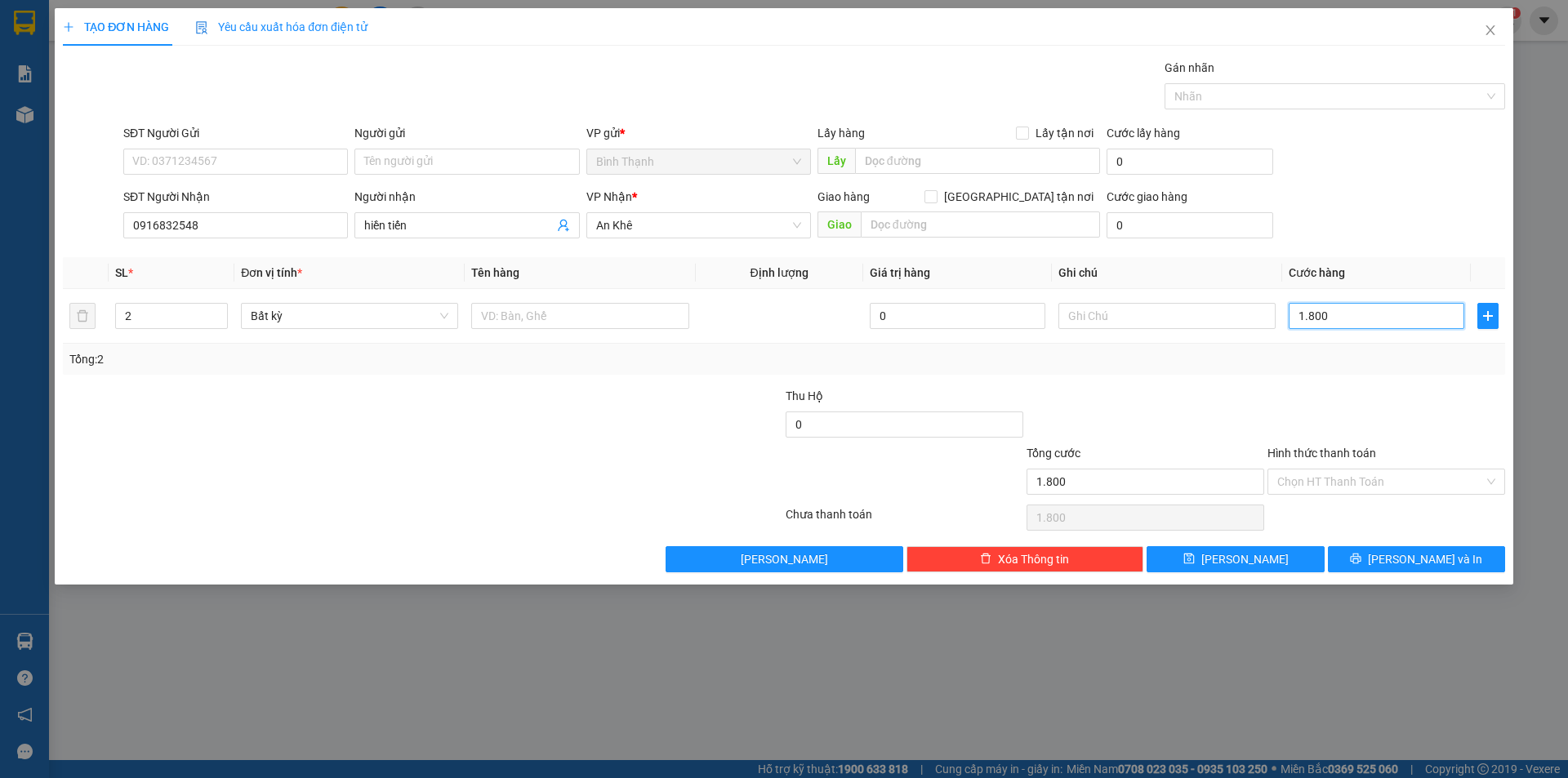
type input "180"
type input "18"
type input "1"
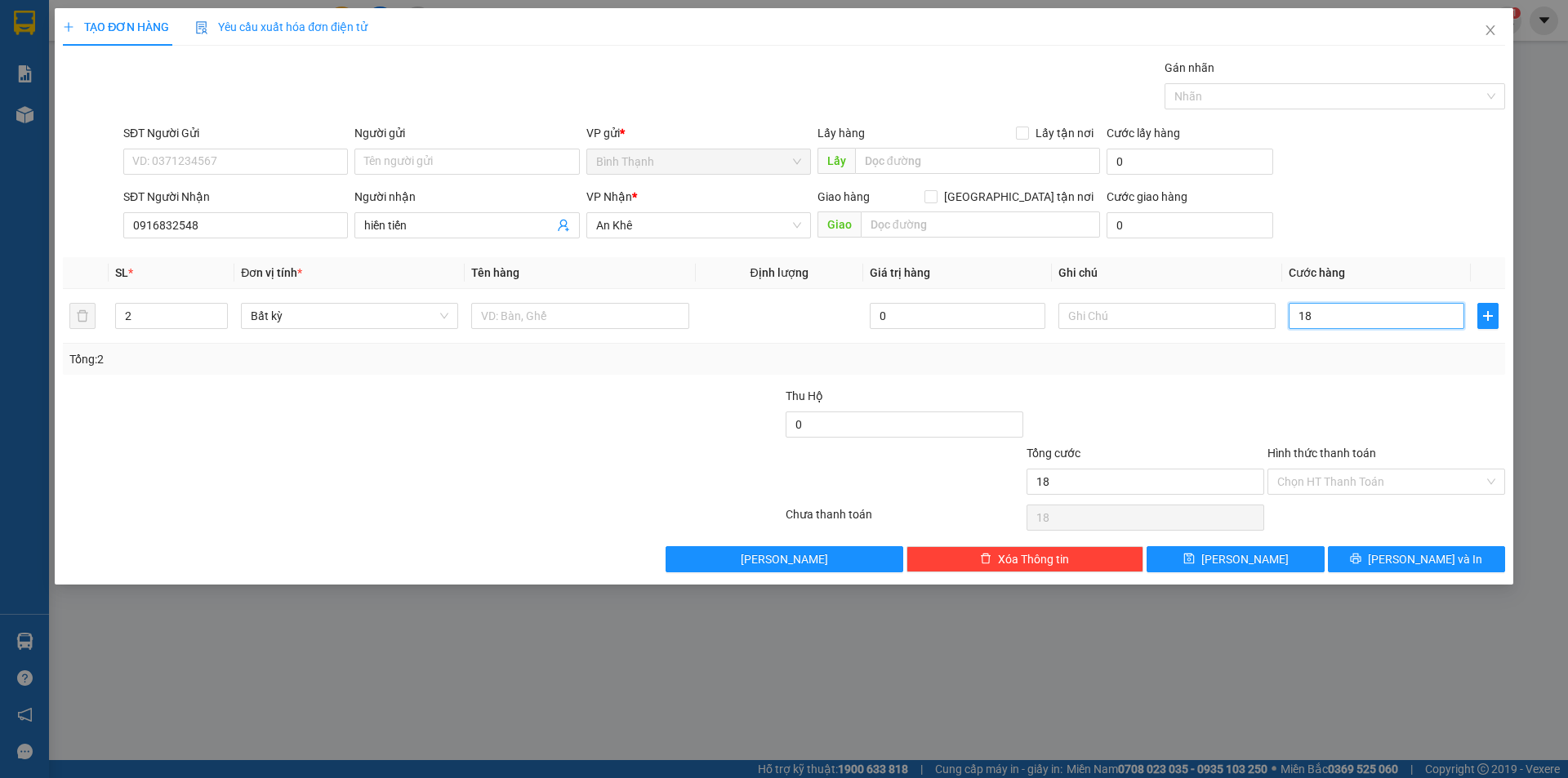
type input "1"
type input "16"
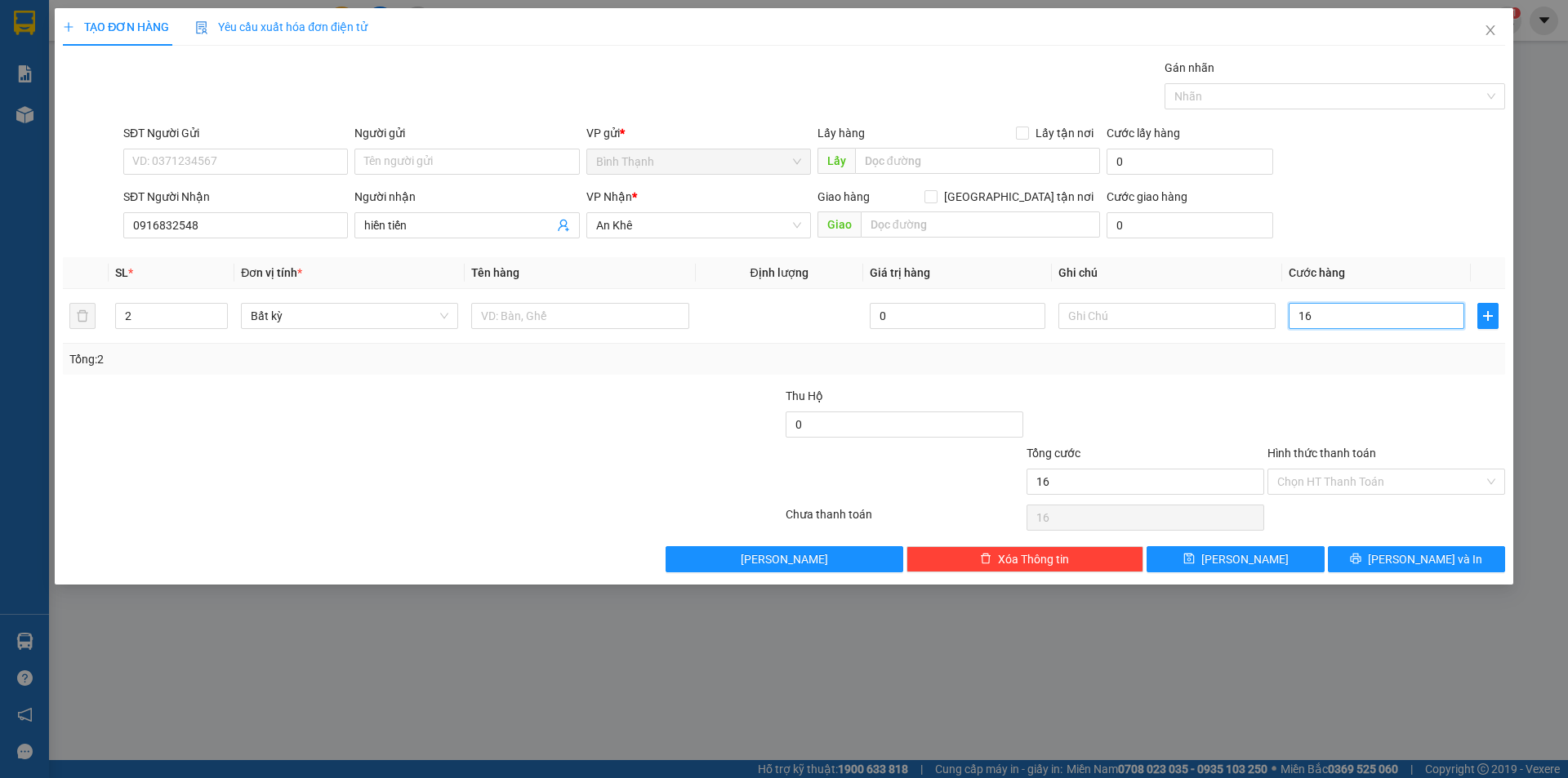
type input "160"
type input "1.600"
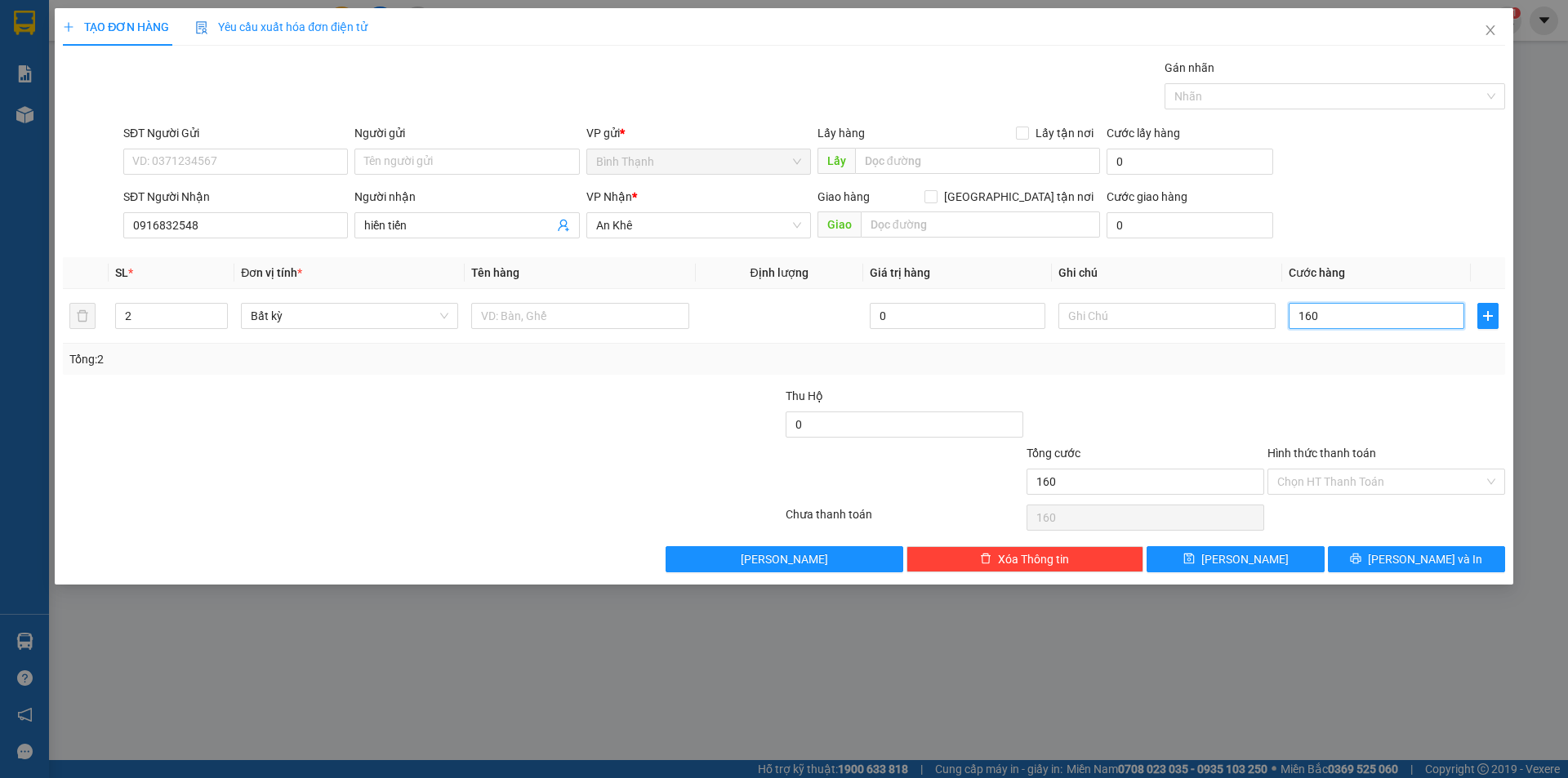
type input "1.600"
type input "16.000"
type input "160.000"
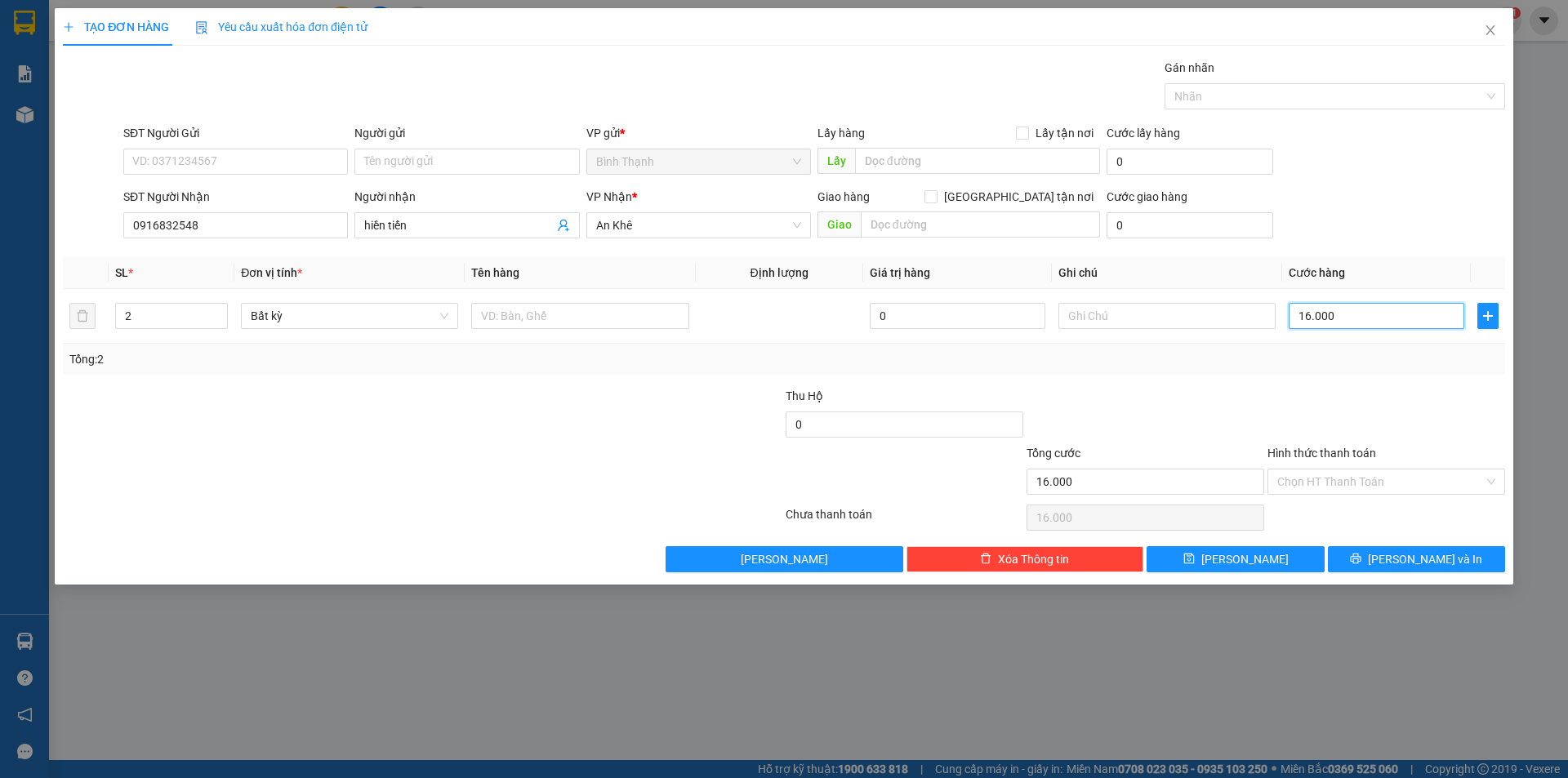
type input "160.000"
click at [1376, 555] on button "[PERSON_NAME] và In" at bounding box center [1416, 559] width 178 height 26
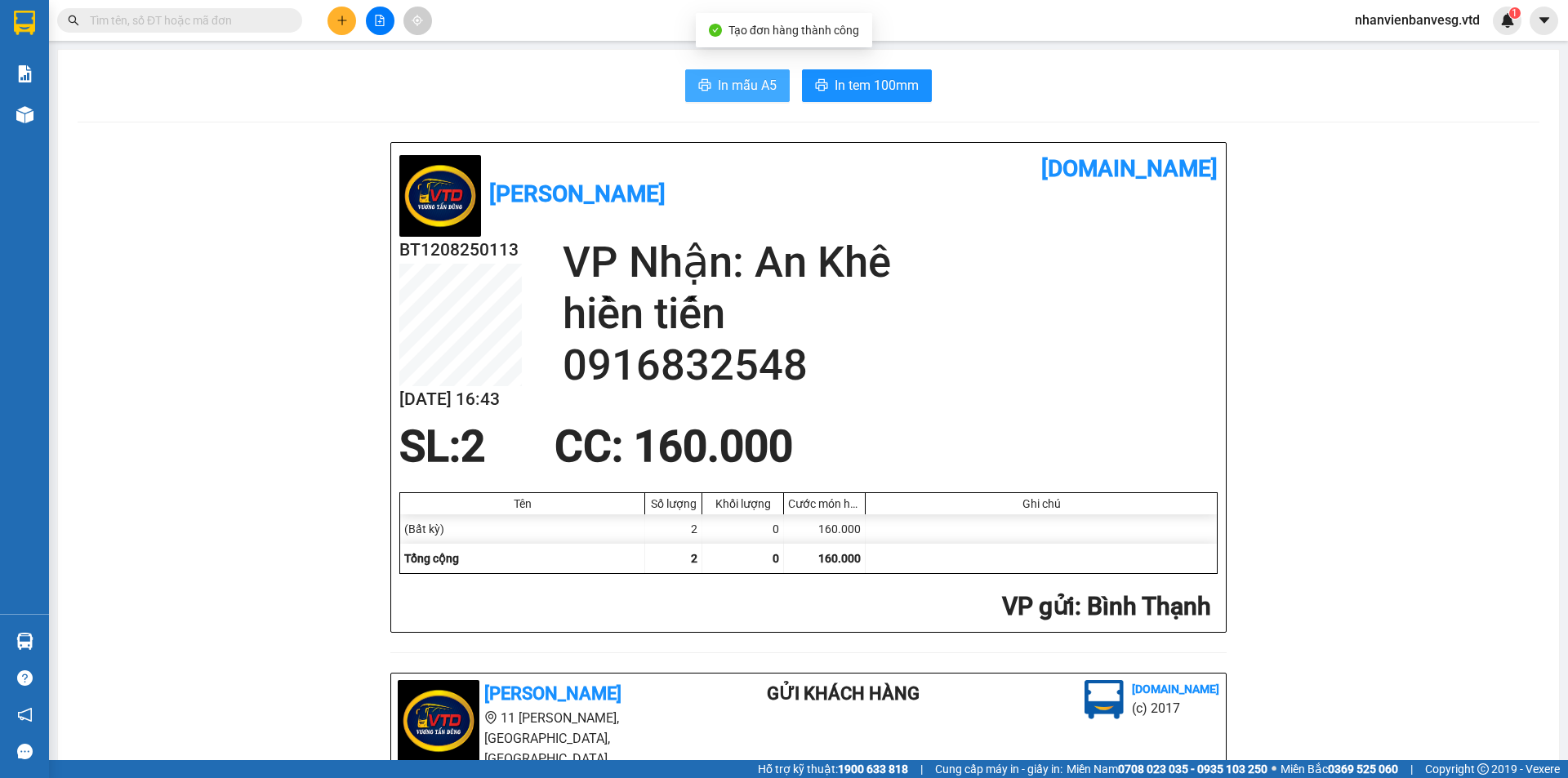
click at [750, 87] on span "In mẫu A5" at bounding box center [747, 86] width 59 height 21
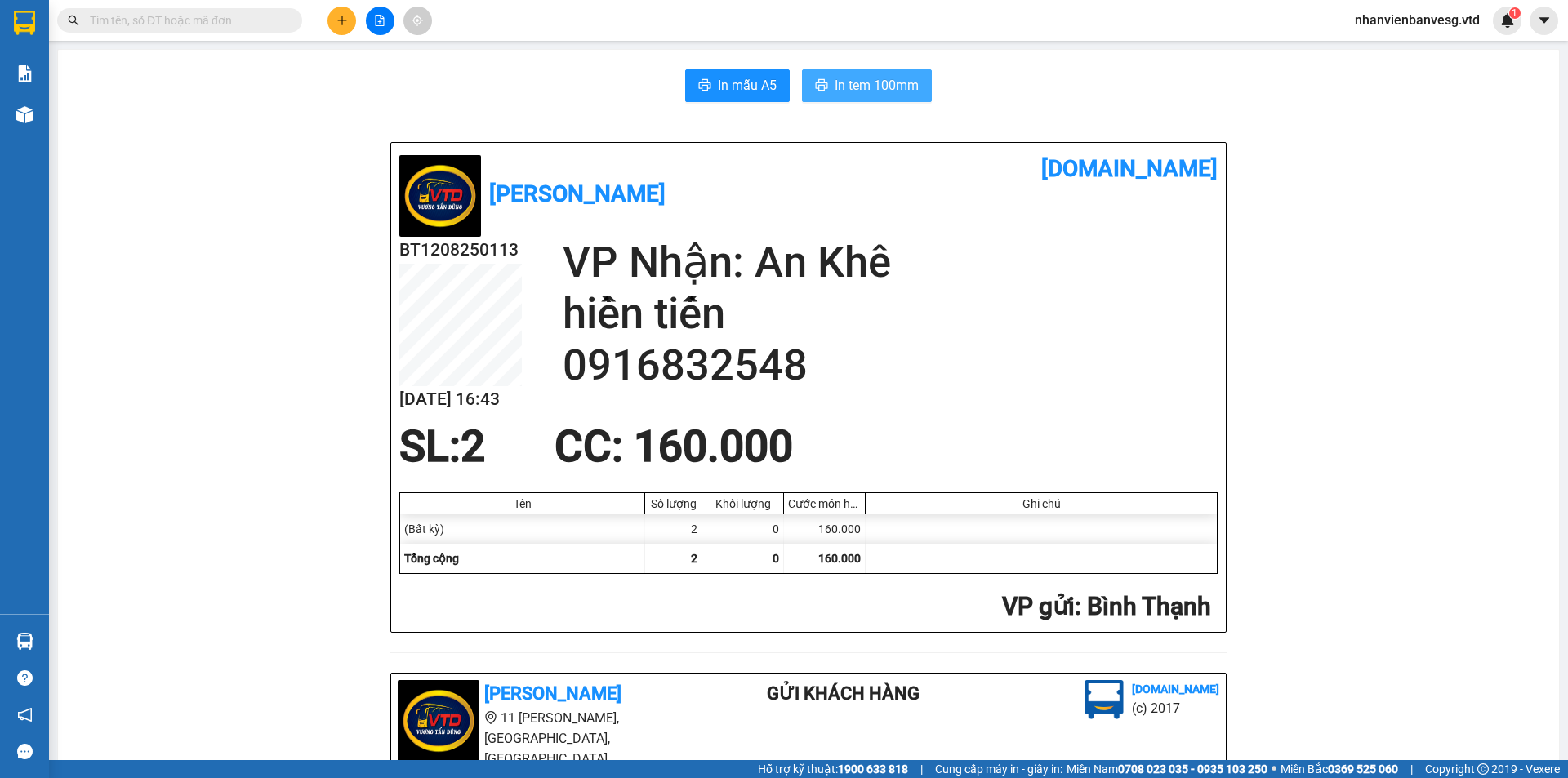
click at [877, 75] on button "In tem 100mm" at bounding box center [866, 86] width 130 height 33
click at [337, 33] on button at bounding box center [341, 21] width 28 height 28
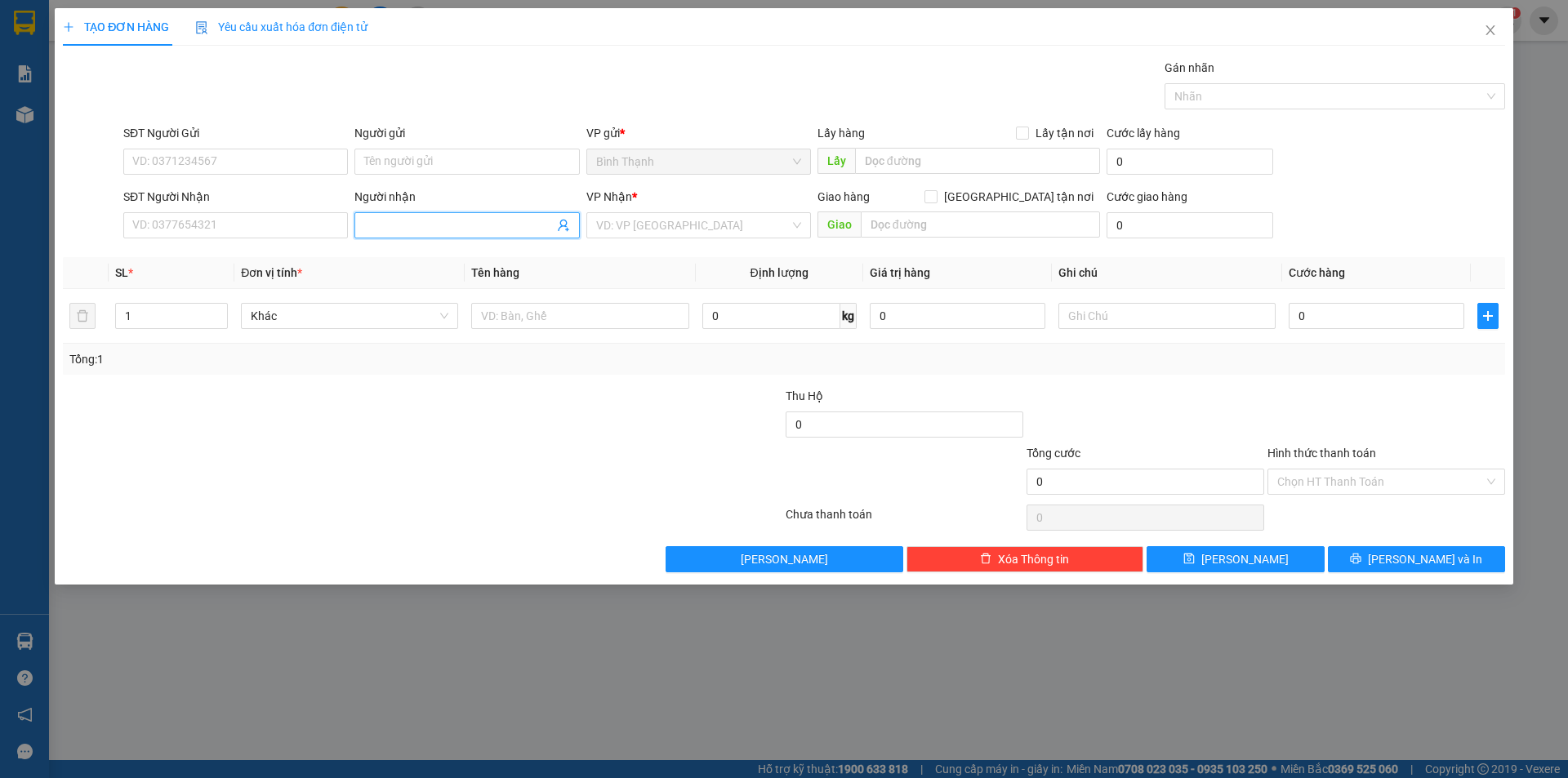
click at [419, 230] on input "Người nhận" at bounding box center [459, 225] width 189 height 18
type input "lực dép"
click at [513, 266] on div "Lực dép - 0367793782" at bounding box center [467, 257] width 205 height 18
type input "0367793782"
type input "Lực dép"
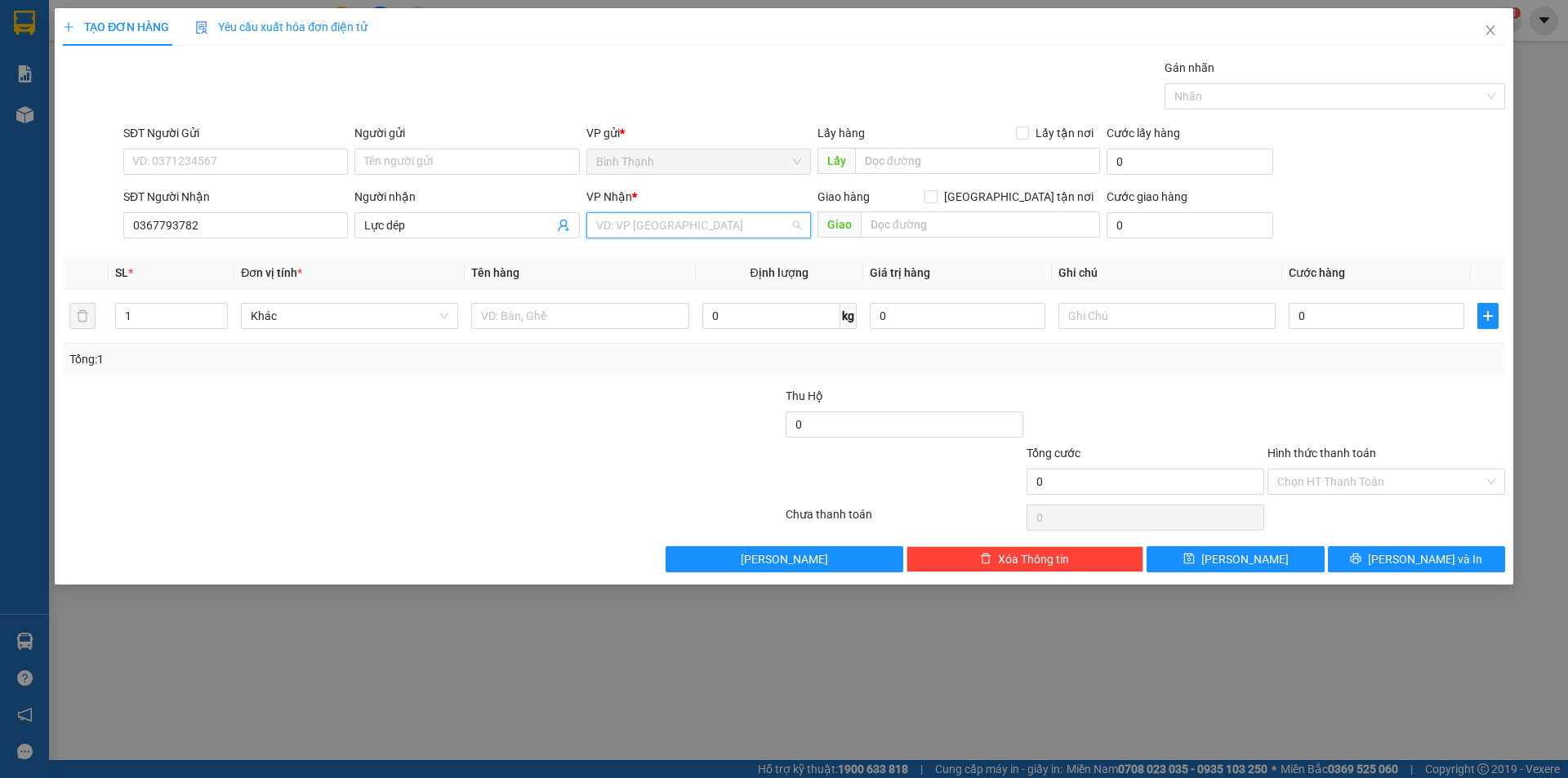
click at [635, 216] on input "search" at bounding box center [693, 225] width 194 height 25
click at [657, 273] on div "An Khê" at bounding box center [698, 284] width 225 height 26
click at [93, 317] on tr "1 Bất kỳ 0 0" at bounding box center [783, 317] width 1442 height 55
type input "5"
drag, startPoint x: 1279, startPoint y: 322, endPoint x: 1268, endPoint y: 322, distance: 11.0
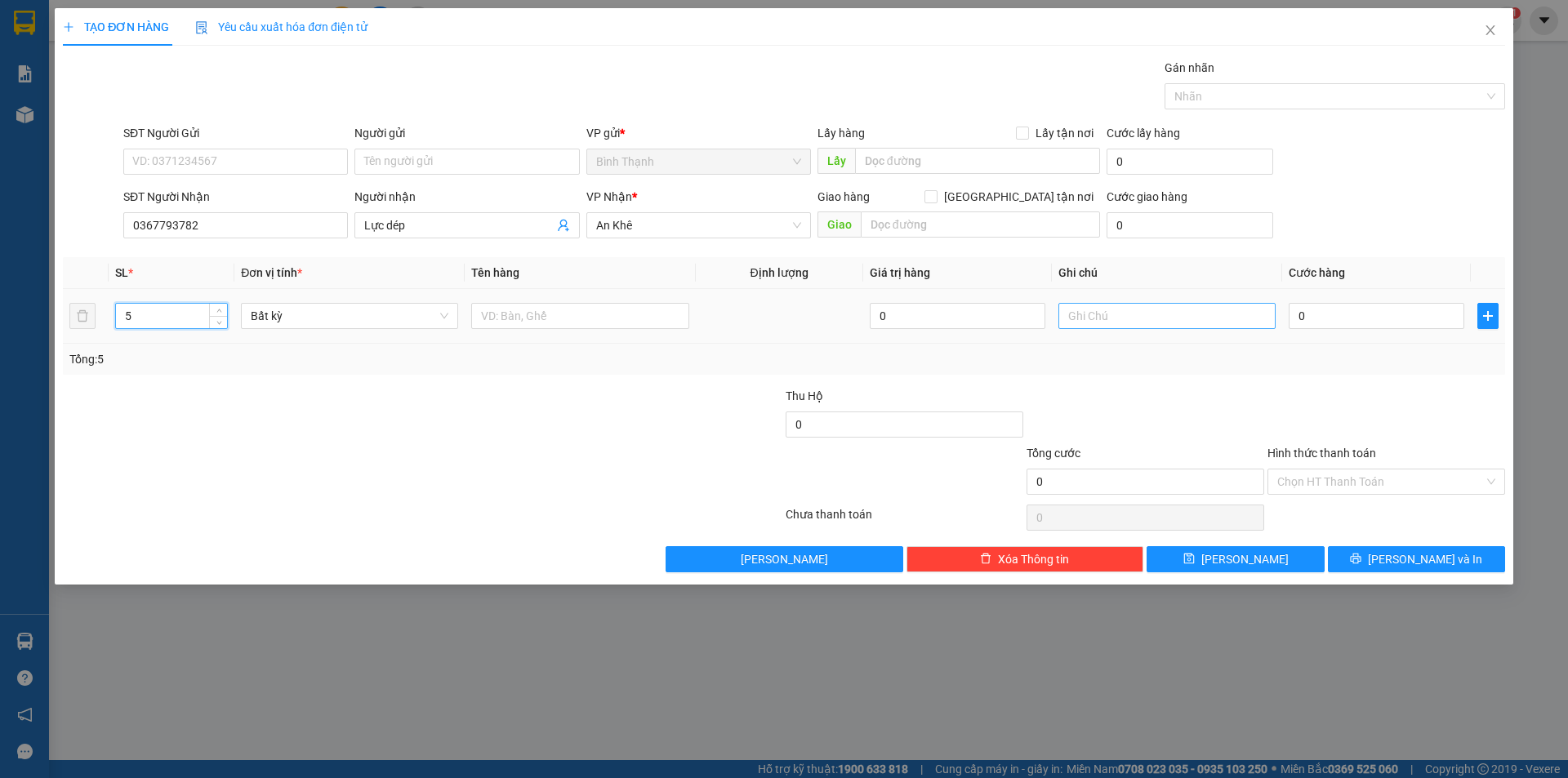
click at [1278, 322] on td at bounding box center [1167, 317] width 230 height 55
type input "0"
type input "2"
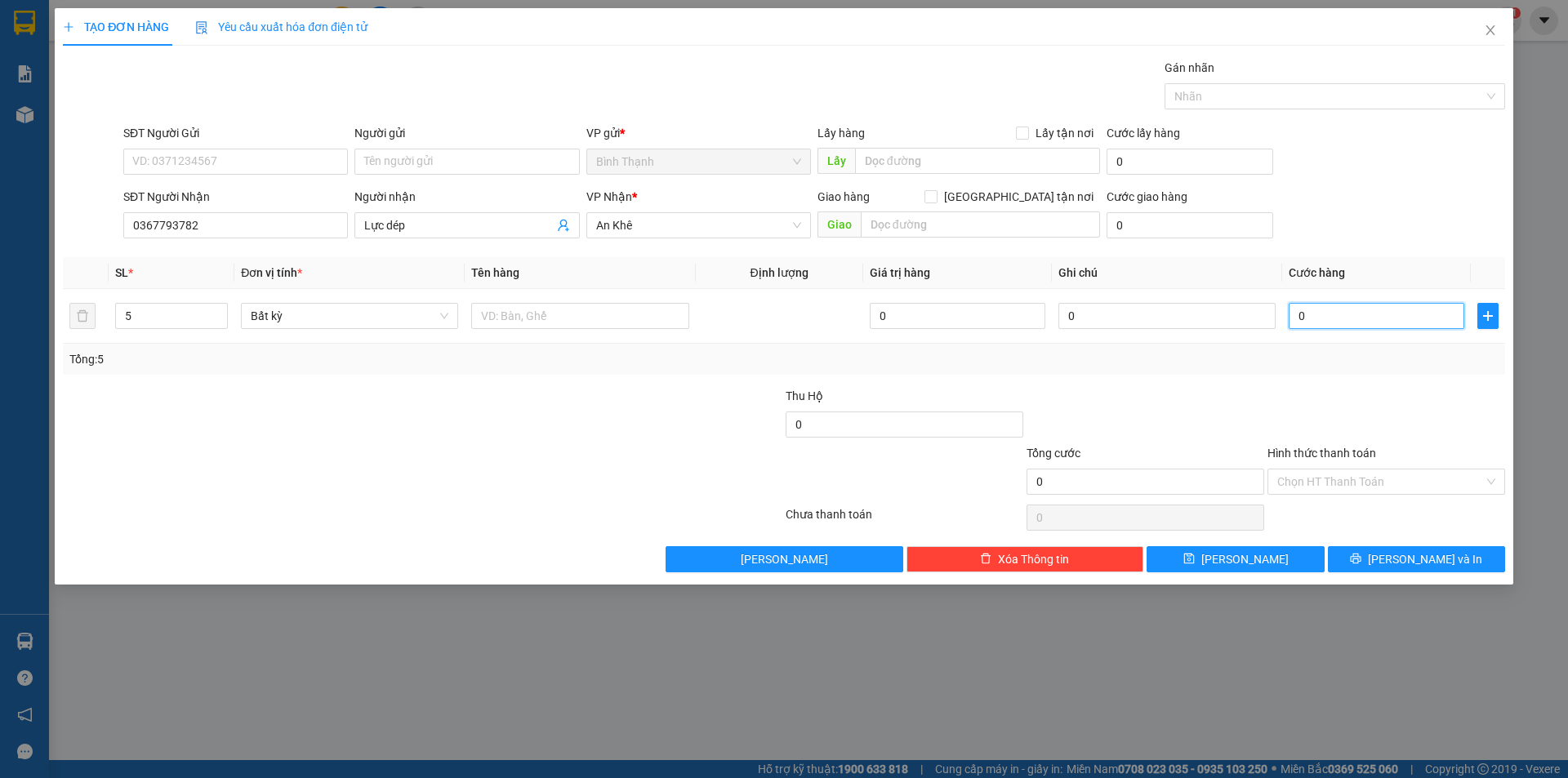
type input "2"
type input "20"
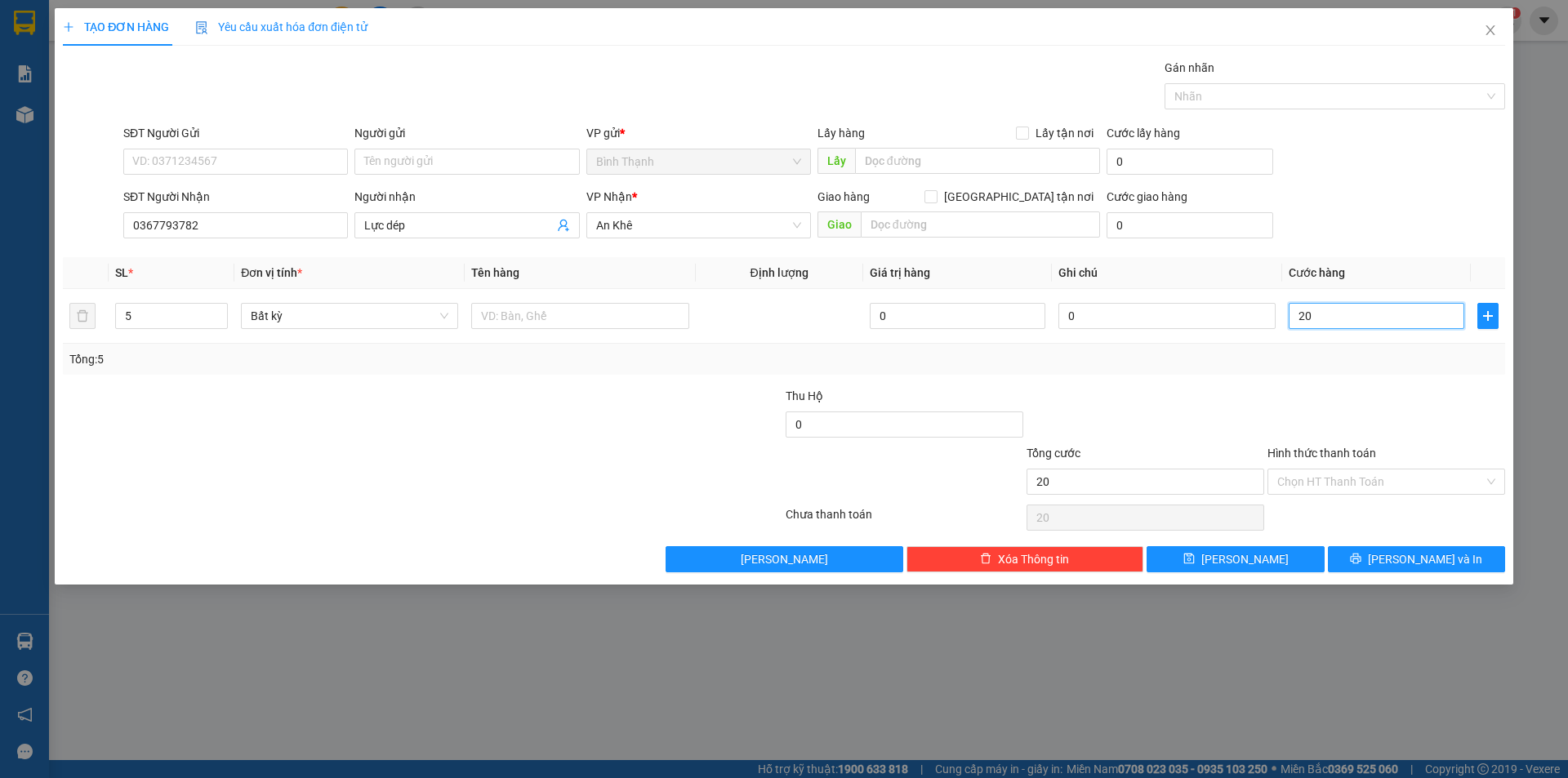
type input "200"
type input "2.000"
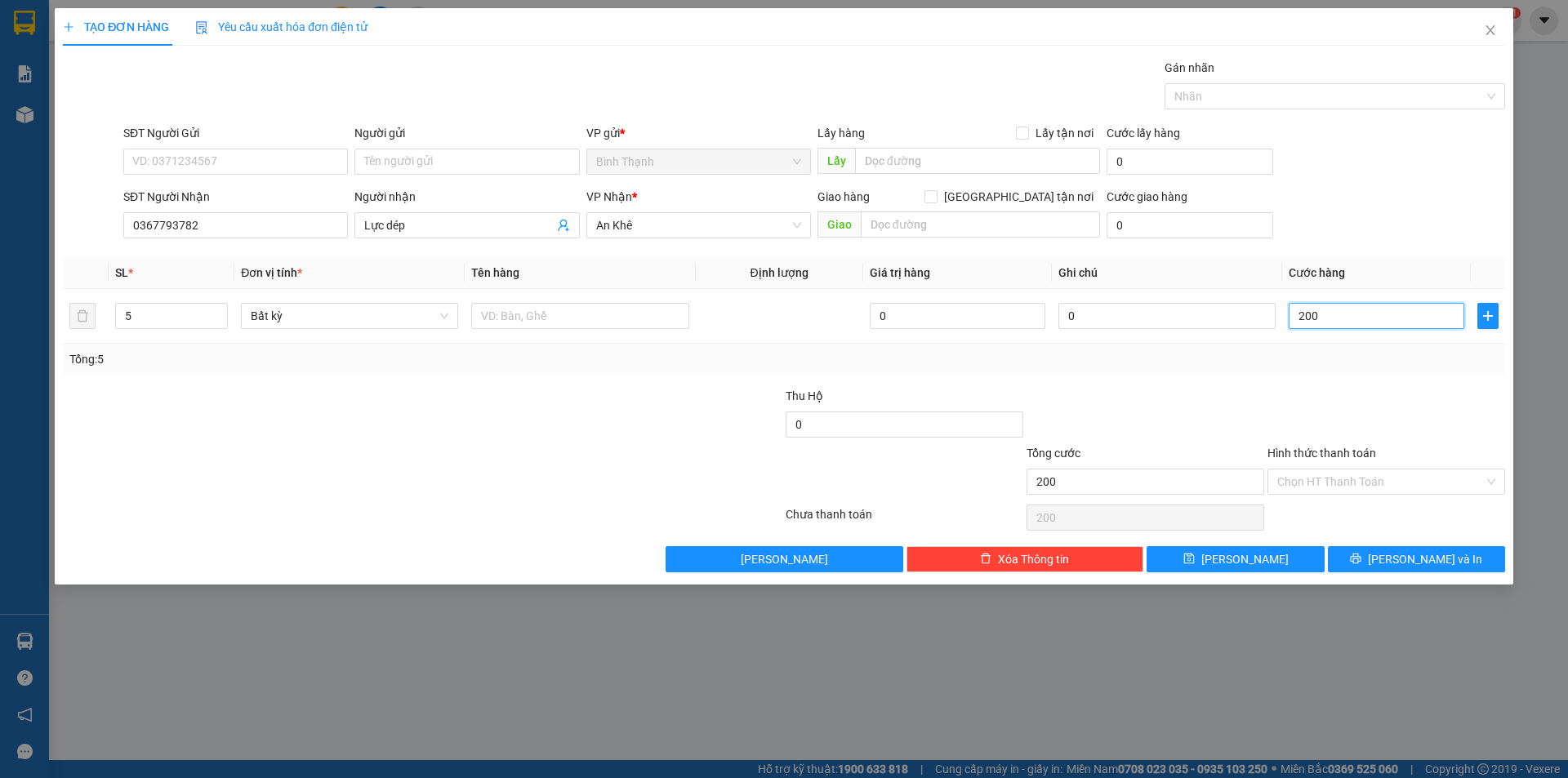
type input "2.000"
type input "20.000"
type input "200.000"
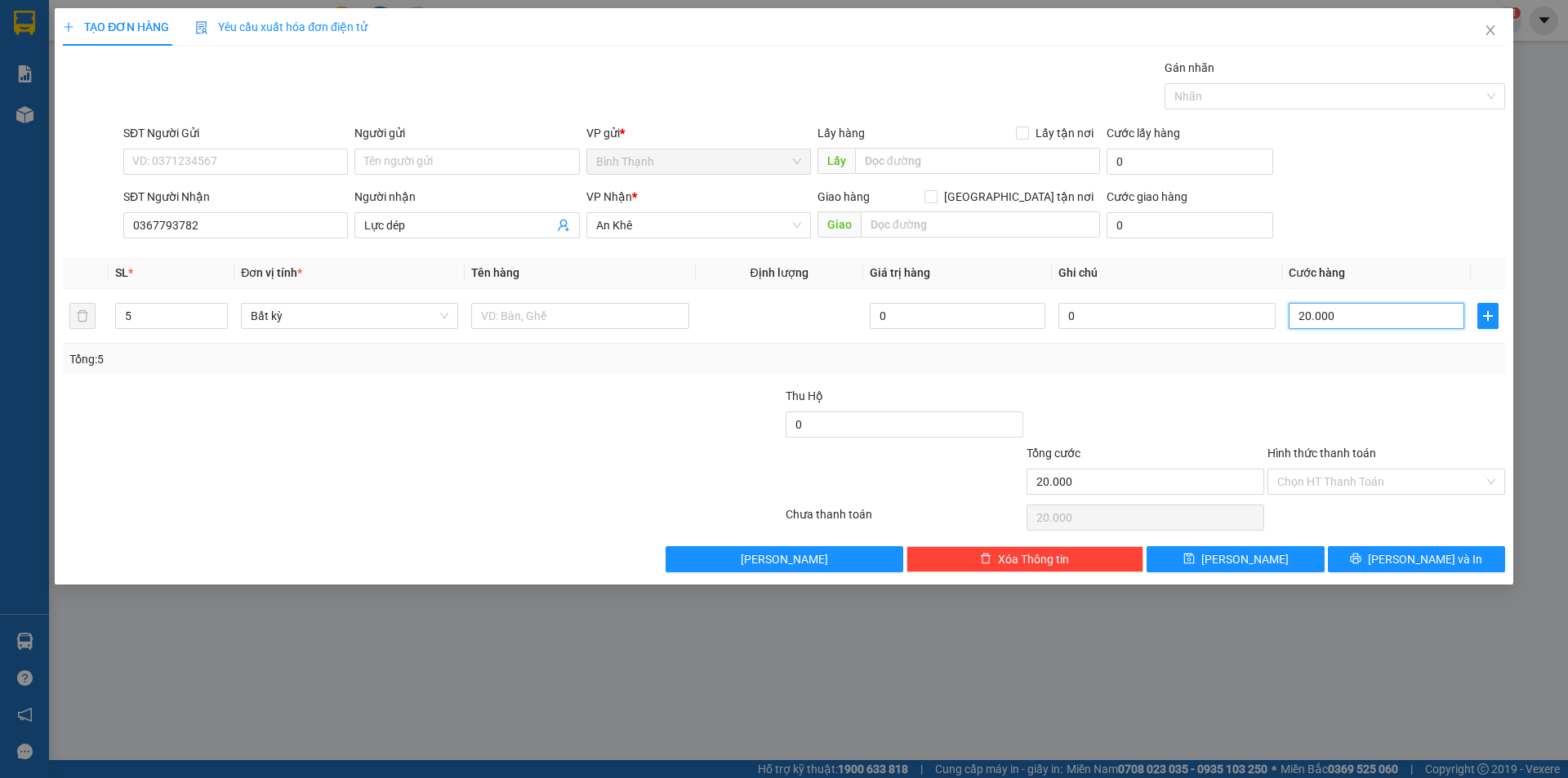
type input "200.000"
click at [1444, 561] on span "[PERSON_NAME] và In" at bounding box center [1424, 559] width 114 height 18
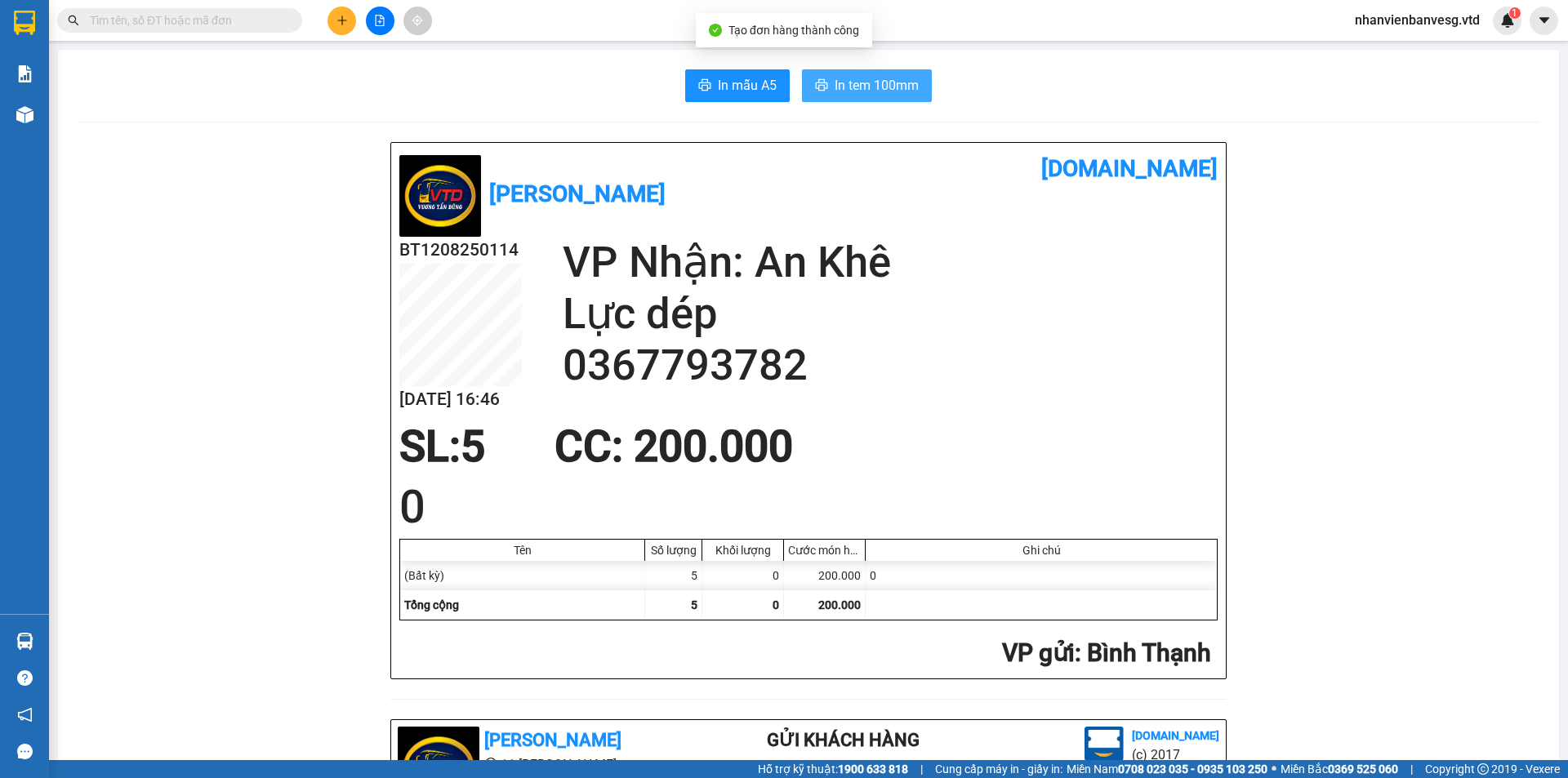
click at [889, 92] on span "In tem 100mm" at bounding box center [877, 86] width 84 height 21
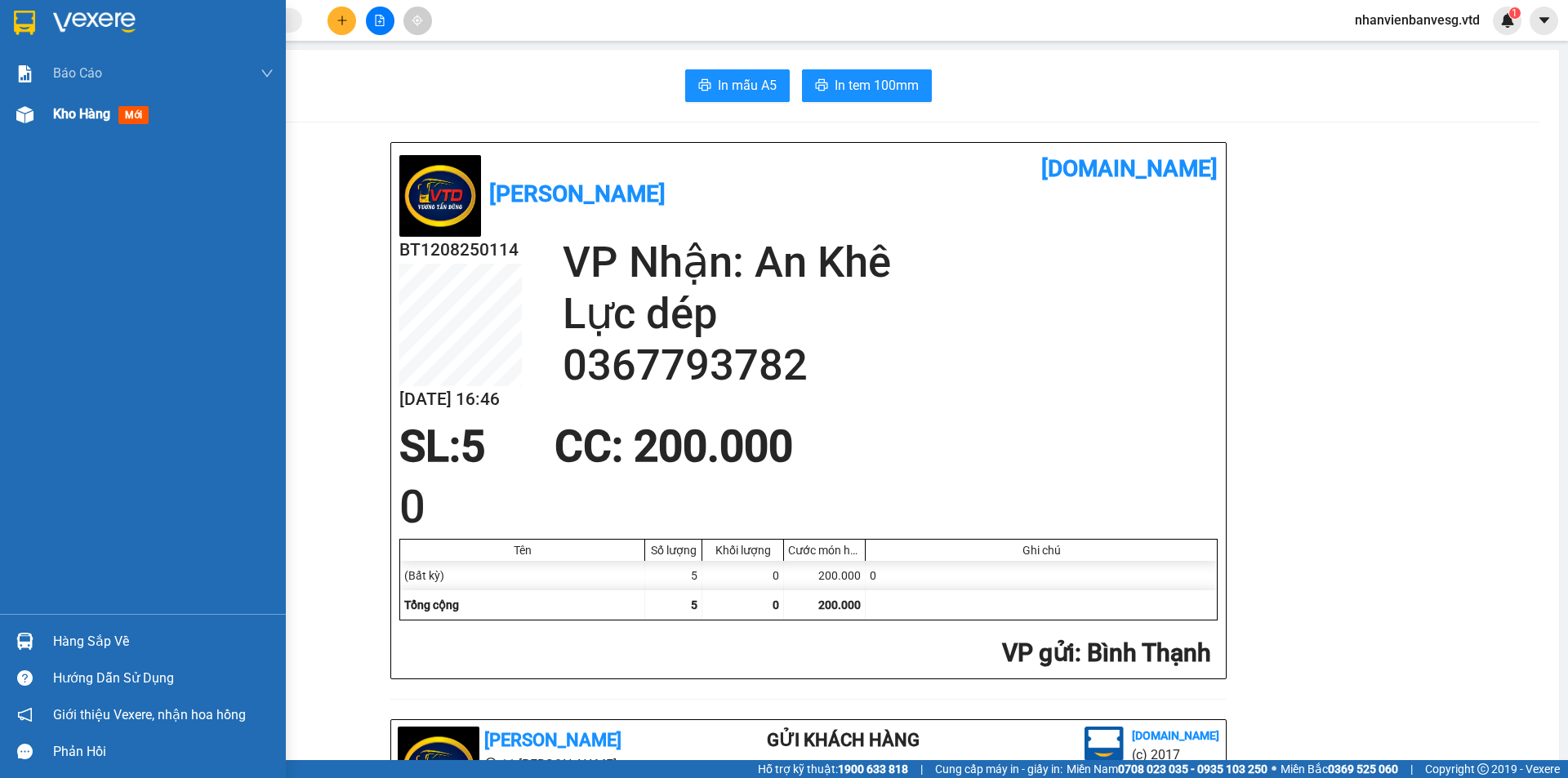
click at [160, 116] on div "Kho hàng mới" at bounding box center [163, 114] width 220 height 41
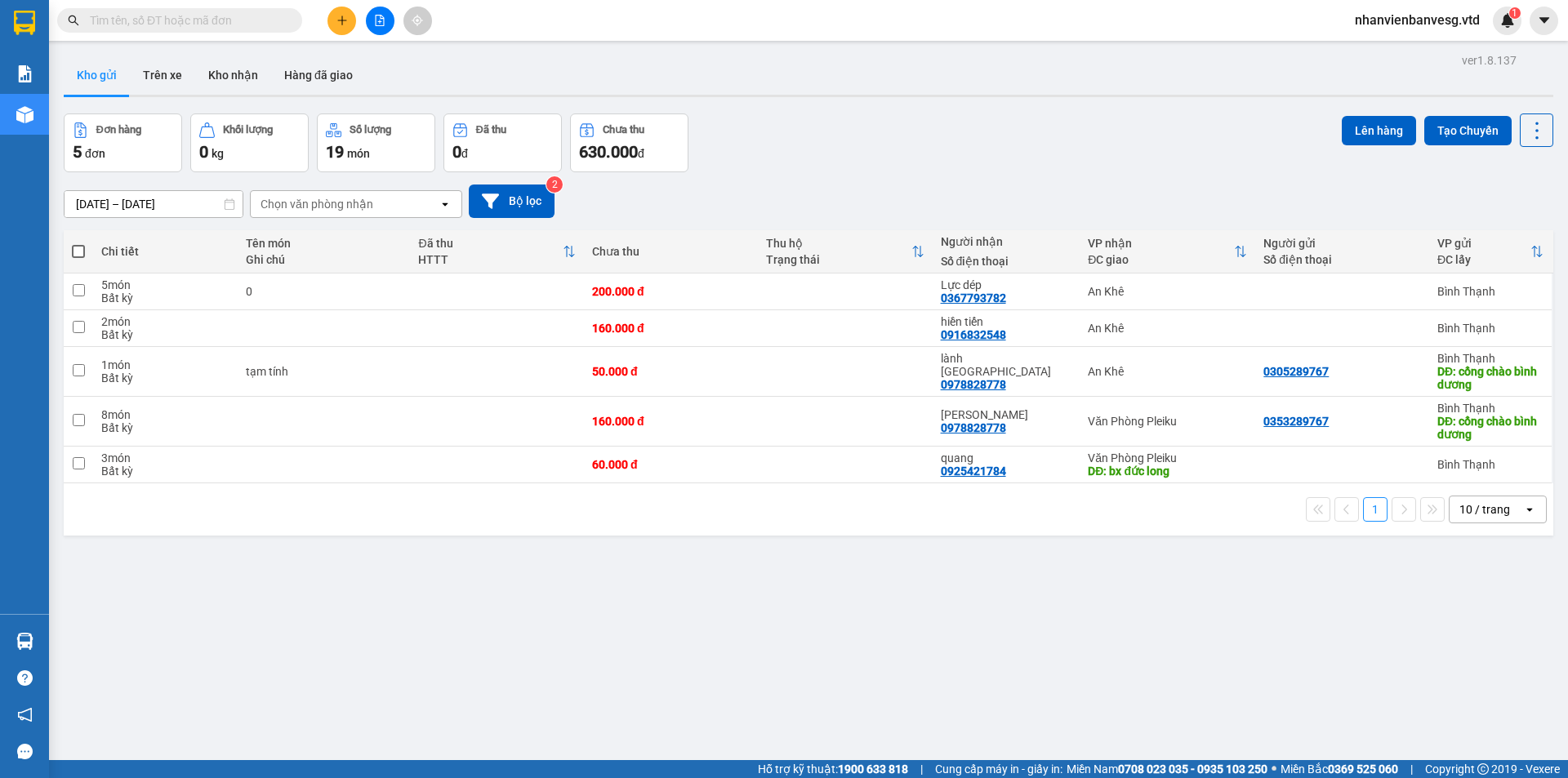
drag, startPoint x: 81, startPoint y: 247, endPoint x: 196, endPoint y: 243, distance: 115.1
click at [81, 246] on span at bounding box center [78, 251] width 13 height 13
click at [78, 244] on input "checkbox" at bounding box center [78, 244] width 0 height 0
checkbox input "true"
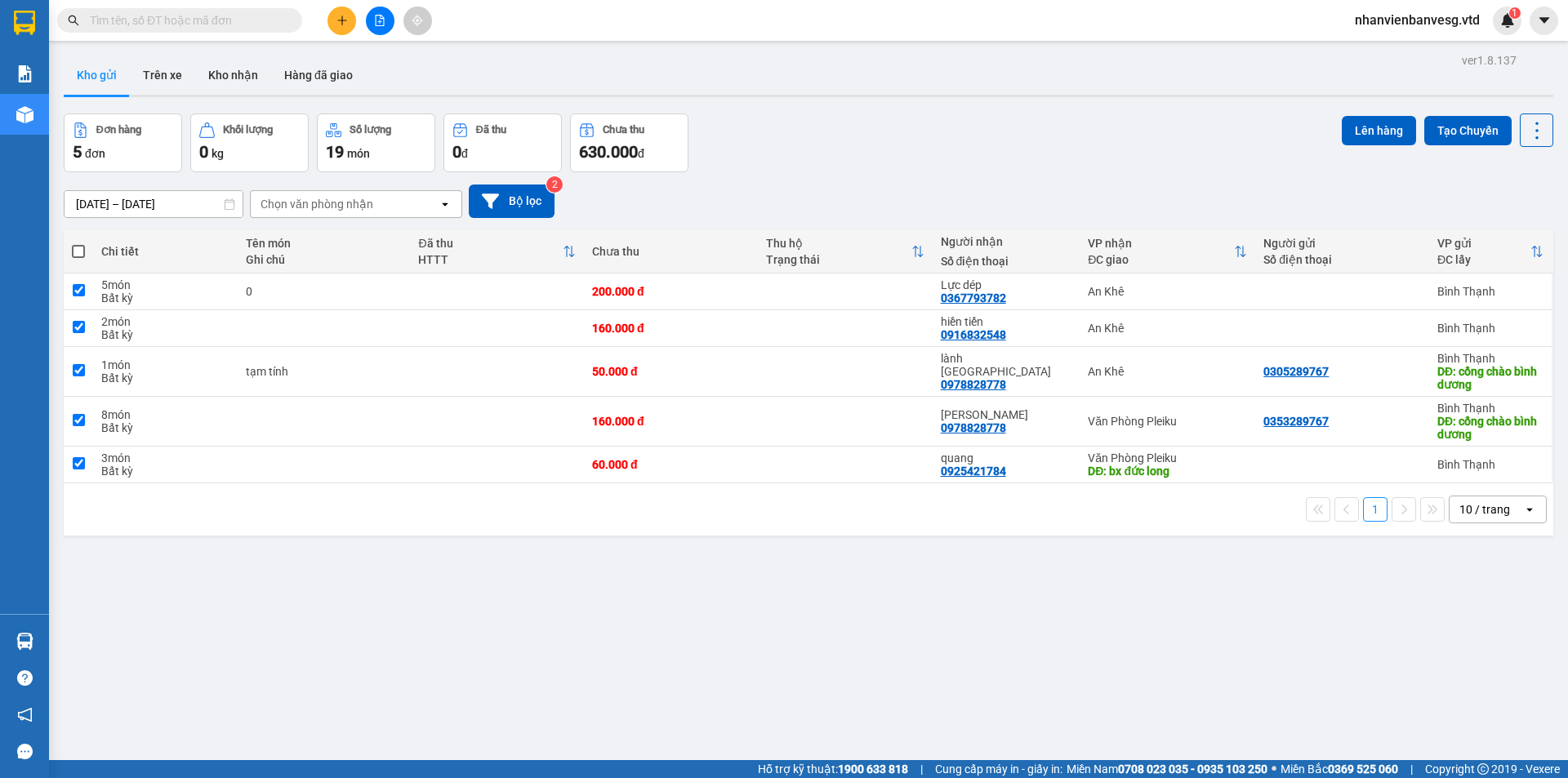
checkbox input "true"
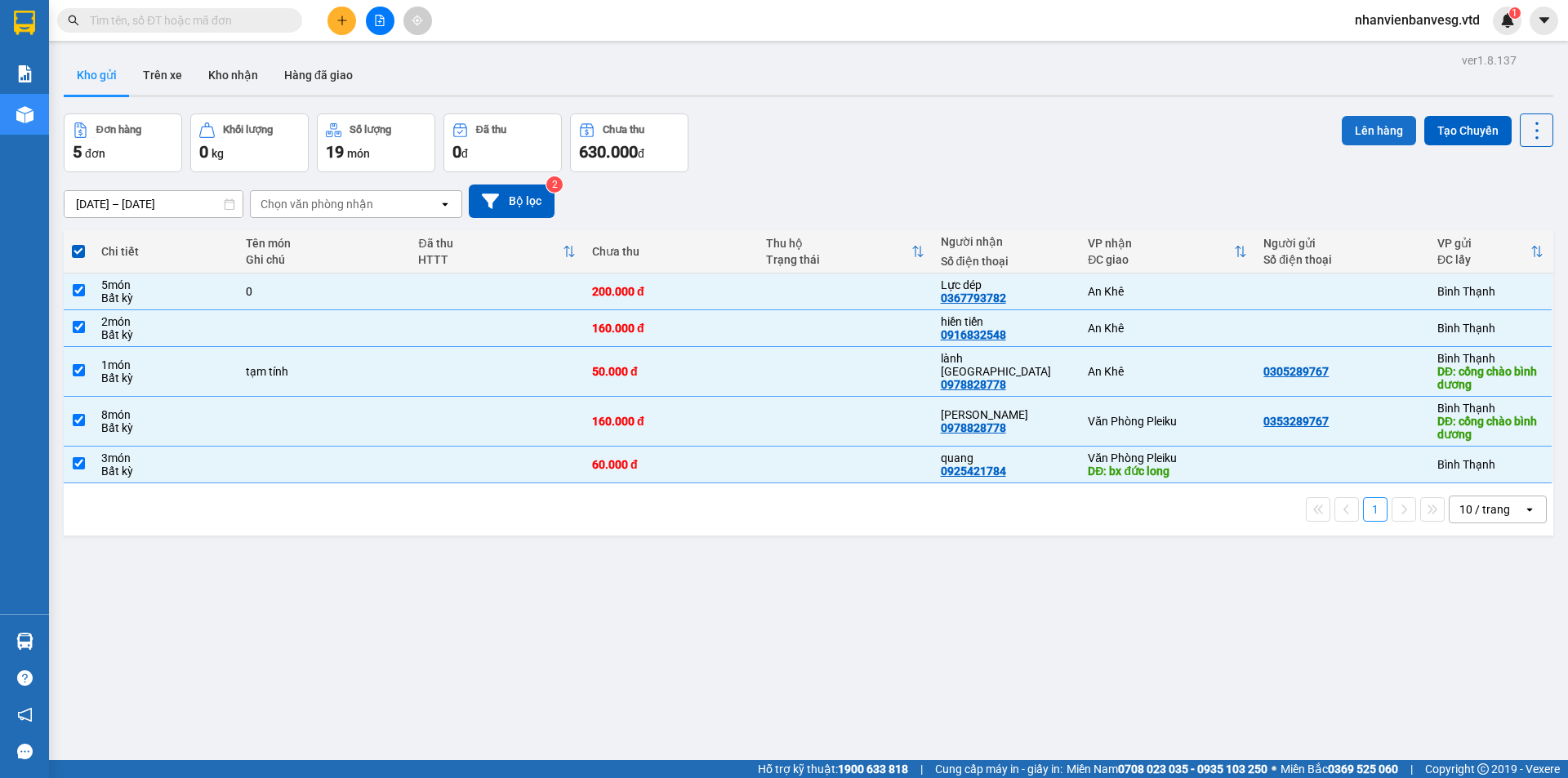
click at [1366, 136] on button "Lên hàng" at bounding box center [1378, 130] width 75 height 29
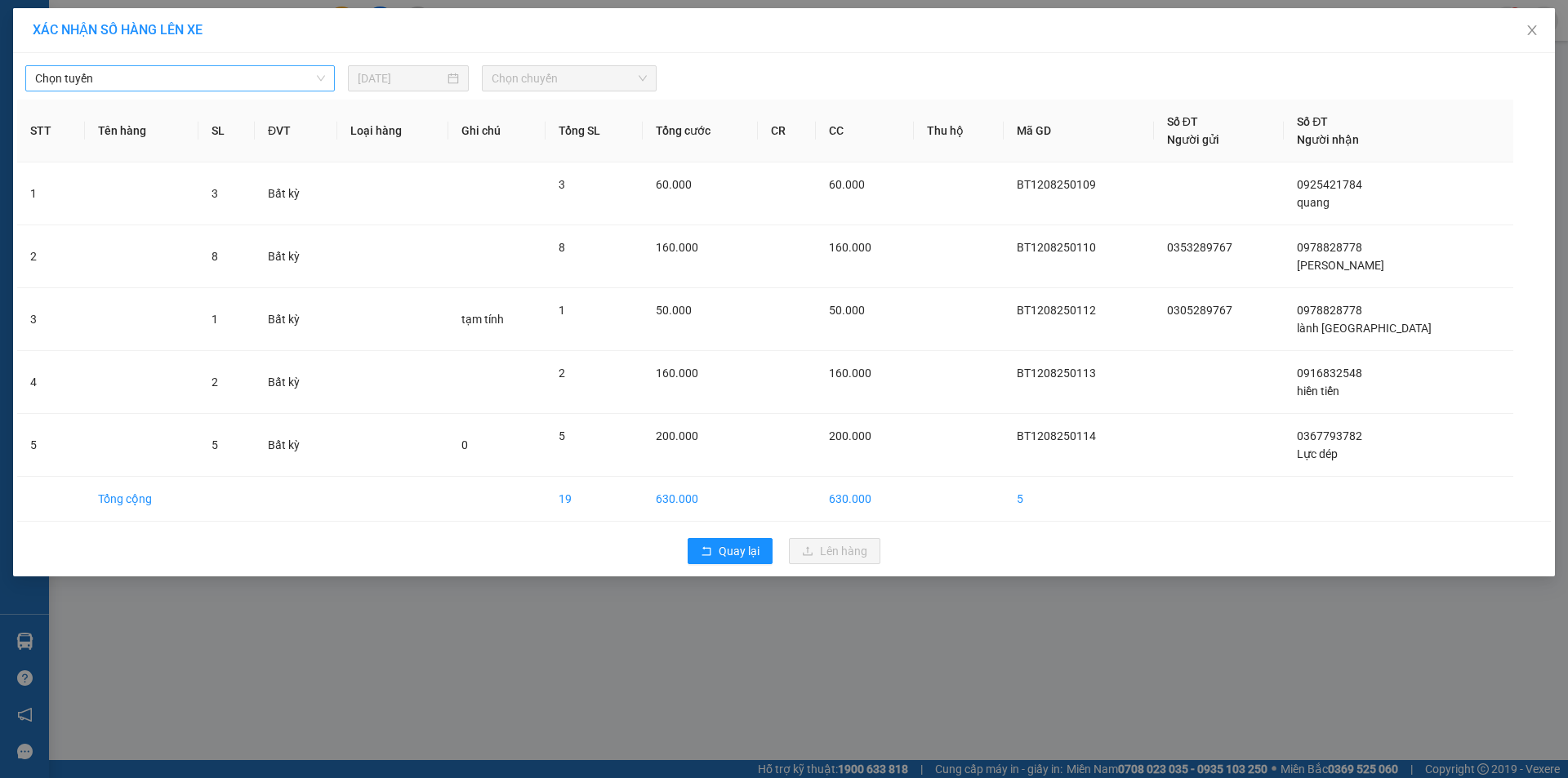
click at [214, 80] on span "Chọn tuyến" at bounding box center [180, 78] width 290 height 25
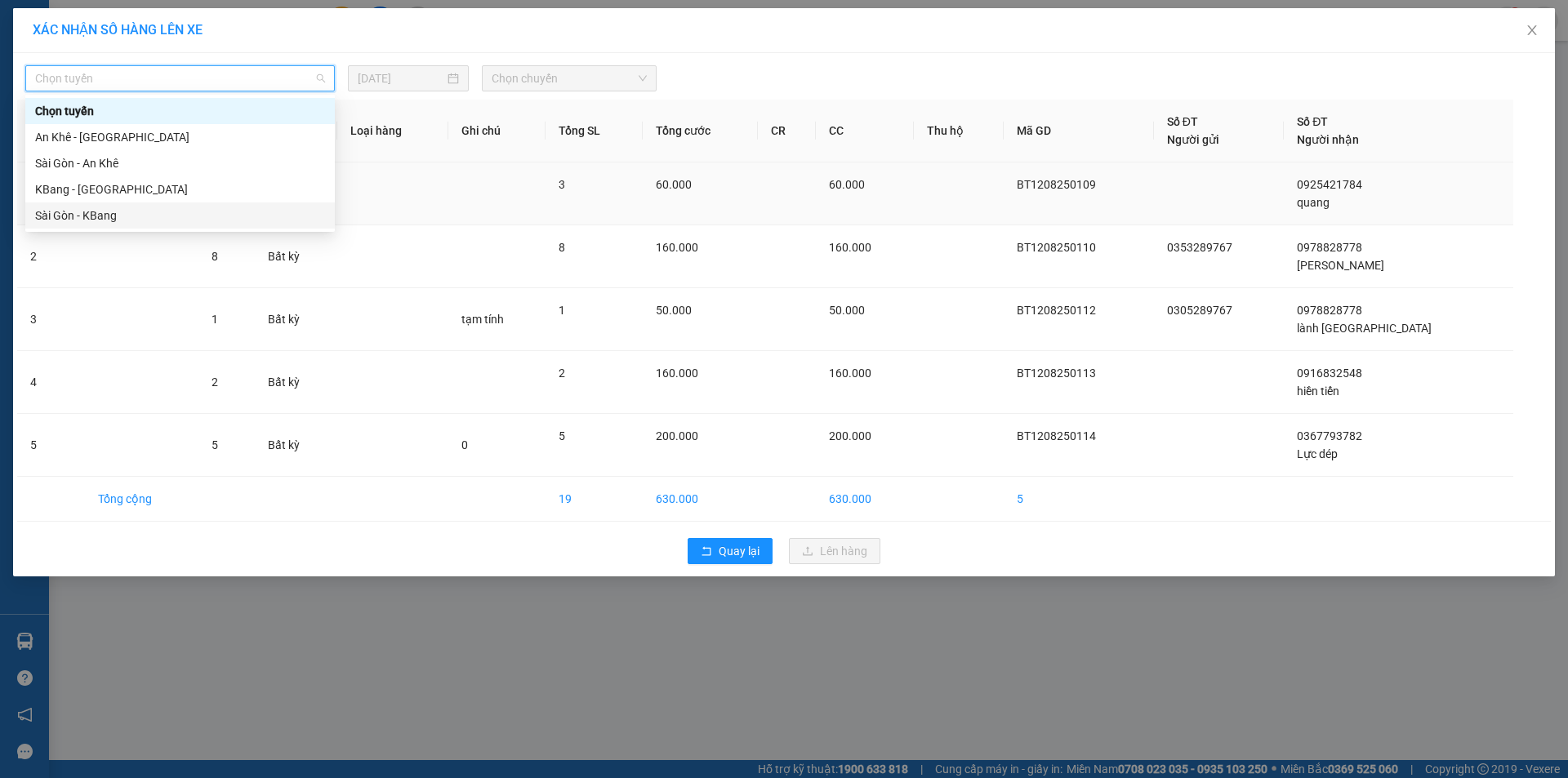
drag, startPoint x: 221, startPoint y: 217, endPoint x: 248, endPoint y: 210, distance: 27.9
click at [226, 215] on div "Sài Gòn - KBang" at bounding box center [180, 215] width 290 height 18
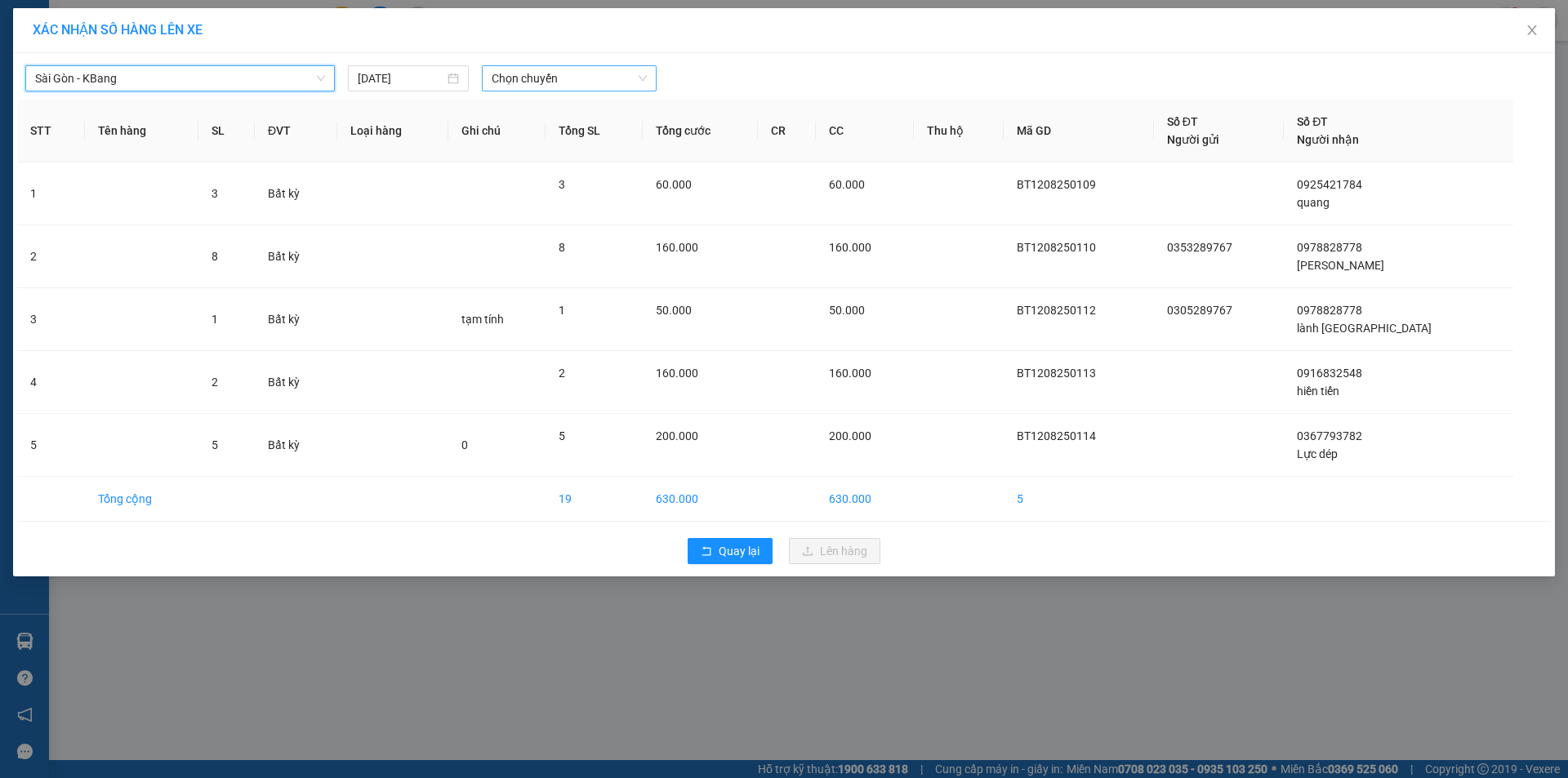
drag, startPoint x: 581, startPoint y: 80, endPoint x: 584, endPoint y: 93, distance: 13.3
click at [581, 81] on span "Chọn chuyến" at bounding box center [569, 78] width 155 height 25
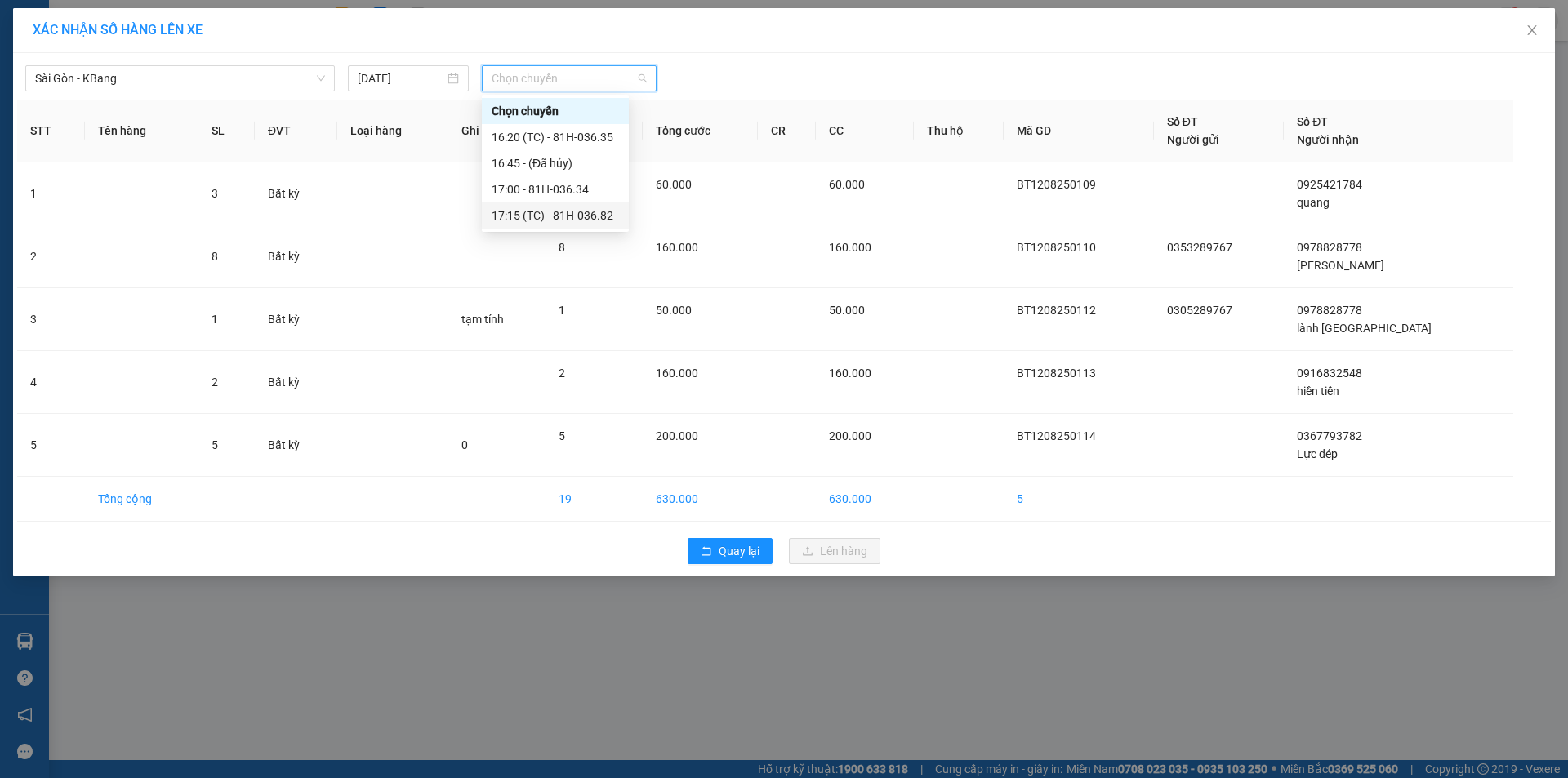
click at [588, 212] on div "17:15 (TC) - 81H-036.82" at bounding box center [555, 215] width 127 height 18
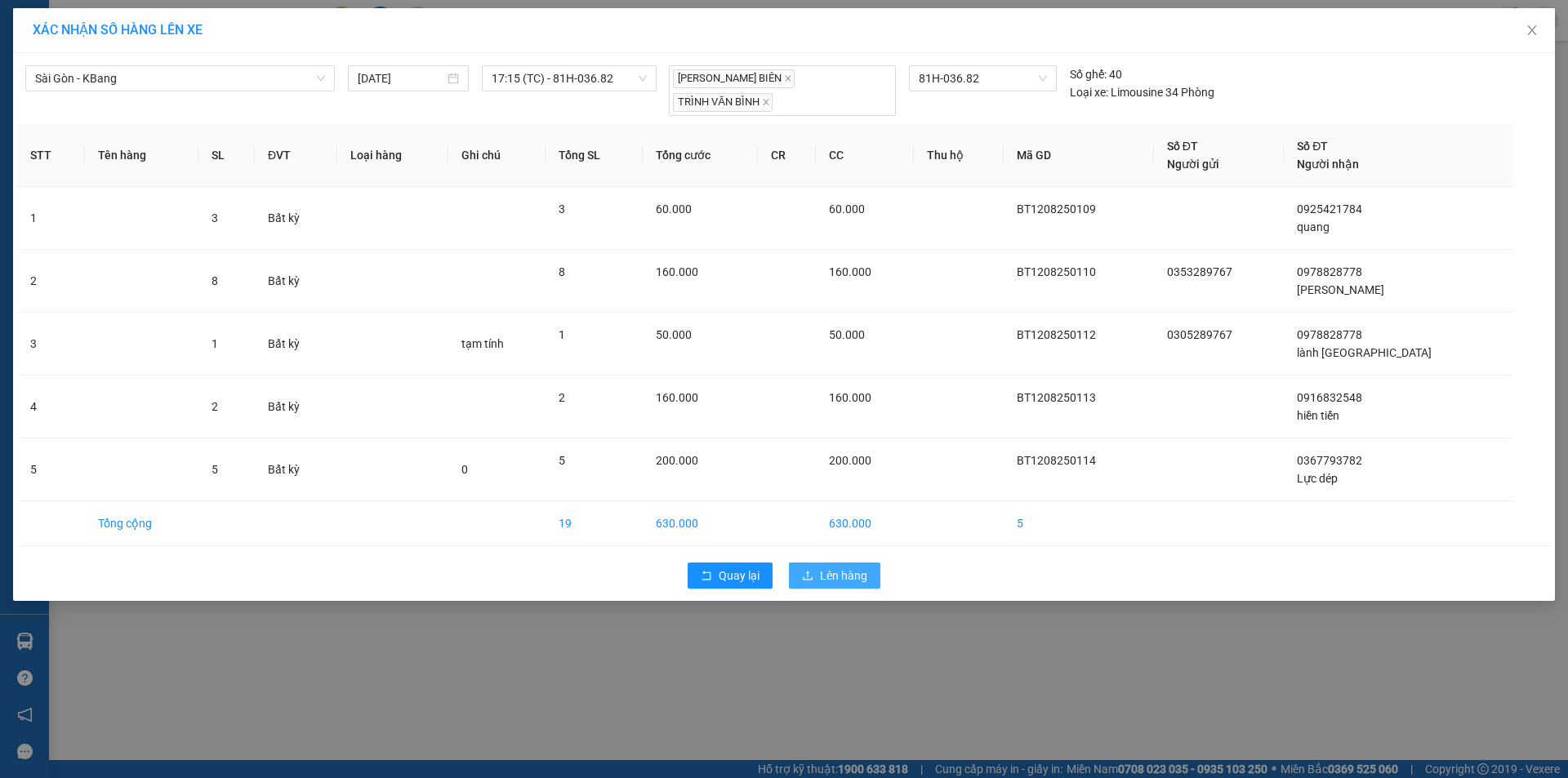
click at [847, 567] on span "Lên hàng" at bounding box center [843, 576] width 47 height 18
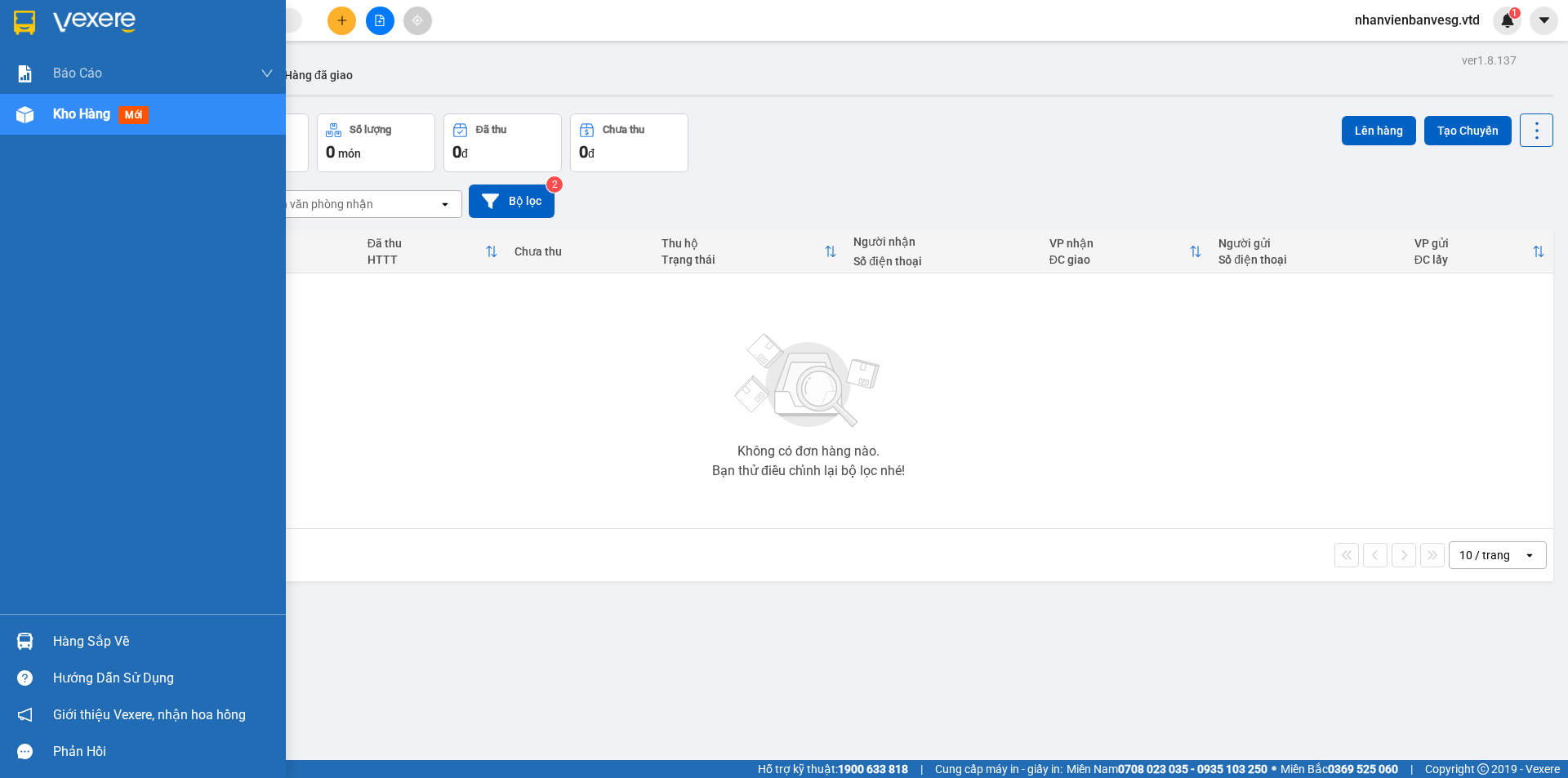
drag, startPoint x: 134, startPoint y: 111, endPoint x: 430, endPoint y: 117, distance: 296.1
click at [146, 111] on span "mới" at bounding box center [133, 115] width 30 height 18
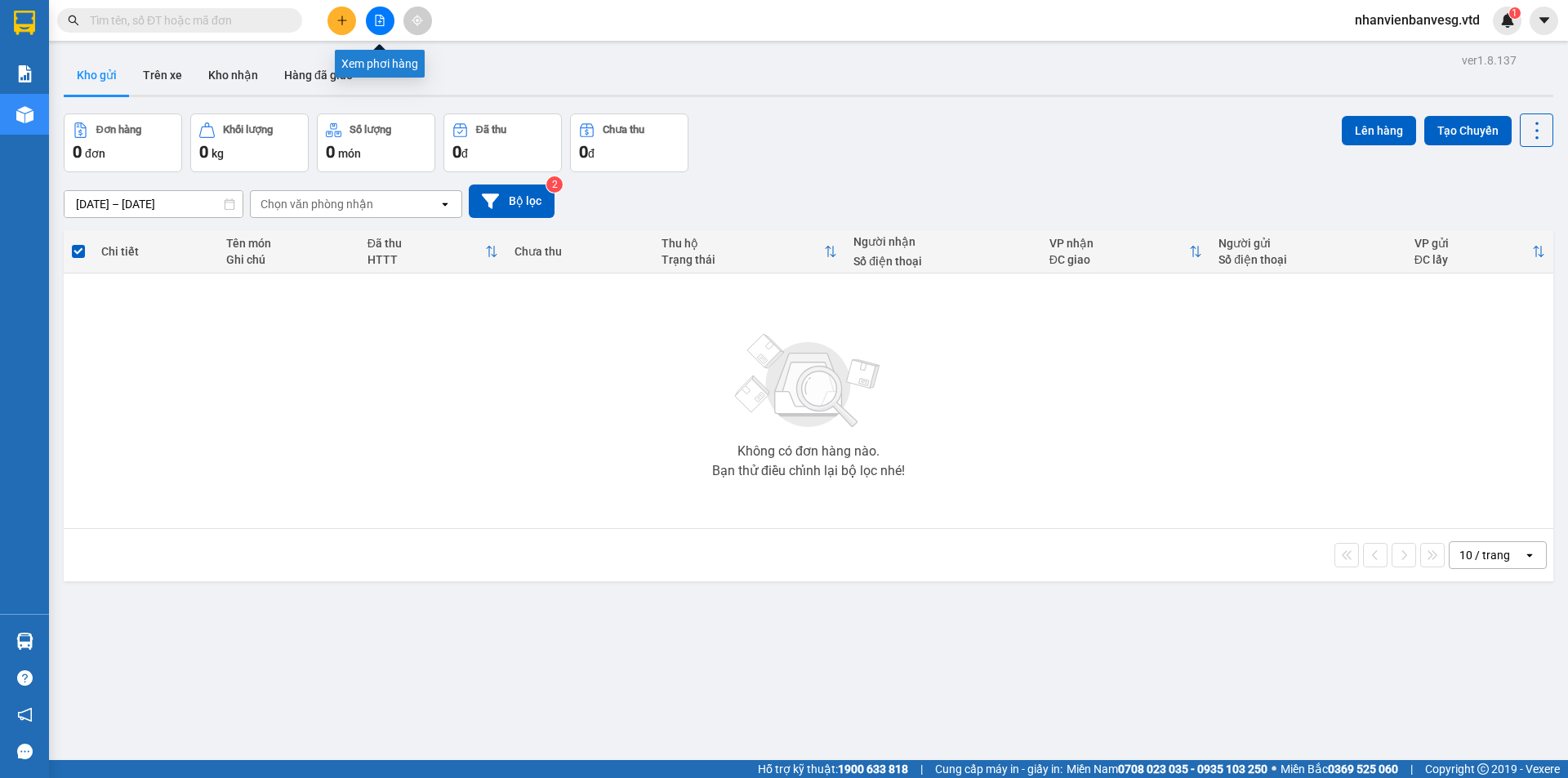
click at [374, 20] on icon "file-add" at bounding box center [379, 20] width 11 height 11
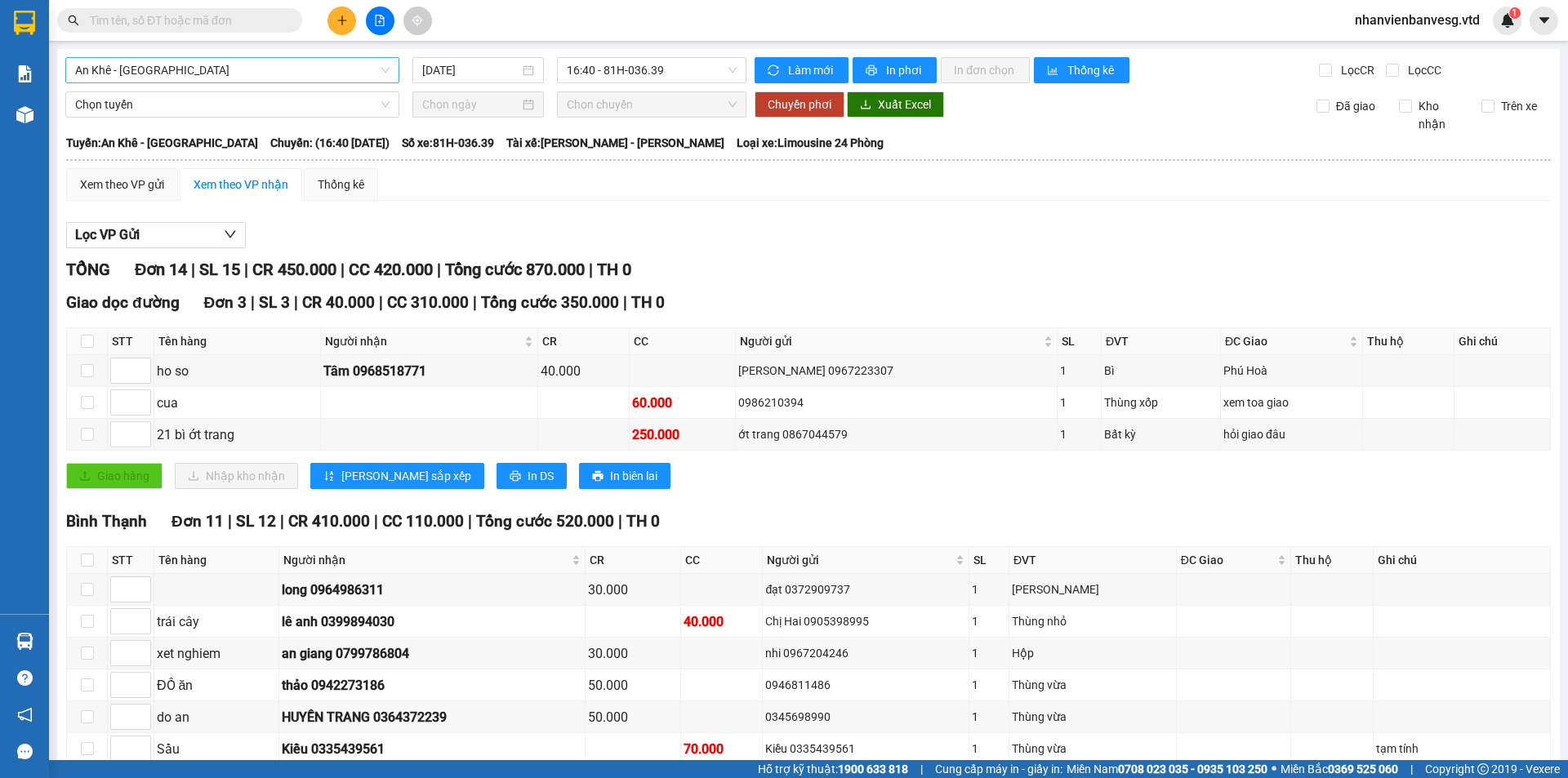
click at [283, 76] on span "An Khê - [GEOGRAPHIC_DATA]" at bounding box center [232, 70] width 314 height 25
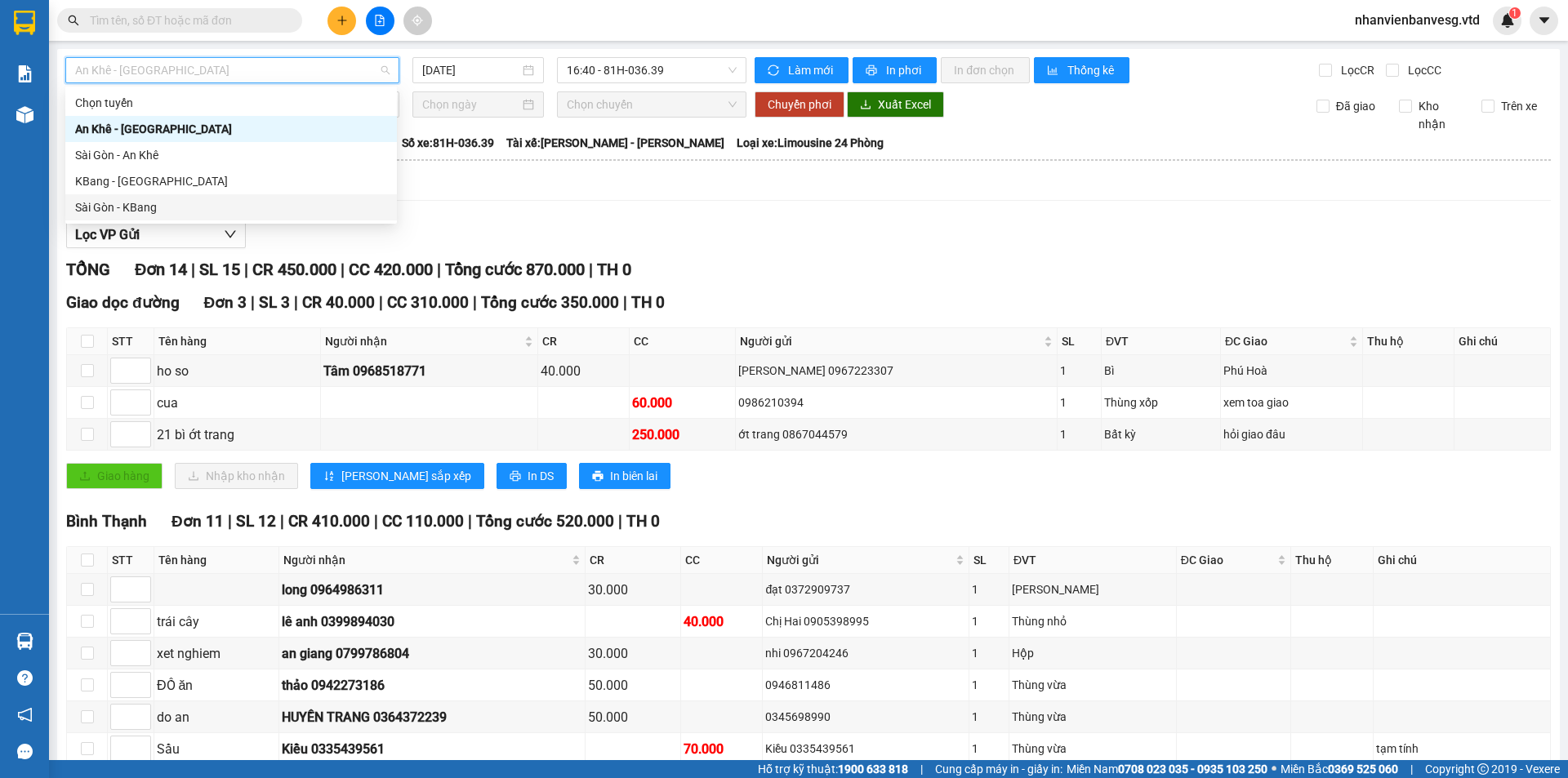
click at [219, 209] on div "Sài Gòn - KBang" at bounding box center [232, 207] width 312 height 18
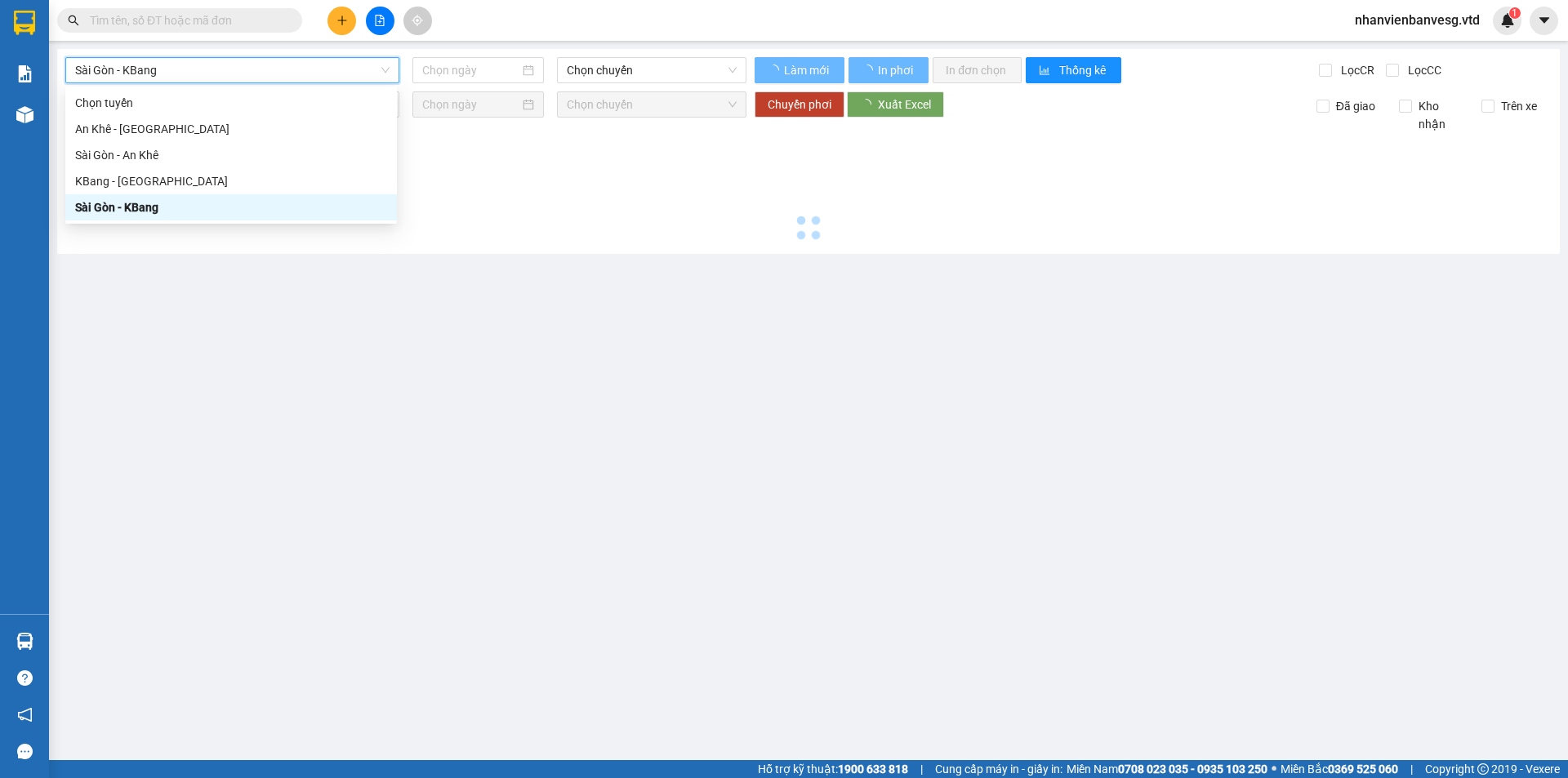
type input "[DATE]"
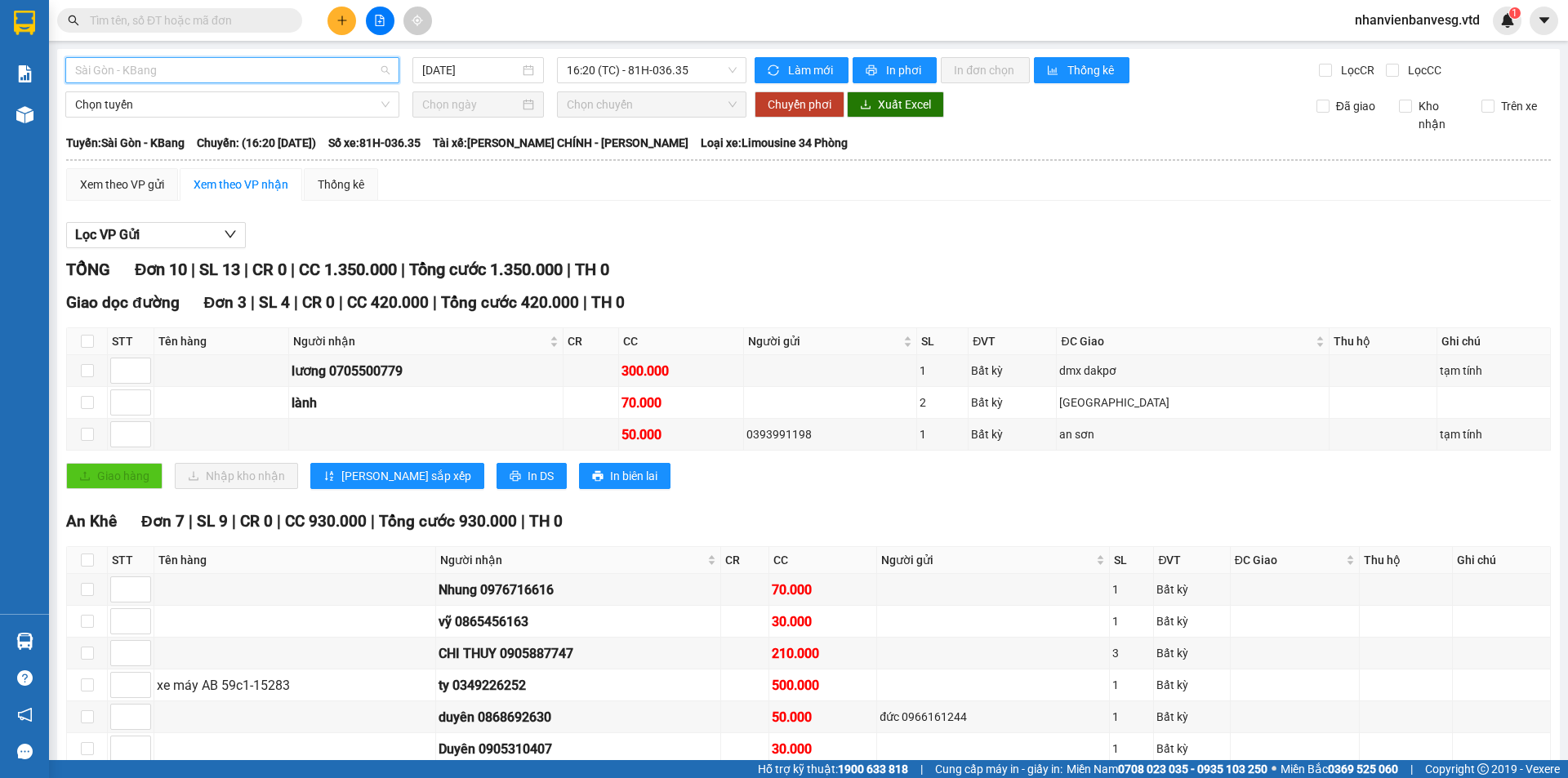
drag, startPoint x: 248, startPoint y: 72, endPoint x: 220, endPoint y: 158, distance: 90.4
click at [248, 76] on span "Sài Gòn - KBang" at bounding box center [232, 70] width 314 height 25
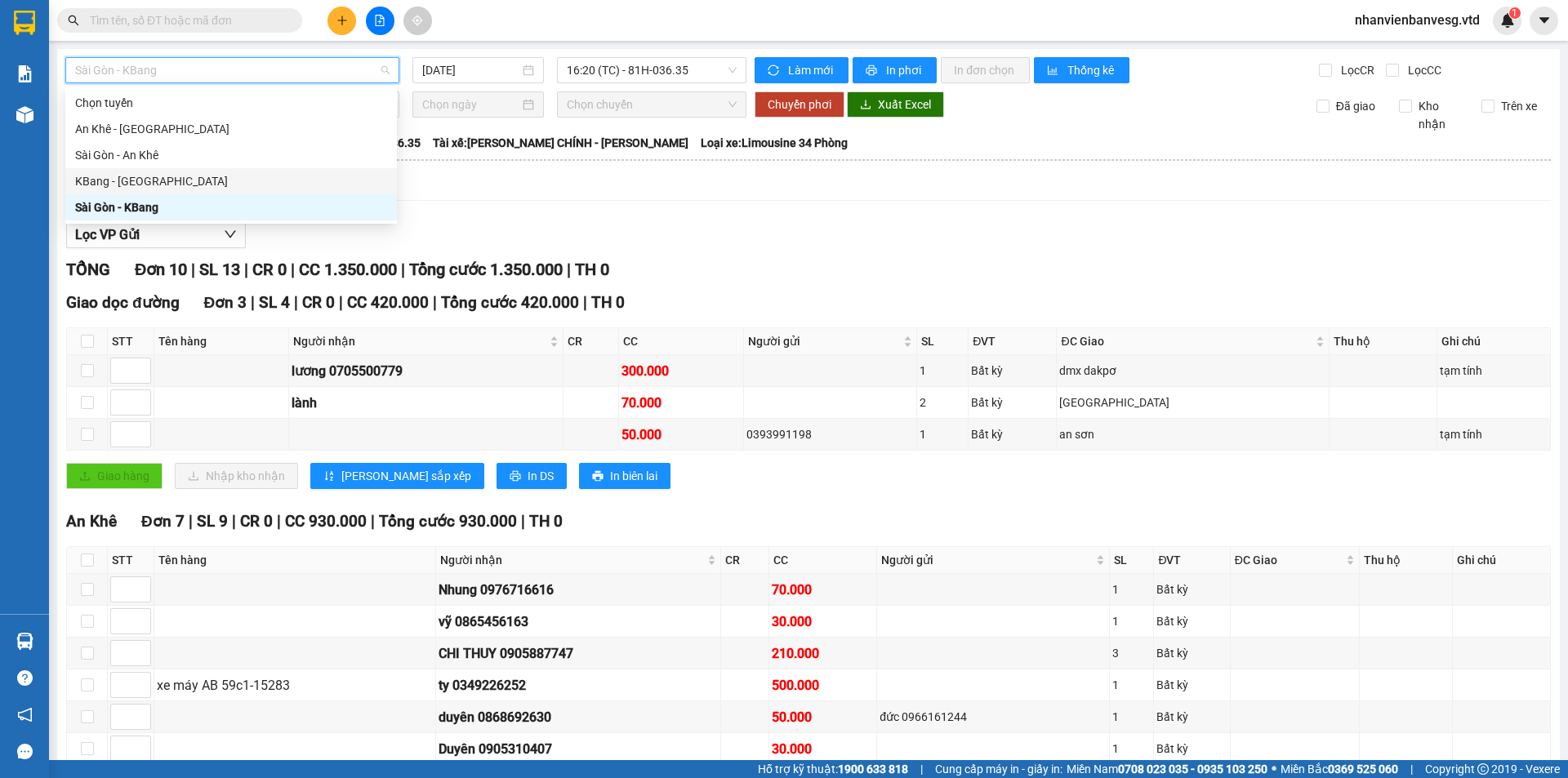
drag, startPoint x: 208, startPoint y: 184, endPoint x: 432, endPoint y: 107, distance: 236.9
click at [209, 184] on div "KBang - [GEOGRAPHIC_DATA]" at bounding box center [232, 181] width 312 height 18
type input "[DATE]"
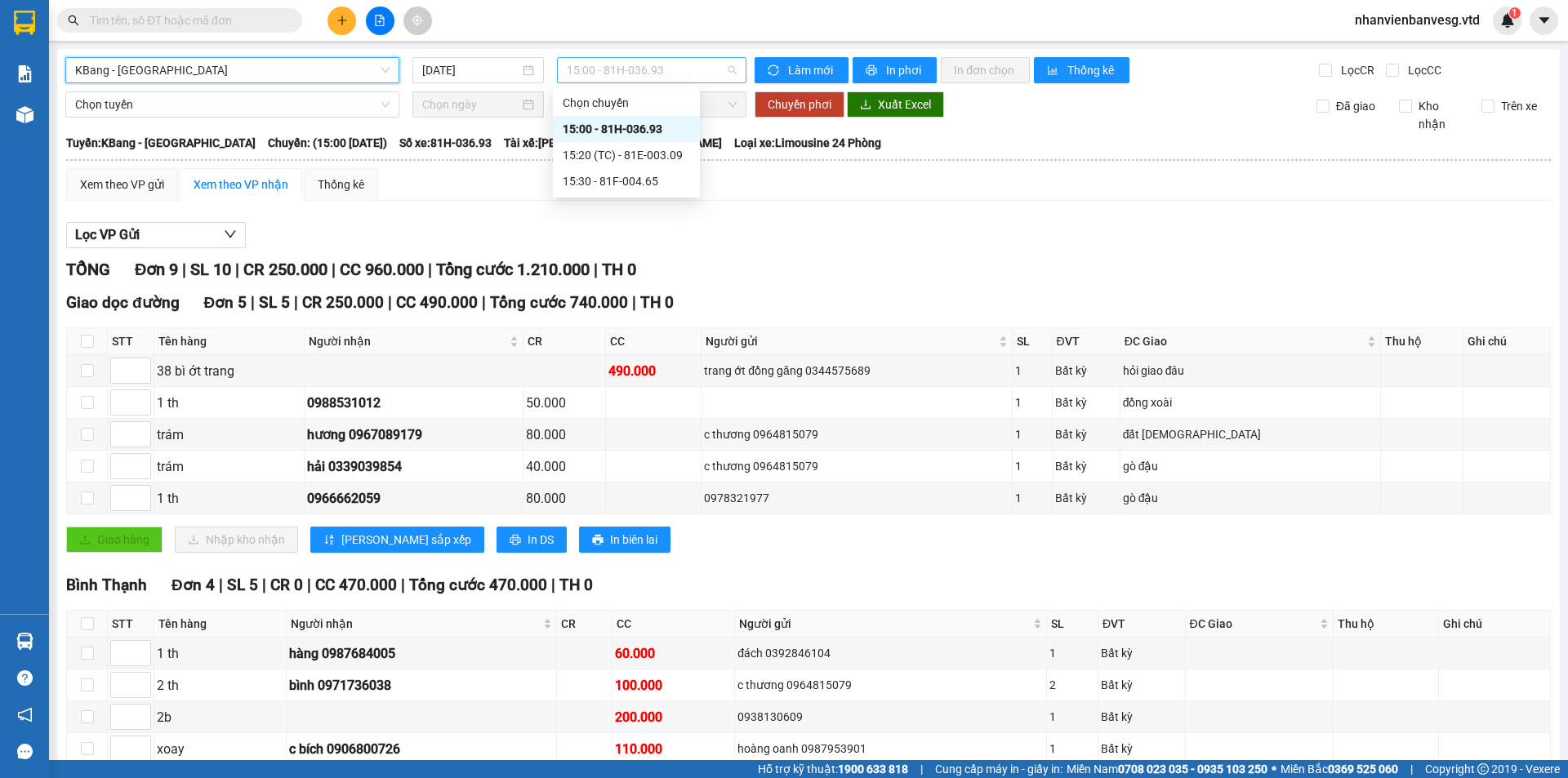
click at [671, 69] on span "15:00 - 81H-036.93" at bounding box center [652, 70] width 170 height 25
click at [314, 70] on span "KBang - [GEOGRAPHIC_DATA]" at bounding box center [232, 70] width 314 height 25
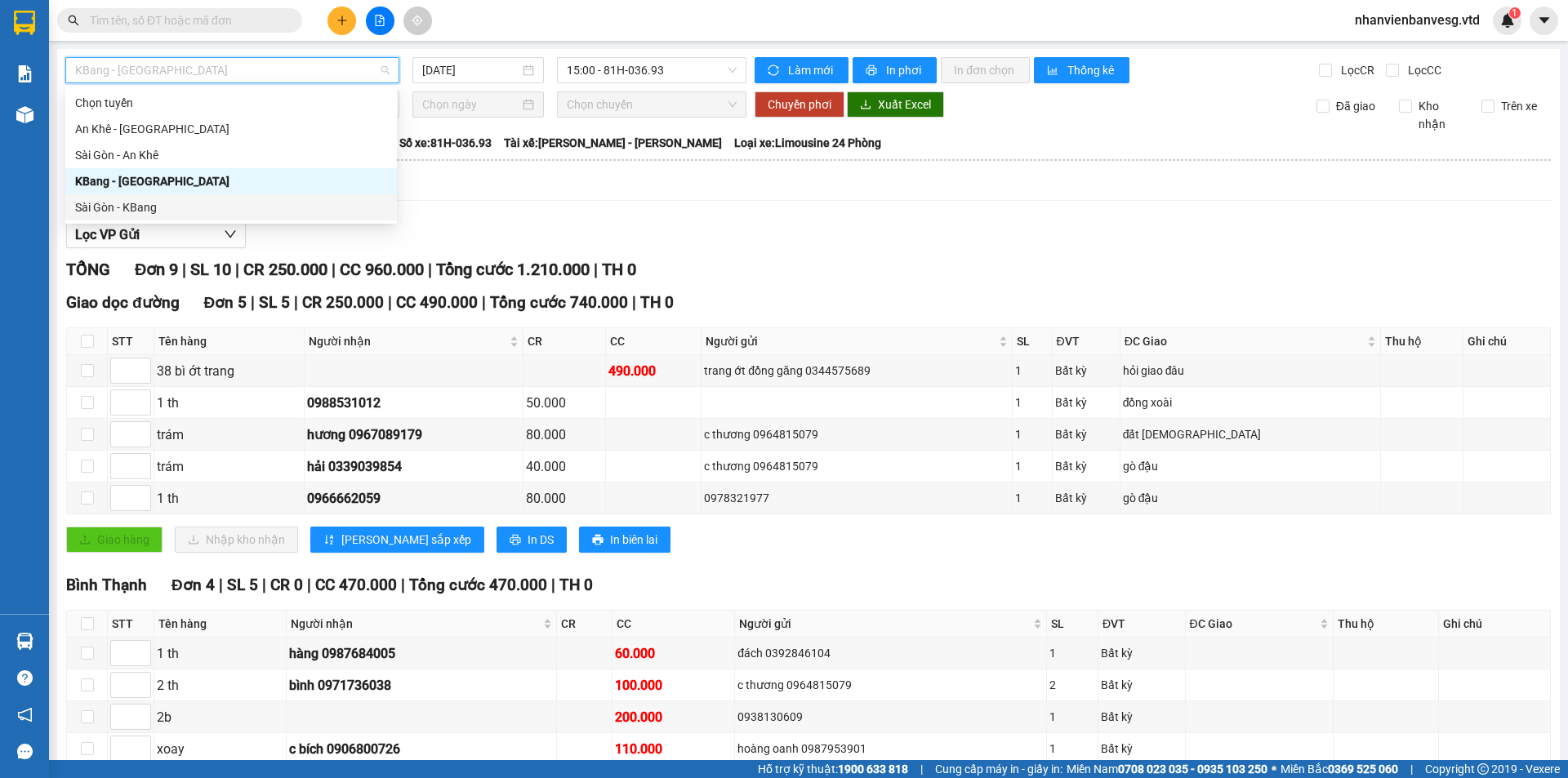
click at [242, 207] on div "Sài Gòn - KBang" at bounding box center [232, 207] width 312 height 18
type input "[DATE]"
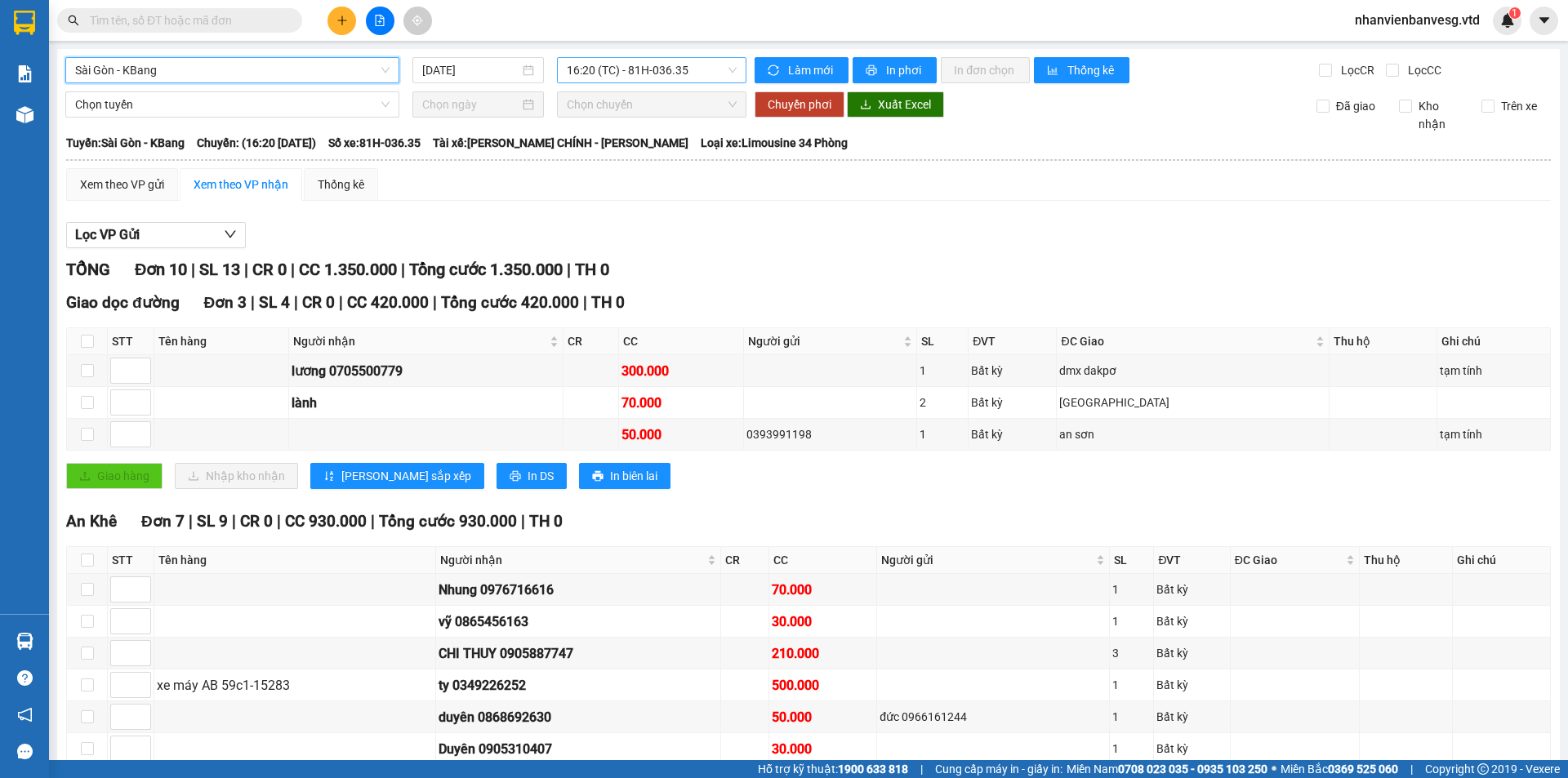
click at [676, 66] on span "16:20 (TC) - 81H-036.35" at bounding box center [652, 70] width 170 height 25
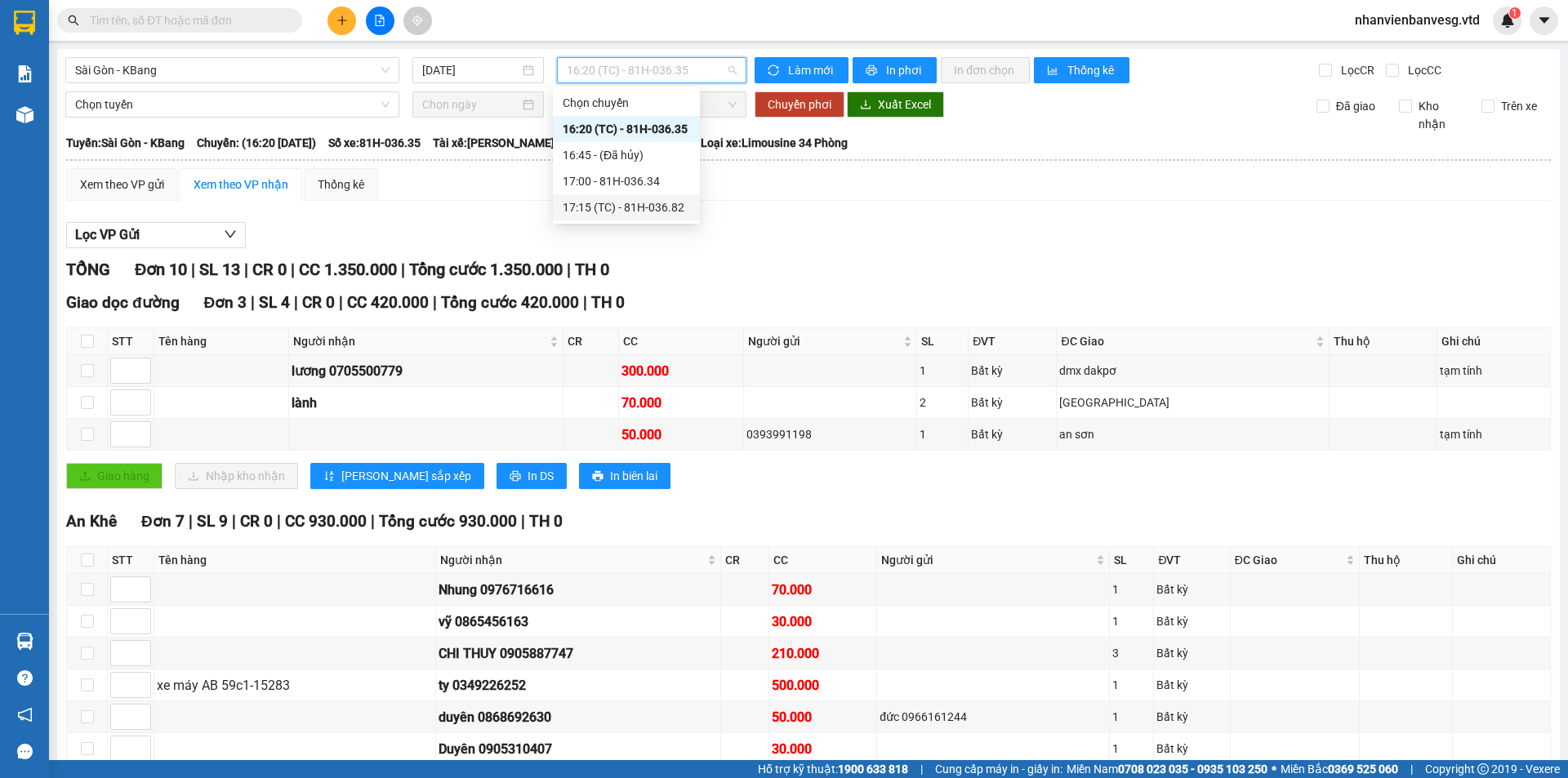
click at [660, 210] on div "17:15 (TC) - 81H-036.82" at bounding box center [626, 207] width 127 height 18
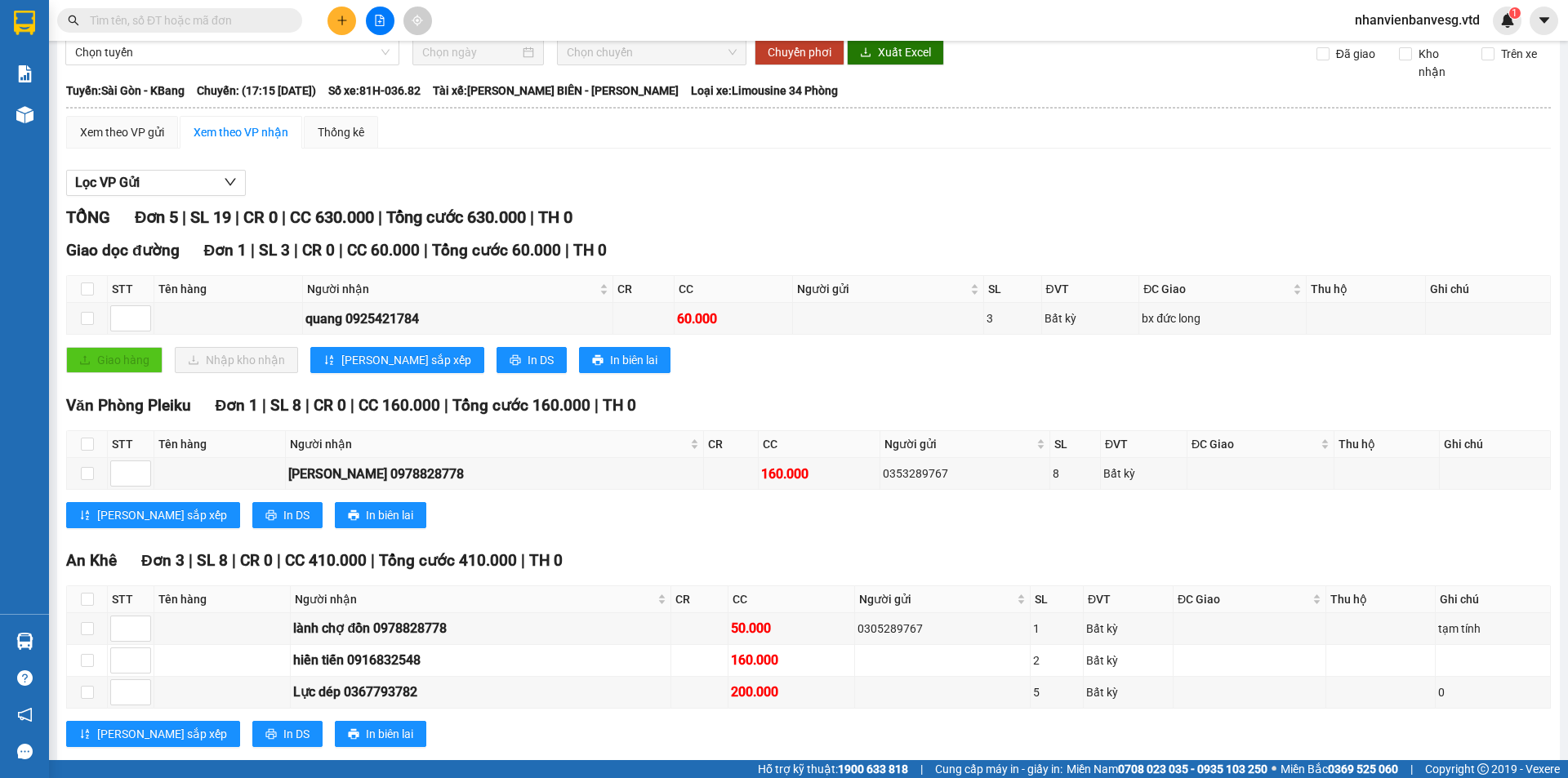
scroll to position [85, 0]
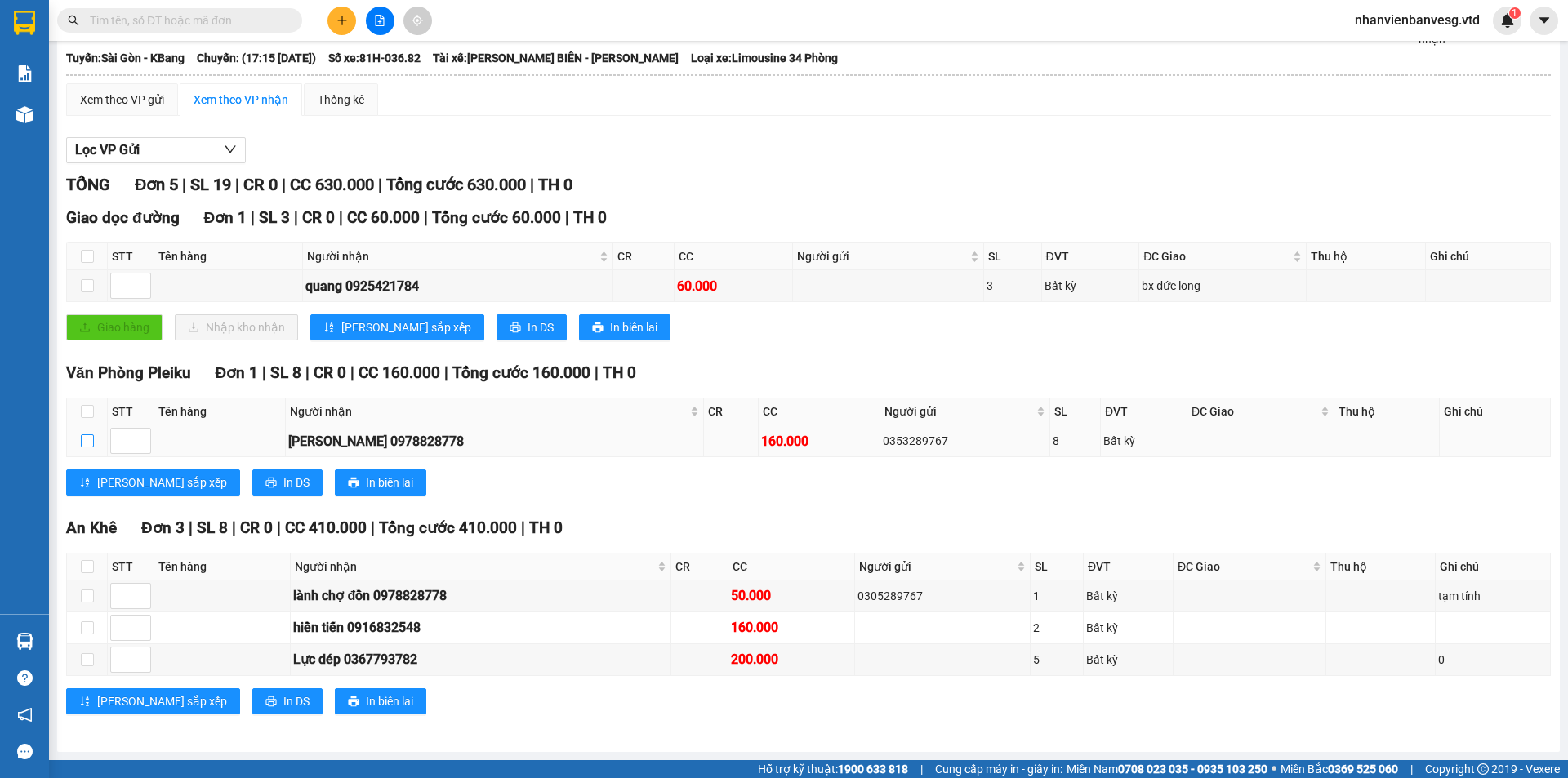
click at [92, 444] on input "checkbox" at bounding box center [87, 440] width 13 height 13
checkbox input "true"
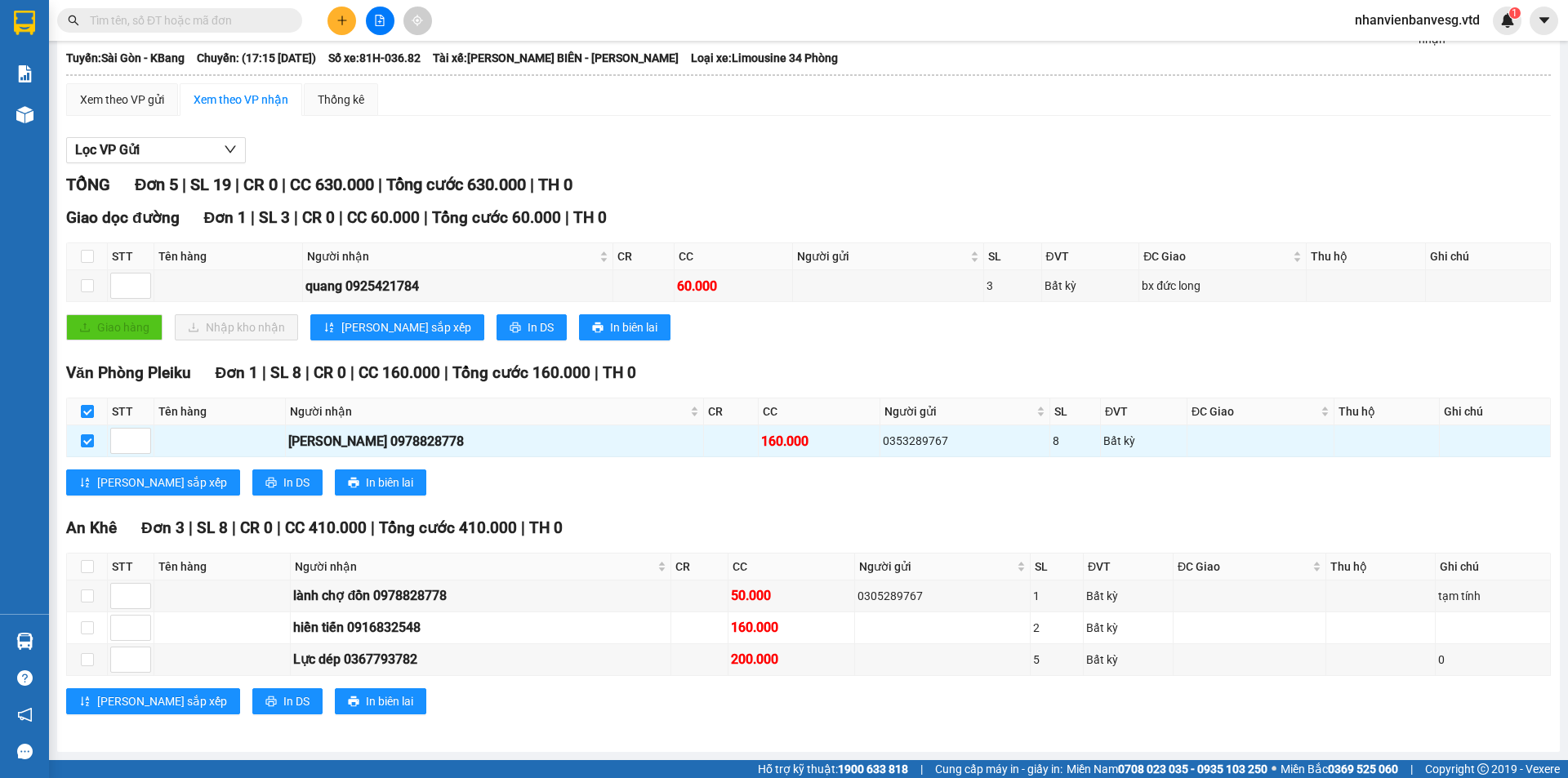
drag, startPoint x: 96, startPoint y: 445, endPoint x: 419, endPoint y: 463, distance: 323.5
click at [473, 477] on div "[PERSON_NAME] sắp xếp In DS In biên lai" at bounding box center [808, 482] width 1484 height 26
click at [88, 443] on input "checkbox" at bounding box center [87, 440] width 13 height 13
checkbox input "false"
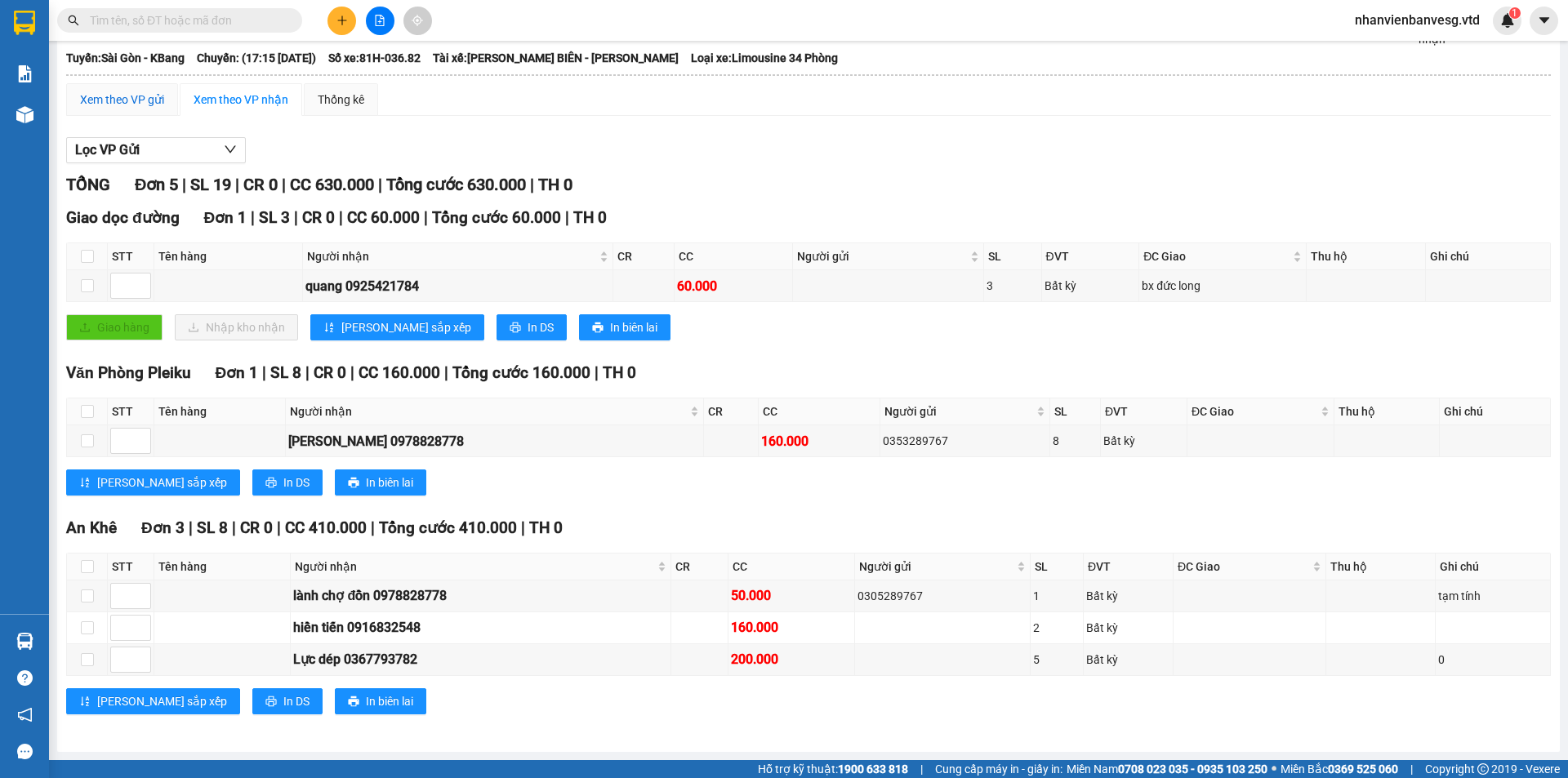
click at [144, 93] on div "Xem theo VP gửi" at bounding box center [122, 100] width 84 height 18
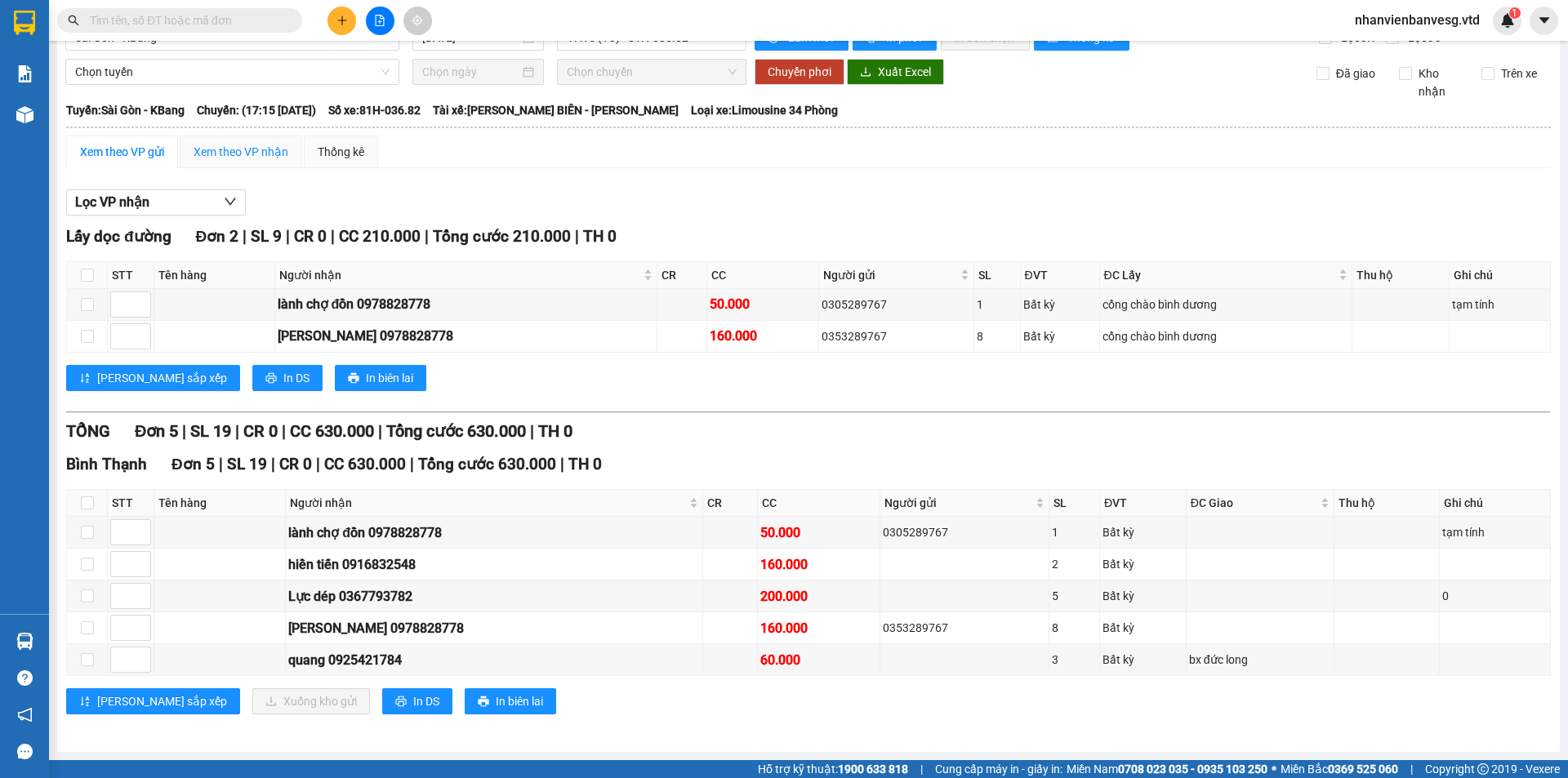
scroll to position [33, 0]
click at [92, 337] on input "checkbox" at bounding box center [87, 336] width 13 height 13
checkbox input "true"
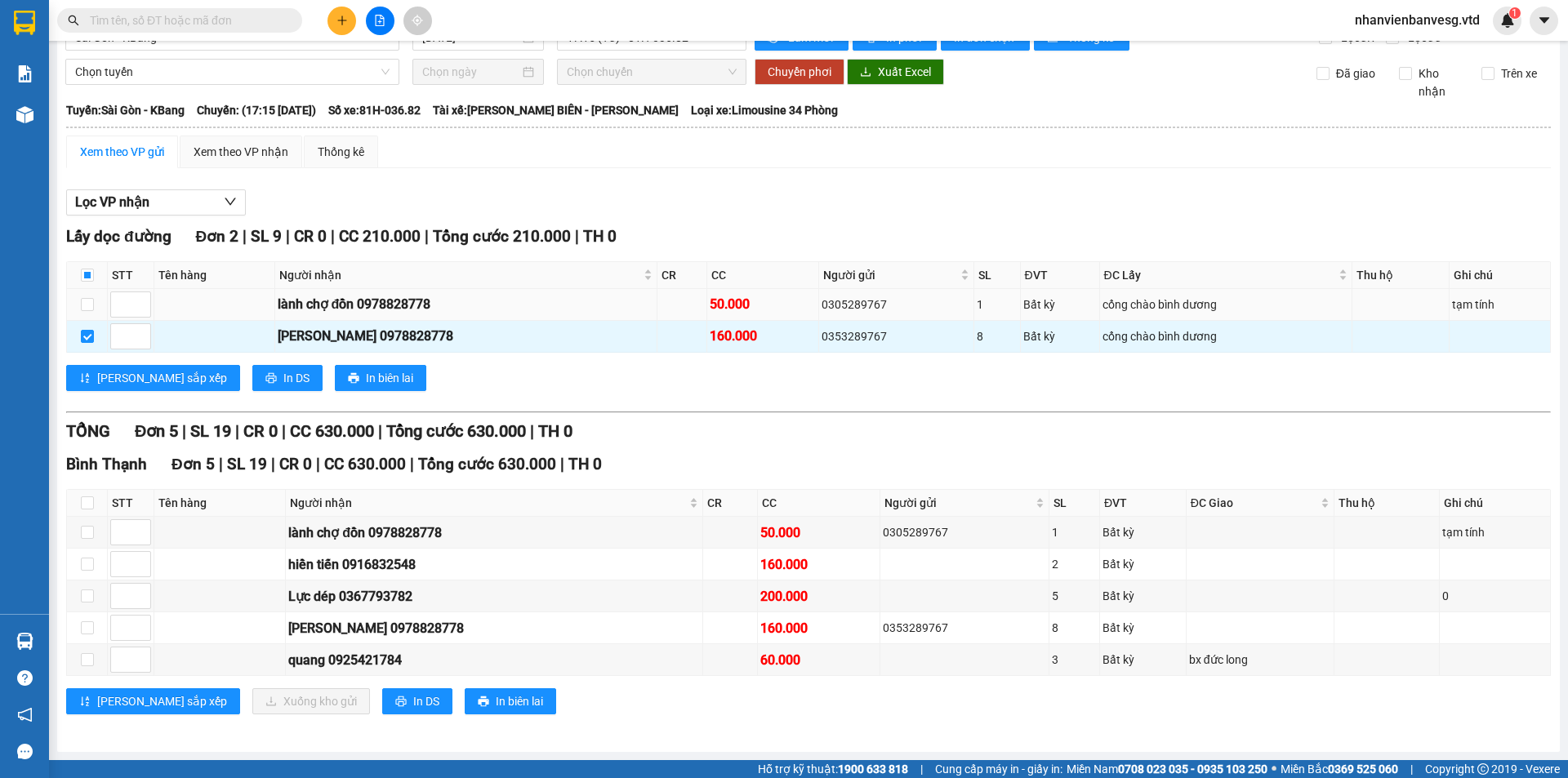
drag, startPoint x: 124, startPoint y: 335, endPoint x: 195, endPoint y: 300, distance: 79.2
click at [215, 289] on td at bounding box center [214, 305] width 121 height 32
type input "1"
click at [147, 341] on span "Decrease Value" at bounding box center [141, 341] width 18 height 15
click at [93, 337] on input "checkbox" at bounding box center [87, 336] width 13 height 13
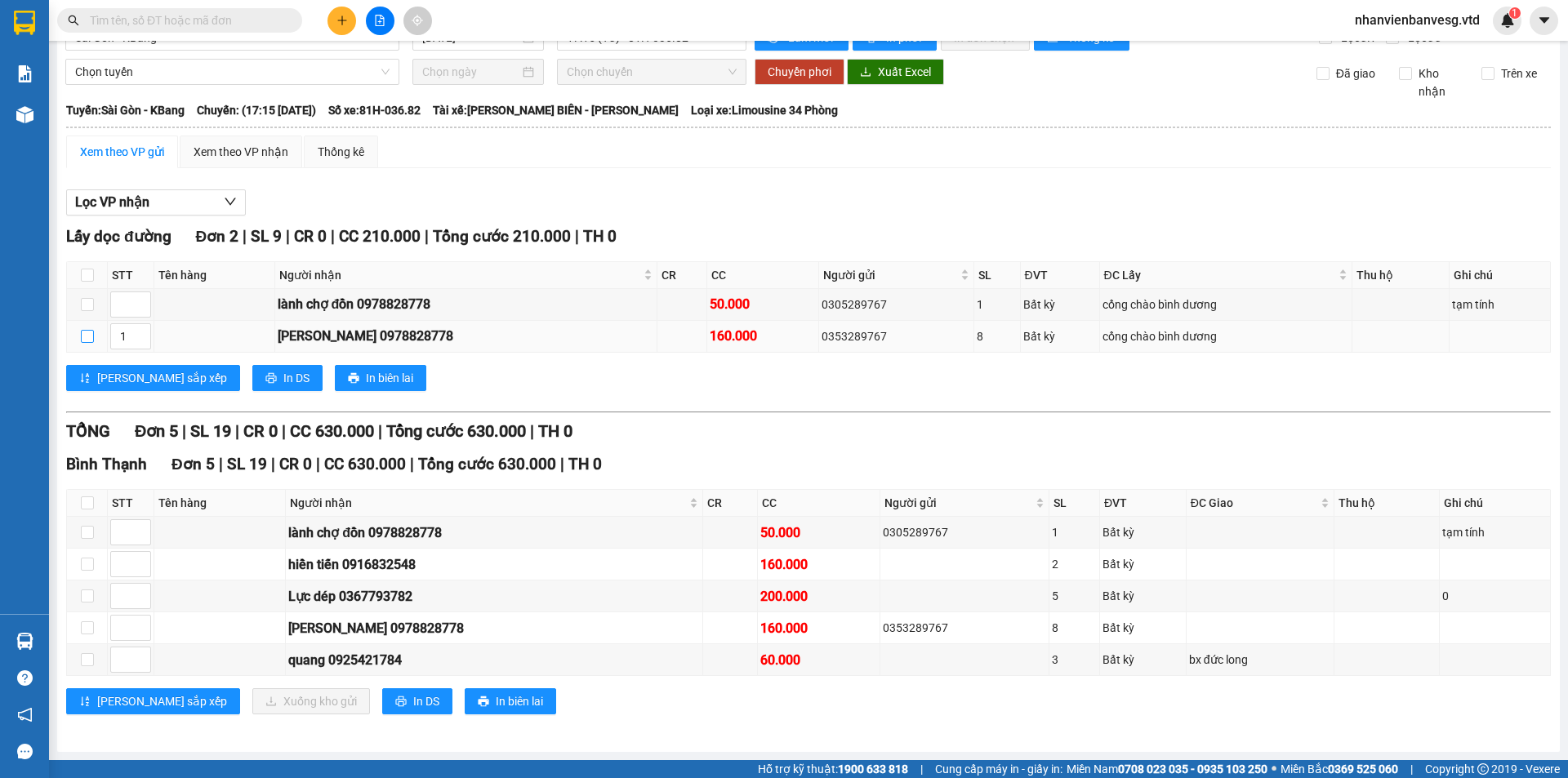
click at [93, 337] on input "checkbox" at bounding box center [87, 336] width 13 height 13
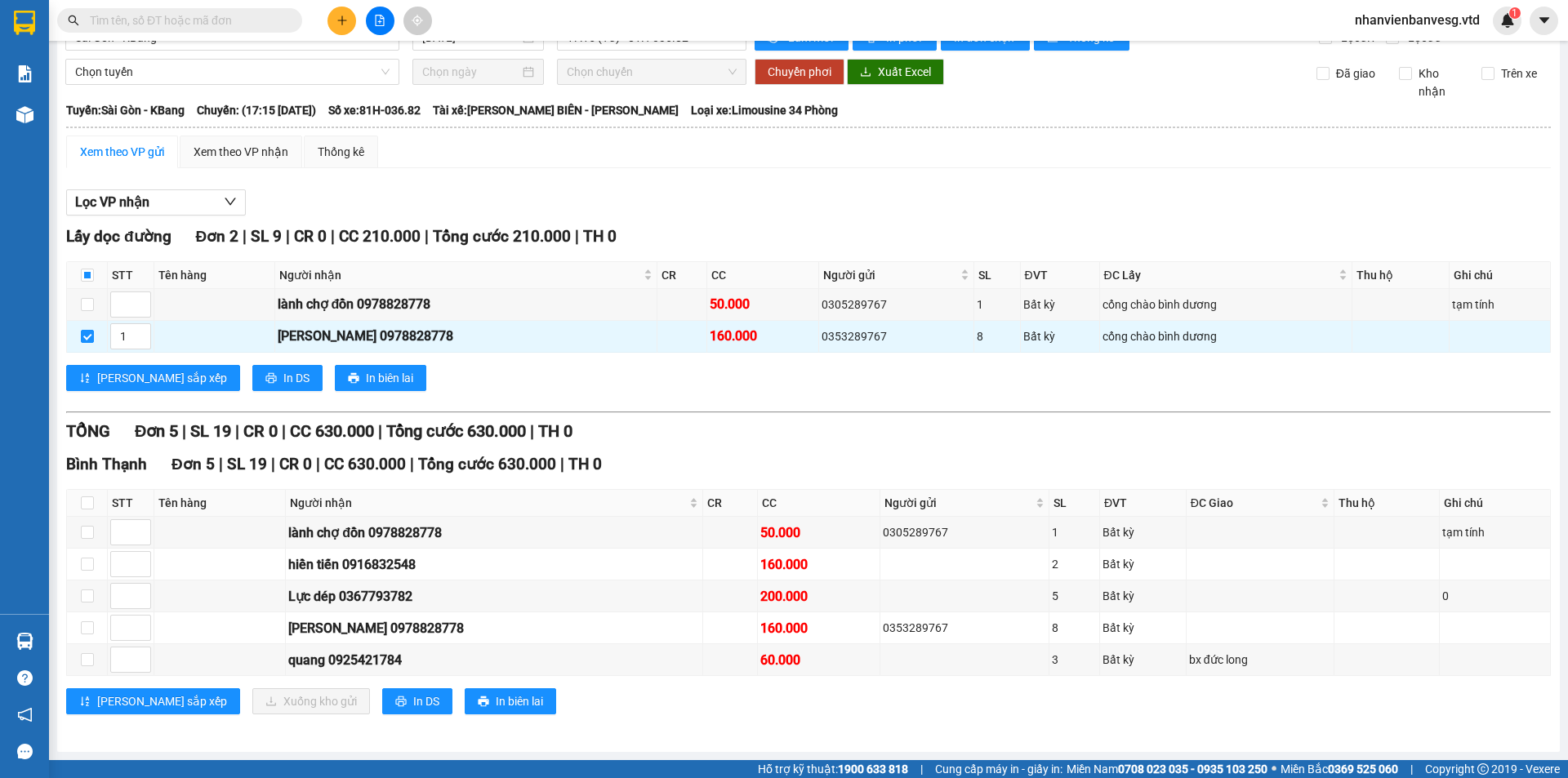
click at [533, 718] on div "[GEOGRAPHIC_DATA] 5 | SL 19 | CR 0 | CC 630.000 | Tổng cước 630.000 | TH 0 STT …" at bounding box center [808, 589] width 1484 height 274
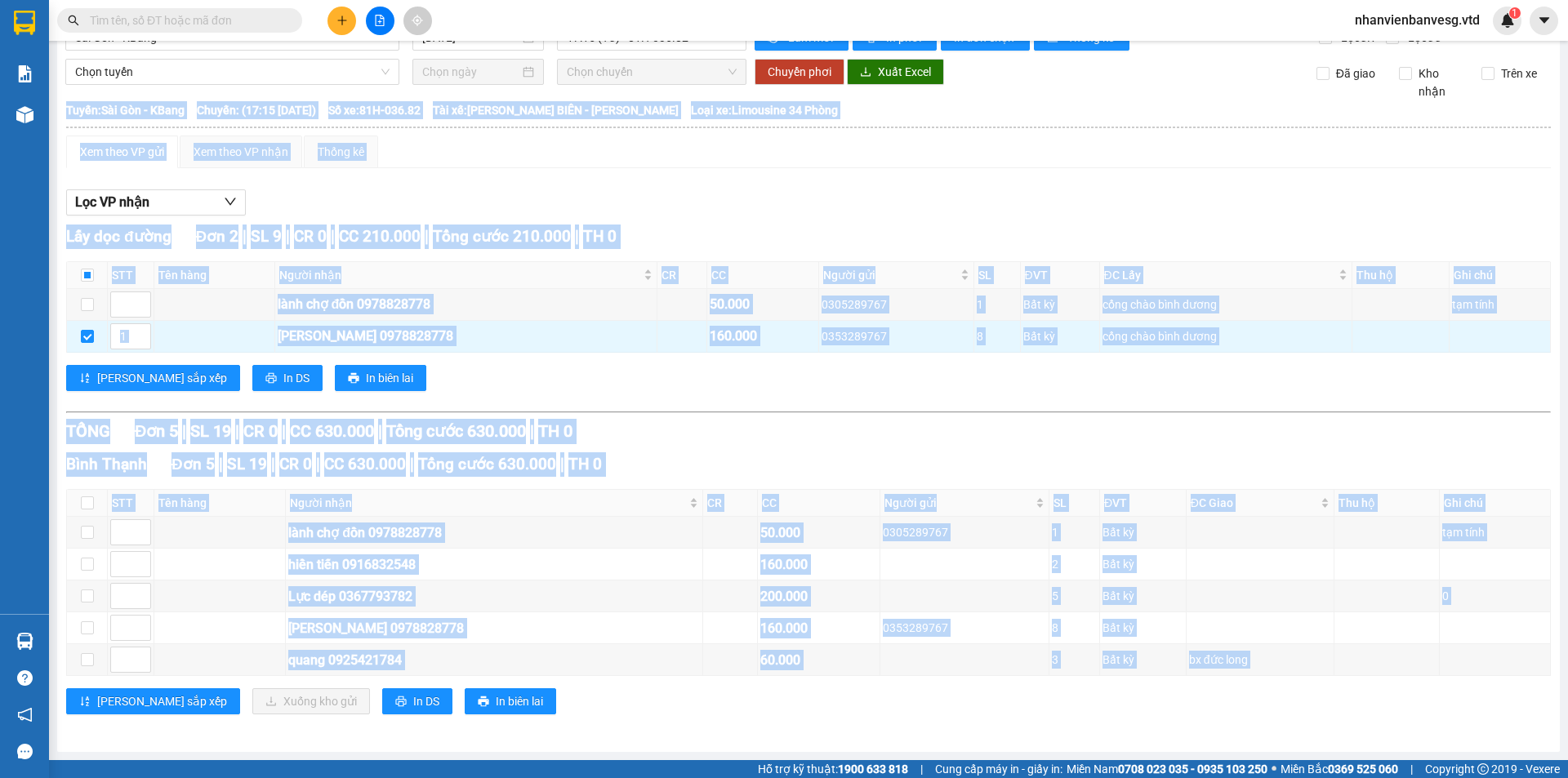
drag, startPoint x: 533, startPoint y: 718, endPoint x: 462, endPoint y: 660, distance: 91.7
click at [533, 717] on div "[GEOGRAPHIC_DATA] 5 | SL 19 | CR 0 | CC 630.000 | Tổng cước 630.000 | TH 0 STT …" at bounding box center [808, 589] width 1484 height 274
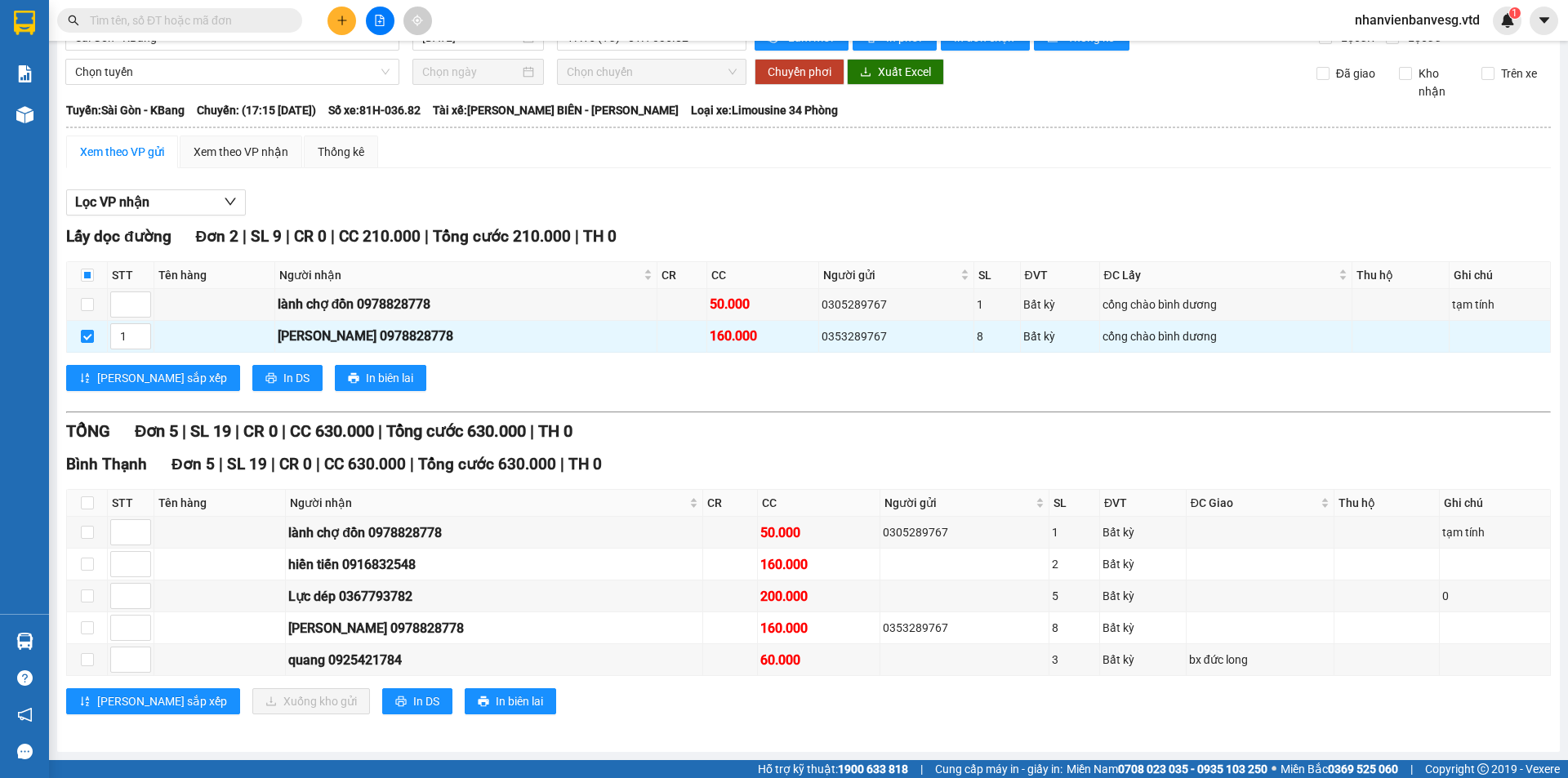
click at [125, 153] on div "Xem theo VP gửi" at bounding box center [122, 152] width 84 height 18
click at [88, 339] on input "checkbox" at bounding box center [87, 336] width 13 height 13
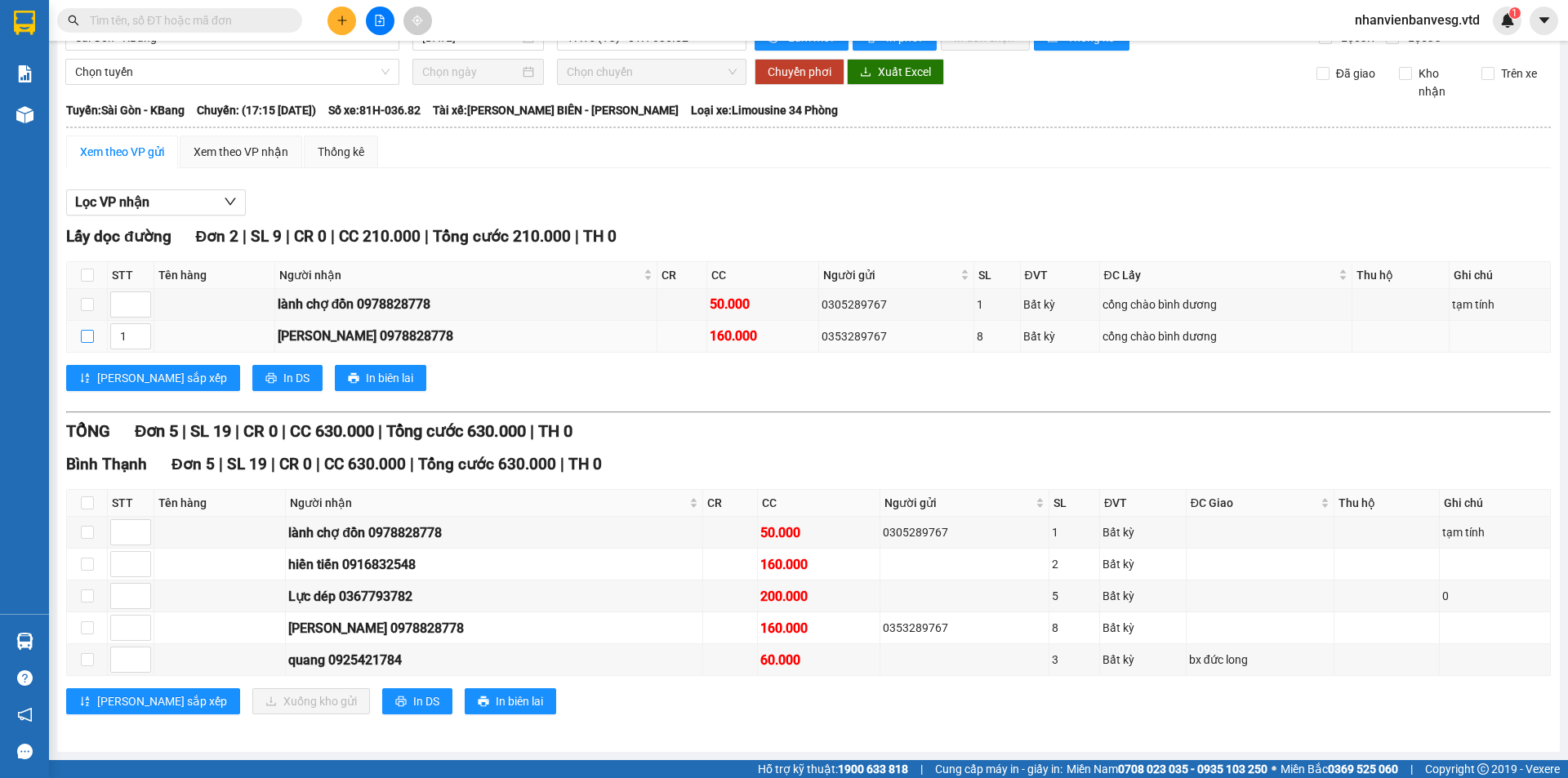
click at [88, 337] on input "checkbox" at bounding box center [87, 336] width 13 height 13
checkbox input "true"
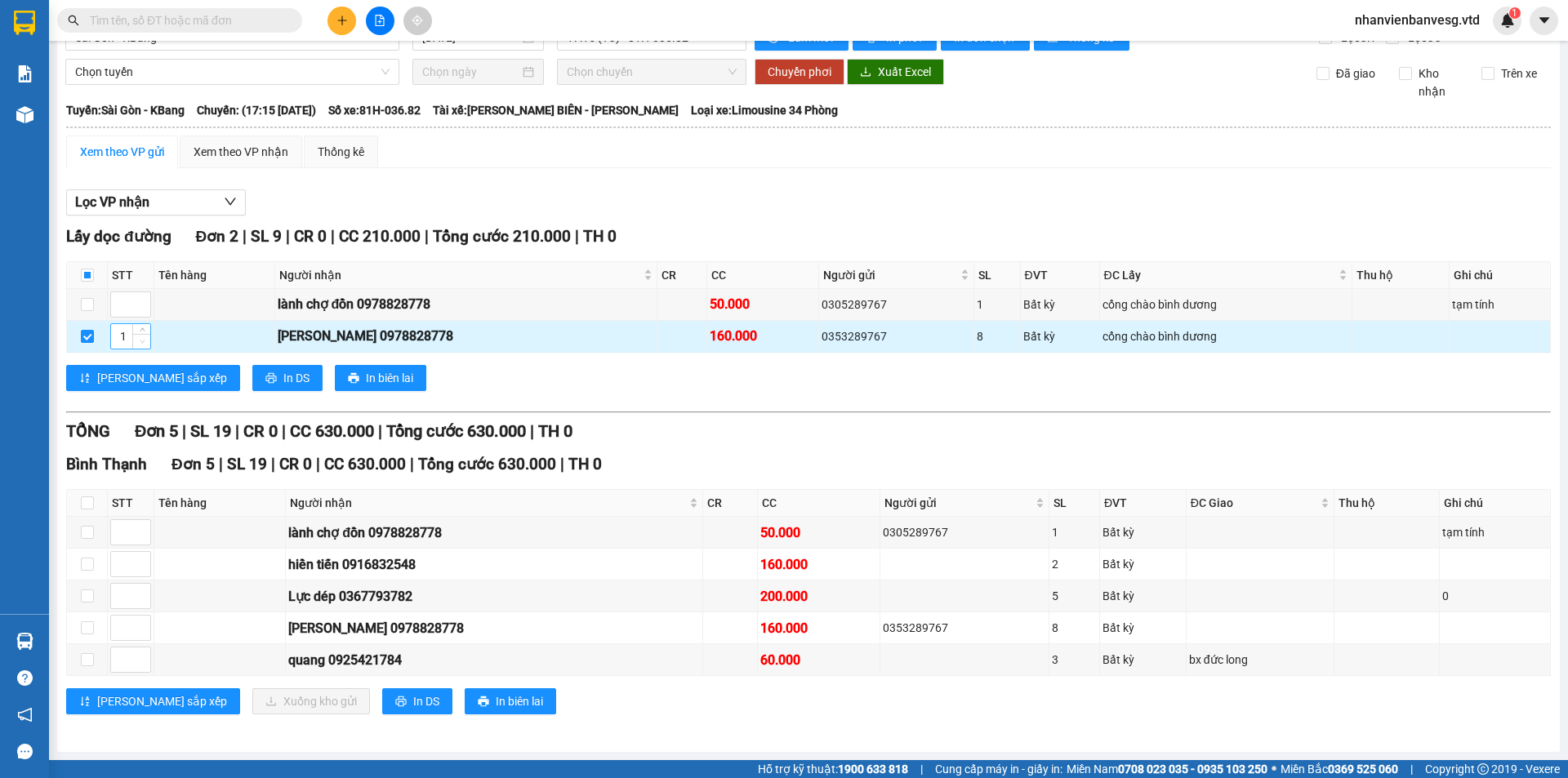
click at [133, 336] on span "Decrease Value" at bounding box center [141, 341] width 18 height 15
click at [145, 331] on span "up" at bounding box center [142, 332] width 9 height 9
click at [144, 344] on icon "down" at bounding box center [142, 341] width 6 height 6
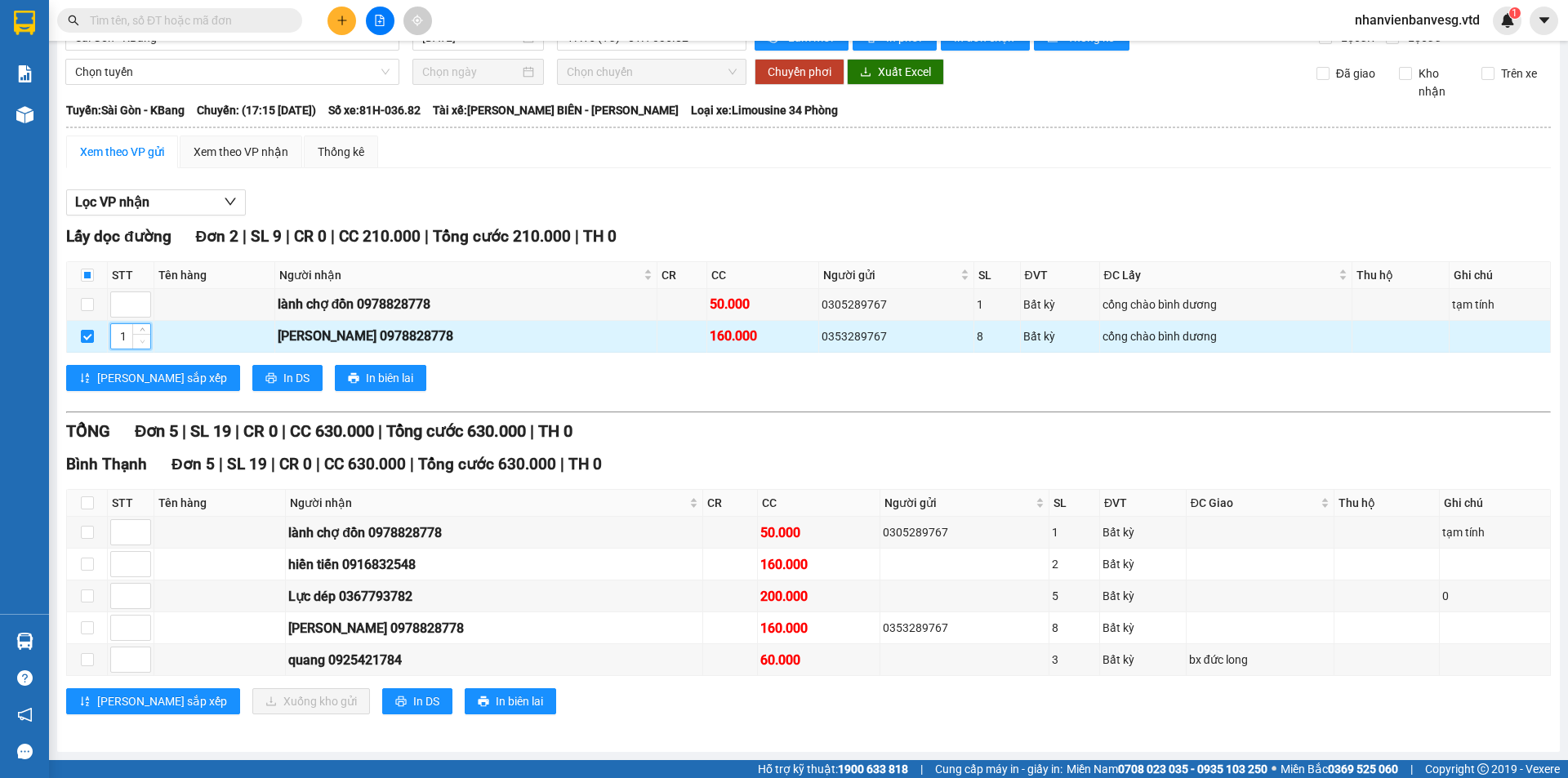
click at [144, 344] on icon "down" at bounding box center [142, 341] width 6 height 6
drag, startPoint x: 122, startPoint y: 339, endPoint x: 133, endPoint y: 332, distance: 13.0
click at [123, 338] on input "1" at bounding box center [130, 336] width 39 height 25
drag, startPoint x: 133, startPoint y: 331, endPoint x: 106, endPoint y: 337, distance: 27.7
click at [106, 337] on tr "2 lương gia lai 0978828778 160.000 0353289767 8 Bất kỳ cổng chào bình dương" at bounding box center [809, 336] width 1484 height 32
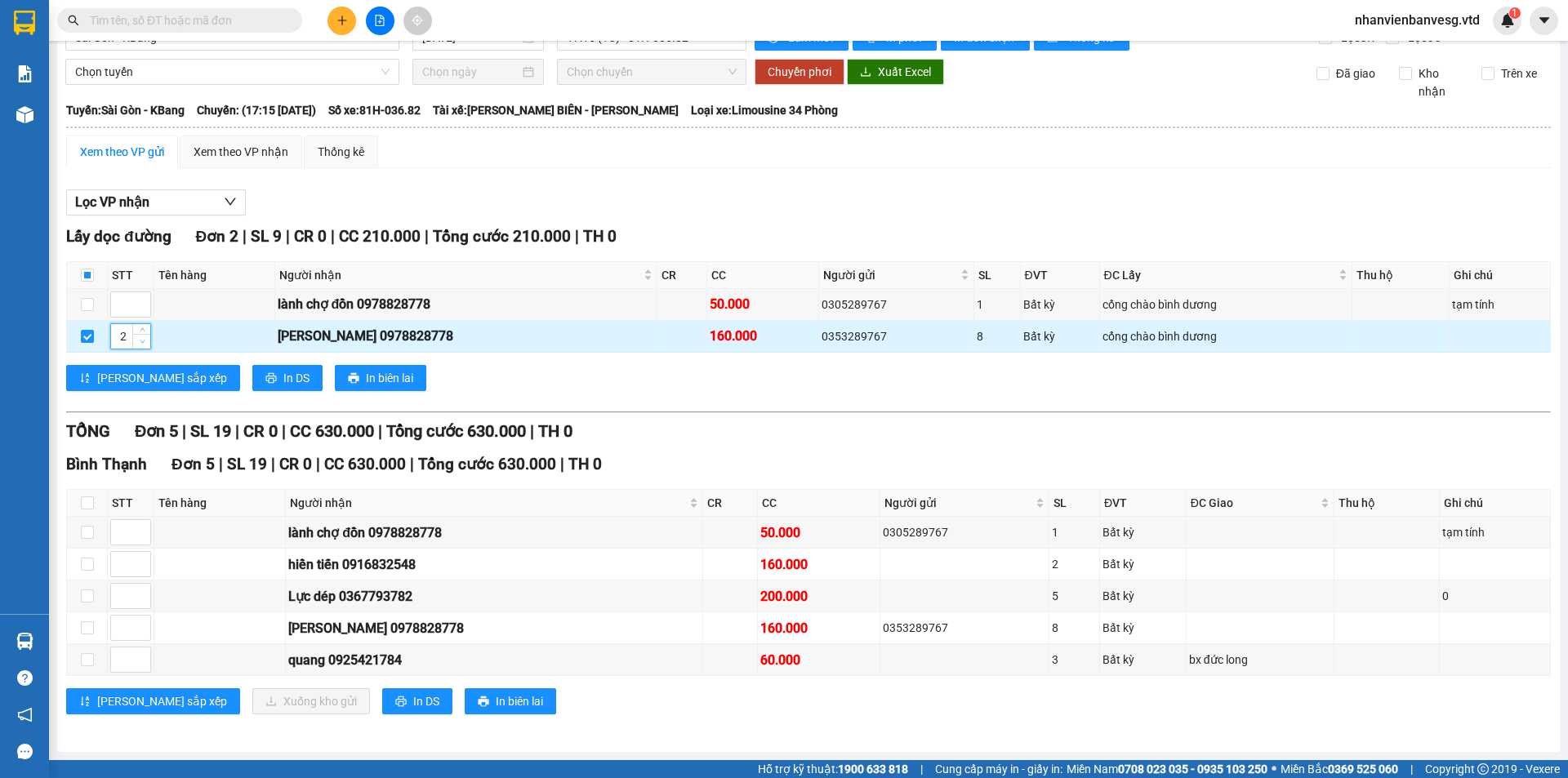
type input "1"
click at [143, 344] on icon "down" at bounding box center [142, 341] width 6 height 6
click at [389, 382] on div "[PERSON_NAME] sắp xếp In DS In biên lai" at bounding box center [808, 377] width 1484 height 26
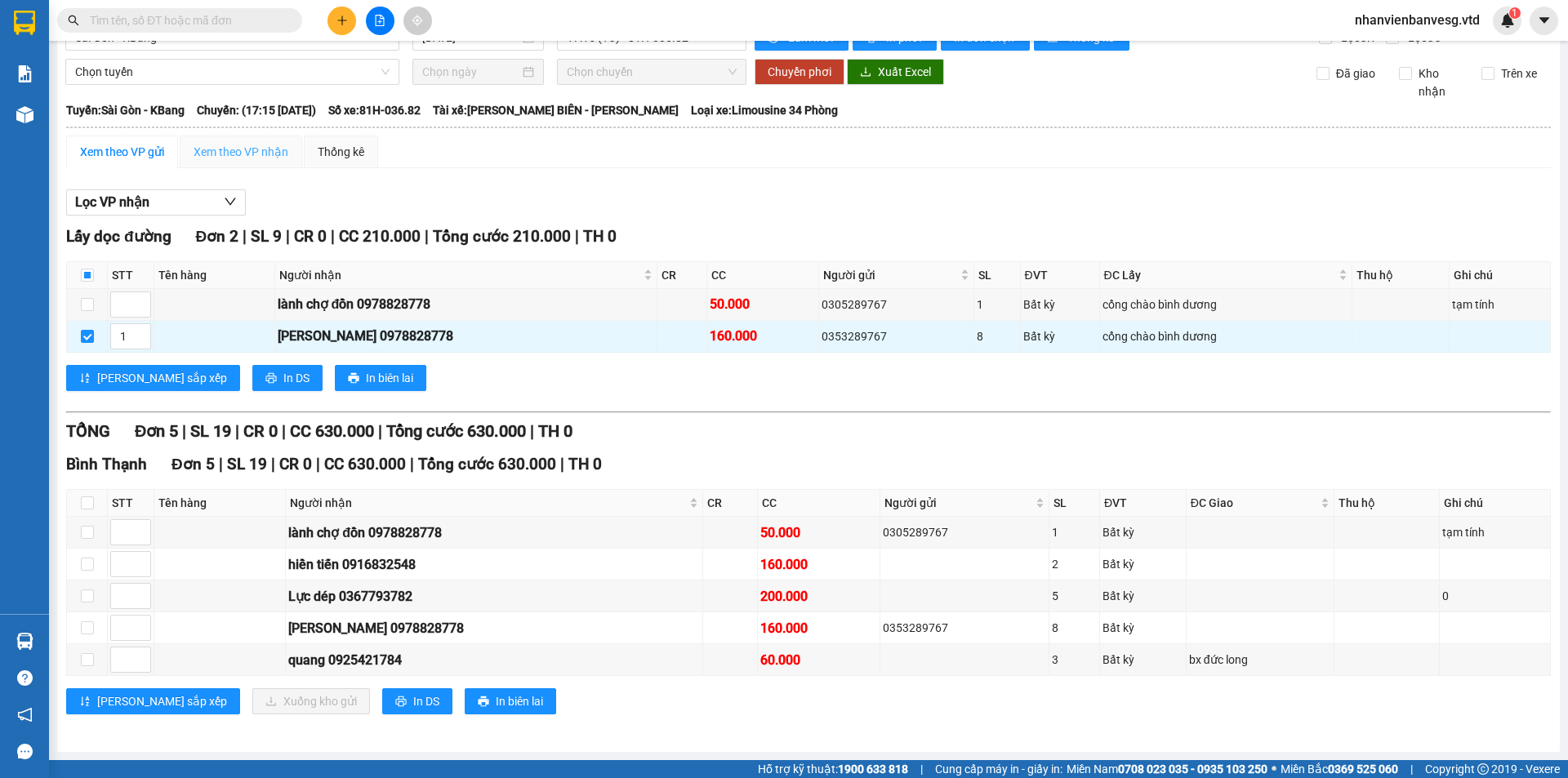
drag, startPoint x: 277, startPoint y: 132, endPoint x: 273, endPoint y: 151, distance: 19.4
click at [277, 136] on table "[PERSON_NAME] 0334331331 [GEOGRAPHIC_DATA][PERSON_NAME], [GEOGRAPHIC_DATA], [GE…" at bounding box center [808, 418] width 1486 height 636
click at [273, 151] on div "Xem theo VP nhận" at bounding box center [241, 152] width 94 height 18
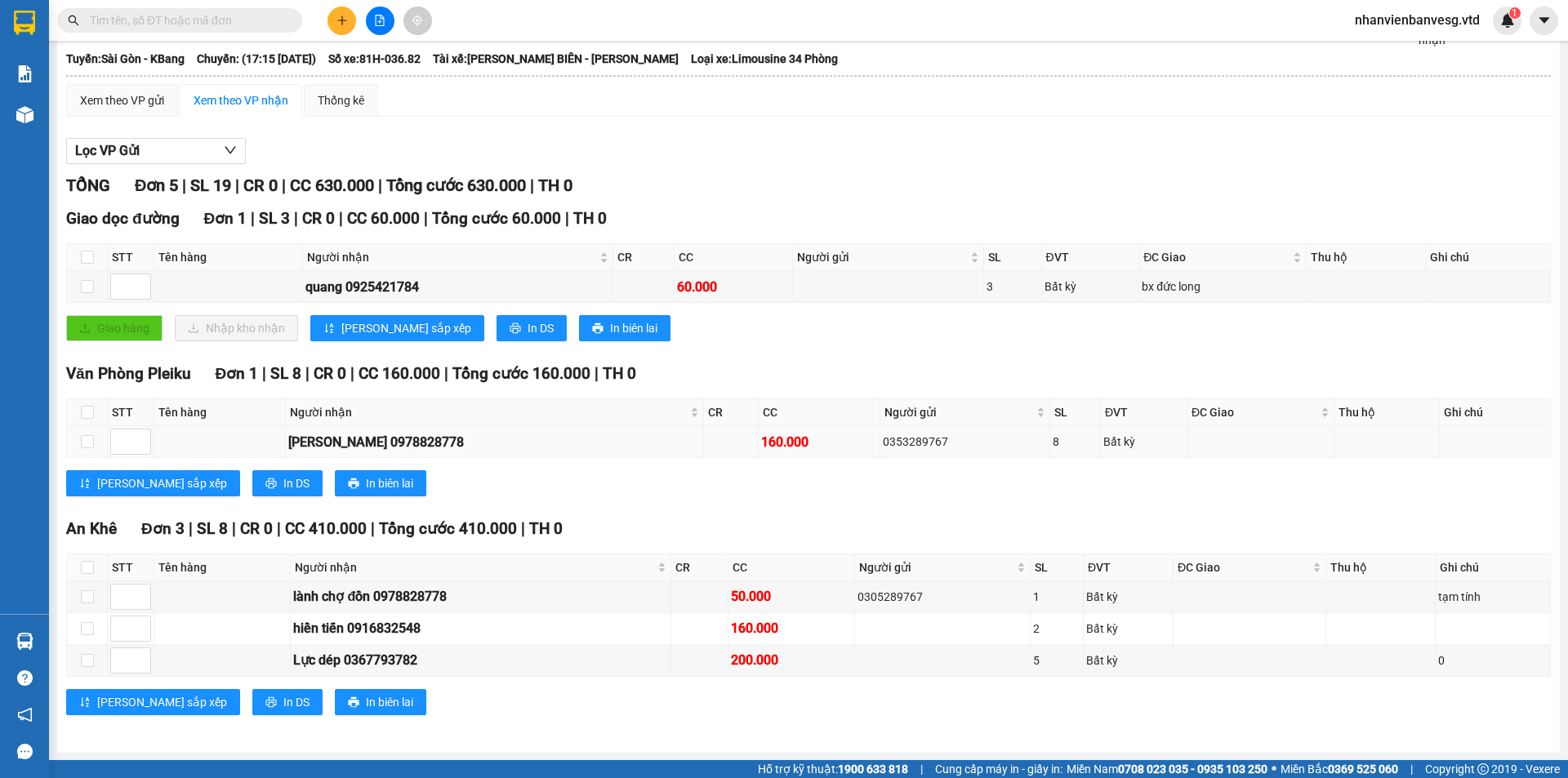
scroll to position [85, 0]
click at [83, 437] on input "checkbox" at bounding box center [87, 440] width 13 height 13
checkbox input "true"
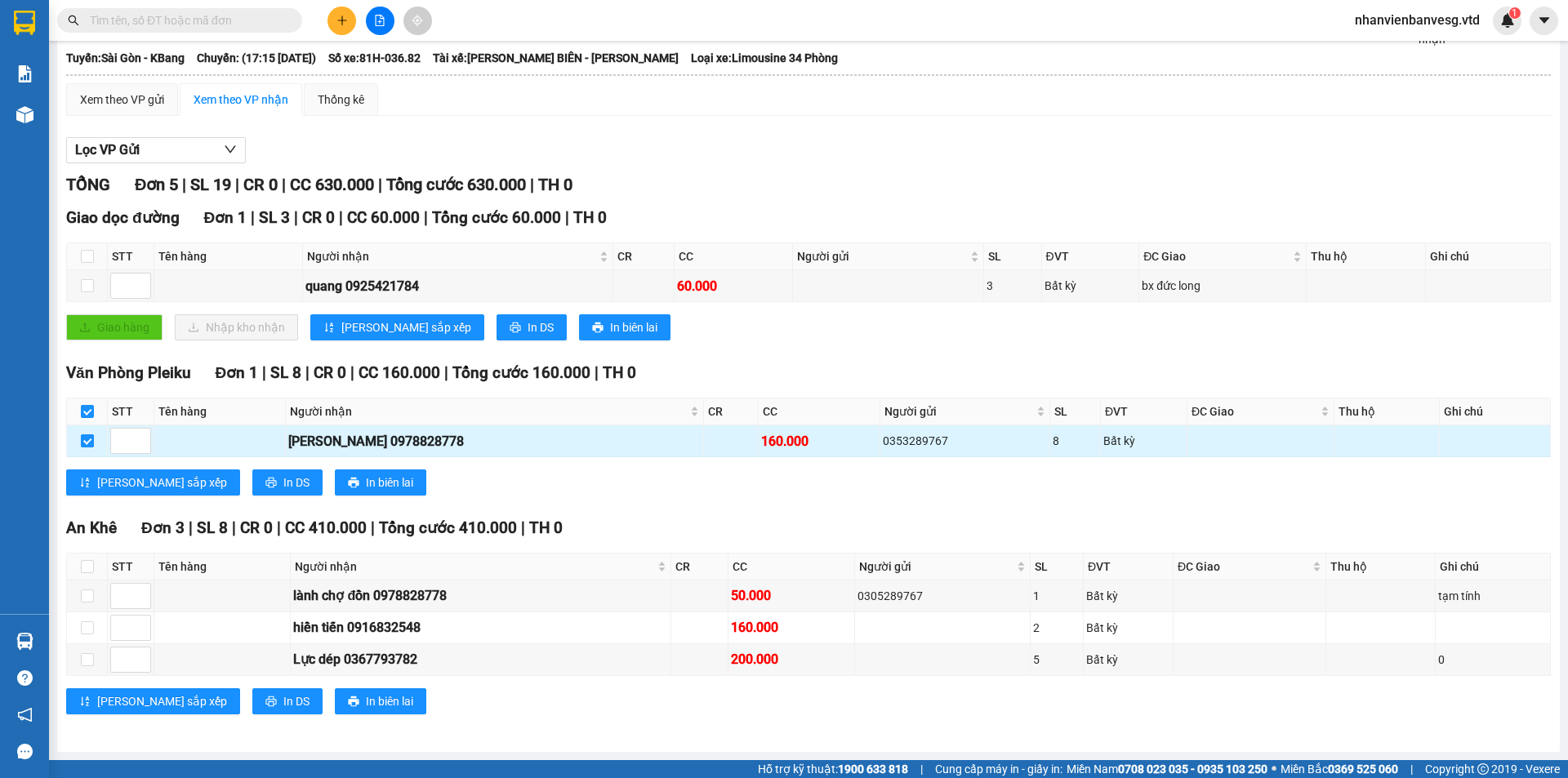
click at [86, 440] on input "checkbox" at bounding box center [87, 440] width 13 height 13
checkbox input "false"
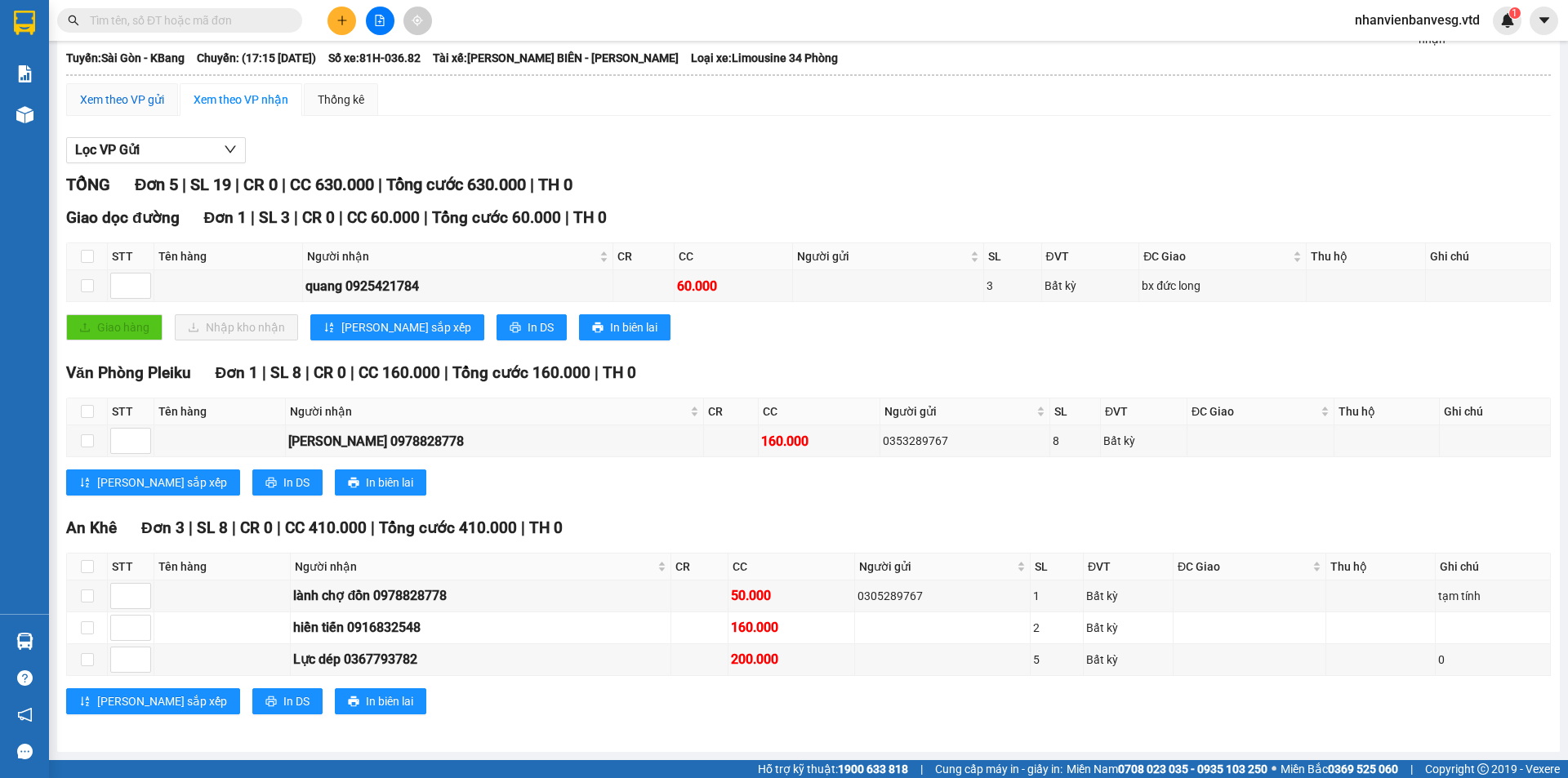
click at [152, 97] on div "Xem theo VP gửi" at bounding box center [122, 100] width 84 height 18
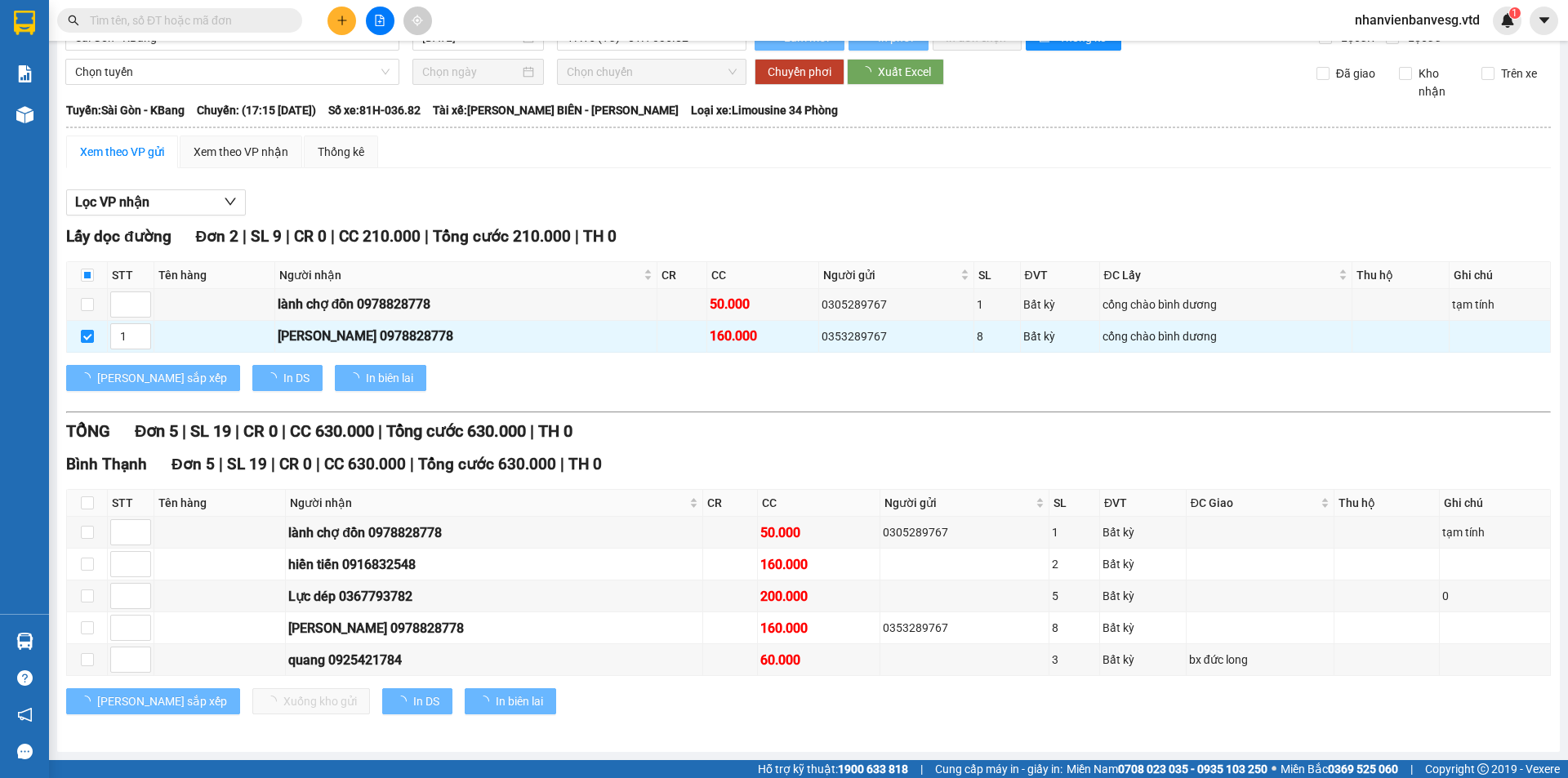
scroll to position [33, 0]
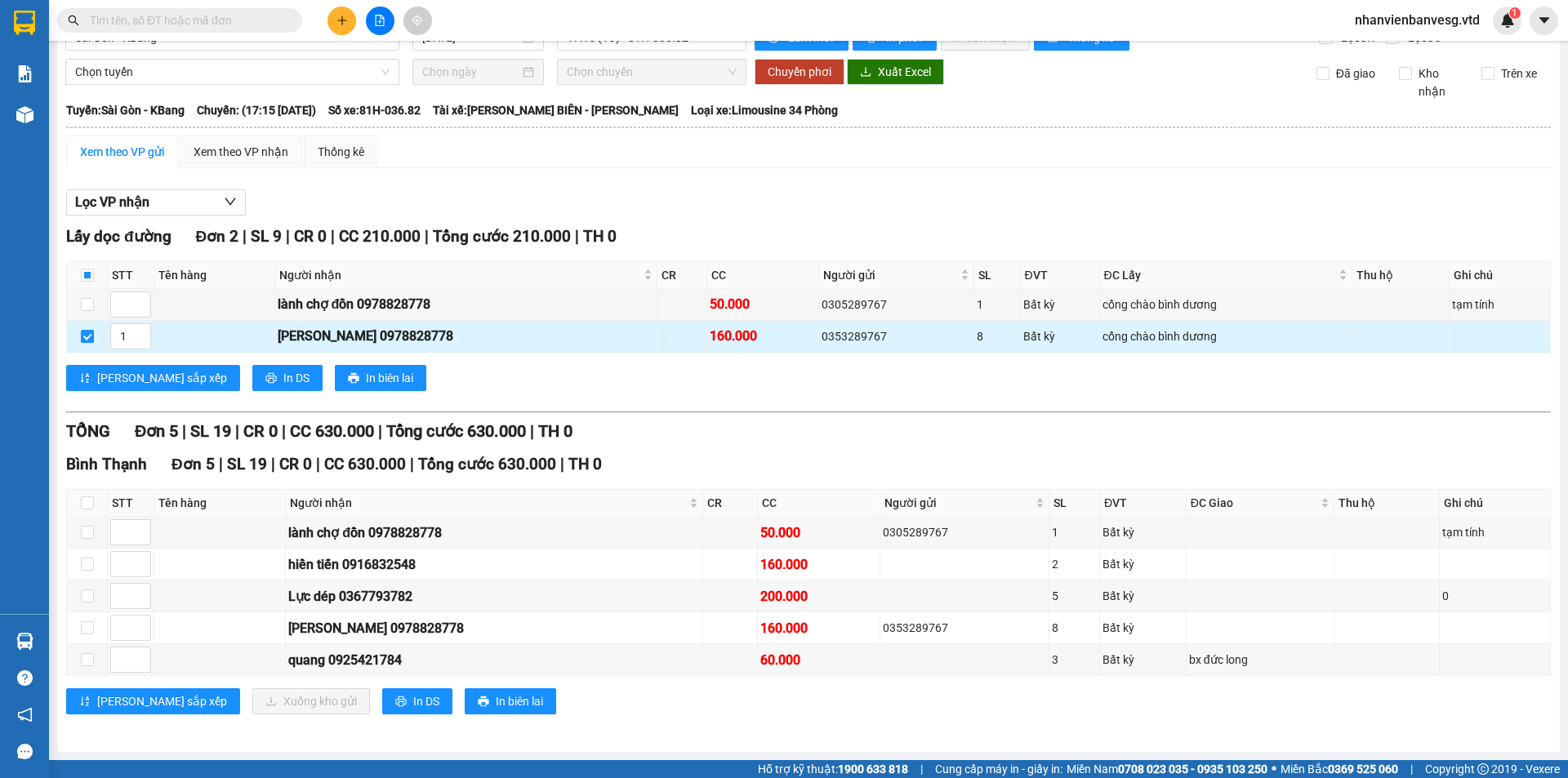
click at [84, 337] on input "checkbox" at bounding box center [87, 336] width 13 height 13
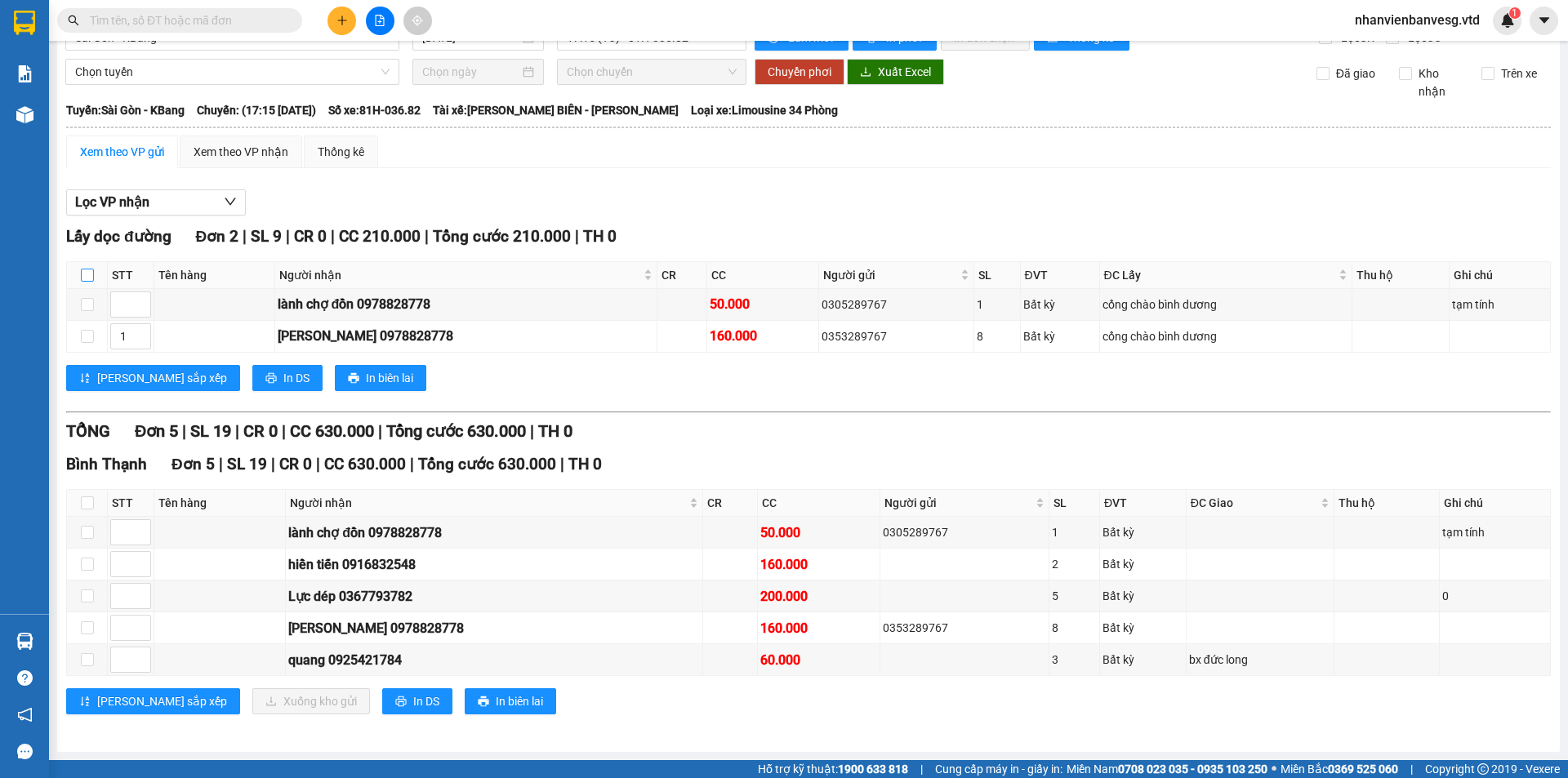
click at [86, 275] on input "checkbox" at bounding box center [87, 274] width 13 height 13
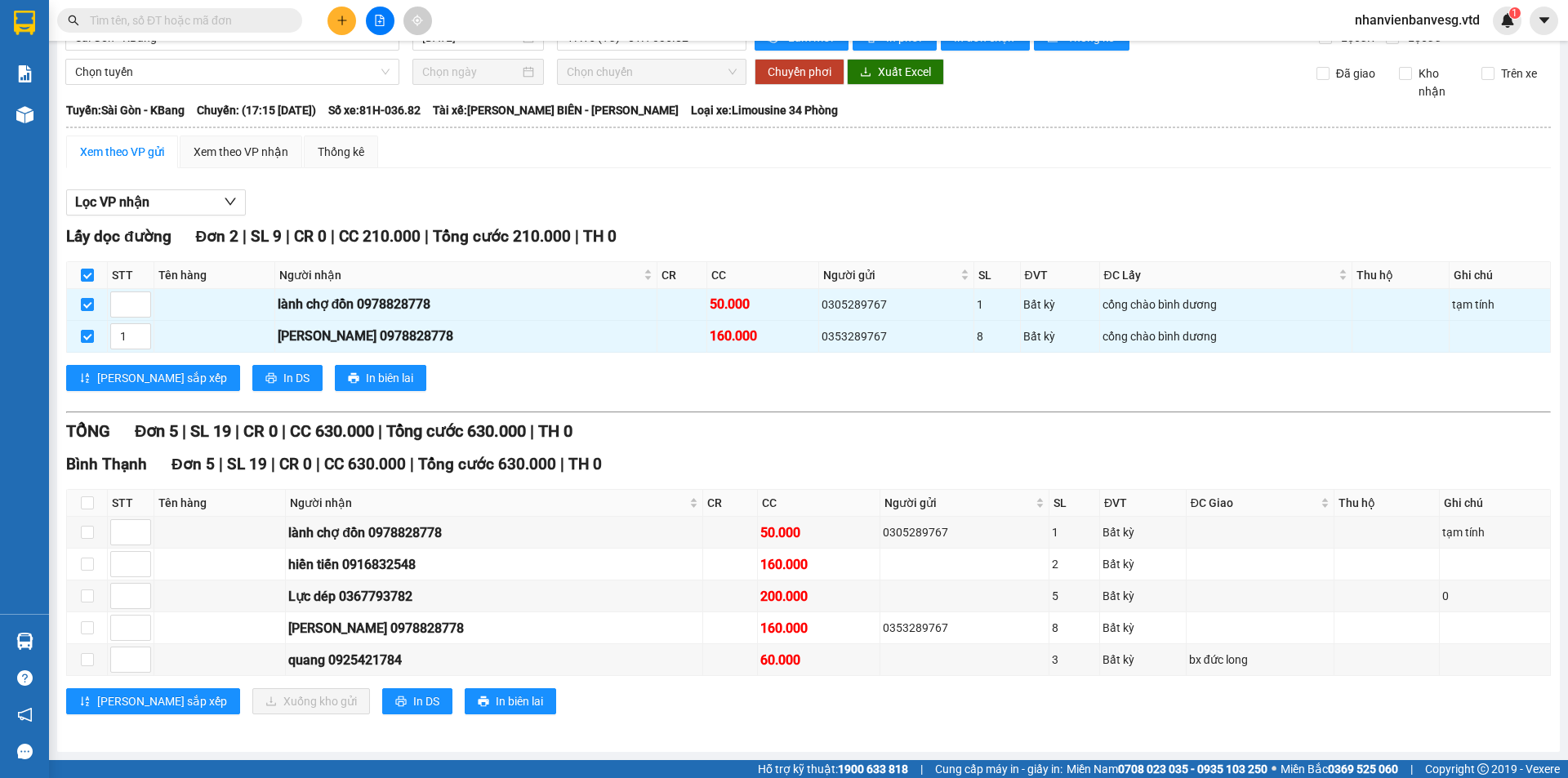
click at [262, 684] on div "[GEOGRAPHIC_DATA] 5 | SL 19 | CR 0 | CC 630.000 | Tổng cước 630.000 | TH 0 STT …" at bounding box center [808, 589] width 1484 height 274
drag, startPoint x: 629, startPoint y: 336, endPoint x: 599, endPoint y: 337, distance: 30.0
click at [599, 337] on div "[PERSON_NAME] 0978828778" at bounding box center [466, 336] width 377 height 21
click at [93, 274] on input "checkbox" at bounding box center [87, 274] width 13 height 13
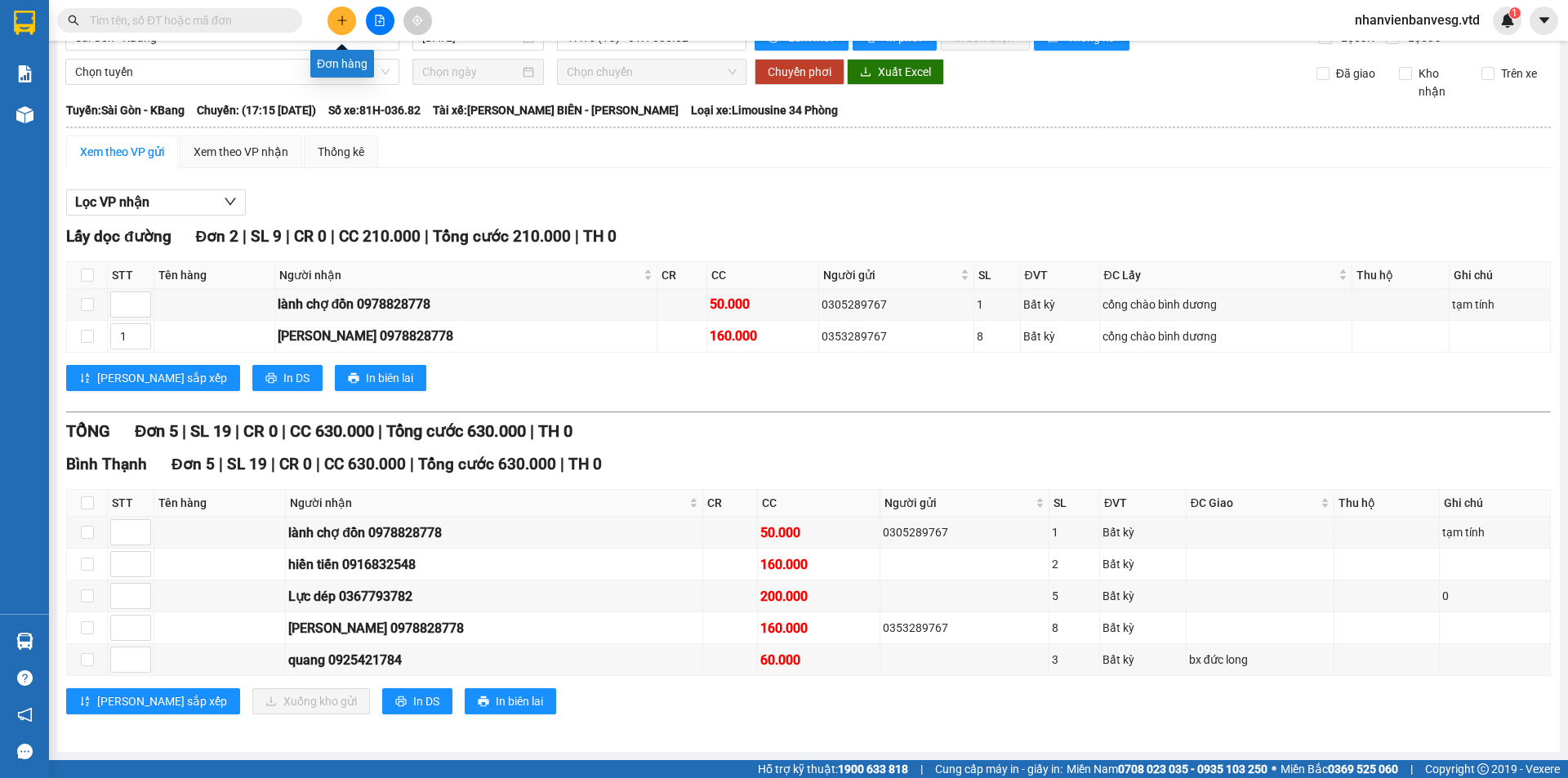
click at [342, 19] on icon "plus" at bounding box center [341, 20] width 1 height 9
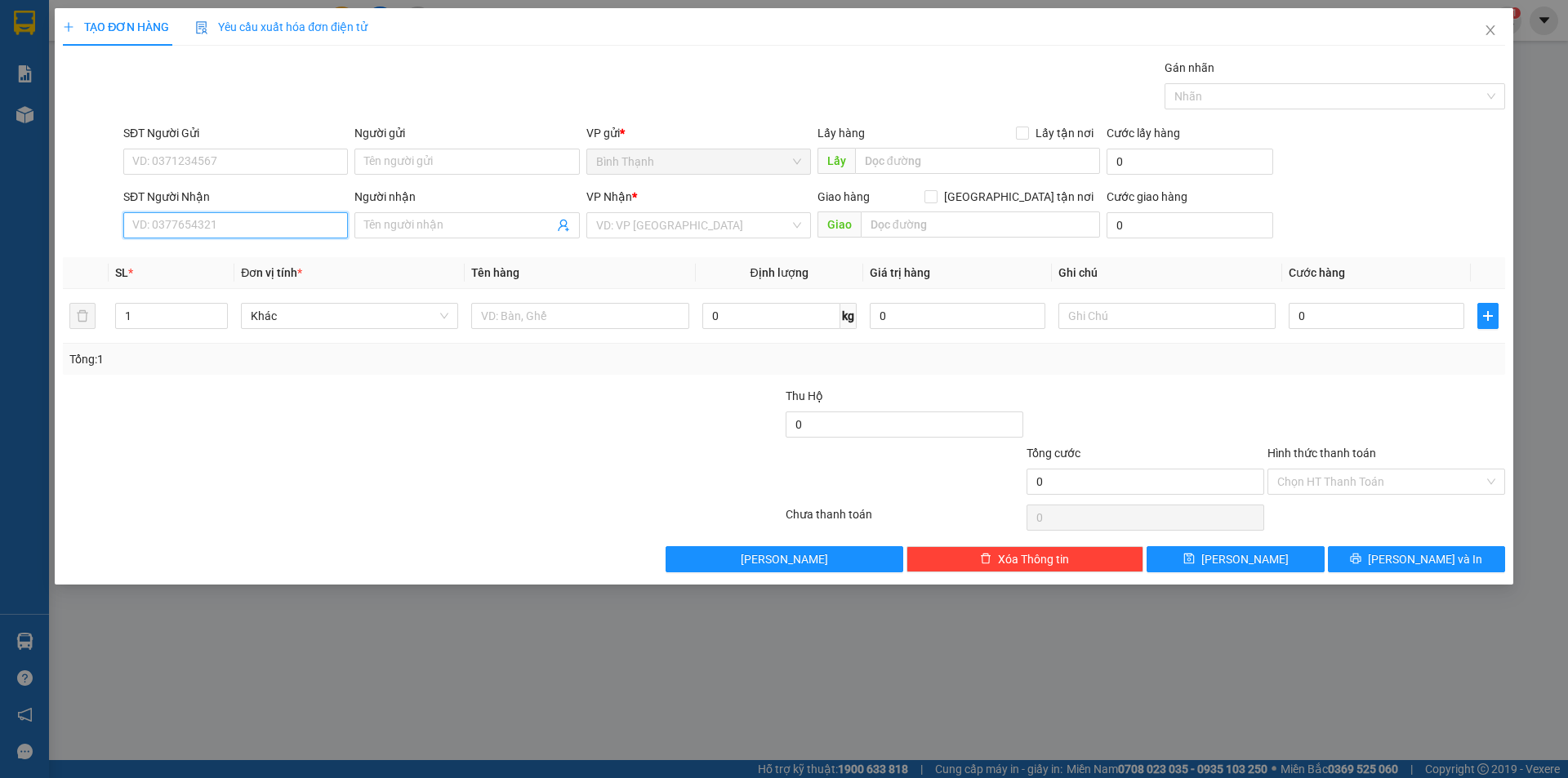
click at [274, 225] on input "SĐT Người Nhận" at bounding box center [236, 225] width 225 height 26
click at [248, 250] on div "0825421784 - út quang" at bounding box center [235, 257] width 205 height 18
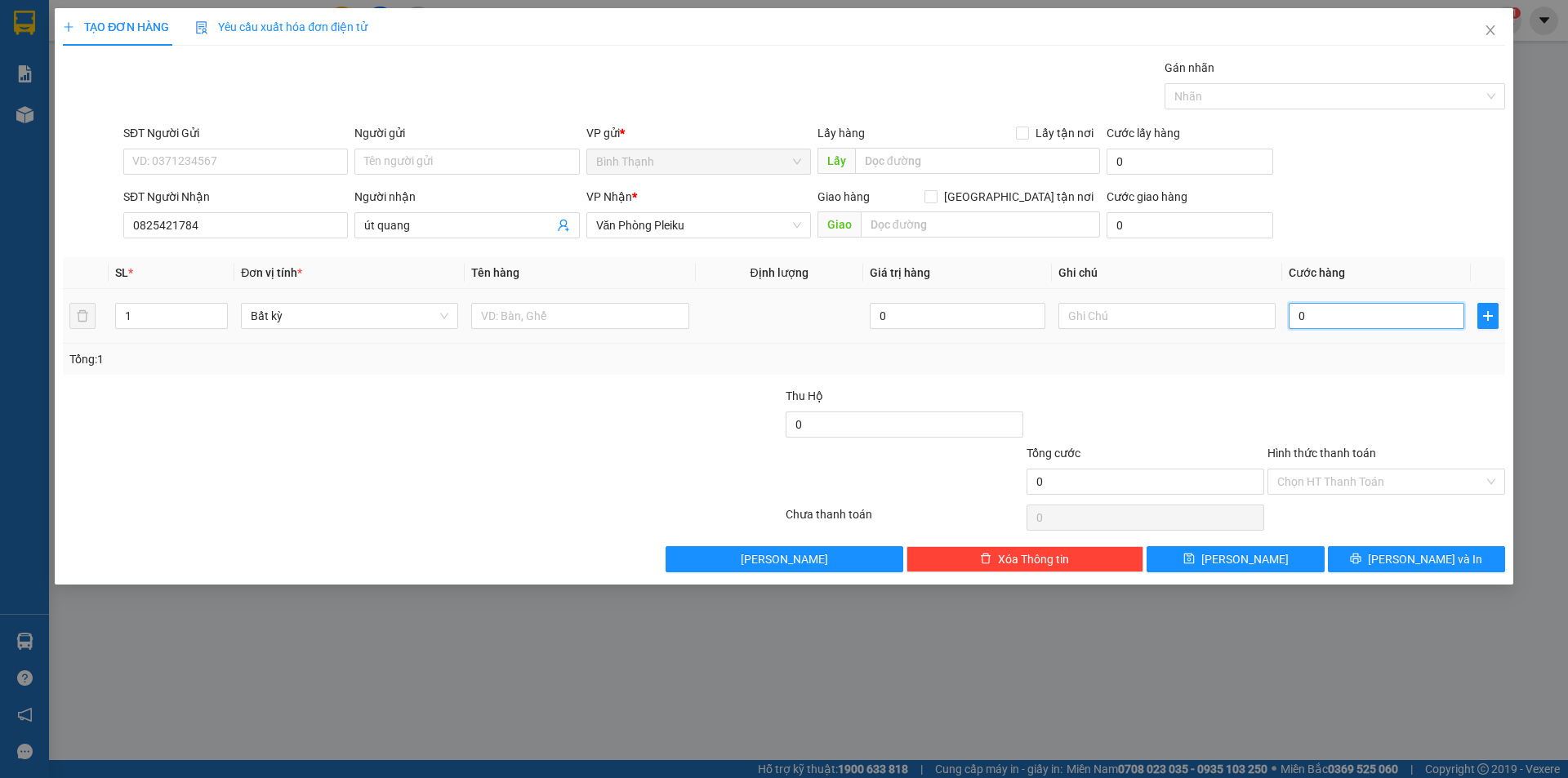
click at [1352, 324] on input "0" at bounding box center [1376, 316] width 176 height 26
click at [1424, 564] on span "[PERSON_NAME] và In" at bounding box center [1424, 559] width 114 height 18
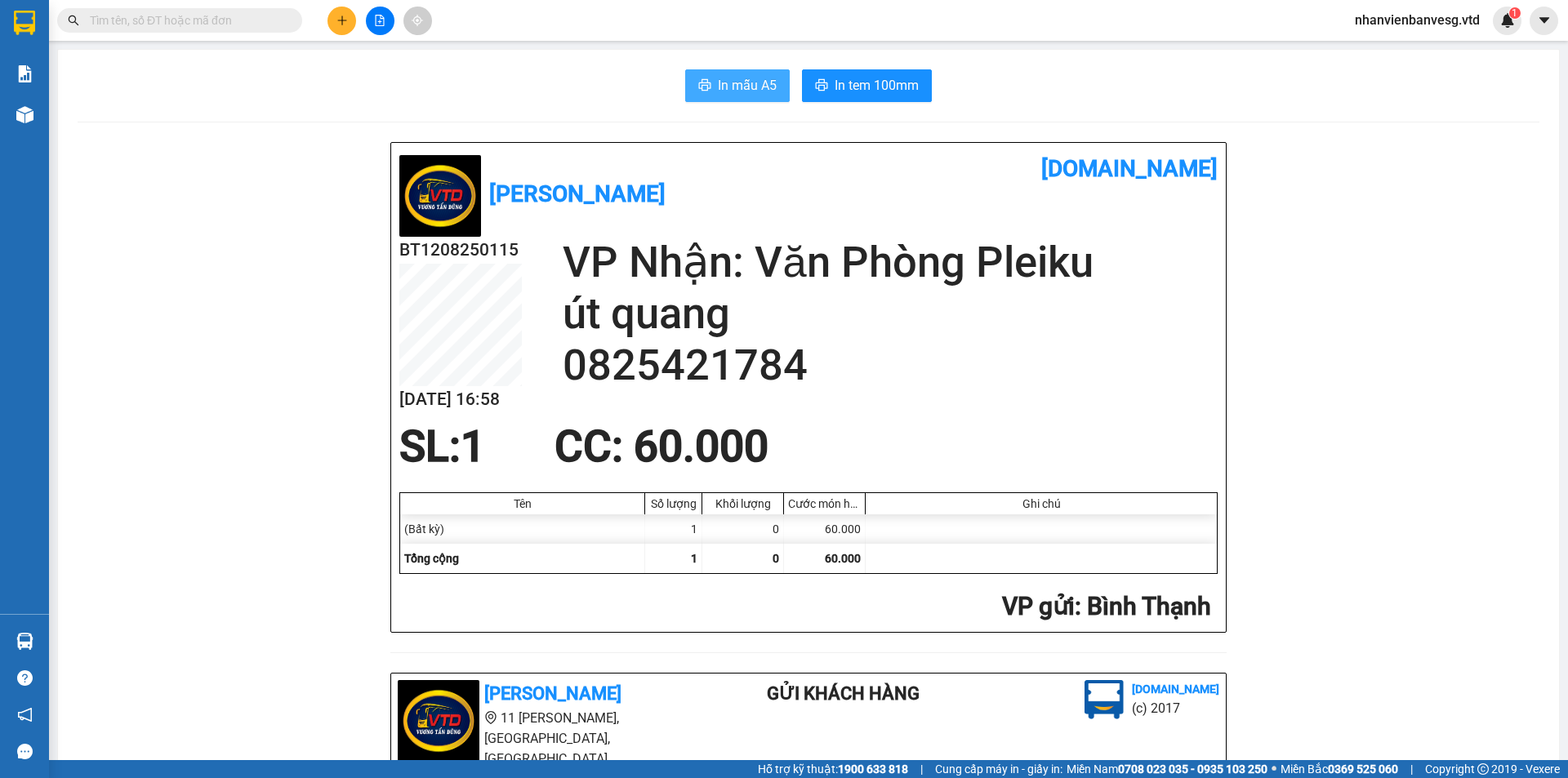
click at [732, 91] on span "In mẫu A5" at bounding box center [747, 86] width 59 height 21
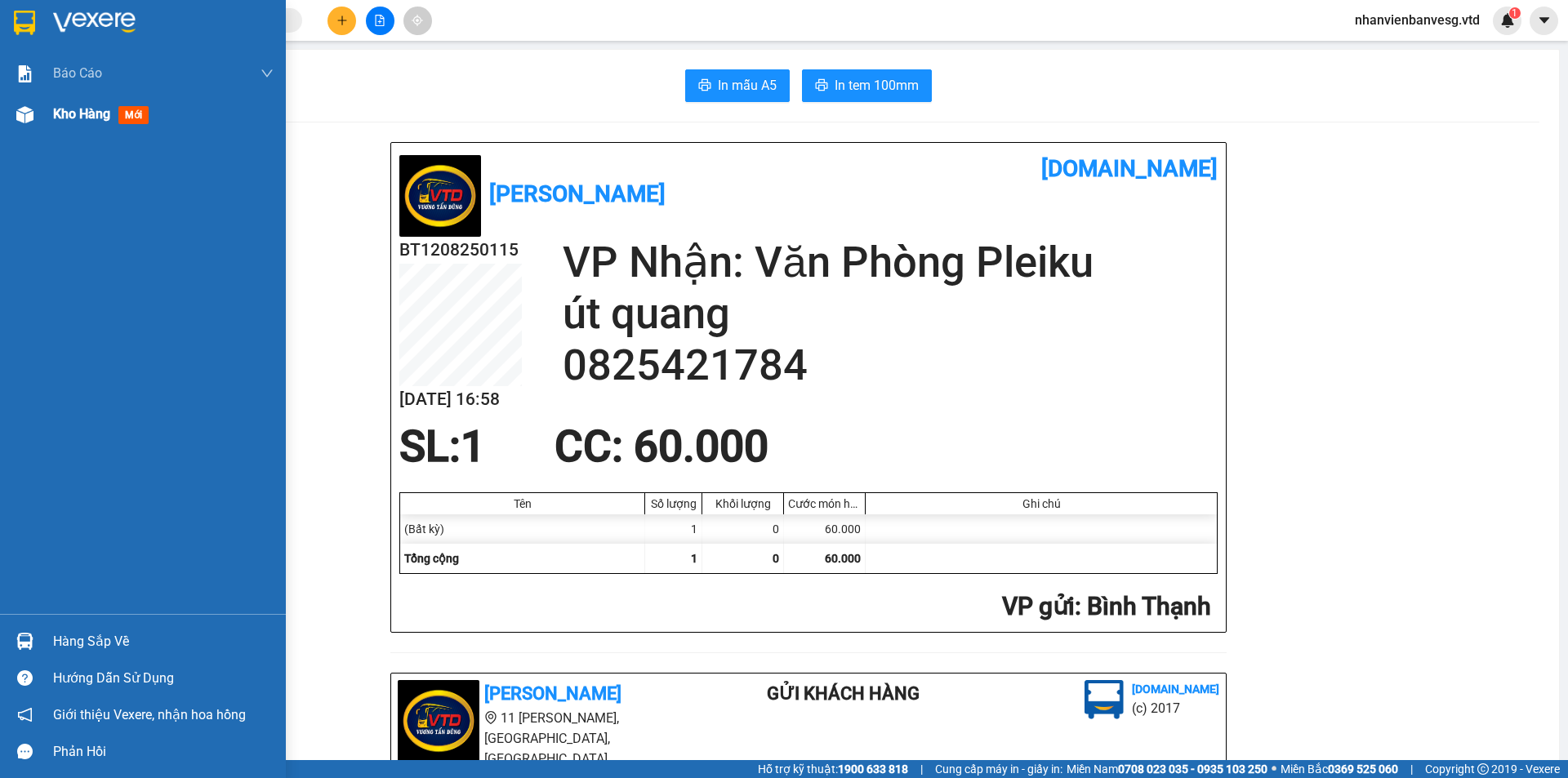
click at [115, 119] on div "Kho hàng mới" at bounding box center [104, 114] width 102 height 21
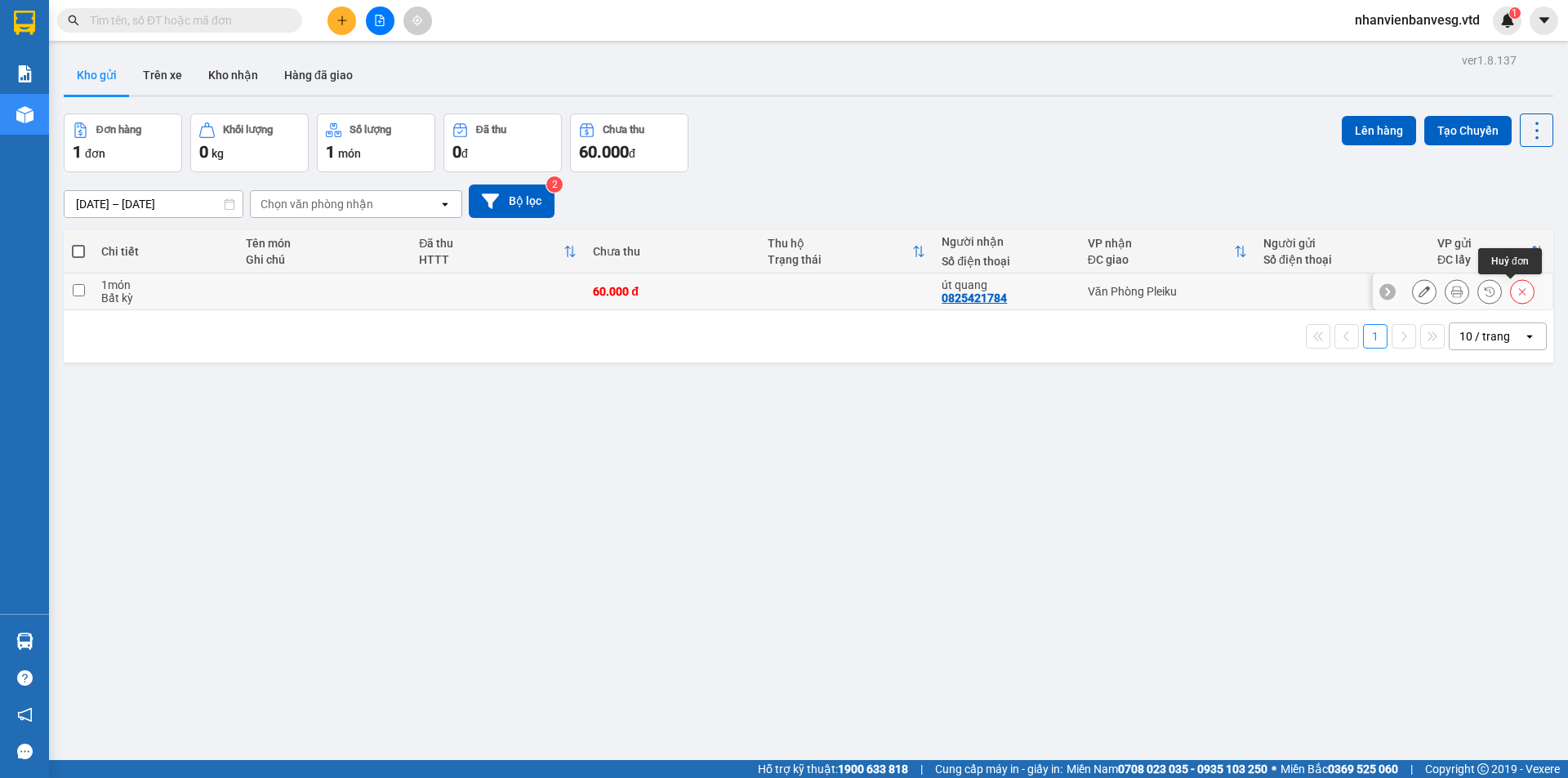
click at [1517, 293] on icon at bounding box center [1522, 291] width 11 height 11
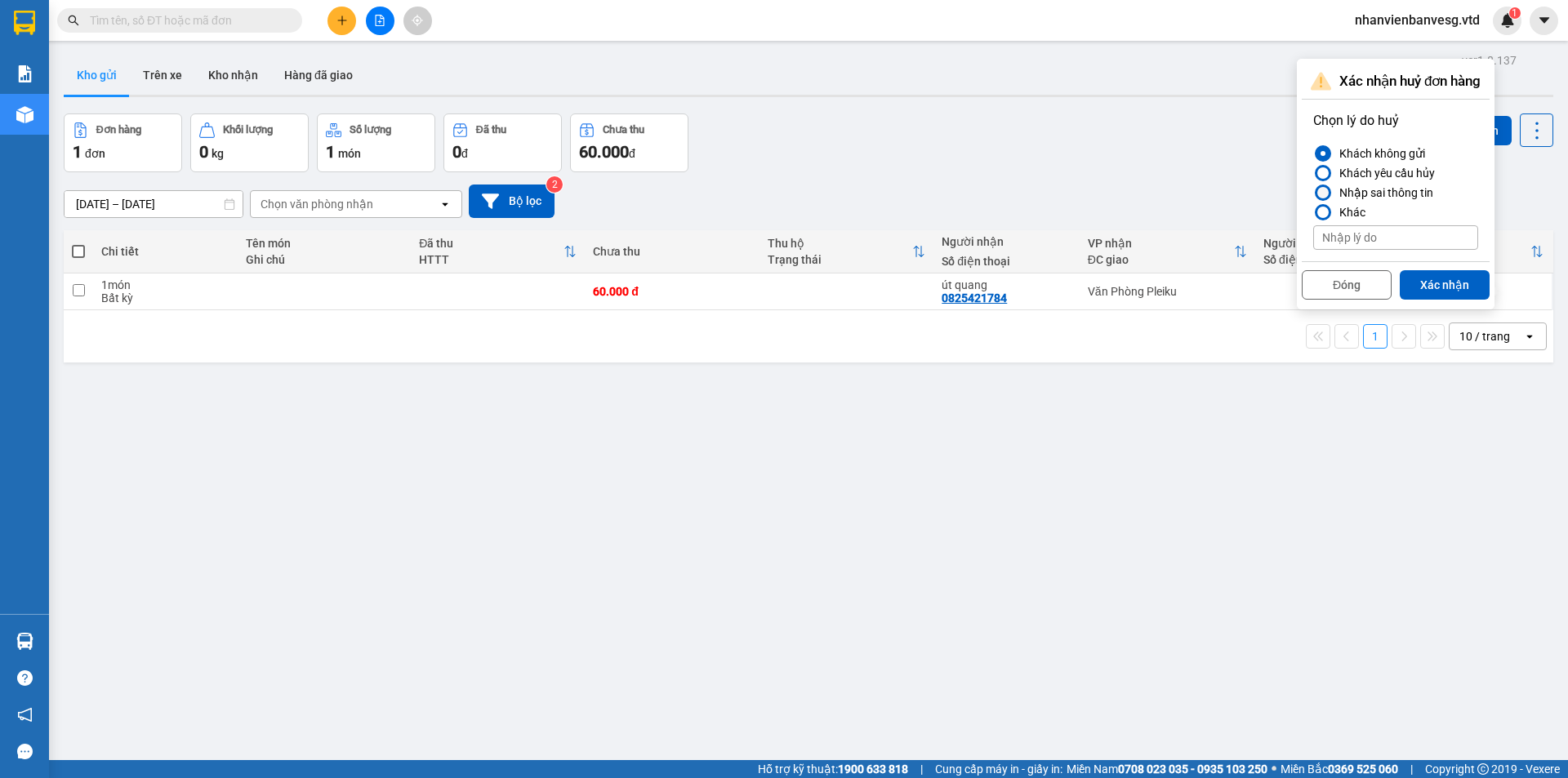
click at [1384, 192] on div "Nhập sai thông tin" at bounding box center [1382, 192] width 100 height 20
click at [1313, 193] on input "Nhập sai thông tin" at bounding box center [1313, 193] width 0 height 0
click at [1432, 280] on button "Xác nhận" at bounding box center [1444, 285] width 90 height 29
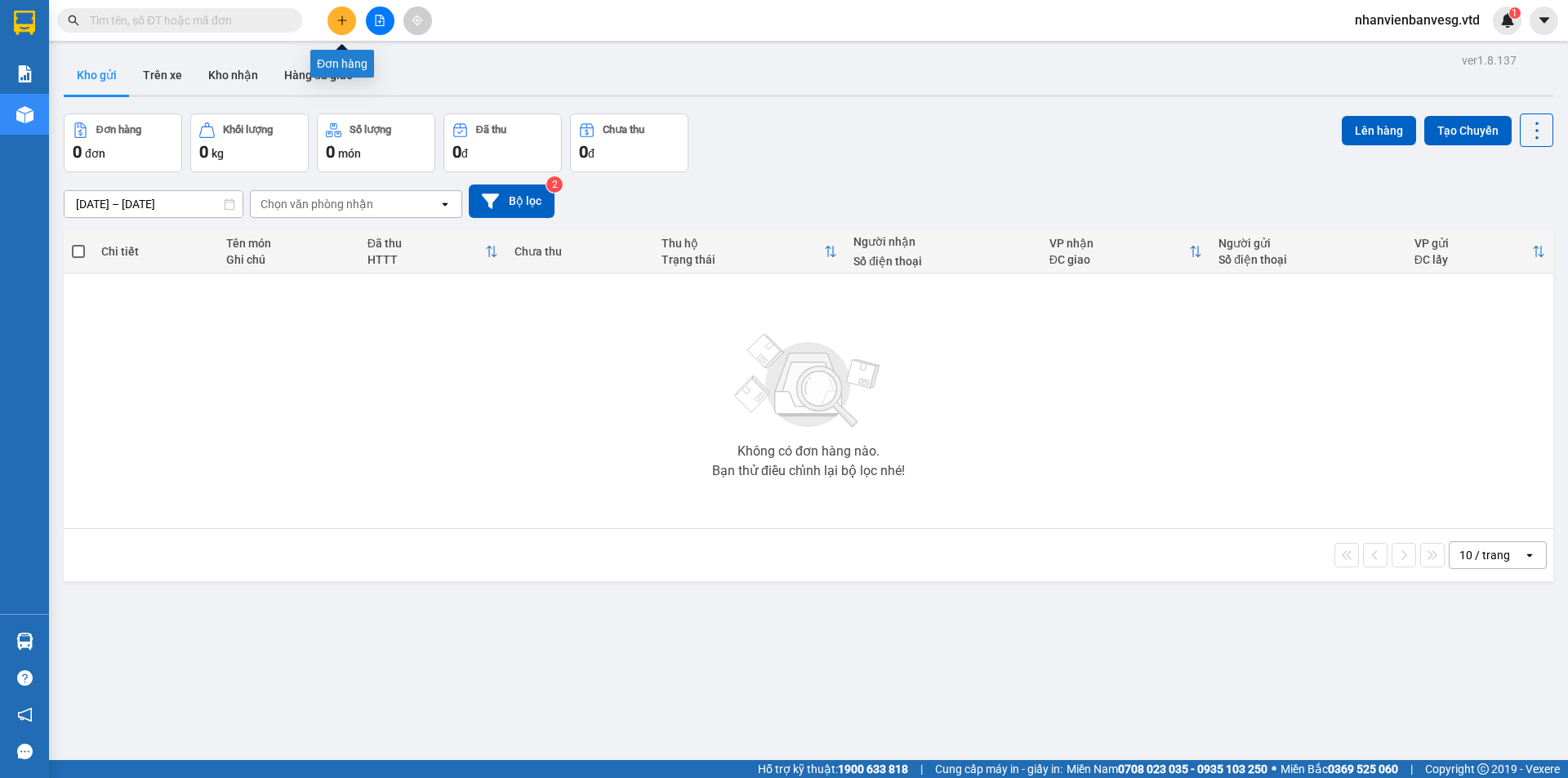
click at [343, 21] on icon "plus" at bounding box center [341, 20] width 11 height 11
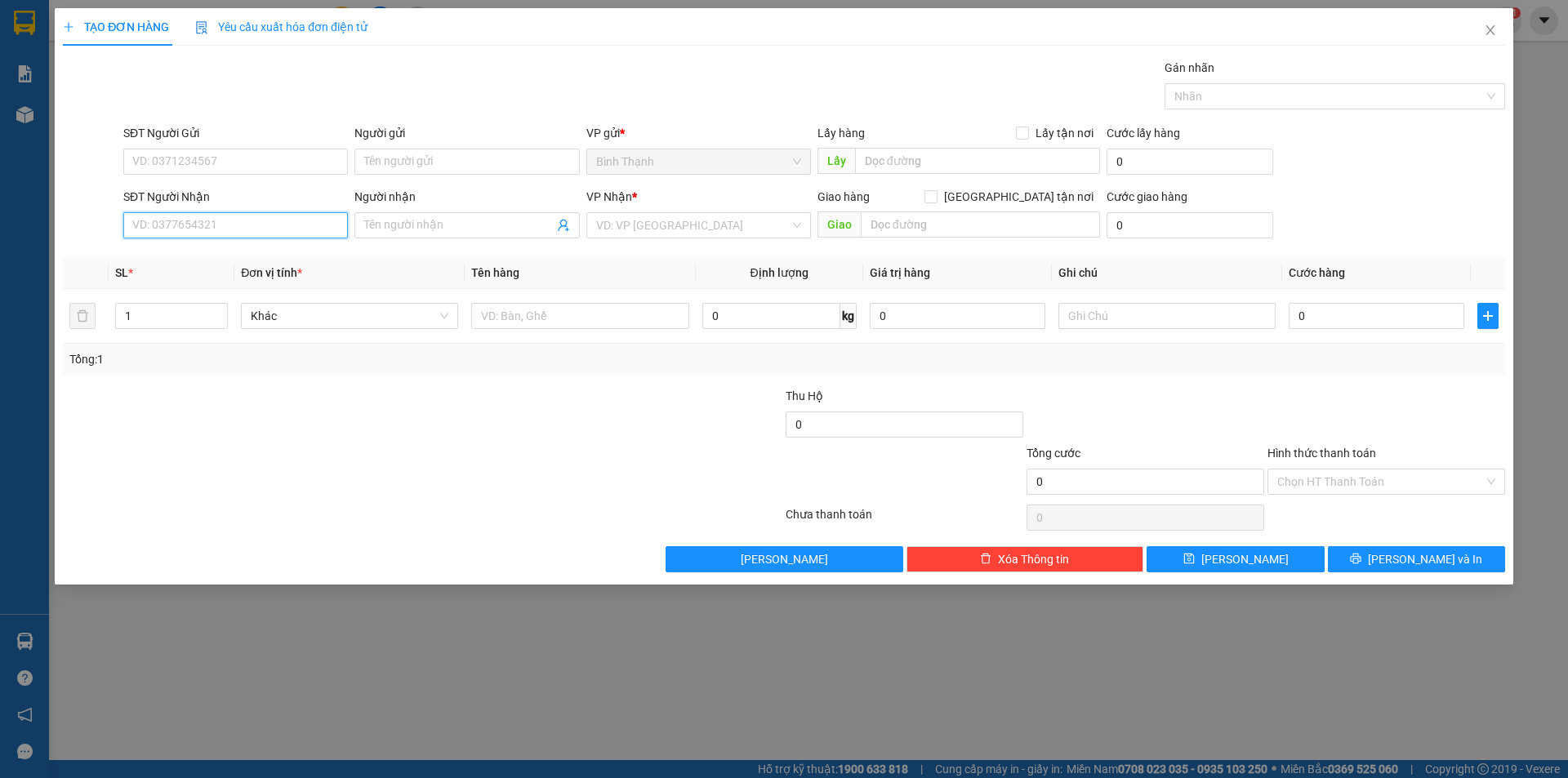
drag, startPoint x: 269, startPoint y: 227, endPoint x: 297, endPoint y: 214, distance: 30.9
click at [288, 215] on input "SĐT Người Nhận" at bounding box center [236, 225] width 225 height 26
drag, startPoint x: 274, startPoint y: 263, endPoint x: 206, endPoint y: 291, distance: 73.5
click at [274, 262] on div "0825421784 - út quang" at bounding box center [235, 257] width 205 height 18
drag, startPoint x: 144, startPoint y: 317, endPoint x: 101, endPoint y: 316, distance: 43.0
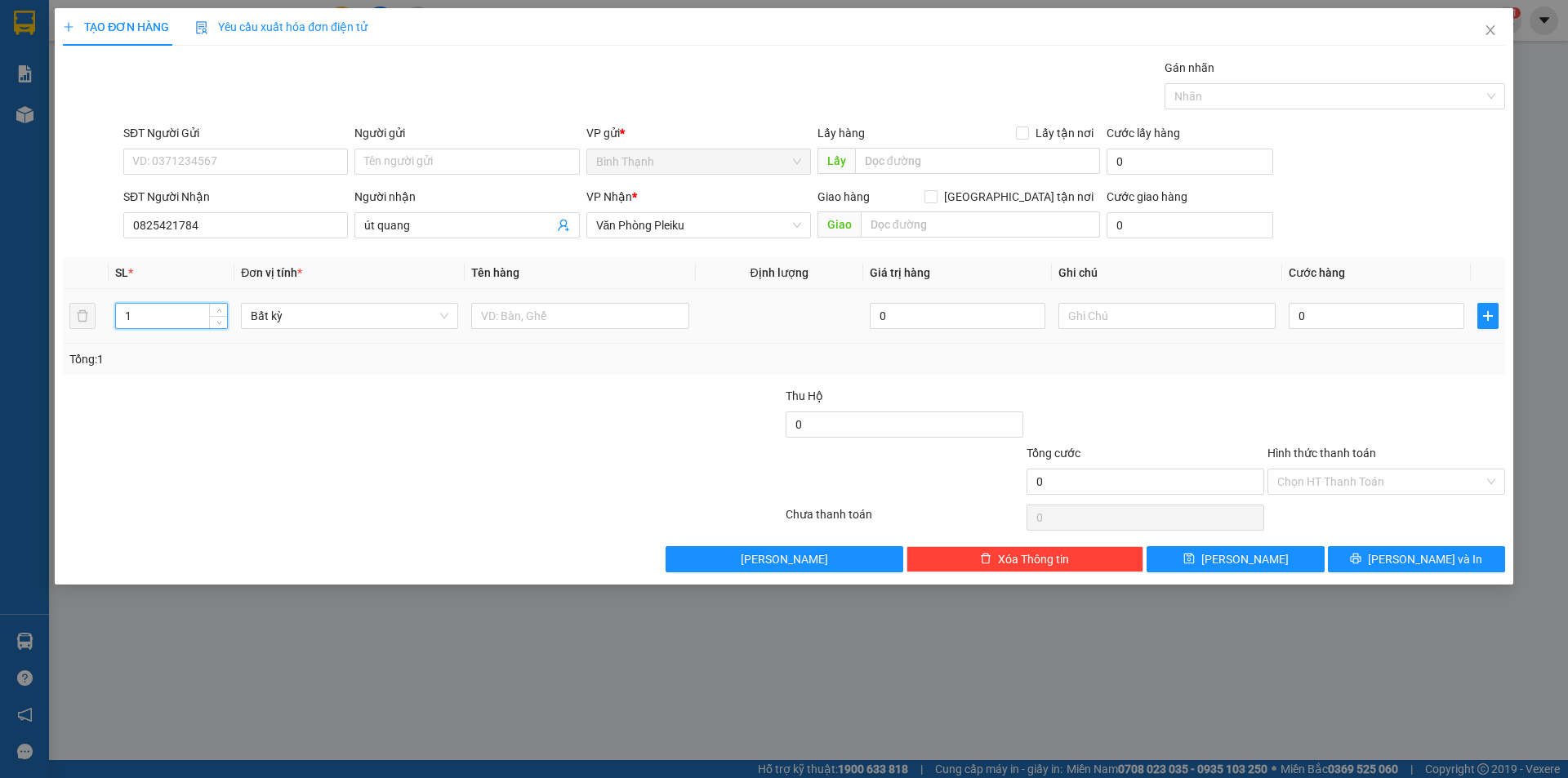
click at [102, 326] on tr "1 Bất kỳ 0 0" at bounding box center [783, 317] width 1442 height 55
click at [1402, 560] on span "[PERSON_NAME] và In" at bounding box center [1424, 559] width 114 height 18
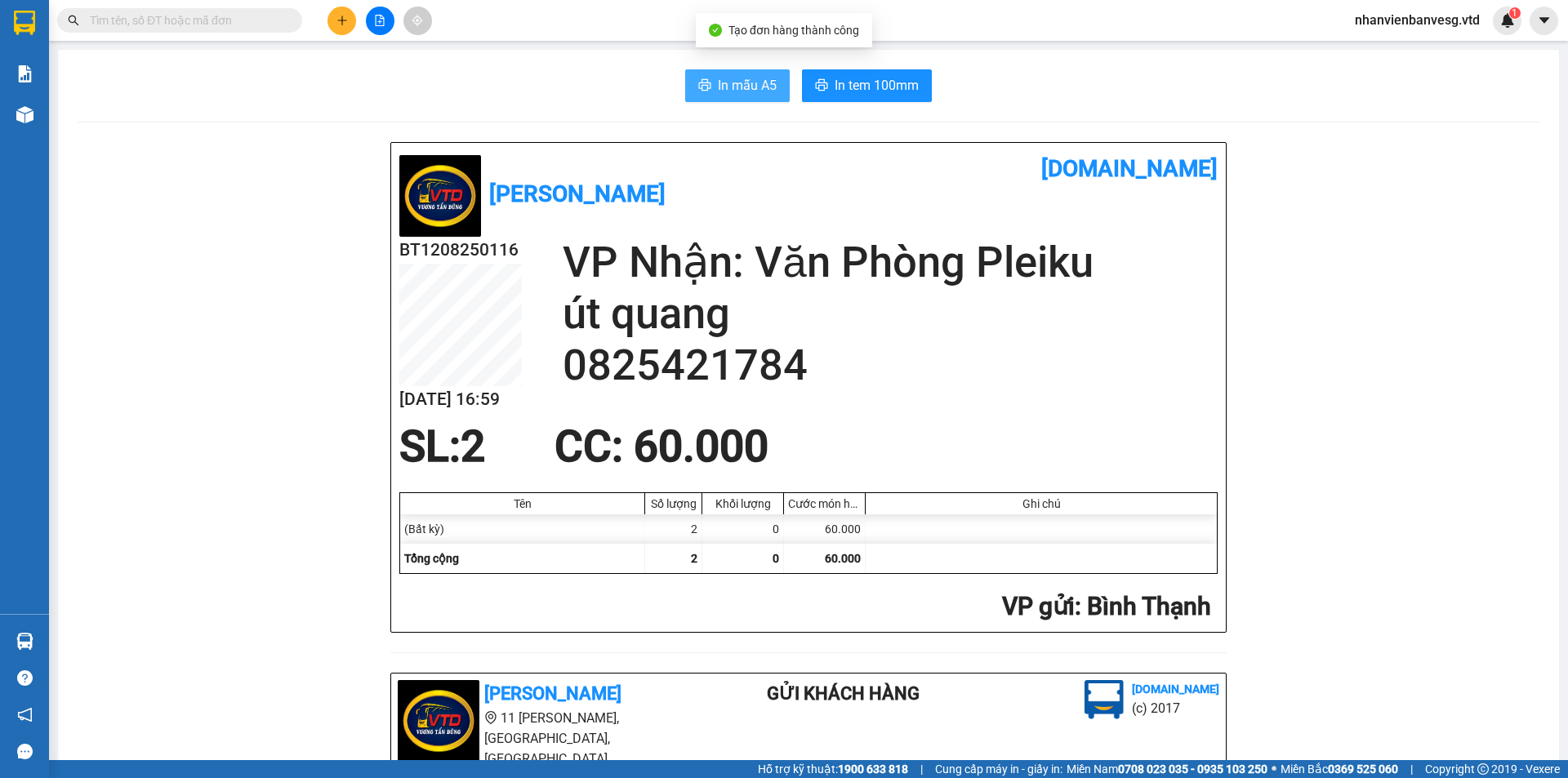
click at [762, 86] on span "In mẫu A5" at bounding box center [747, 86] width 59 height 21
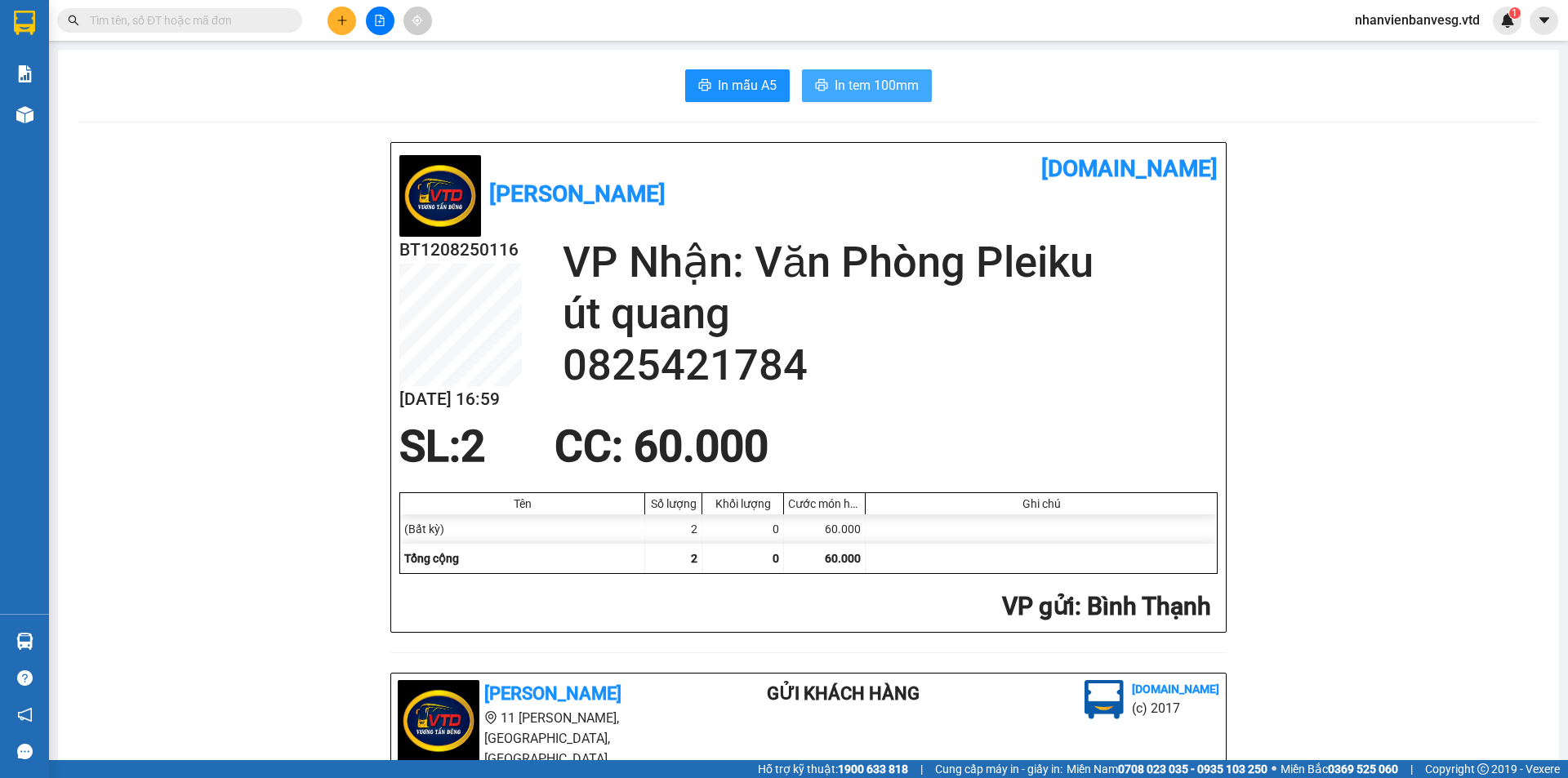
click at [902, 91] on span "In tem 100mm" at bounding box center [877, 86] width 84 height 21
click at [349, 21] on button at bounding box center [341, 21] width 28 height 28
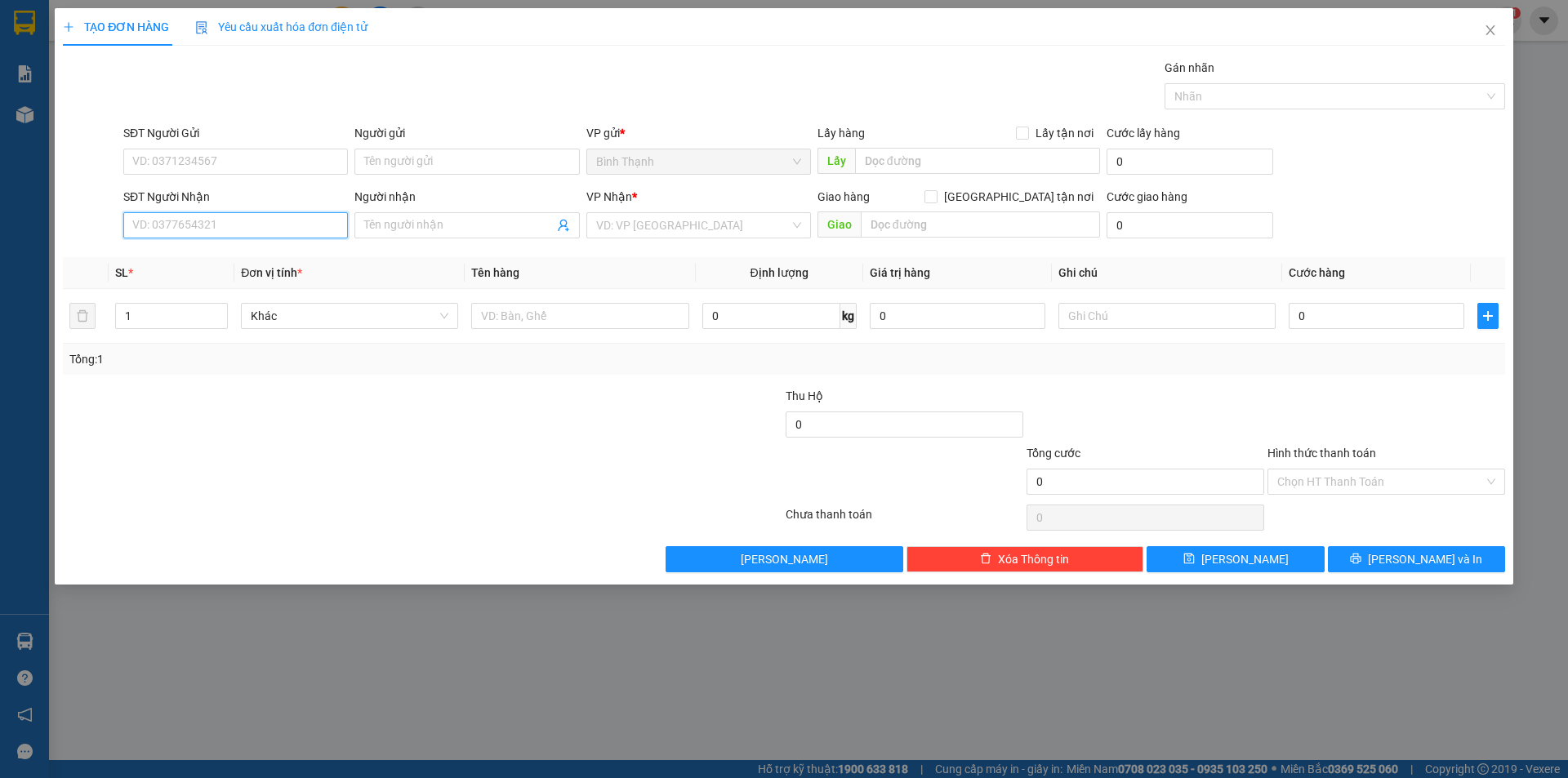
click at [223, 225] on input "SĐT Người Nhận" at bounding box center [236, 225] width 225 height 26
click at [458, 231] on input "Người nhận" at bounding box center [459, 225] width 189 height 18
drag, startPoint x: 212, startPoint y: 226, endPoint x: 11, endPoint y: 231, distance: 201.1
click at [11, 231] on div "TẠO ĐƠN HÀNG Yêu cầu xuất hóa đơn điện tử Transit Pickup Surcharge Ids Transit …" at bounding box center [784, 389] width 1568 height 778
click at [280, 667] on div "TẠO ĐƠN HÀNG Yêu cầu xuất hóa đơn điện tử Transit Pickup Surcharge Ids Transit …" at bounding box center [784, 389] width 1568 height 778
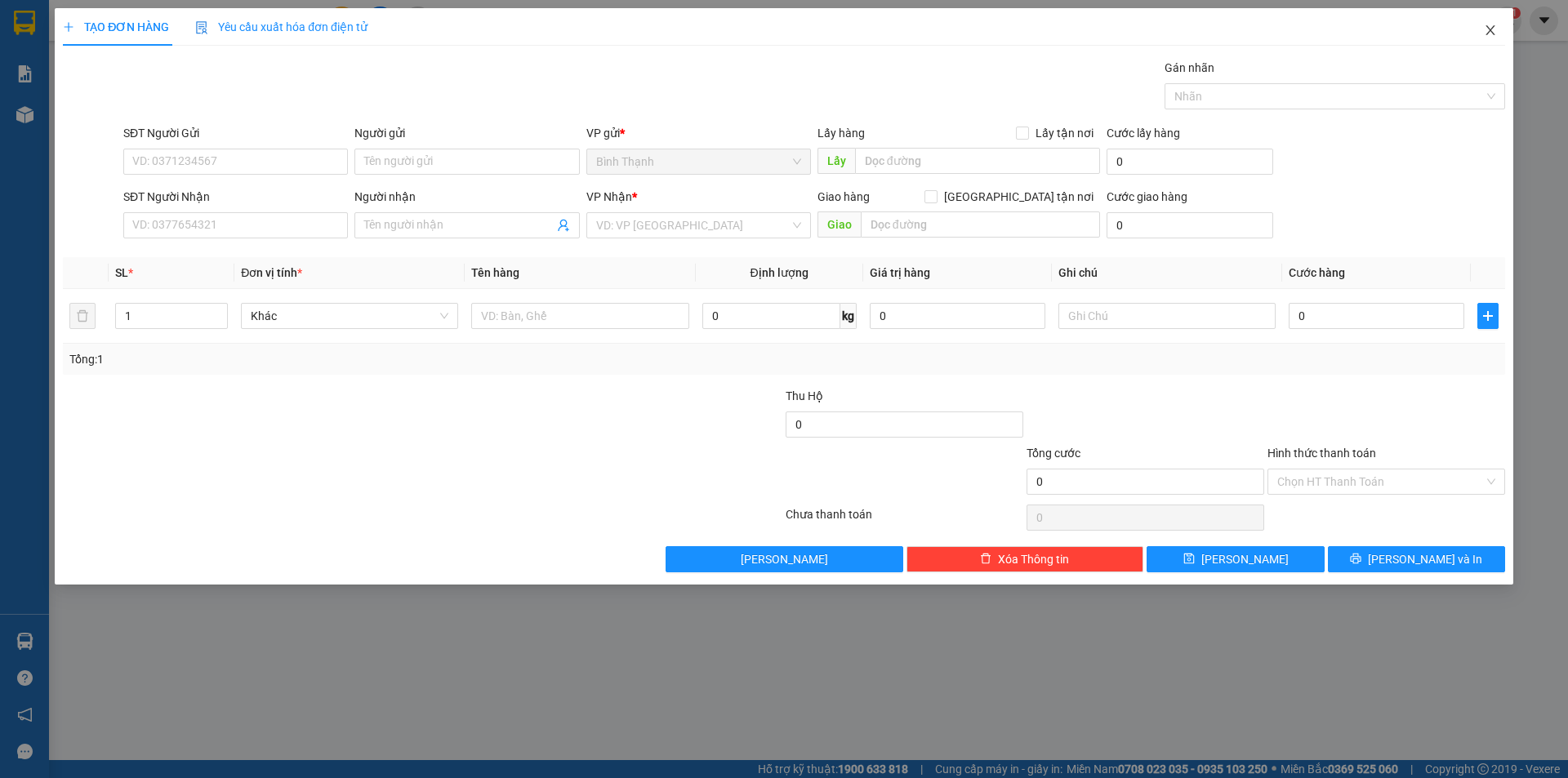
drag, startPoint x: 1487, startPoint y: 28, endPoint x: 1497, endPoint y: 32, distance: 10.8
click at [1488, 28] on icon "close" at bounding box center [1490, 30] width 13 height 13
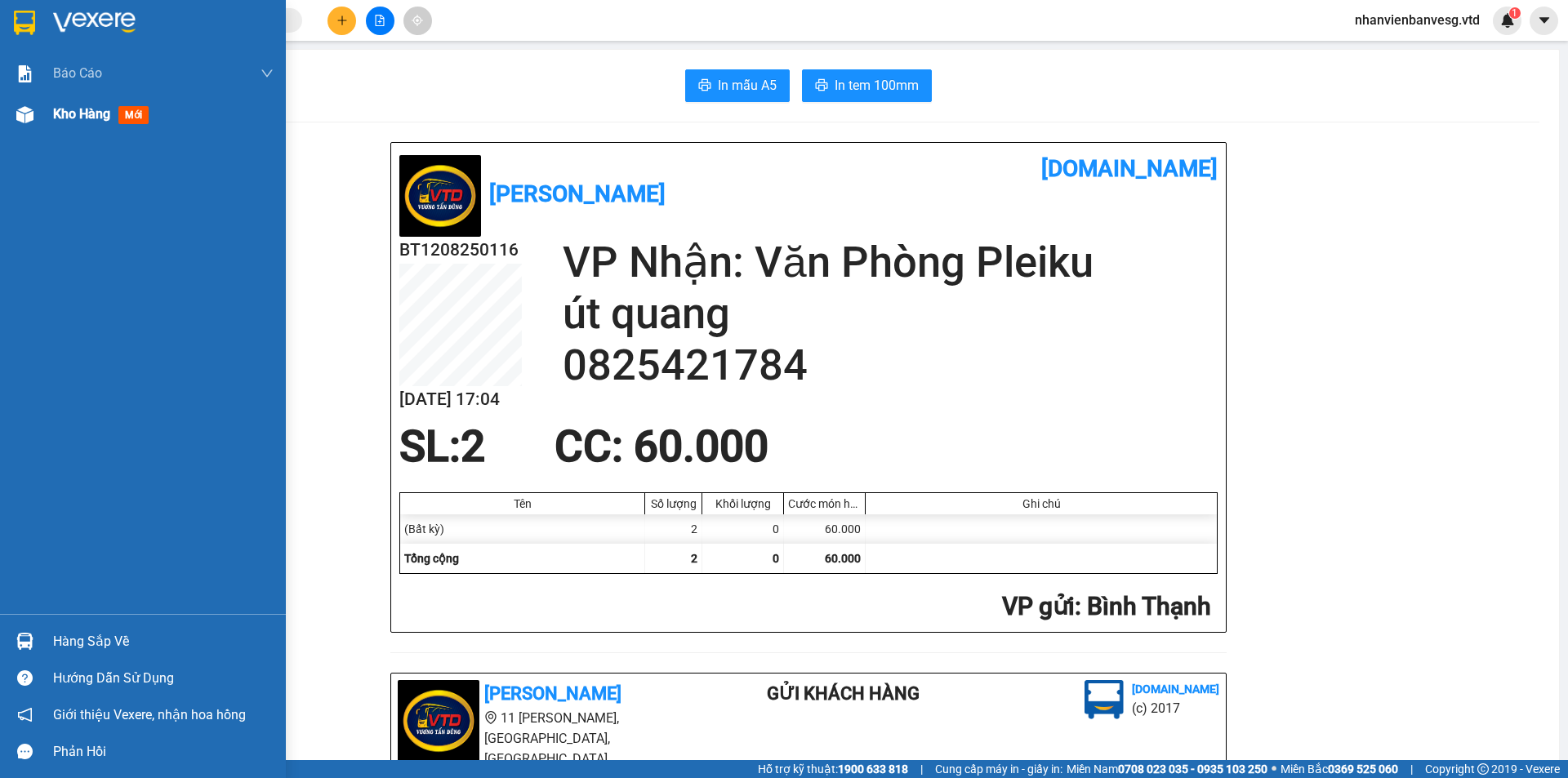
click at [85, 112] on span "Kho hàng" at bounding box center [81, 114] width 57 height 15
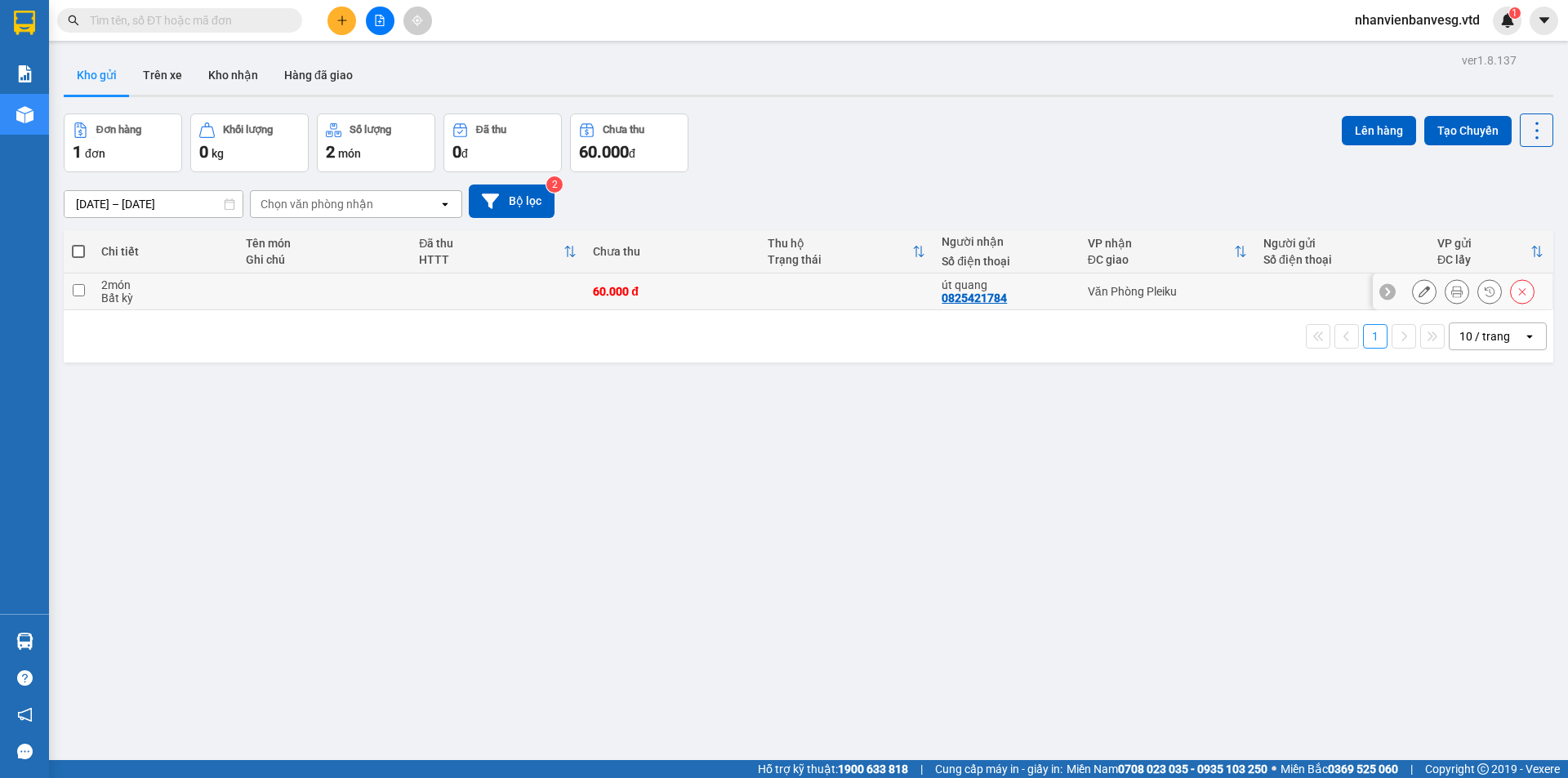
click at [81, 287] on input "checkbox" at bounding box center [79, 290] width 12 height 12
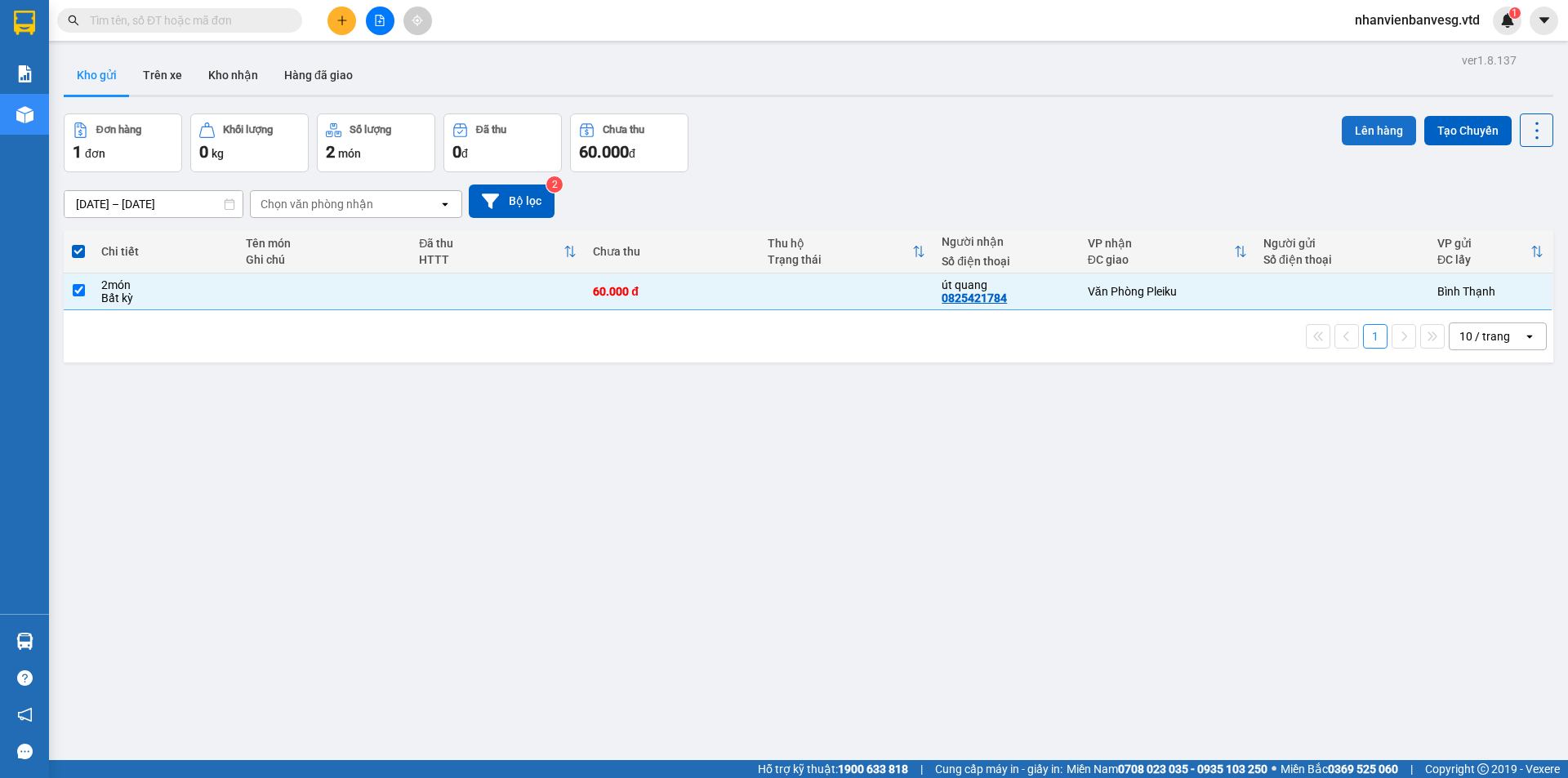
click at [1369, 130] on button "Lên hàng" at bounding box center [1378, 130] width 75 height 29
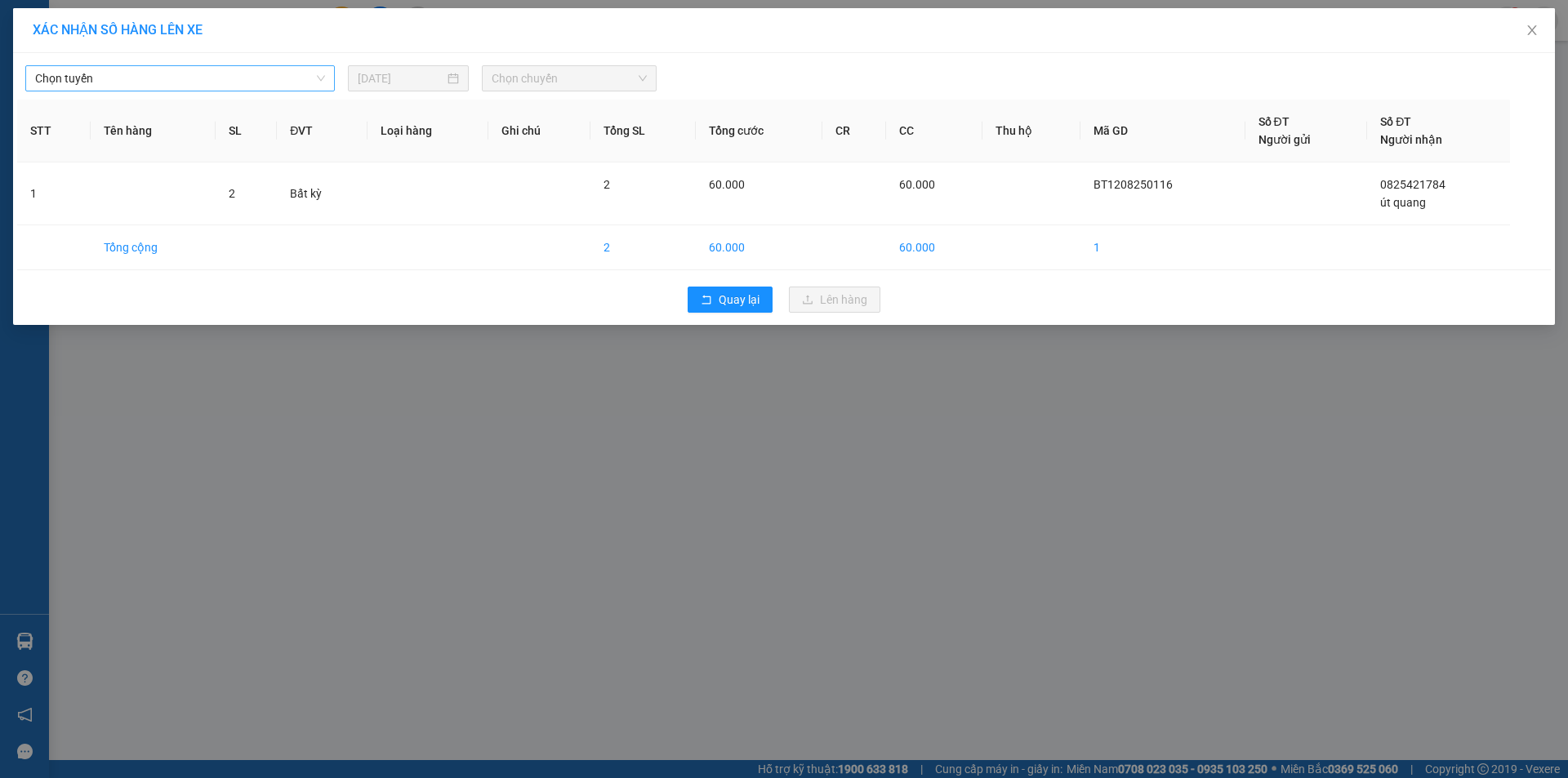
click at [234, 85] on span "Chọn tuyến" at bounding box center [180, 78] width 290 height 25
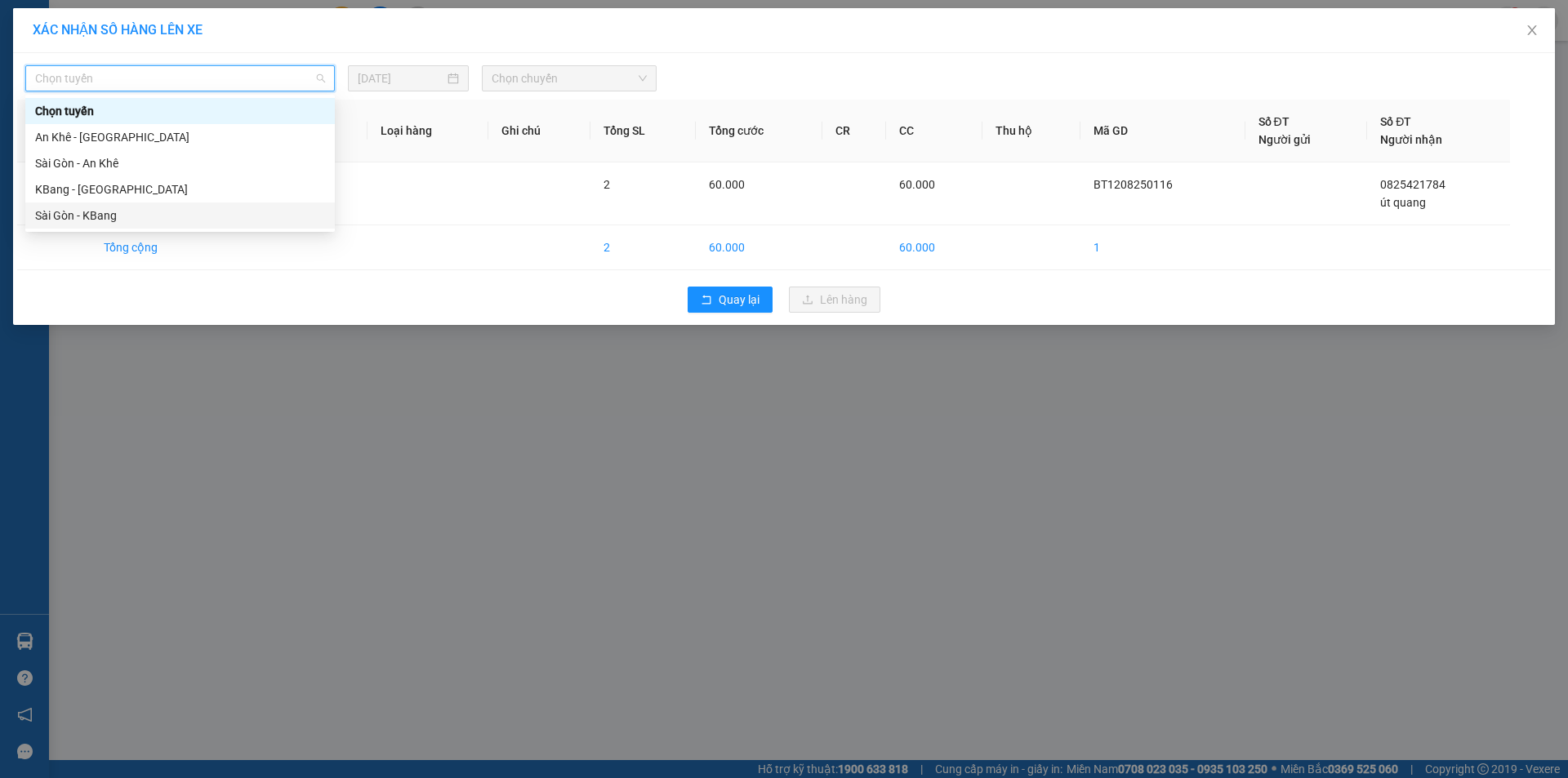
drag, startPoint x: 168, startPoint y: 218, endPoint x: 496, endPoint y: 154, distance: 334.2
click at [256, 198] on div "Chọn tuyến An Khê - [GEOGRAPHIC_DATA] [GEOGRAPHIC_DATA] - [GEOGRAPHIC_DATA] KBa…" at bounding box center [180, 163] width 310 height 130
drag, startPoint x: 119, startPoint y: 215, endPoint x: 486, endPoint y: 142, distance: 374.2
click at [128, 214] on div "Sài Gòn - KBang" at bounding box center [180, 215] width 290 height 18
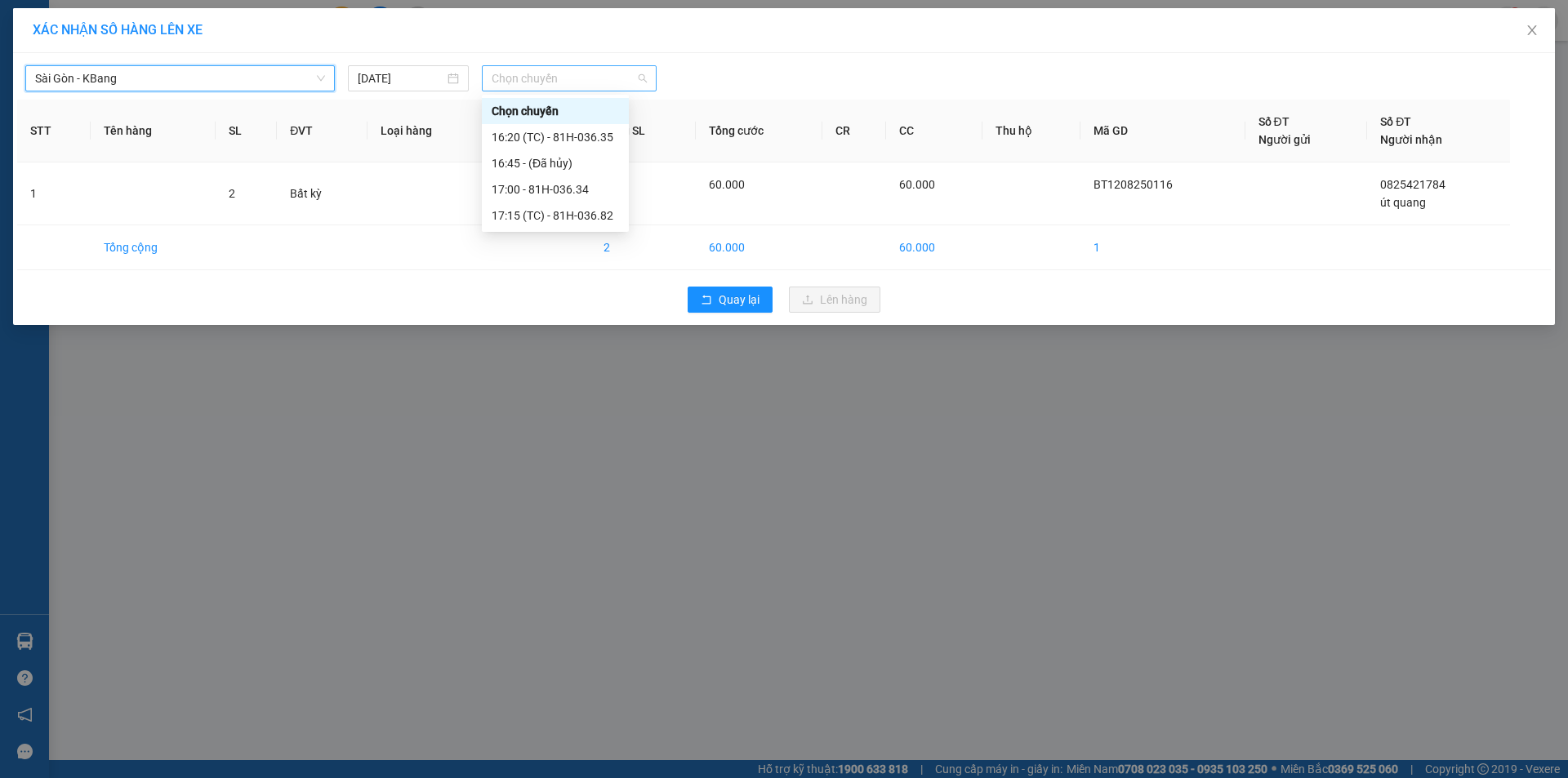
click at [585, 83] on span "Chọn chuyến" at bounding box center [569, 78] width 155 height 25
click at [587, 218] on div "17:15 (TC) - 81H-036.82" at bounding box center [555, 215] width 127 height 18
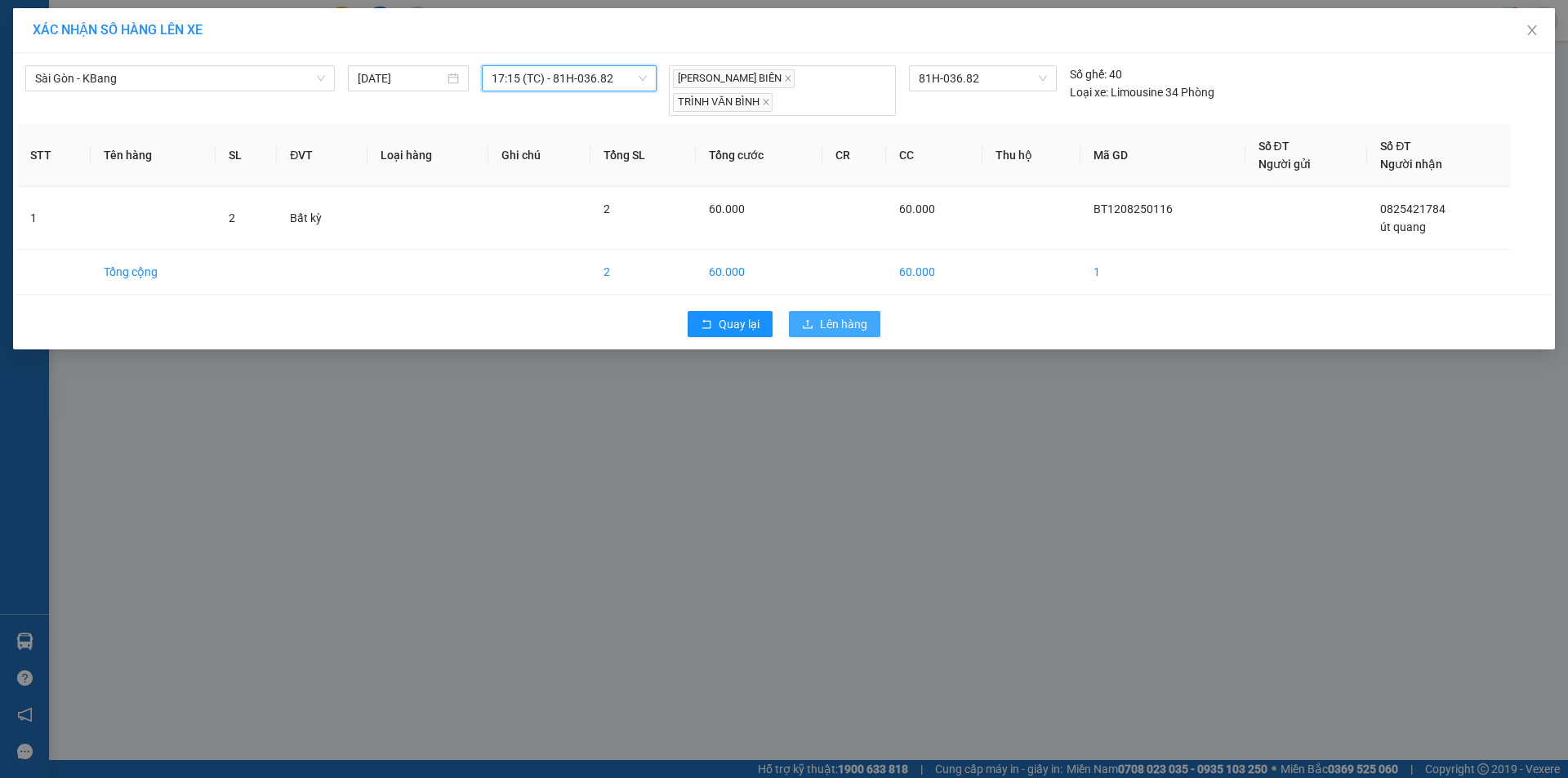
click at [823, 315] on span "Lên hàng" at bounding box center [843, 323] width 47 height 18
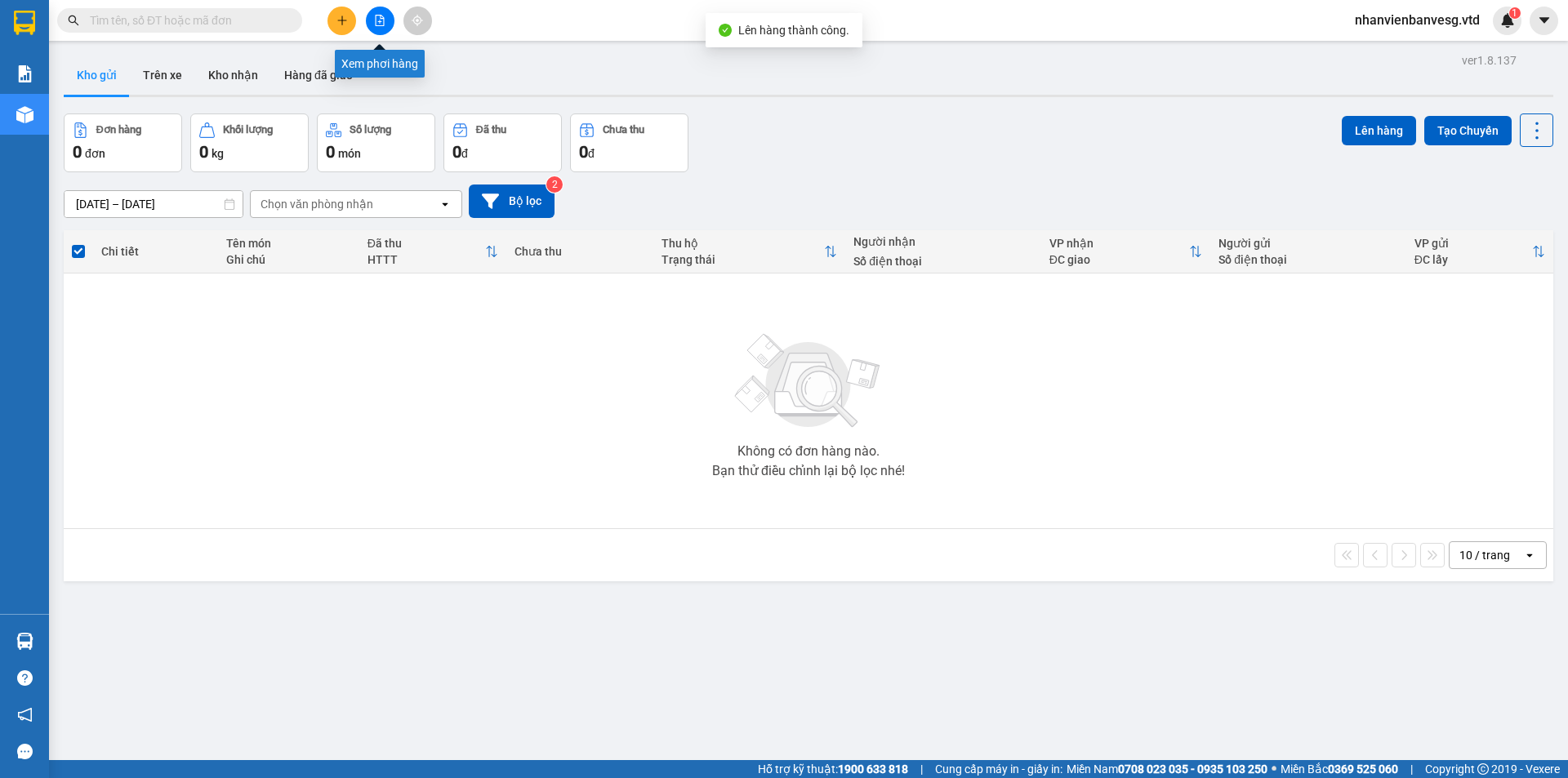
click at [370, 11] on button at bounding box center [379, 21] width 28 height 28
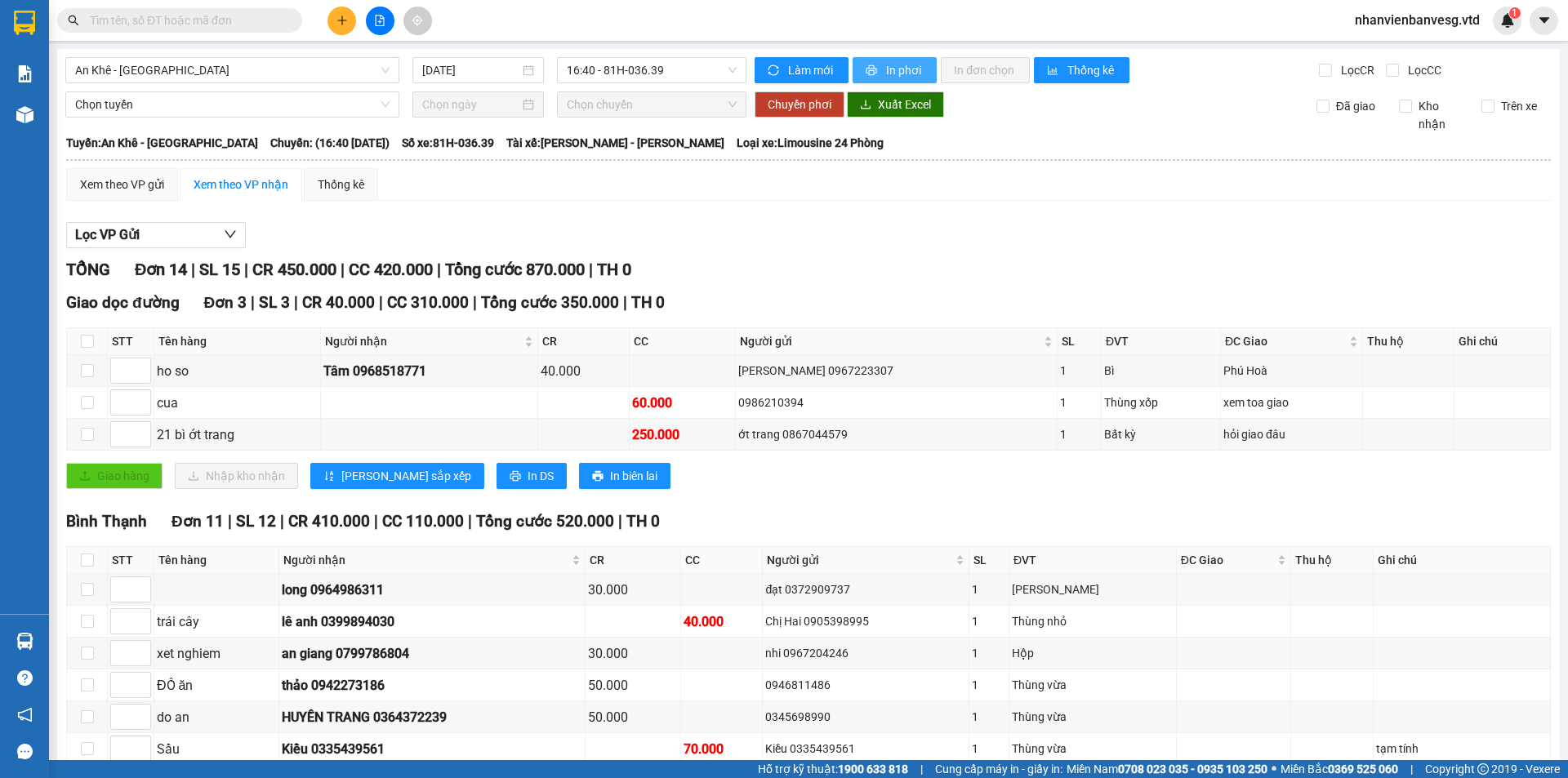
click at [902, 63] on span "In phơi" at bounding box center [905, 69] width 38 height 18
click at [181, 69] on span "An Khê - [GEOGRAPHIC_DATA]" at bounding box center [232, 70] width 314 height 25
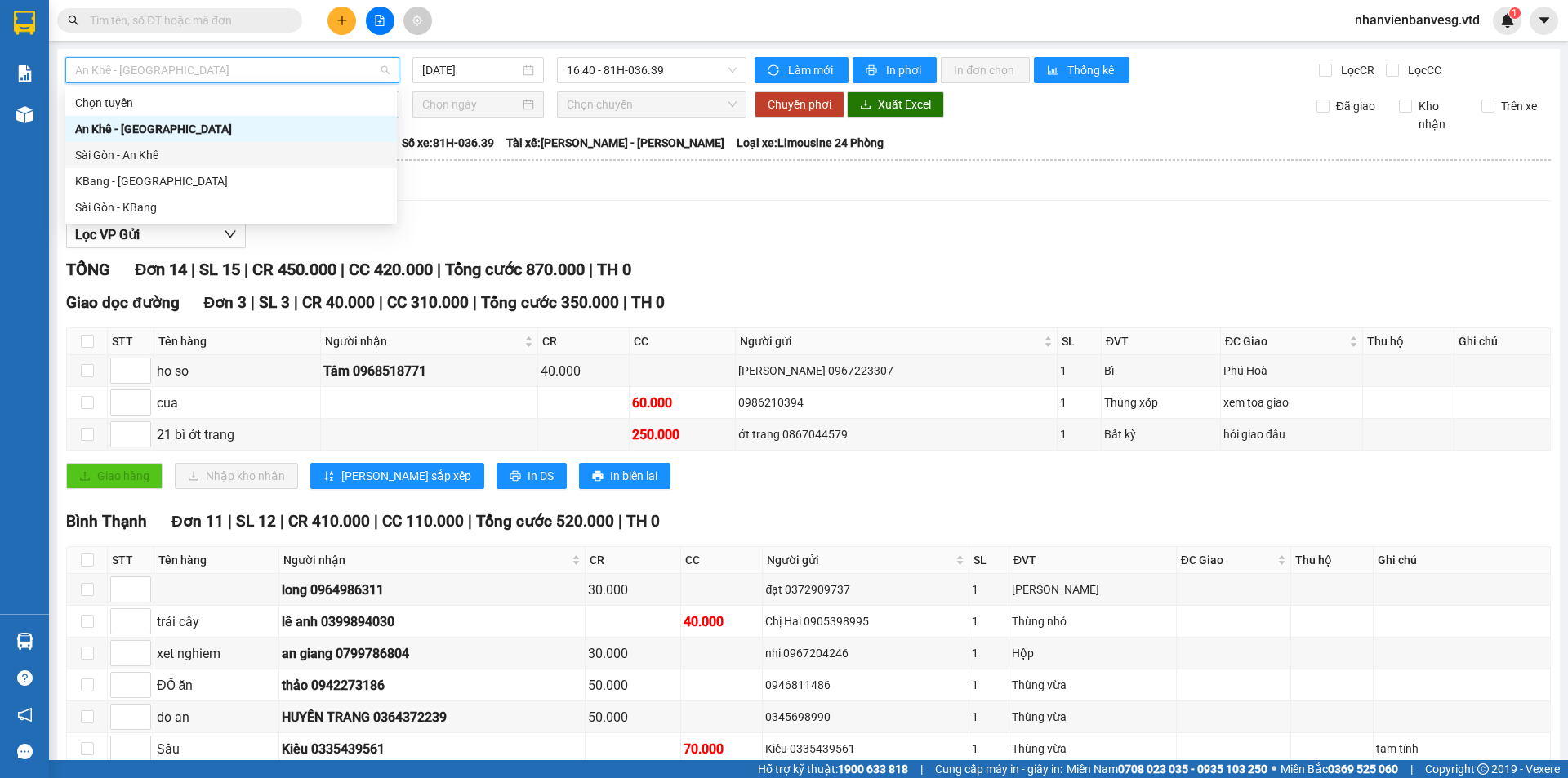
click at [166, 160] on div "Sài Gòn - An Khê" at bounding box center [232, 154] width 312 height 18
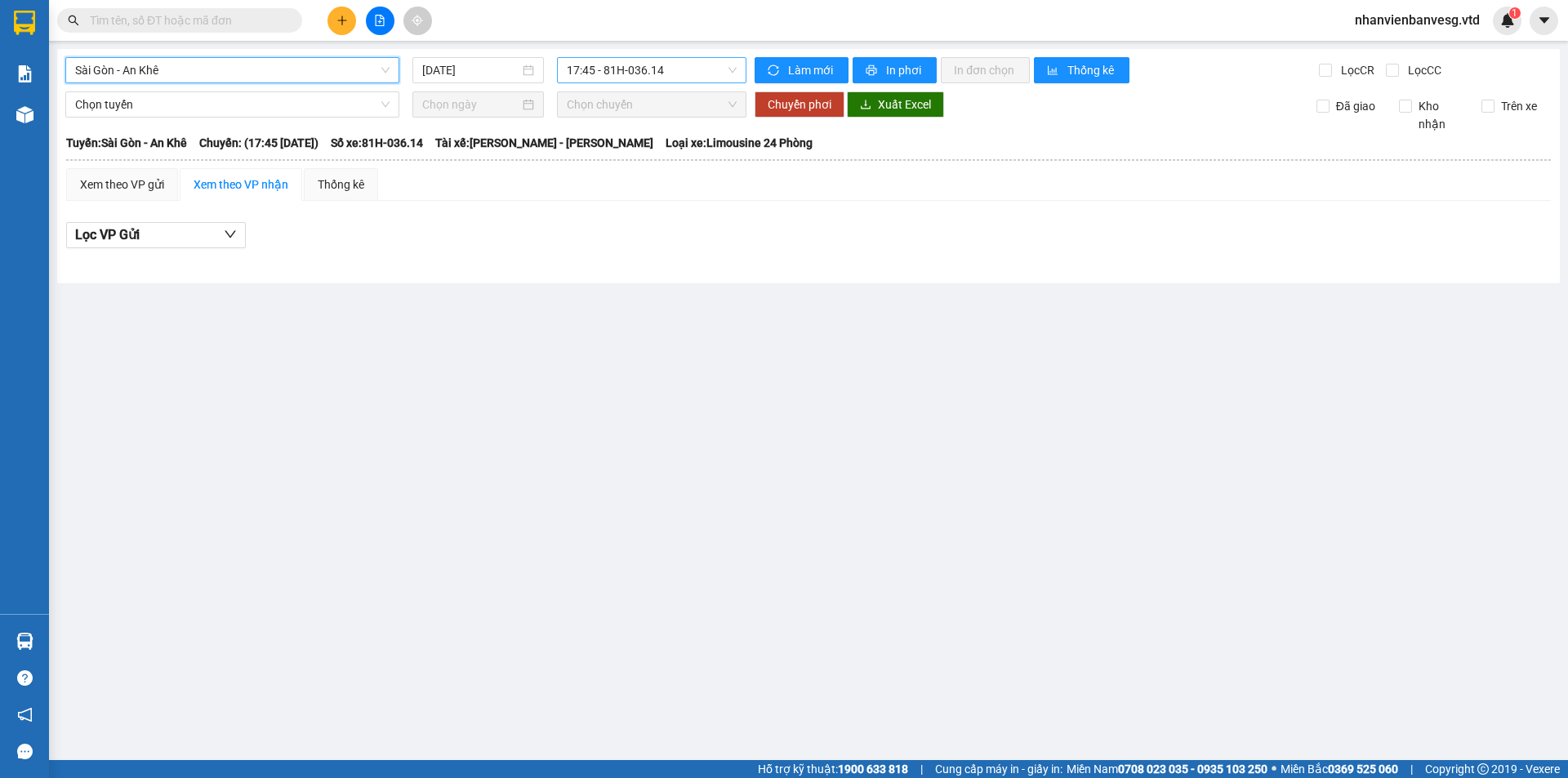
click at [649, 72] on span "17:45 - 81H-036.14" at bounding box center [652, 70] width 170 height 25
click at [643, 127] on div "17:45 - 81H-036.14" at bounding box center [630, 129] width 127 height 18
click at [130, 190] on div "Xem theo VP gửi" at bounding box center [122, 184] width 84 height 18
click at [612, 70] on span "17:45 - 81H-036.14" at bounding box center [652, 70] width 170 height 25
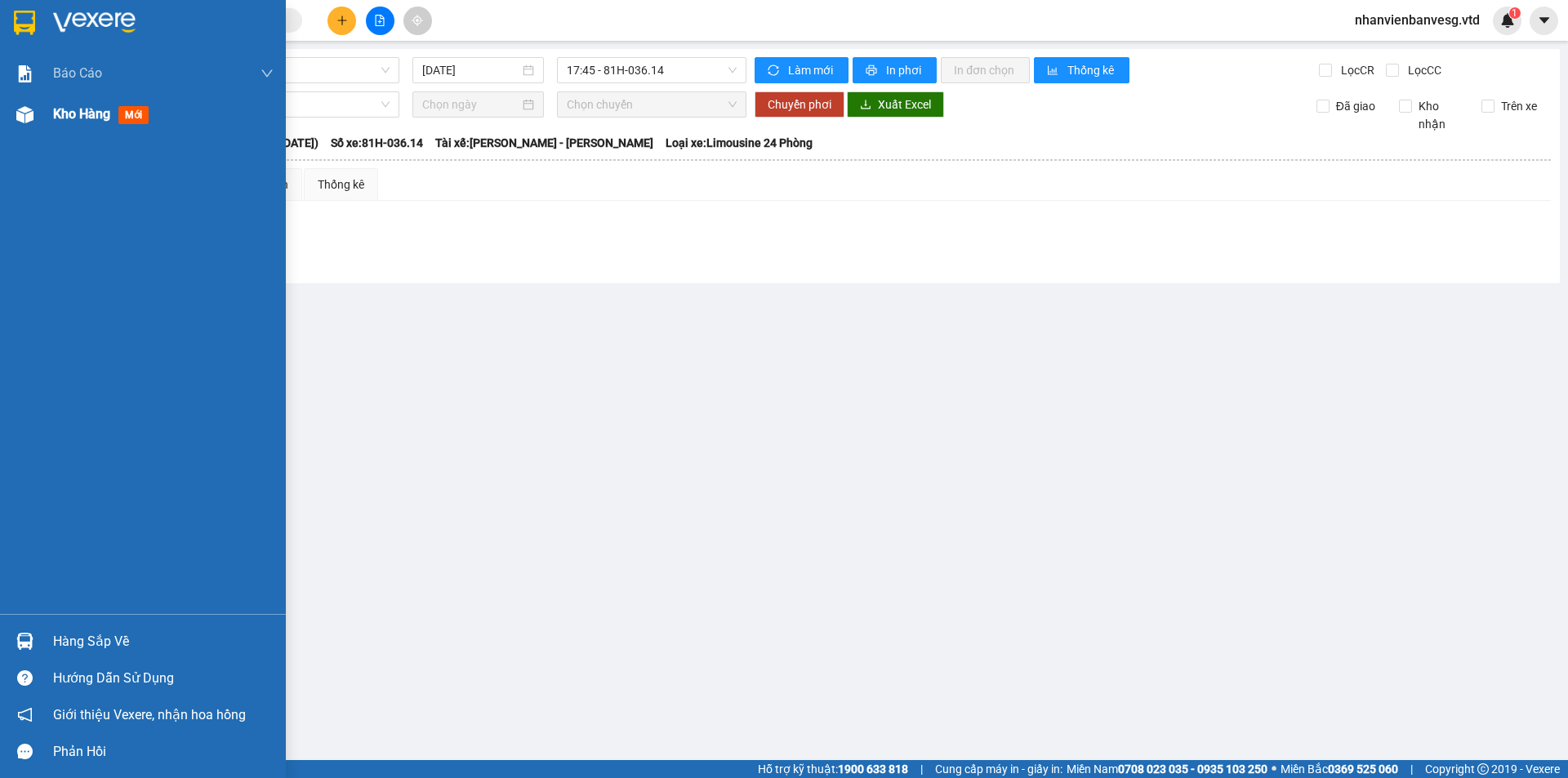
click at [77, 116] on span "Kho hàng" at bounding box center [81, 114] width 57 height 15
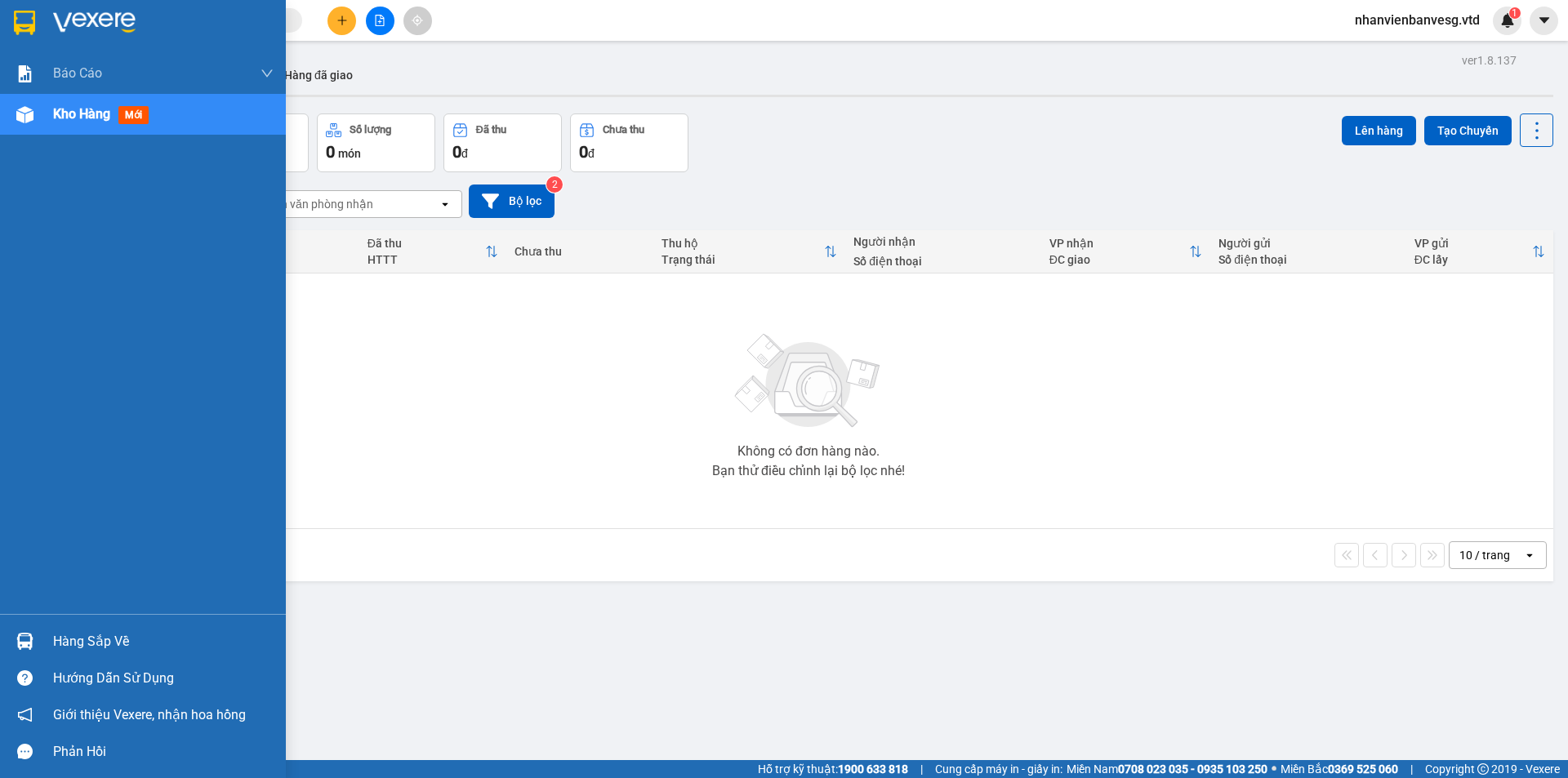
click at [104, 105] on div "Kho hàng mới" at bounding box center [104, 114] width 102 height 21
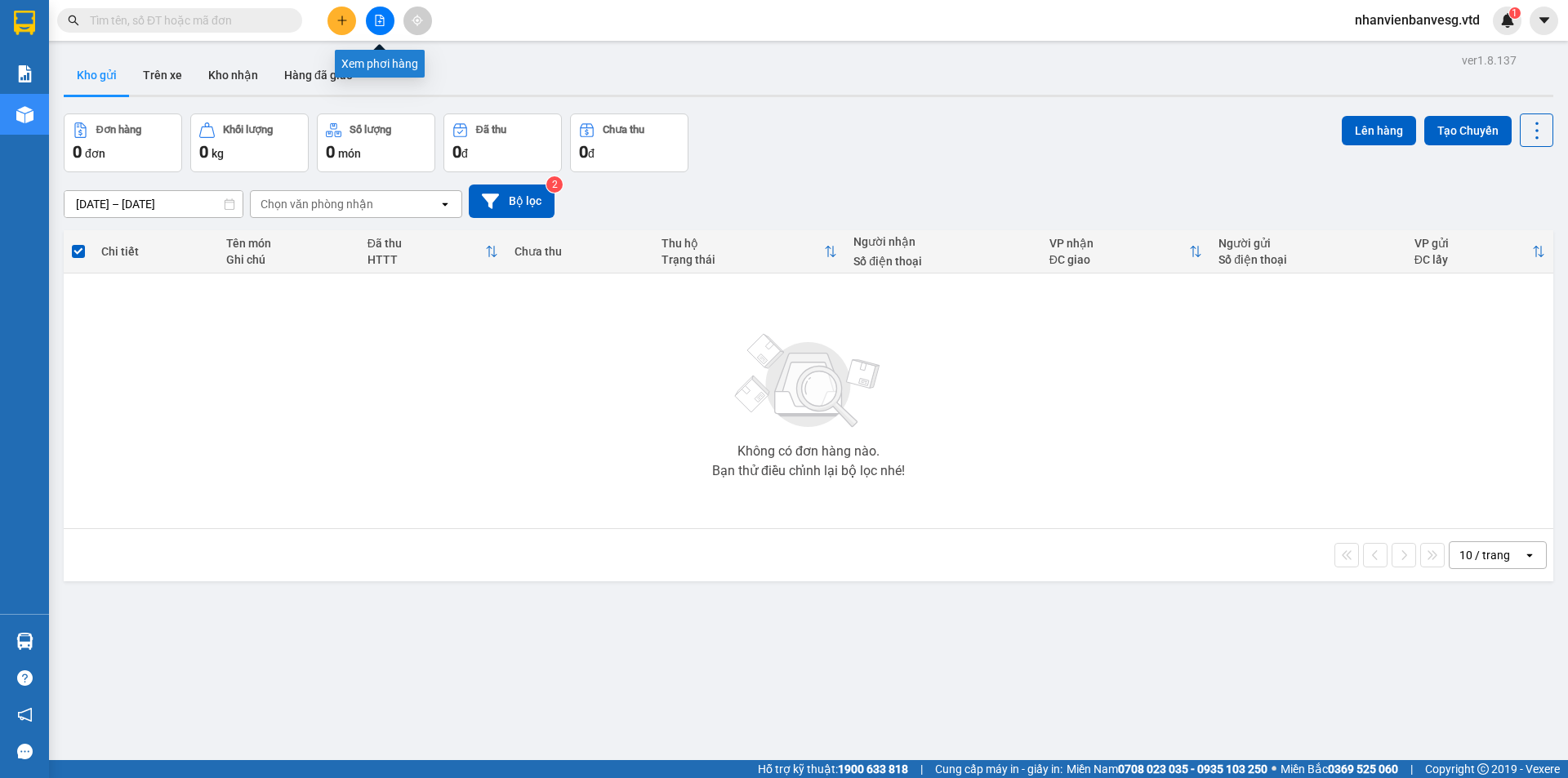
click at [377, 26] on icon "file-add" at bounding box center [380, 20] width 9 height 11
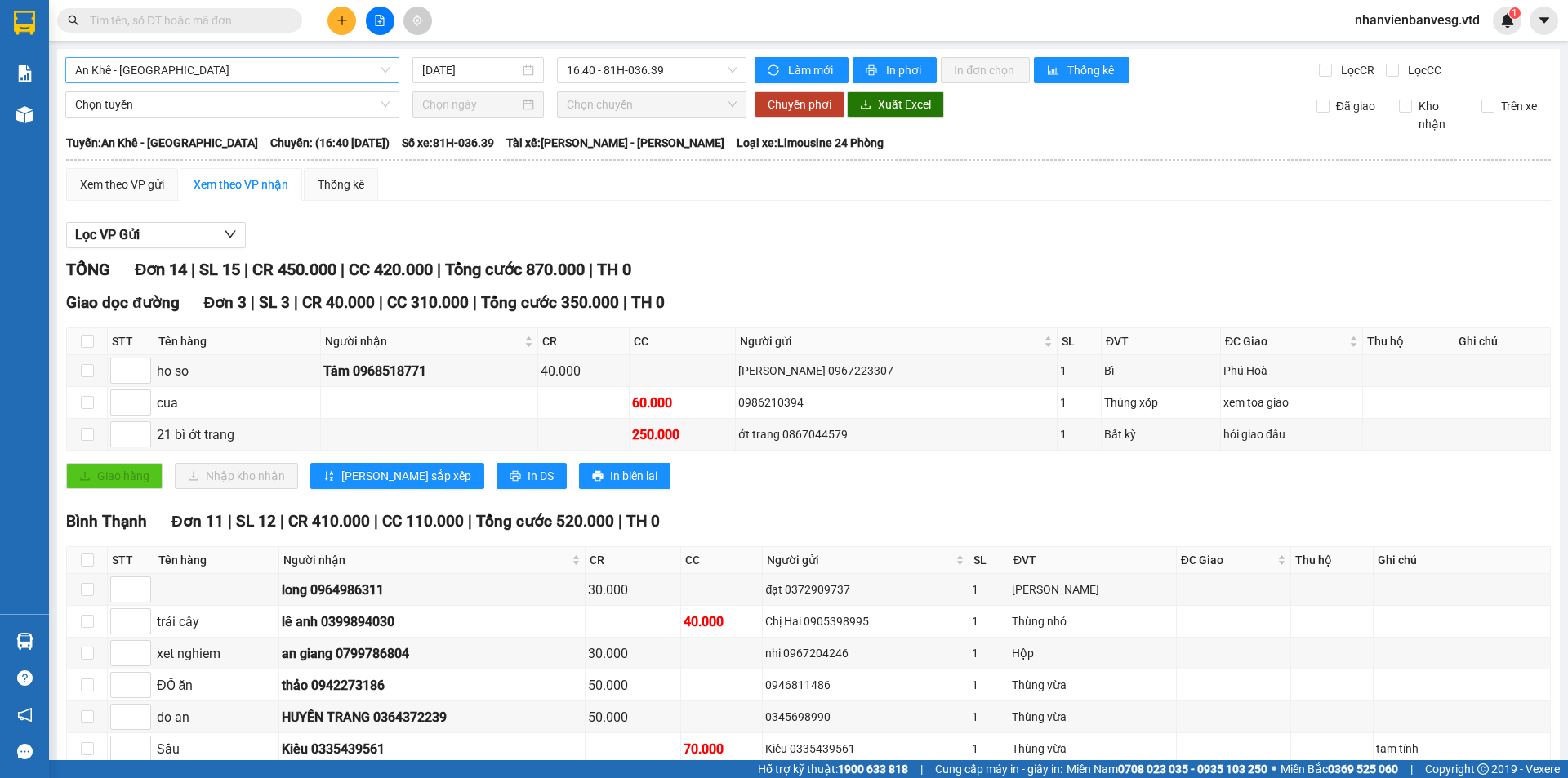
drag, startPoint x: 245, startPoint y: 70, endPoint x: 220, endPoint y: 81, distance: 27.3
click at [239, 76] on span "An Khê - [GEOGRAPHIC_DATA]" at bounding box center [232, 70] width 314 height 25
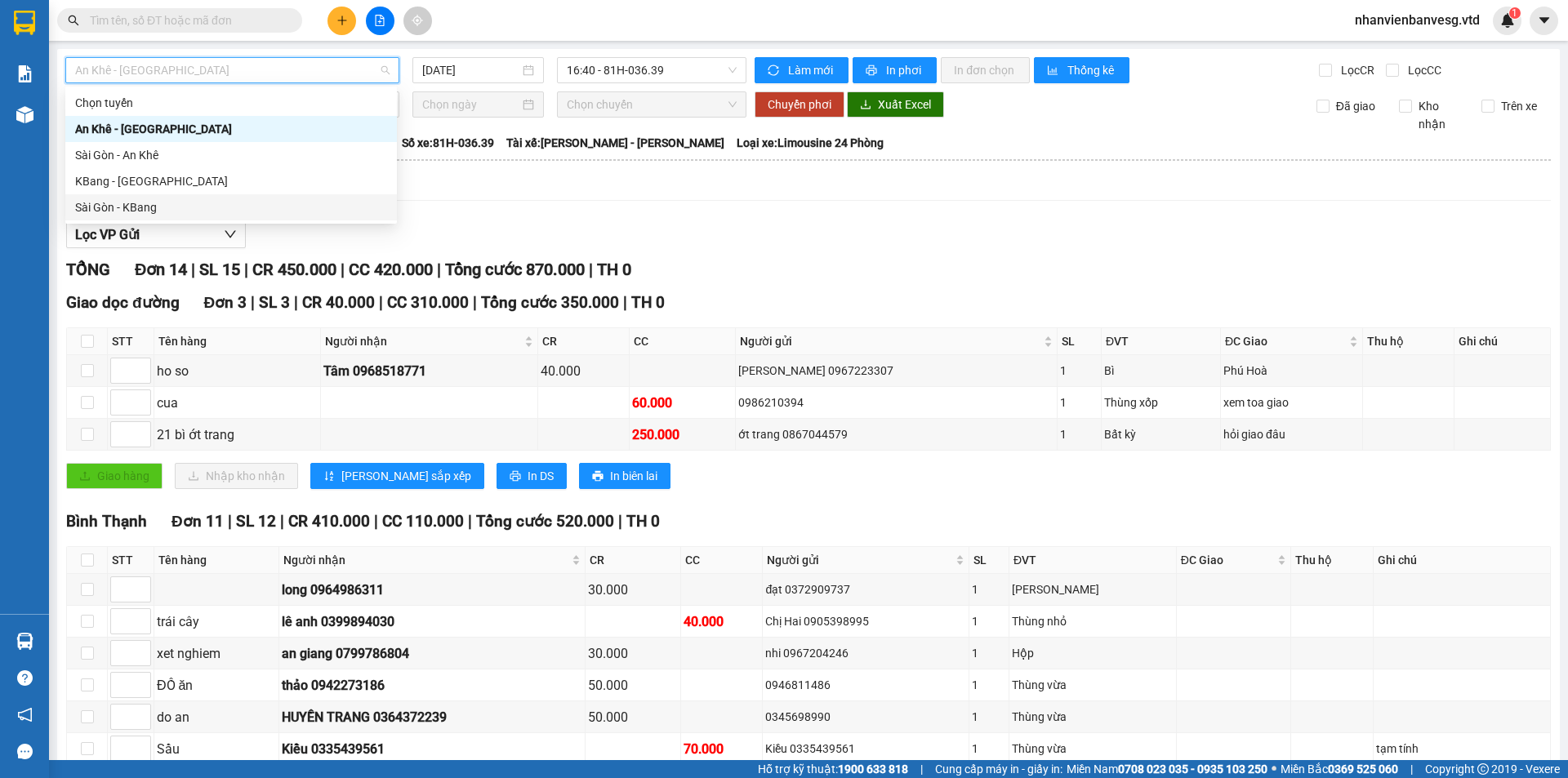
drag, startPoint x: 226, startPoint y: 212, endPoint x: 547, endPoint y: 95, distance: 341.7
click at [231, 209] on div "Sài Gòn - KBang" at bounding box center [232, 207] width 312 height 18
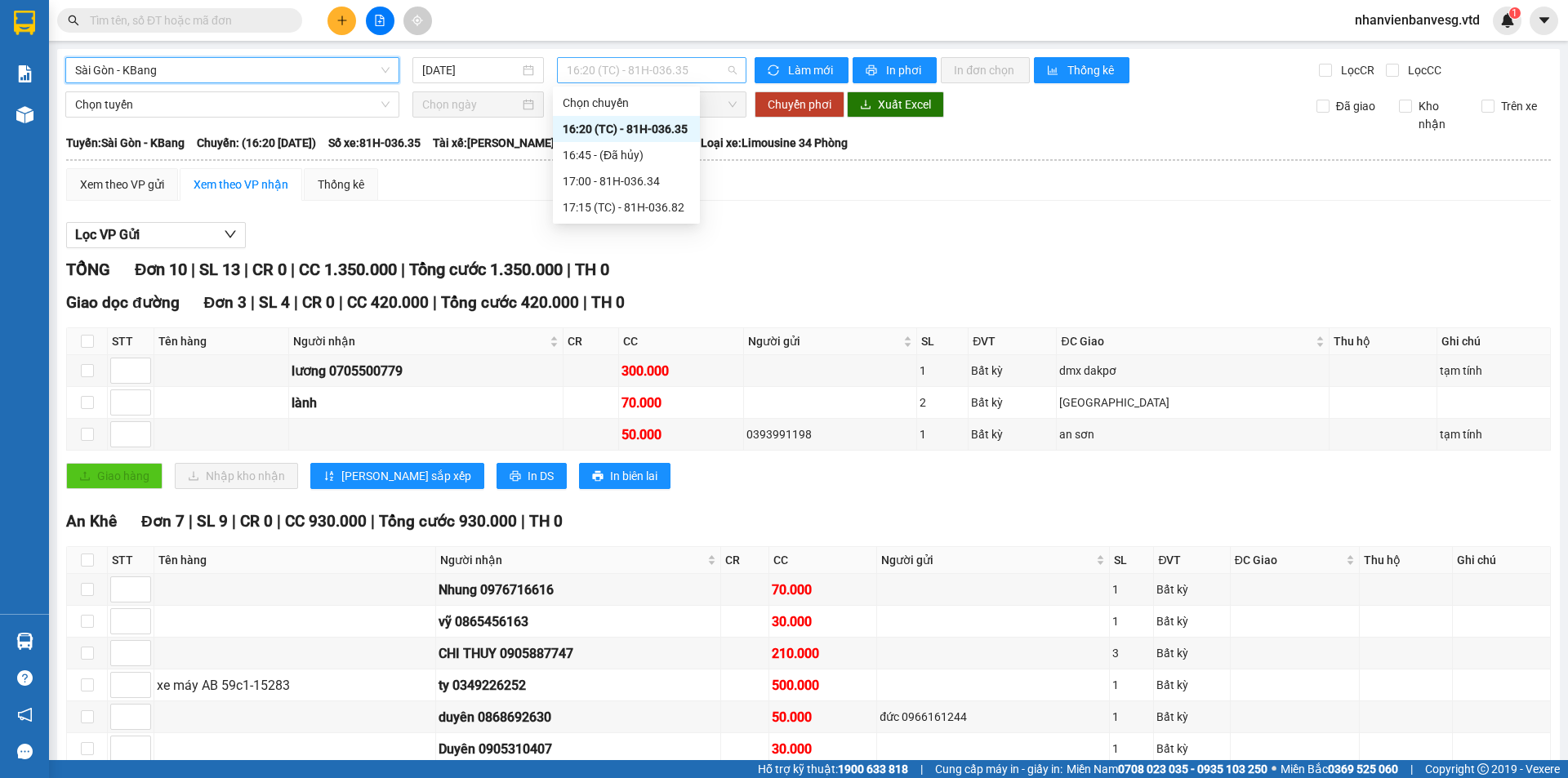
click at [644, 70] on span "16:20 (TC) - 81H-036.35" at bounding box center [652, 70] width 170 height 25
click at [643, 203] on div "17:15 (TC) - 81H-036.82" at bounding box center [626, 207] width 127 height 18
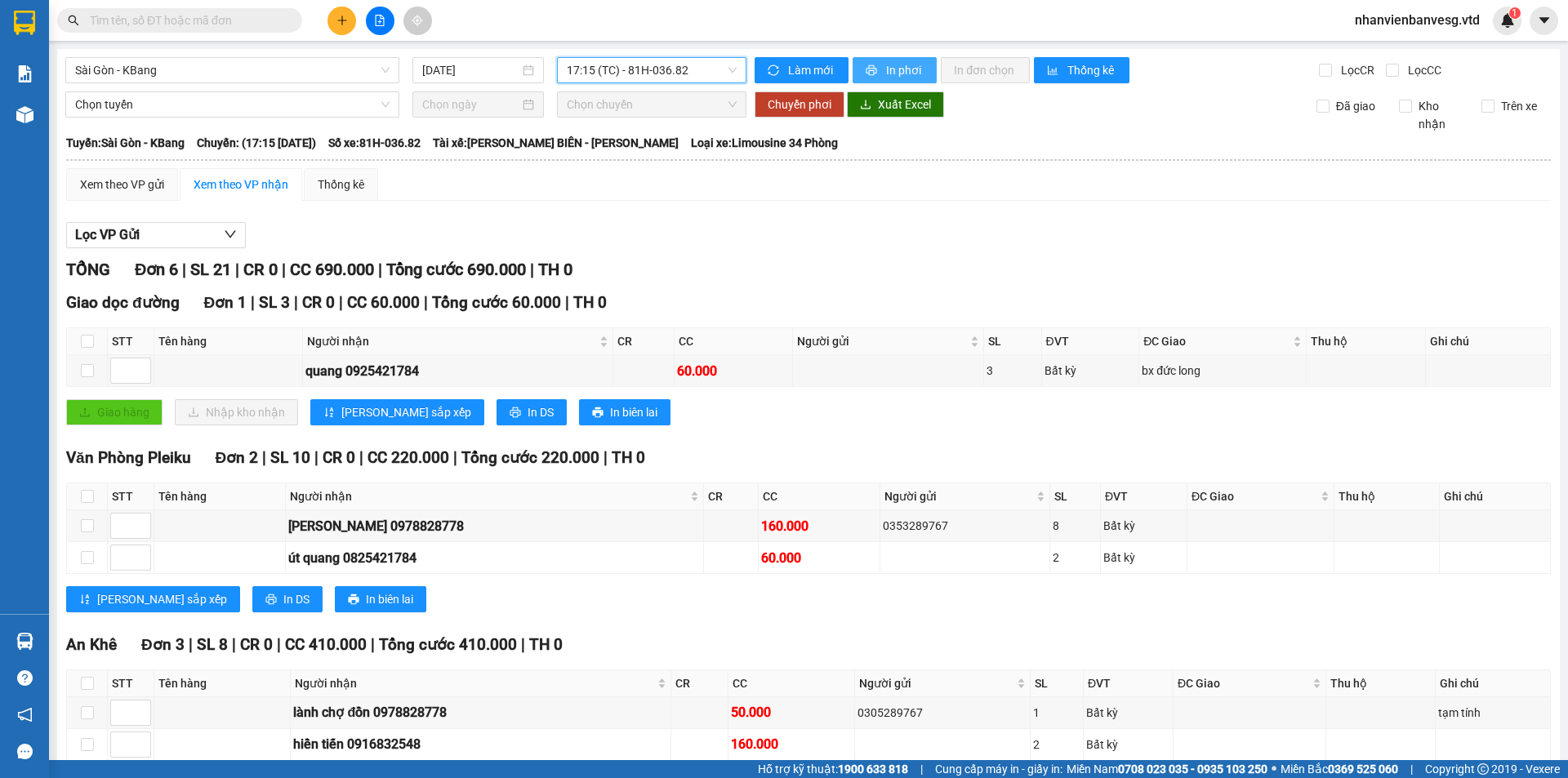
click at [888, 75] on span "In phơi" at bounding box center [905, 69] width 38 height 18
